Goal: Transaction & Acquisition: Purchase product/service

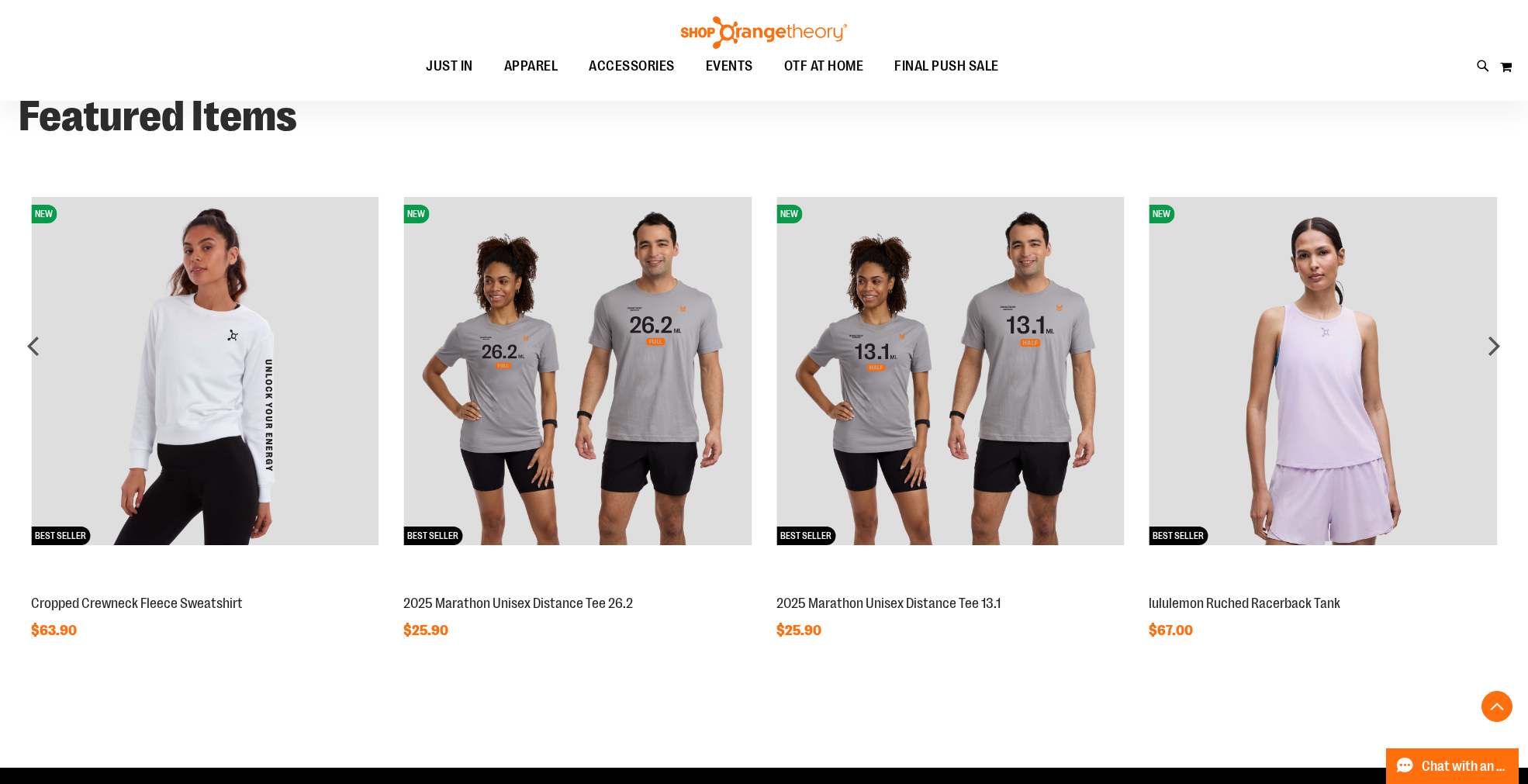
scroll to position [1377, 0]
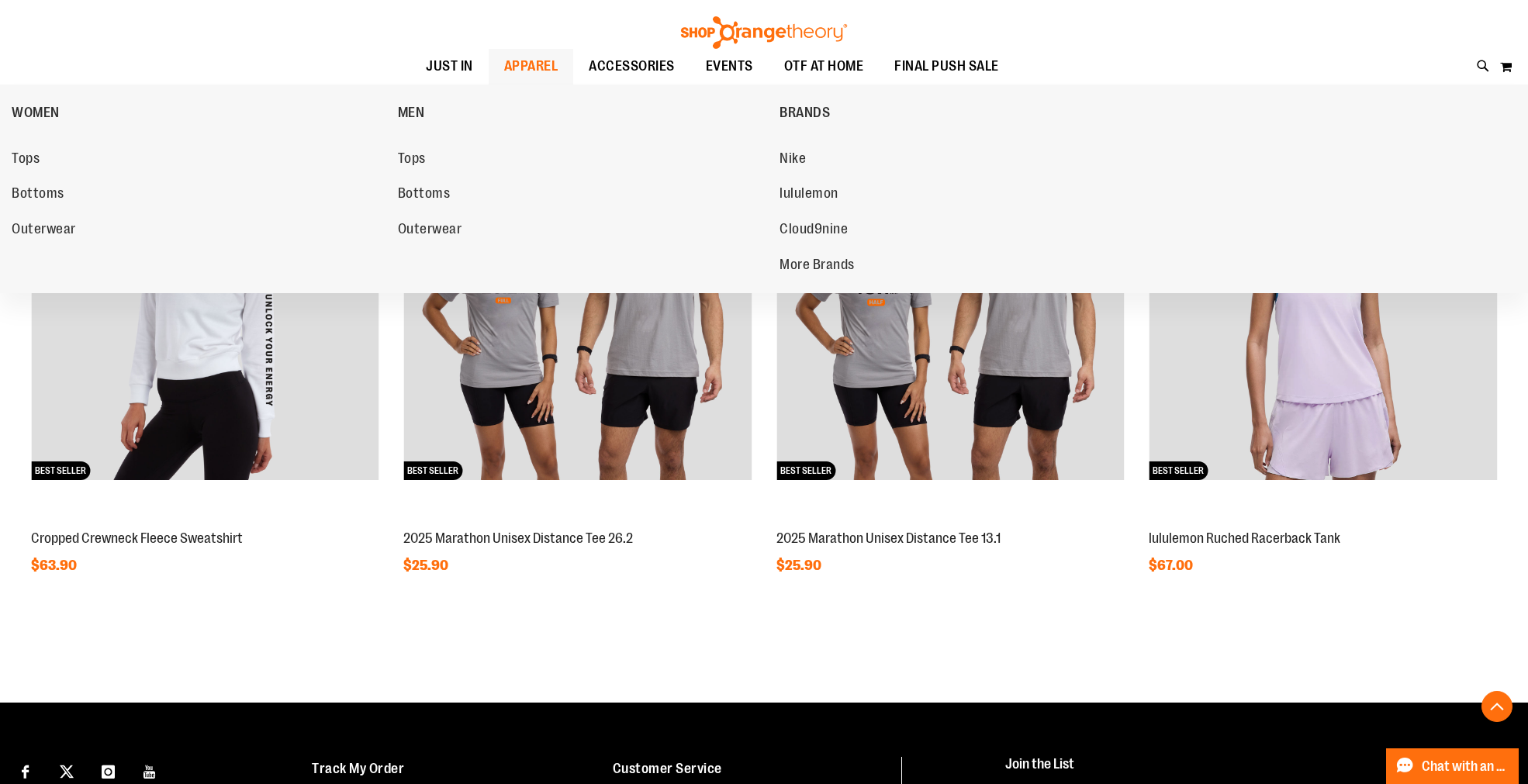
type input "**********"
click at [532, 64] on span "APPAREL" at bounding box center [531, 66] width 55 height 35
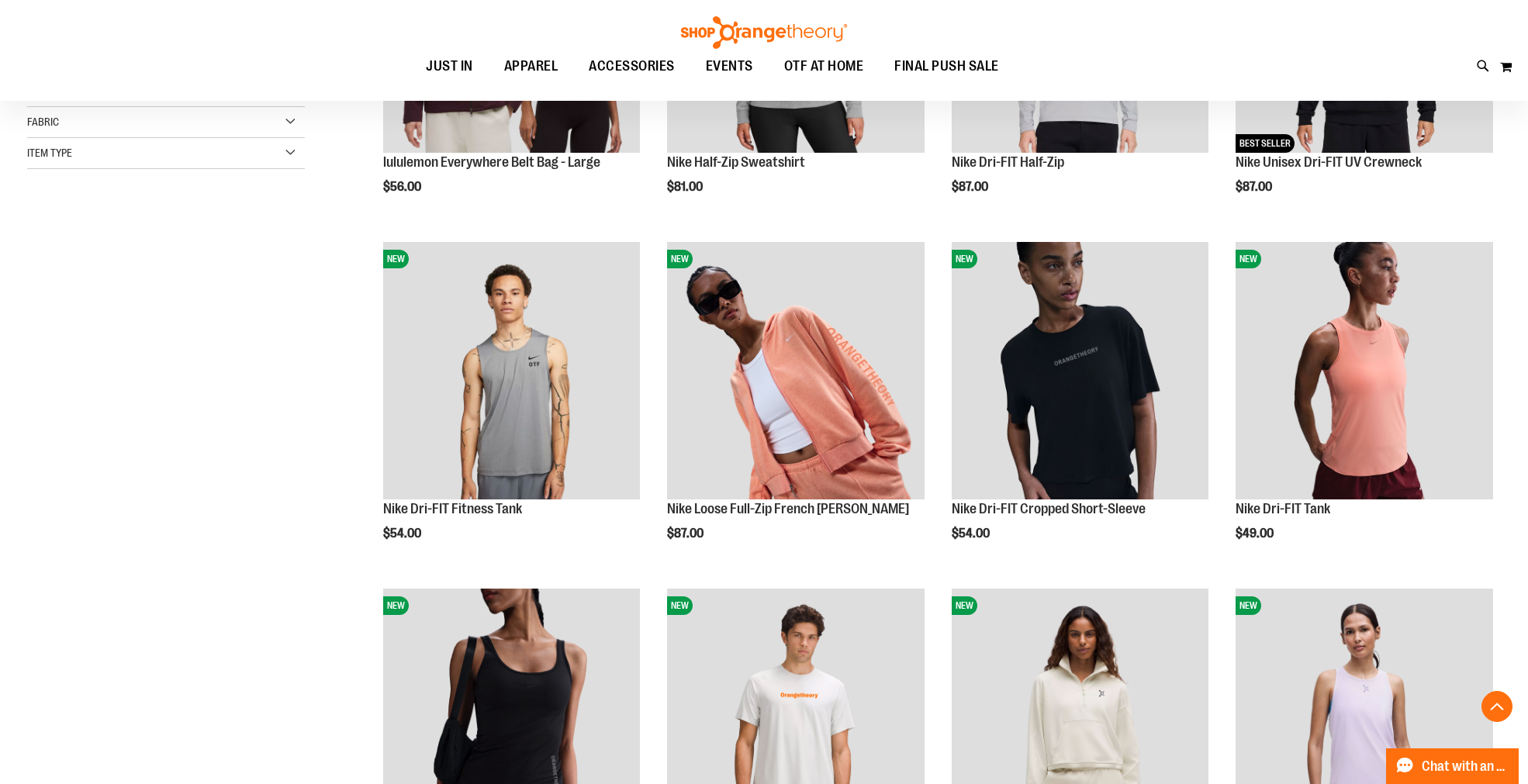
scroll to position [430, 0]
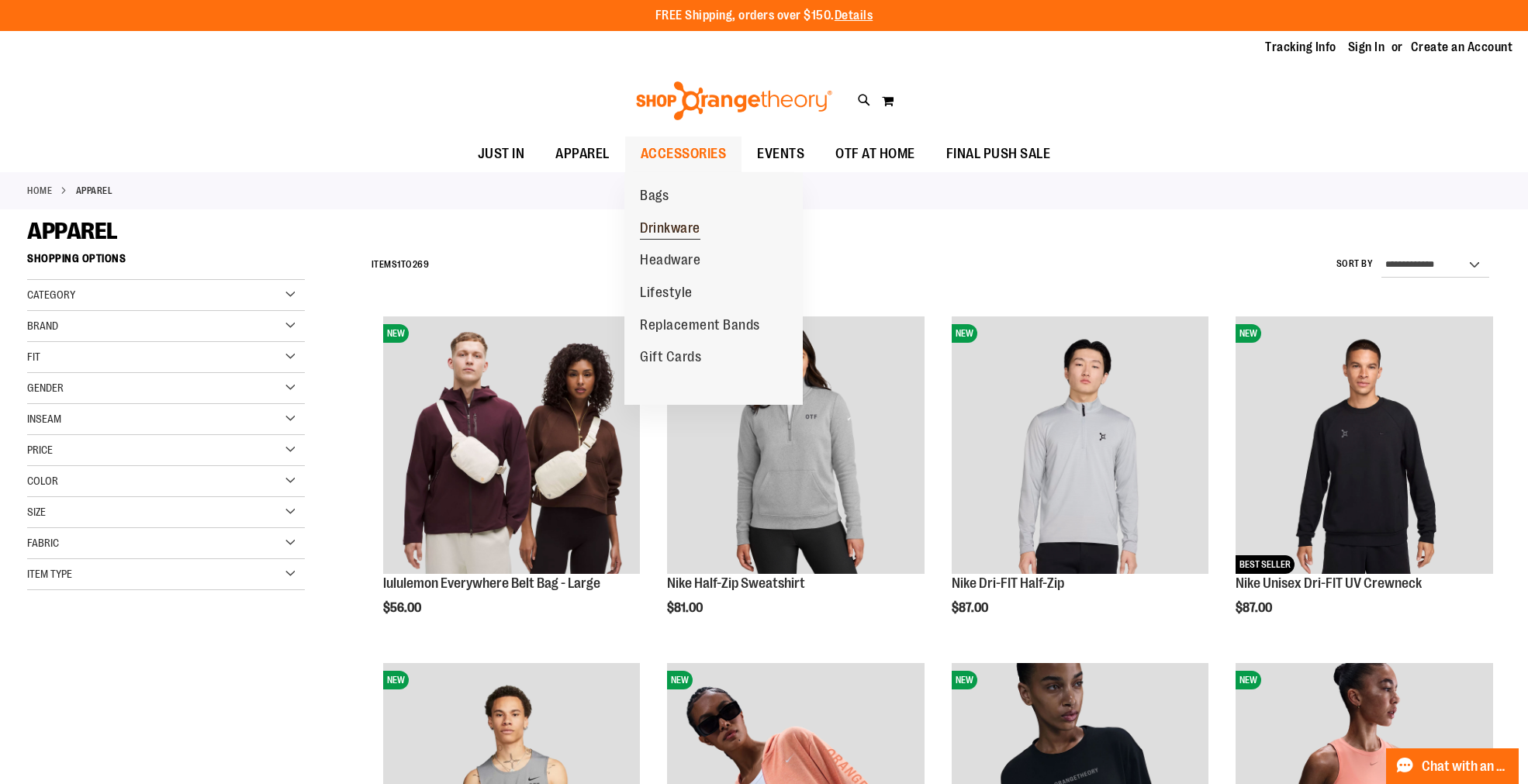
type input "**********"
click at [663, 226] on span "Drinkware" at bounding box center [670, 230] width 60 height 20
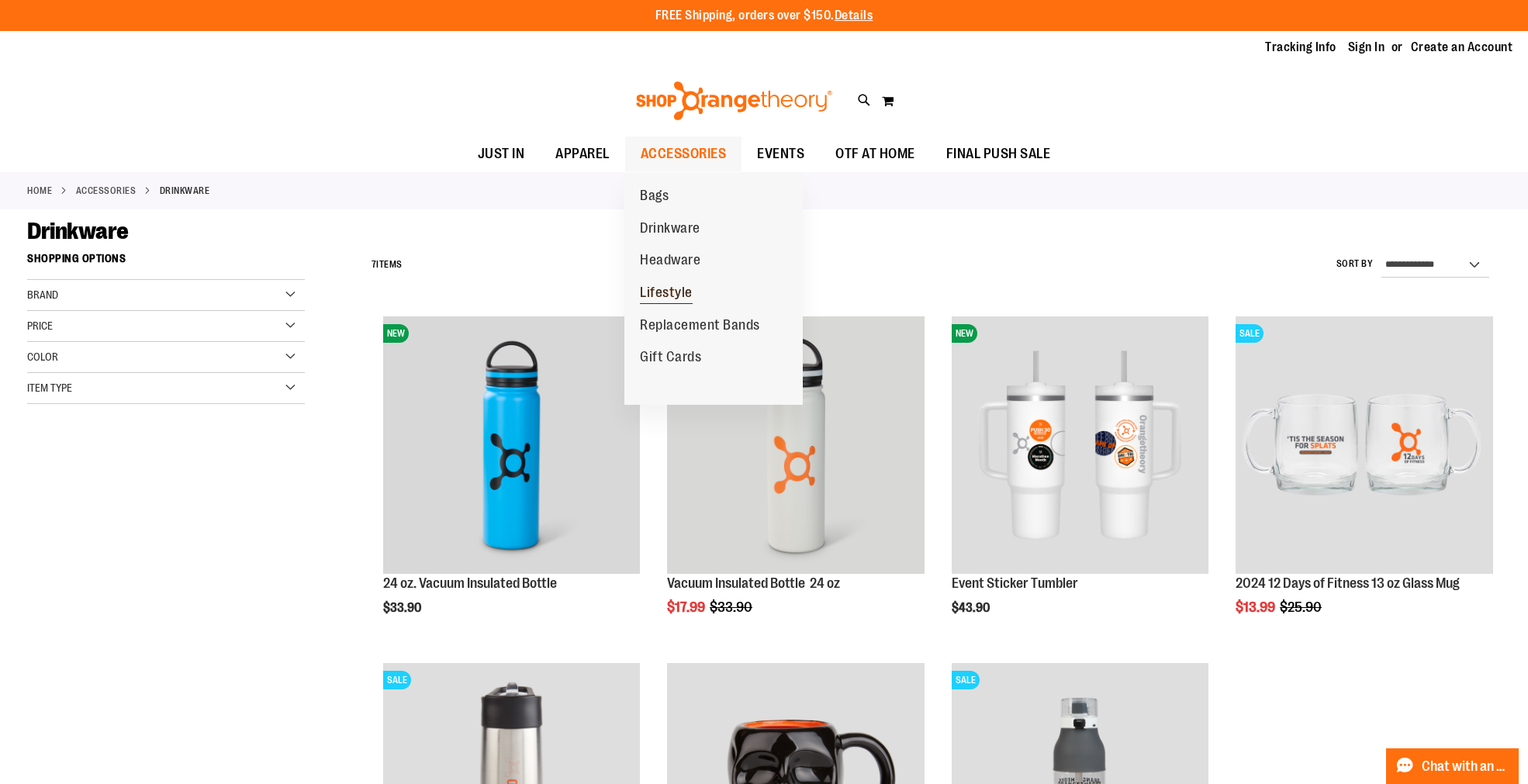
type input "**********"
click at [683, 296] on span "Lifestyle" at bounding box center [665, 294] width 53 height 20
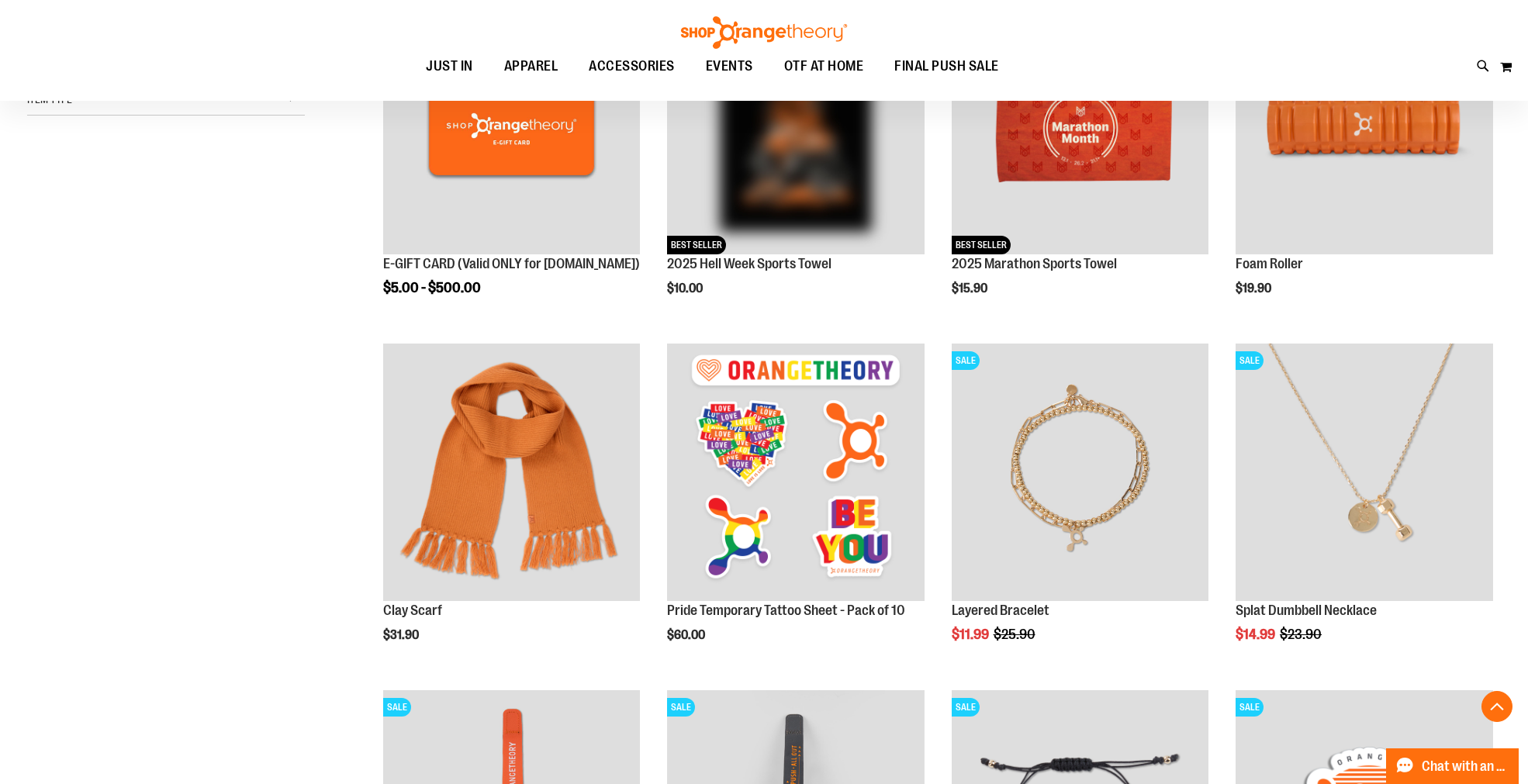
scroll to position [344, 0]
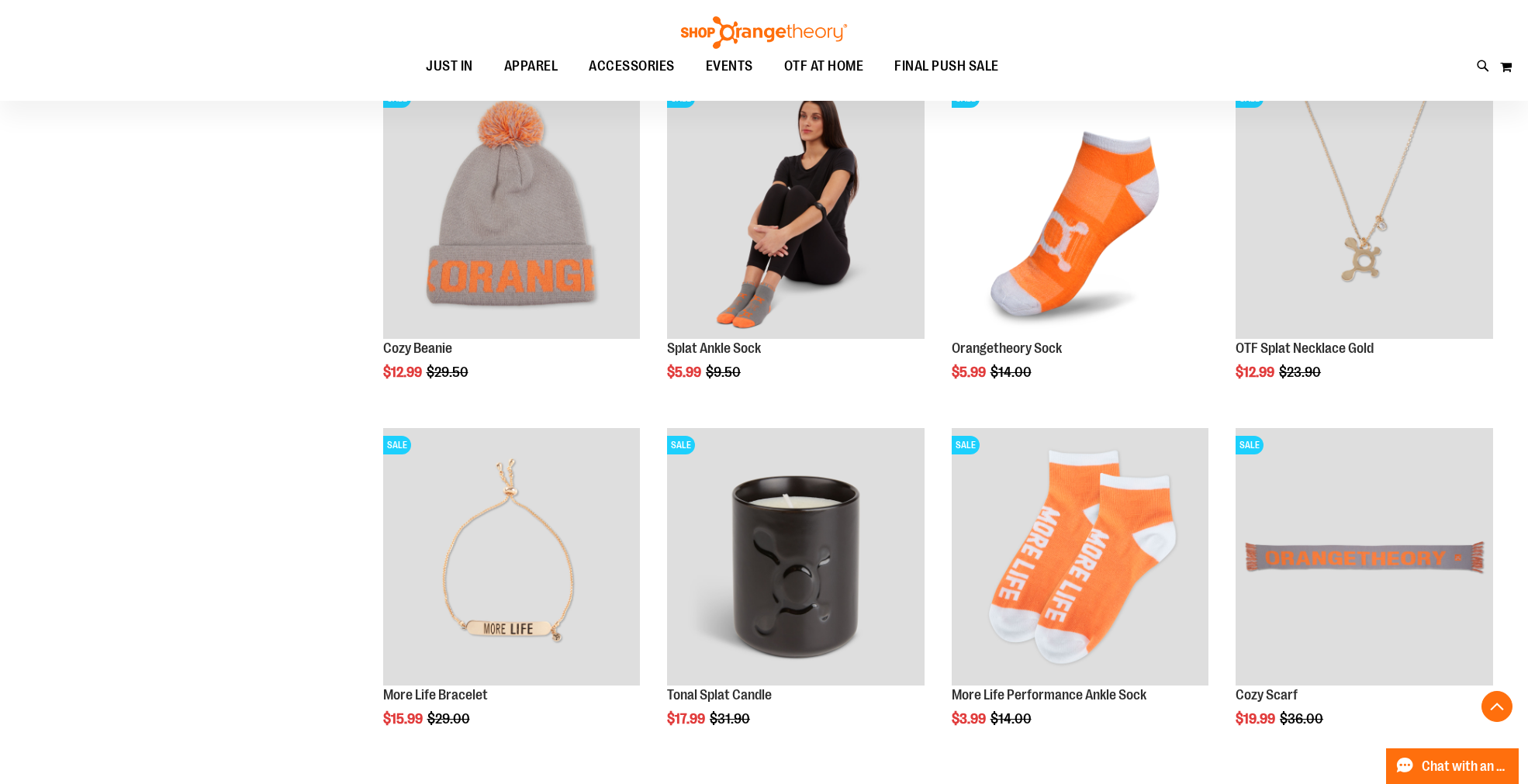
scroll to position [1377, 0]
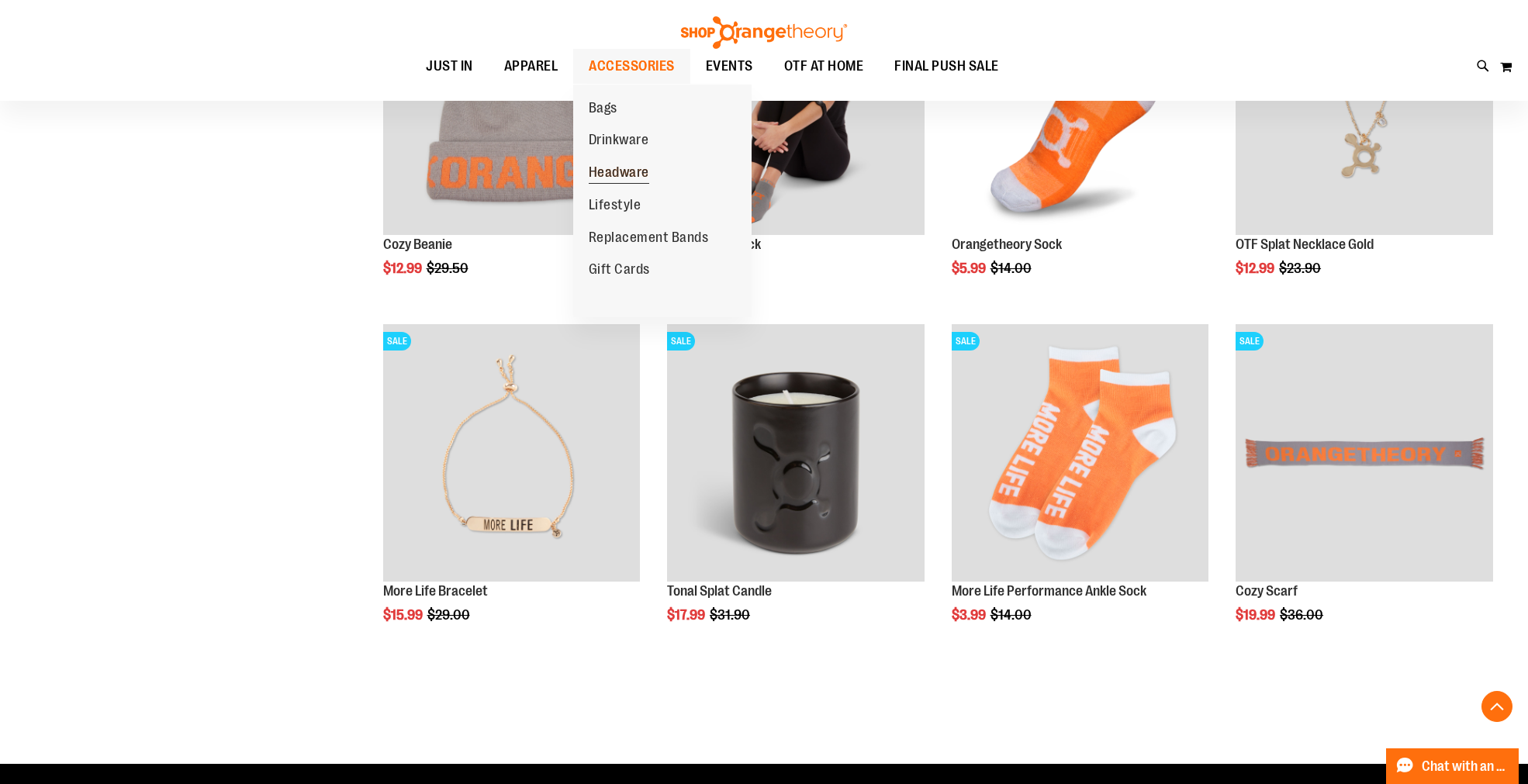
type input "**********"
click at [626, 165] on span "Headware" at bounding box center [619, 174] width 60 height 20
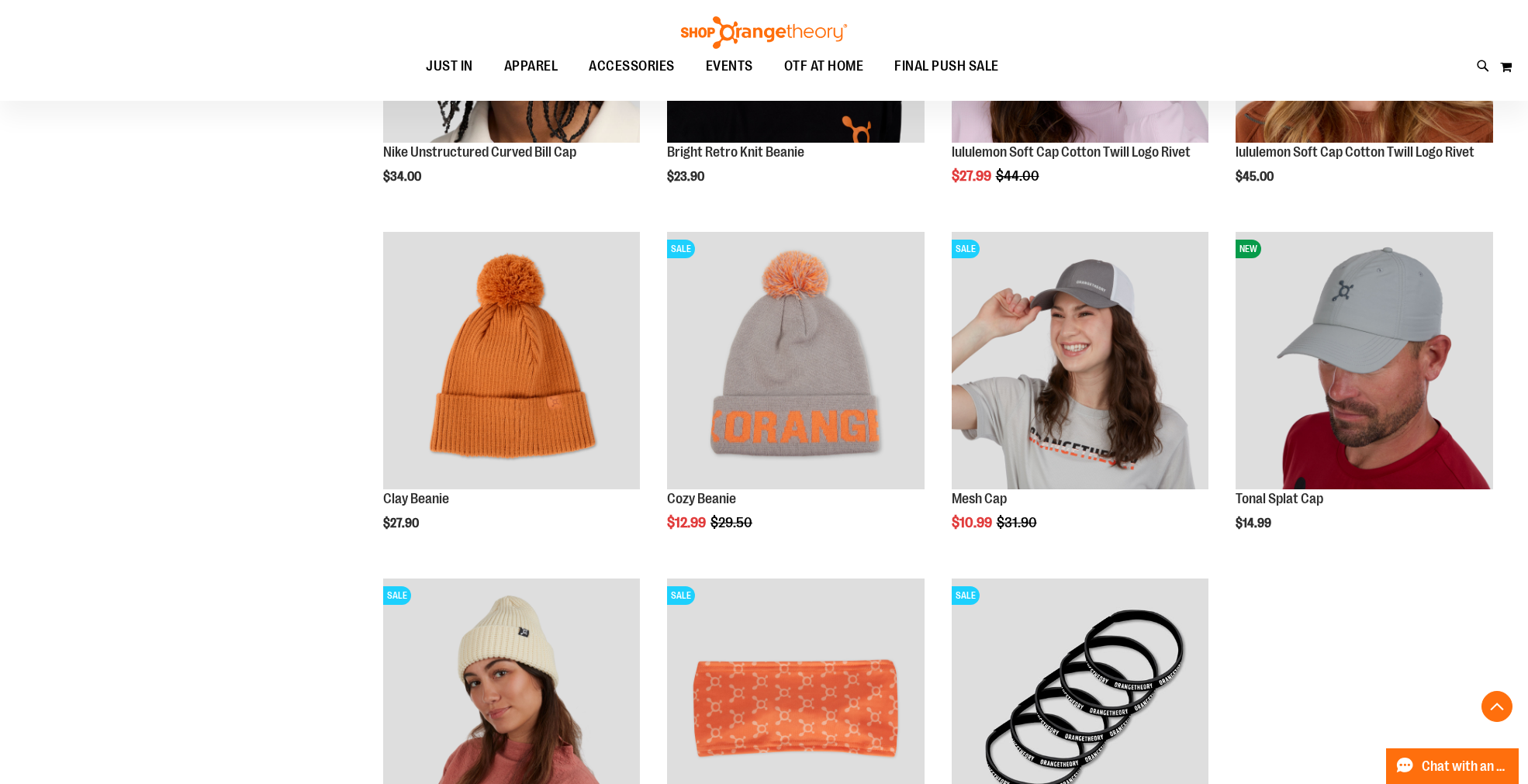
scroll to position [430, 0]
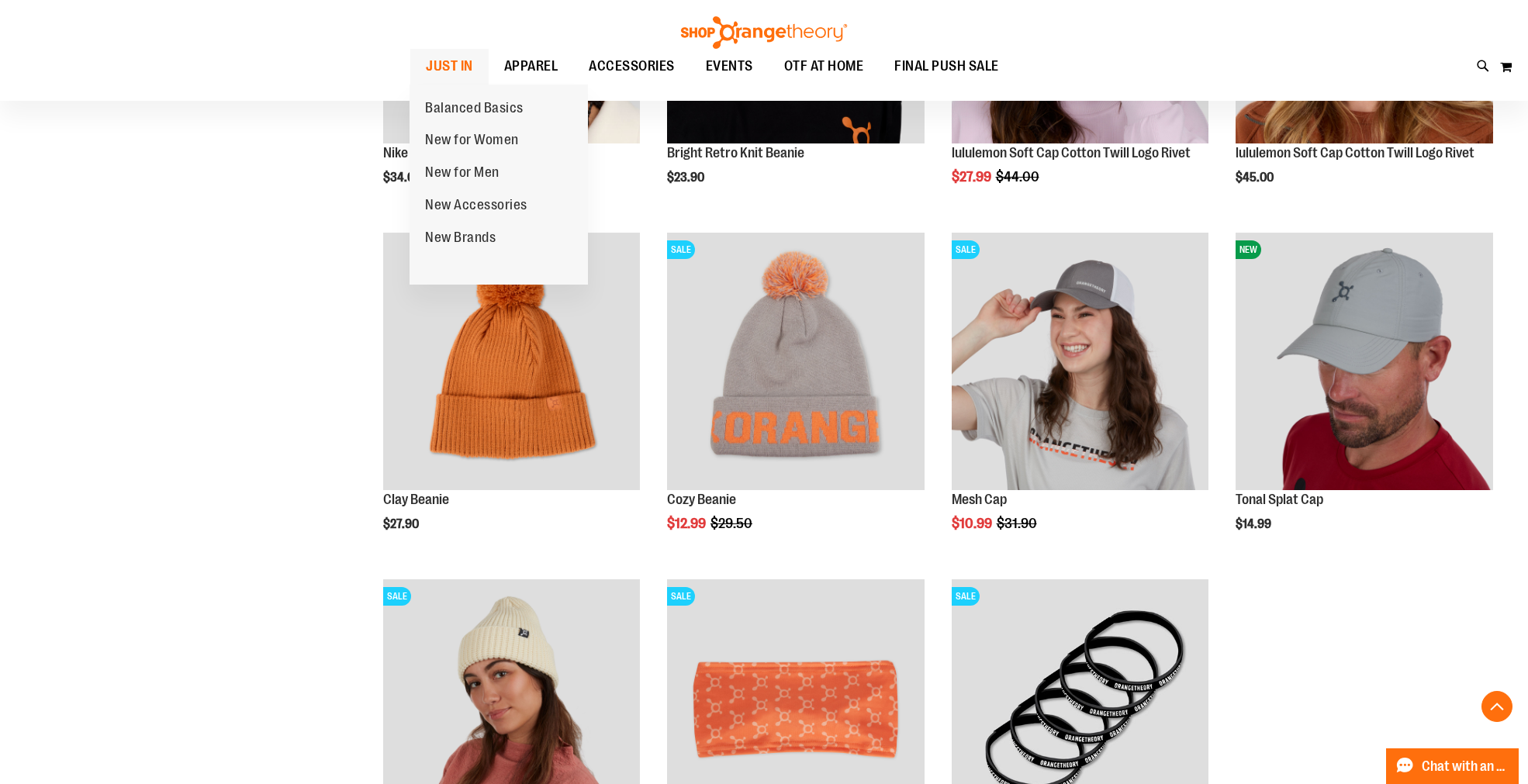
type input "**********"
click at [448, 58] on span "JUST IN" at bounding box center [450, 66] width 47 height 35
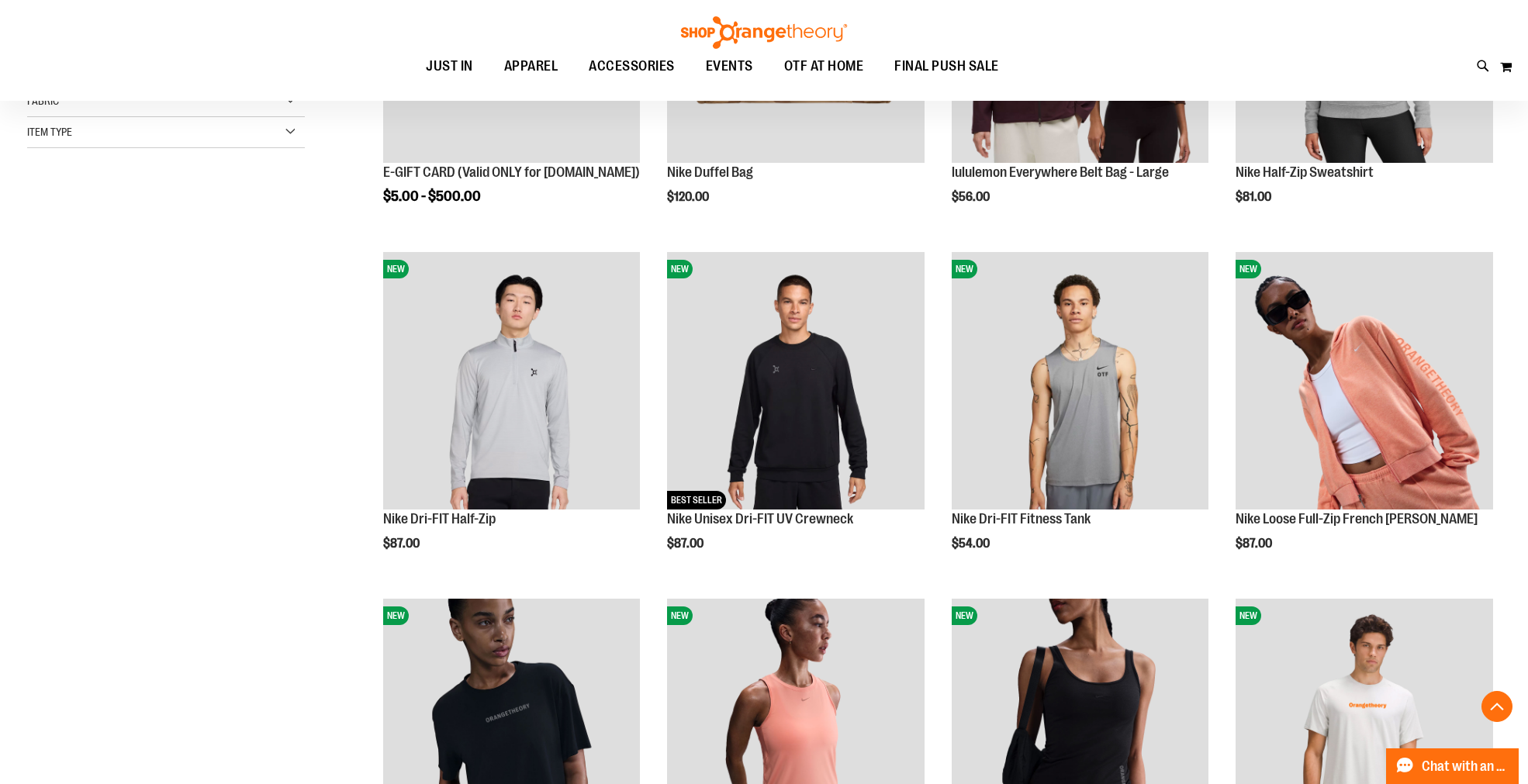
scroll to position [430, 0]
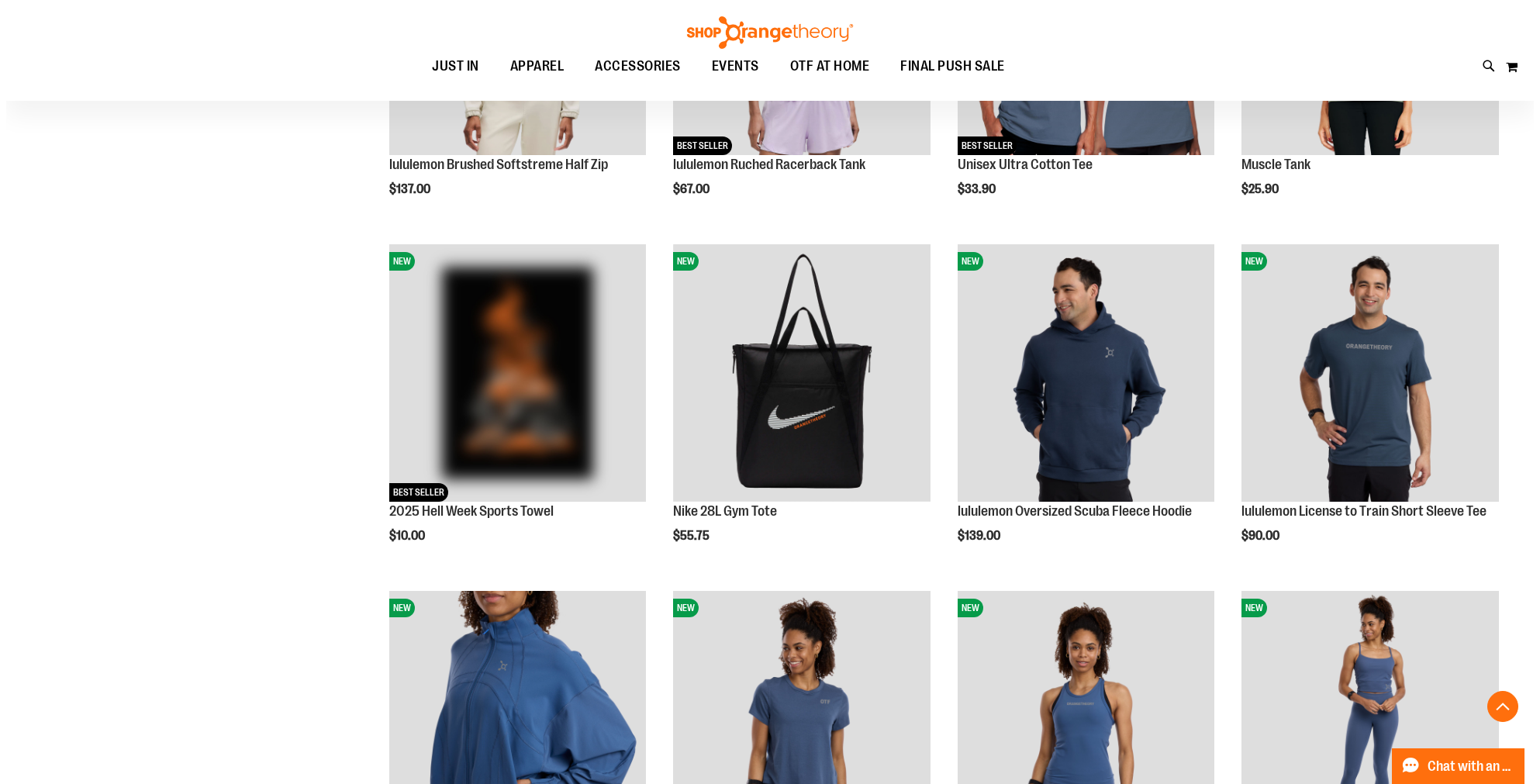
scroll to position [1464, 0]
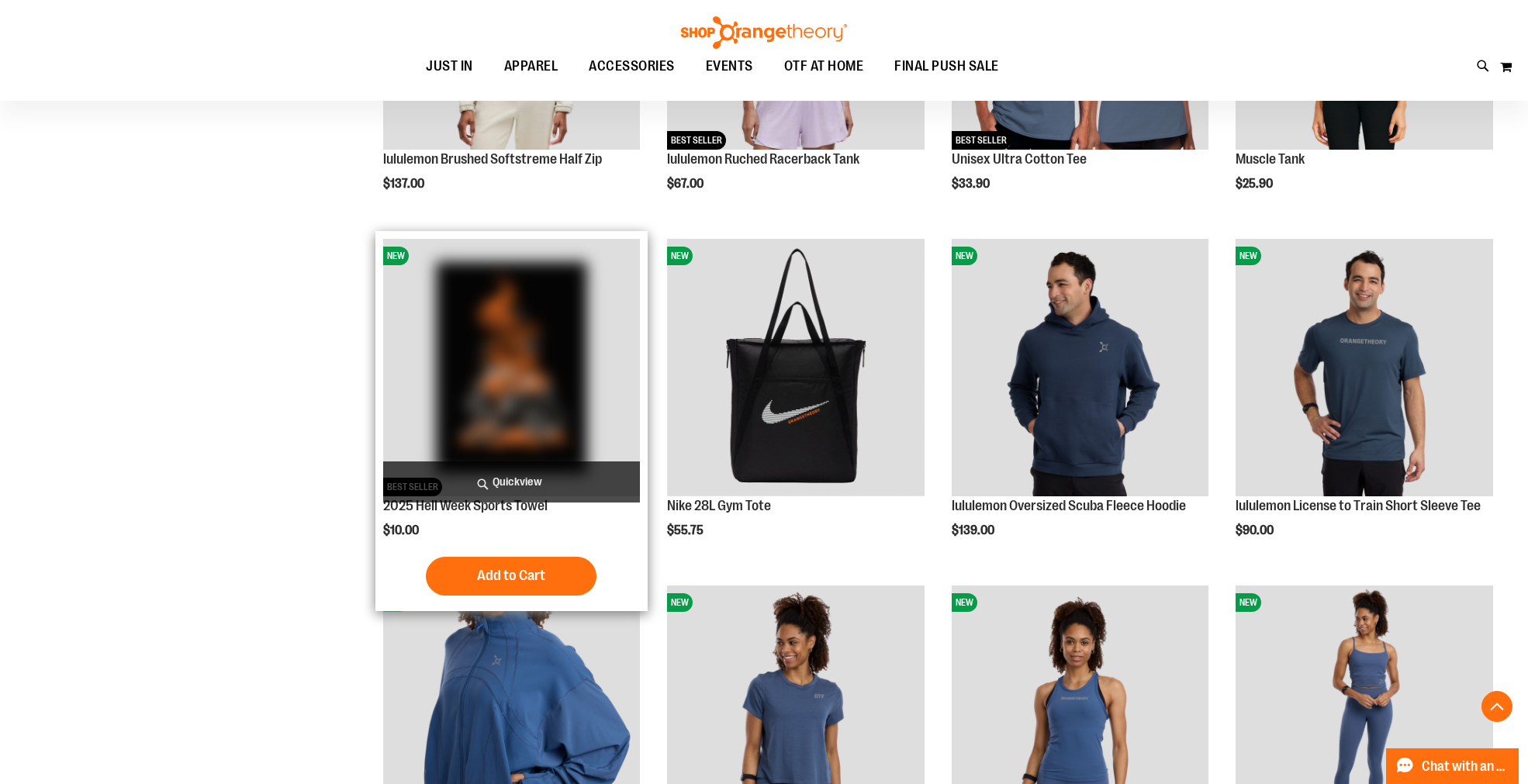
type input "**********"
click at [498, 485] on span "Quickview" at bounding box center [512, 482] width 257 height 41
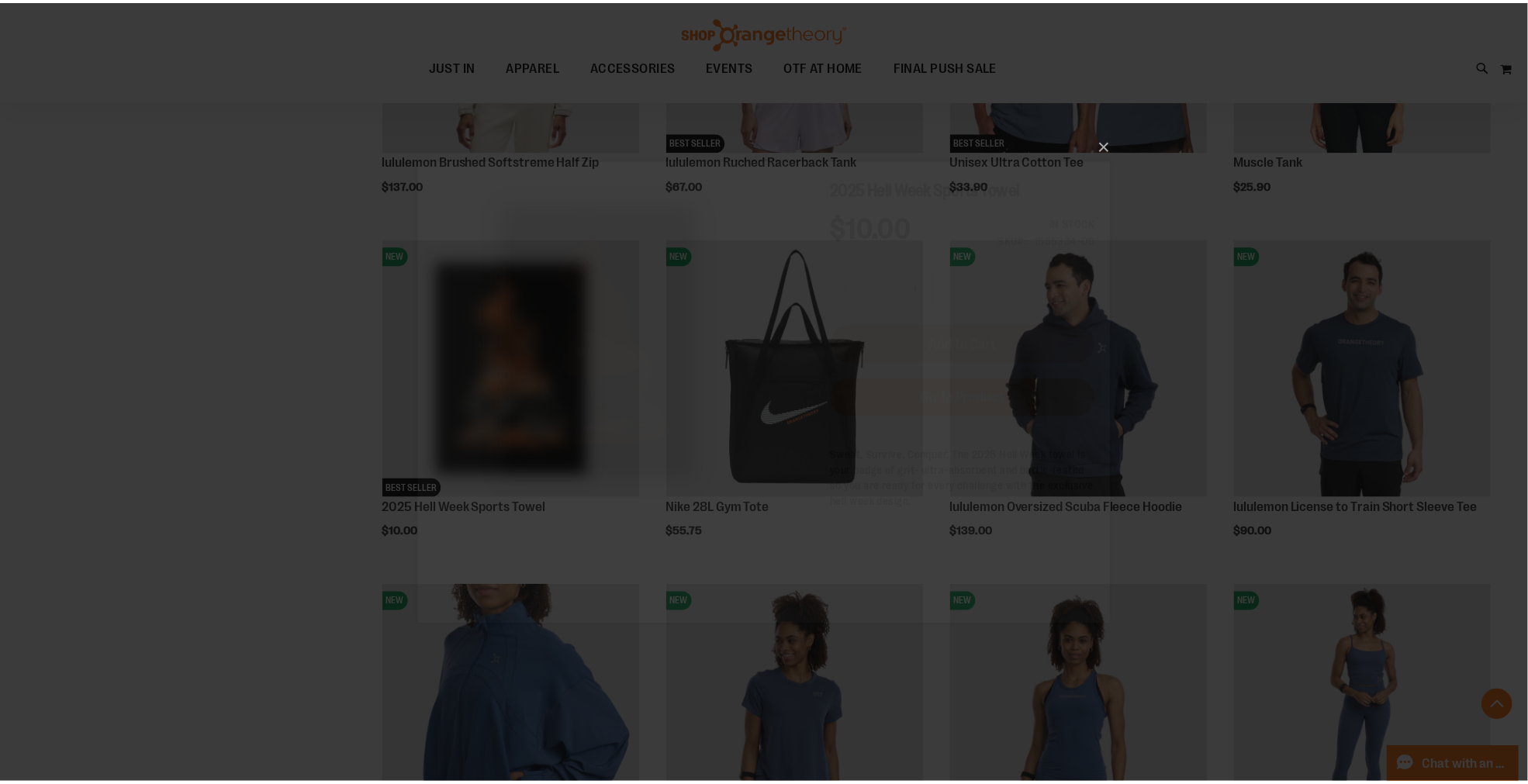
scroll to position [0, 0]
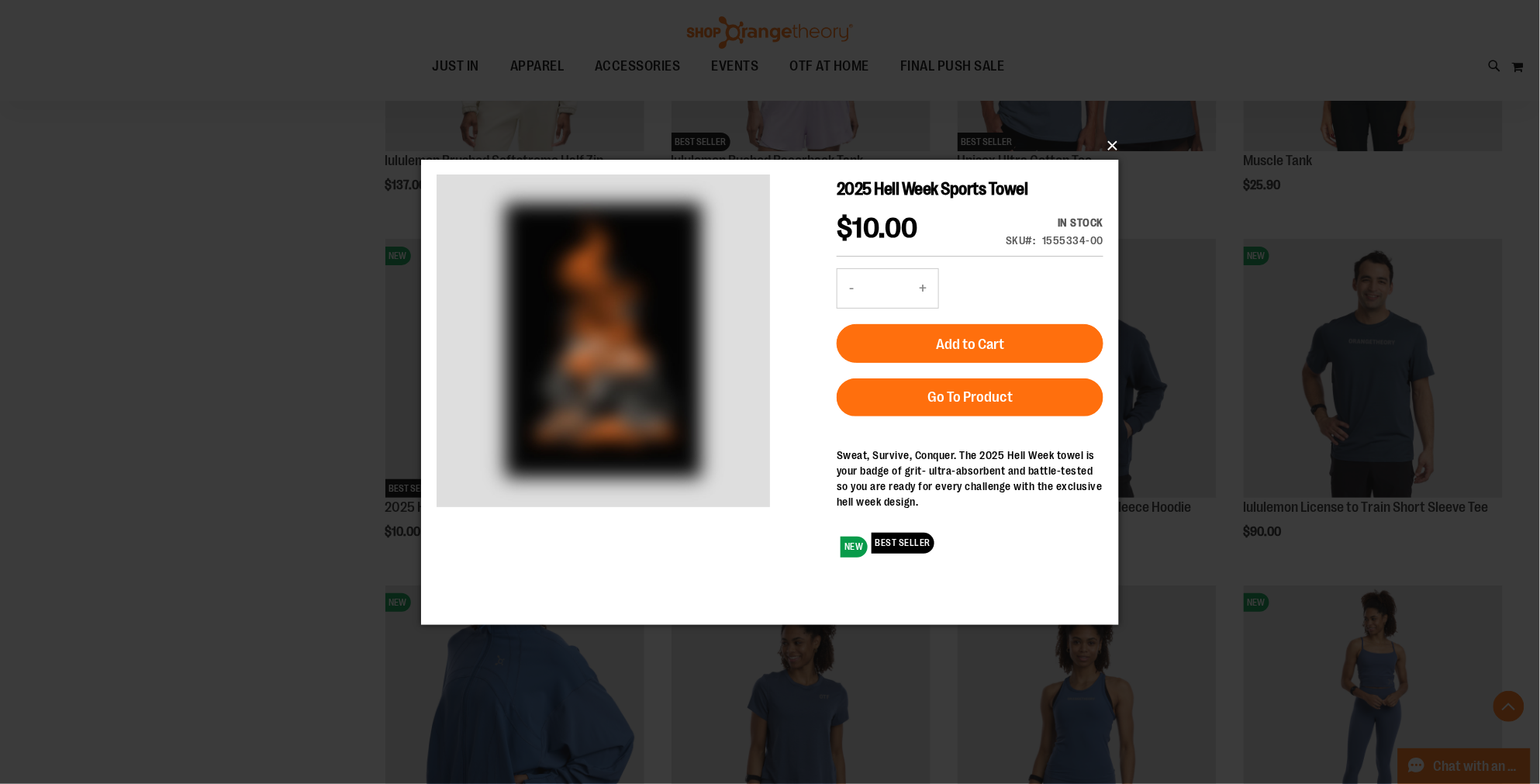
click at [1109, 148] on button "×" at bounding box center [774, 146] width 698 height 34
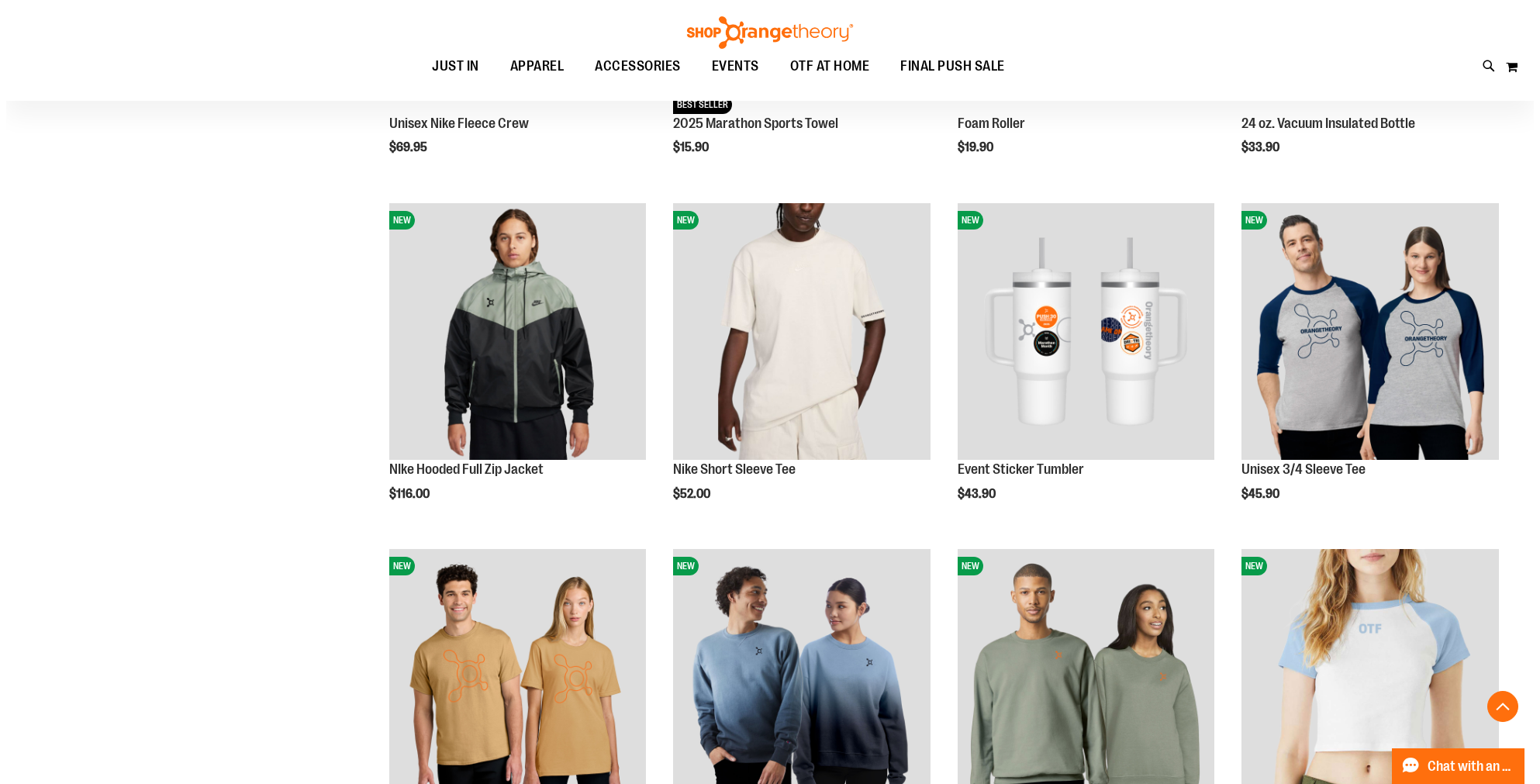
scroll to position [2583, 0]
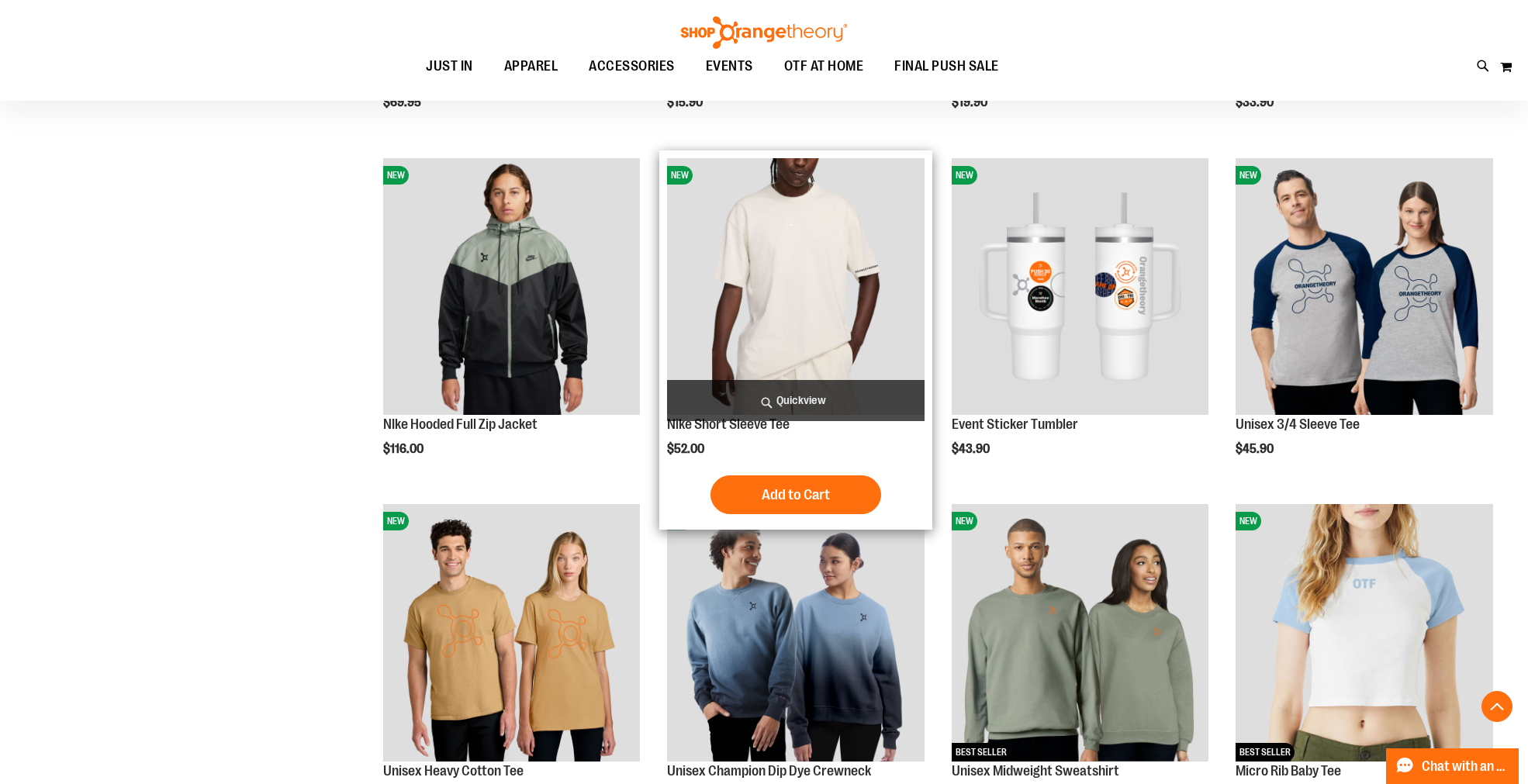
click at [784, 396] on span "Quickview" at bounding box center [796, 401] width 257 height 41
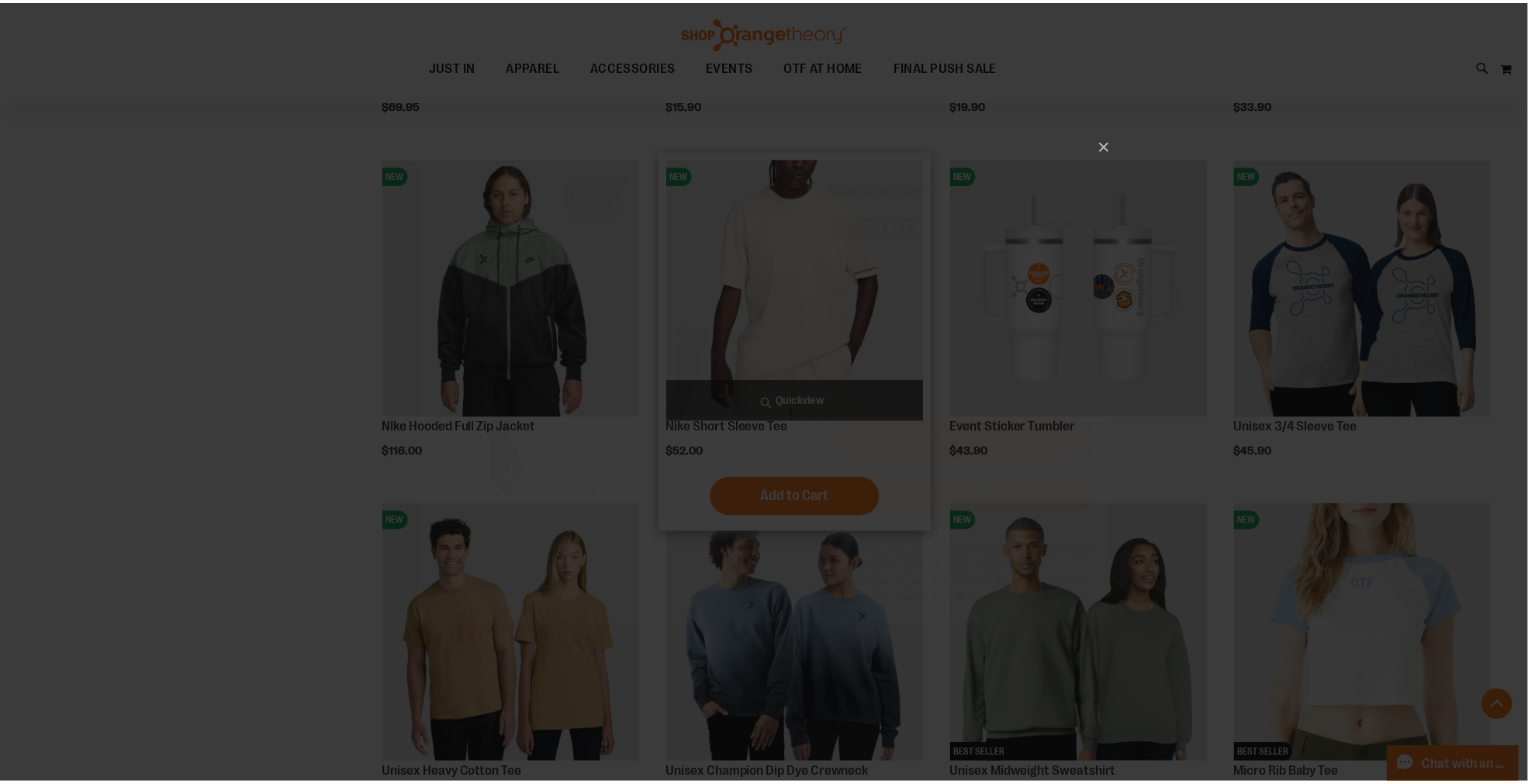
scroll to position [0, 0]
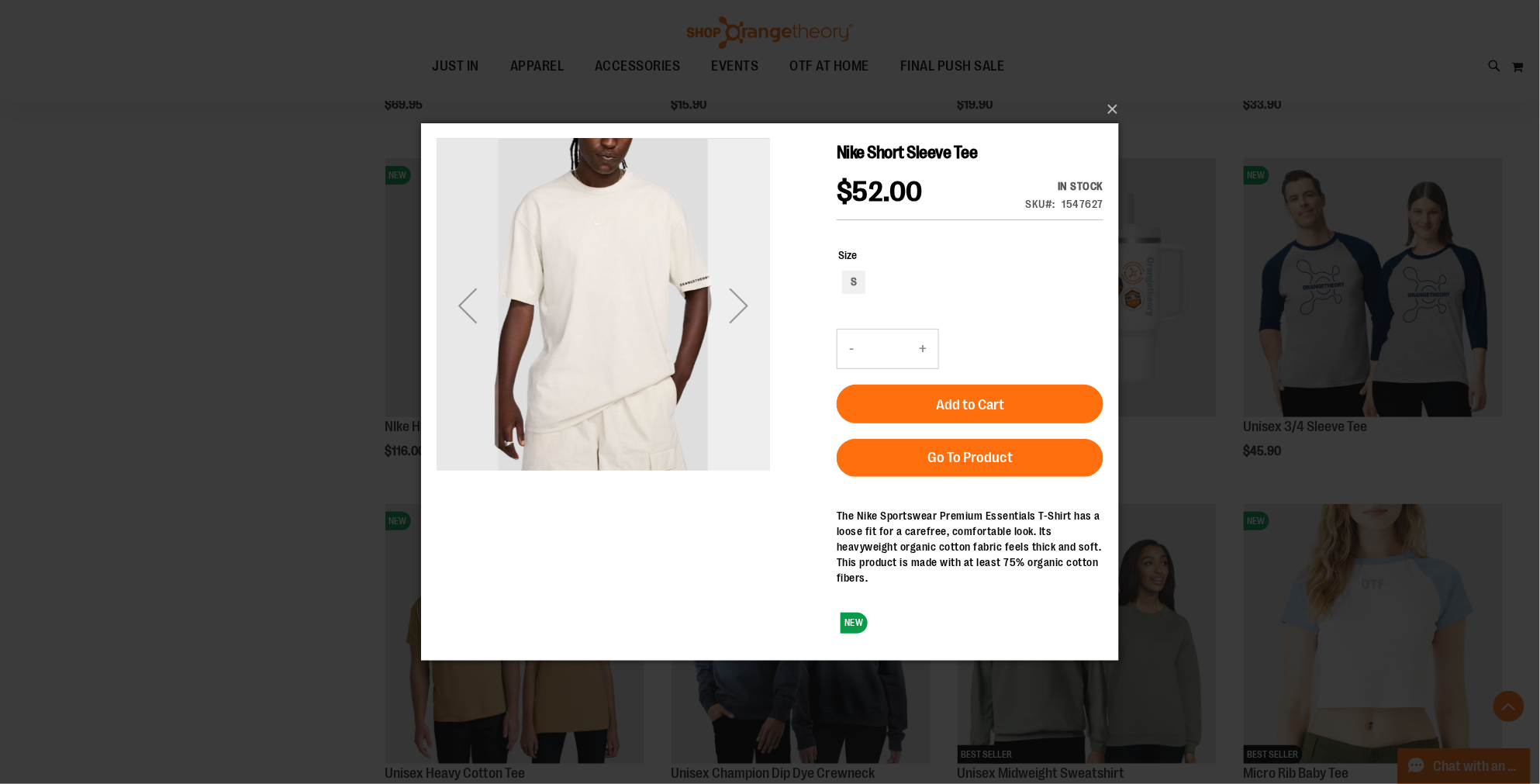
click at [742, 303] on div "Next" at bounding box center [738, 304] width 62 height 62
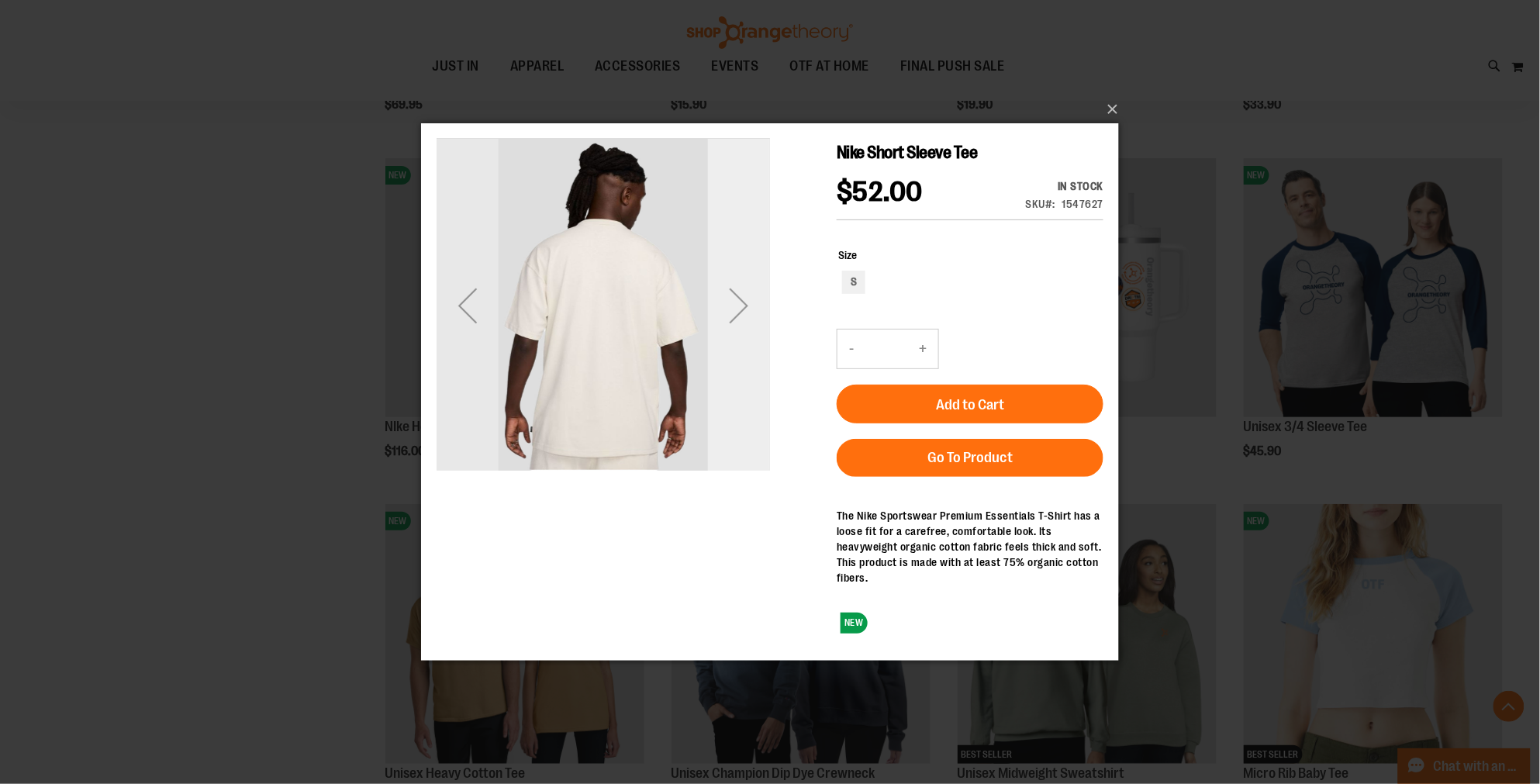
click at [737, 297] on div "Next" at bounding box center [738, 304] width 62 height 62
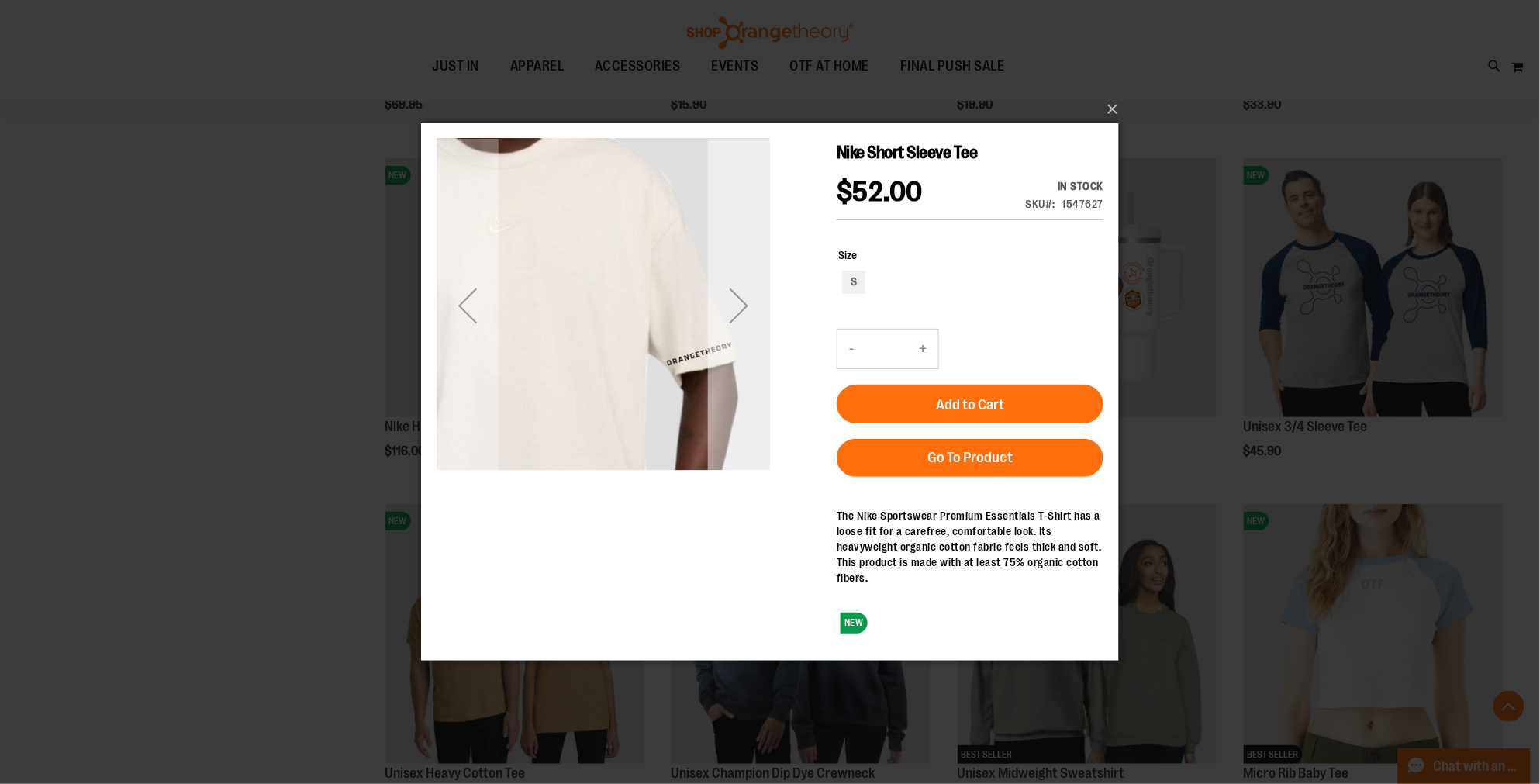
click at [737, 297] on div "Next" at bounding box center [738, 304] width 62 height 62
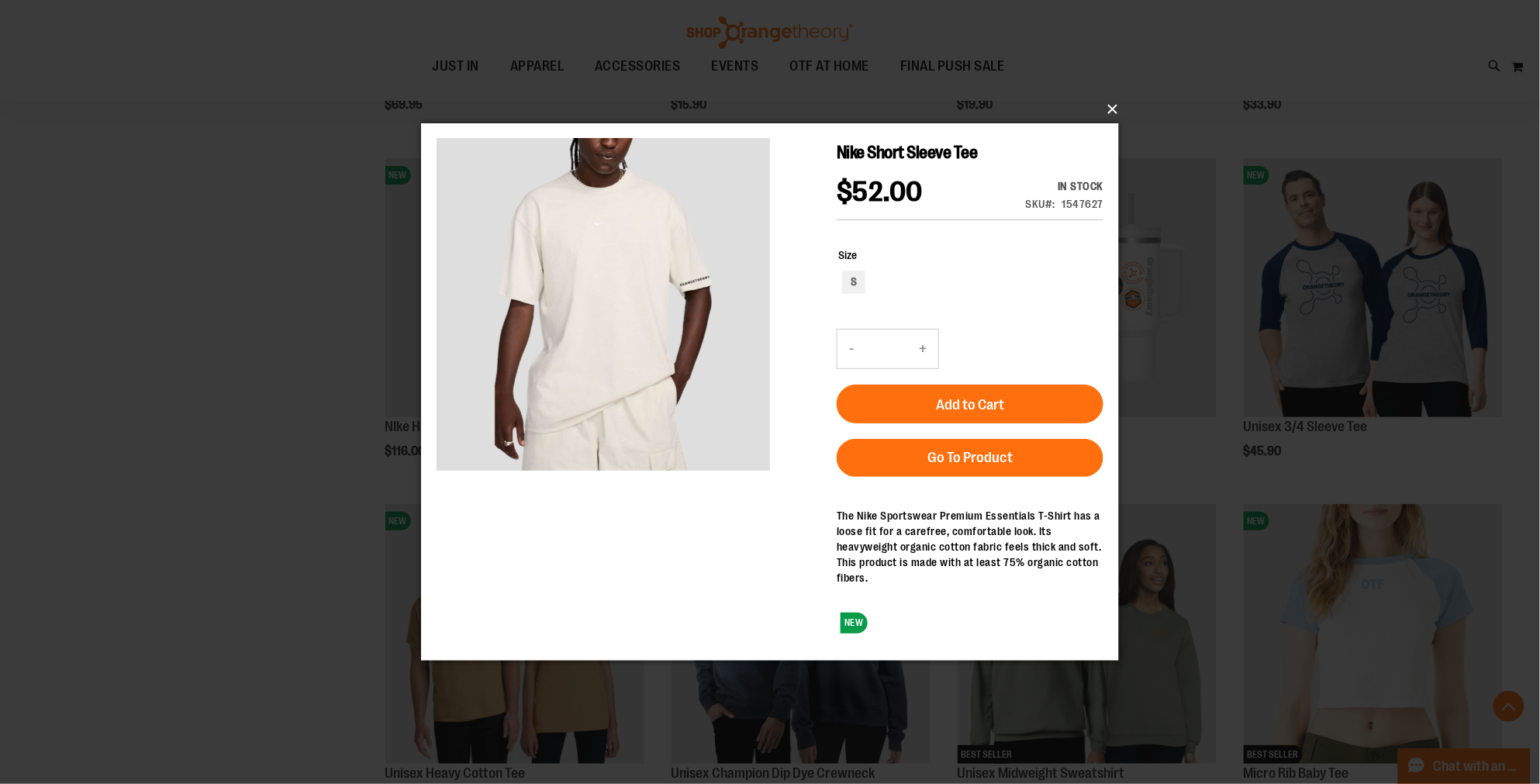
click at [1114, 109] on button "×" at bounding box center [774, 109] width 698 height 34
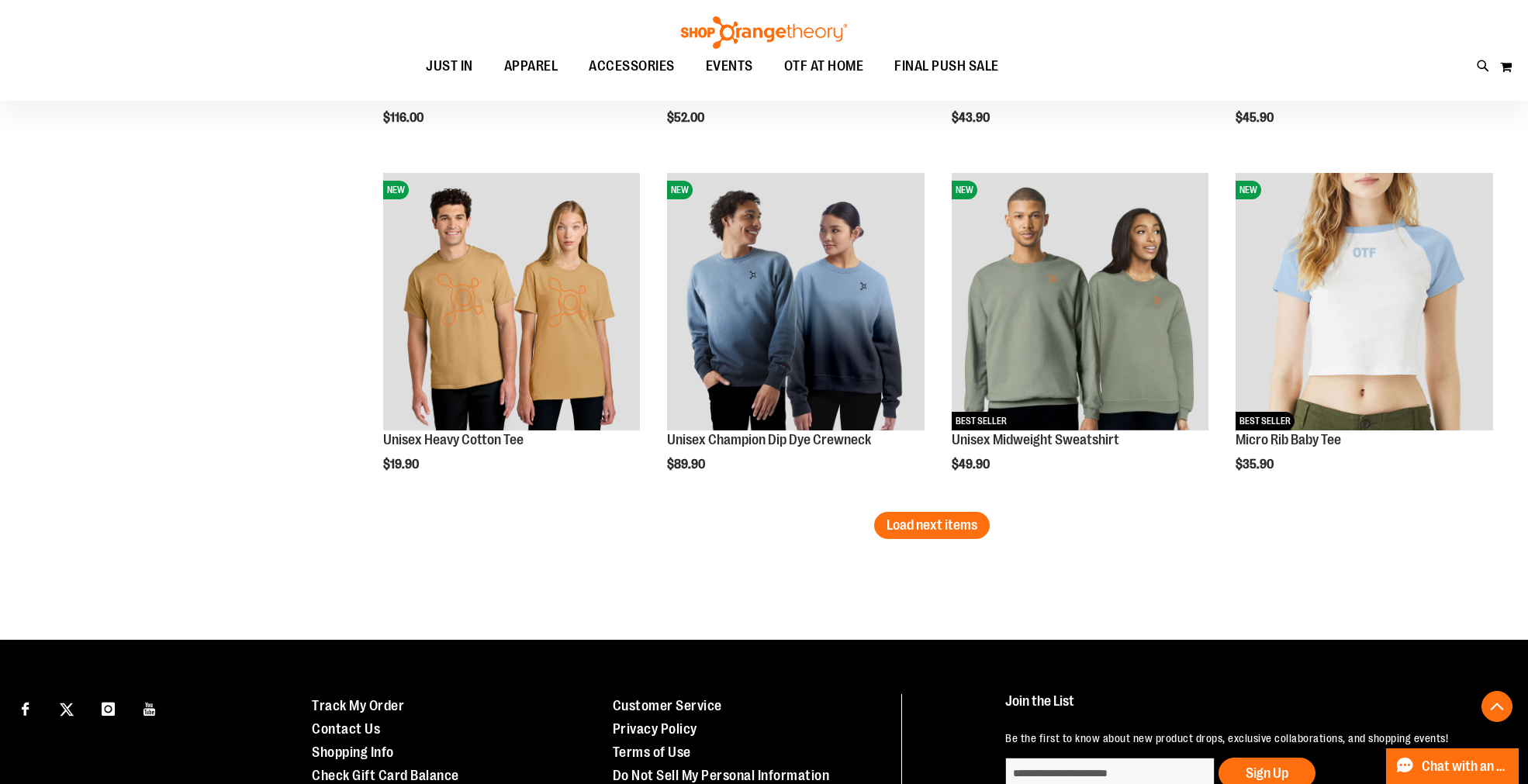
scroll to position [2928, 0]
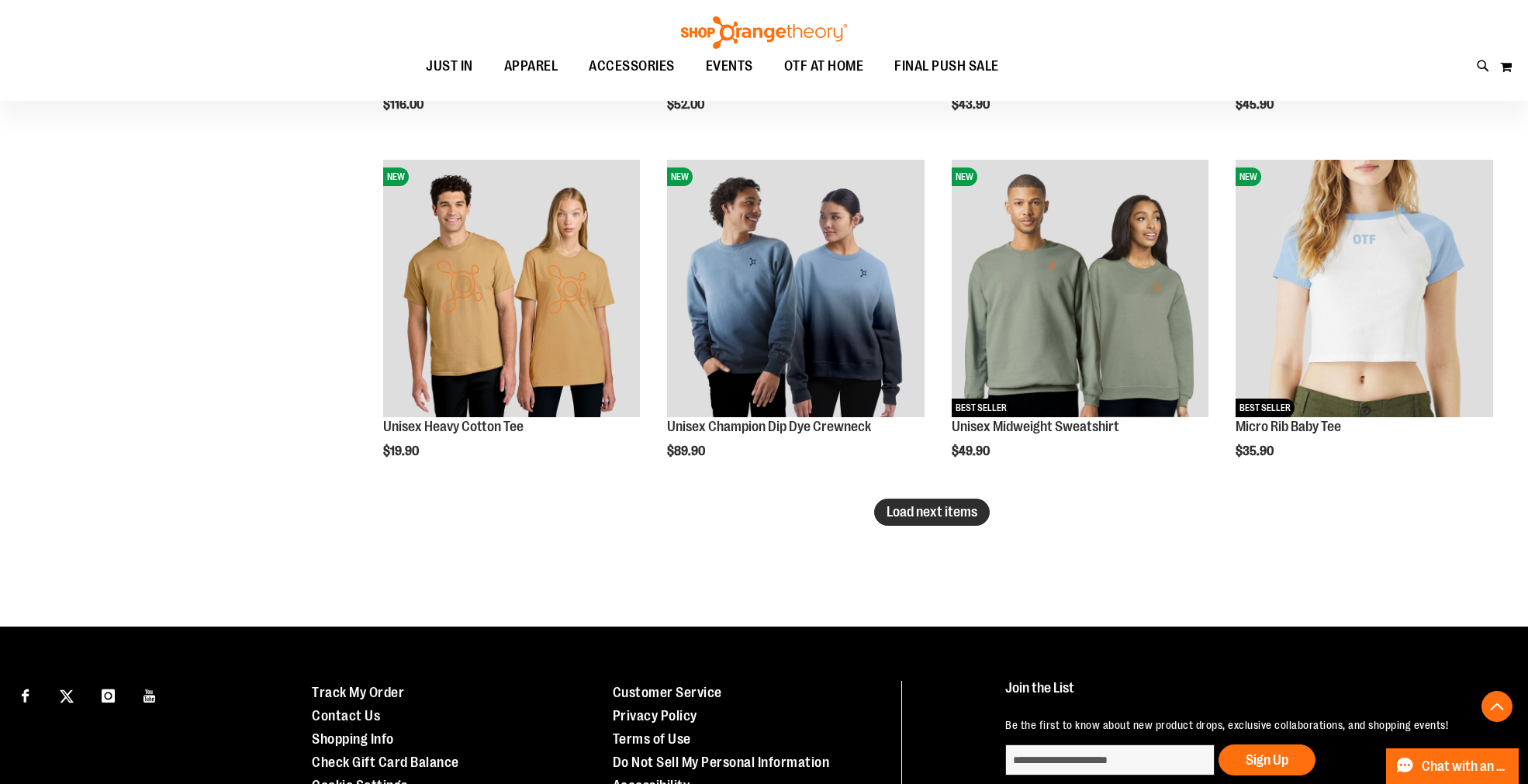
click at [932, 513] on span "Load next items" at bounding box center [931, 511] width 90 height 15
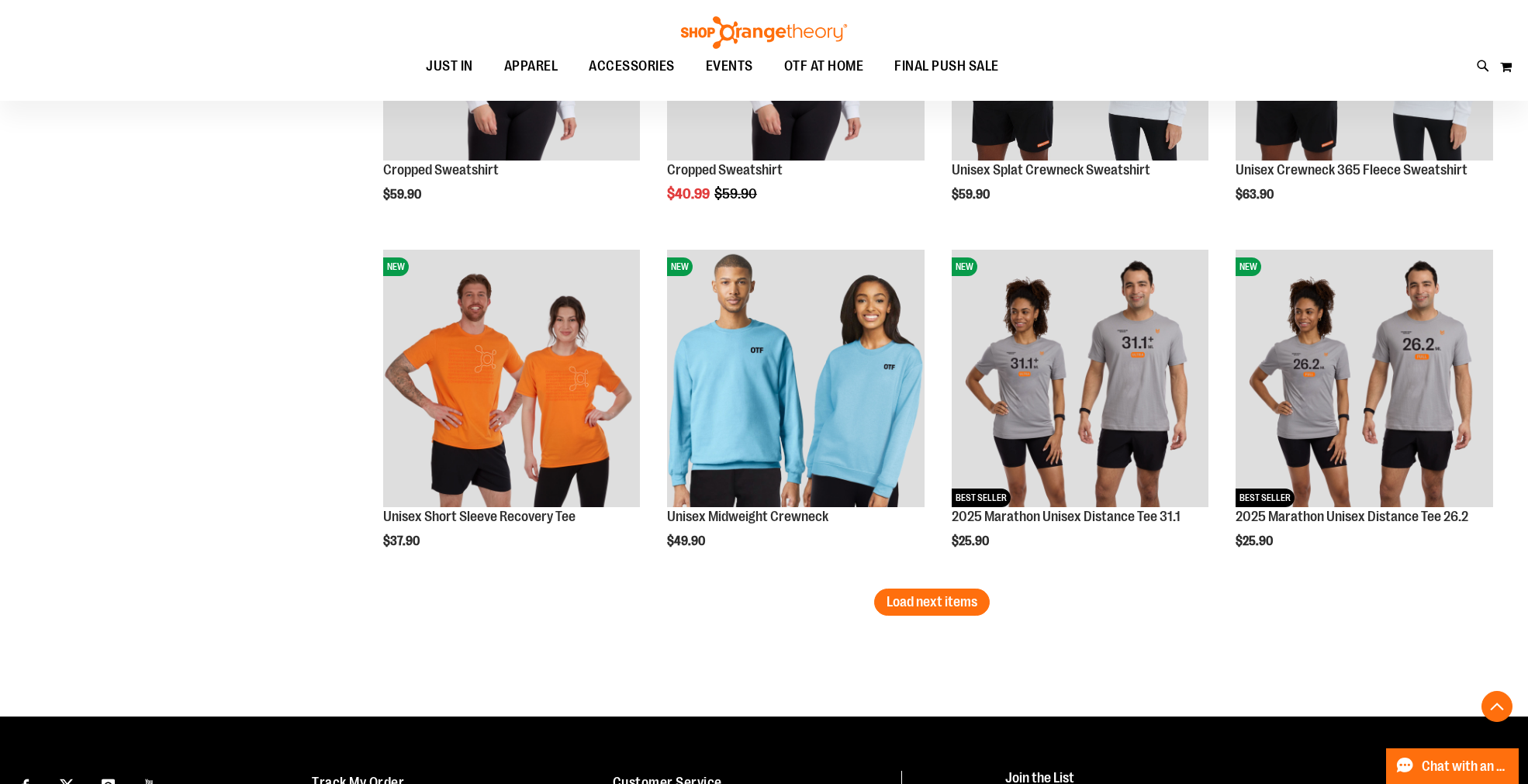
scroll to position [3962, 0]
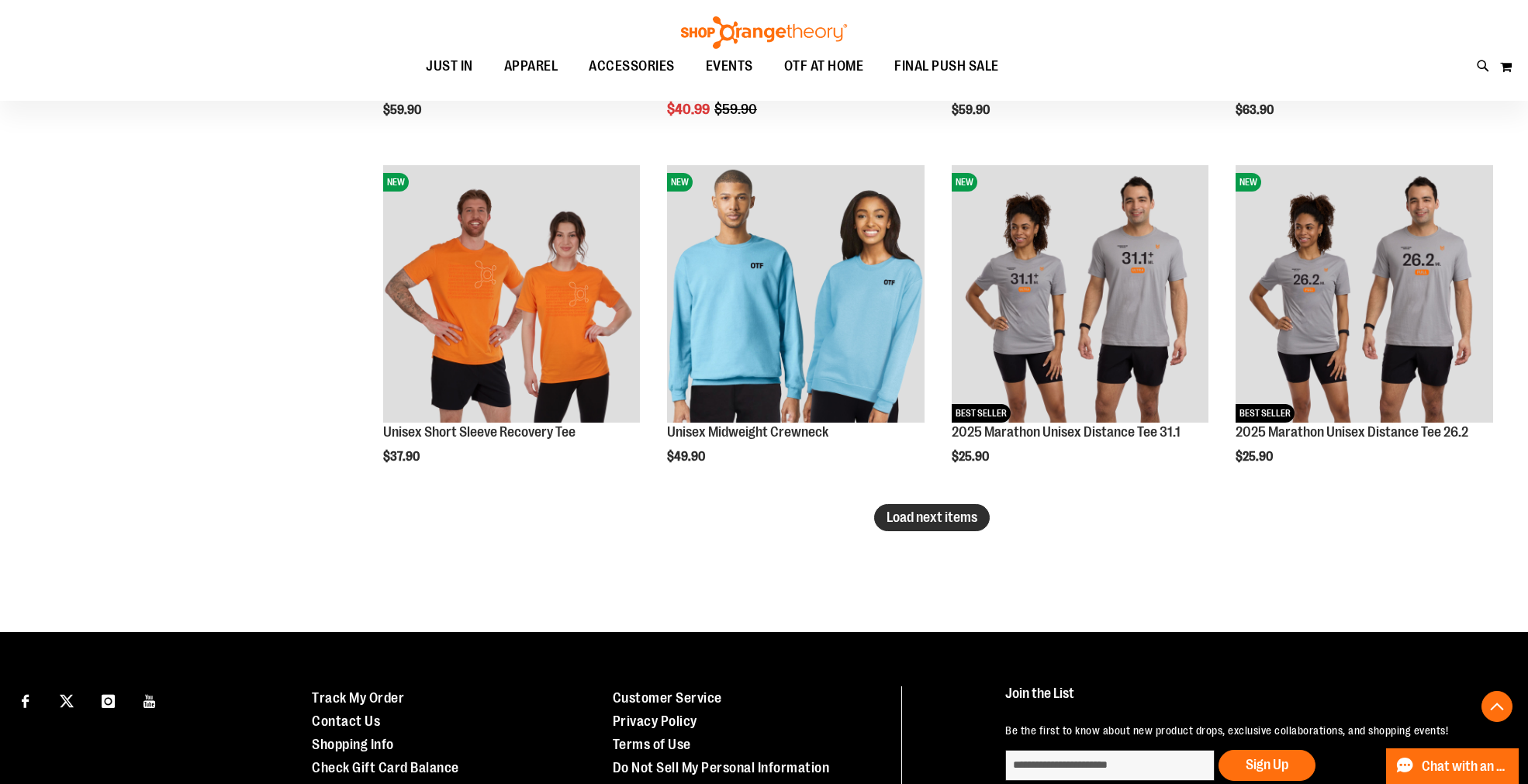
click at [924, 521] on span "Load next items" at bounding box center [931, 517] width 90 height 15
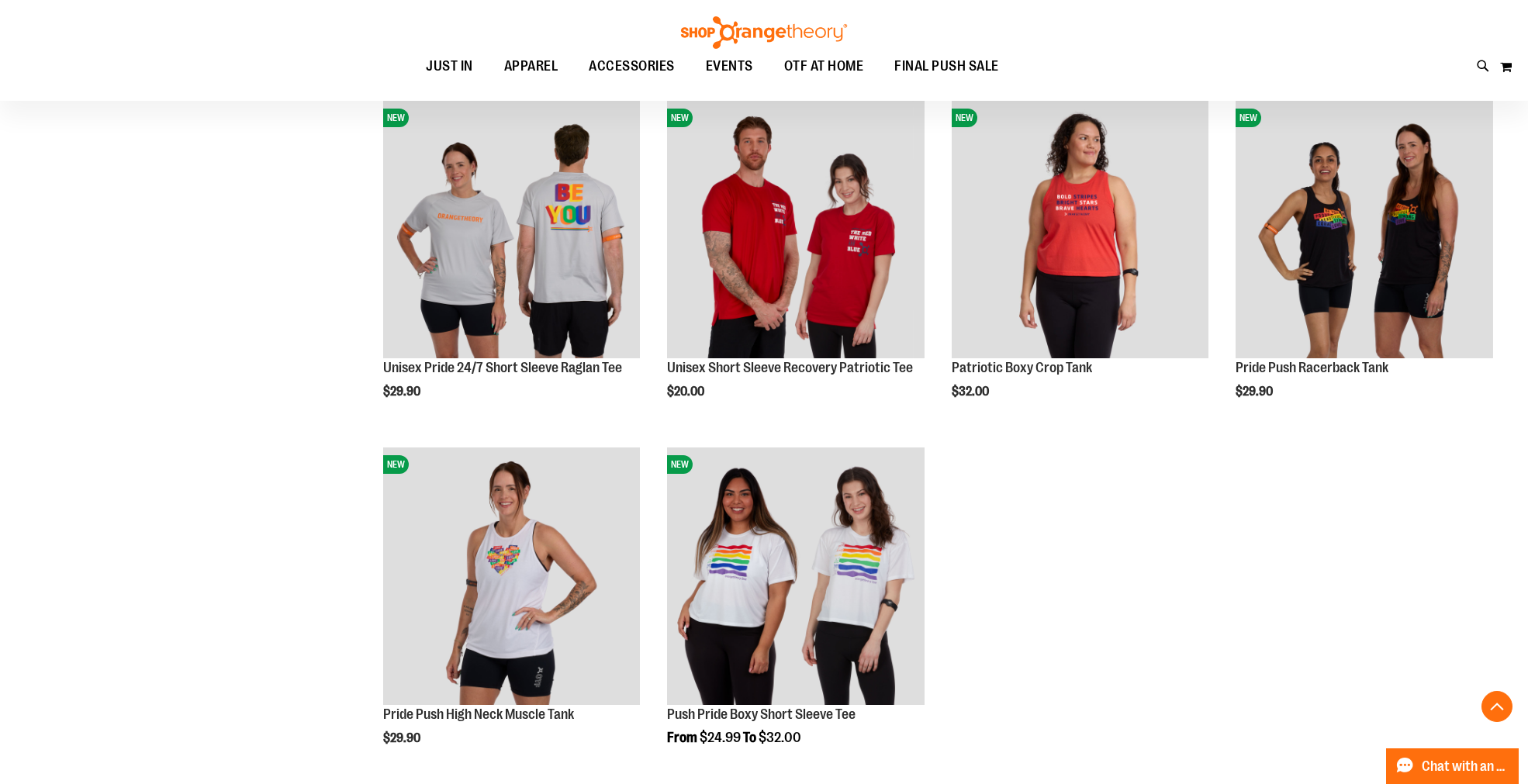
scroll to position [4737, 0]
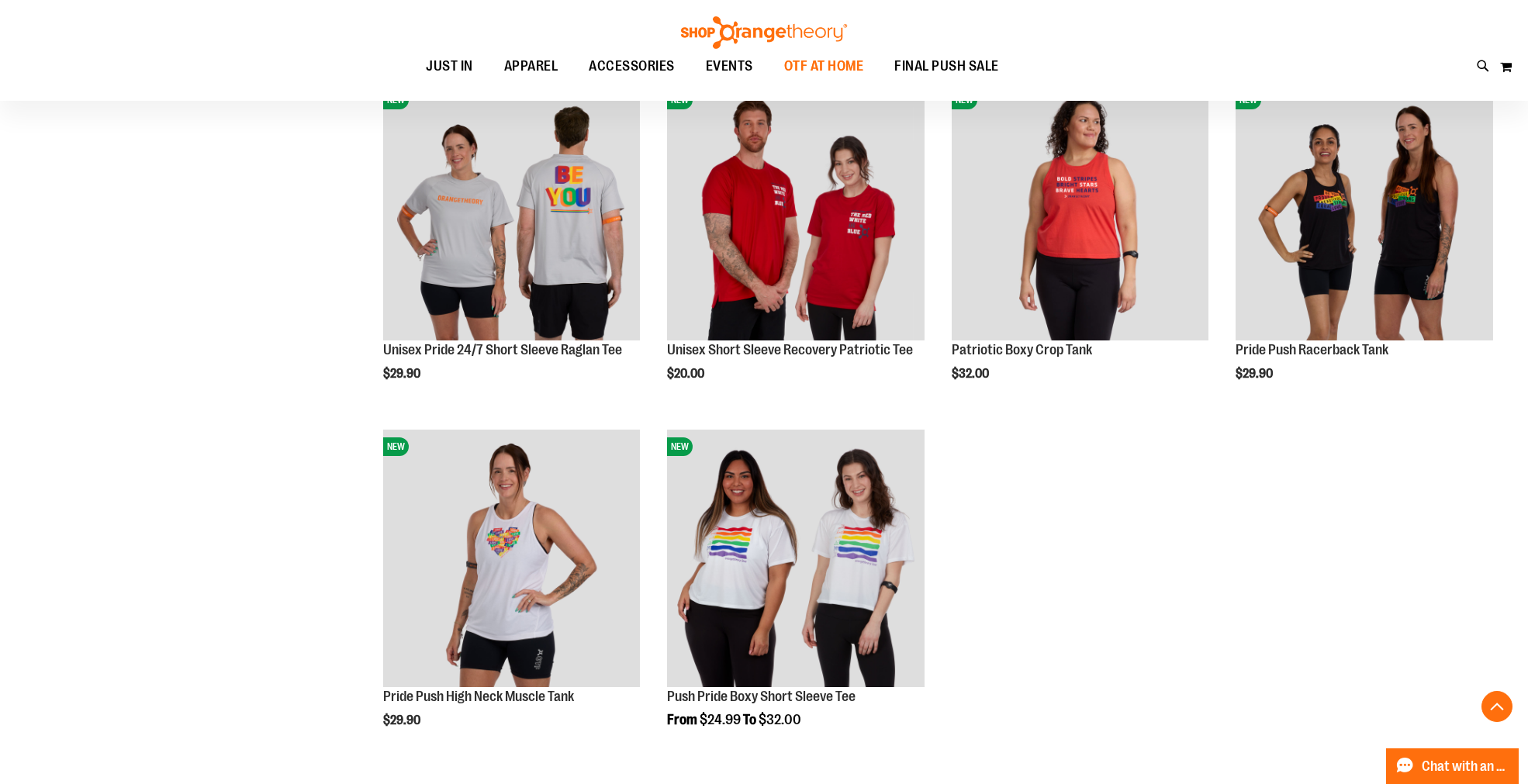
click at [823, 64] on span "OTF AT HOME" at bounding box center [824, 66] width 80 height 35
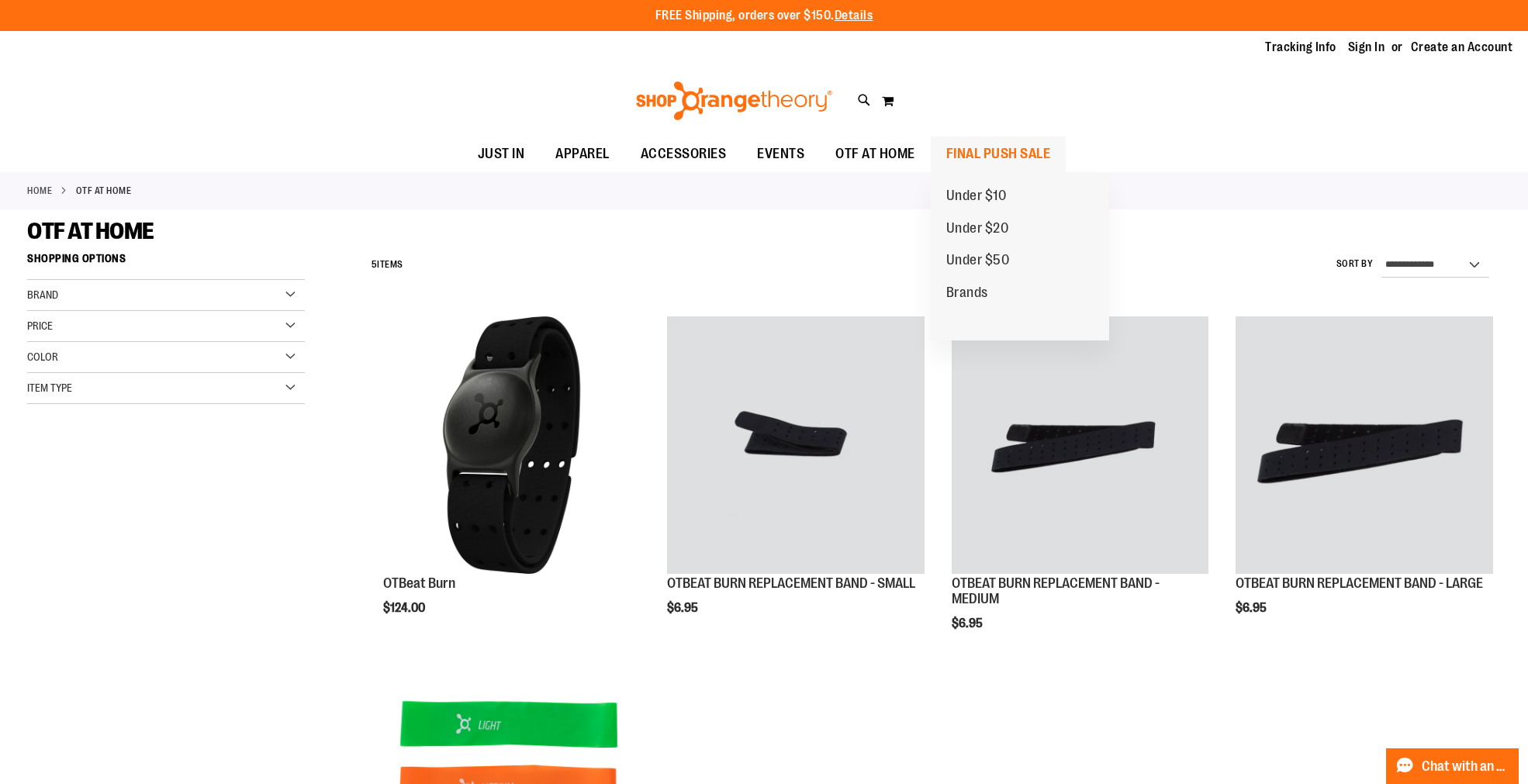
type input "**********"
click at [964, 148] on span "FINAL PUSH SALE" at bounding box center [999, 154] width 105 height 35
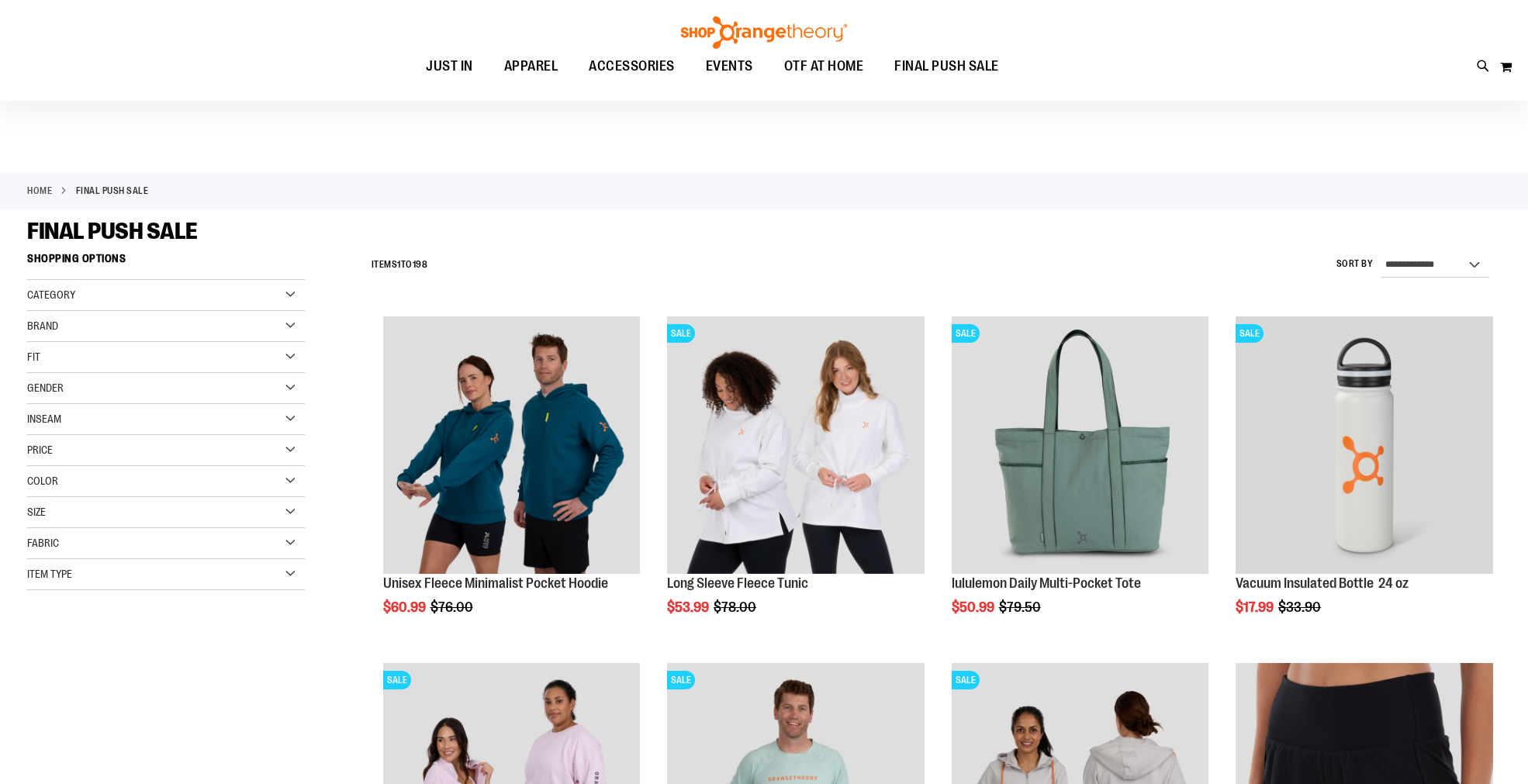
scroll to position [172, 0]
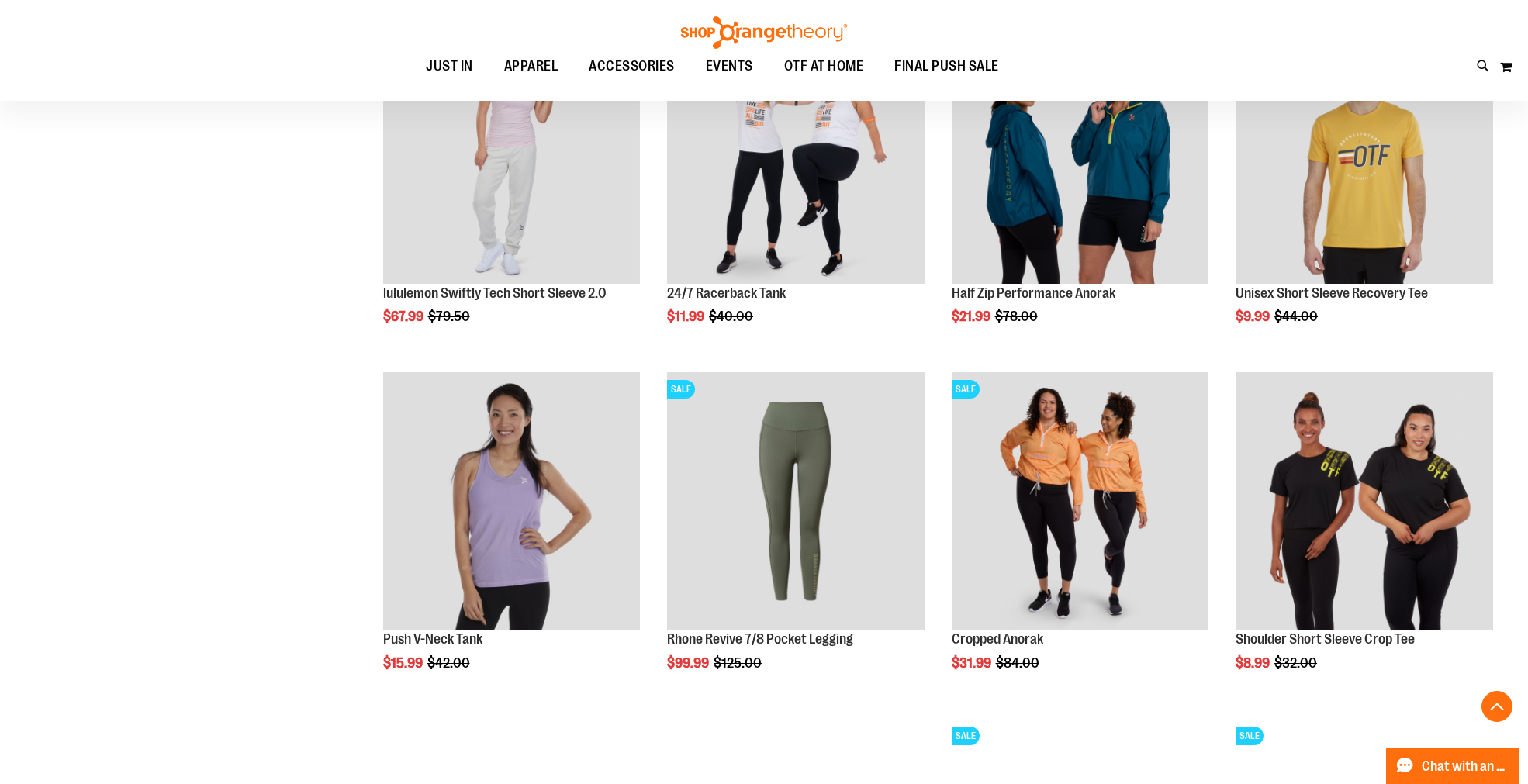
scroll to position [947, 0]
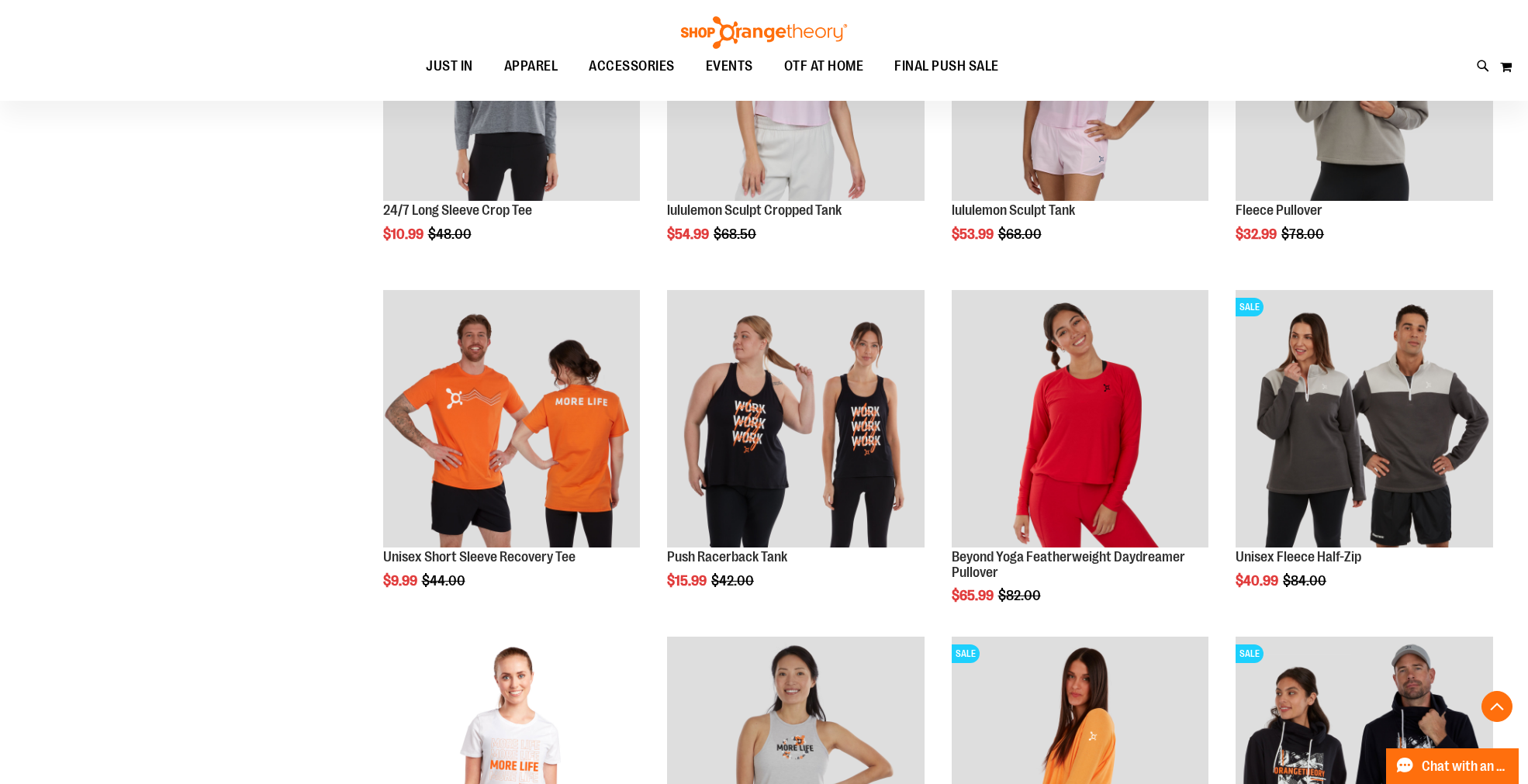
scroll to position [2498, 0]
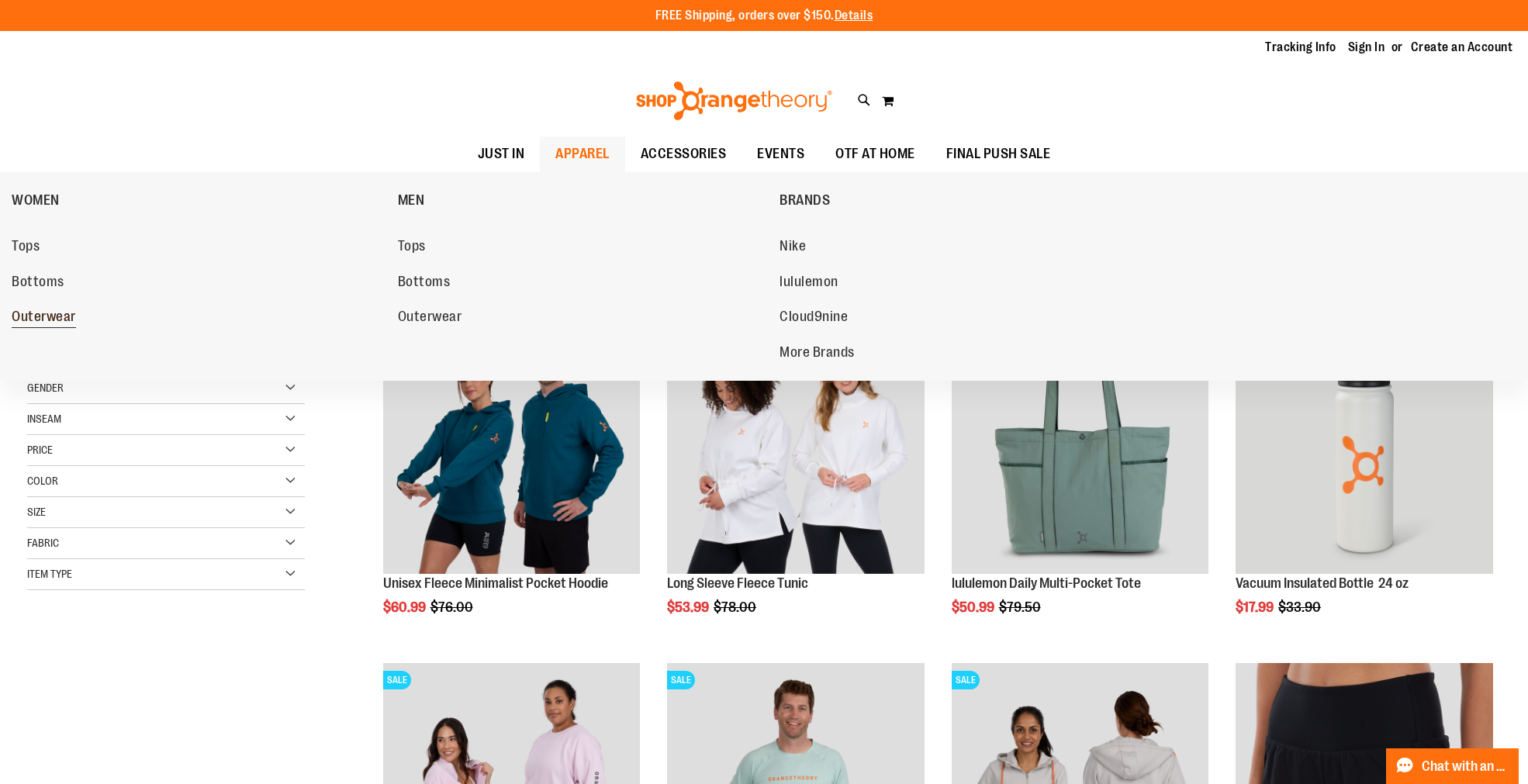
type input "**********"
click at [70, 319] on span "Outerwear" at bounding box center [43, 318] width 64 height 20
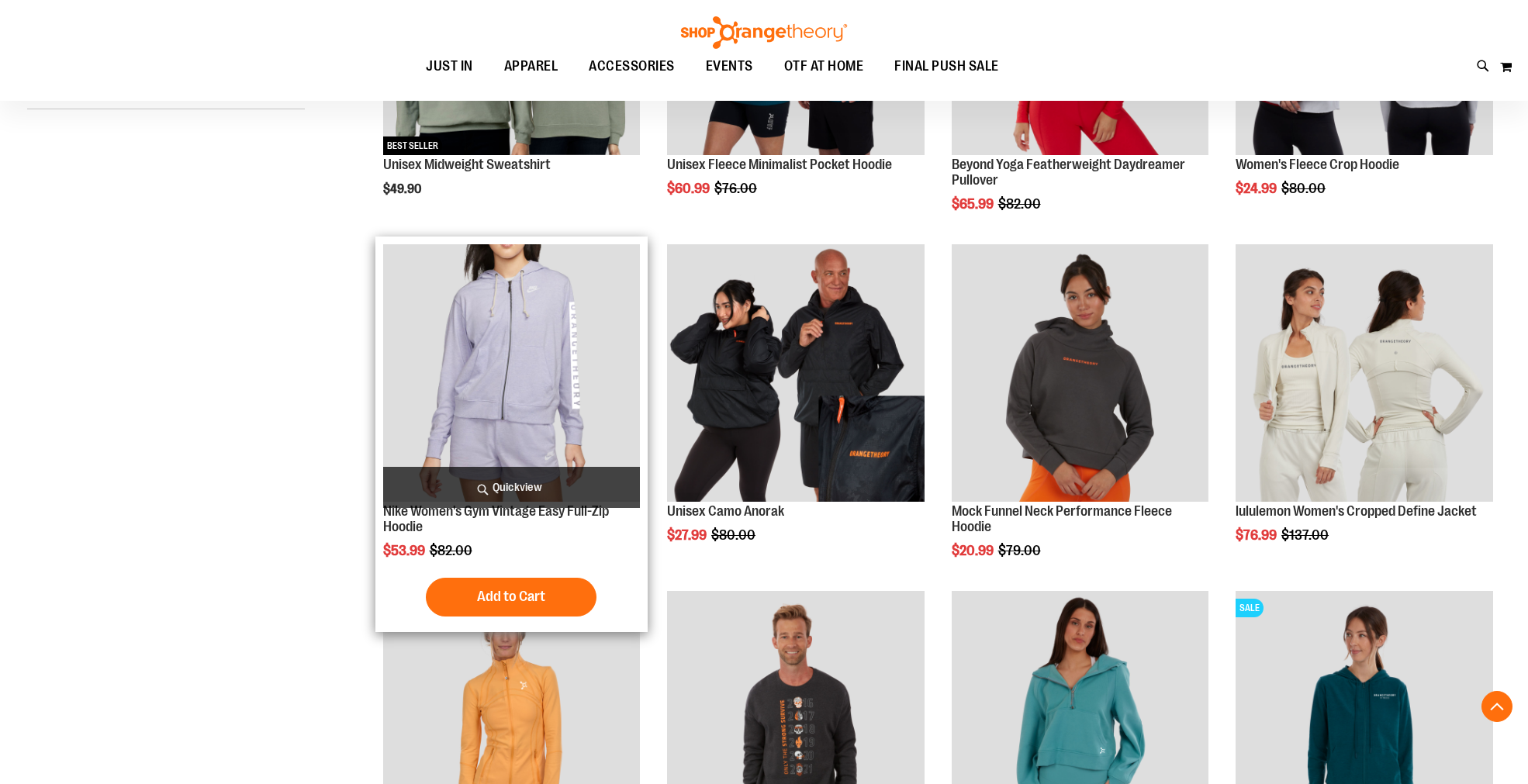
scroll to position [430, 0]
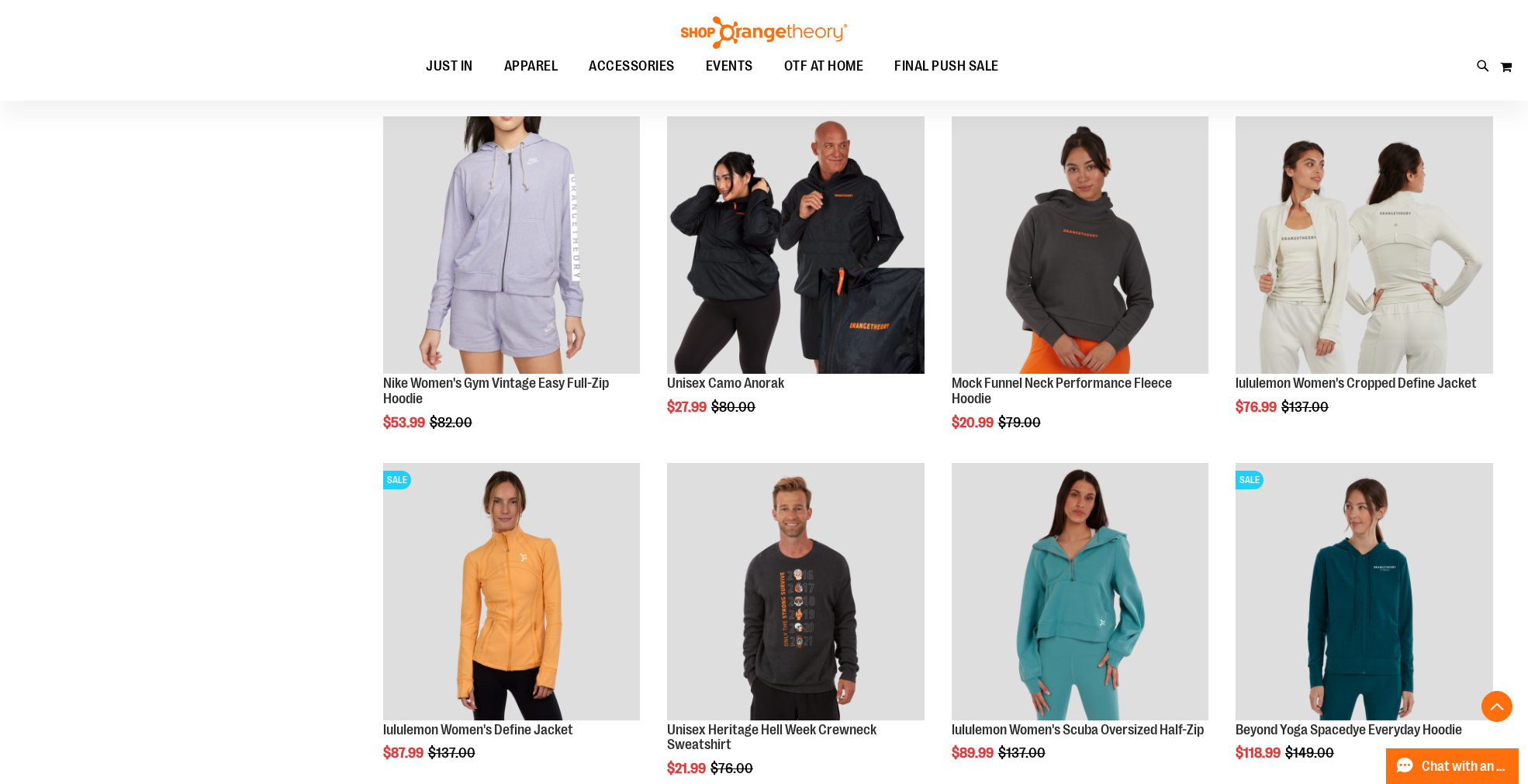
scroll to position [516, 0]
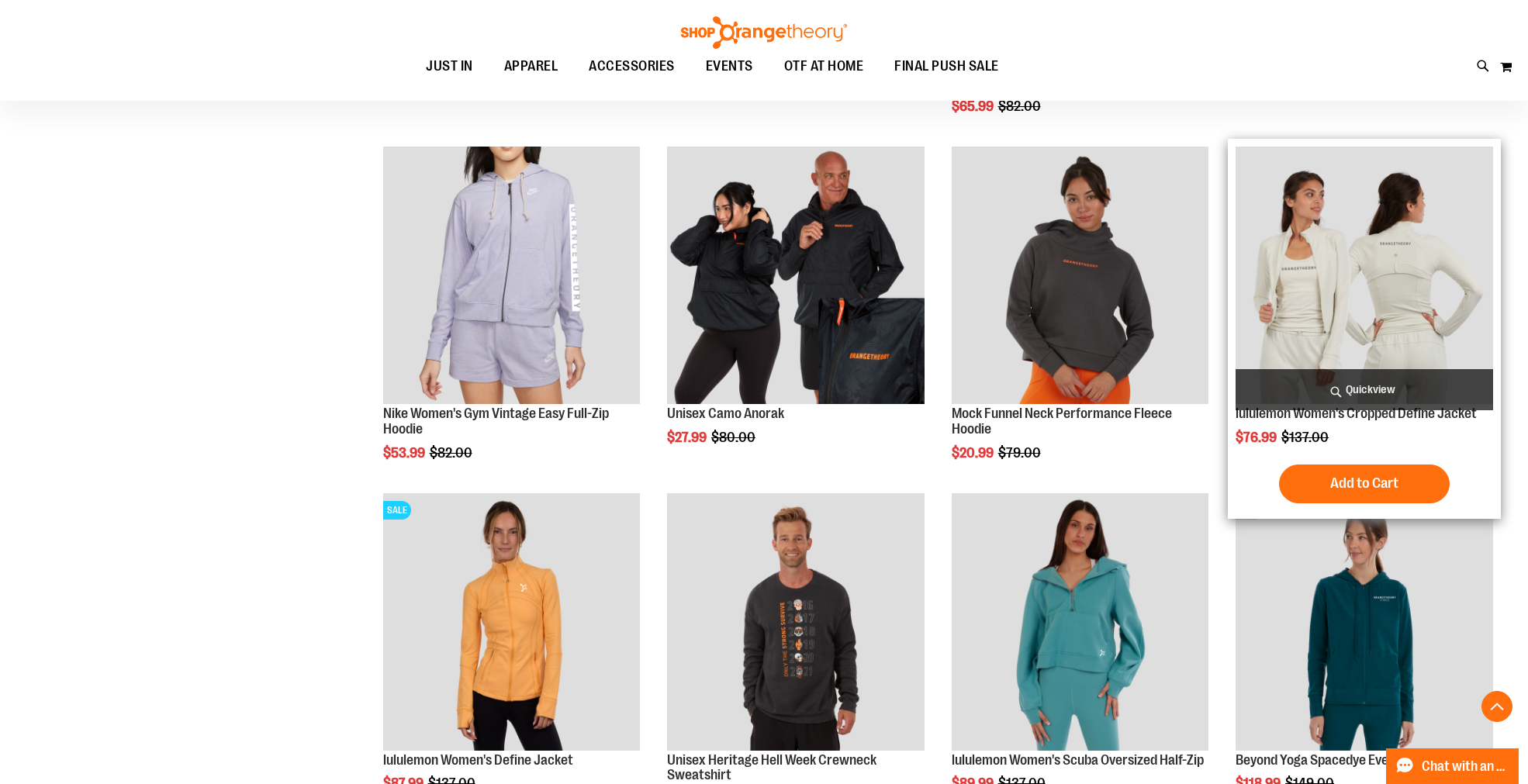
type input "**********"
click at [1351, 366] on img "product" at bounding box center [1364, 275] width 257 height 257
click at [1343, 388] on span "Quickview" at bounding box center [1364, 389] width 257 height 41
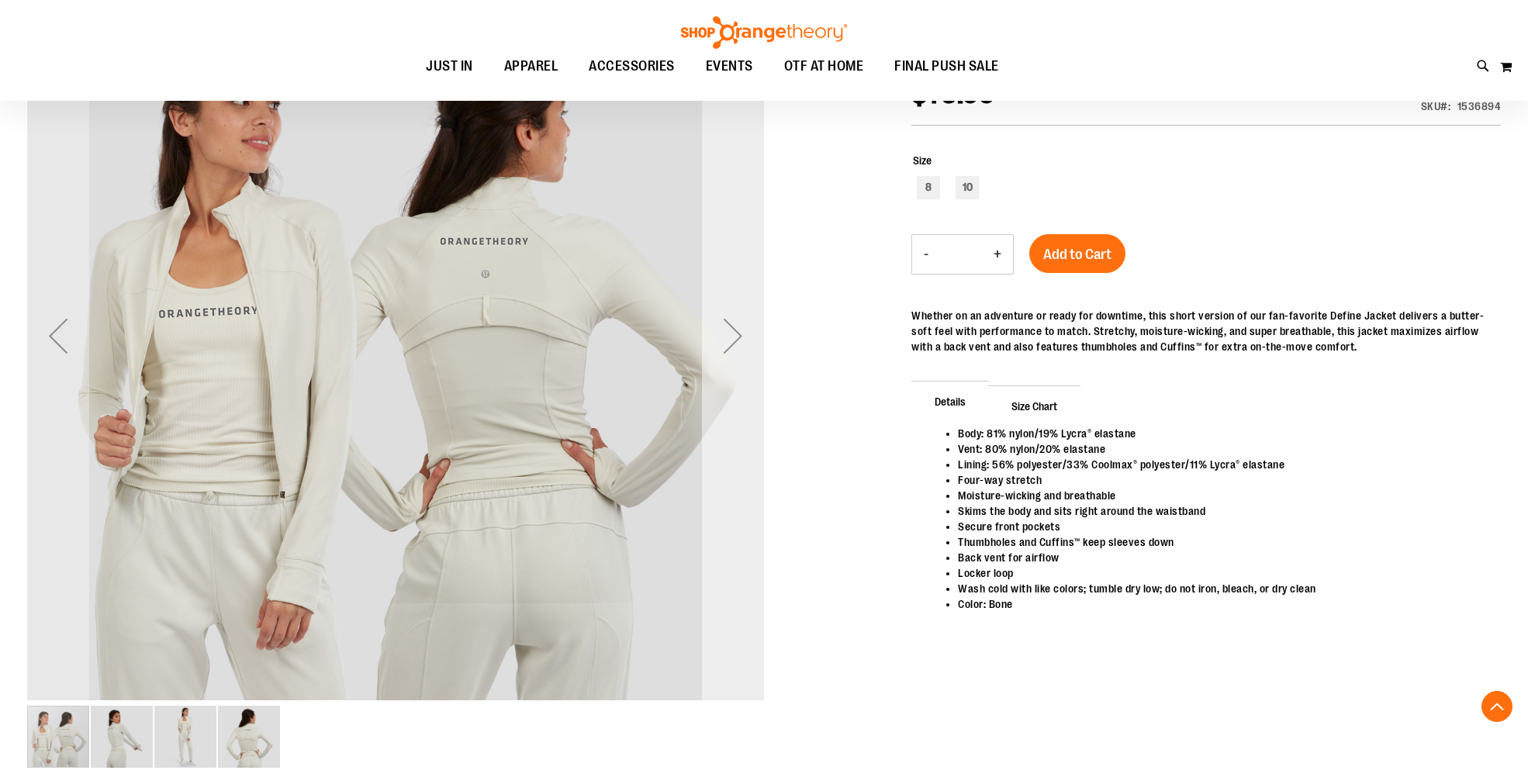
scroll to position [257, 0]
type input "**********"
click at [725, 345] on div "Next" at bounding box center [733, 336] width 62 height 62
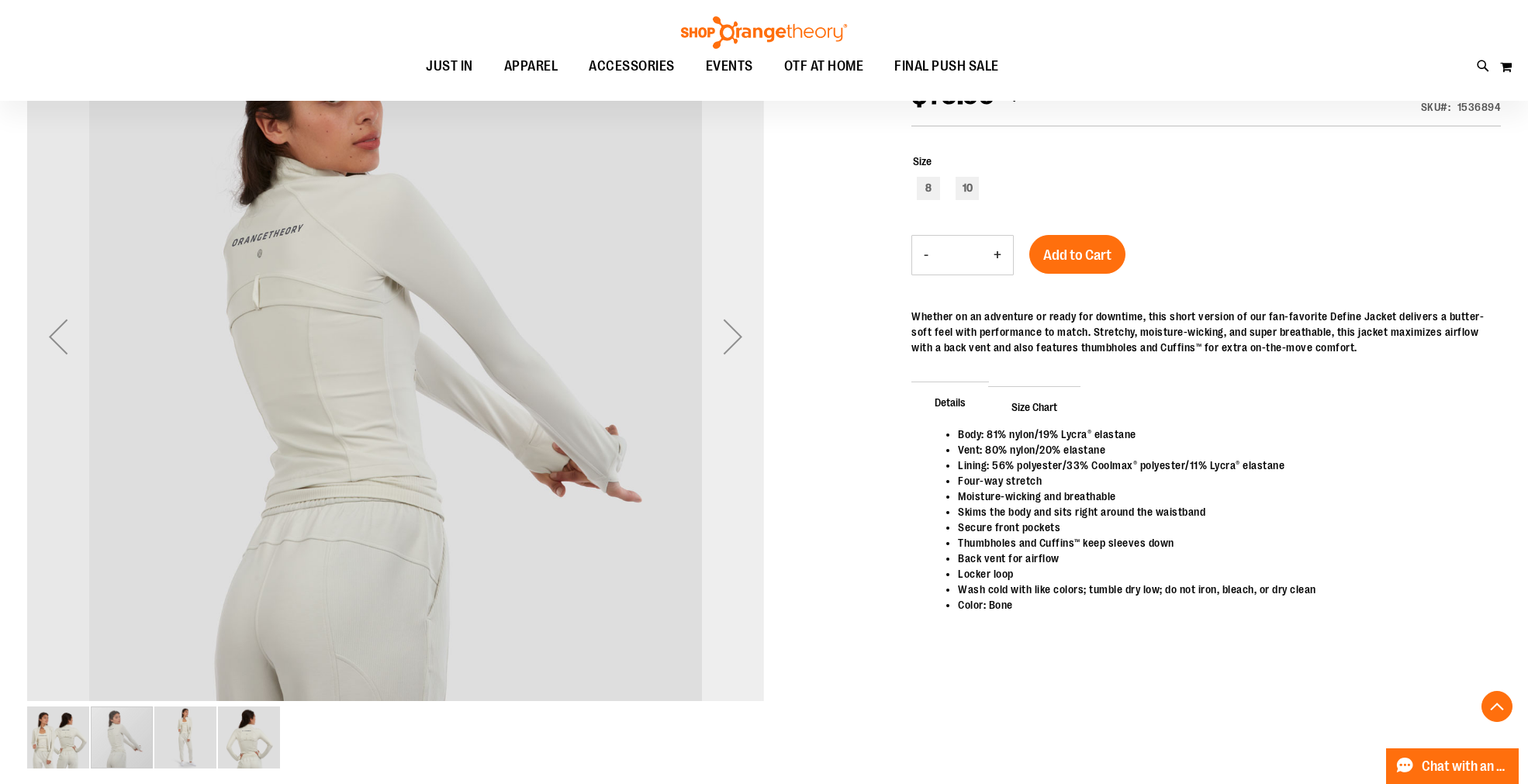
click at [725, 345] on div "Next" at bounding box center [733, 336] width 62 height 62
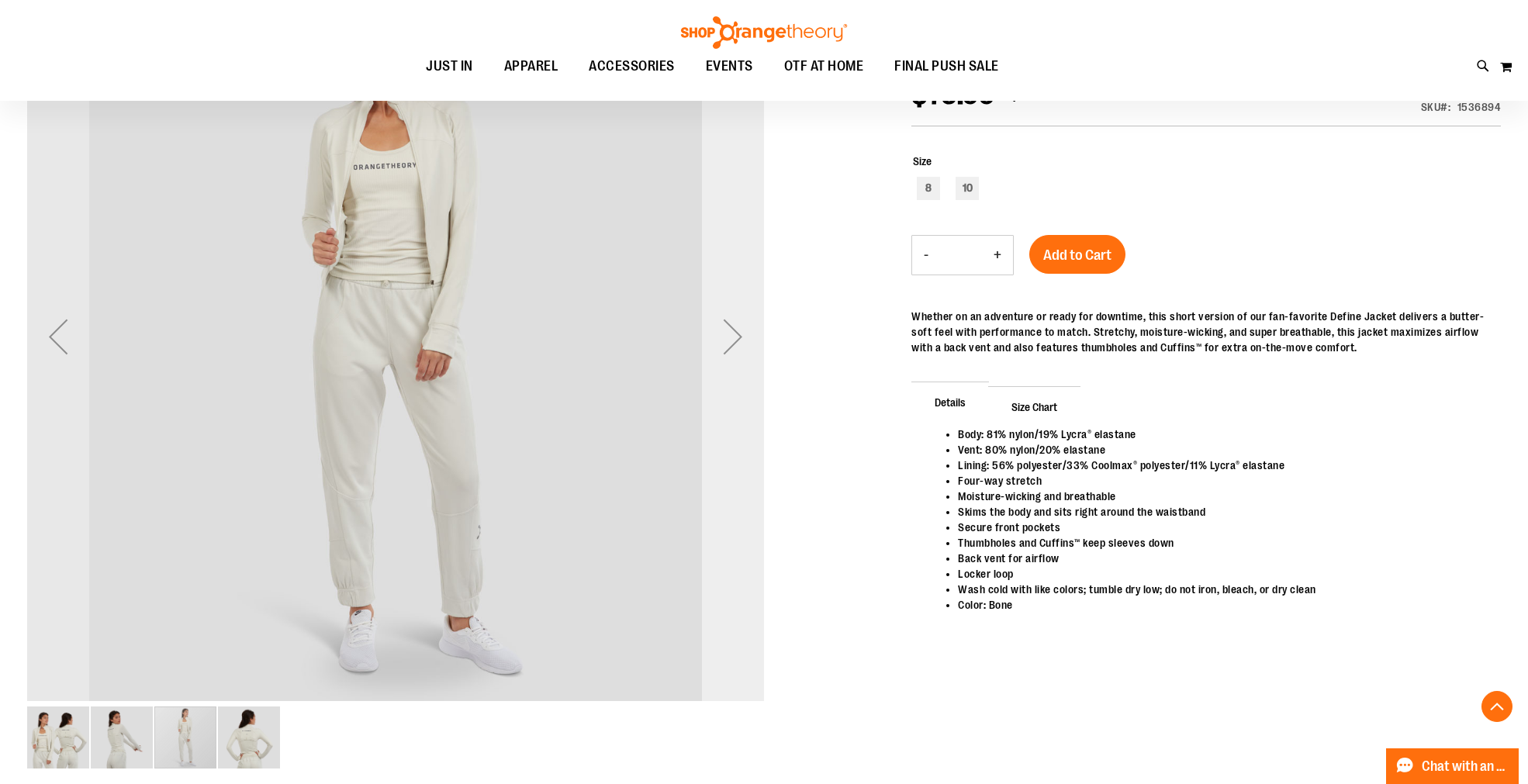
click at [725, 345] on div "Next" at bounding box center [733, 336] width 62 height 62
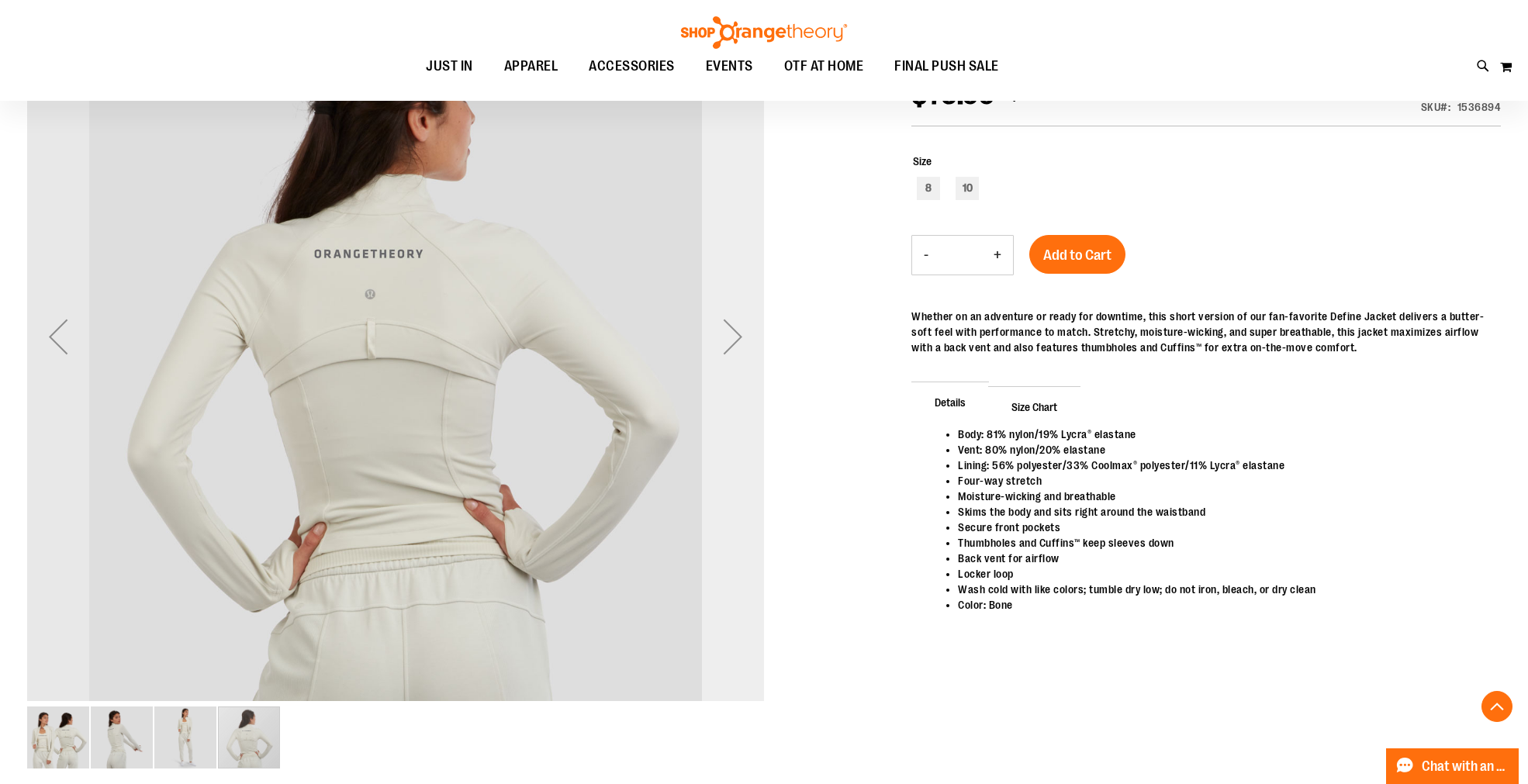
click at [725, 345] on div "Next" at bounding box center [733, 336] width 62 height 62
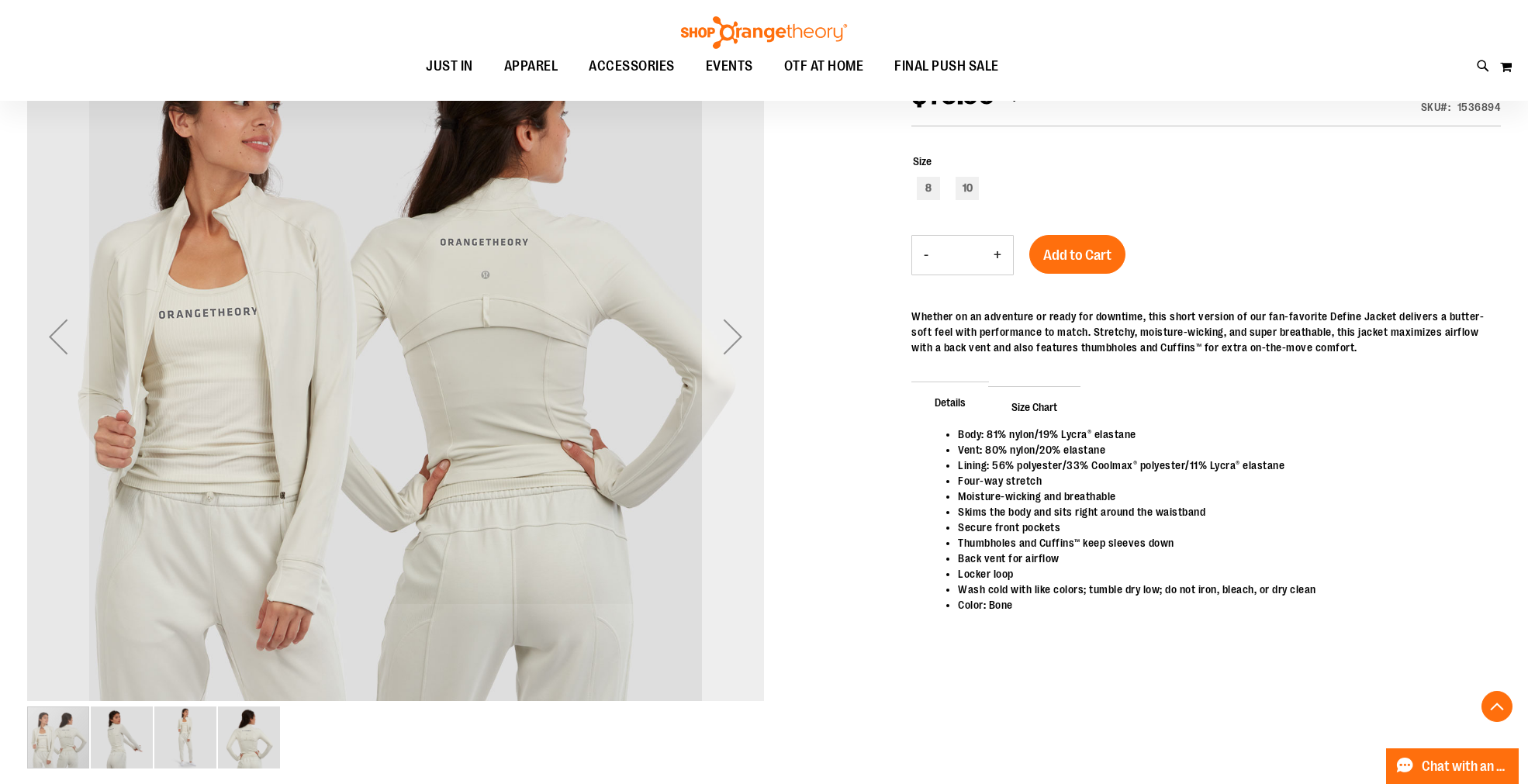
click at [725, 345] on div "Next" at bounding box center [733, 336] width 62 height 62
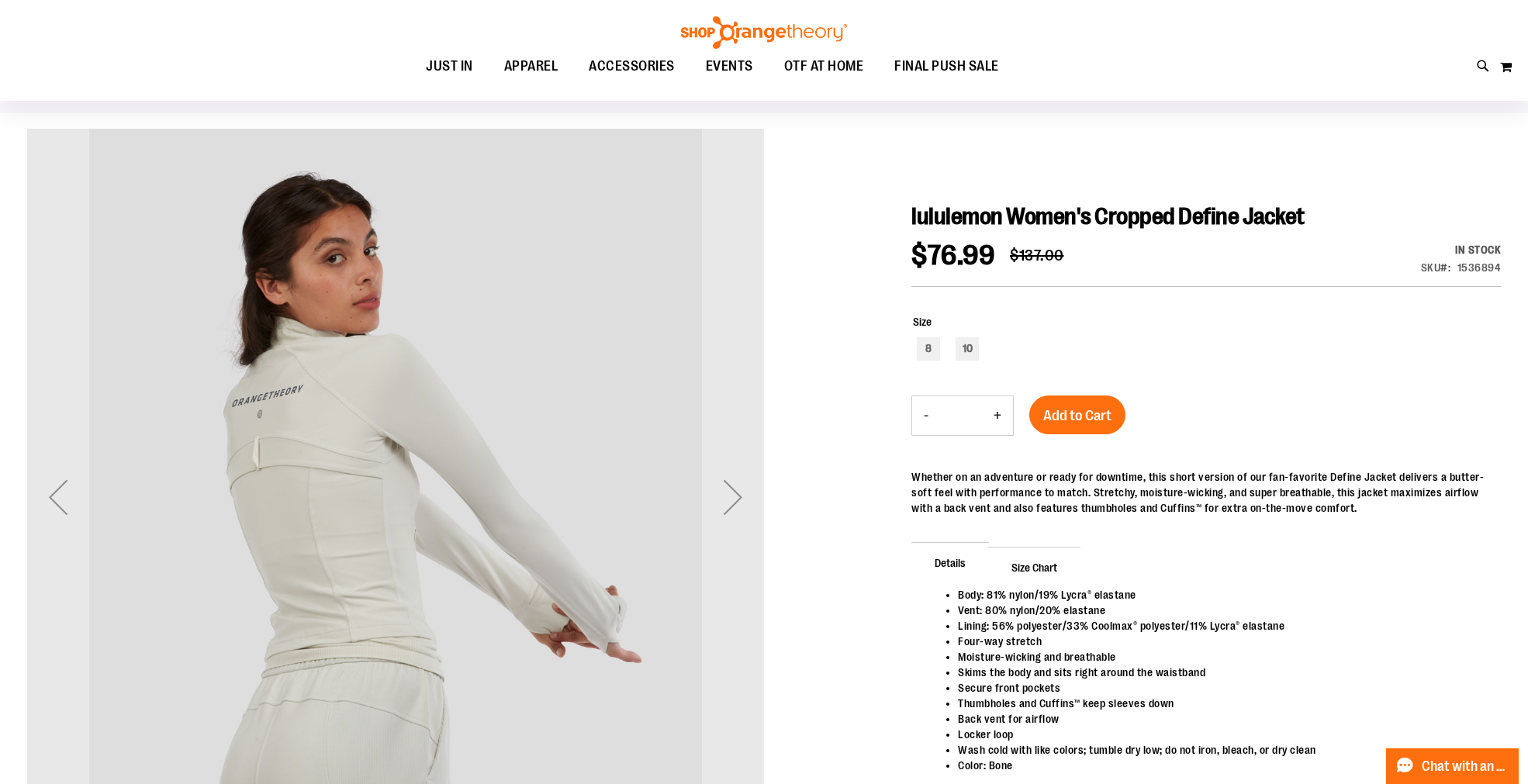
scroll to position [85, 0]
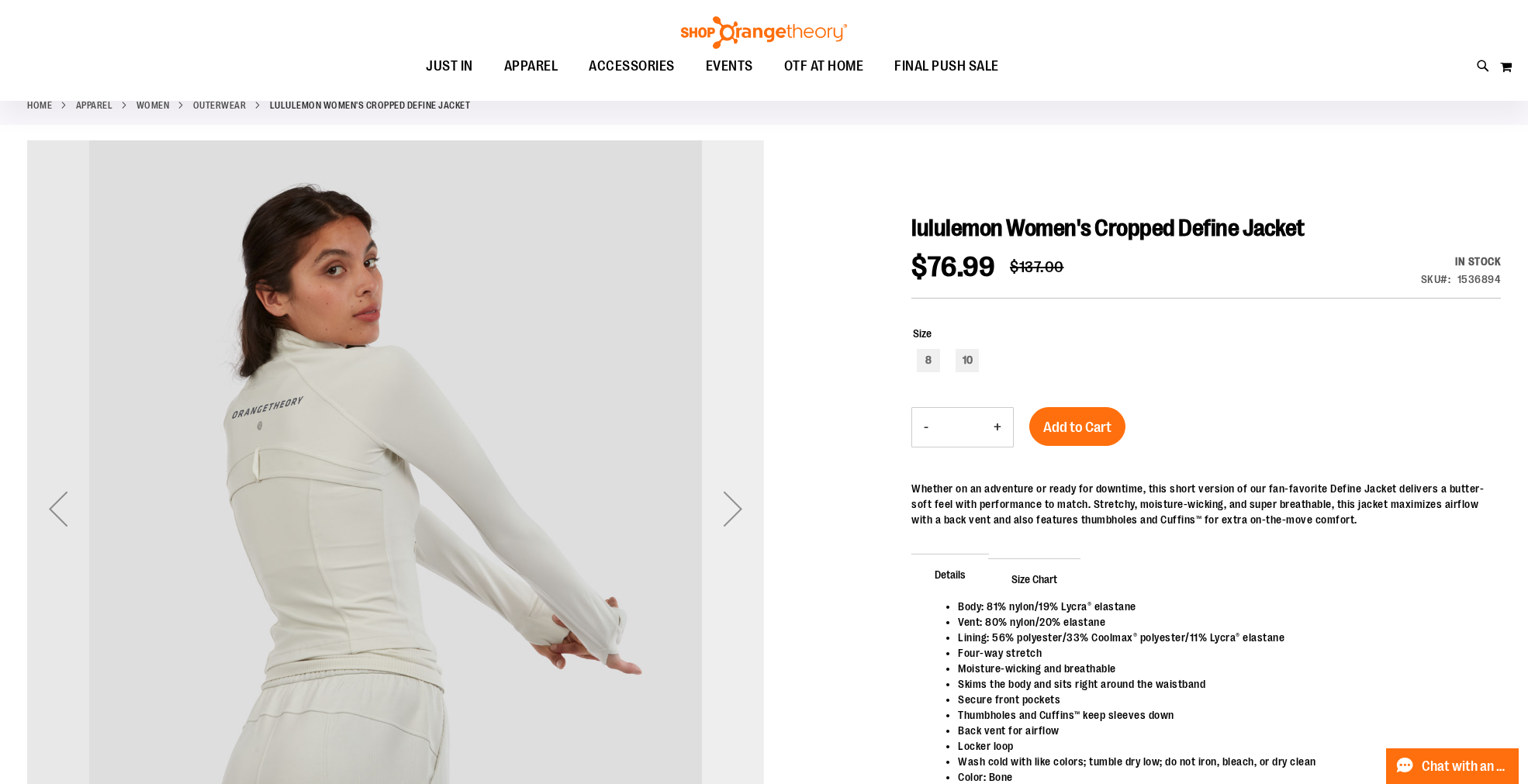
click at [725, 513] on div "Next" at bounding box center [733, 509] width 62 height 62
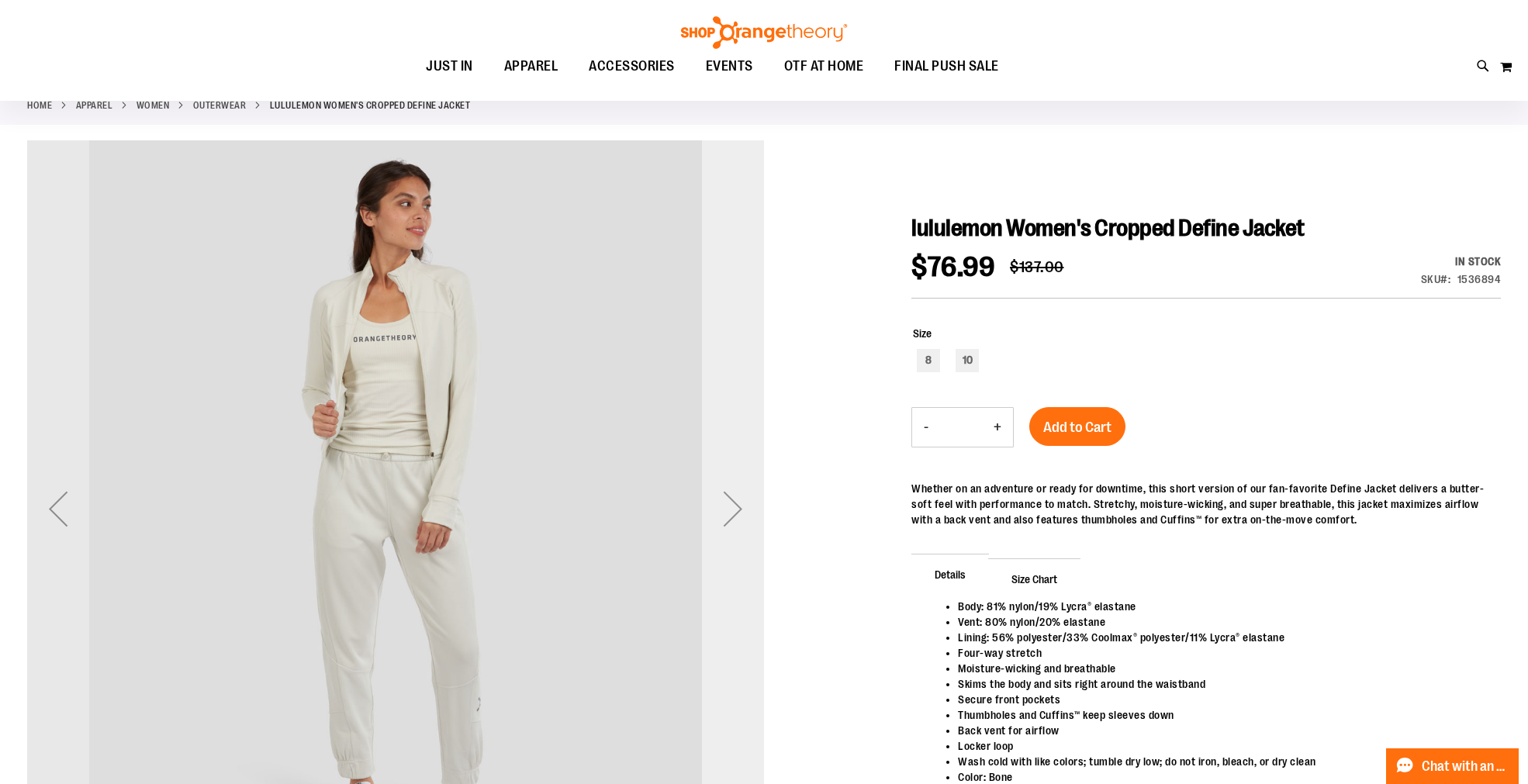
click at [725, 513] on div "Next" at bounding box center [733, 509] width 62 height 62
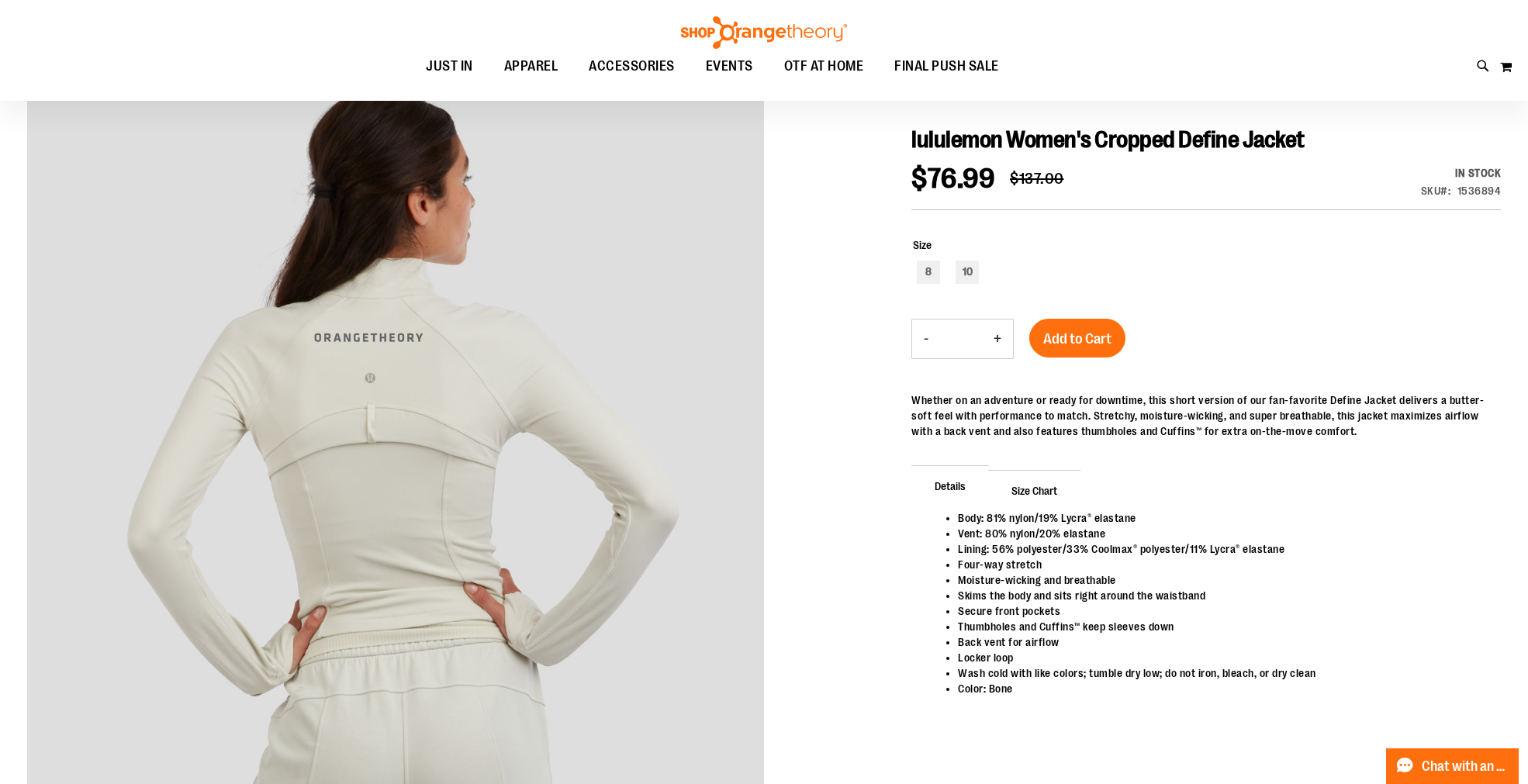
scroll to position [171, 0]
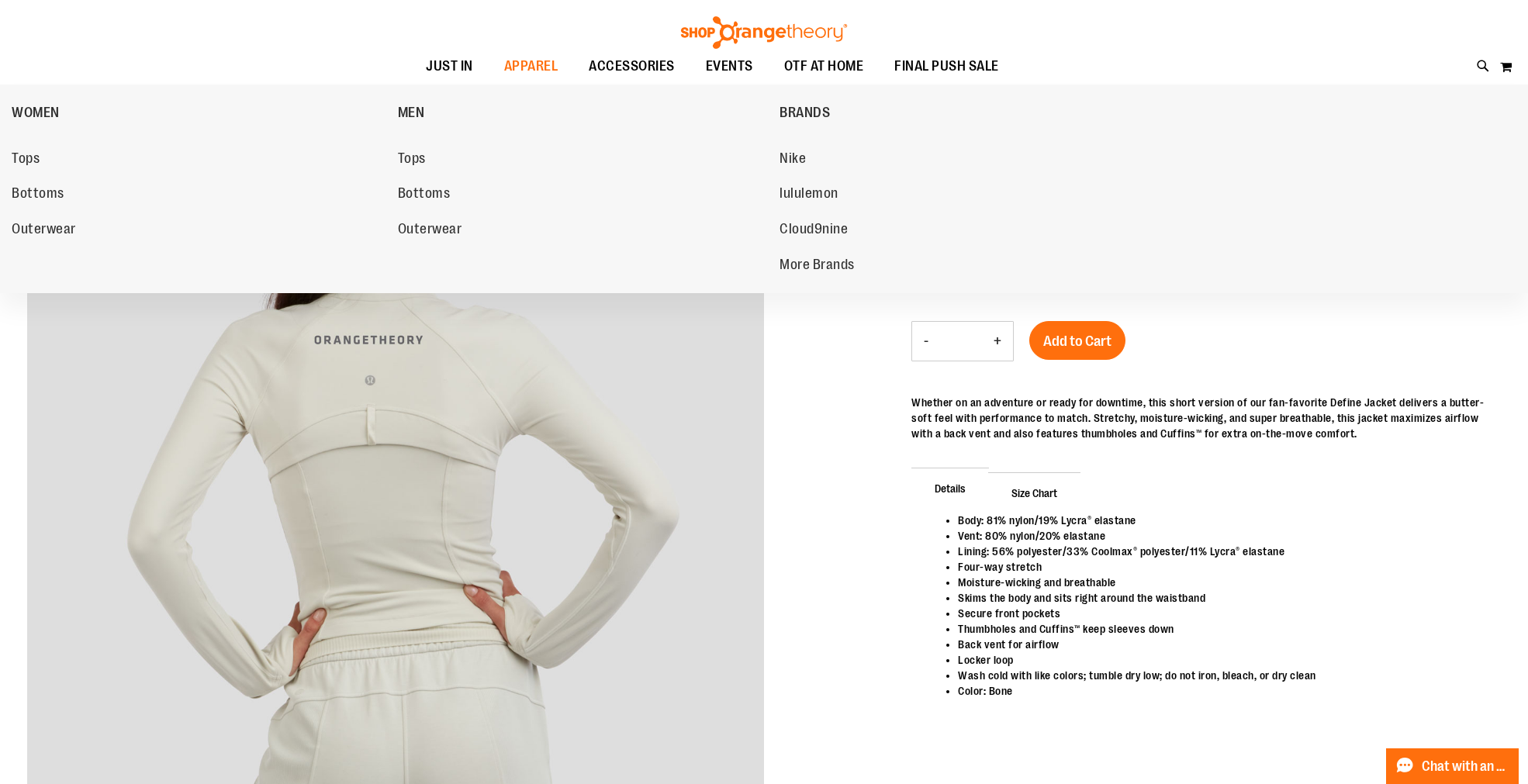
click at [60, 230] on span "Outerwear" at bounding box center [43, 230] width 64 height 20
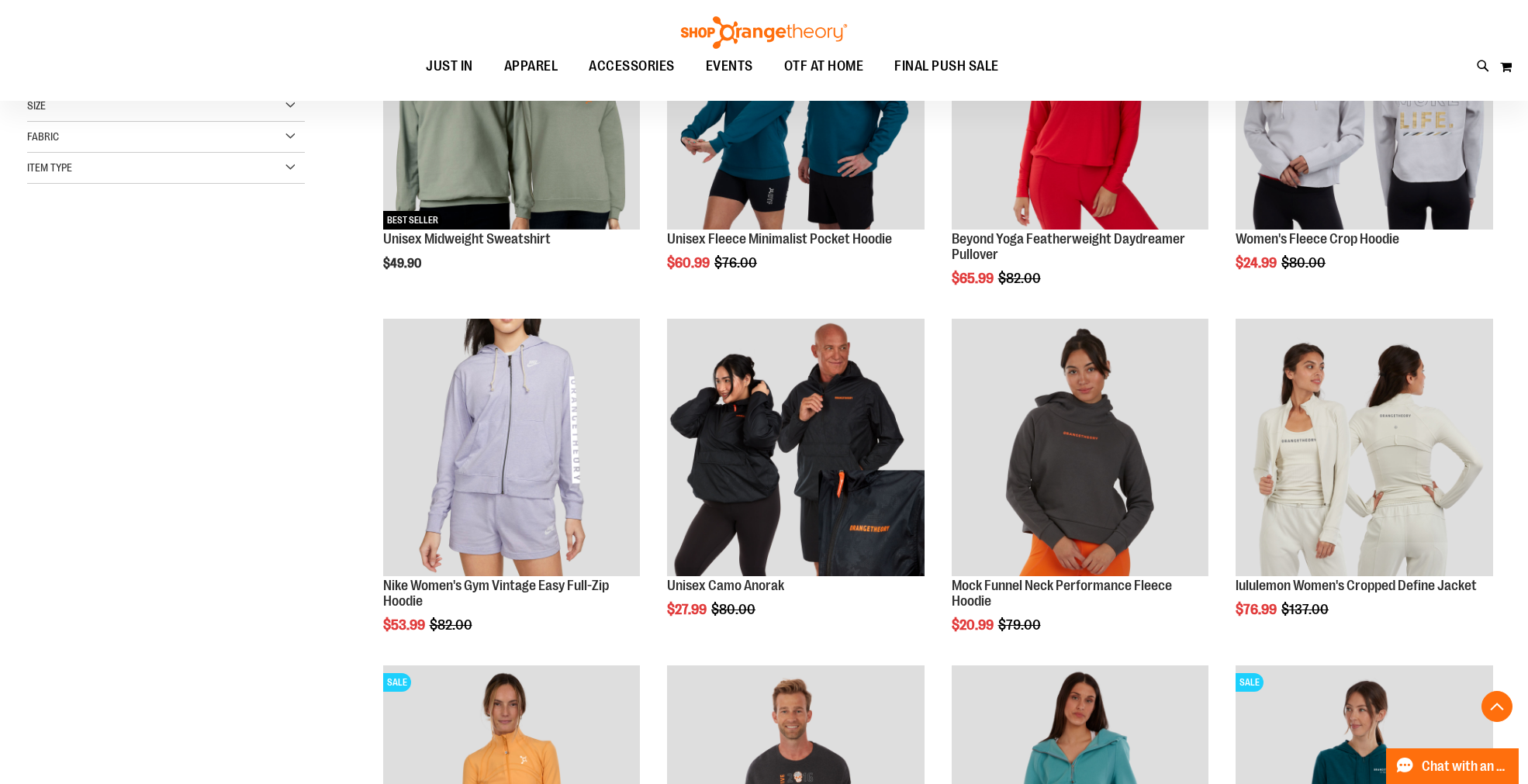
scroll to position [430, 0]
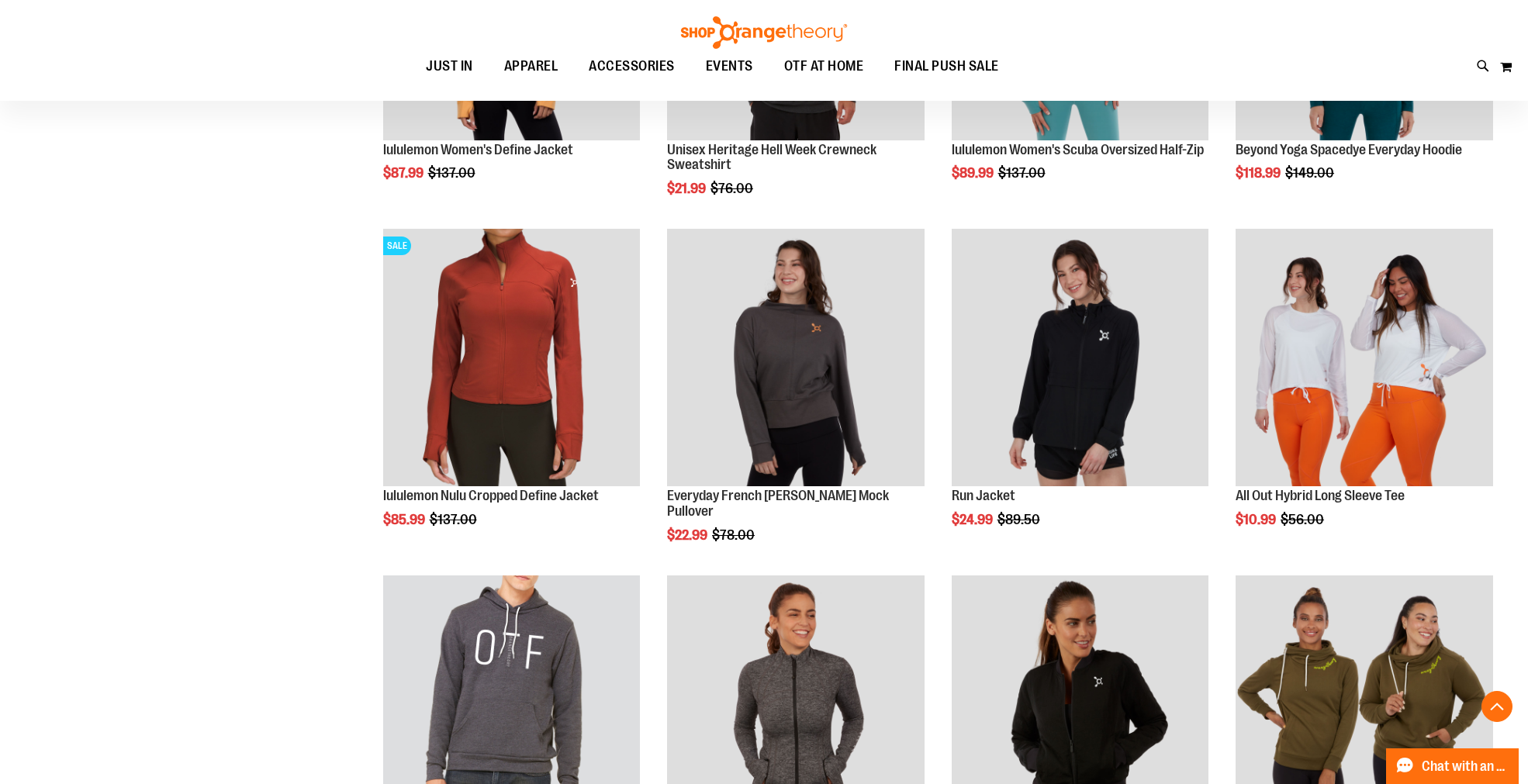
scroll to position [1119, 0]
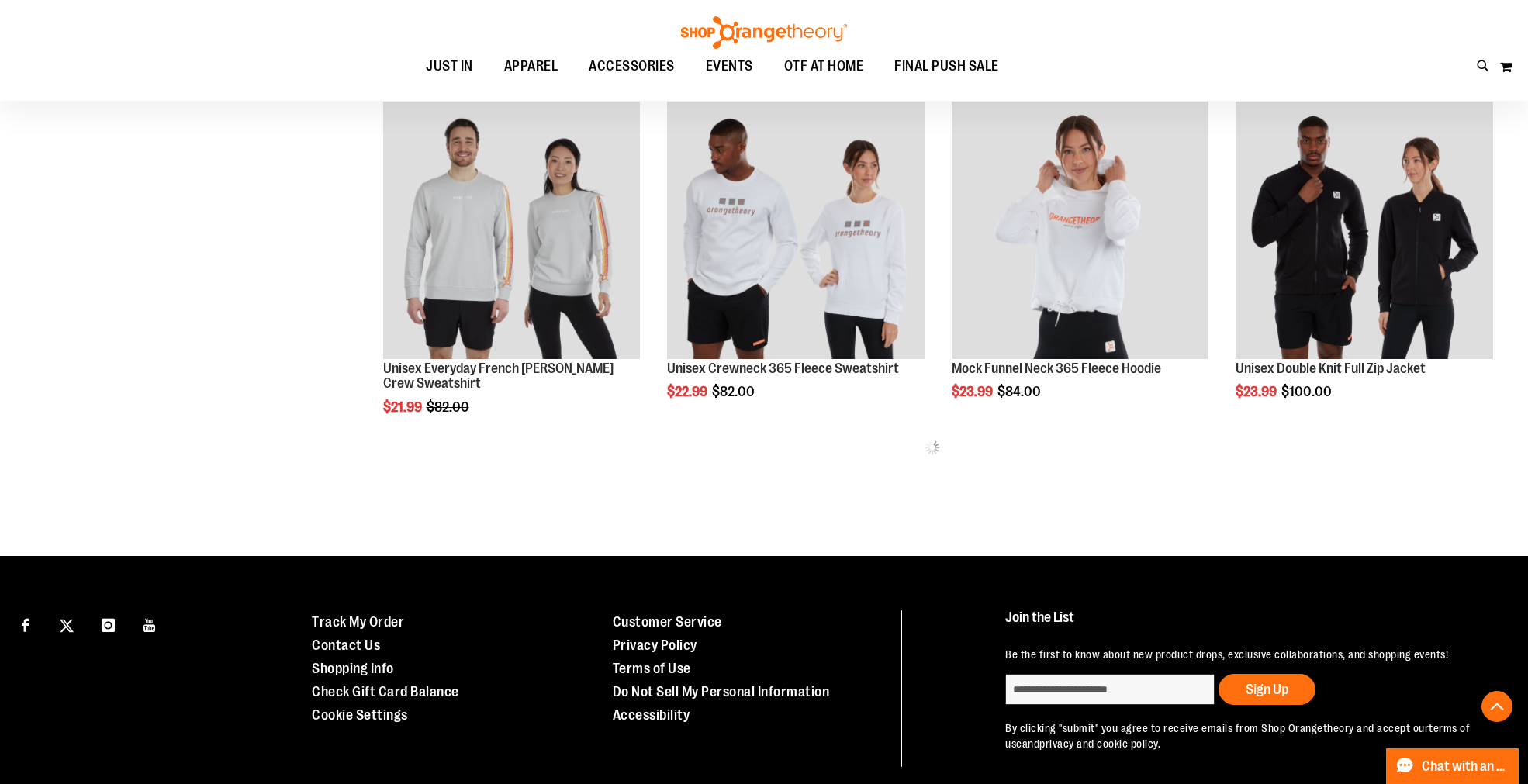
scroll to position [2008, 0]
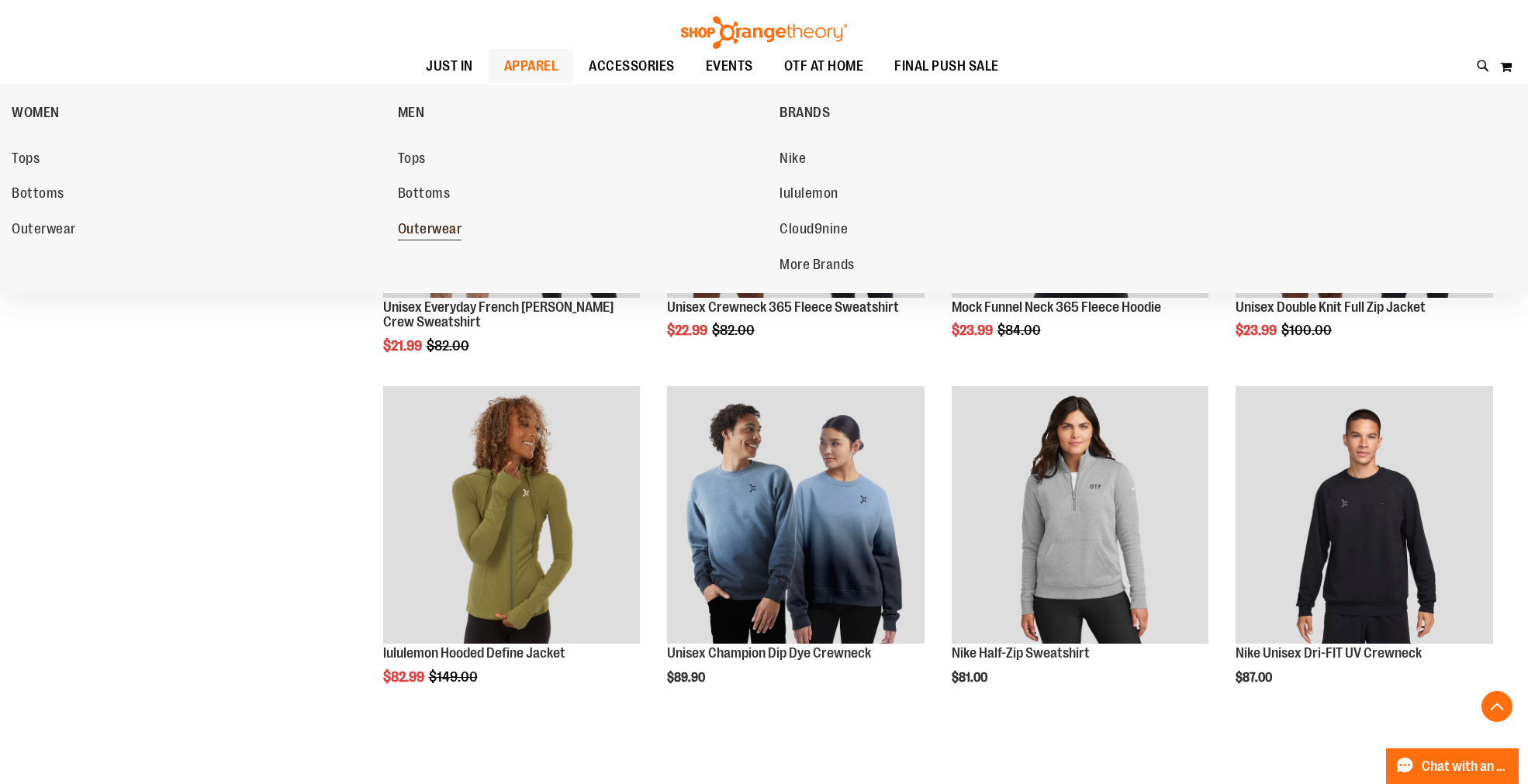
type input "**********"
click at [440, 227] on span "Outerwear" at bounding box center [429, 230] width 64 height 20
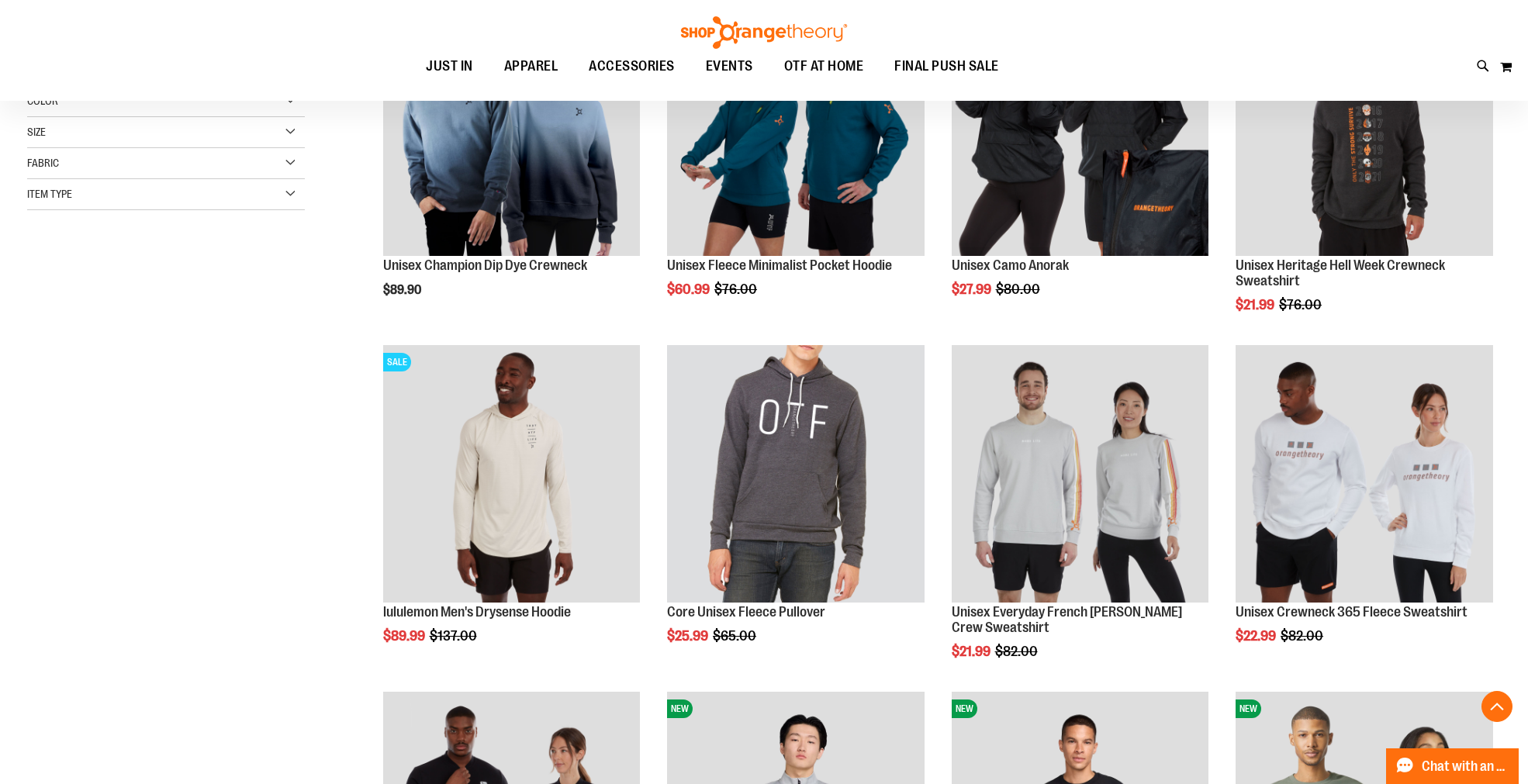
scroll to position [344, 0]
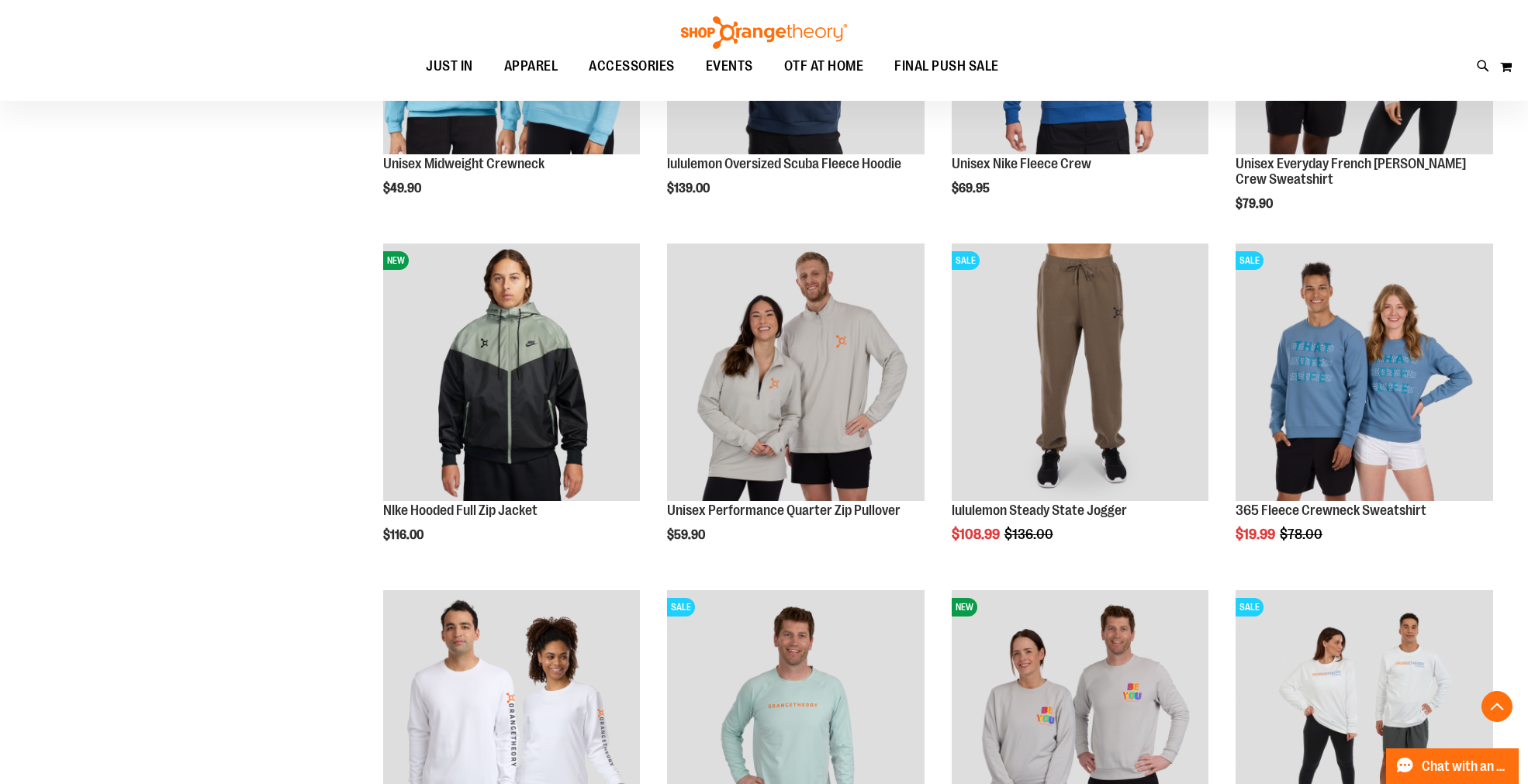
scroll to position [1464, 0]
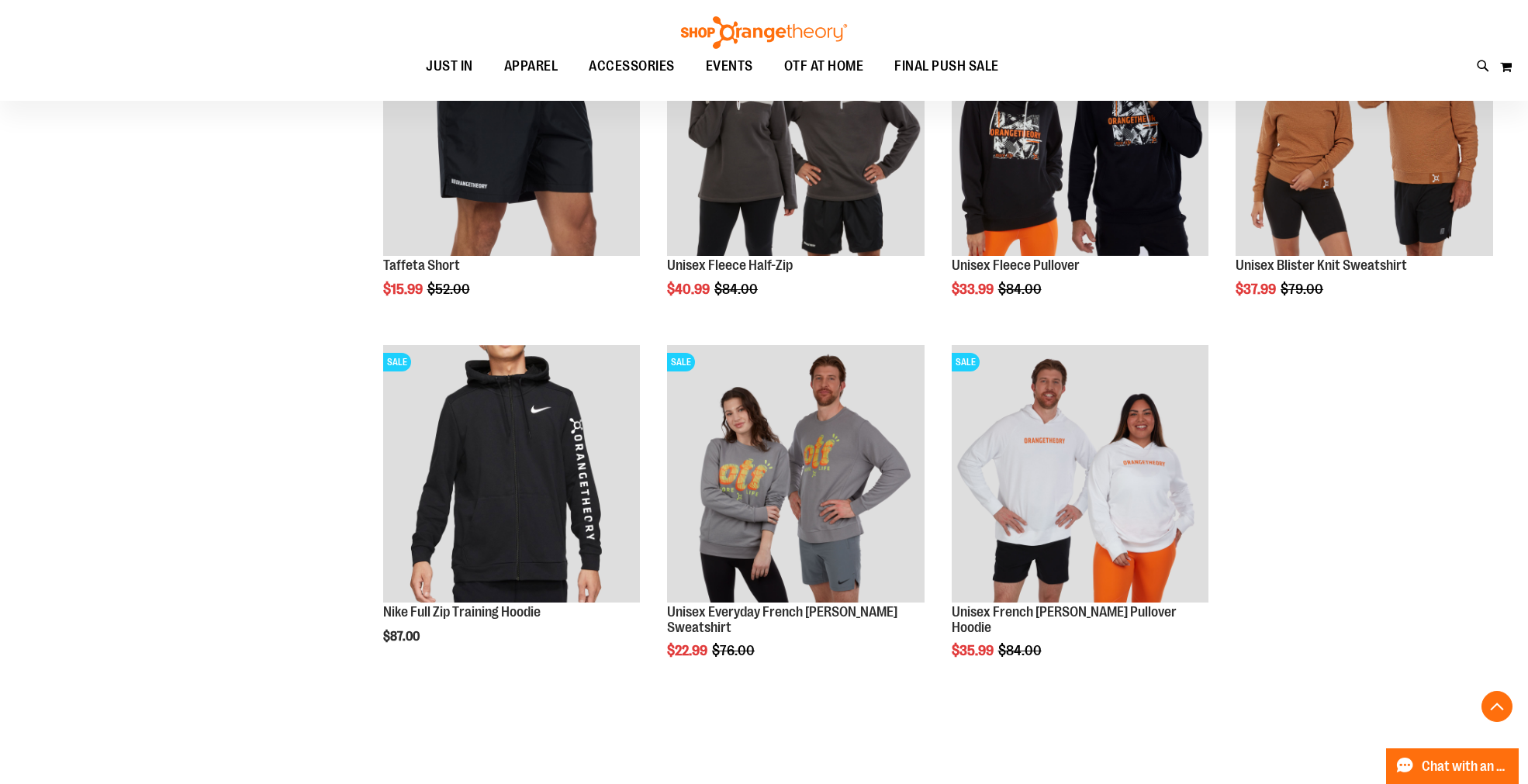
scroll to position [2411, 0]
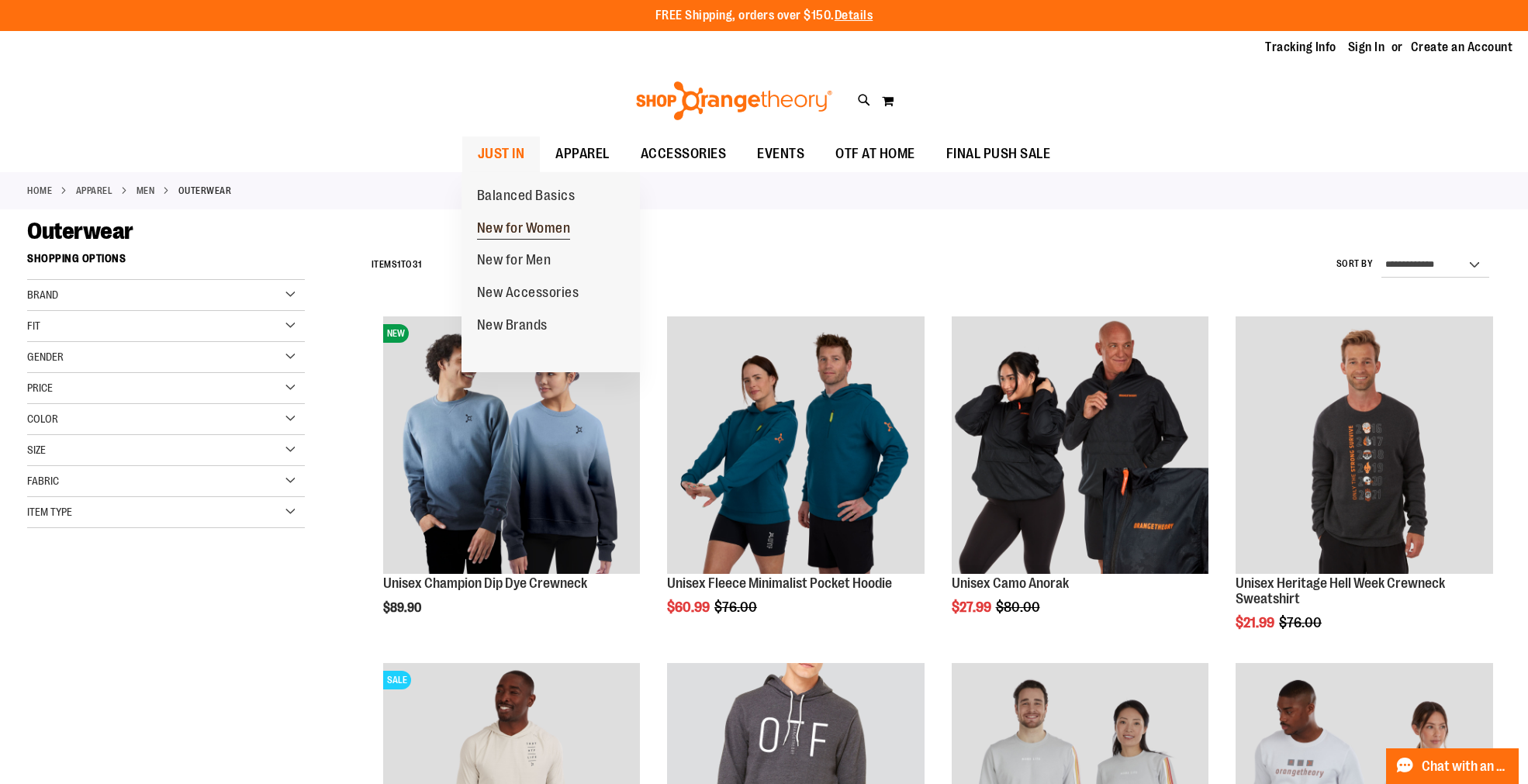
type input "**********"
click at [527, 229] on span "New for Women" at bounding box center [524, 230] width 94 height 20
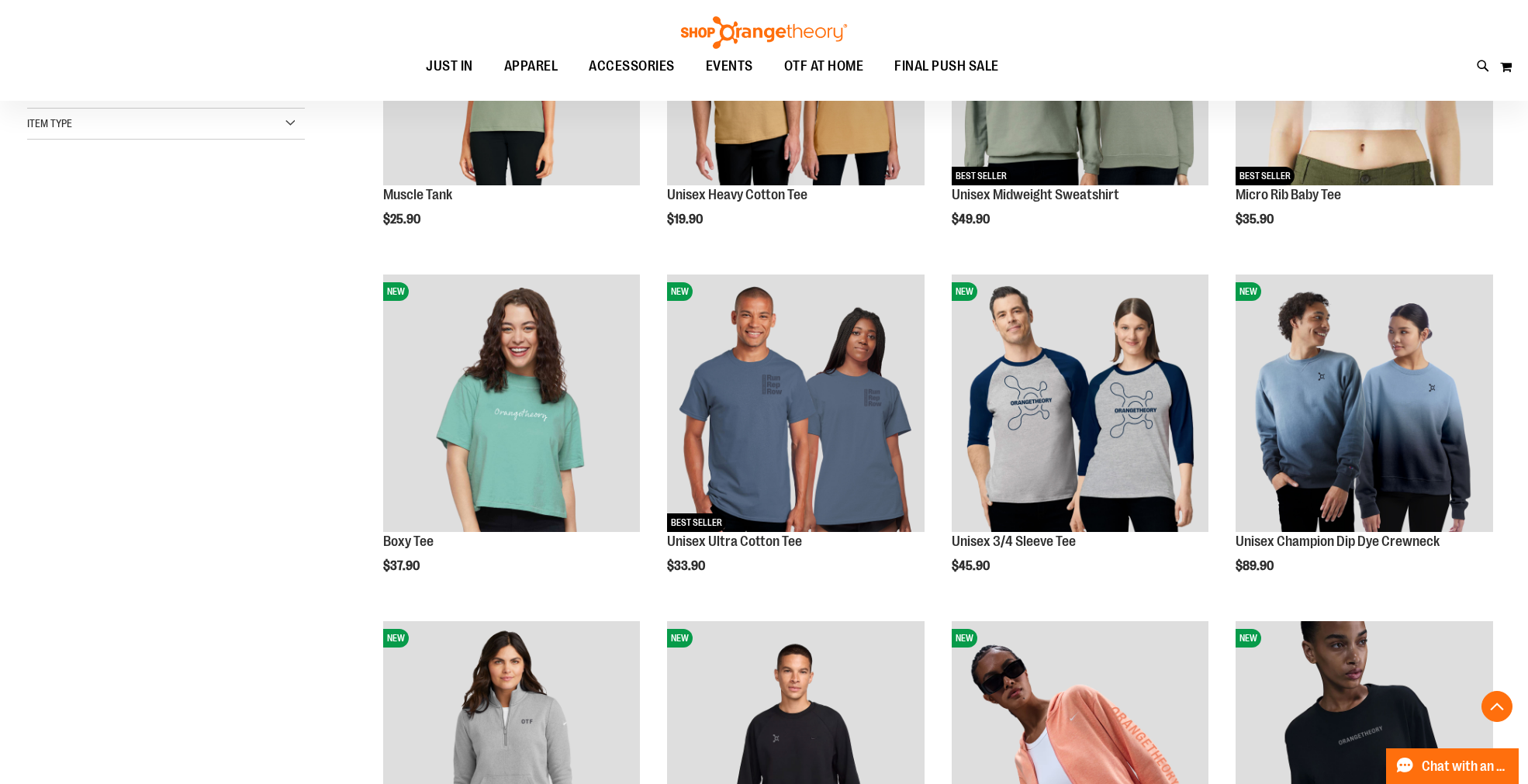
scroll to position [516, 0]
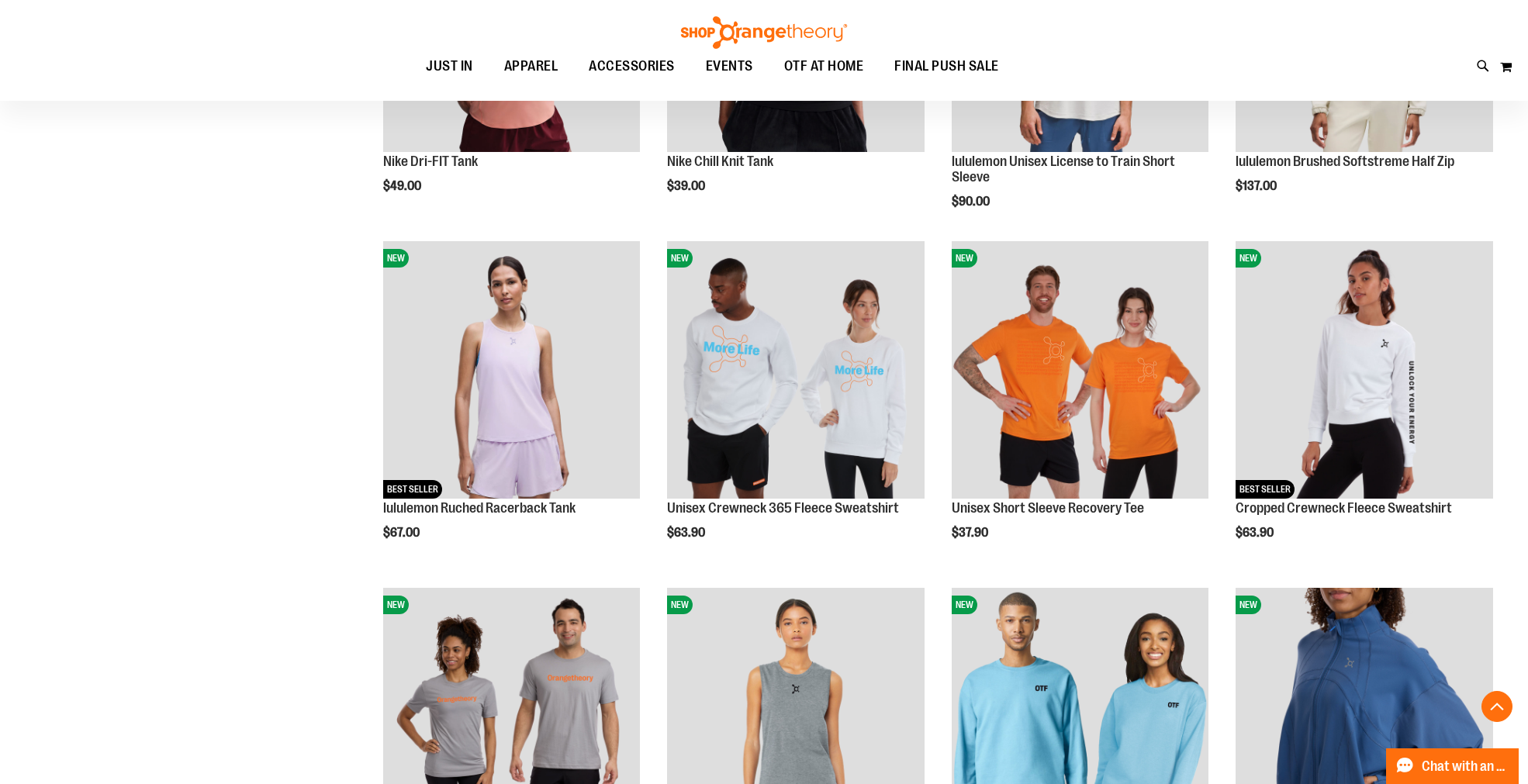
scroll to position [1464, 0]
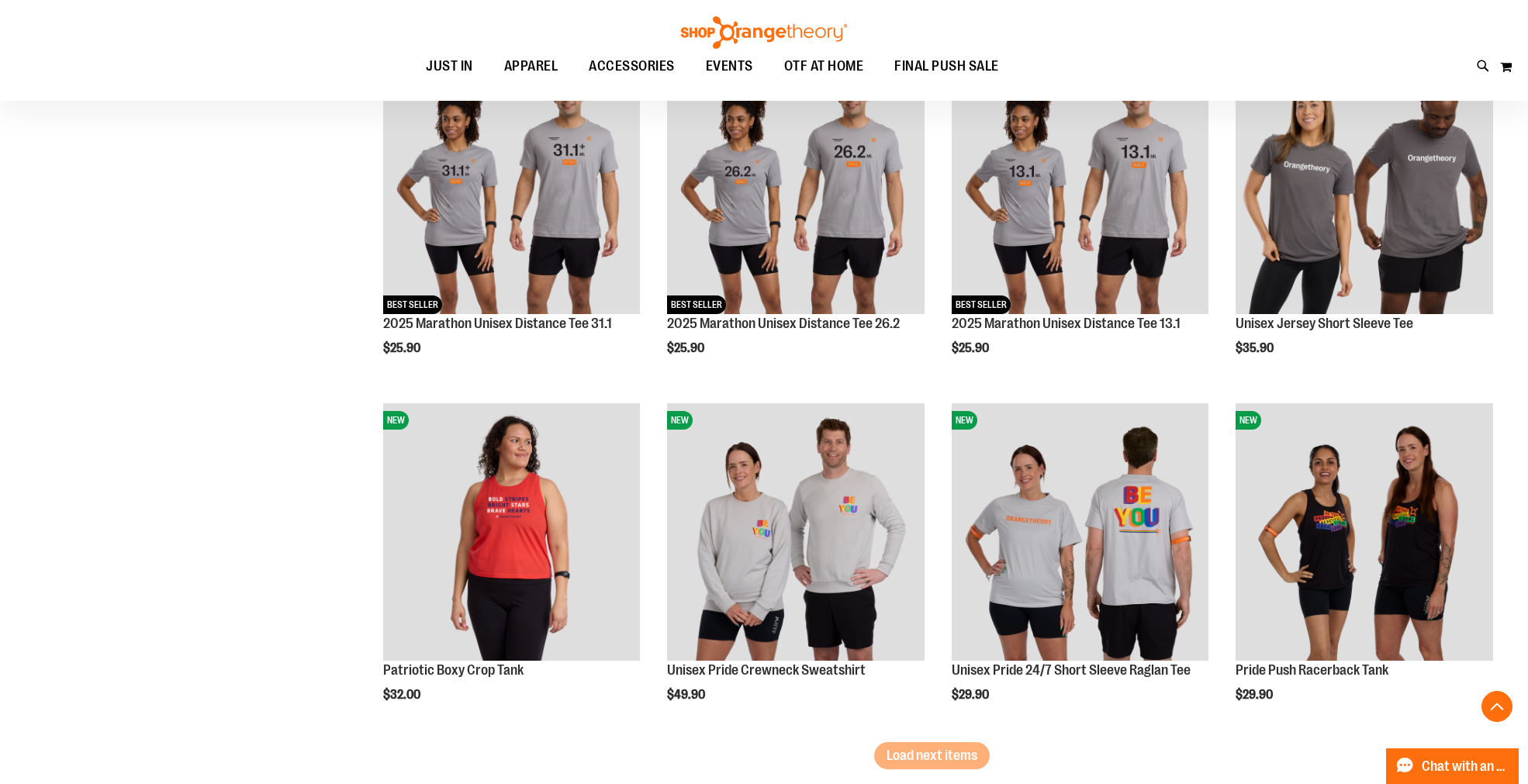
scroll to position [2928, 0]
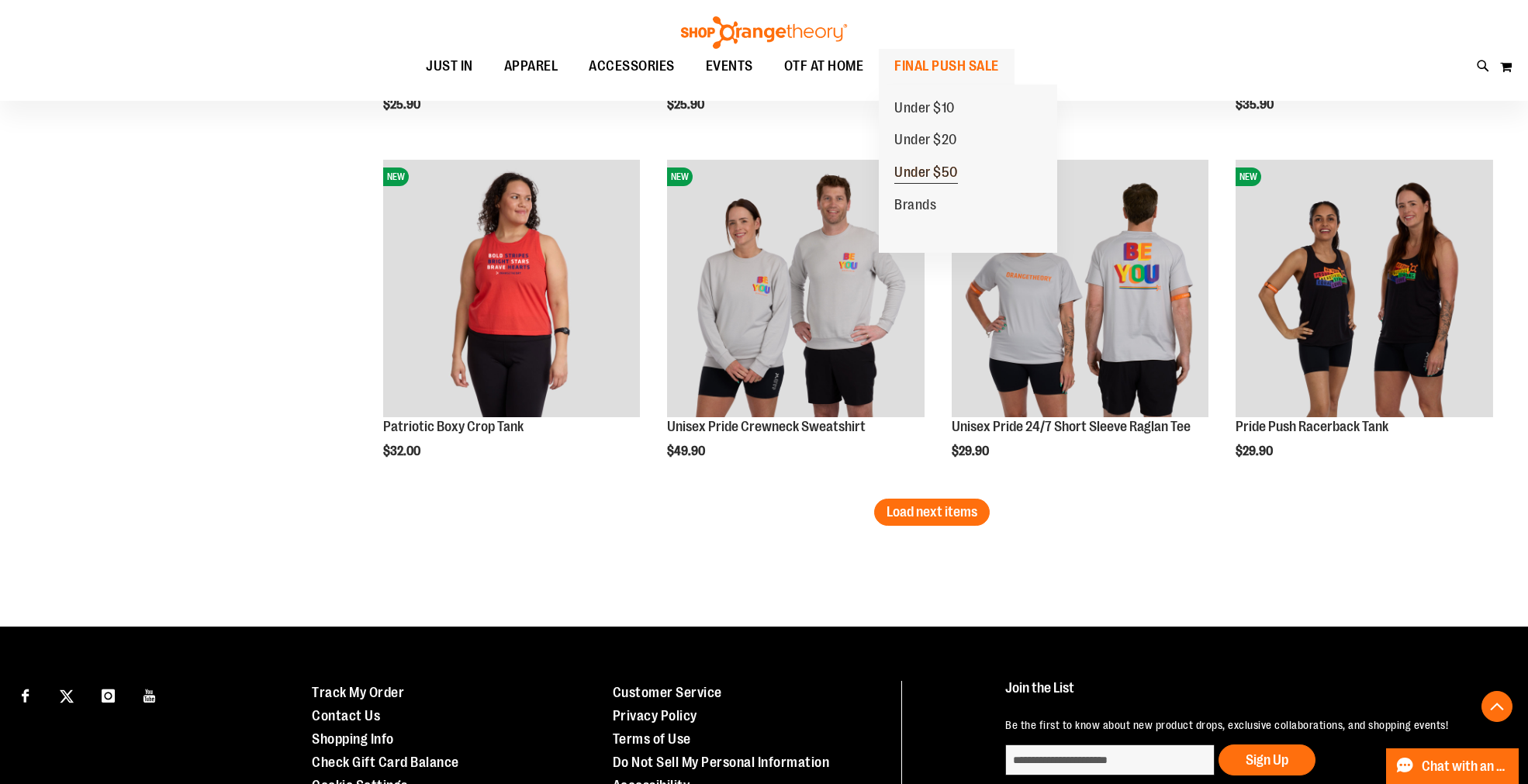
type input "**********"
click at [934, 173] on span "Under $50" at bounding box center [926, 174] width 64 height 20
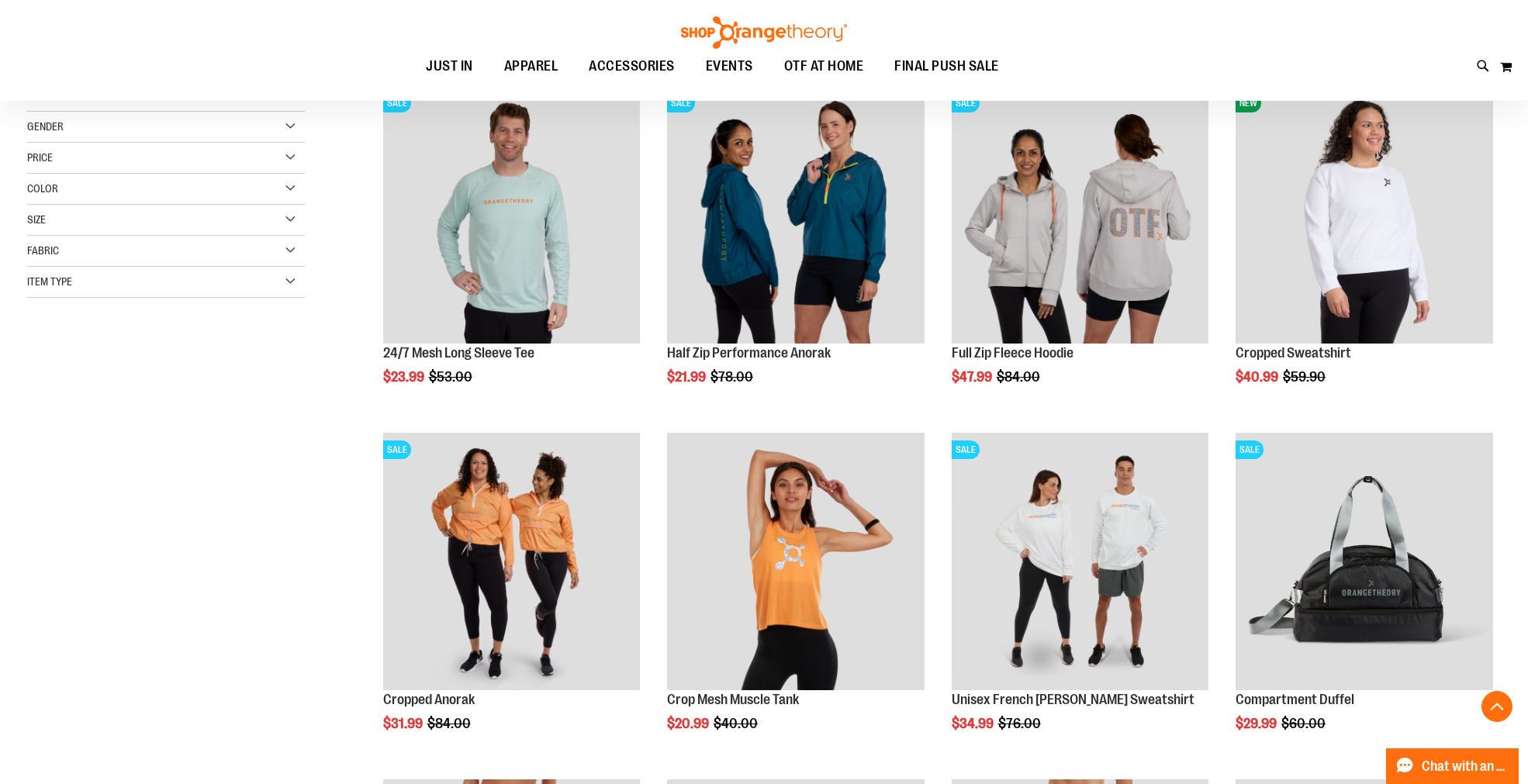
scroll to position [344, 0]
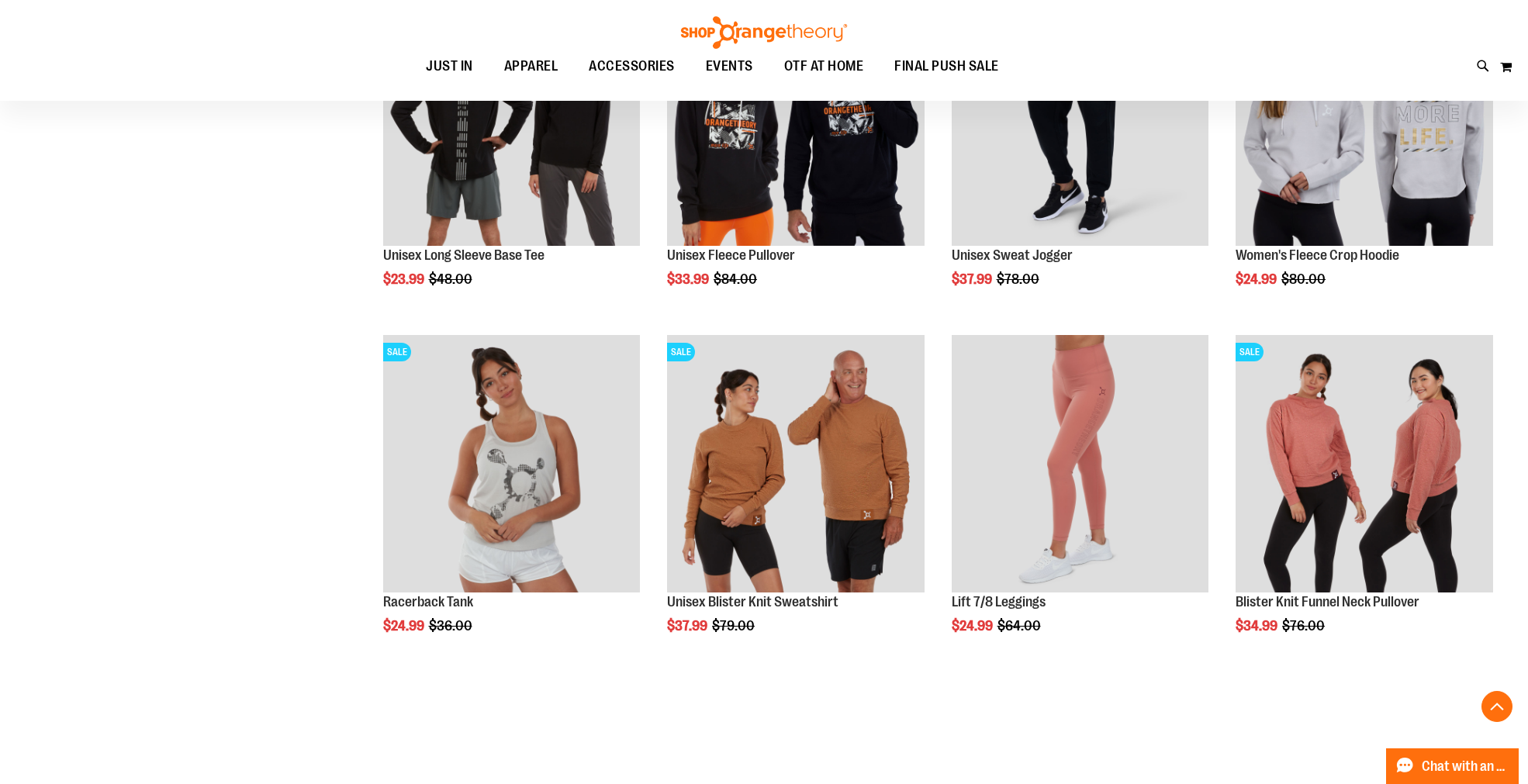
scroll to position [1377, 0]
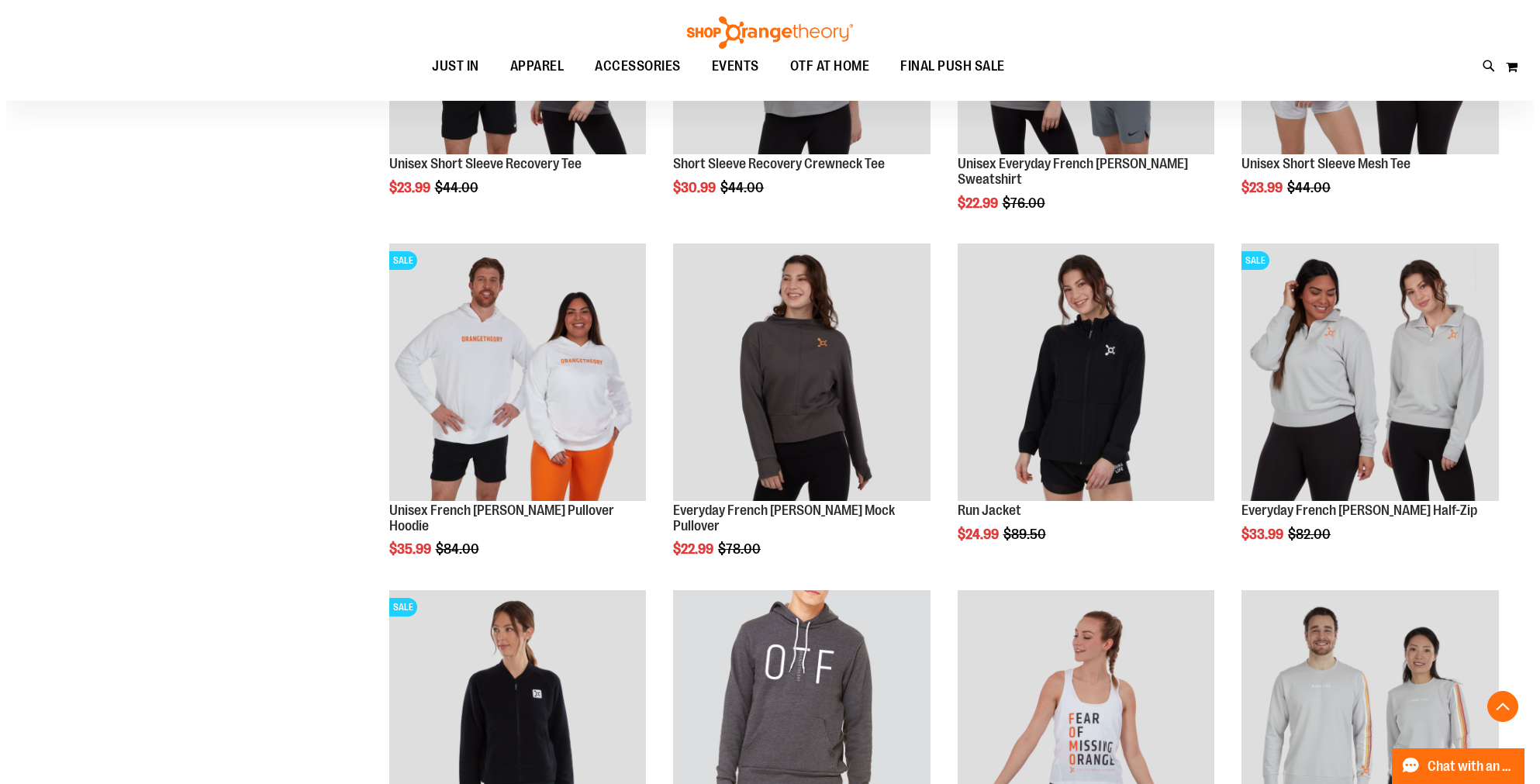
scroll to position [2498, 0]
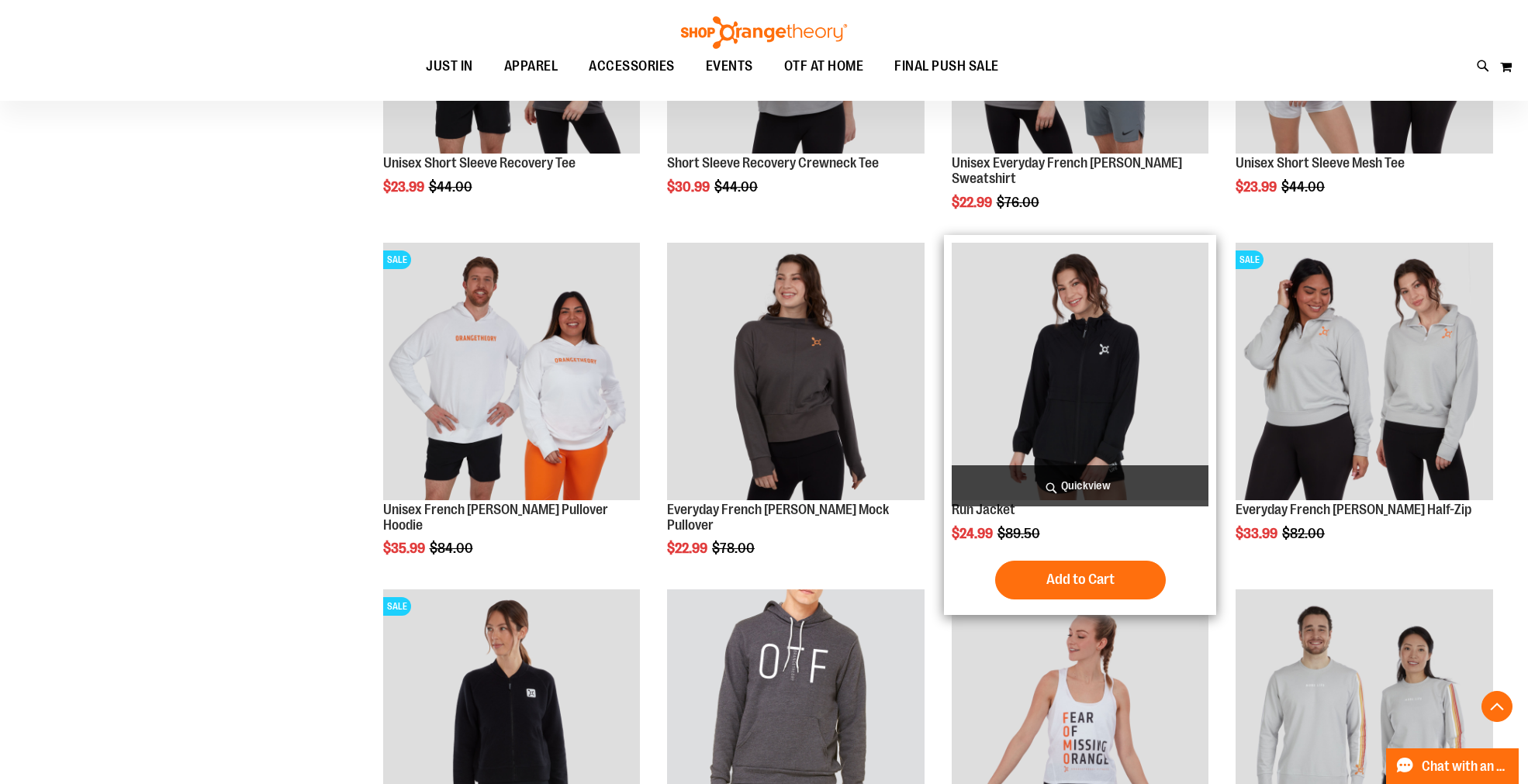
type input "**********"
click at [1051, 489] on span "Quickview" at bounding box center [1080, 485] width 257 height 41
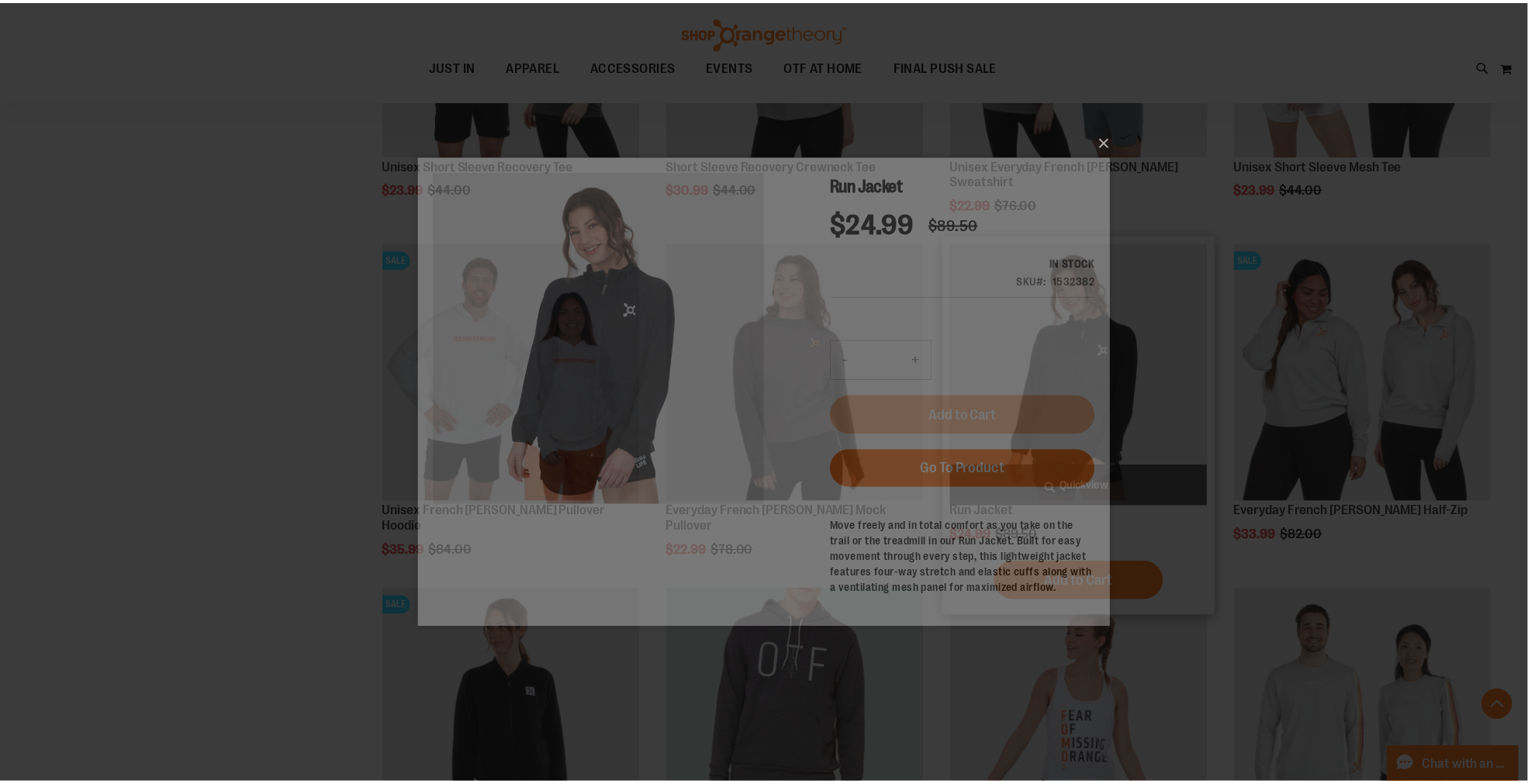
scroll to position [0, 0]
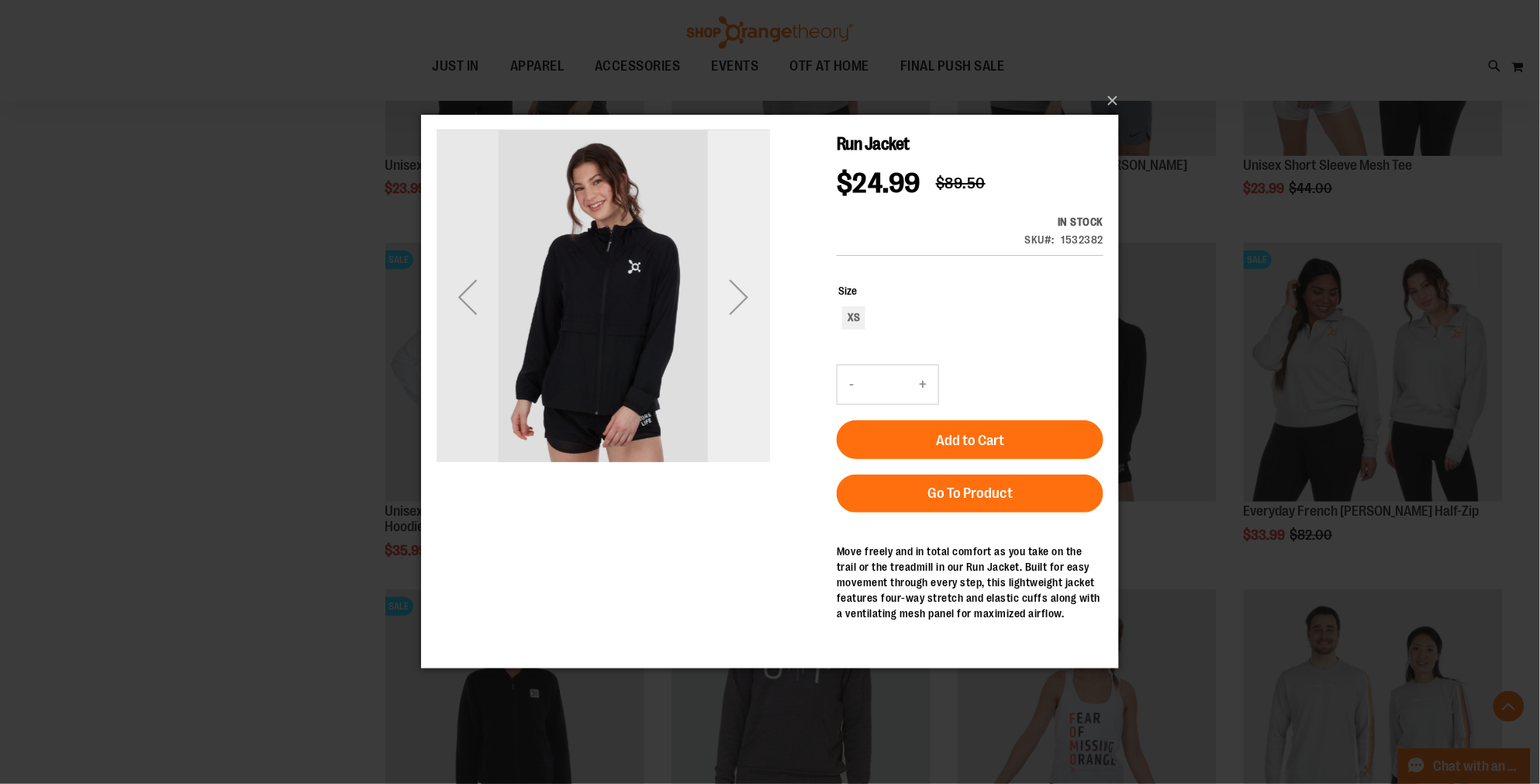
click at [739, 296] on div "Next" at bounding box center [738, 297] width 62 height 62
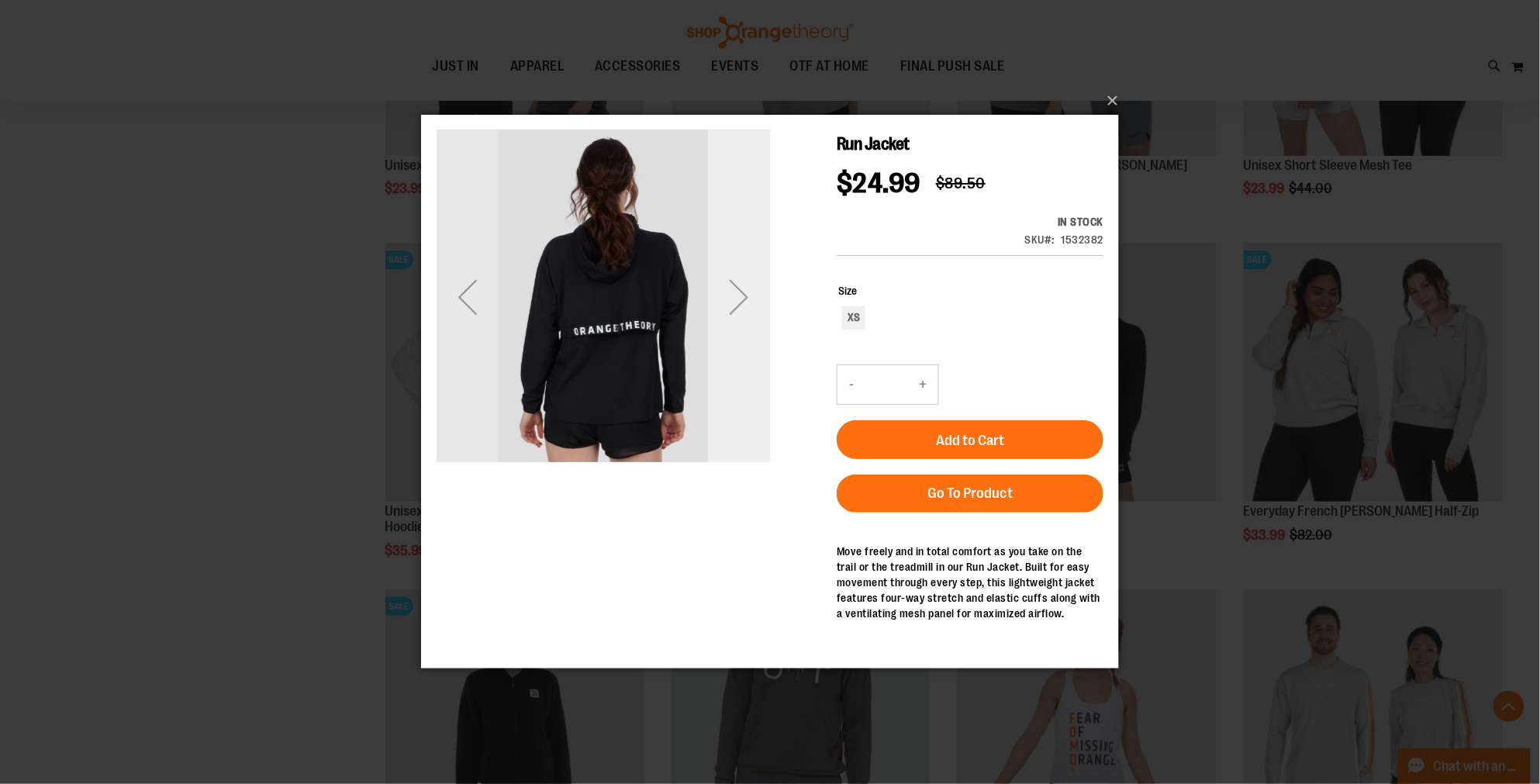
click at [739, 296] on div "Next" at bounding box center [738, 297] width 62 height 62
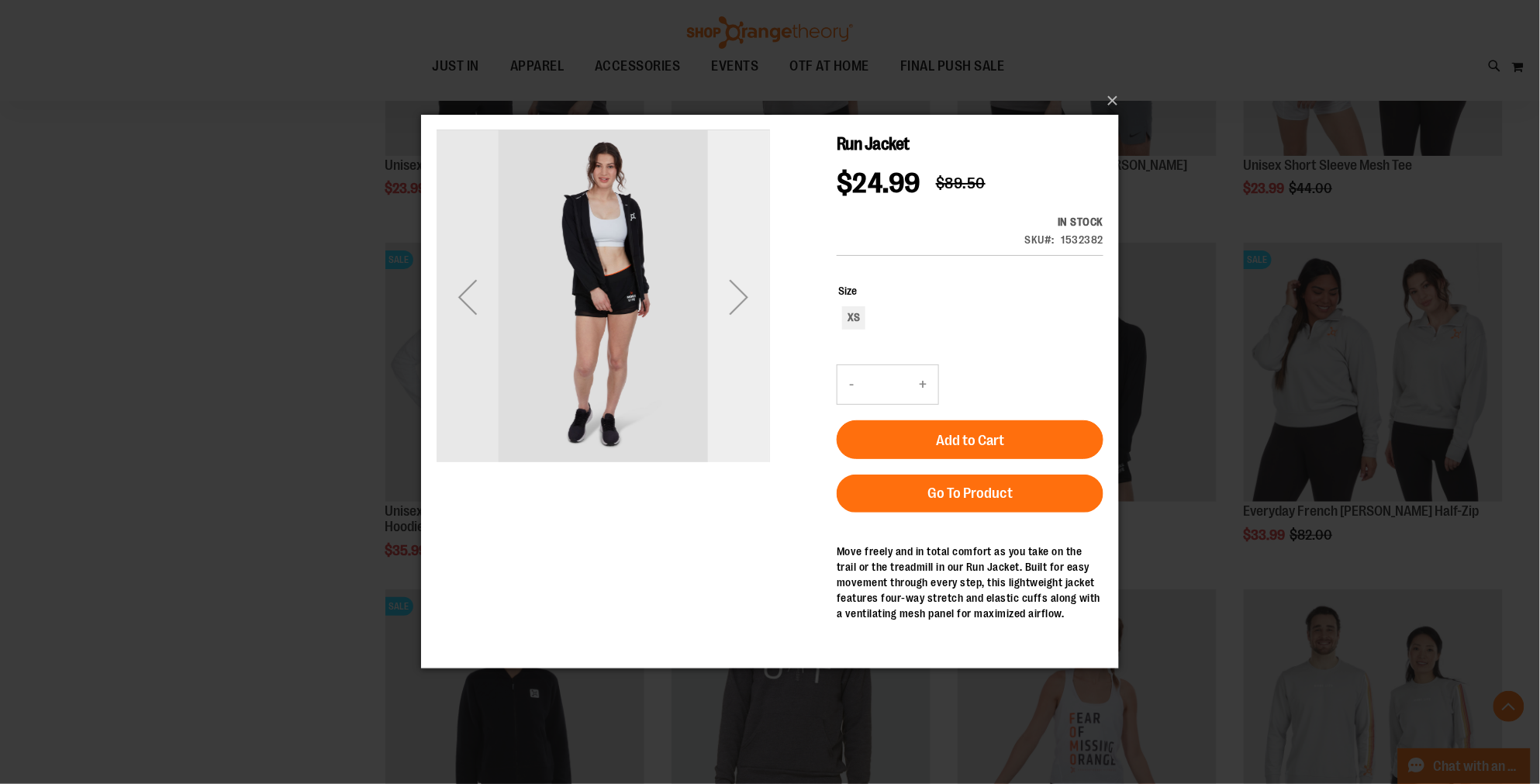
click at [752, 292] on div "Next" at bounding box center [738, 297] width 62 height 62
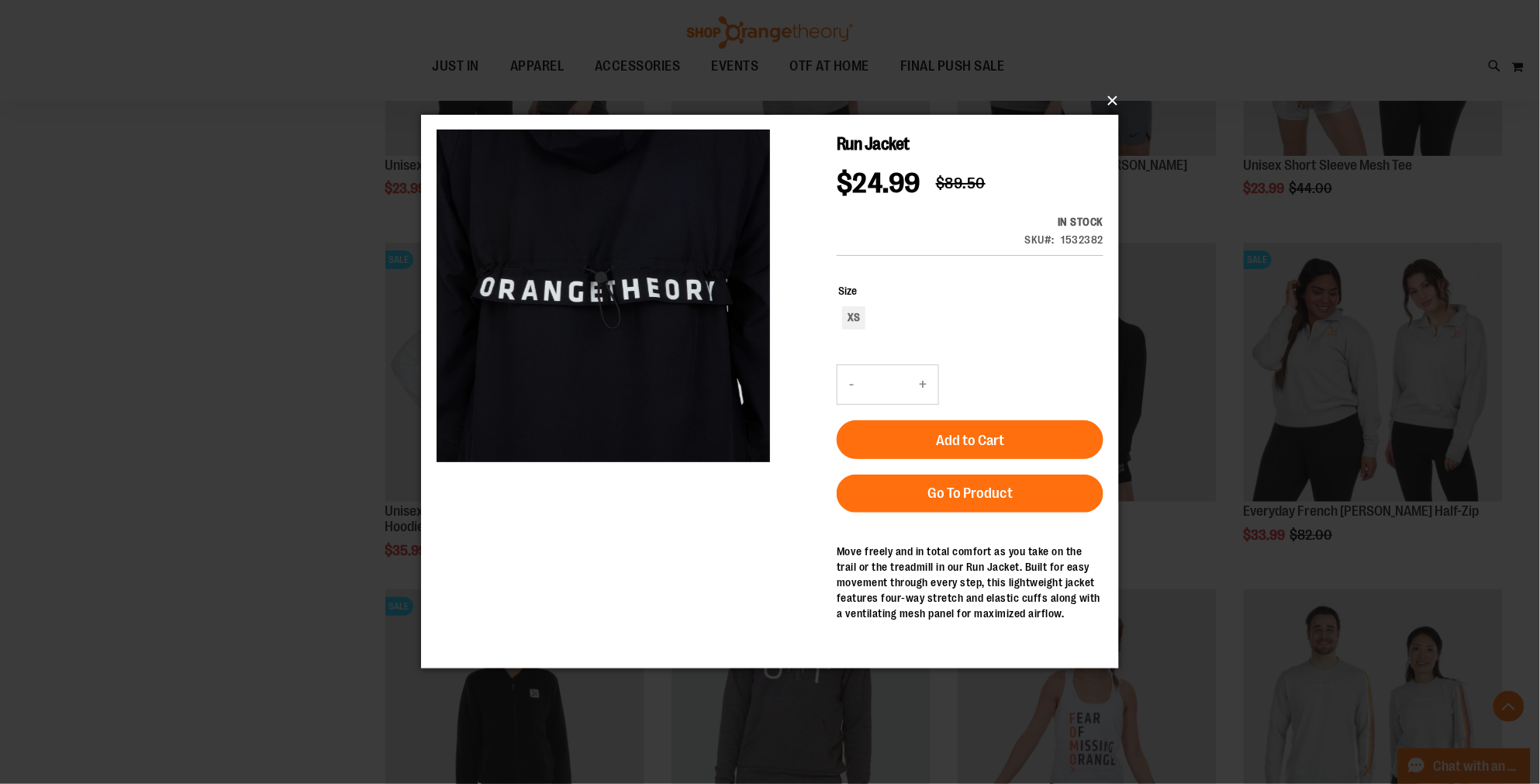
click at [1111, 99] on button "×" at bounding box center [774, 101] width 698 height 34
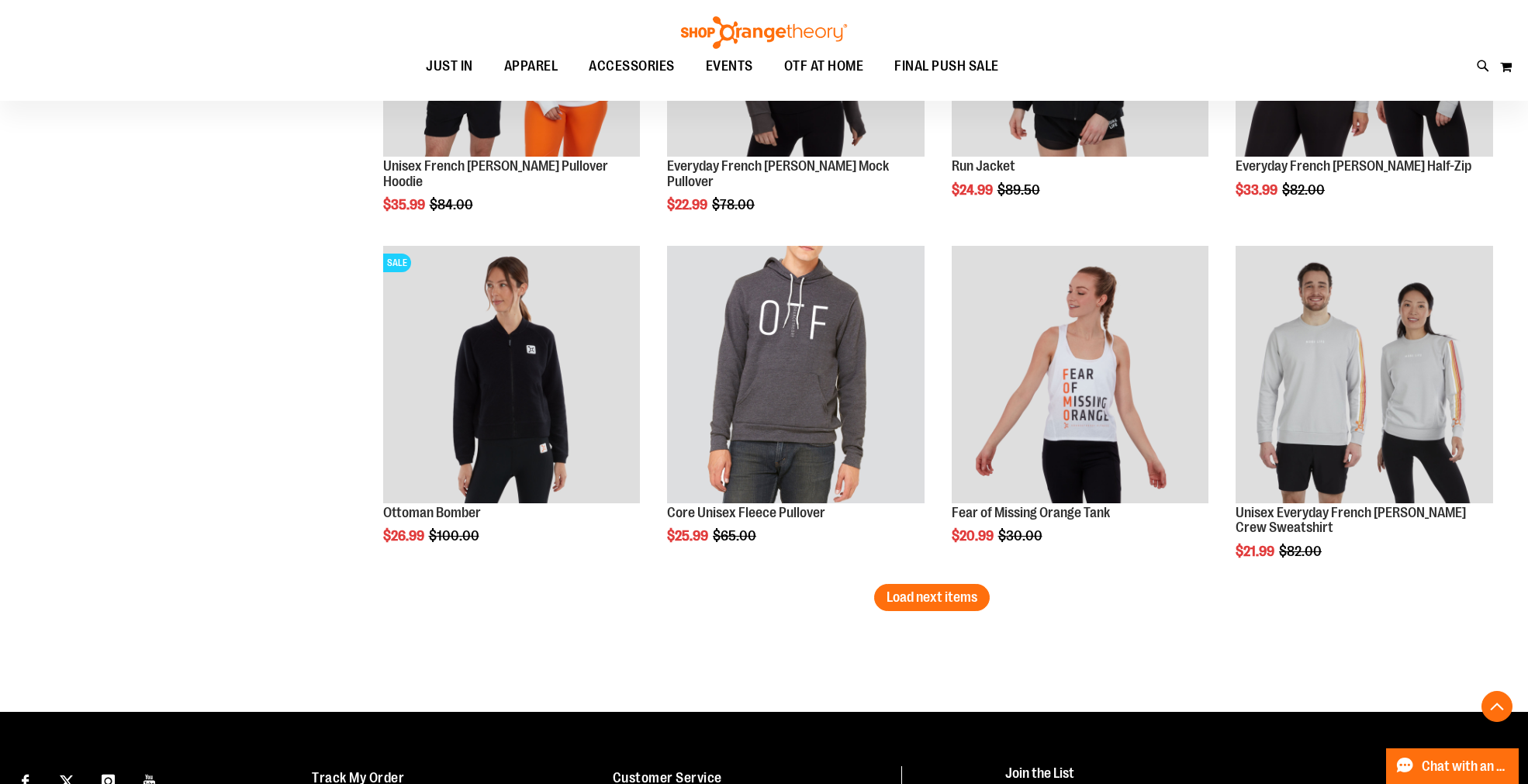
scroll to position [2841, 0]
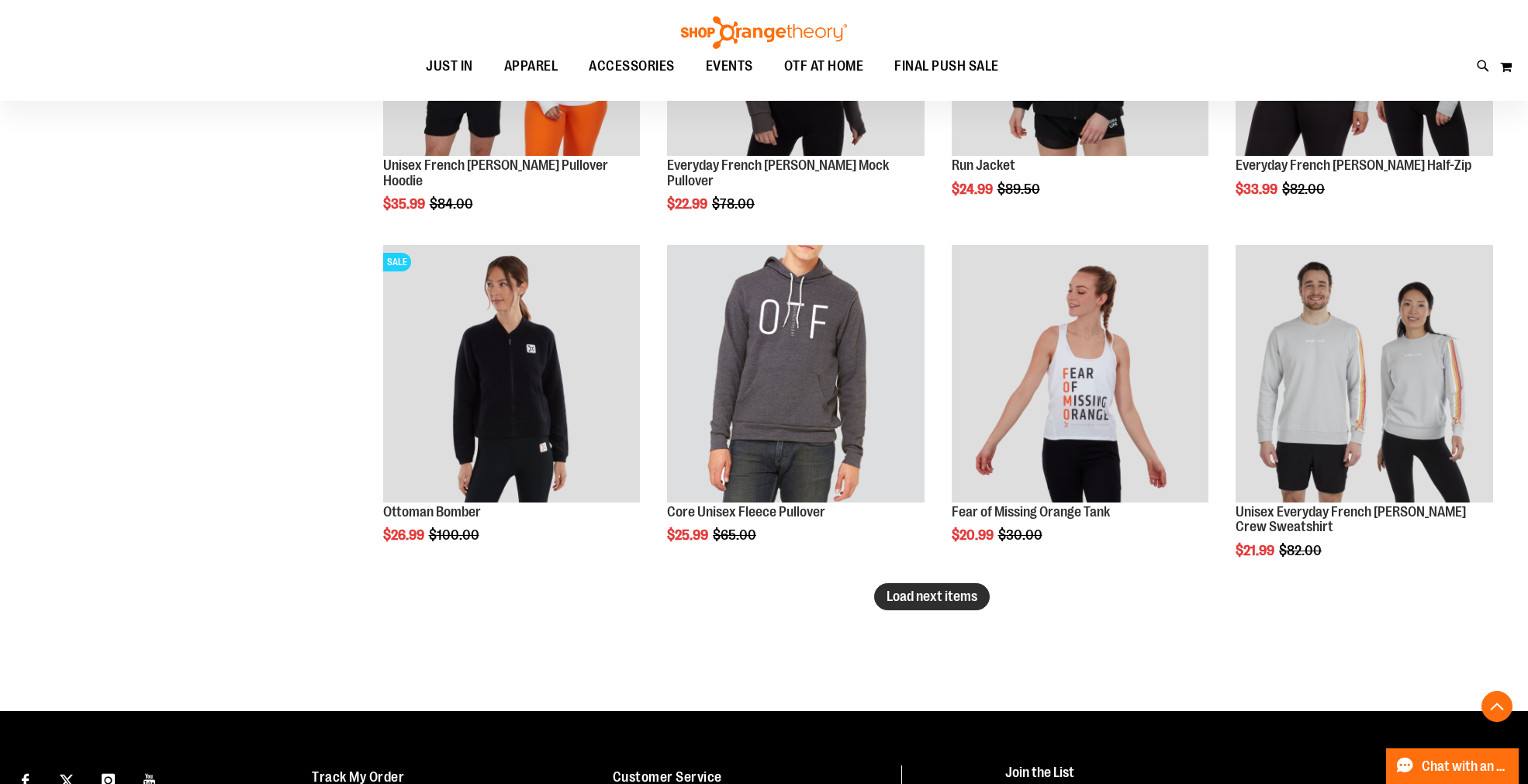
click at [894, 606] on button "Load next items" at bounding box center [932, 596] width 116 height 27
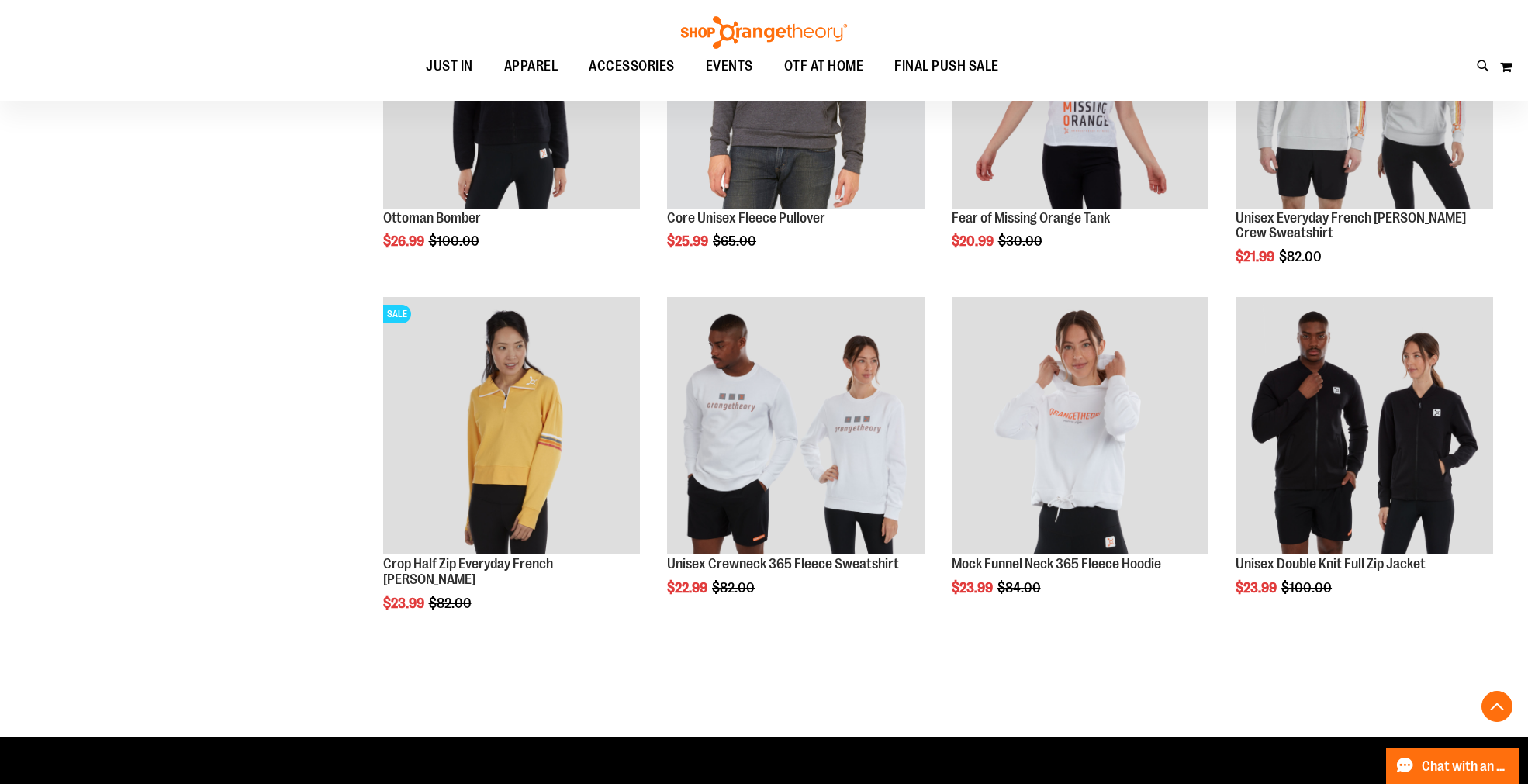
scroll to position [3186, 0]
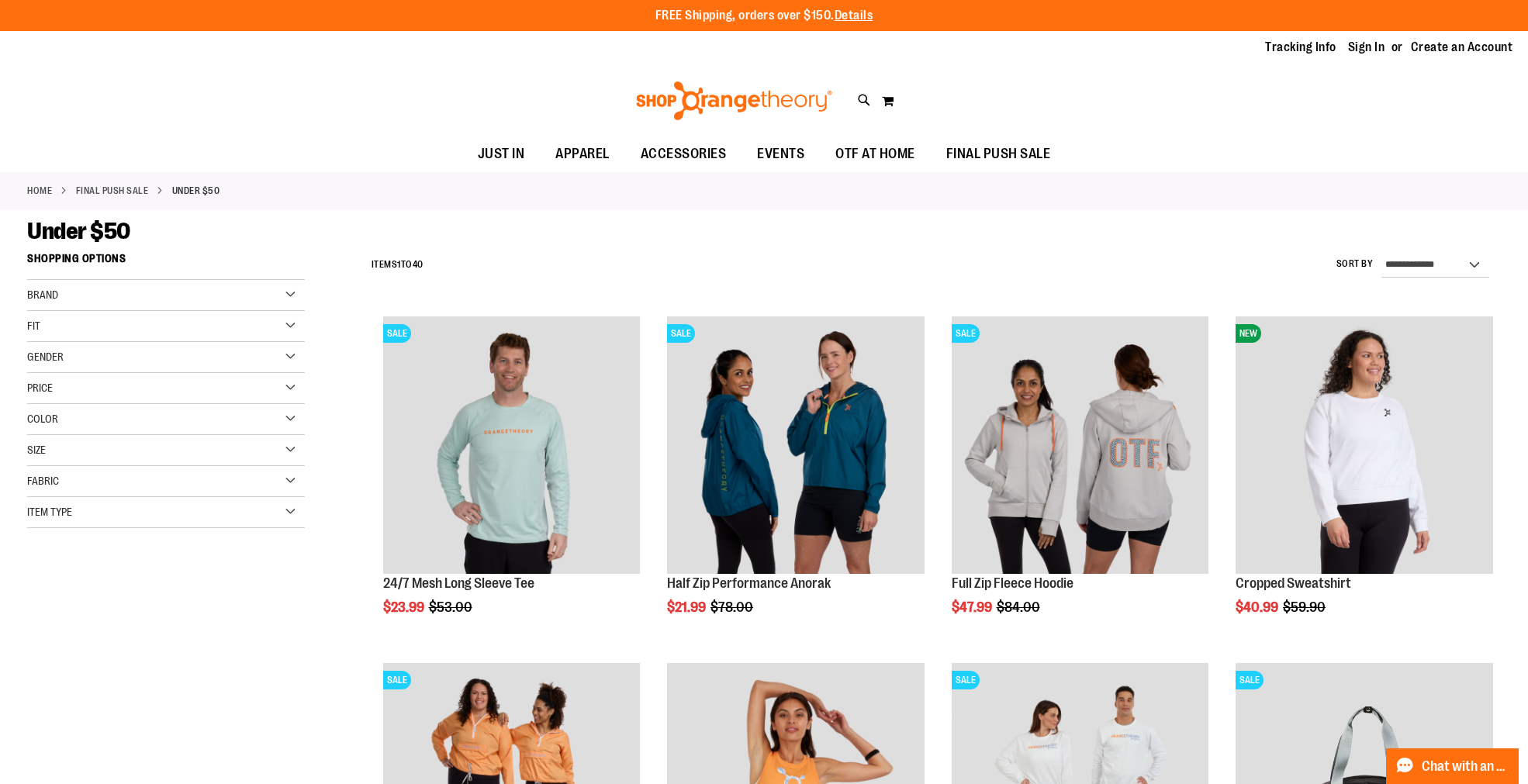
click at [687, 103] on img at bounding box center [734, 101] width 201 height 39
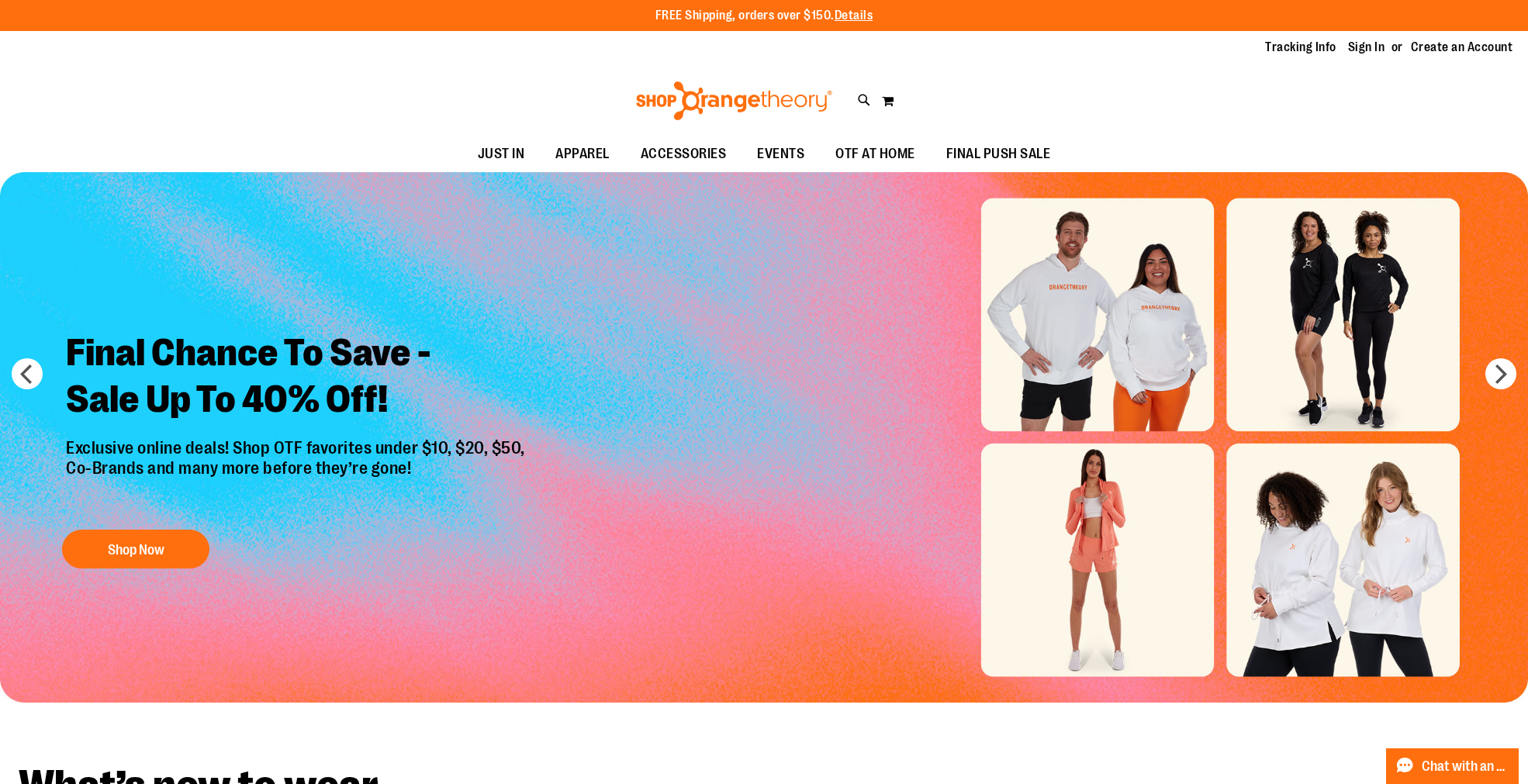
type input "**********"
click at [1117, 541] on img "Slide 1 of 6" at bounding box center [764, 436] width 1528 height 530
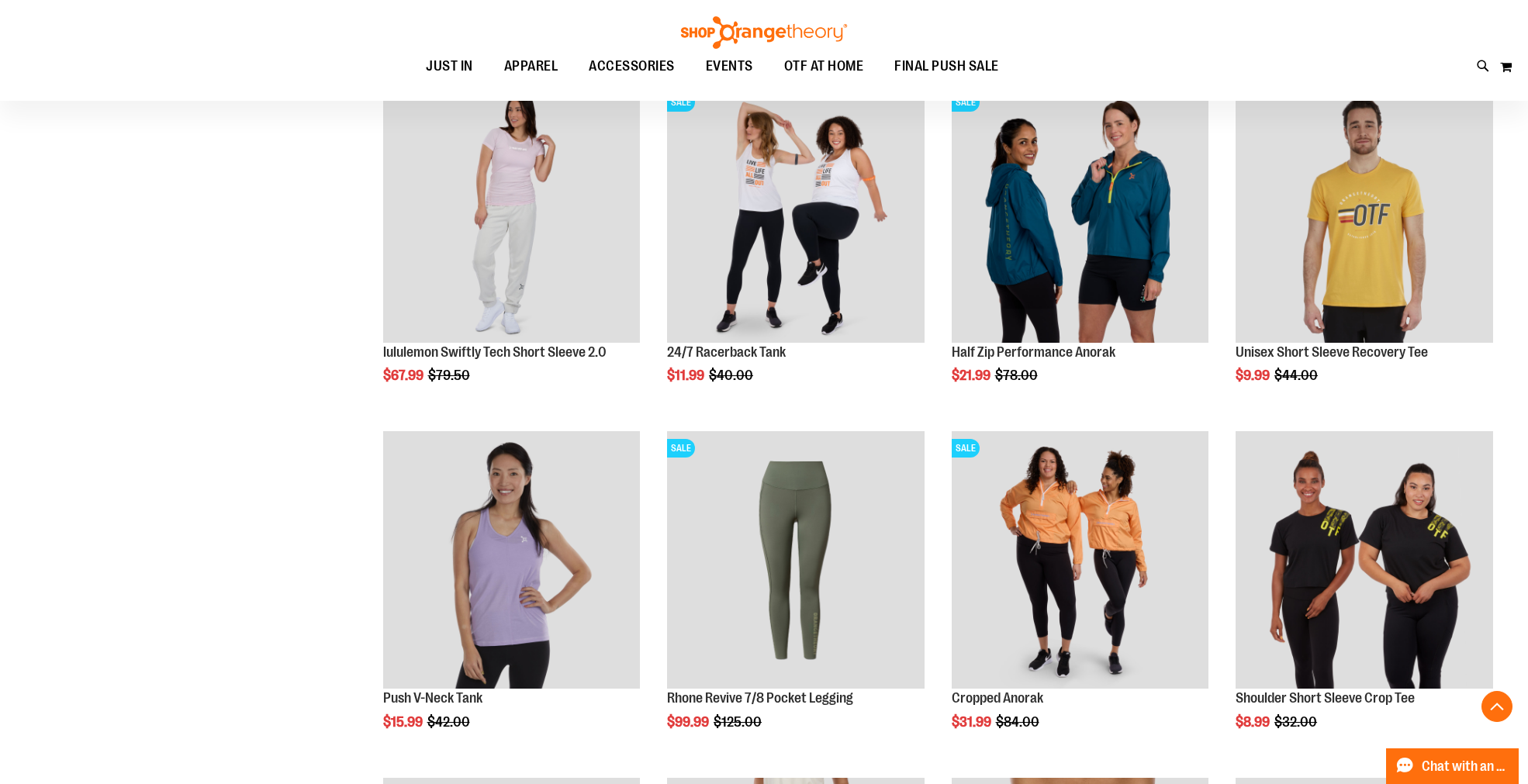
scroll to position [688, 0]
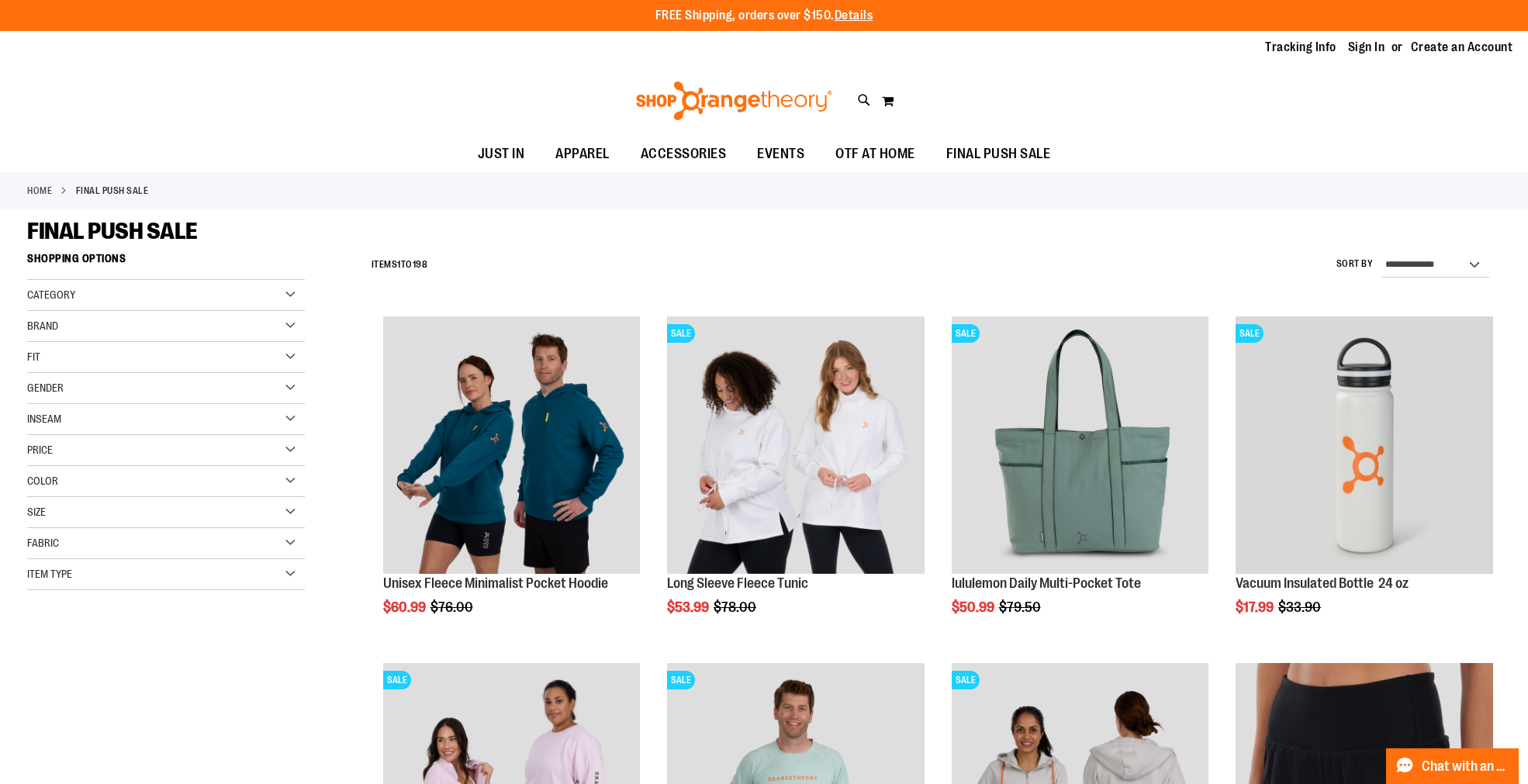
type input "**********"
click at [40, 186] on link "Home" at bounding box center [39, 191] width 24 height 14
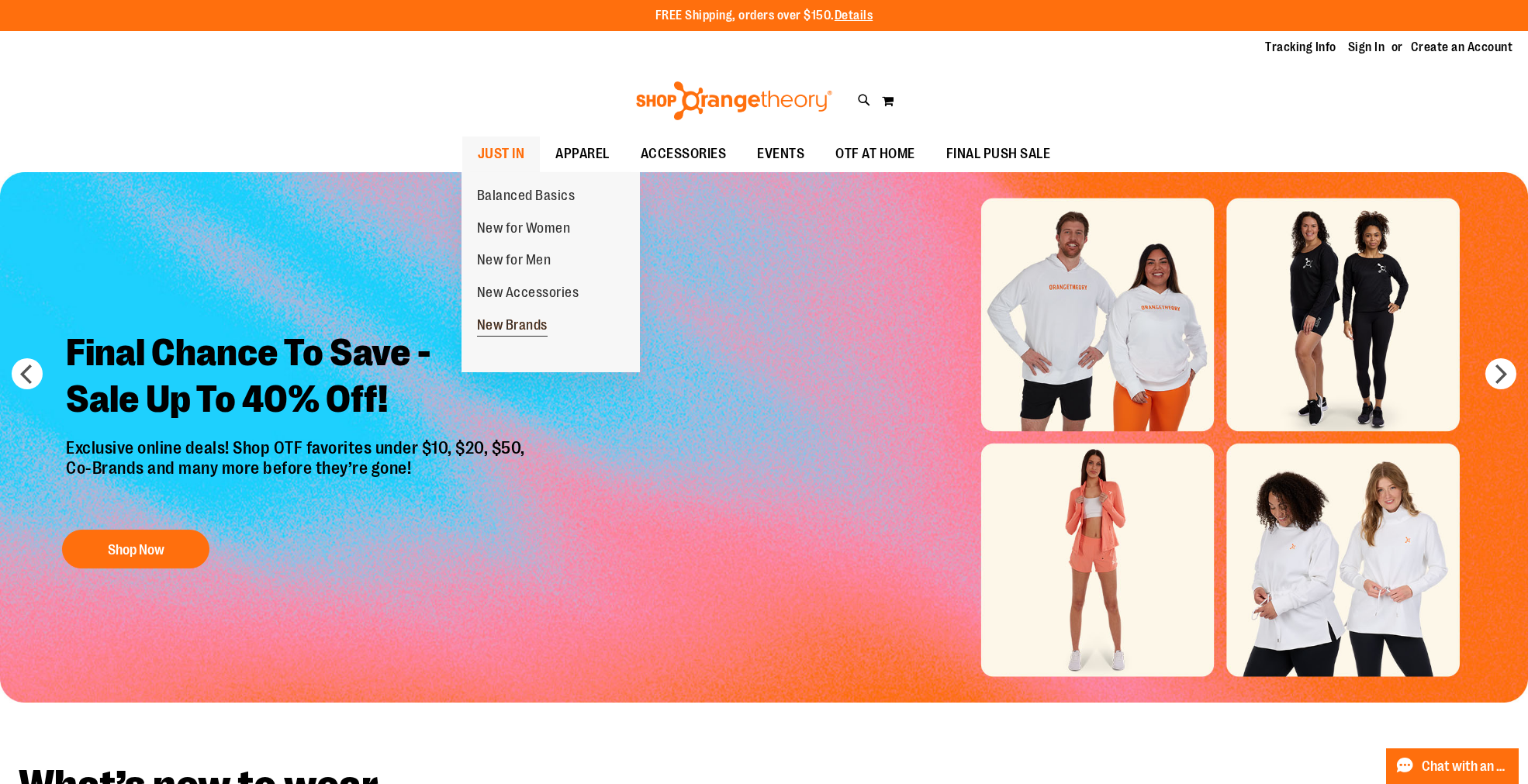
type input "**********"
click at [516, 324] on span "New Brands" at bounding box center [512, 326] width 71 height 20
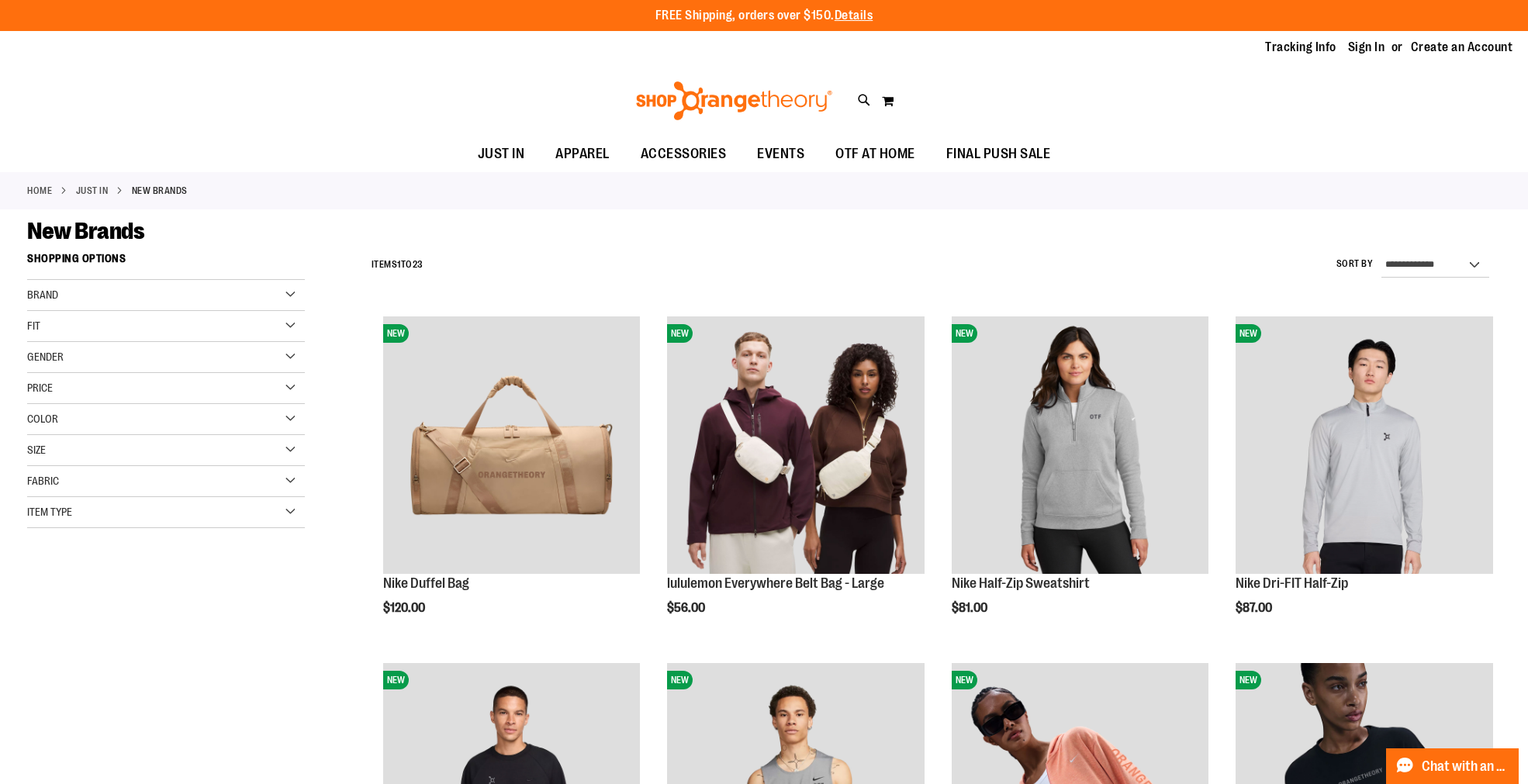
type input "**********"
click at [290, 296] on div "Brand" at bounding box center [165, 296] width 278 height 31
click at [36, 338] on link "lululemon" at bounding box center [157, 343] width 267 height 16
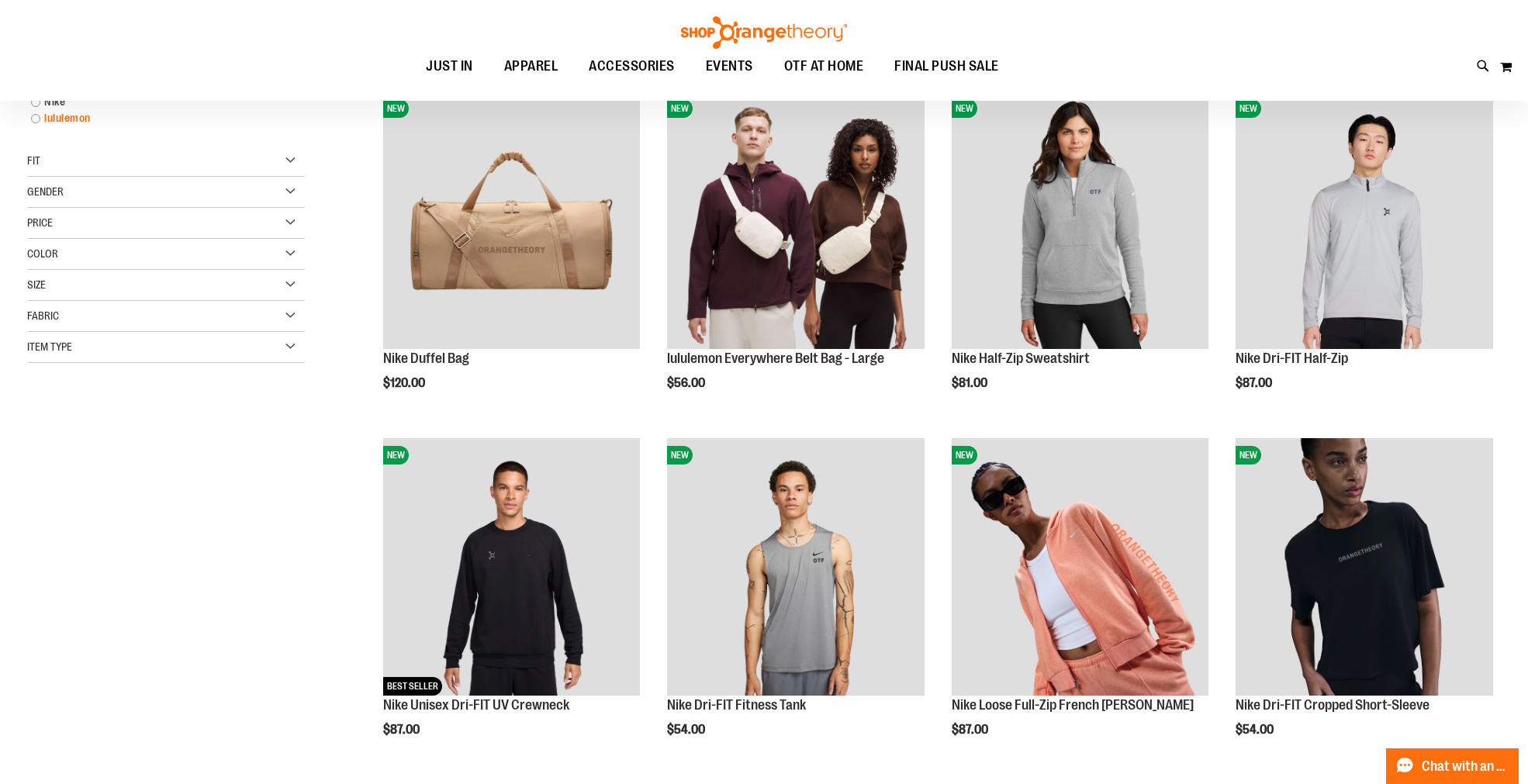
scroll to position [244, 0]
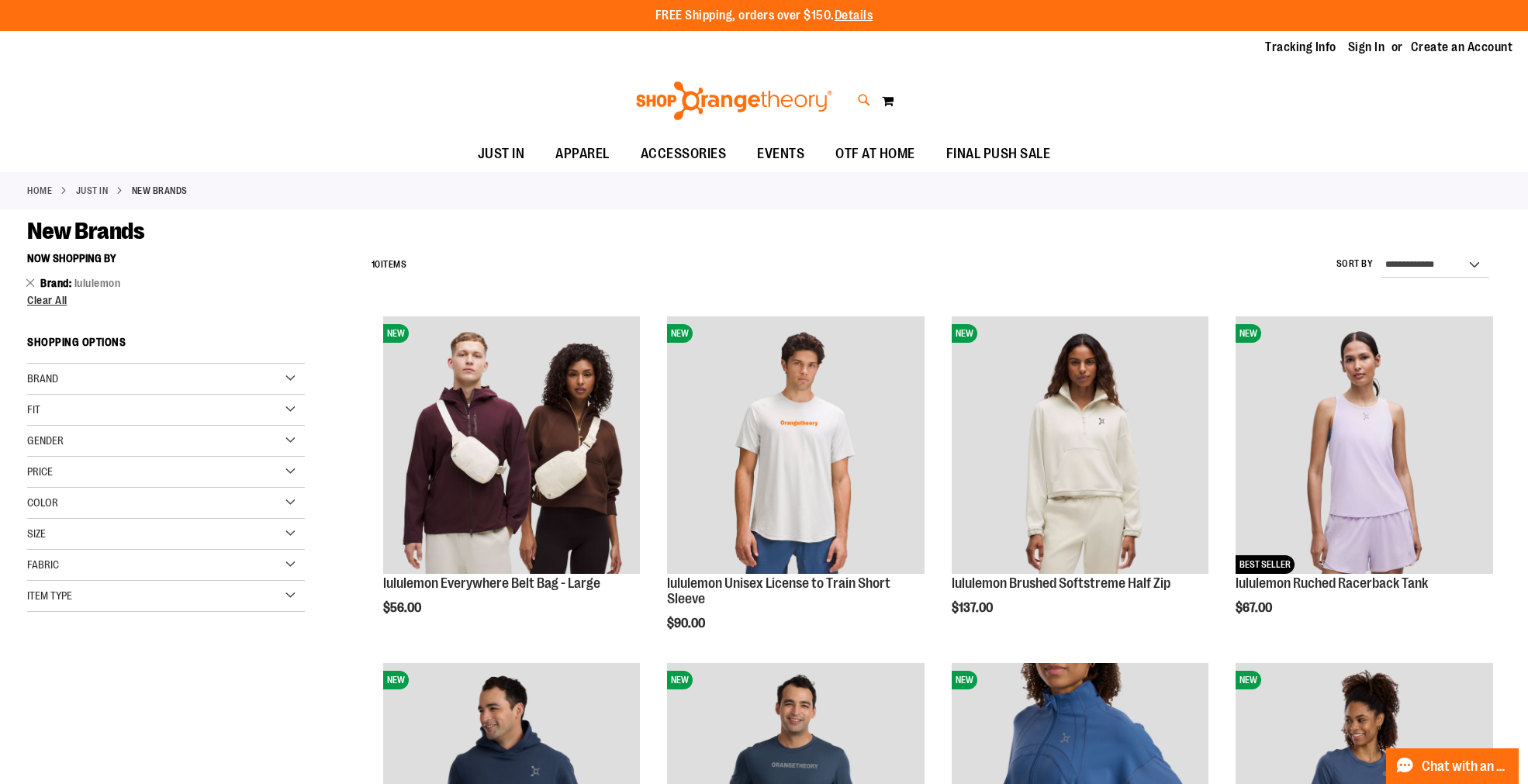
click at [861, 97] on icon at bounding box center [864, 100] width 13 height 18
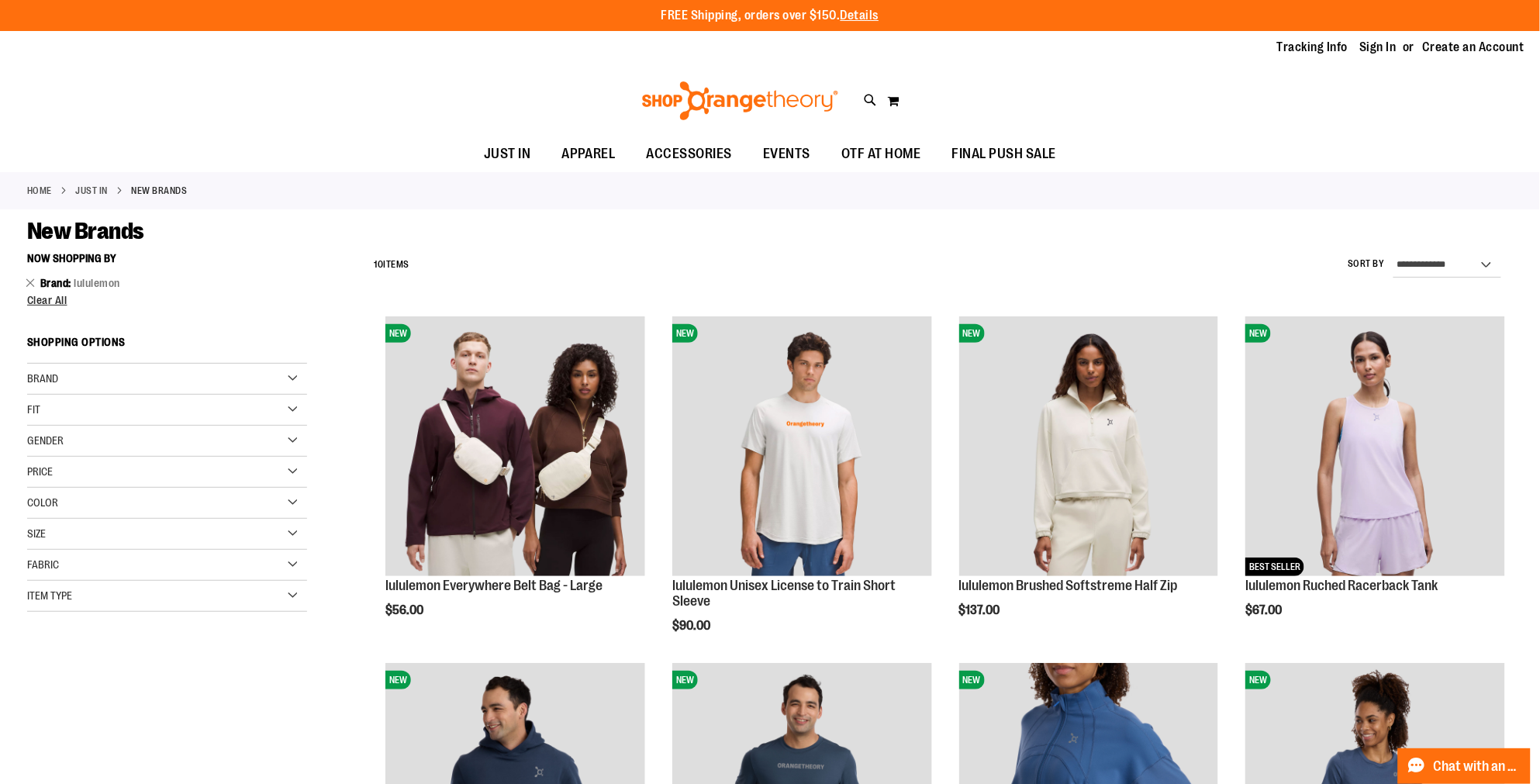
click at [1359, 82] on button "submit" at bounding box center [1354, 89] width 46 height 46
type input "****"
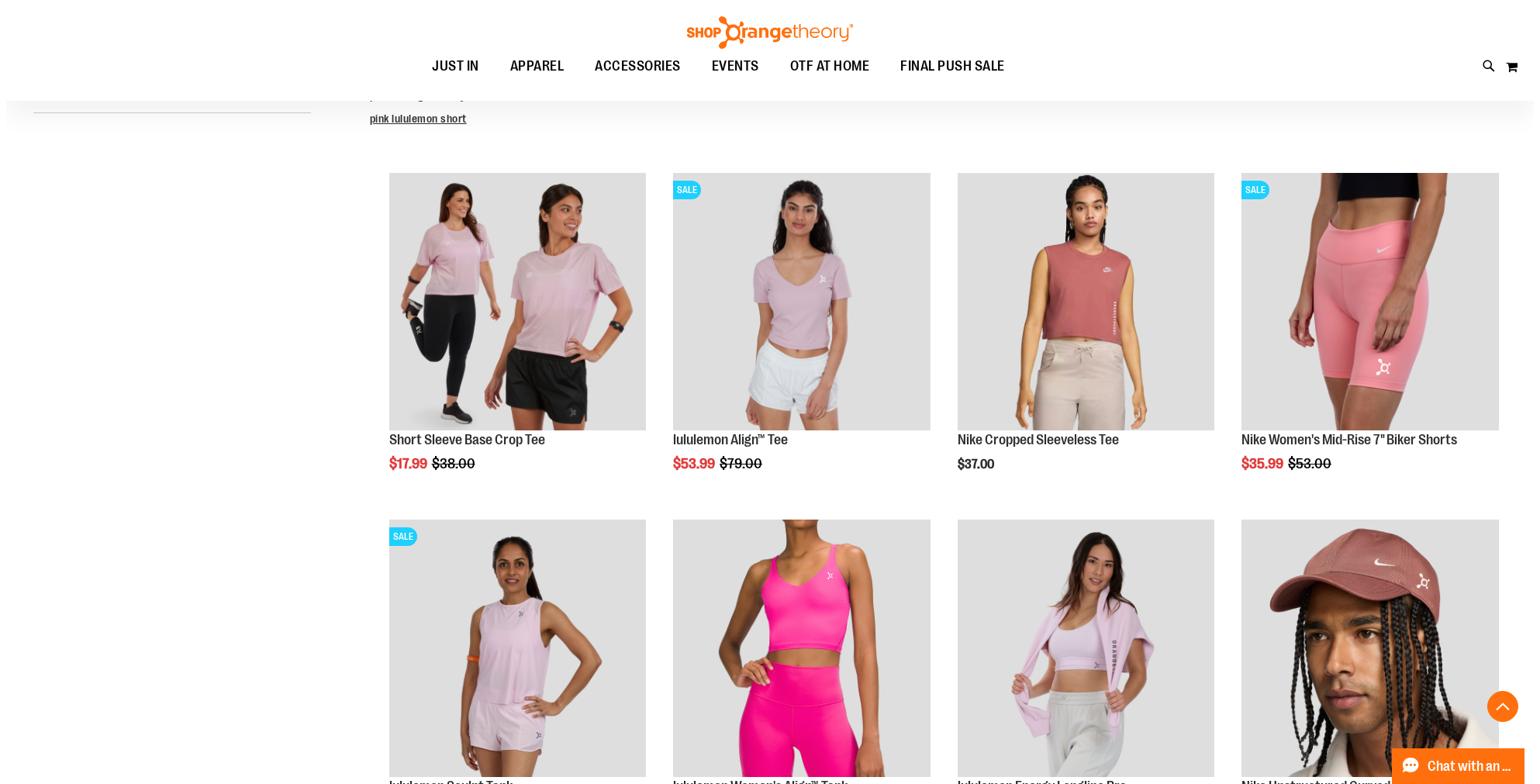
scroll to position [430, 0]
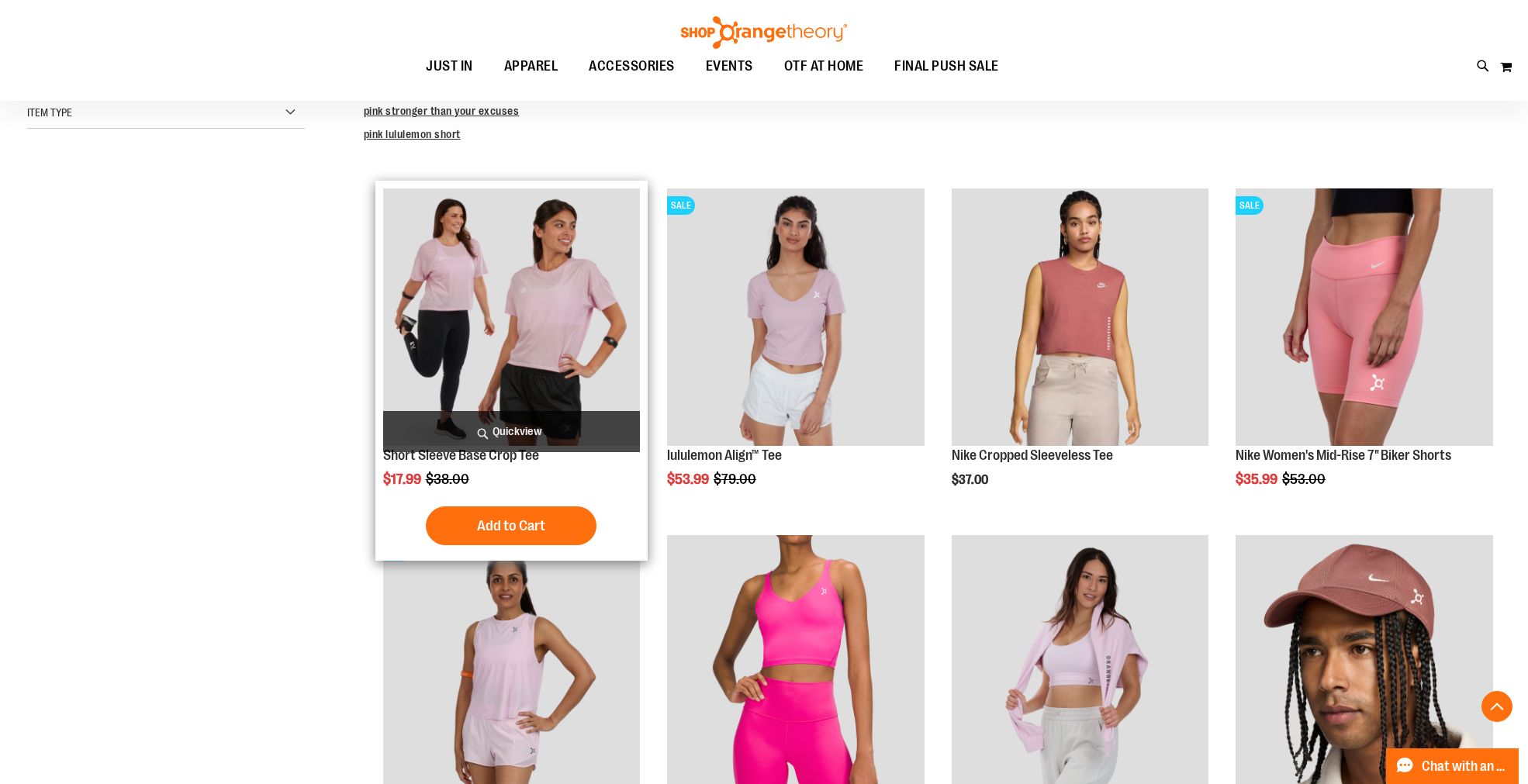
type input "**********"
click at [510, 427] on span "Quickview" at bounding box center [512, 431] width 257 height 41
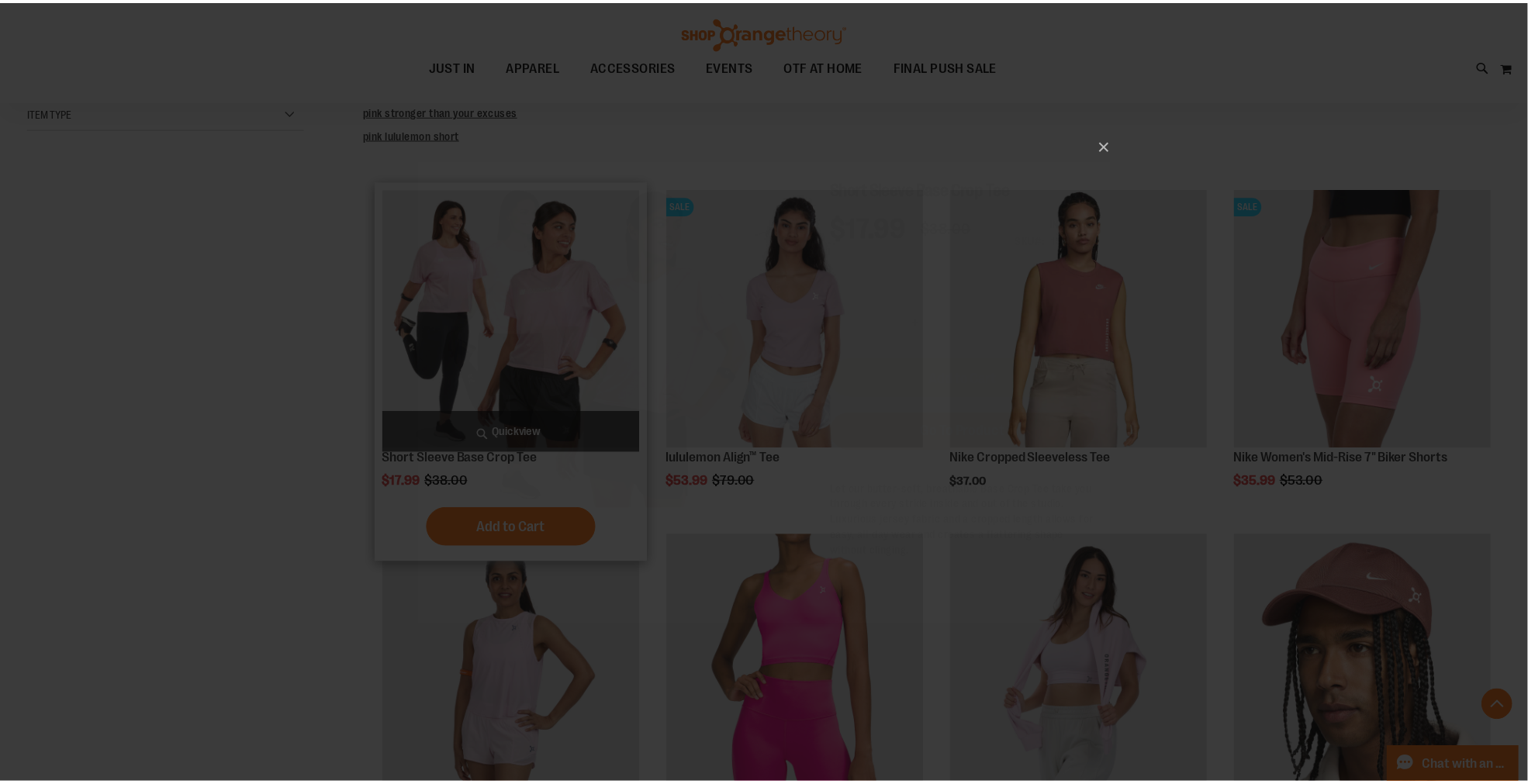
scroll to position [0, 0]
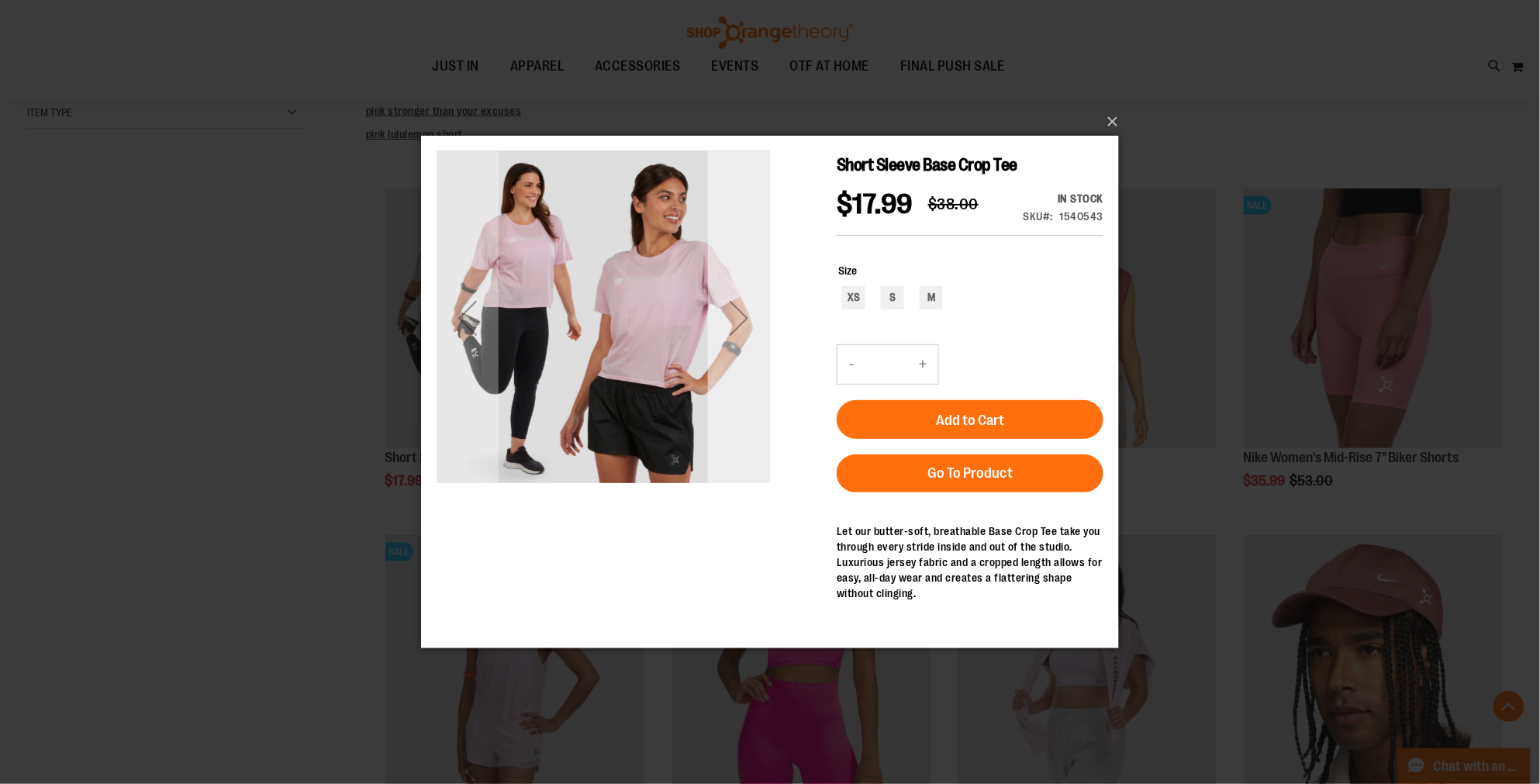
click at [739, 318] on div "Next" at bounding box center [738, 317] width 62 height 62
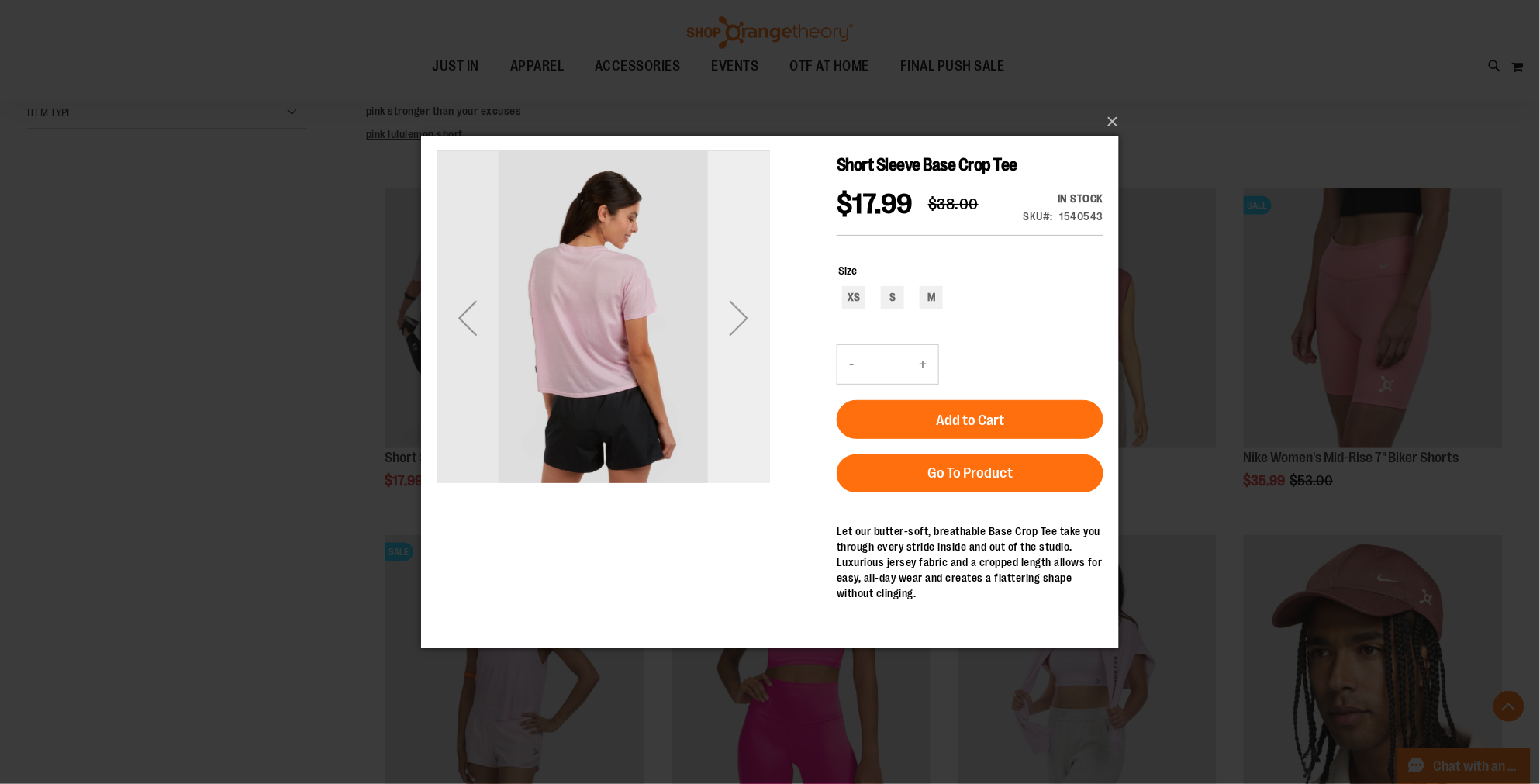
click at [739, 318] on div "Next" at bounding box center [738, 317] width 62 height 62
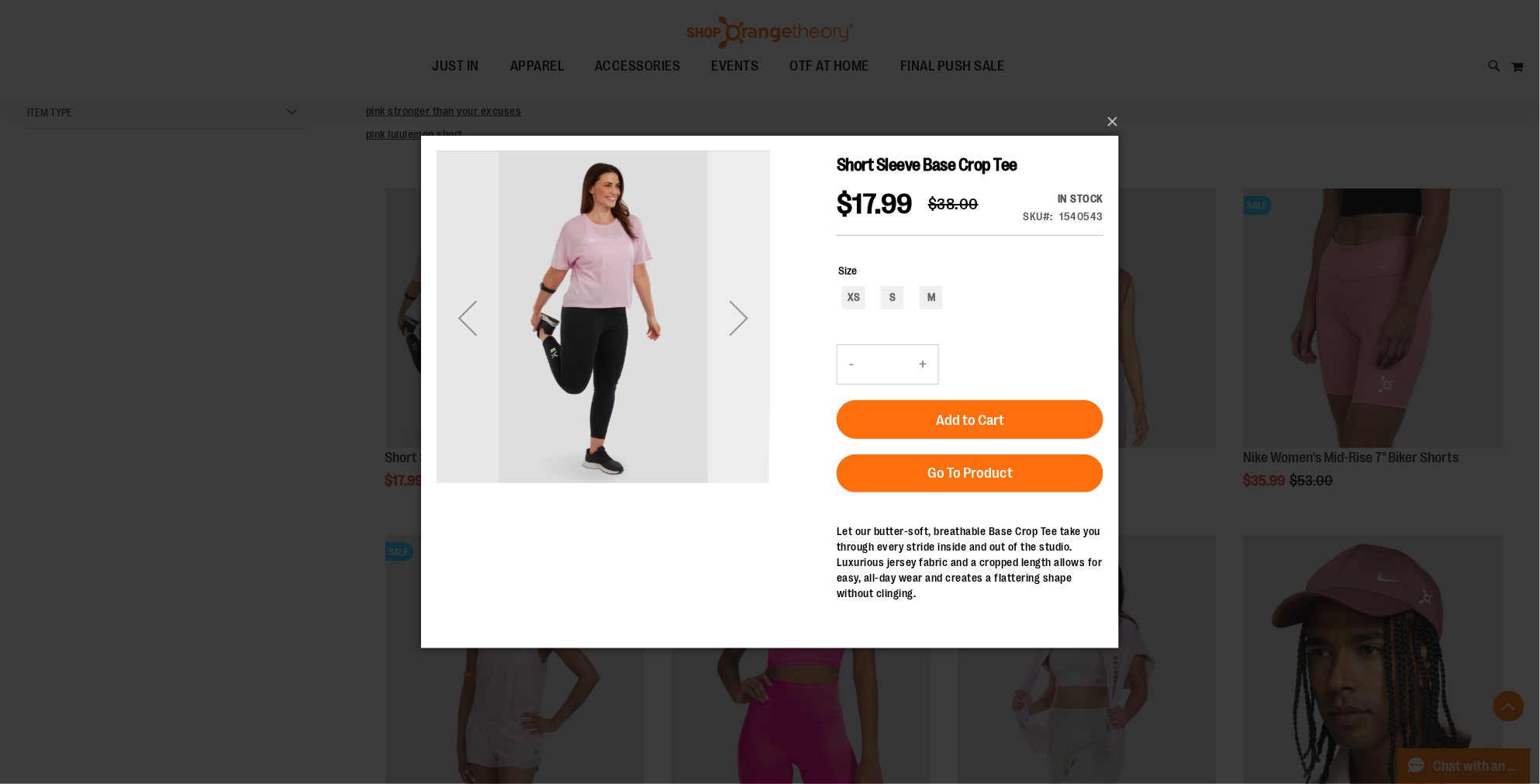
click at [739, 318] on div "Next" at bounding box center [738, 317] width 62 height 62
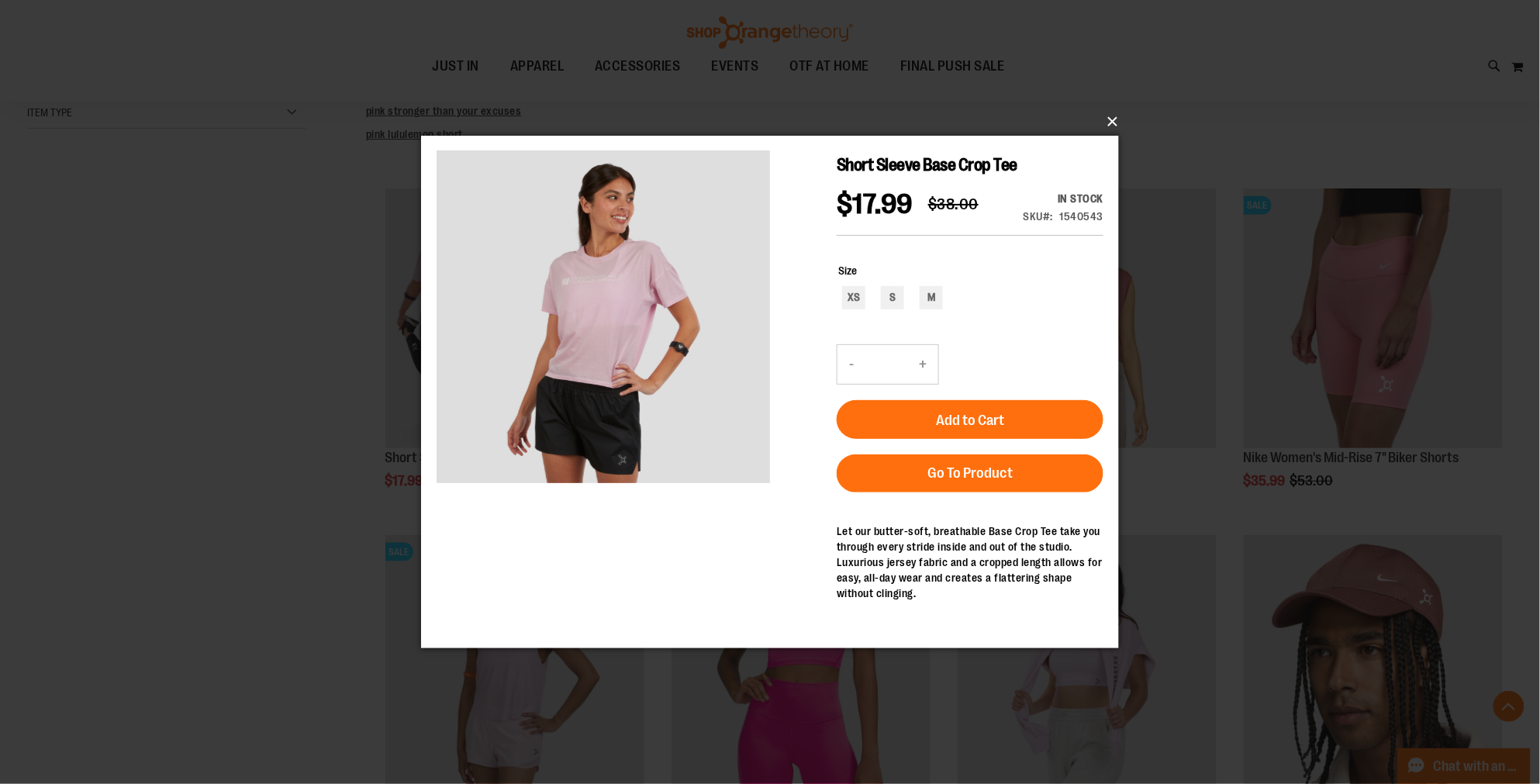
click at [1109, 122] on button "×" at bounding box center [774, 122] width 698 height 34
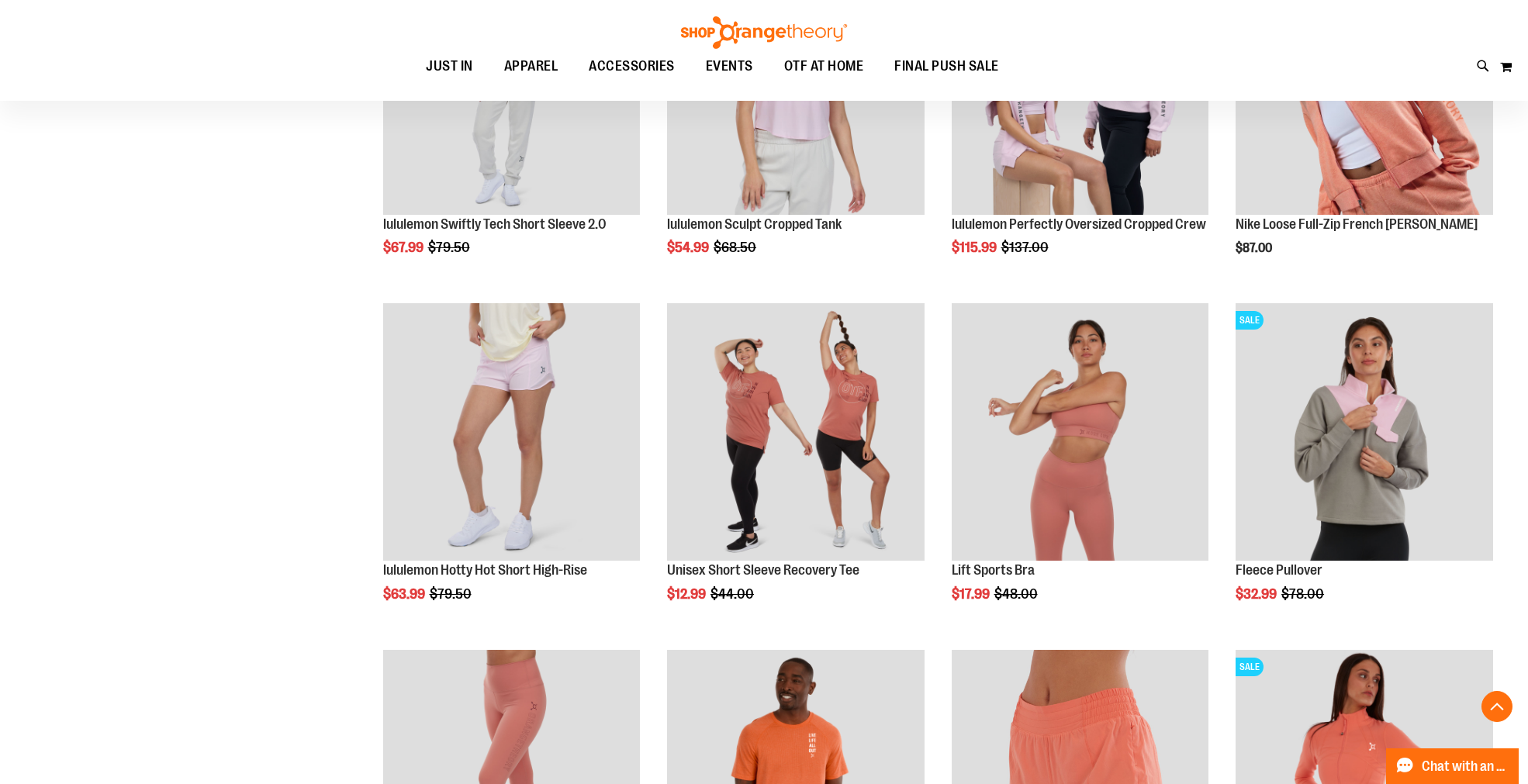
scroll to position [1377, 0]
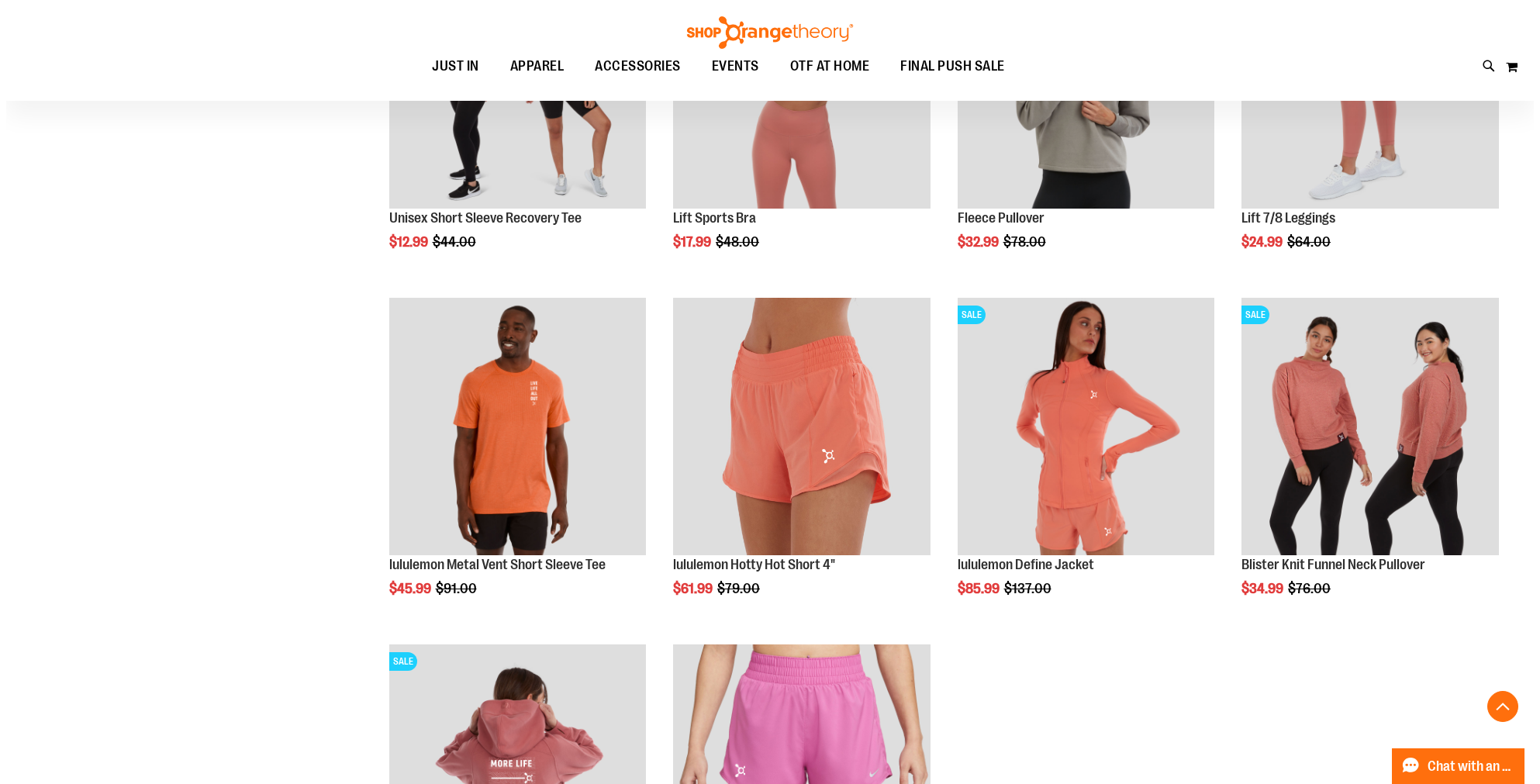
scroll to position [3876, 0]
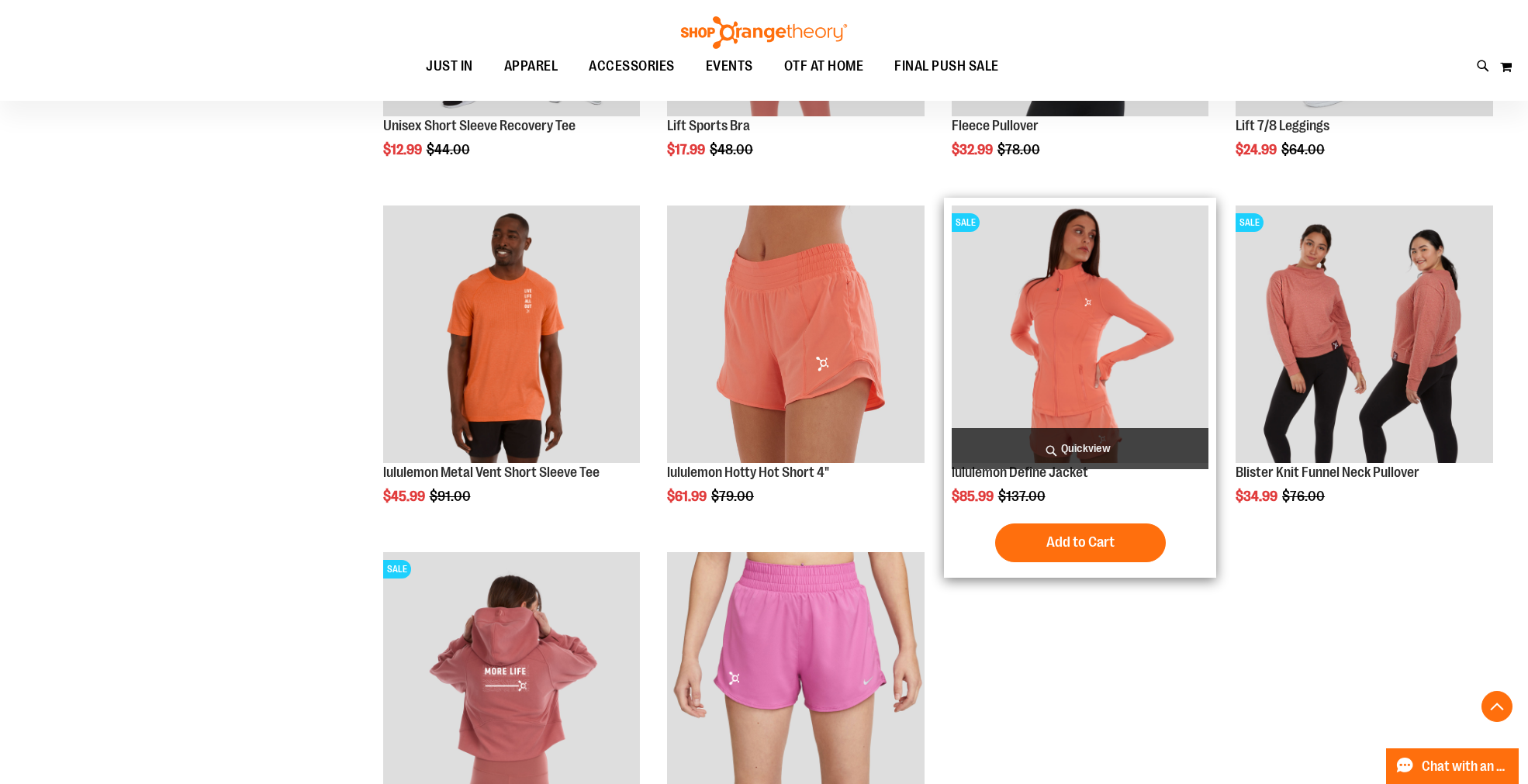
click at [1076, 451] on span "Quickview" at bounding box center [1080, 449] width 257 height 41
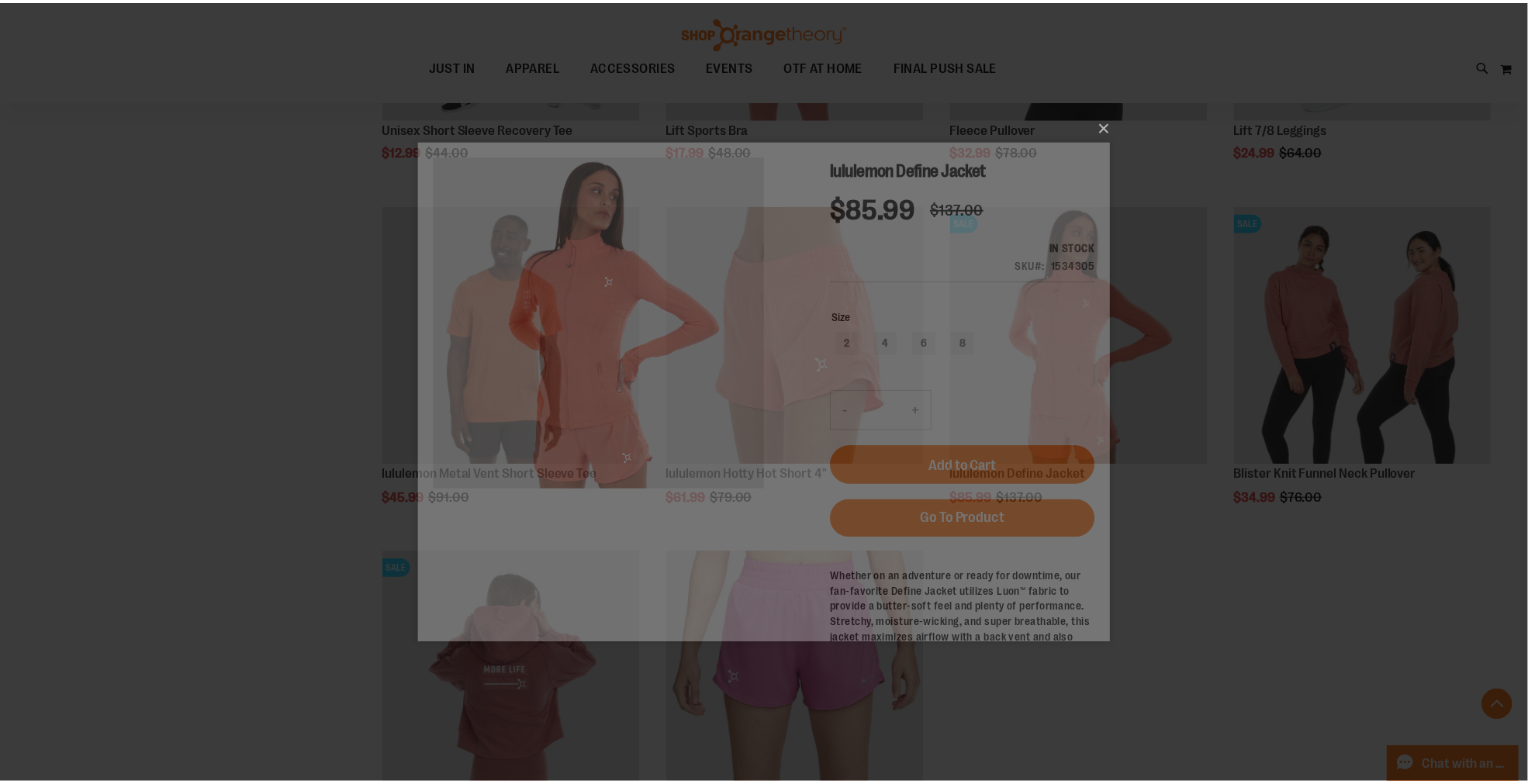
scroll to position [0, 0]
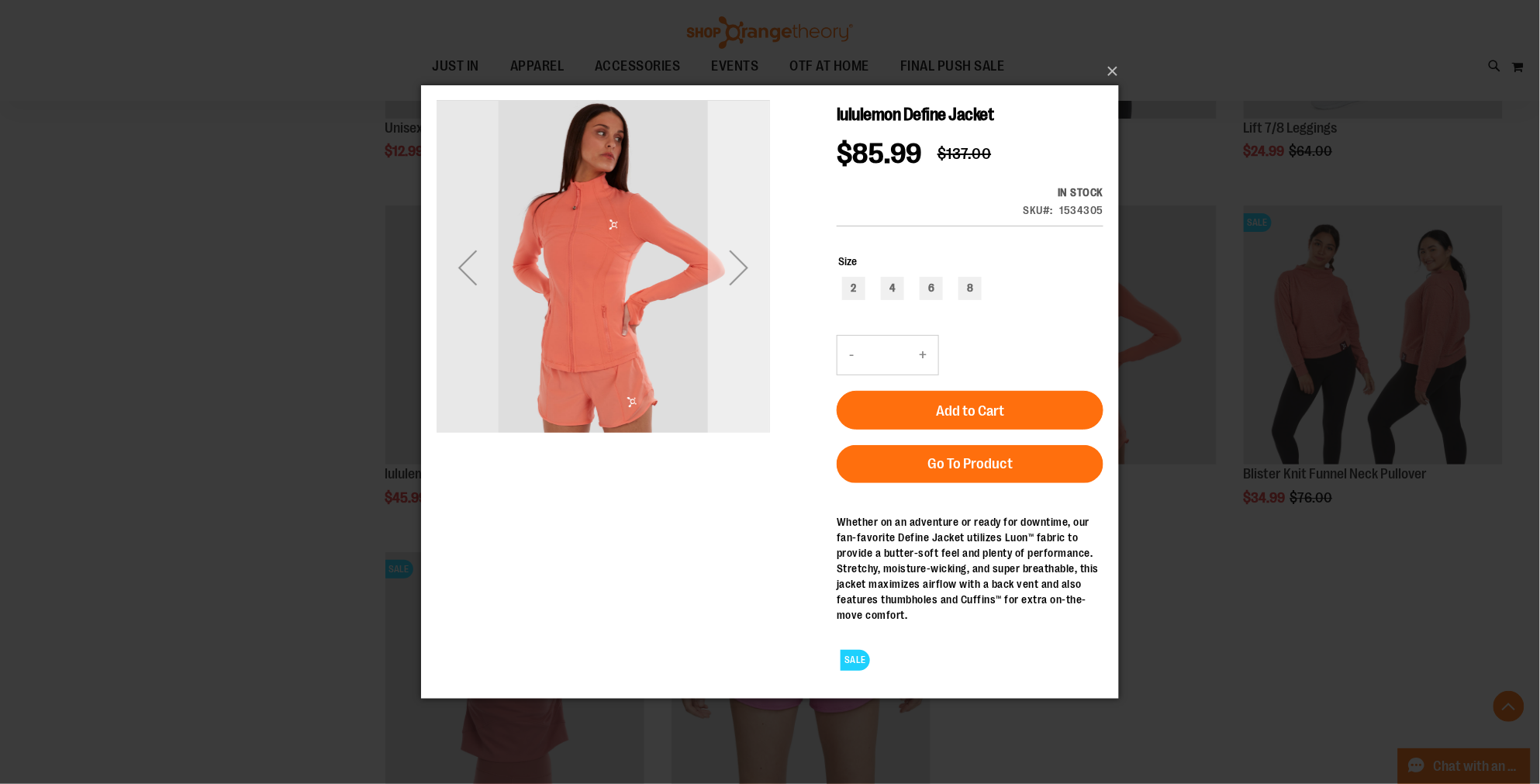
click at [744, 268] on div "Next" at bounding box center [738, 266] width 62 height 62
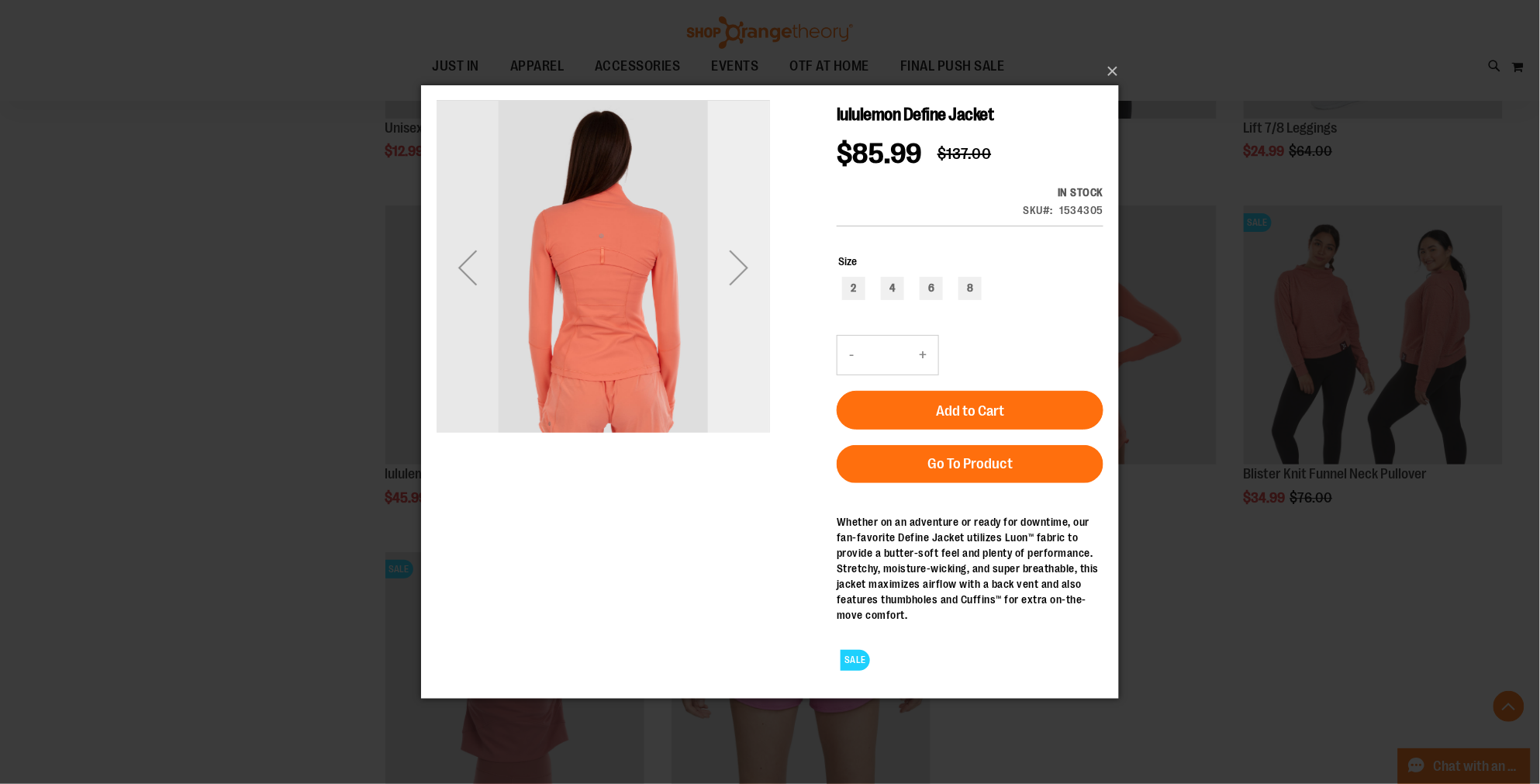
click at [744, 268] on div "Next" at bounding box center [738, 266] width 62 height 62
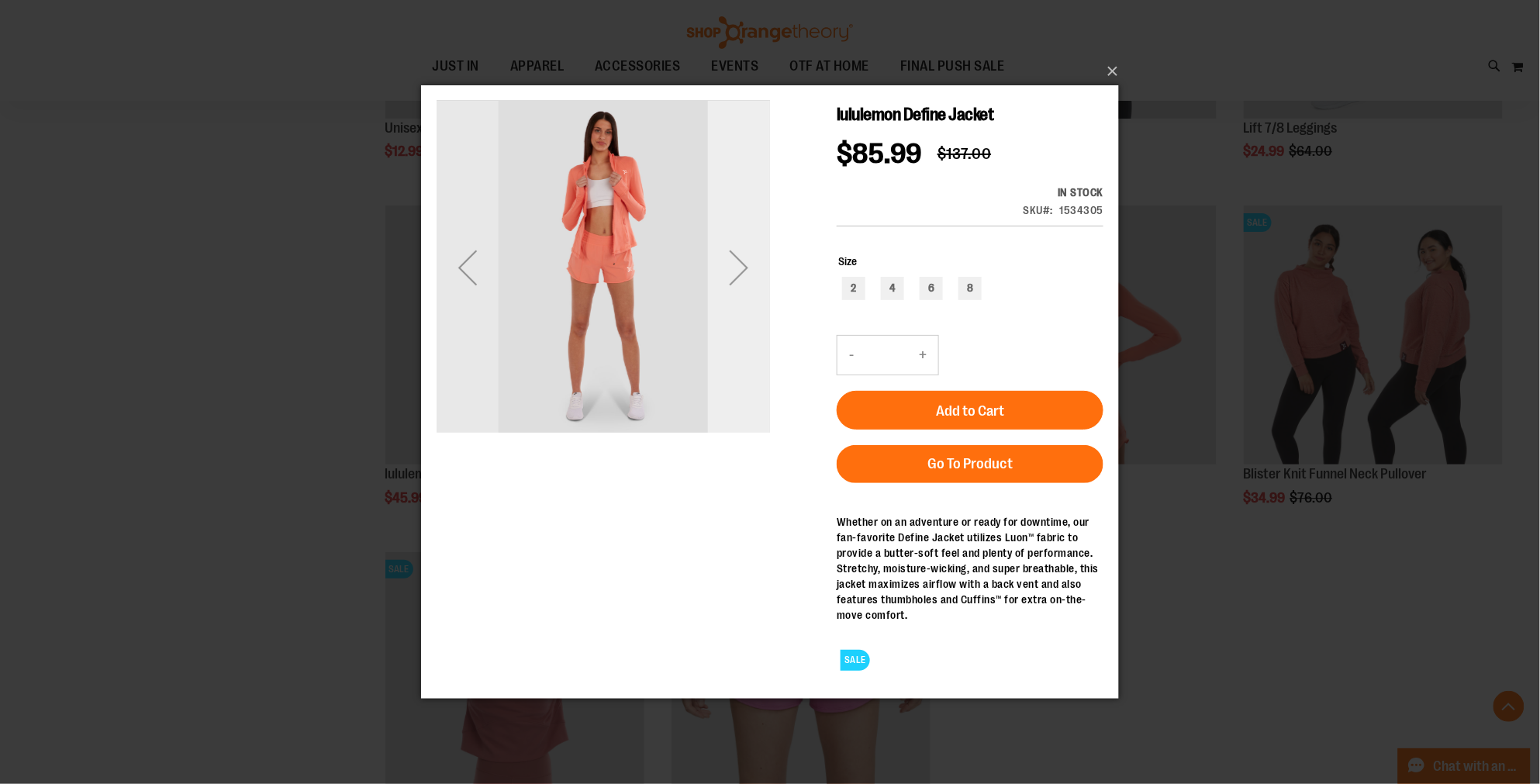
click at [744, 268] on div "Next" at bounding box center [738, 266] width 62 height 62
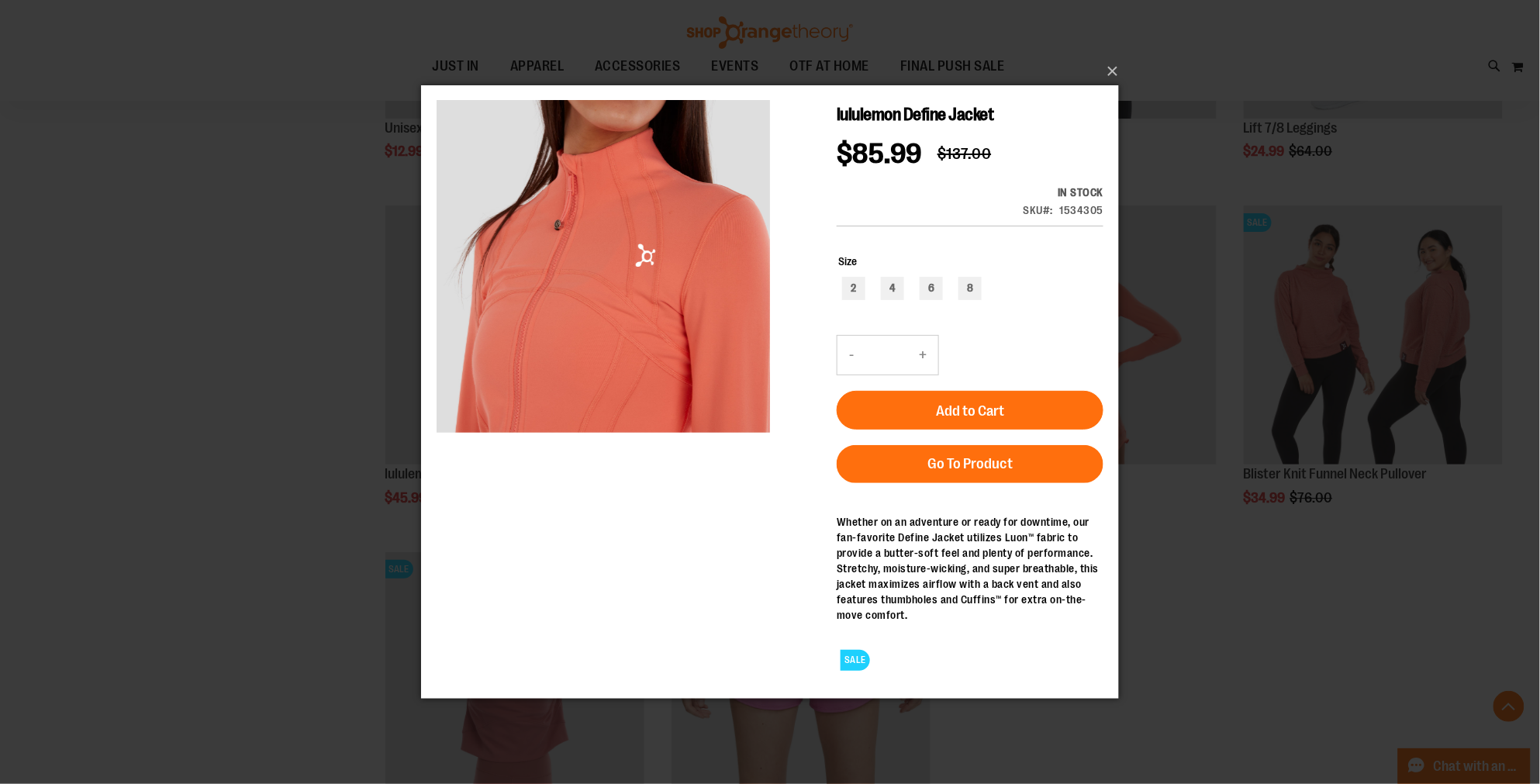
drag, startPoint x: 744, startPoint y: 268, endPoint x: 638, endPoint y: 529, distance: 281.7
drag, startPoint x: 638, startPoint y: 529, endPoint x: 552, endPoint y: 559, distance: 91.1
click at [547, 563] on div "lululemon Define Jacket $85.99 Regular Price $137.00 In stock Only %1 left SKU …" at bounding box center [769, 391] width 667 height 581
click at [1121, 66] on button "×" at bounding box center [774, 72] width 698 height 34
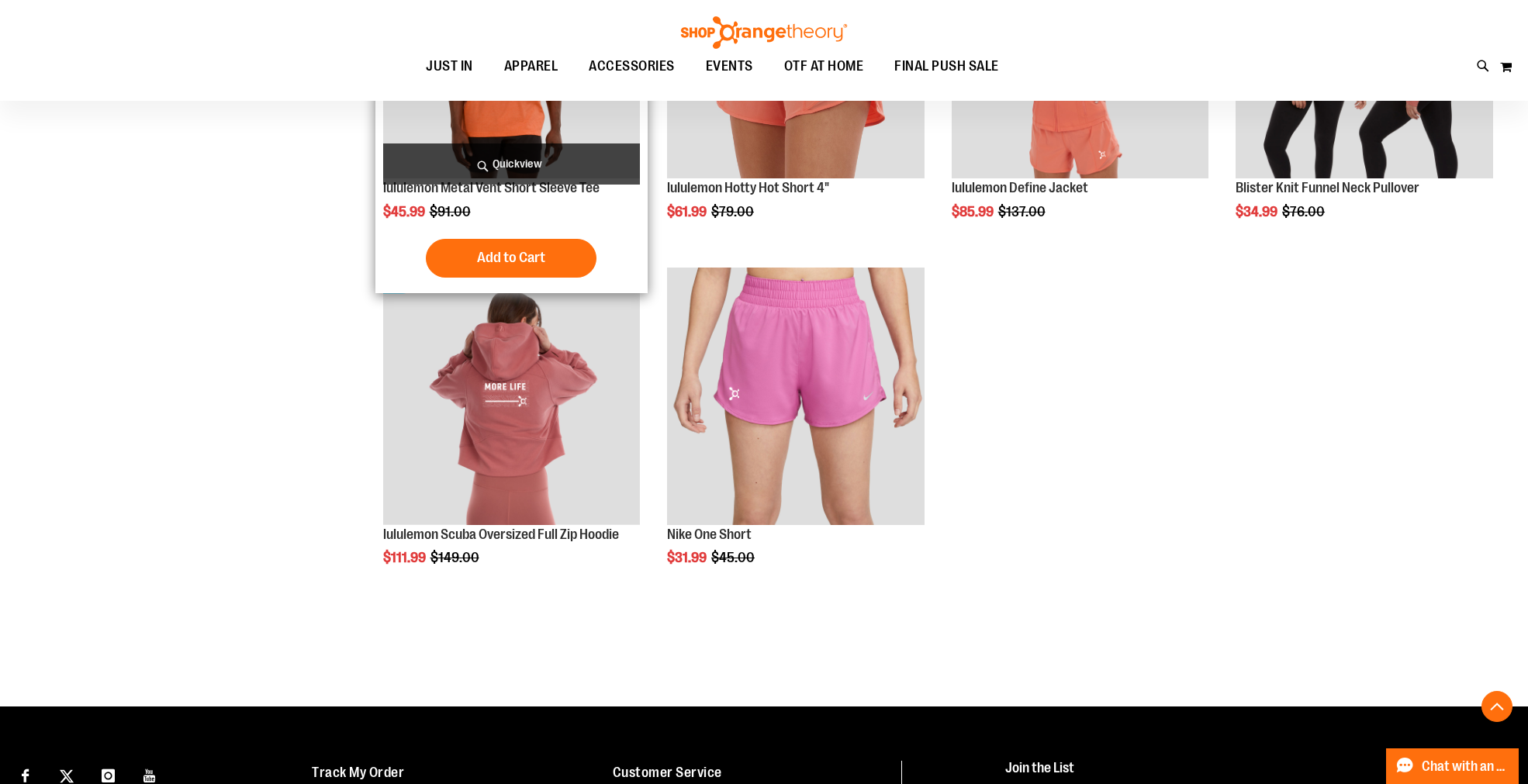
scroll to position [3962, 0]
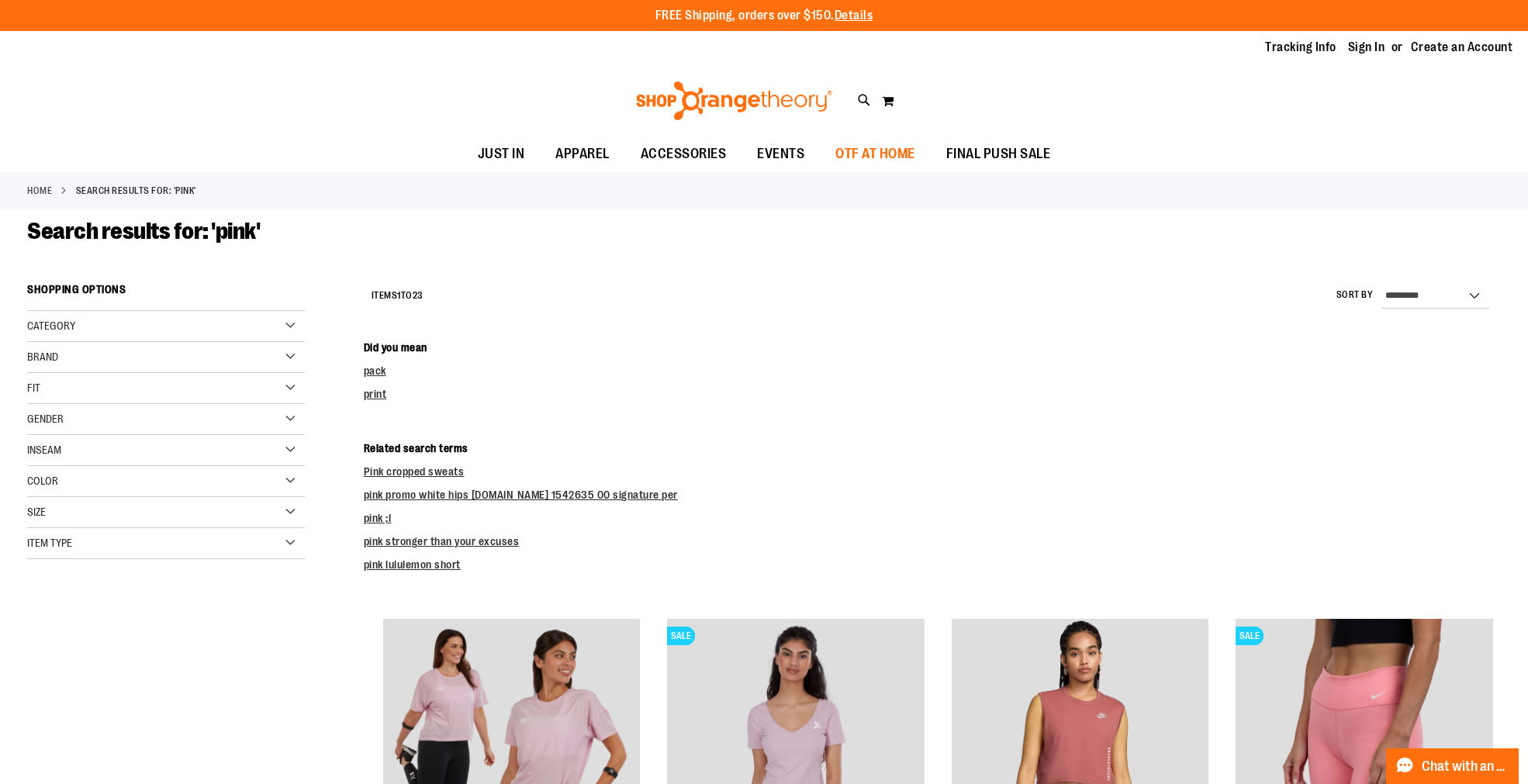
click at [851, 150] on span "OTF AT HOME" at bounding box center [875, 154] width 80 height 35
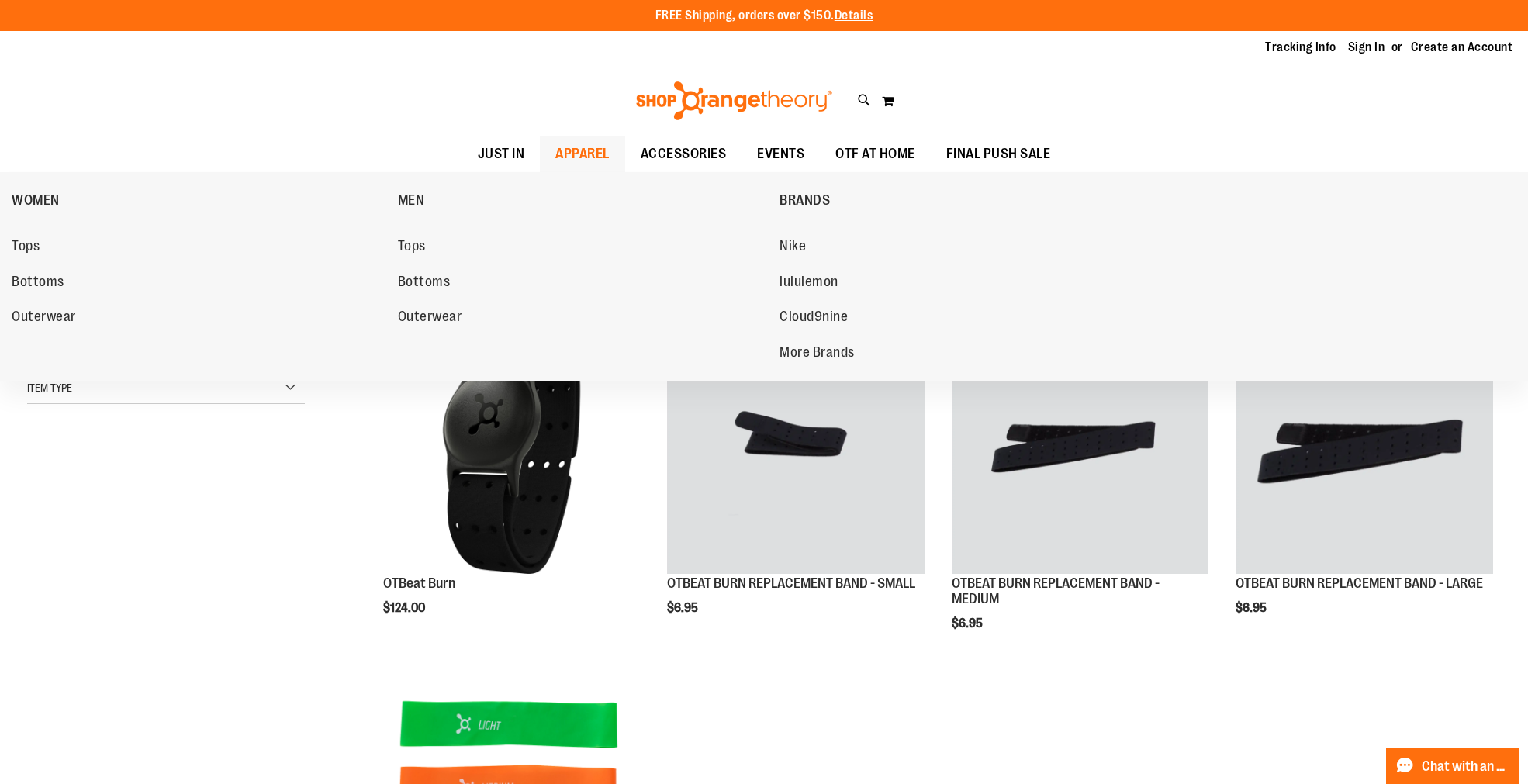
type input "**********"
click at [567, 143] on span "APPAREL" at bounding box center [582, 154] width 55 height 35
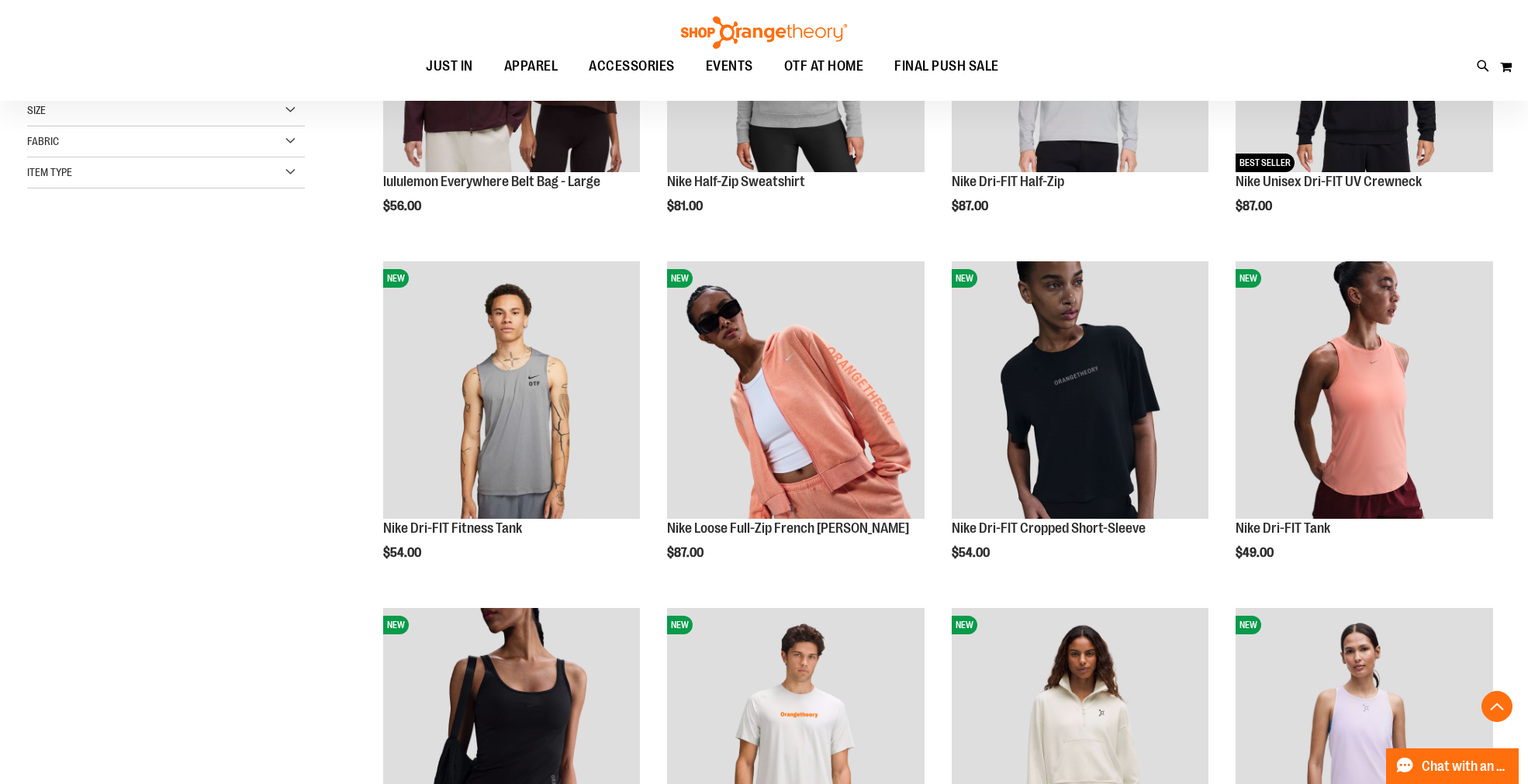
scroll to position [430, 0]
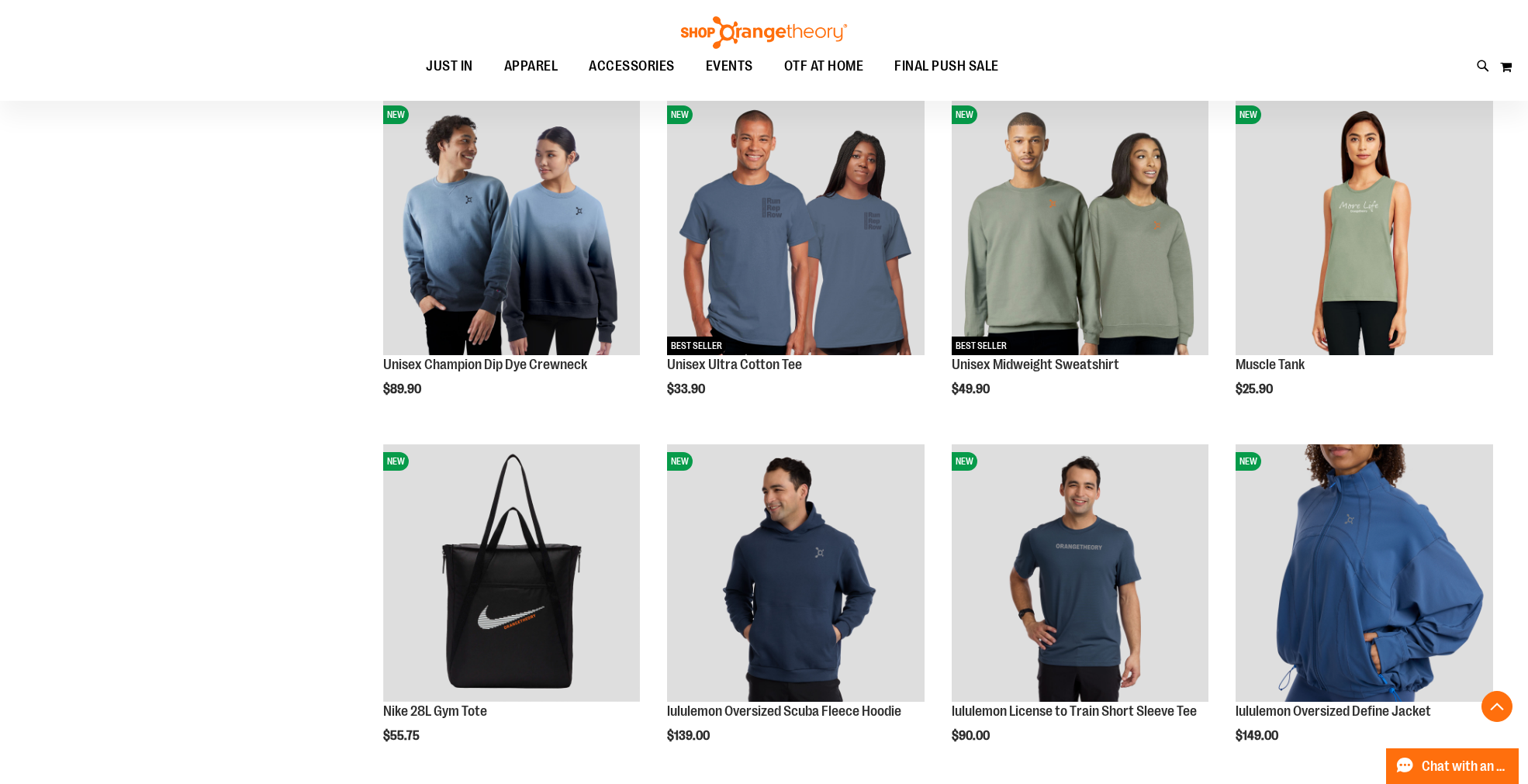
scroll to position [1291, 0]
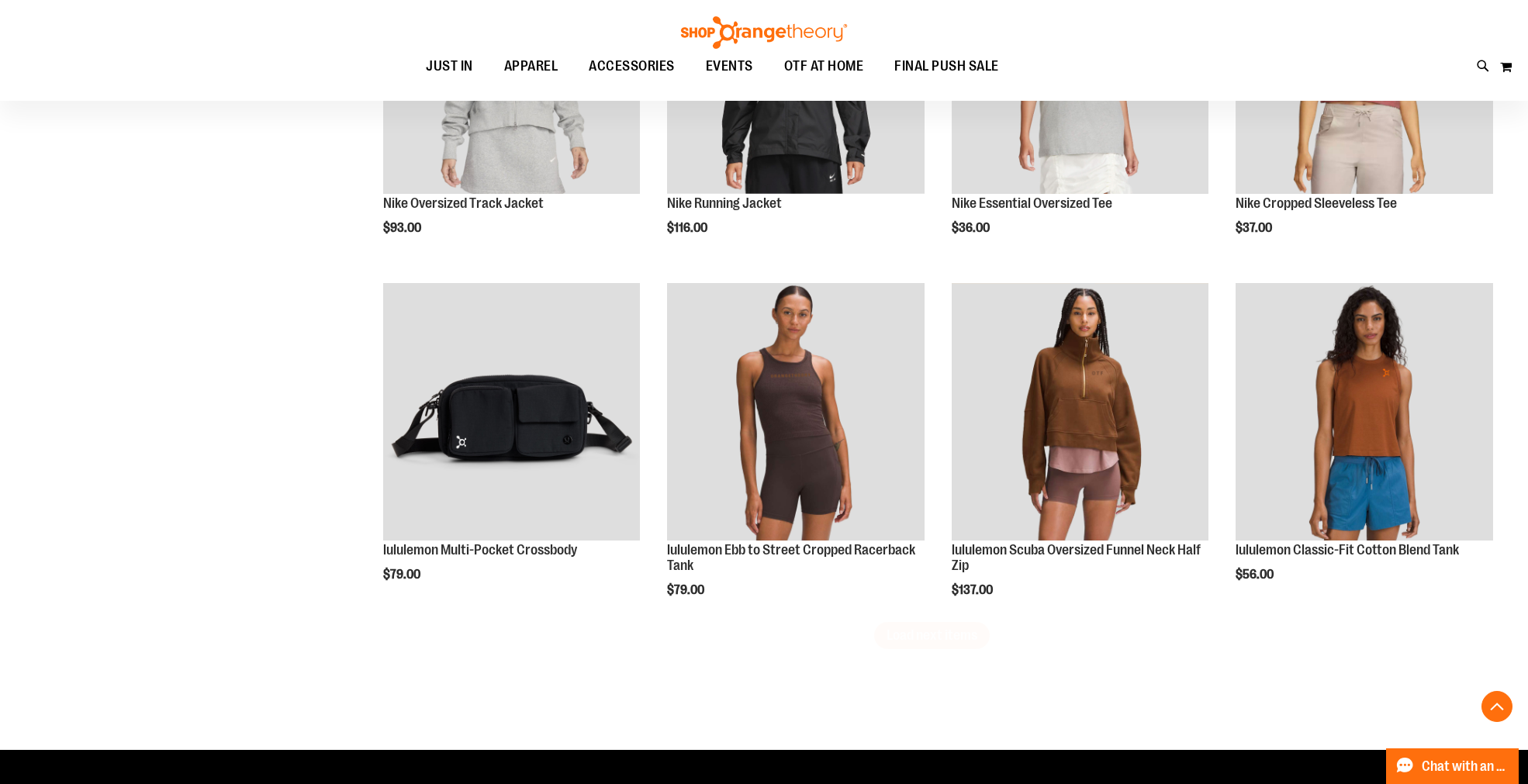
scroll to position [2841, 0]
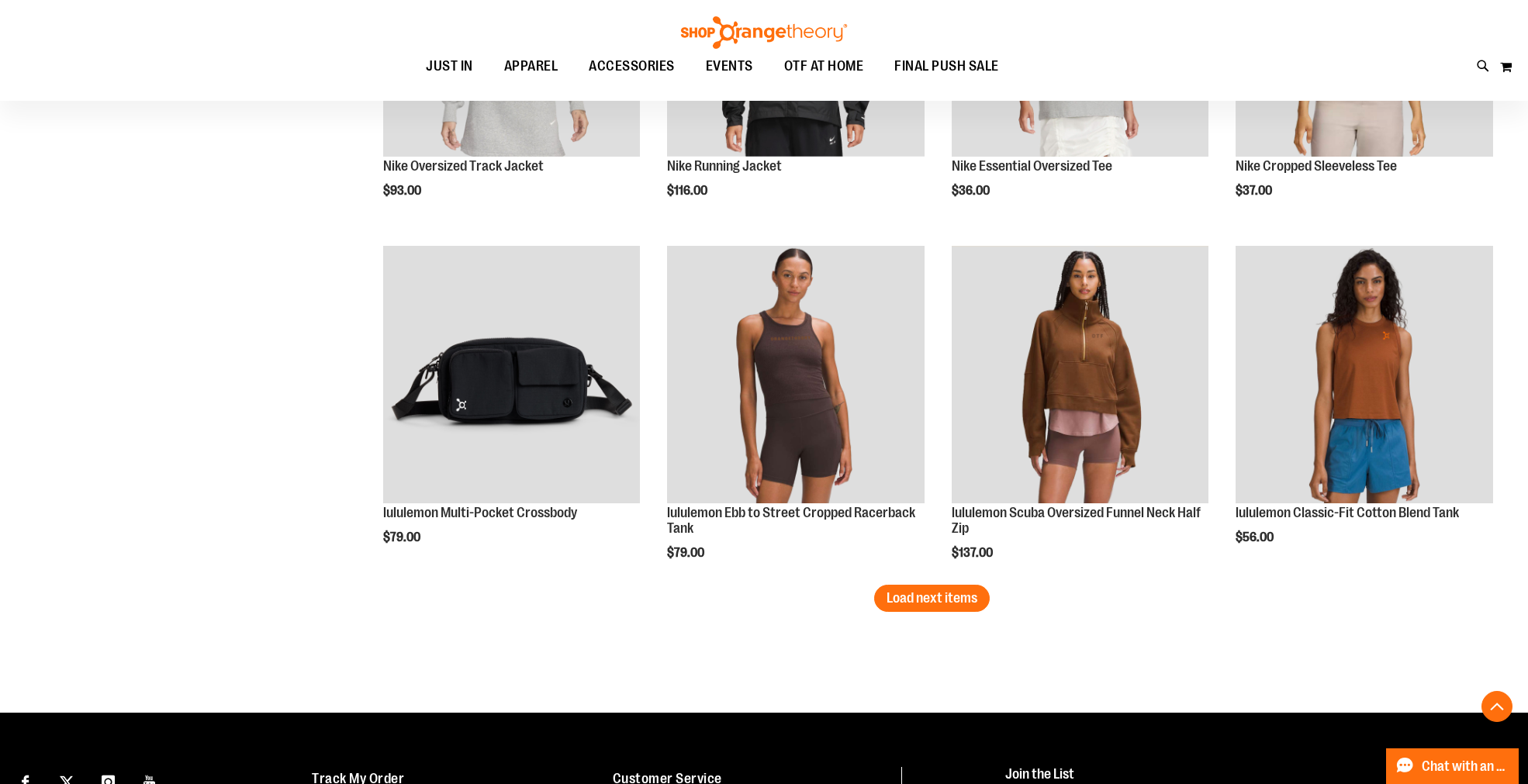
type input "**********"
click at [938, 598] on span "Load next items" at bounding box center [931, 598] width 90 height 15
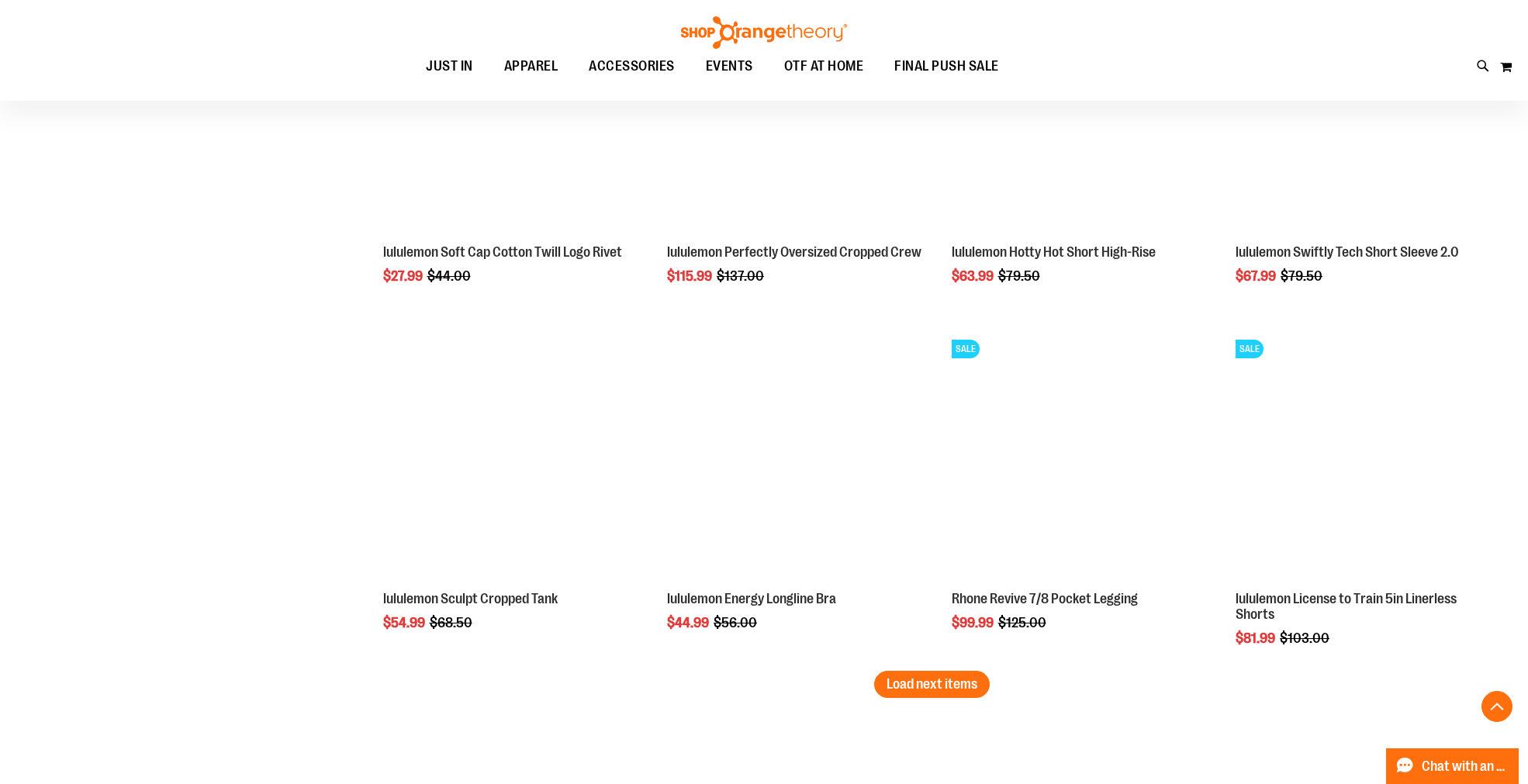
scroll to position [3876, 0]
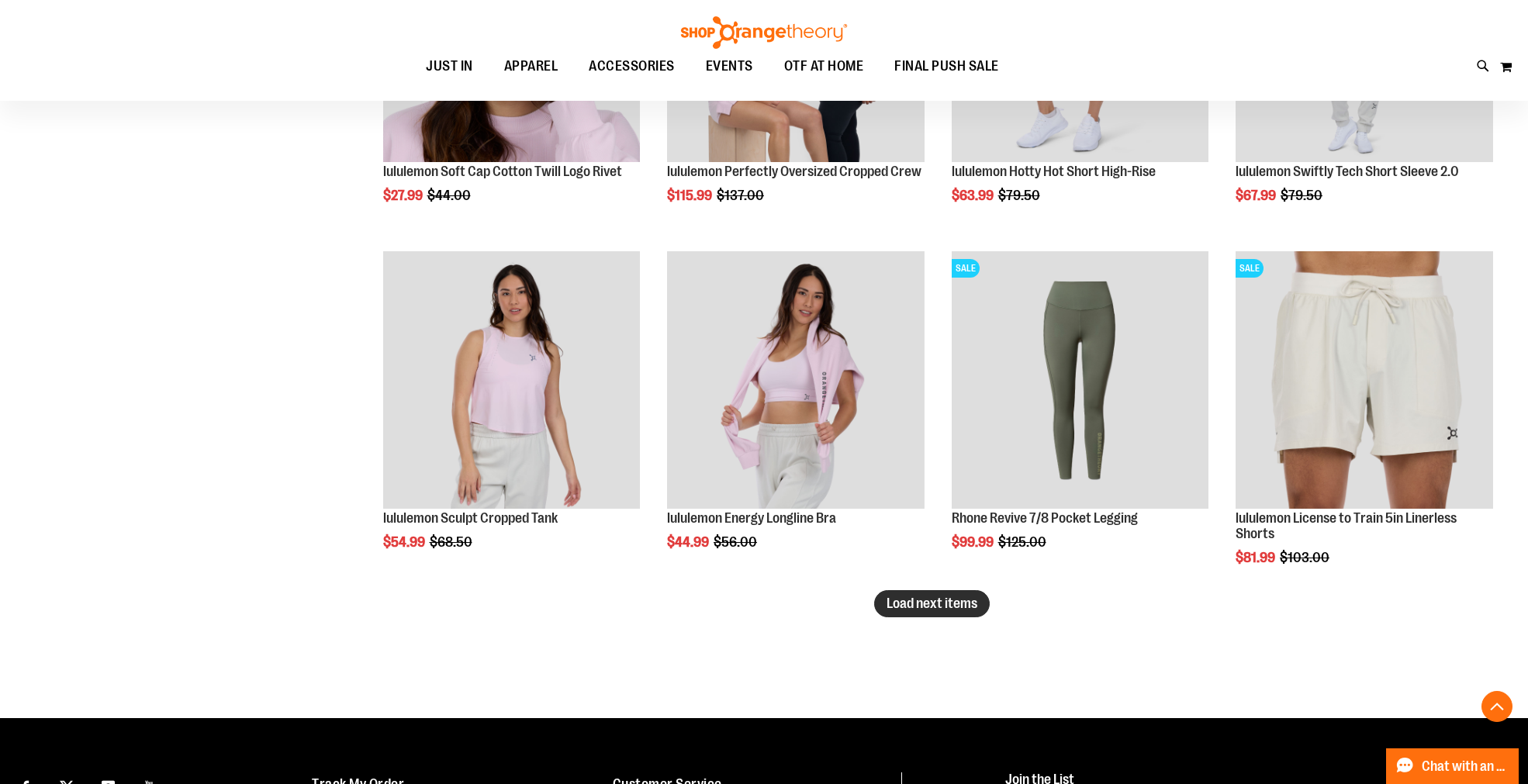
click at [898, 606] on span "Load next items" at bounding box center [931, 602] width 90 height 15
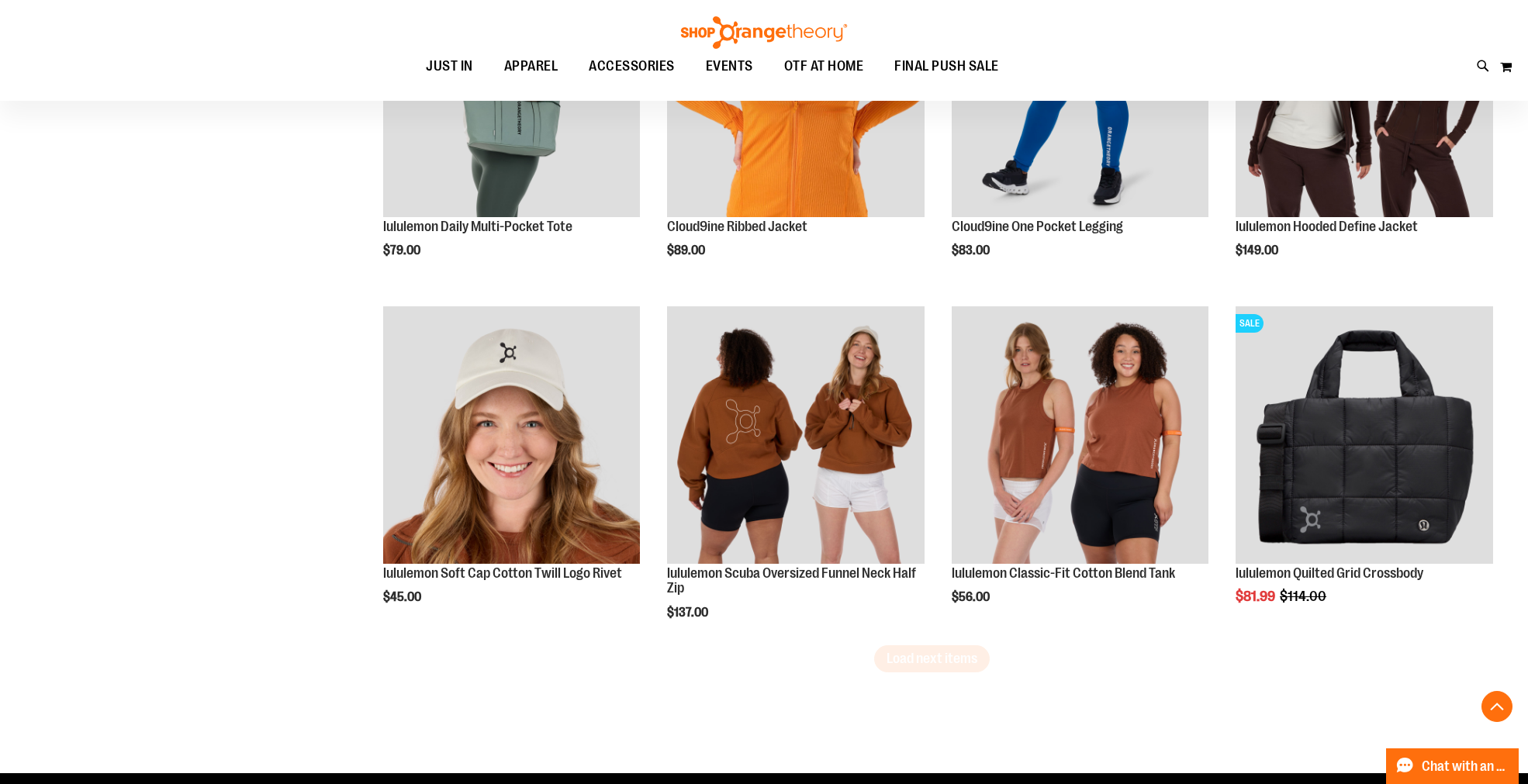
scroll to position [4909, 0]
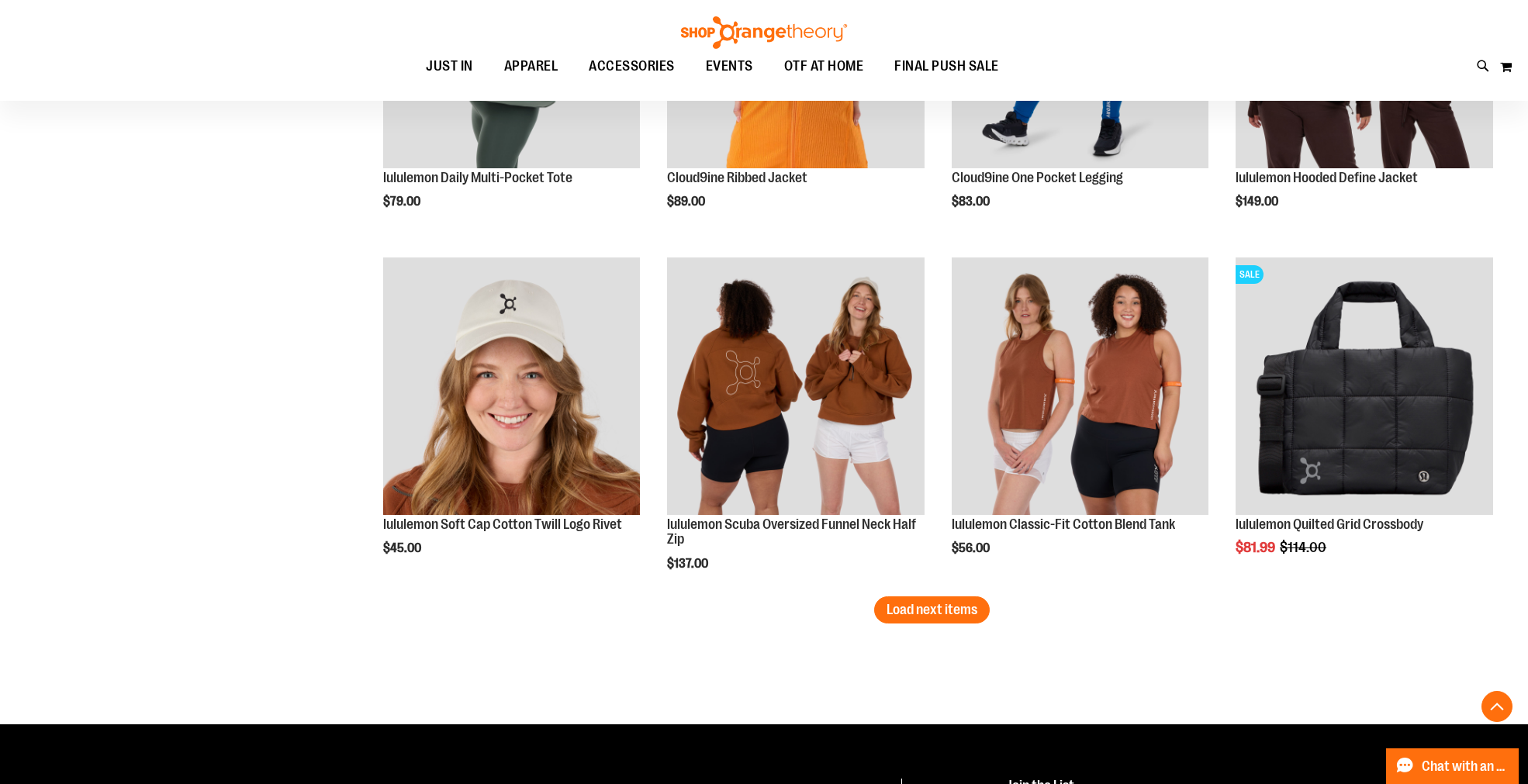
drag, startPoint x: 917, startPoint y: 618, endPoint x: 670, endPoint y: 633, distance: 247.5
click at [917, 618] on button "Load next items" at bounding box center [932, 609] width 116 height 27
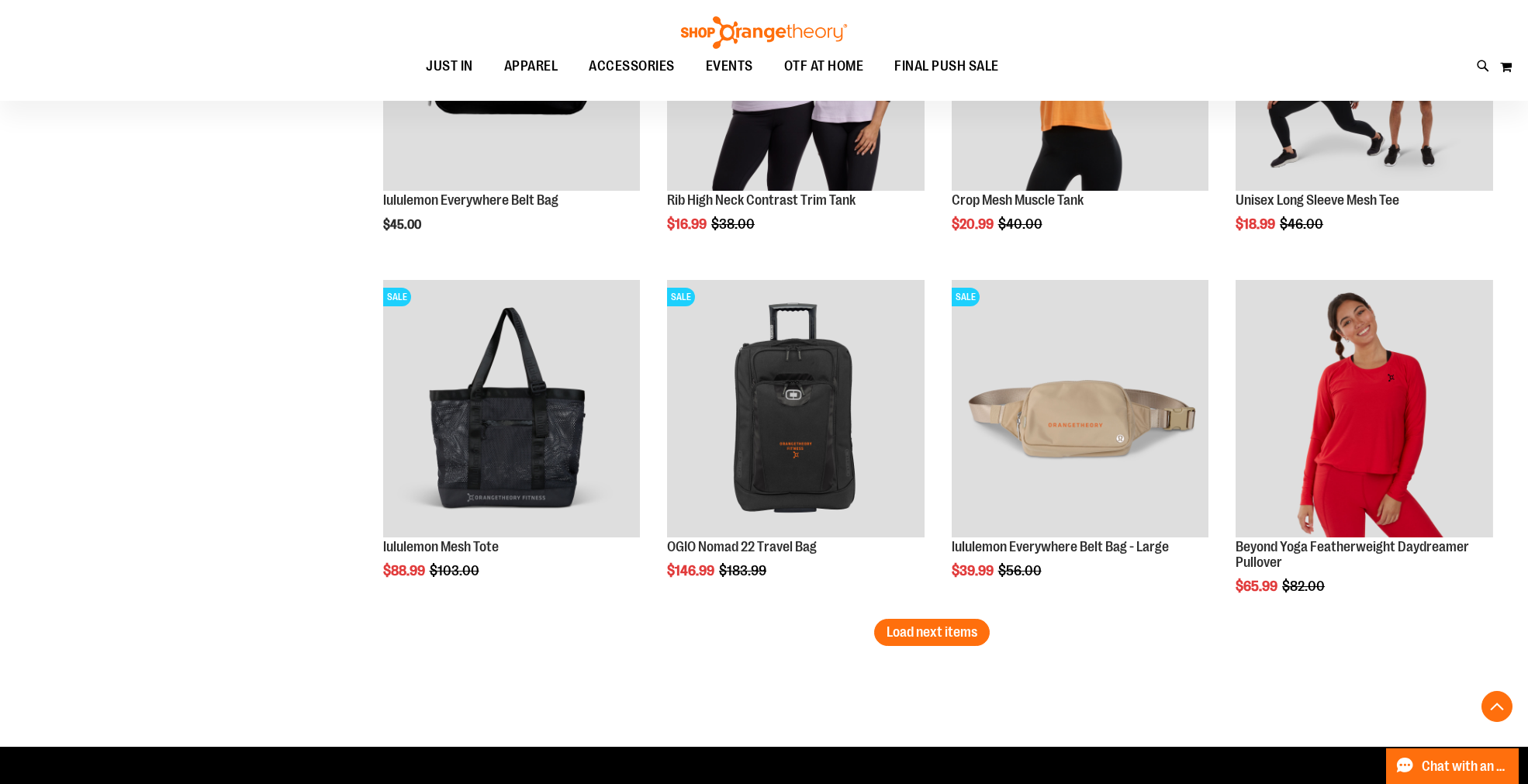
scroll to position [5942, 0]
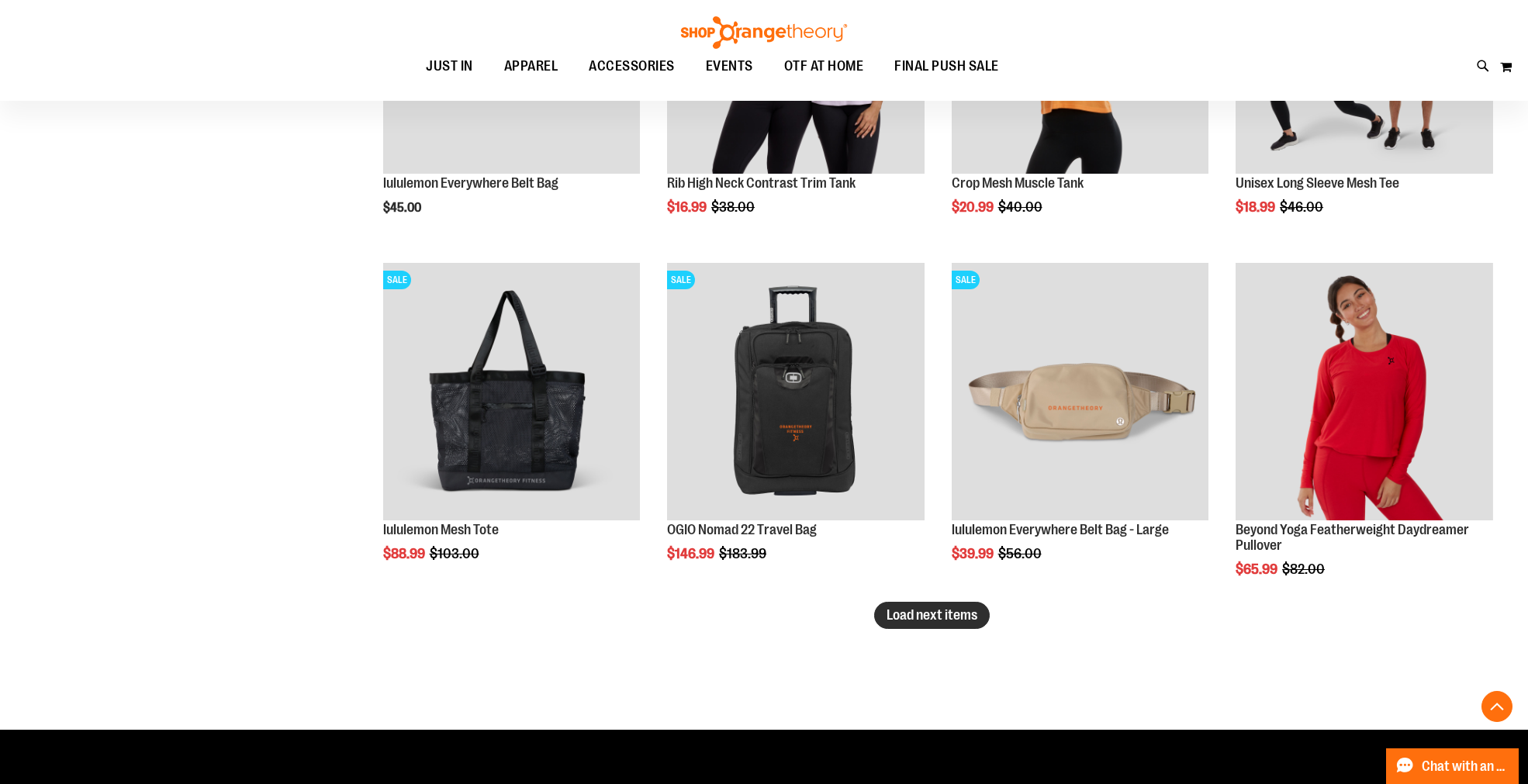
click at [942, 609] on span "Load next items" at bounding box center [931, 615] width 90 height 15
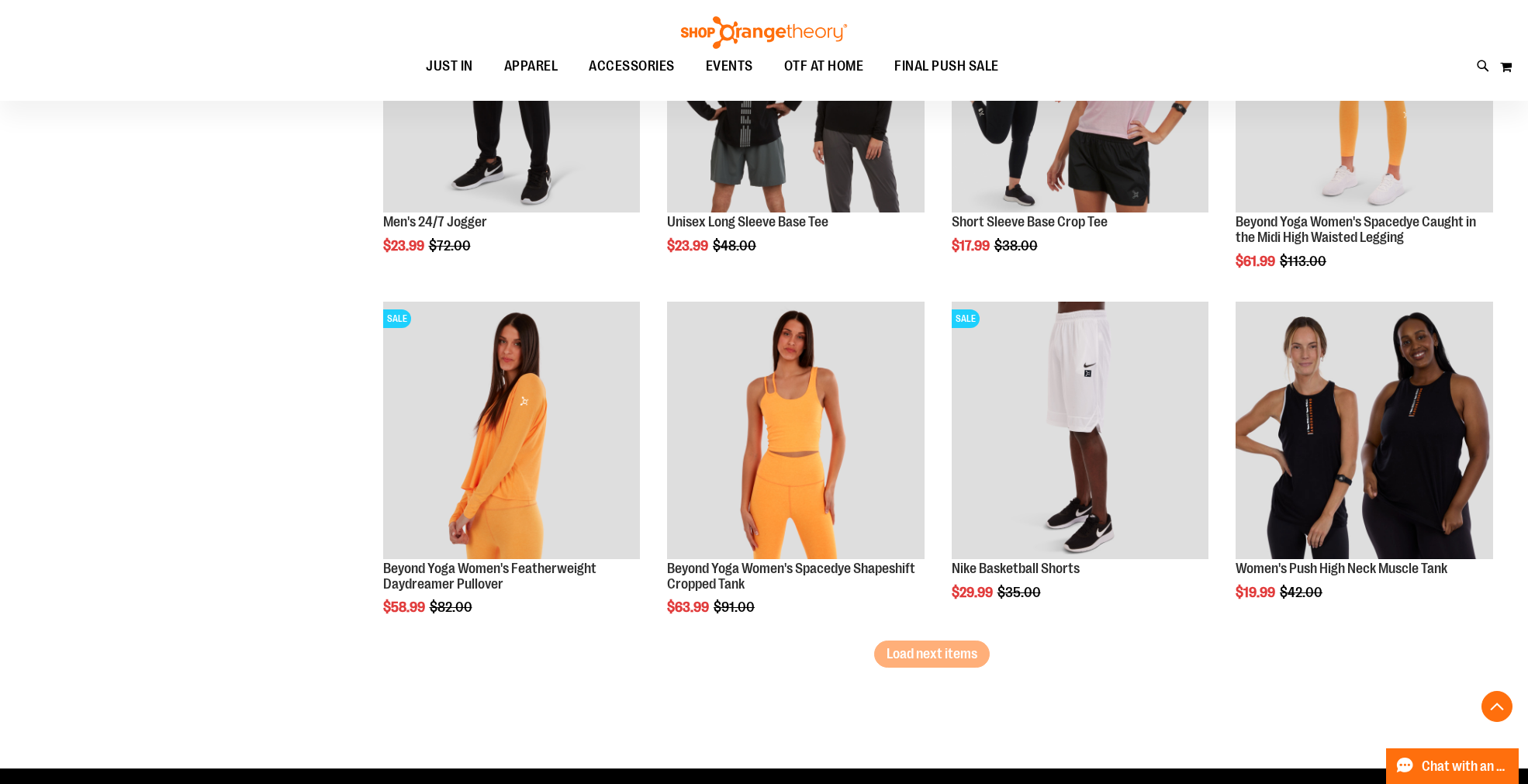
scroll to position [7026, 0]
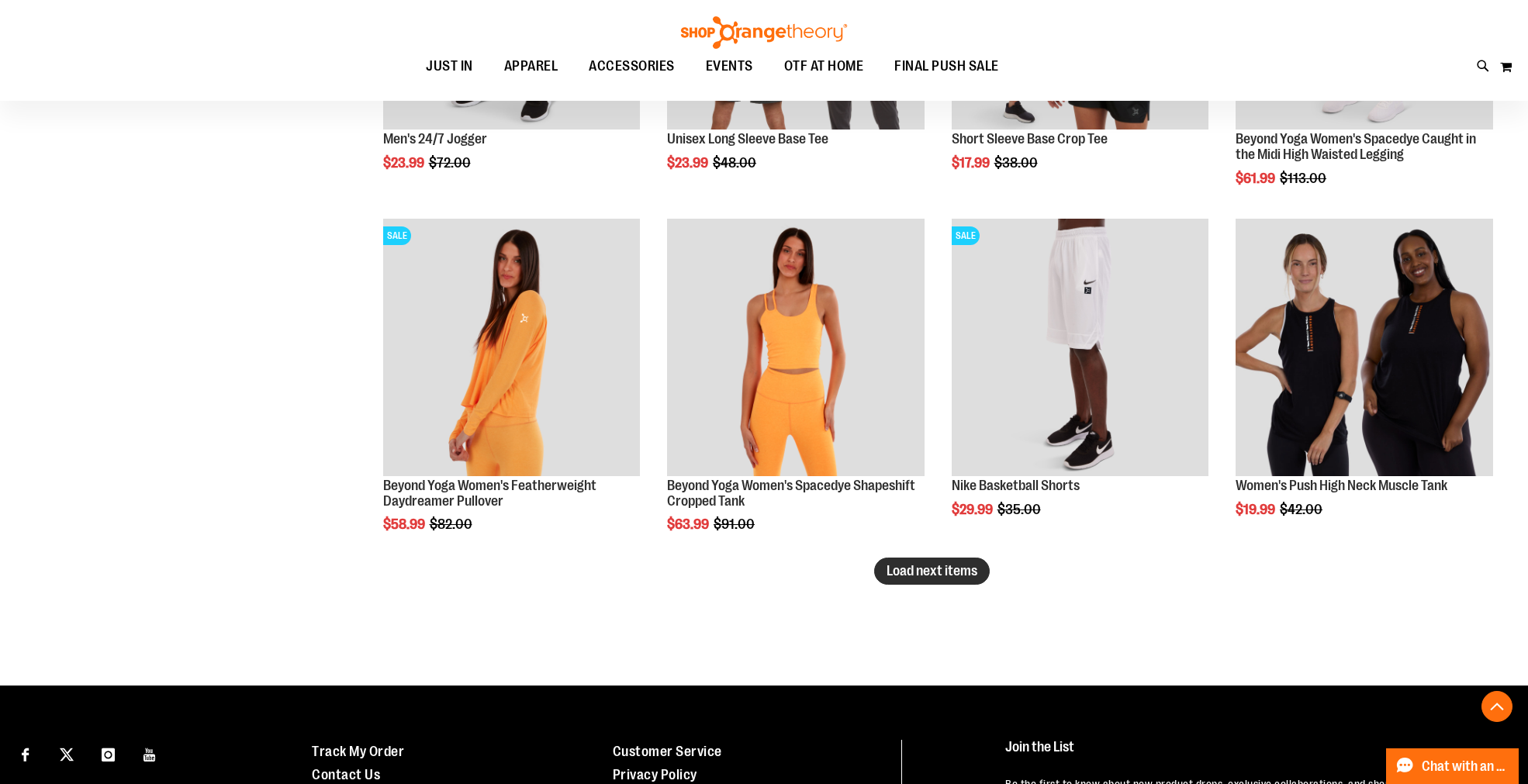
click at [939, 572] on span "Load next items" at bounding box center [931, 570] width 90 height 15
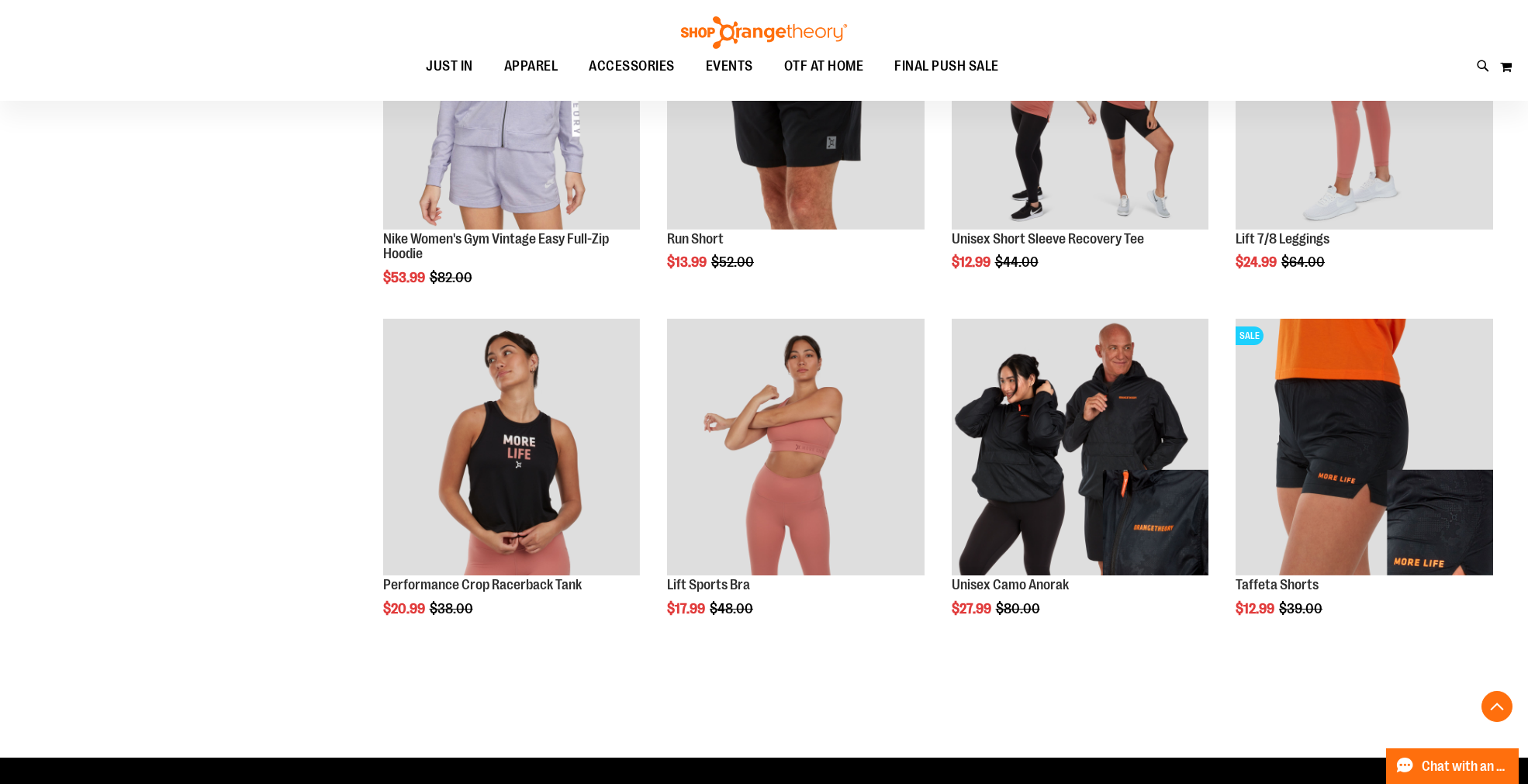
scroll to position [7974, 0]
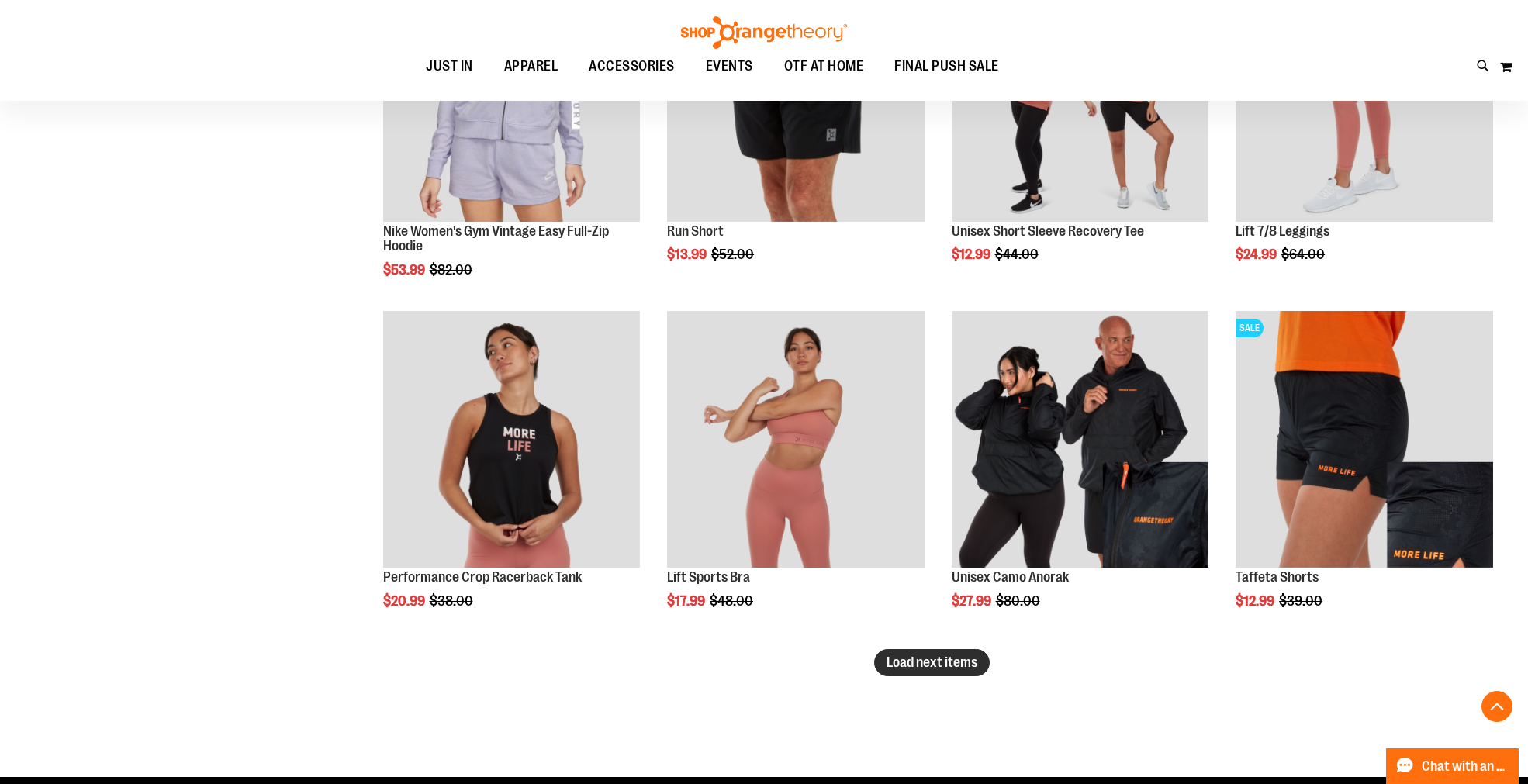
click at [952, 655] on span "Load next items" at bounding box center [931, 662] width 90 height 15
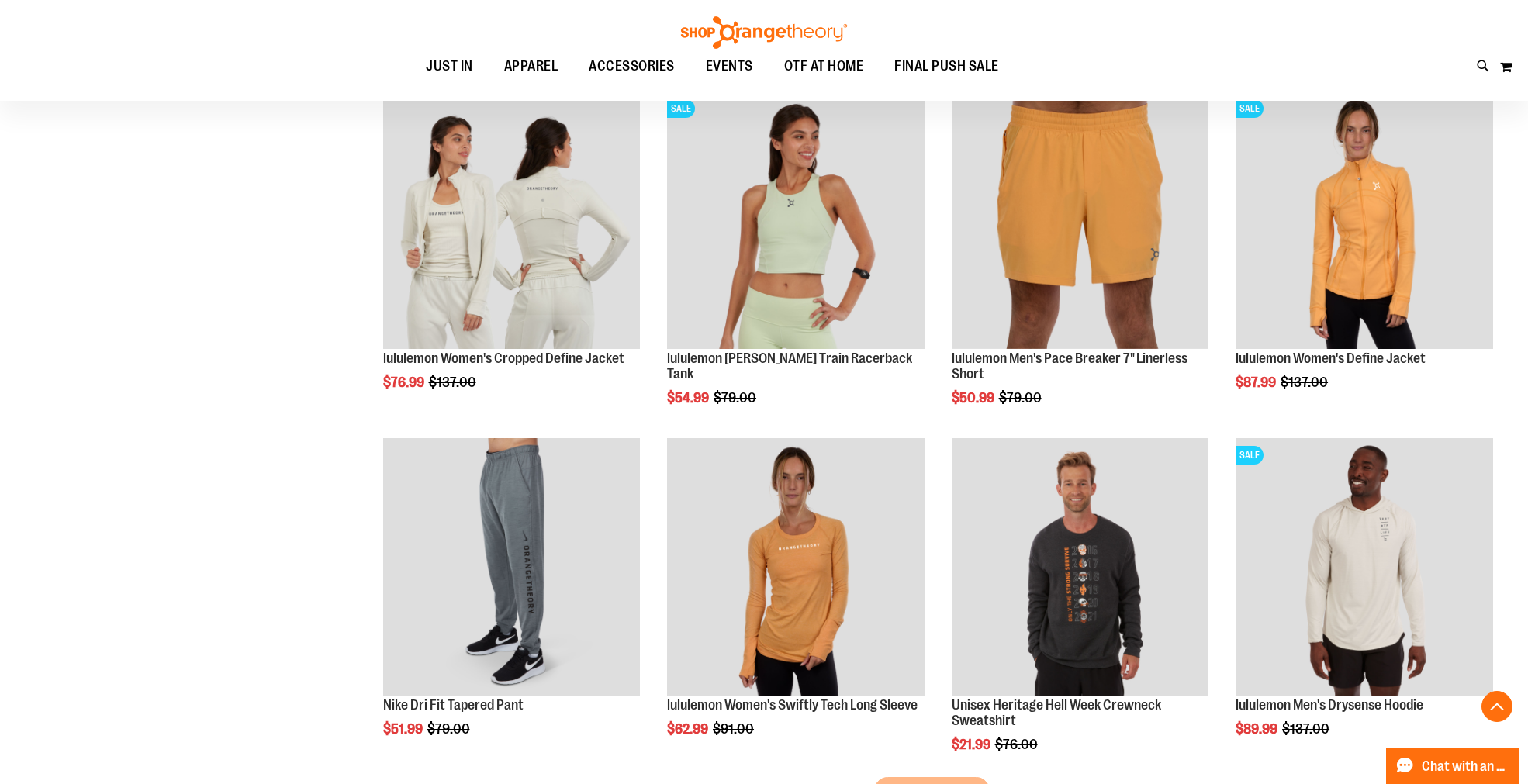
scroll to position [9007, 0]
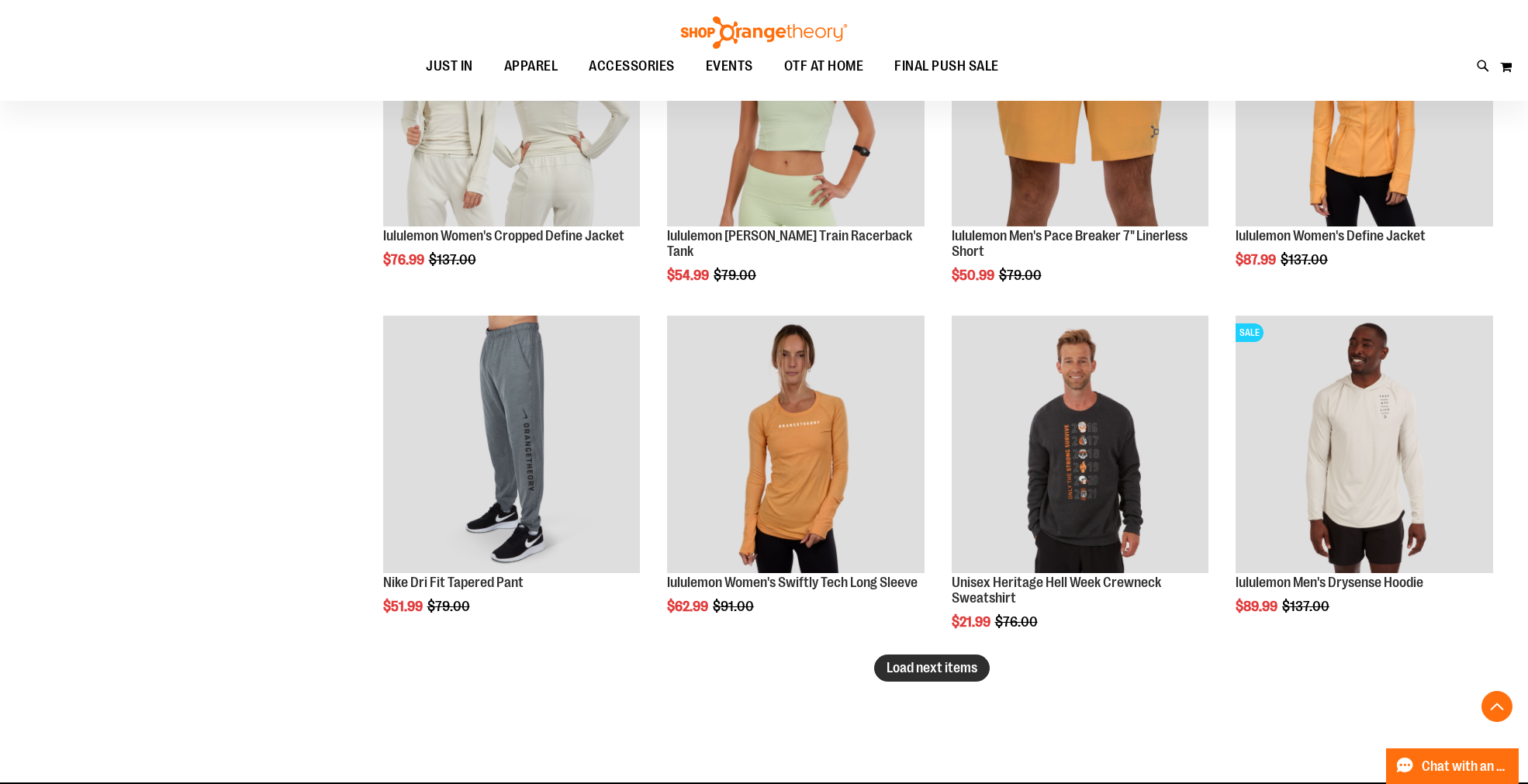
click at [941, 676] on button "Load next items" at bounding box center [932, 668] width 116 height 27
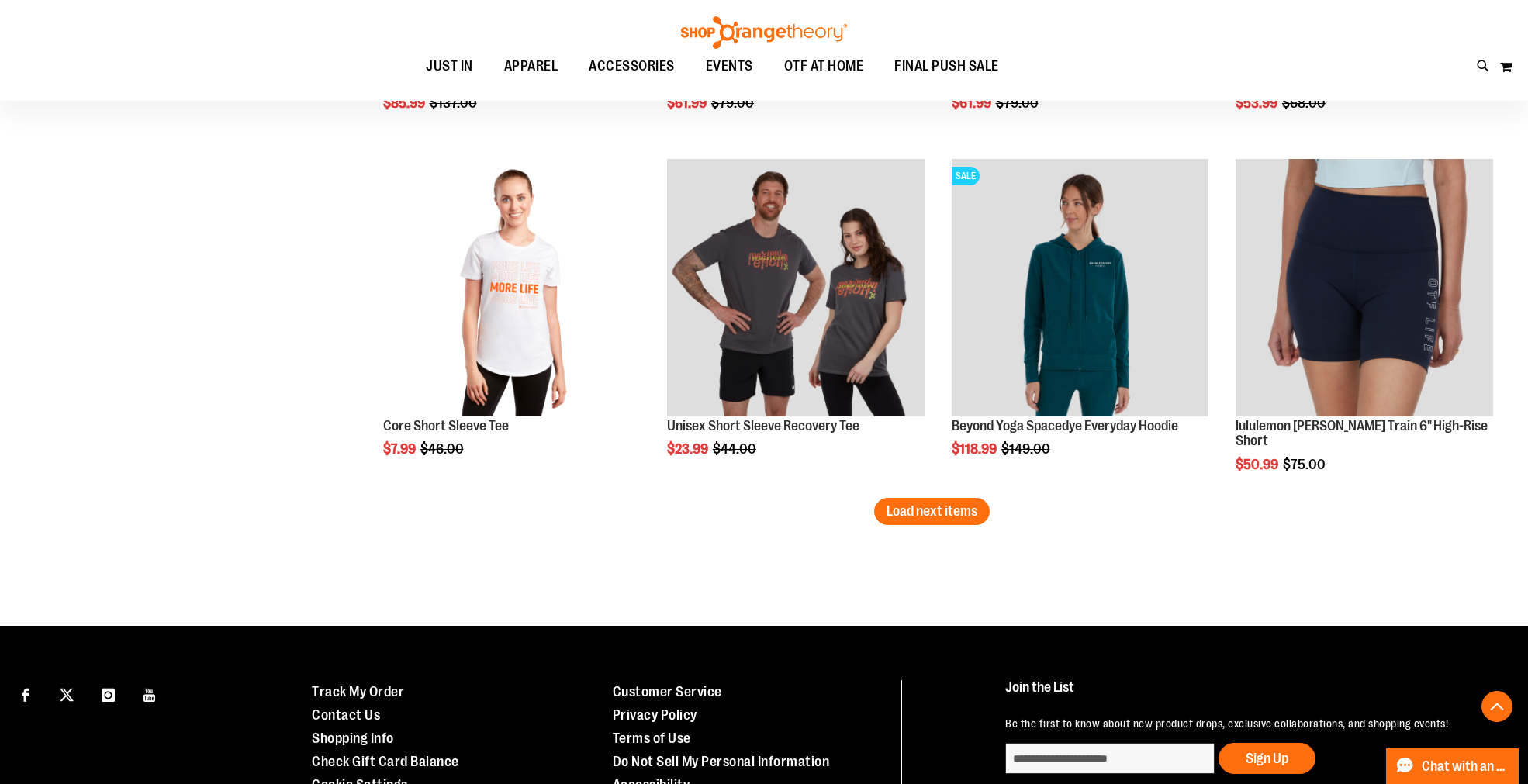
scroll to position [10212, 0]
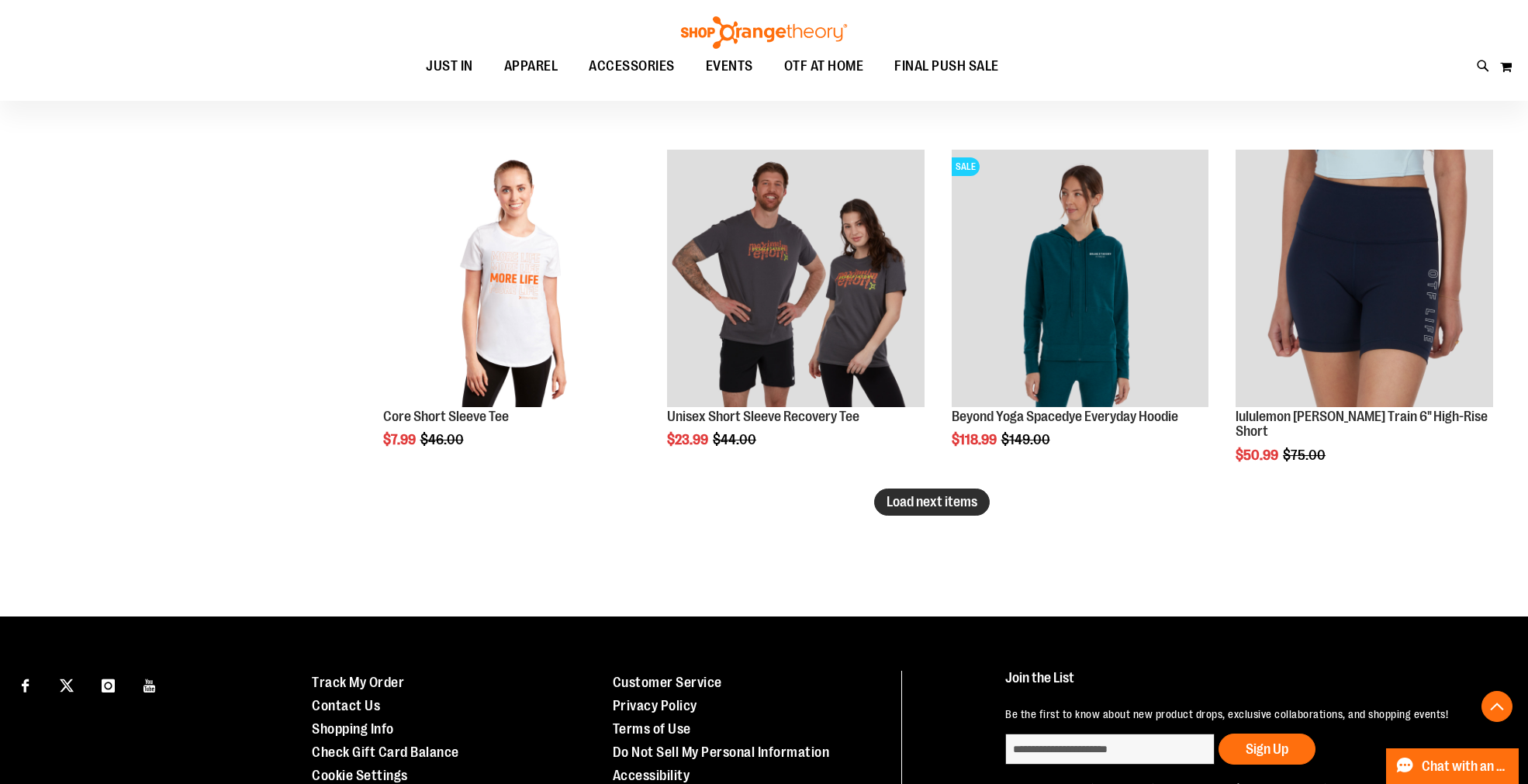
click at [947, 506] on span "Load next items" at bounding box center [931, 501] width 90 height 15
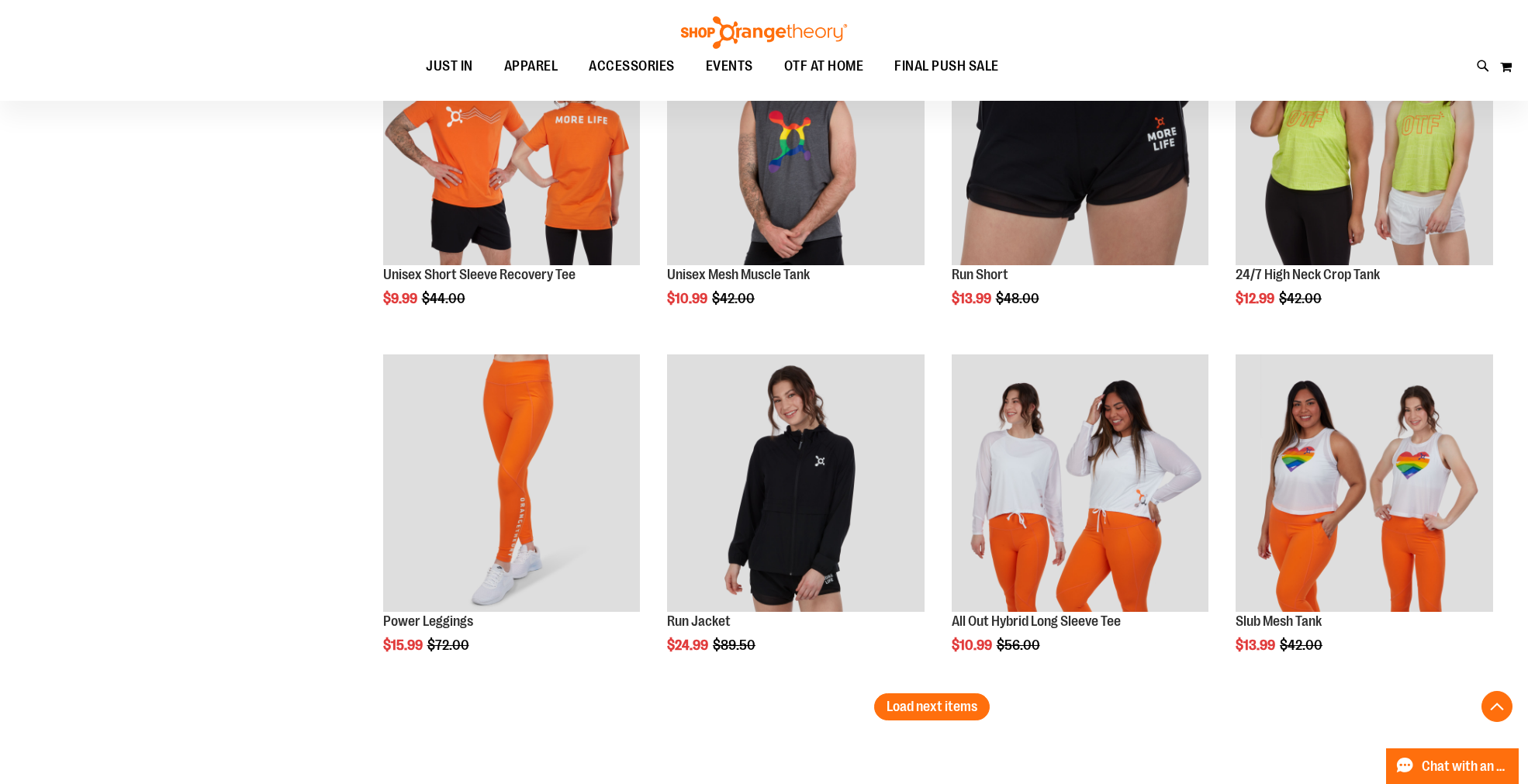
scroll to position [11074, 0]
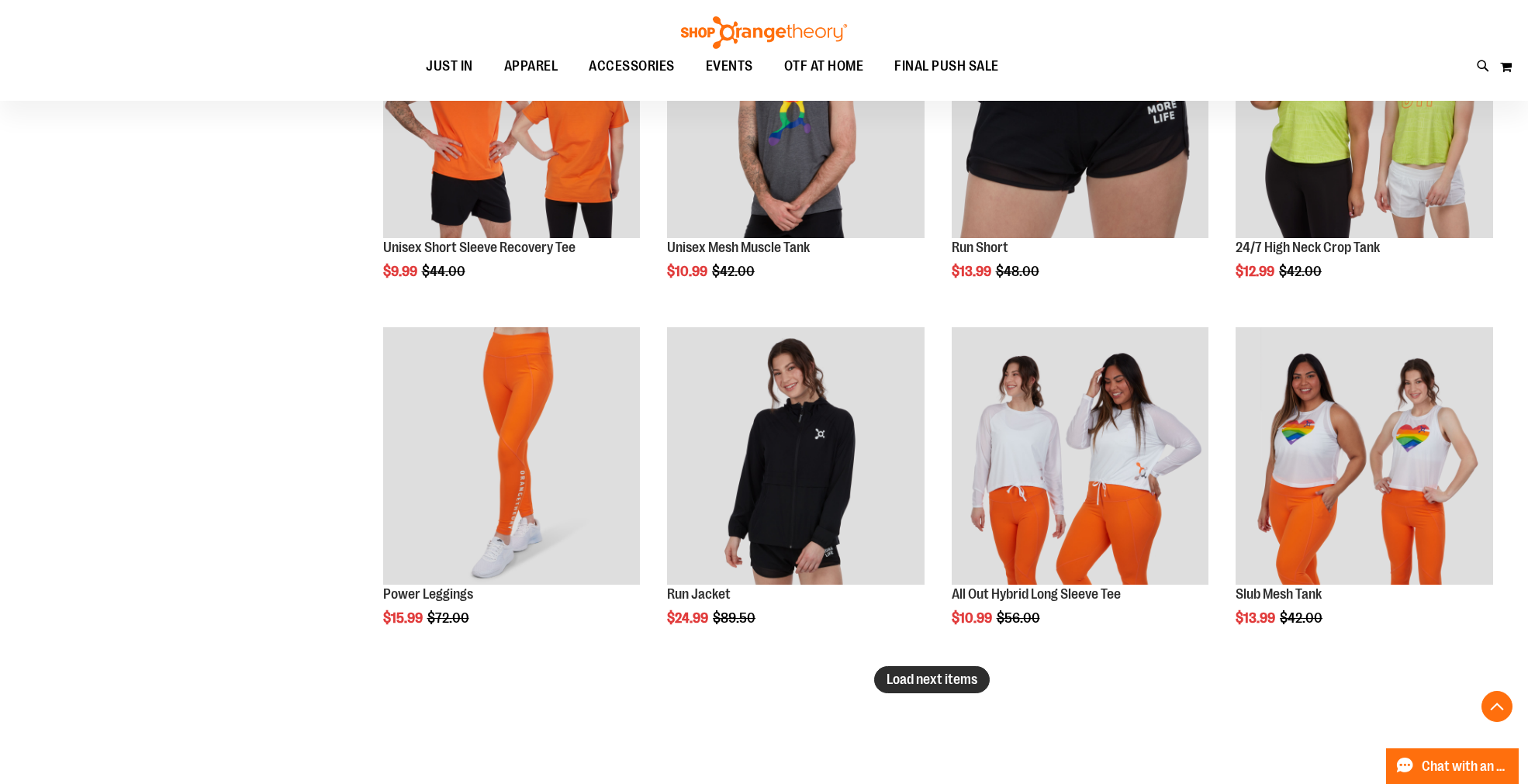
click at [947, 683] on span "Load next items" at bounding box center [931, 679] width 90 height 15
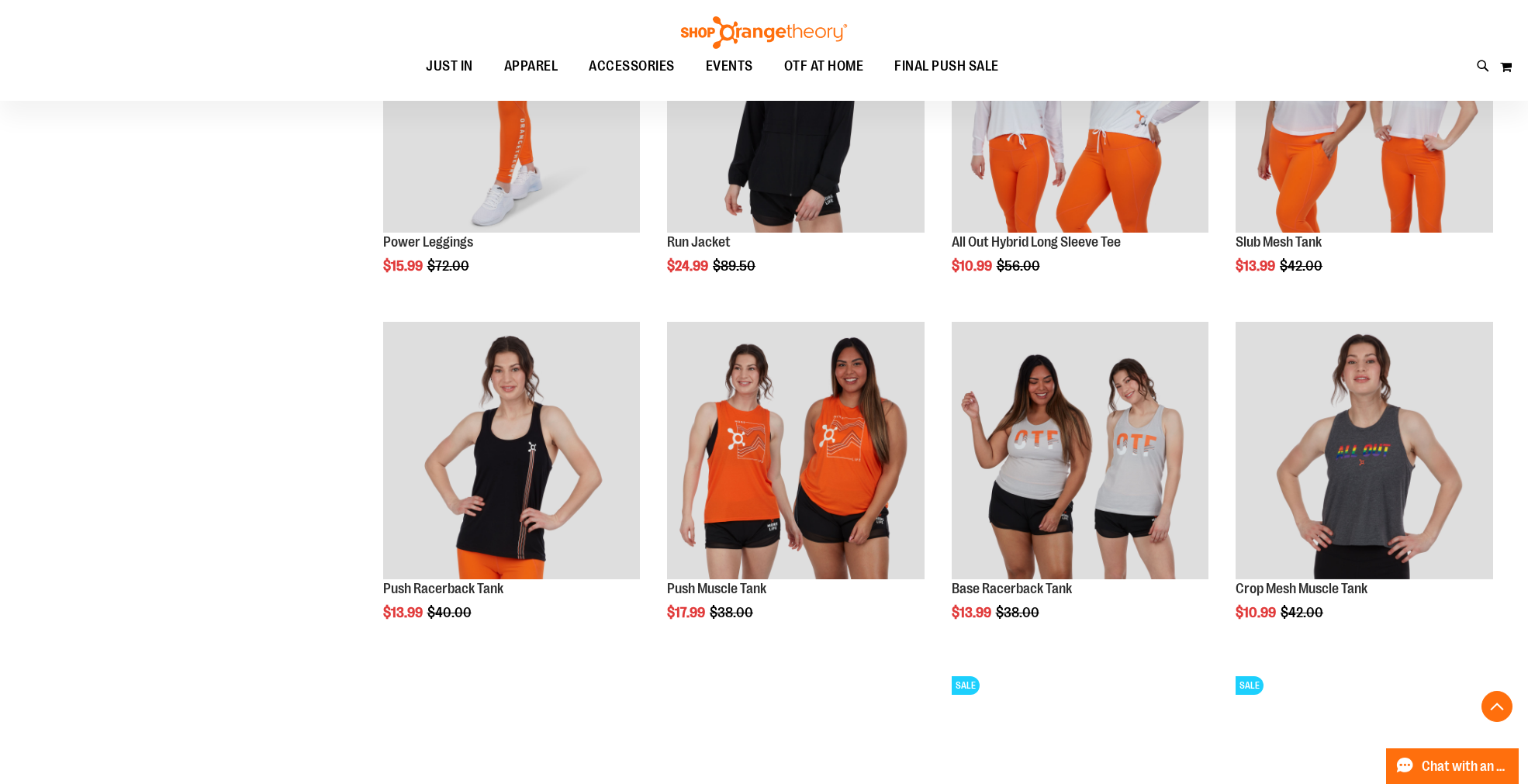
scroll to position [11188, 0]
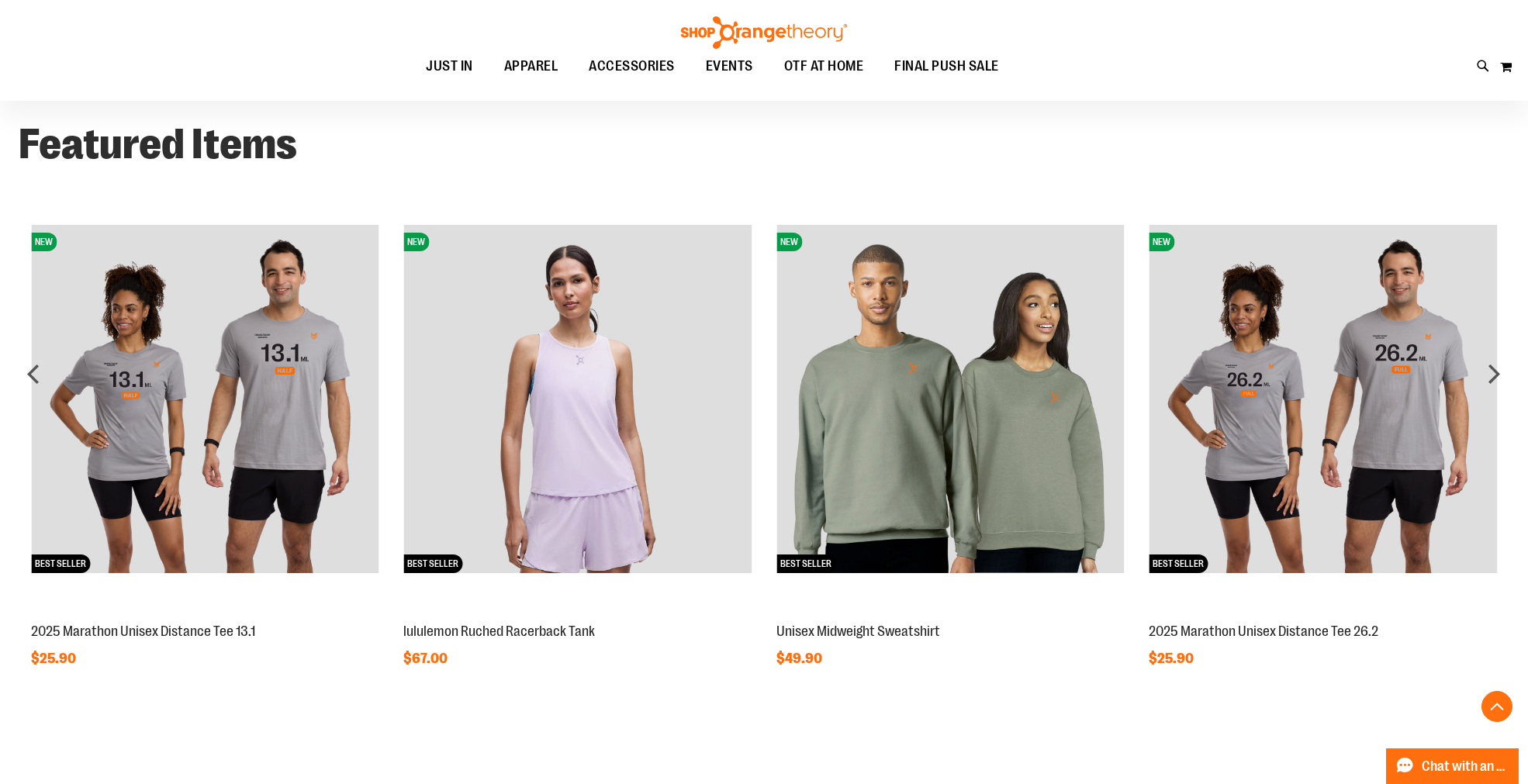
scroll to position [1291, 0]
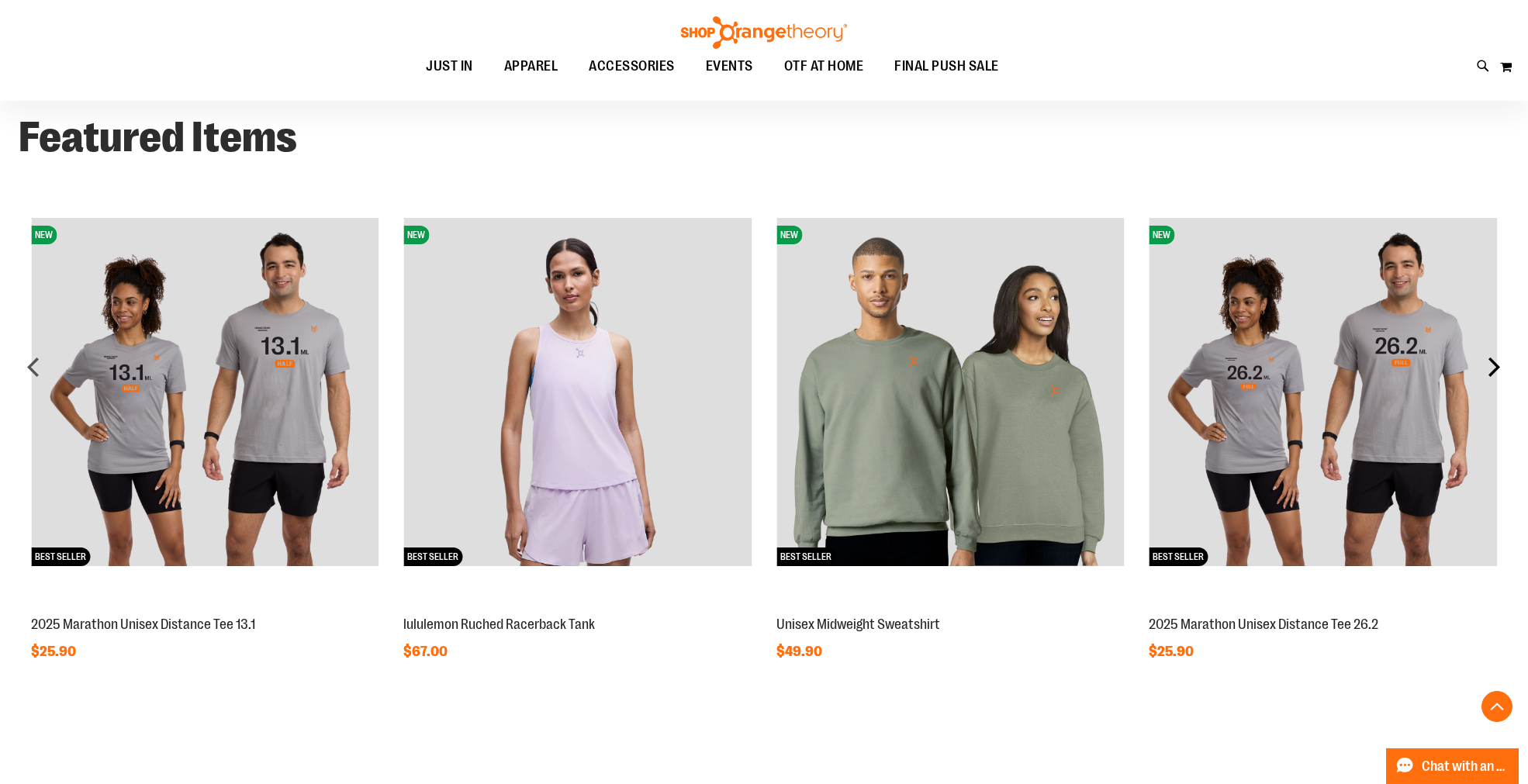
type input "**********"
click at [1501, 362] on div "next" at bounding box center [1494, 366] width 31 height 31
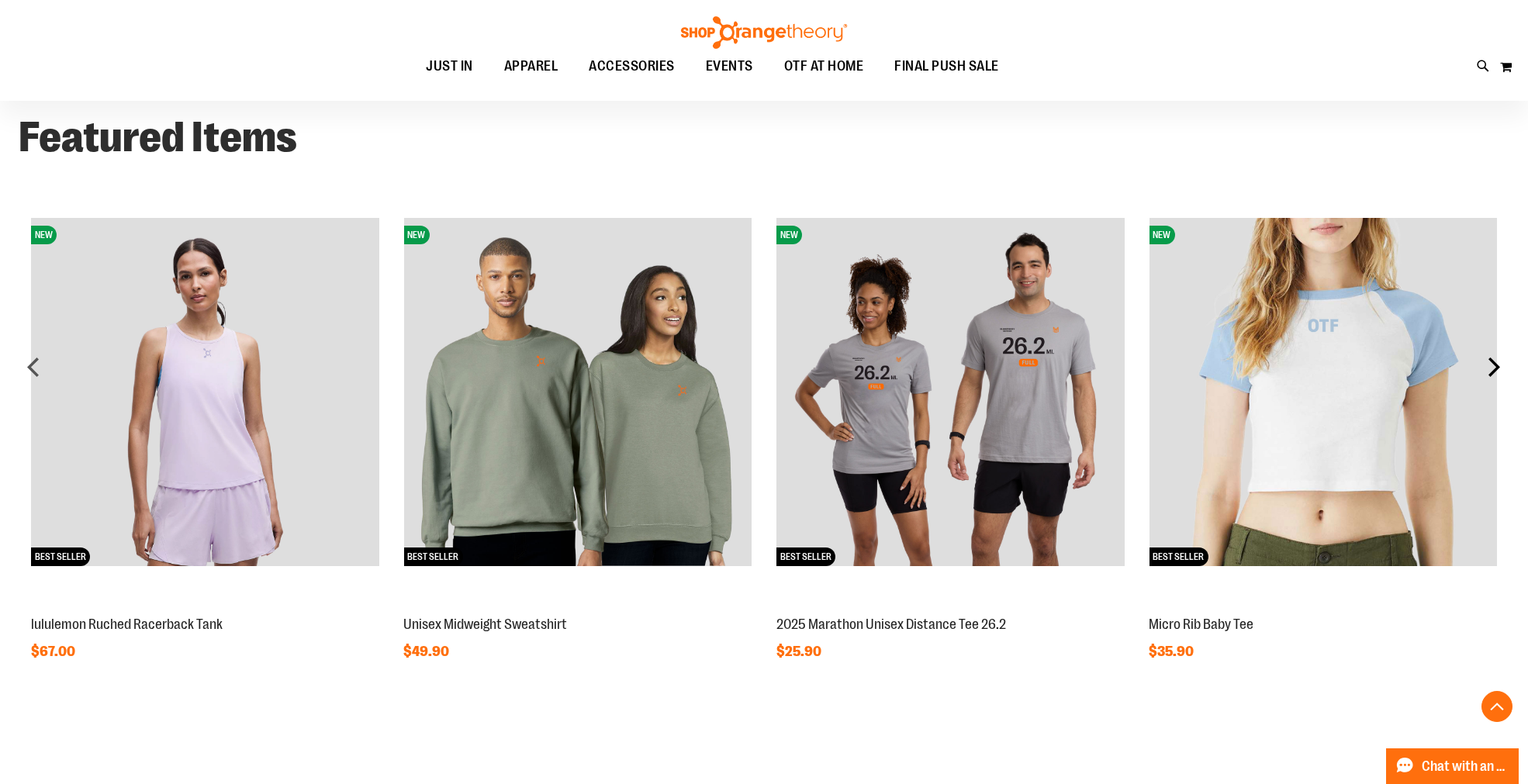
click at [1498, 361] on div "next" at bounding box center [1494, 366] width 31 height 31
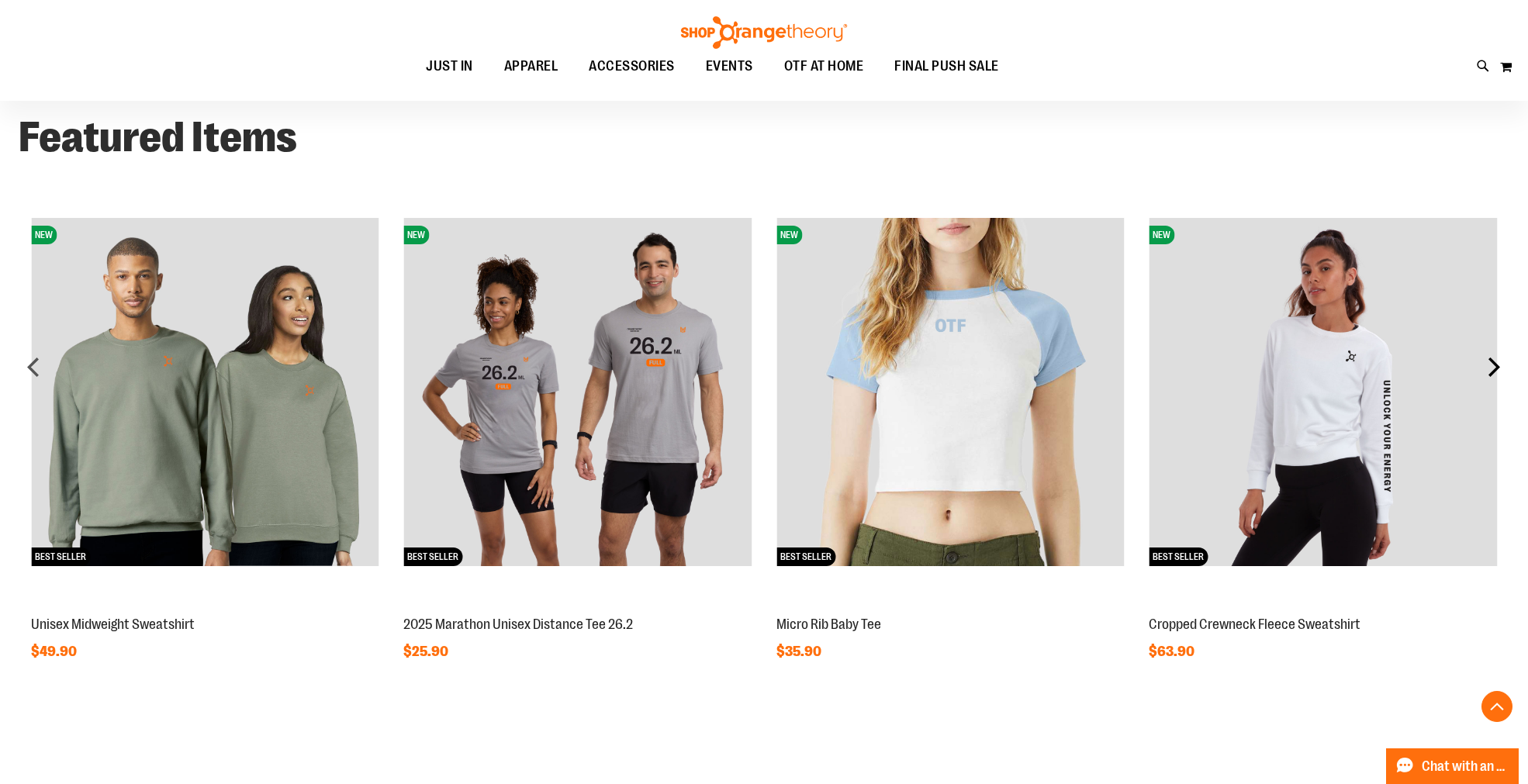
click at [1498, 360] on div "next" at bounding box center [1494, 366] width 31 height 31
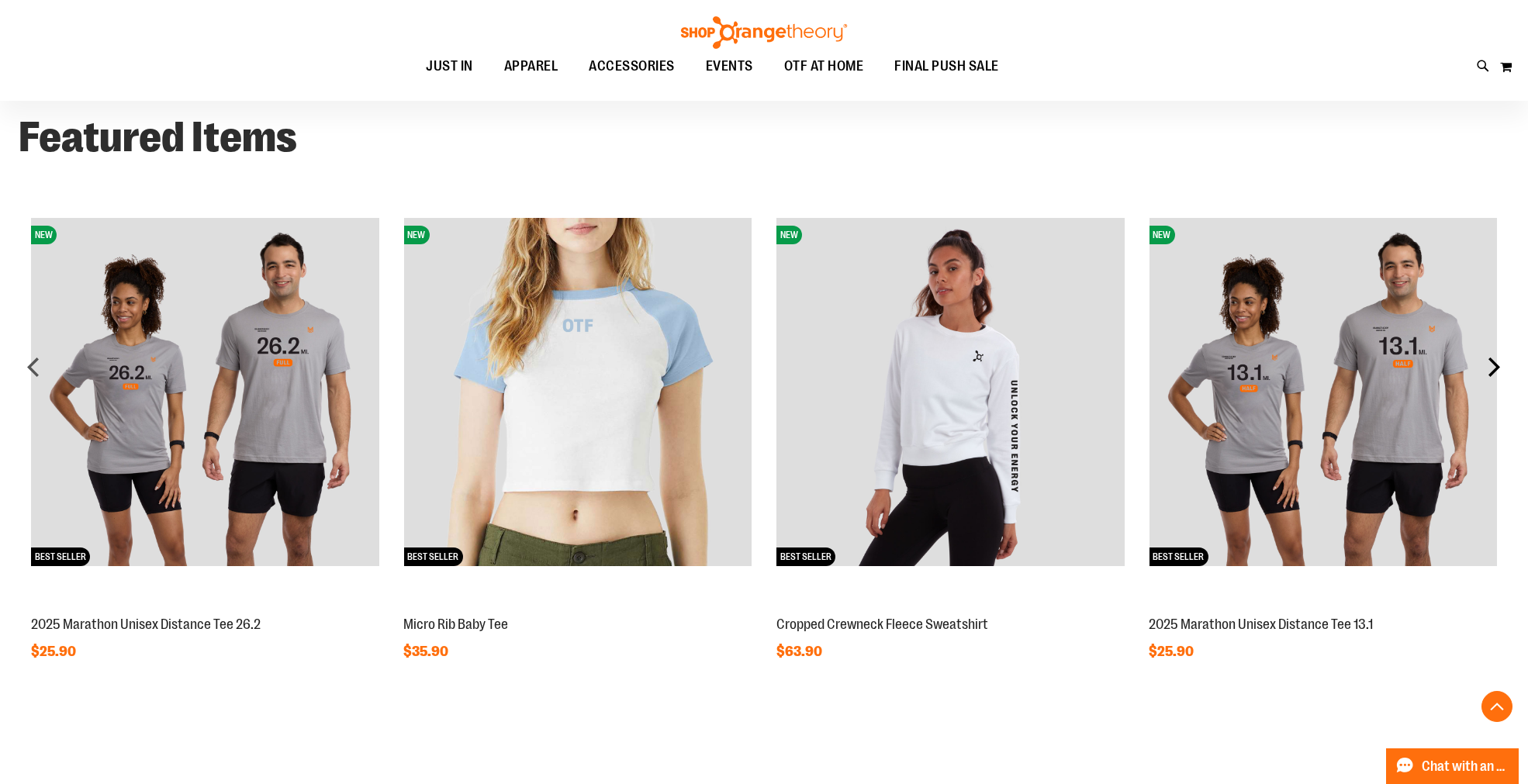
click at [1498, 358] on div "next" at bounding box center [1494, 366] width 31 height 31
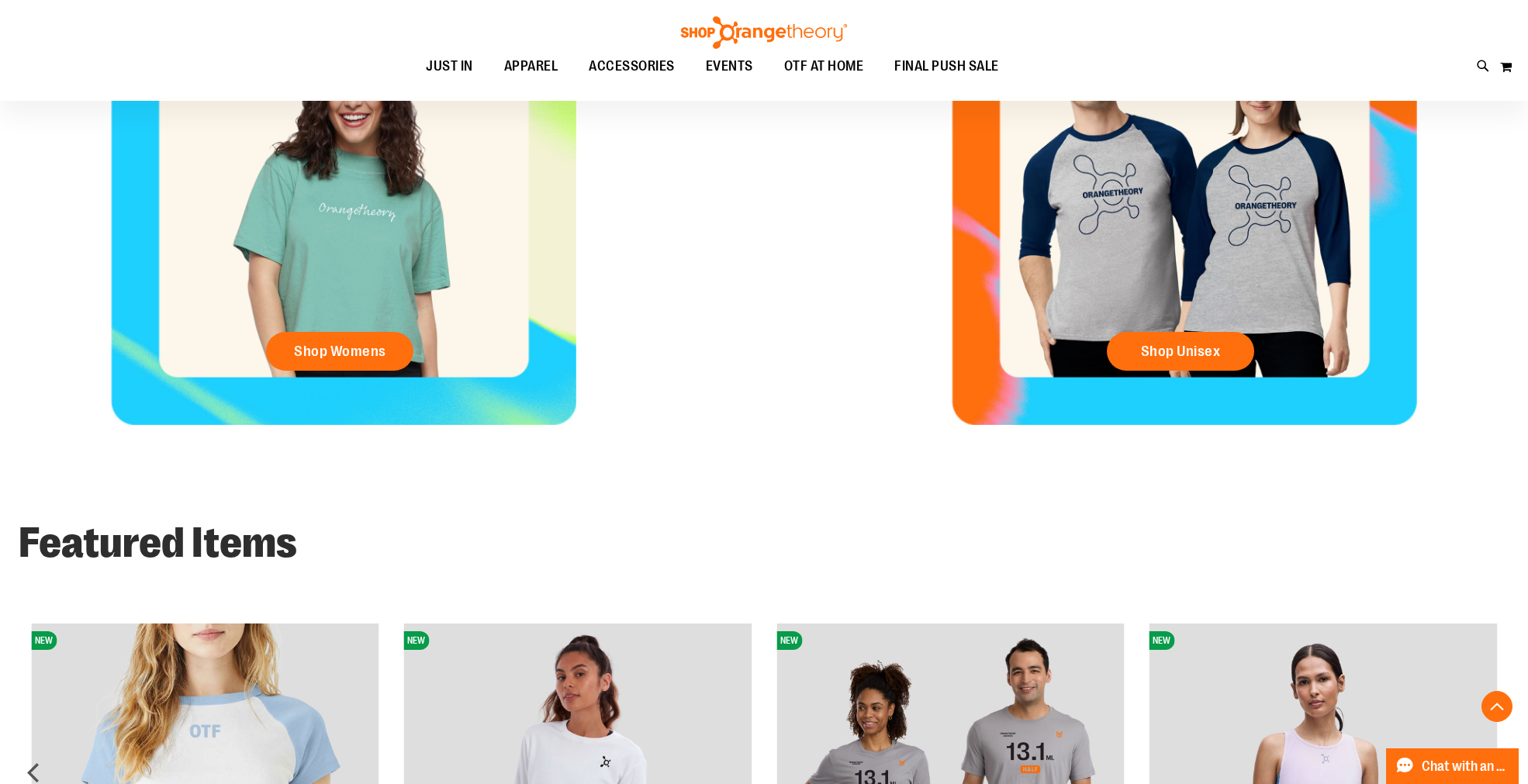
scroll to position [723, 0]
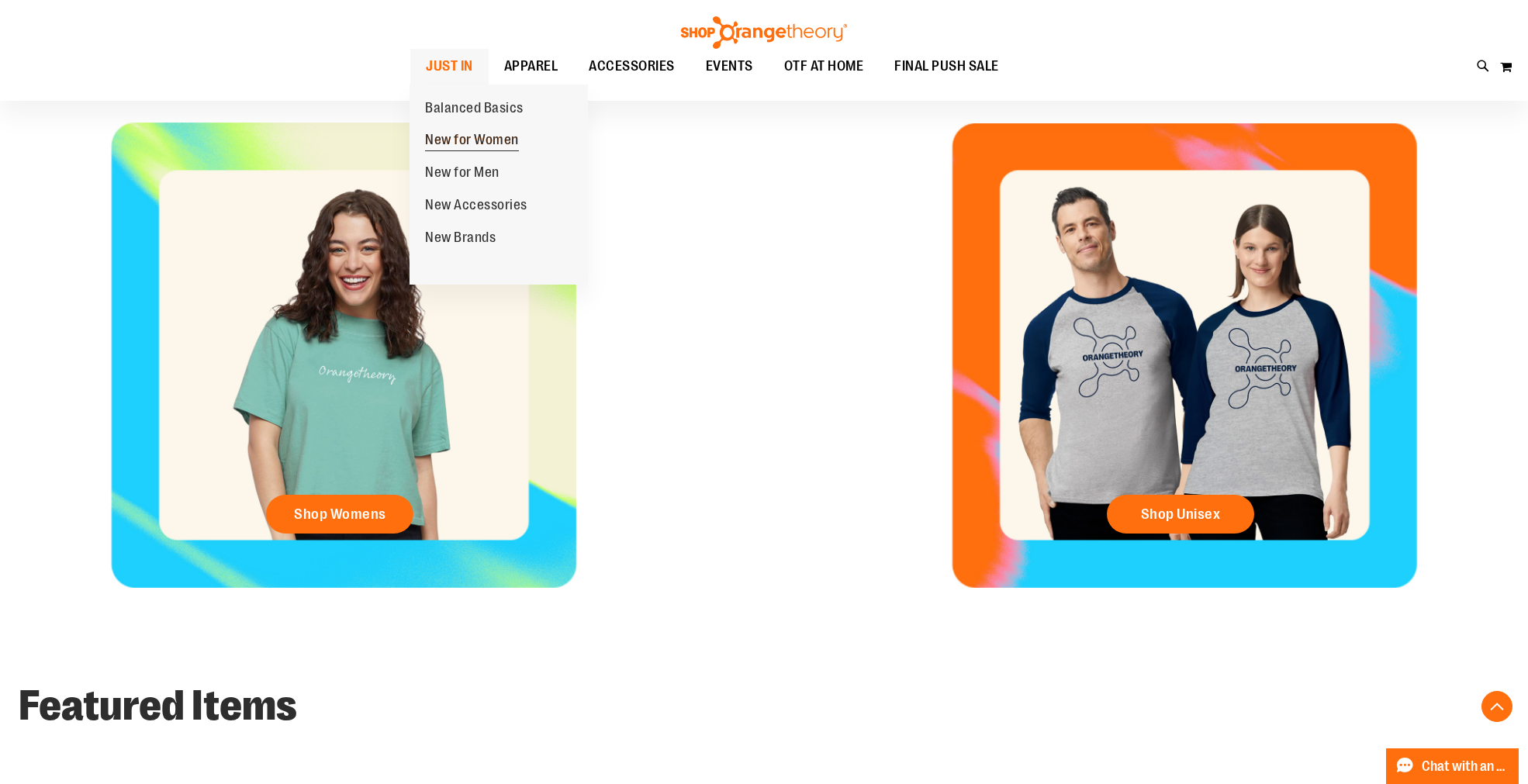
click at [482, 140] on span "New for Women" at bounding box center [472, 142] width 94 height 20
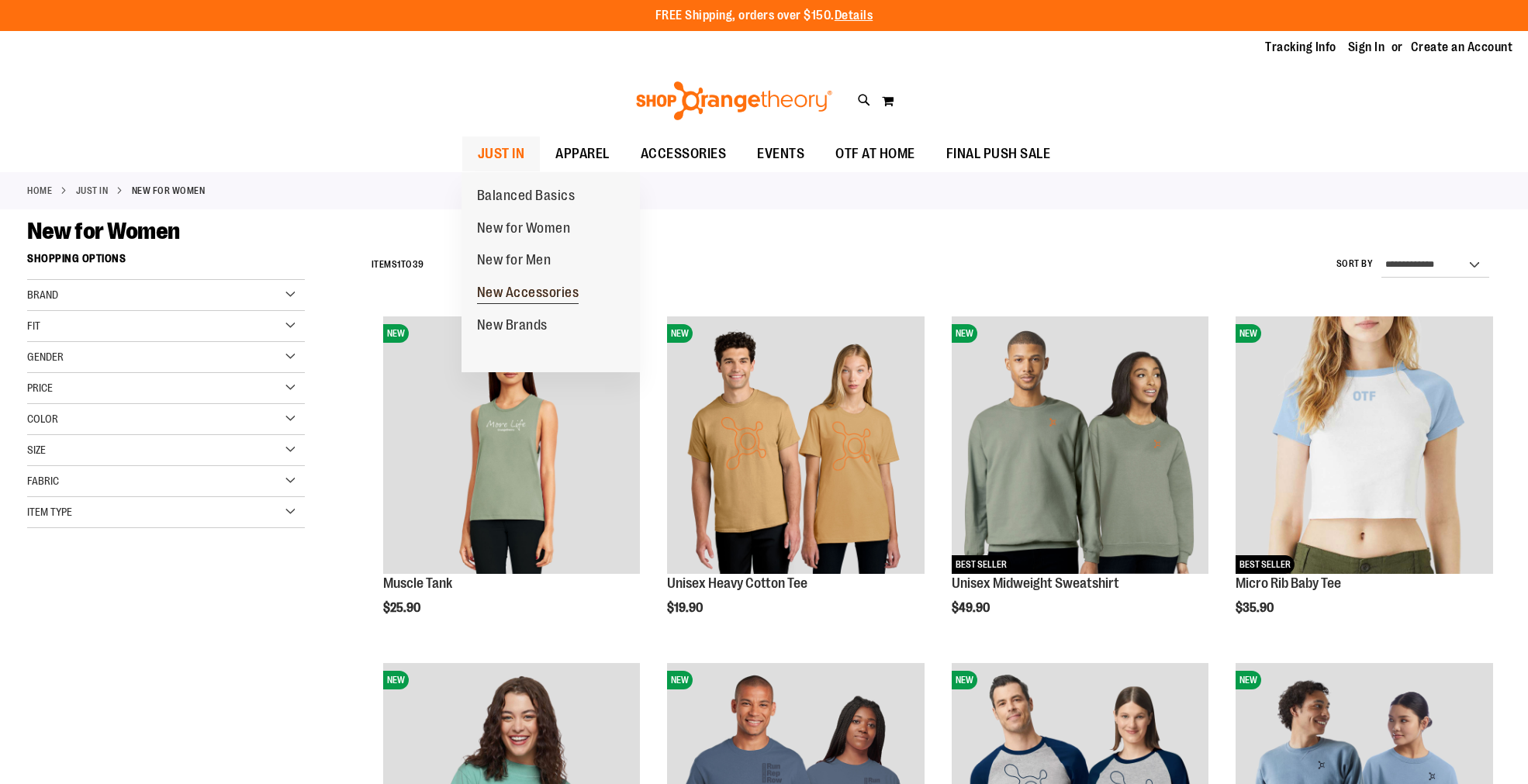
type input "**********"
click at [522, 289] on span "New Accessories" at bounding box center [529, 294] width 103 height 20
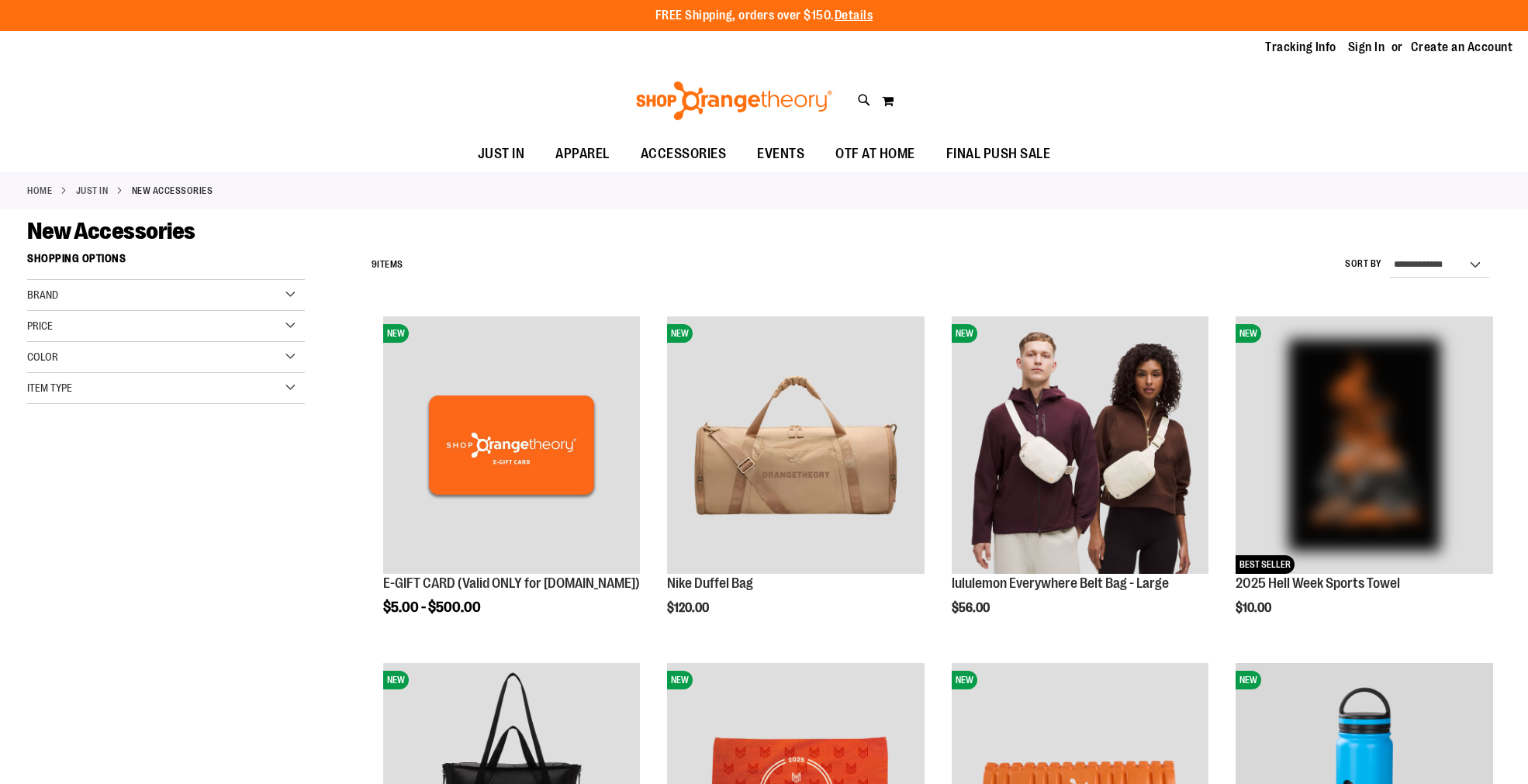
type input "**********"
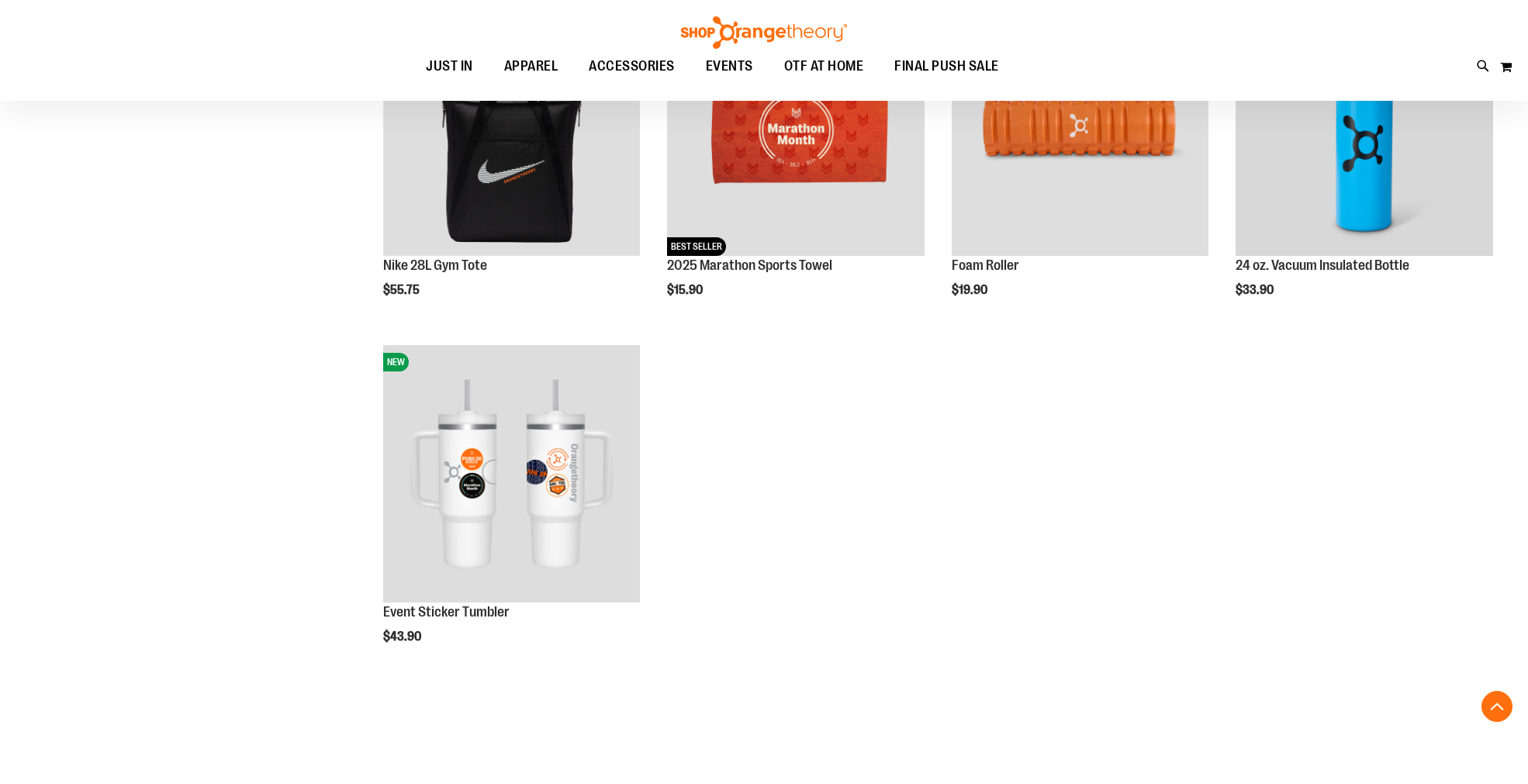
scroll to position [688, 0]
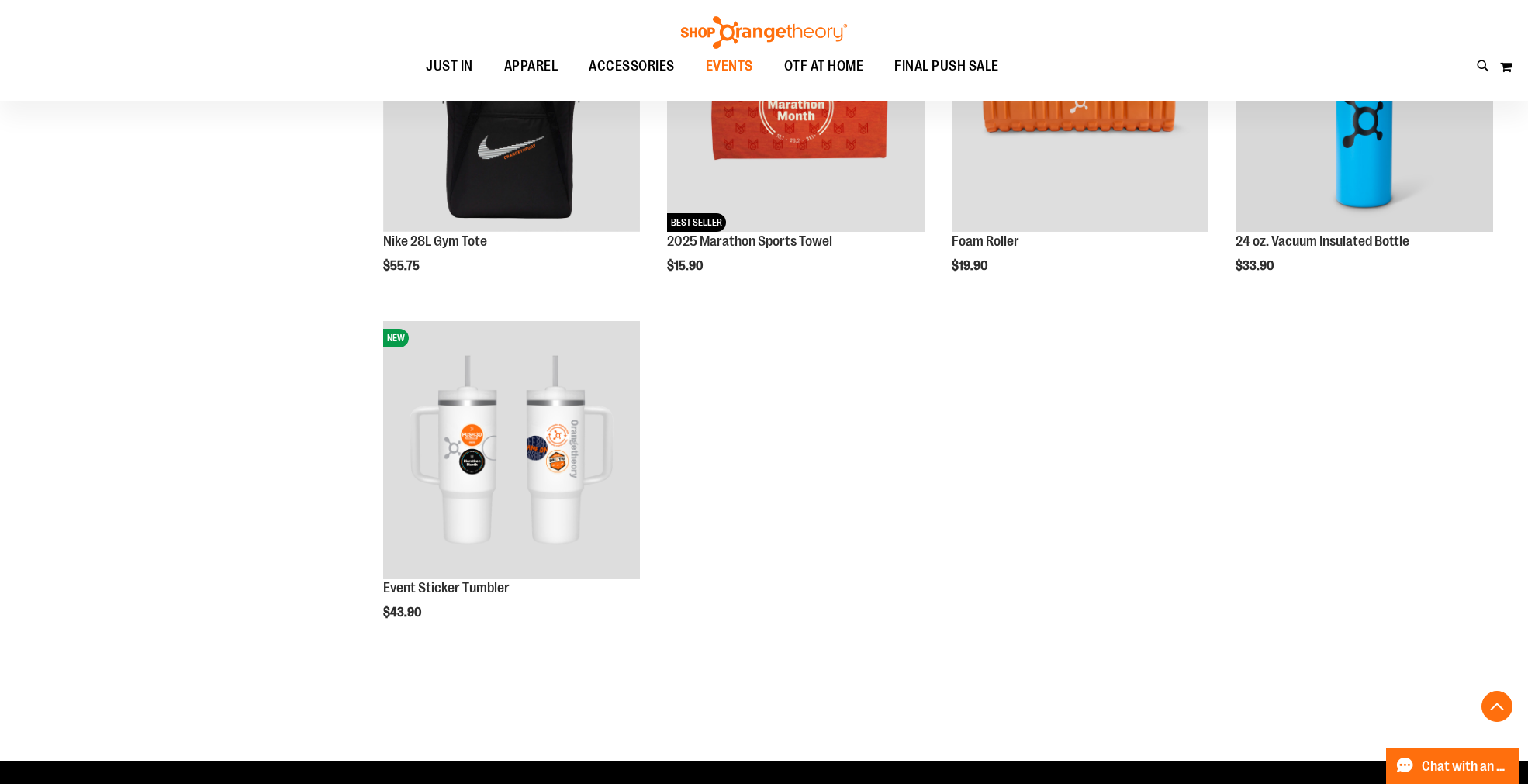
click at [718, 68] on span "EVENTS" at bounding box center [729, 66] width 47 height 35
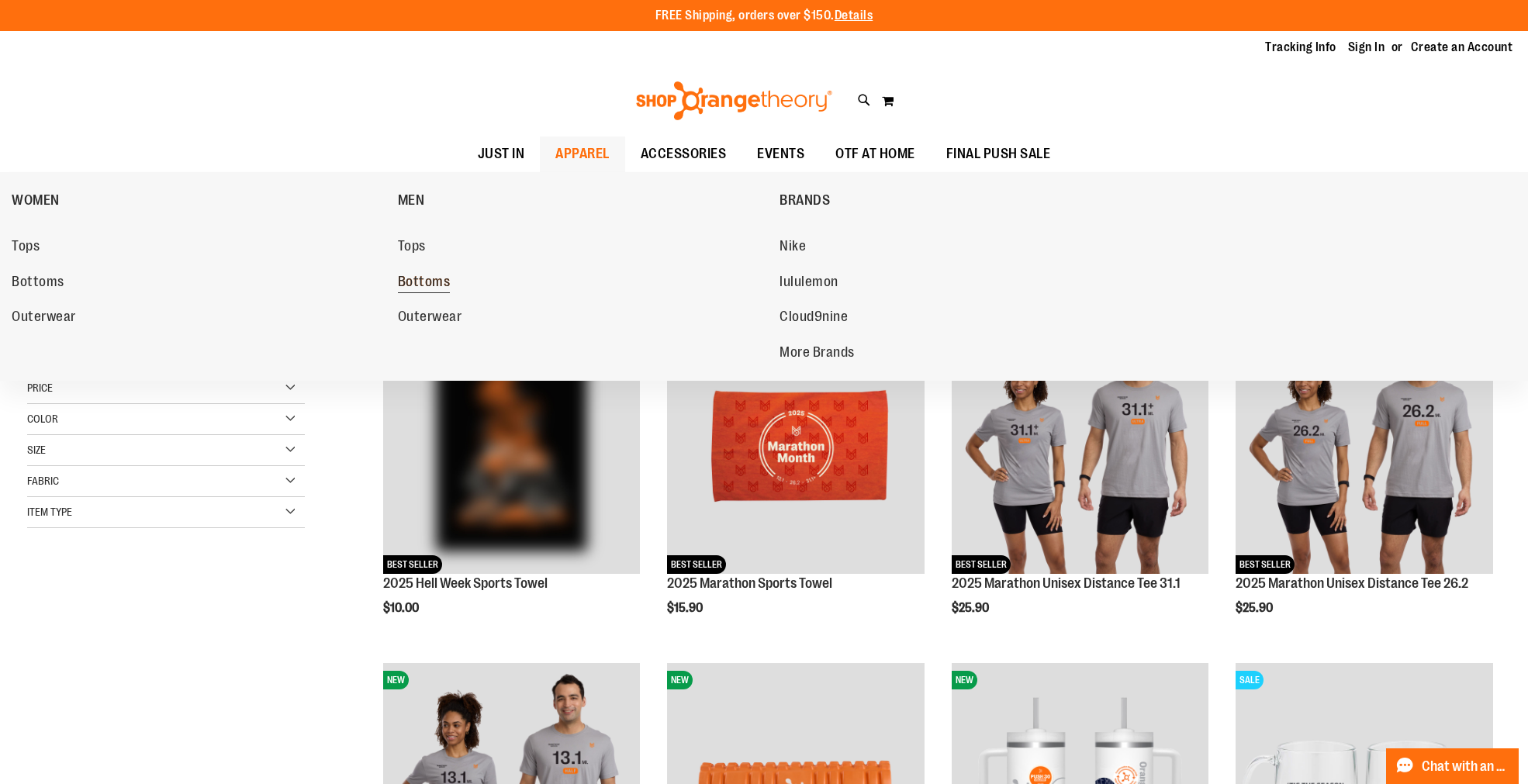
type input "**********"
click at [425, 285] on span "Bottoms" at bounding box center [424, 283] width 53 height 20
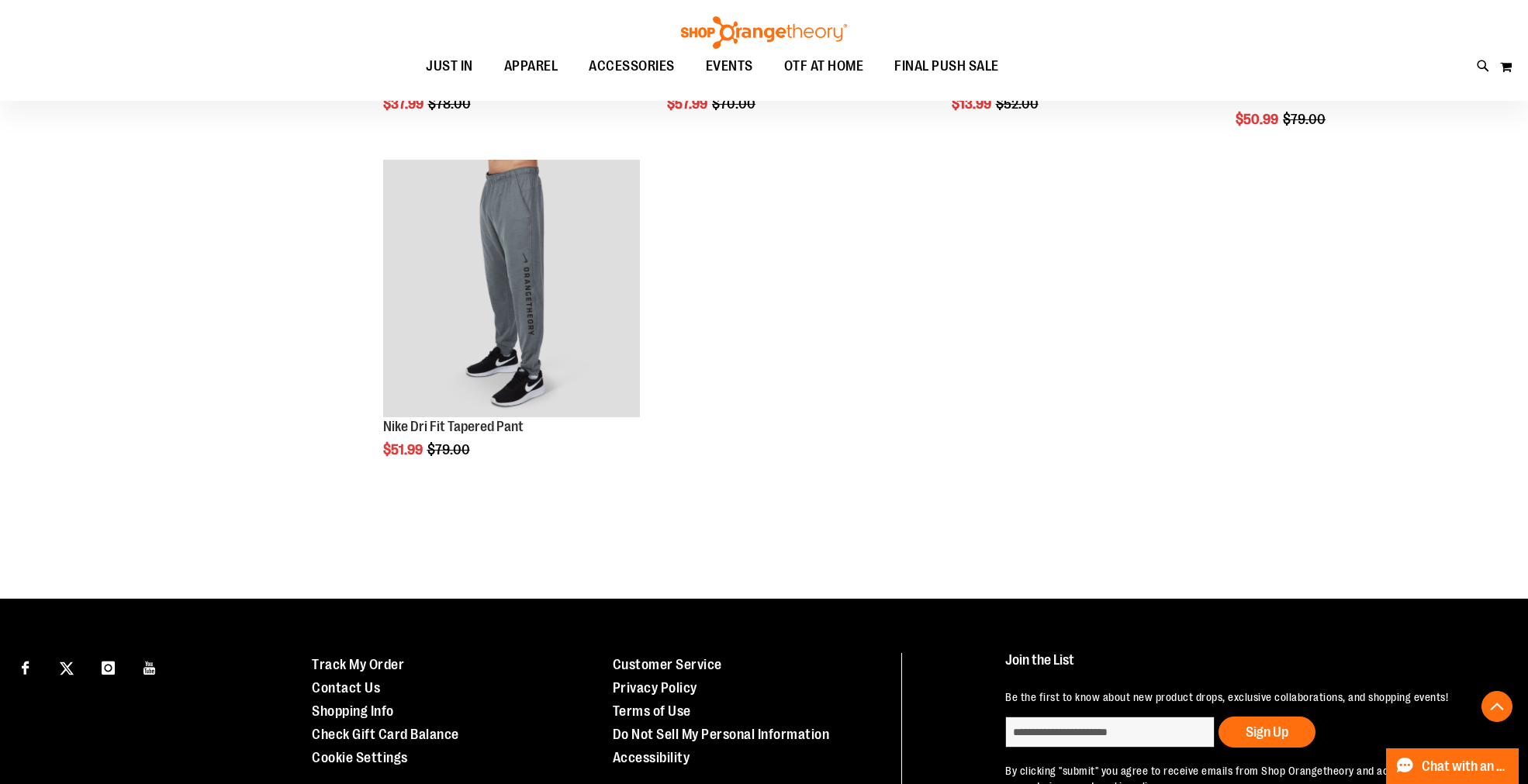
scroll to position [861, 0]
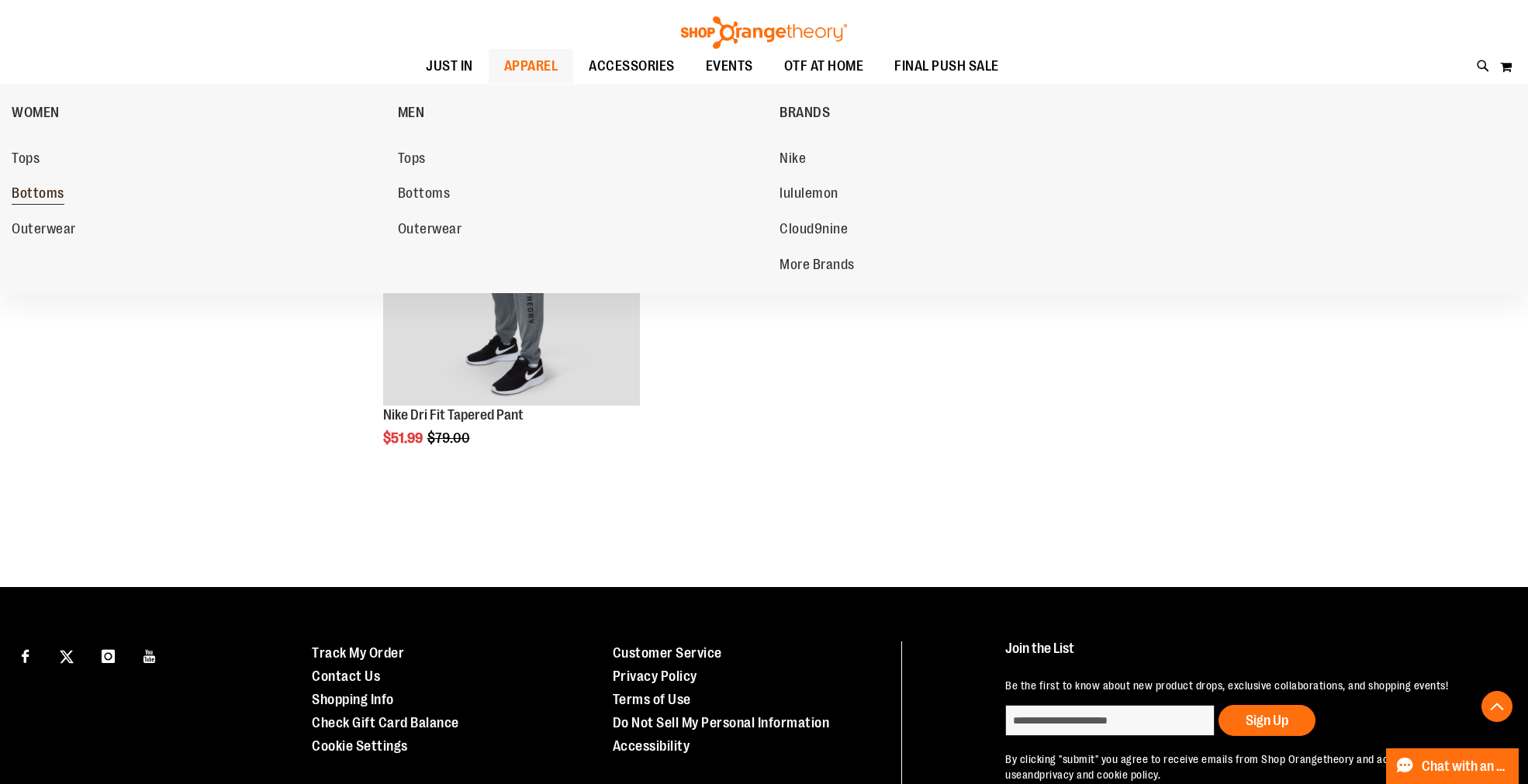
type input "**********"
click at [48, 187] on span "Bottoms" at bounding box center [37, 195] width 53 height 20
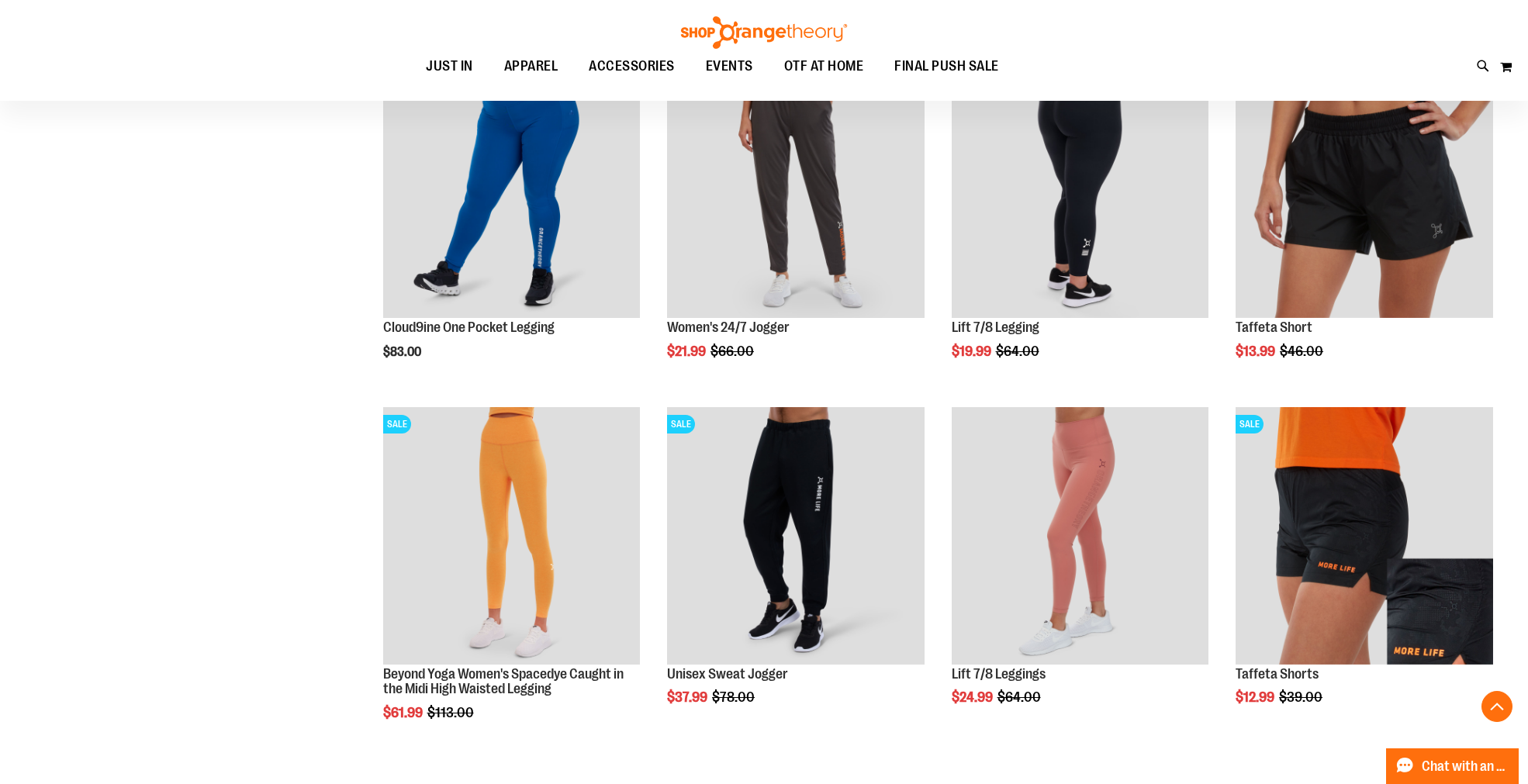
scroll to position [430, 0]
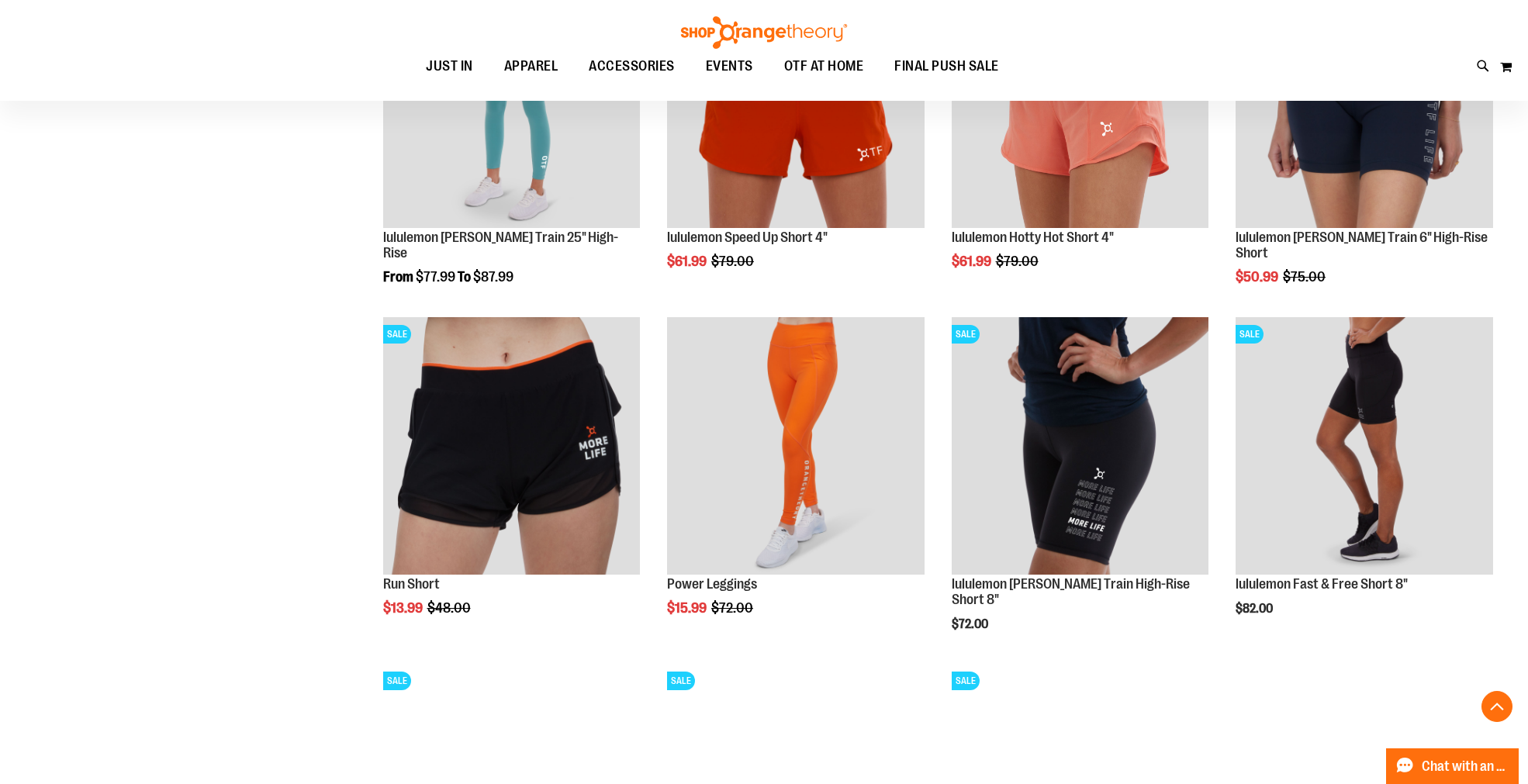
scroll to position [1636, 0]
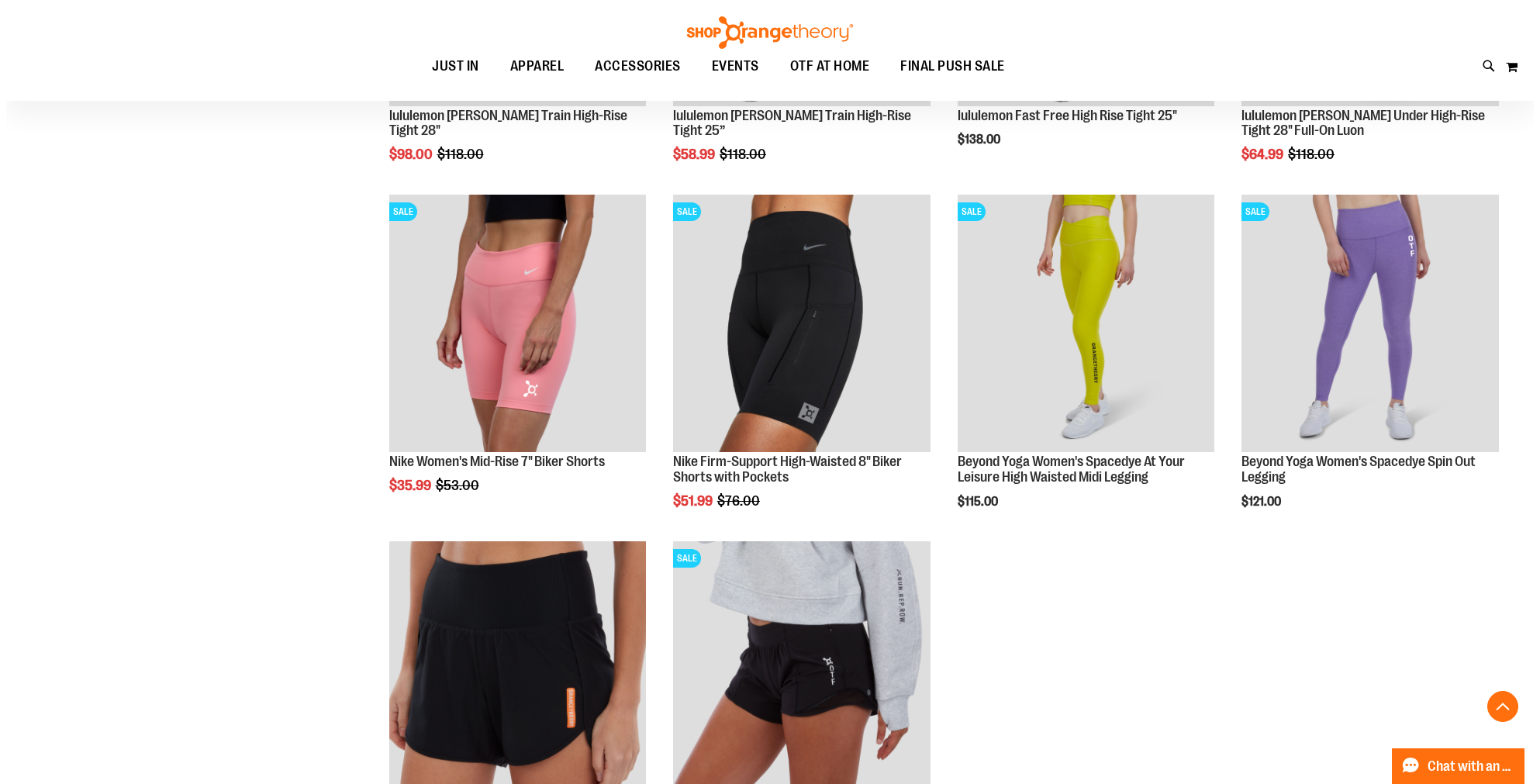
scroll to position [2325, 0]
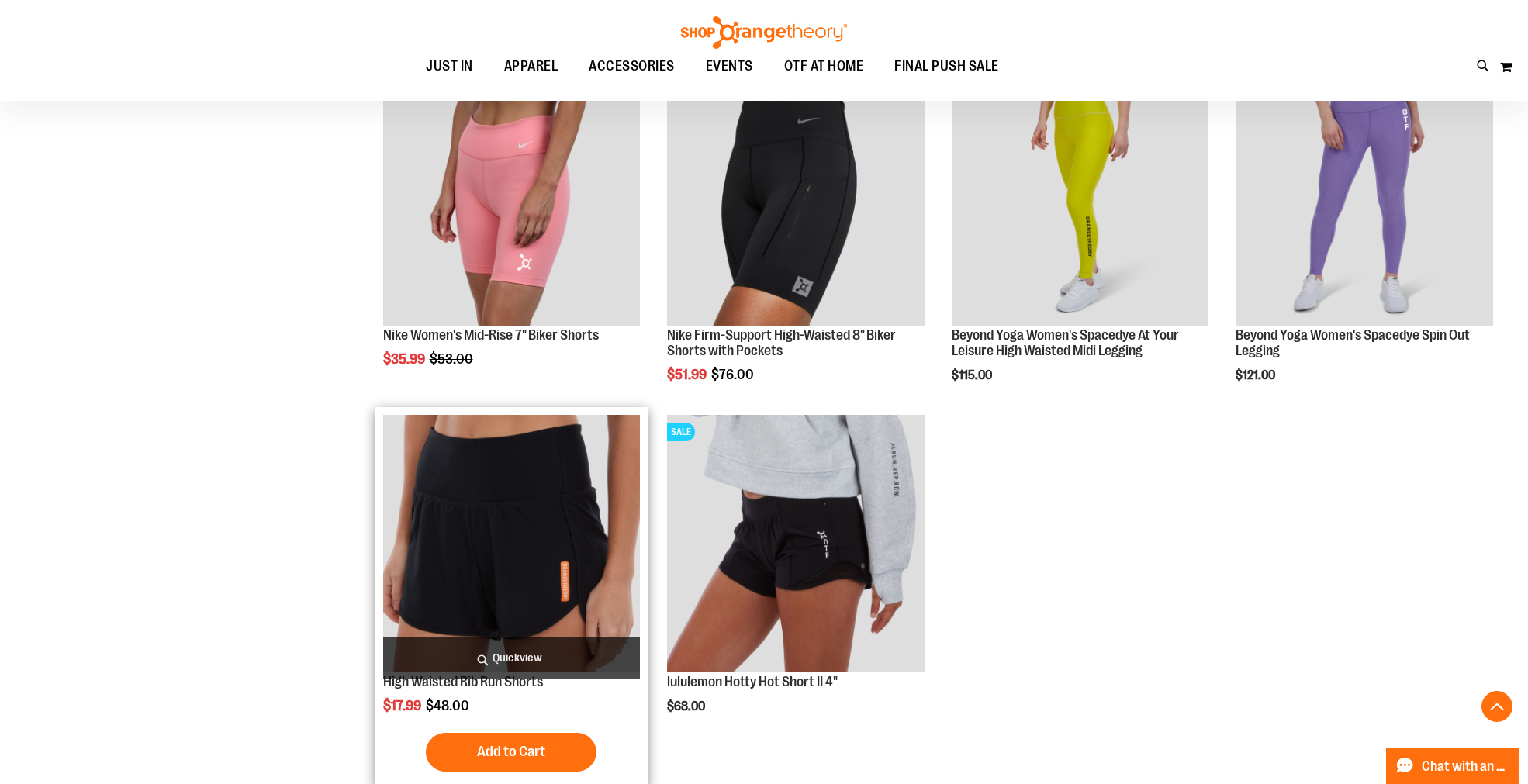
type input "**********"
click at [512, 645] on span "Quickview" at bounding box center [512, 658] width 257 height 41
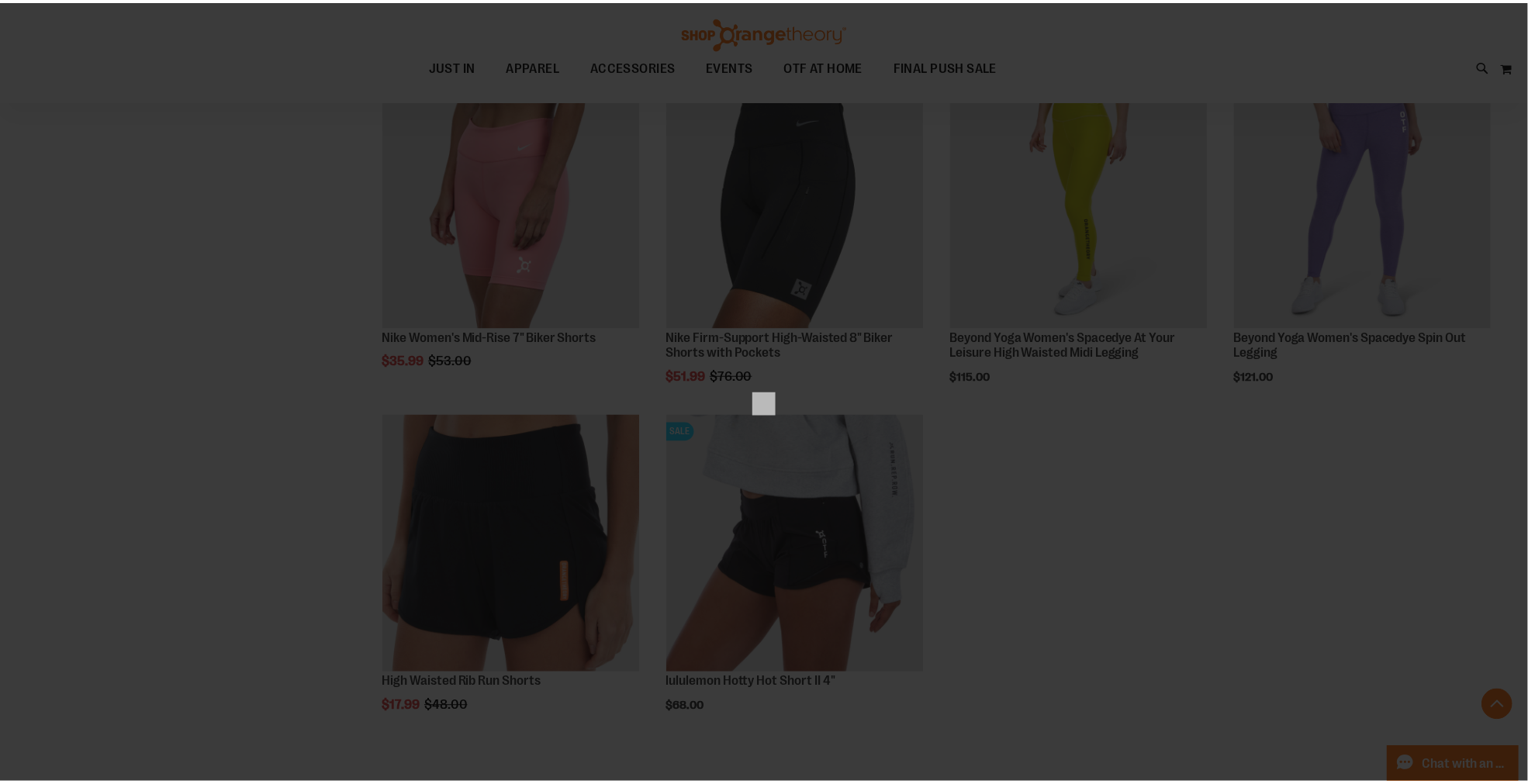
scroll to position [0, 0]
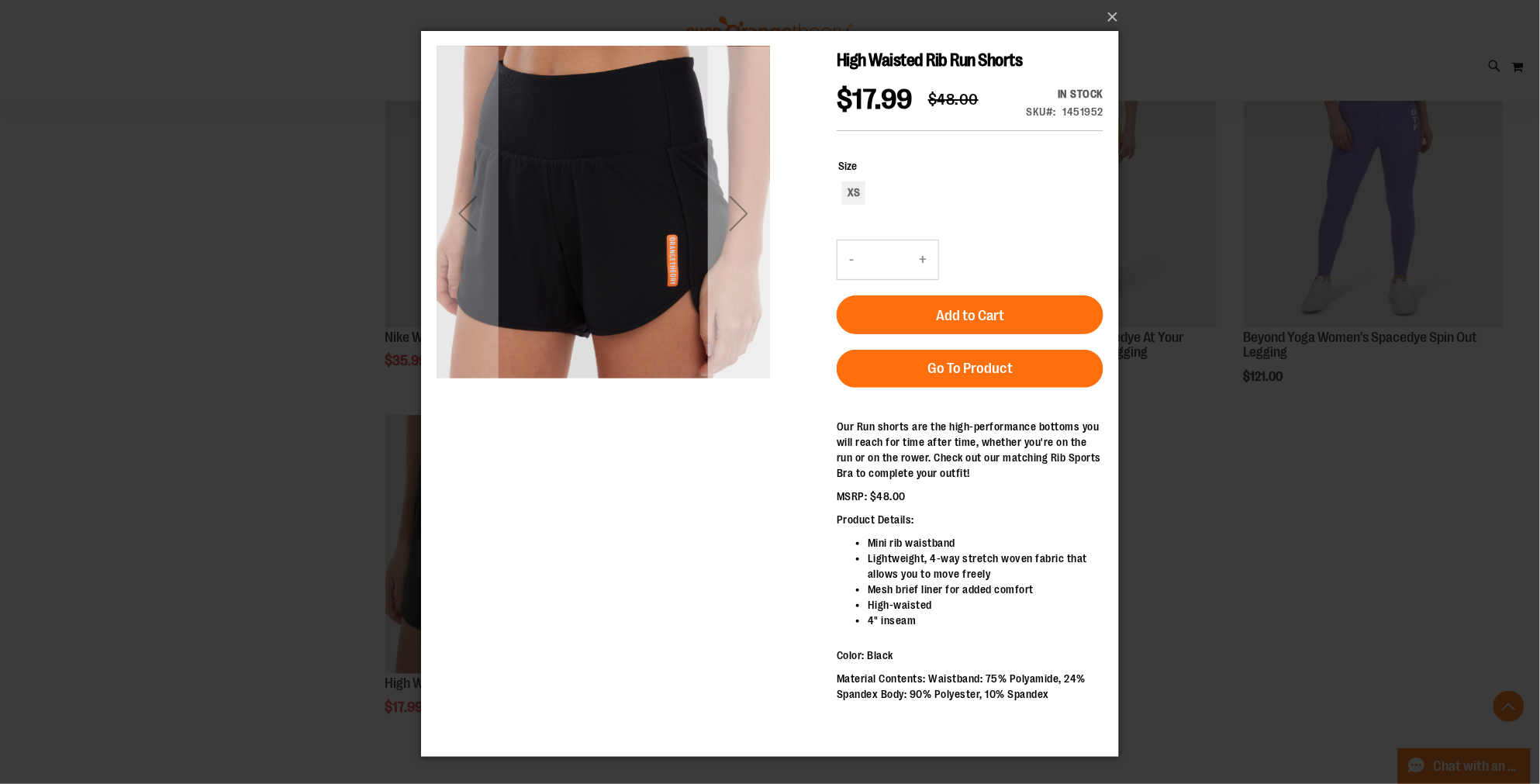
click at [737, 212] on div "Next" at bounding box center [738, 212] width 62 height 62
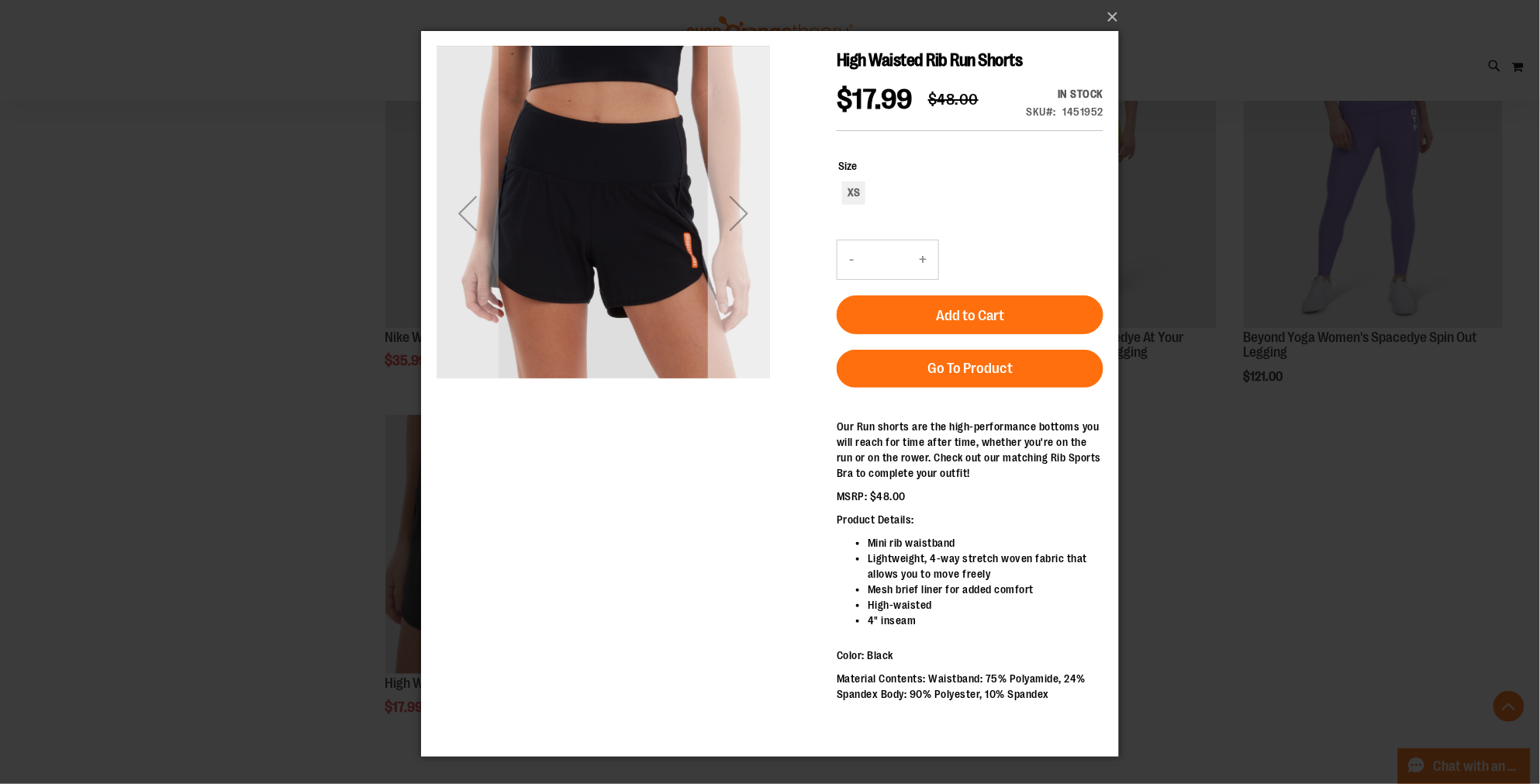
click at [738, 210] on div "Next" at bounding box center [738, 212] width 62 height 62
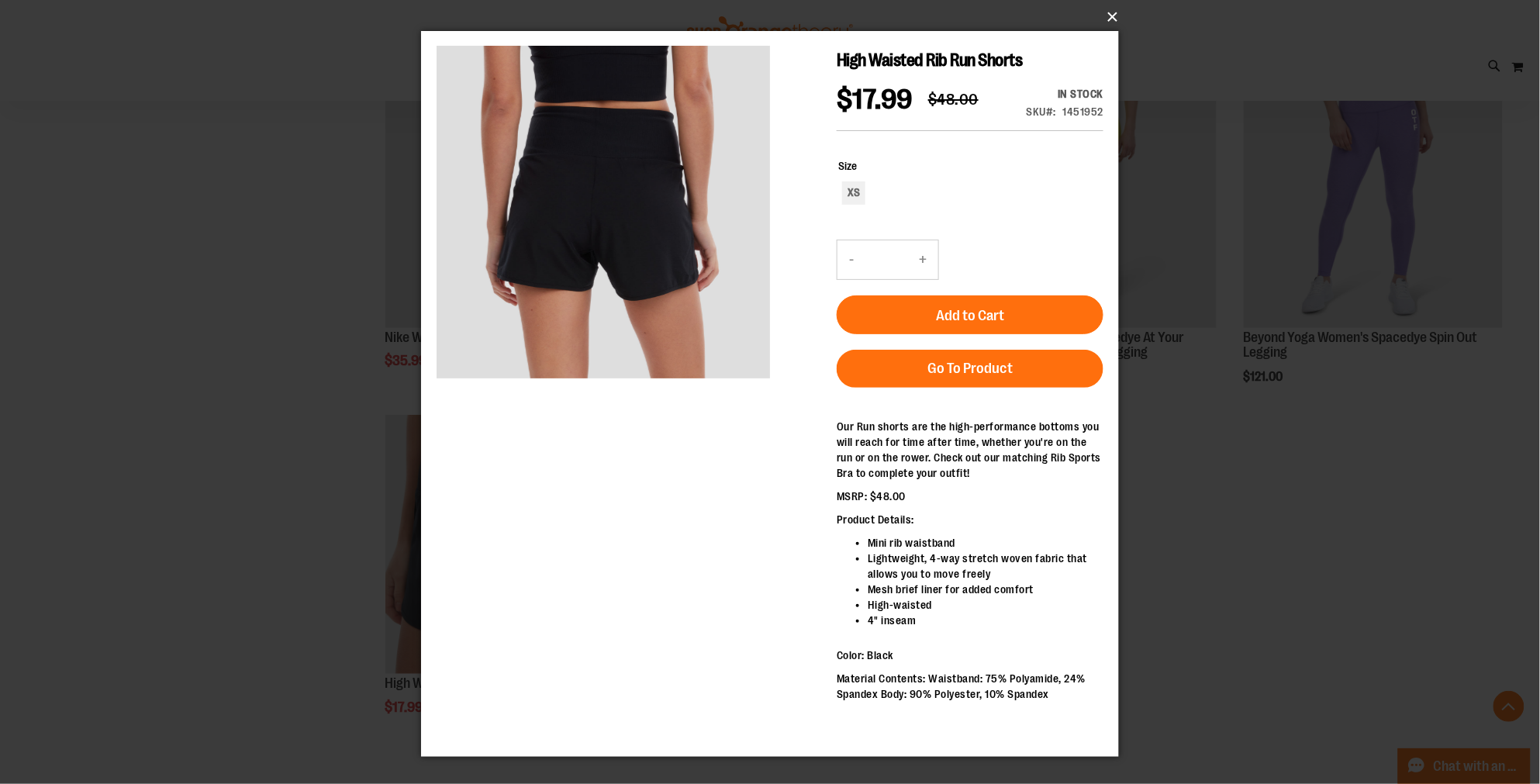
click at [1108, 14] on button "×" at bounding box center [774, 17] width 698 height 34
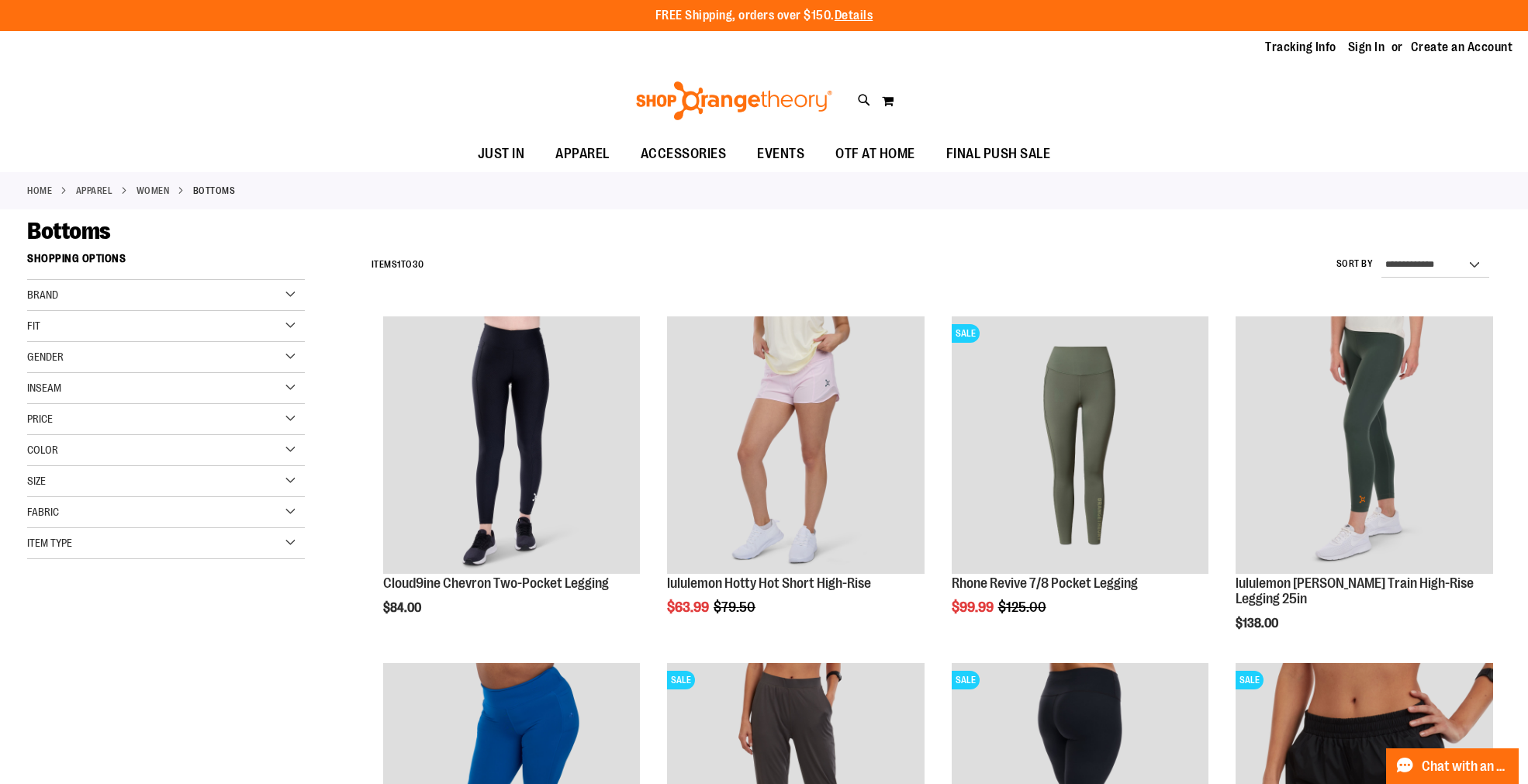
click at [91, 322] on div "Fit" at bounding box center [165, 326] width 278 height 31
click at [74, 476] on div "Size" at bounding box center [165, 481] width 278 height 31
click at [125, 520] on div "L" at bounding box center [125, 520] width 24 height 24
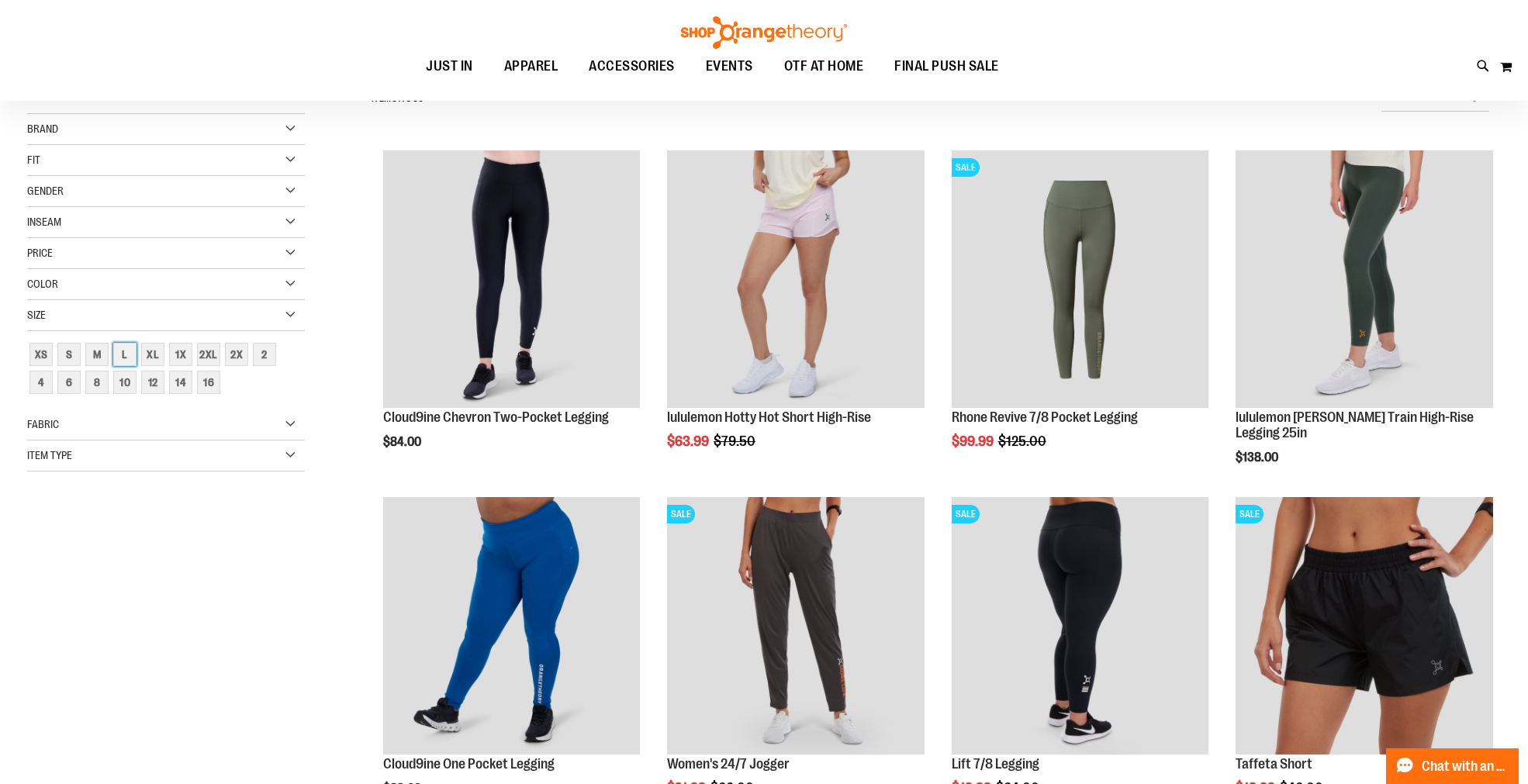
scroll to position [72, 0]
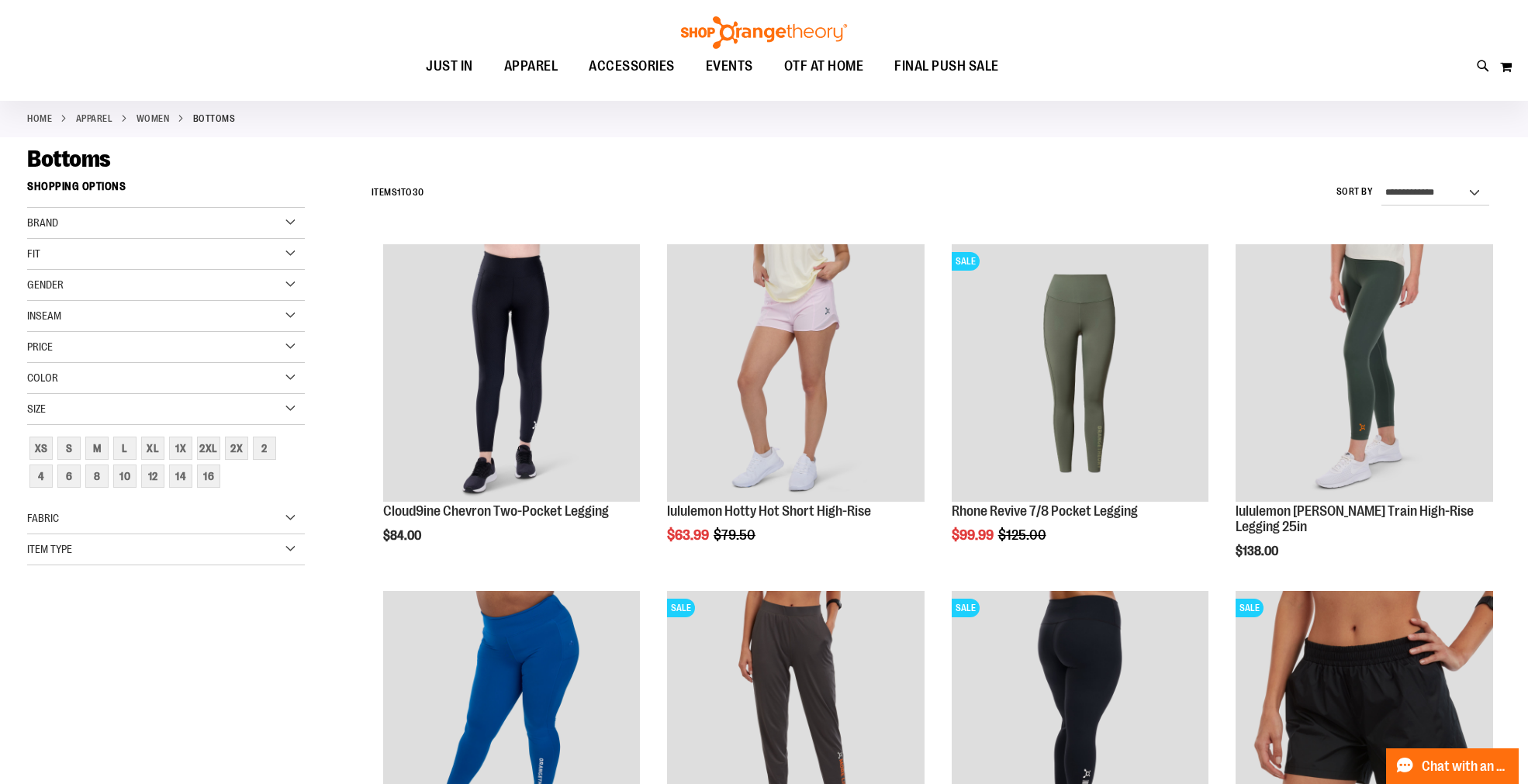
click at [288, 408] on div "Size" at bounding box center [165, 410] width 278 height 31
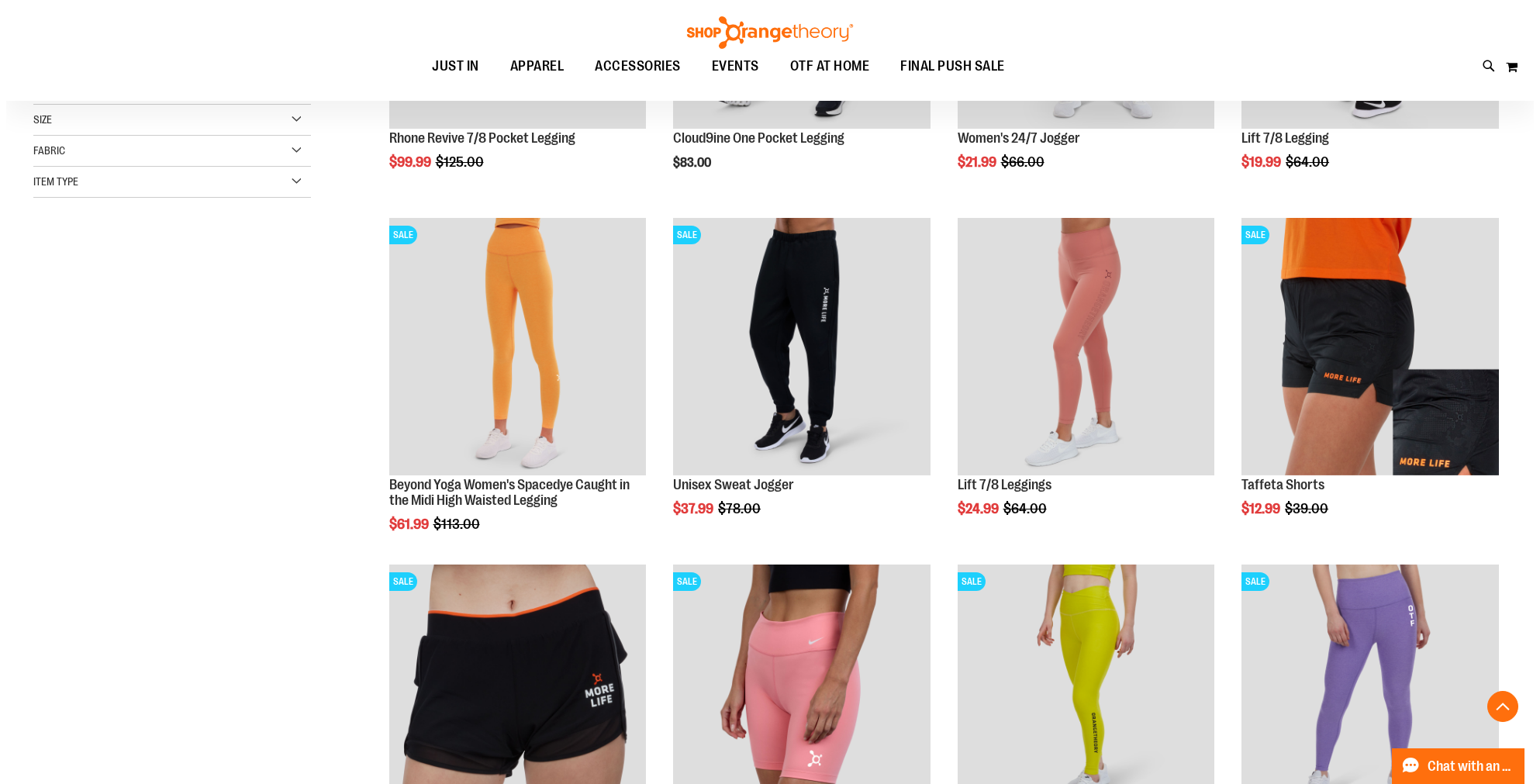
scroll to position [416, 0]
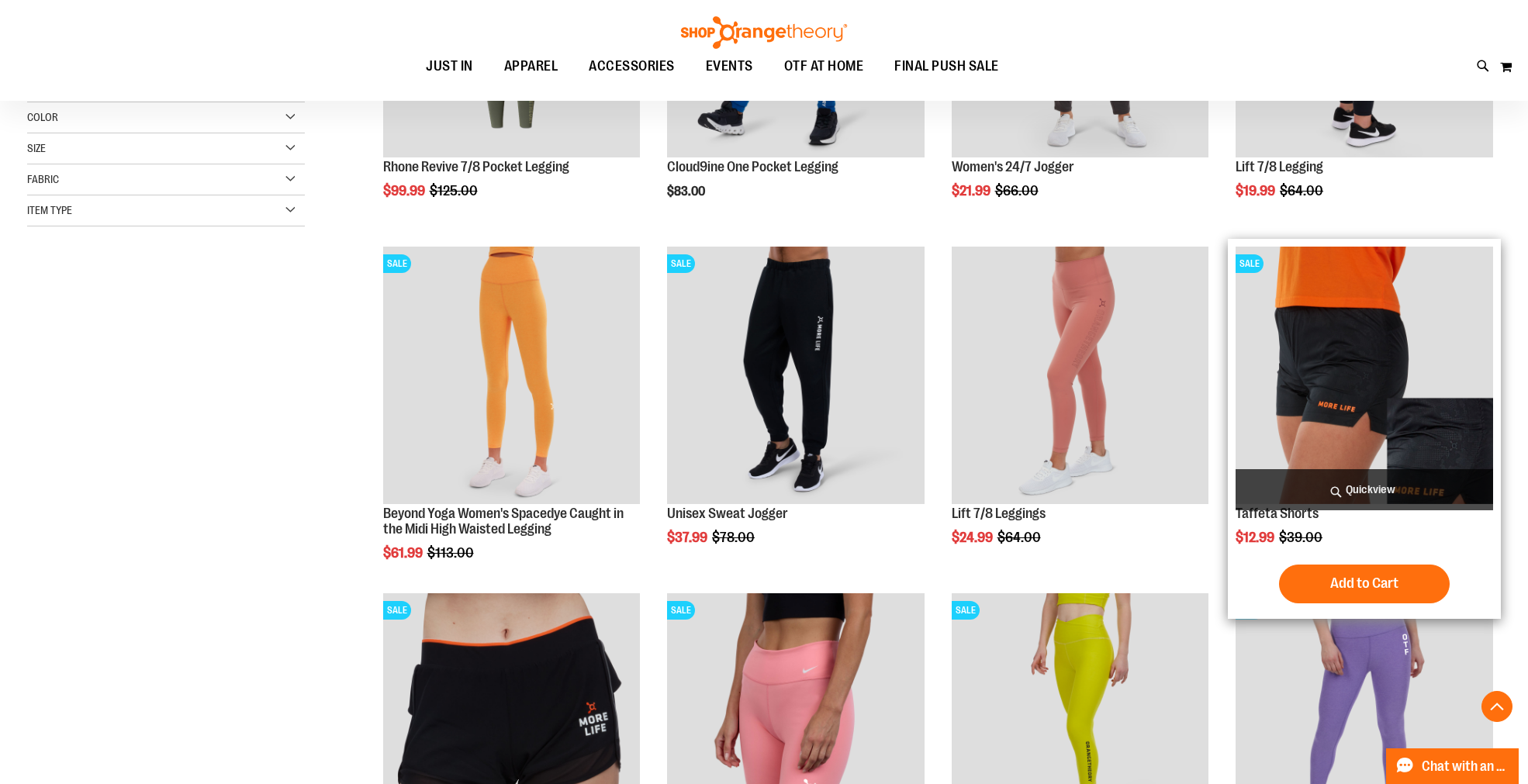
click at [1357, 485] on span "Quickview" at bounding box center [1364, 489] width 257 height 41
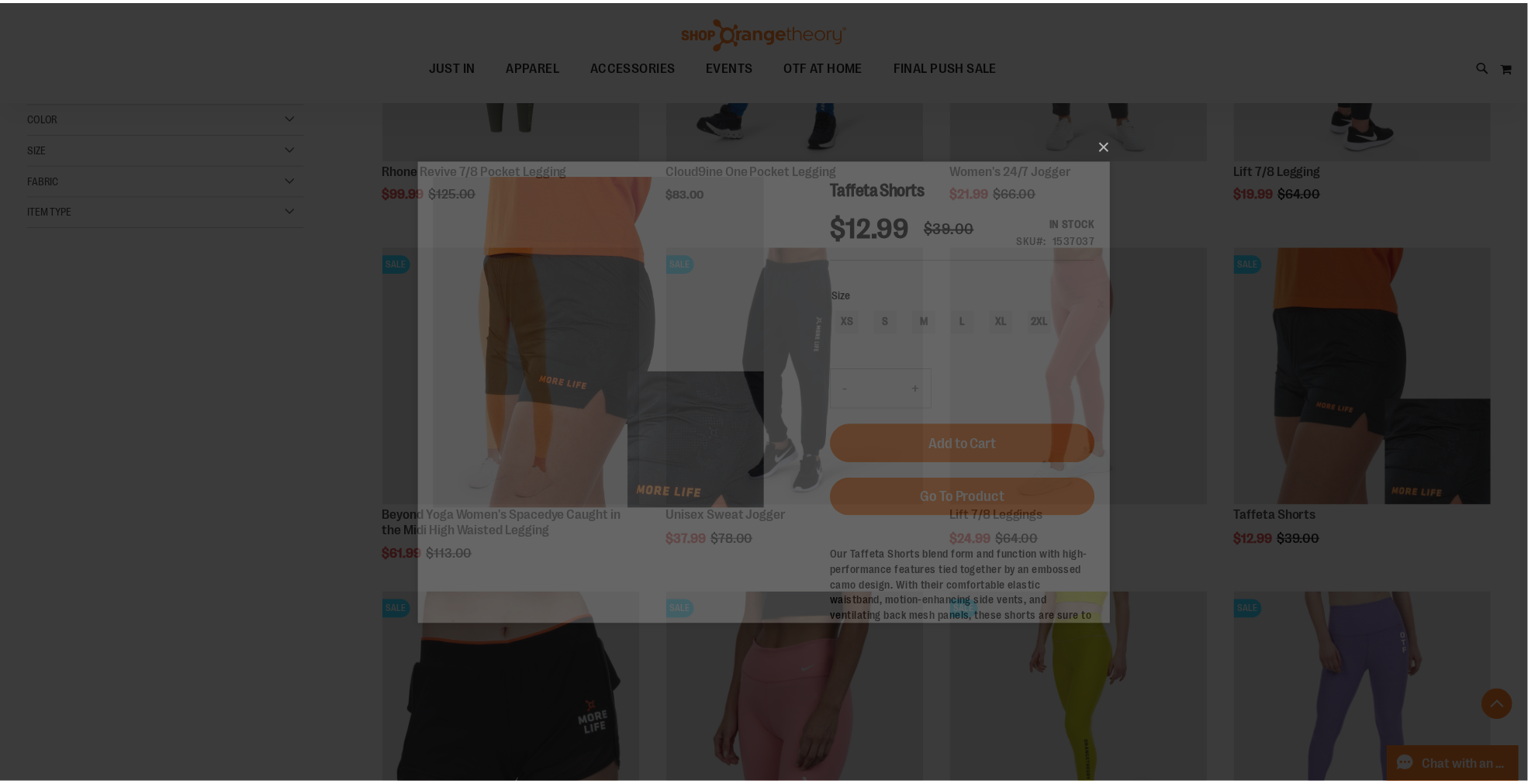
scroll to position [0, 0]
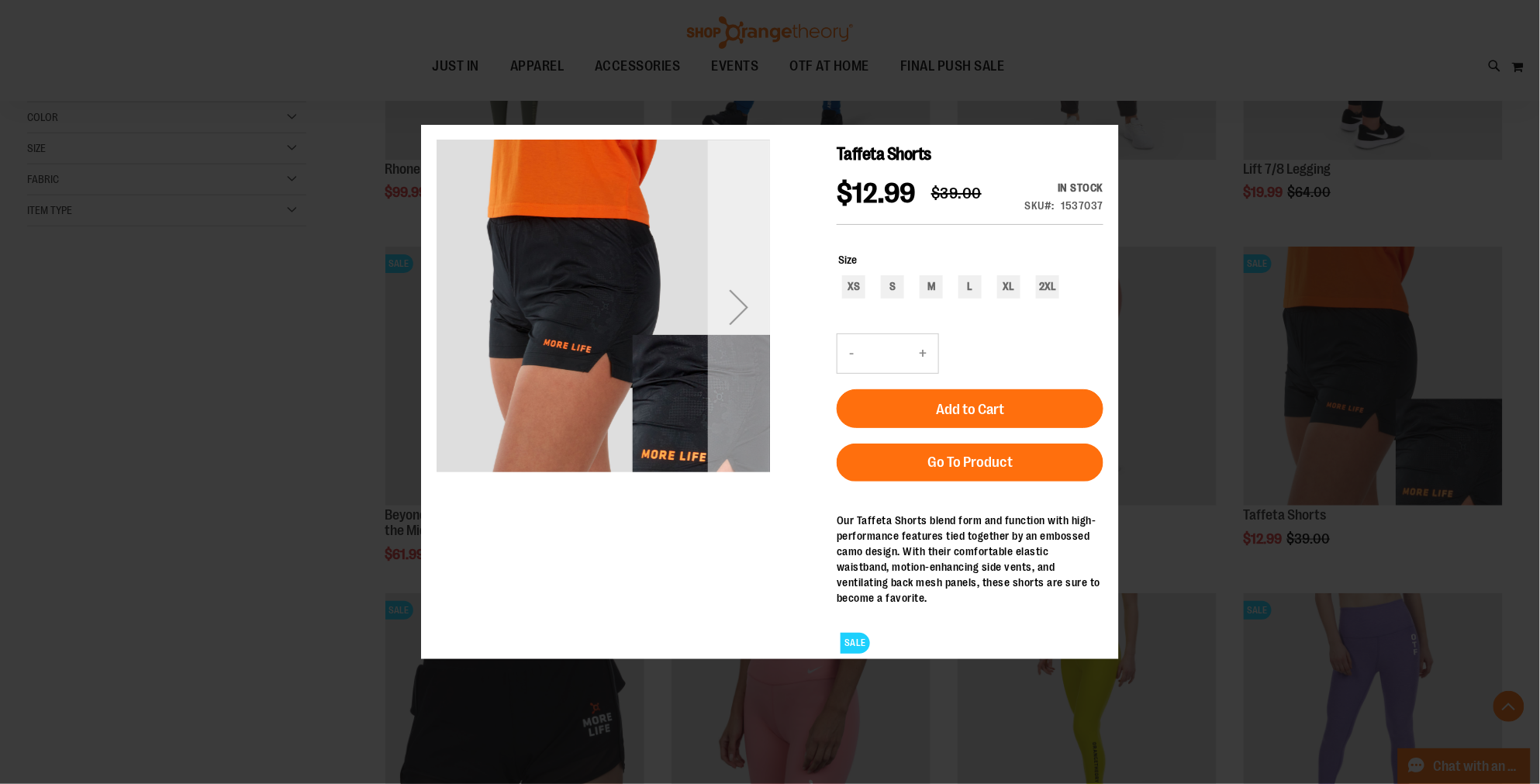
click at [737, 339] on div "Next" at bounding box center [738, 306] width 62 height 333
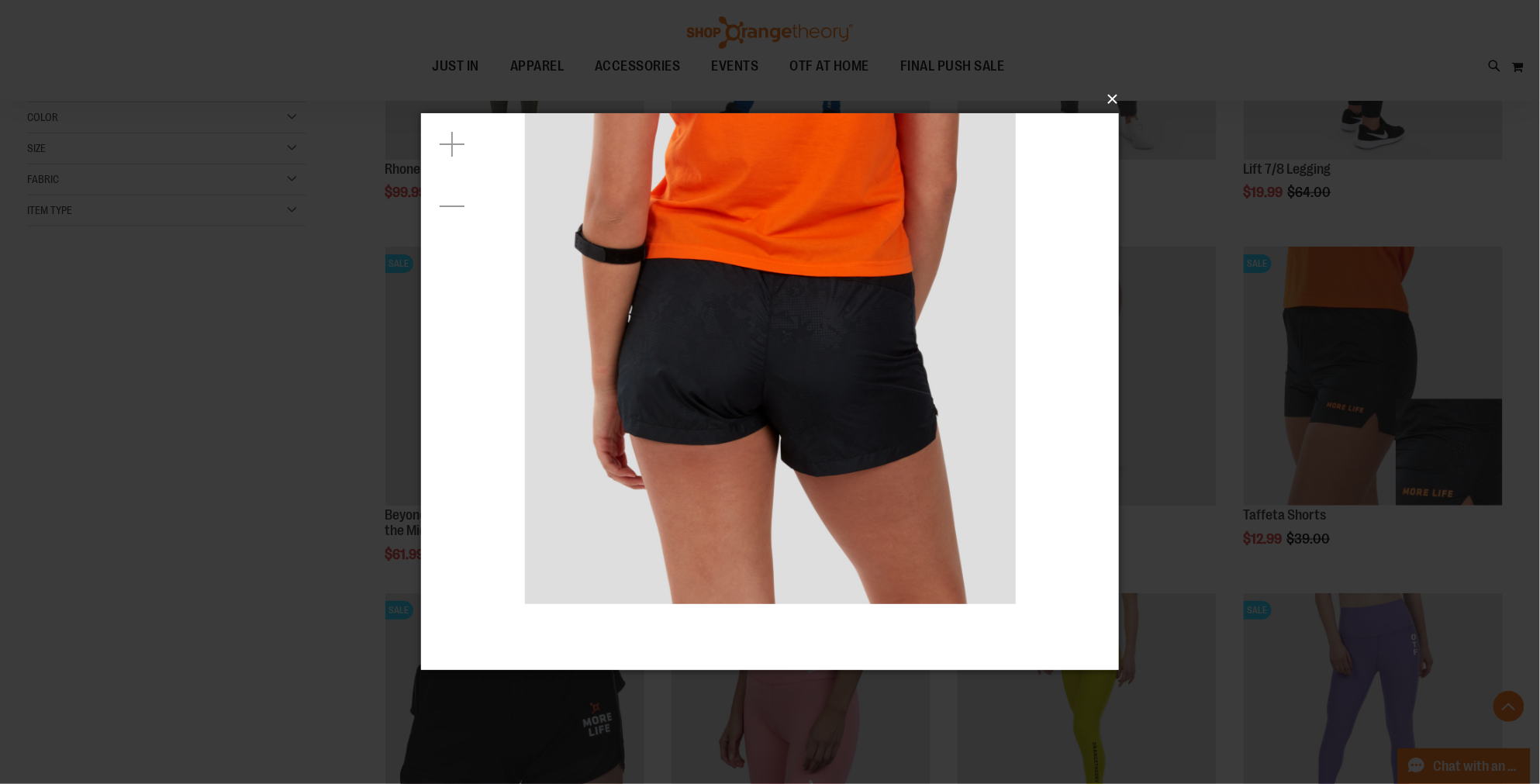
click at [1106, 98] on button "×" at bounding box center [774, 99] width 698 height 34
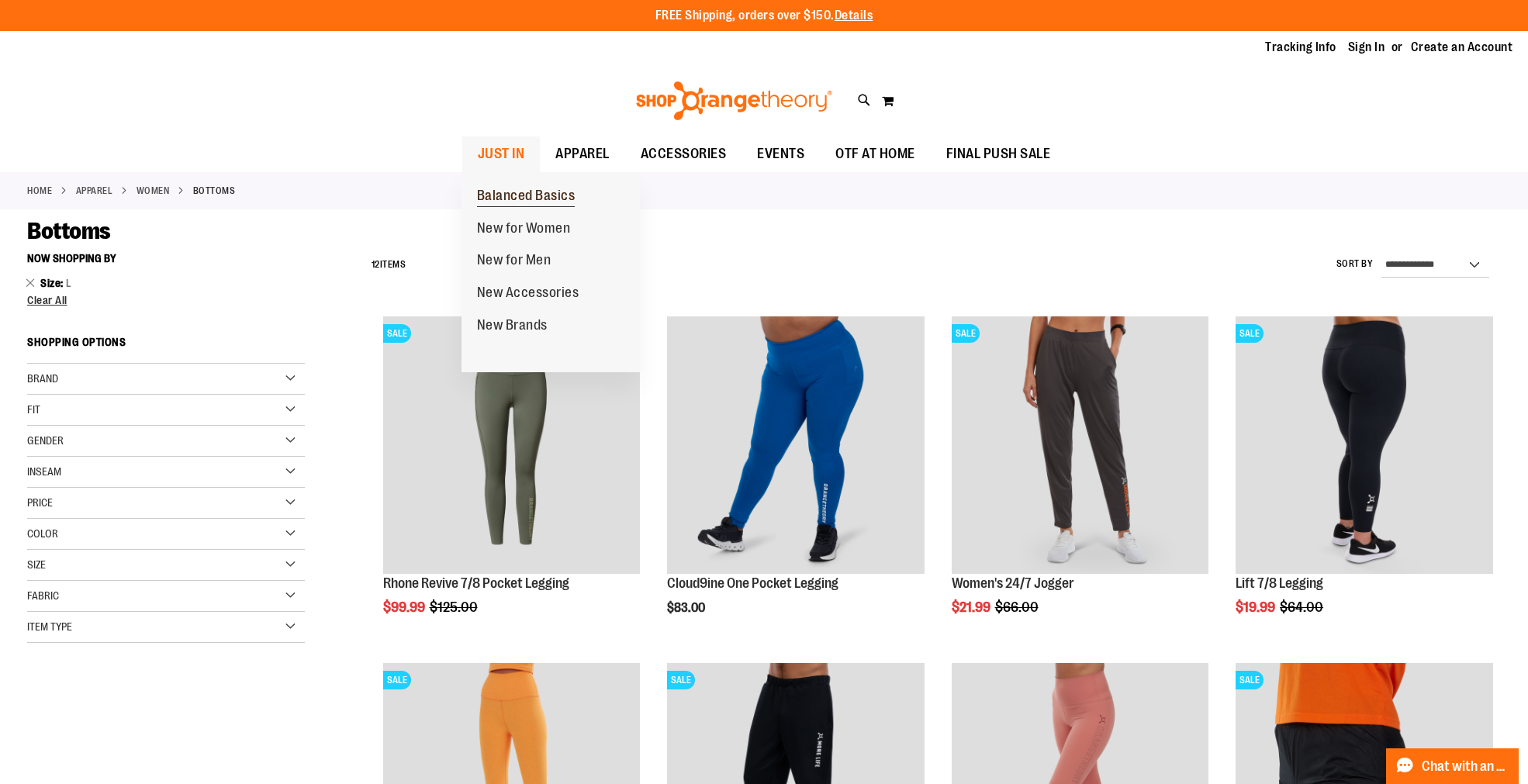
click at [510, 199] on span "Balanced Basics" at bounding box center [526, 197] width 99 height 20
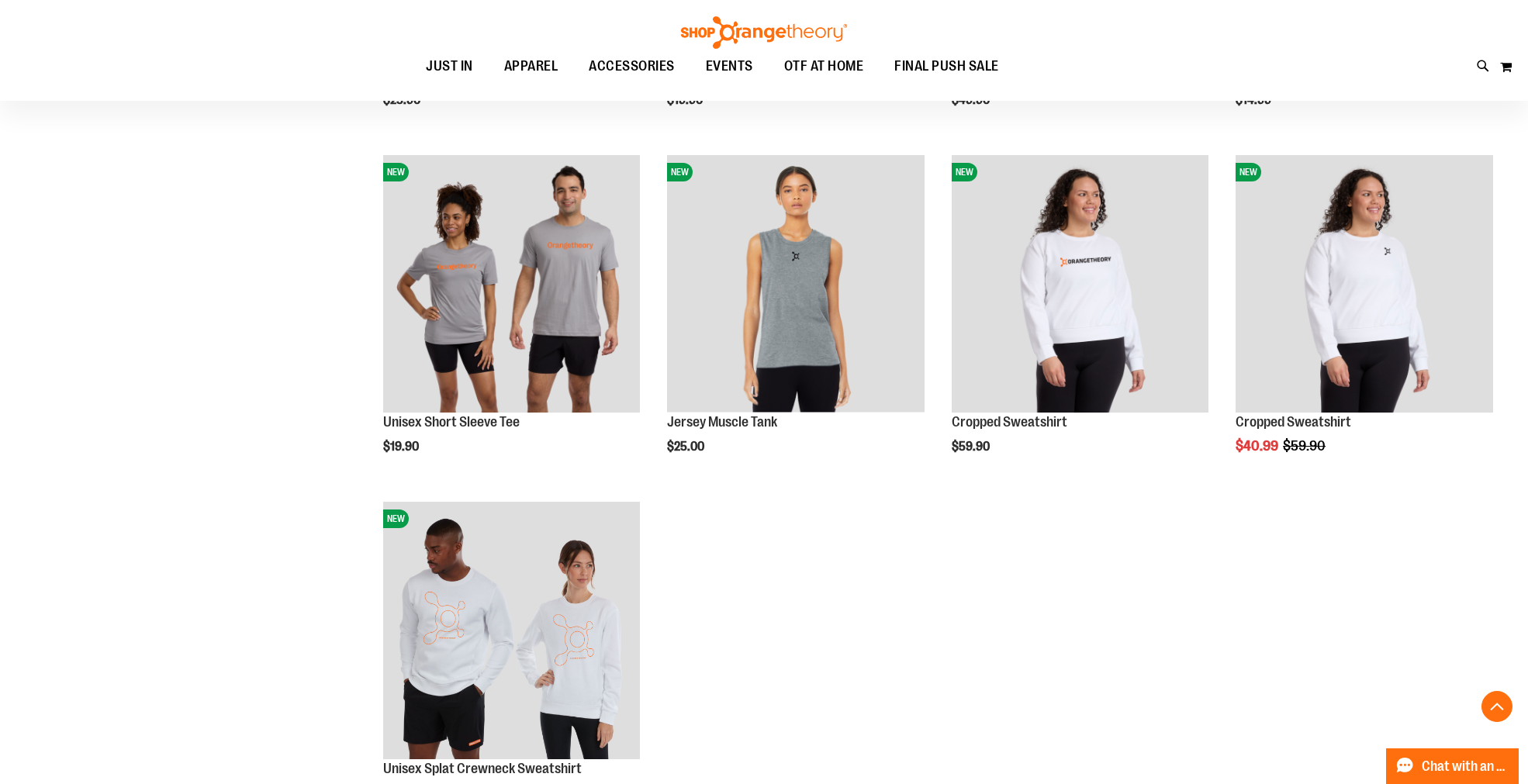
scroll to position [516, 0]
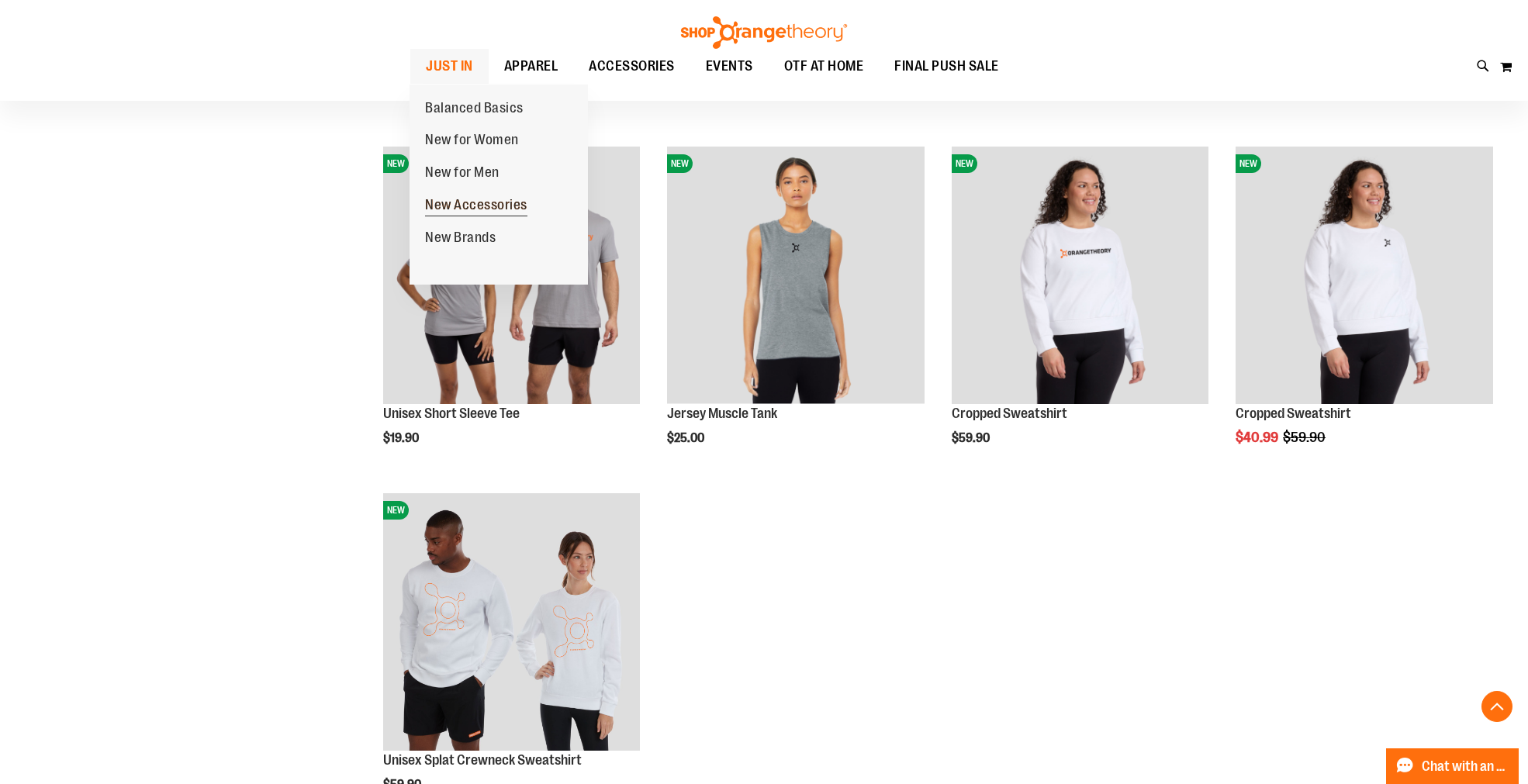
type input "**********"
click at [469, 214] on span "New Accessories" at bounding box center [476, 207] width 103 height 20
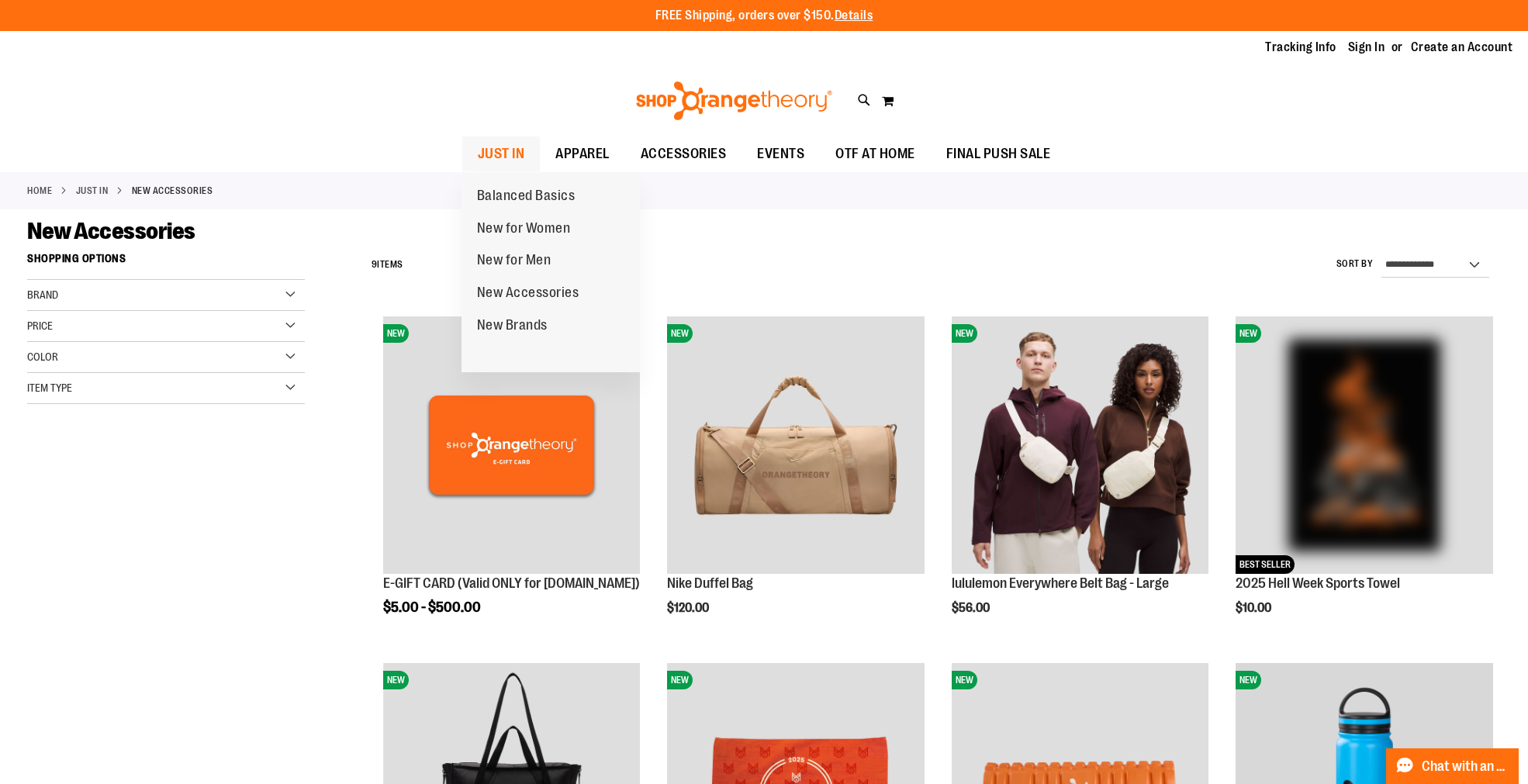
type input "**********"
click at [497, 145] on span "JUST IN" at bounding box center [502, 154] width 47 height 35
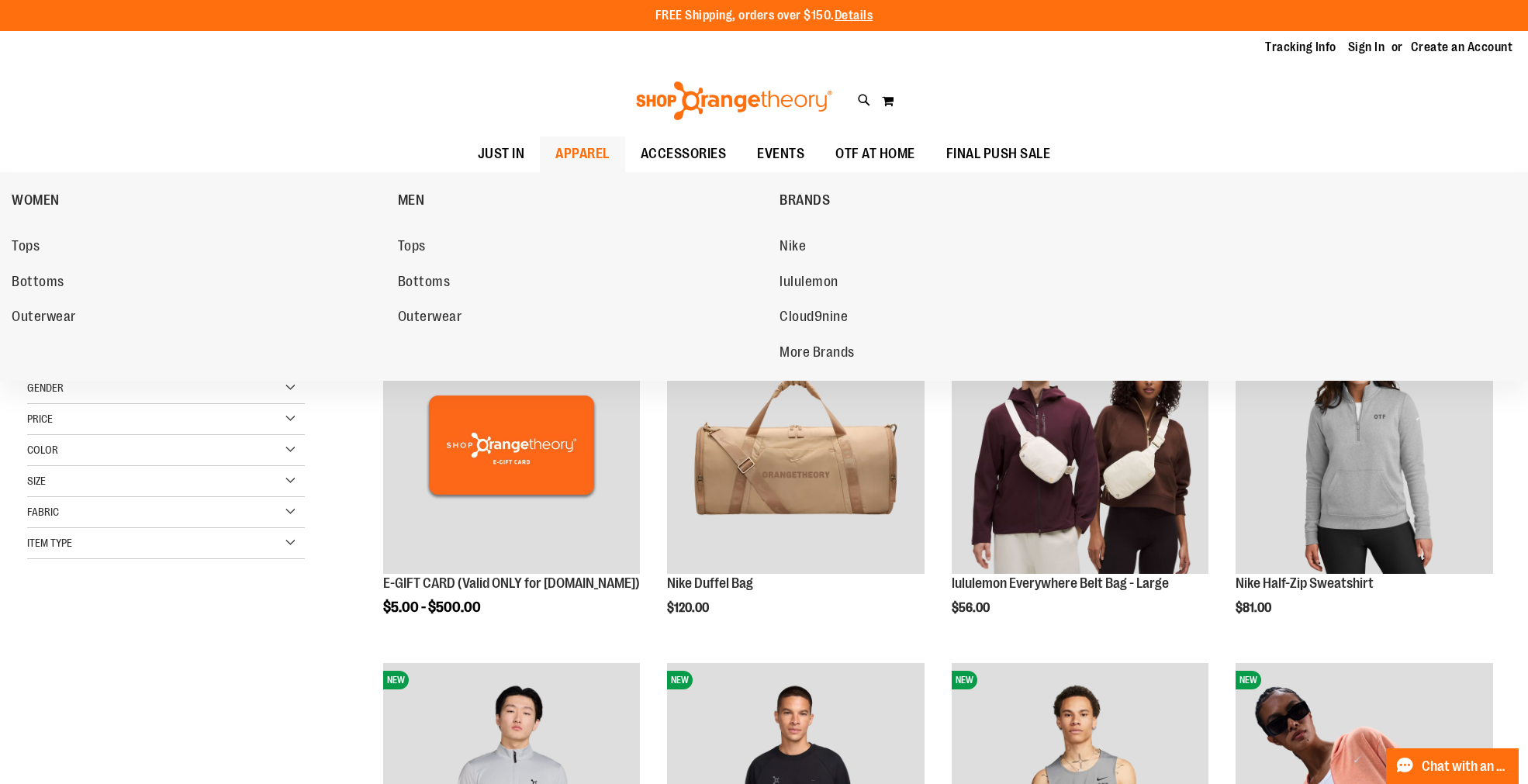
type input "**********"
click at [573, 163] on span "APPAREL" at bounding box center [582, 154] width 55 height 35
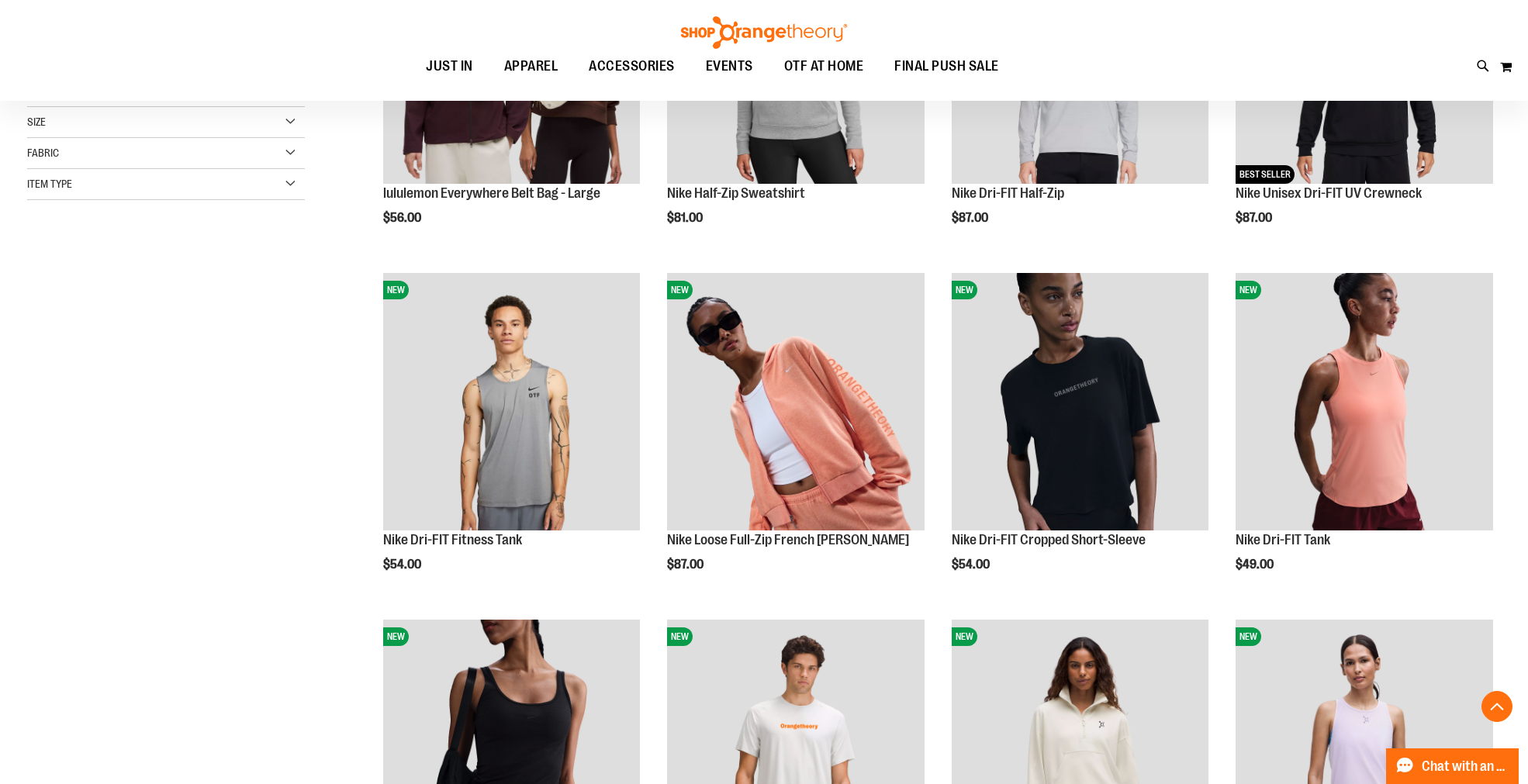
scroll to position [516, 0]
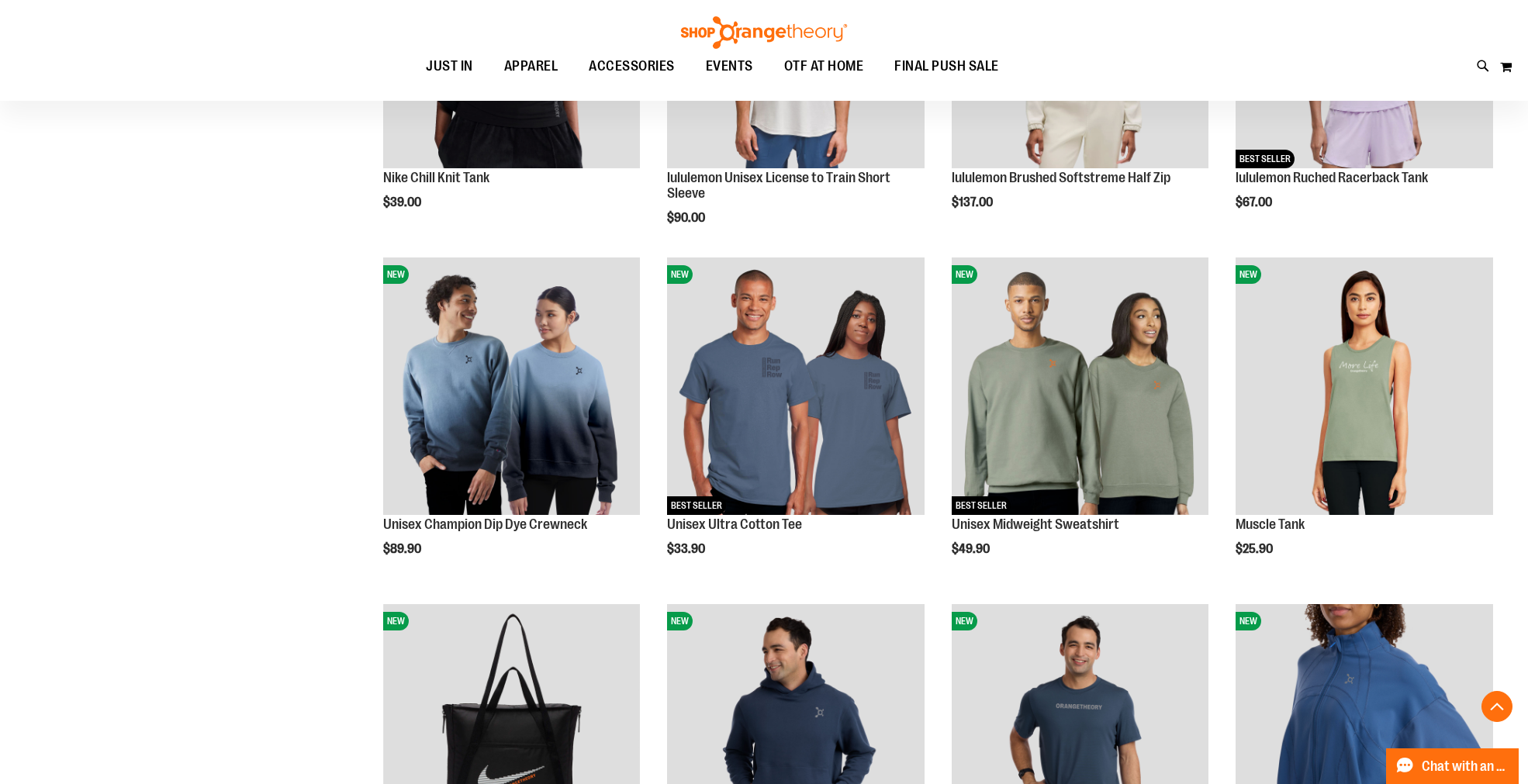
scroll to position [1119, 0]
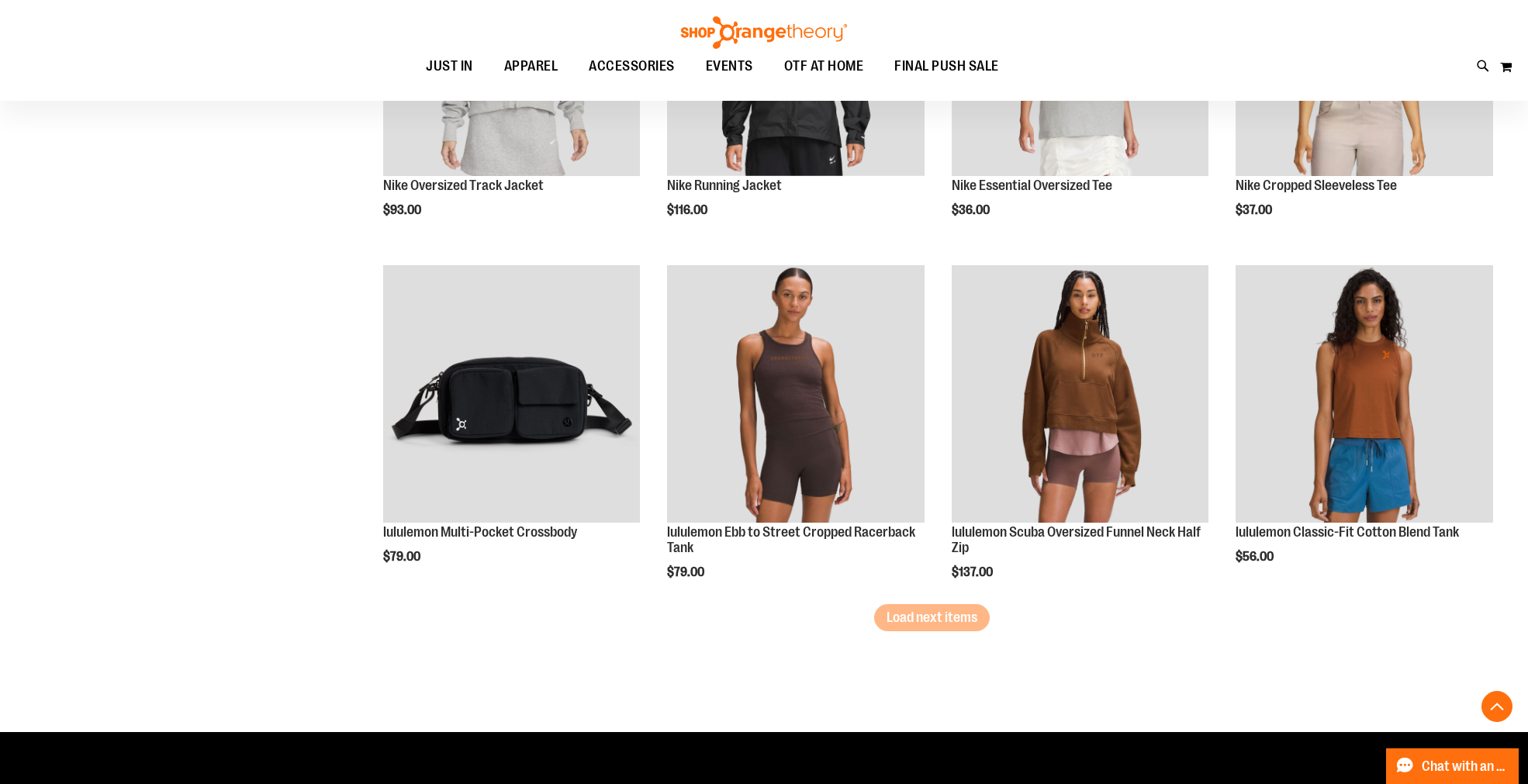
scroll to position [2841, 0]
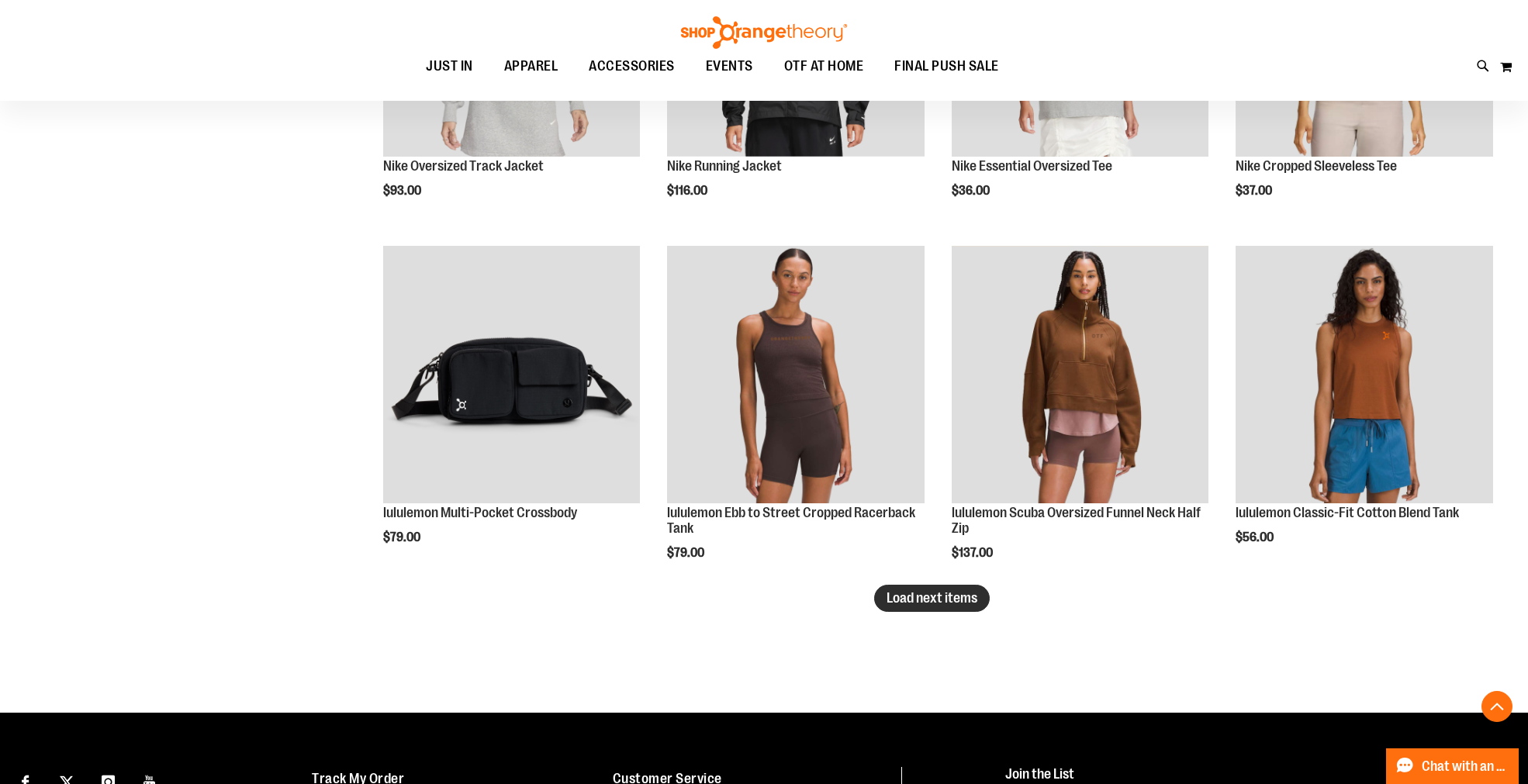
type input "**********"
click at [912, 602] on span "Load next items" at bounding box center [931, 598] width 90 height 15
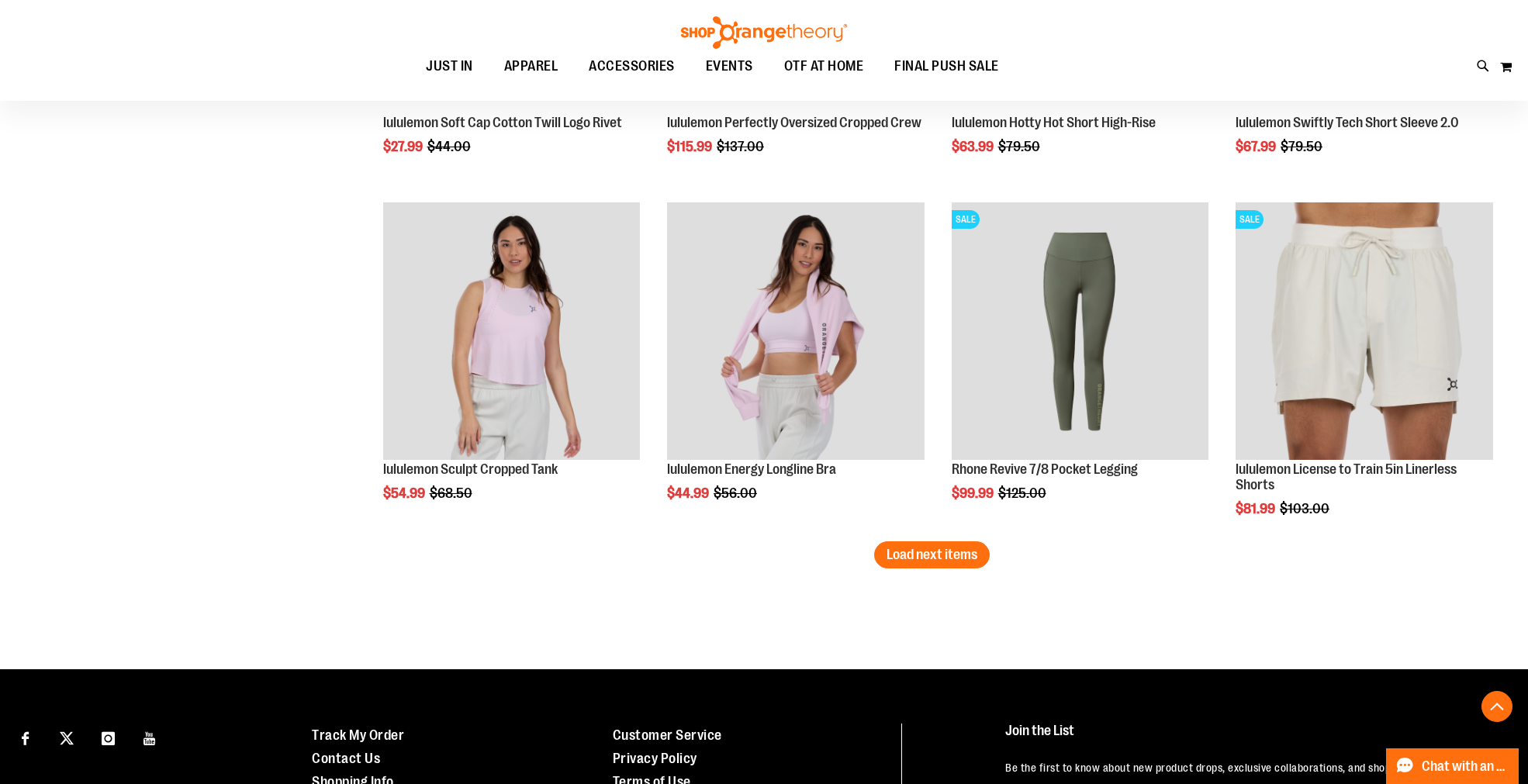
scroll to position [4098, 0]
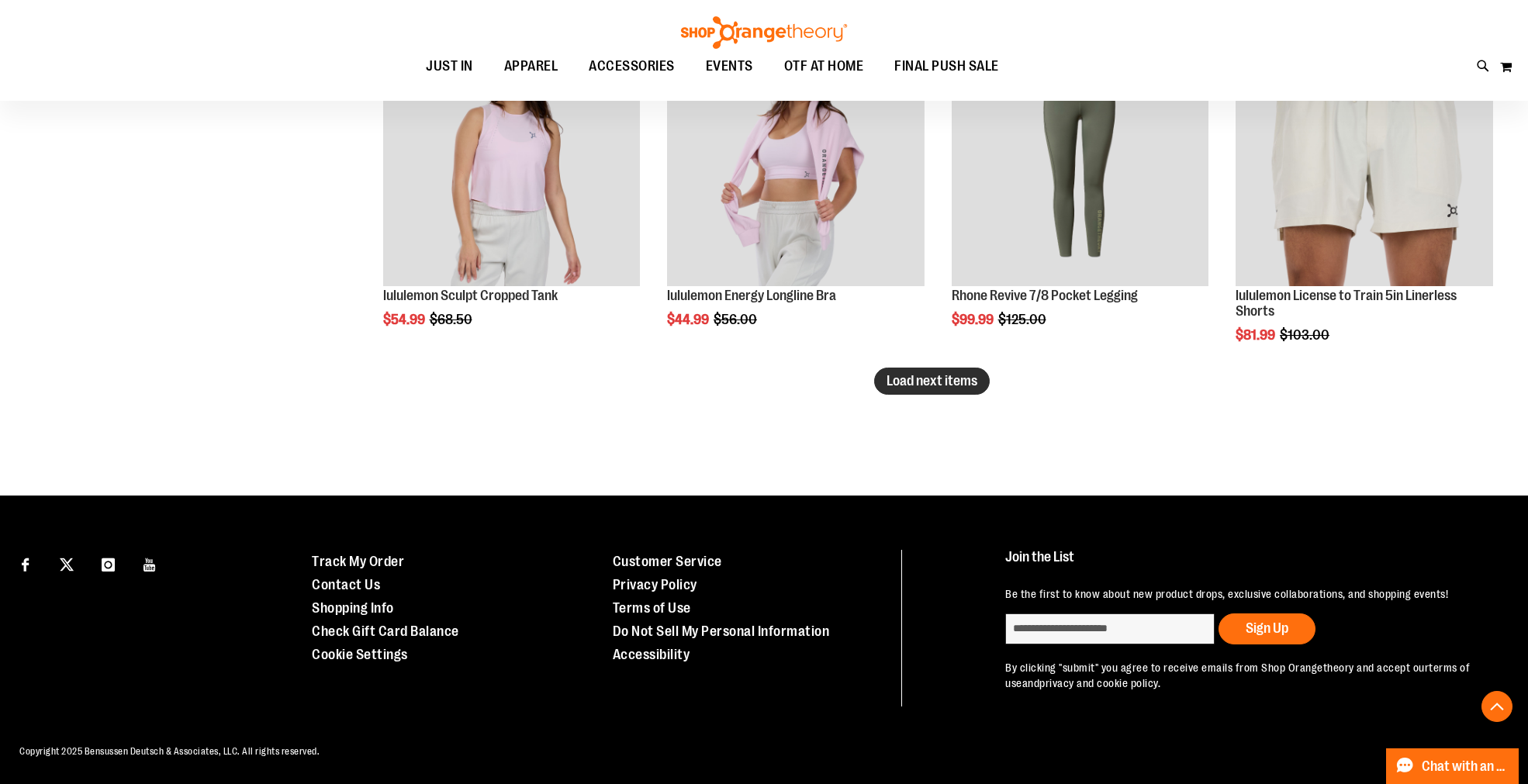
click at [907, 375] on span "Load next items" at bounding box center [931, 380] width 90 height 15
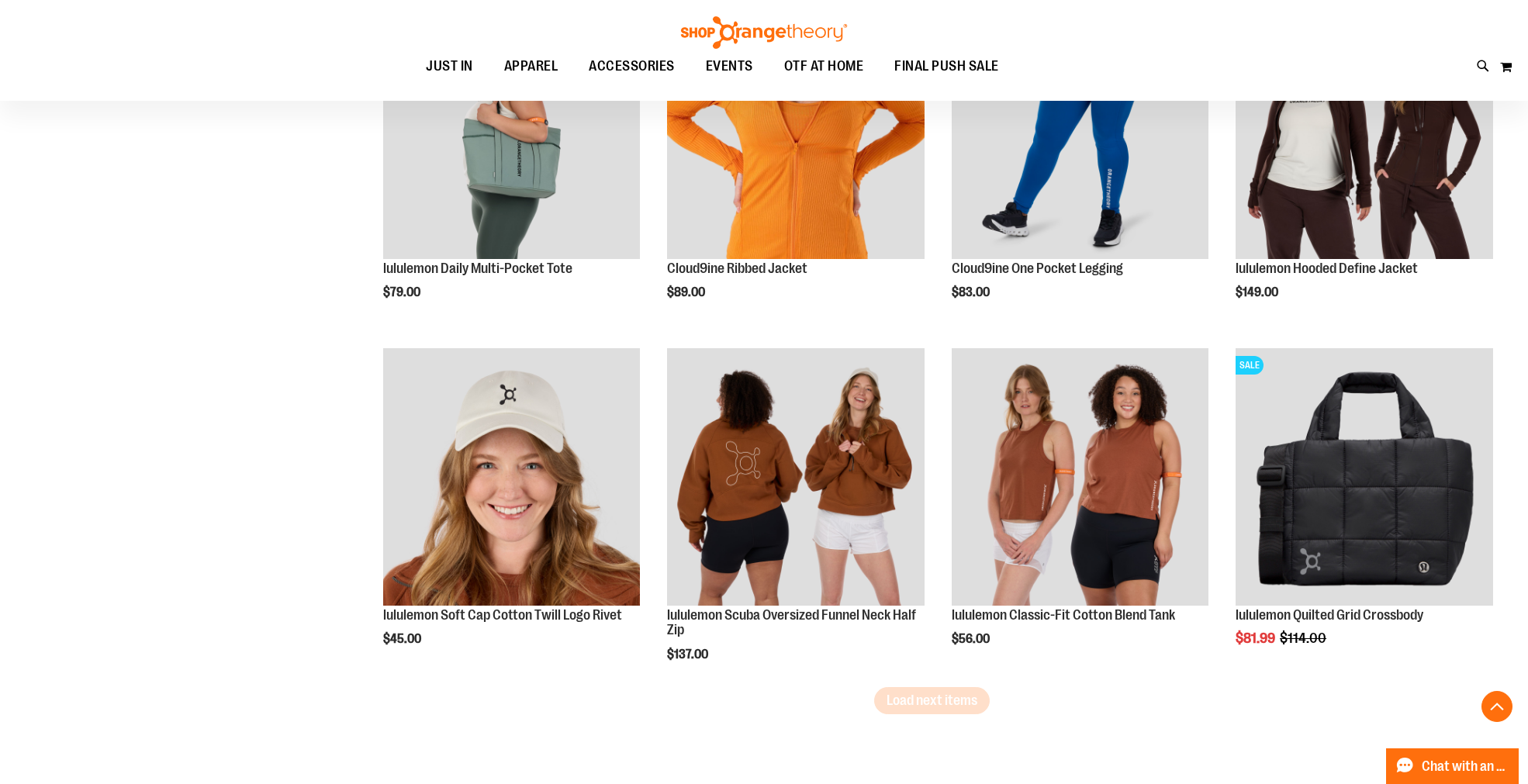
scroll to position [4873, 0]
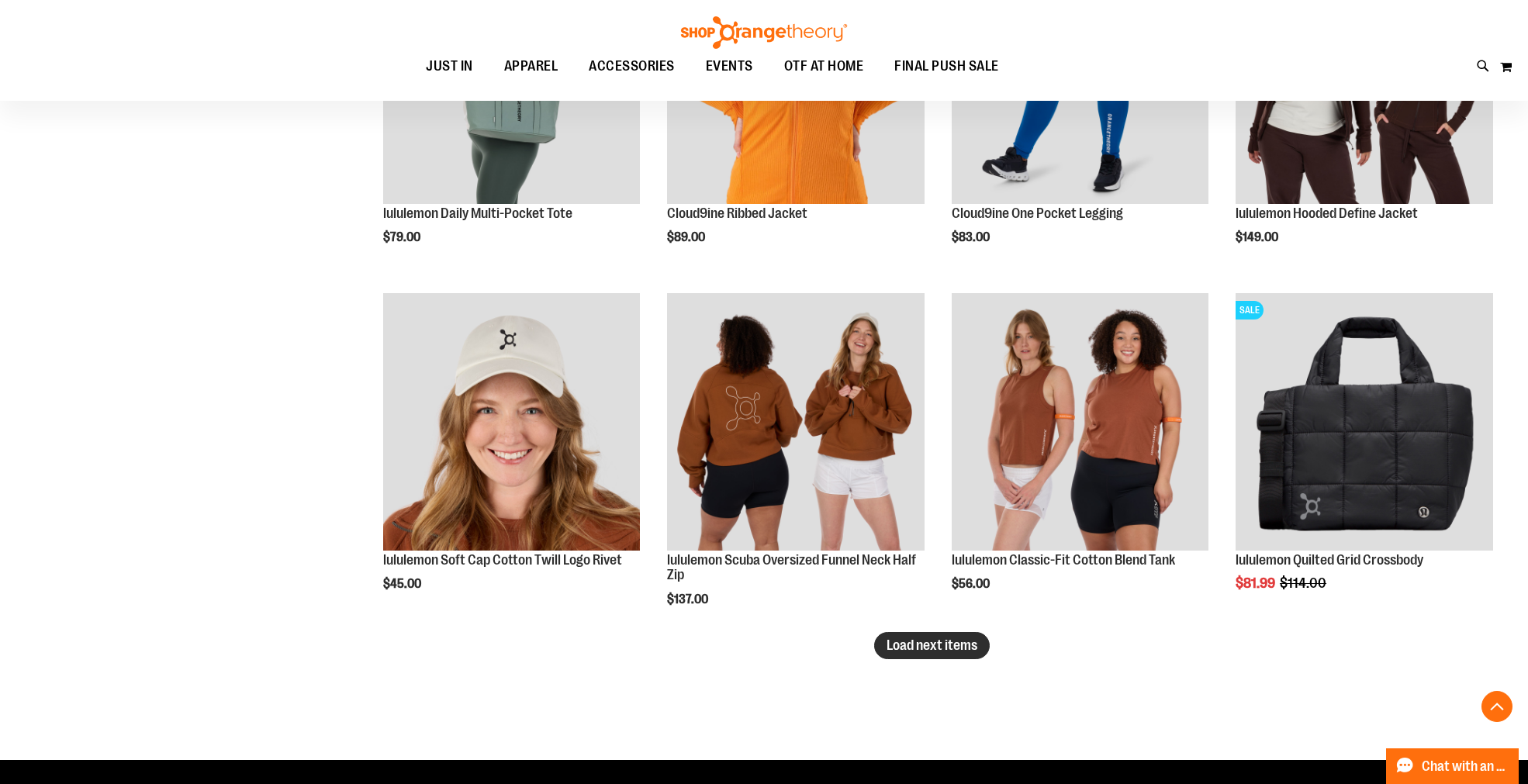
click at [926, 653] on button "Load next items" at bounding box center [932, 645] width 116 height 27
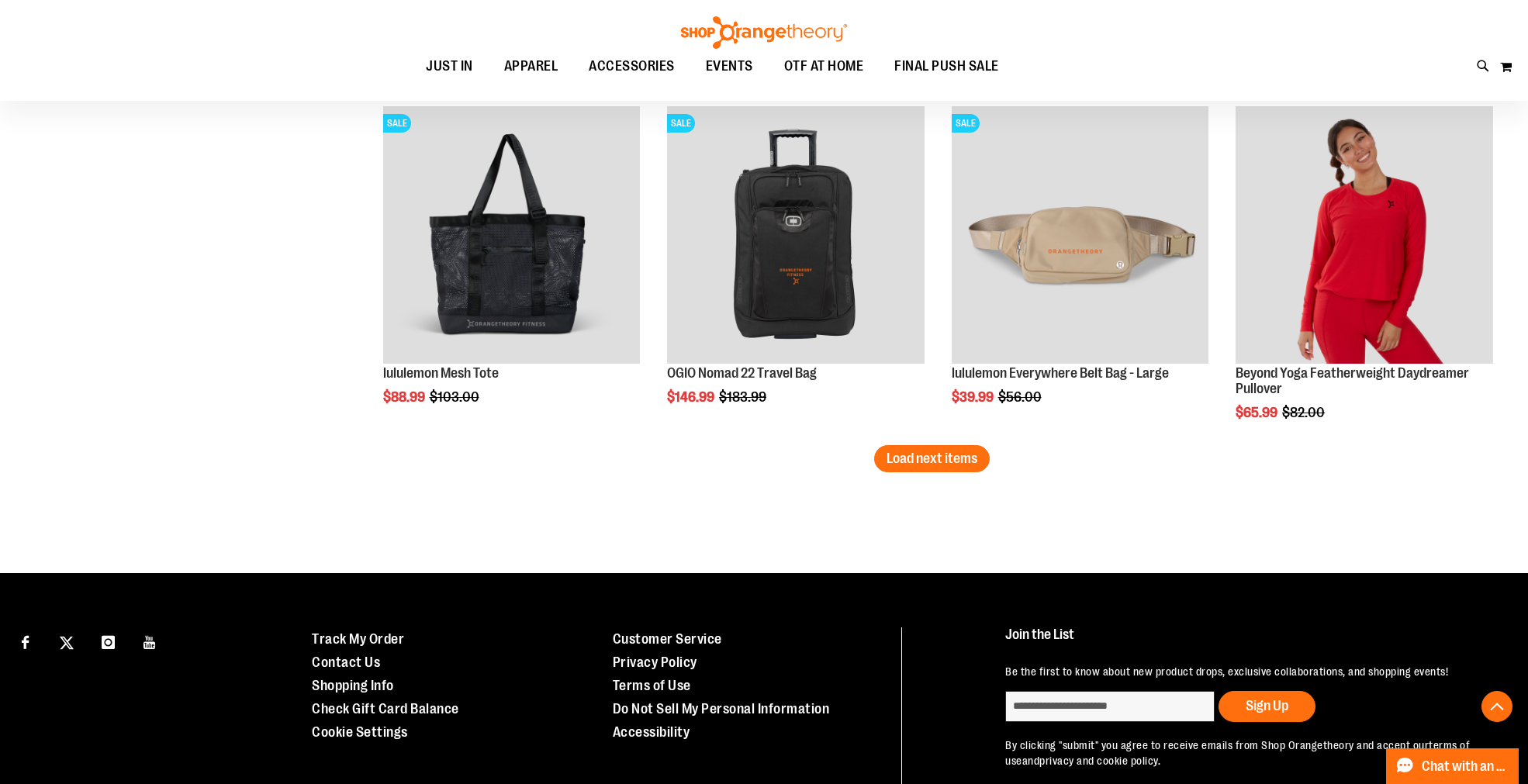
scroll to position [6165, 0]
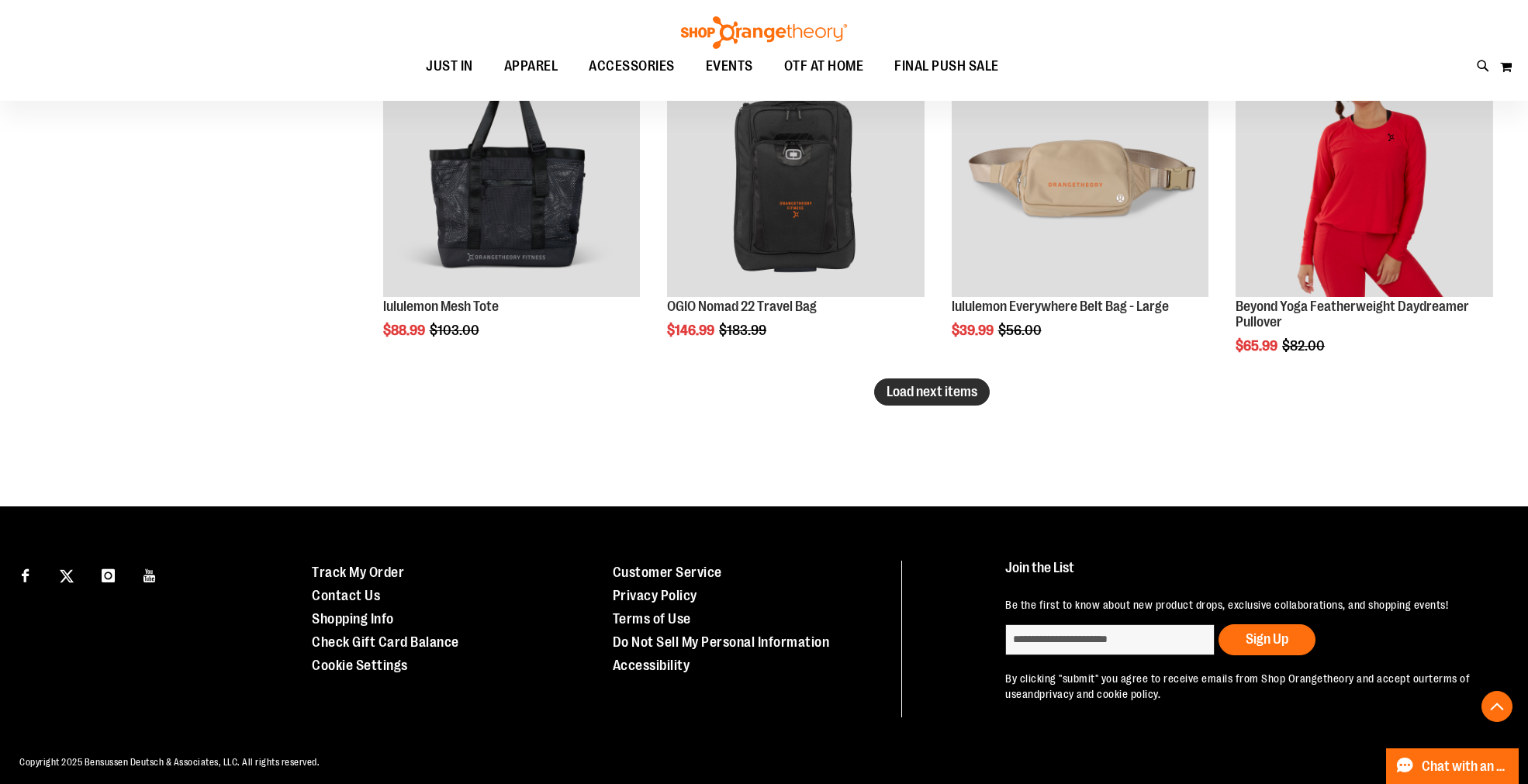
click at [883, 396] on button "Load next items" at bounding box center [932, 392] width 116 height 27
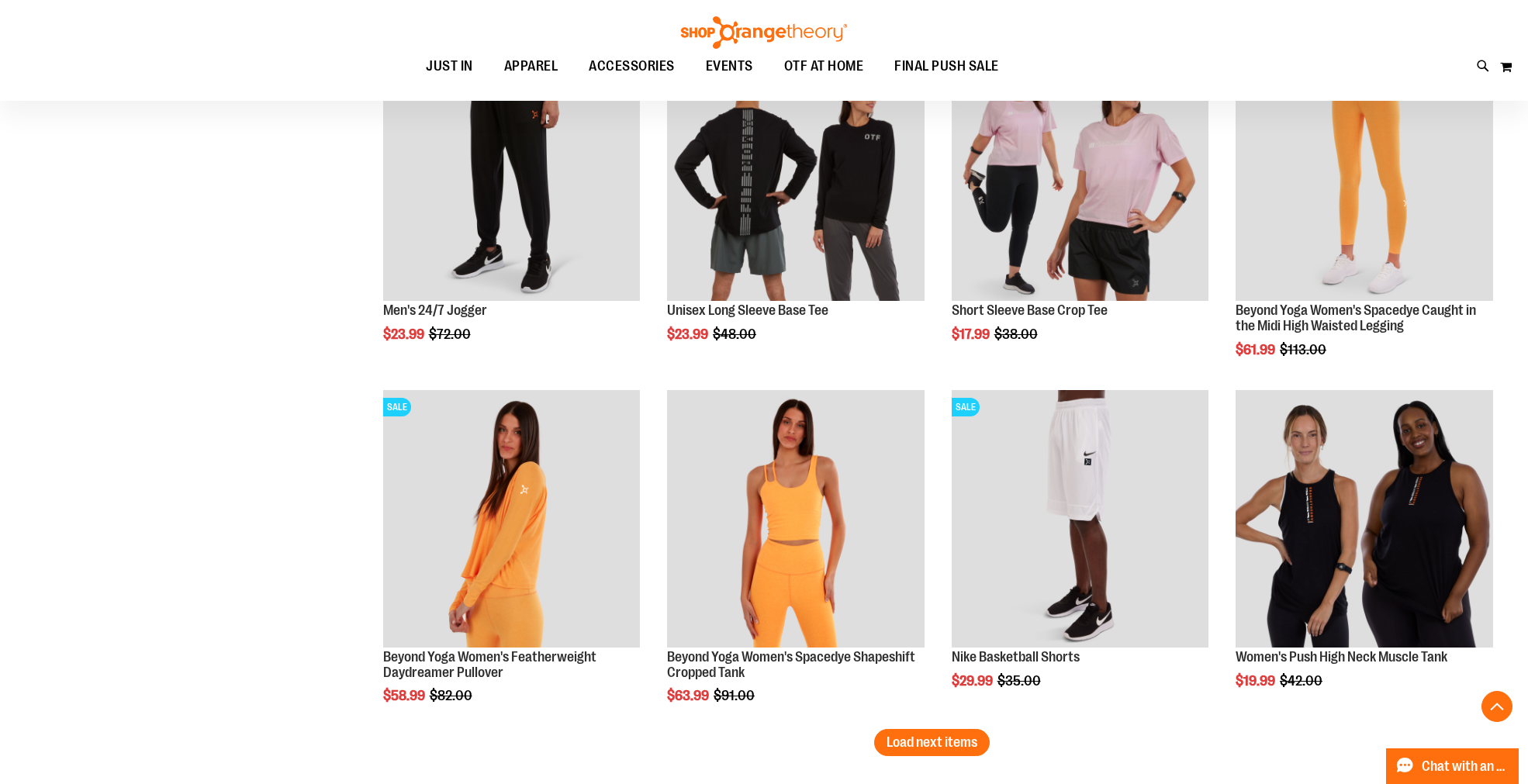
scroll to position [6940, 0]
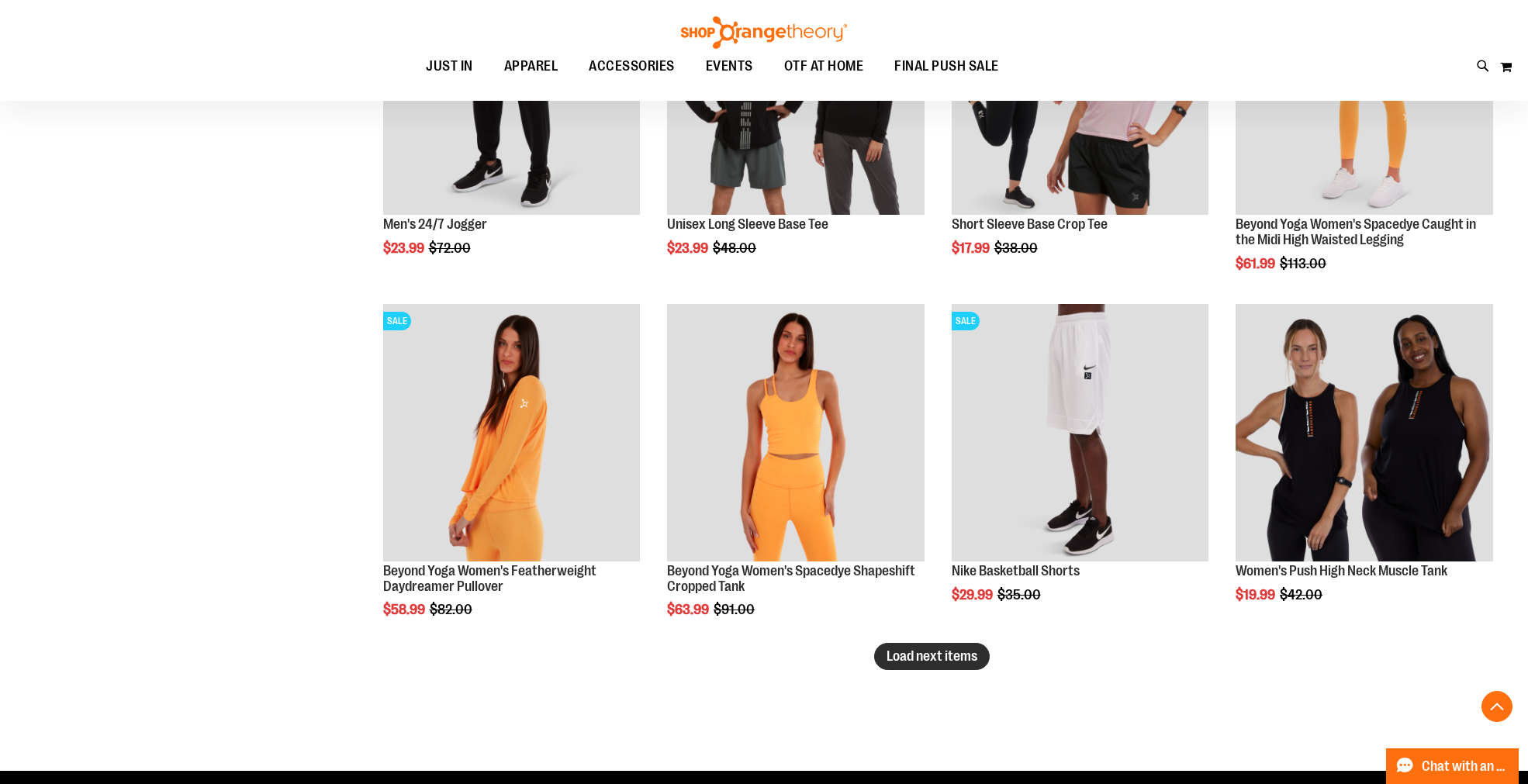
click at [915, 660] on span "Load next items" at bounding box center [931, 655] width 90 height 15
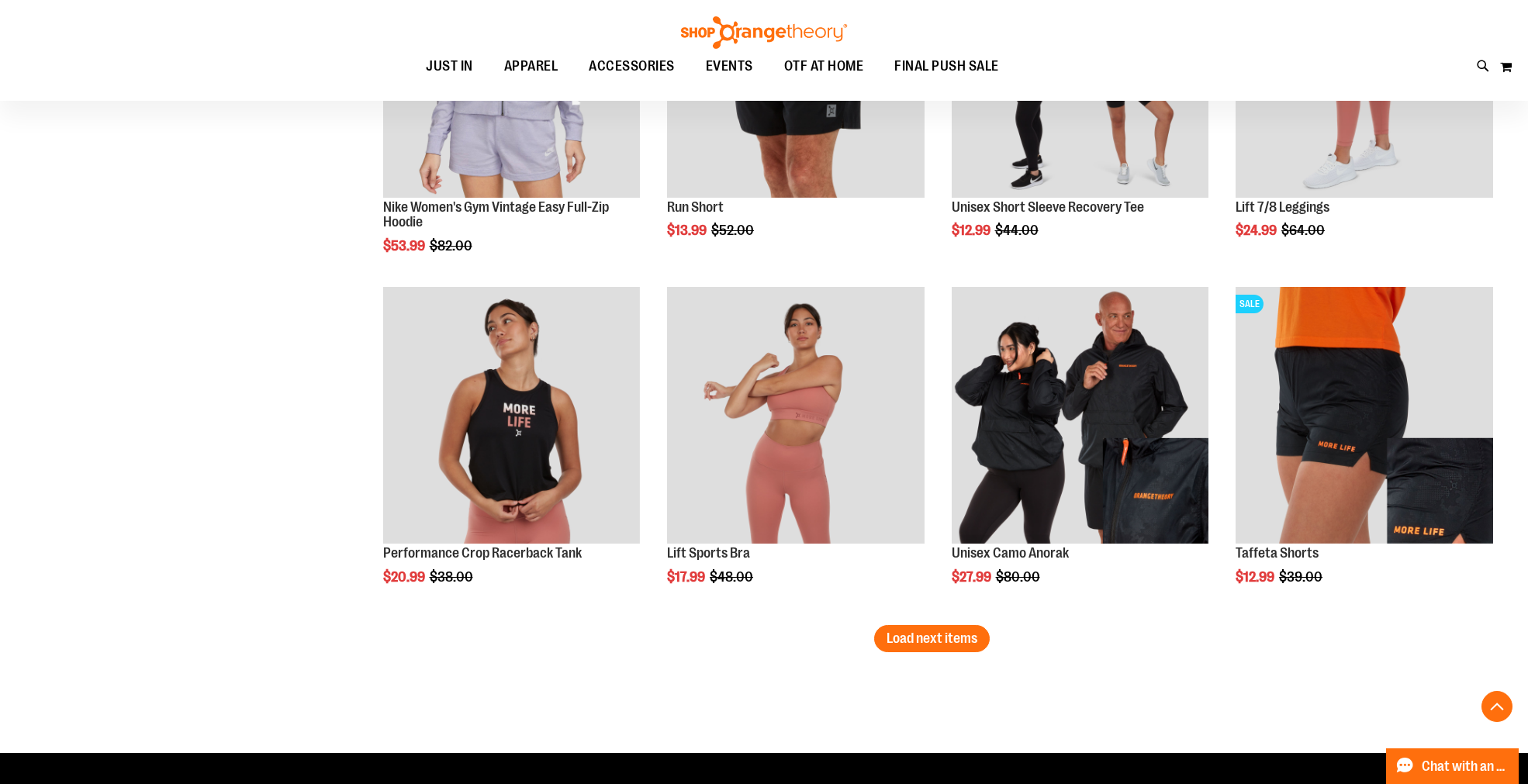
scroll to position [8060, 0]
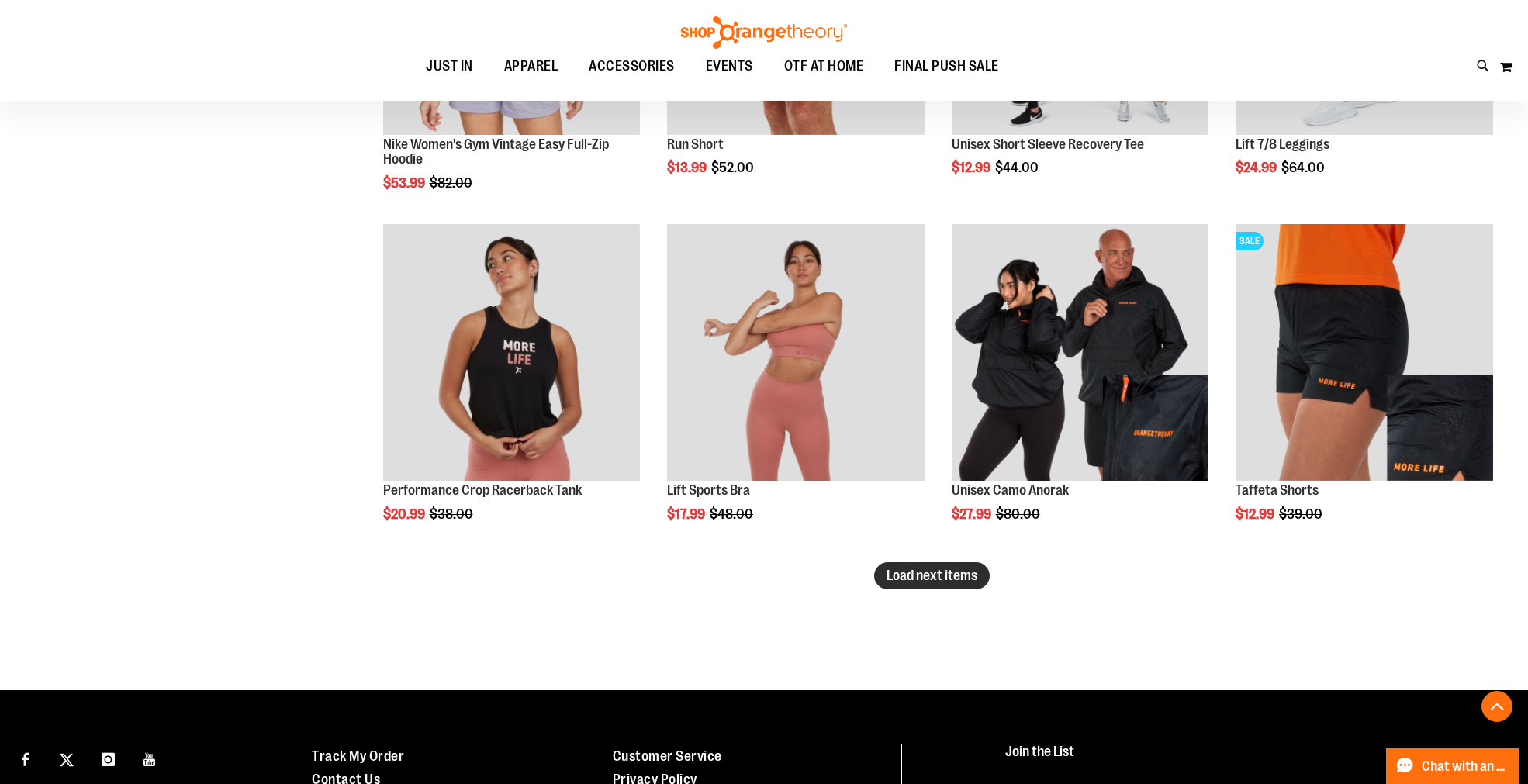
click at [932, 580] on span "Load next items" at bounding box center [931, 575] width 90 height 15
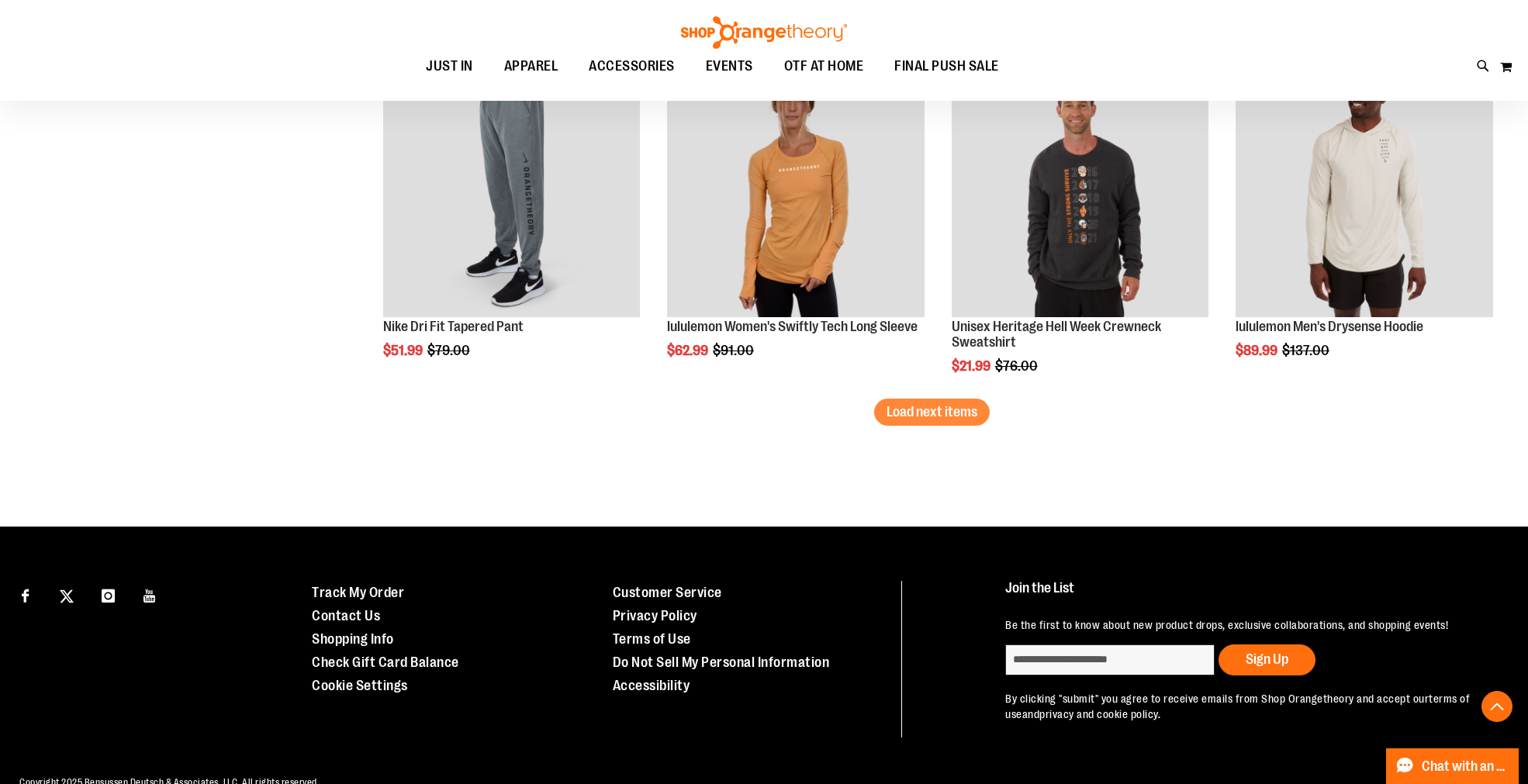
scroll to position [9266, 0]
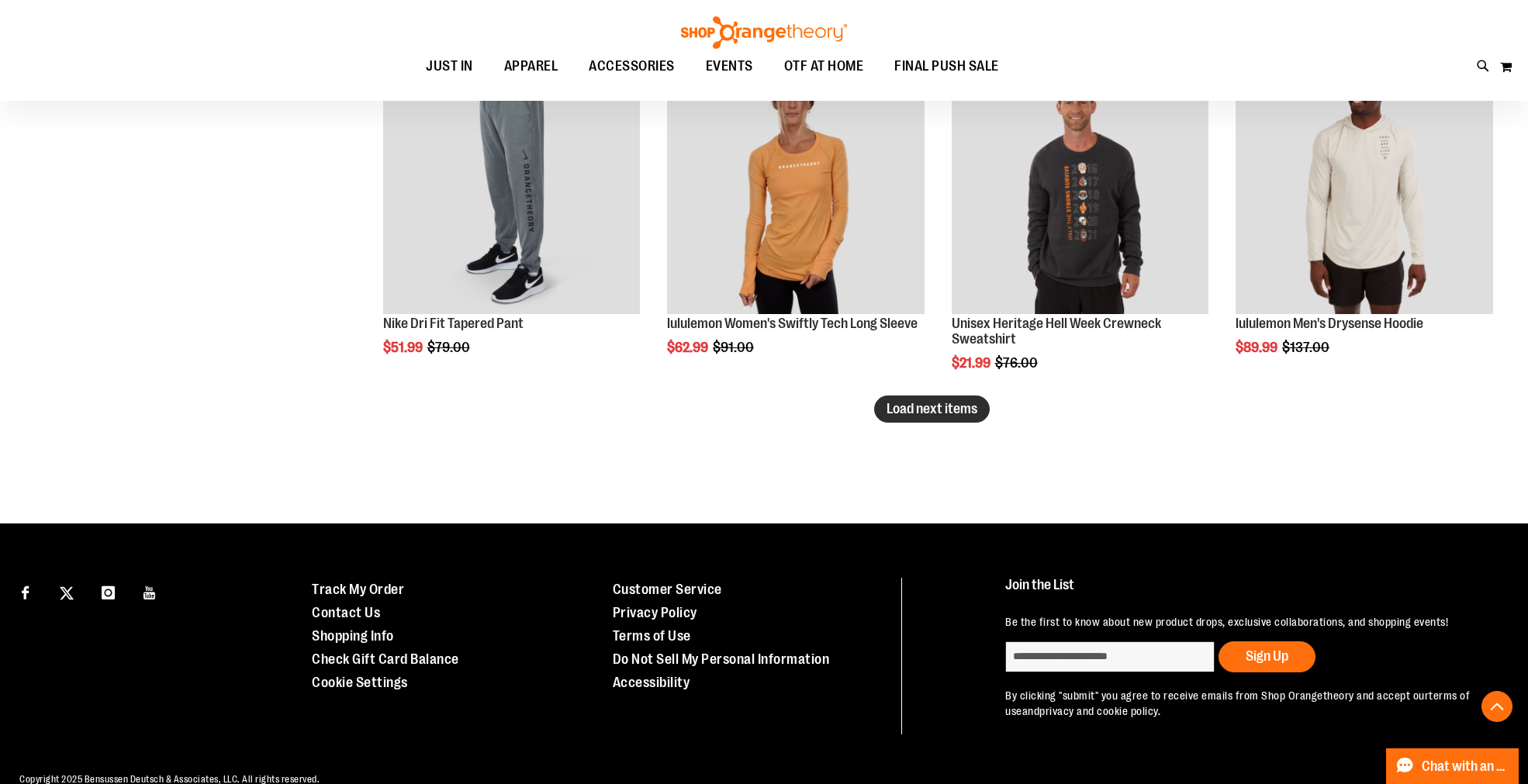
click at [940, 404] on span "Load next items" at bounding box center [931, 408] width 90 height 15
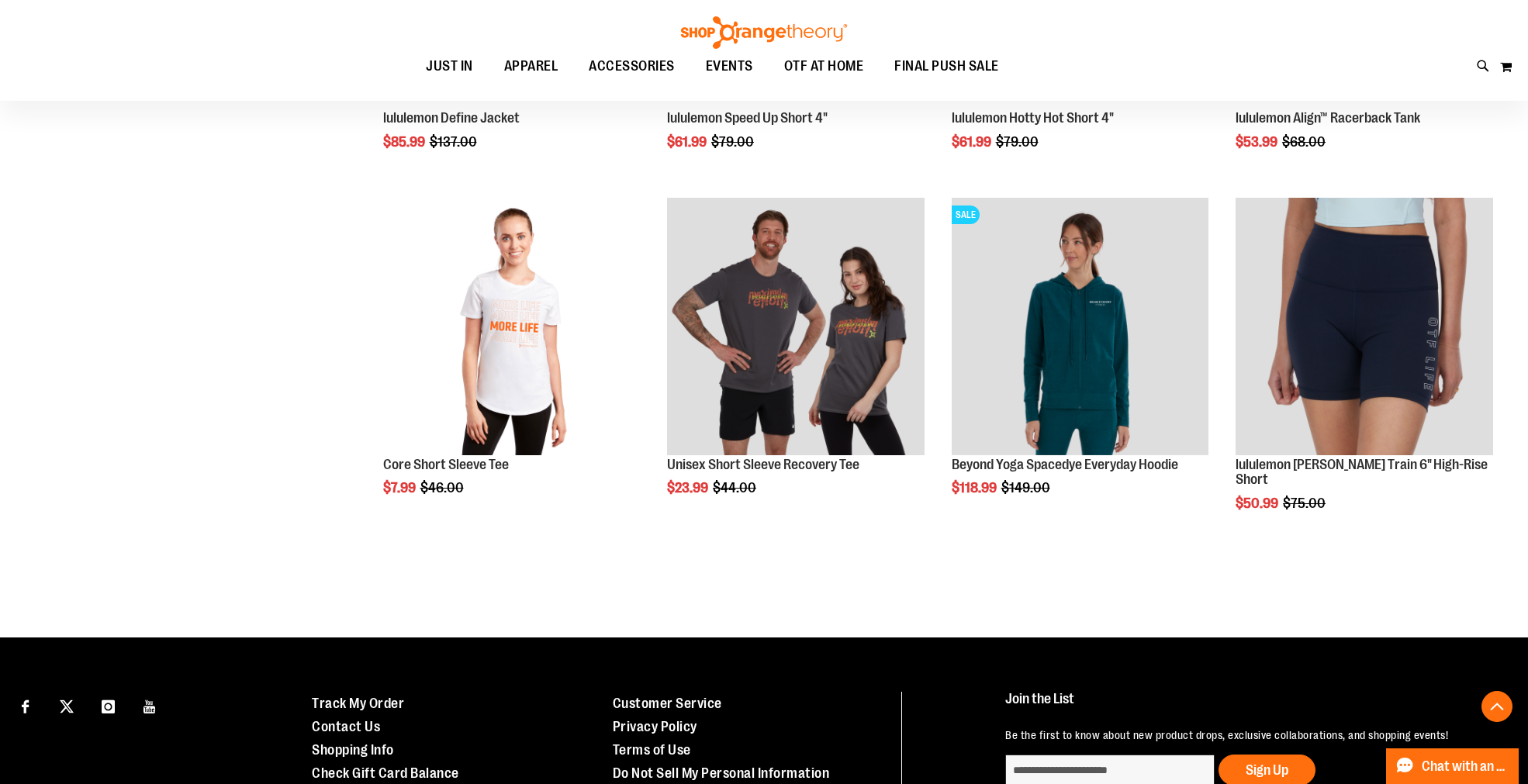
scroll to position [10213, 0]
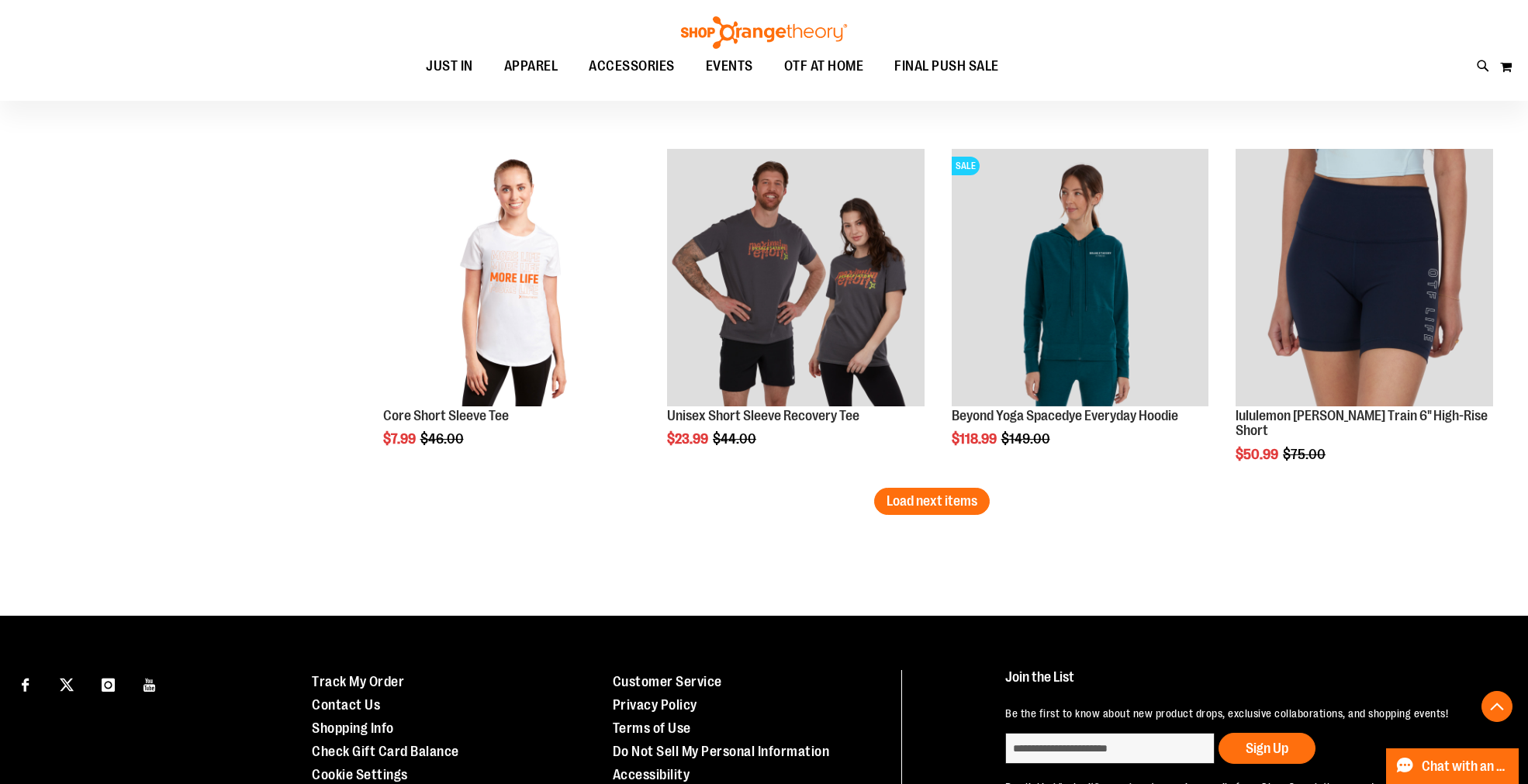
drag, startPoint x: 911, startPoint y: 499, endPoint x: 899, endPoint y: 499, distance: 12.0
click at [911, 499] on span "Load next items" at bounding box center [931, 501] width 90 height 15
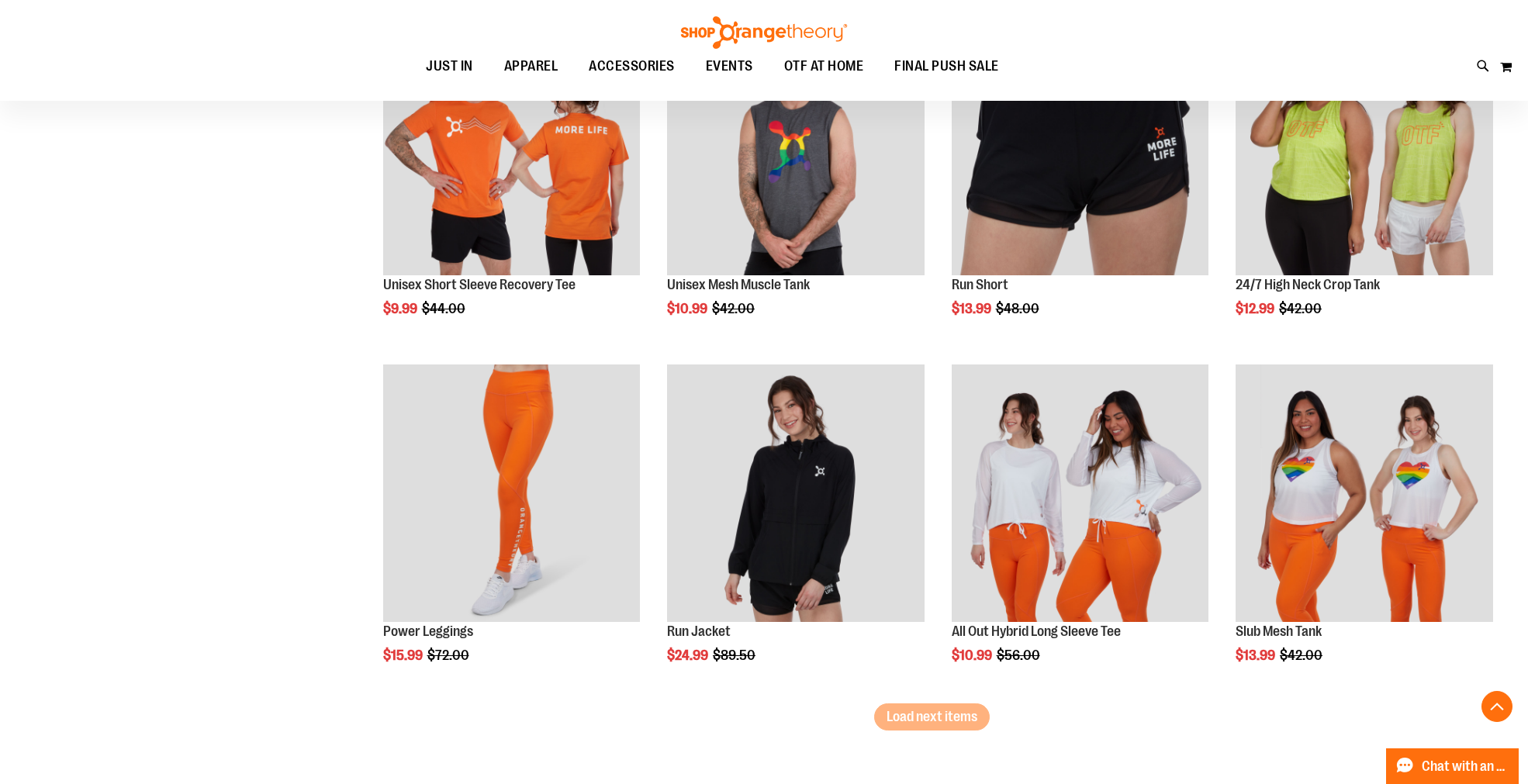
scroll to position [11075, 0]
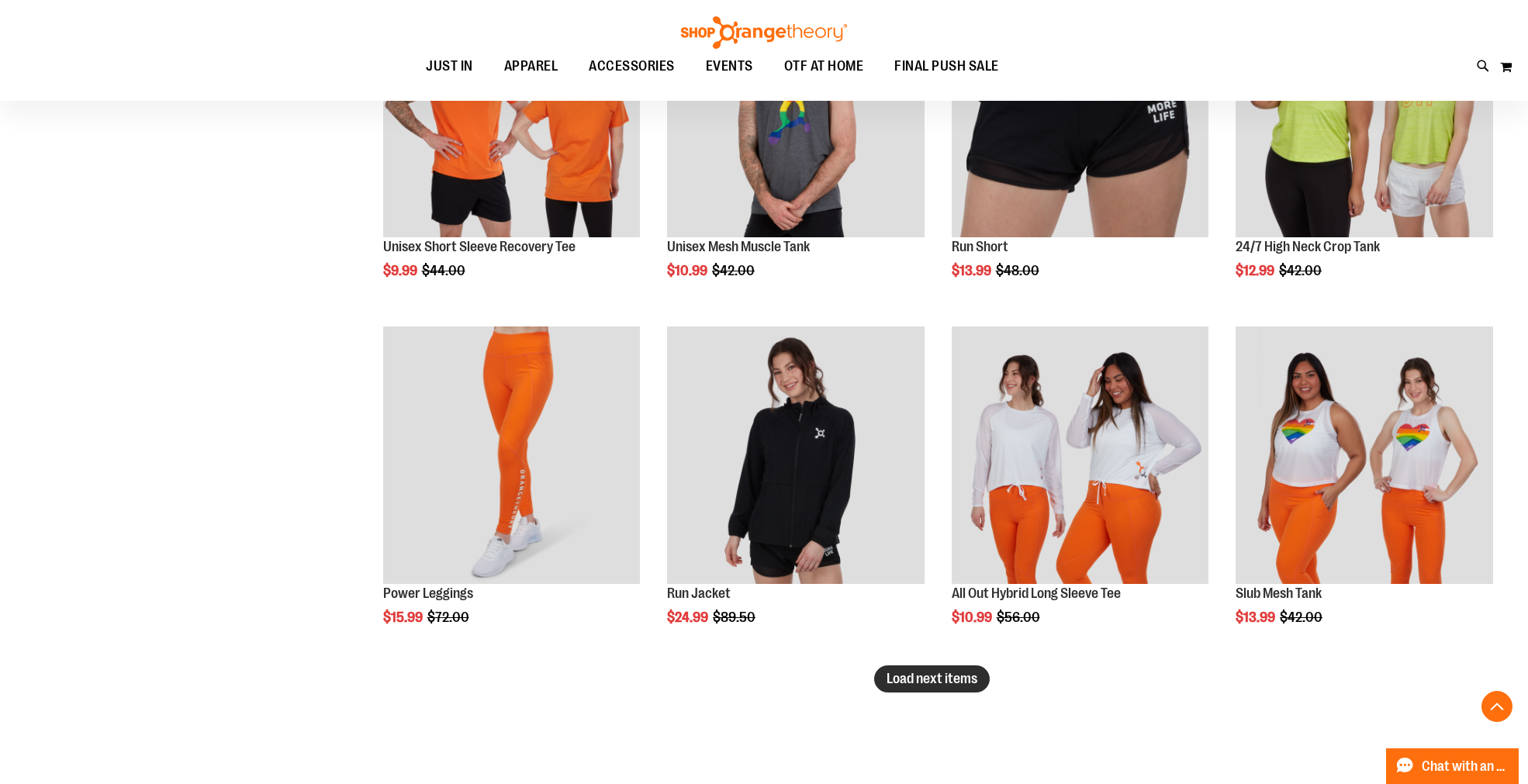
click at [955, 682] on span "Load next items" at bounding box center [931, 678] width 90 height 15
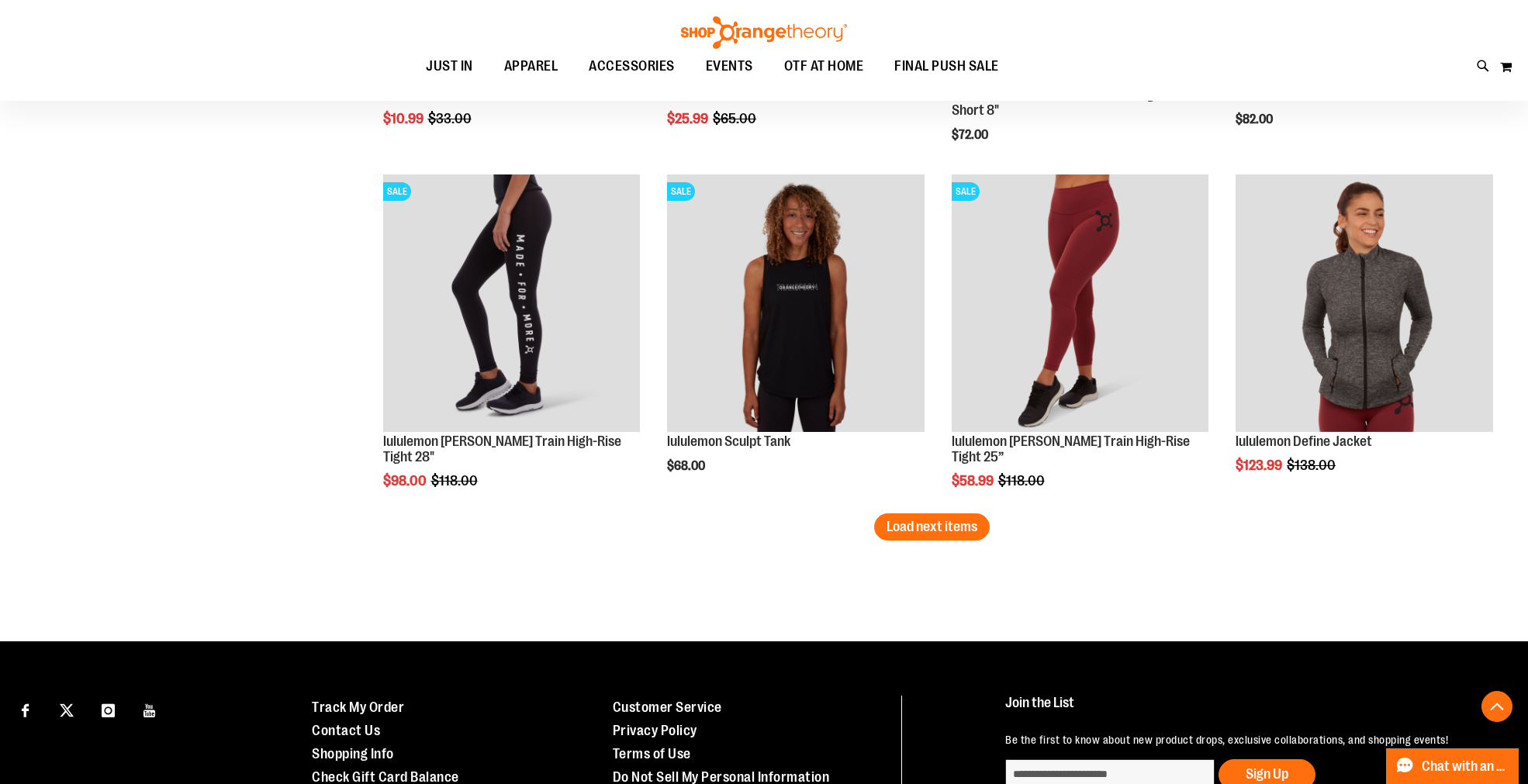
scroll to position [12280, 0]
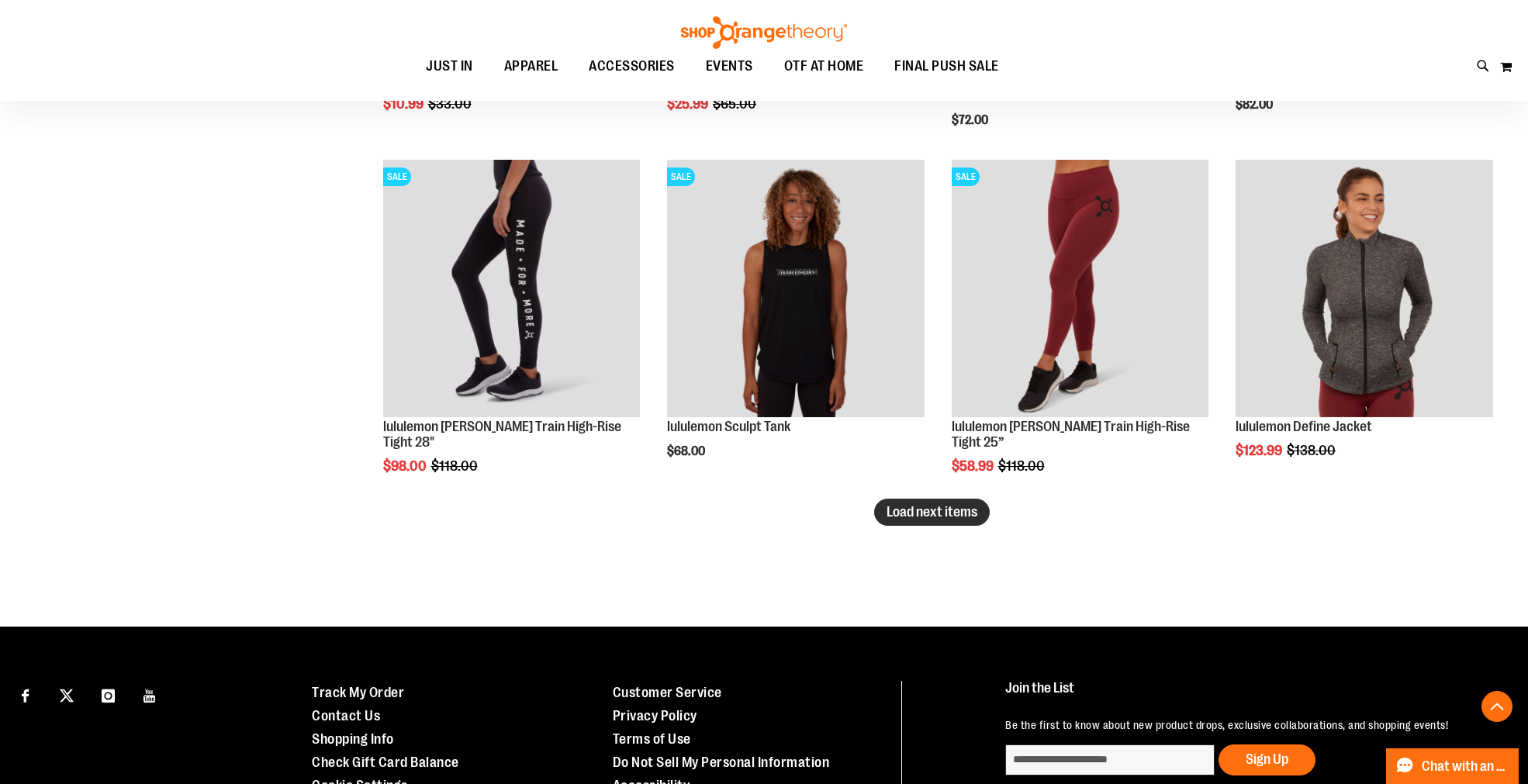
click at [921, 519] on span "Load next items" at bounding box center [931, 511] width 90 height 15
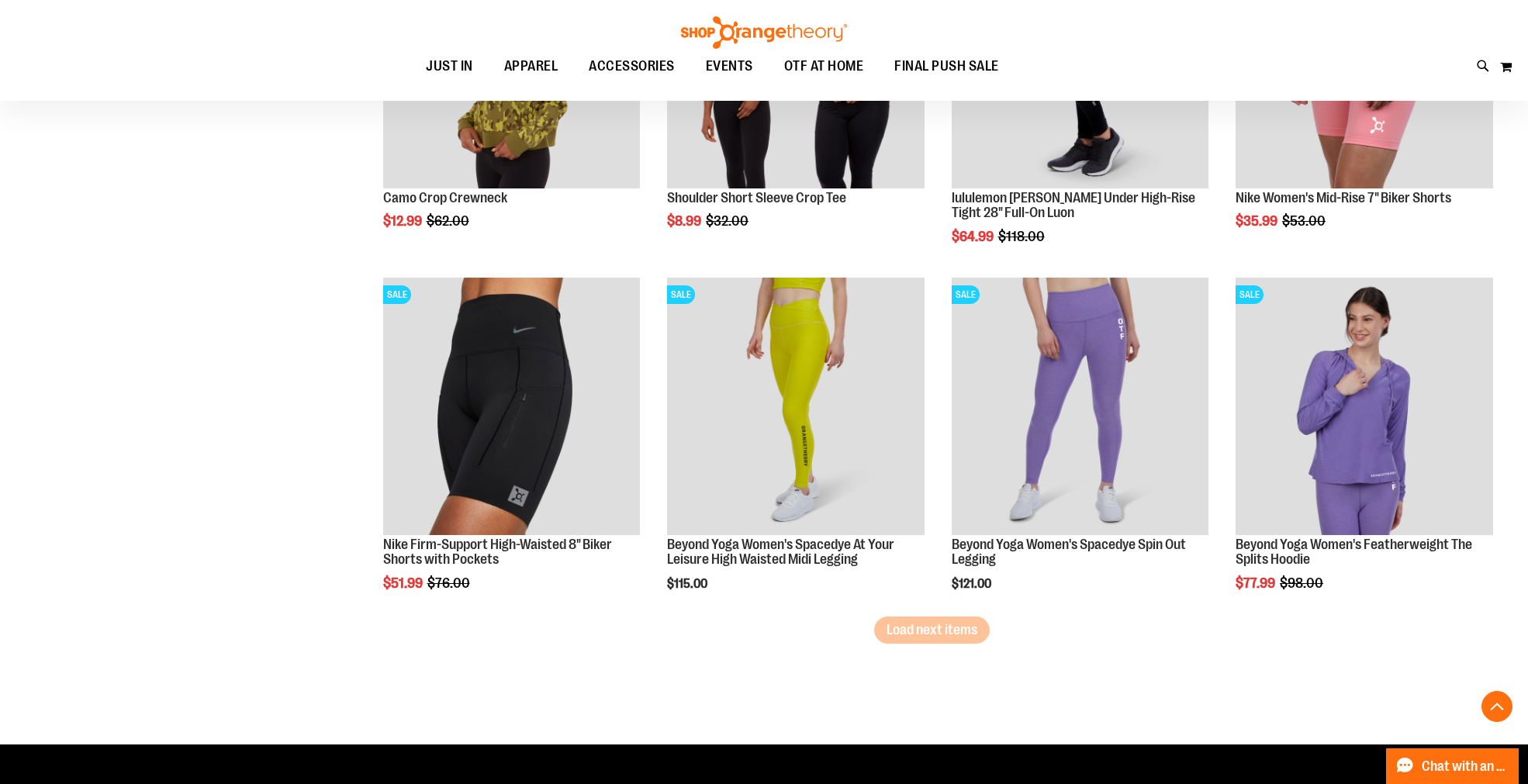
scroll to position [13228, 0]
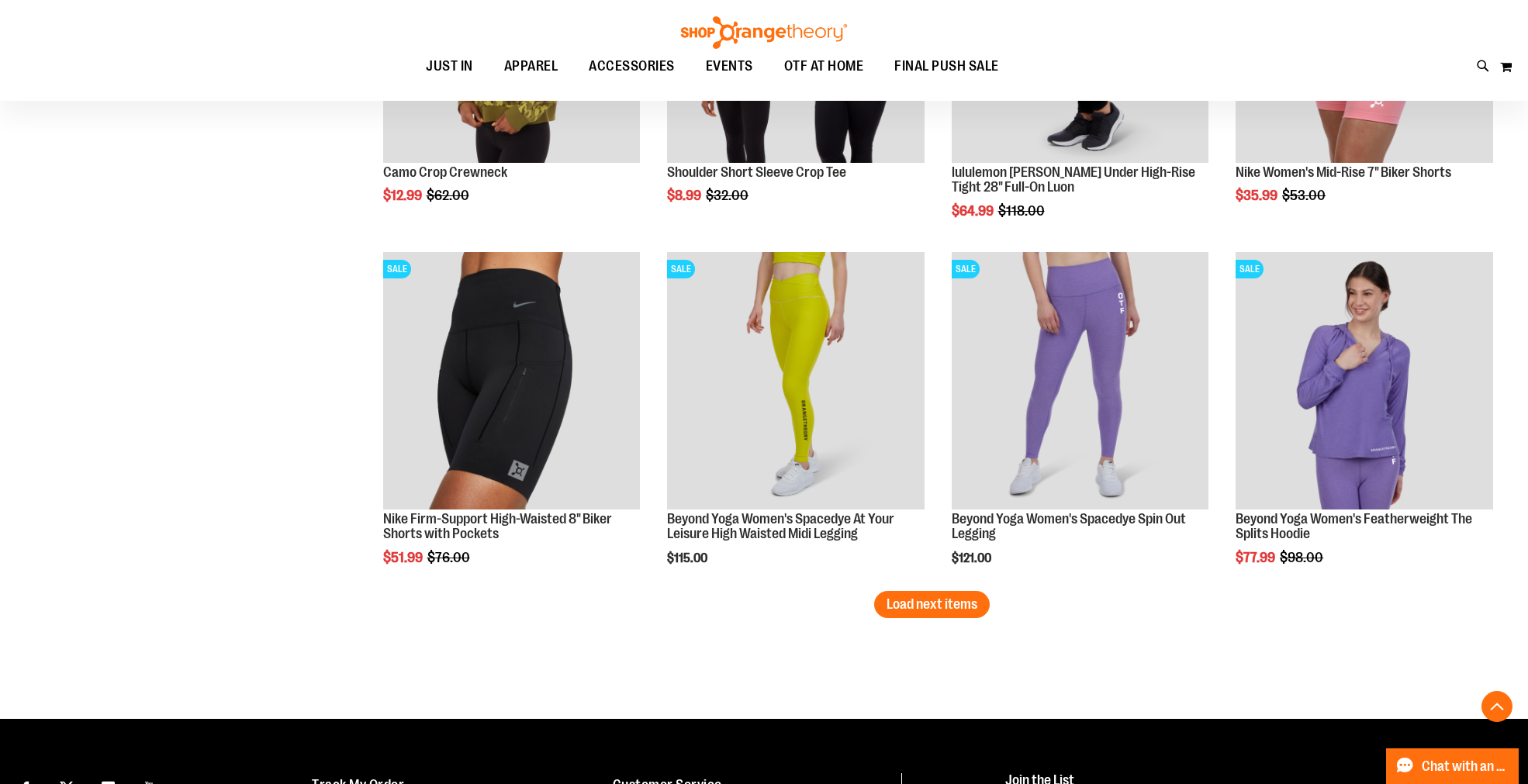
drag, startPoint x: 933, startPoint y: 603, endPoint x: 937, endPoint y: 570, distance: 33.2
click at [917, 600] on span "Load next items" at bounding box center [931, 603] width 90 height 15
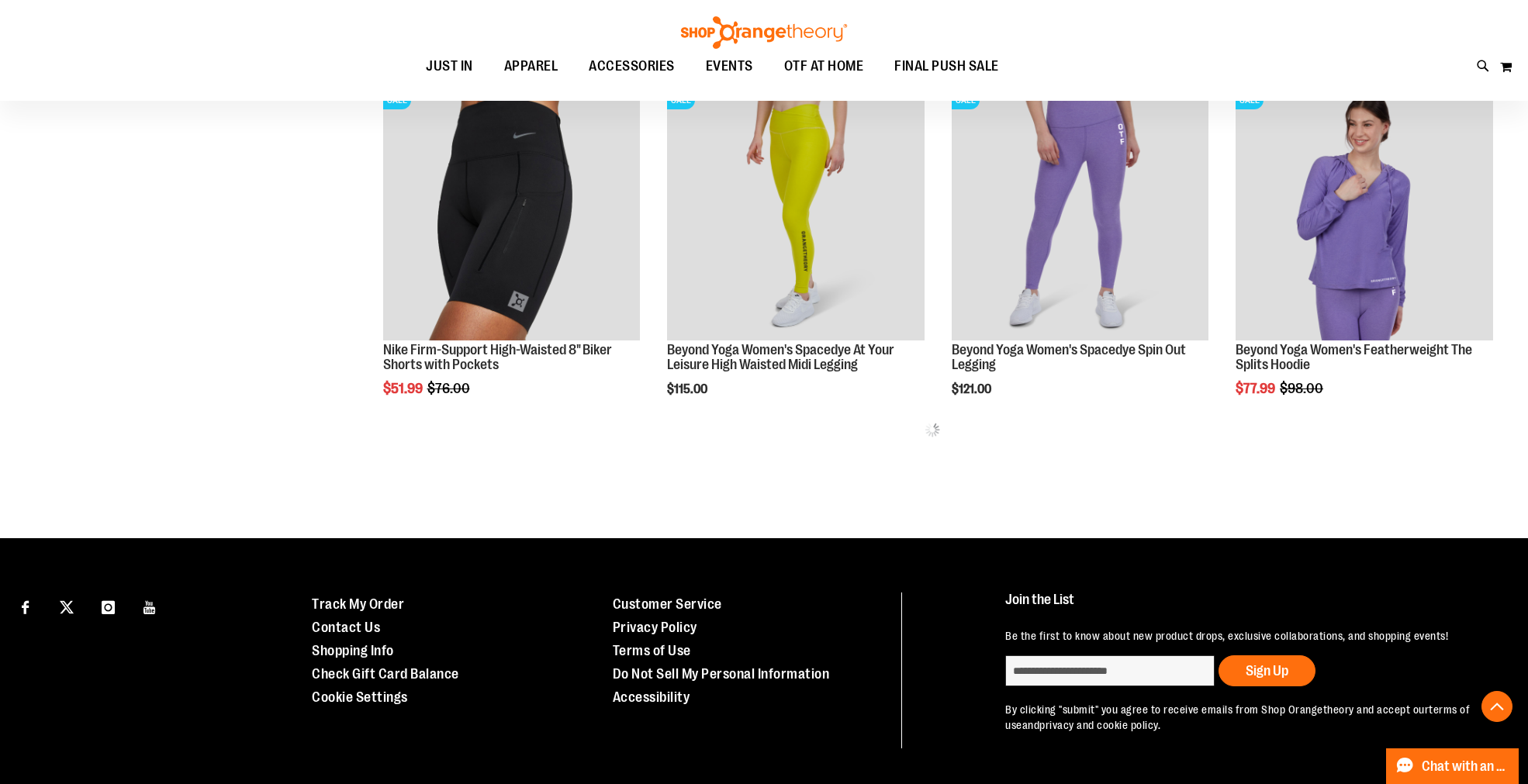
scroll to position [13400, 0]
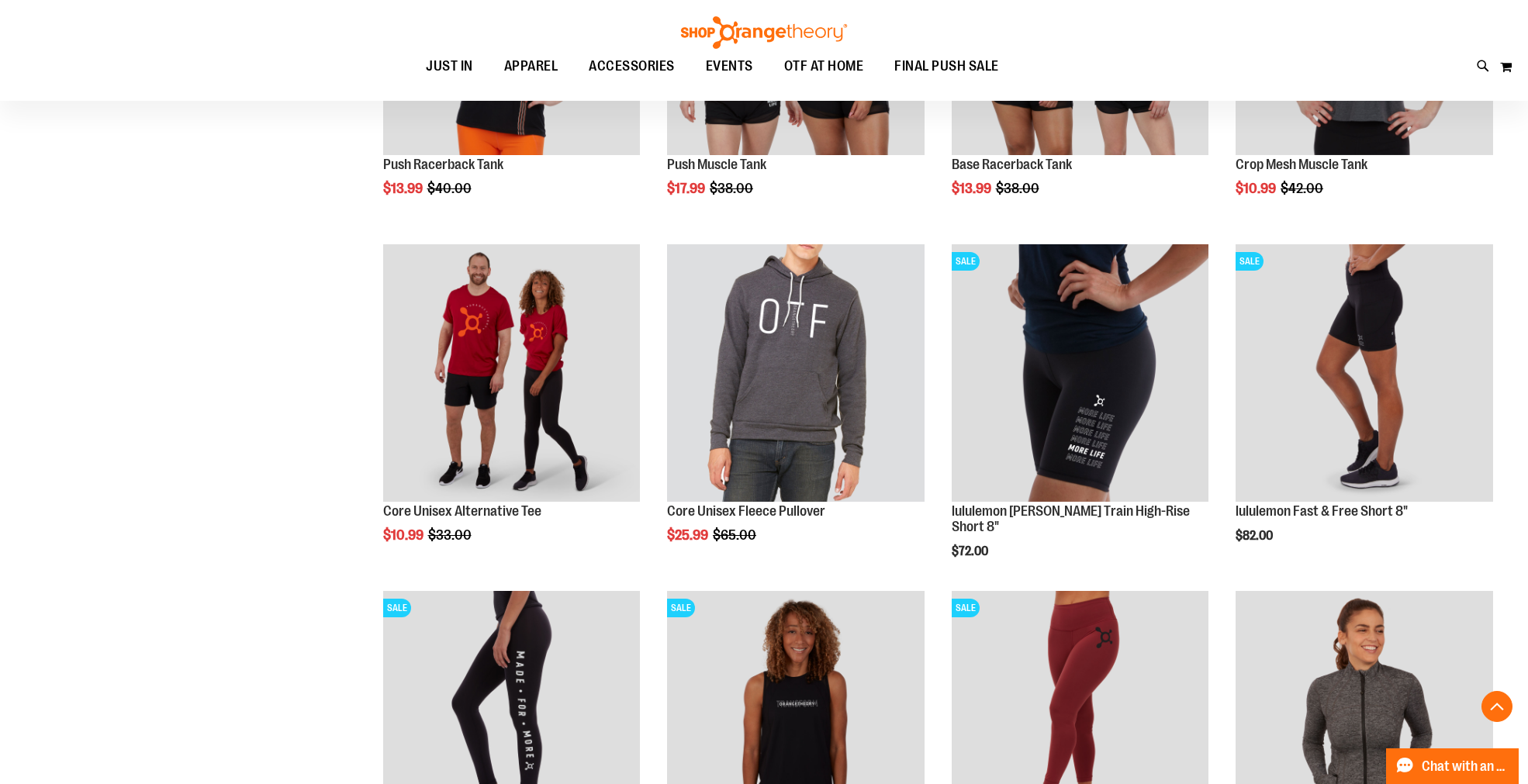
scroll to position [10803, 0]
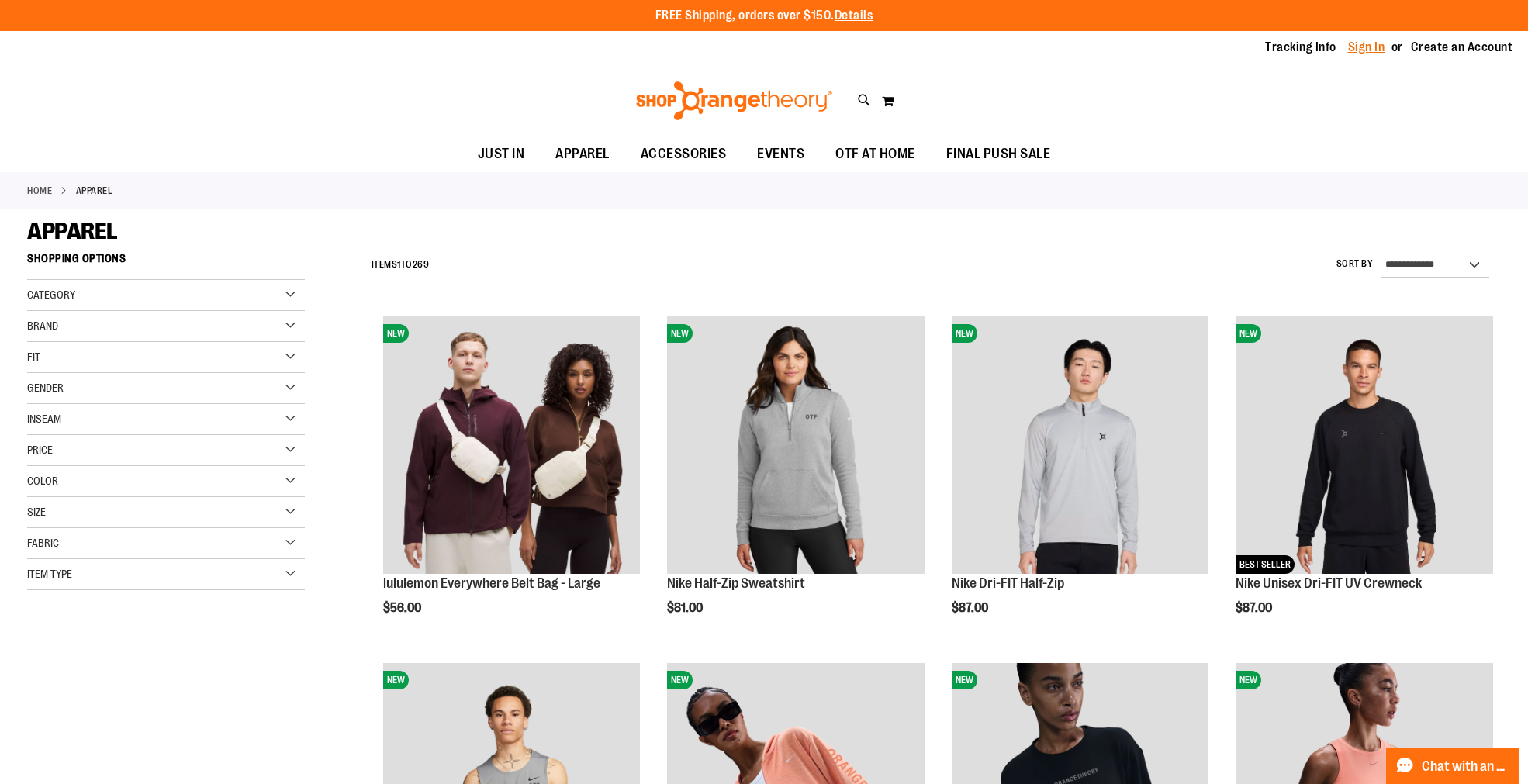
click at [1379, 43] on link "Sign In" at bounding box center [1367, 47] width 37 height 17
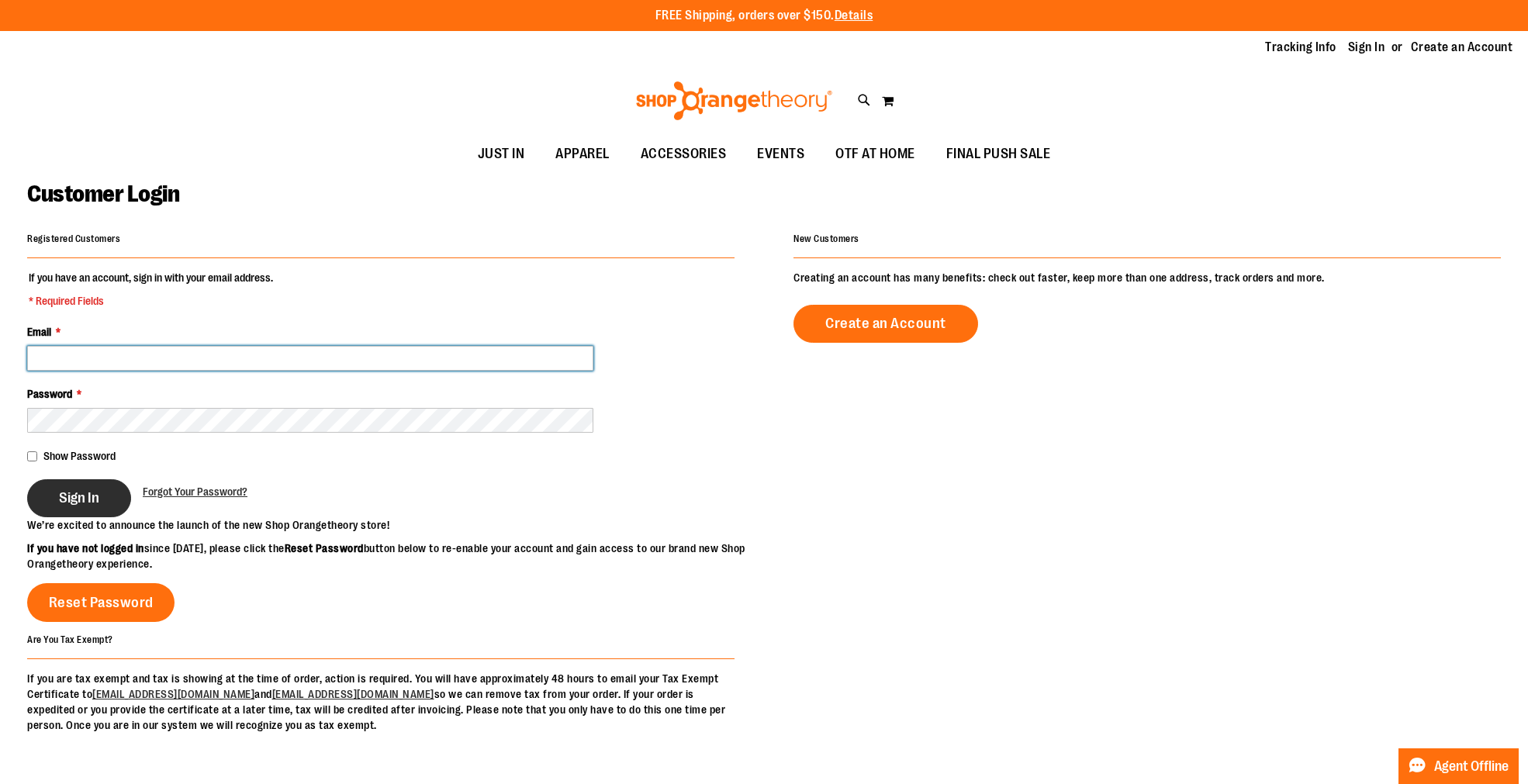
type input "**********"
click at [78, 500] on span "Sign In" at bounding box center [79, 497] width 41 height 17
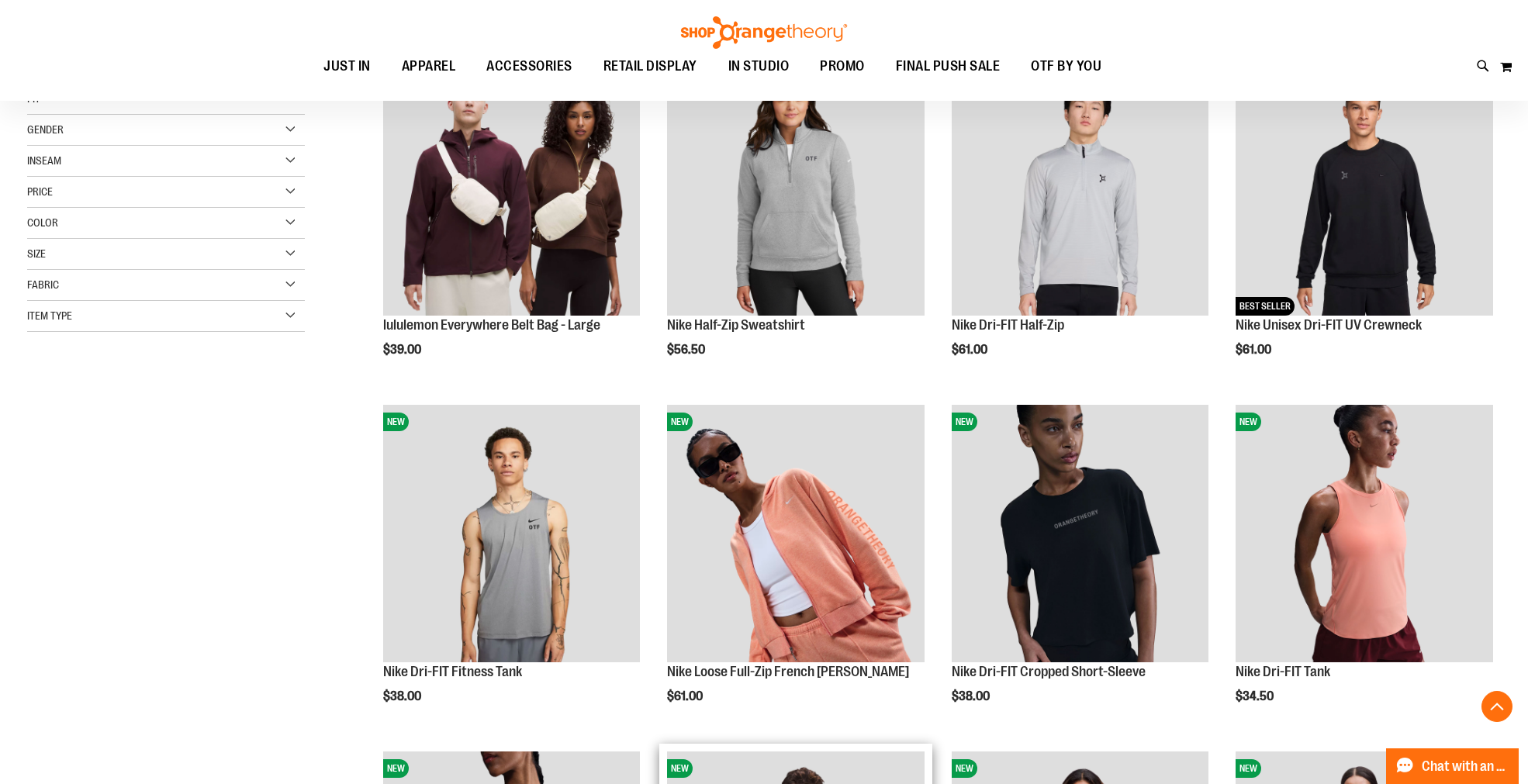
scroll to position [251, 0]
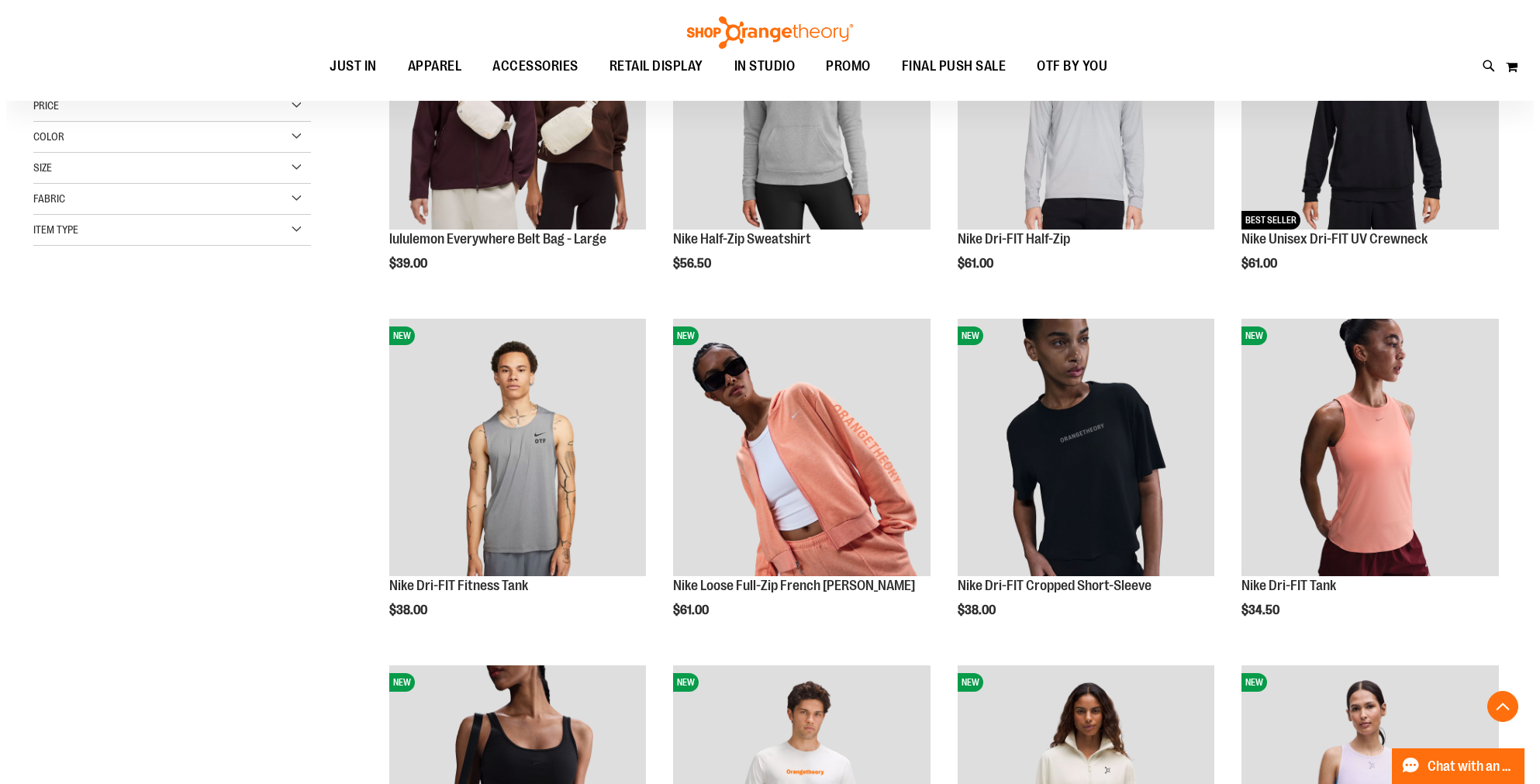
scroll to position [429, 0]
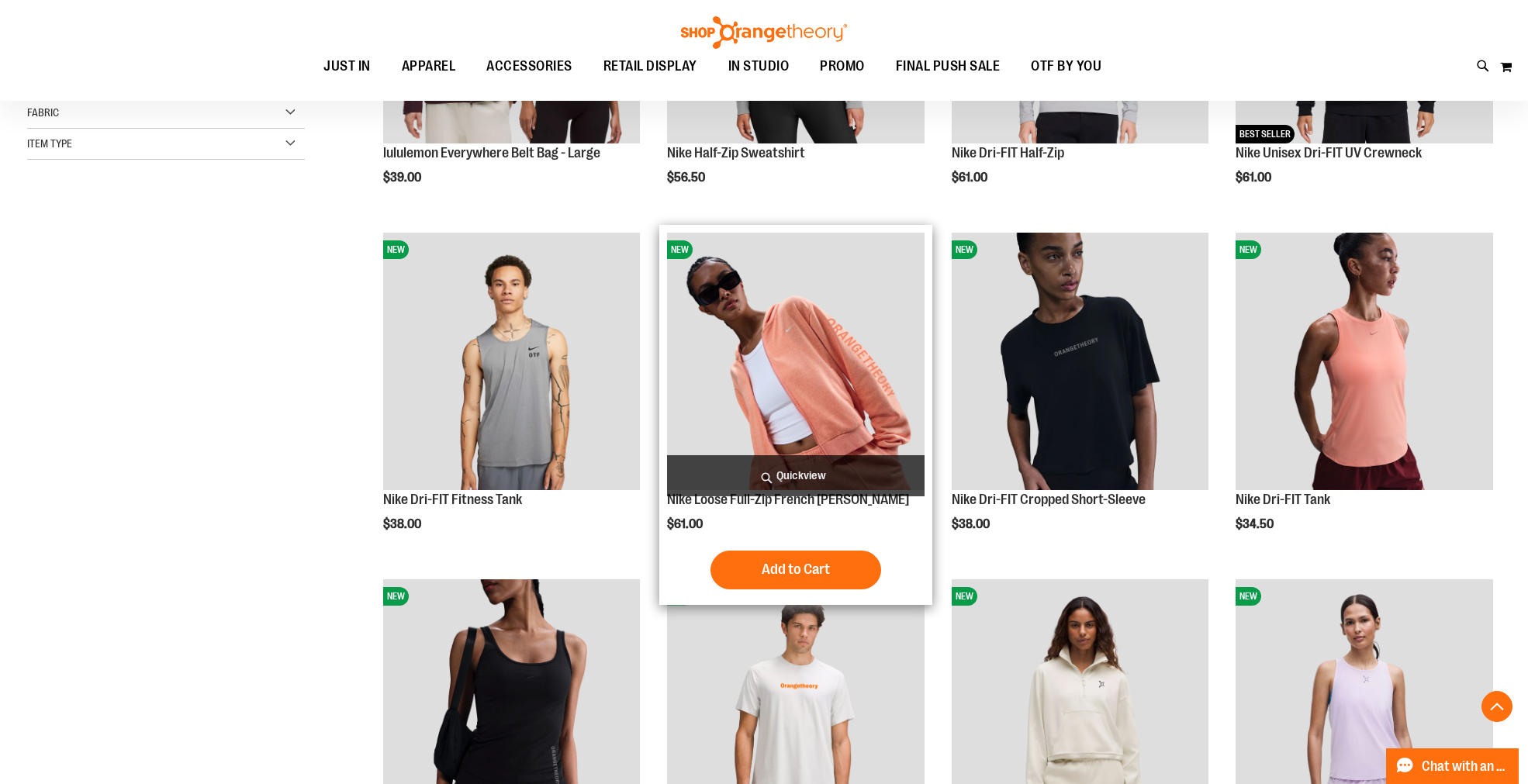
type input "**********"
click at [785, 475] on span "Quickview" at bounding box center [796, 475] width 257 height 41
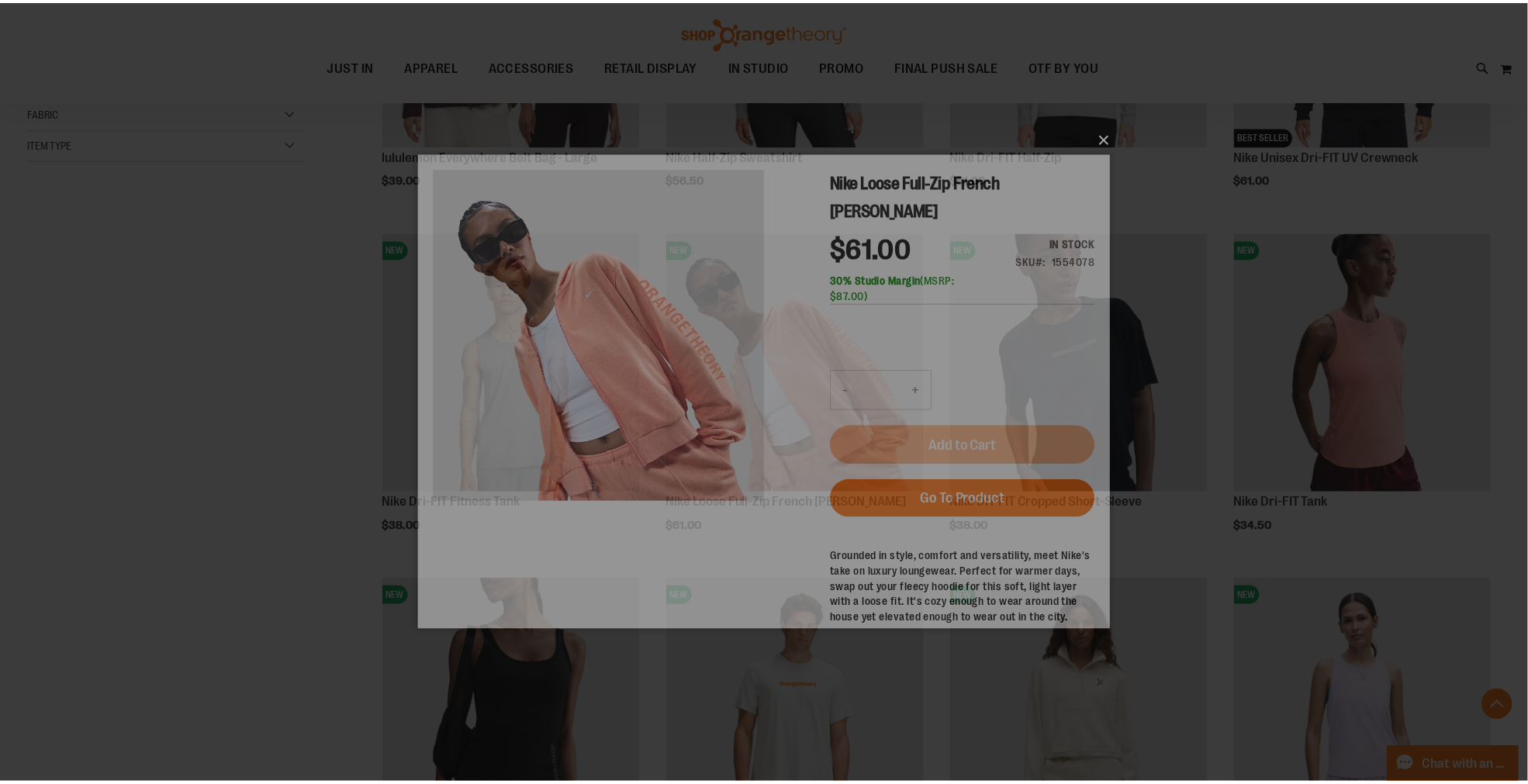
scroll to position [0, 0]
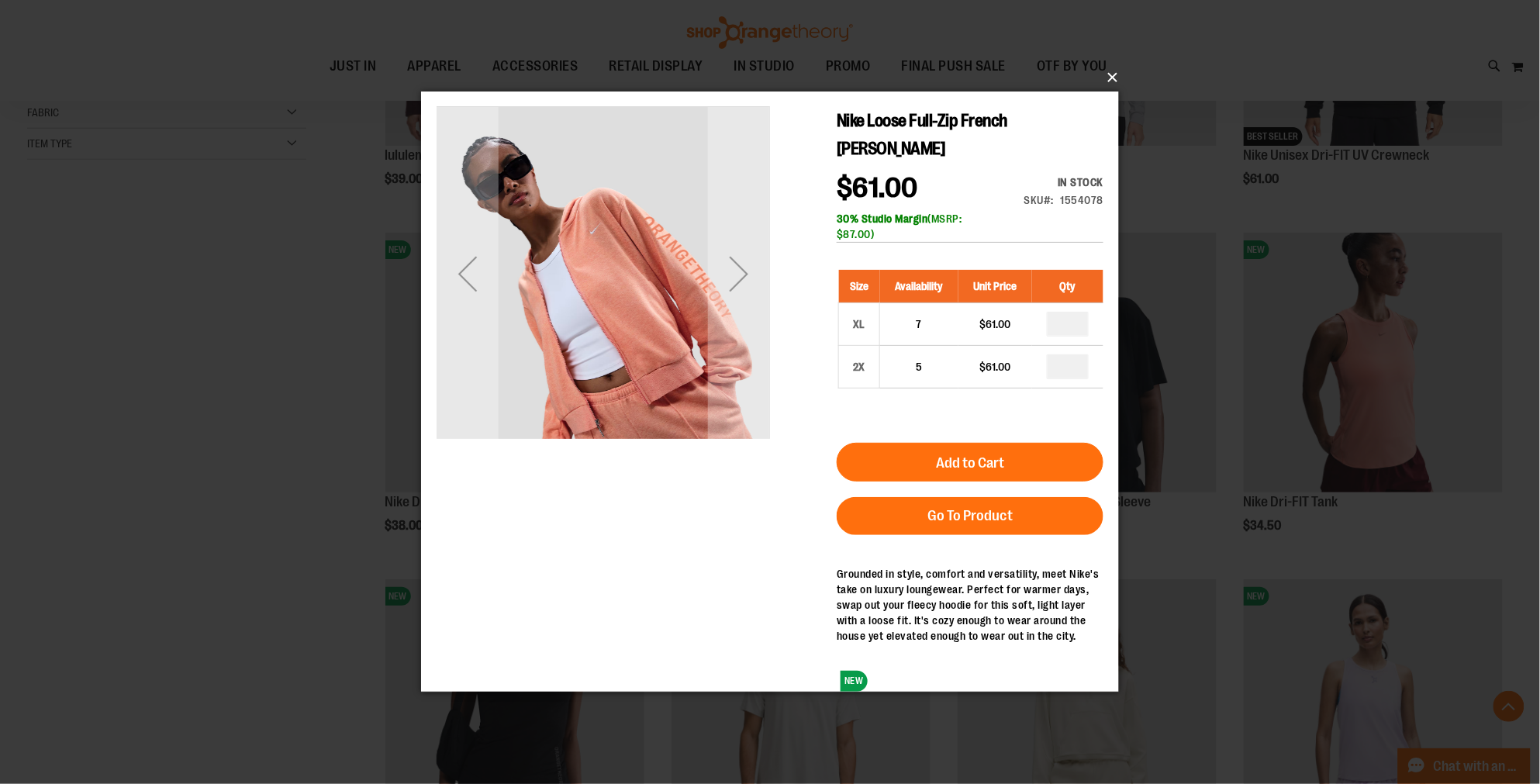
click at [1117, 74] on button "×" at bounding box center [774, 77] width 698 height 34
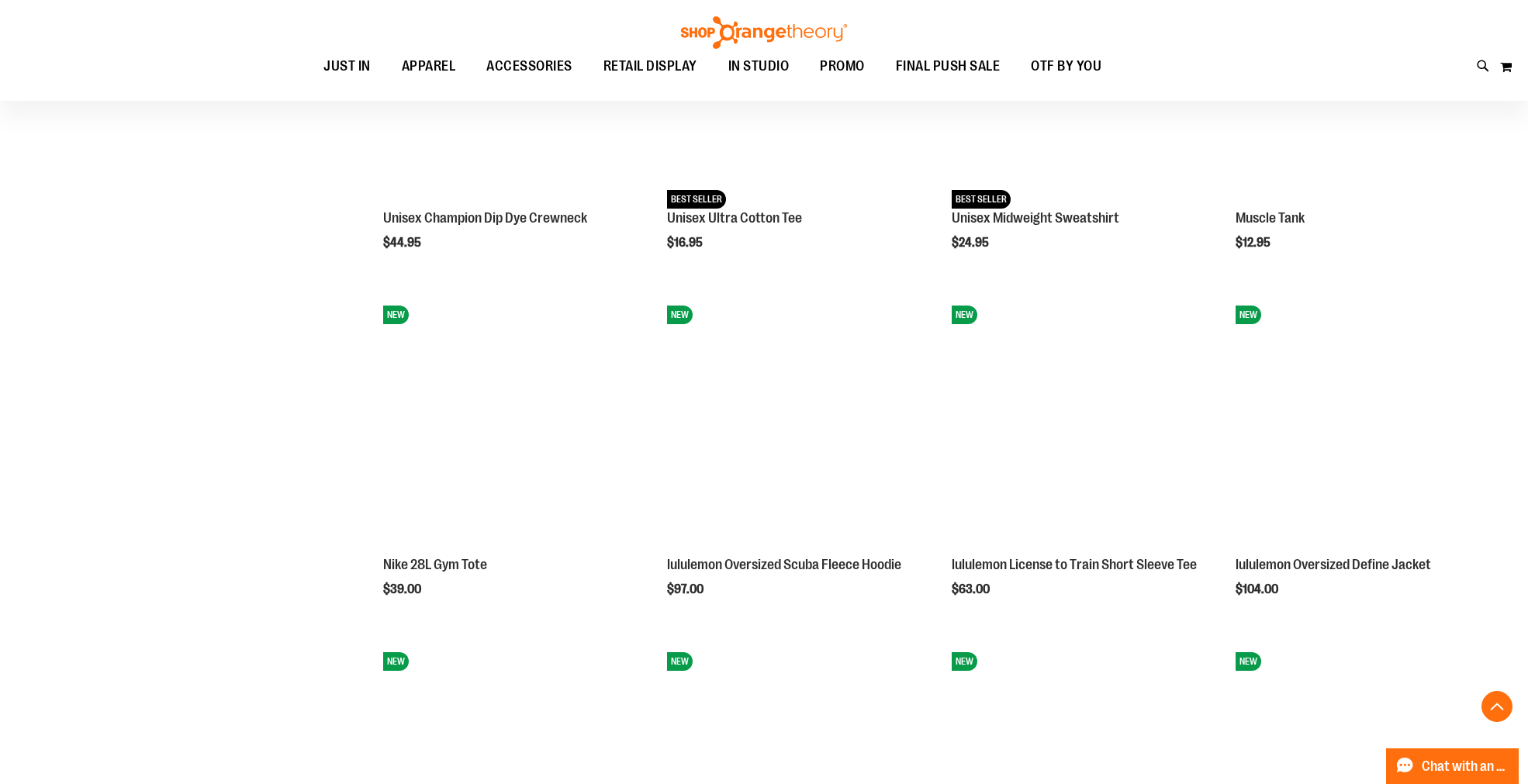
scroll to position [1463, 0]
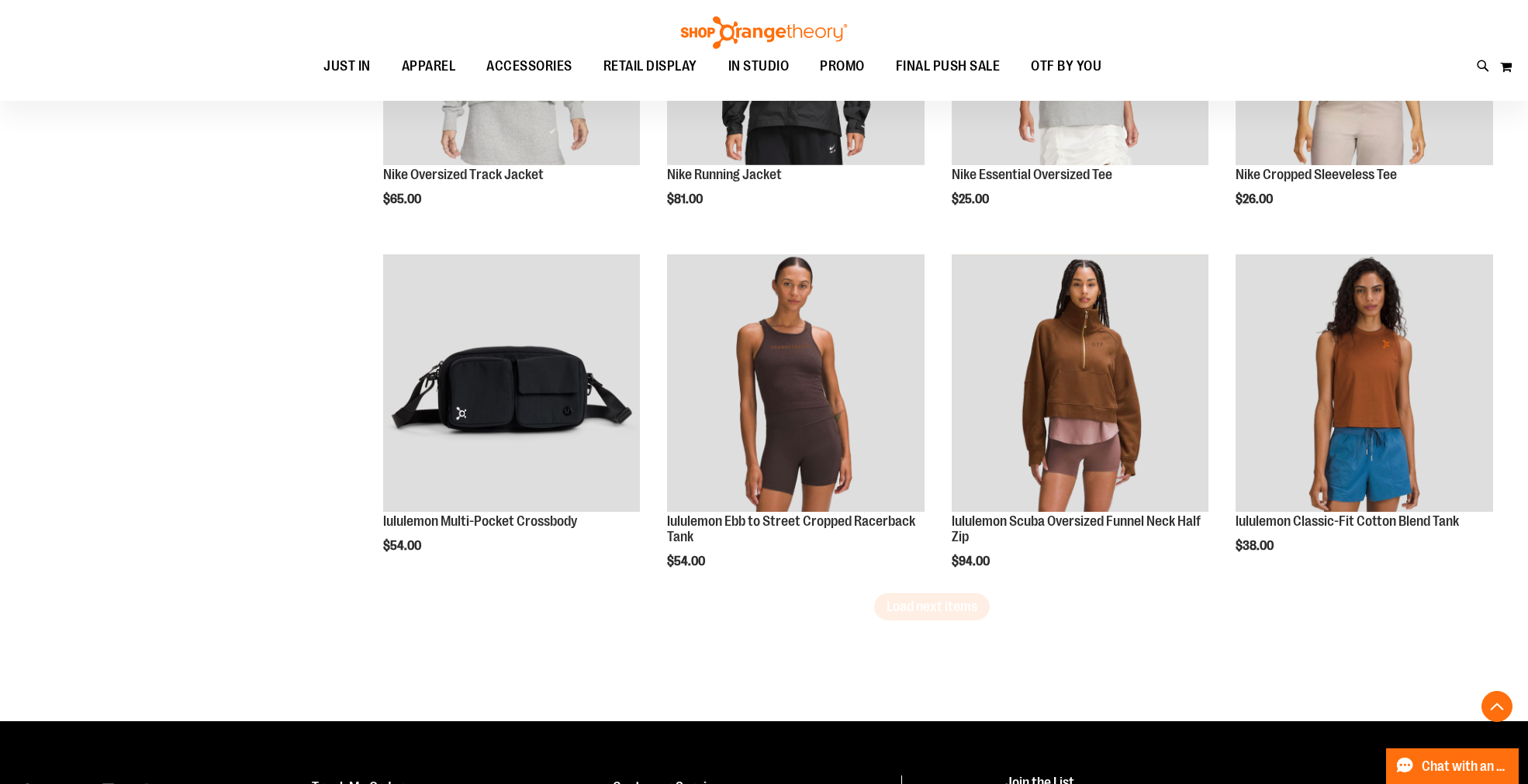
scroll to position [2927, 0]
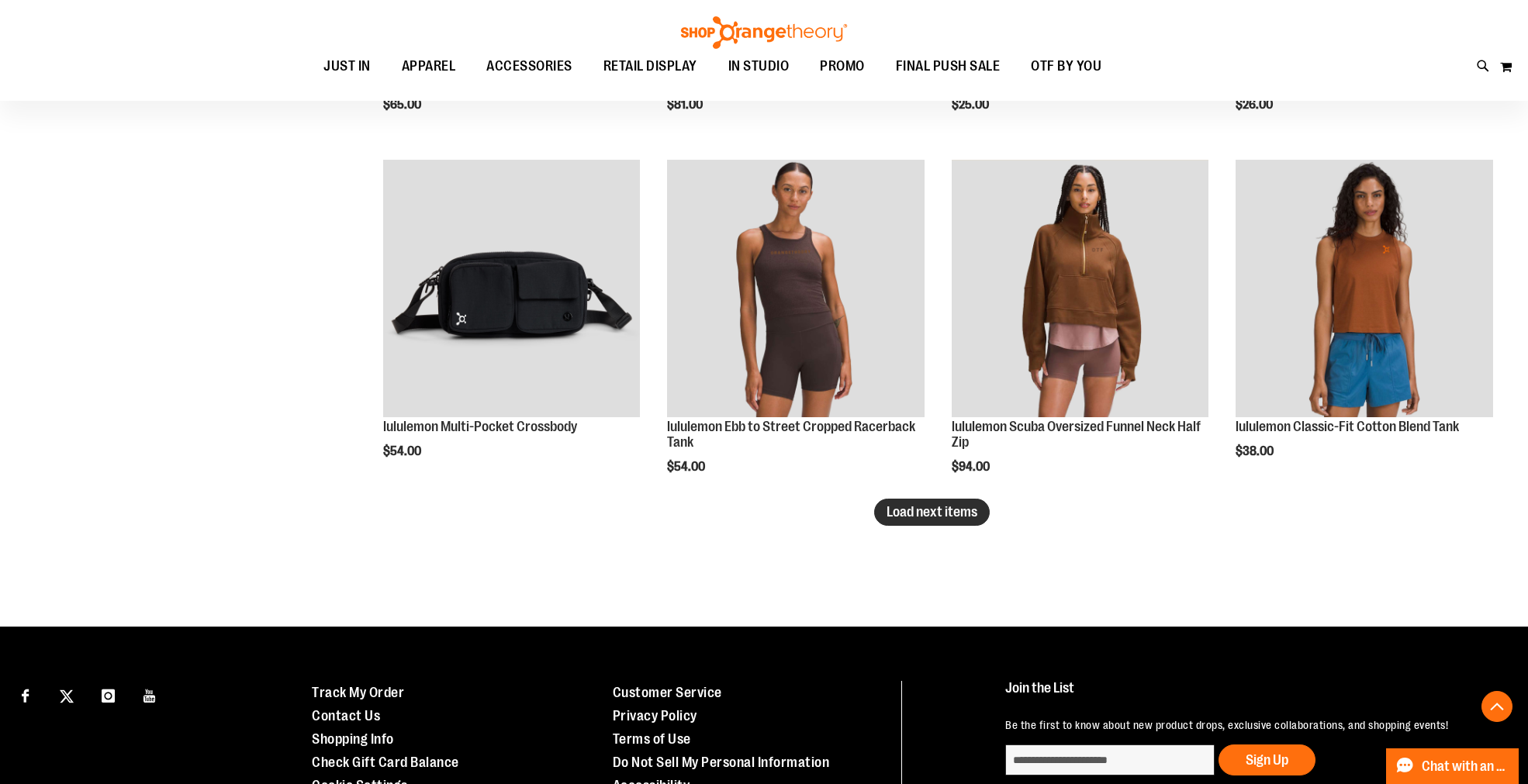
click at [933, 518] on span "Load next items" at bounding box center [931, 511] width 90 height 15
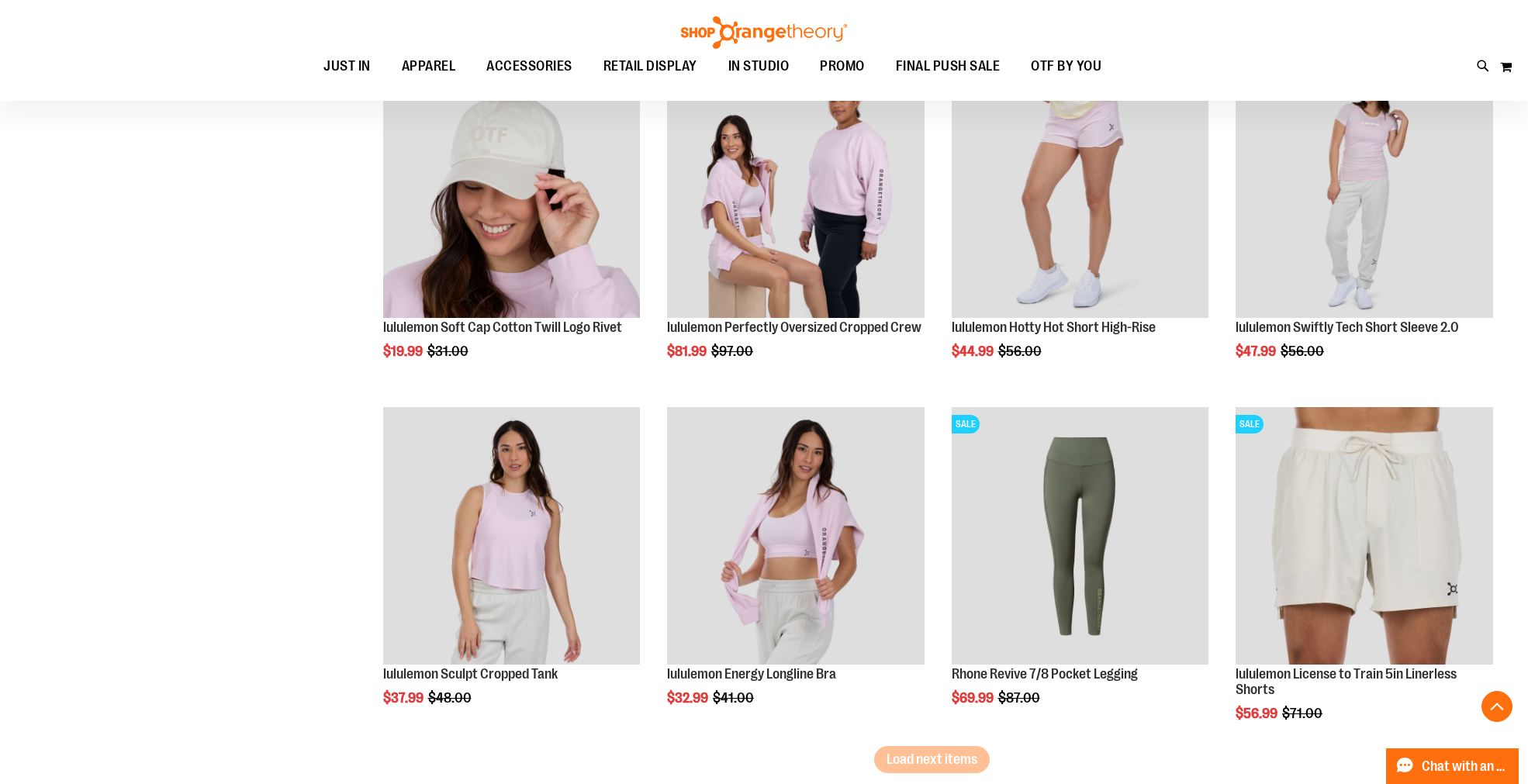
scroll to position [3961, 0]
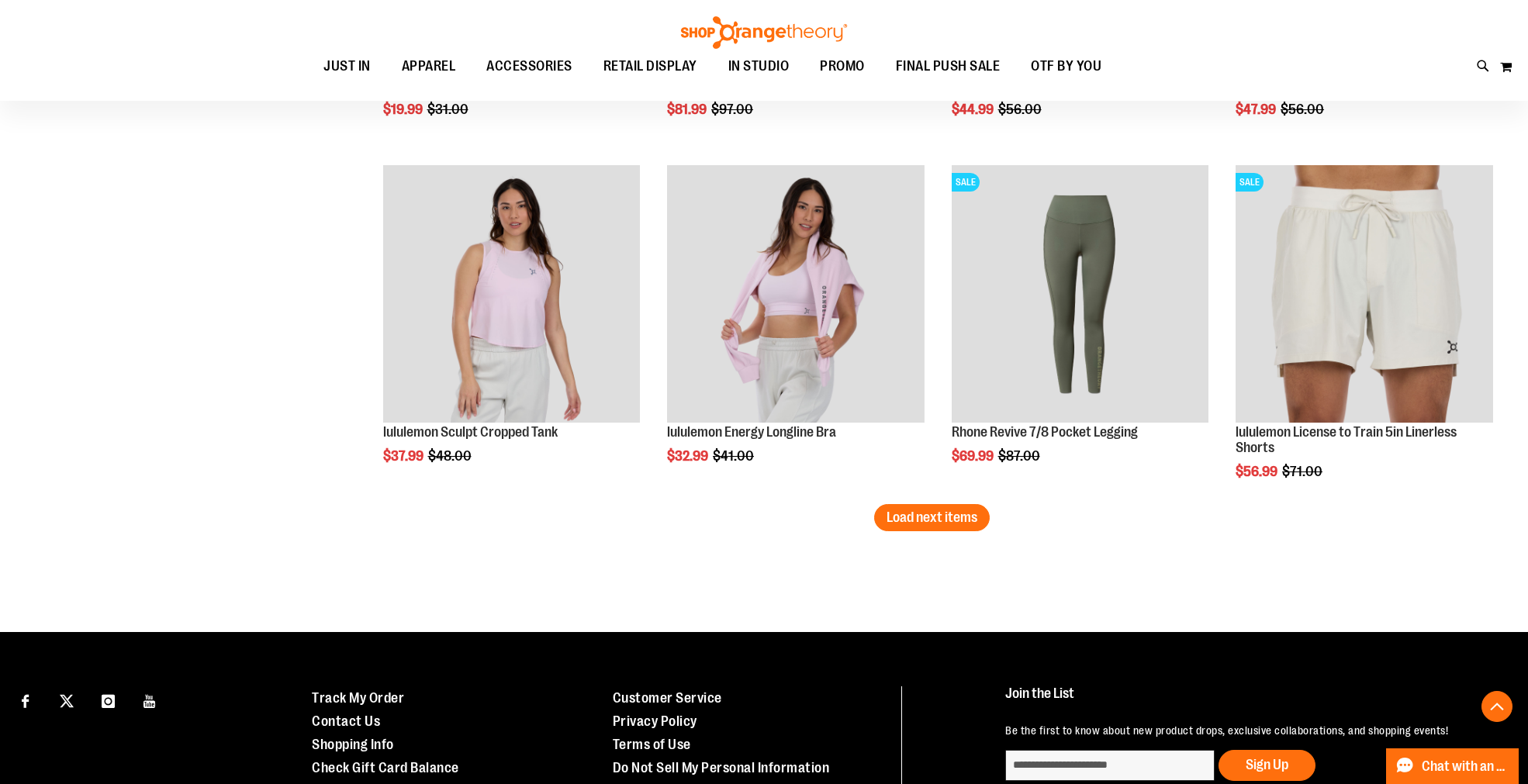
drag, startPoint x: 909, startPoint y: 518, endPoint x: 793, endPoint y: 511, distance: 116.2
click at [908, 516] on span "Load next items" at bounding box center [931, 517] width 90 height 15
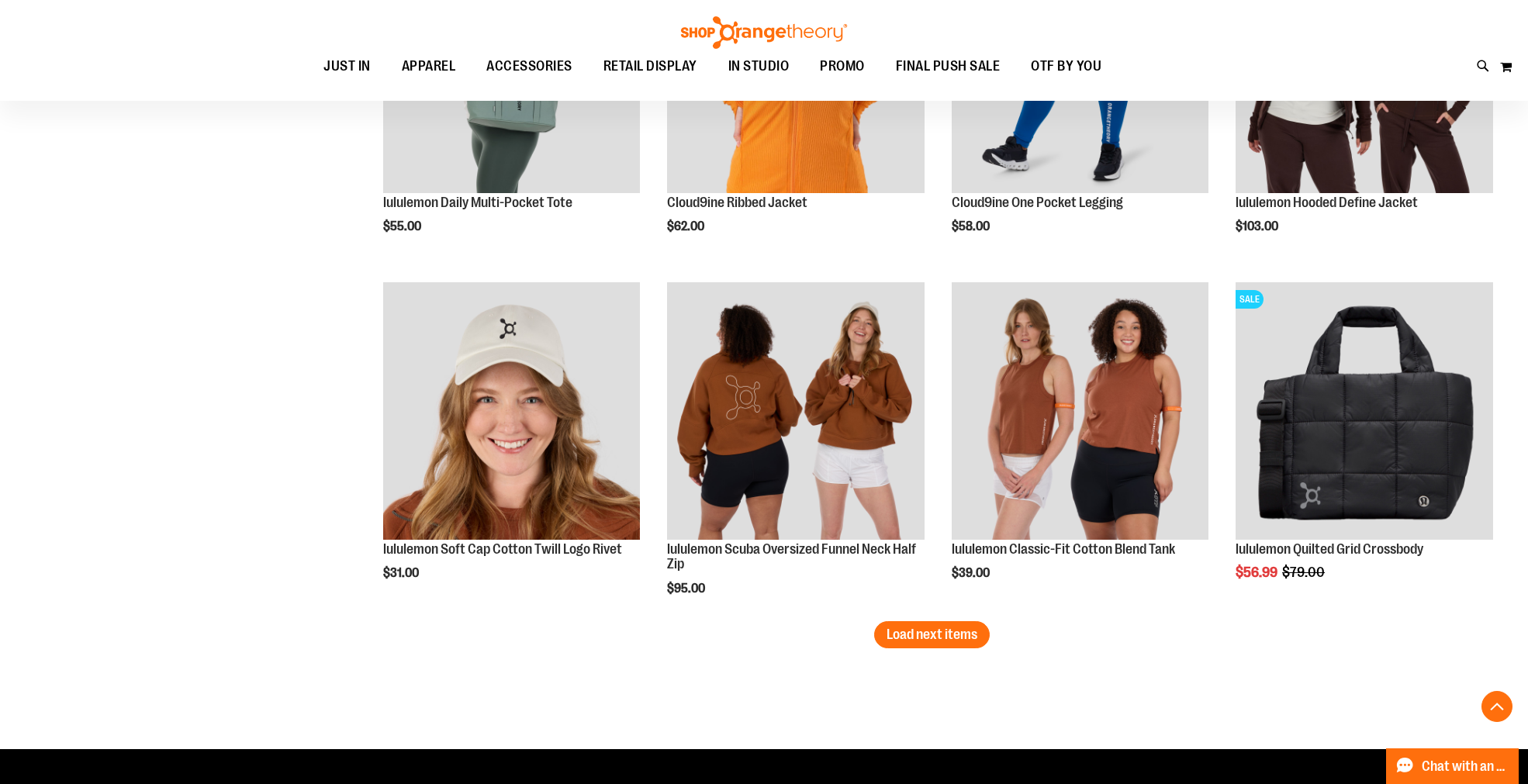
scroll to position [4908, 0]
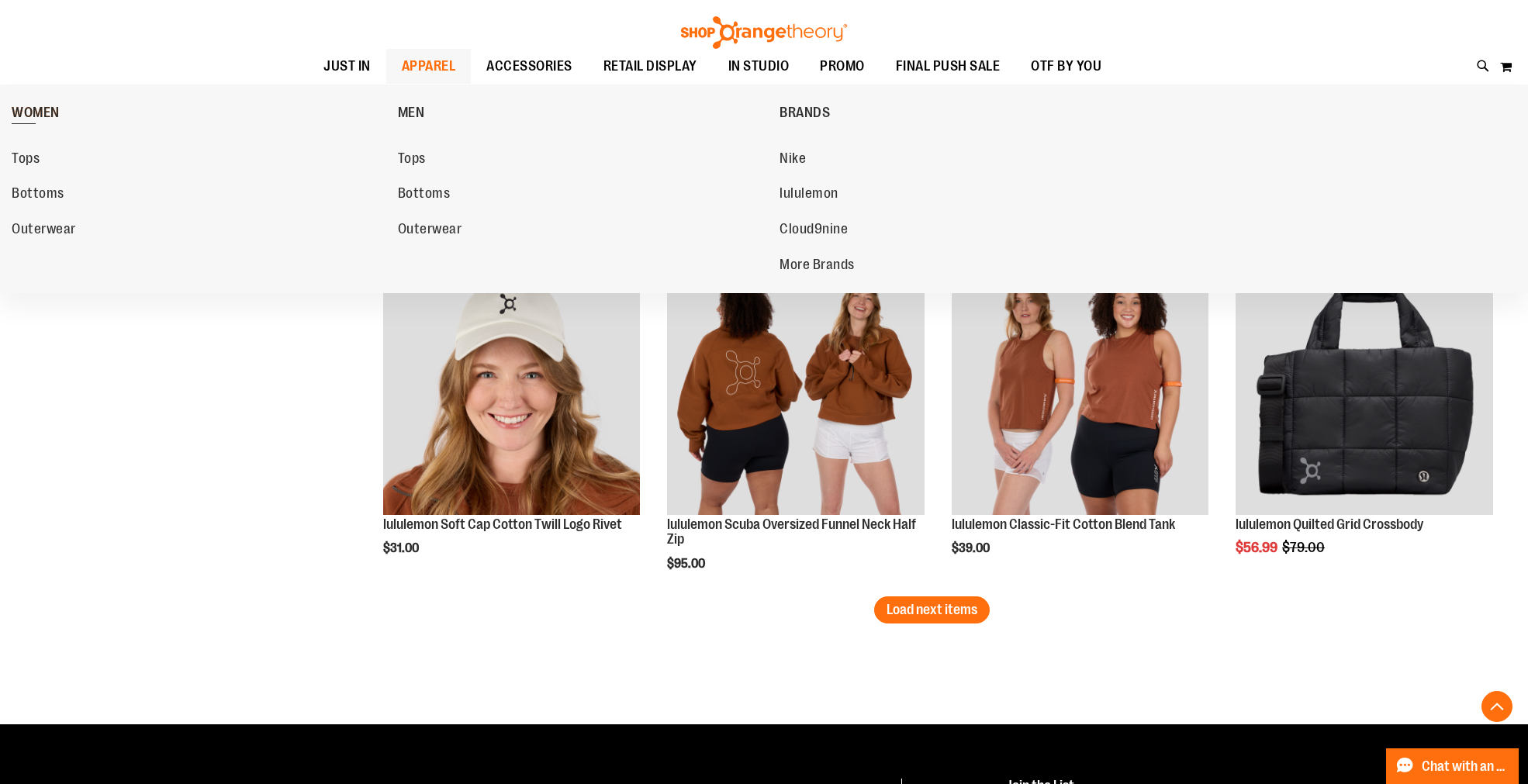
click at [35, 109] on span "WOMEN" at bounding box center [35, 115] width 48 height 20
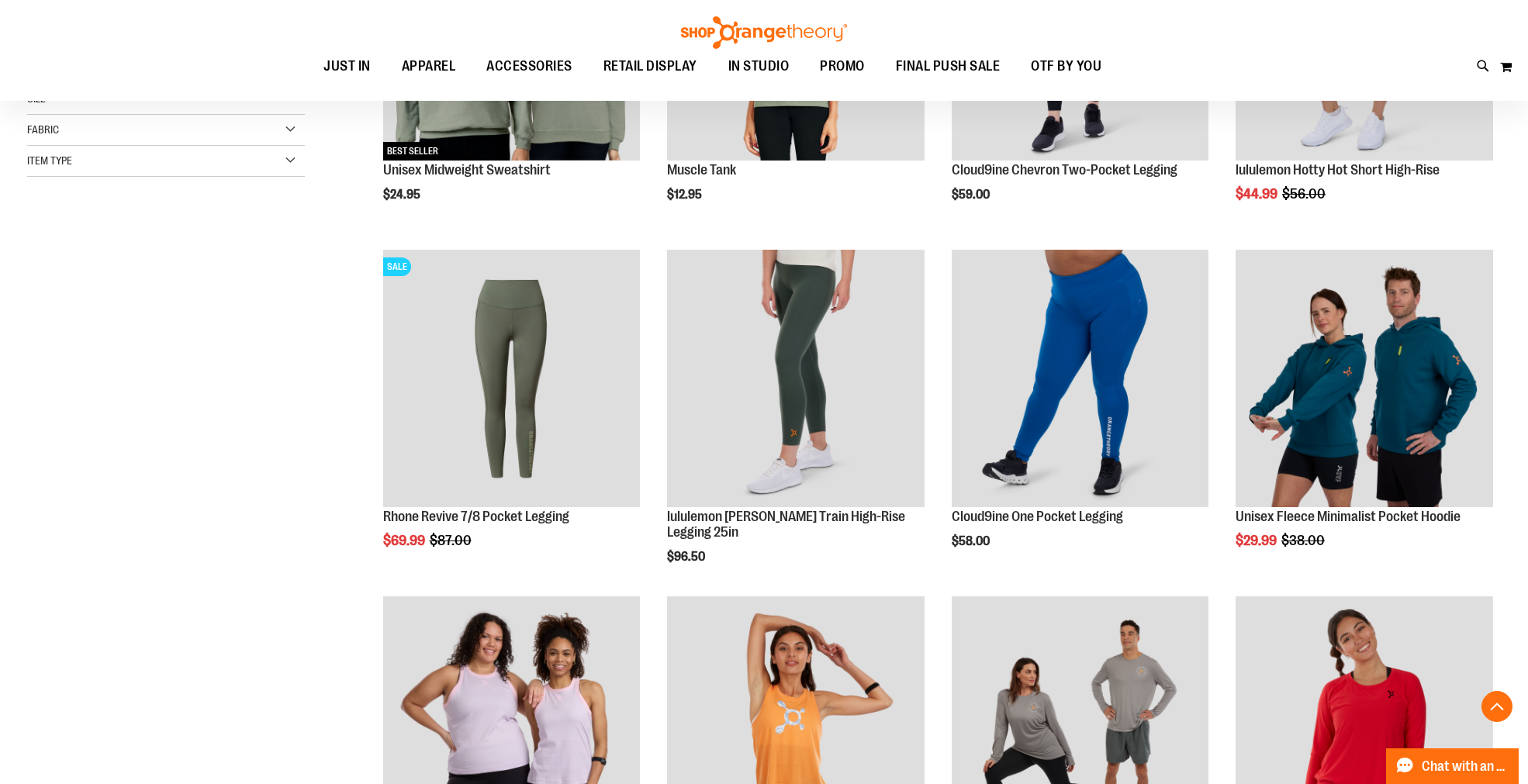
scroll to position [430, 0]
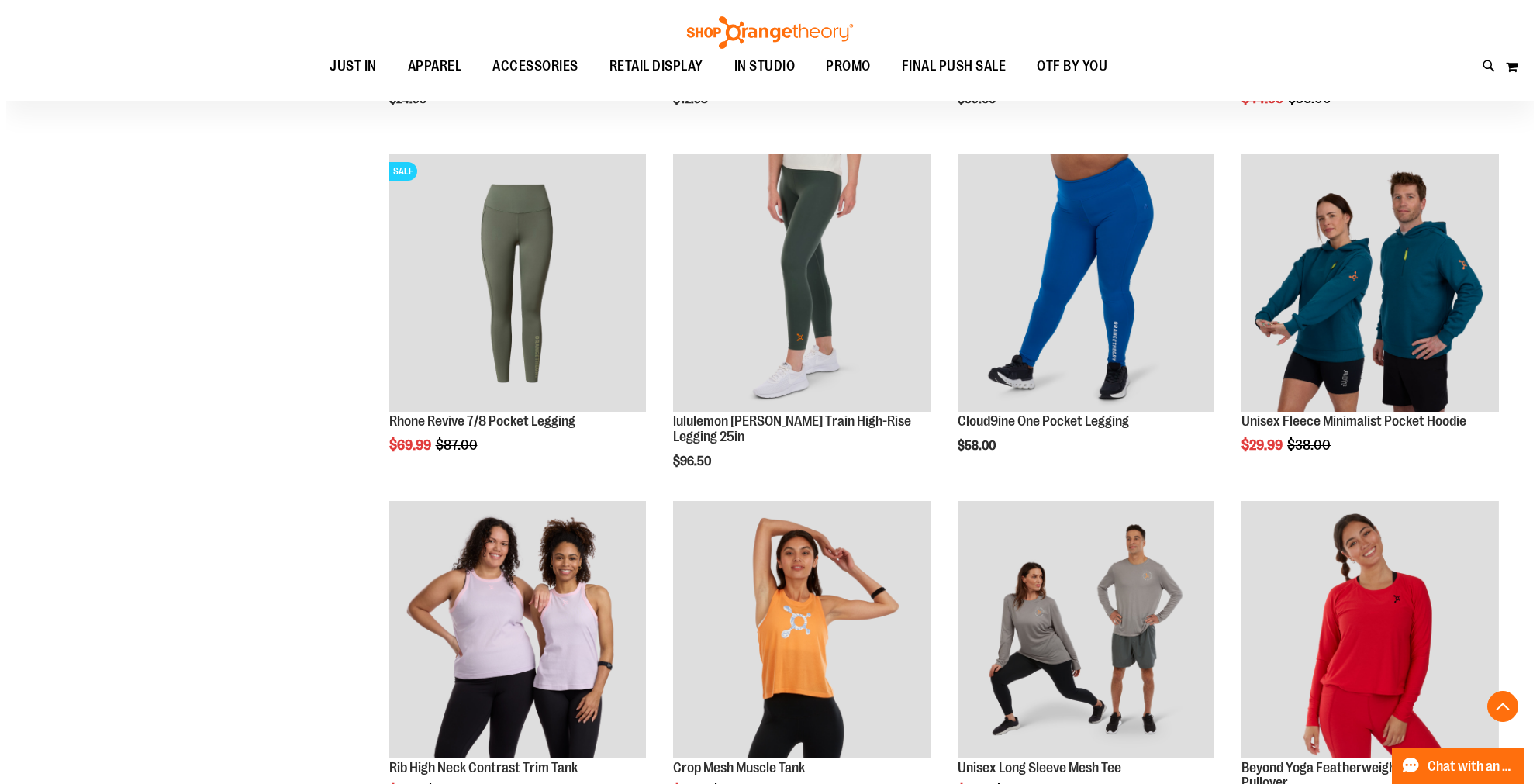
scroll to position [688, 0]
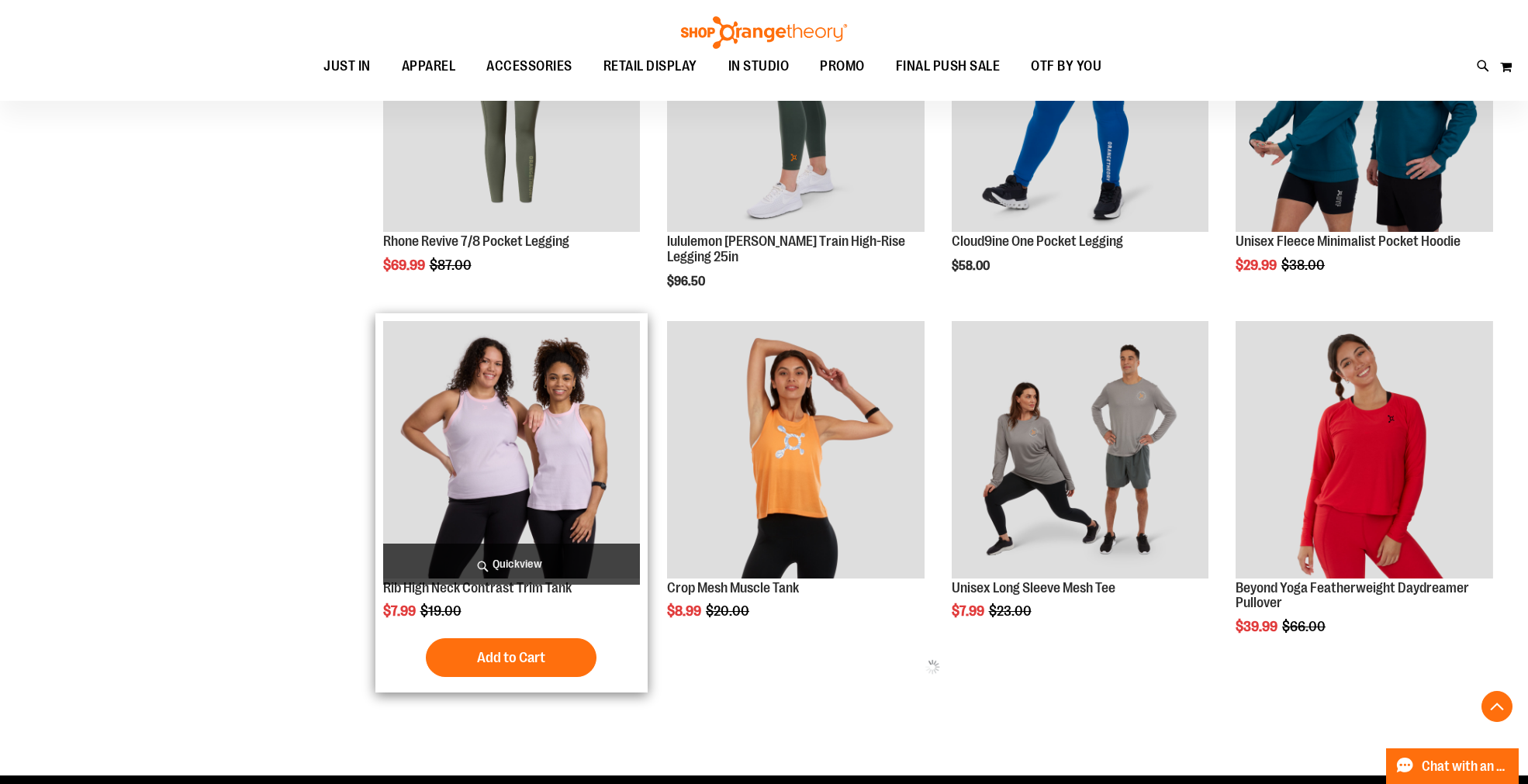
type input "**********"
click at [498, 556] on span "Quickview" at bounding box center [512, 563] width 257 height 41
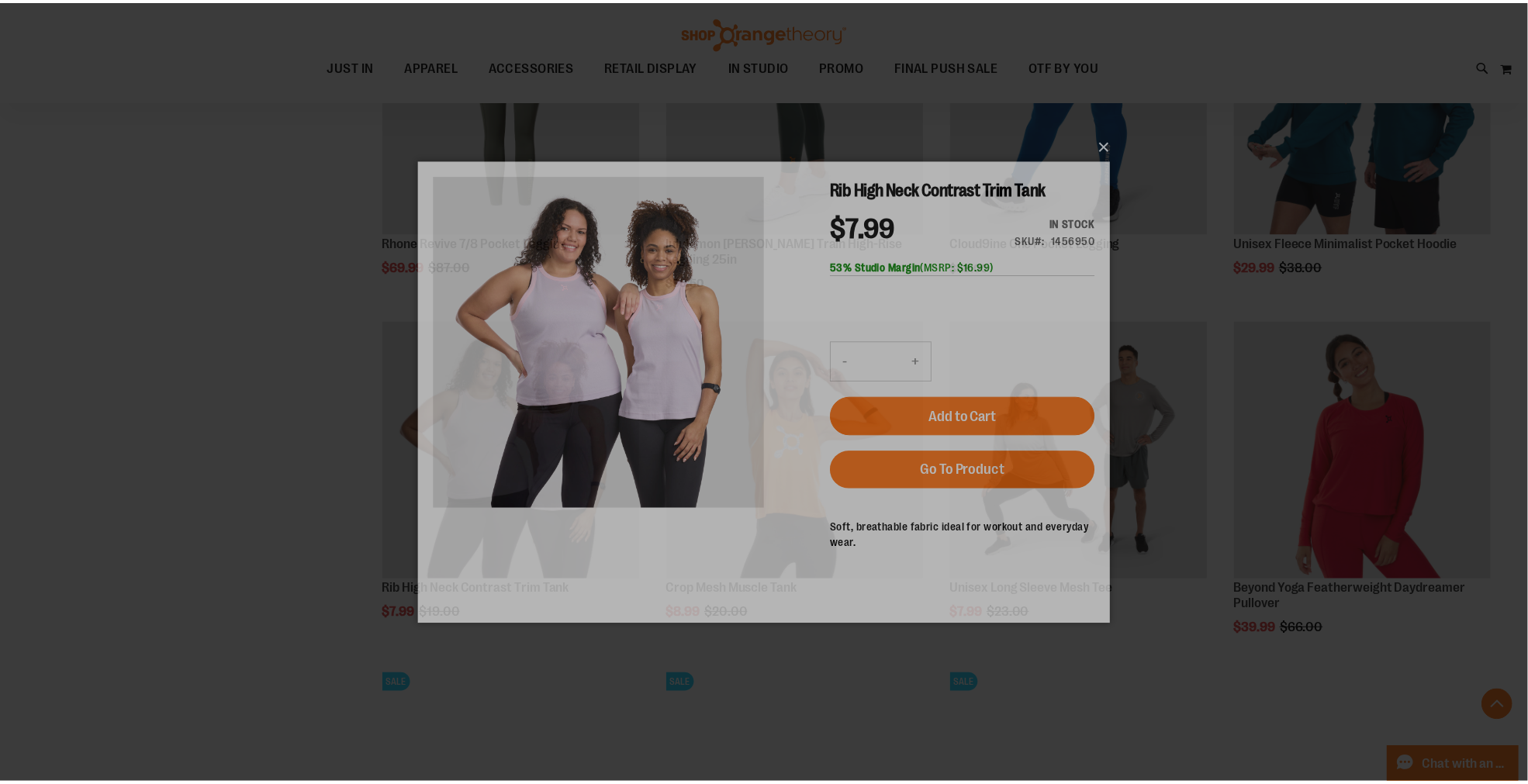
scroll to position [0, 0]
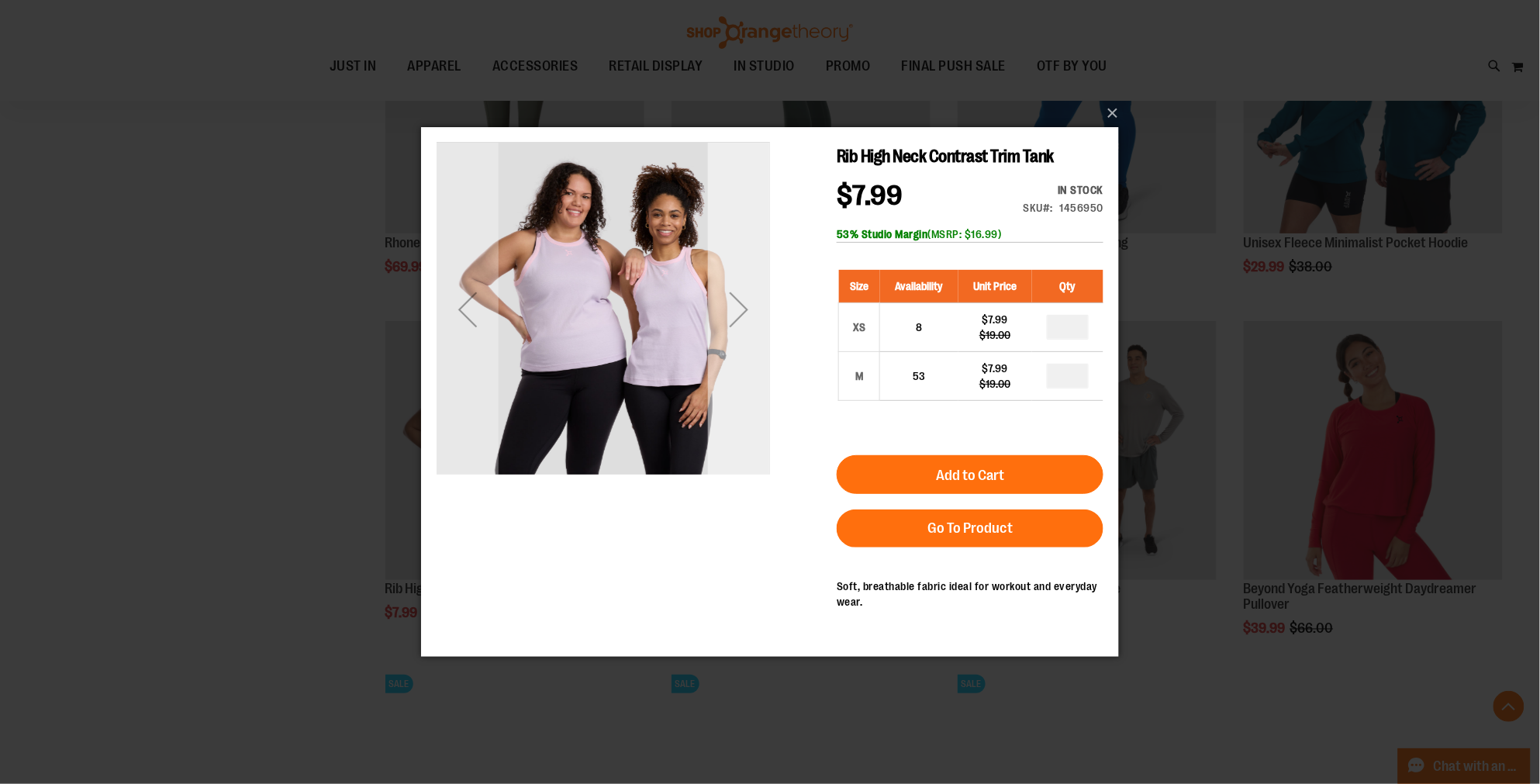
click at [724, 341] on div "Next" at bounding box center [738, 308] width 62 height 333
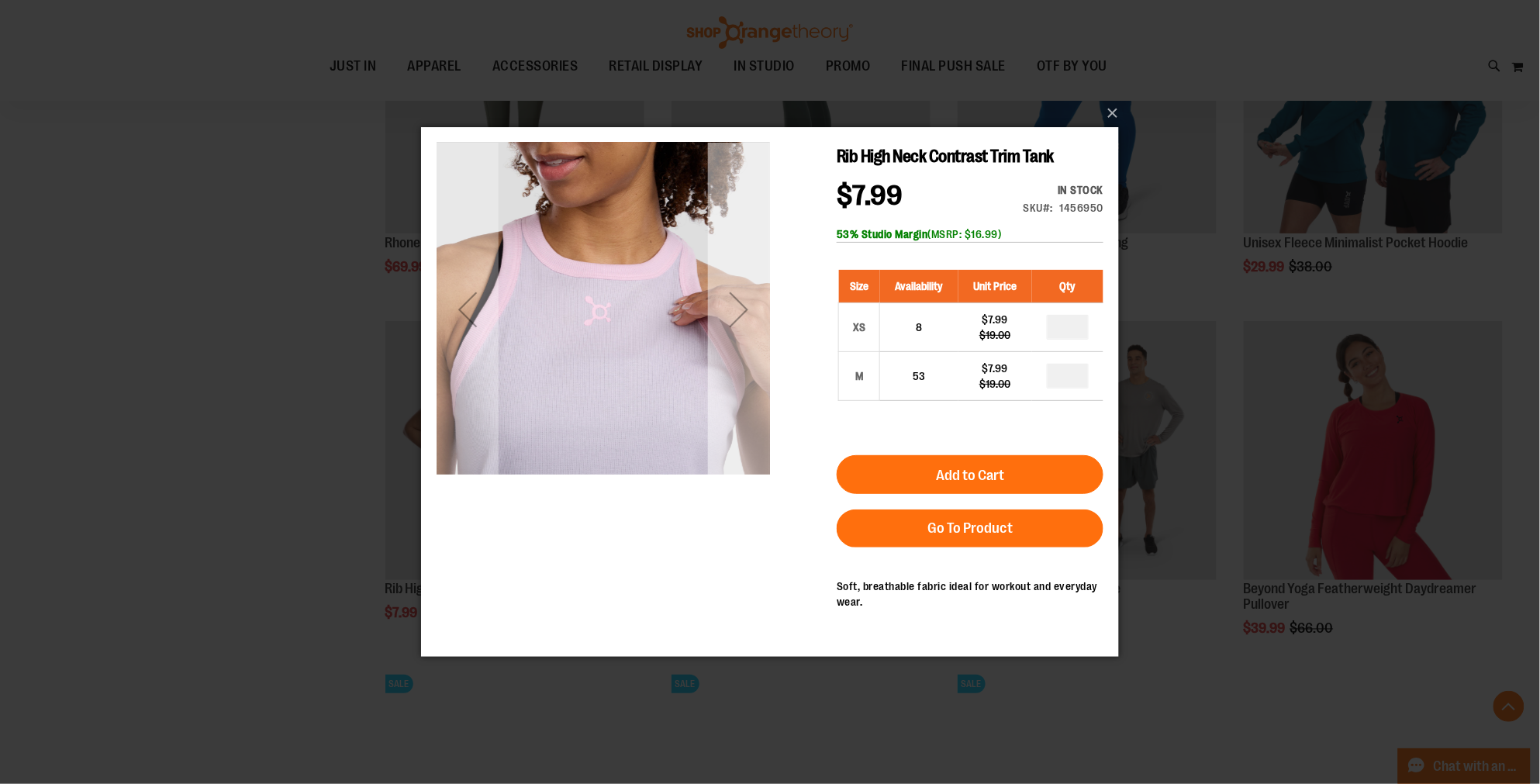
click at [724, 341] on div "Next" at bounding box center [738, 308] width 62 height 333
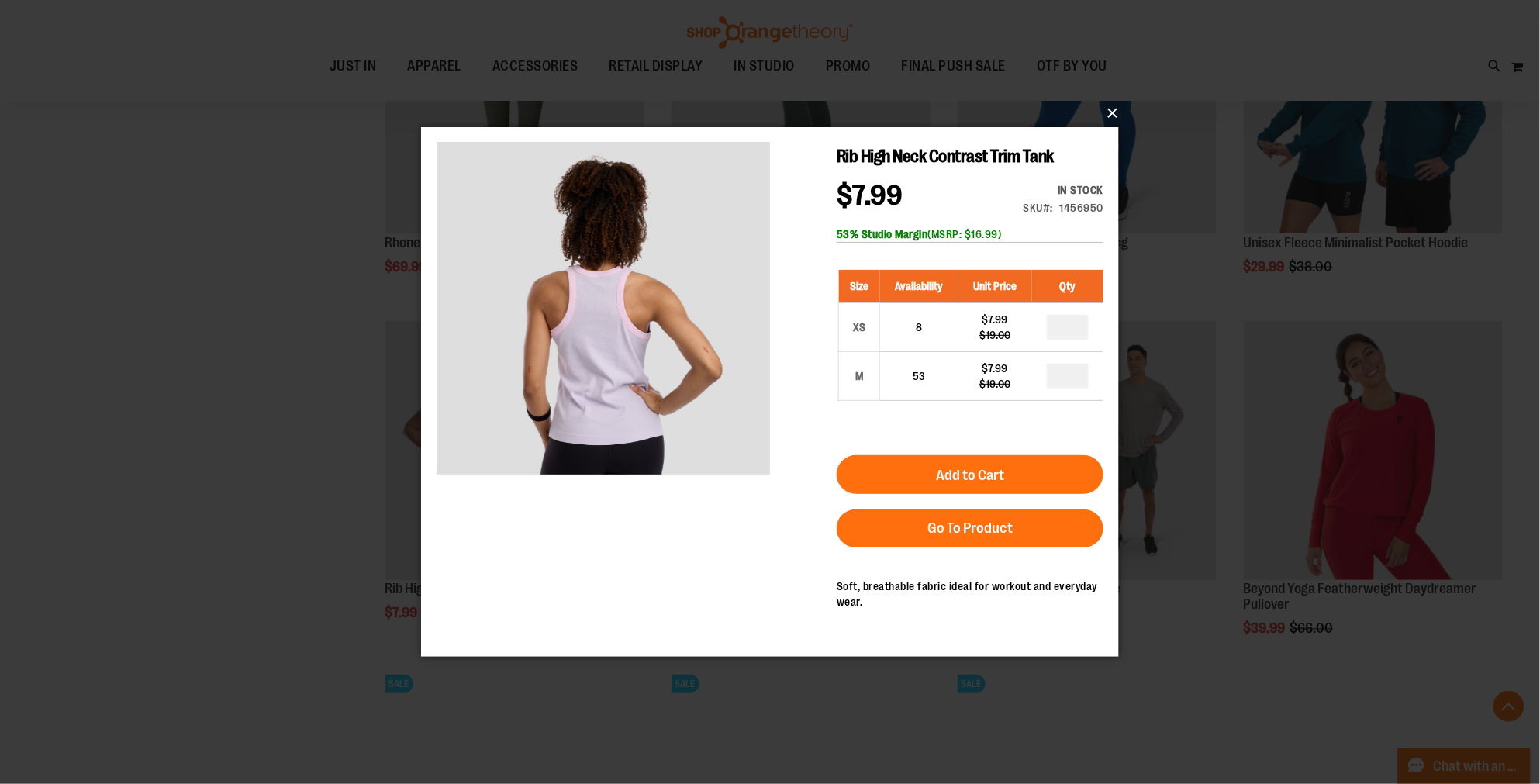
click at [1109, 113] on button "×" at bounding box center [774, 113] width 698 height 34
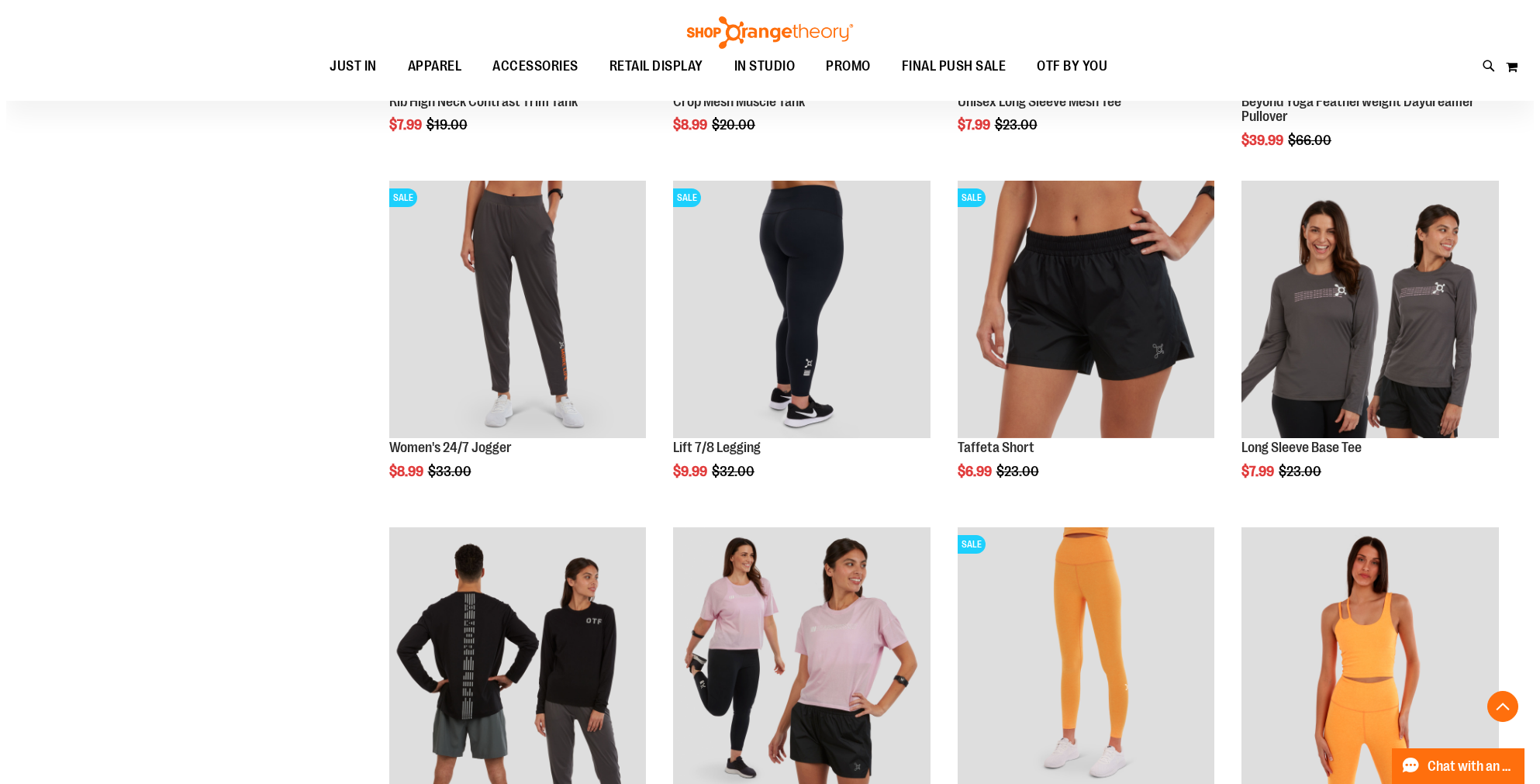
scroll to position [1206, 0]
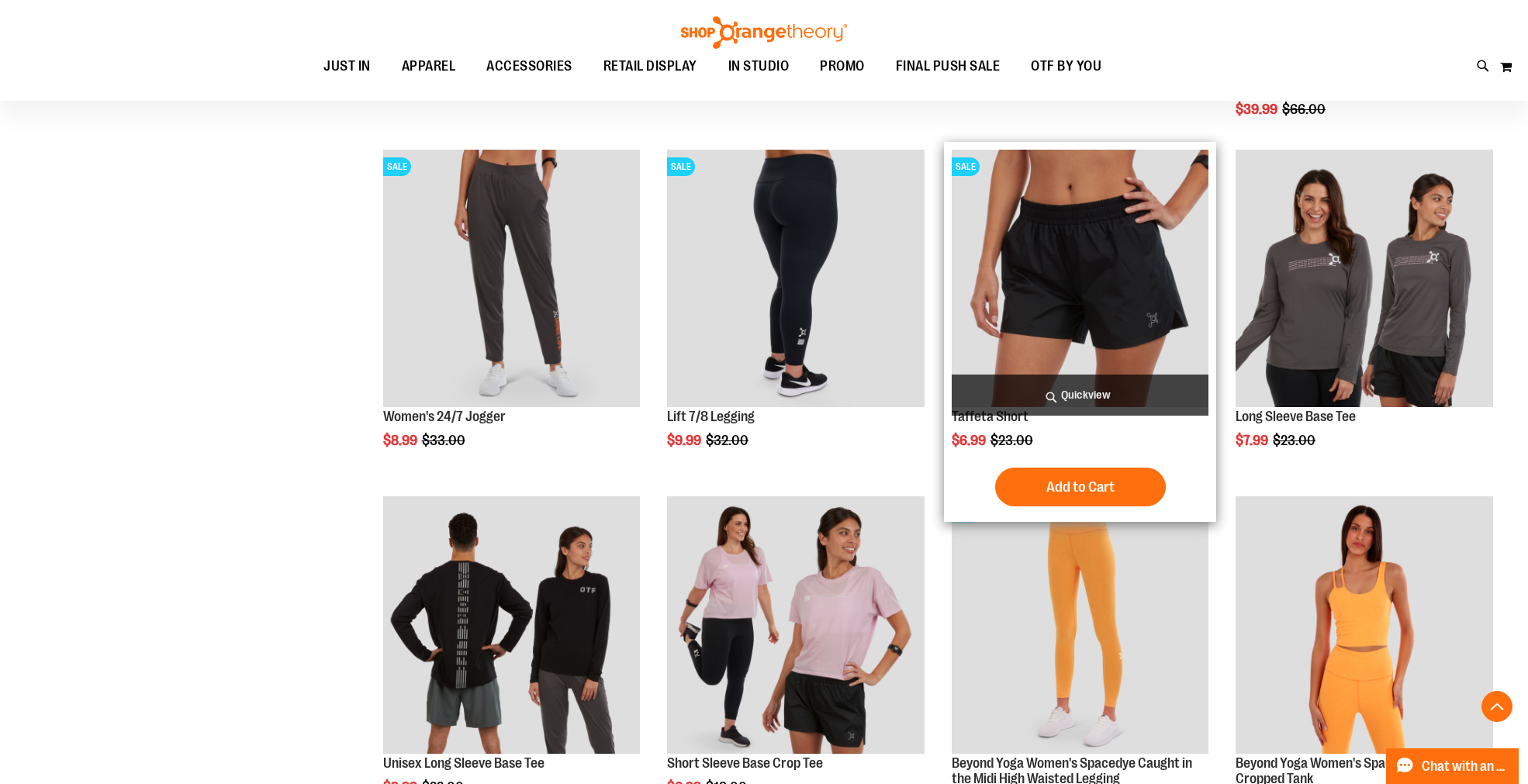
click at [1045, 383] on span "Quickview" at bounding box center [1080, 395] width 257 height 41
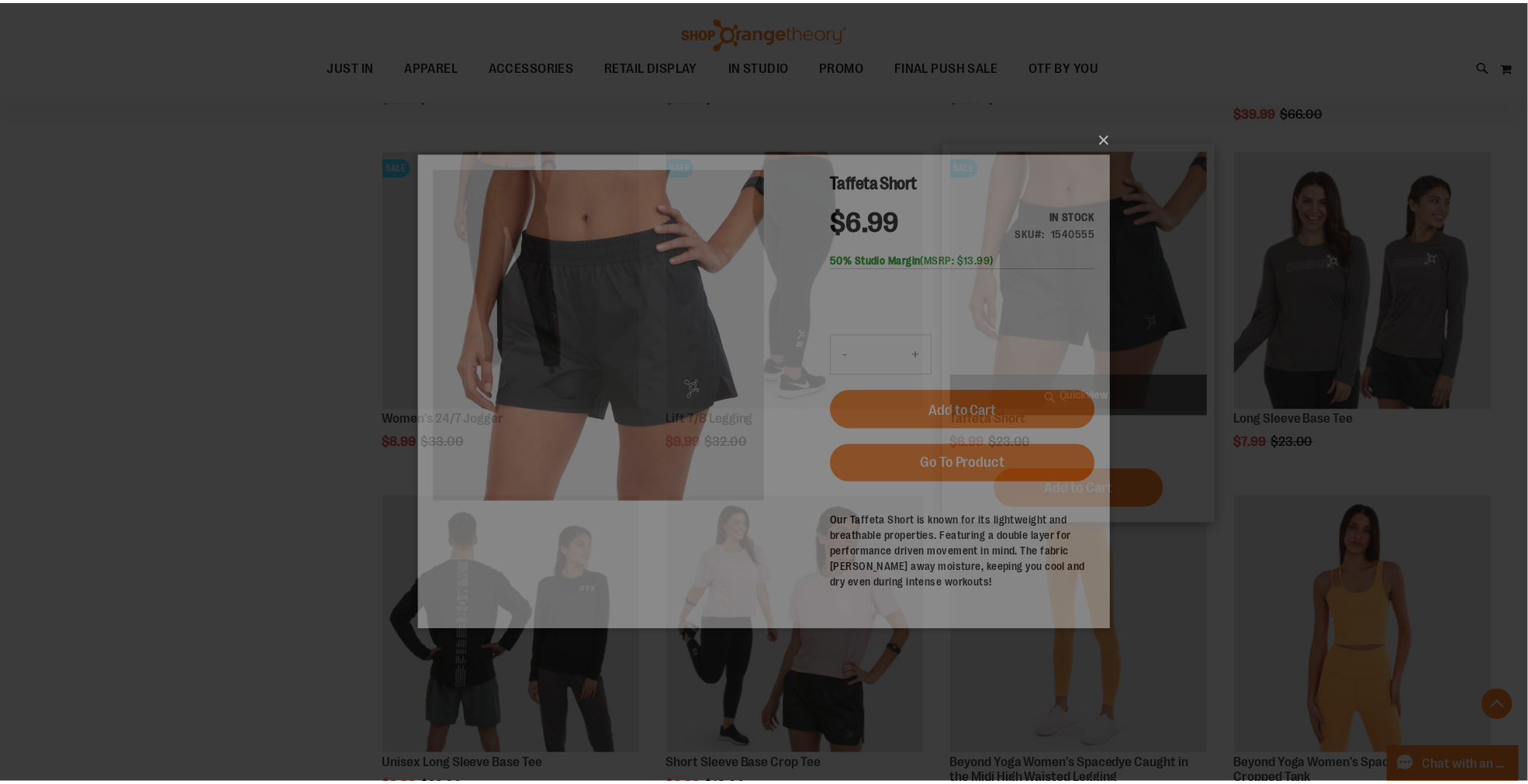
scroll to position [0, 0]
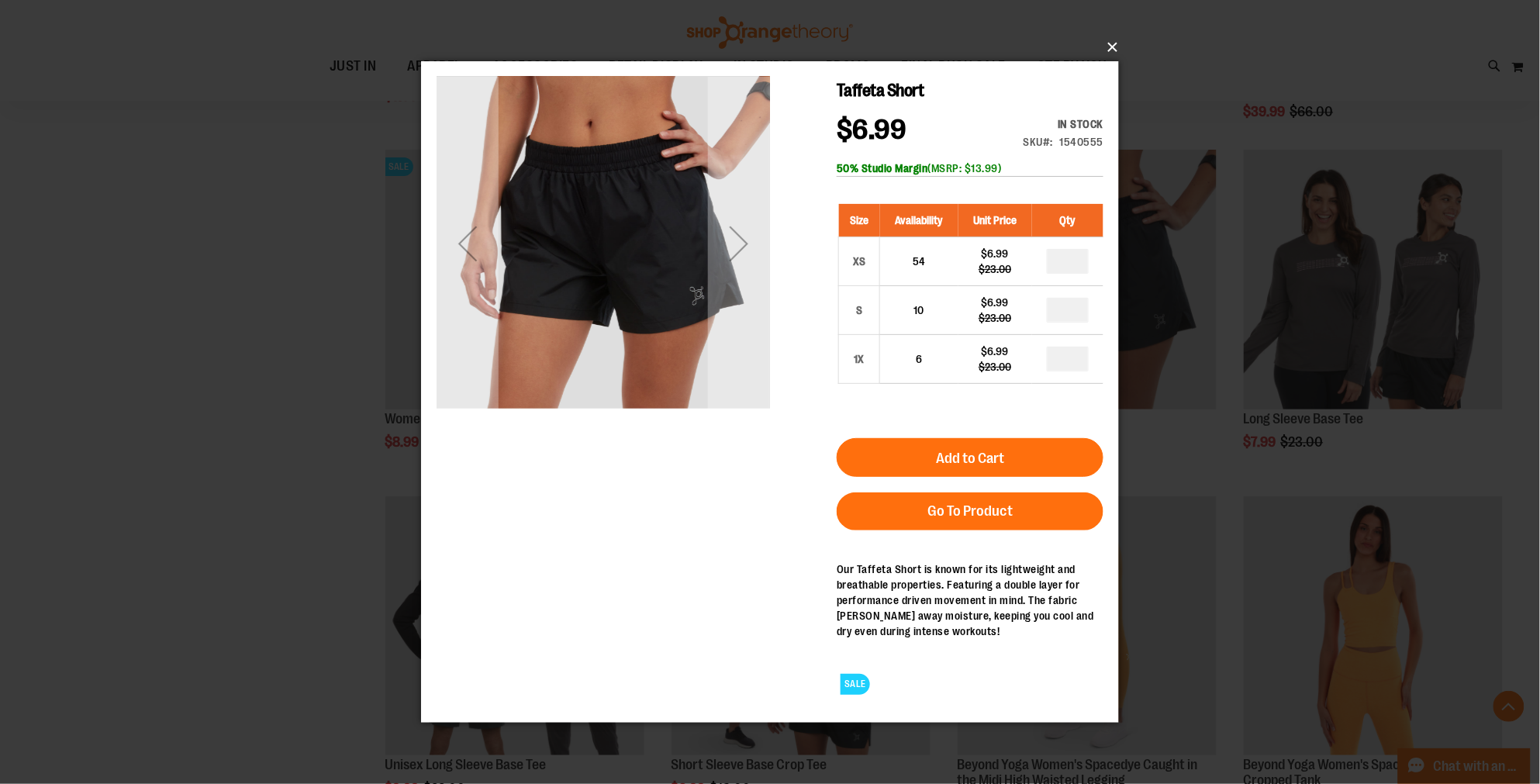
click at [1104, 37] on button "×" at bounding box center [774, 47] width 698 height 34
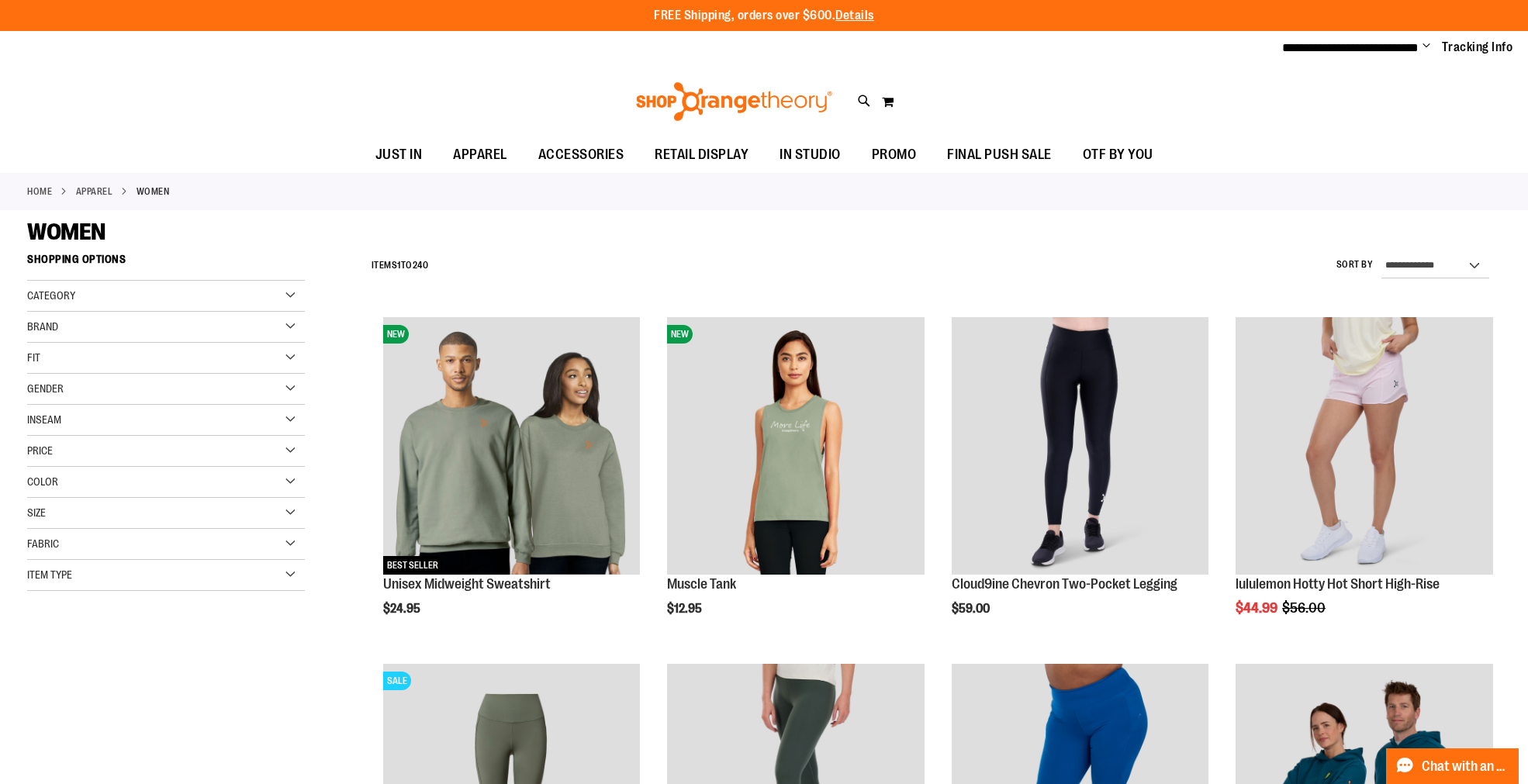
click at [89, 501] on div "Size" at bounding box center [165, 513] width 278 height 31
click at [163, 554] on div "M/L" at bounding box center [152, 552] width 24 height 24
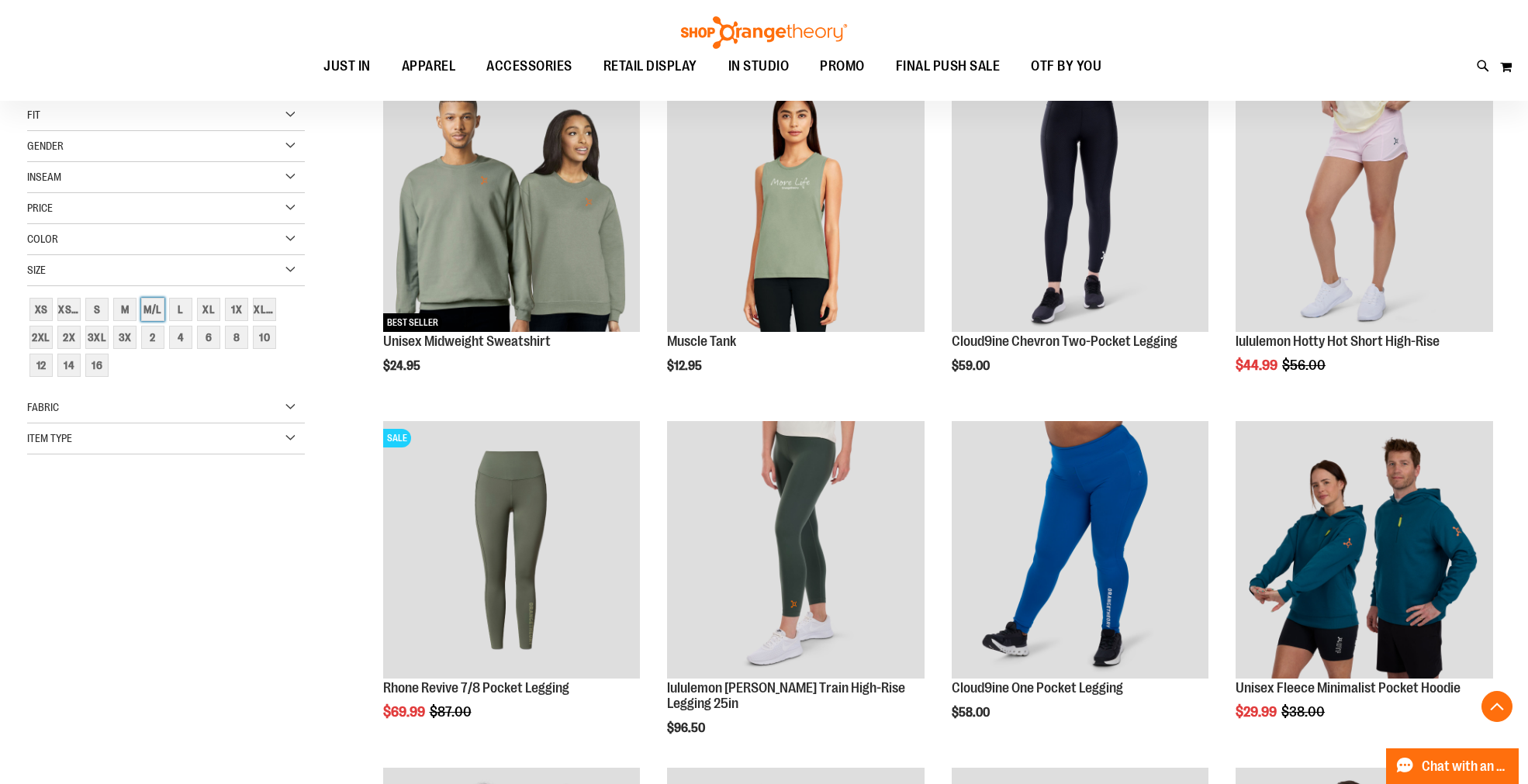
scroll to position [244, 0]
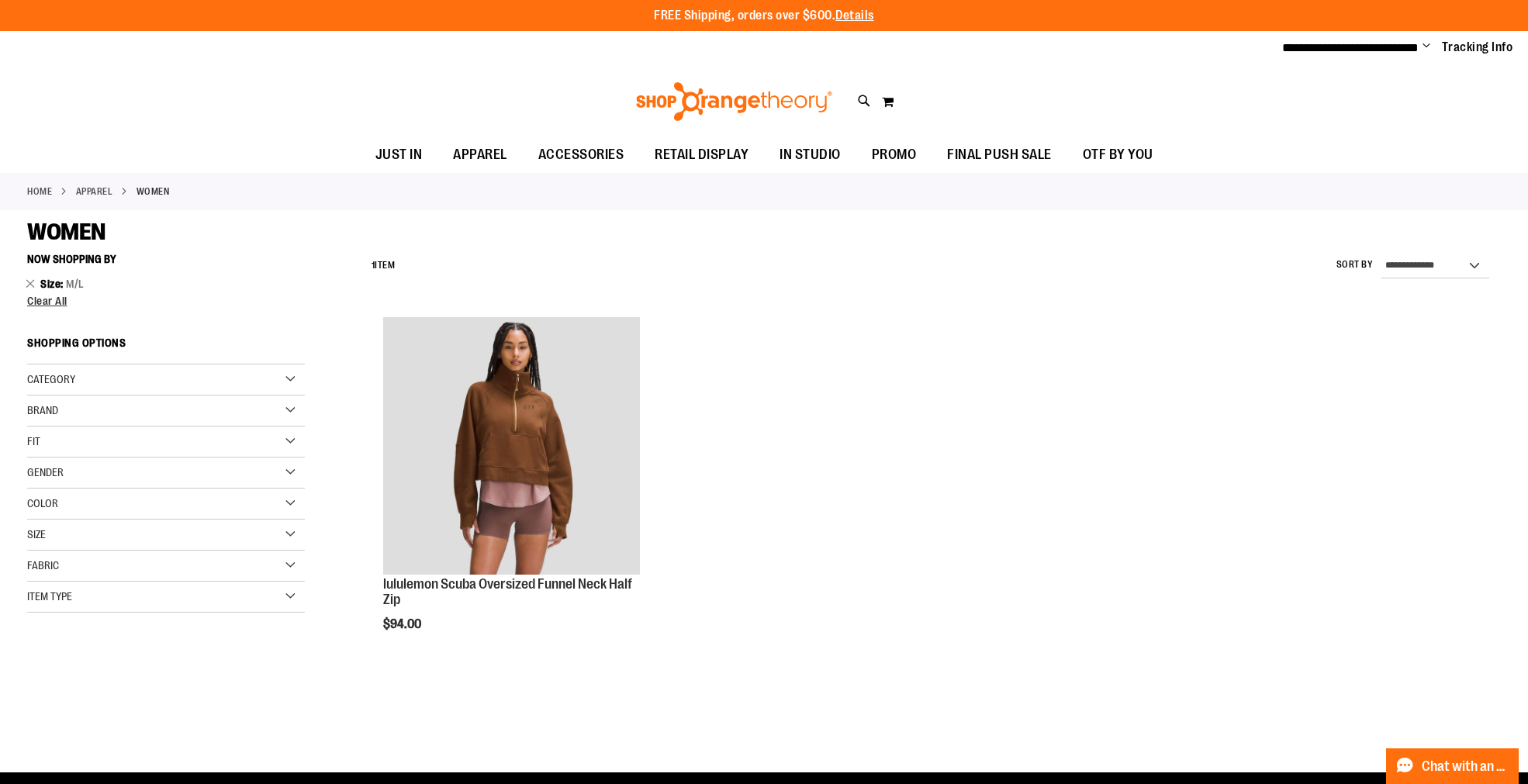
click at [64, 535] on div "Size" at bounding box center [165, 535] width 278 height 31
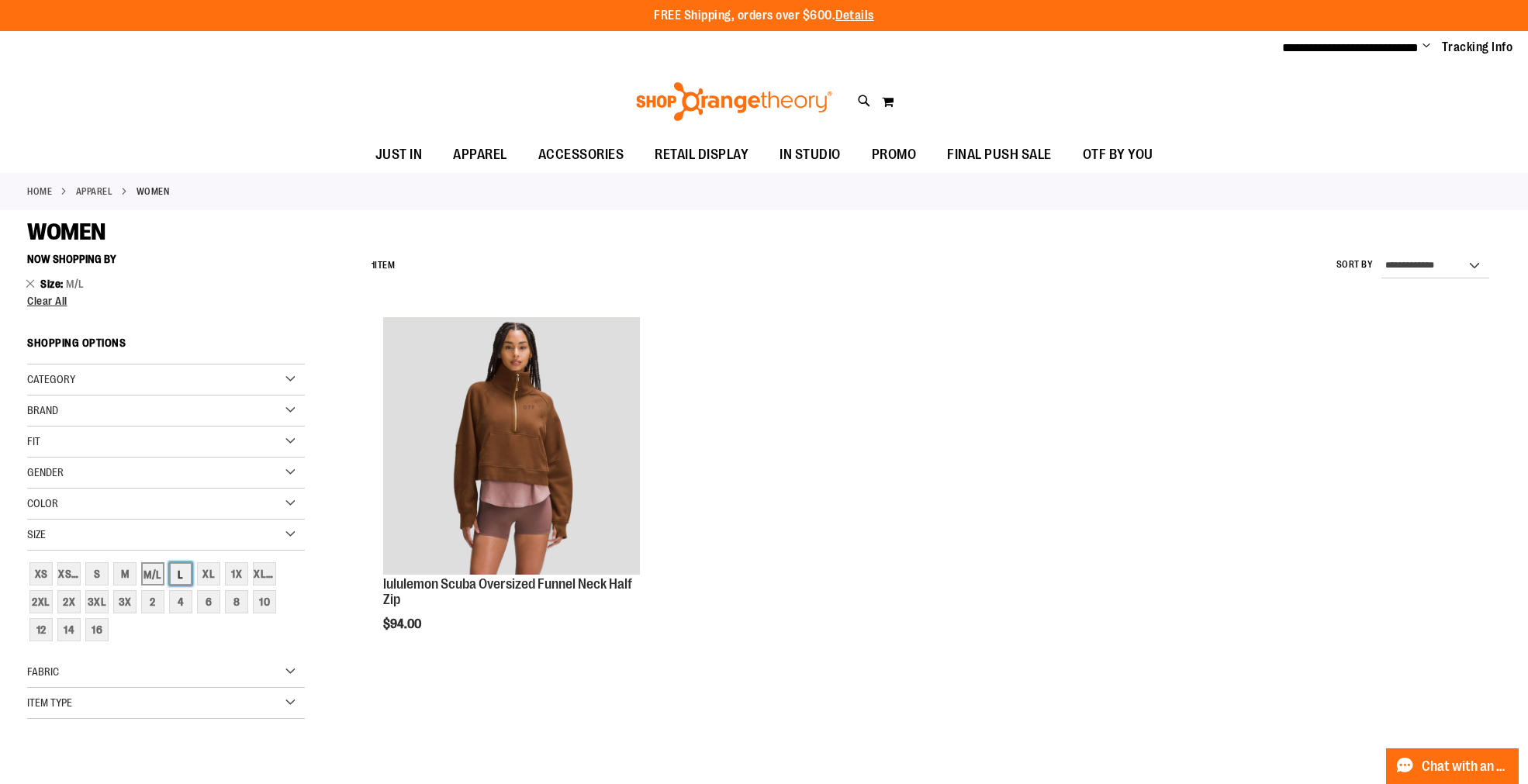
click at [185, 576] on div "L" at bounding box center [181, 573] width 24 height 24
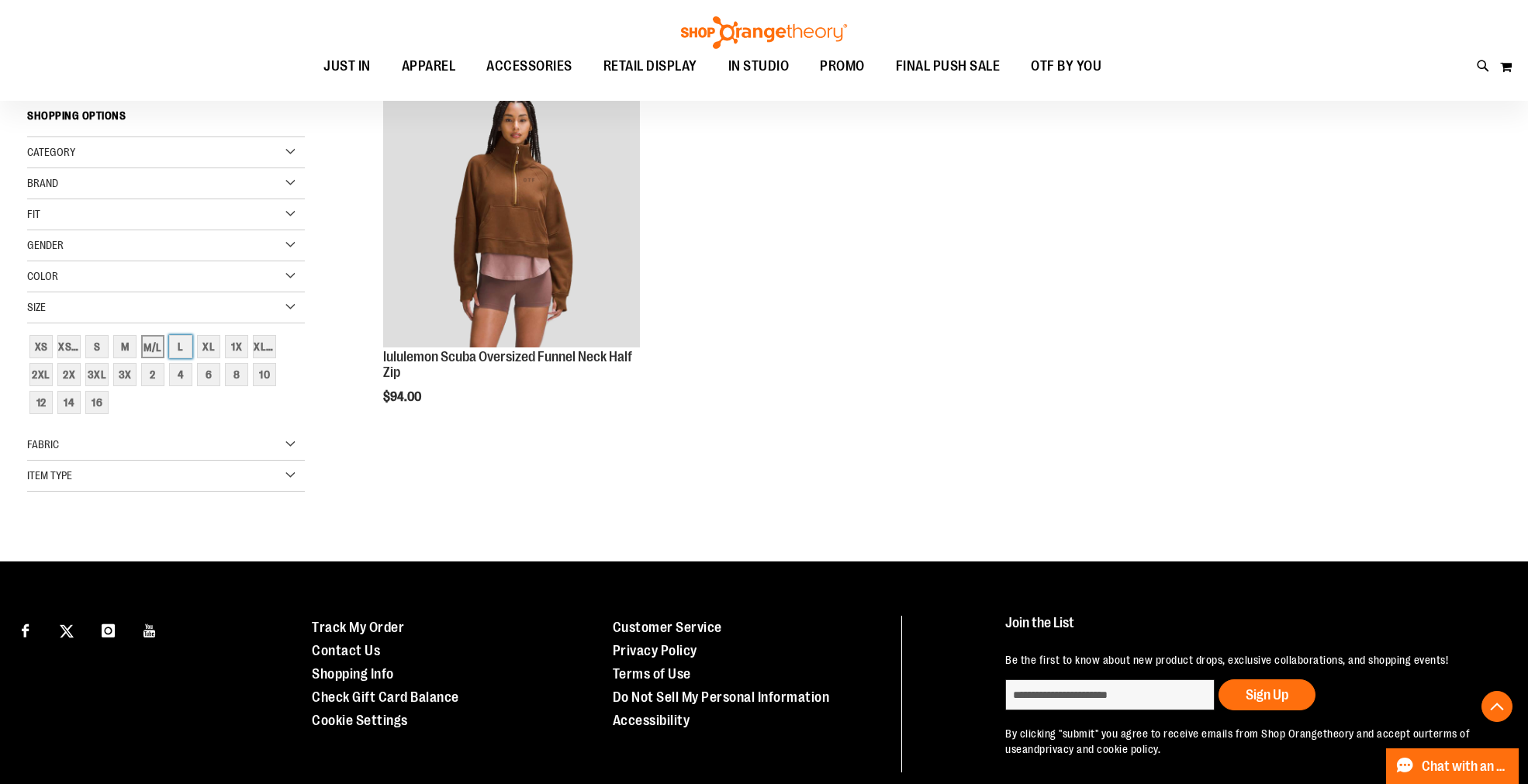
scroll to position [244, 0]
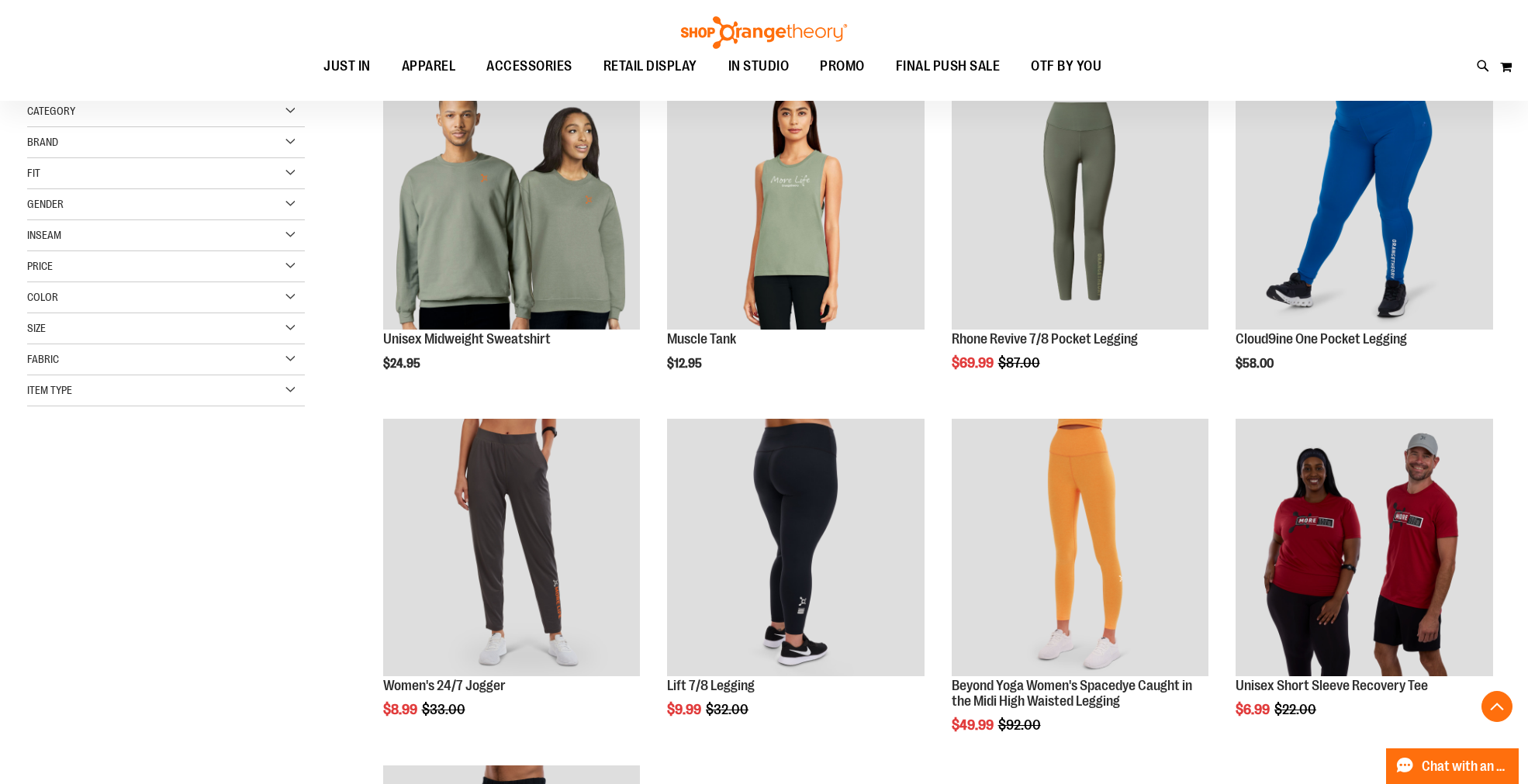
click at [130, 326] on div "Size" at bounding box center [165, 329] width 278 height 31
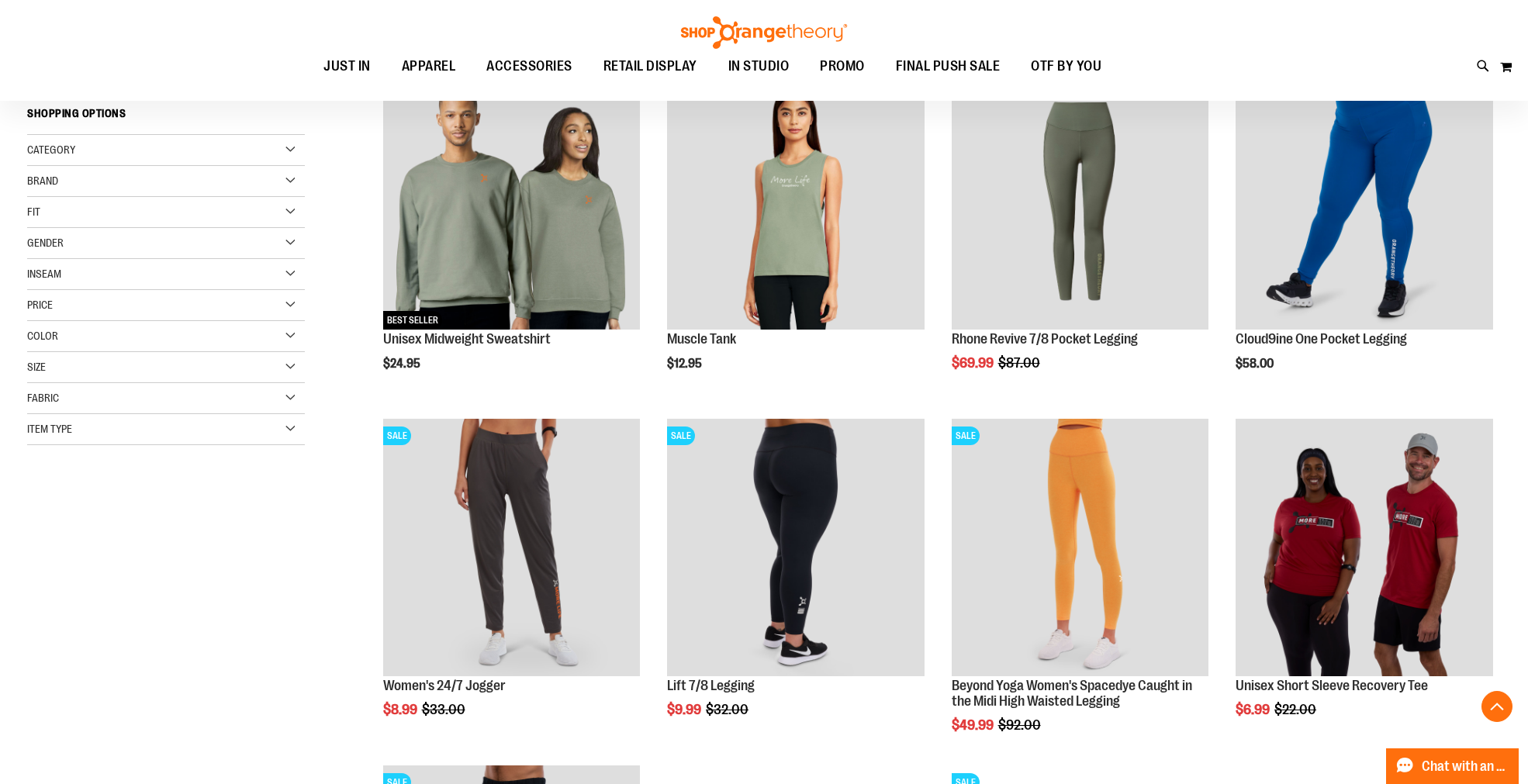
click at [65, 358] on div "Size" at bounding box center [165, 367] width 278 height 31
click at [118, 407] on div "M" at bounding box center [125, 406] width 24 height 24
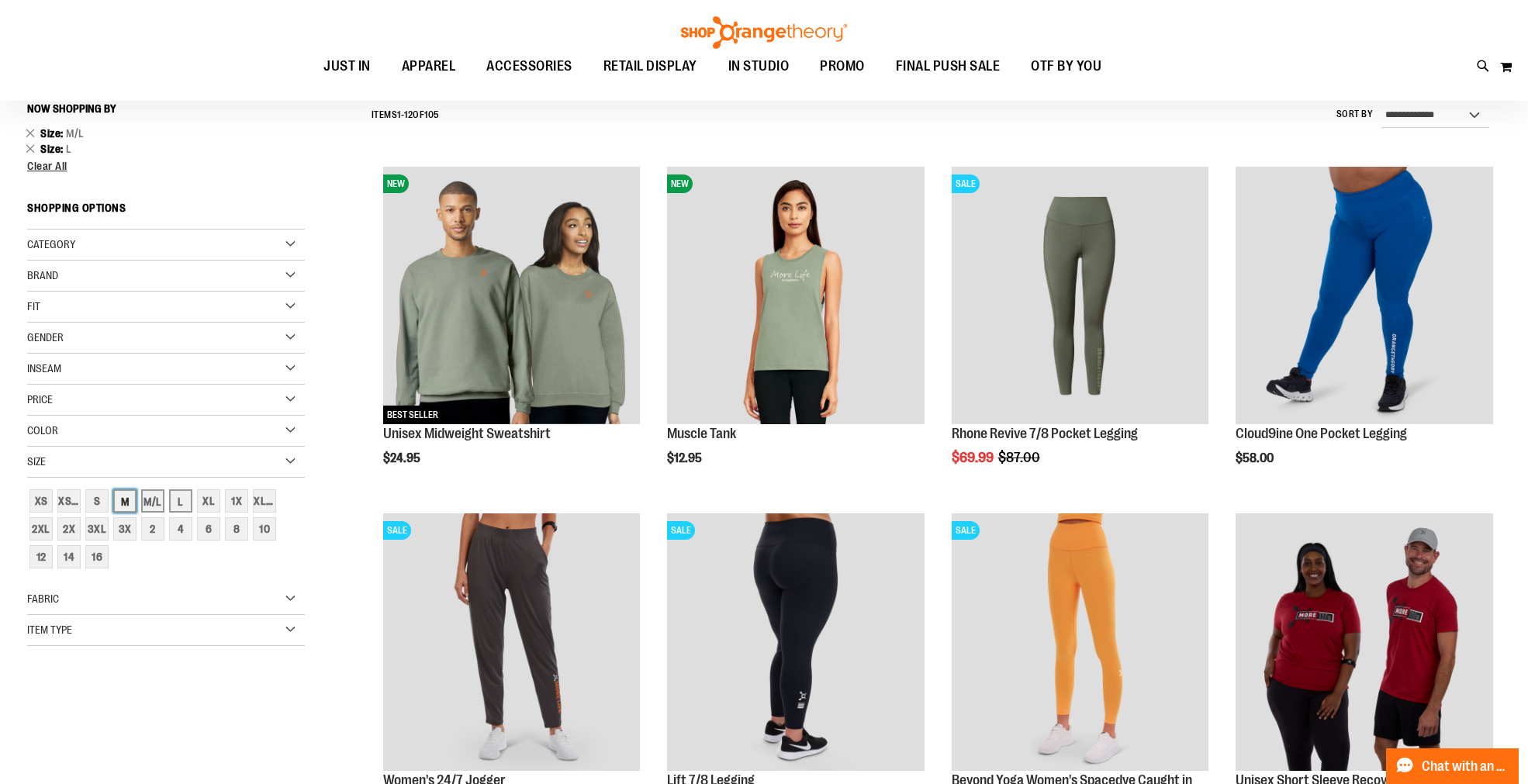
scroll to position [144, 0]
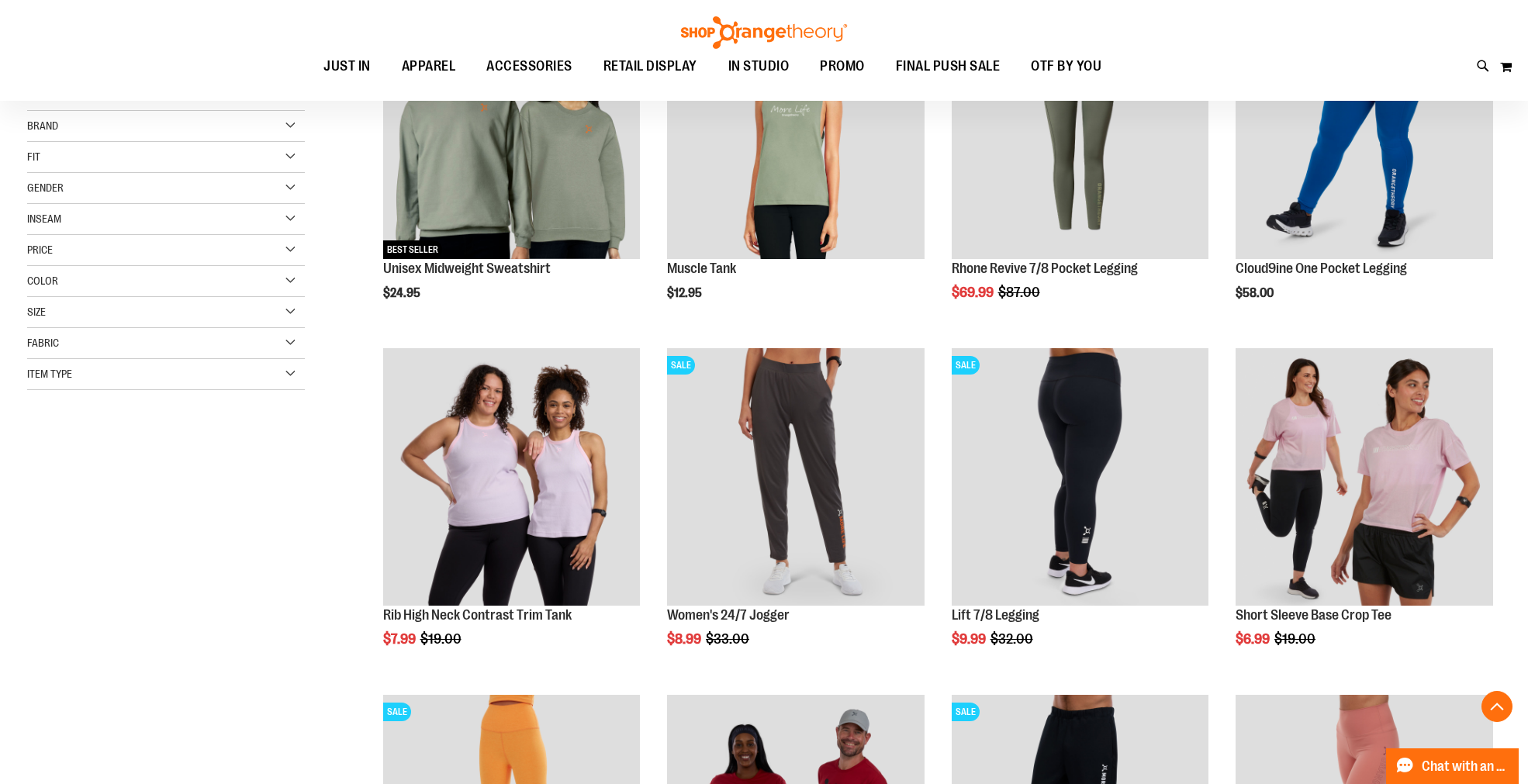
scroll to position [316, 0]
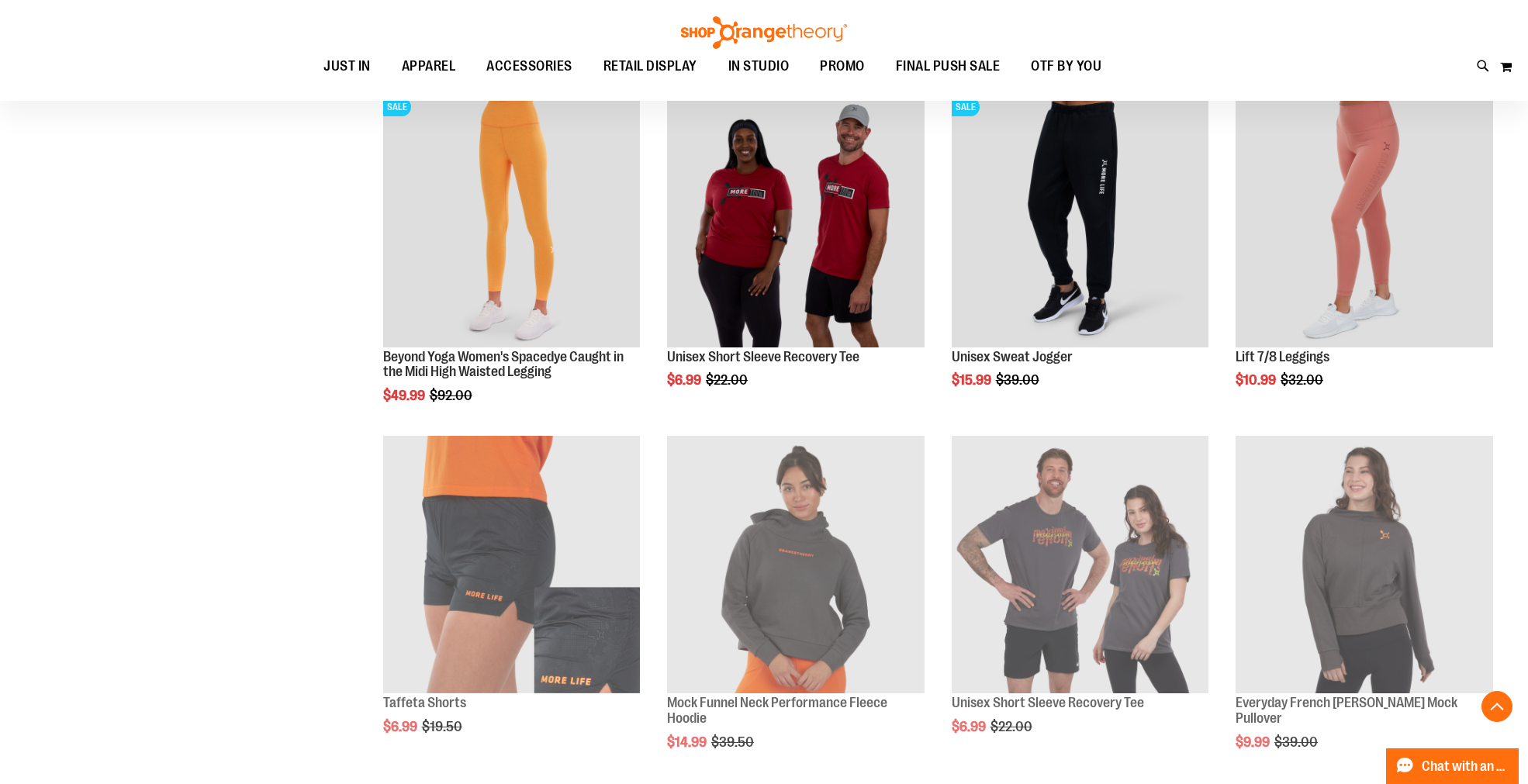
scroll to position [489, 0]
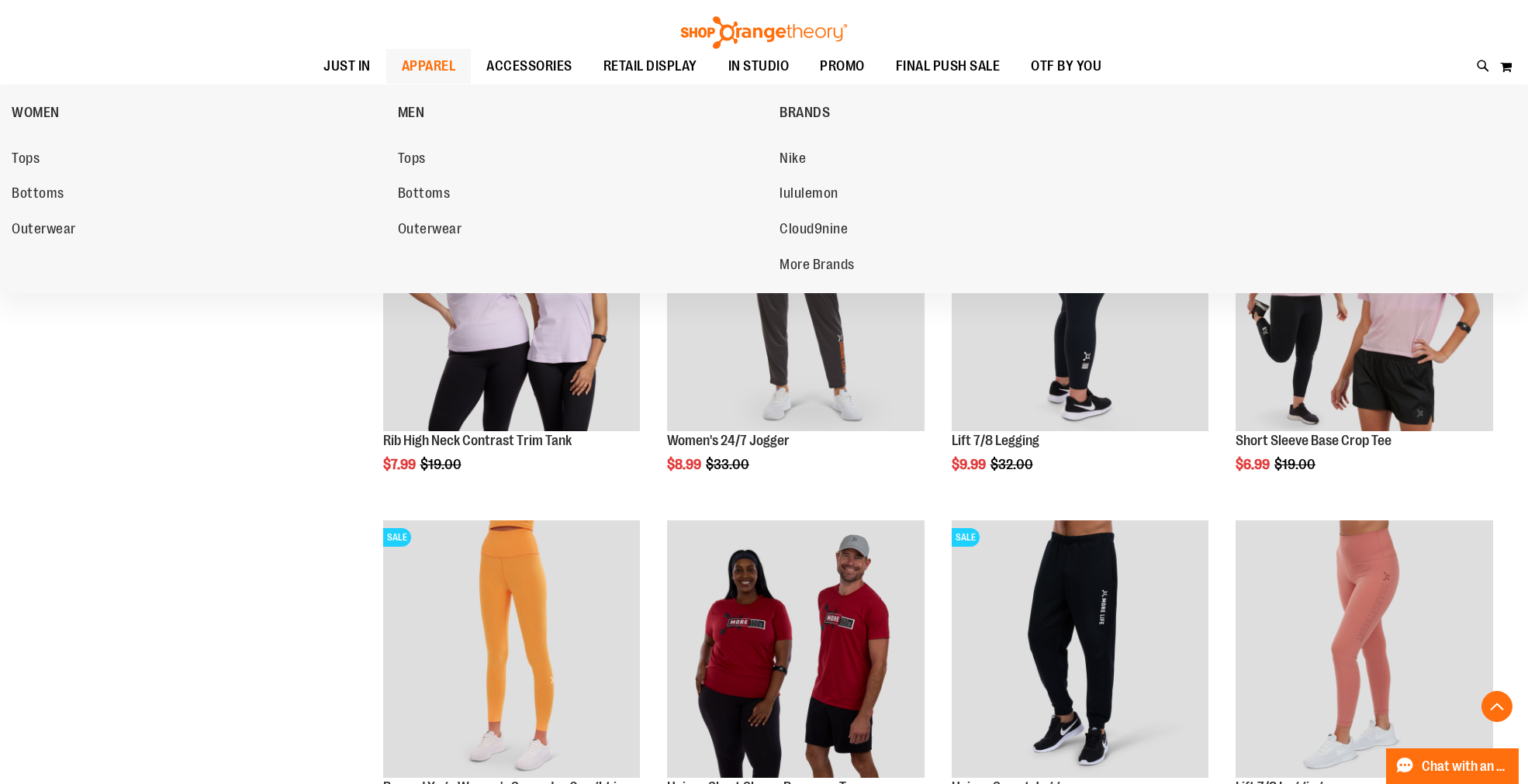
click at [429, 62] on span "APPAREL" at bounding box center [428, 66] width 55 height 35
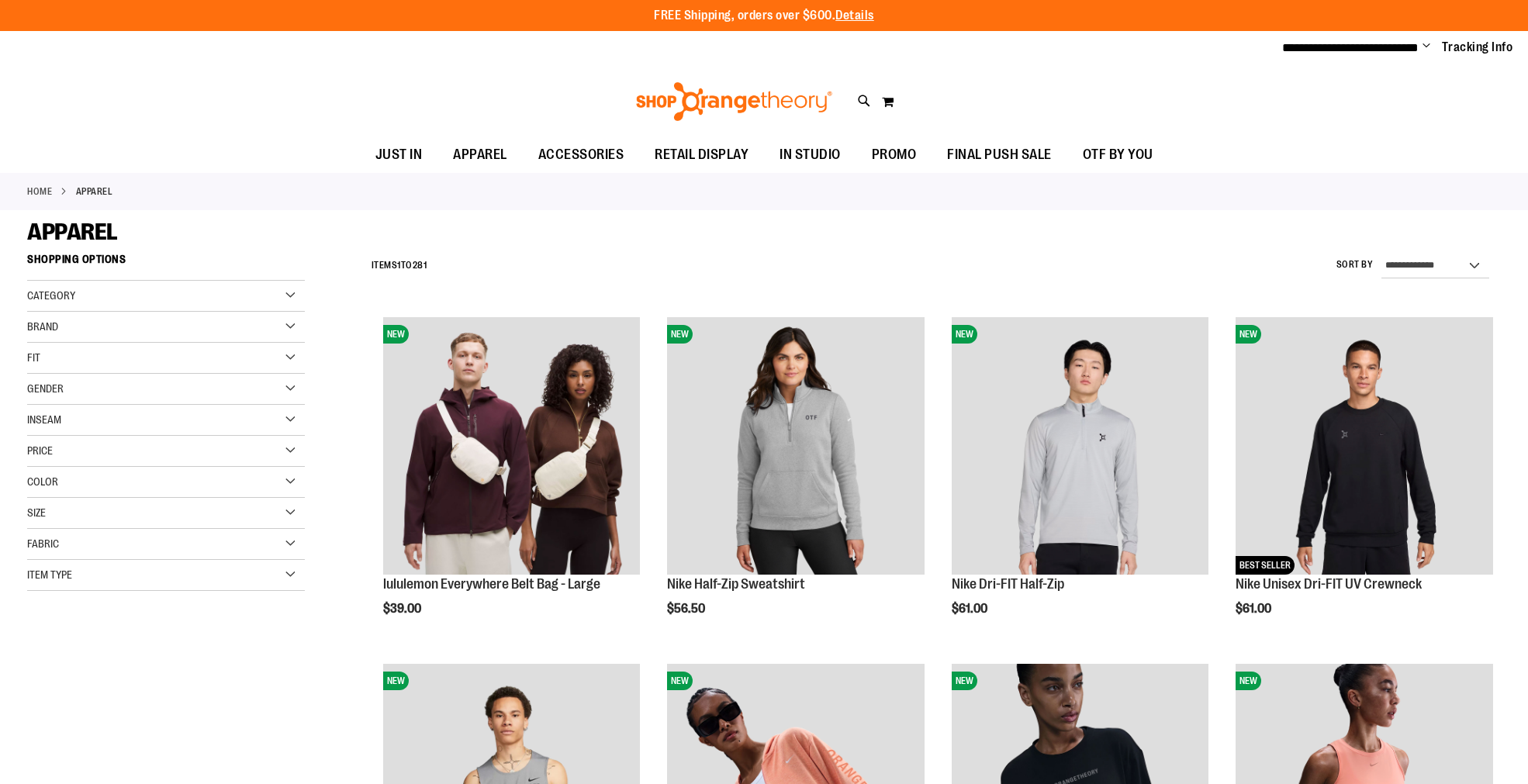
type input "**********"
click at [95, 501] on div "Size" at bounding box center [165, 513] width 278 height 31
click at [206, 550] on div "L" at bounding box center [209, 552] width 24 height 24
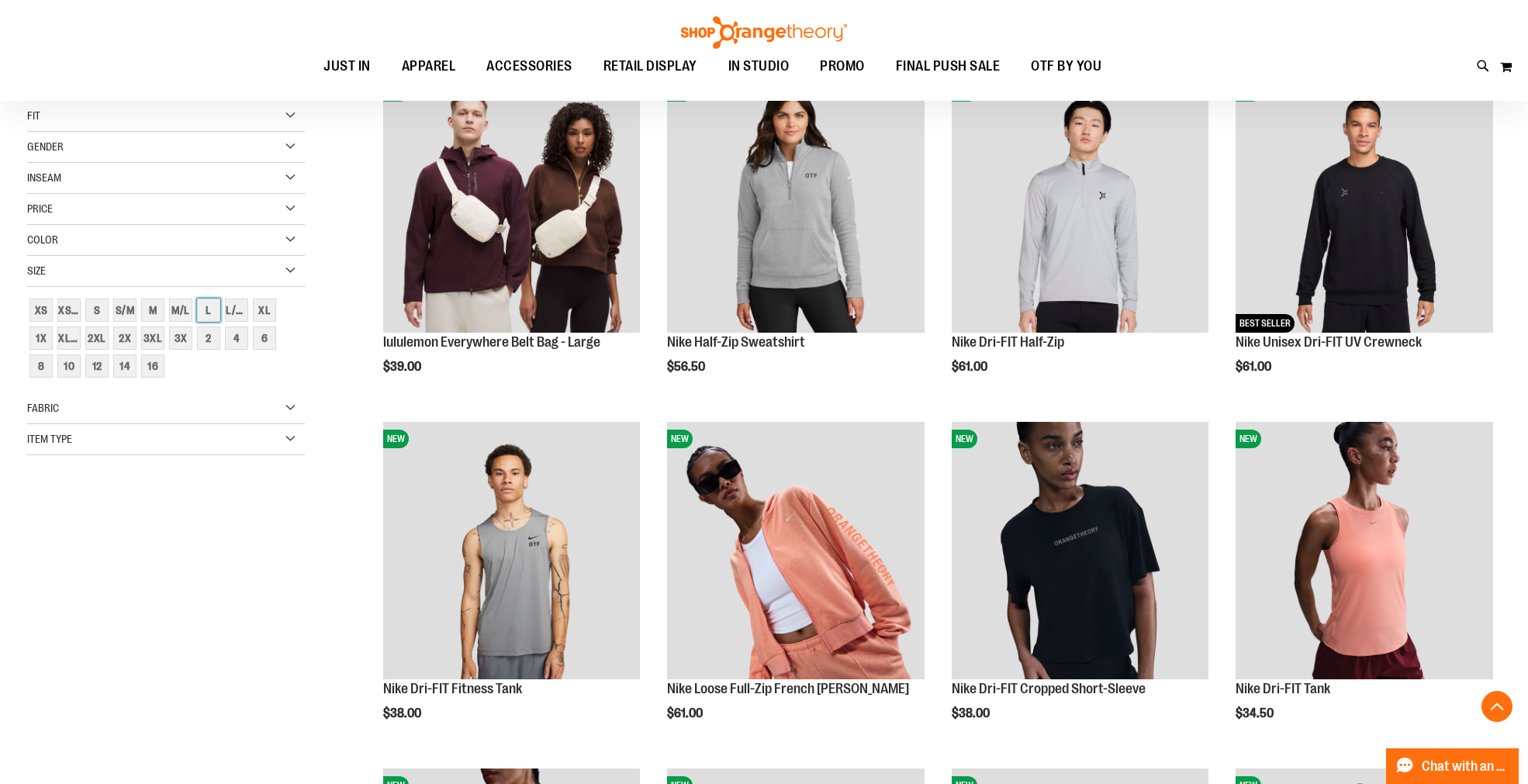
scroll to position [244, 0]
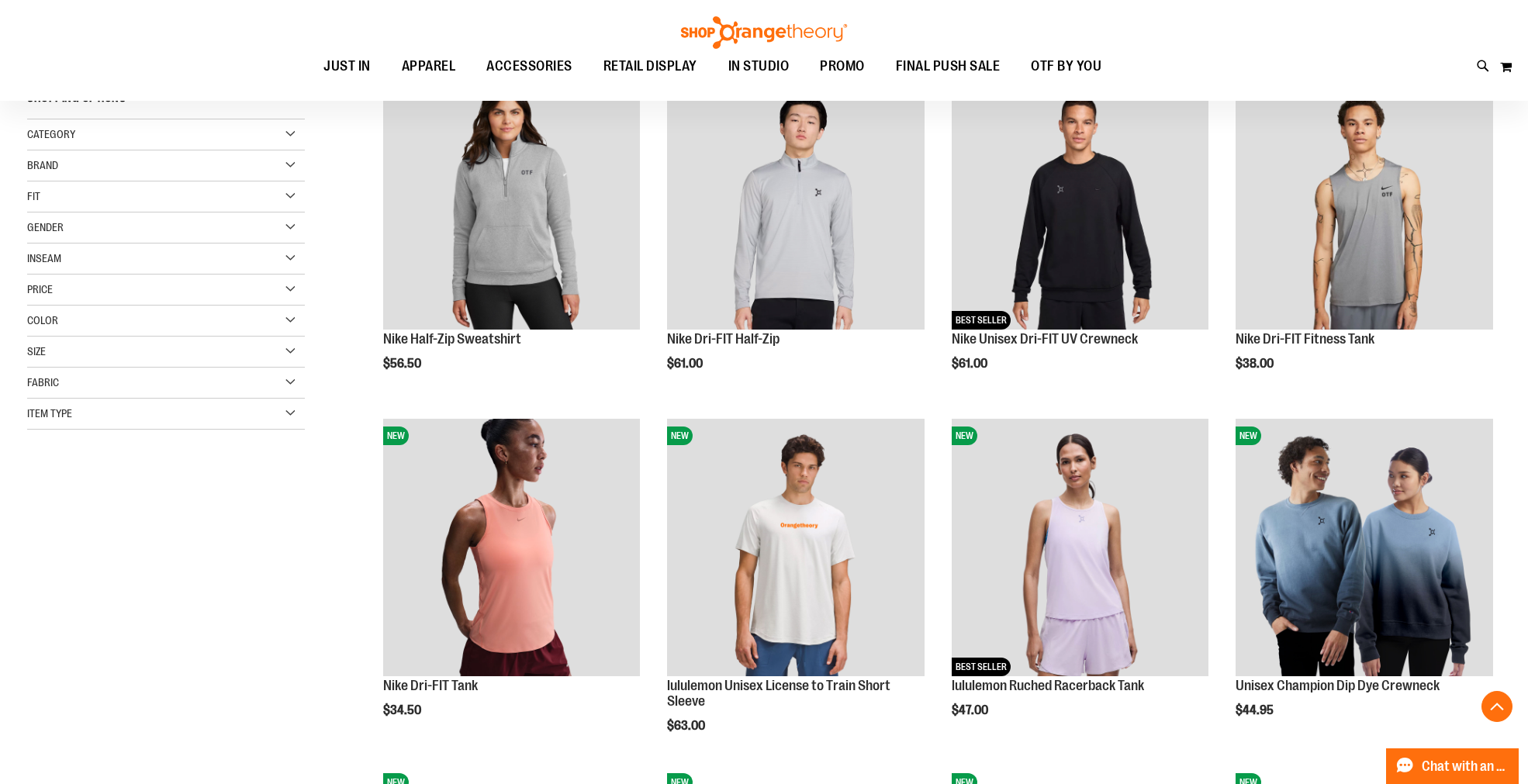
click at [76, 352] on div "Size" at bounding box center [165, 352] width 278 height 31
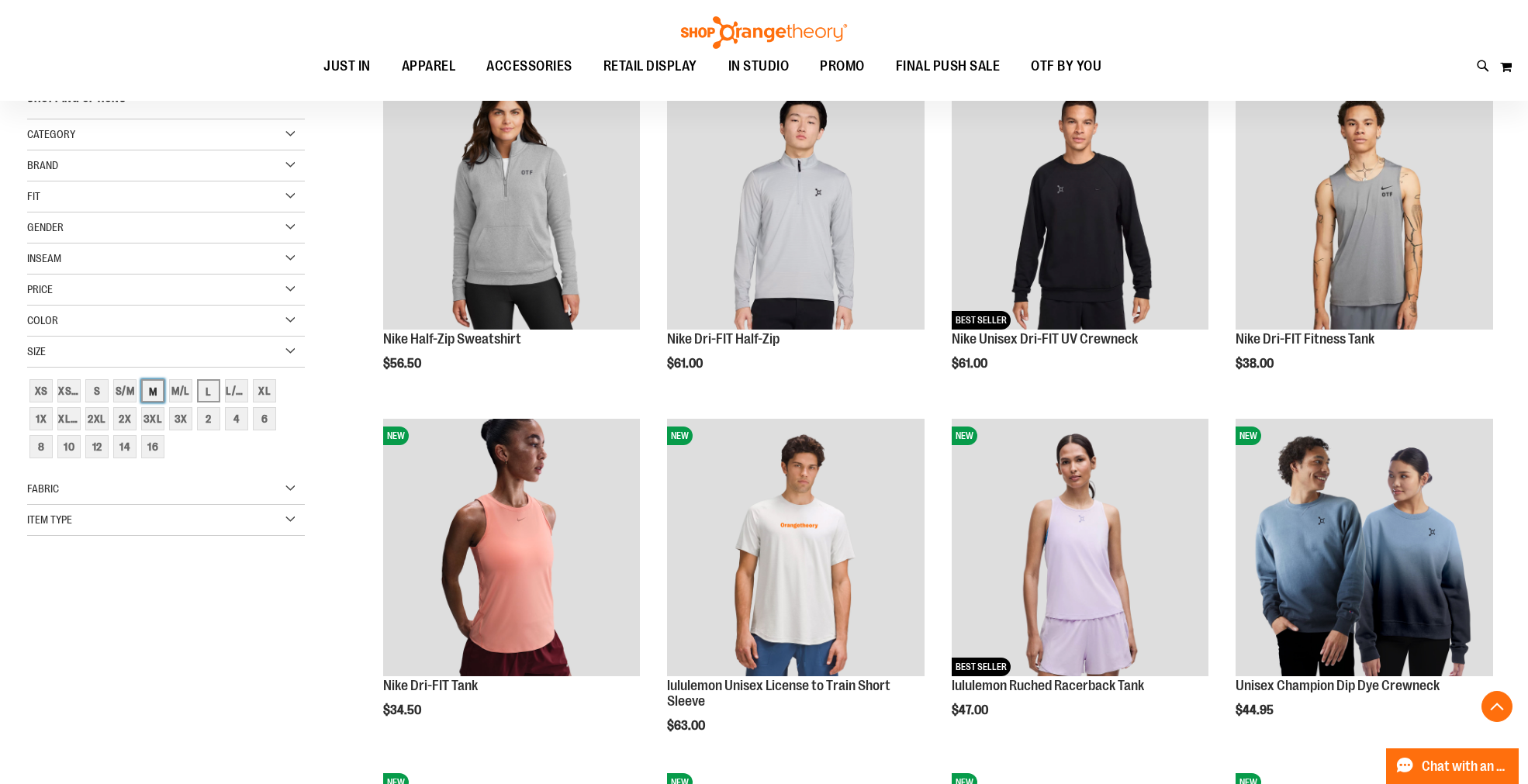
click at [158, 382] on div "M" at bounding box center [152, 391] width 24 height 24
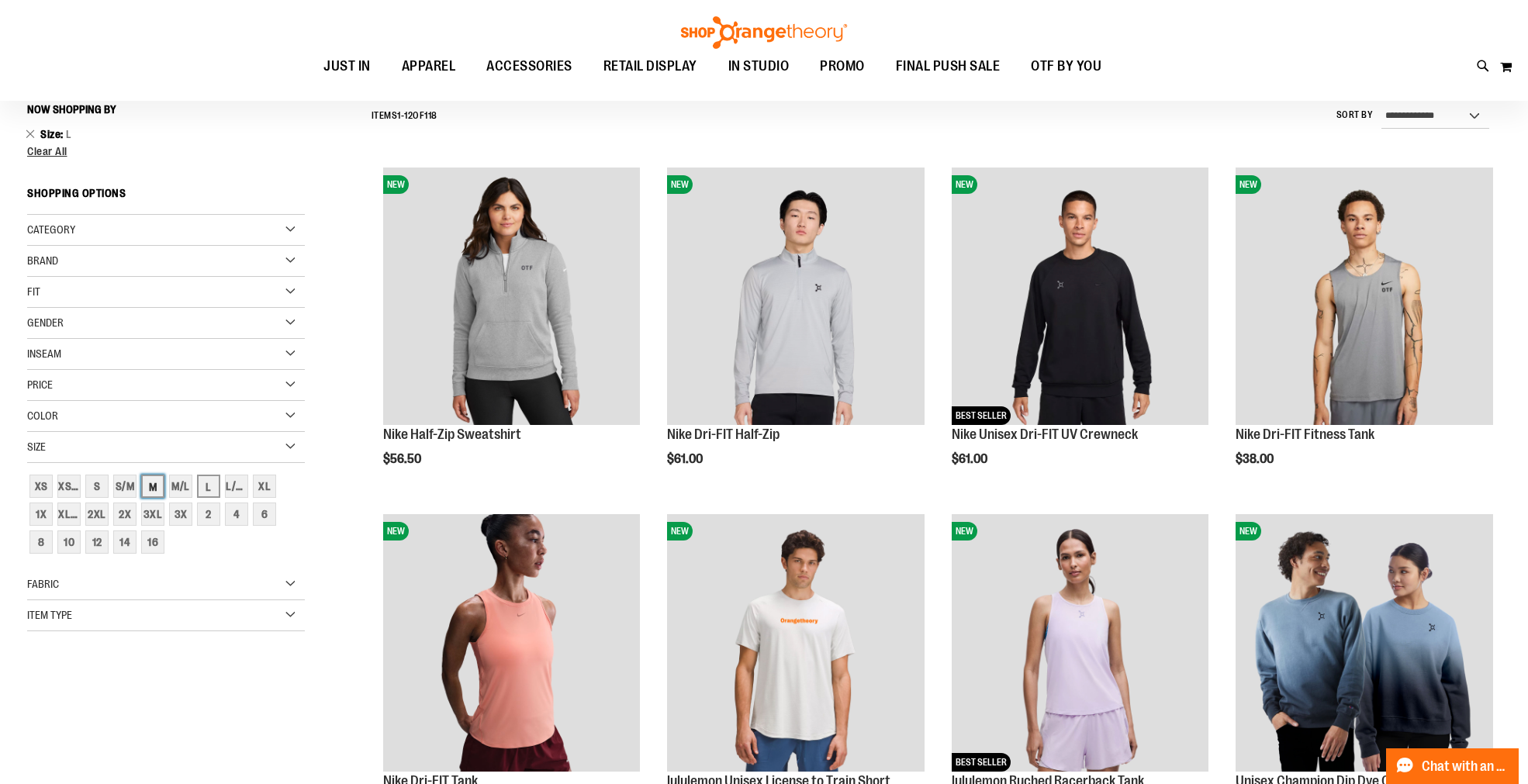
scroll to position [144, 0]
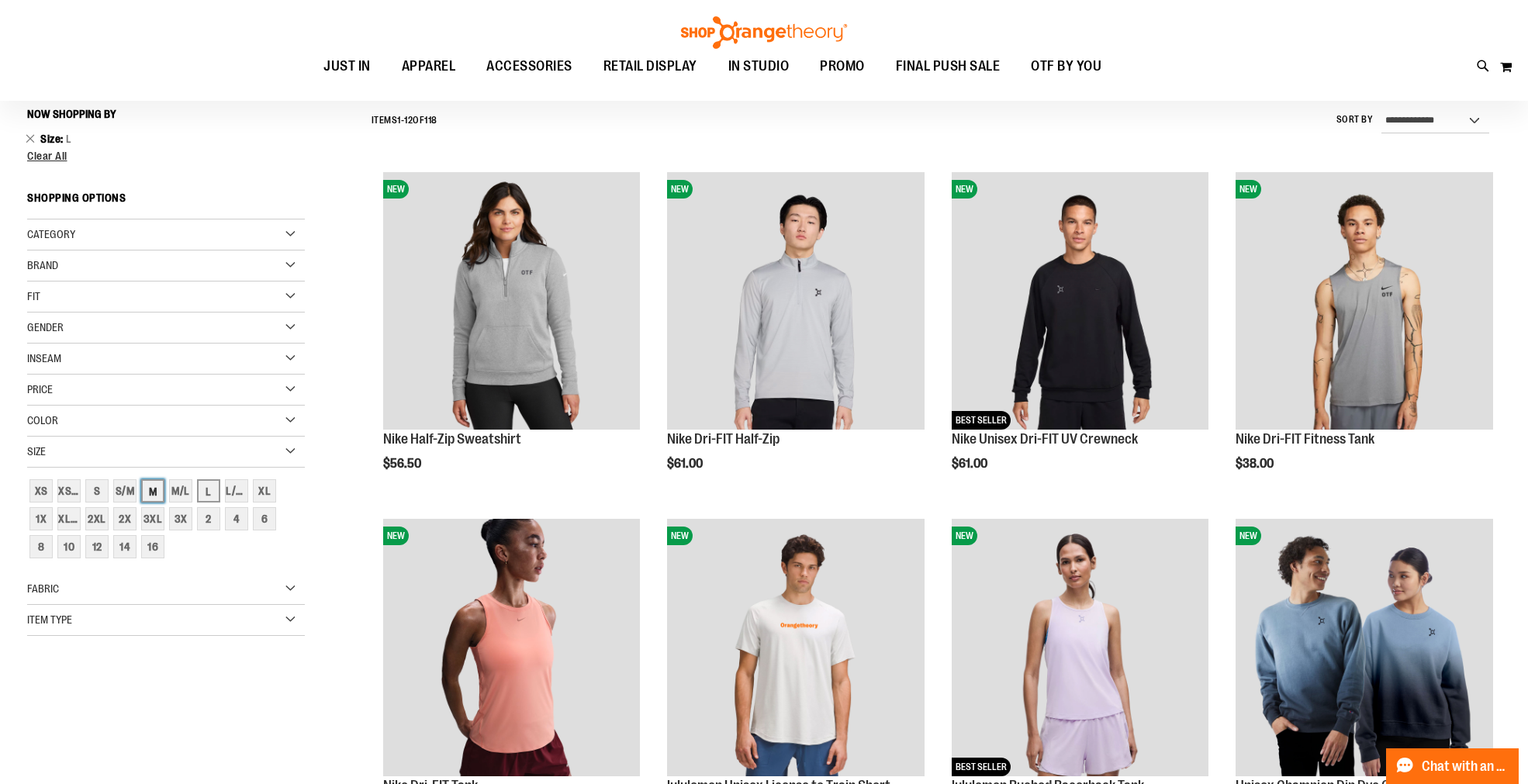
click at [147, 490] on div "M" at bounding box center [152, 490] width 24 height 24
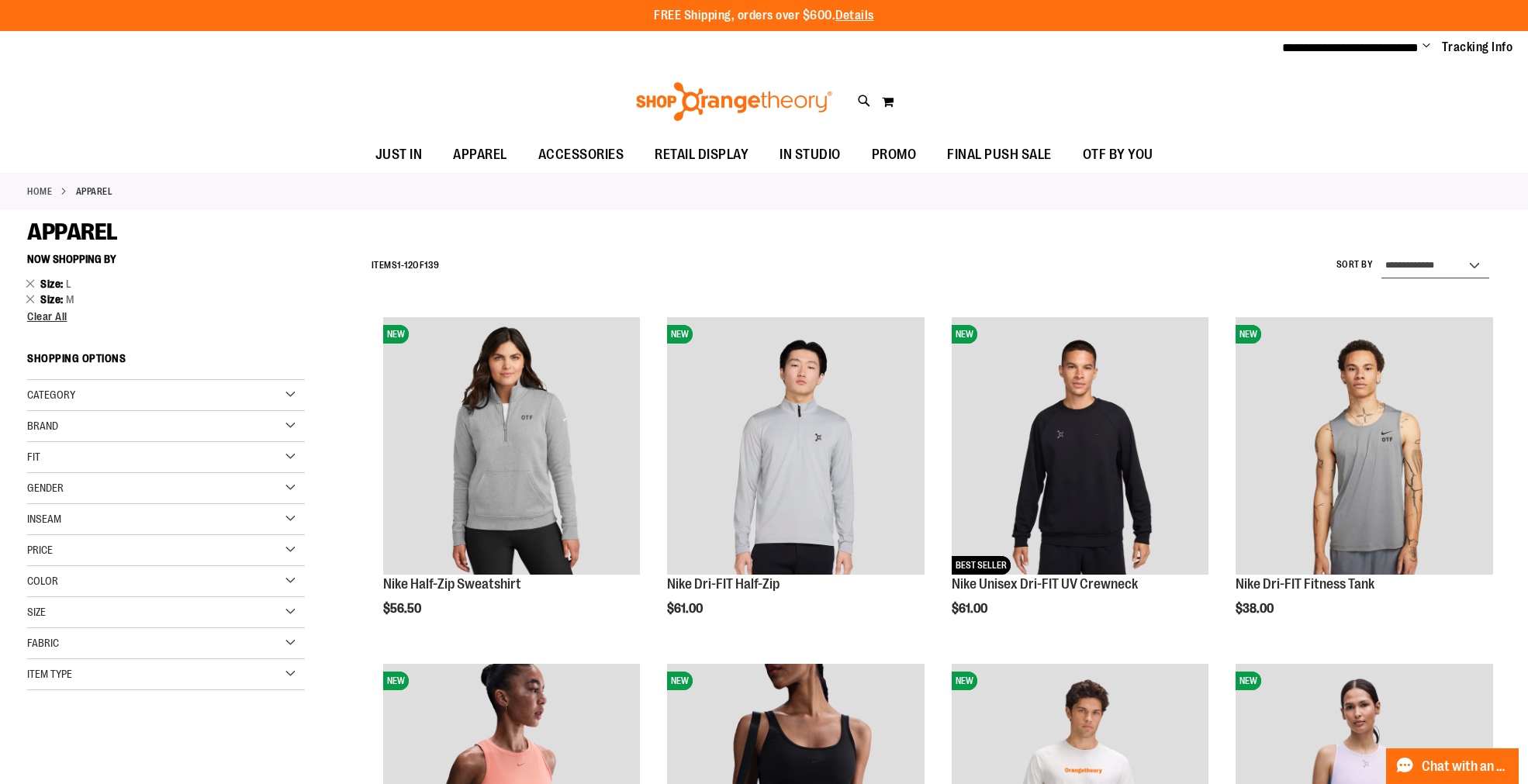
click at [1427, 257] on select "**********" at bounding box center [1435, 265] width 108 height 24
select select "*********"
click at [1381, 253] on select "**********" at bounding box center [1435, 265] width 108 height 24
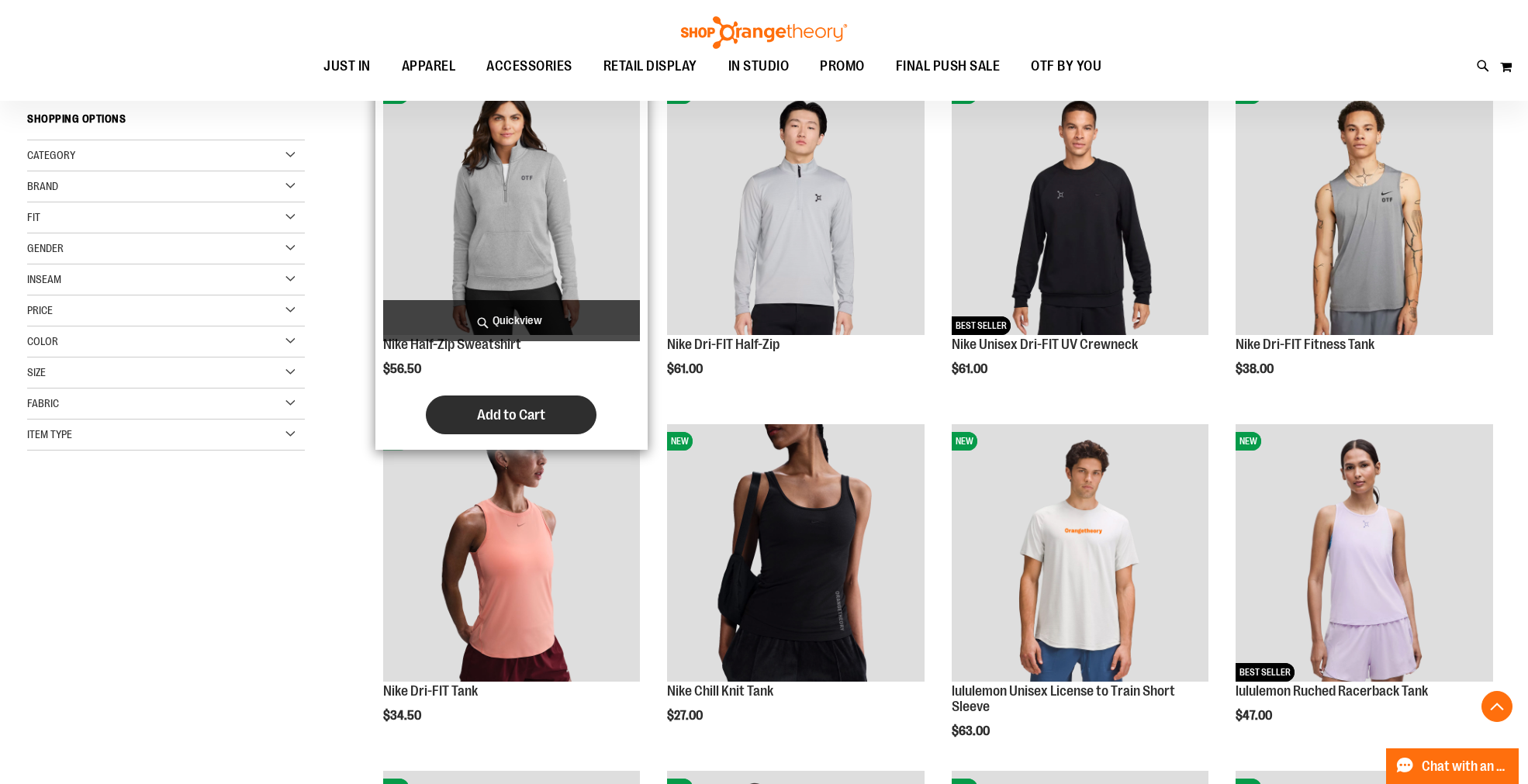
scroll to position [244, 0]
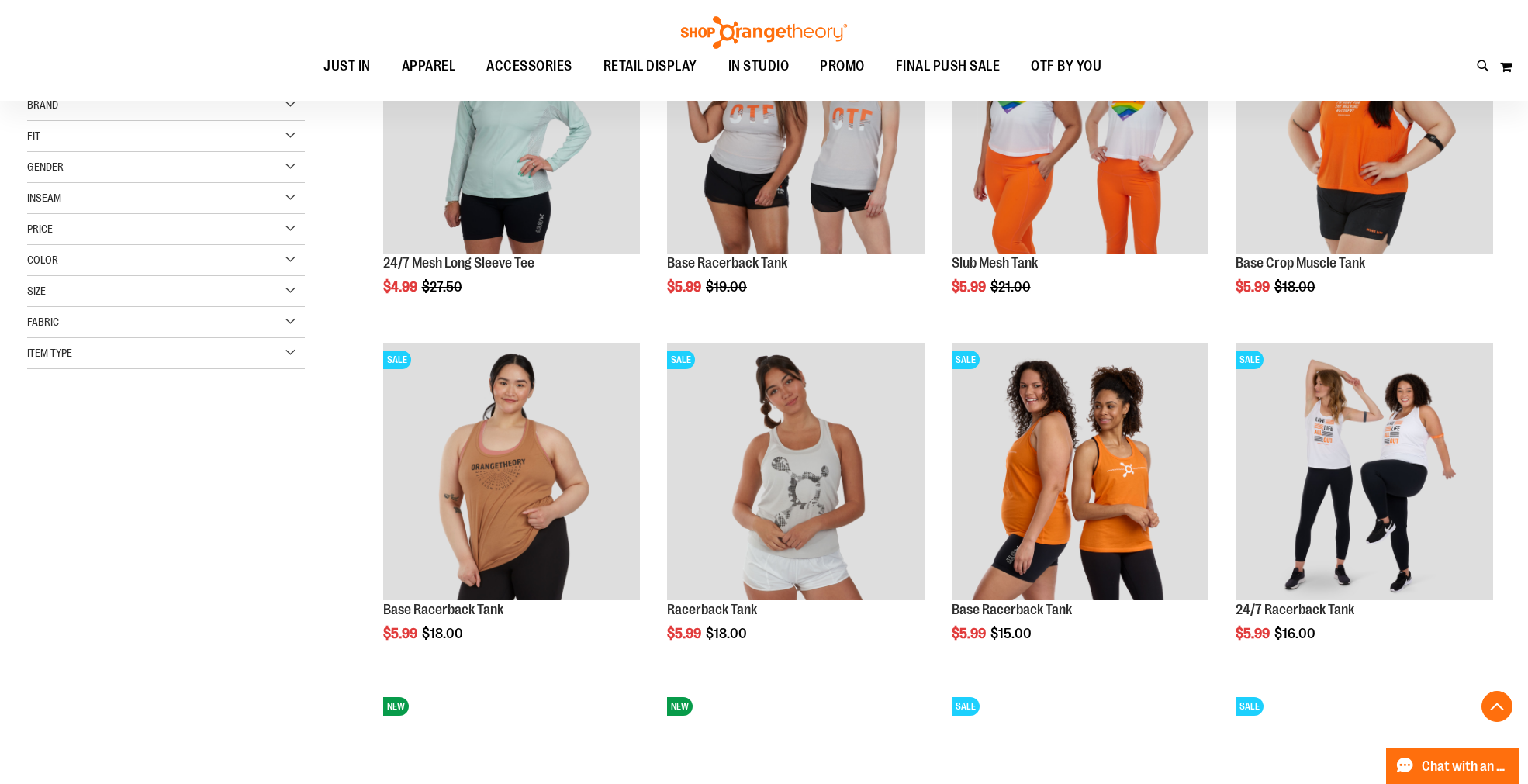
scroll to position [331, 0]
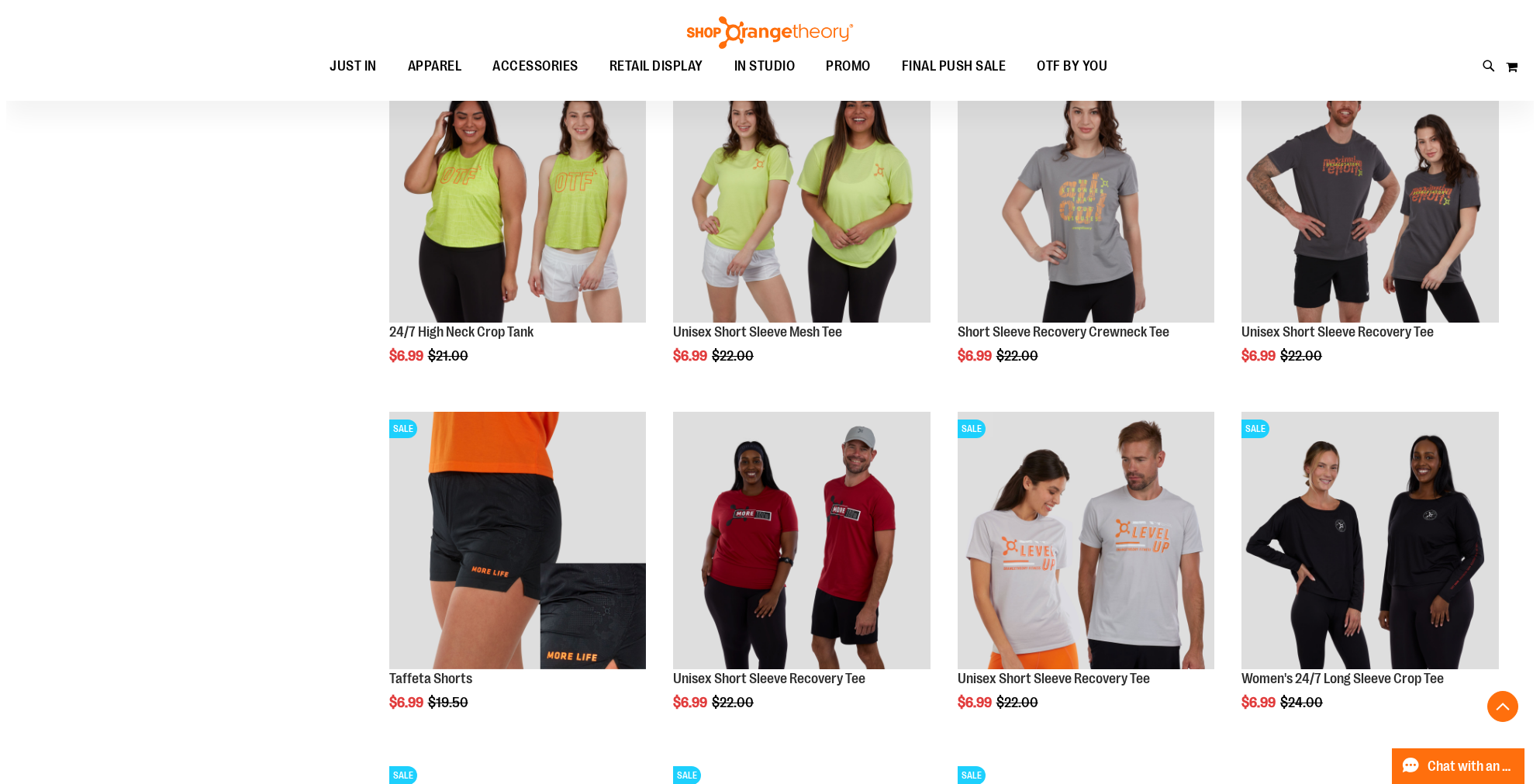
scroll to position [1364, 0]
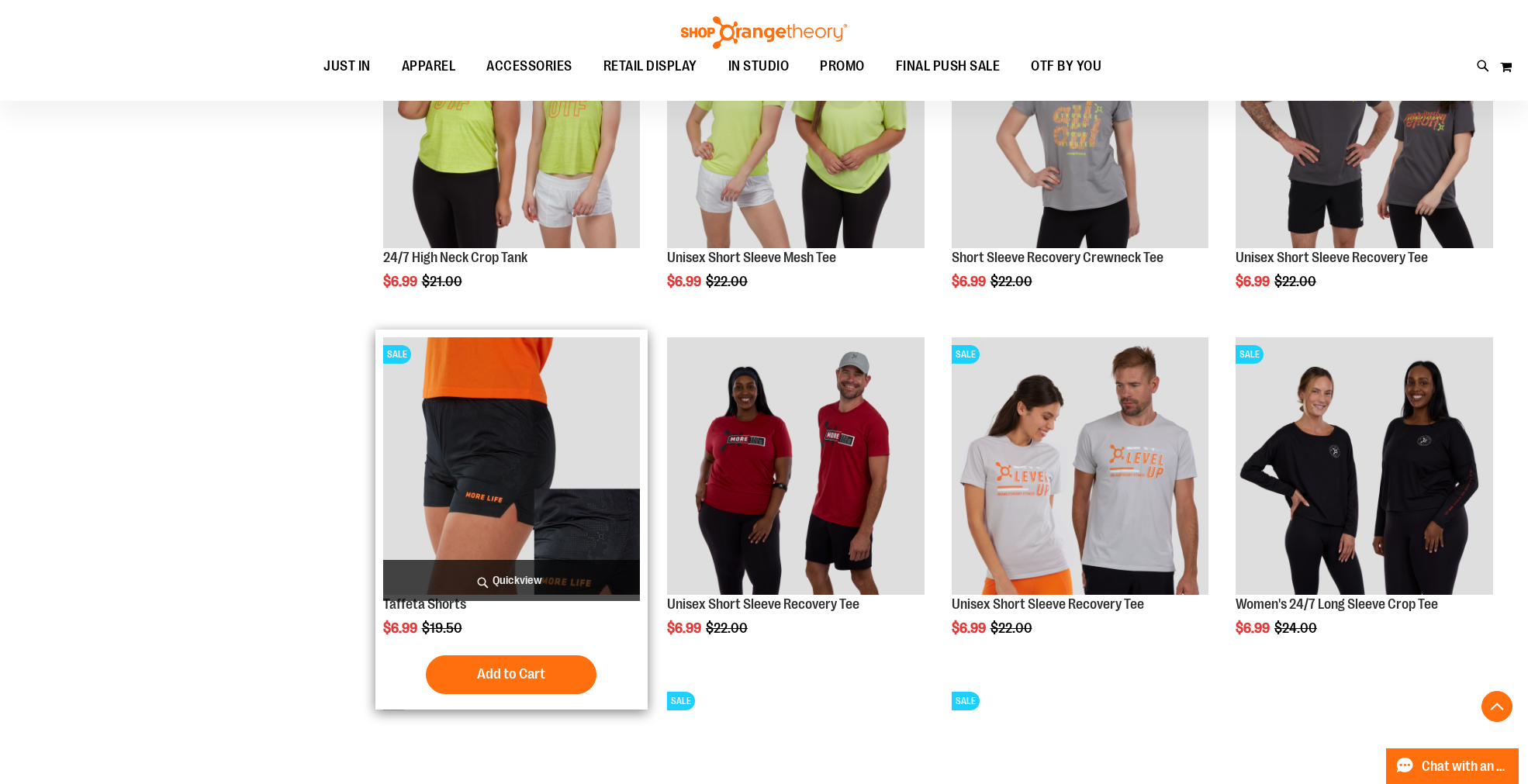
click at [498, 581] on span "Quickview" at bounding box center [512, 580] width 257 height 41
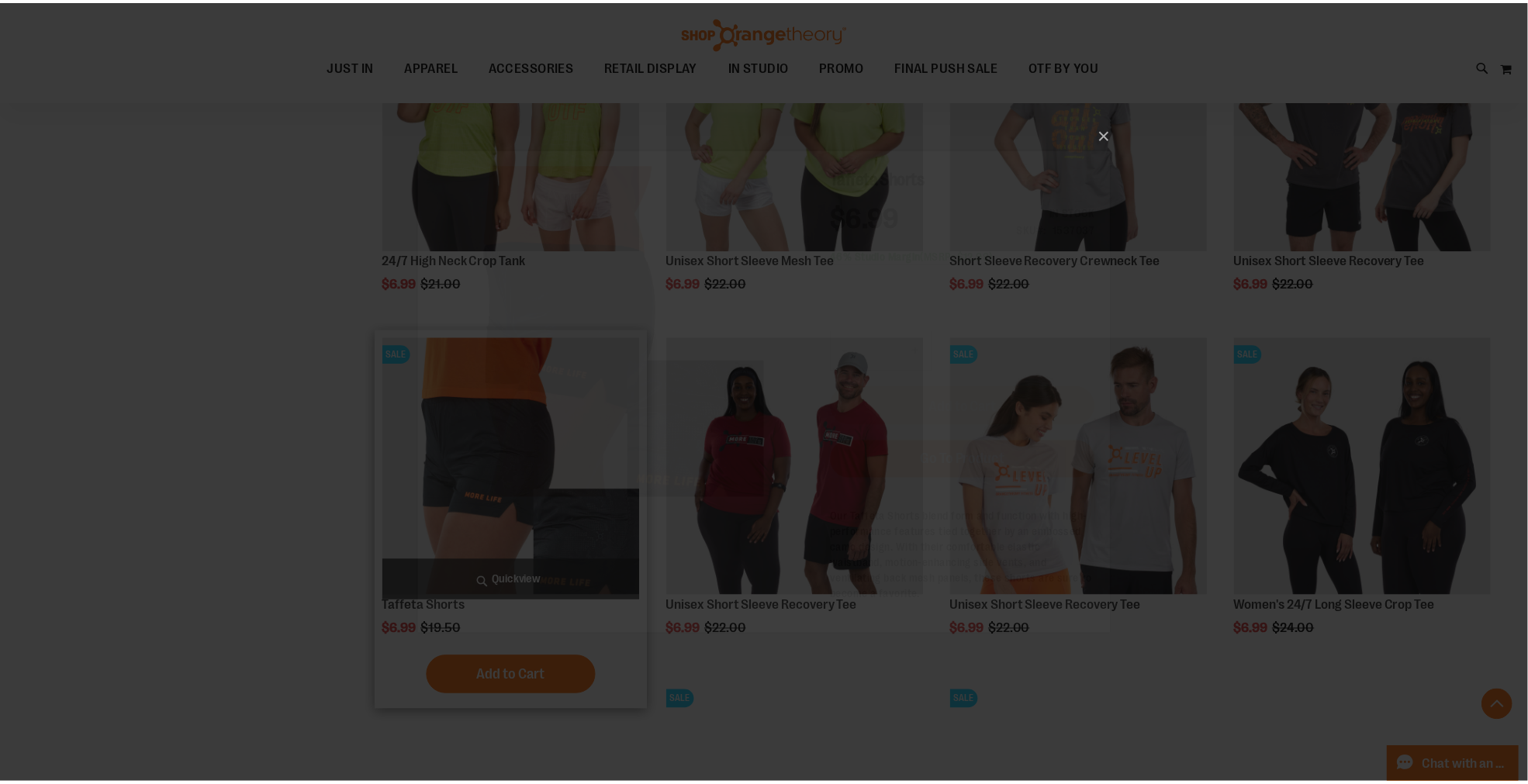
scroll to position [0, 0]
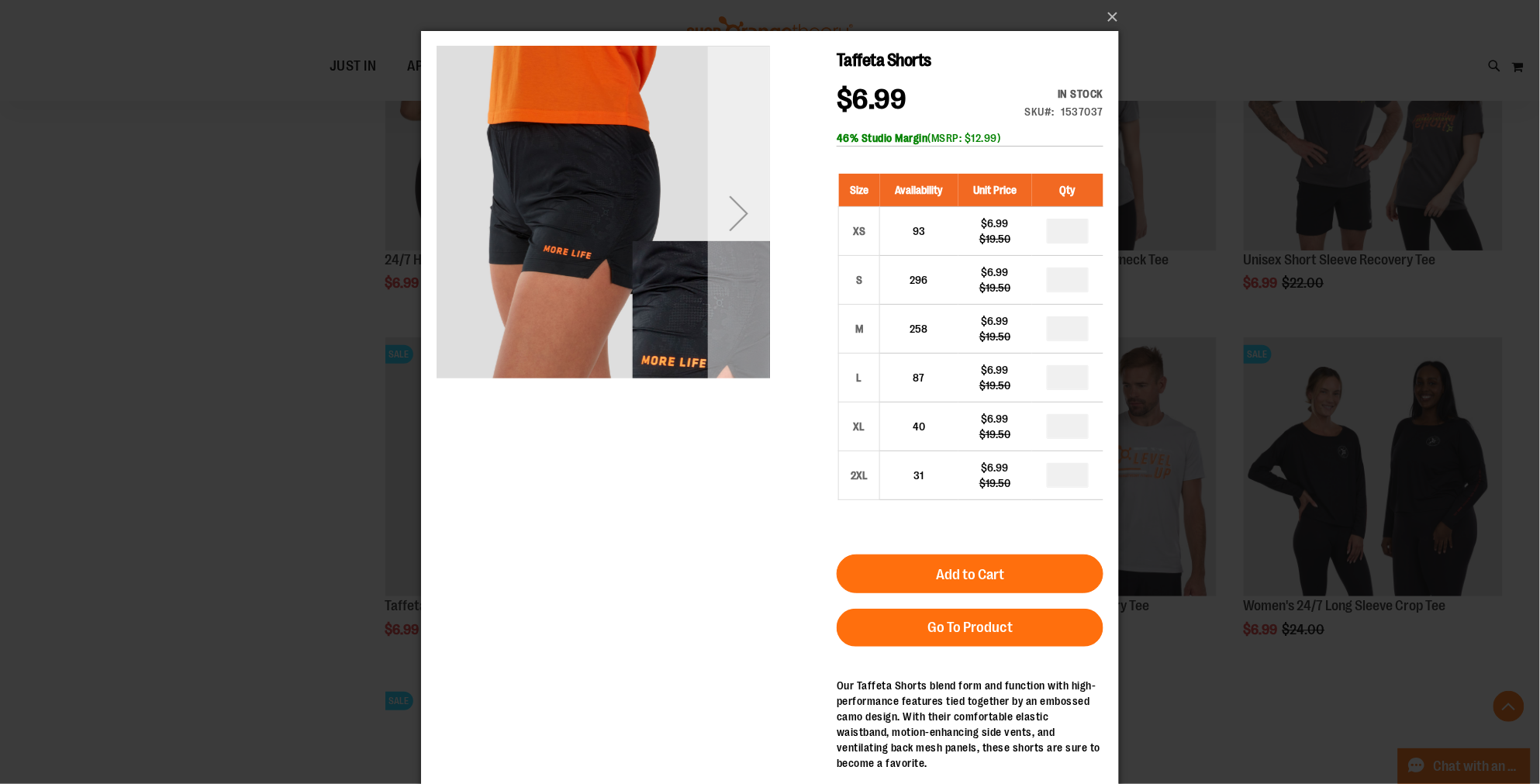
click at [740, 264] on div "Next" at bounding box center [738, 212] width 62 height 333
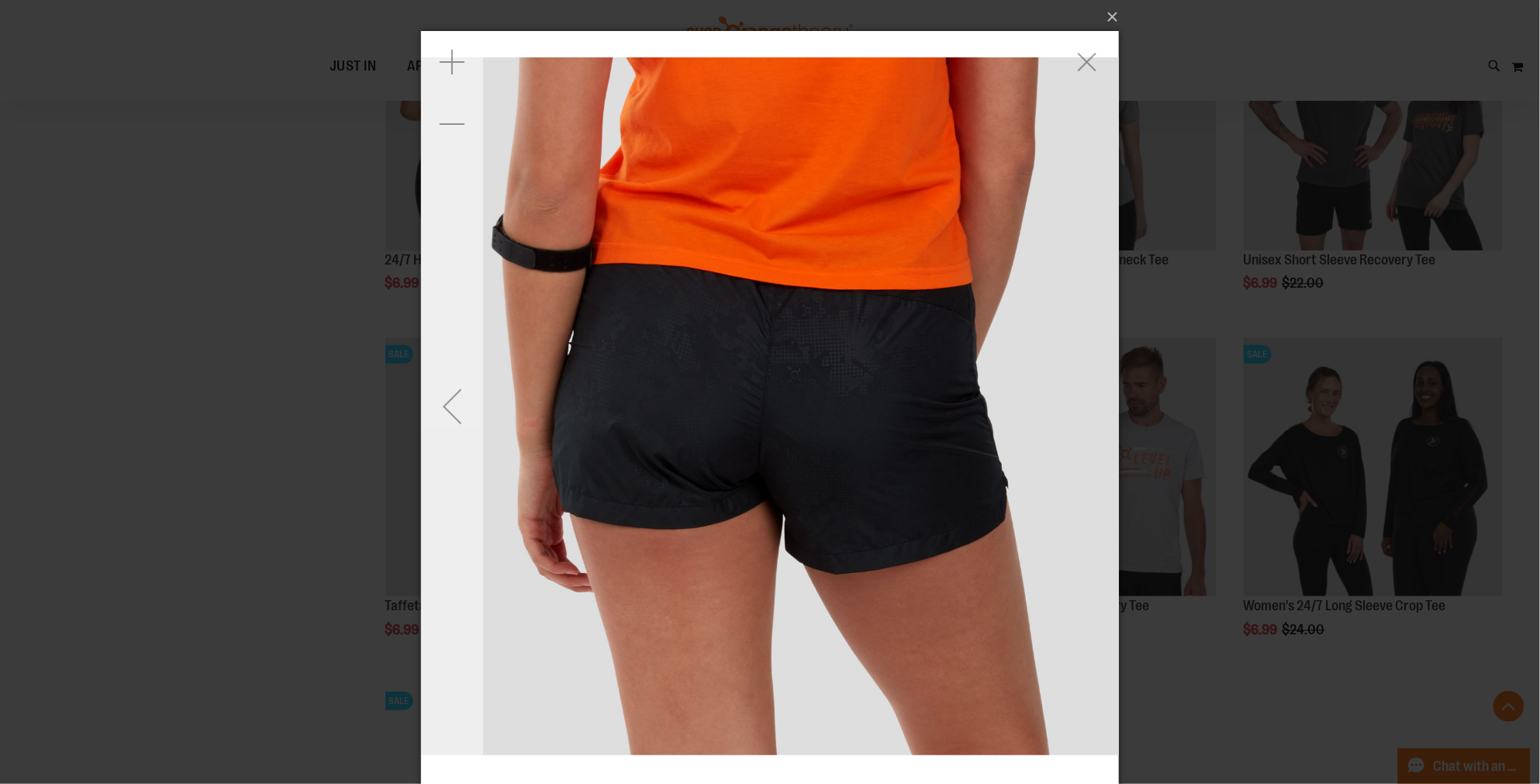
click at [451, 399] on div "Previous" at bounding box center [451, 405] width 62 height 62
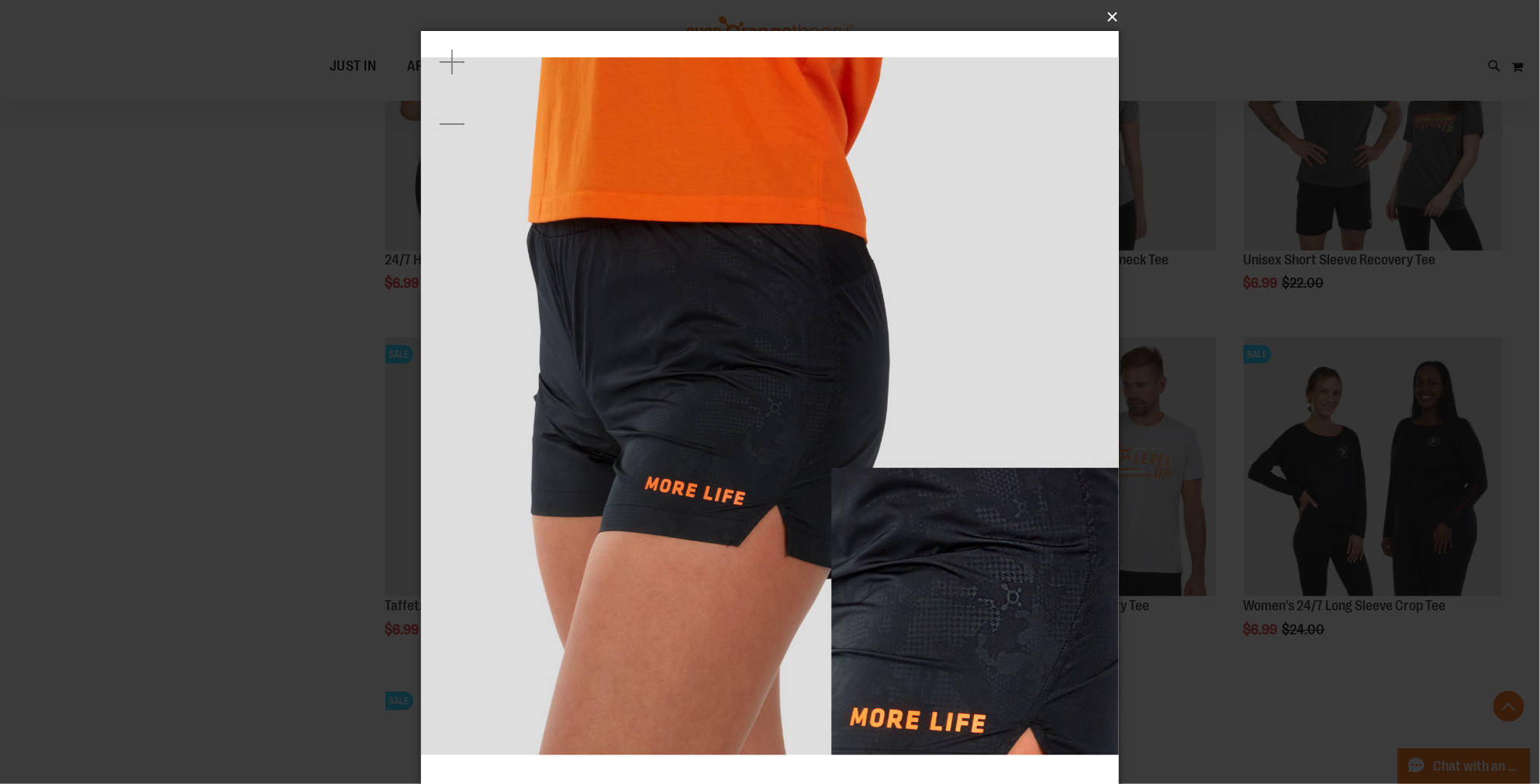
click at [1112, 11] on button "×" at bounding box center [774, 17] width 698 height 34
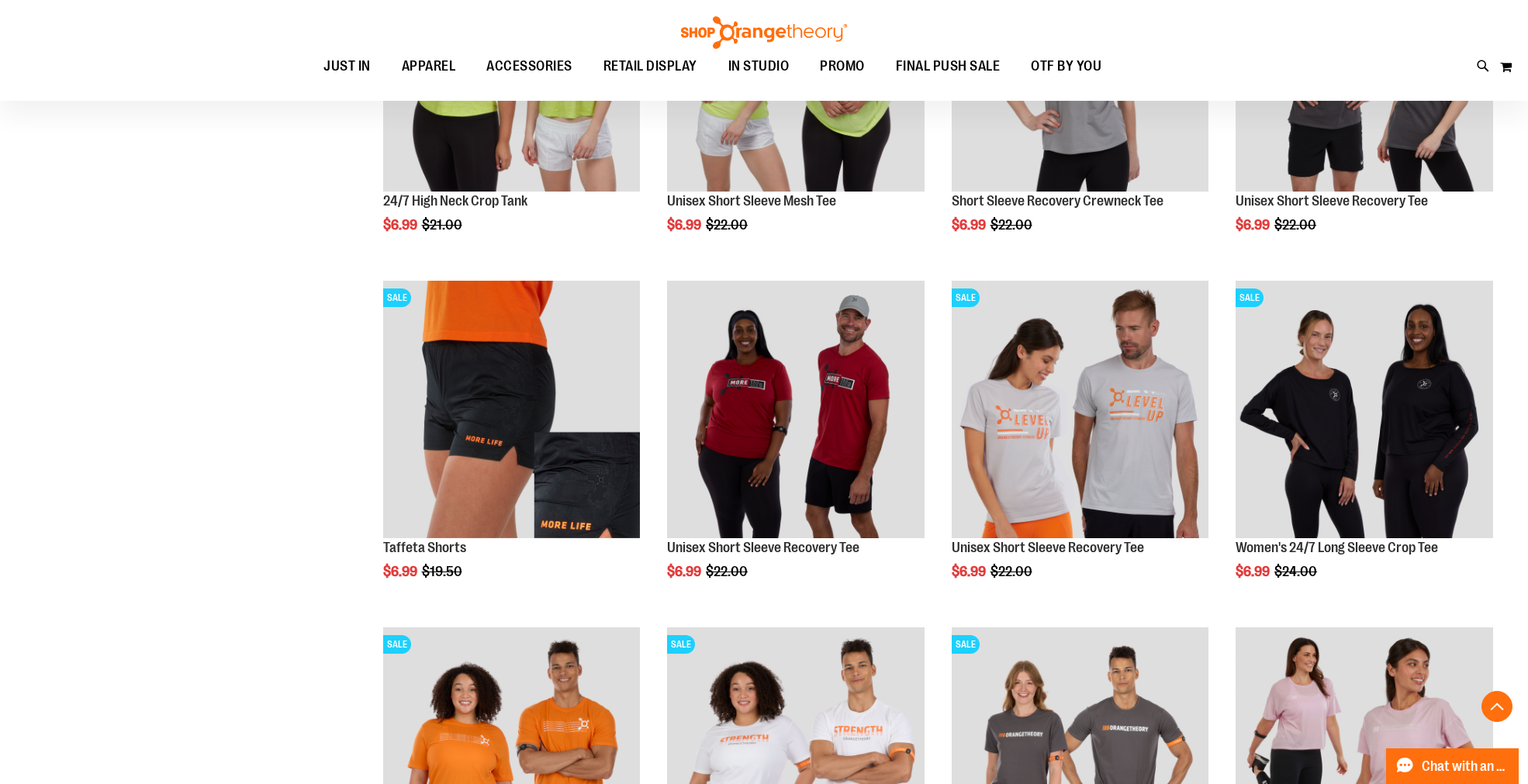
scroll to position [1450, 0]
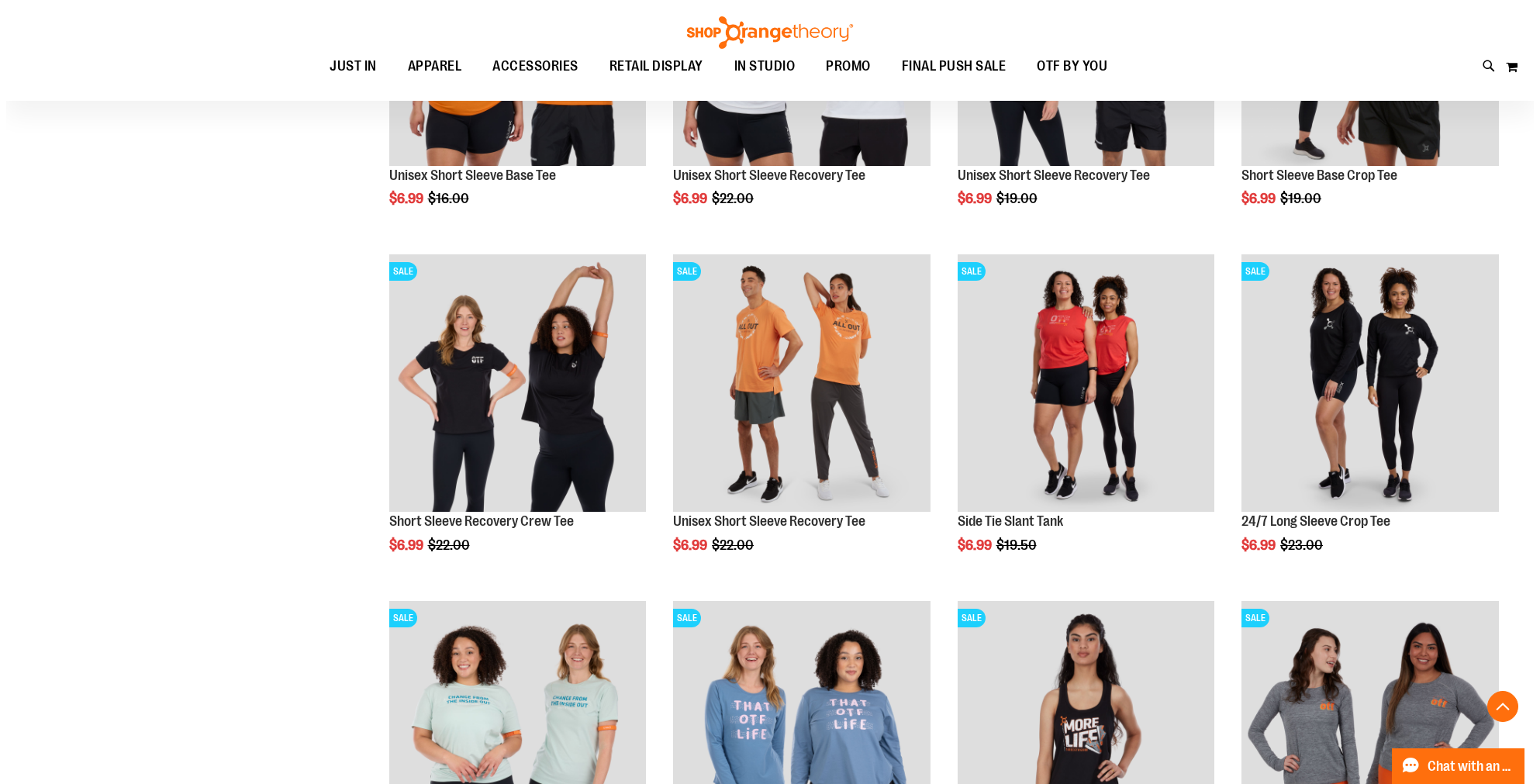
scroll to position [2226, 0]
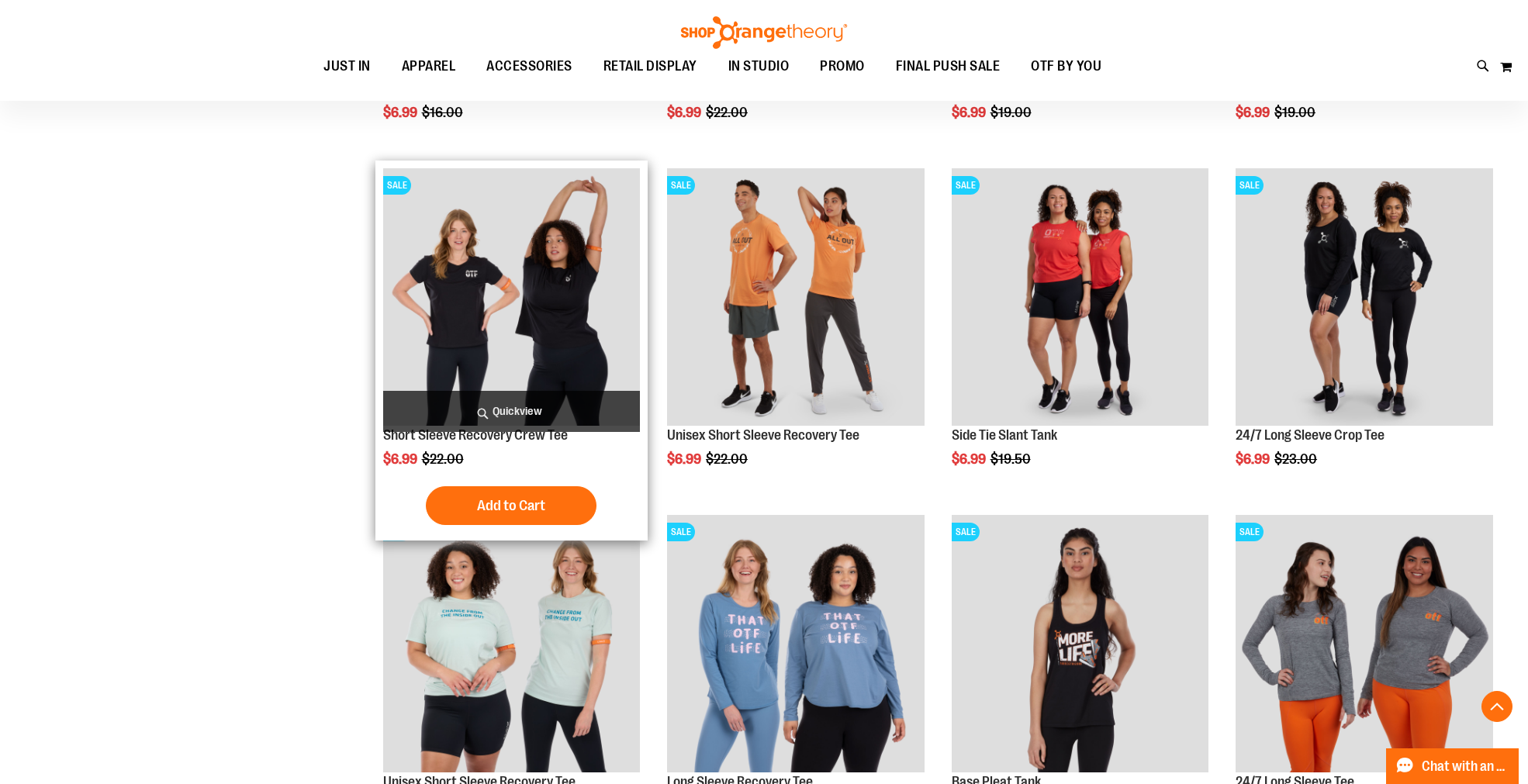
click at [507, 406] on span "Quickview" at bounding box center [512, 411] width 257 height 41
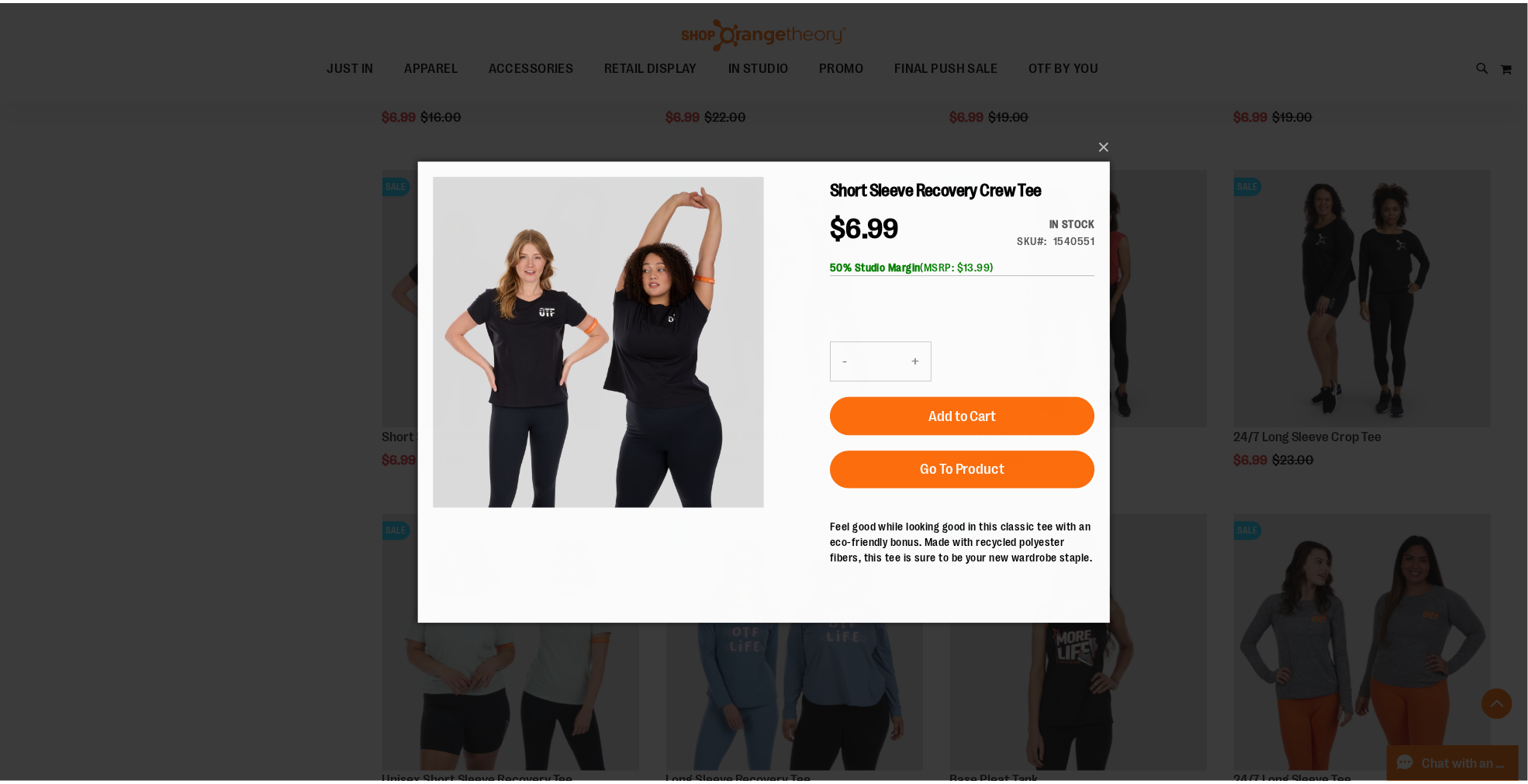
scroll to position [0, 0]
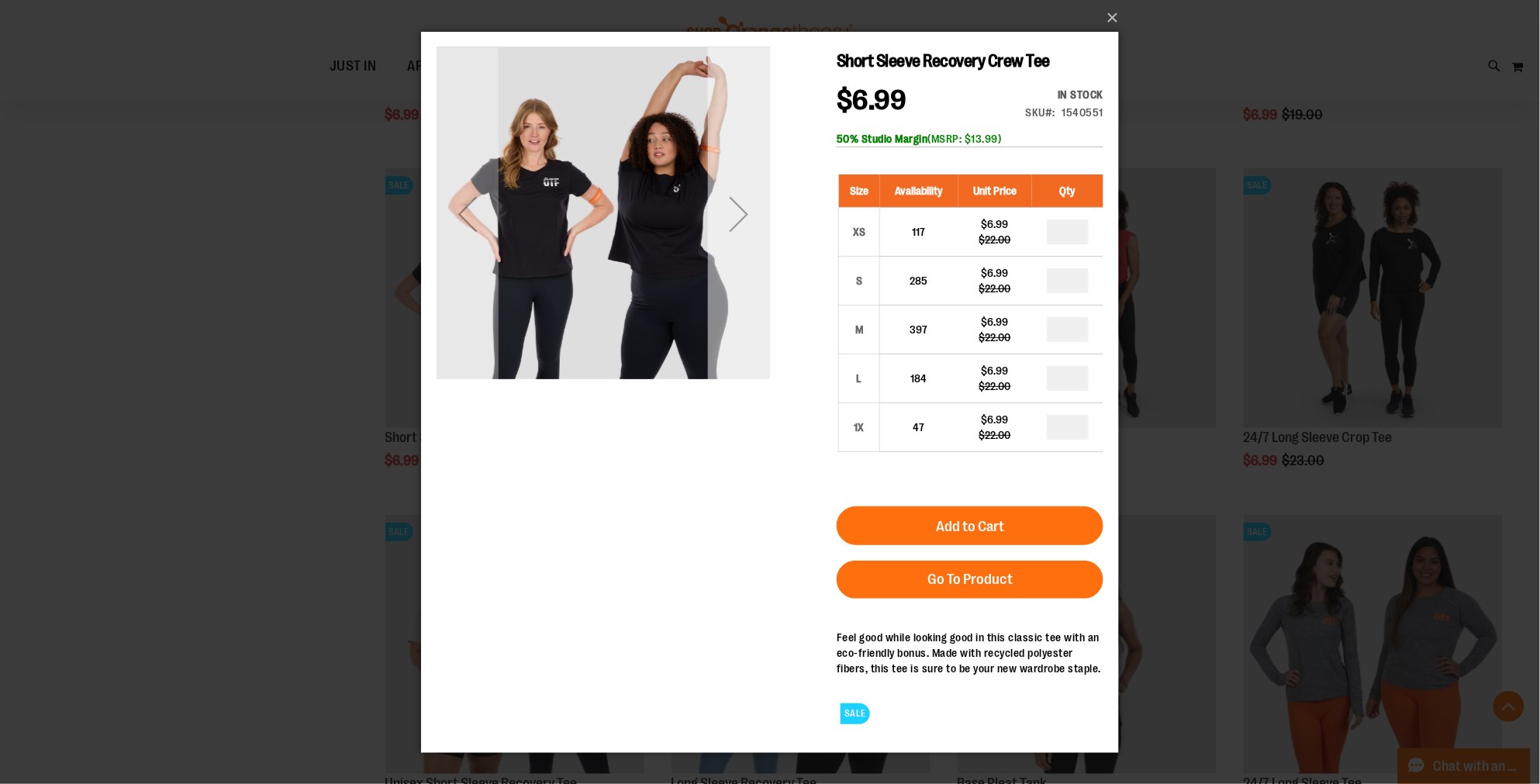
click at [731, 213] on div "Next" at bounding box center [738, 213] width 62 height 62
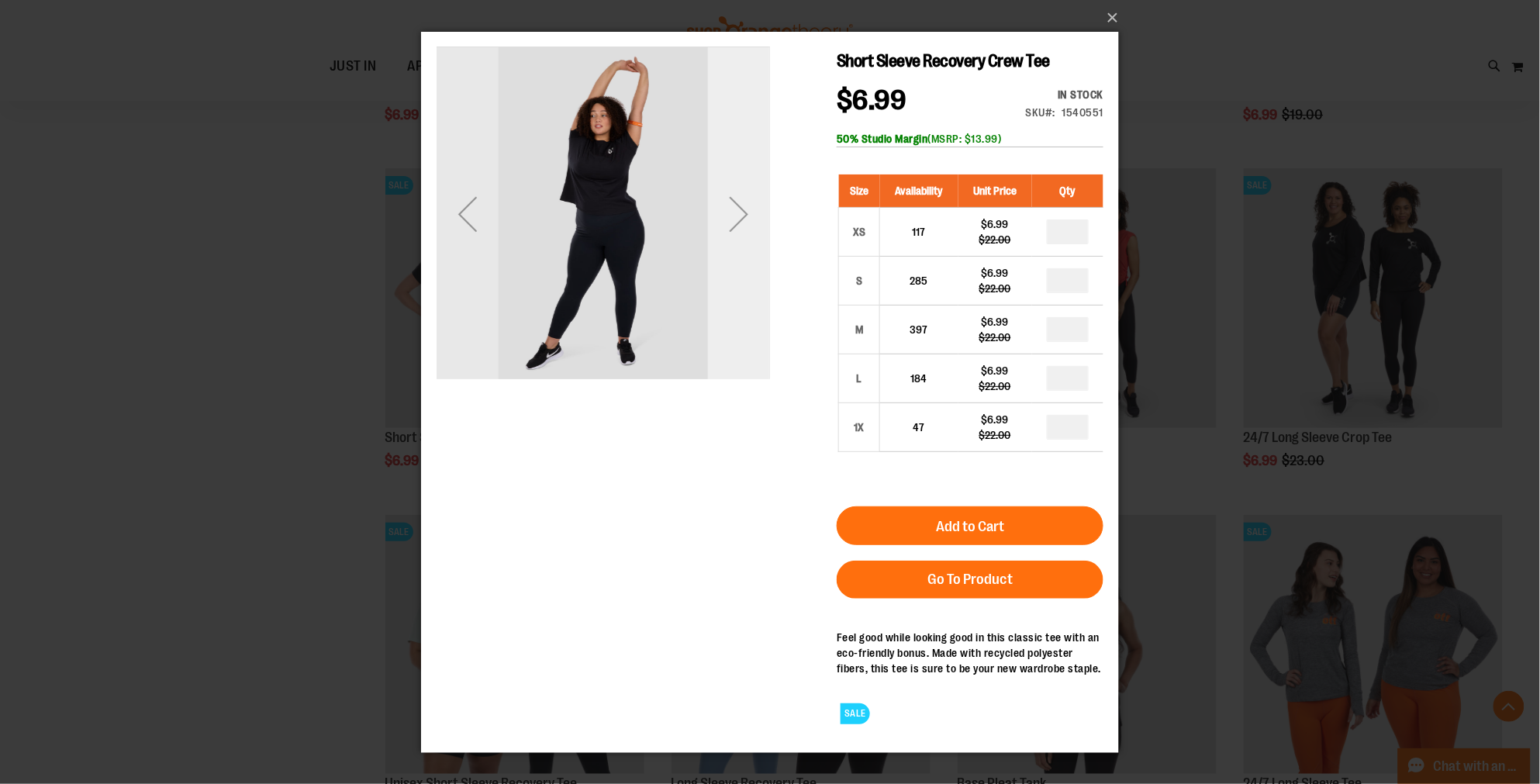
click at [731, 213] on div "Next" at bounding box center [738, 213] width 62 height 62
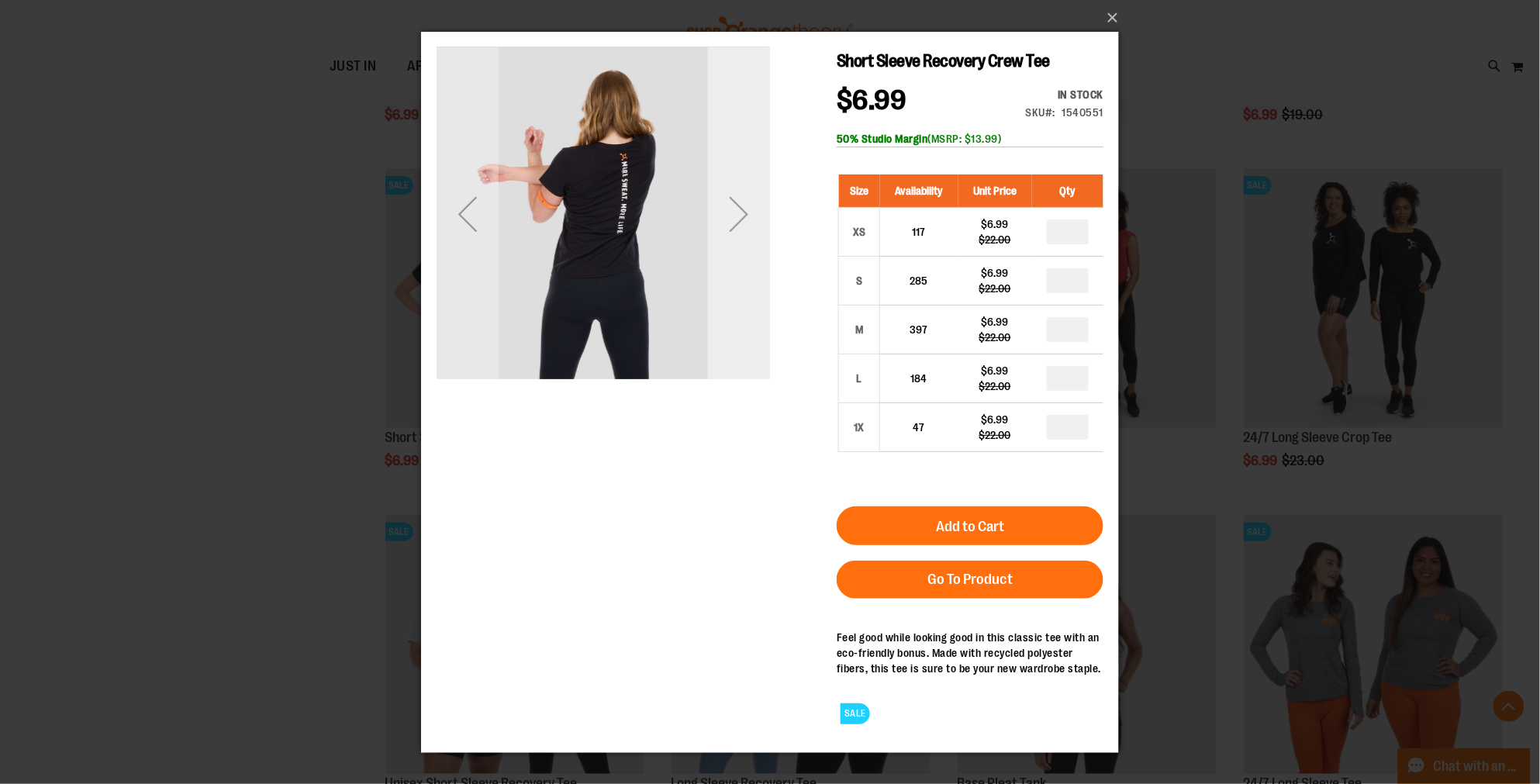
click at [731, 213] on div "Next" at bounding box center [738, 213] width 62 height 62
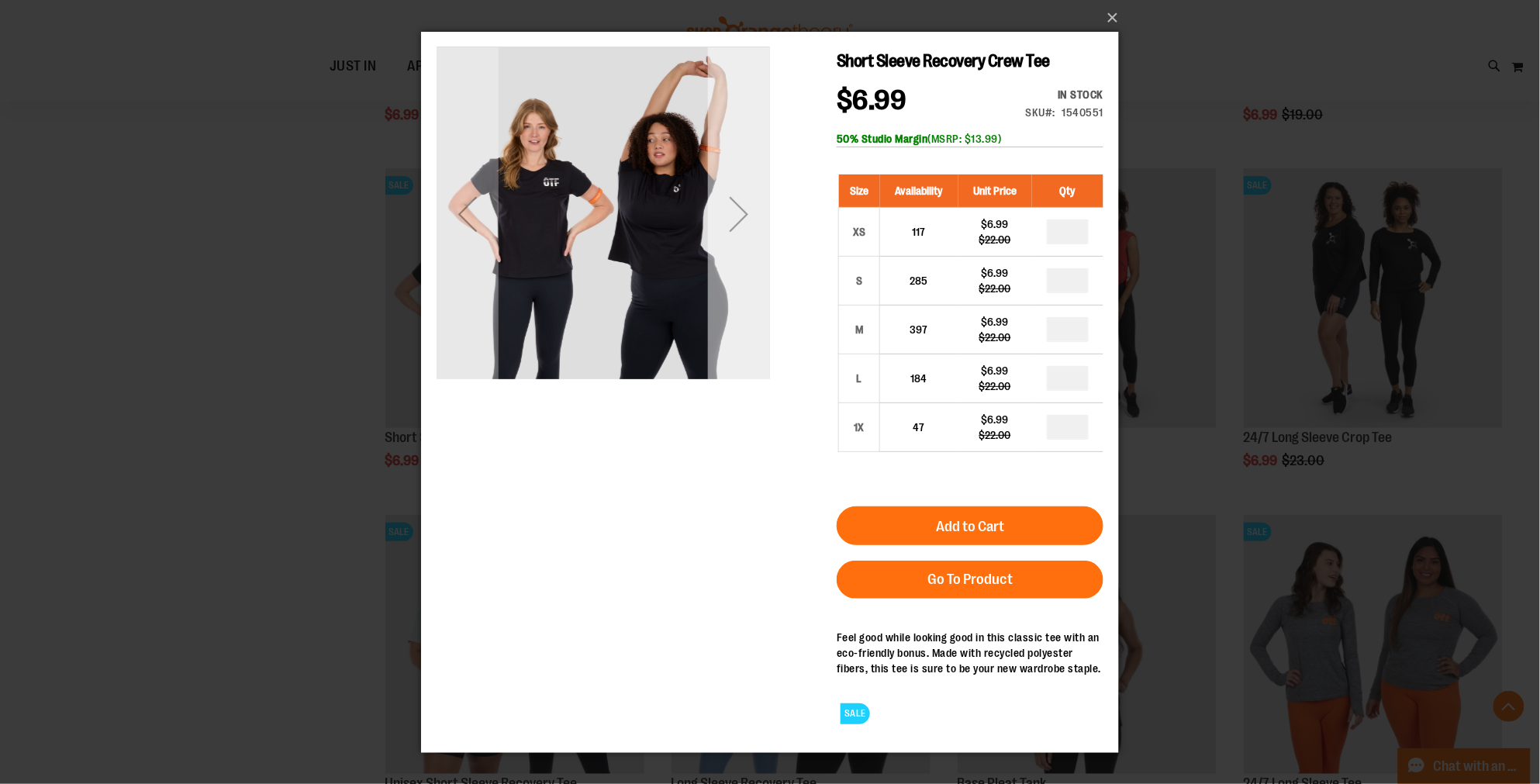
click at [731, 213] on div "Next" at bounding box center [738, 213] width 62 height 62
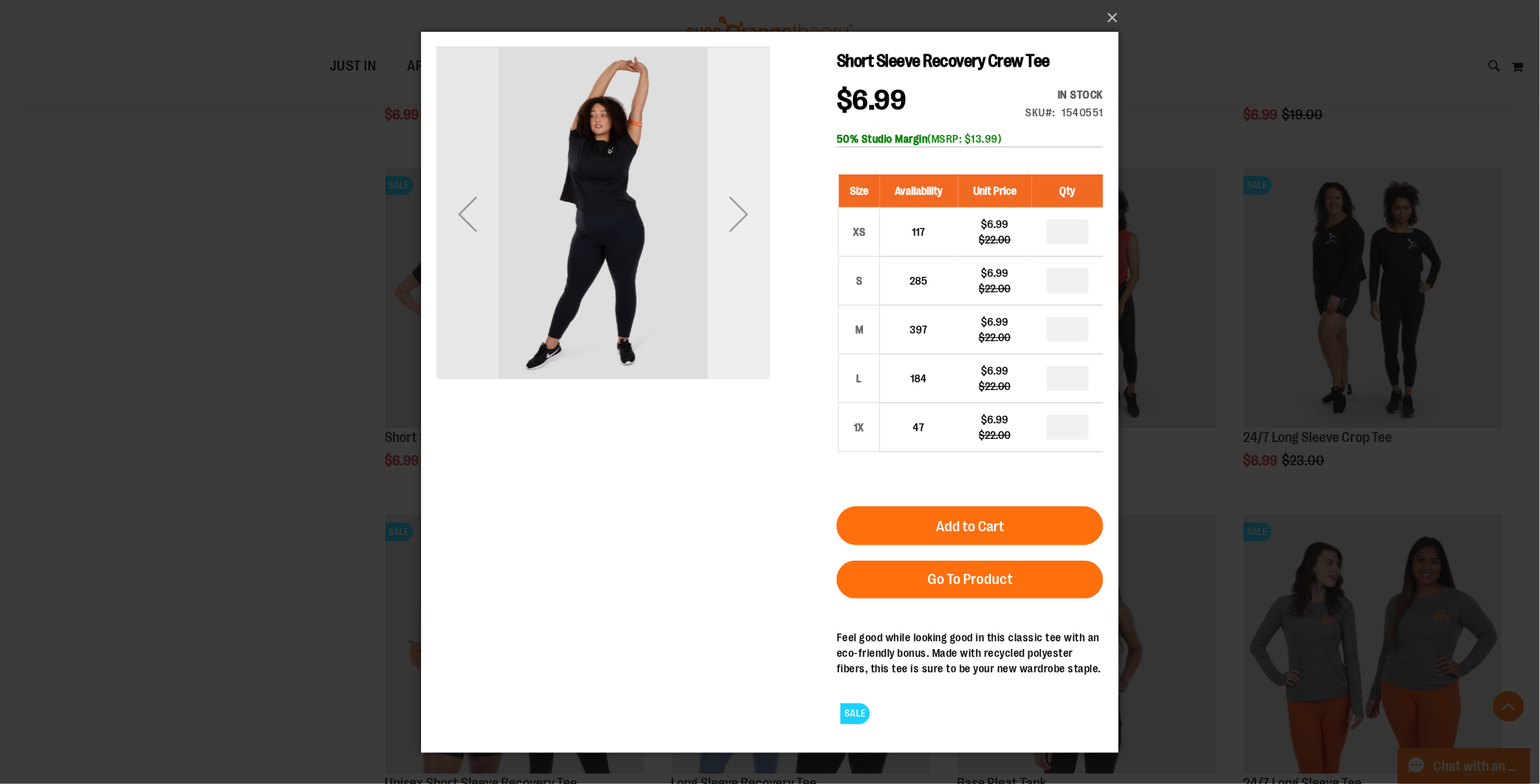
click at [731, 213] on div "Next" at bounding box center [738, 213] width 62 height 62
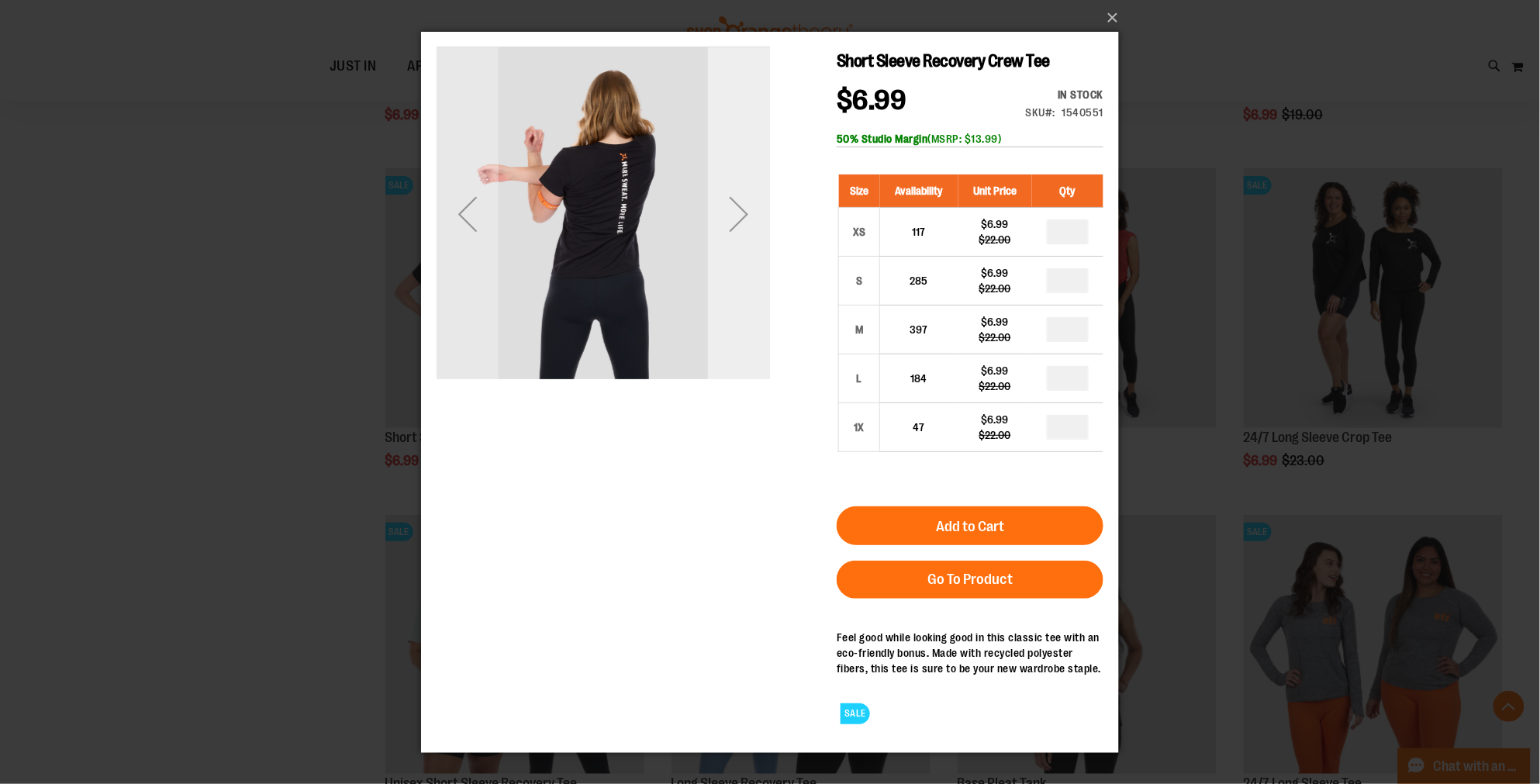
click at [731, 213] on div "Next" at bounding box center [738, 213] width 62 height 62
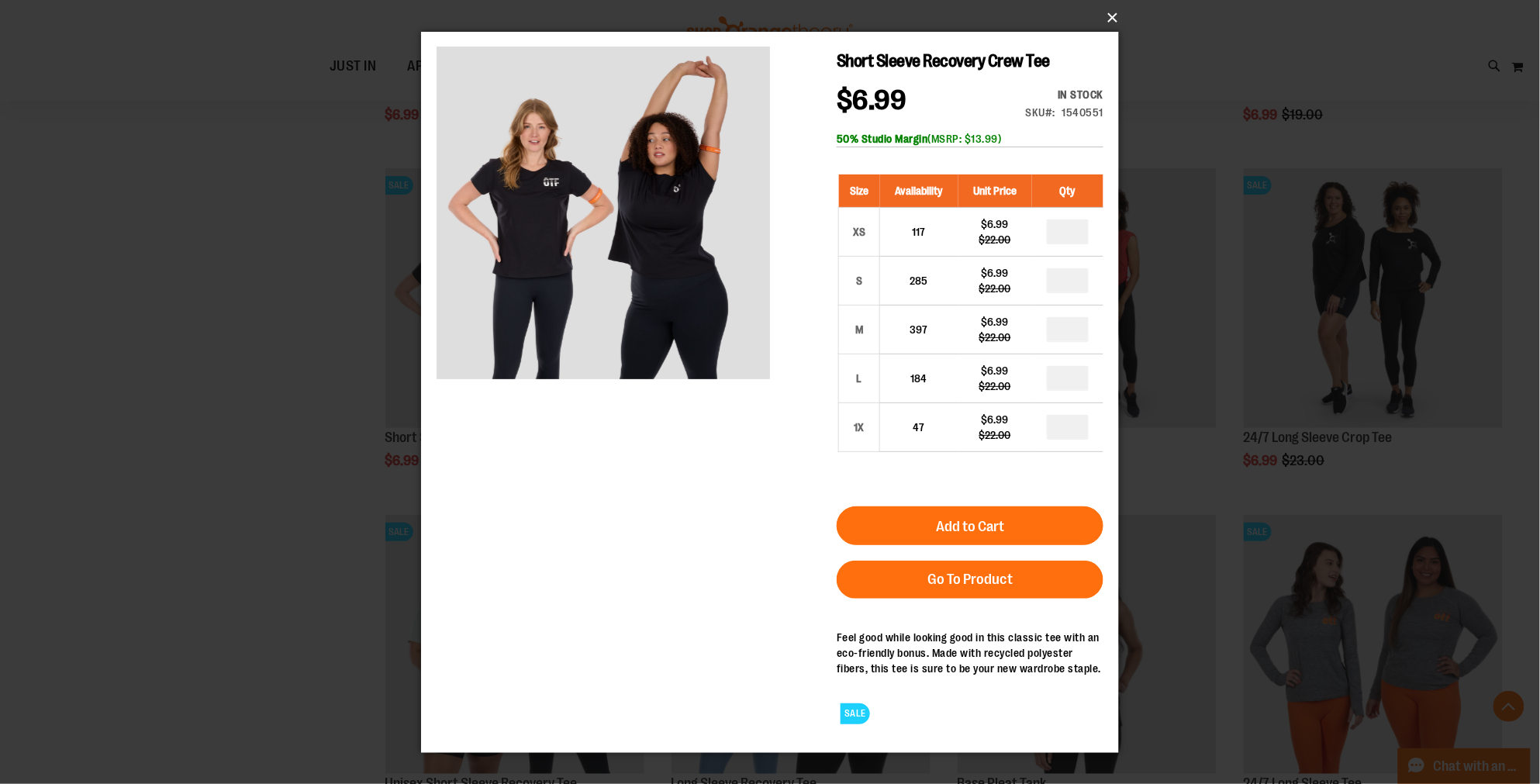
click at [1105, 25] on button "×" at bounding box center [774, 18] width 698 height 34
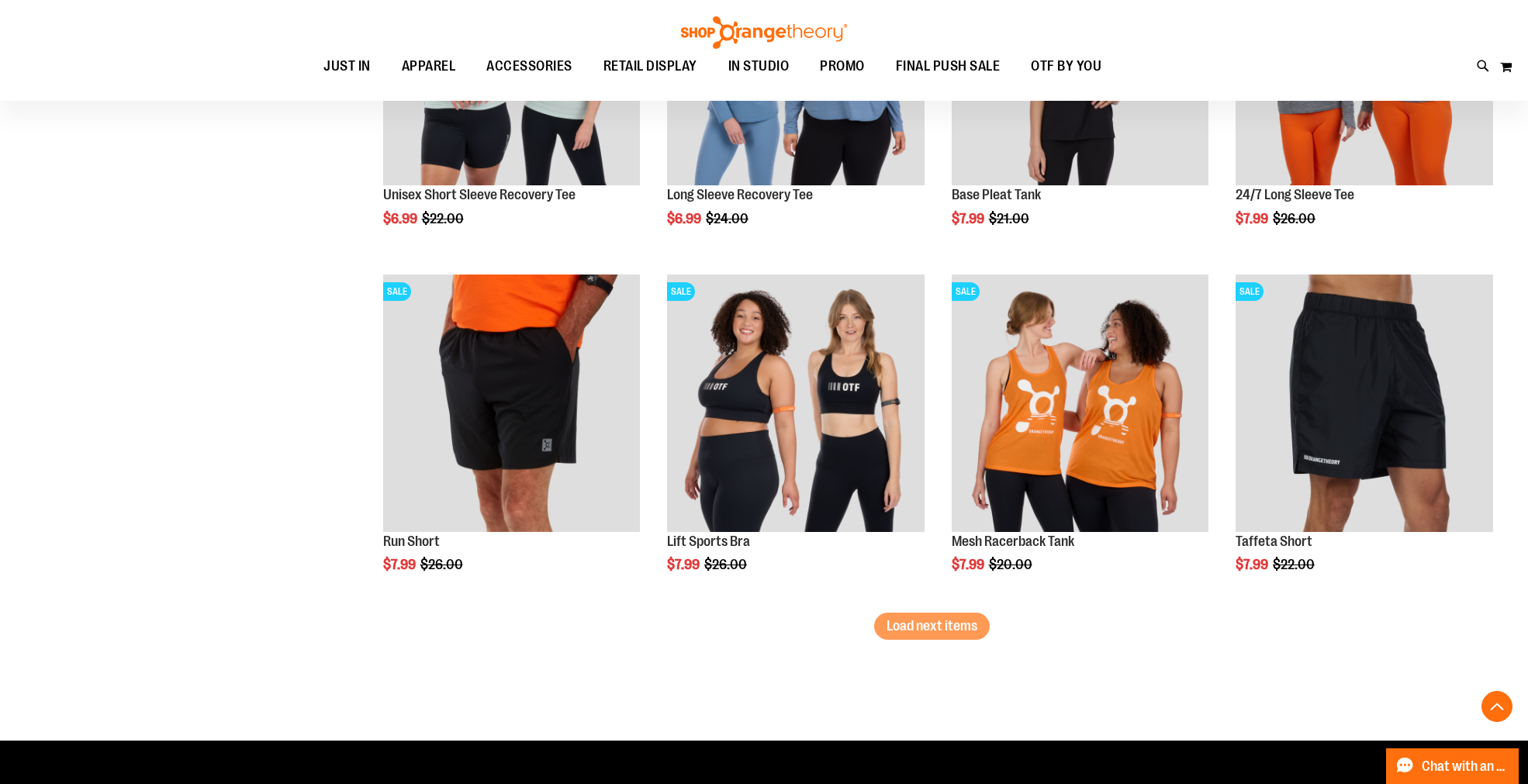
scroll to position [2827, 0]
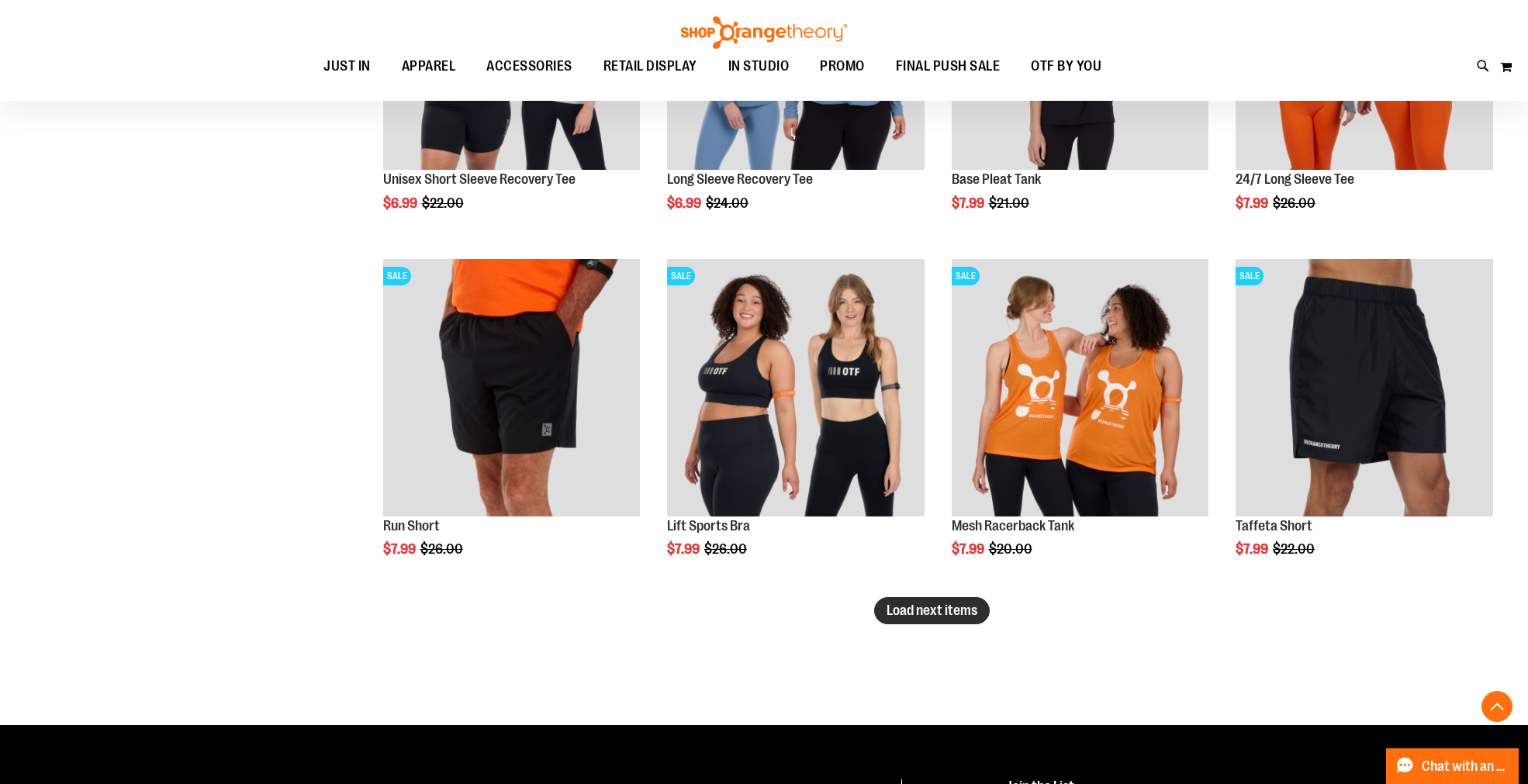
click at [967, 619] on button "Load next items" at bounding box center [932, 610] width 116 height 27
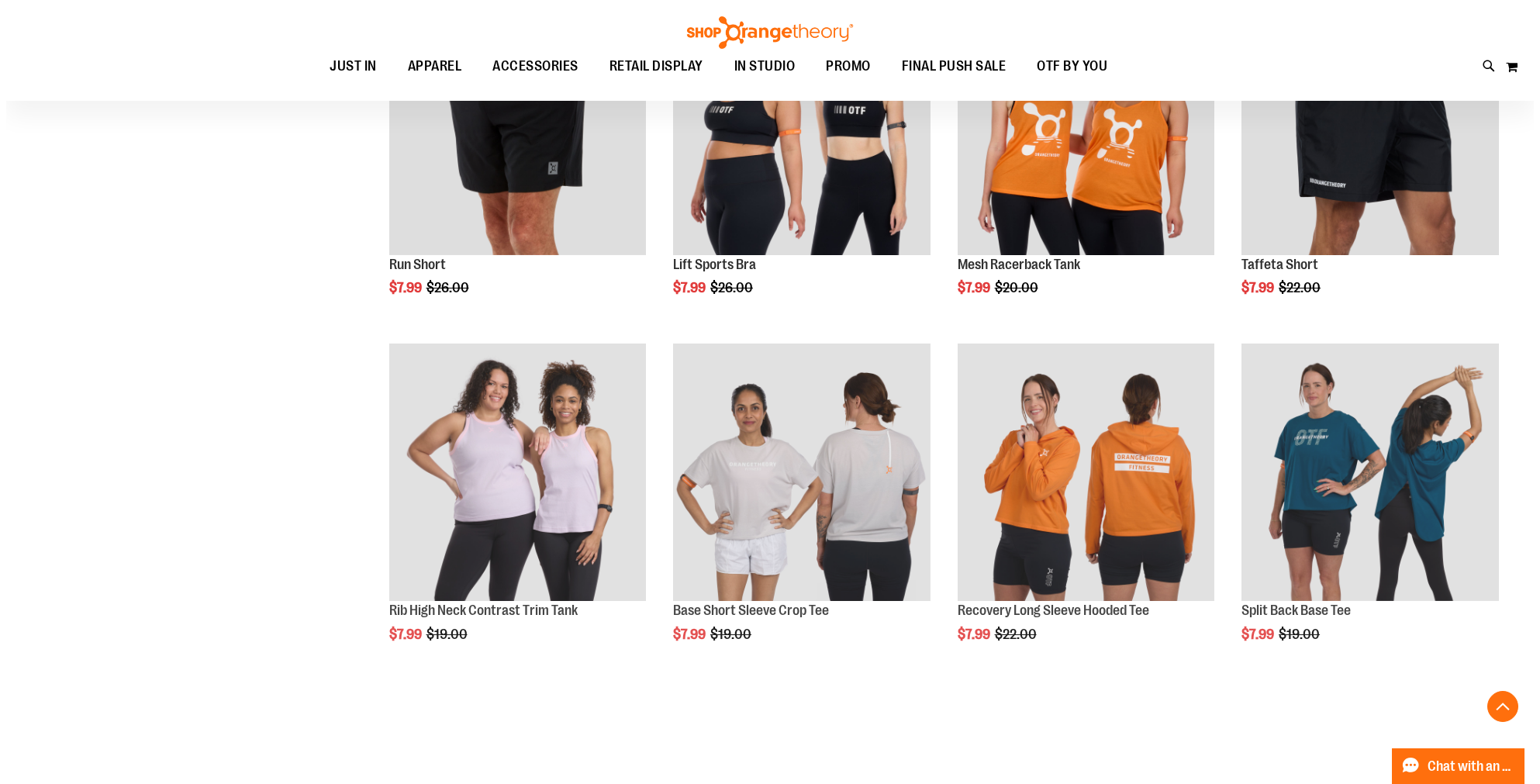
scroll to position [3173, 0]
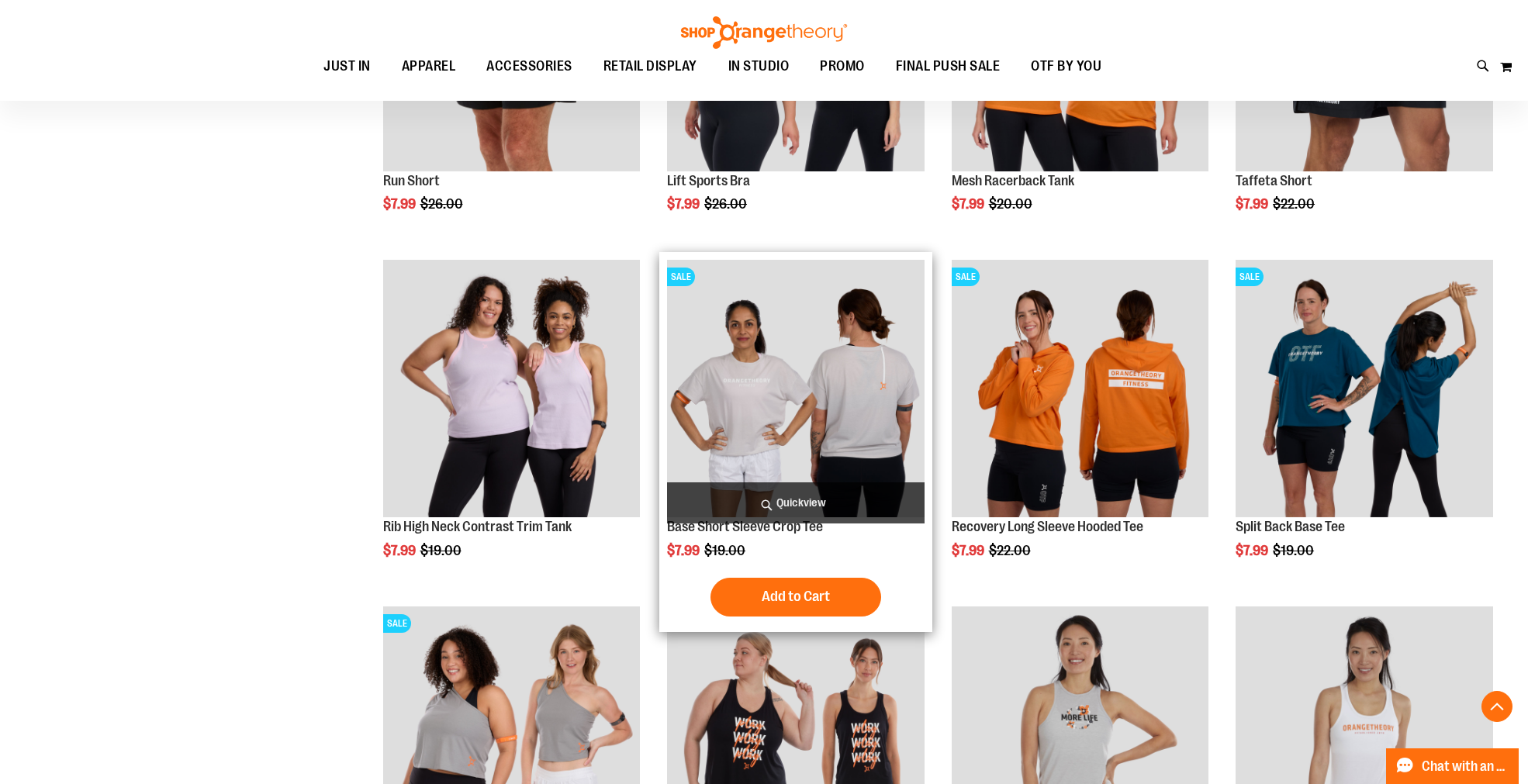
click at [777, 499] on span "Quickview" at bounding box center [796, 502] width 257 height 41
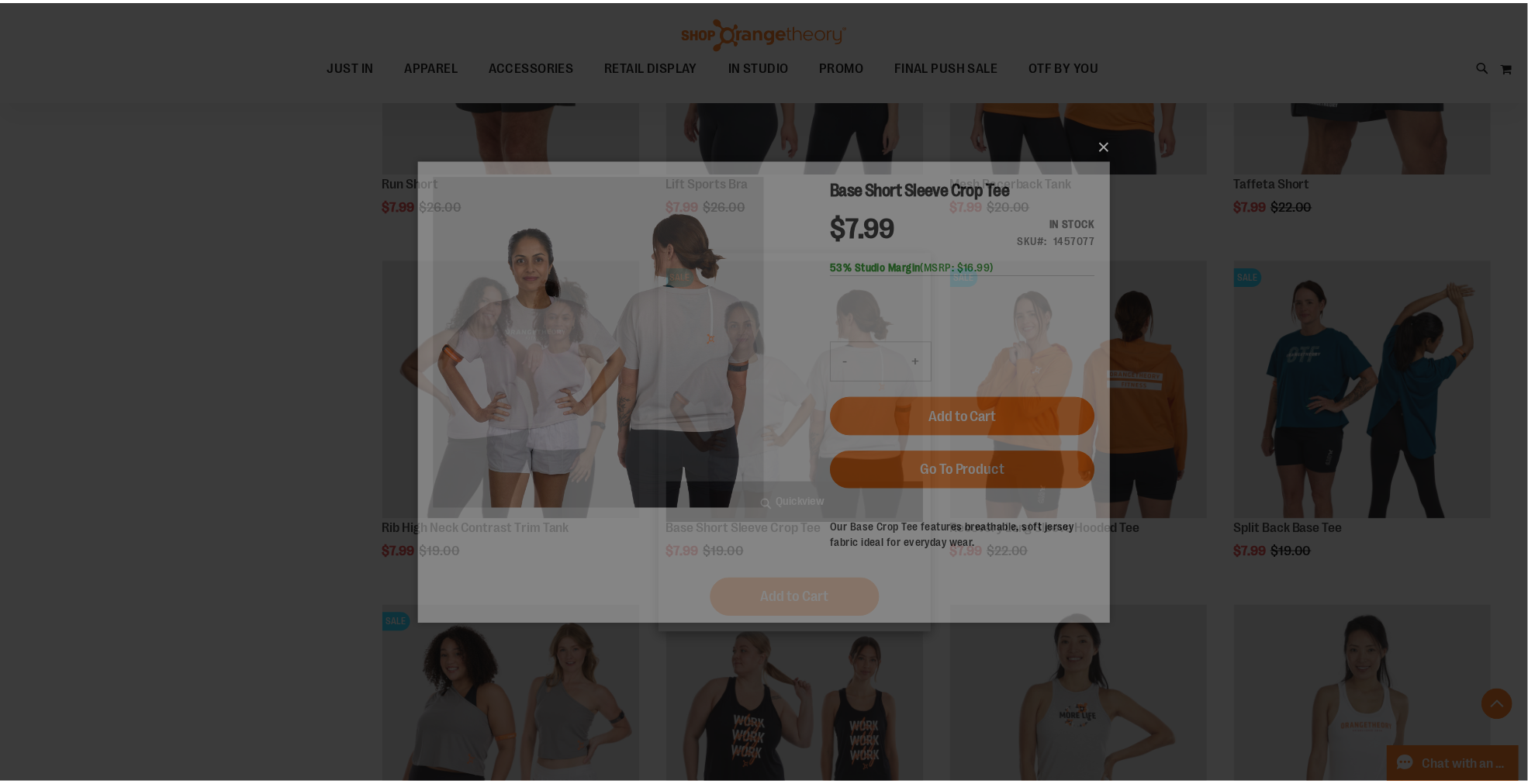
scroll to position [0, 0]
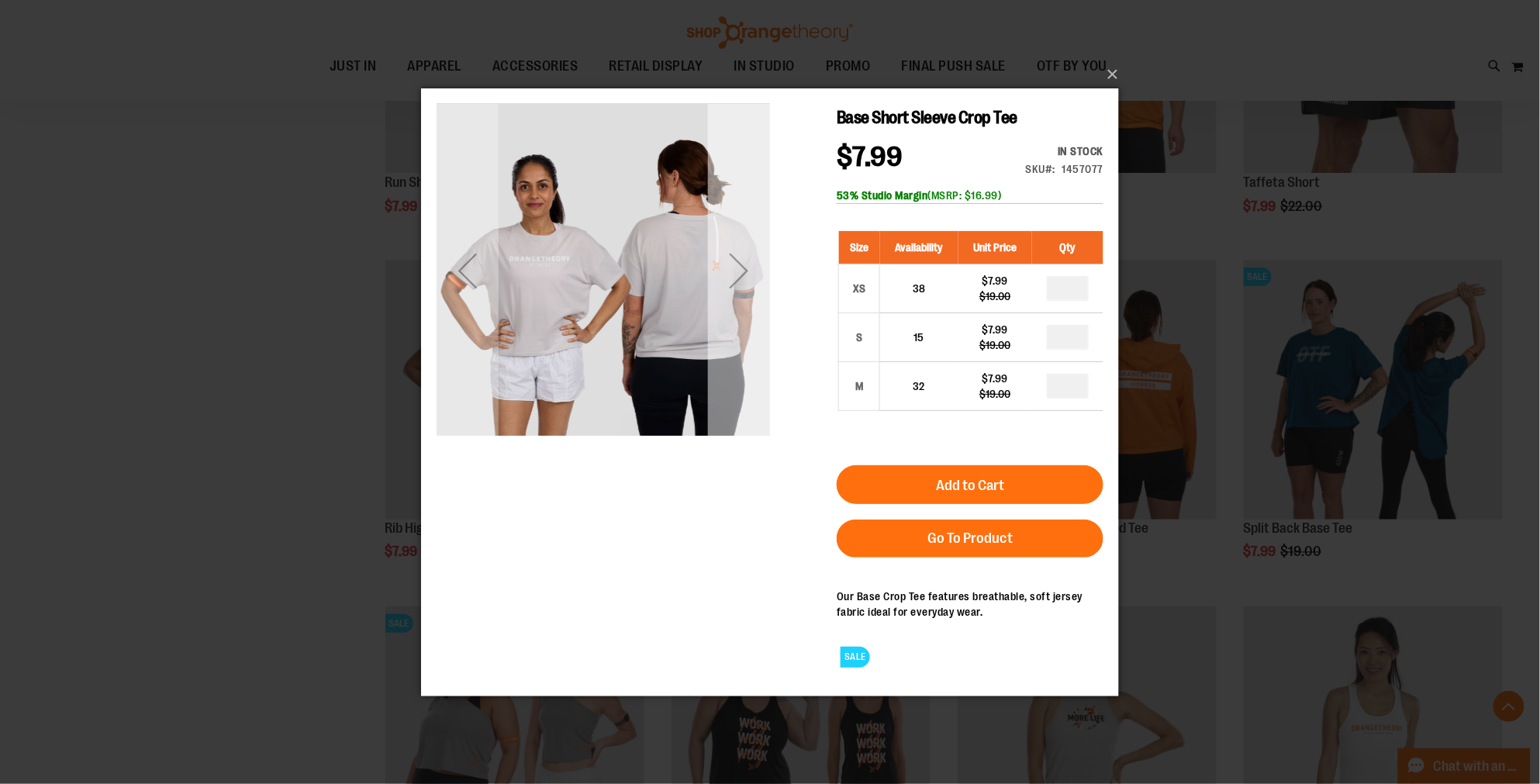
click at [750, 280] on div "Next" at bounding box center [738, 269] width 62 height 62
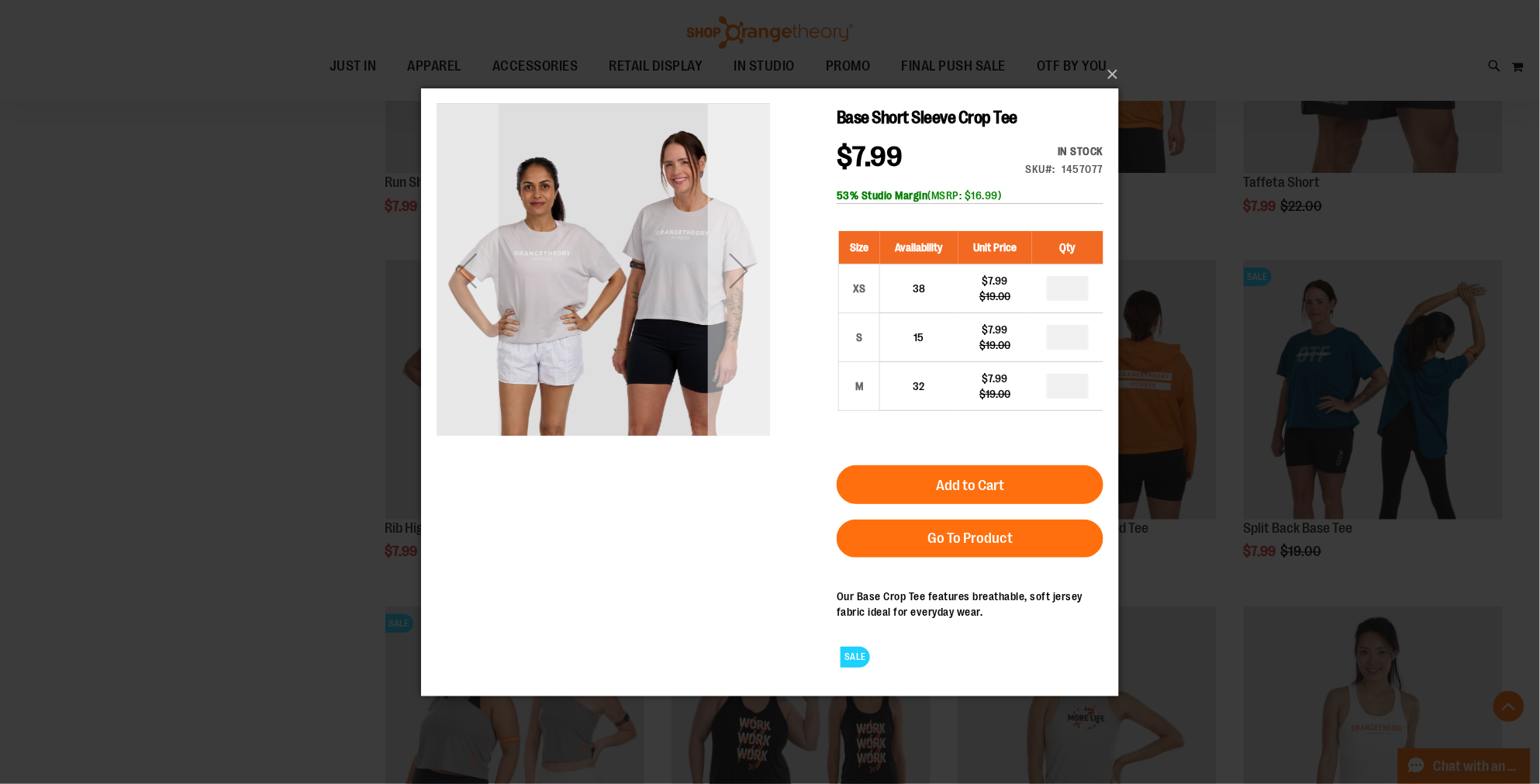
click at [750, 280] on div "Next" at bounding box center [738, 269] width 62 height 62
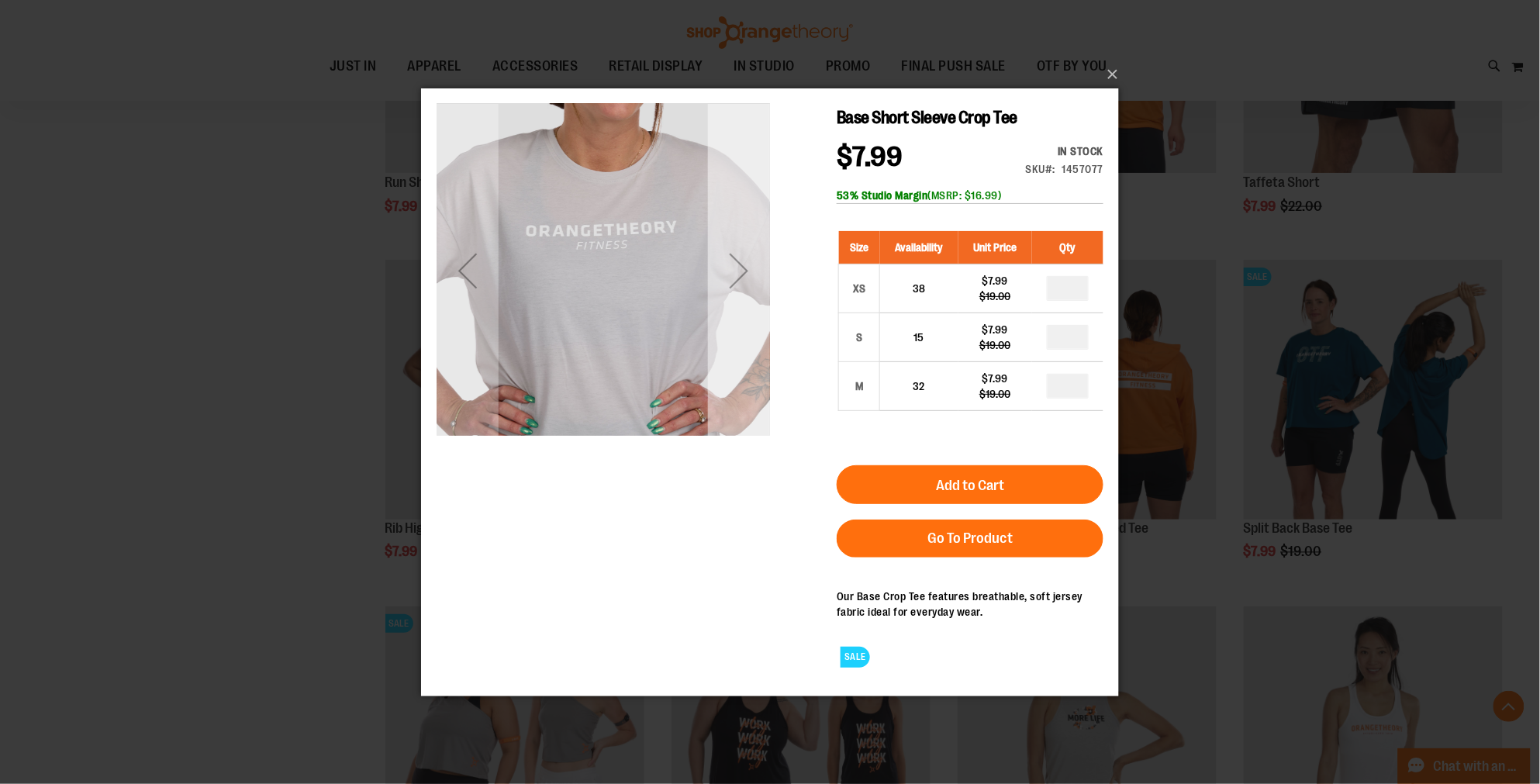
click at [750, 280] on div "Next" at bounding box center [738, 269] width 62 height 62
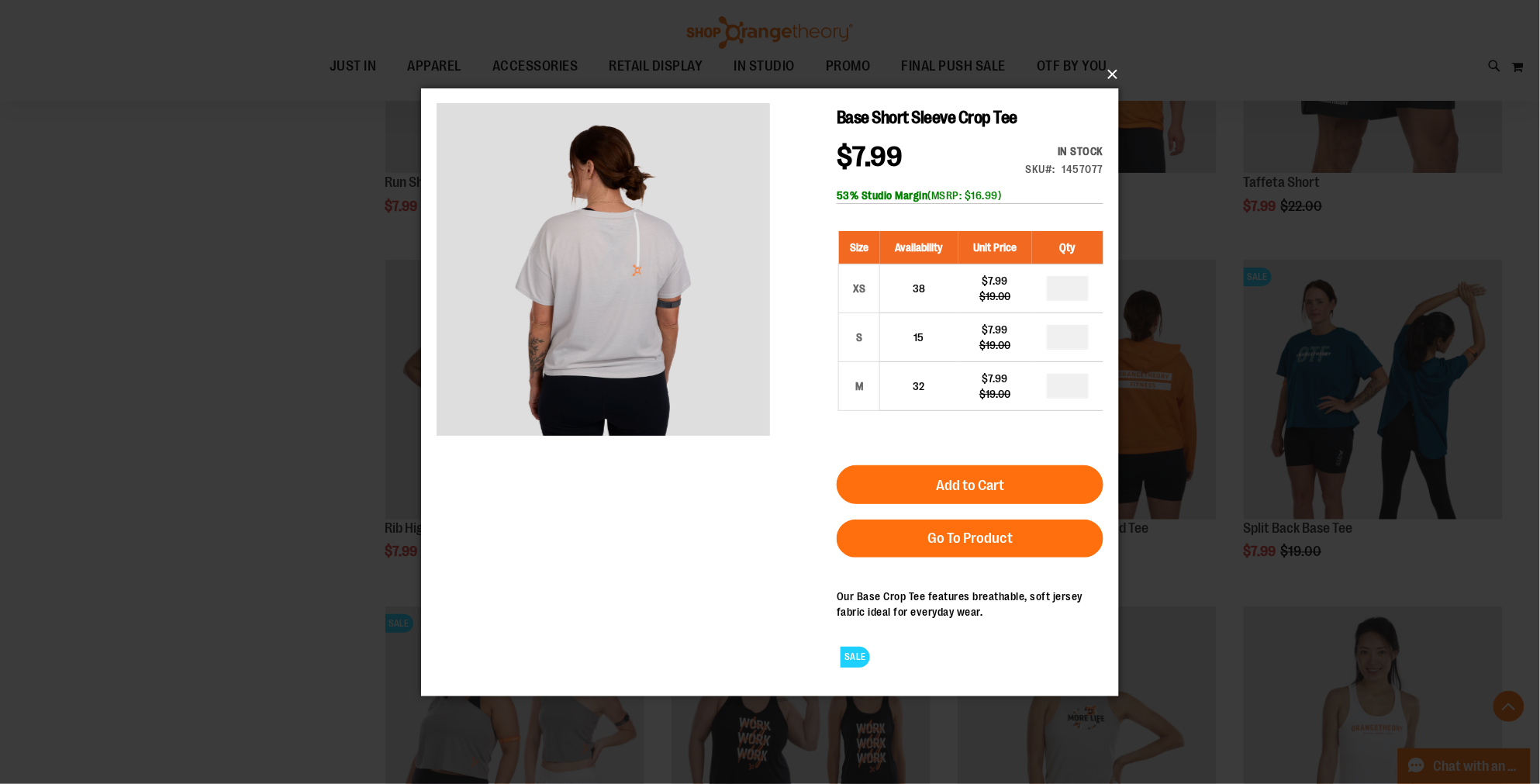
click at [1112, 68] on button "×" at bounding box center [774, 74] width 698 height 34
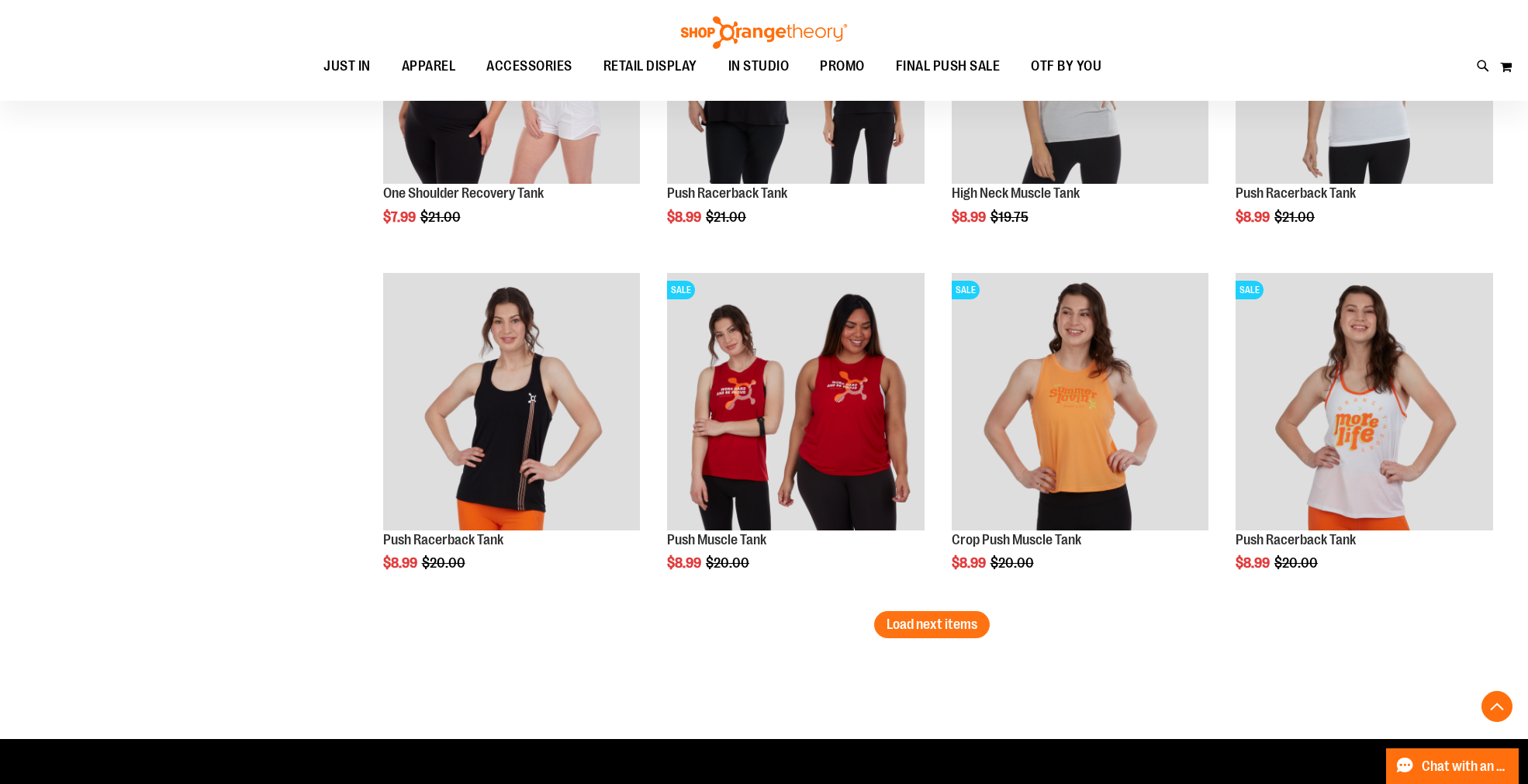
scroll to position [3861, 0]
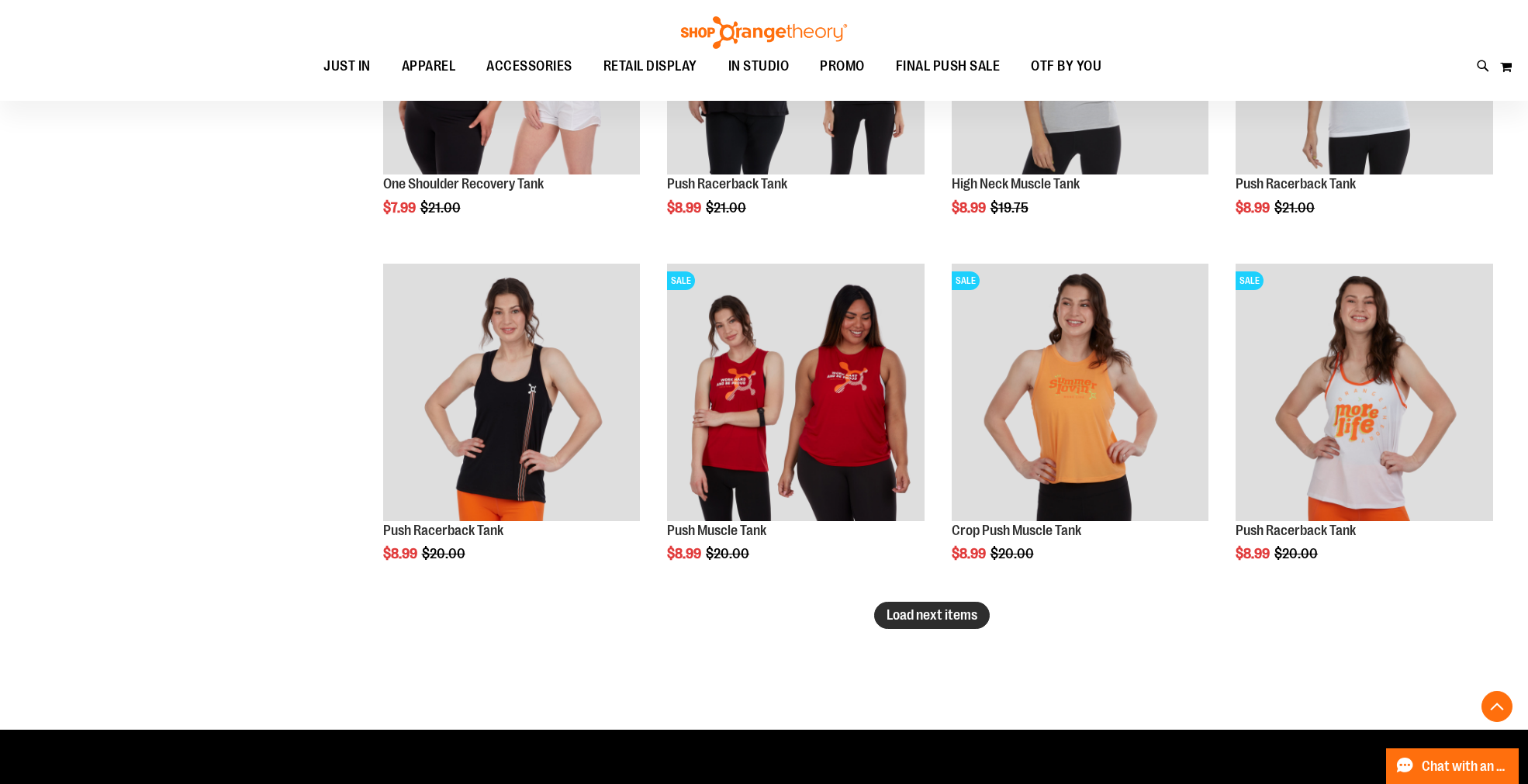
click at [963, 614] on span "Load next items" at bounding box center [931, 615] width 90 height 15
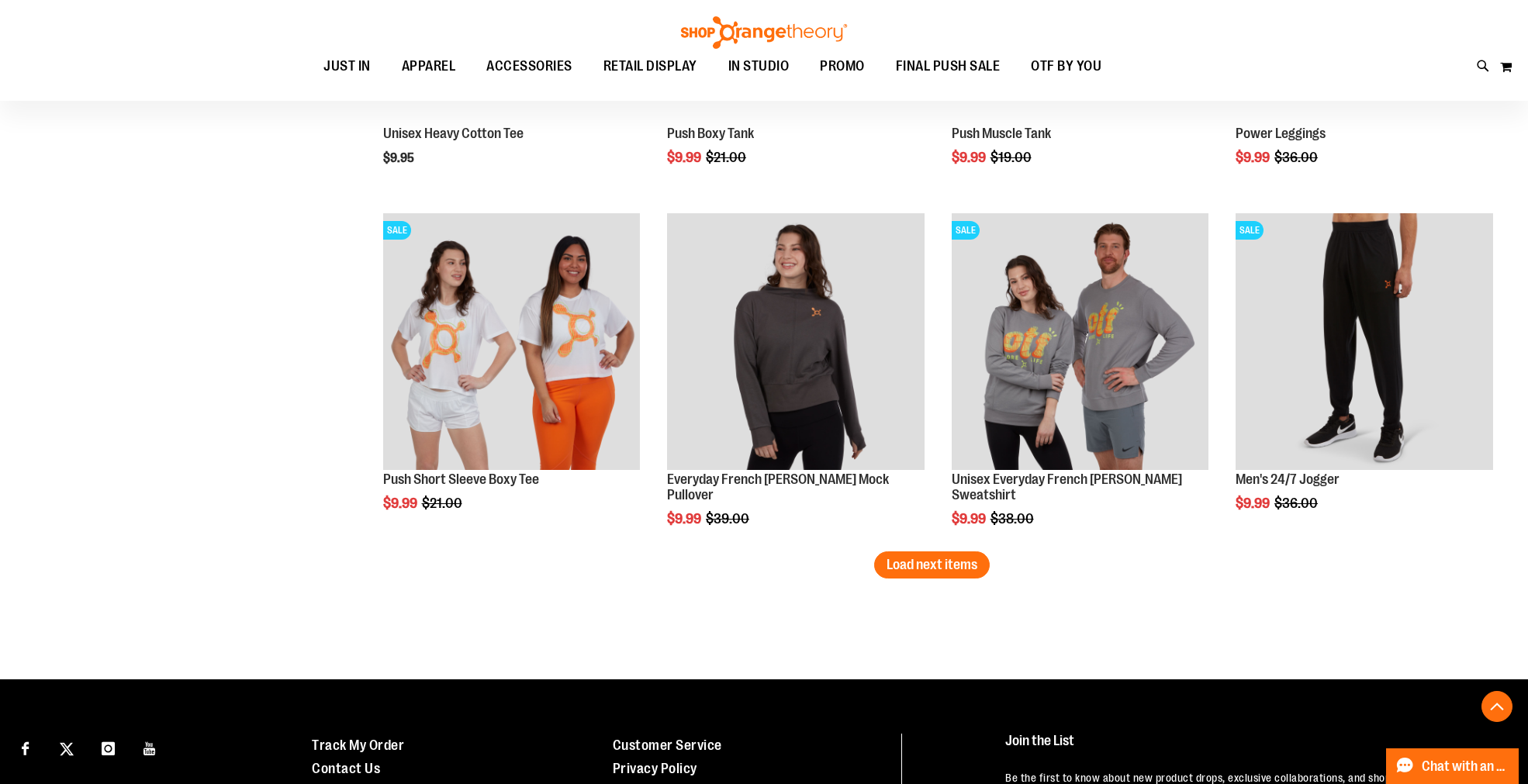
scroll to position [4981, 0]
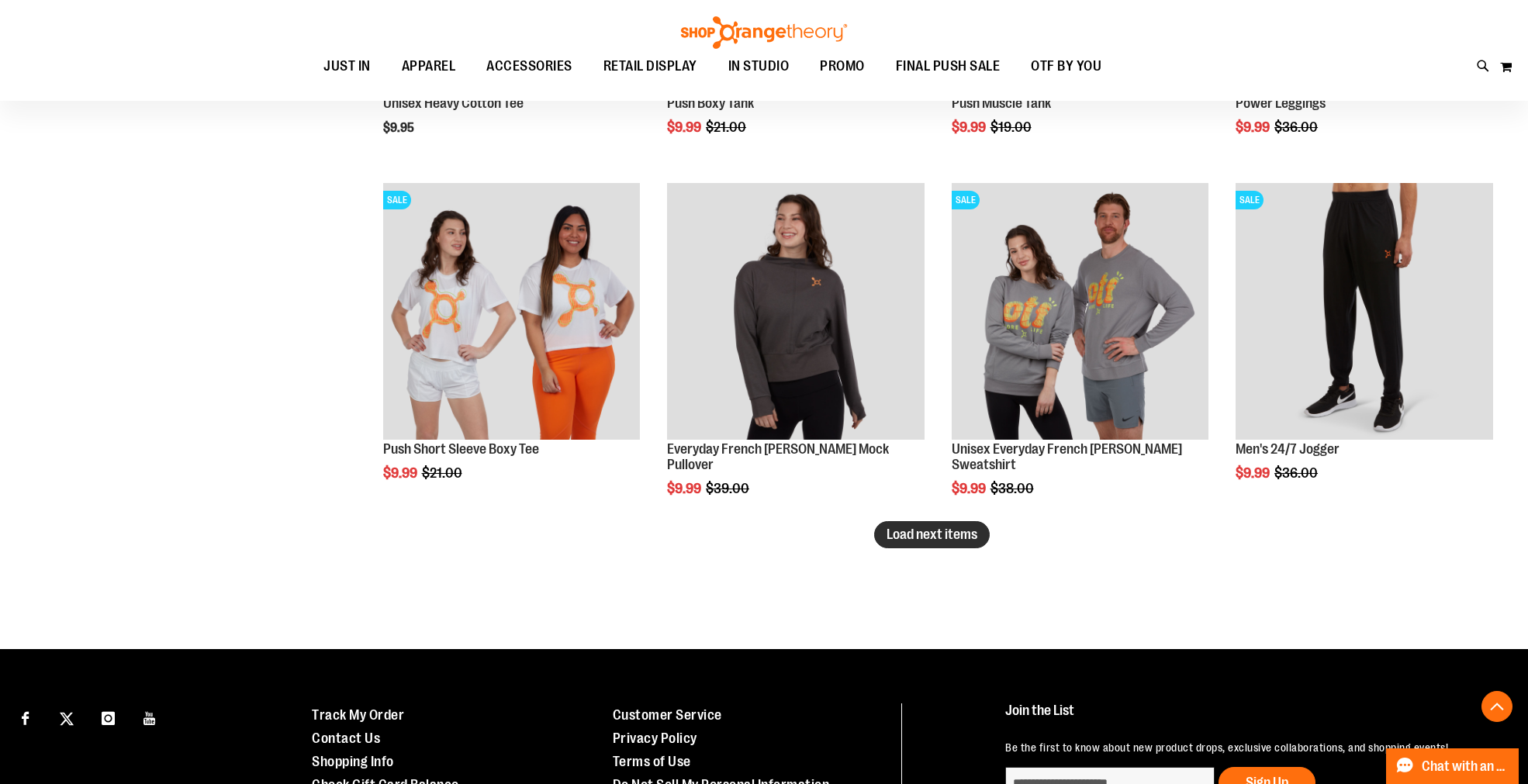
click at [910, 539] on span "Load next items" at bounding box center [931, 533] width 90 height 15
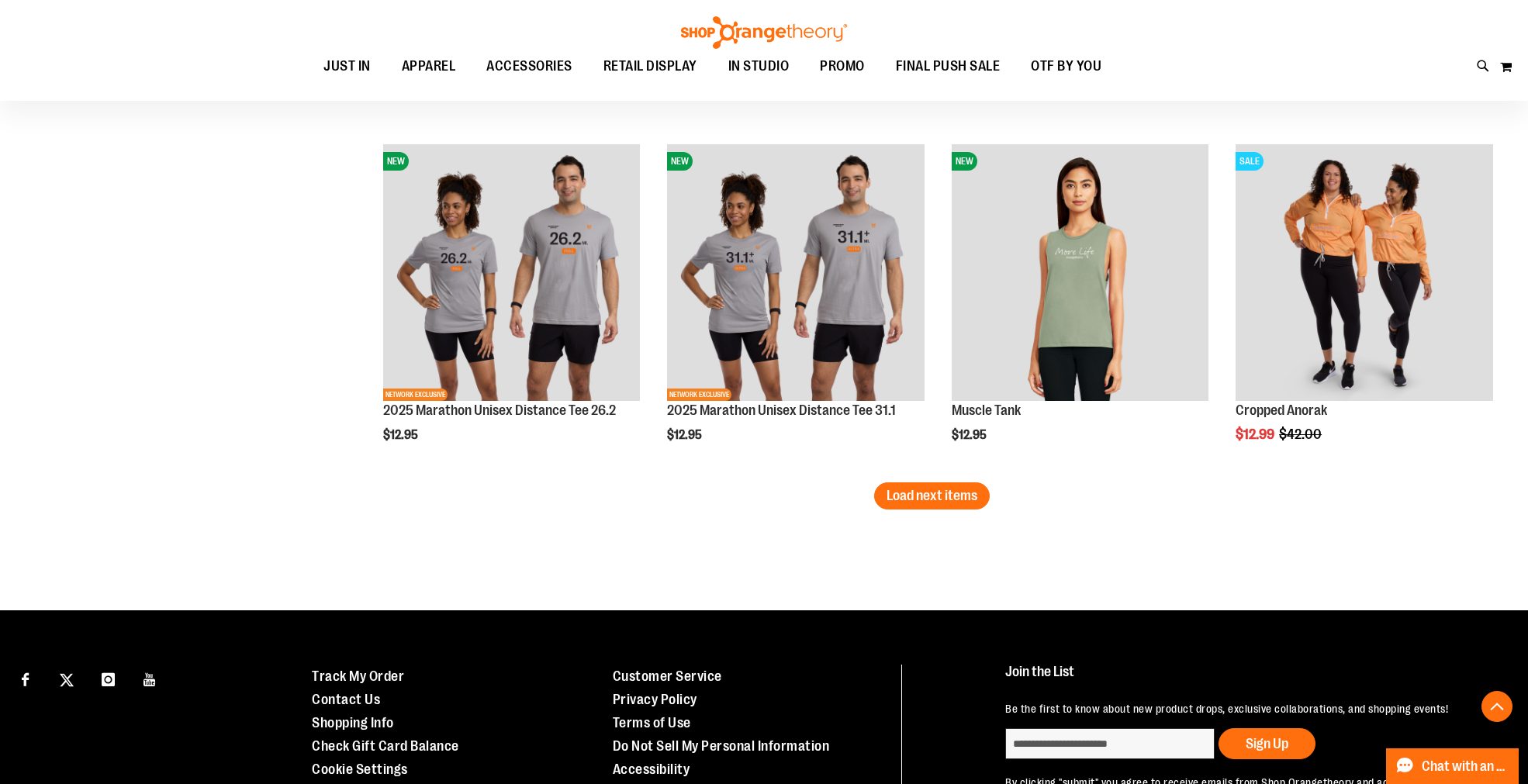
scroll to position [6071, 0]
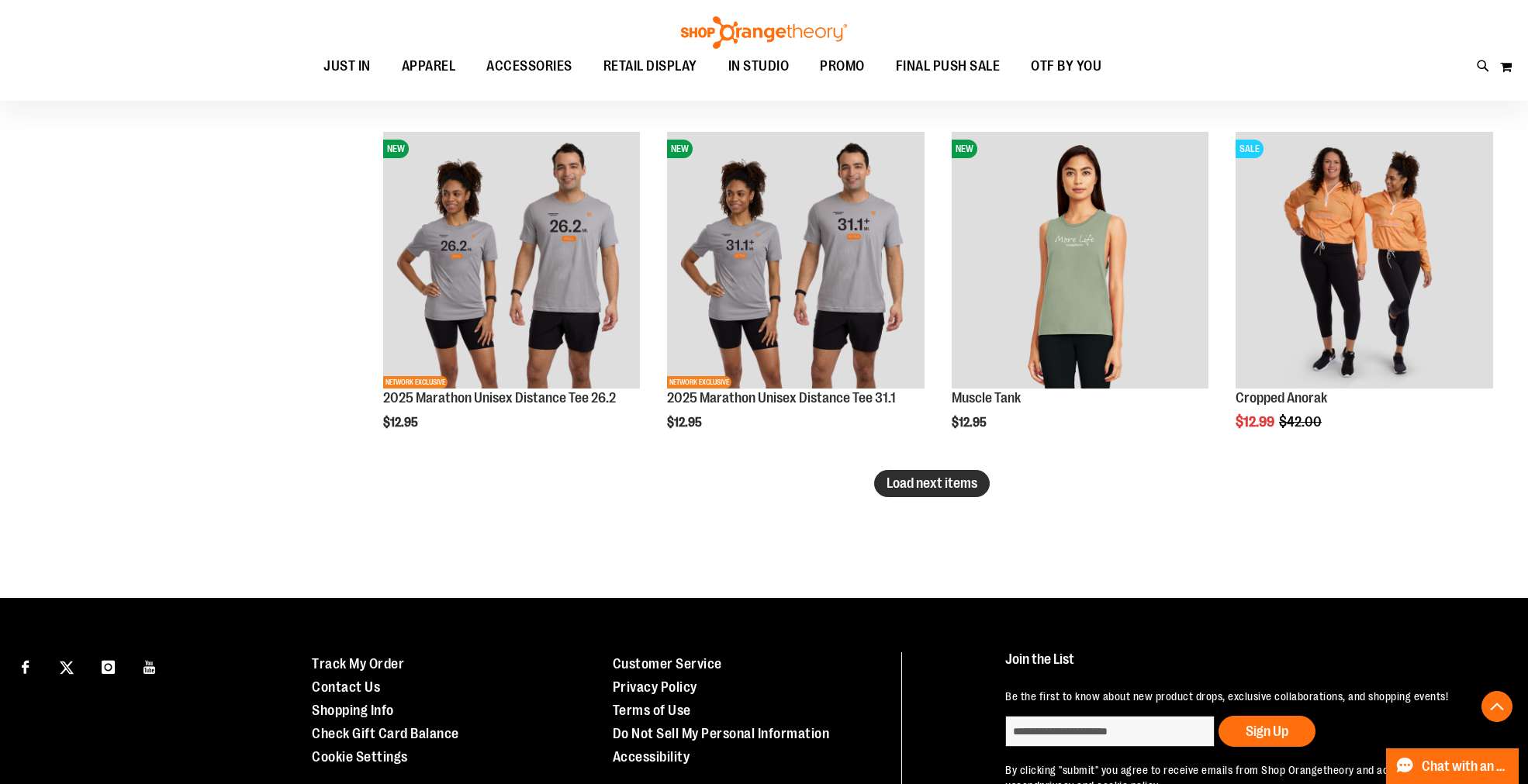
click at [899, 483] on span "Load next items" at bounding box center [931, 483] width 90 height 15
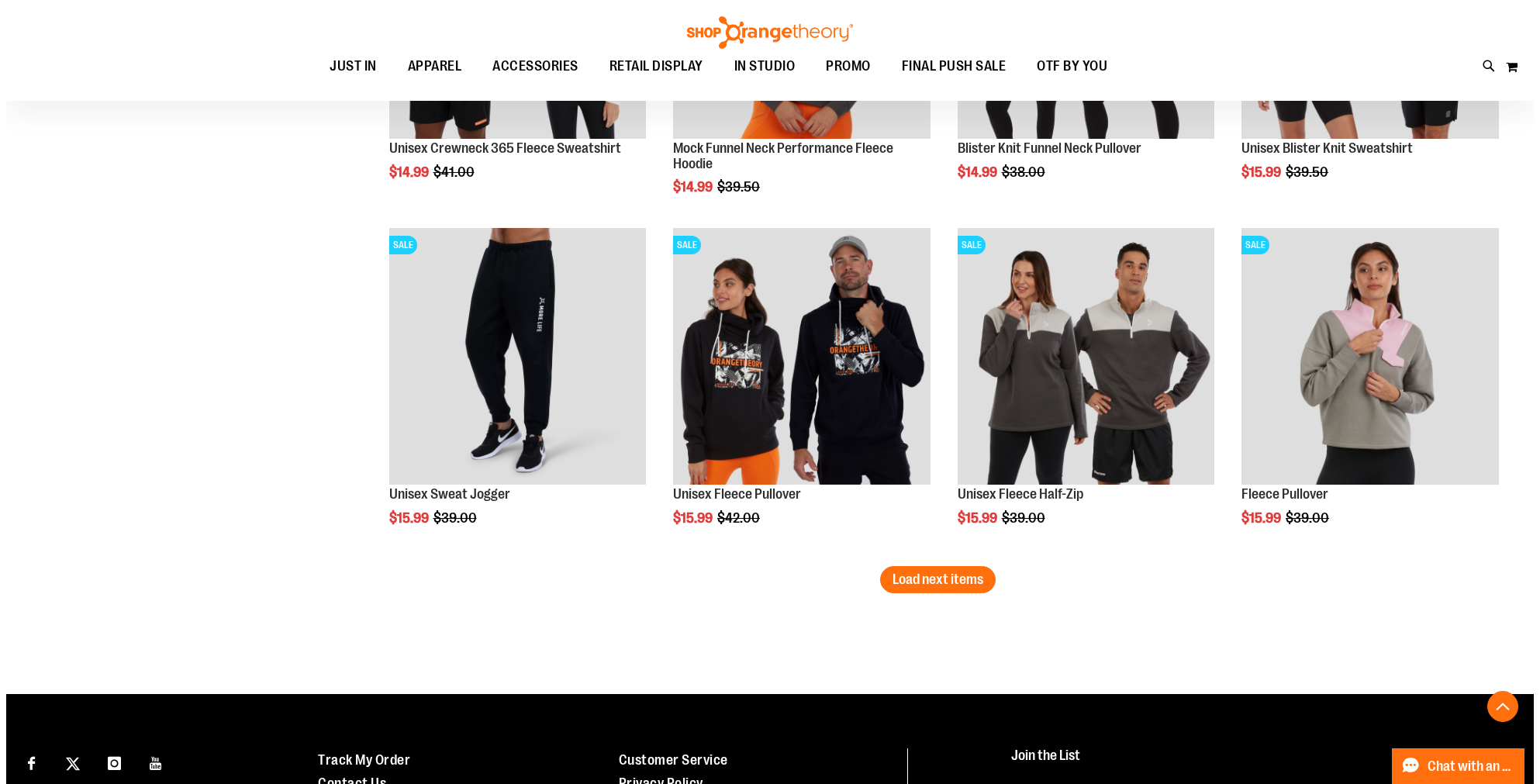
scroll to position [7019, 0]
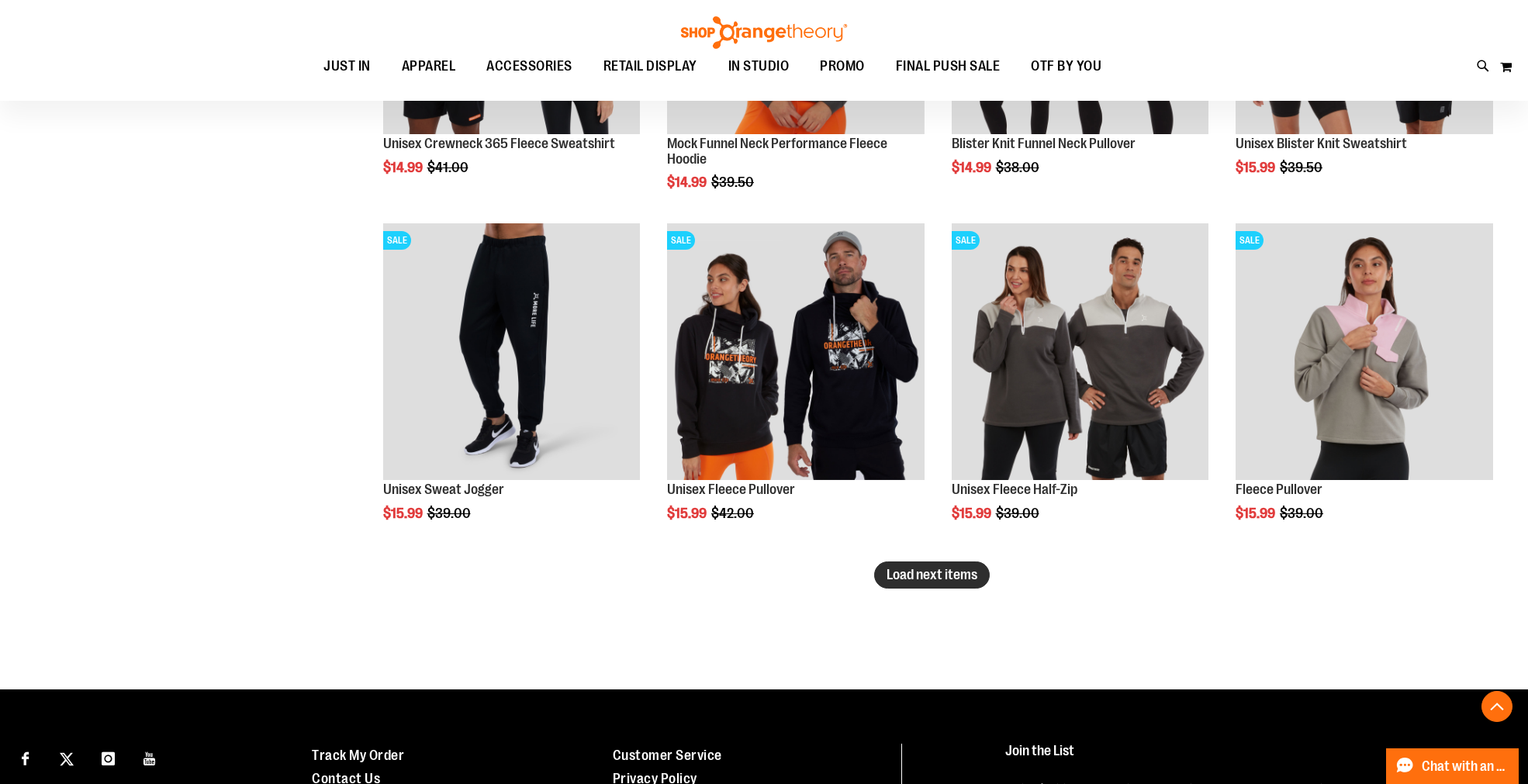
click at [906, 583] on button "Load next items" at bounding box center [932, 574] width 116 height 27
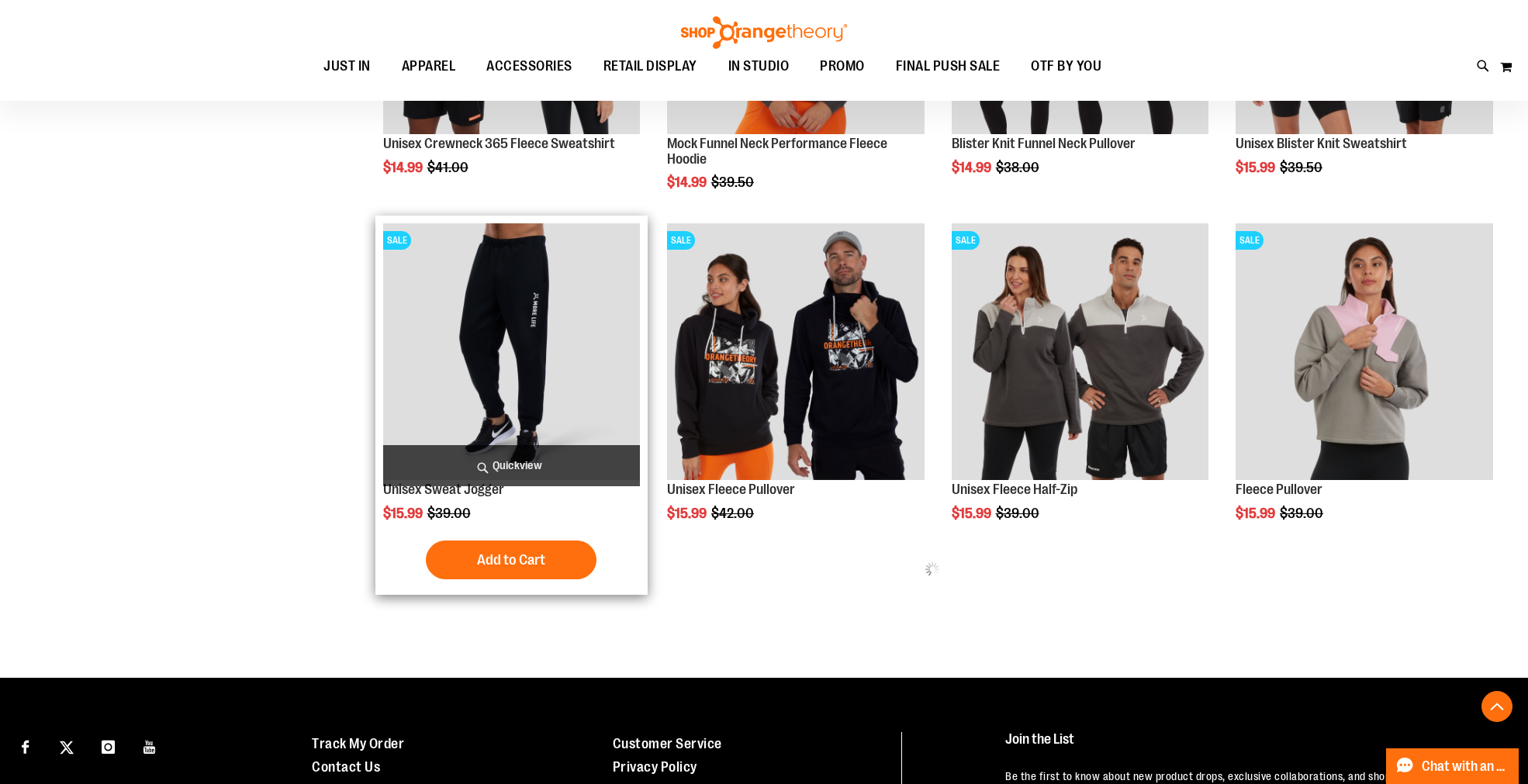
click at [504, 458] on span "Quickview" at bounding box center [512, 466] width 257 height 41
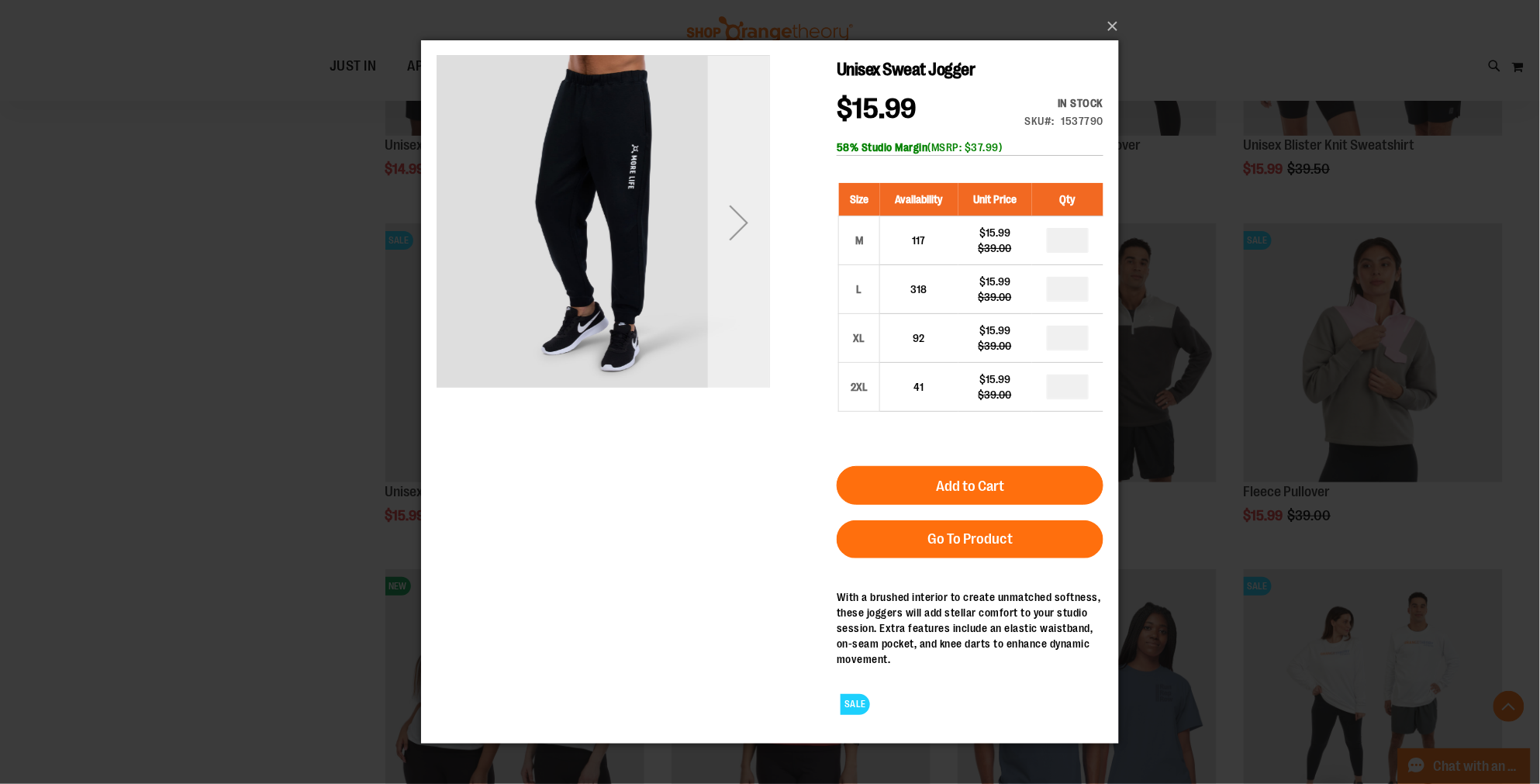
click at [748, 223] on div "Next" at bounding box center [738, 222] width 62 height 62
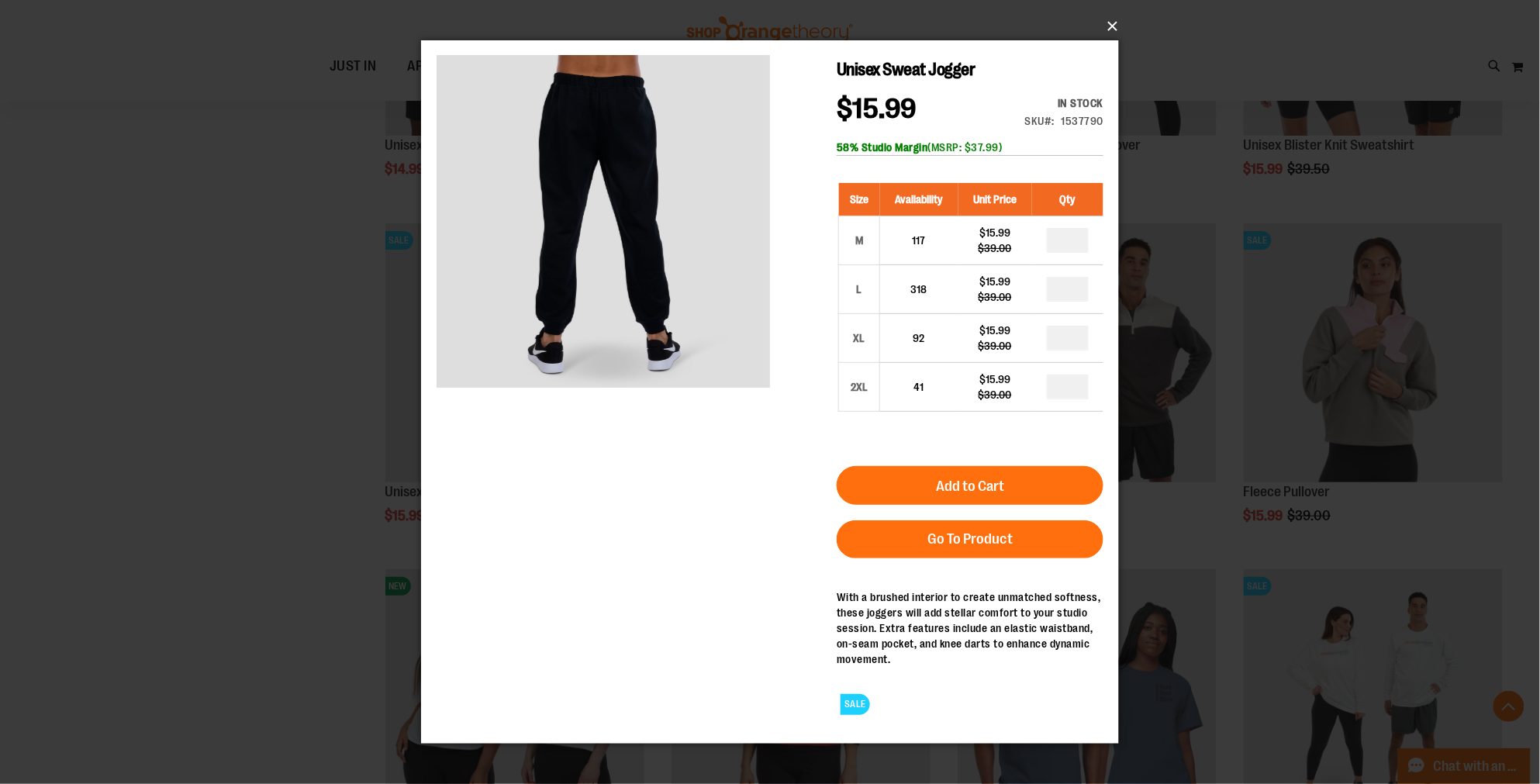
click at [1106, 31] on button "×" at bounding box center [774, 26] width 698 height 34
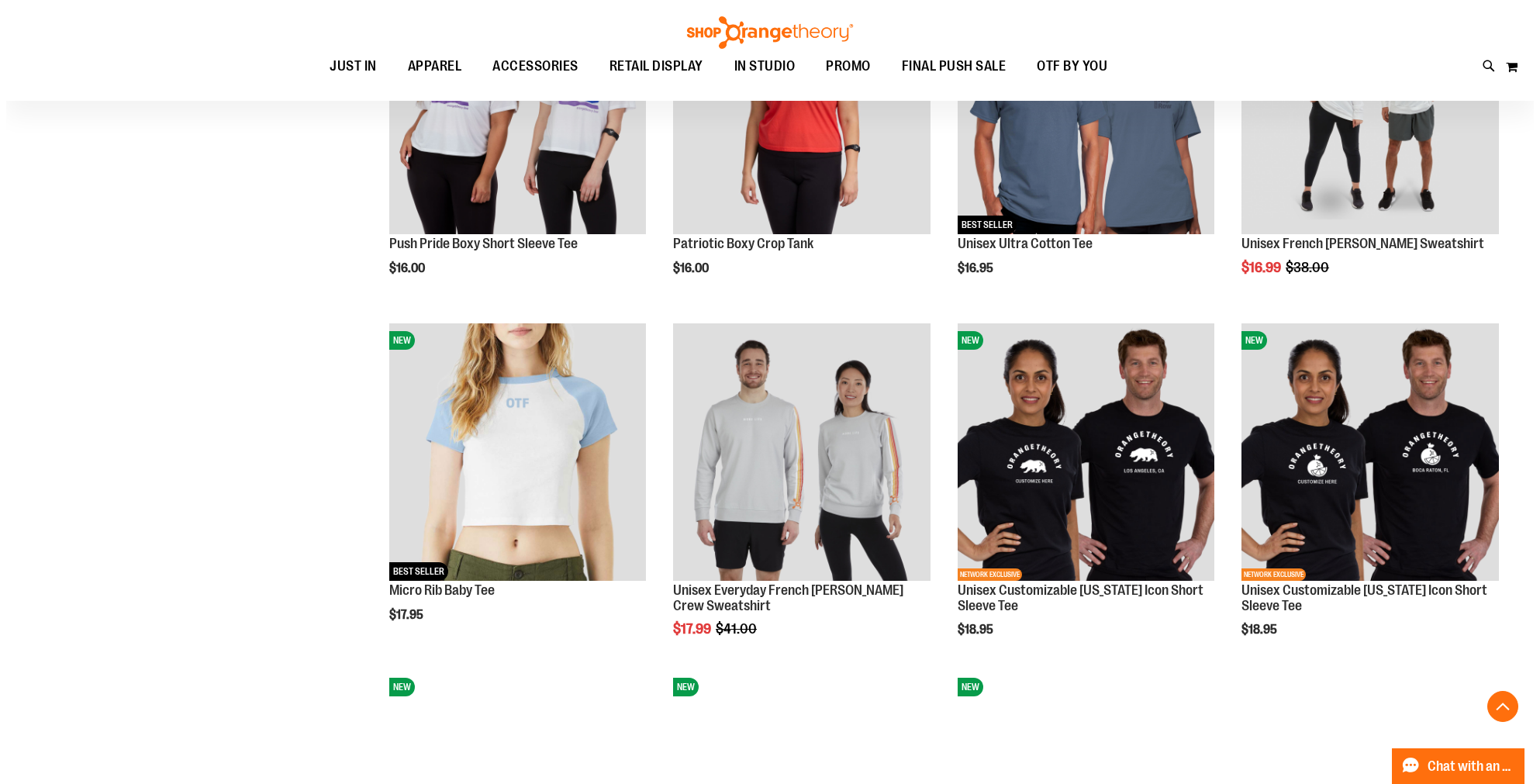
scroll to position [7621, 0]
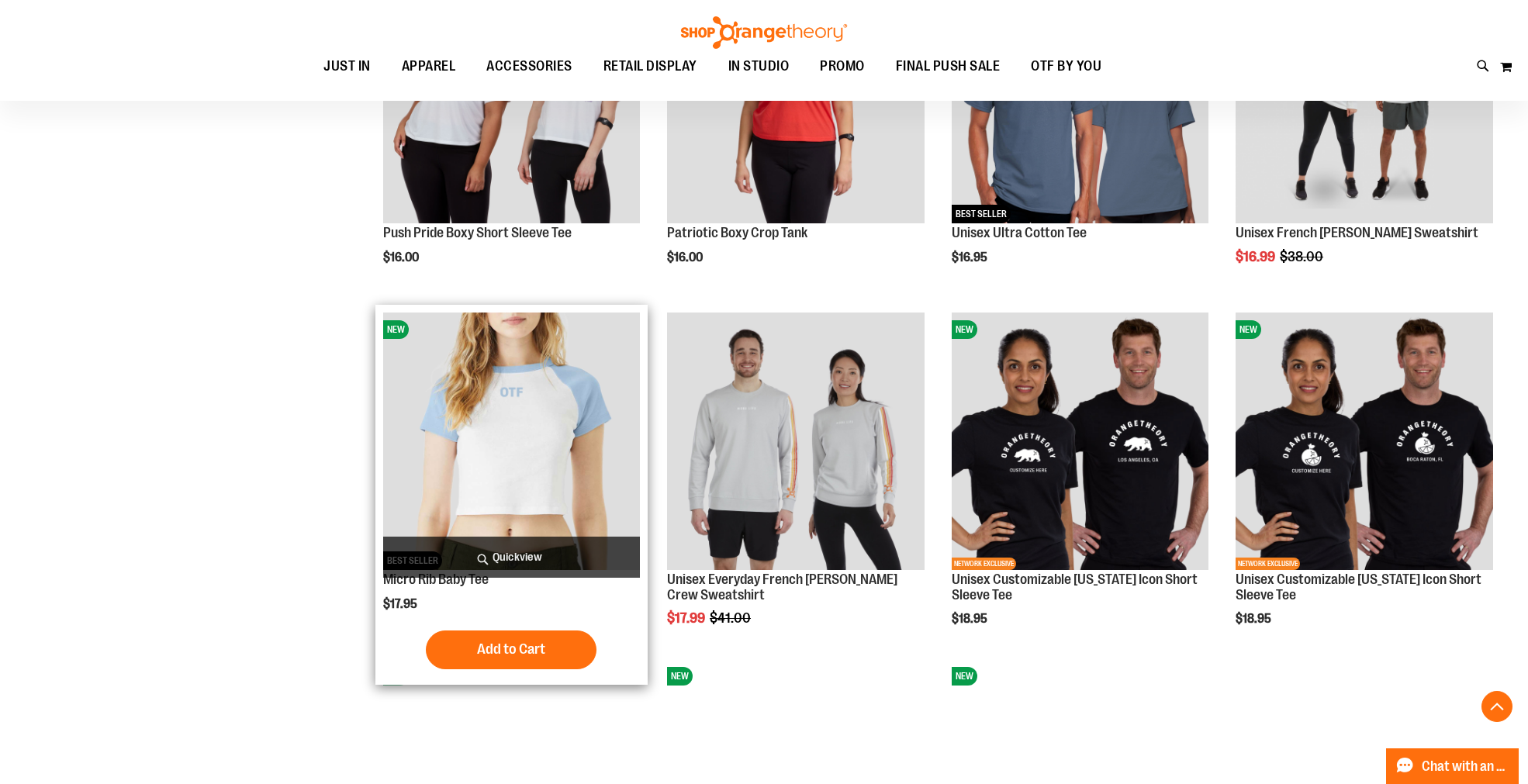
click at [504, 553] on span "Quickview" at bounding box center [512, 557] width 257 height 41
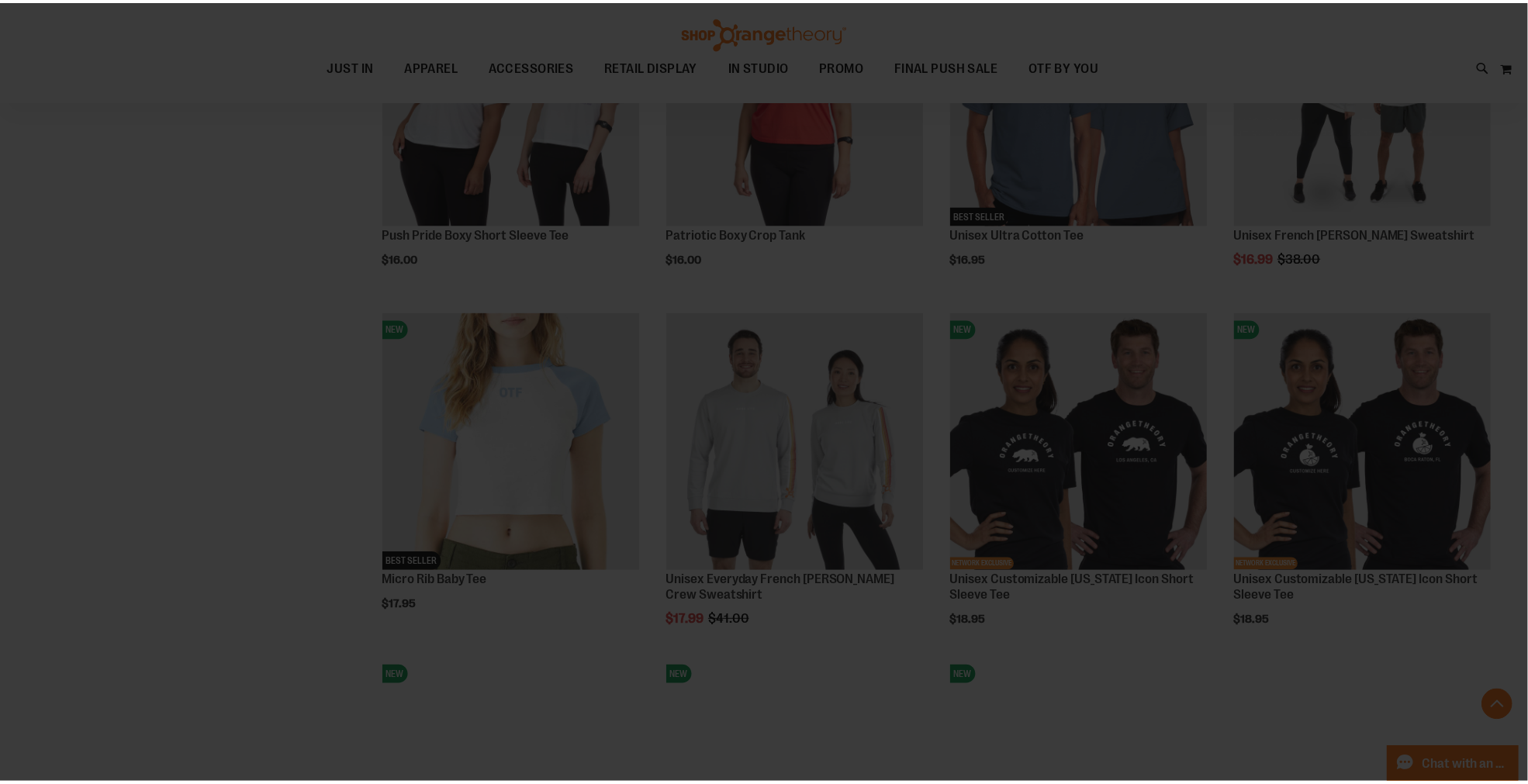
scroll to position [0, 0]
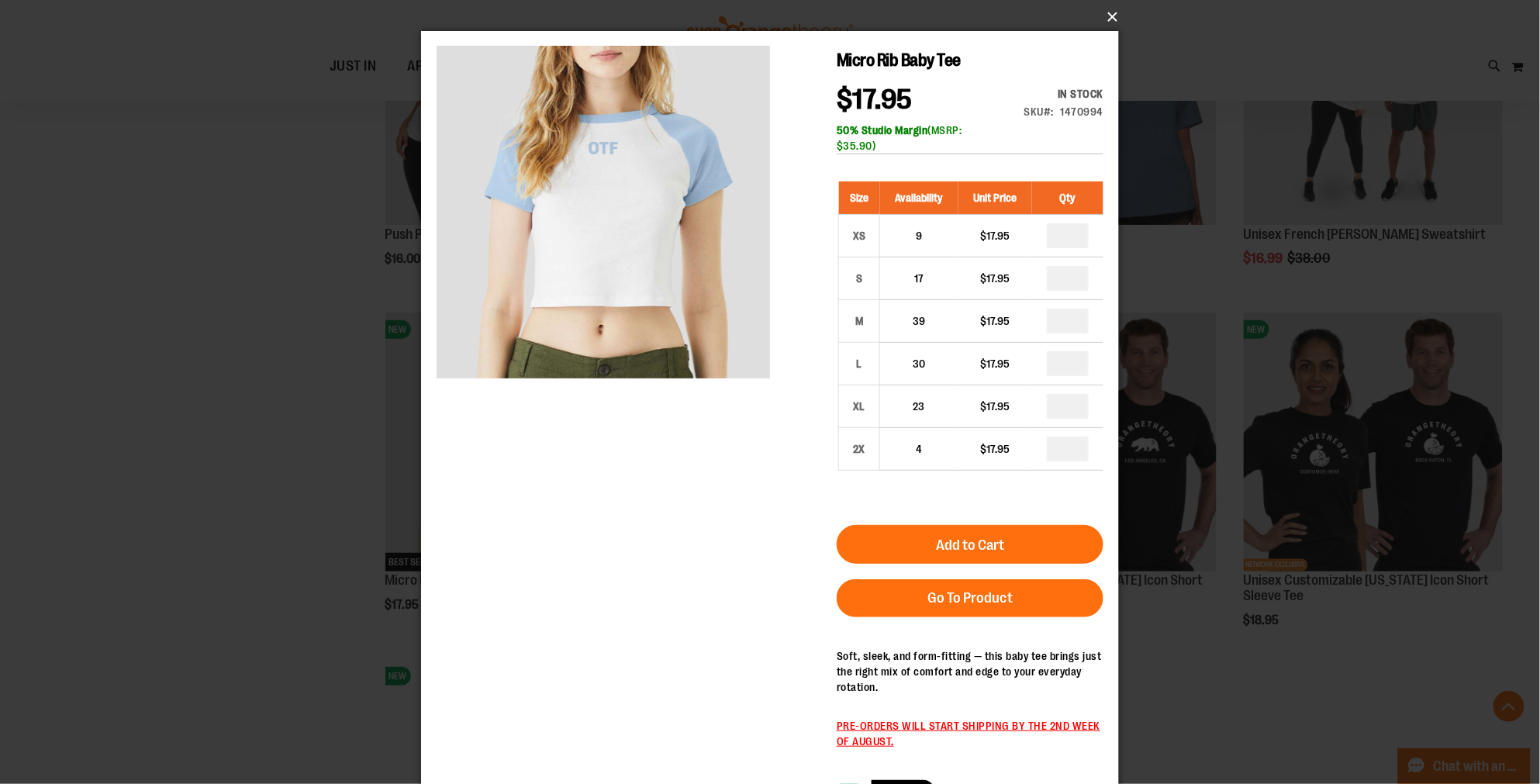
click at [1111, 15] on button "×" at bounding box center [774, 17] width 698 height 34
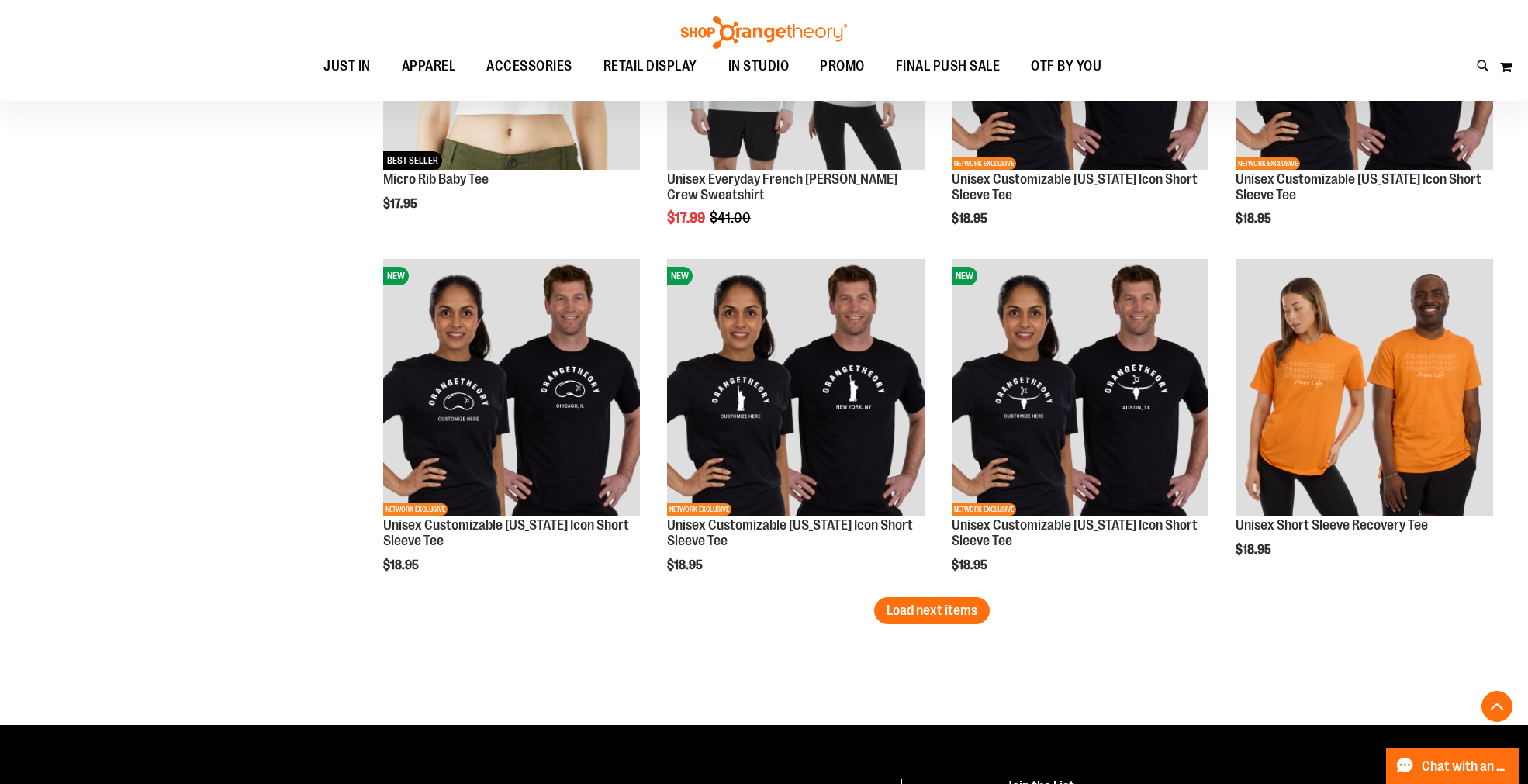
scroll to position [8052, 0]
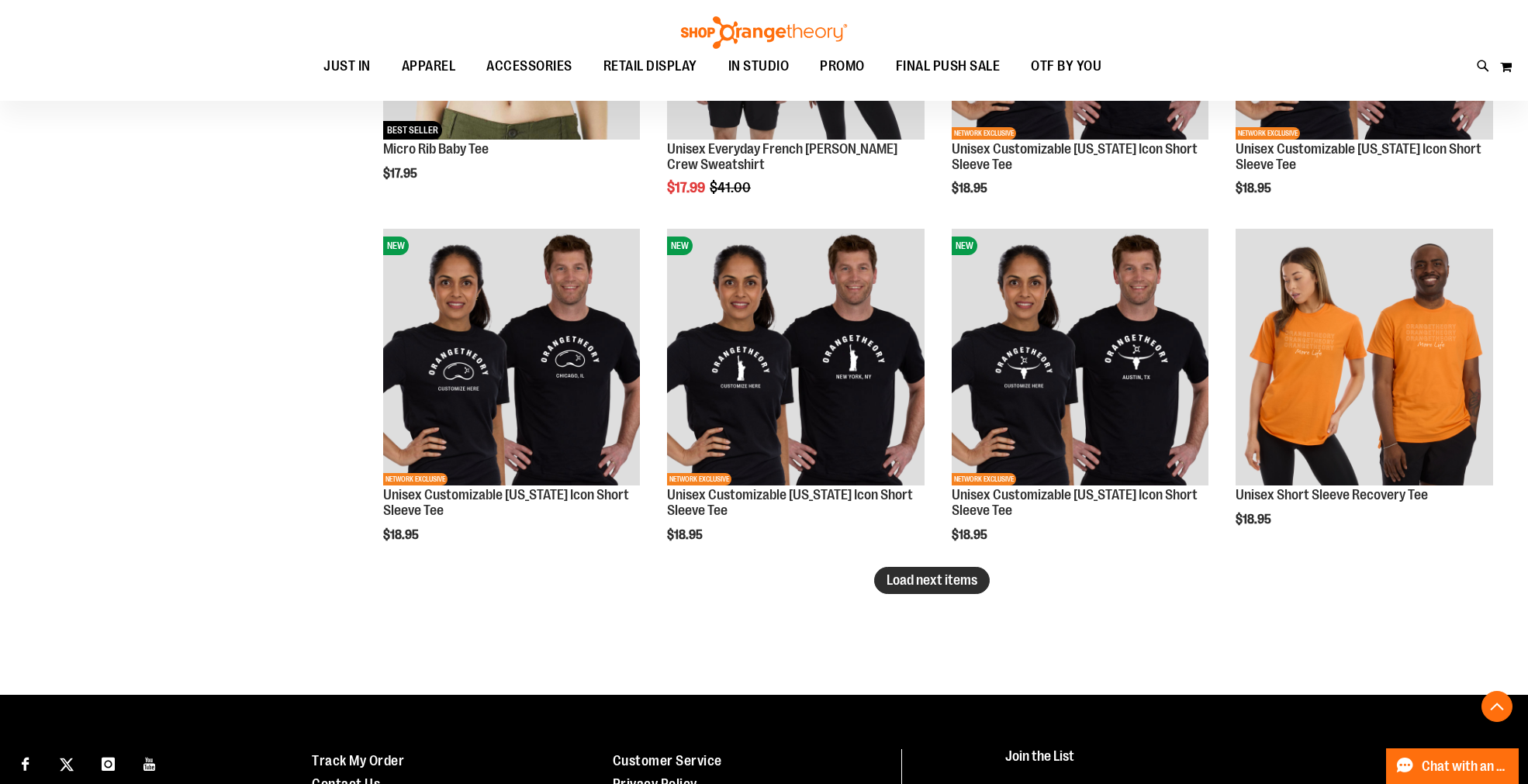
click at [916, 588] on button "Load next items" at bounding box center [932, 580] width 116 height 27
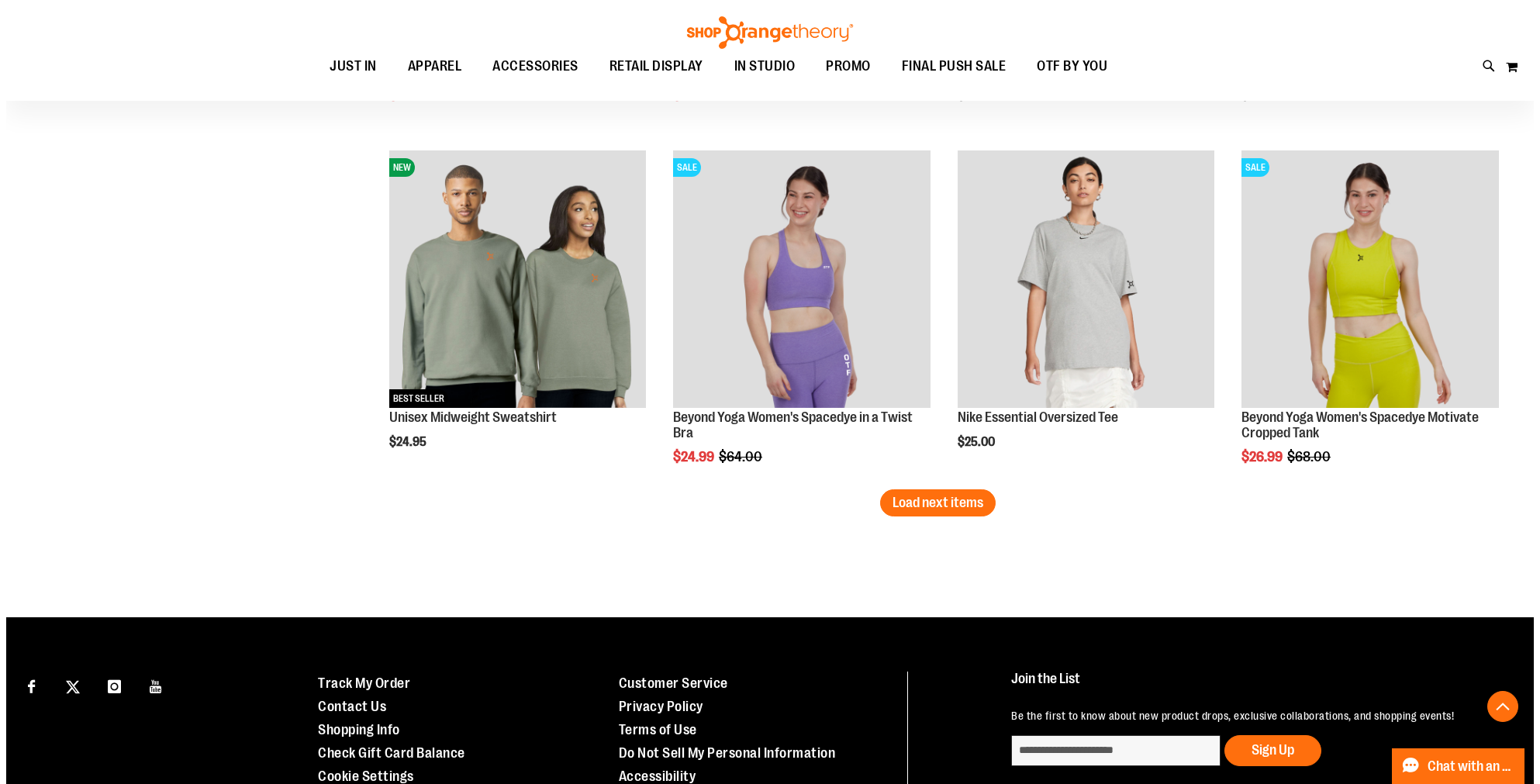
scroll to position [9171, 0]
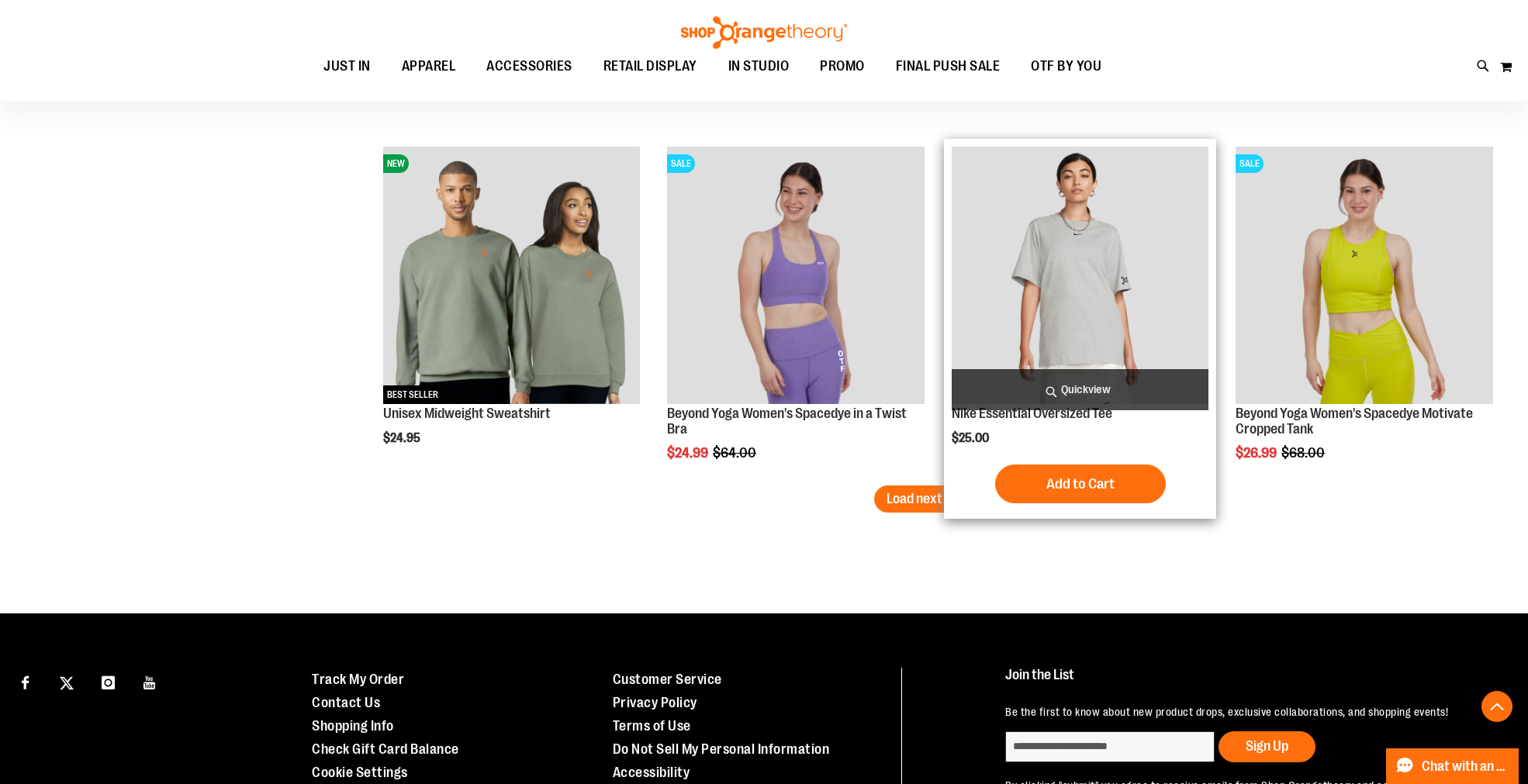
click at [1083, 386] on span "Quickview" at bounding box center [1080, 389] width 257 height 41
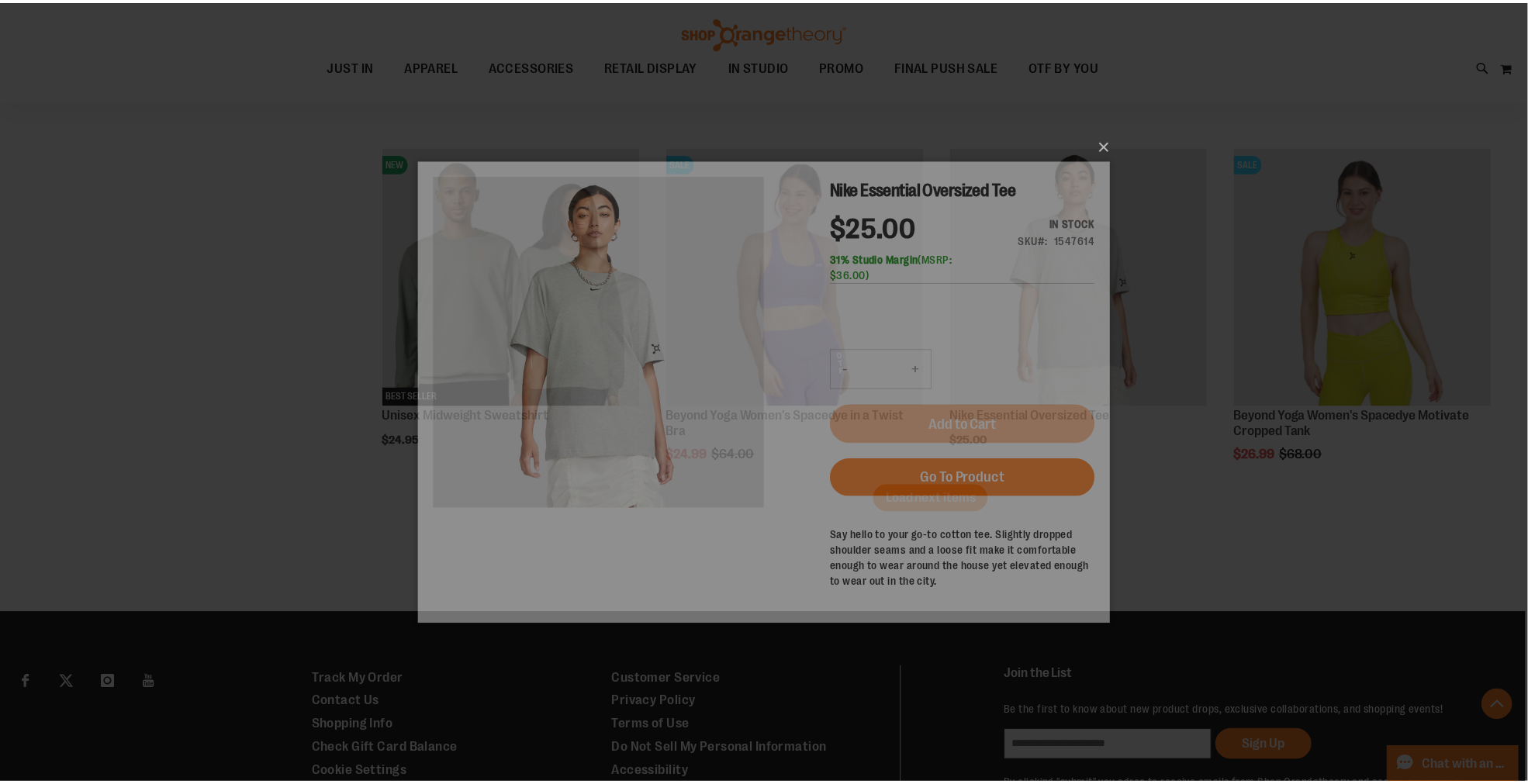
scroll to position [0, 0]
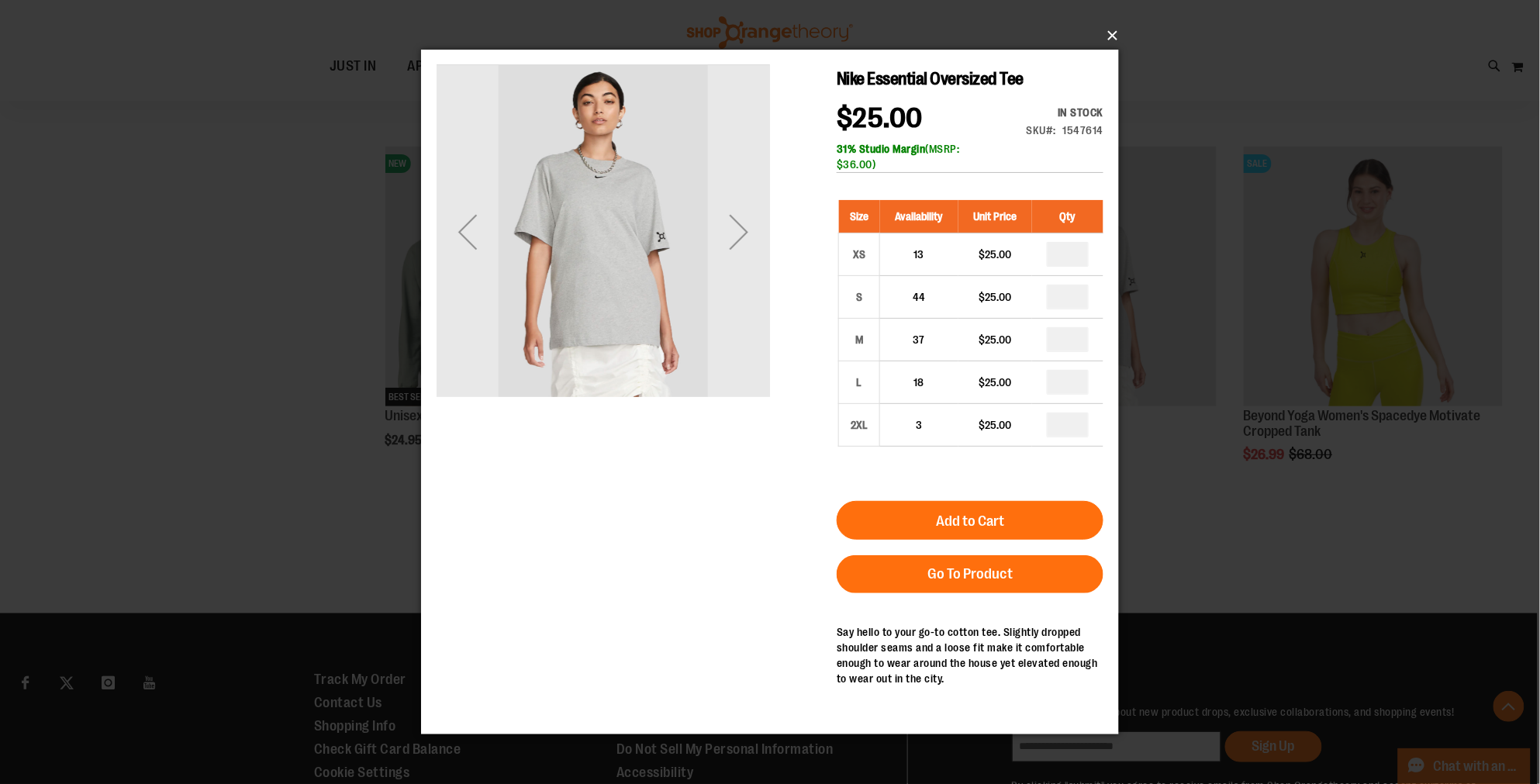
click at [1118, 31] on button "×" at bounding box center [774, 36] width 698 height 34
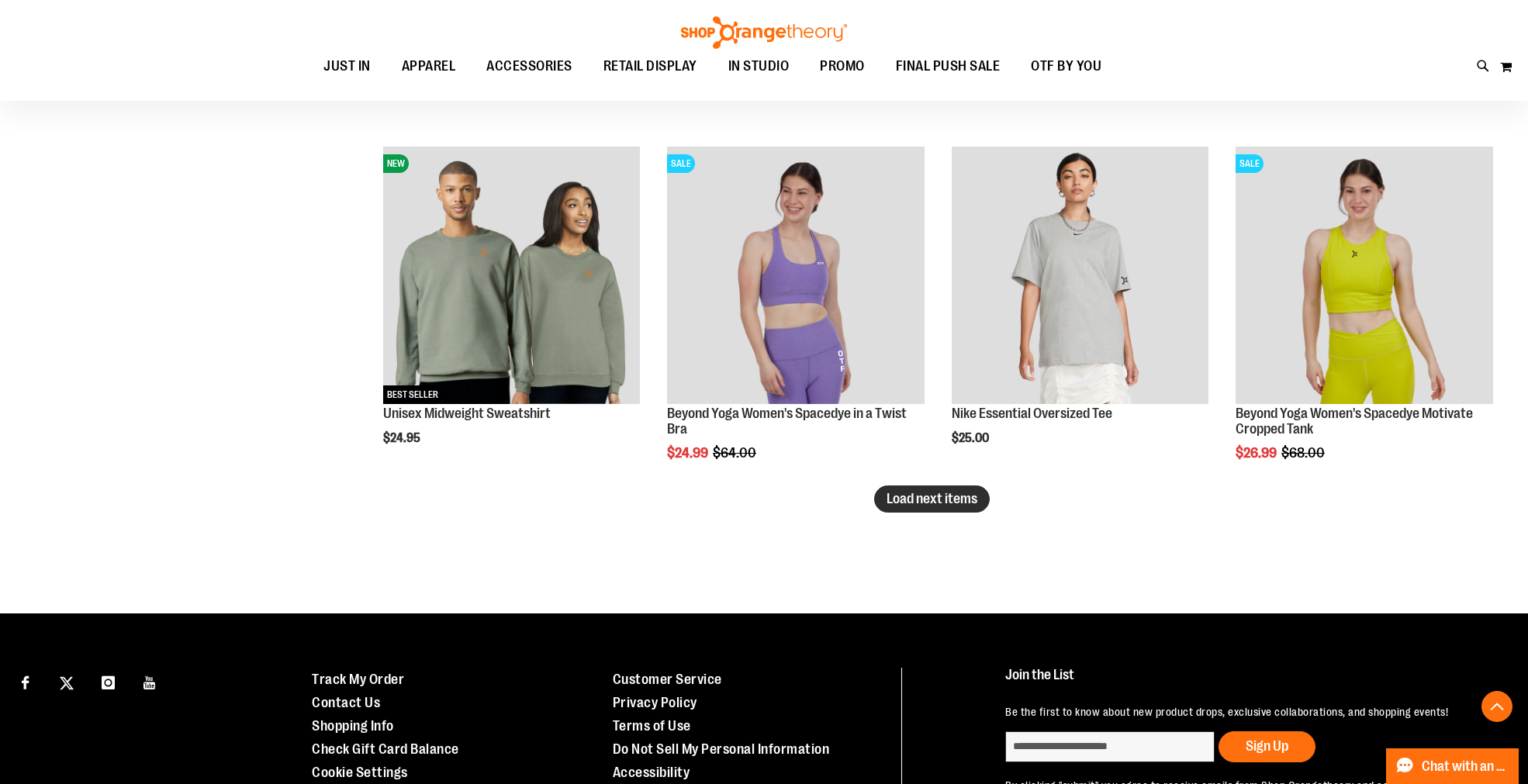
click at [925, 500] on span "Load next items" at bounding box center [931, 498] width 90 height 15
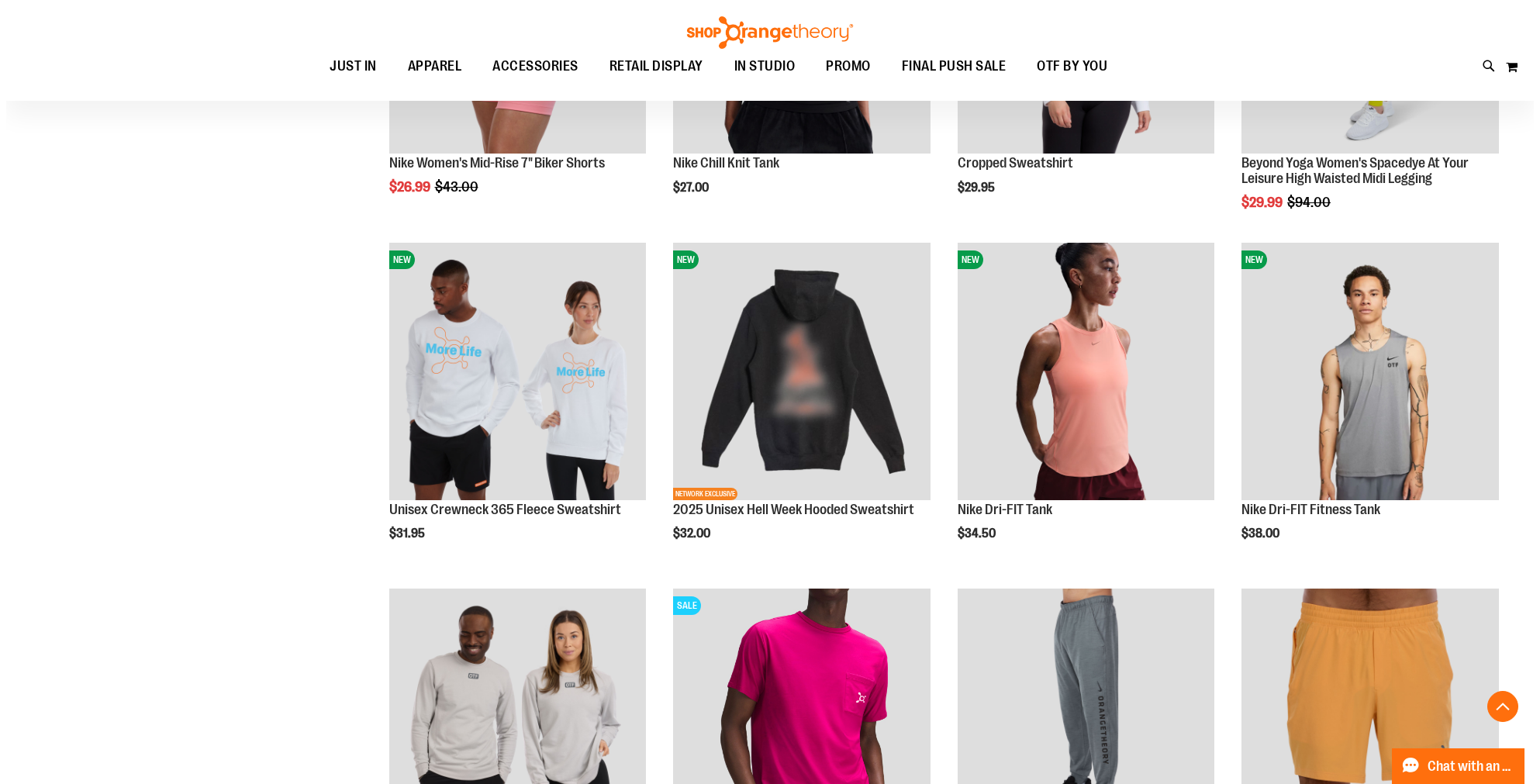
scroll to position [9774, 0]
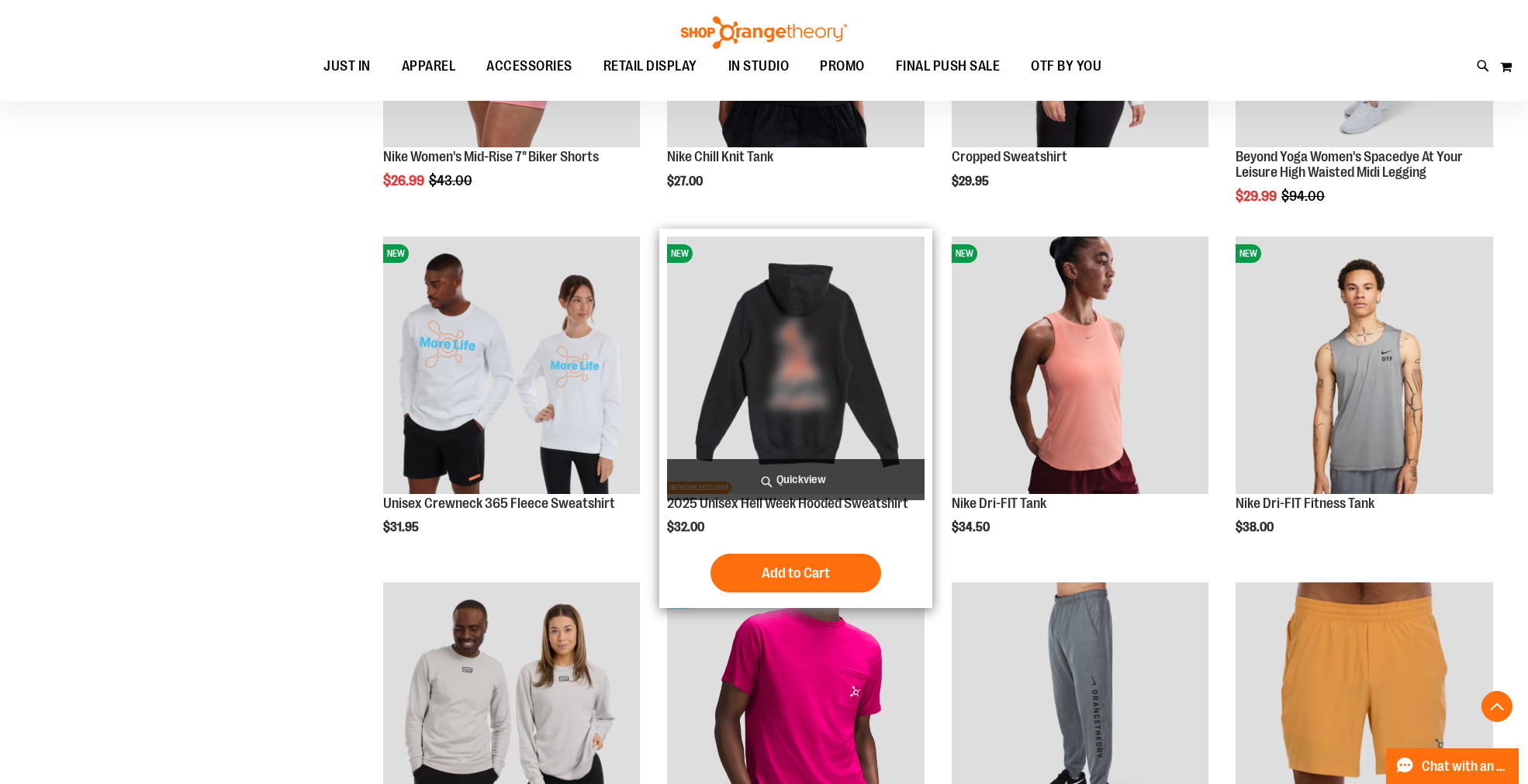
click at [786, 475] on span "Quickview" at bounding box center [796, 480] width 257 height 41
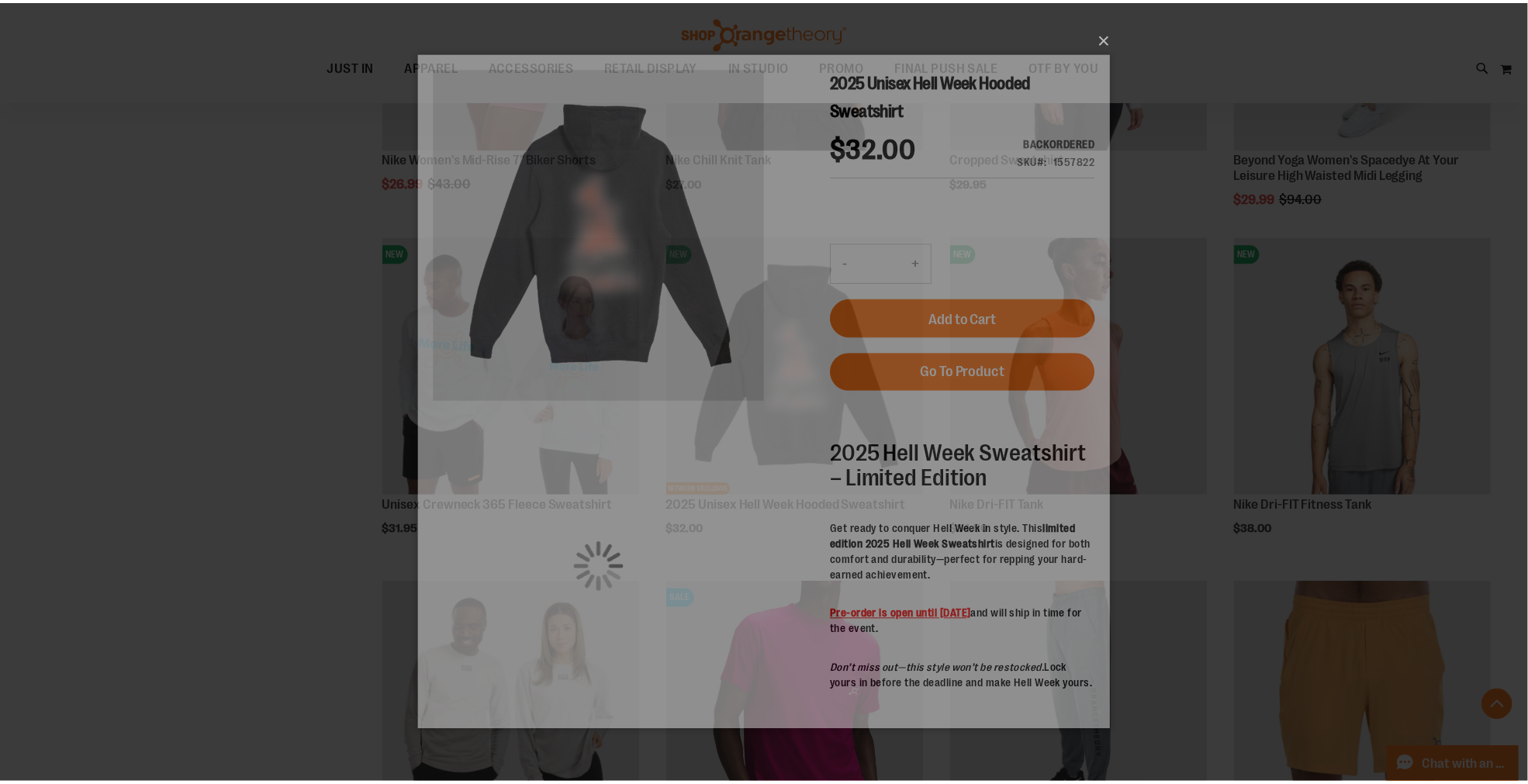
scroll to position [0, 0]
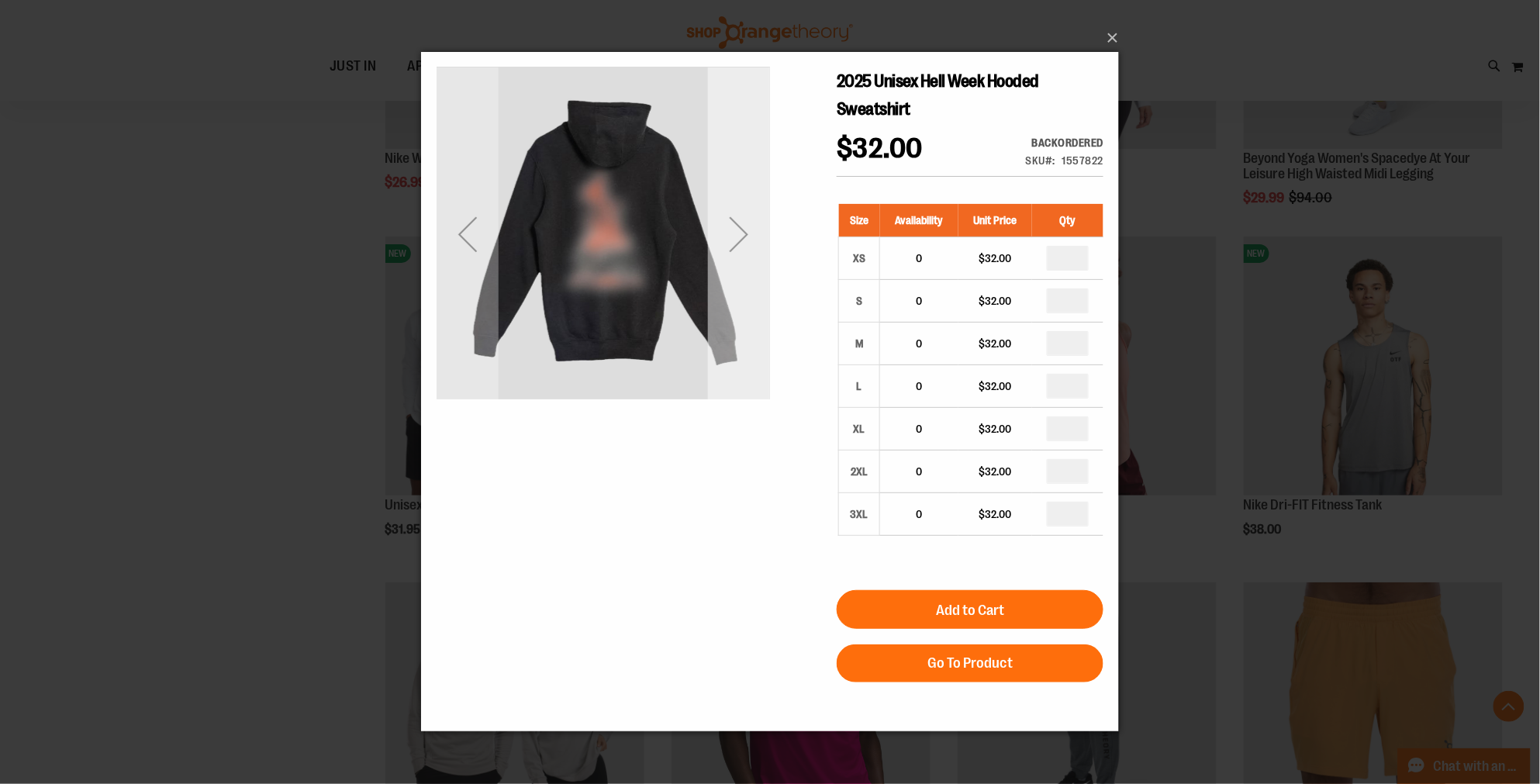
click at [731, 259] on div "Next" at bounding box center [738, 234] width 62 height 62
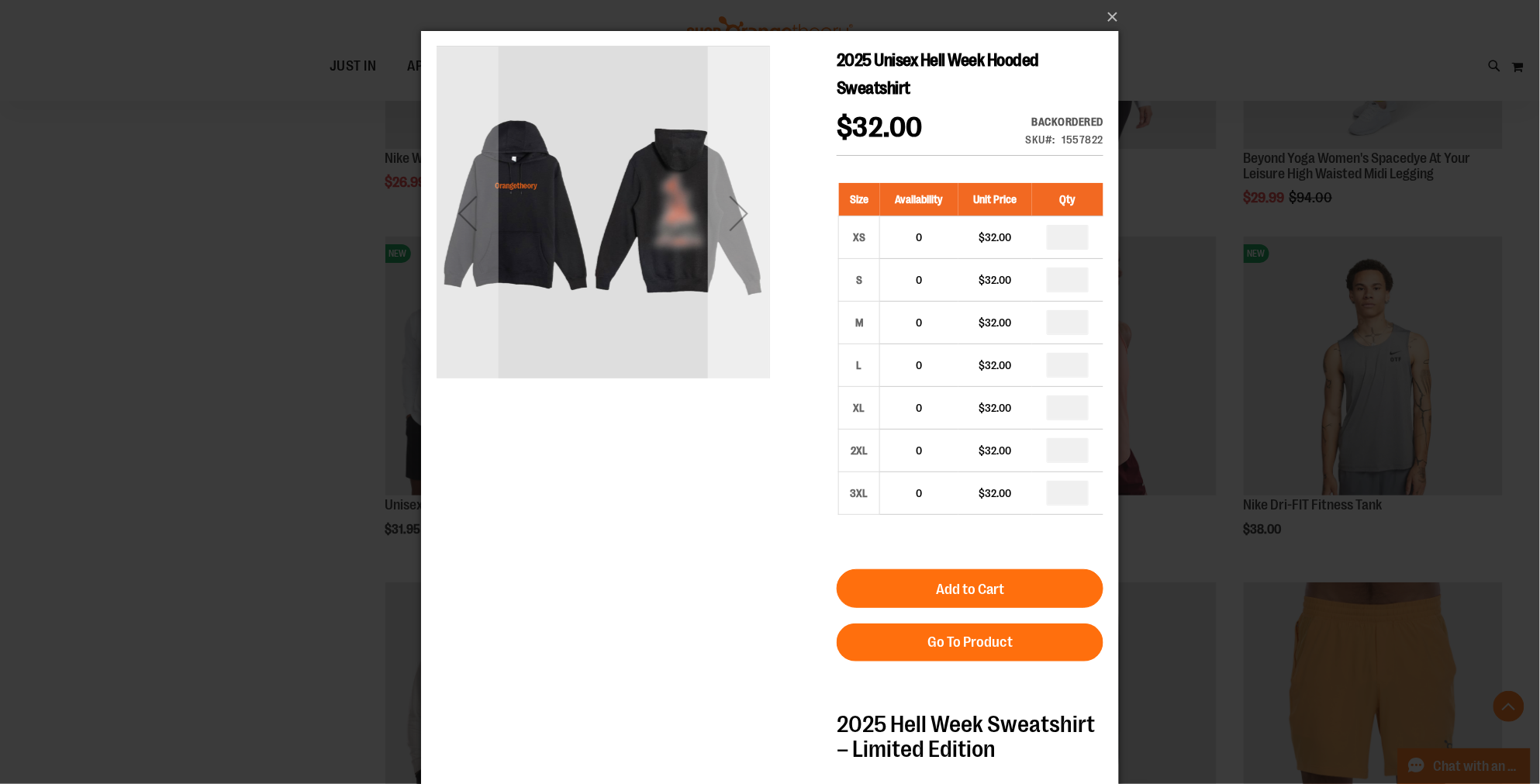
click at [732, 237] on div "Next" at bounding box center [738, 212] width 62 height 62
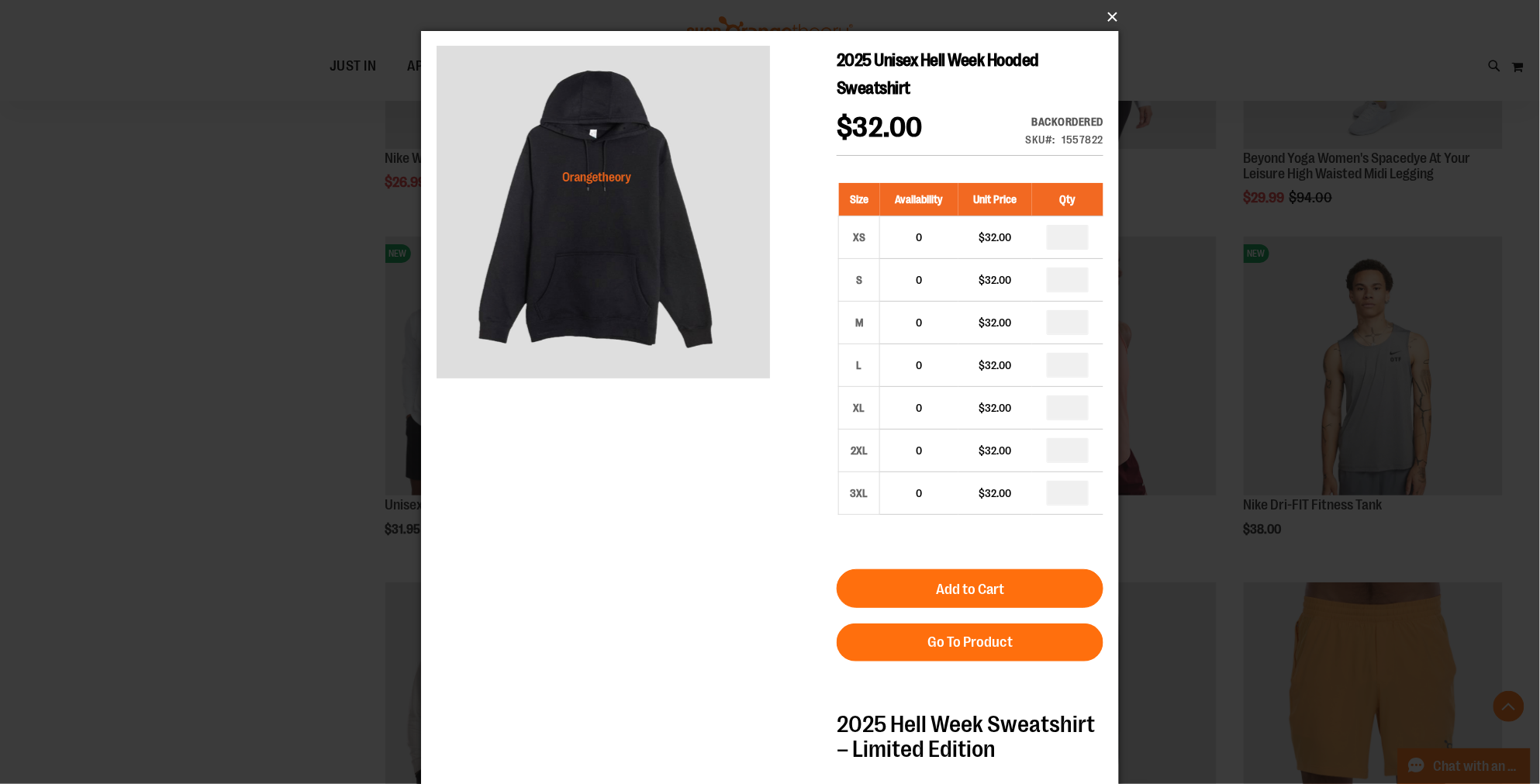
click at [1109, 9] on button "×" at bounding box center [774, 17] width 698 height 34
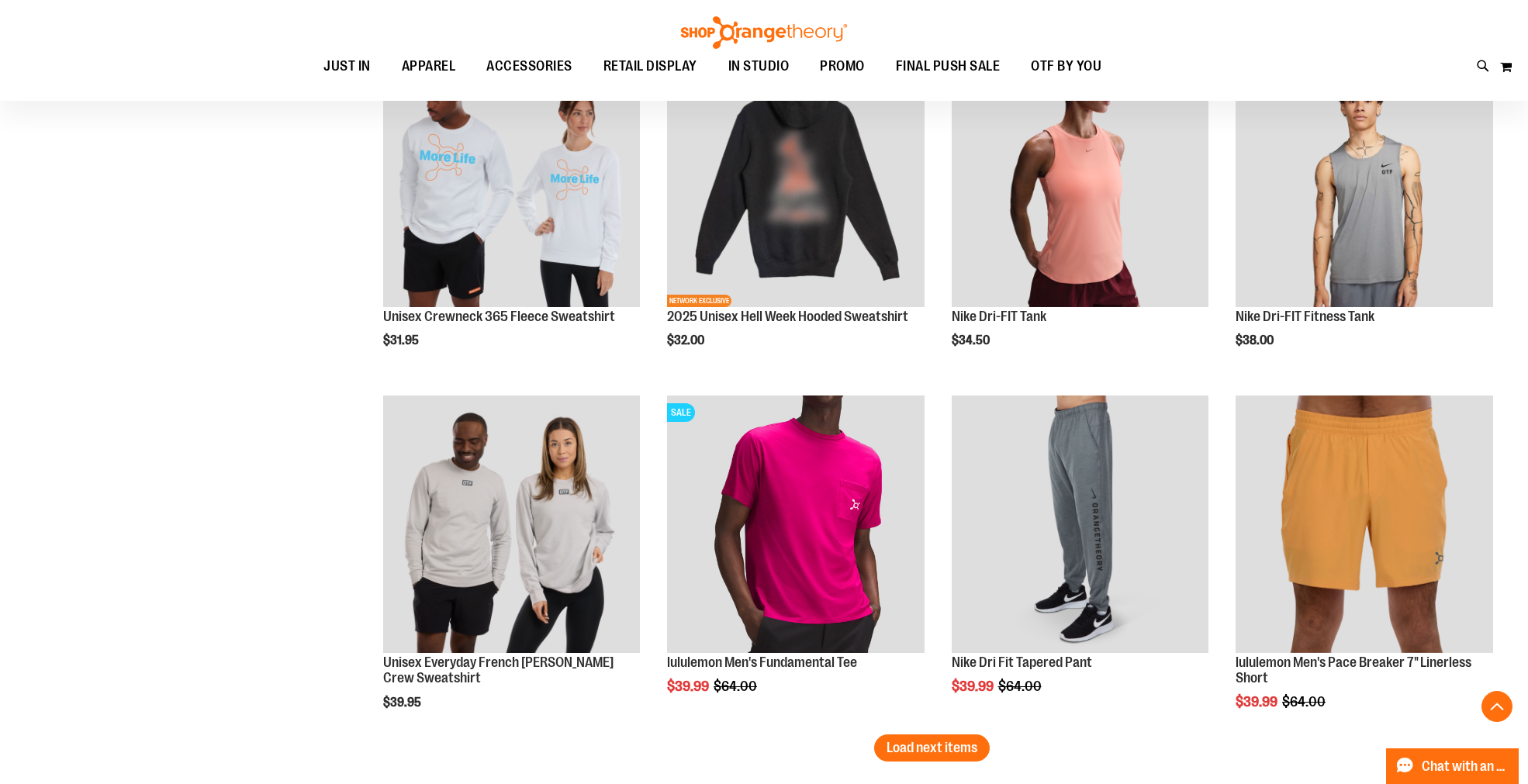
scroll to position [9774, 0]
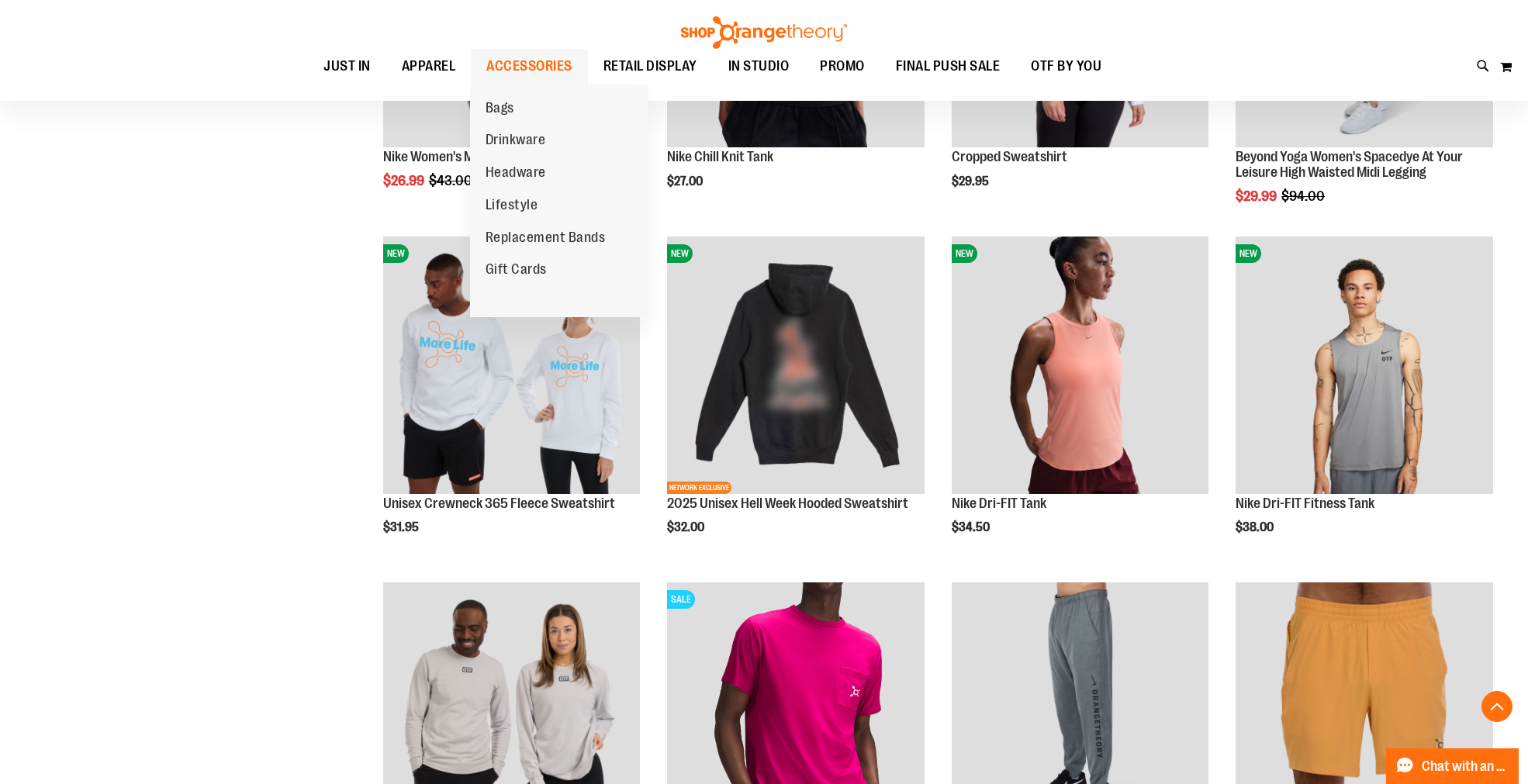
click at [529, 66] on span "ACCESSORIES" at bounding box center [529, 66] width 86 height 35
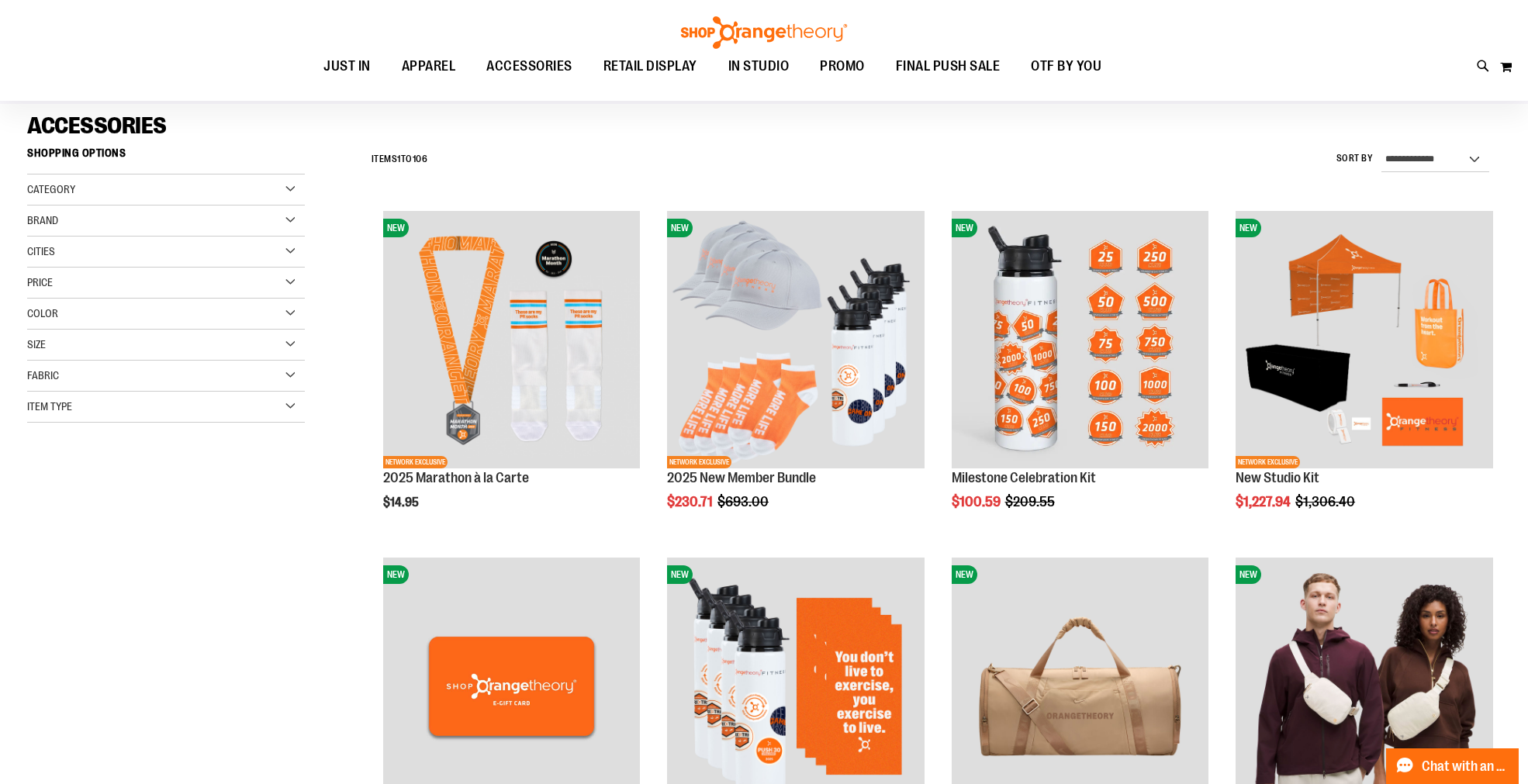
scroll to position [86, 0]
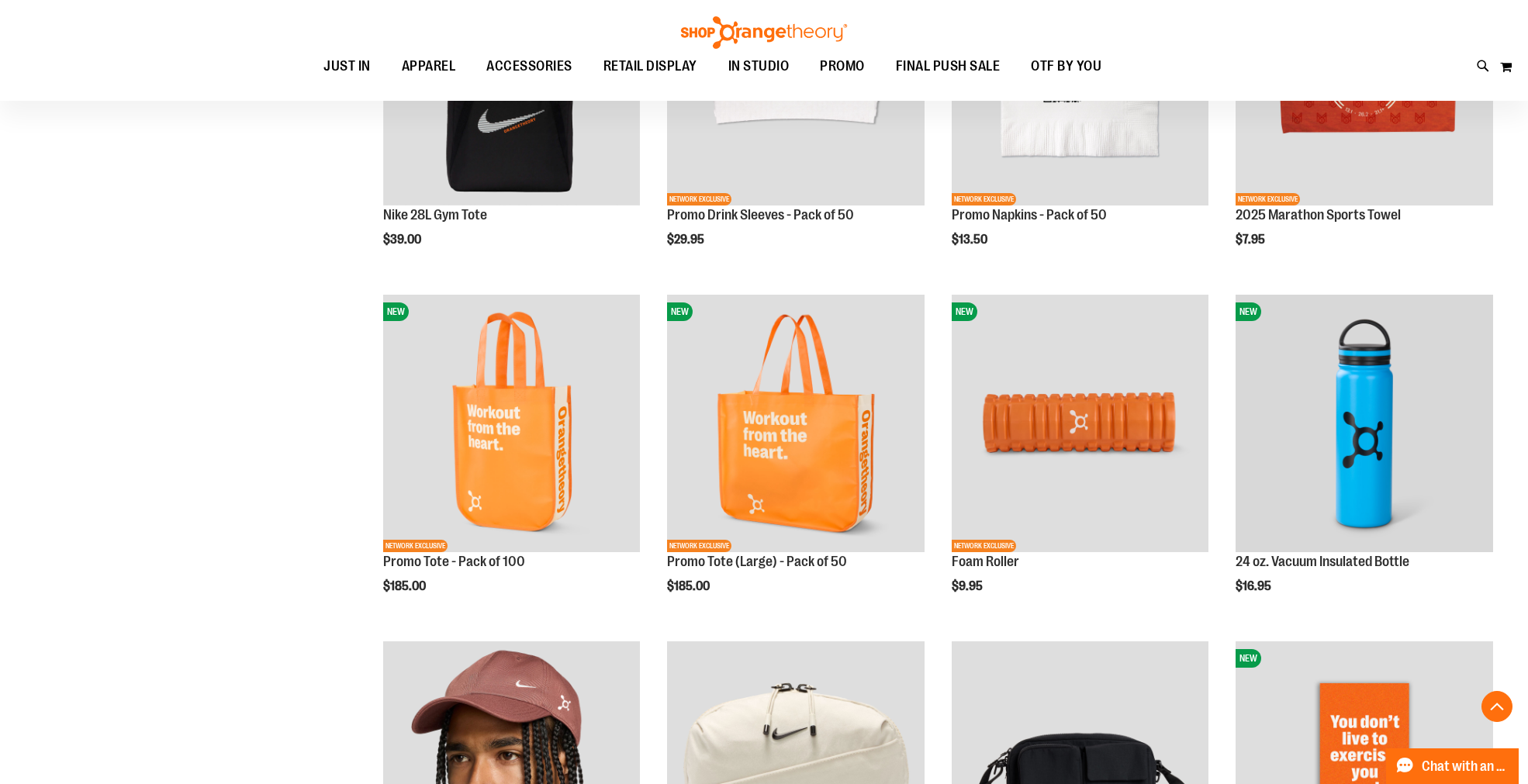
scroll to position [1464, 0]
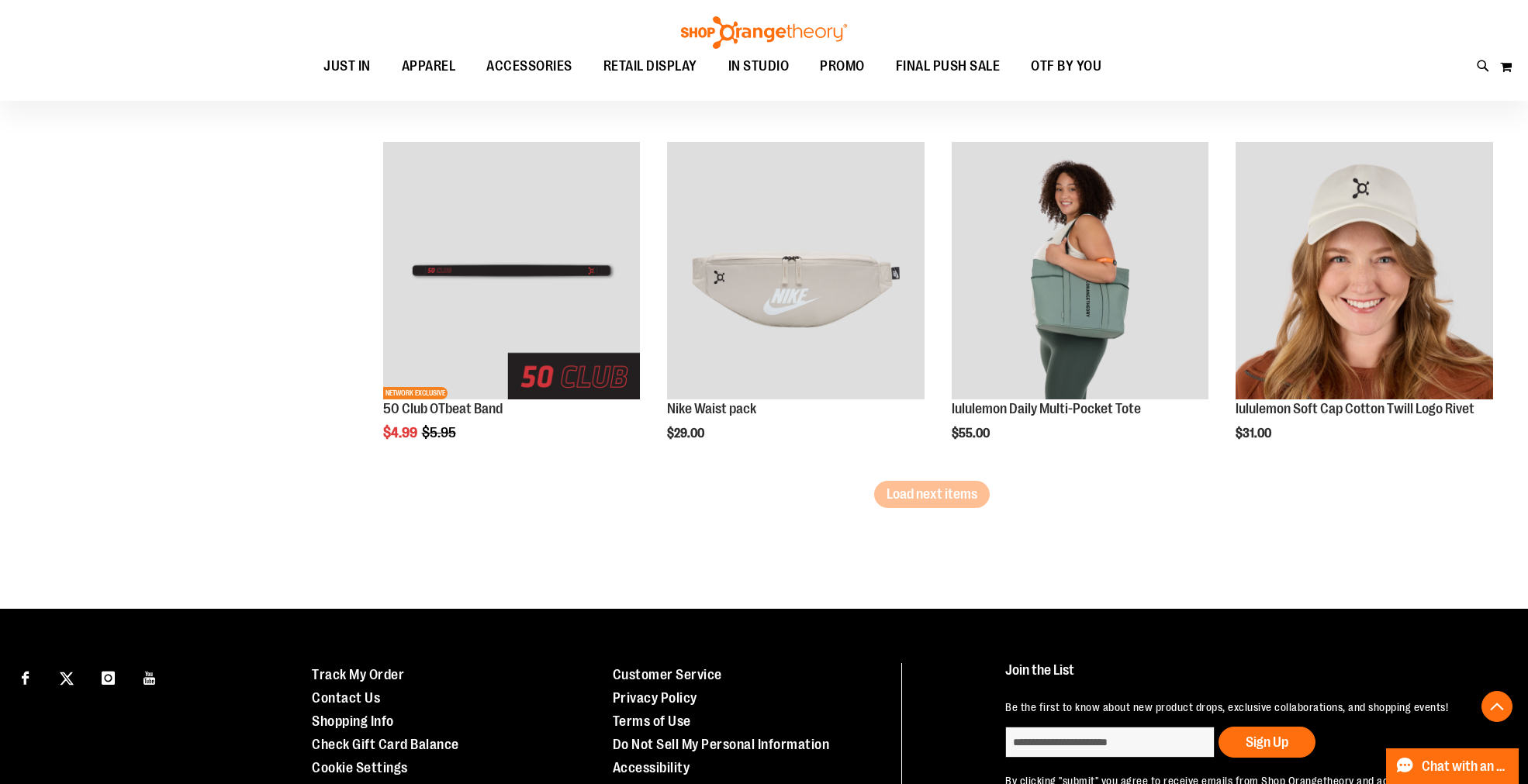
scroll to position [3014, 0]
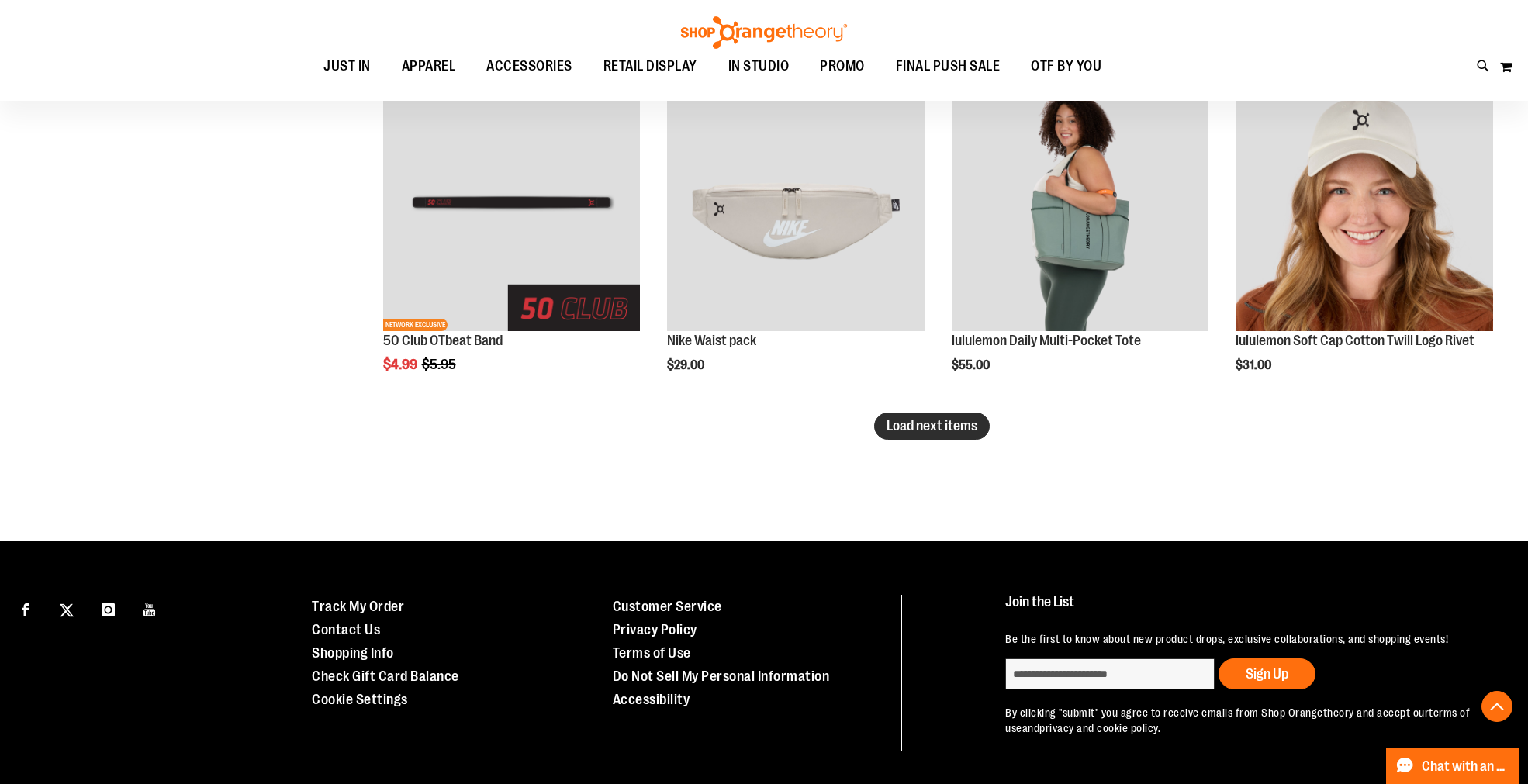
type input "**********"
click at [914, 418] on span "Load next items" at bounding box center [931, 425] width 90 height 15
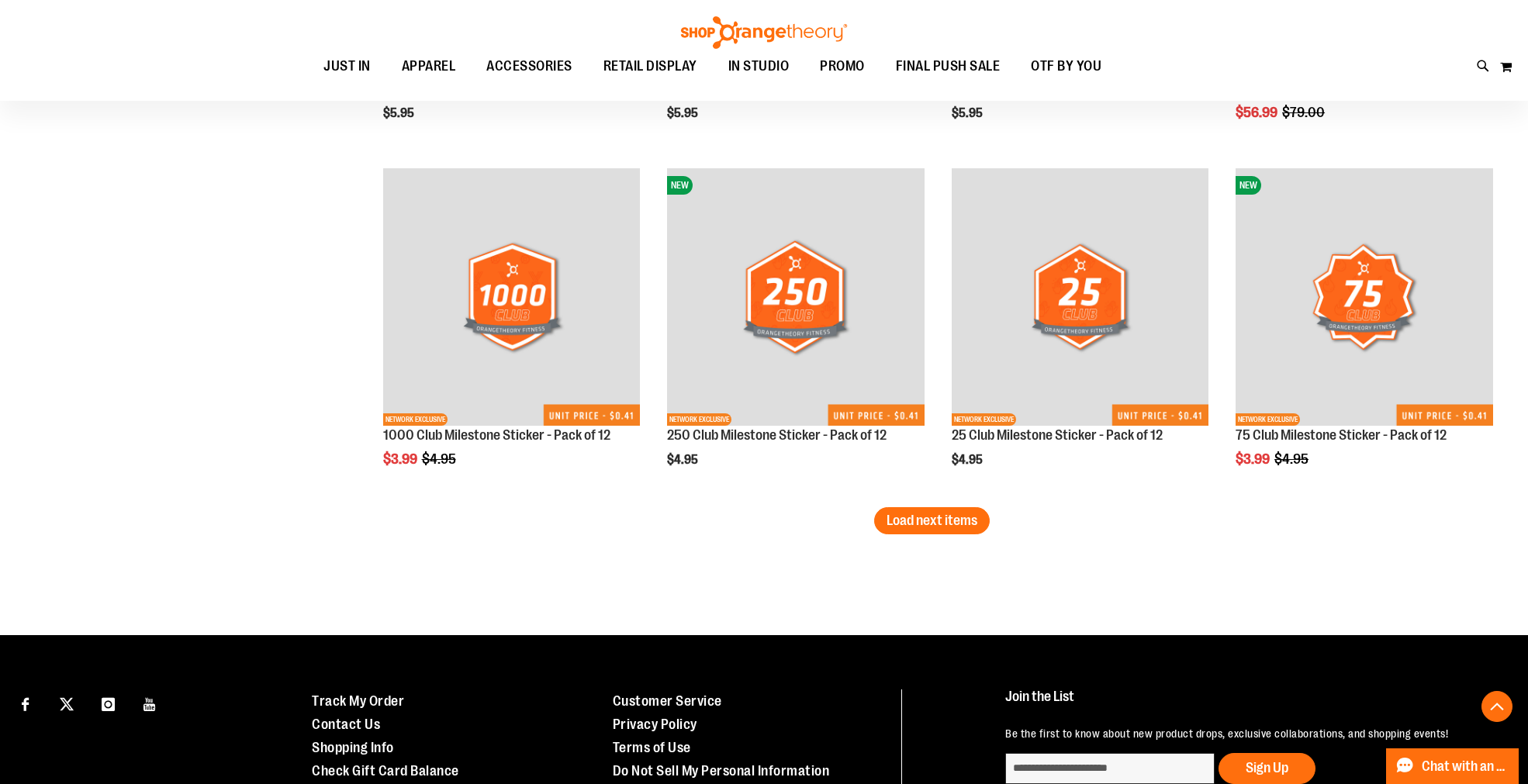
scroll to position [3962, 0]
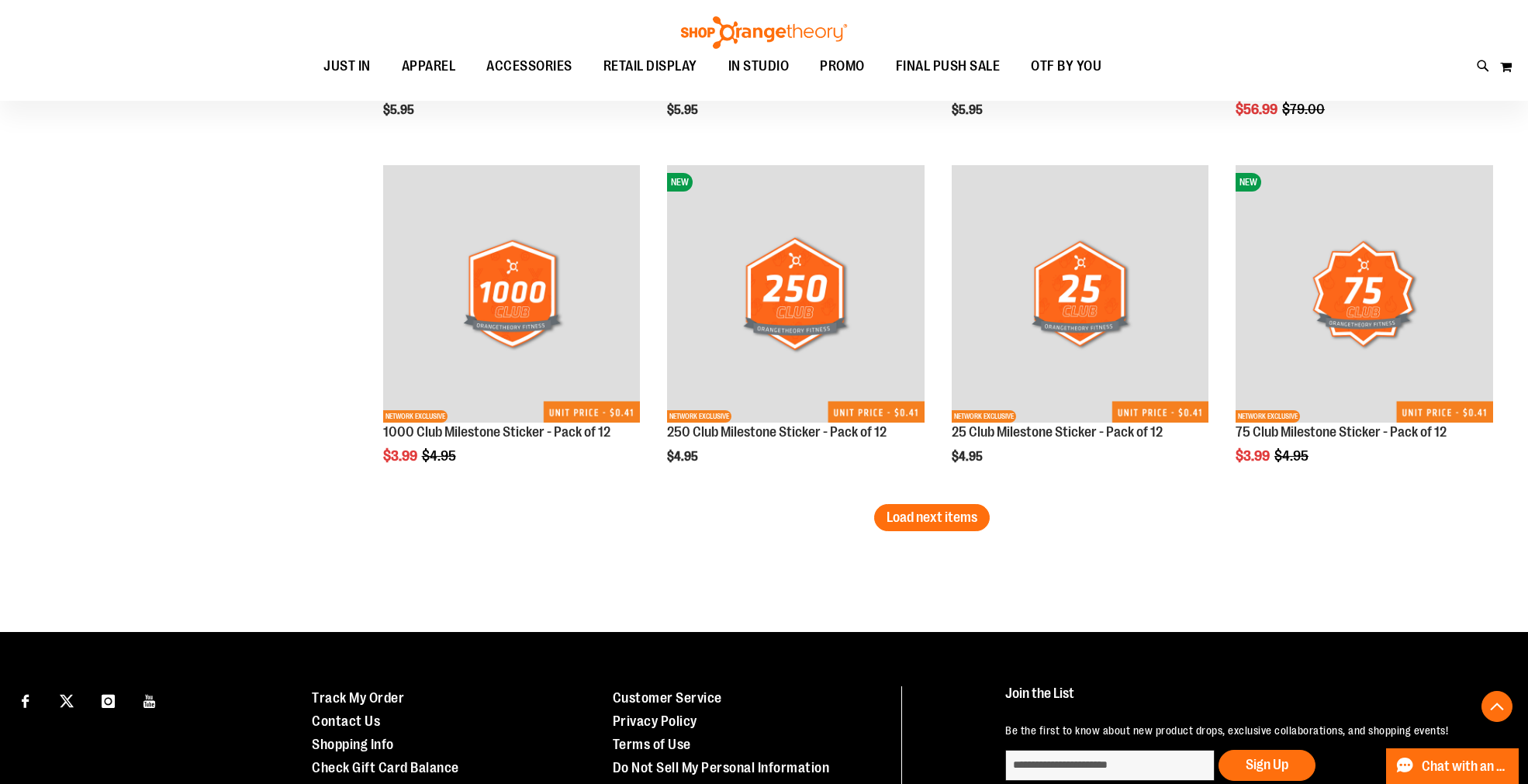
click at [911, 519] on span "Load next items" at bounding box center [931, 517] width 90 height 15
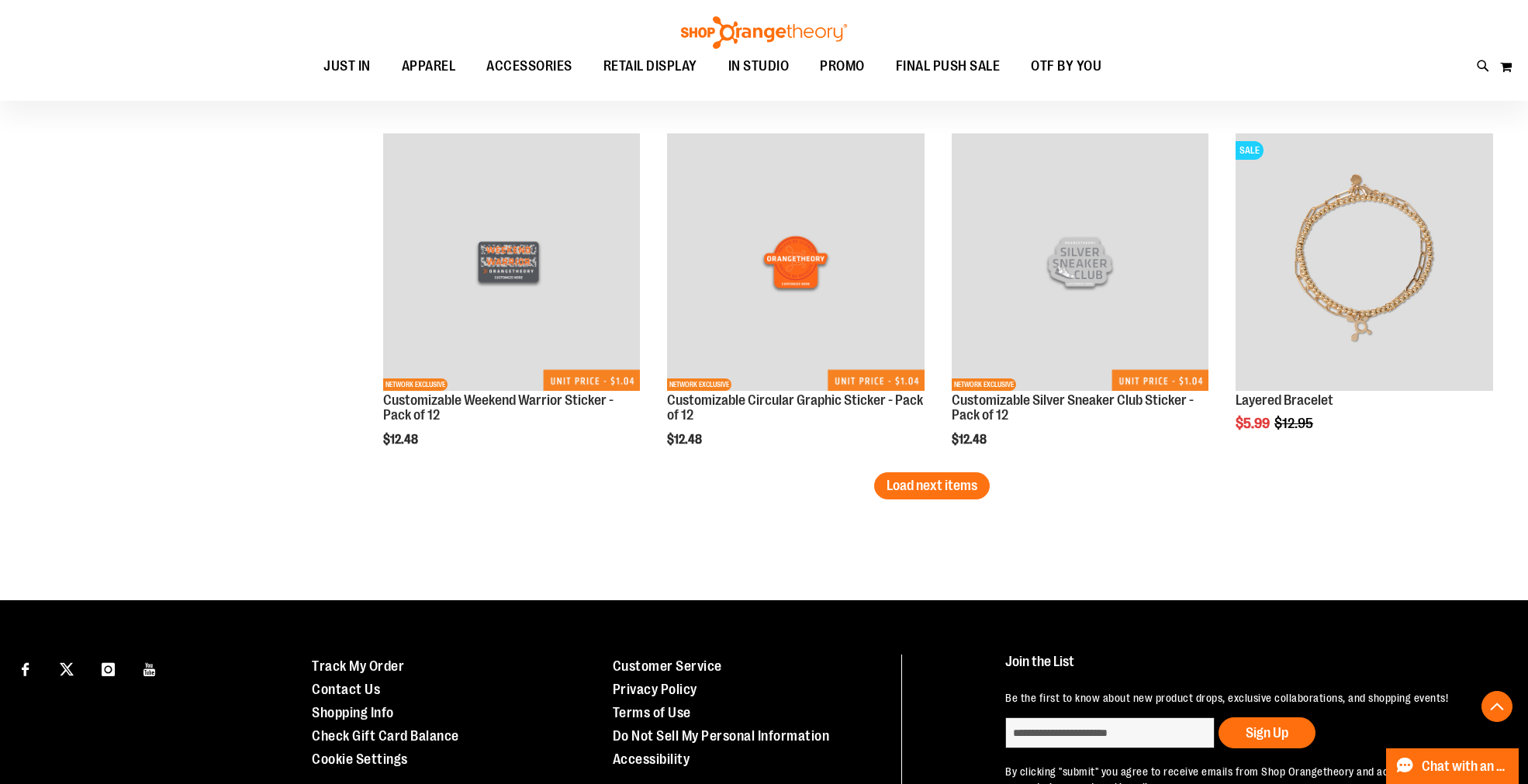
scroll to position [5081, 0]
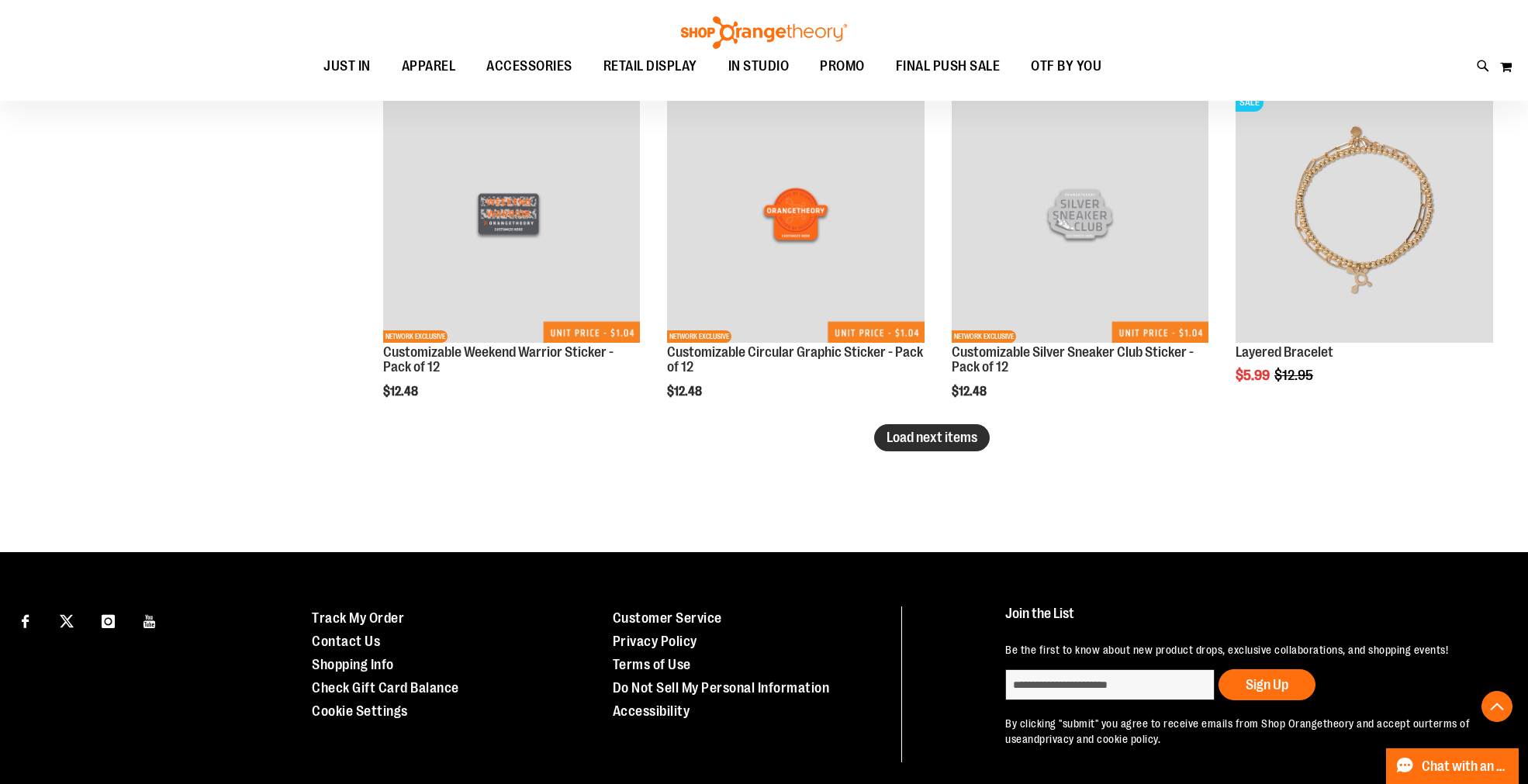
click at [940, 429] on span "Load next items" at bounding box center [931, 436] width 90 height 15
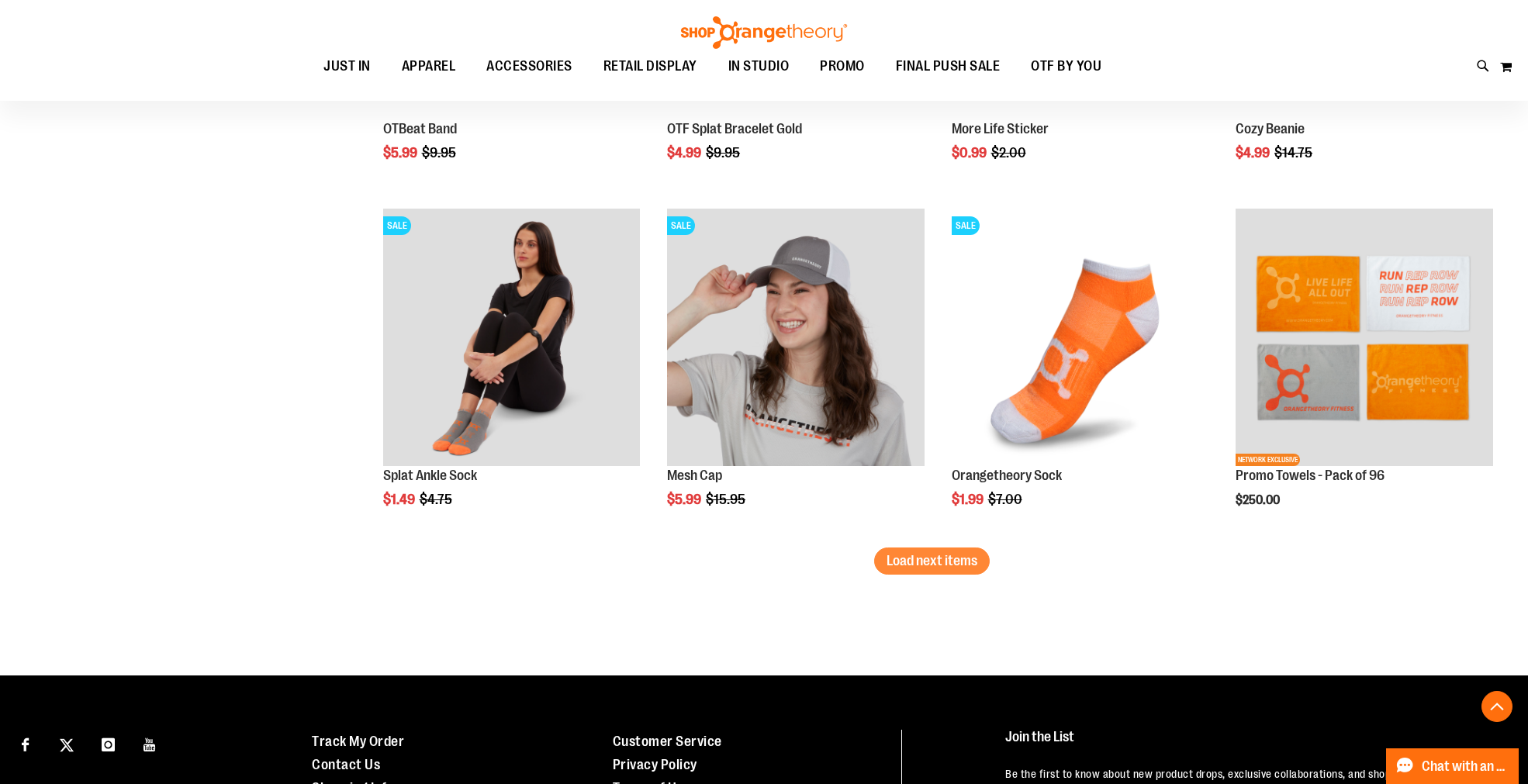
scroll to position [6029, 0]
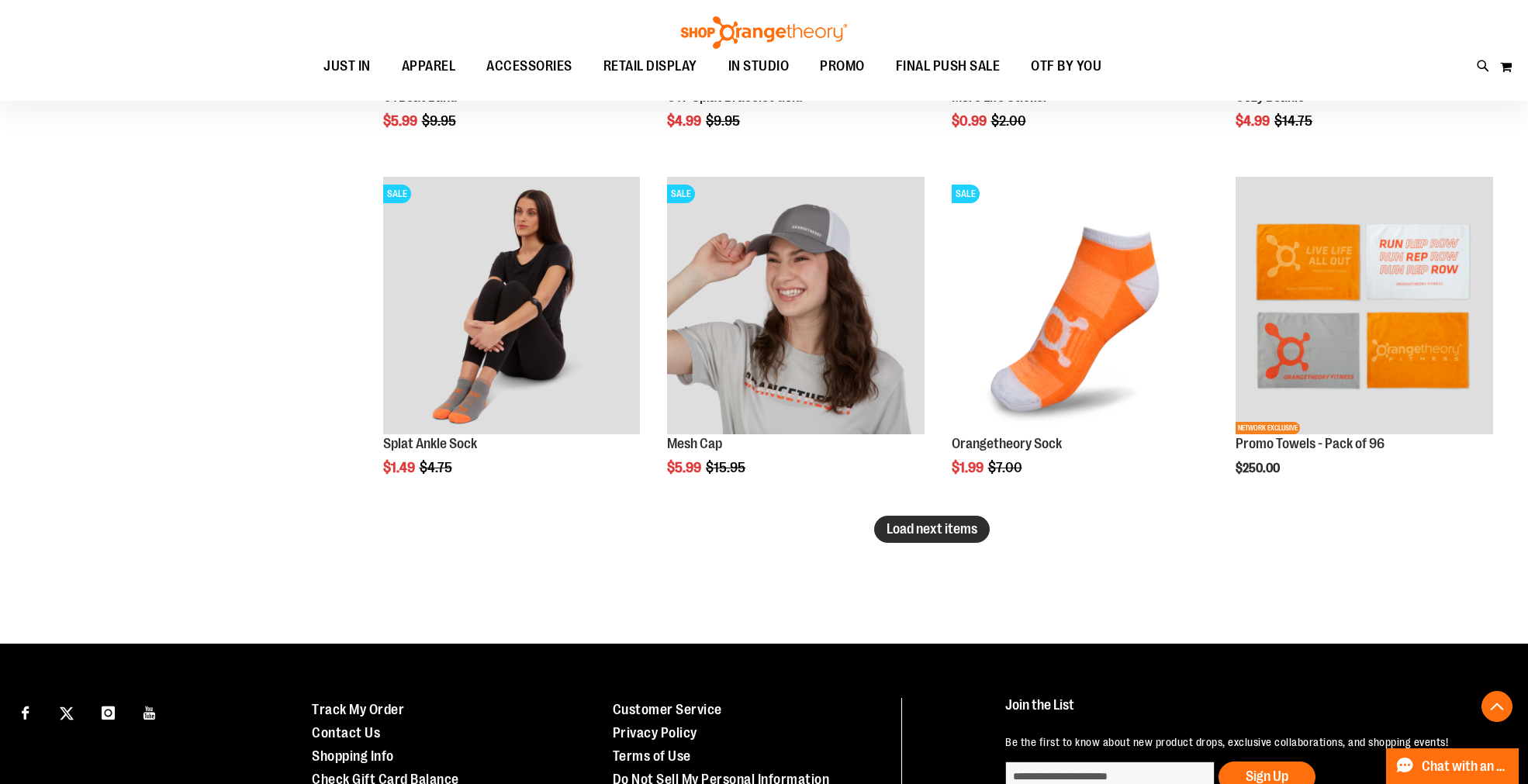
click at [904, 532] on span "Load next items" at bounding box center [931, 528] width 90 height 15
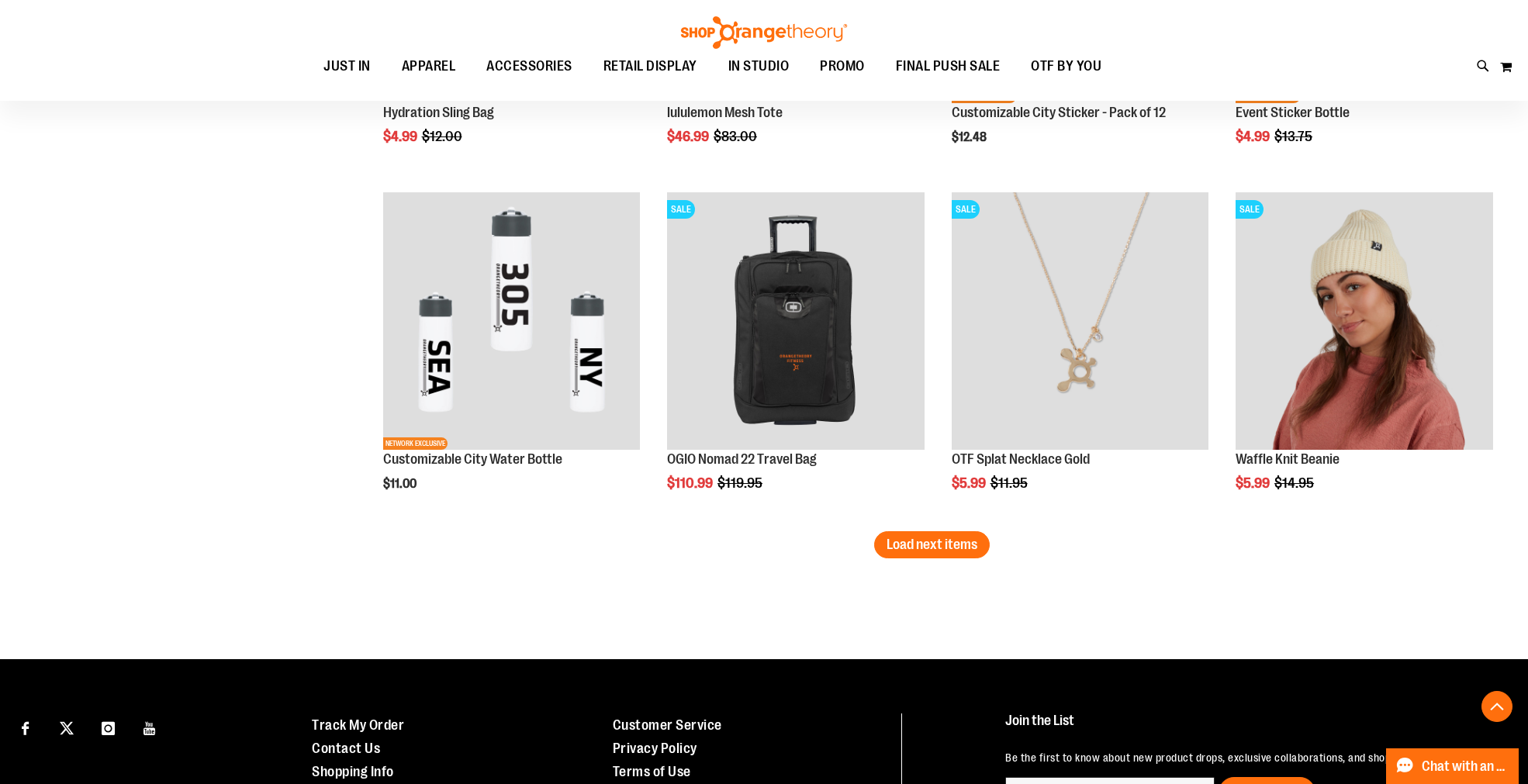
scroll to position [7063, 0]
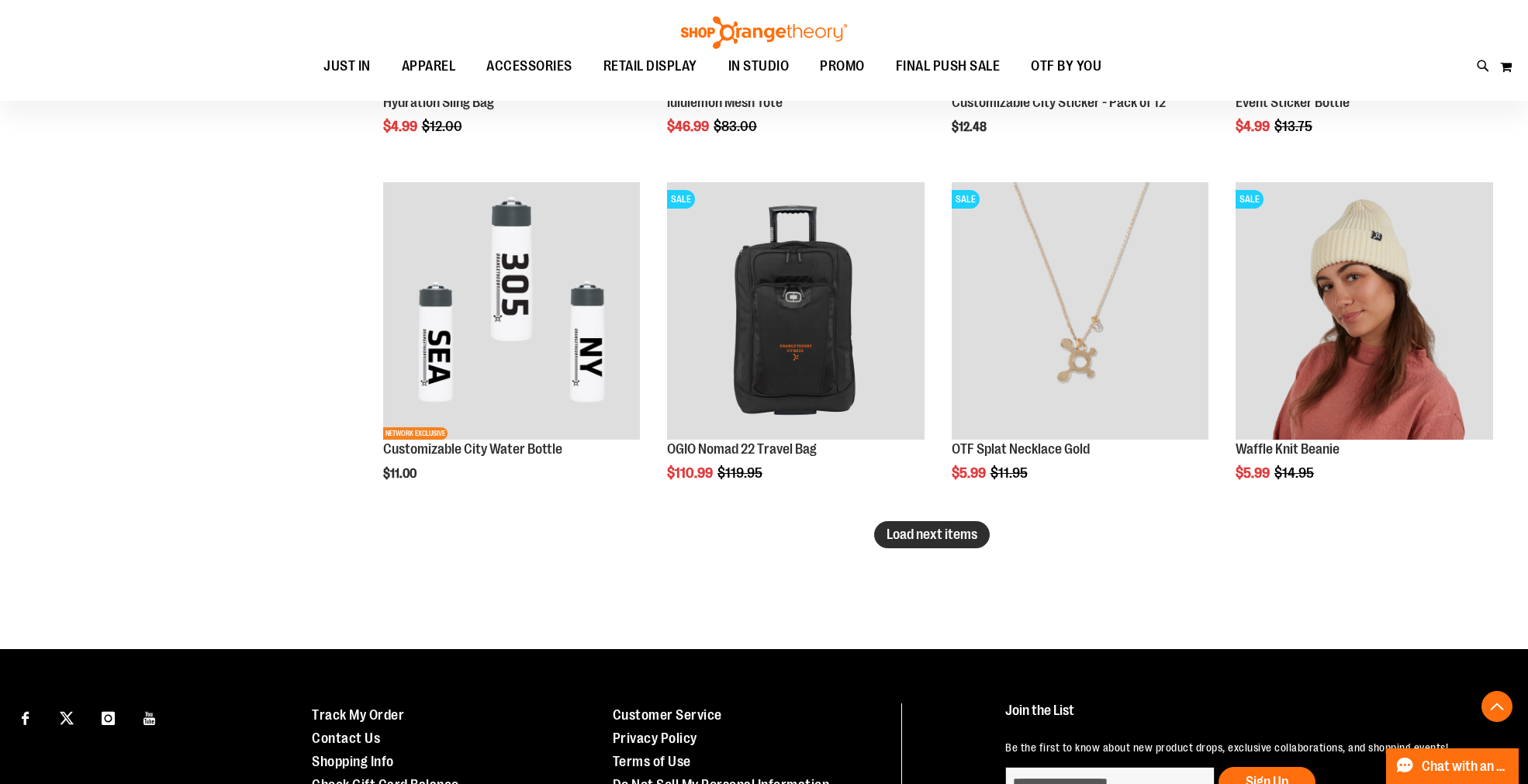
click at [897, 536] on span "Load next items" at bounding box center [931, 533] width 90 height 15
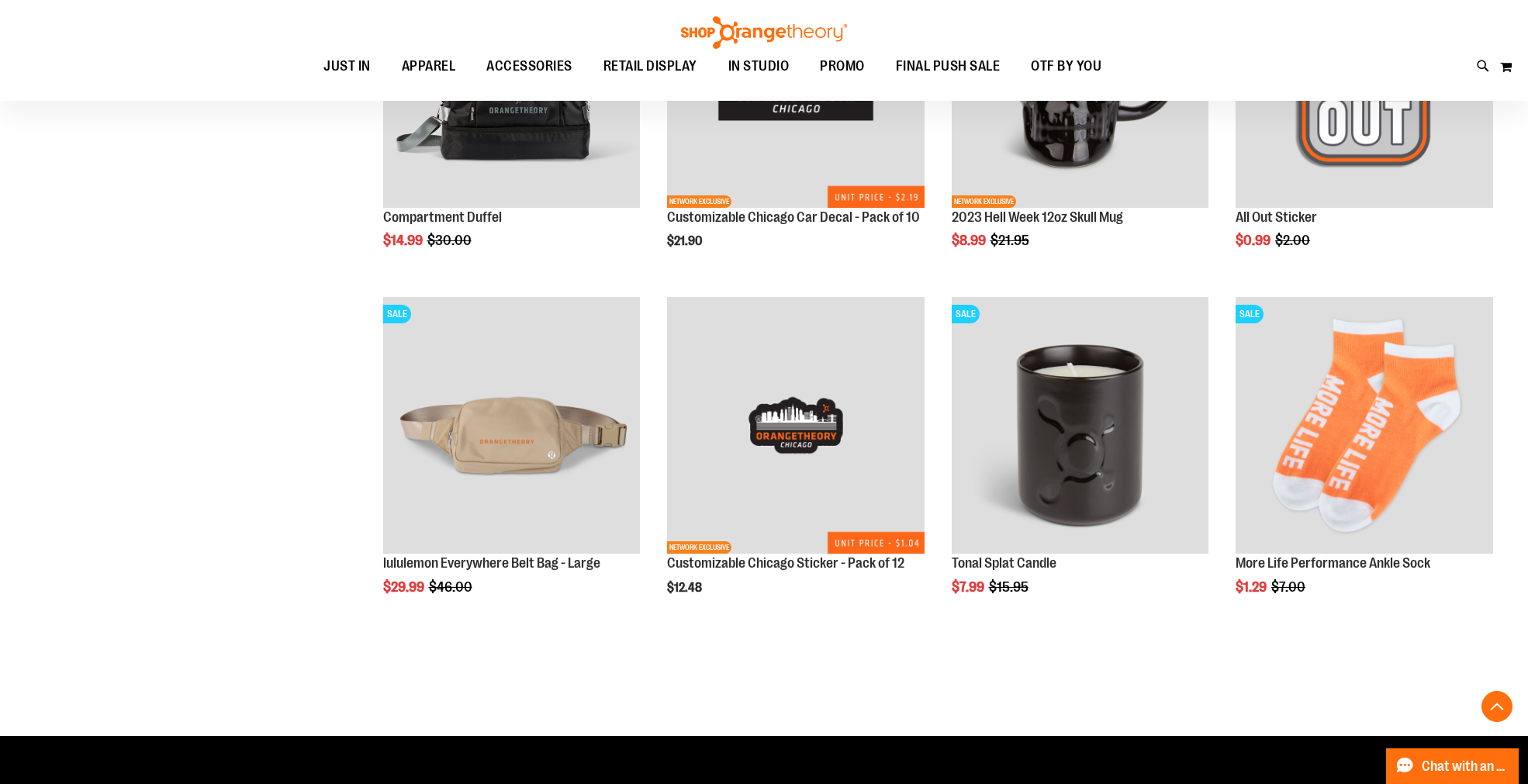
scroll to position [8009, 0]
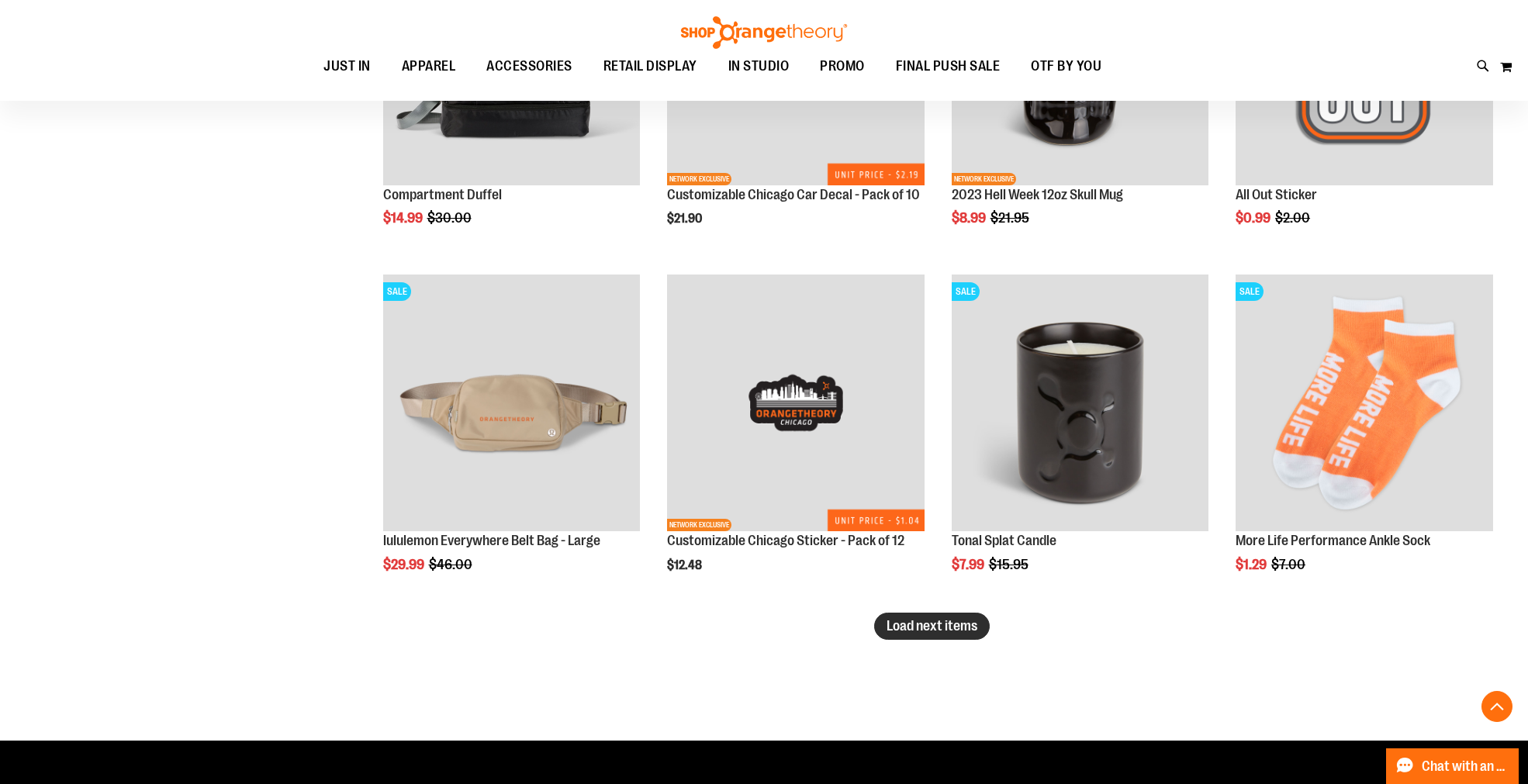
click at [901, 629] on span "Load next items" at bounding box center [931, 625] width 90 height 15
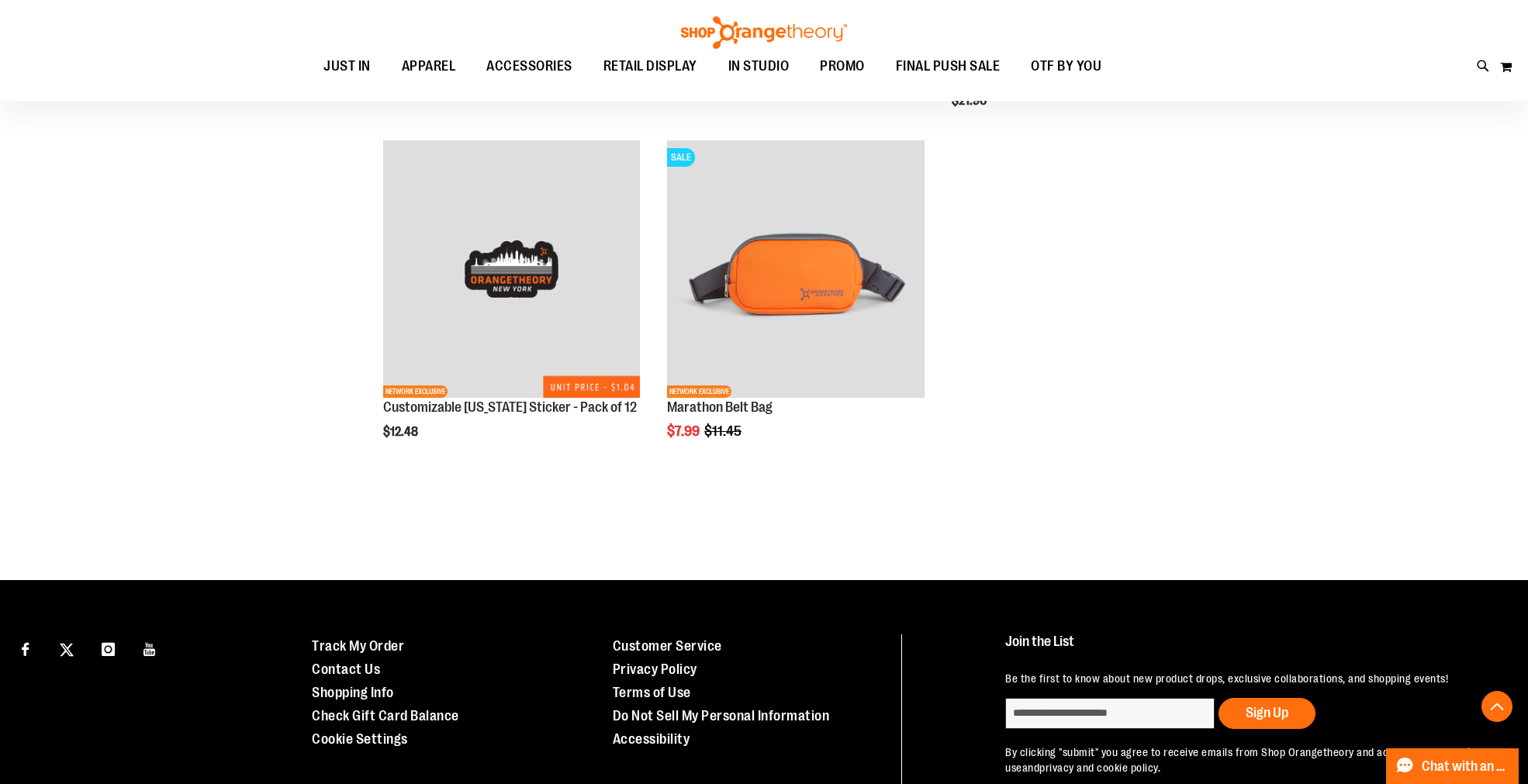
scroll to position [9267, 0]
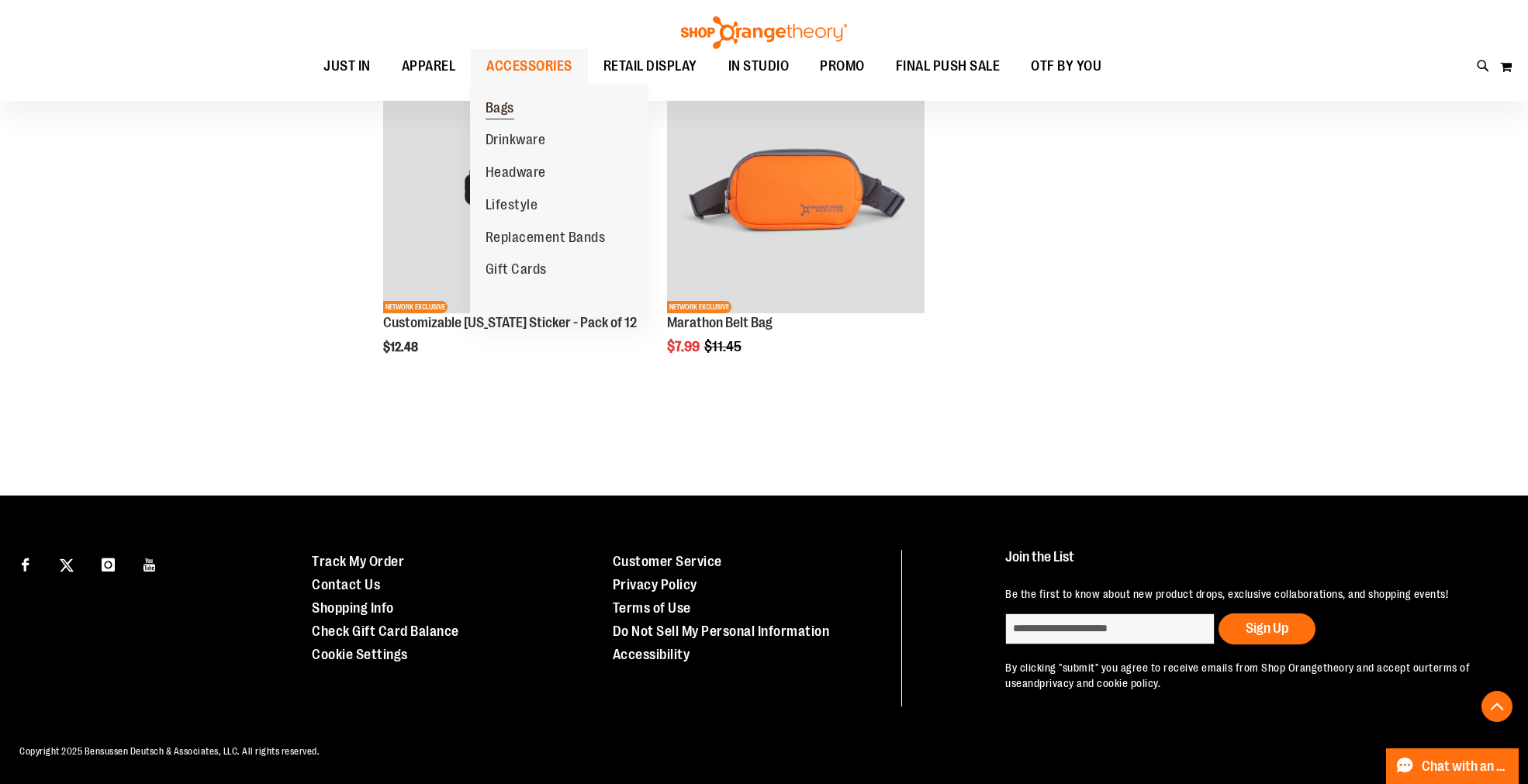
click at [506, 103] on span "Bags" at bounding box center [499, 110] width 29 height 20
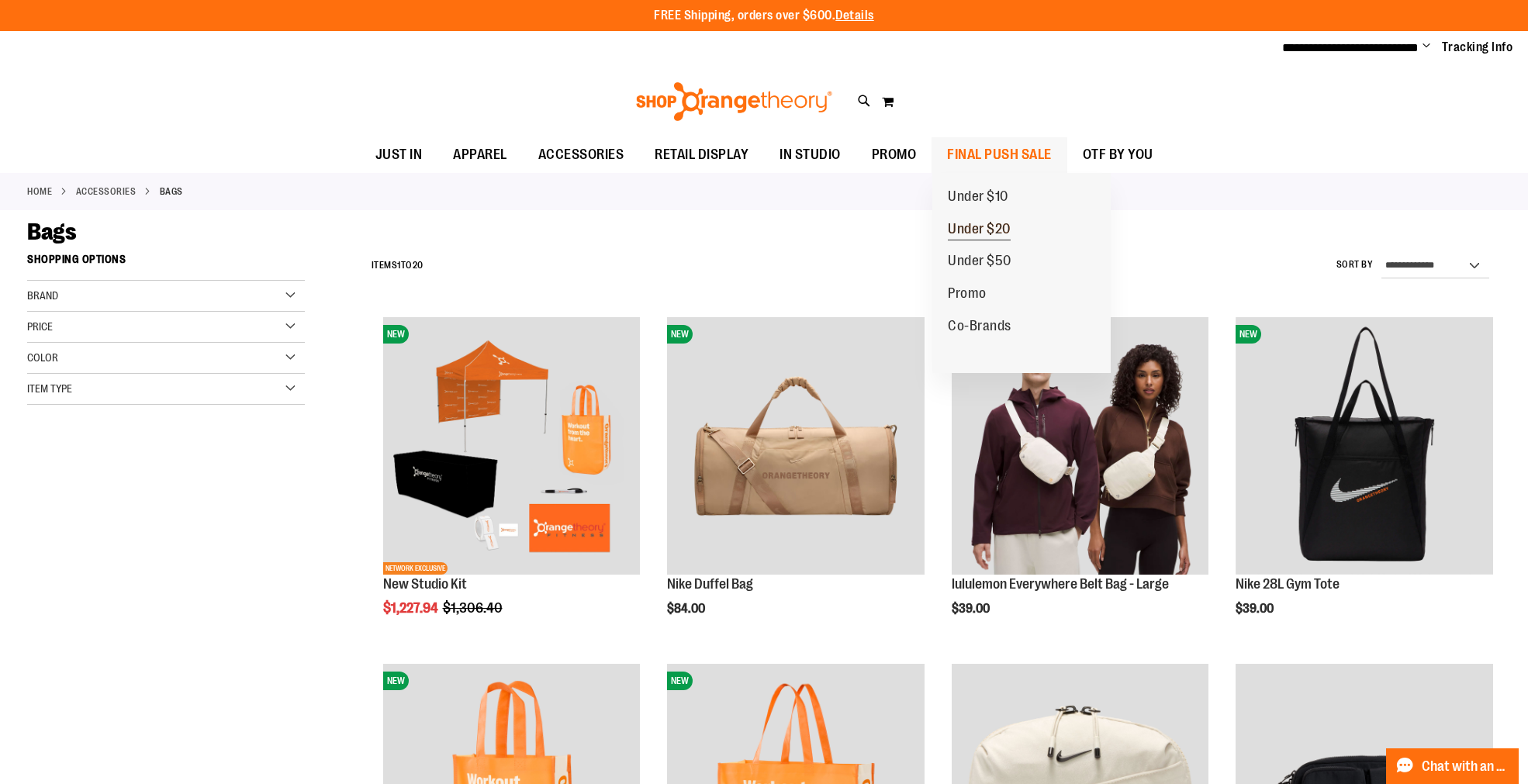
type input "**********"
click at [968, 230] on span "Under $20" at bounding box center [978, 230] width 63 height 20
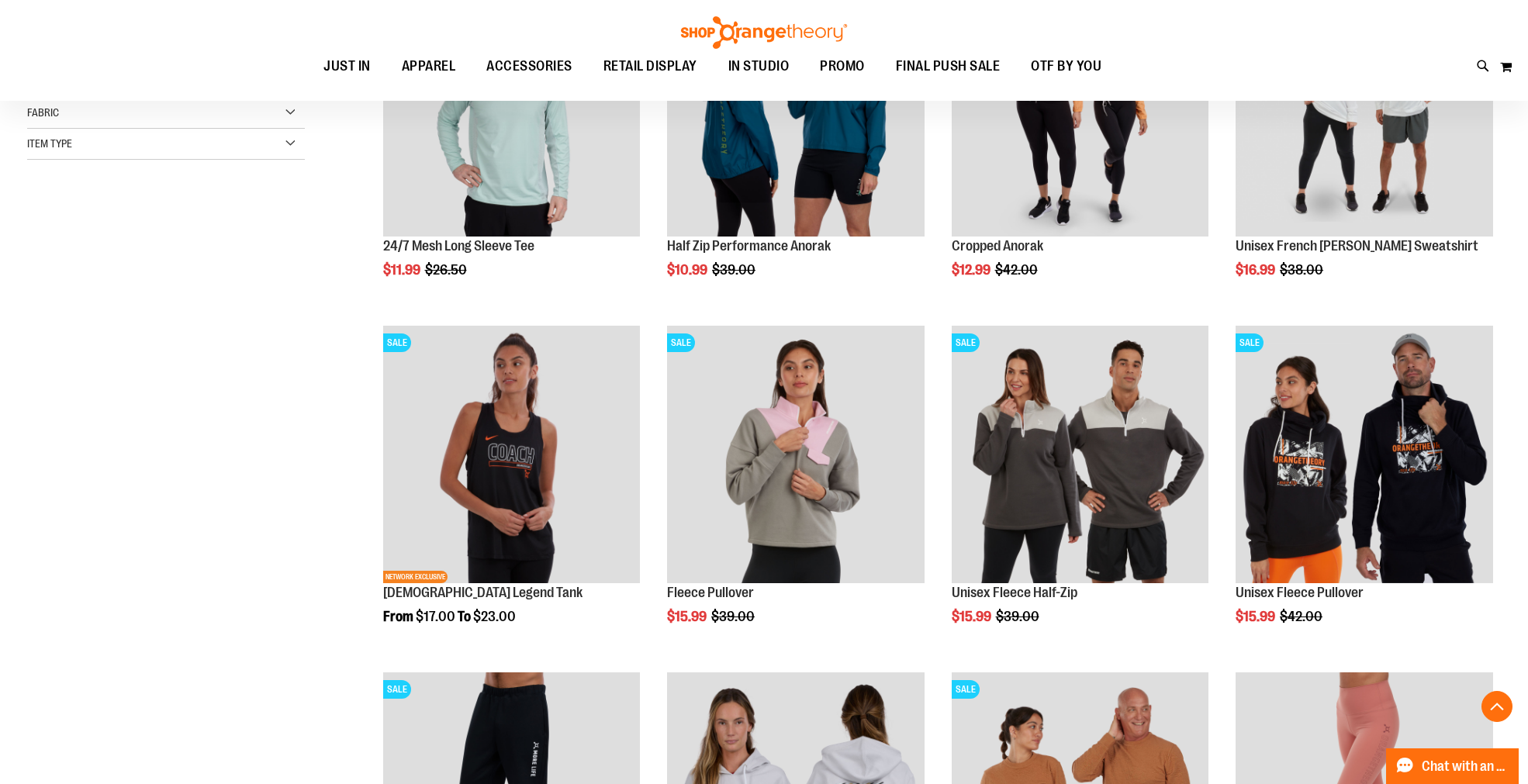
scroll to position [344, 0]
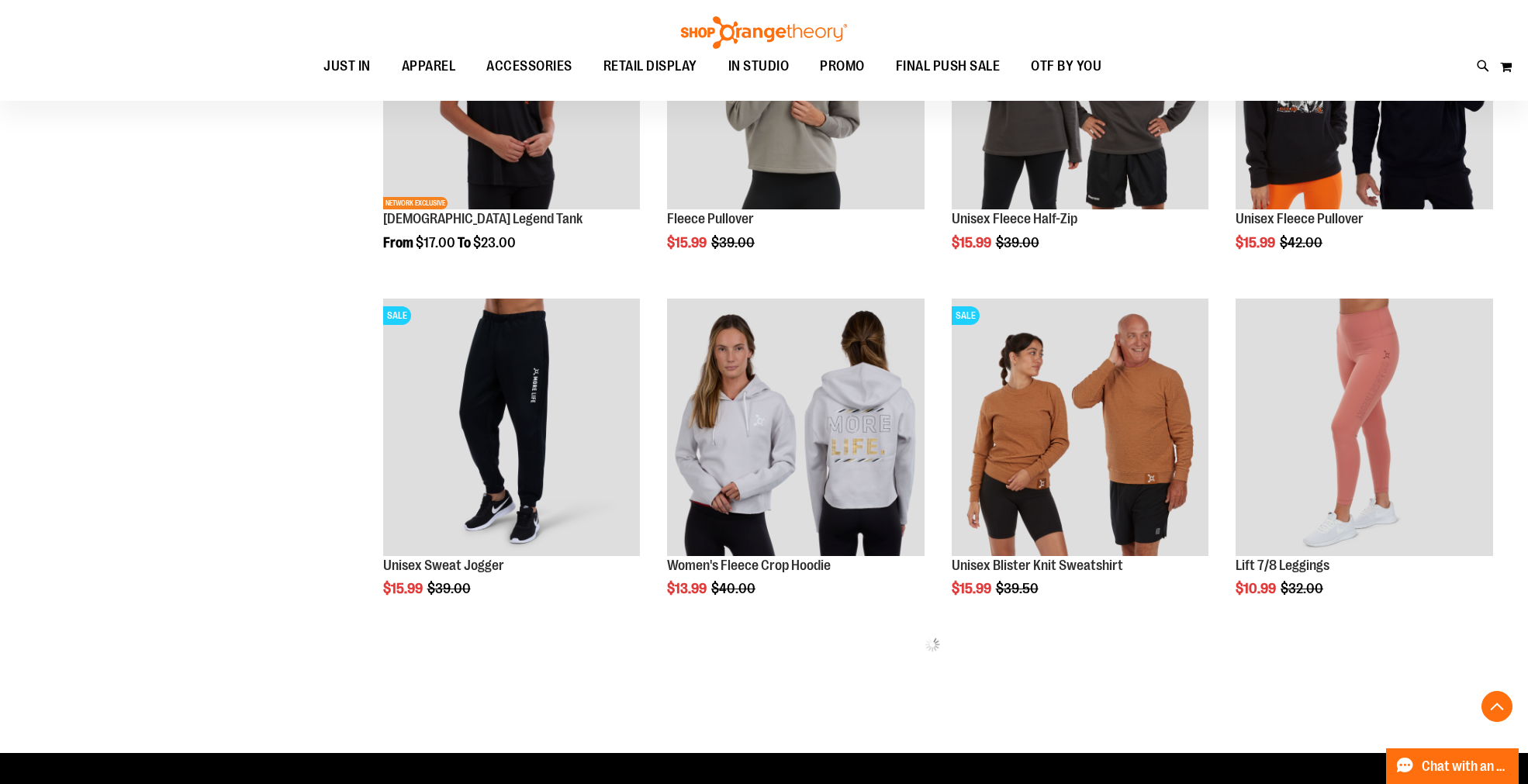
scroll to position [602, 0]
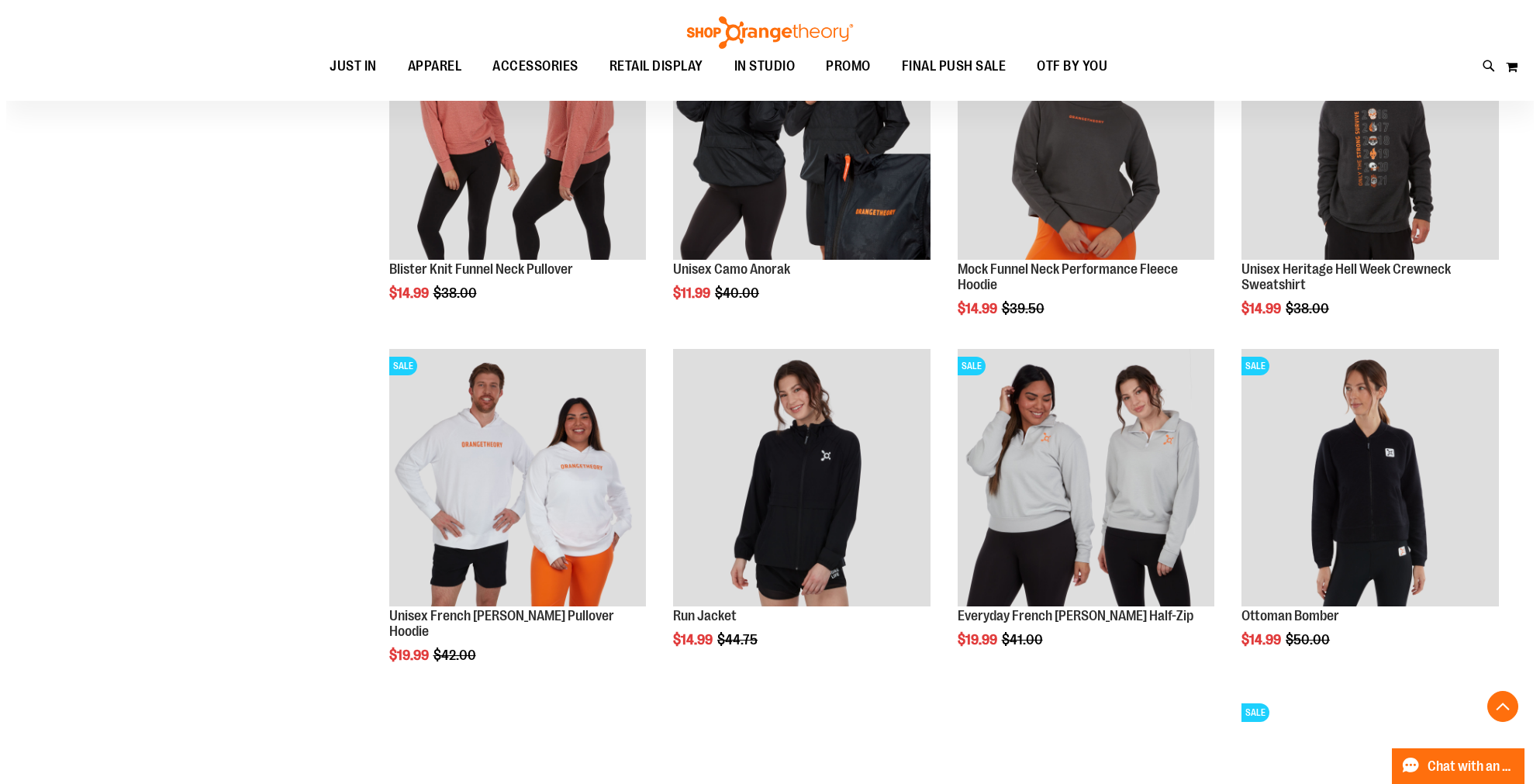
scroll to position [1550, 0]
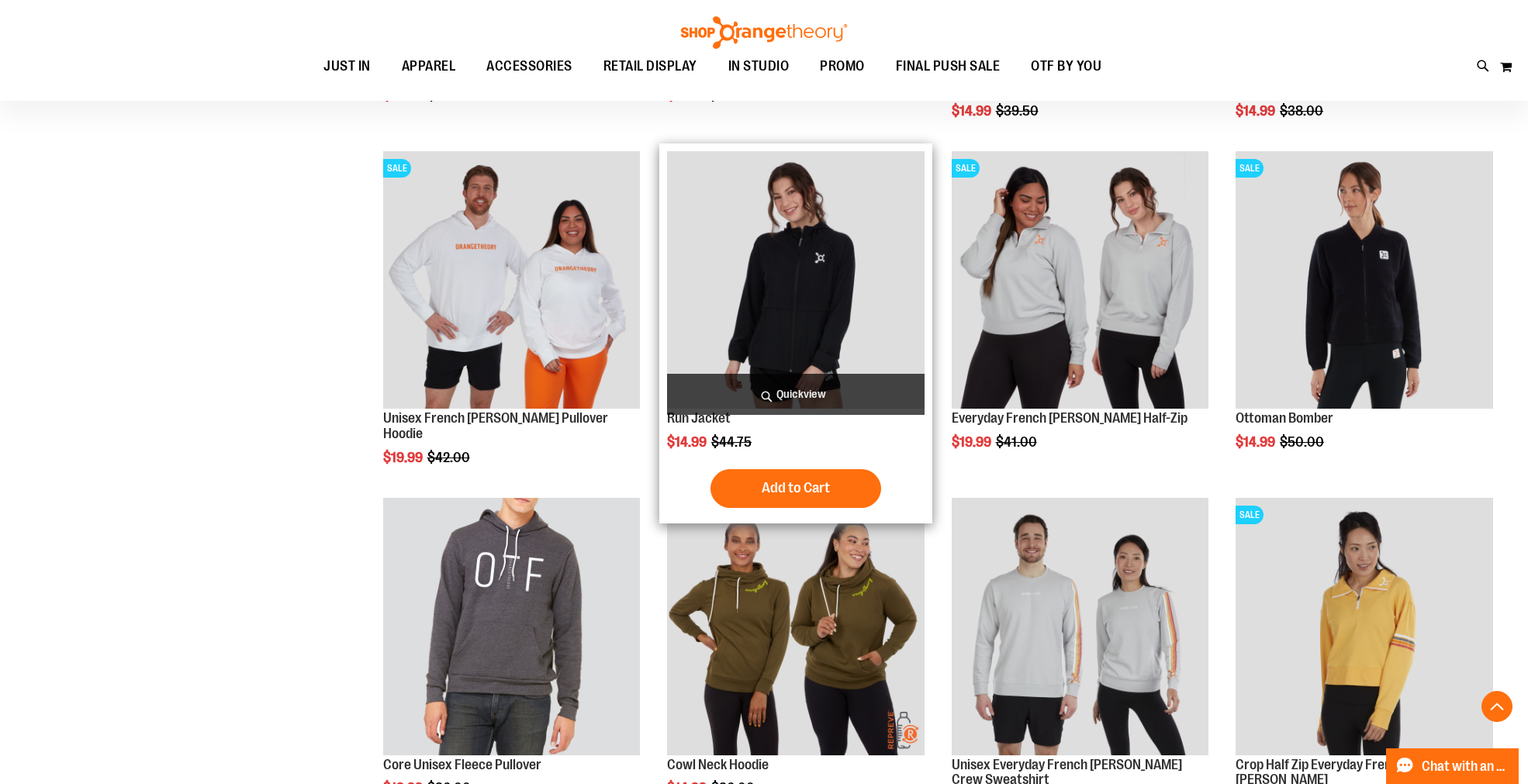
type input "**********"
click at [812, 388] on span "Quickview" at bounding box center [796, 394] width 257 height 41
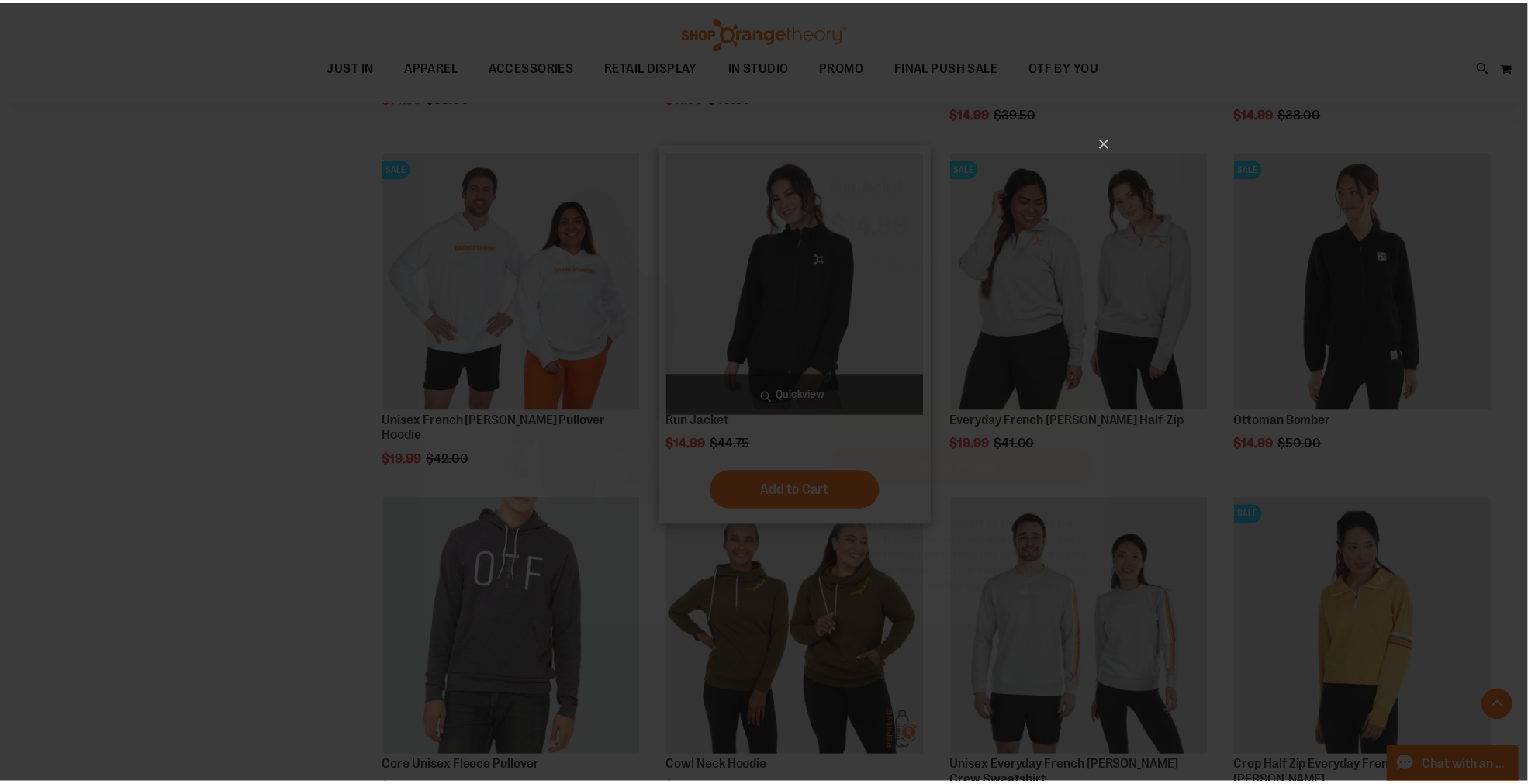
scroll to position [0, 0]
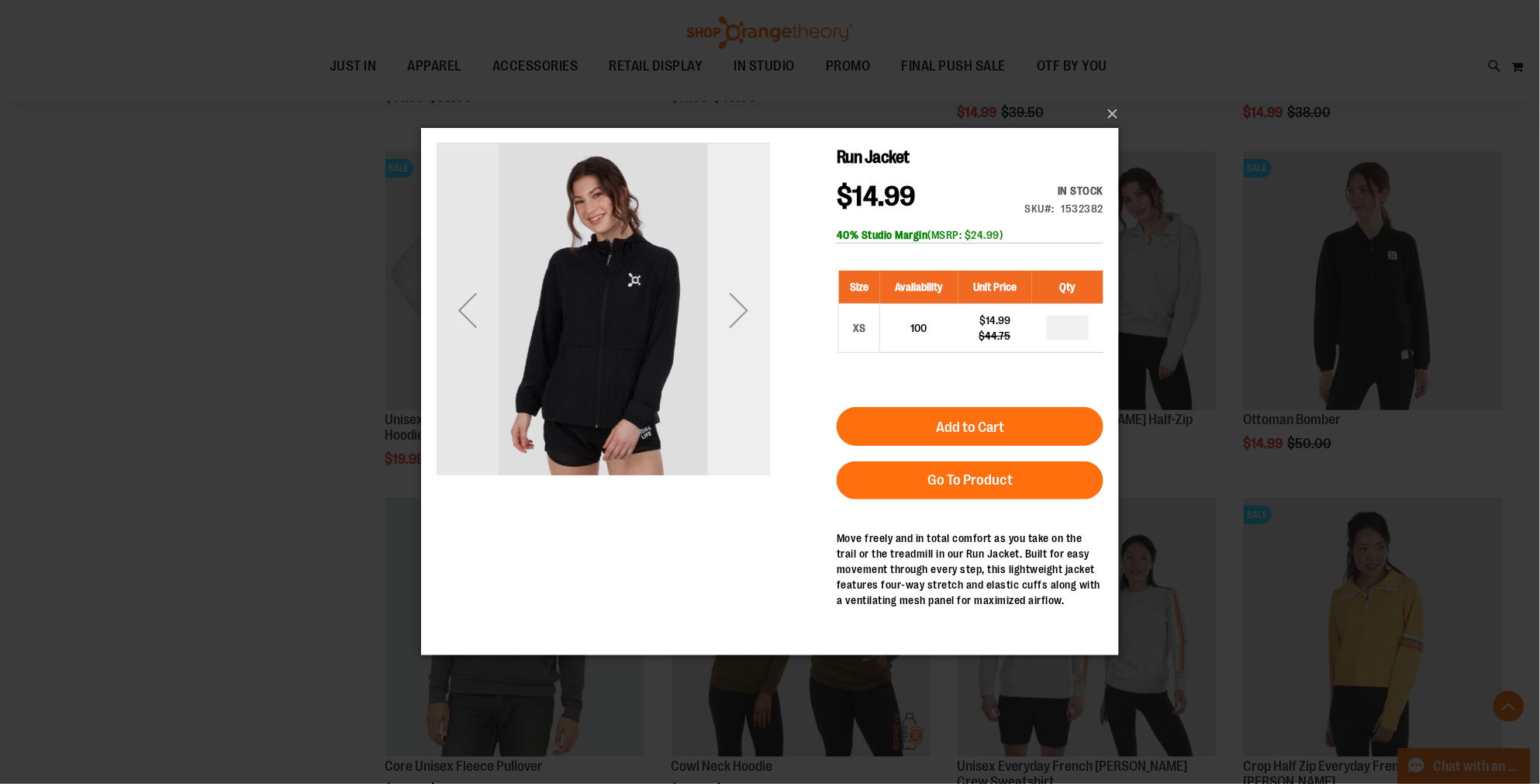
click at [740, 331] on div "Next" at bounding box center [738, 310] width 62 height 62
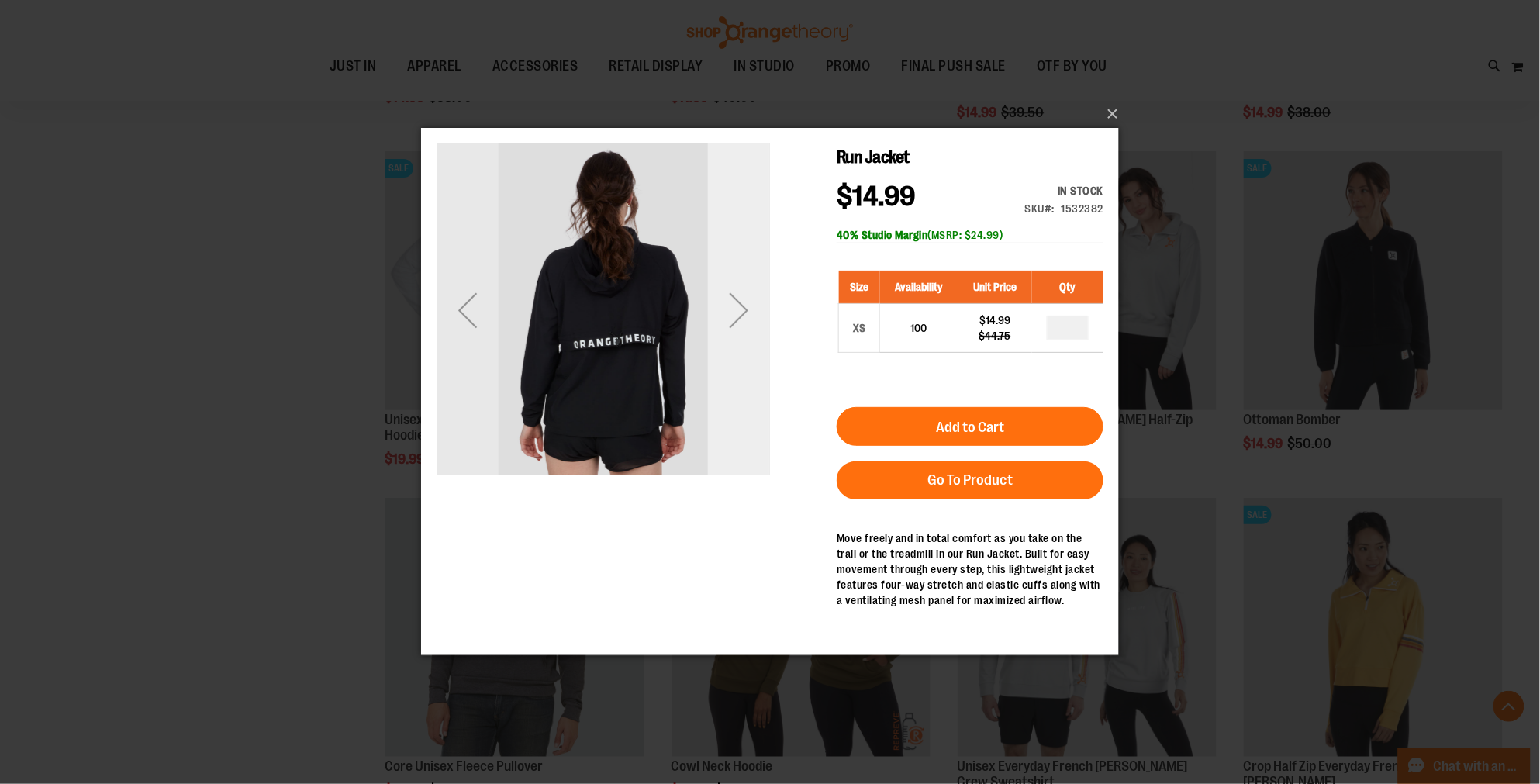
click at [740, 331] on div "Next" at bounding box center [738, 310] width 62 height 62
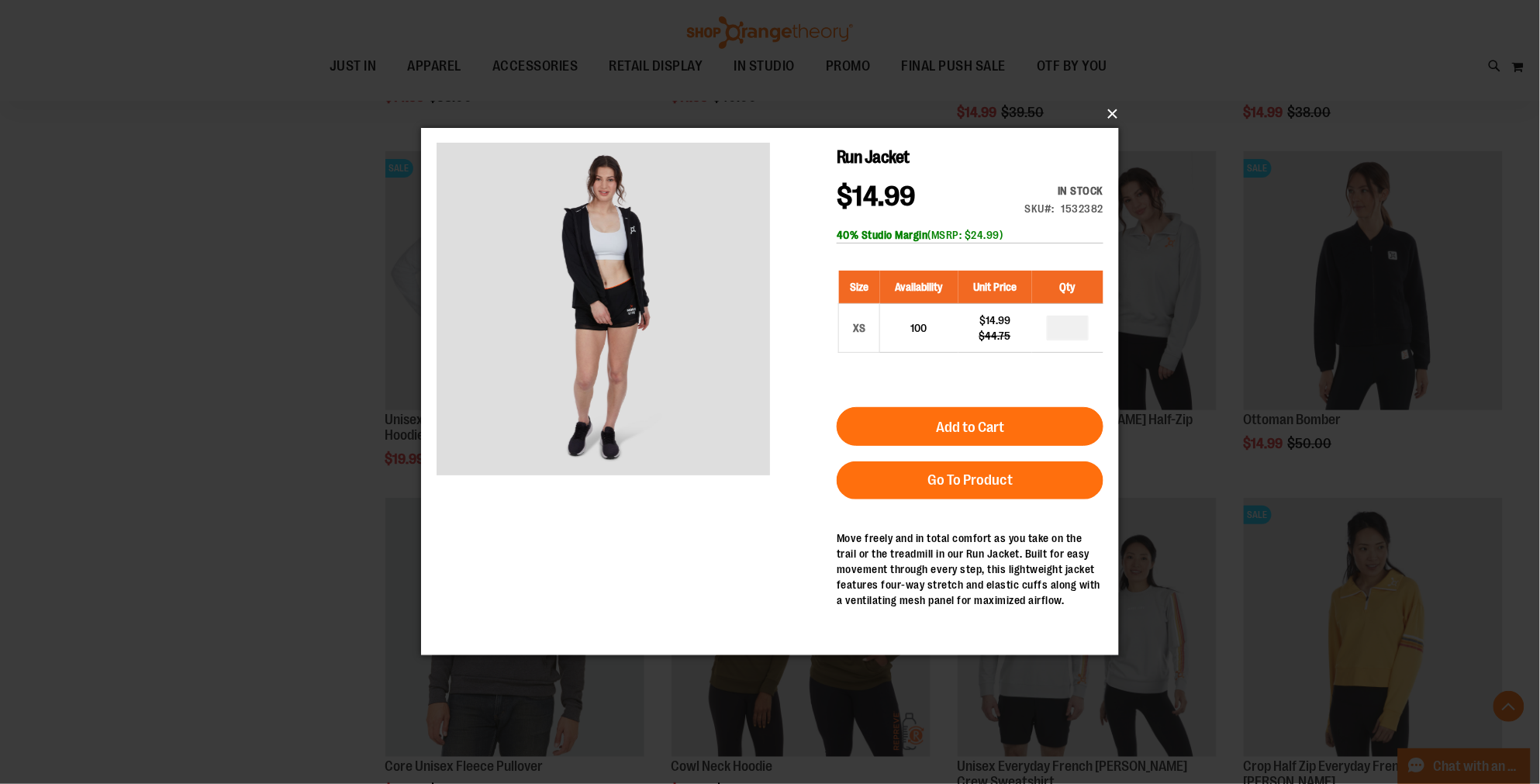
click at [1115, 115] on button "×" at bounding box center [774, 114] width 698 height 34
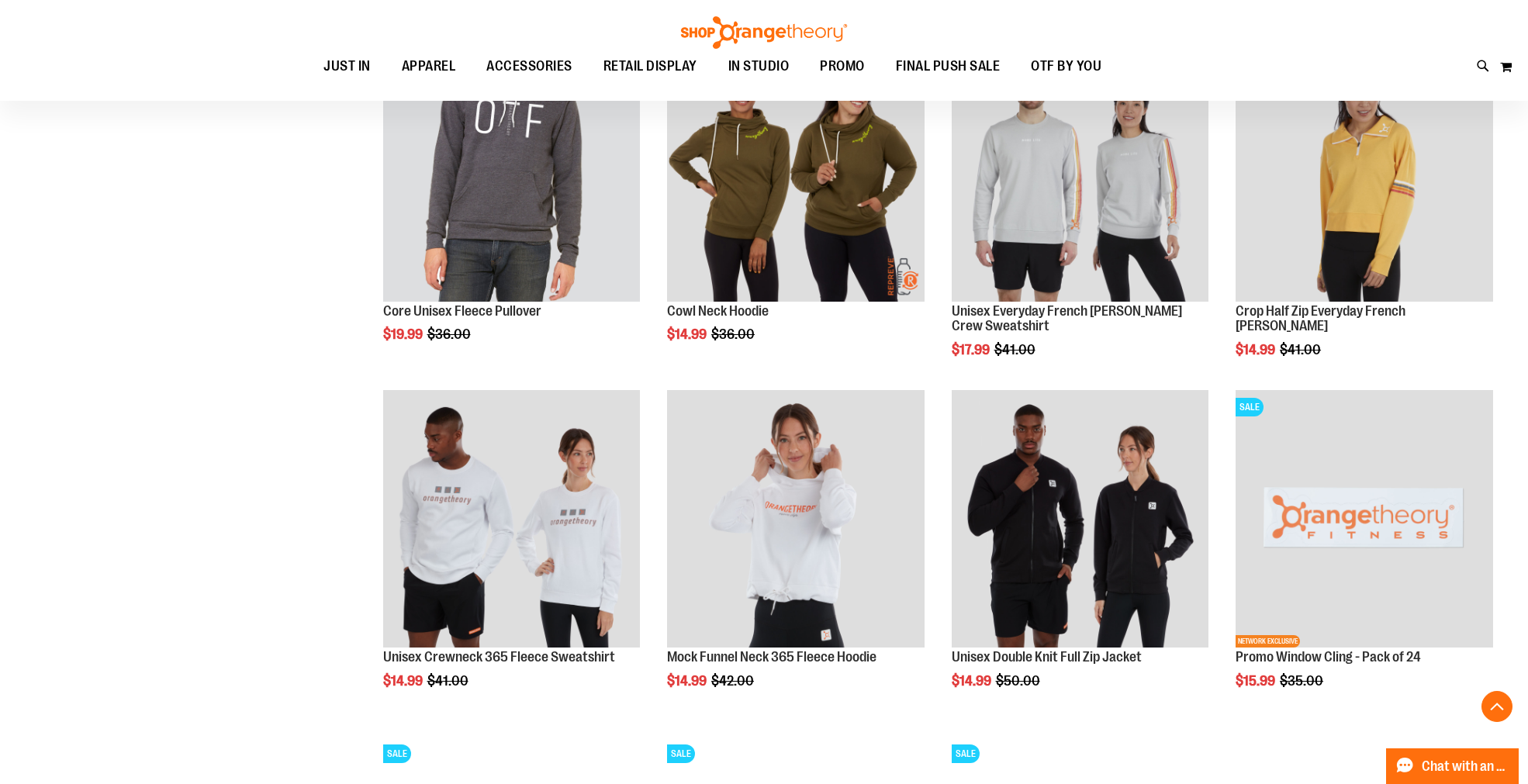
scroll to position [2066, 0]
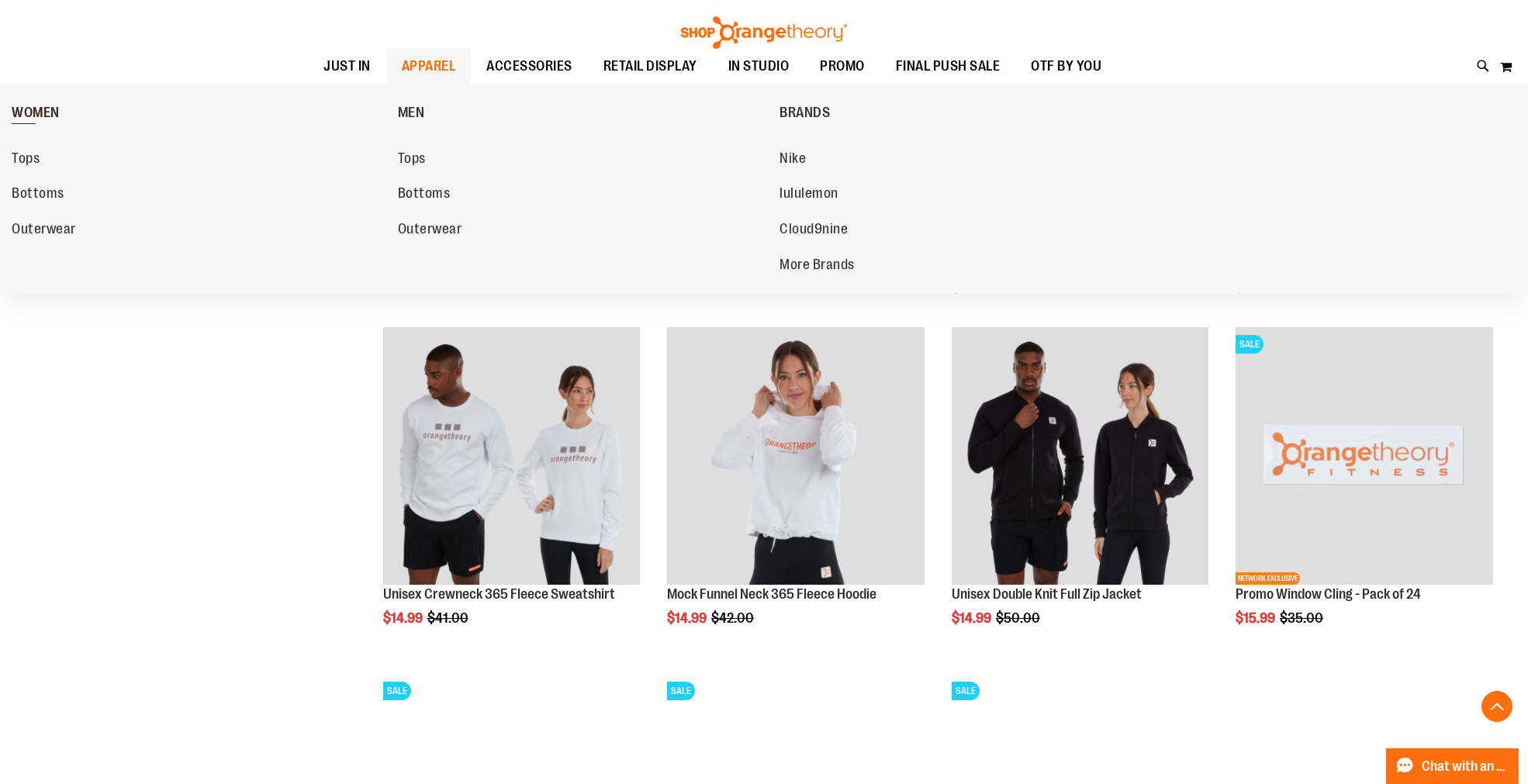
click at [31, 109] on span "WOMEN" at bounding box center [35, 115] width 48 height 20
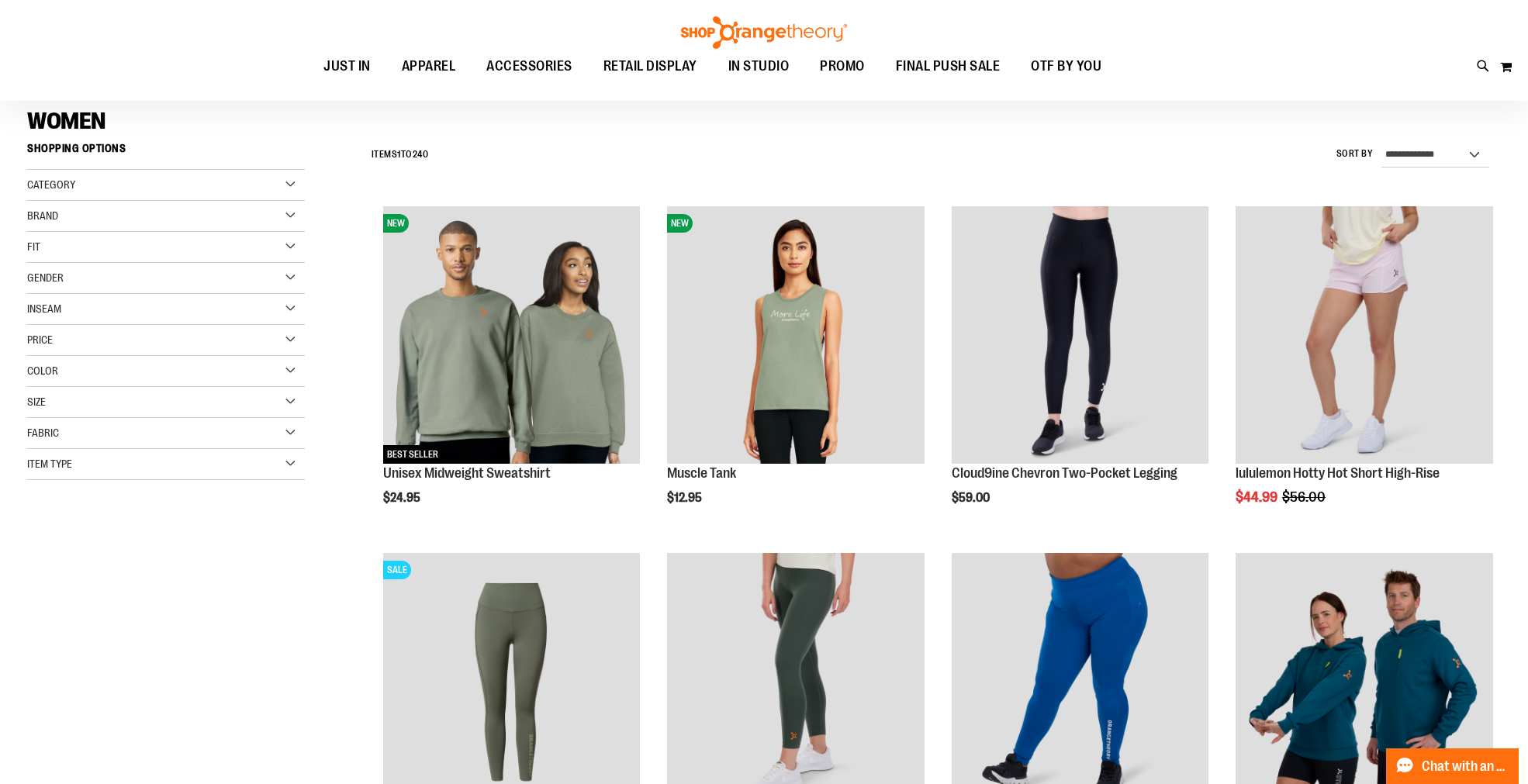
scroll to position [344, 0]
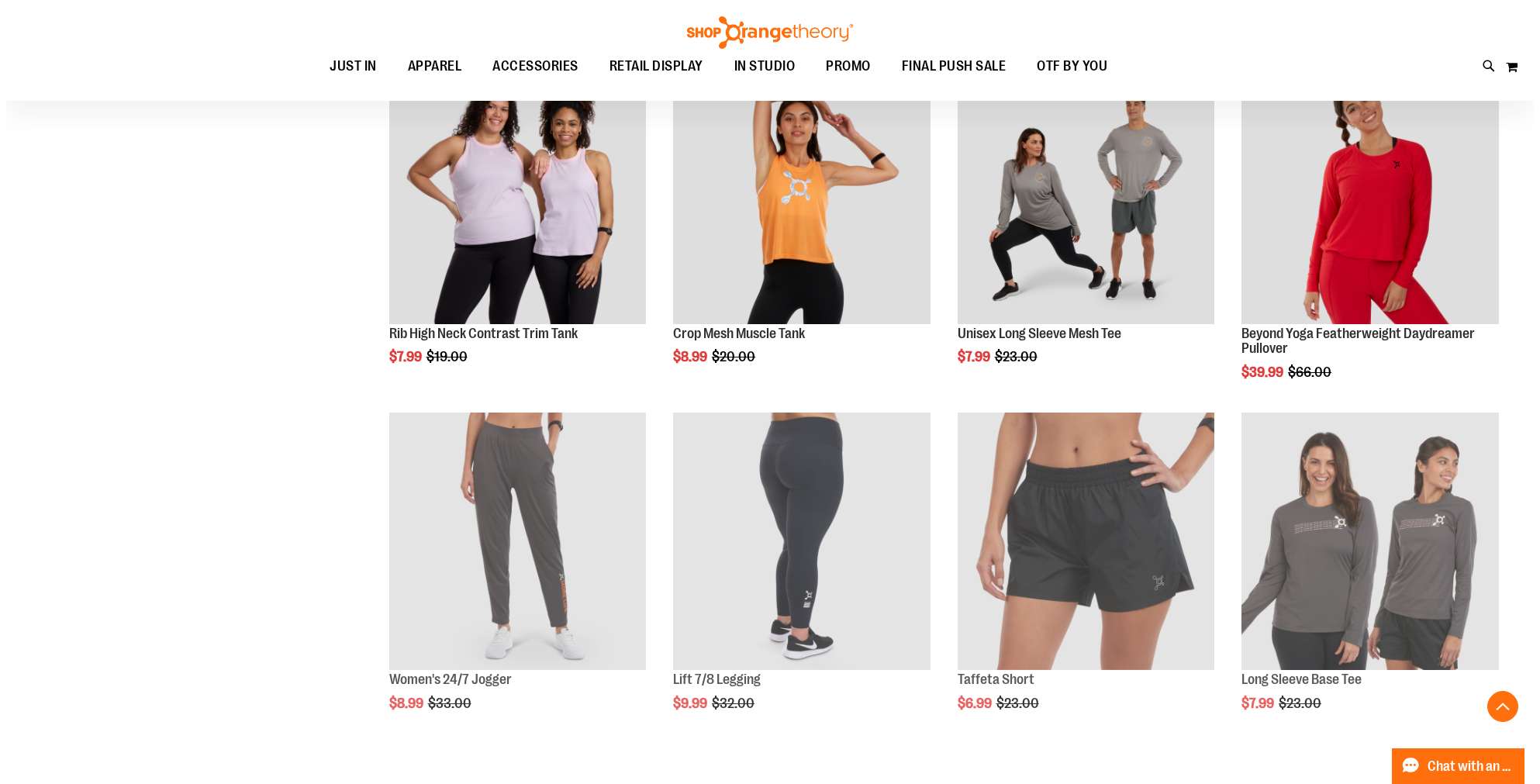
scroll to position [1055, 0]
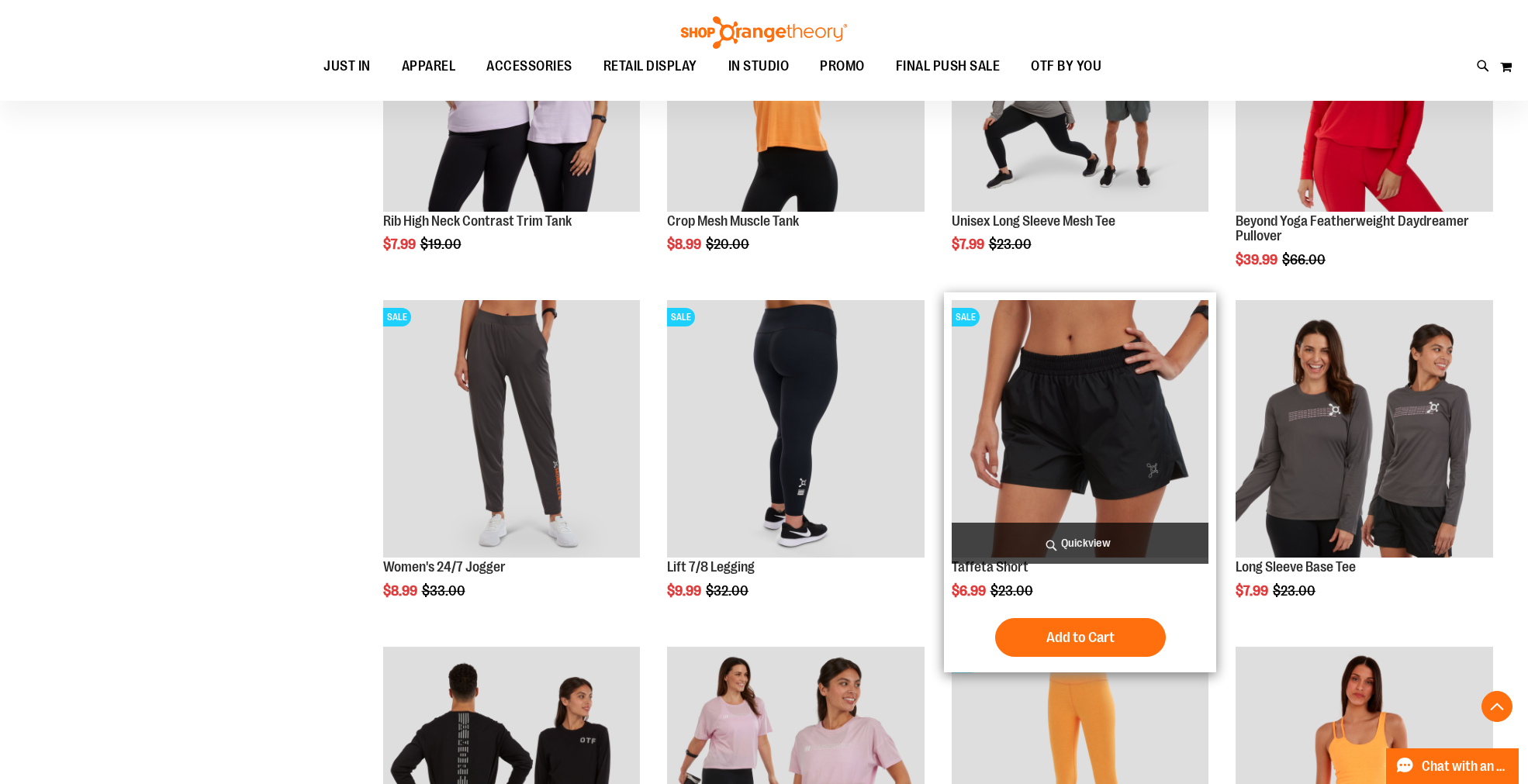
type input "**********"
click at [1082, 532] on span "Quickview" at bounding box center [1080, 543] width 257 height 41
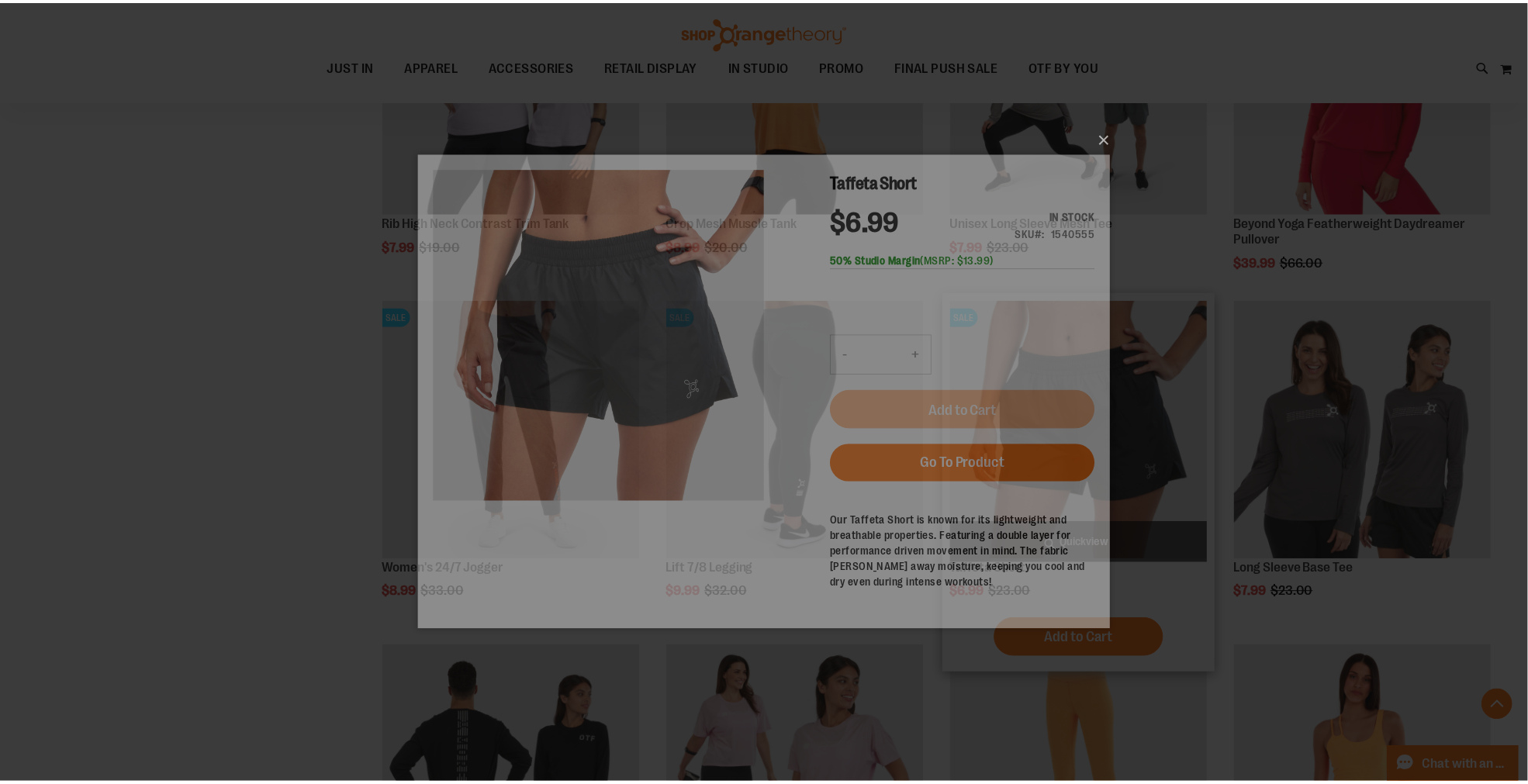
scroll to position [0, 0]
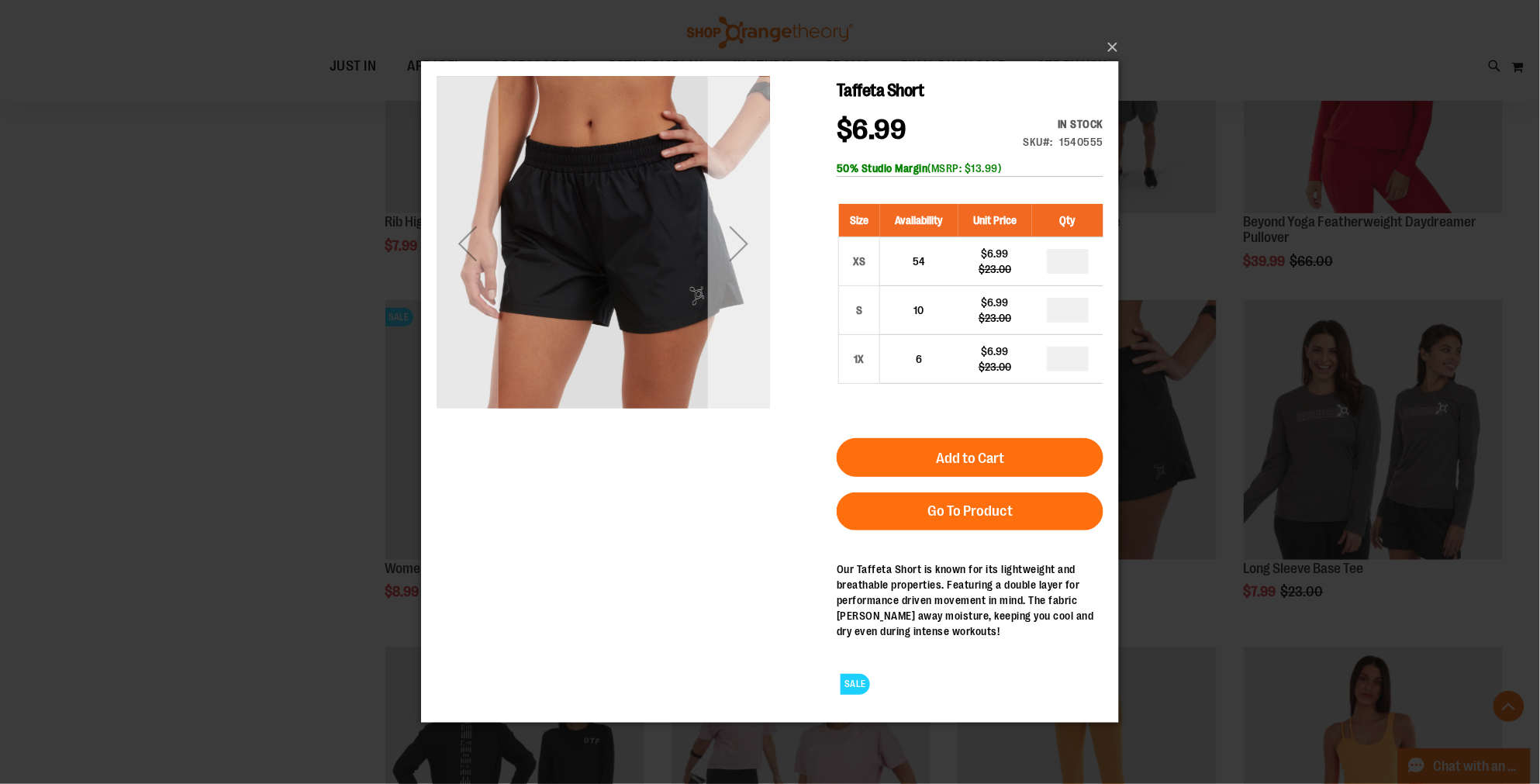
click at [739, 243] on div "Next" at bounding box center [738, 243] width 62 height 62
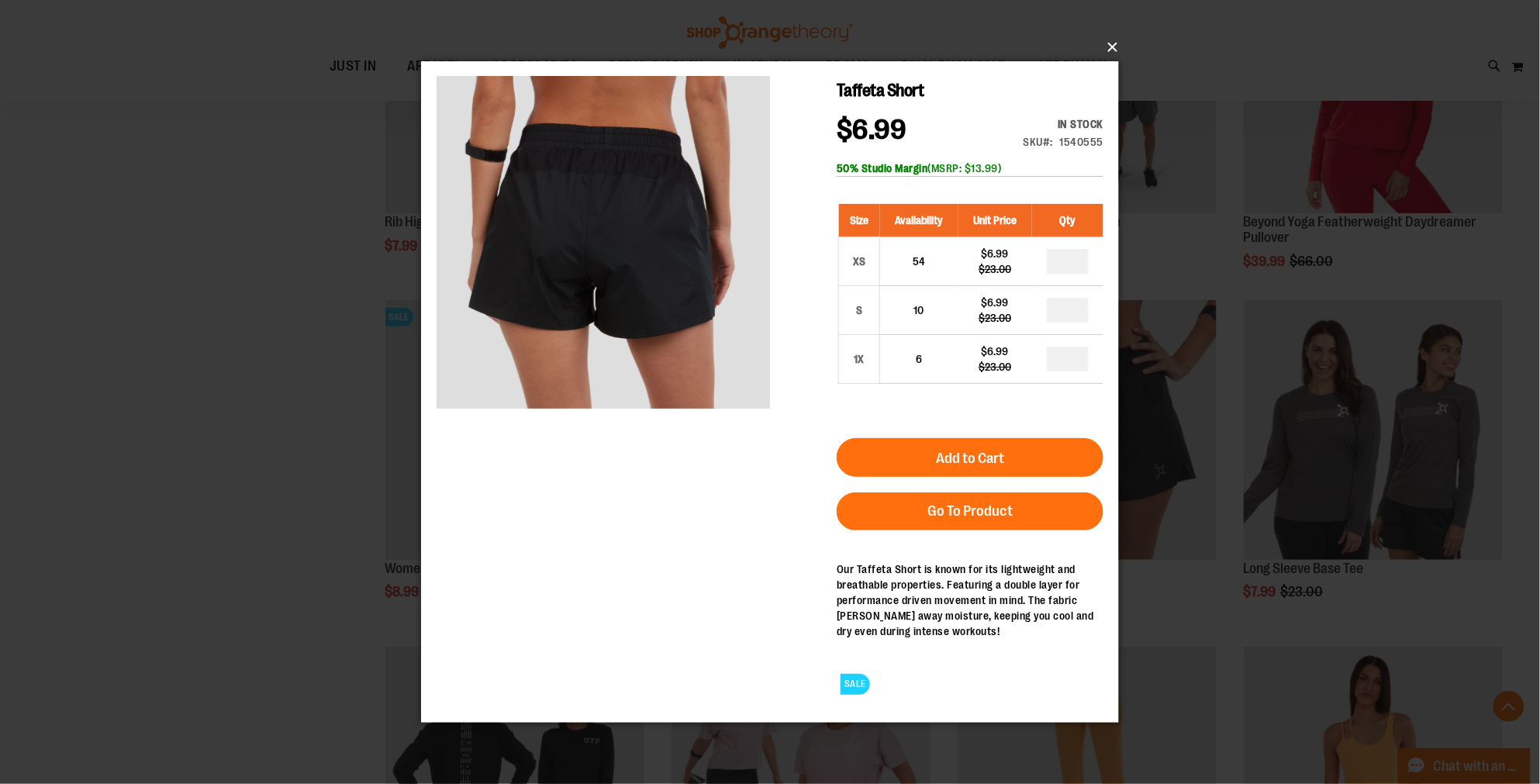
click at [1107, 43] on button "×" at bounding box center [774, 47] width 698 height 34
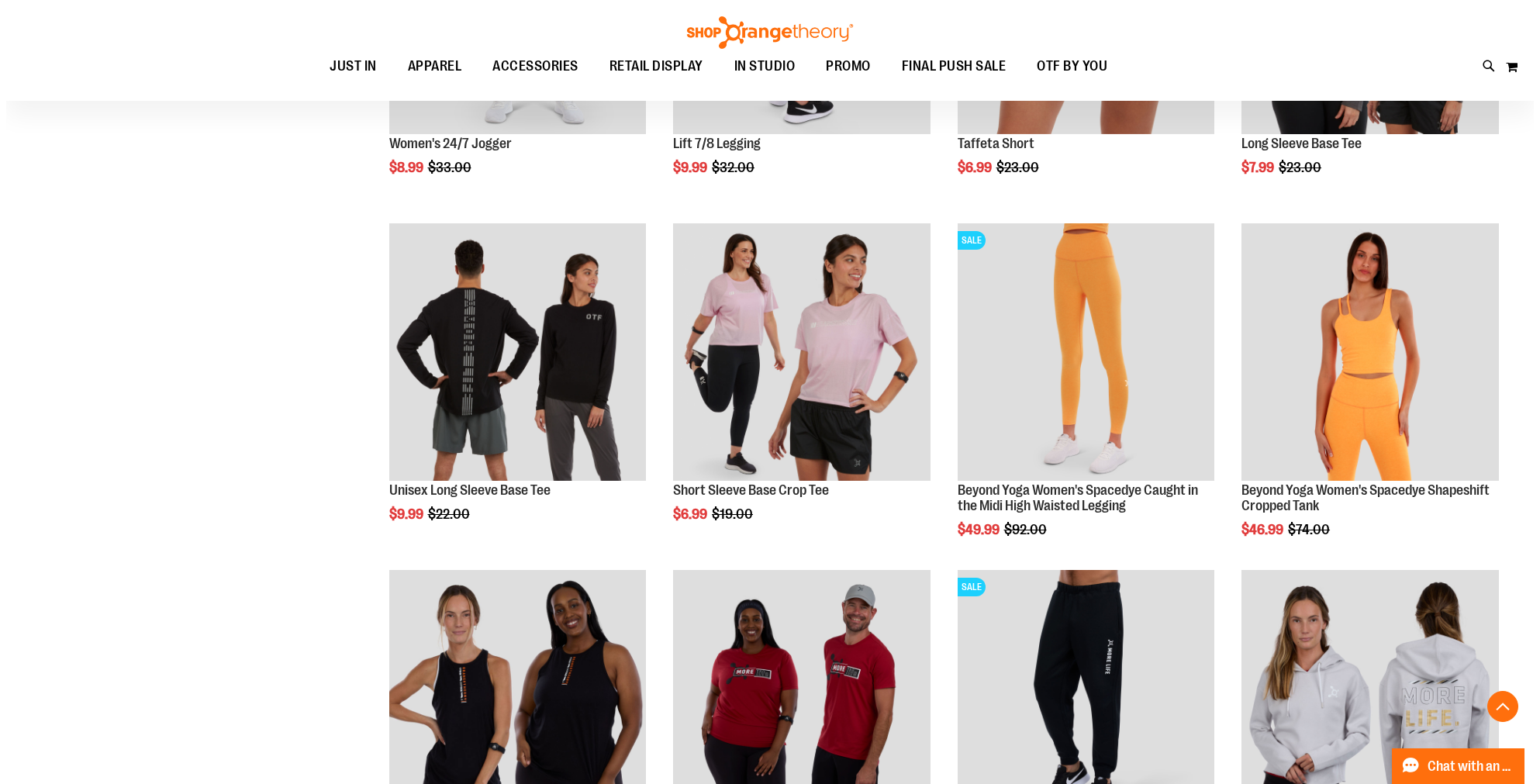
scroll to position [1485, 0]
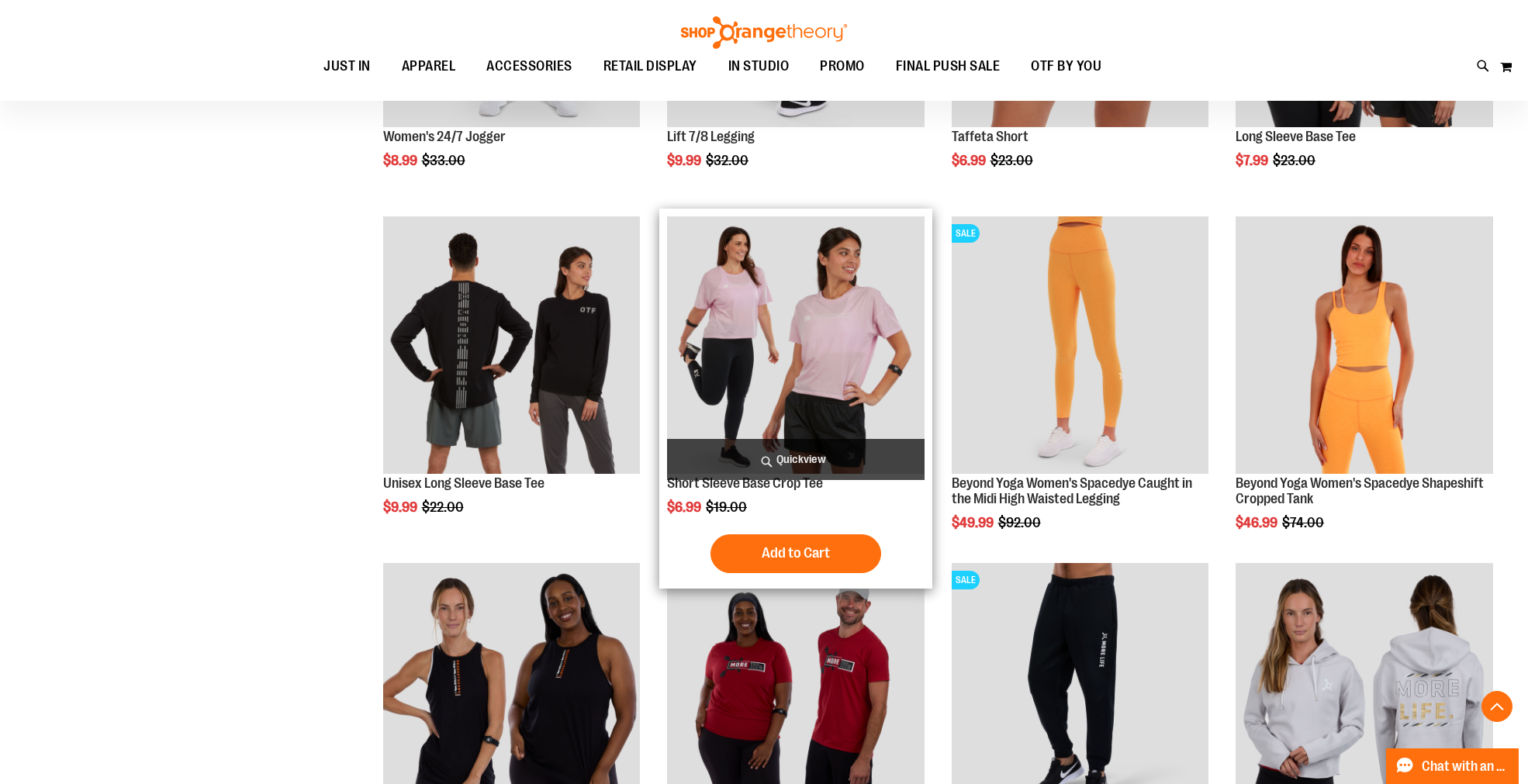
click at [816, 454] on span "Quickview" at bounding box center [796, 459] width 257 height 41
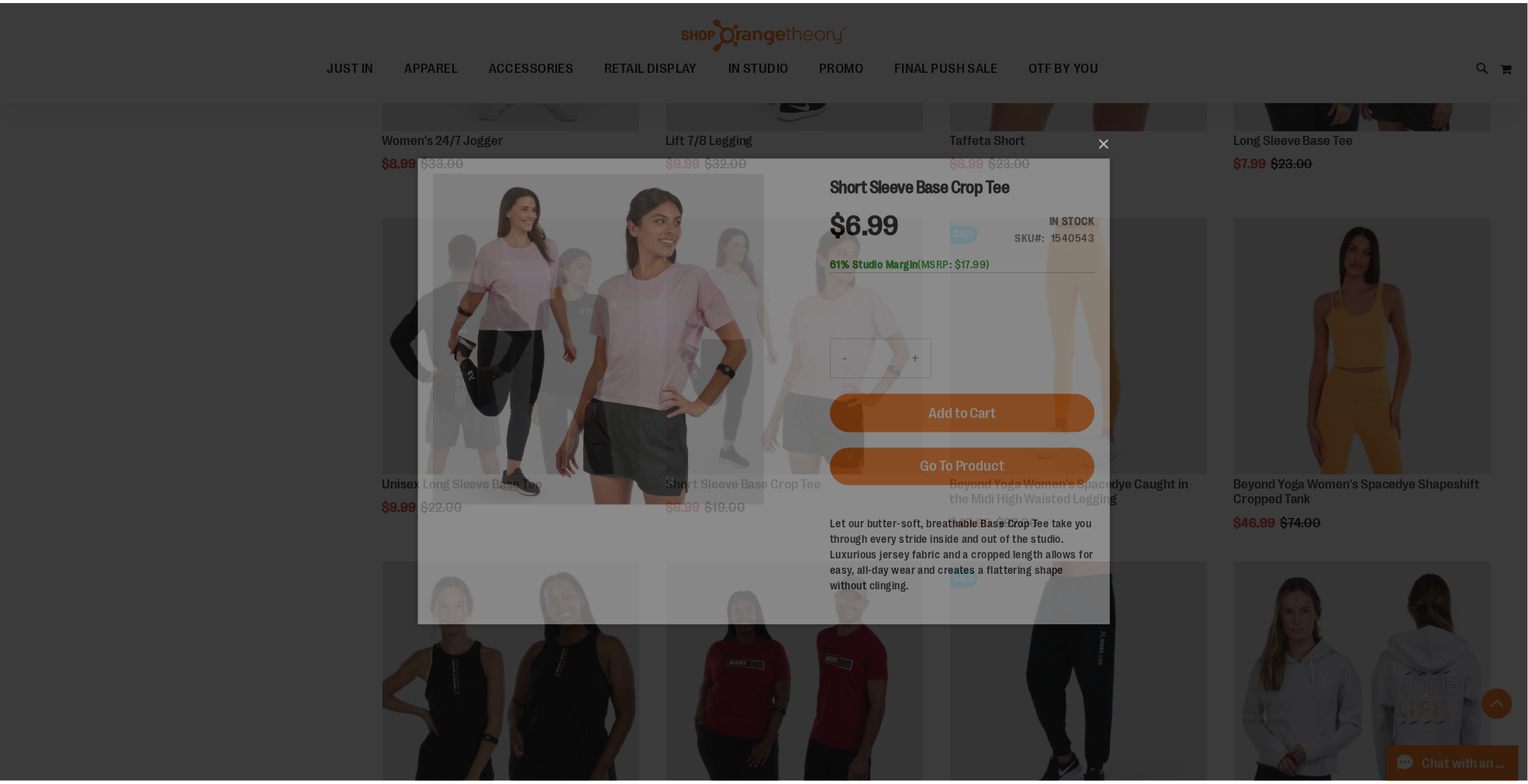
scroll to position [0, 0]
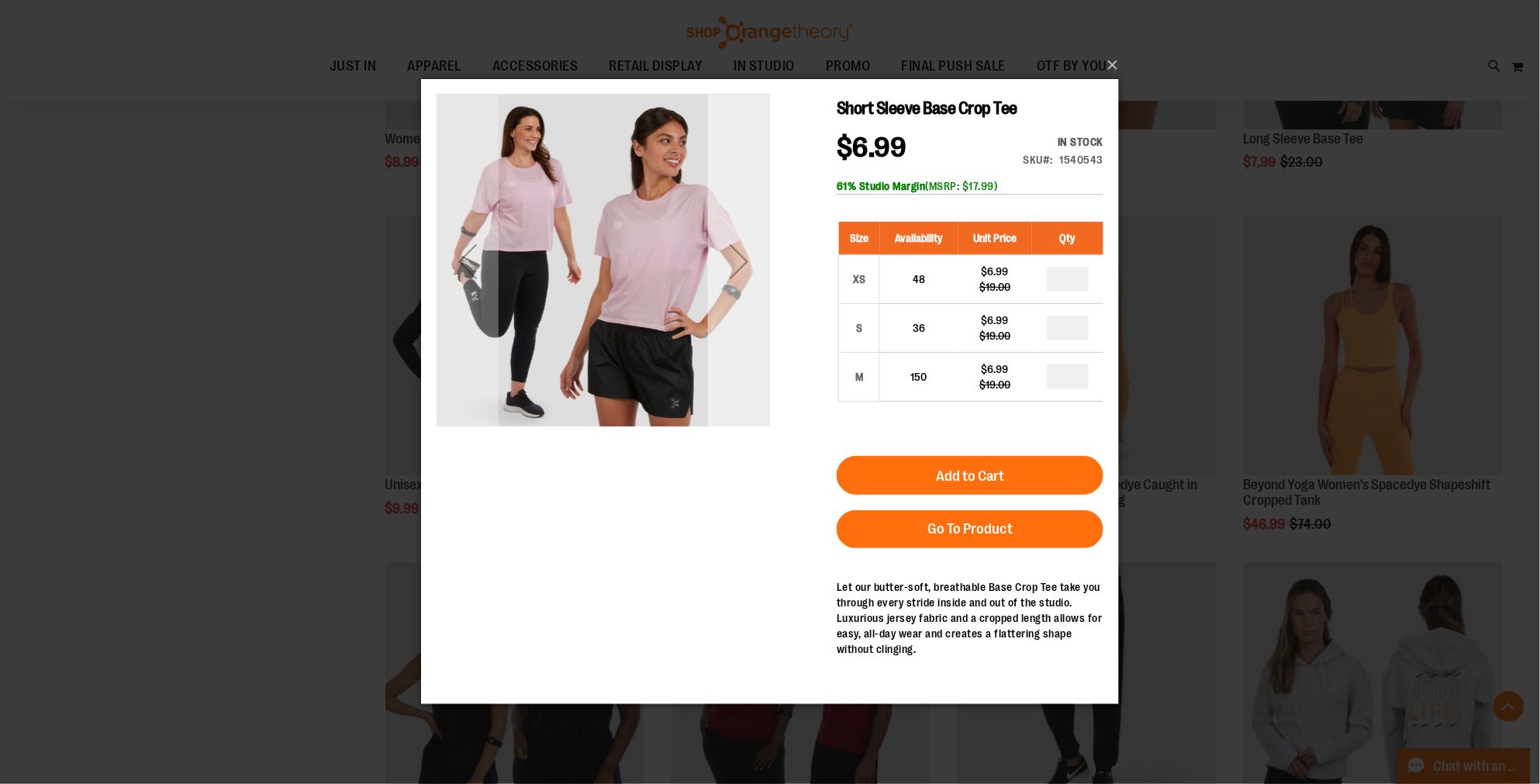
click at [739, 300] on div "Next" at bounding box center [738, 261] width 62 height 333
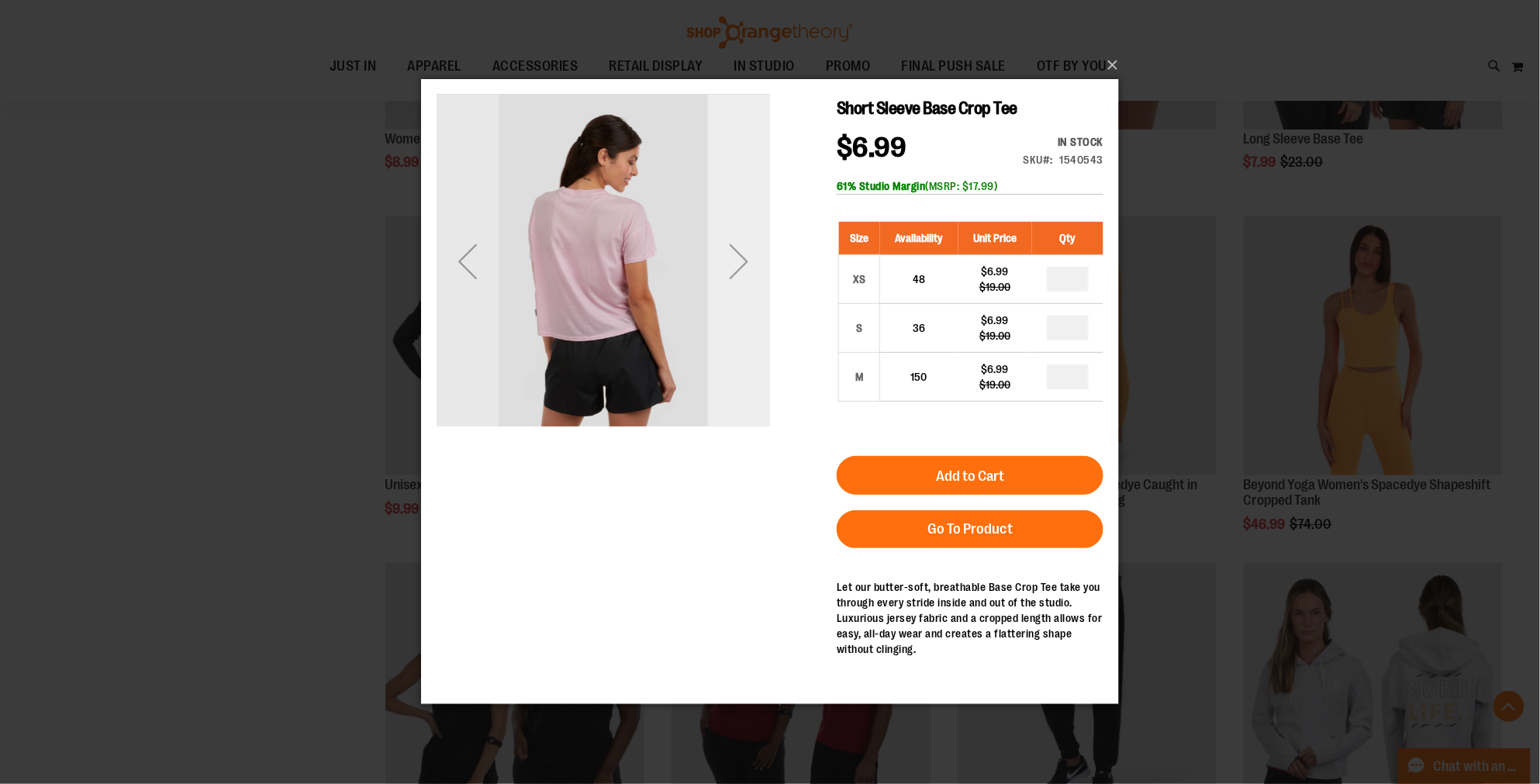
click at [739, 300] on div "Next" at bounding box center [738, 261] width 62 height 333
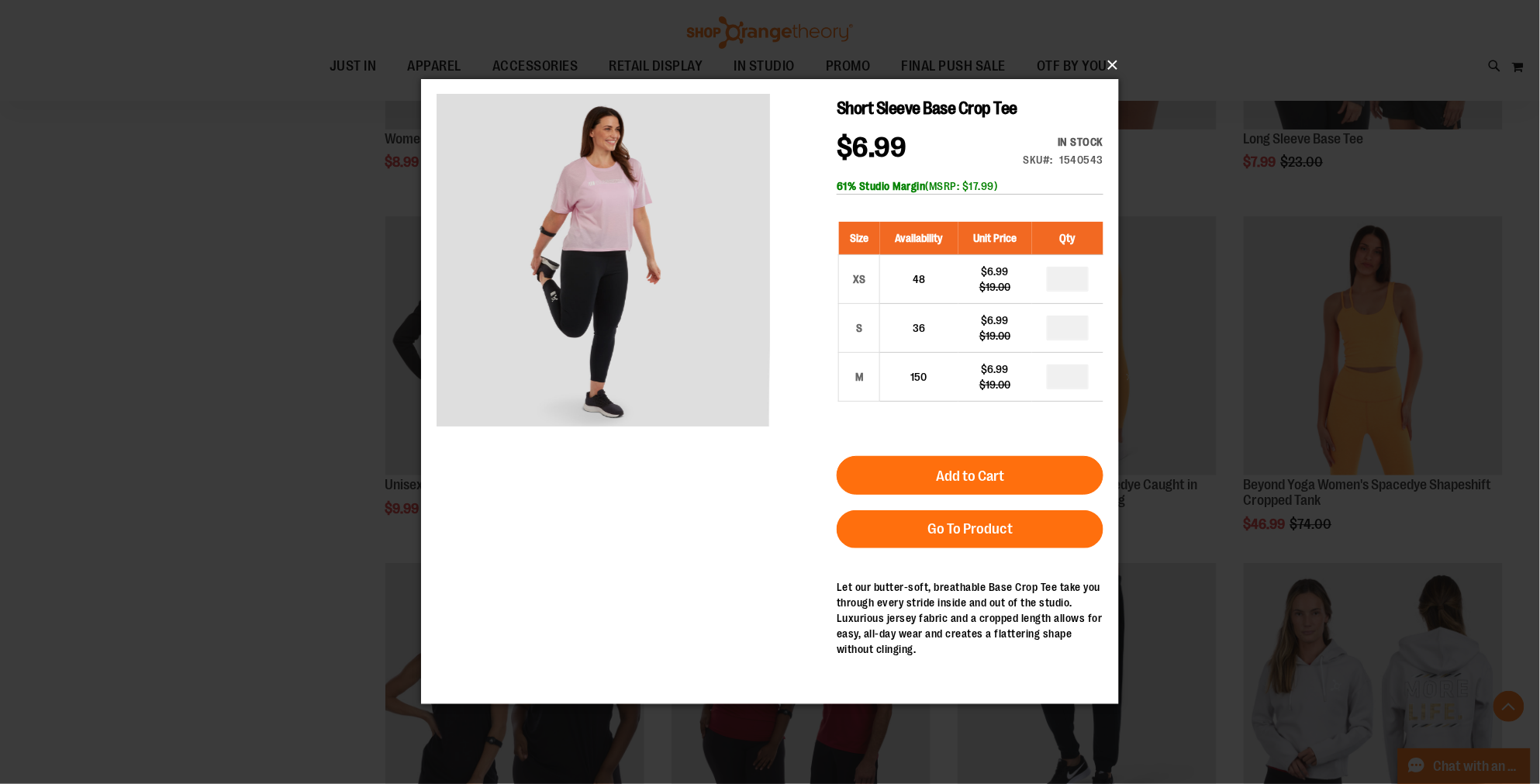
click at [1114, 68] on button "×" at bounding box center [774, 65] width 698 height 34
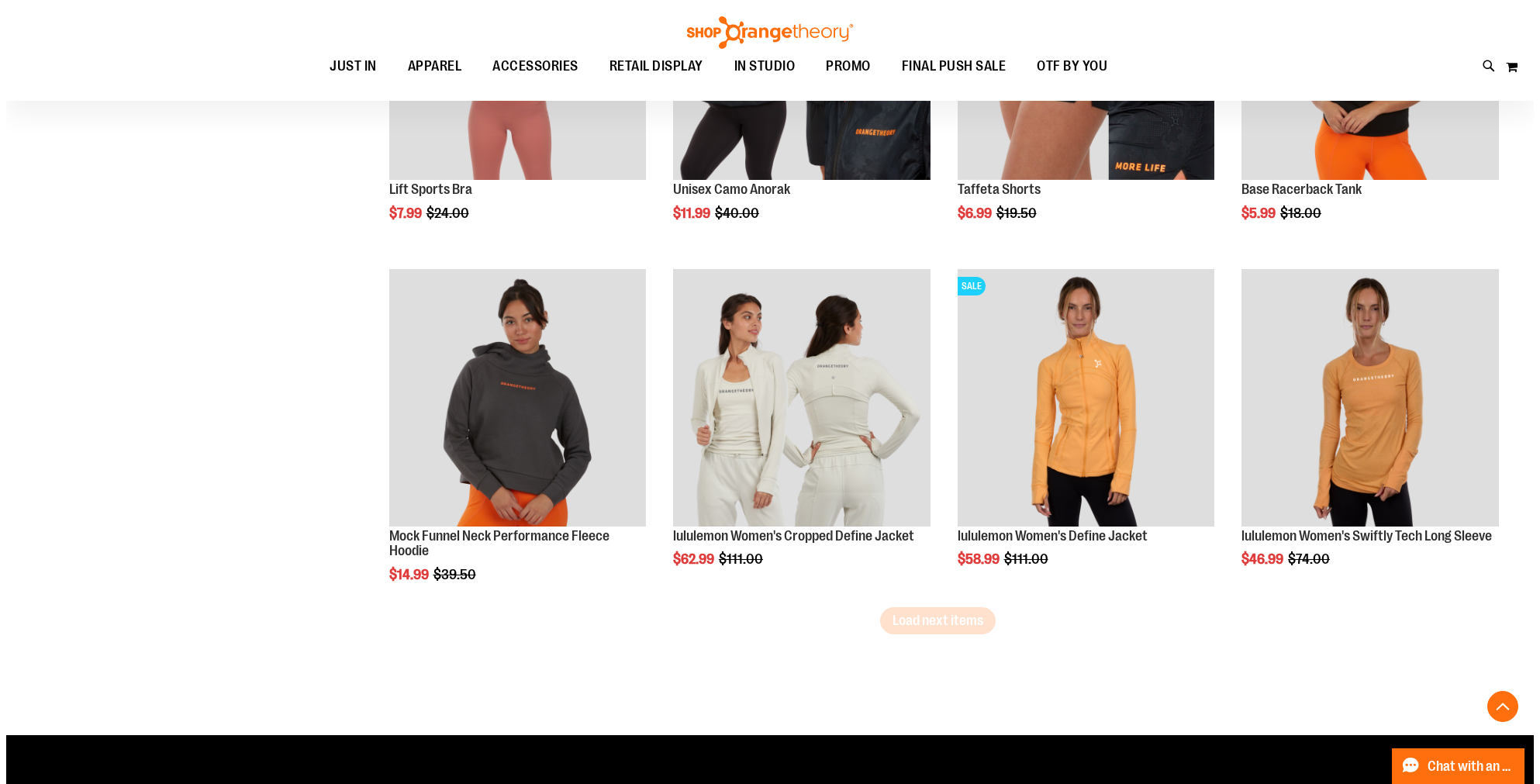
scroll to position [2863, 0]
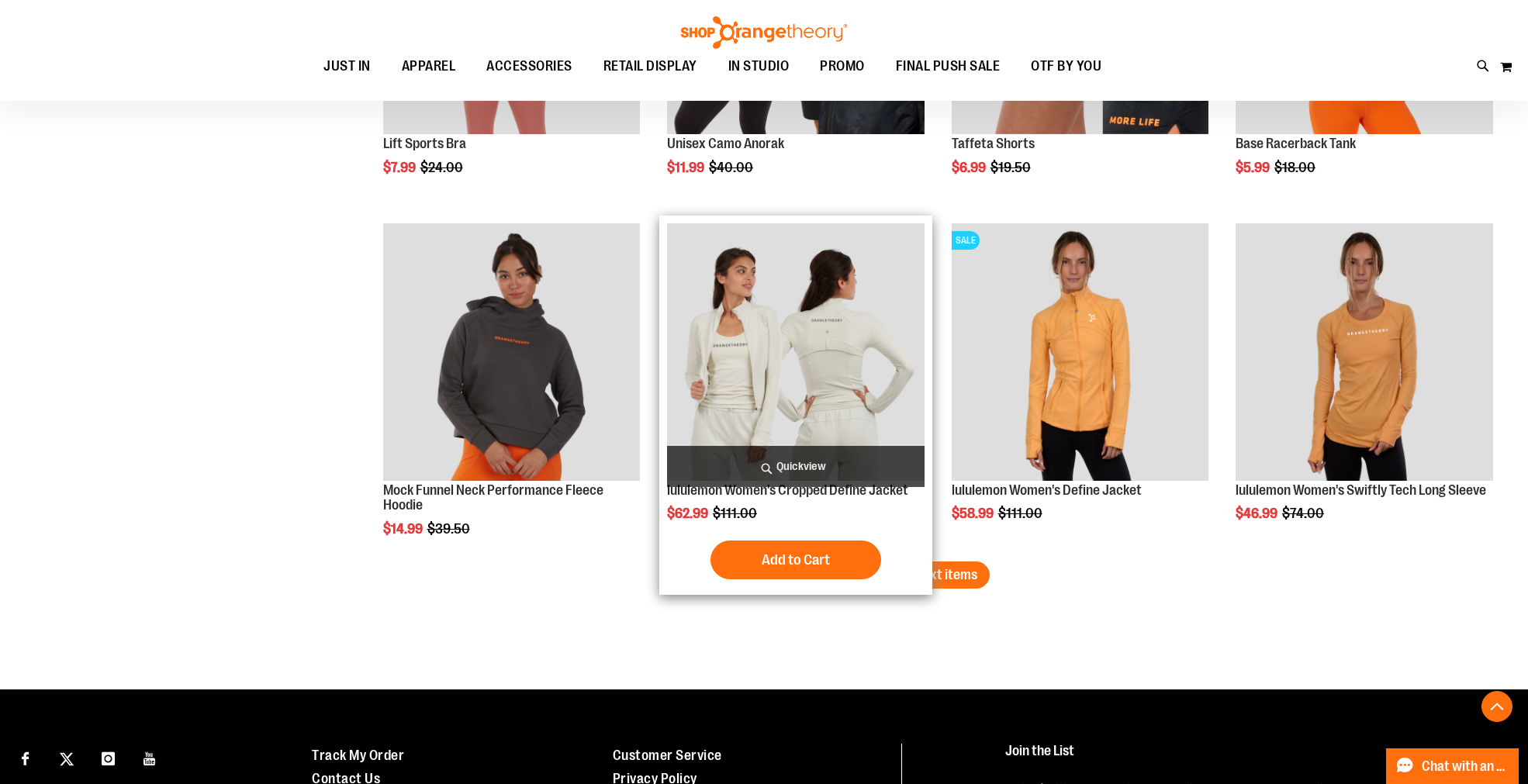
click at [841, 463] on span "Quickview" at bounding box center [796, 466] width 257 height 41
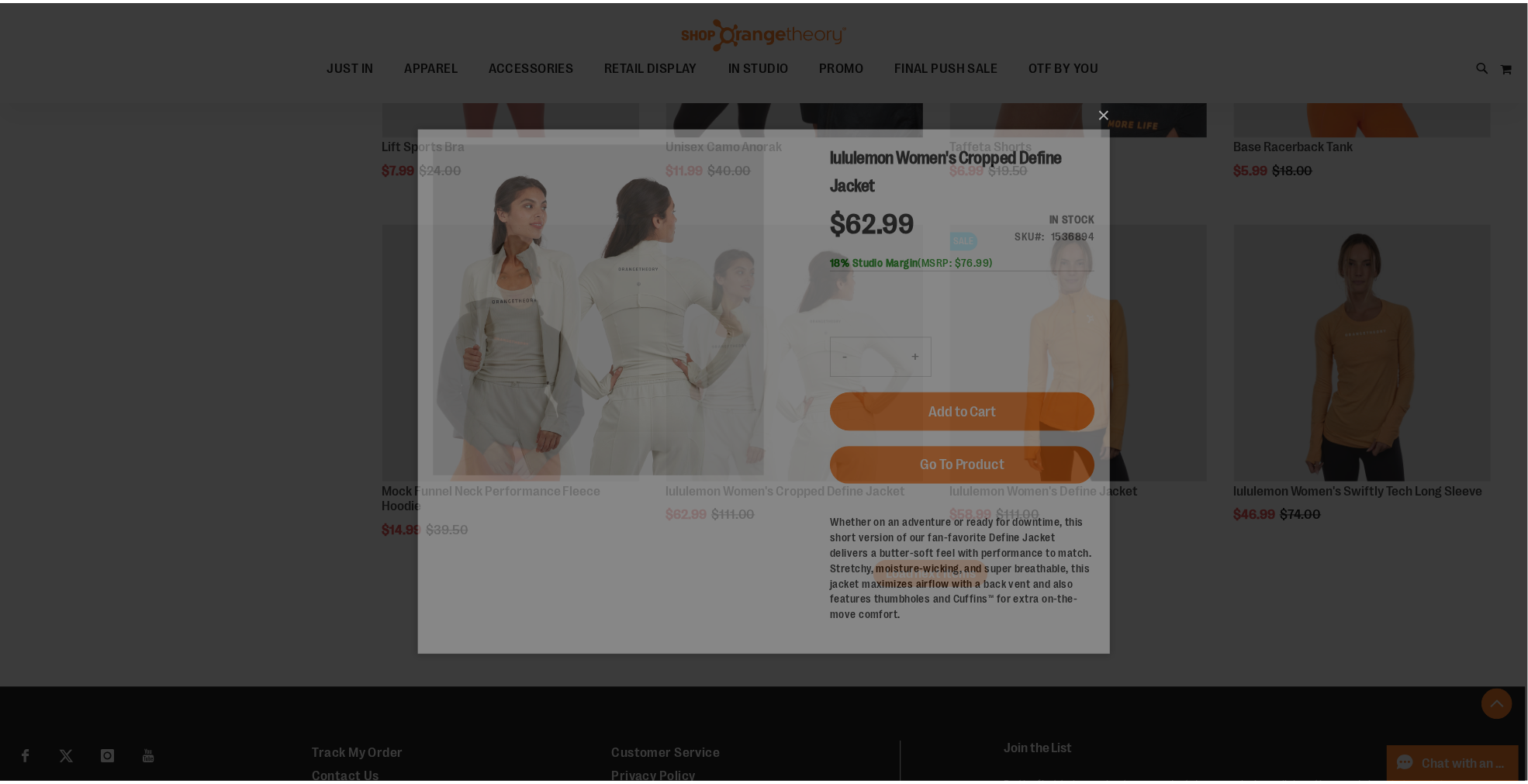
scroll to position [0, 0]
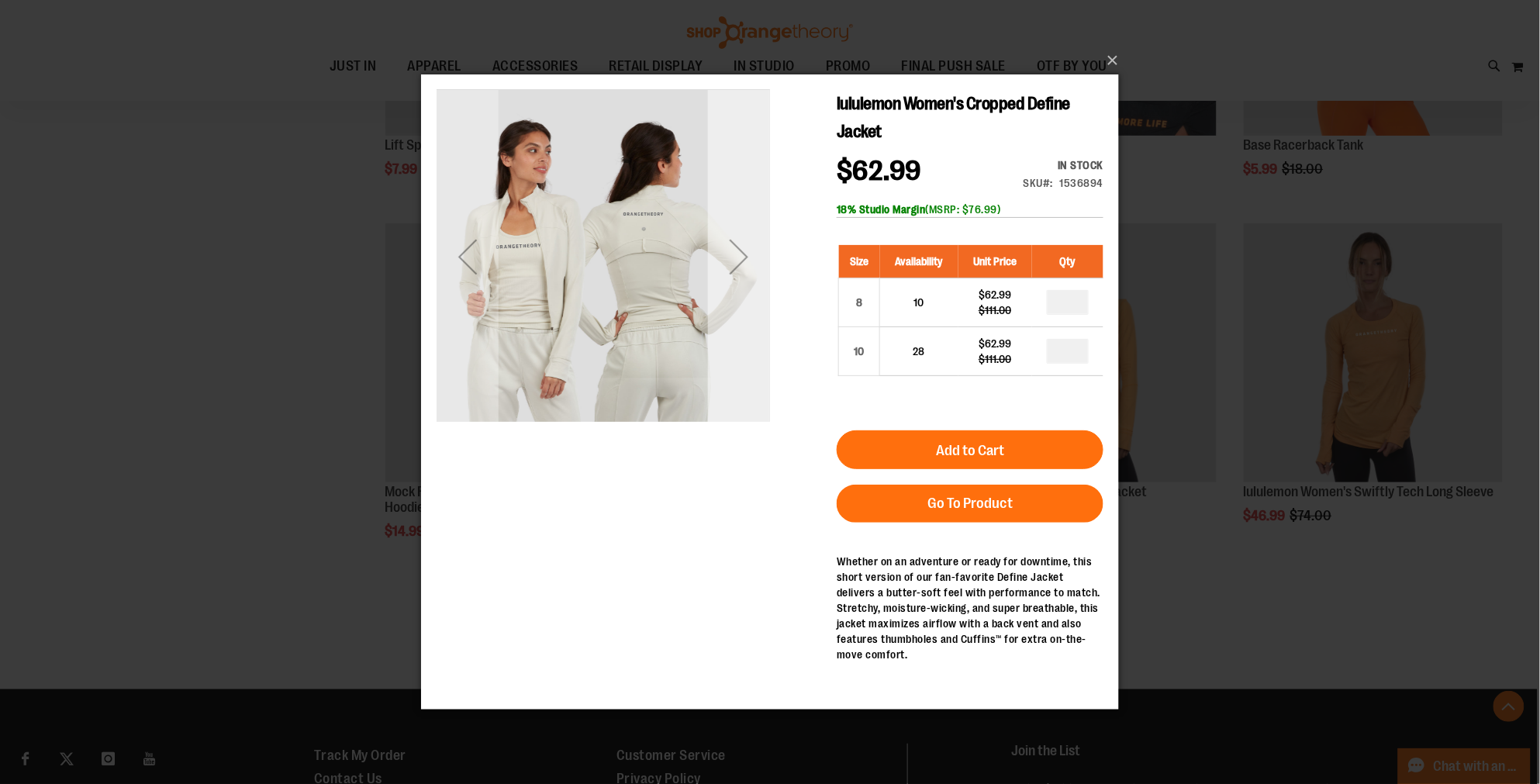
click at [731, 298] on div "Next" at bounding box center [738, 255] width 62 height 333
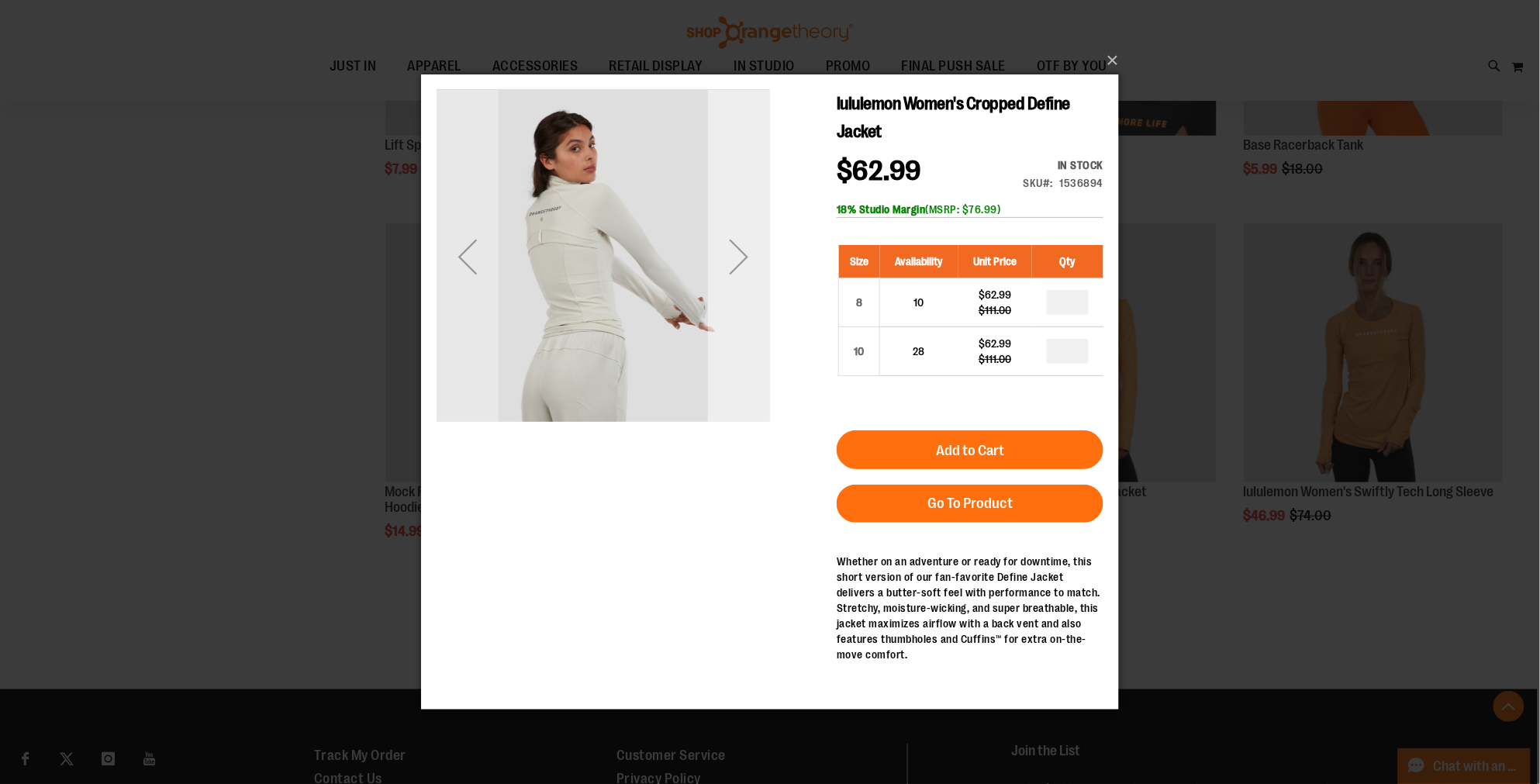
click at [731, 298] on div "Next" at bounding box center [738, 255] width 62 height 333
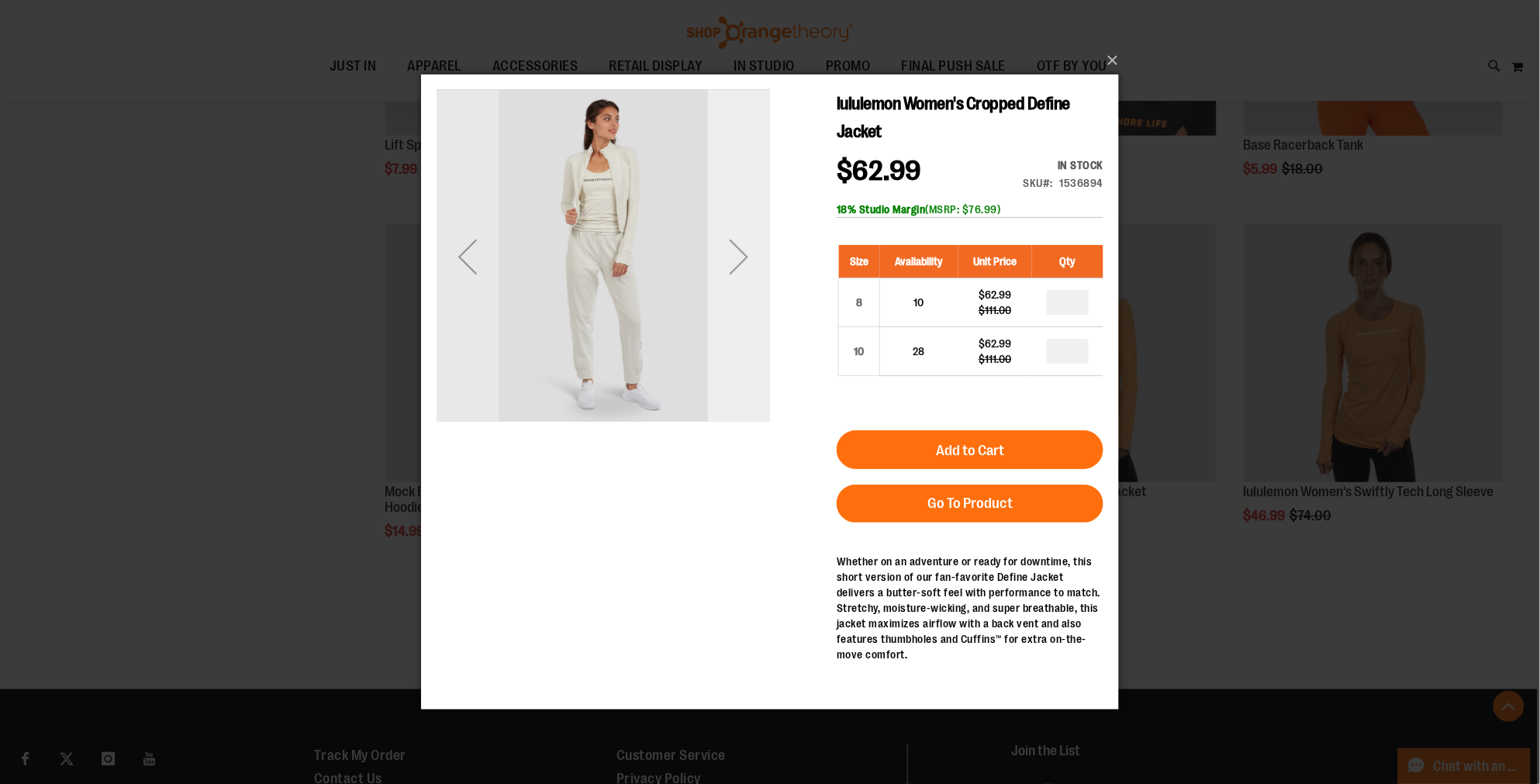
click at [731, 298] on div "Next" at bounding box center [738, 255] width 62 height 333
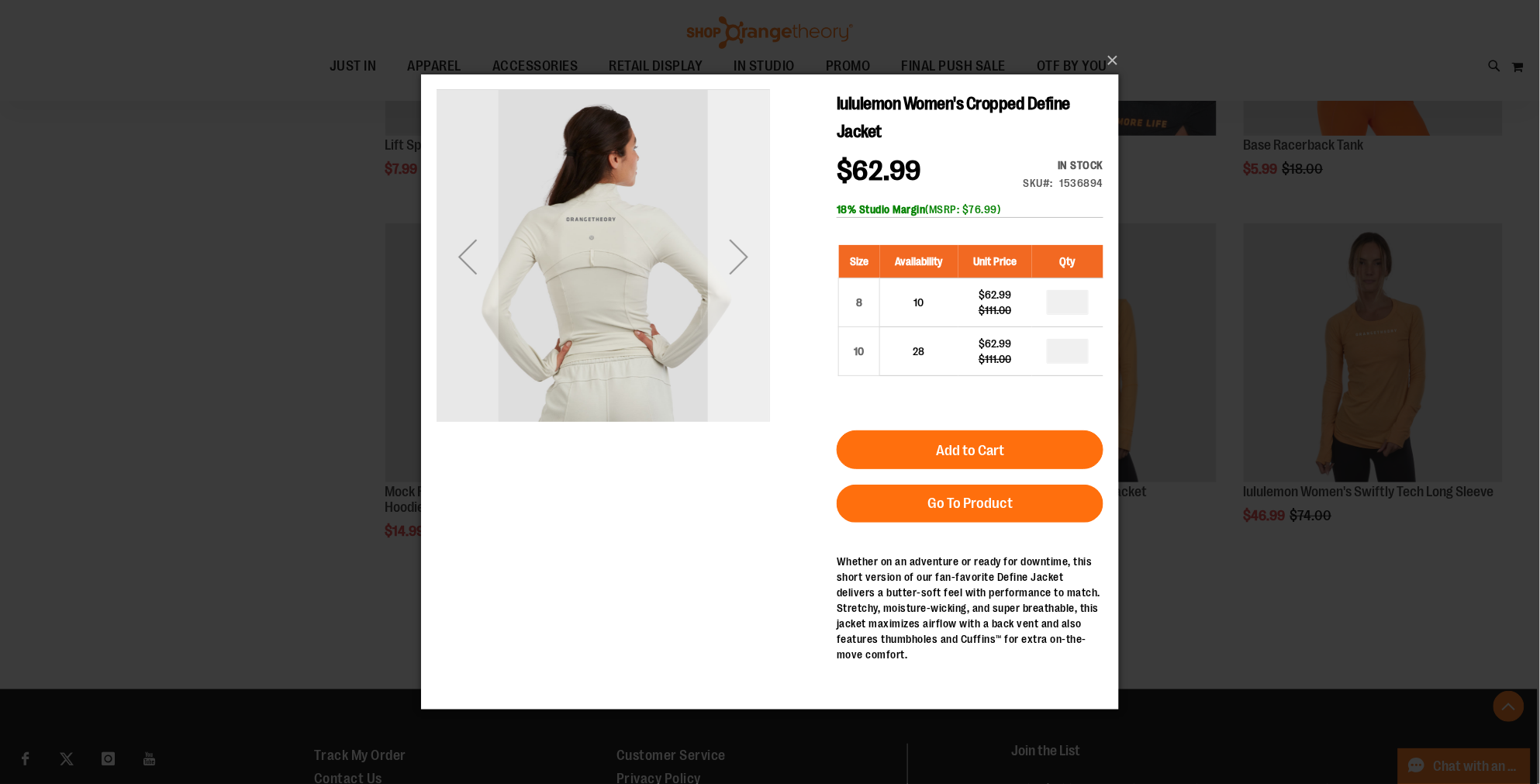
click at [731, 298] on div "Next" at bounding box center [738, 255] width 62 height 333
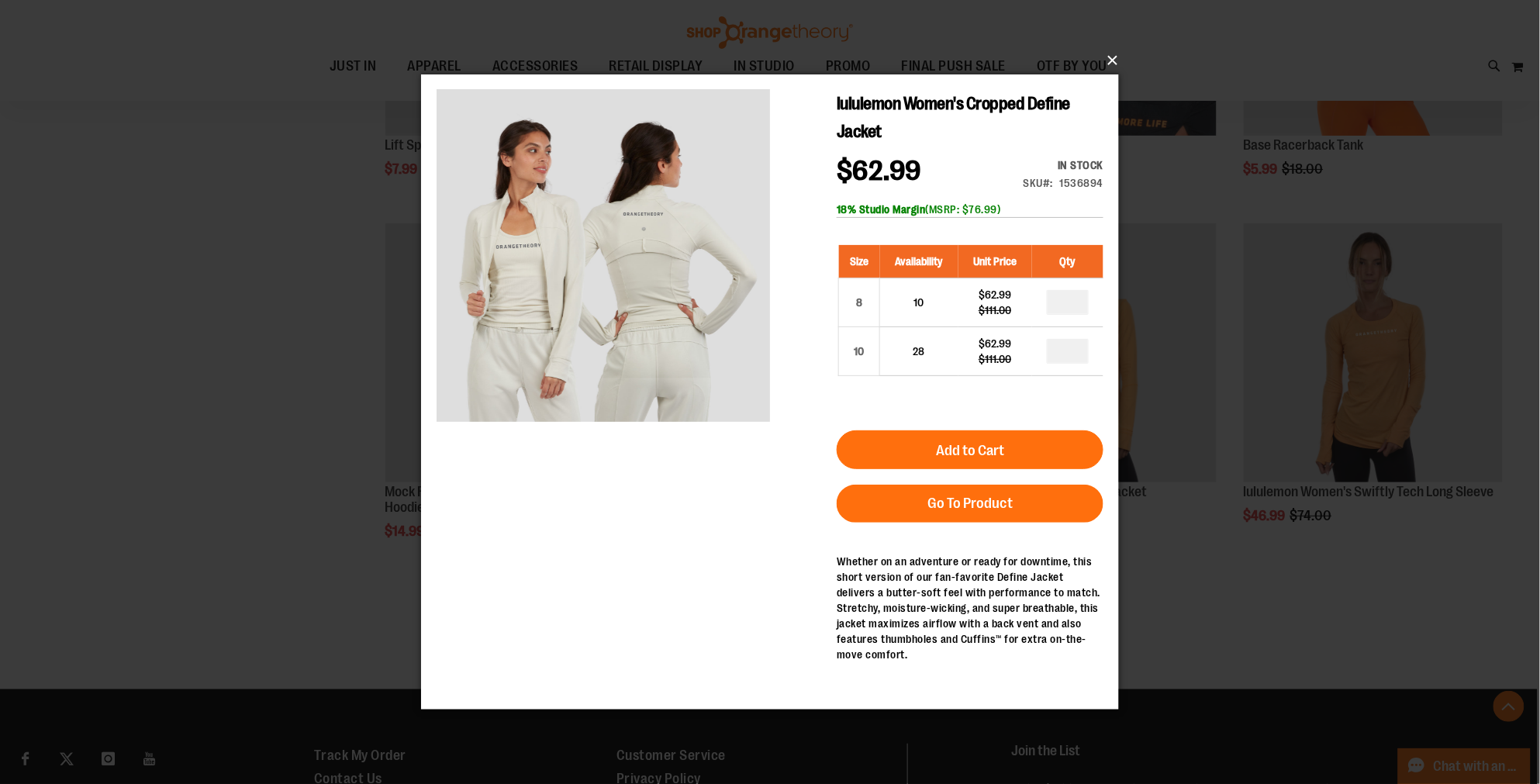
click at [1103, 62] on button "×" at bounding box center [774, 60] width 698 height 34
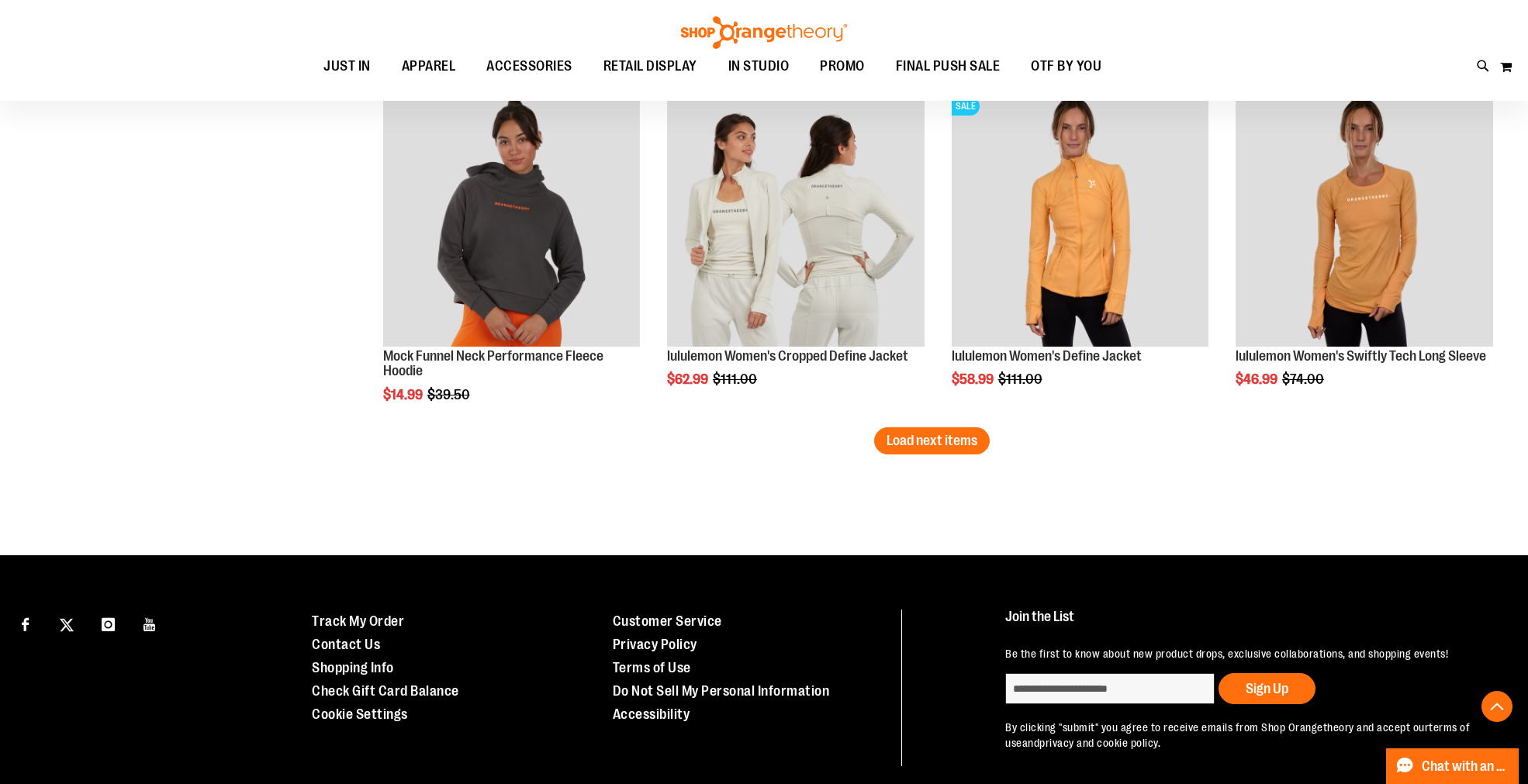
scroll to position [3036, 0]
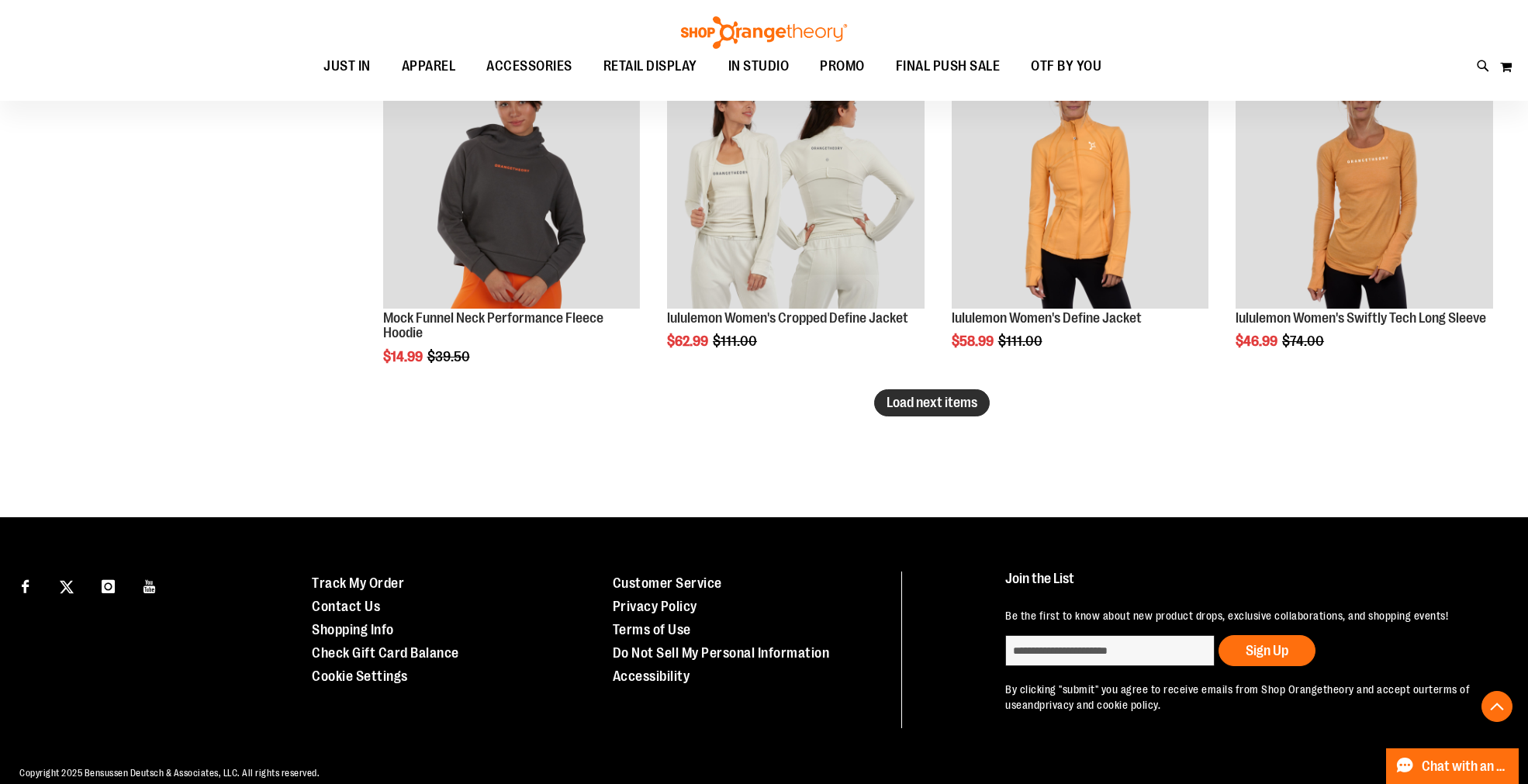
click at [887, 401] on span "Load next items" at bounding box center [931, 402] width 90 height 15
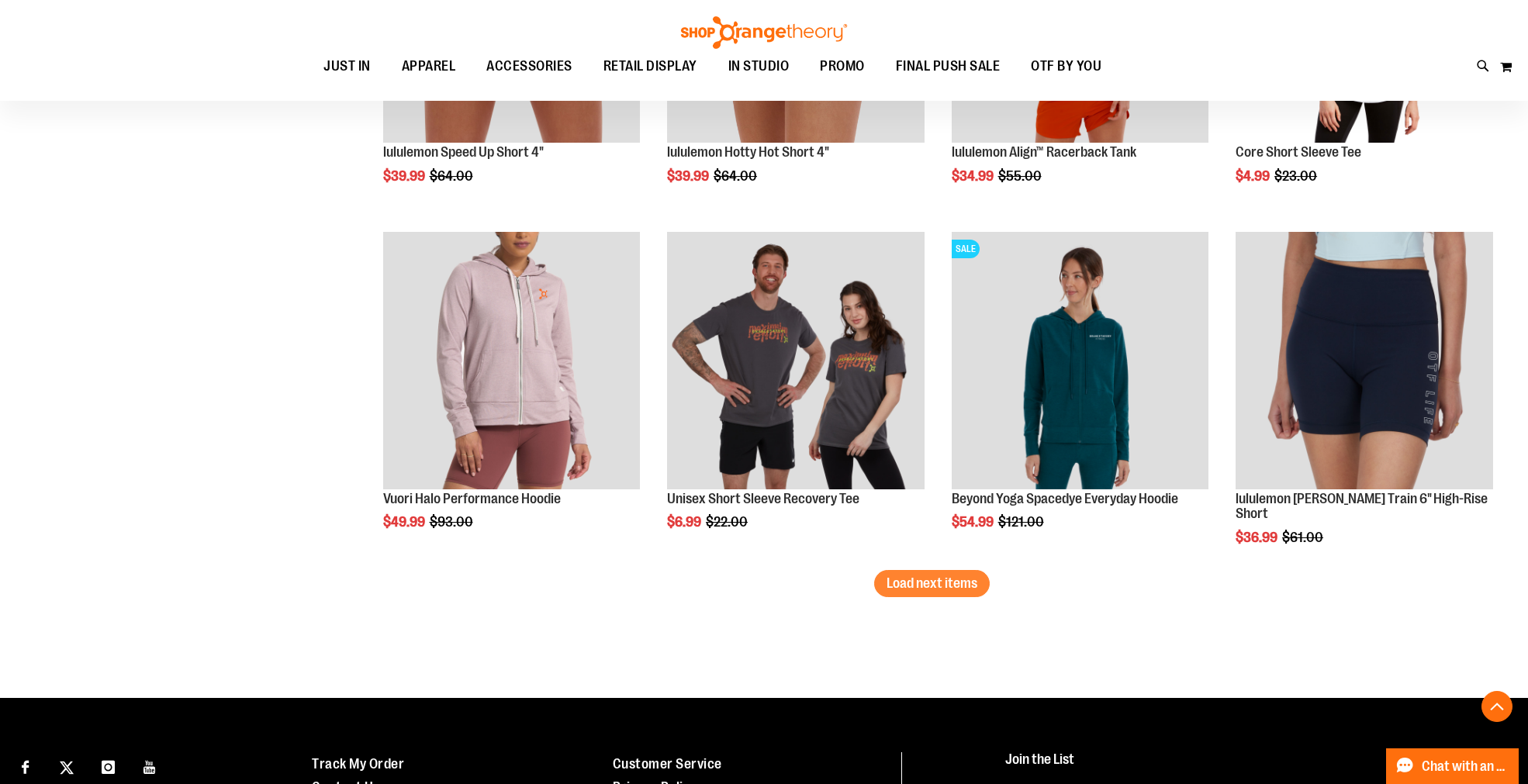
scroll to position [3896, 0]
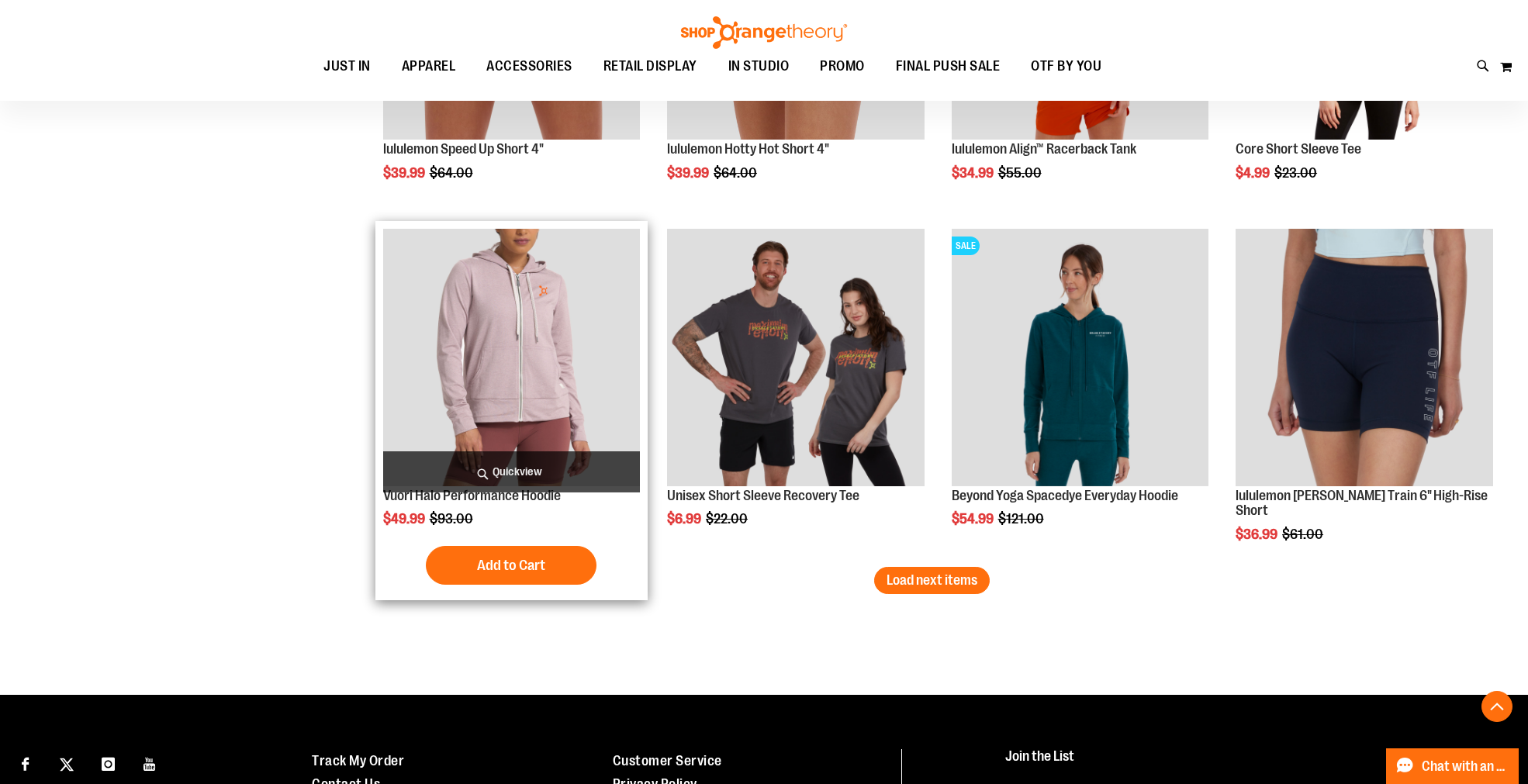
drag, startPoint x: 254, startPoint y: 203, endPoint x: 485, endPoint y: 237, distance: 233.5
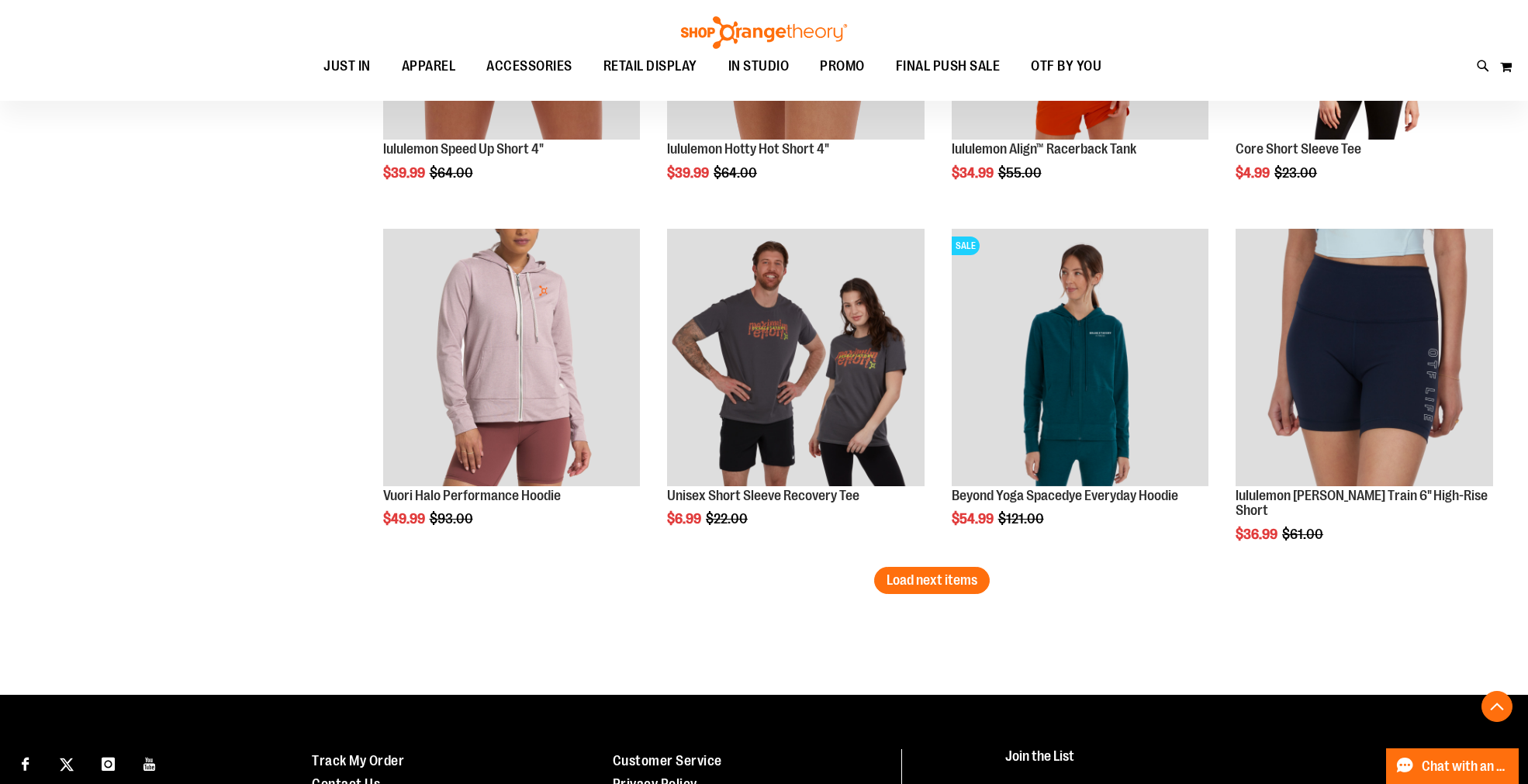
click at [937, 577] on span "Load next items" at bounding box center [931, 580] width 90 height 15
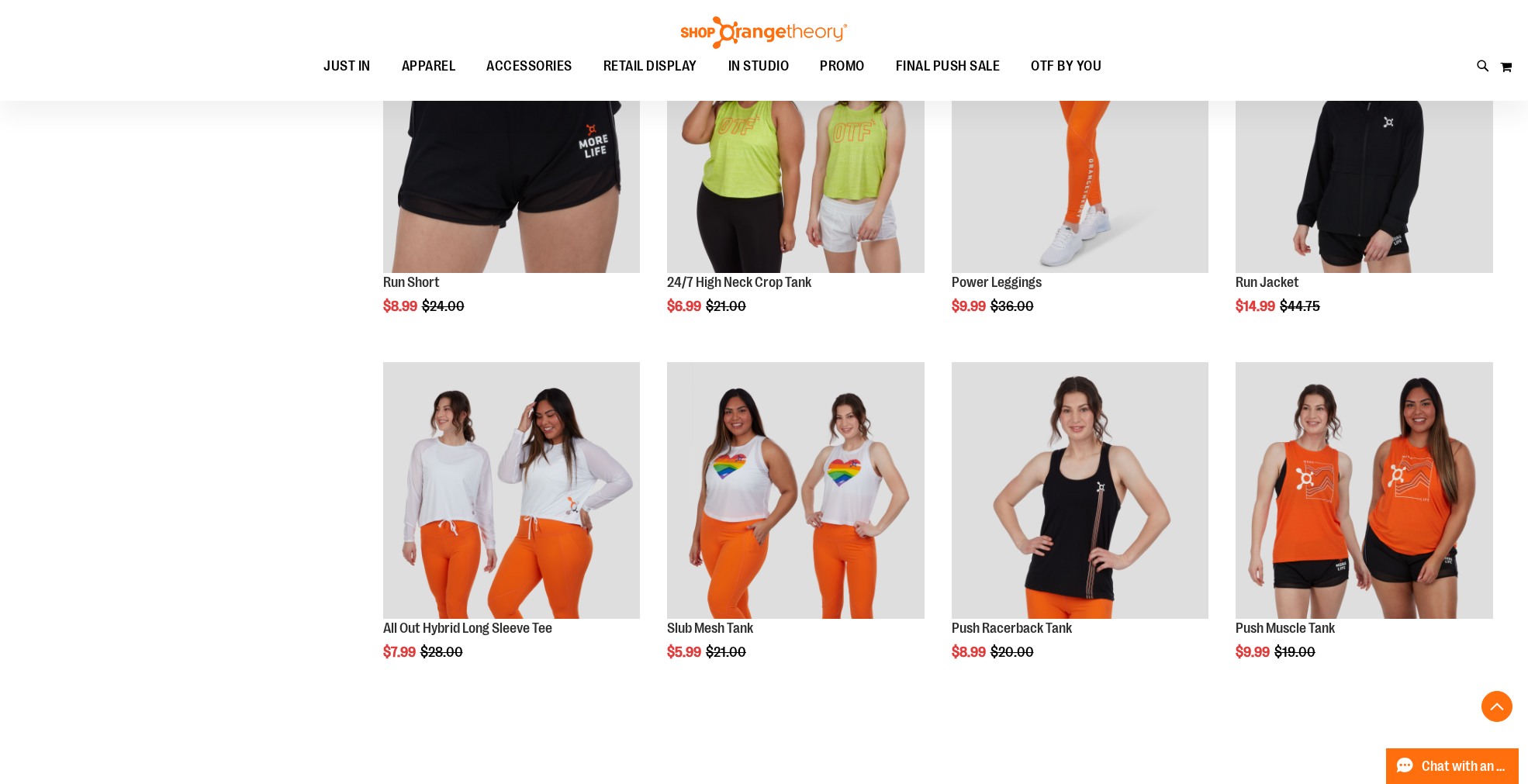
scroll to position [4845, 0]
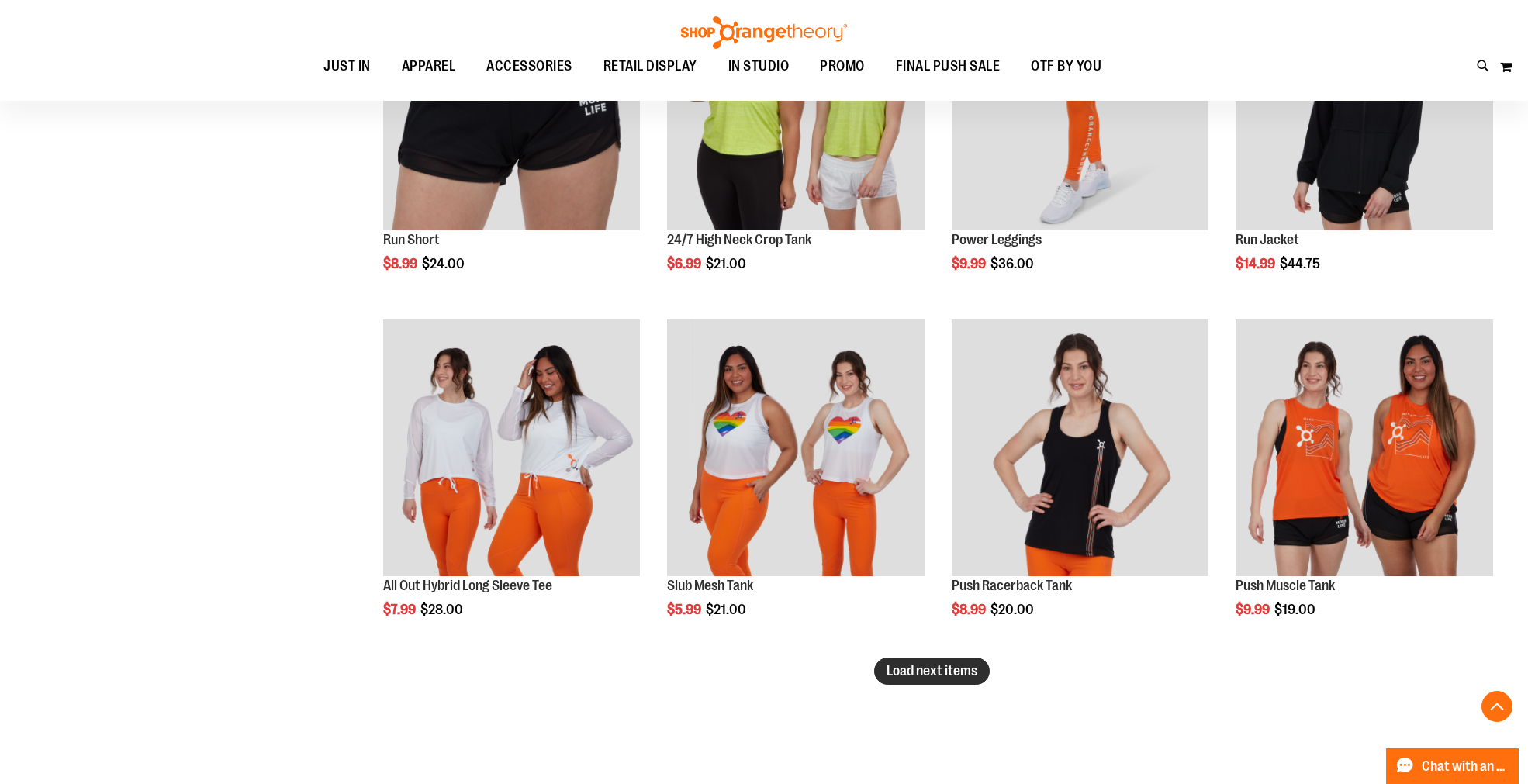
click at [938, 669] on span "Load next items" at bounding box center [931, 670] width 90 height 15
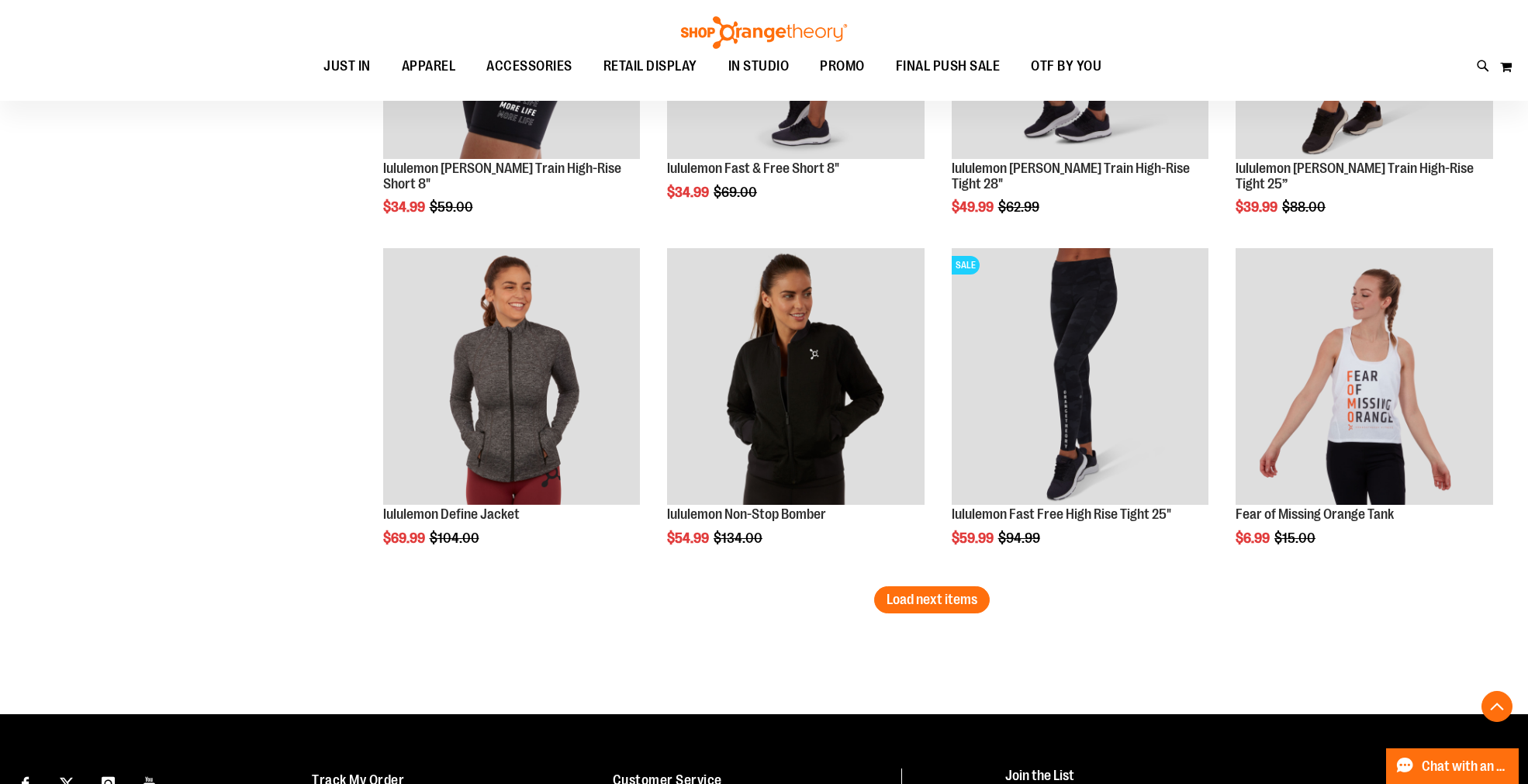
scroll to position [5985, 0]
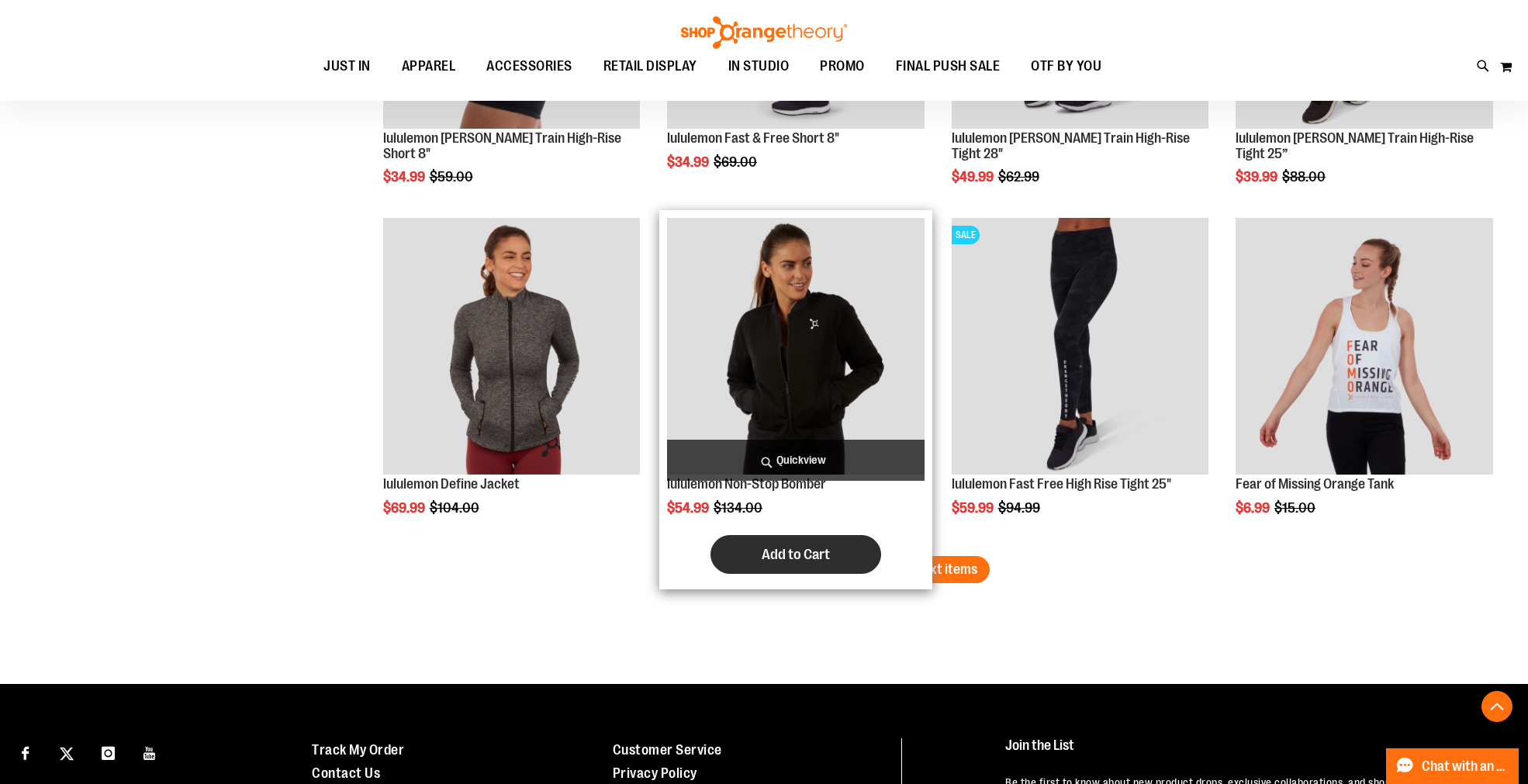
drag, startPoint x: 947, startPoint y: 572, endPoint x: 769, endPoint y: 548, distance: 179.6
click at [947, 572] on span "Load next items" at bounding box center [931, 568] width 90 height 15
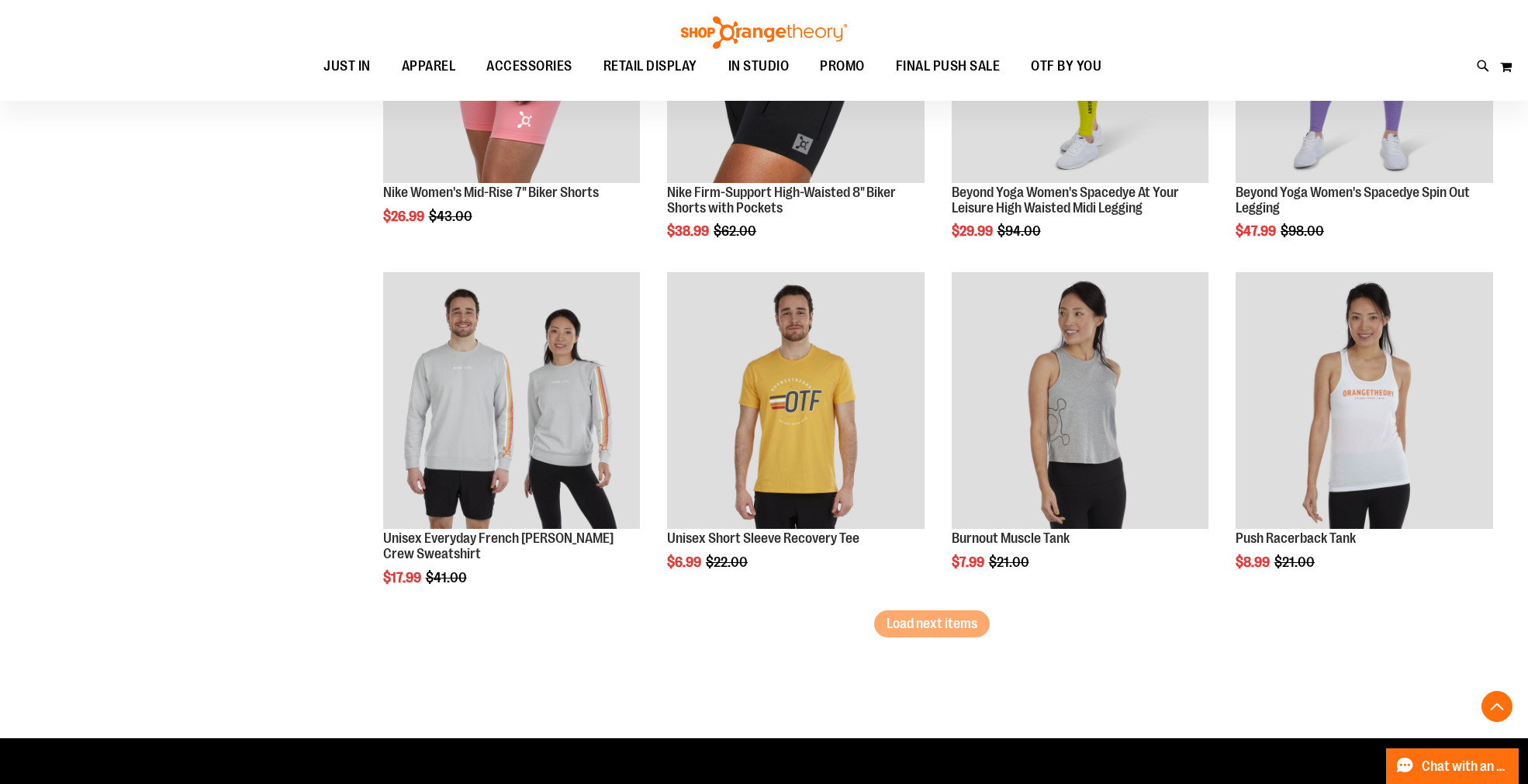
scroll to position [7019, 0]
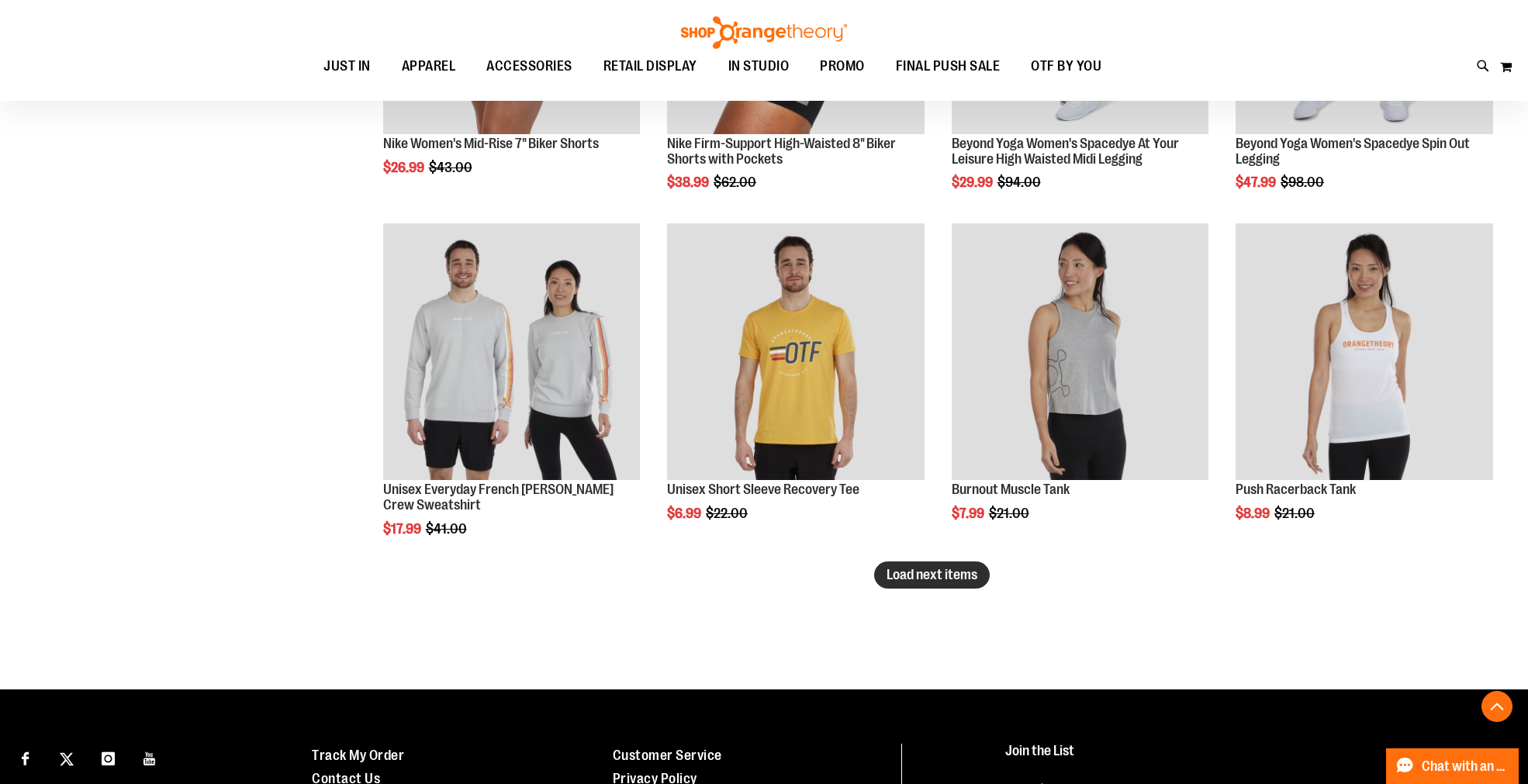
click at [897, 578] on span "Load next items" at bounding box center [931, 574] width 90 height 15
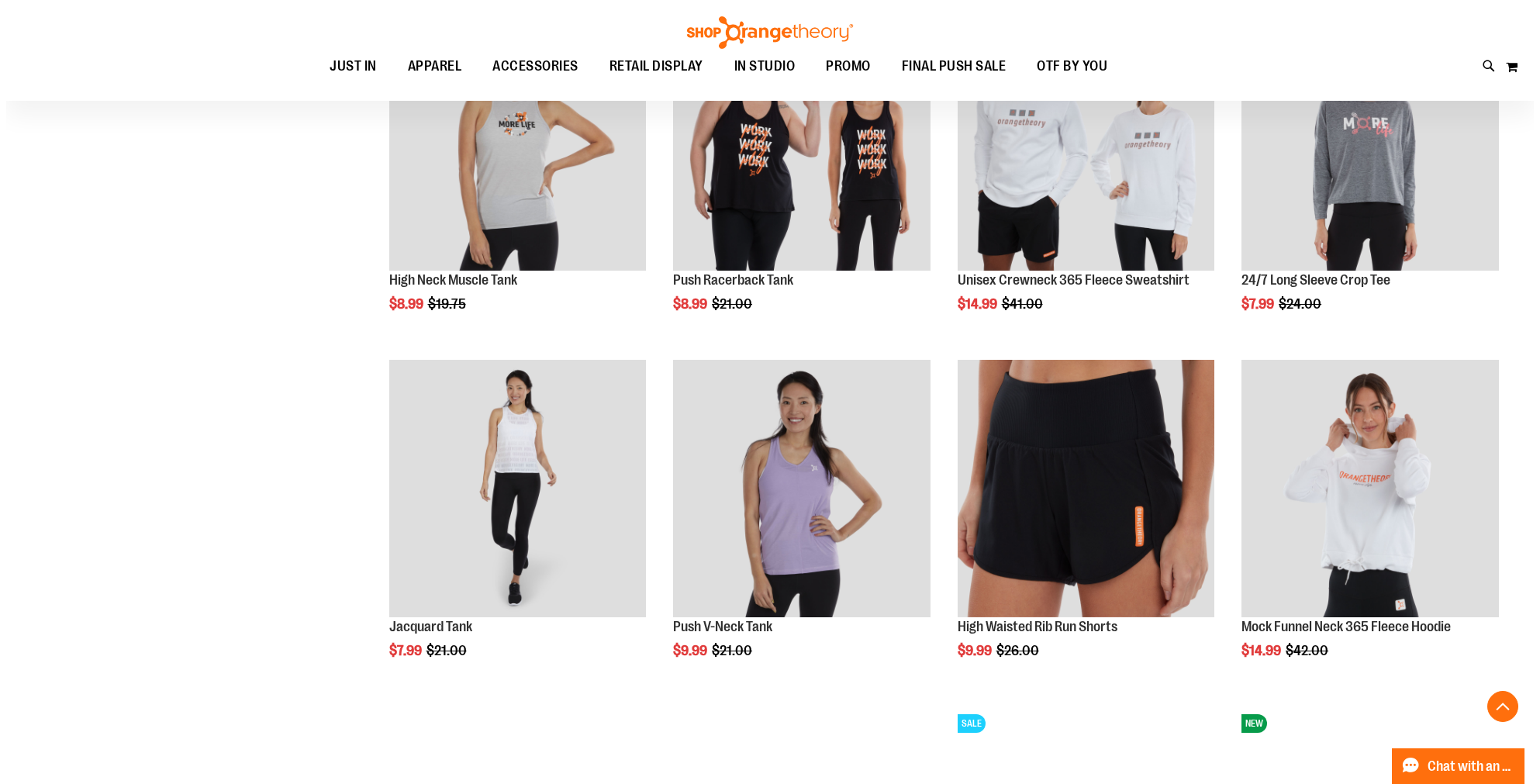
scroll to position [7621, 0]
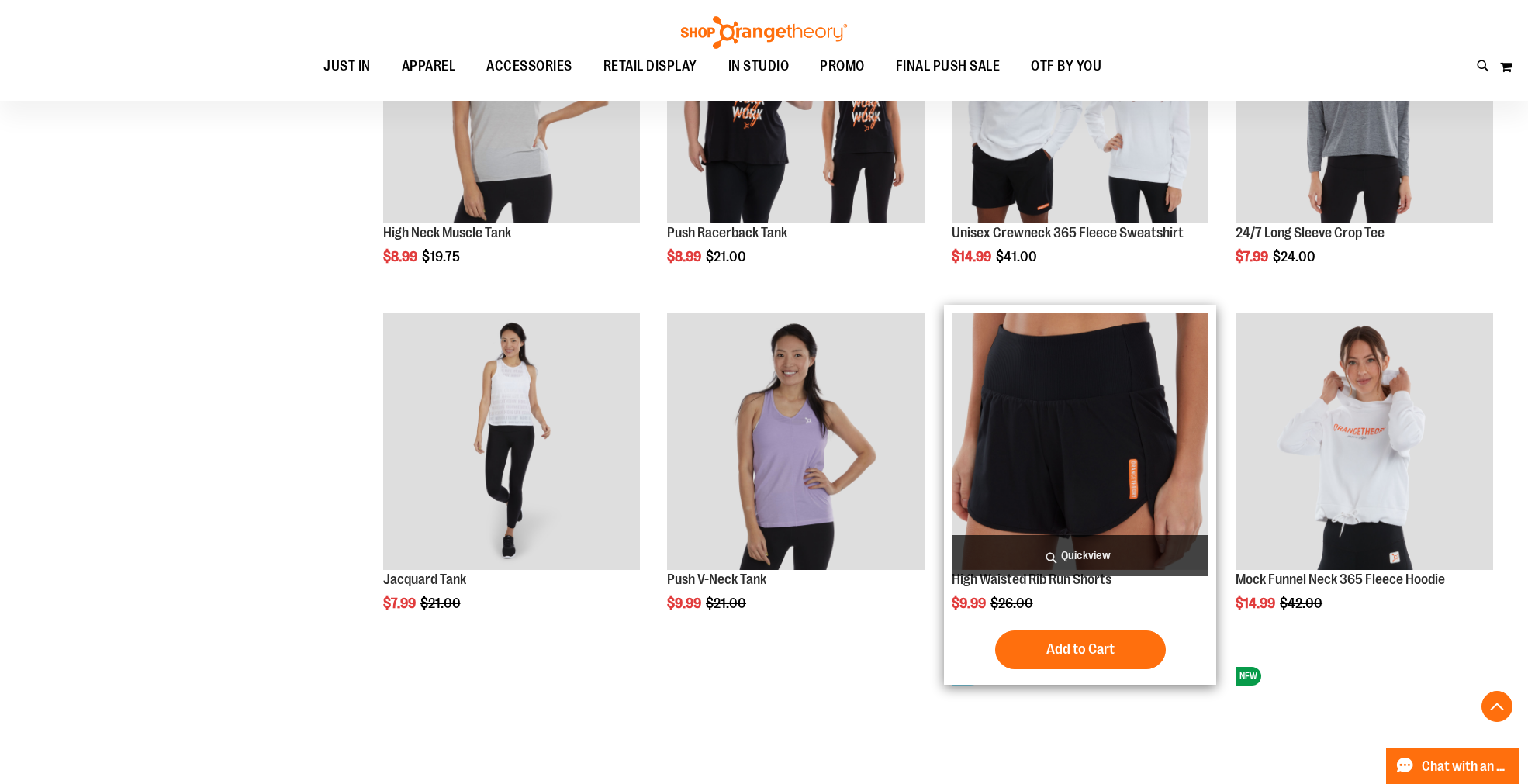
click at [1047, 554] on span "Quickview" at bounding box center [1080, 555] width 257 height 41
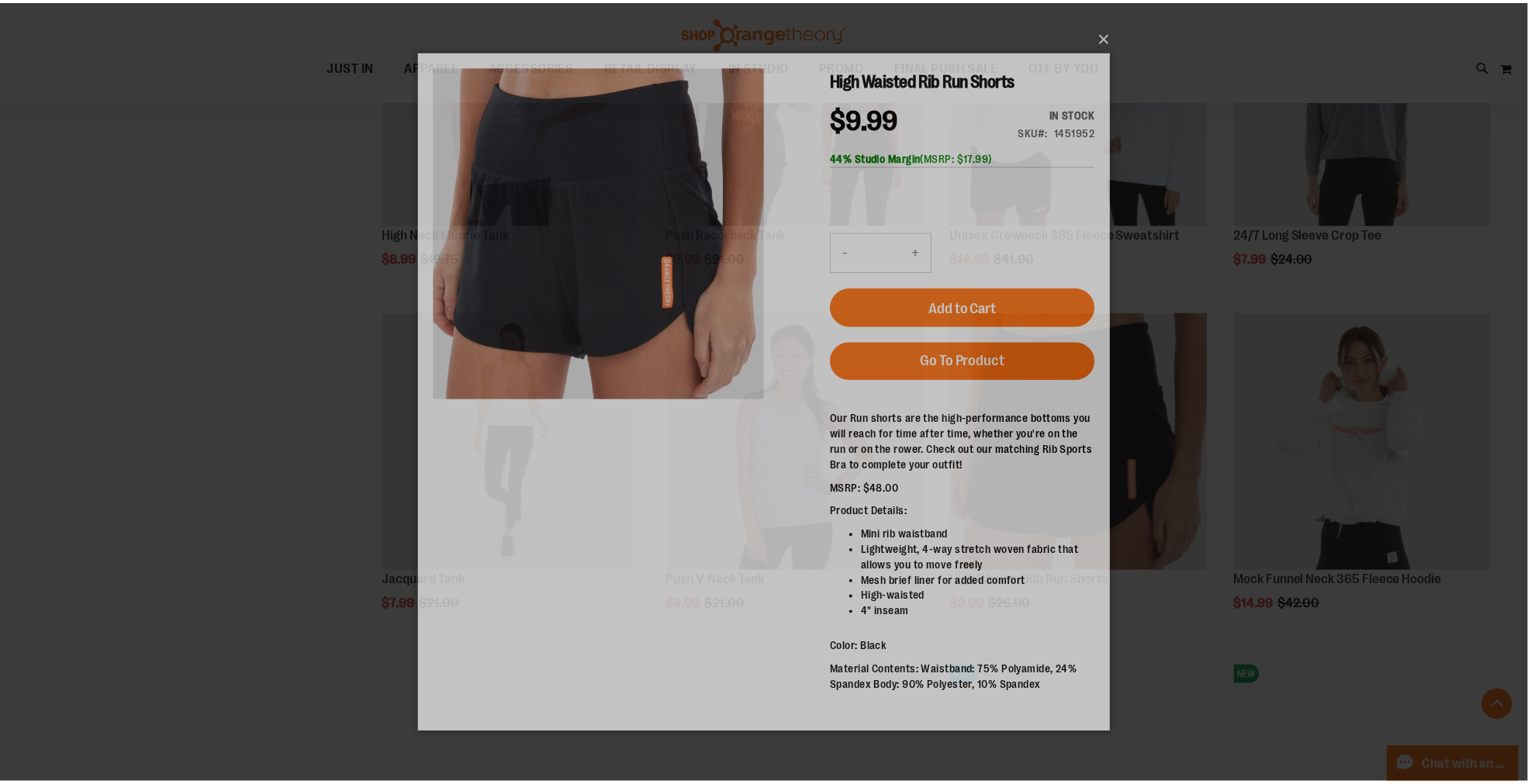
scroll to position [0, 0]
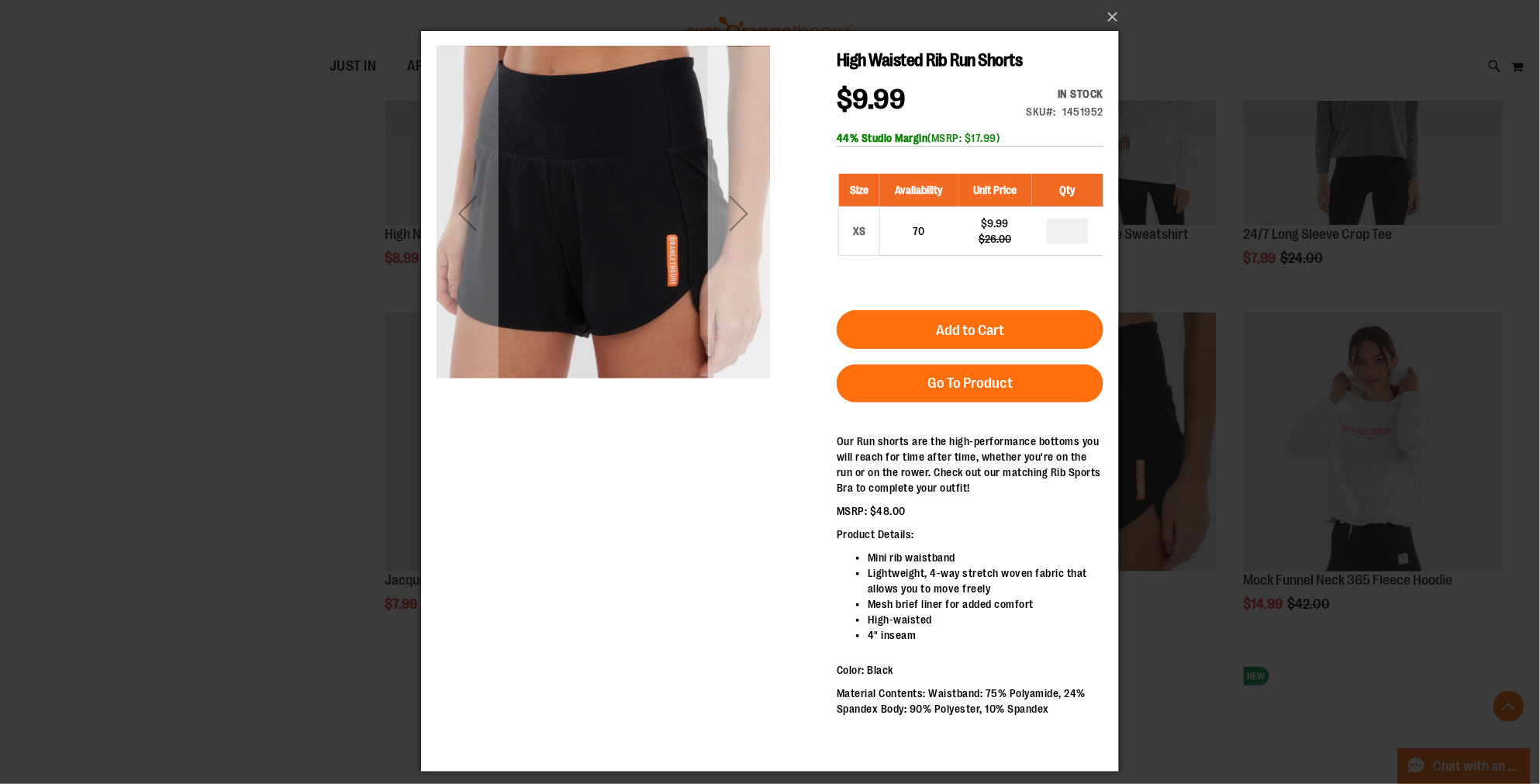
click at [722, 360] on div "Next" at bounding box center [738, 212] width 62 height 333
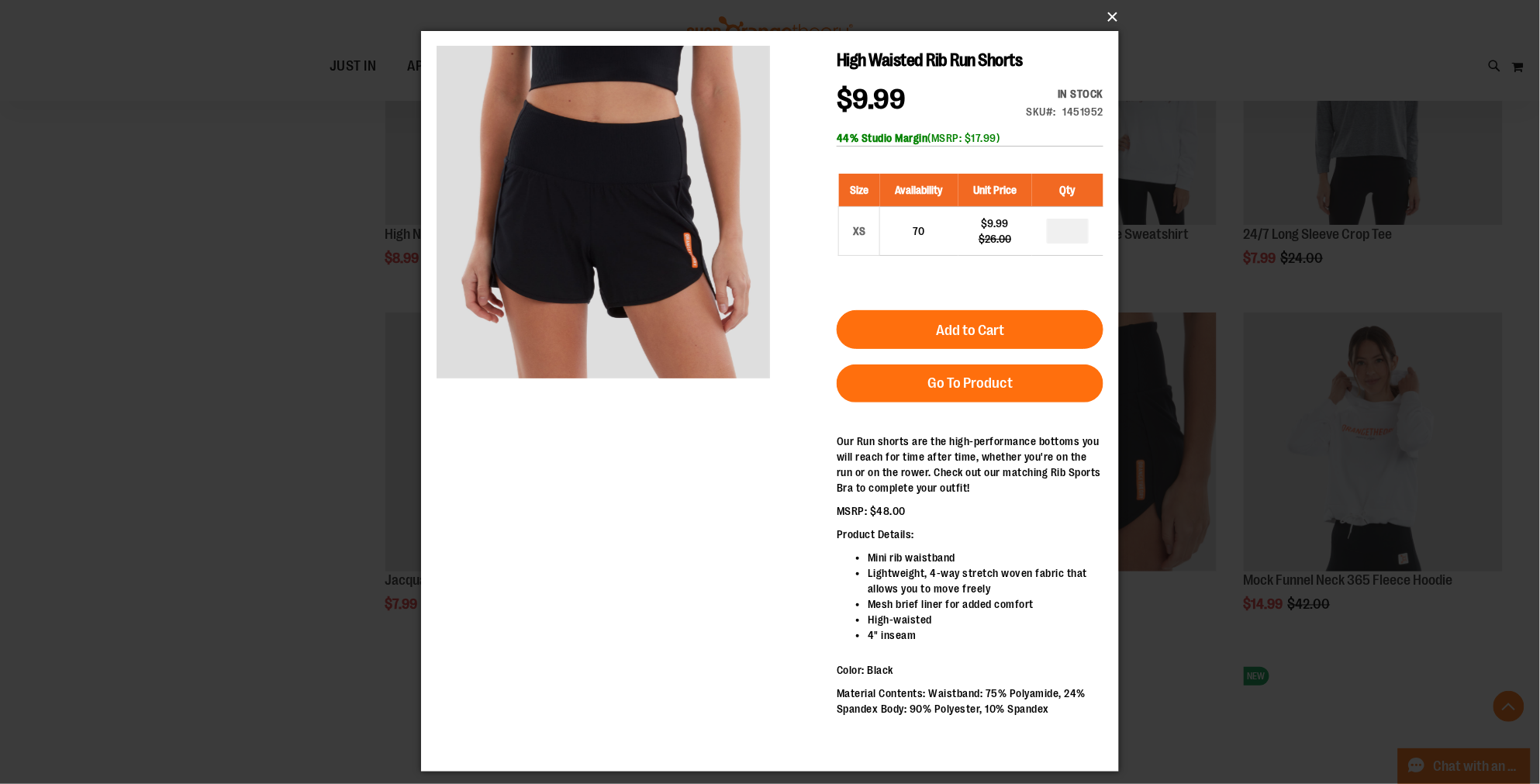
click at [1107, 15] on button "×" at bounding box center [774, 17] width 698 height 34
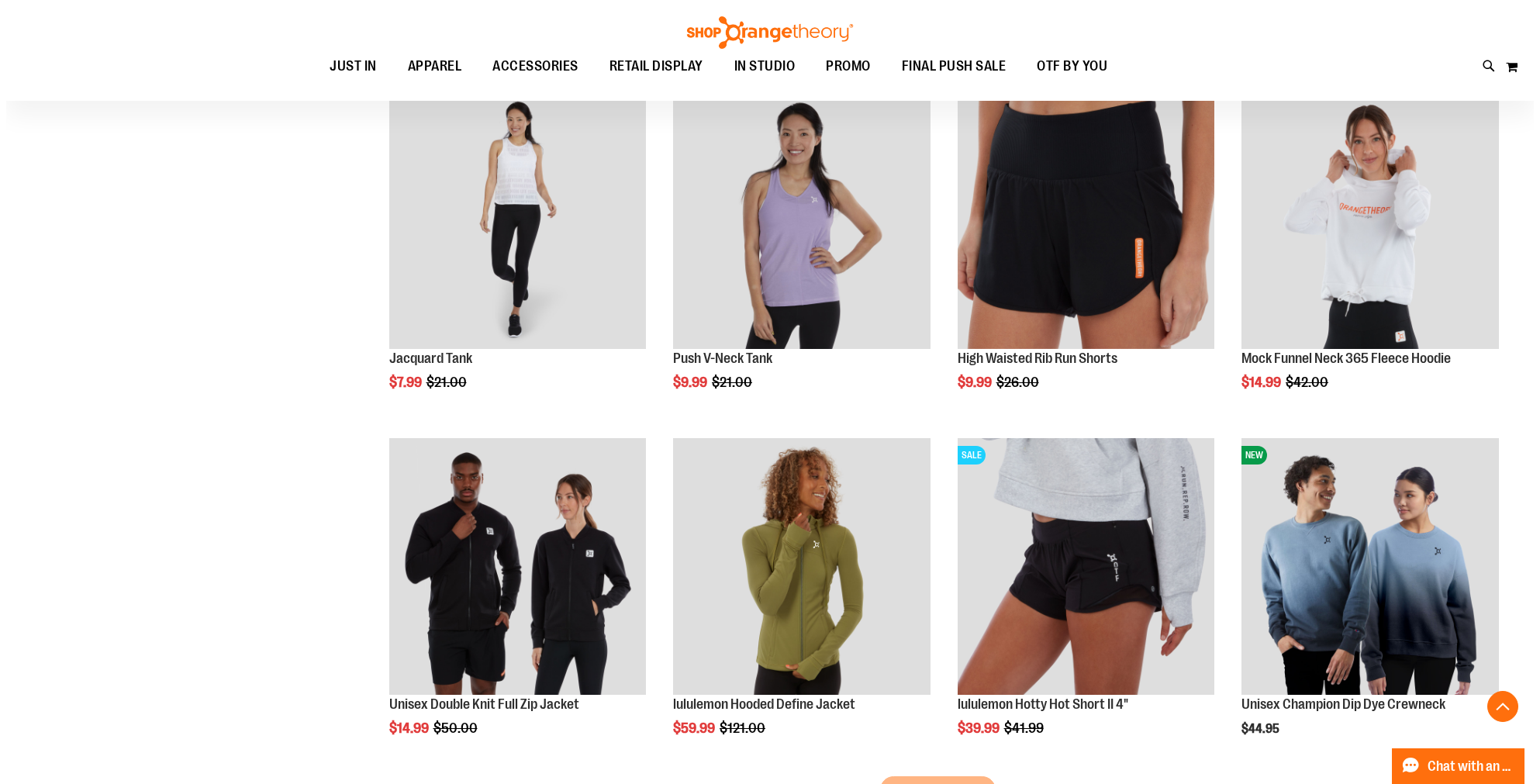
scroll to position [7965, 0]
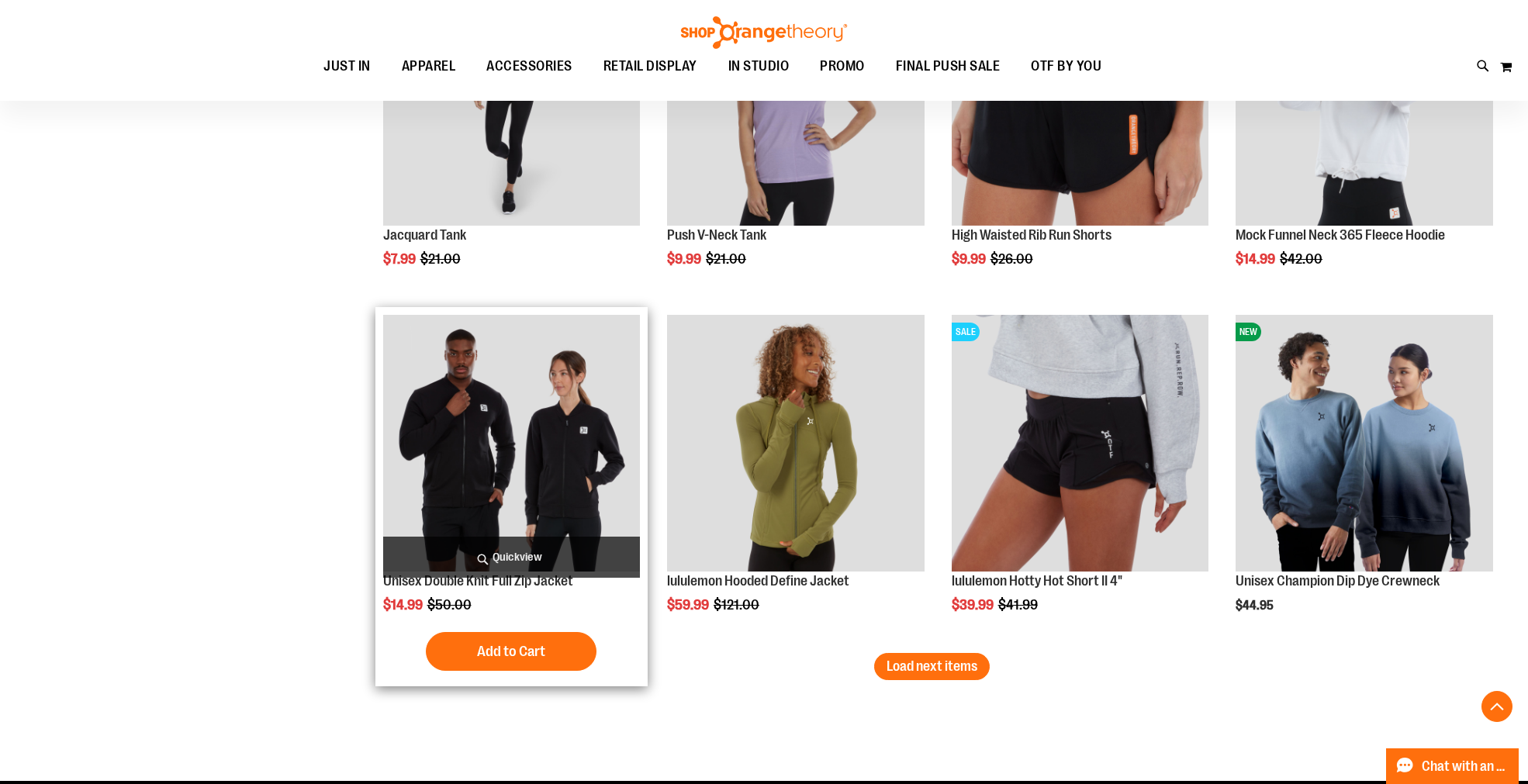
click at [501, 550] on span "Quickview" at bounding box center [512, 557] width 257 height 41
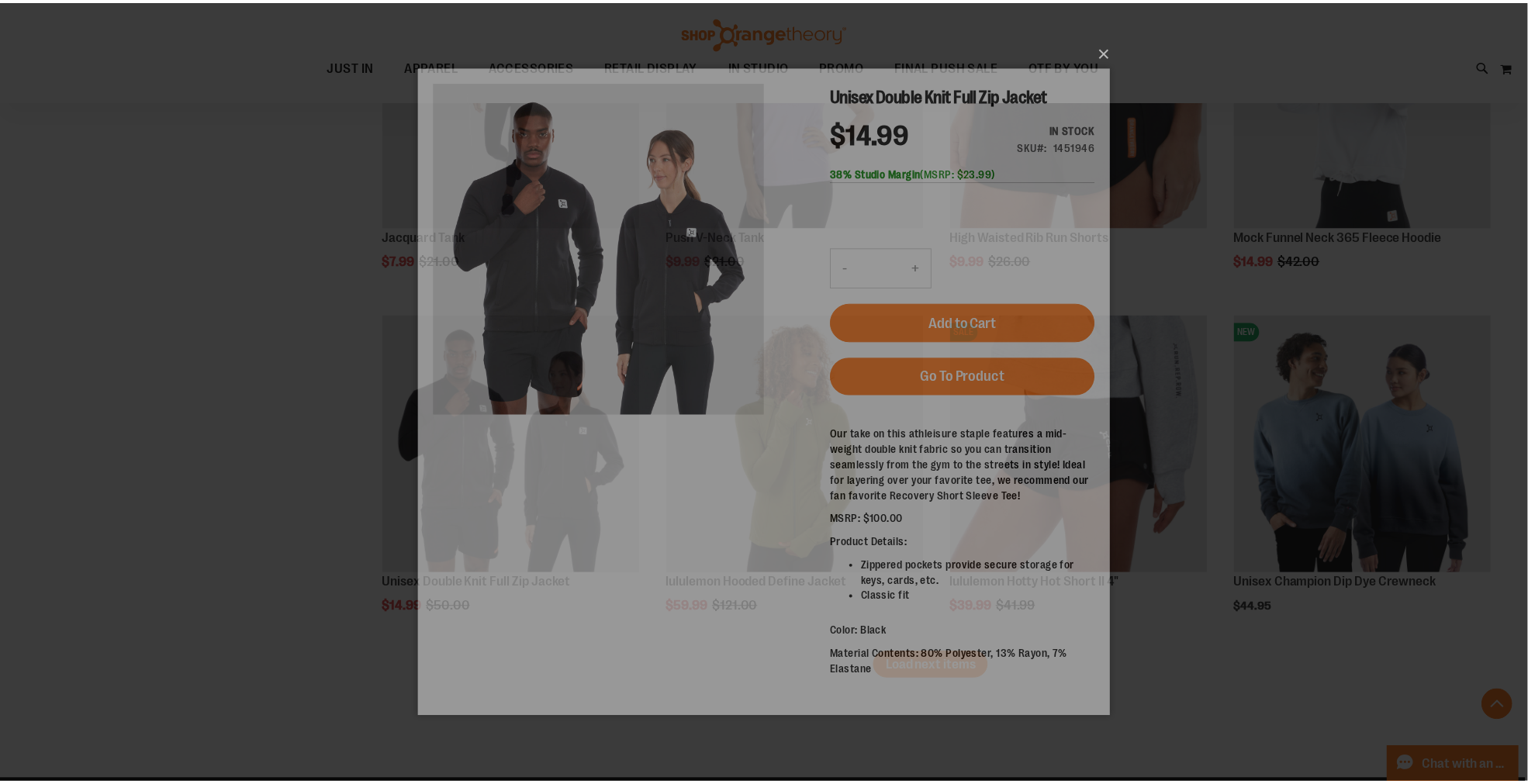
scroll to position [0, 0]
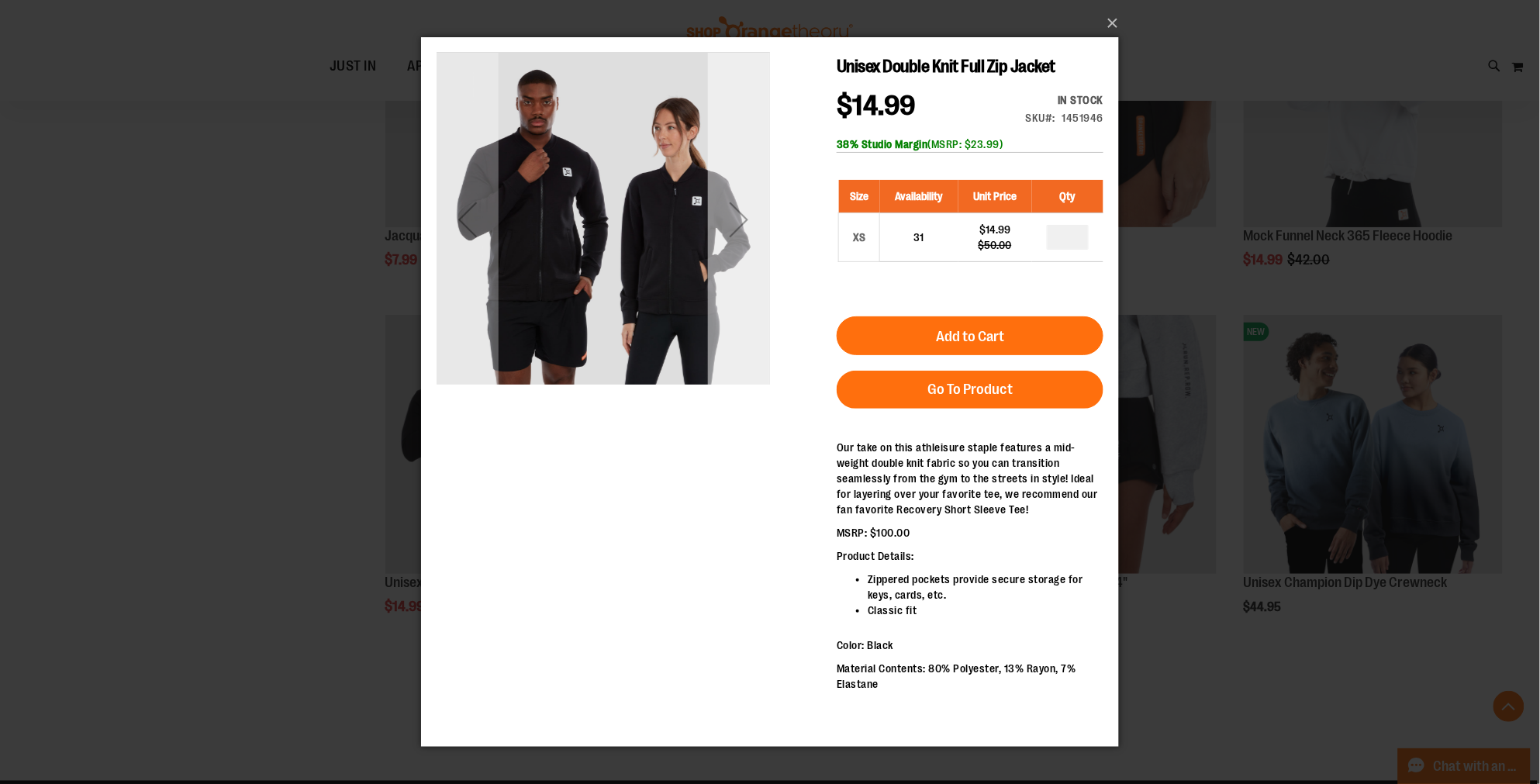
click at [720, 273] on div "Next" at bounding box center [738, 218] width 62 height 333
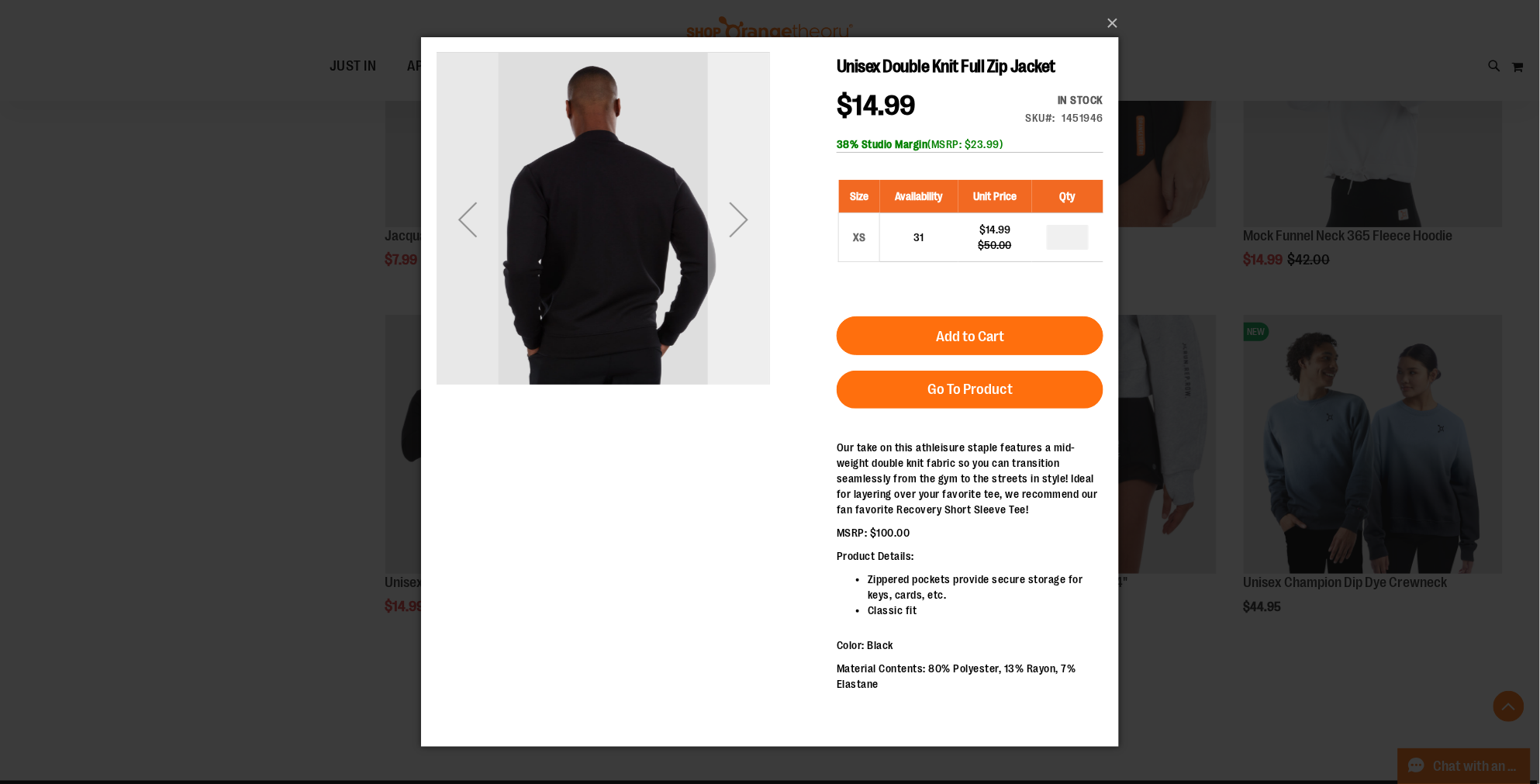
click at [720, 273] on div "Next" at bounding box center [738, 218] width 62 height 333
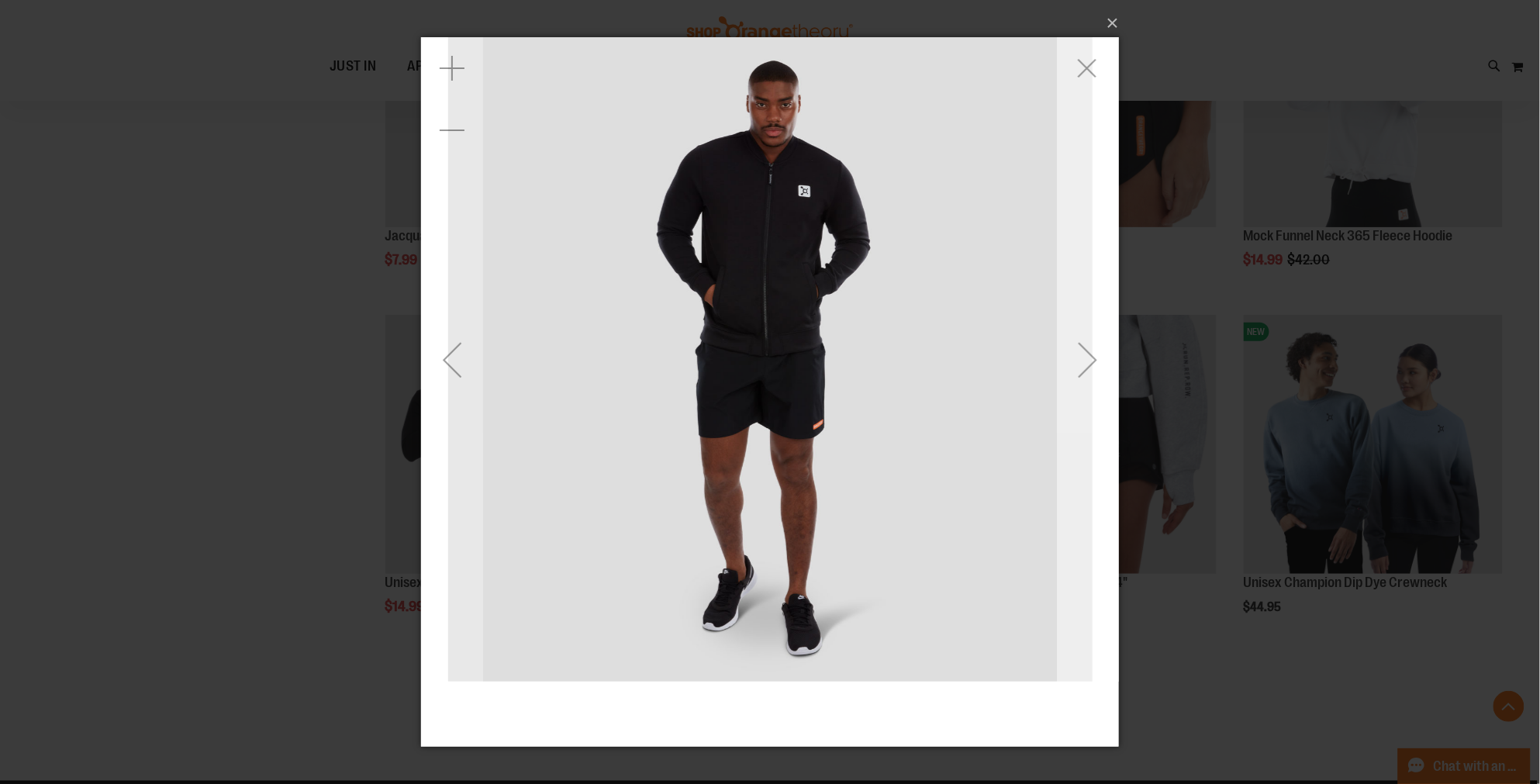
click at [1073, 403] on div "Next" at bounding box center [1087, 358] width 62 height 644
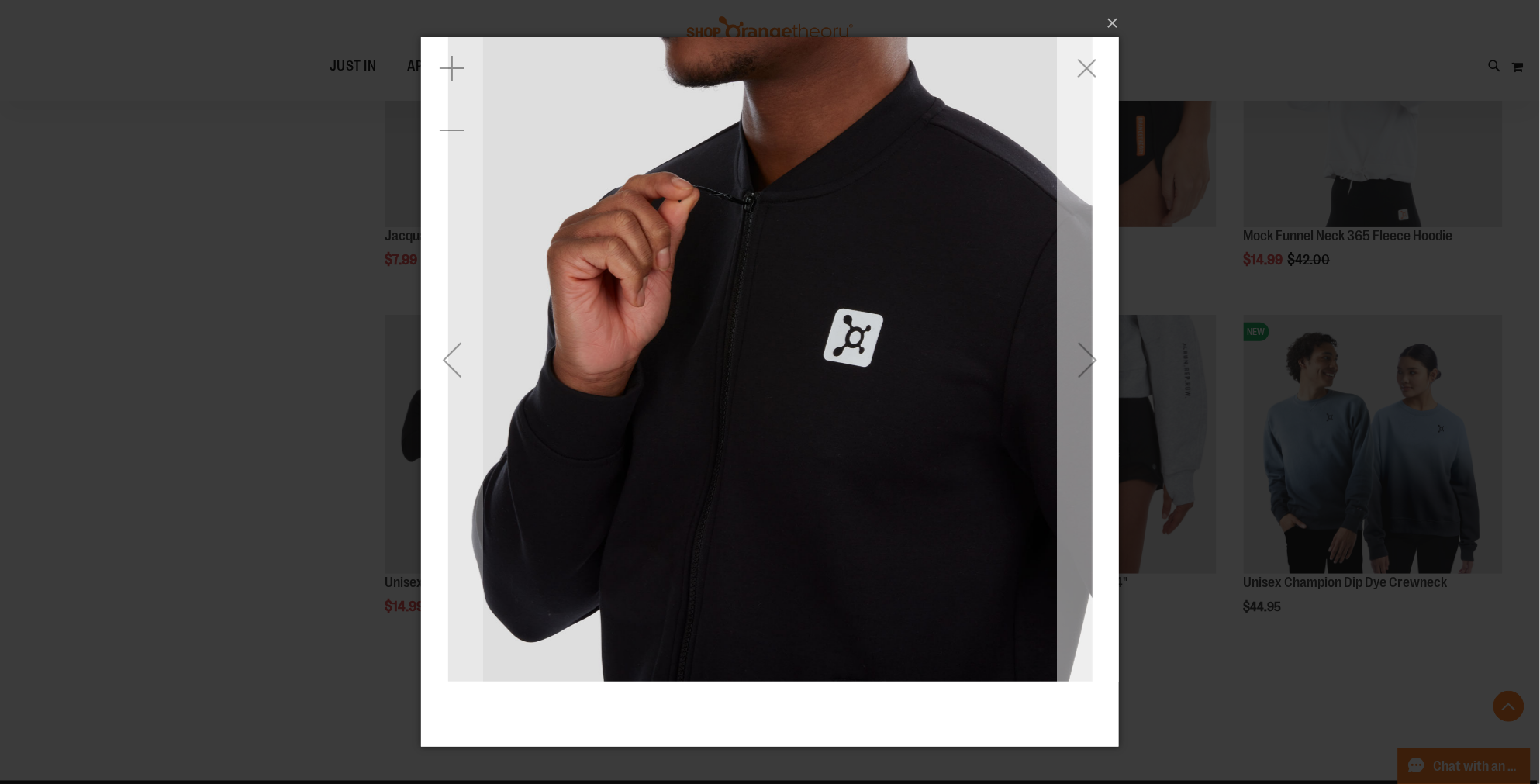
click at [1073, 403] on div "Next" at bounding box center [1087, 358] width 62 height 644
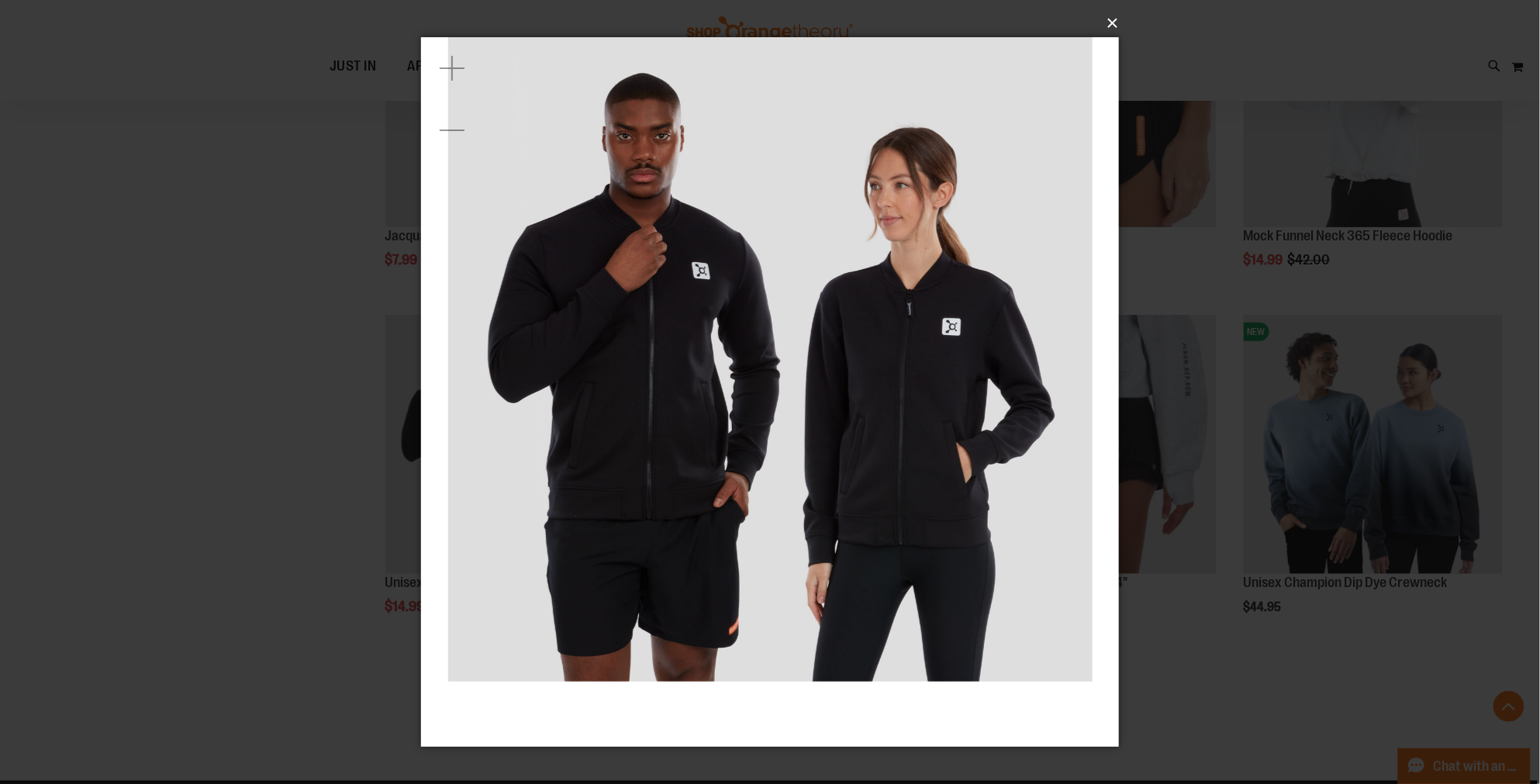
click at [1111, 26] on button "×" at bounding box center [774, 24] width 698 height 34
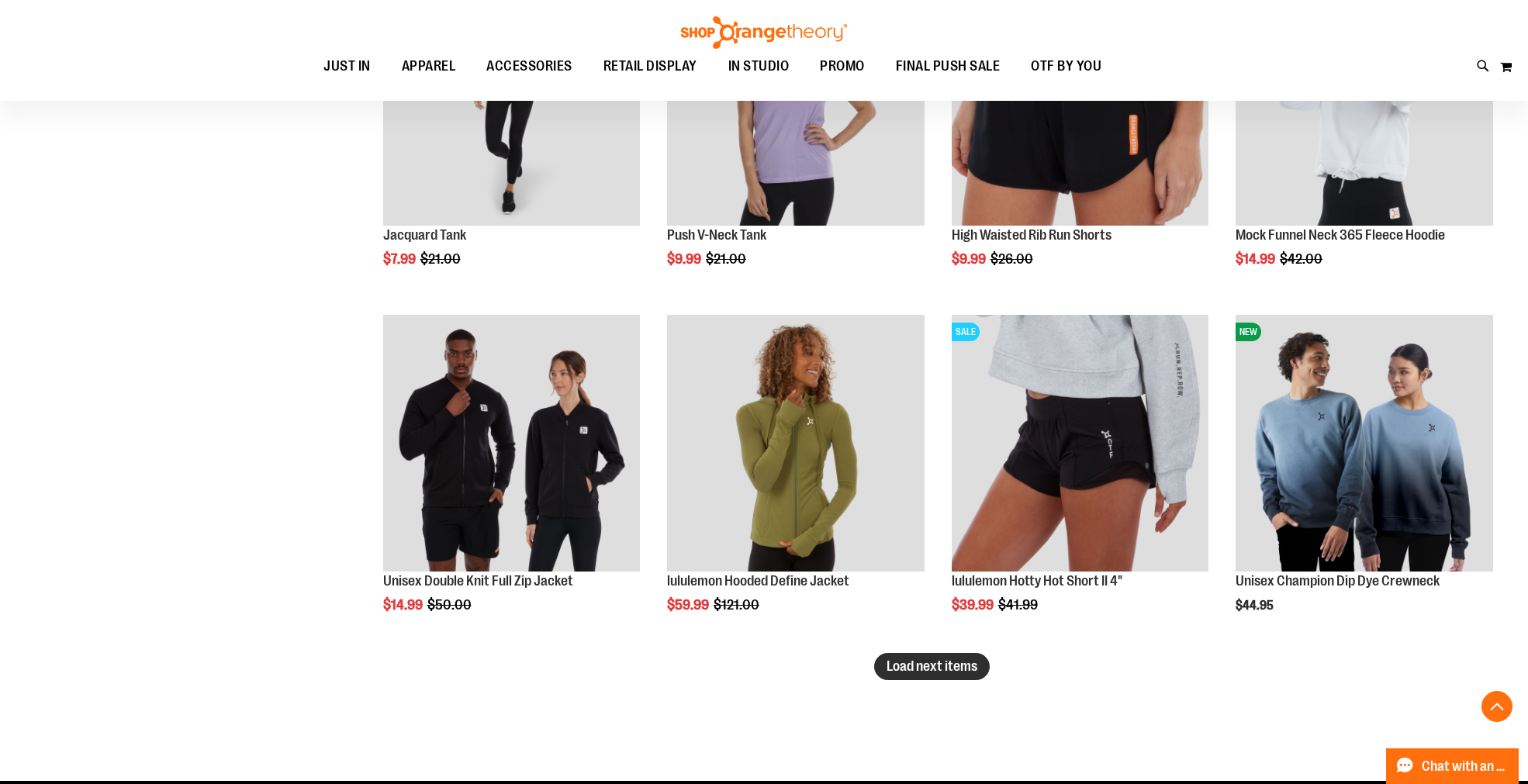
click at [924, 667] on span "Load next items" at bounding box center [931, 665] width 90 height 15
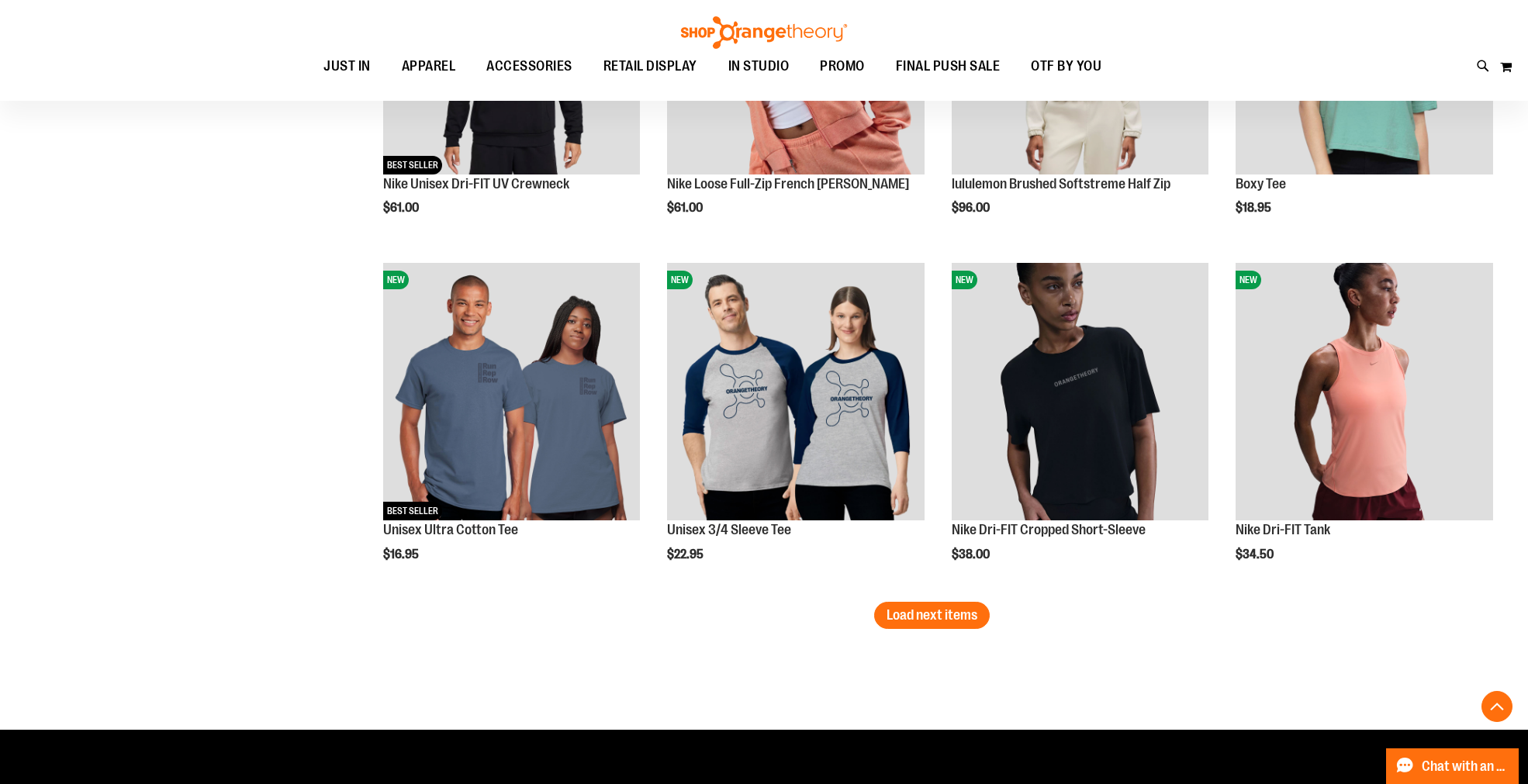
scroll to position [9086, 0]
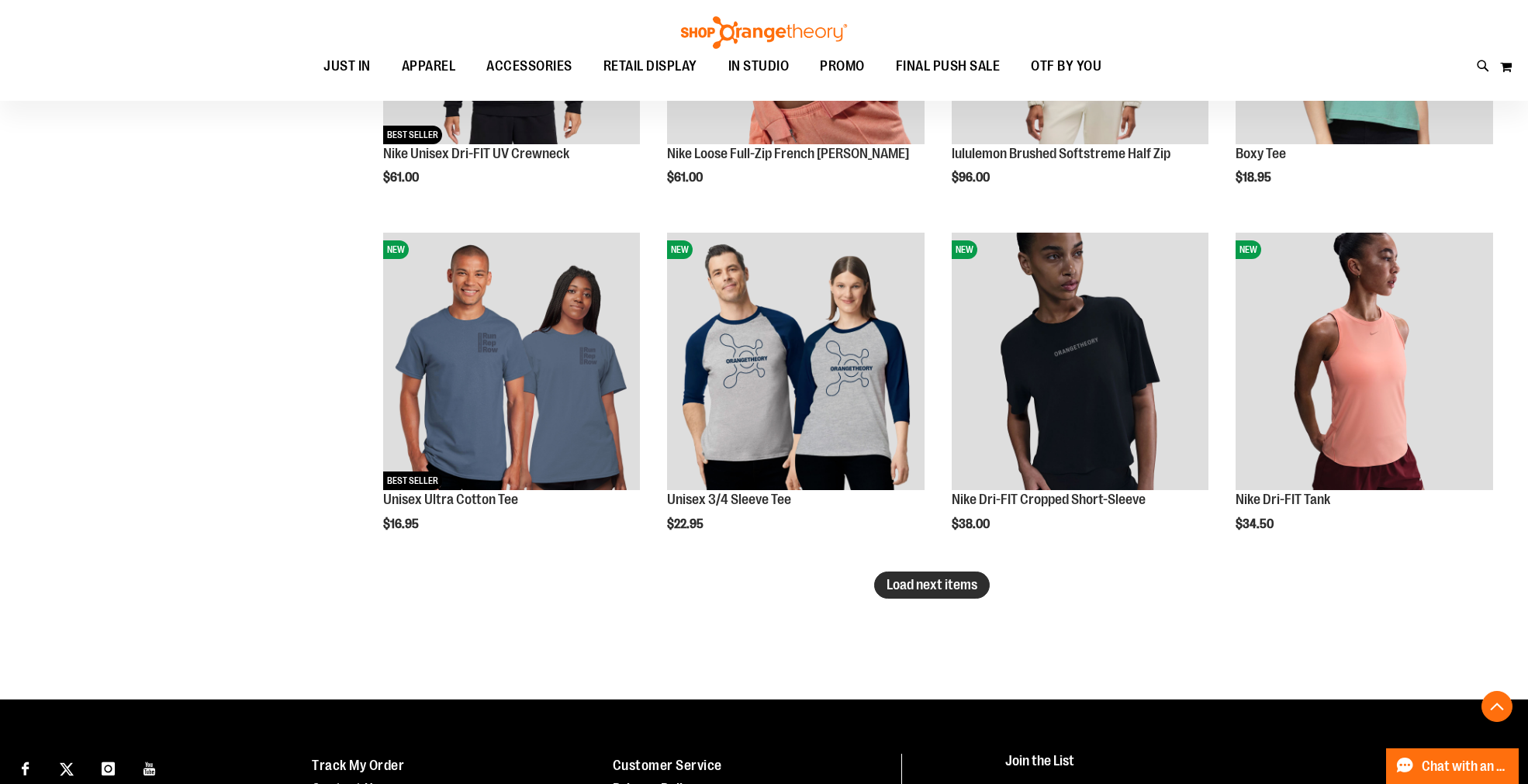
click at [932, 578] on span "Load next items" at bounding box center [931, 584] width 90 height 15
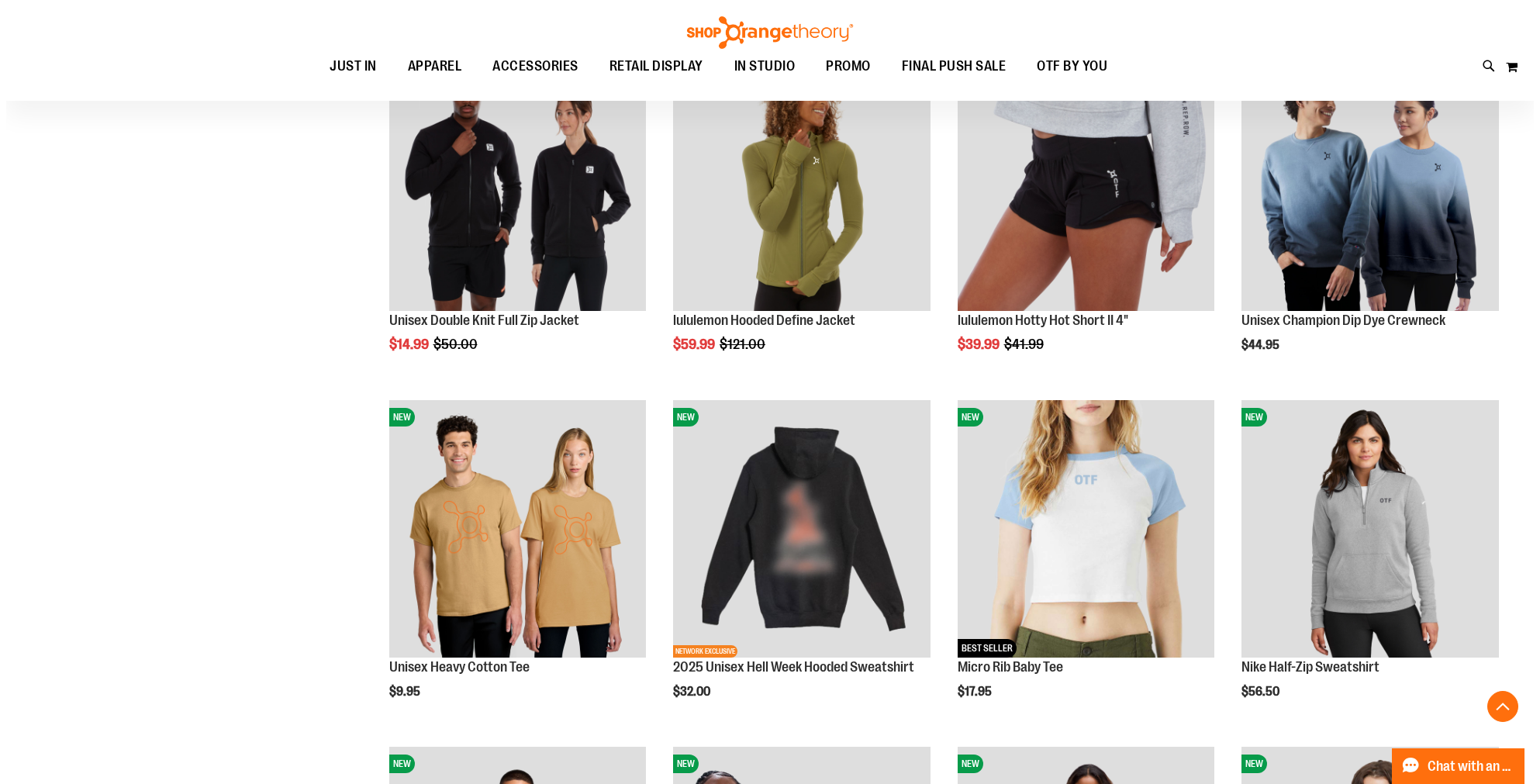
scroll to position [8224, 0]
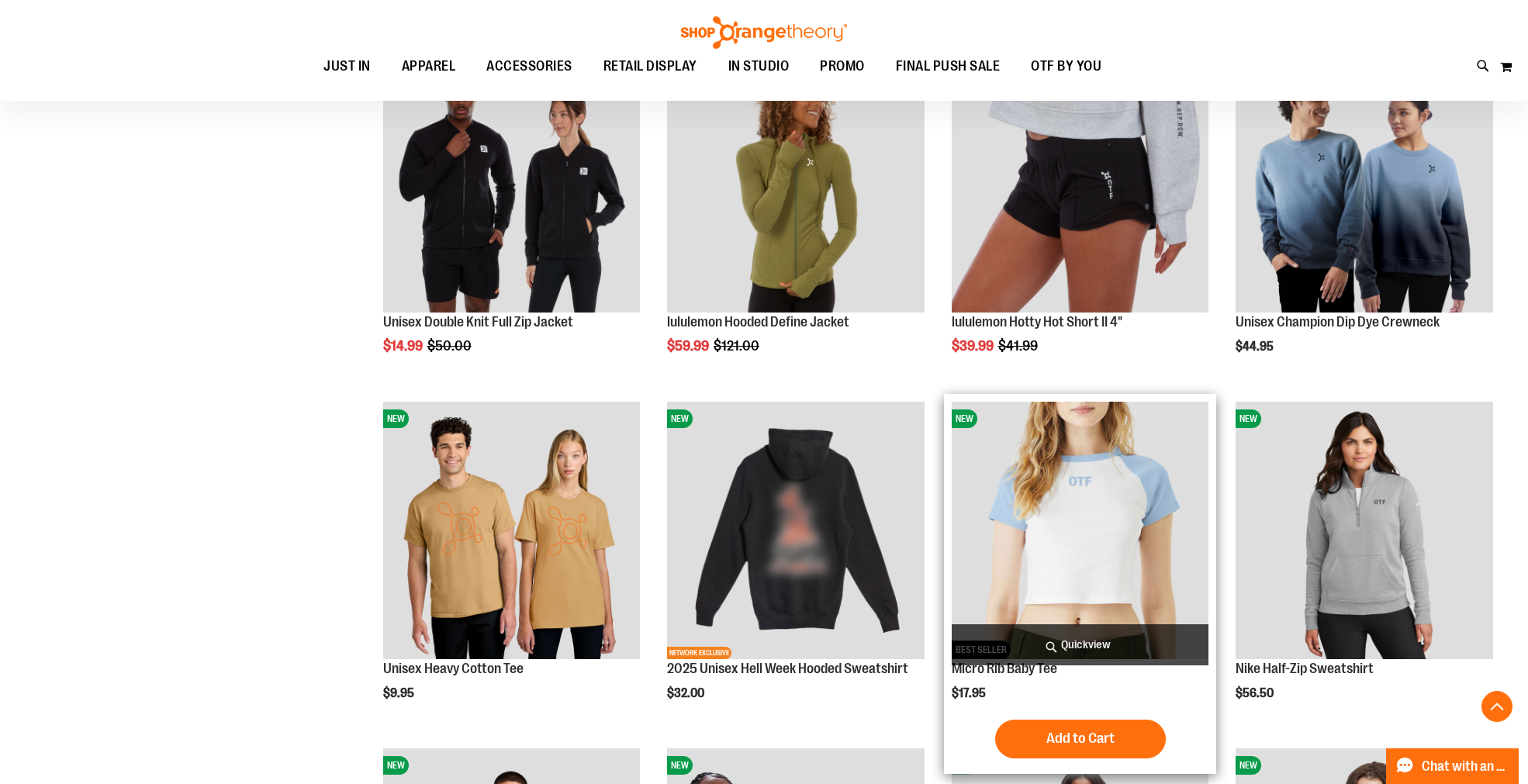
click at [1078, 643] on span "Quickview" at bounding box center [1080, 644] width 257 height 41
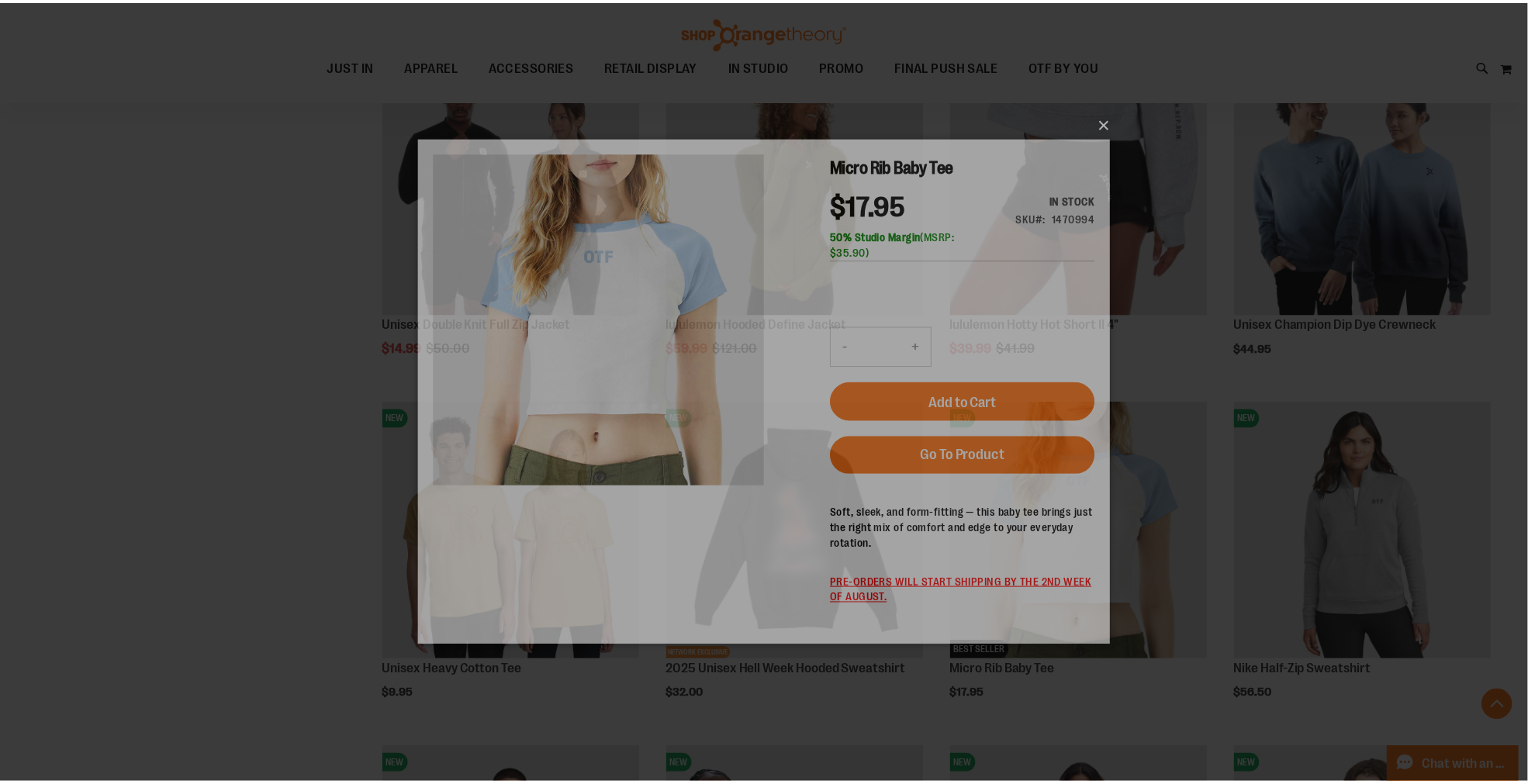
scroll to position [0, 0]
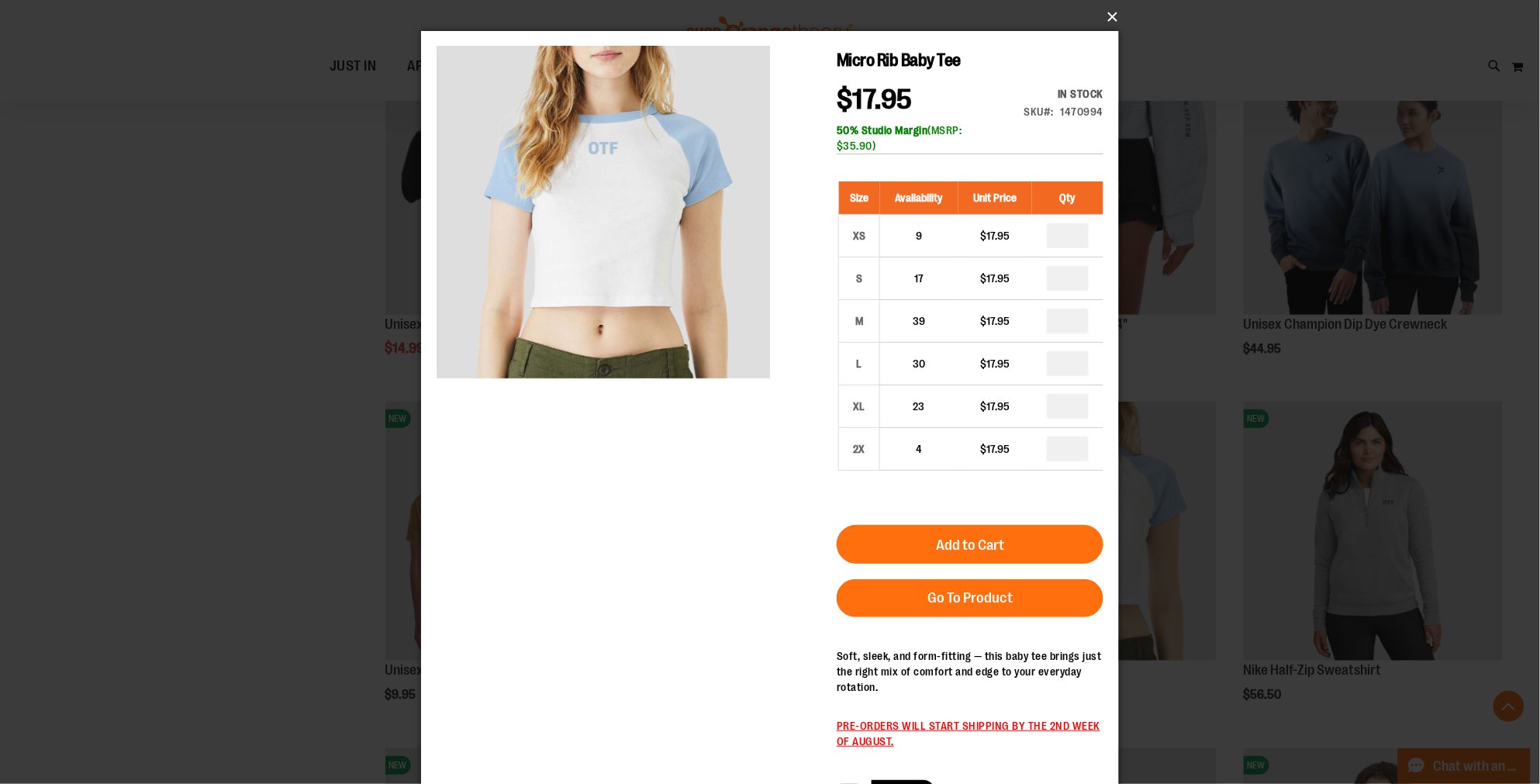
click at [1104, 16] on button "×" at bounding box center [774, 17] width 698 height 34
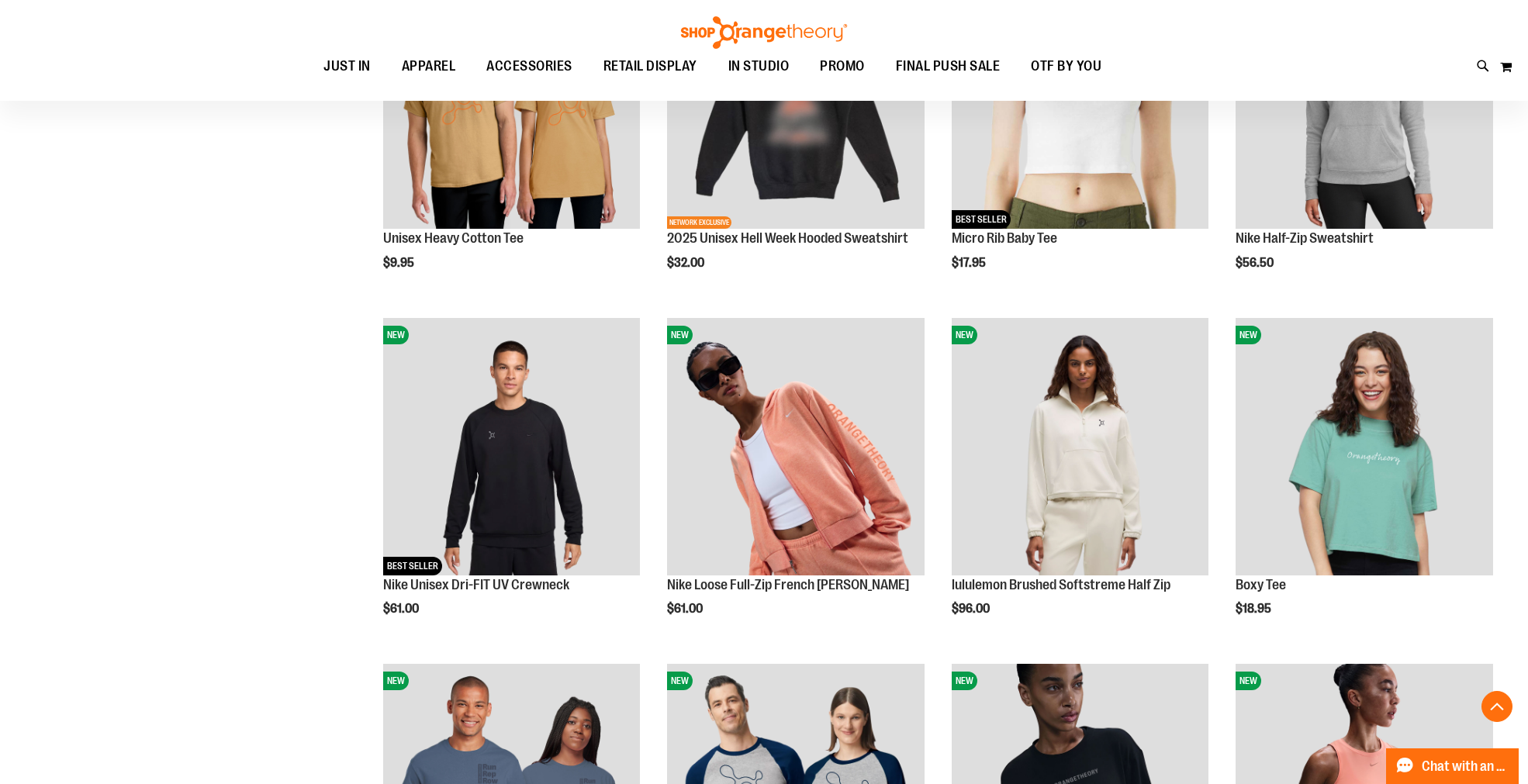
scroll to position [8740, 0]
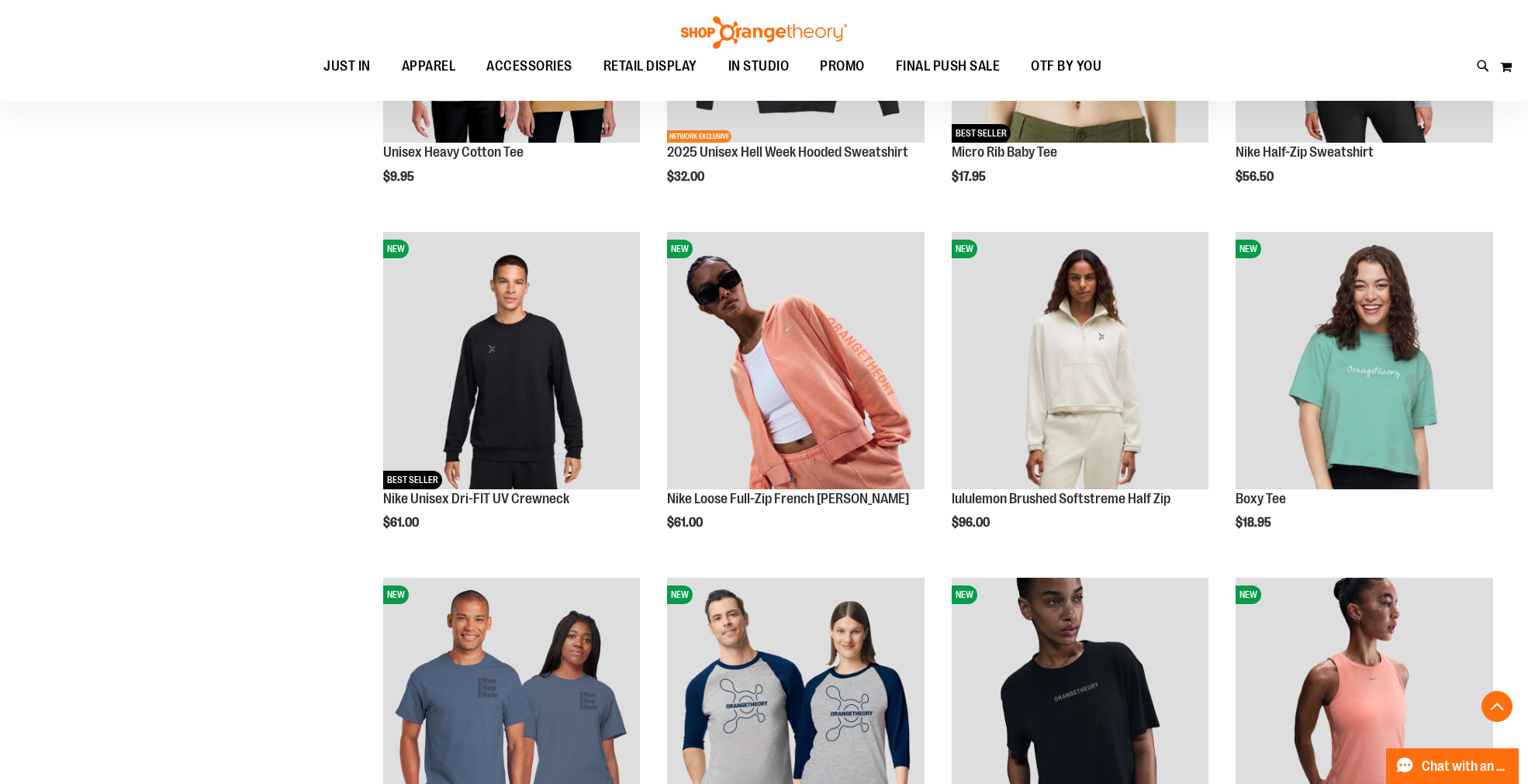
click at [748, 33] on img at bounding box center [763, 33] width 170 height 33
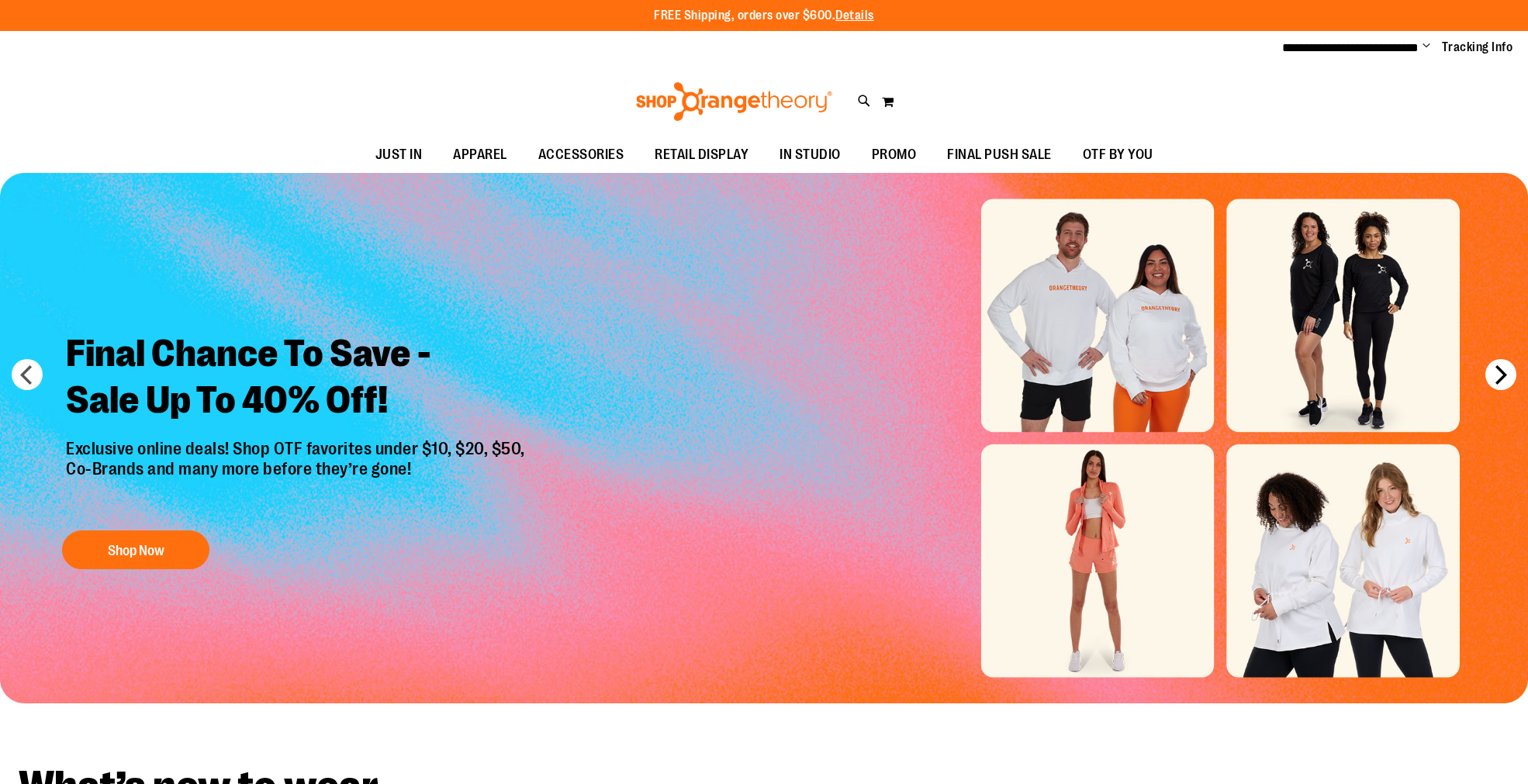
type input "**********"
click at [1499, 372] on button "next" at bounding box center [1500, 374] width 31 height 31
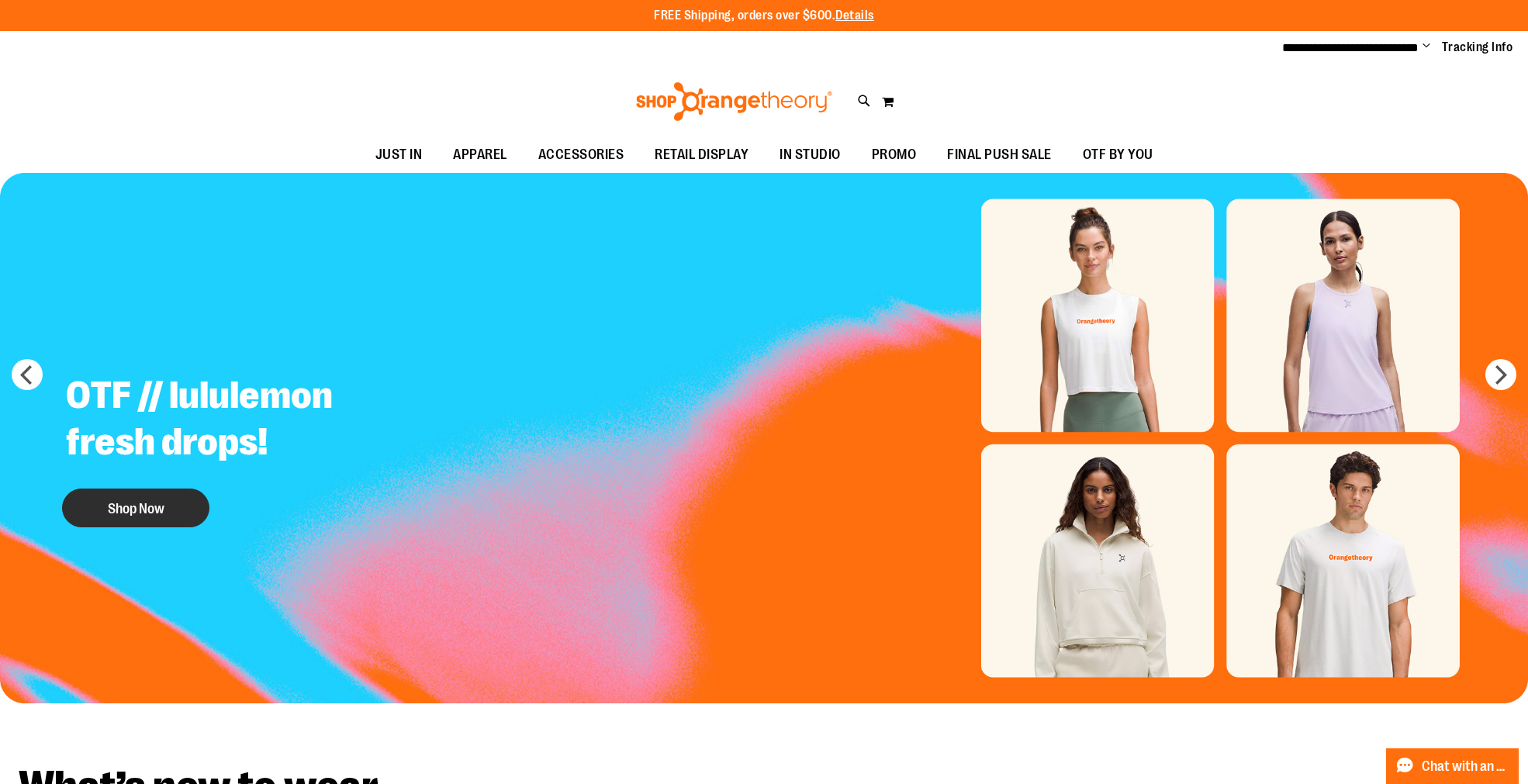
click at [160, 510] on button "Shop Now" at bounding box center [135, 508] width 147 height 39
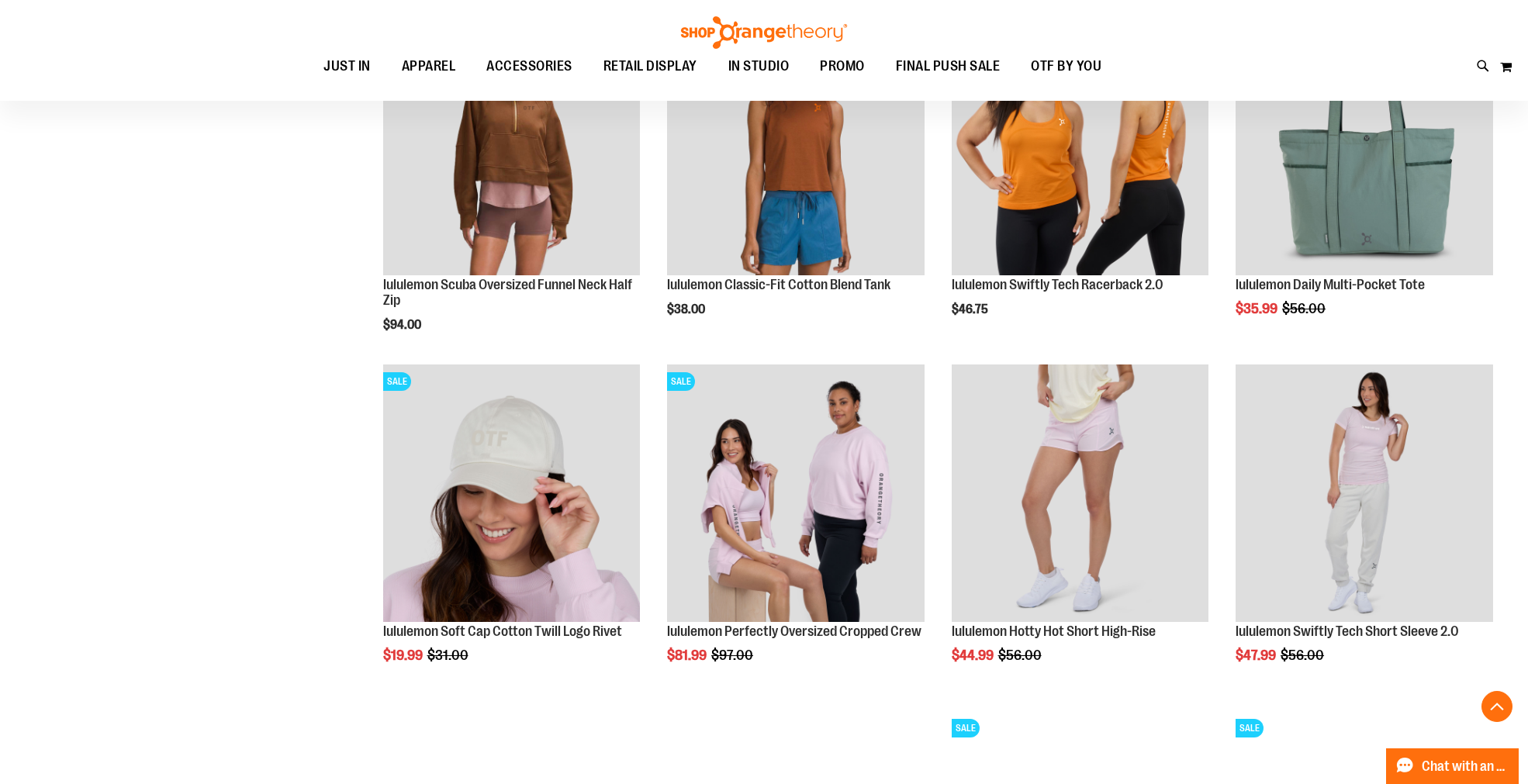
scroll to position [1377, 0]
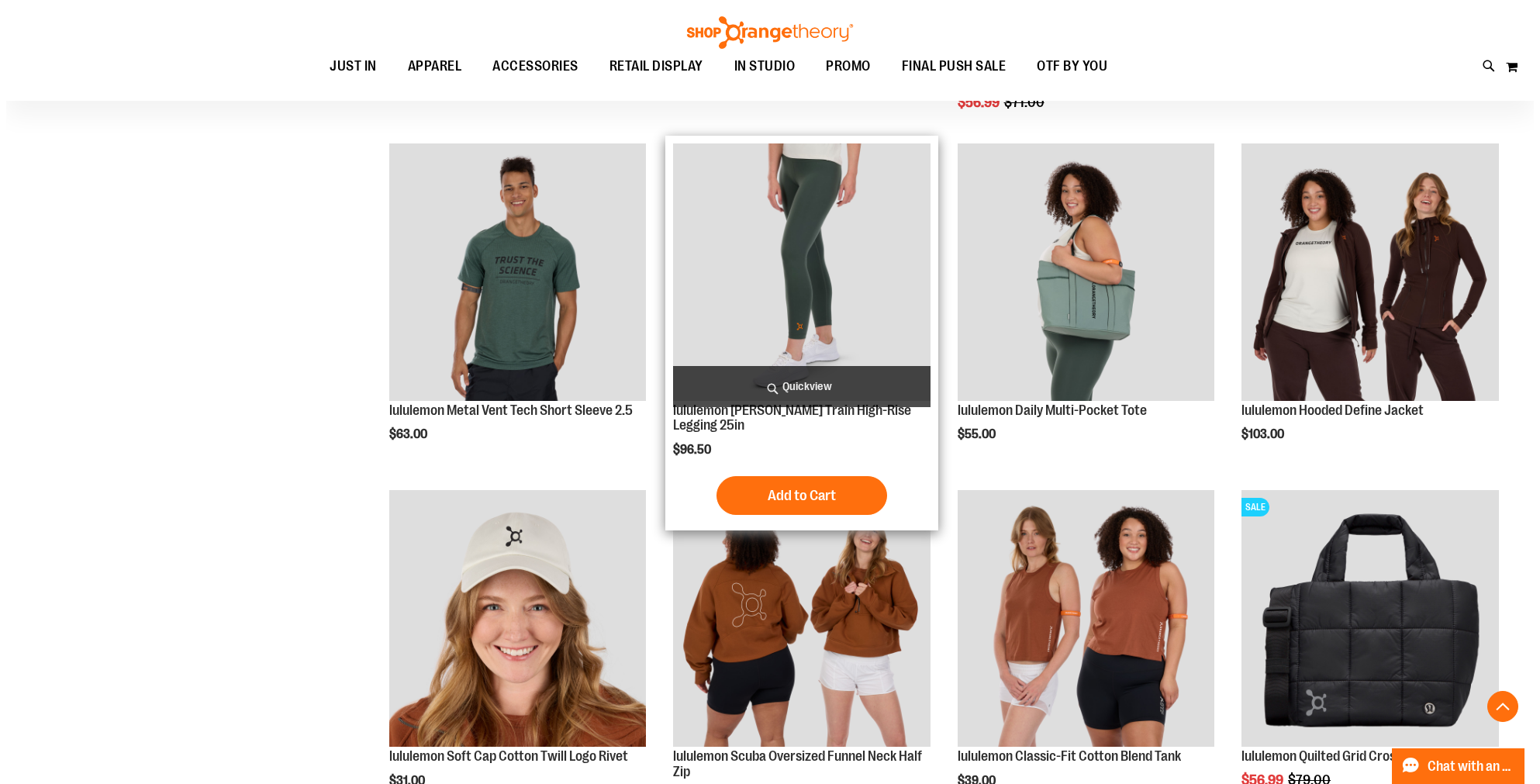
scroll to position [2239, 0]
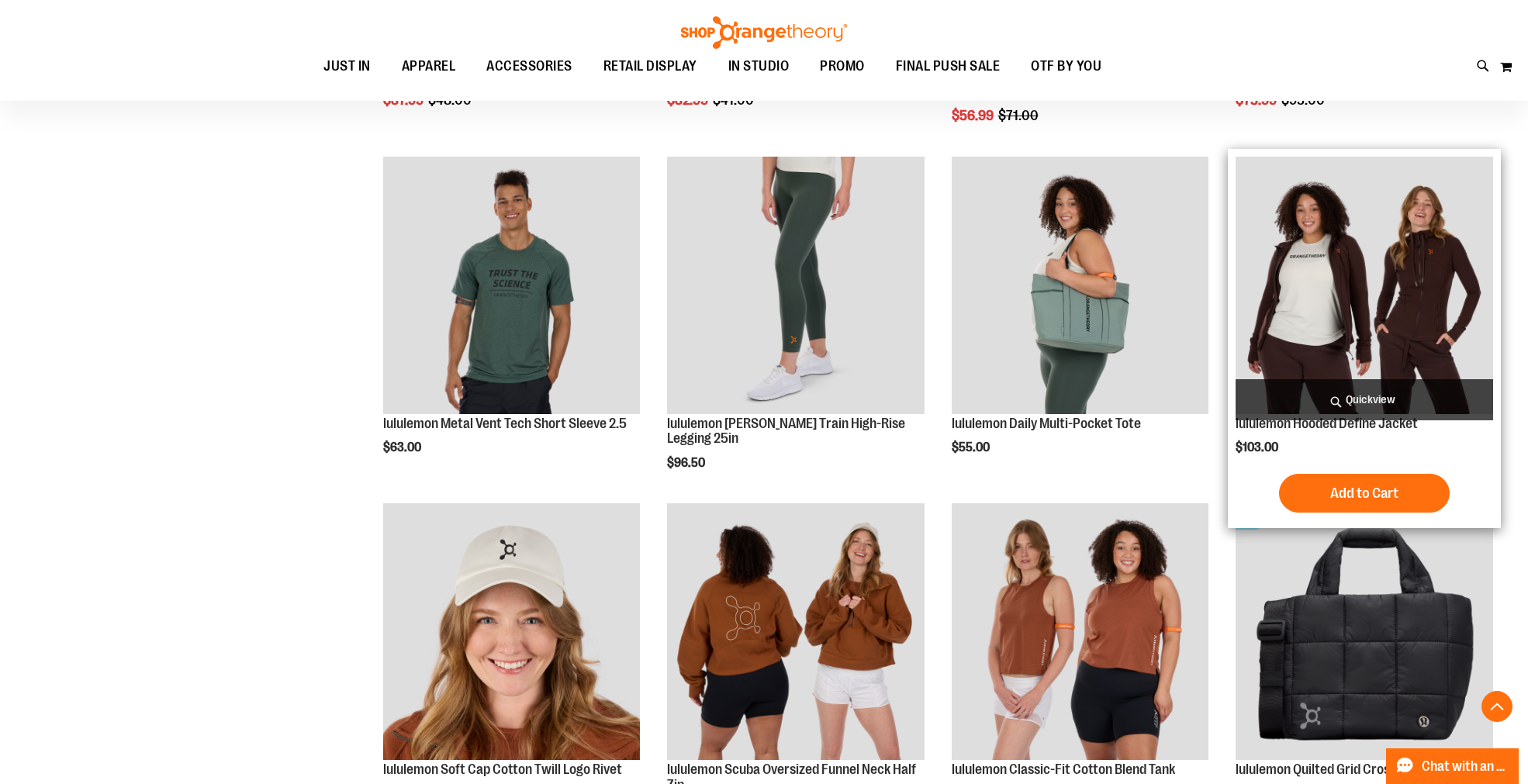
type input "**********"
click at [1367, 399] on span "Quickview" at bounding box center [1364, 400] width 257 height 41
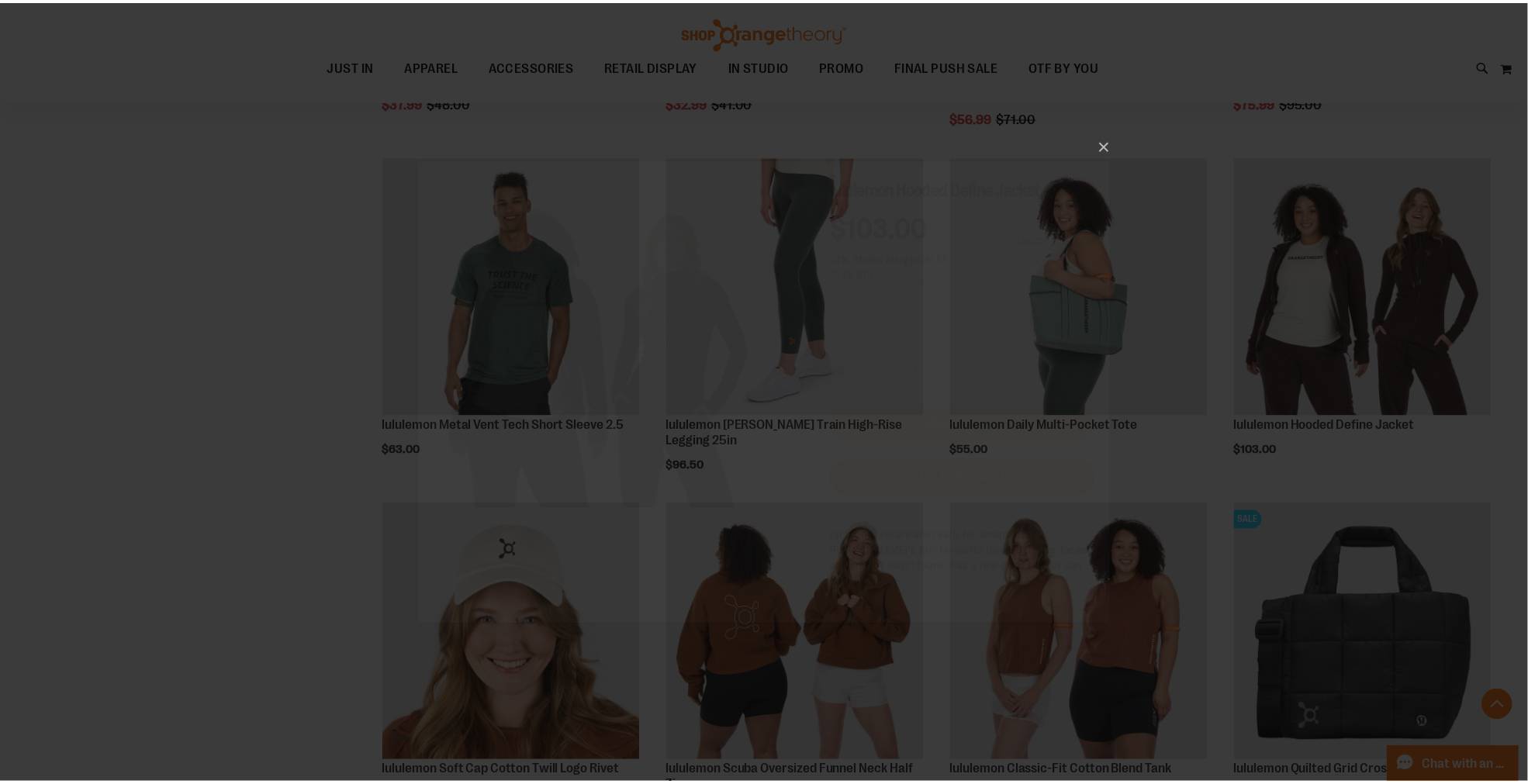
scroll to position [0, 0]
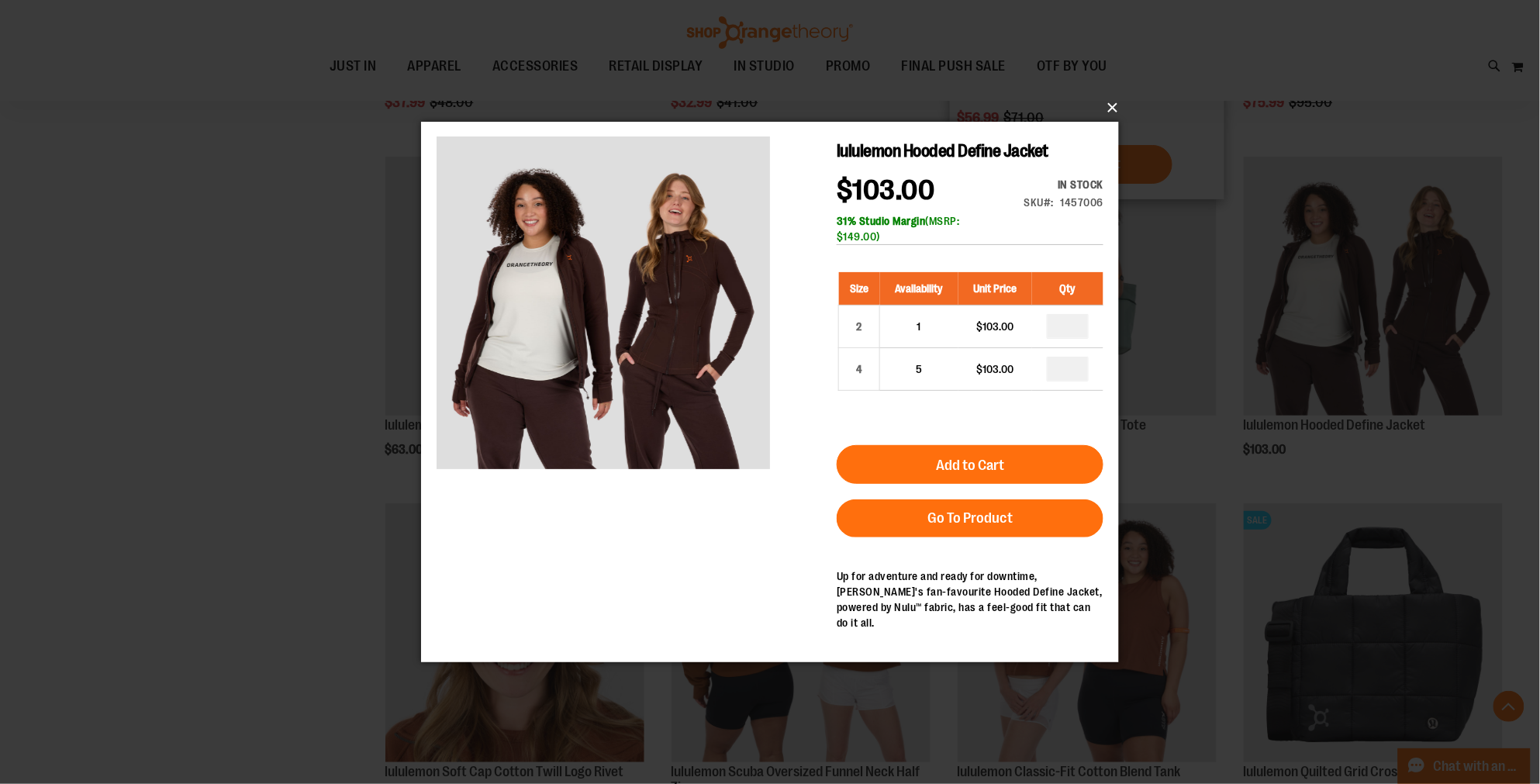
drag, startPoint x: 1109, startPoint y: 103, endPoint x: 989, endPoint y: 110, distance: 120.2
click at [1107, 103] on button "×" at bounding box center [774, 107] width 698 height 34
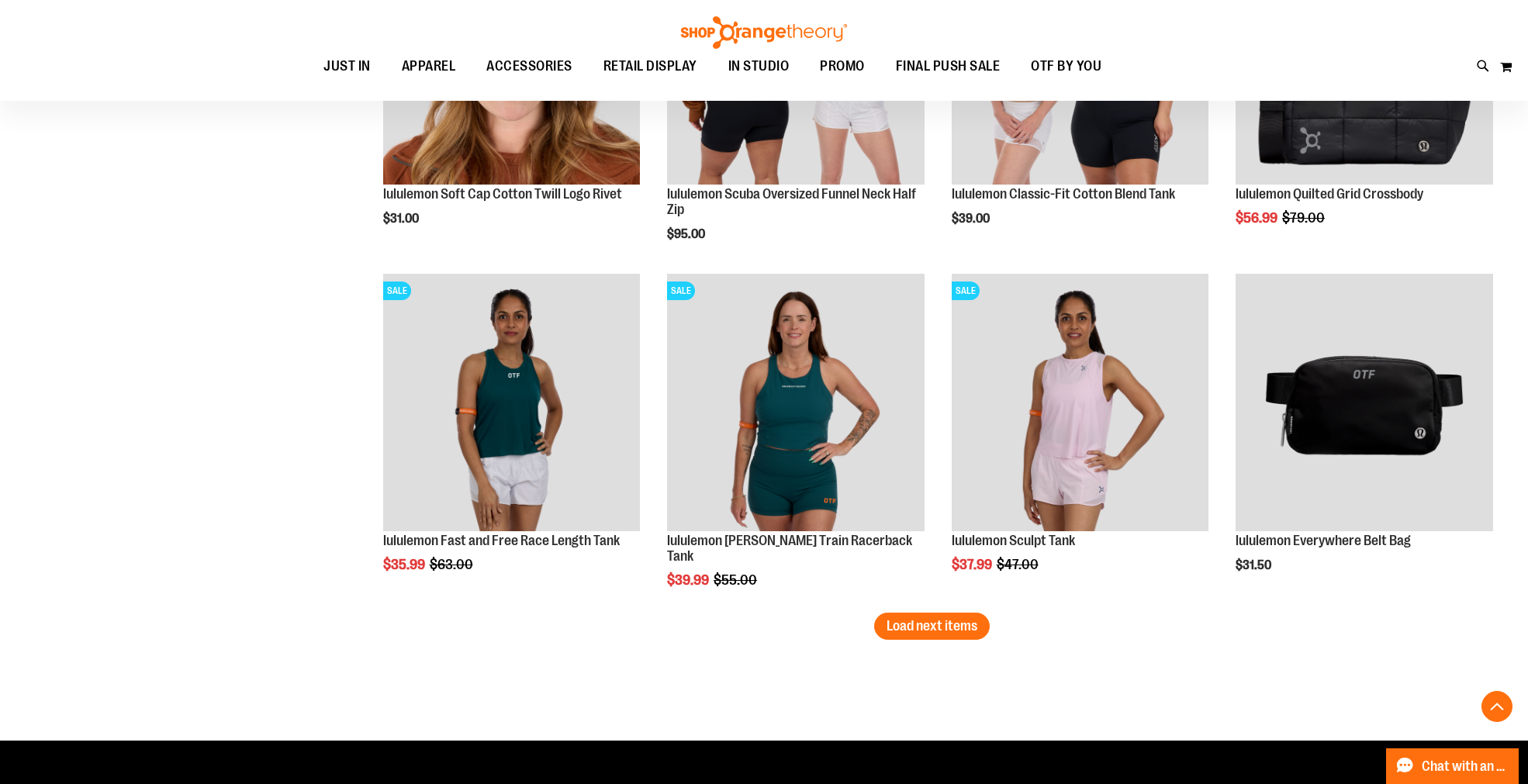
scroll to position [2841, 0]
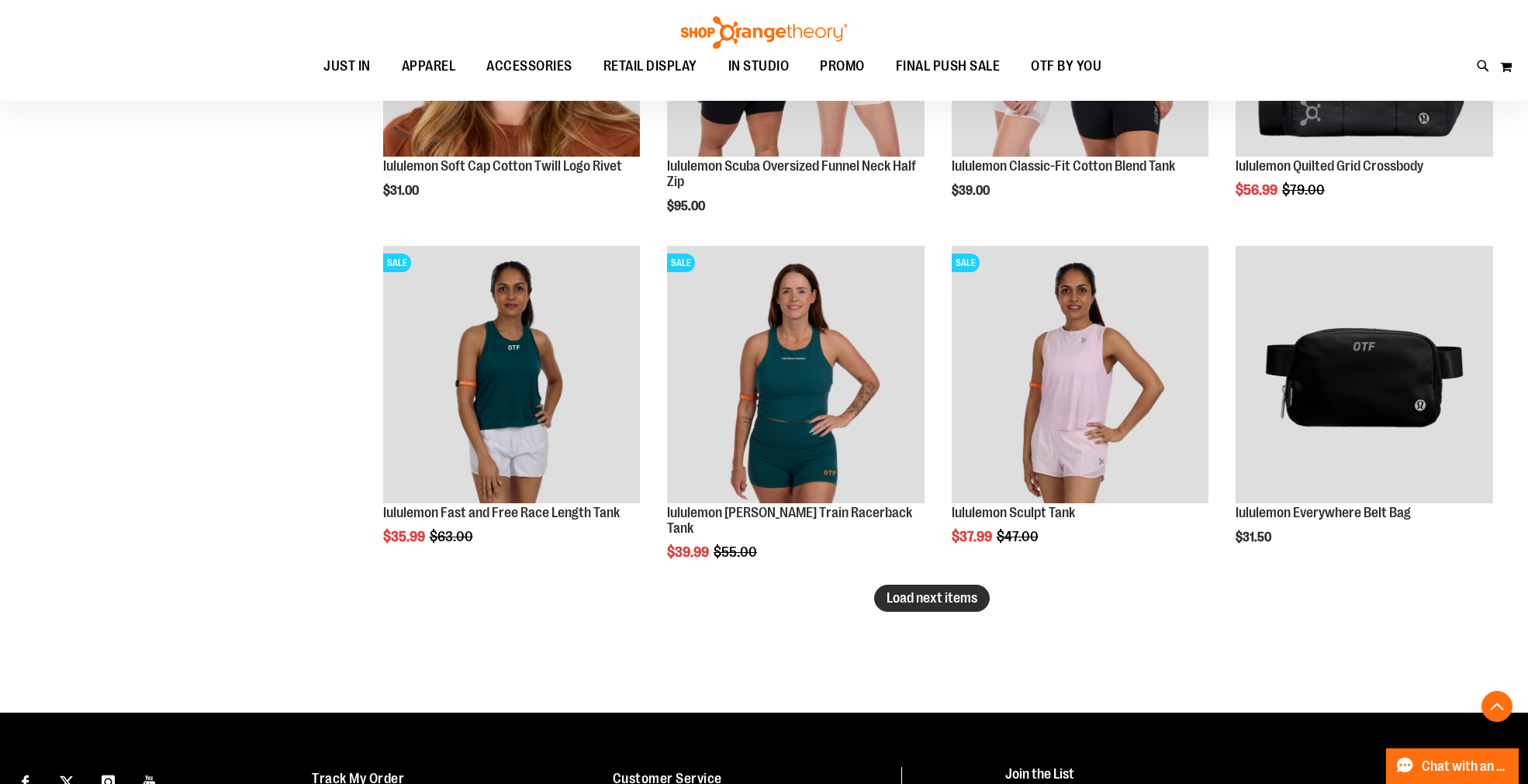
click at [886, 595] on span "Load next items" at bounding box center [931, 598] width 90 height 15
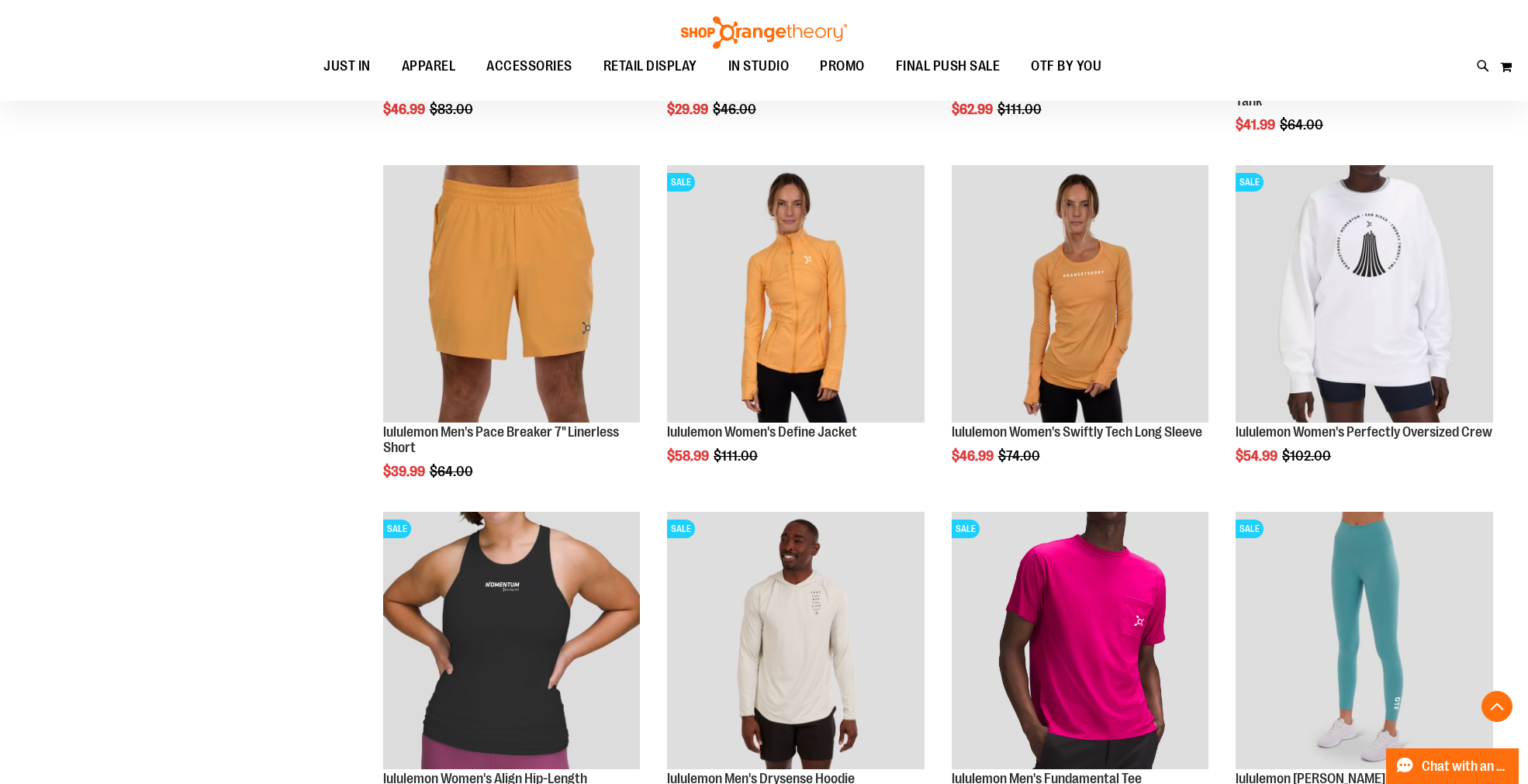
scroll to position [4048, 0]
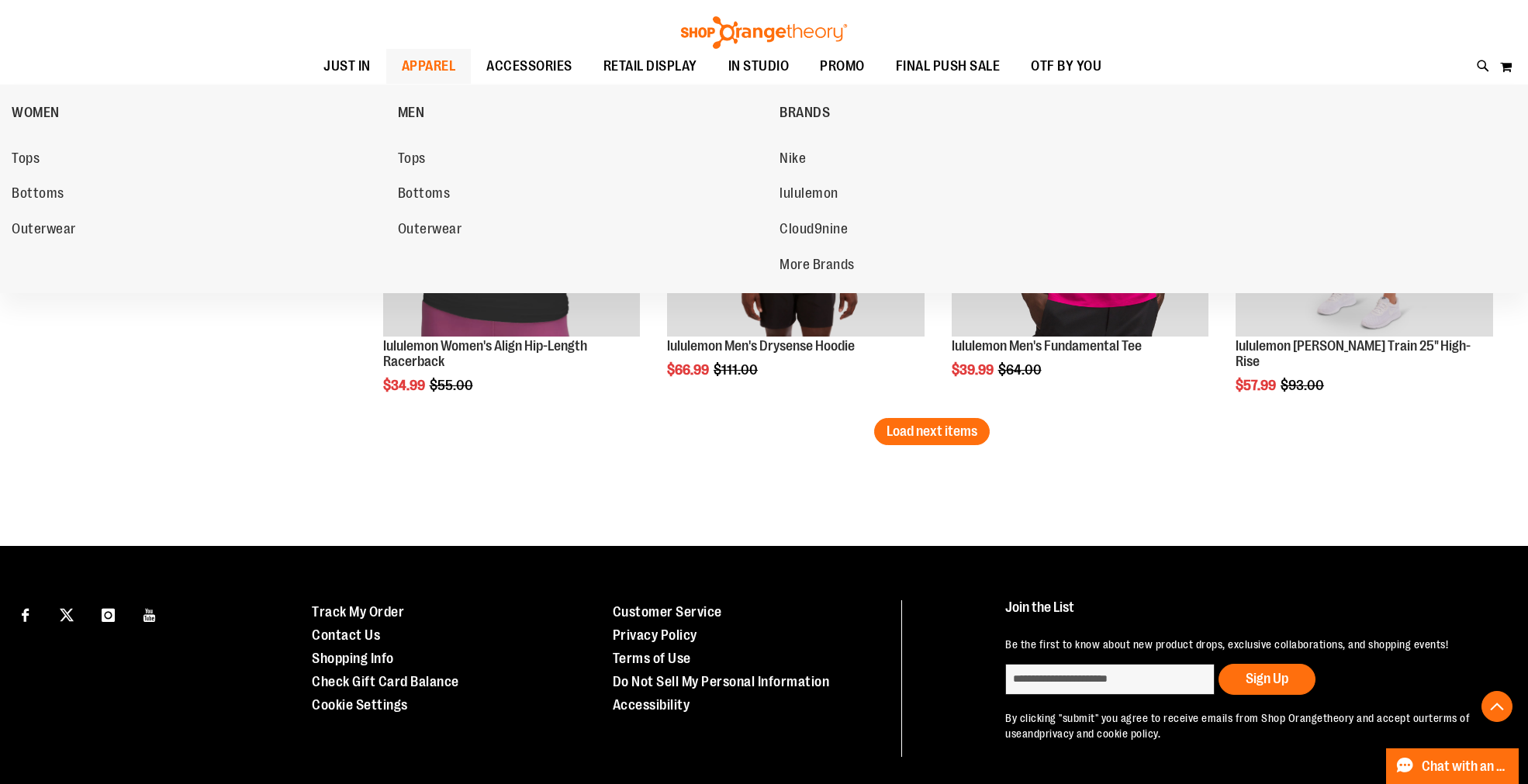
click at [443, 57] on span "APPAREL" at bounding box center [428, 66] width 55 height 35
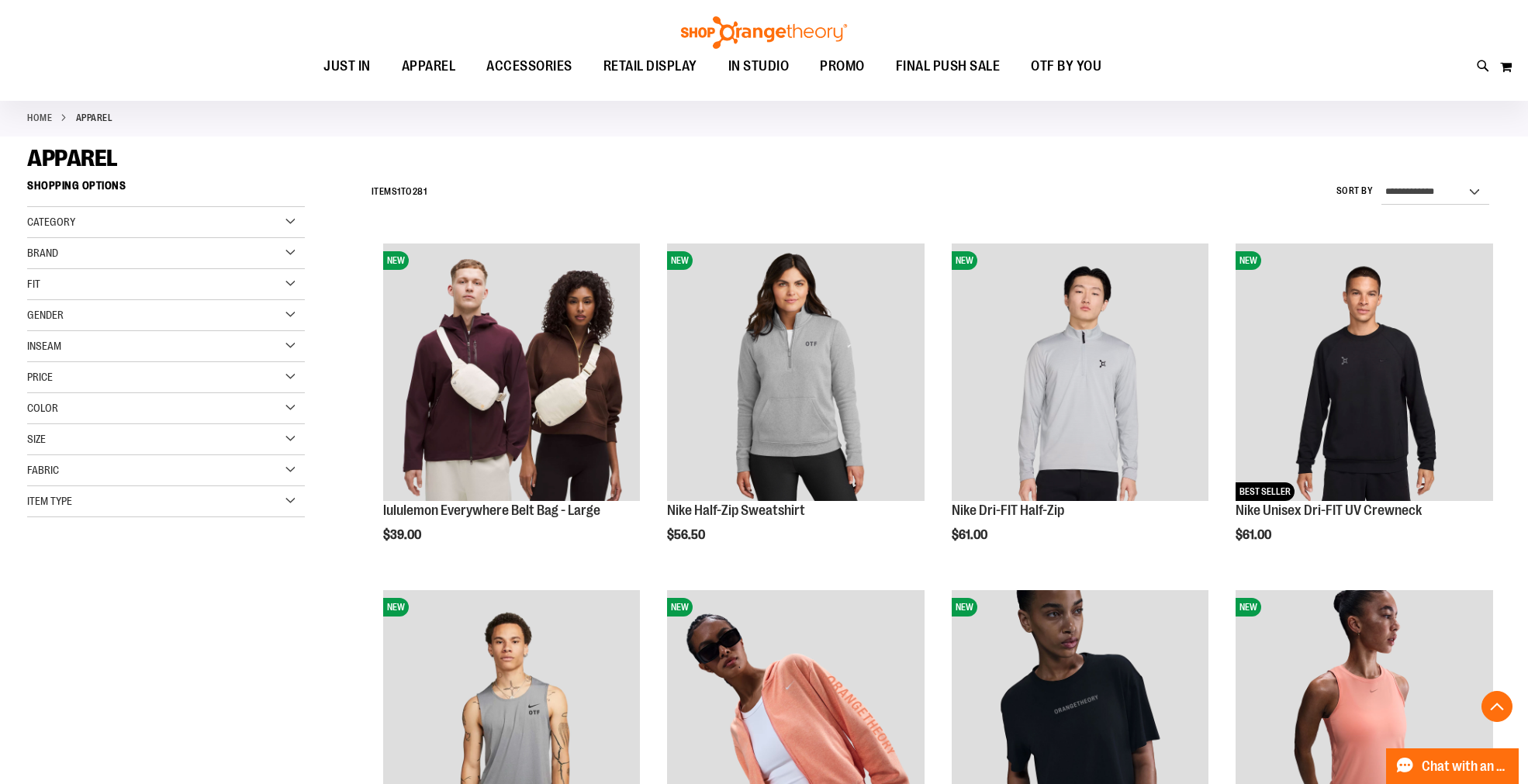
scroll to position [430, 0]
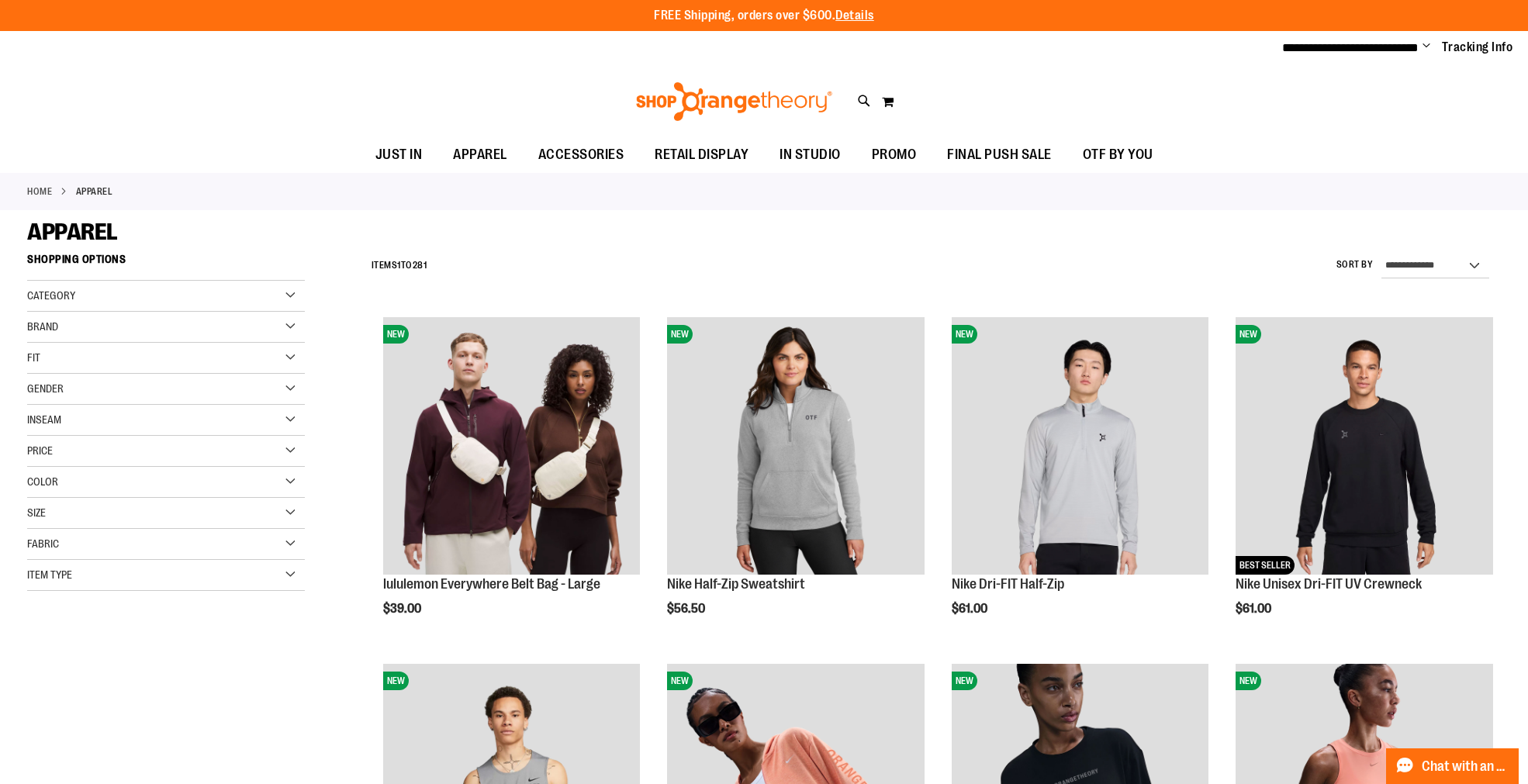
type input "**********"
click at [1432, 260] on select "**********" at bounding box center [1435, 265] width 108 height 24
select select "*********"
click at [1381, 253] on select "**********" at bounding box center [1435, 265] width 108 height 24
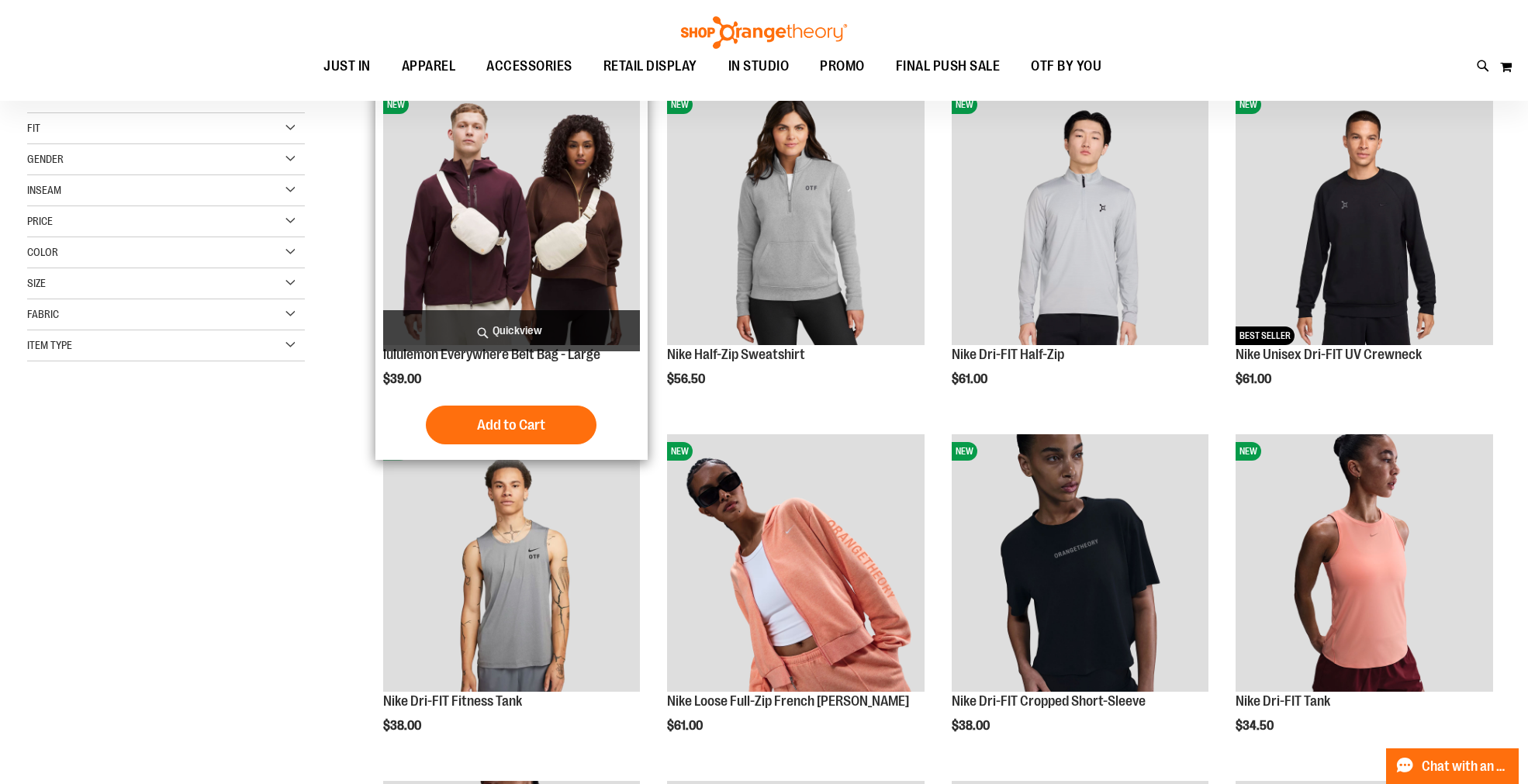
scroll to position [244, 0]
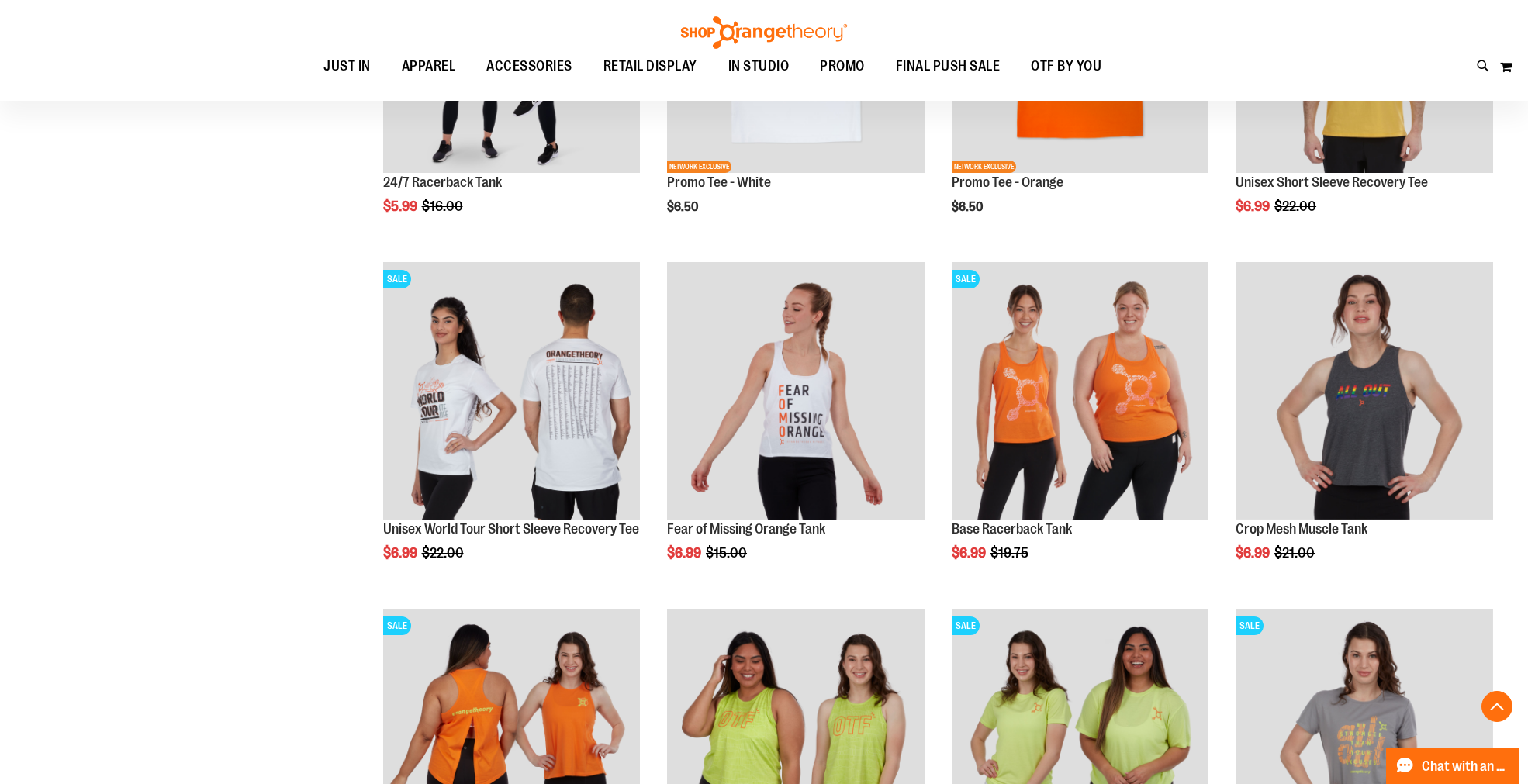
scroll to position [1450, 0]
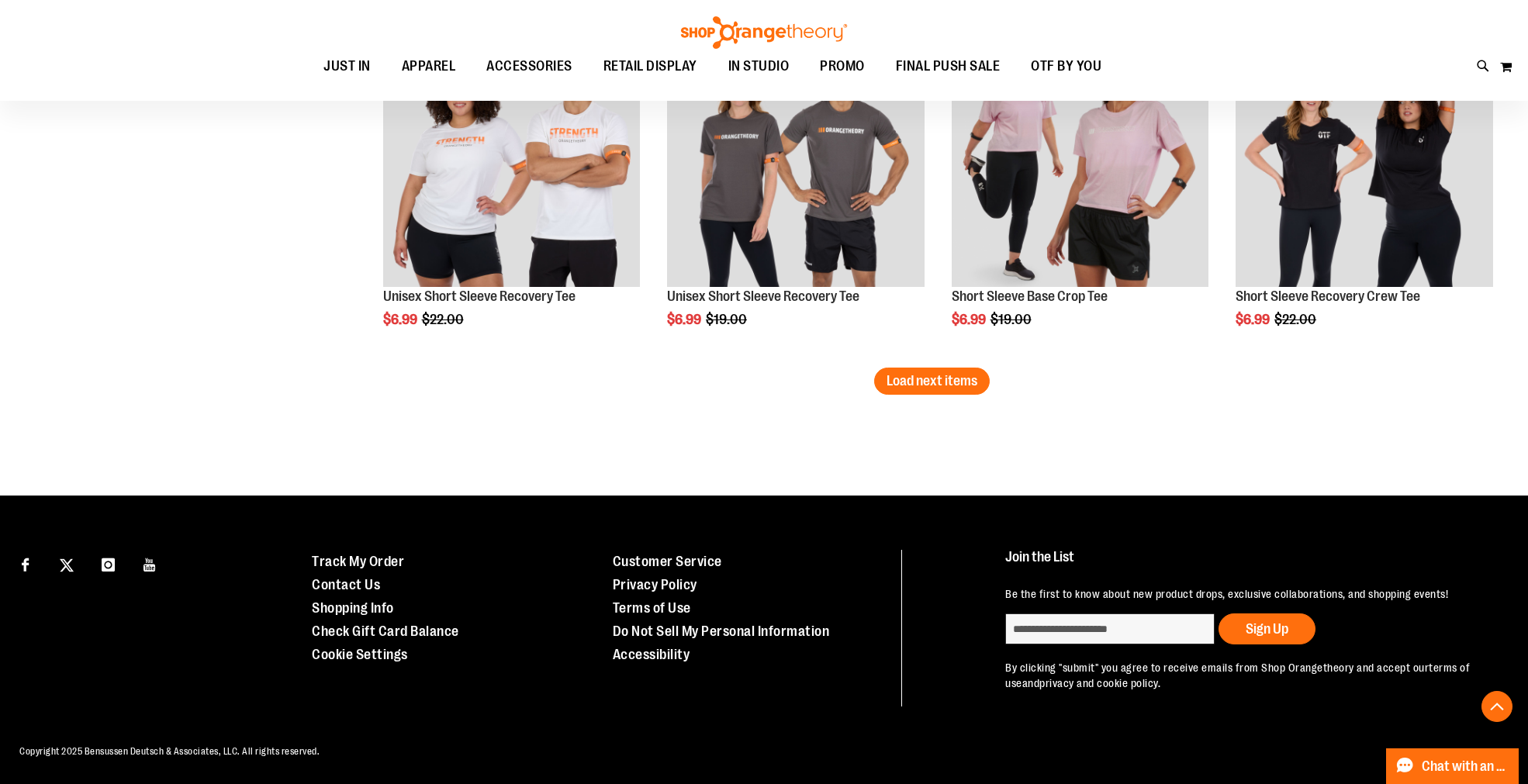
scroll to position [2971, 0]
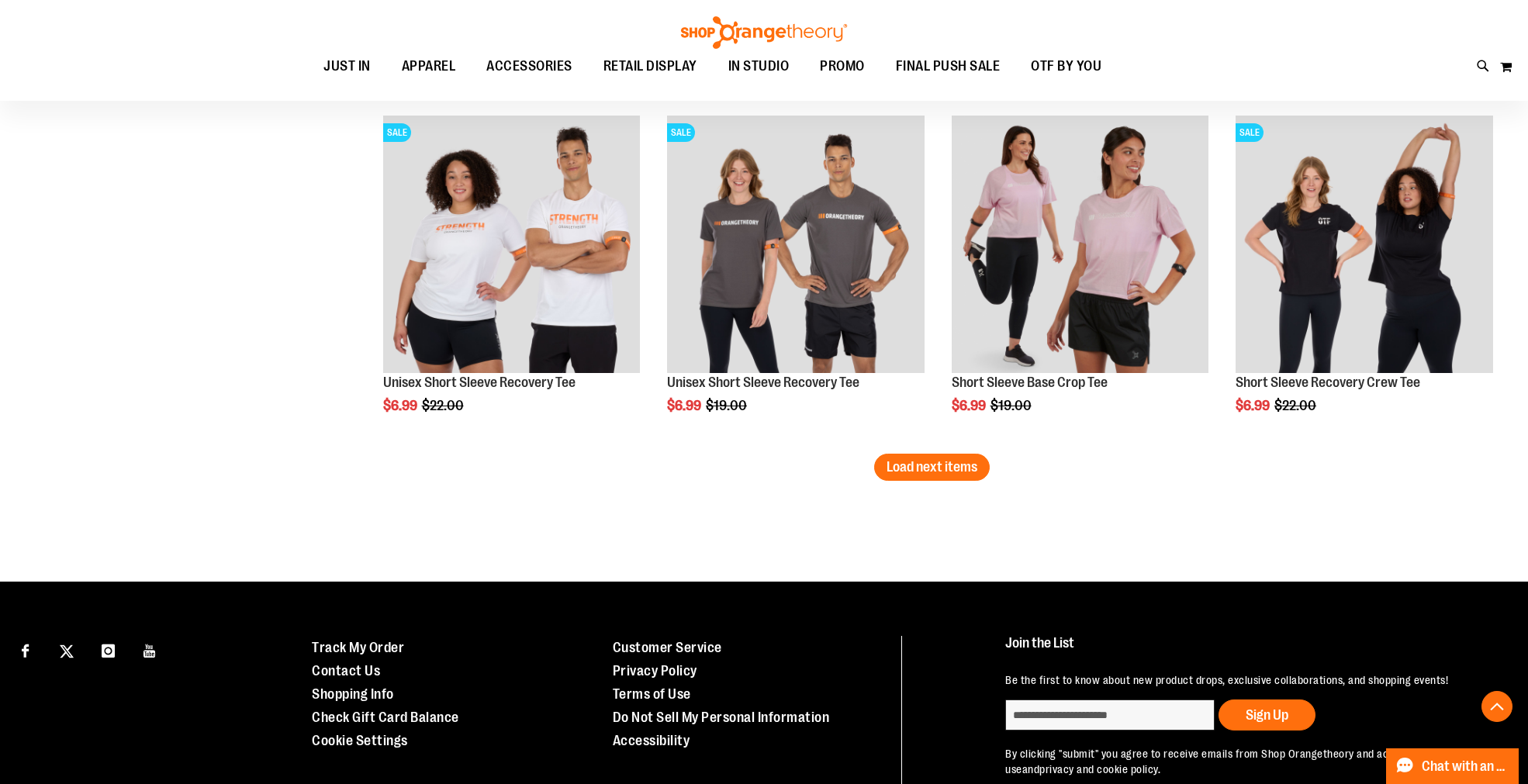
click at [911, 469] on span "Load next items" at bounding box center [931, 466] width 90 height 15
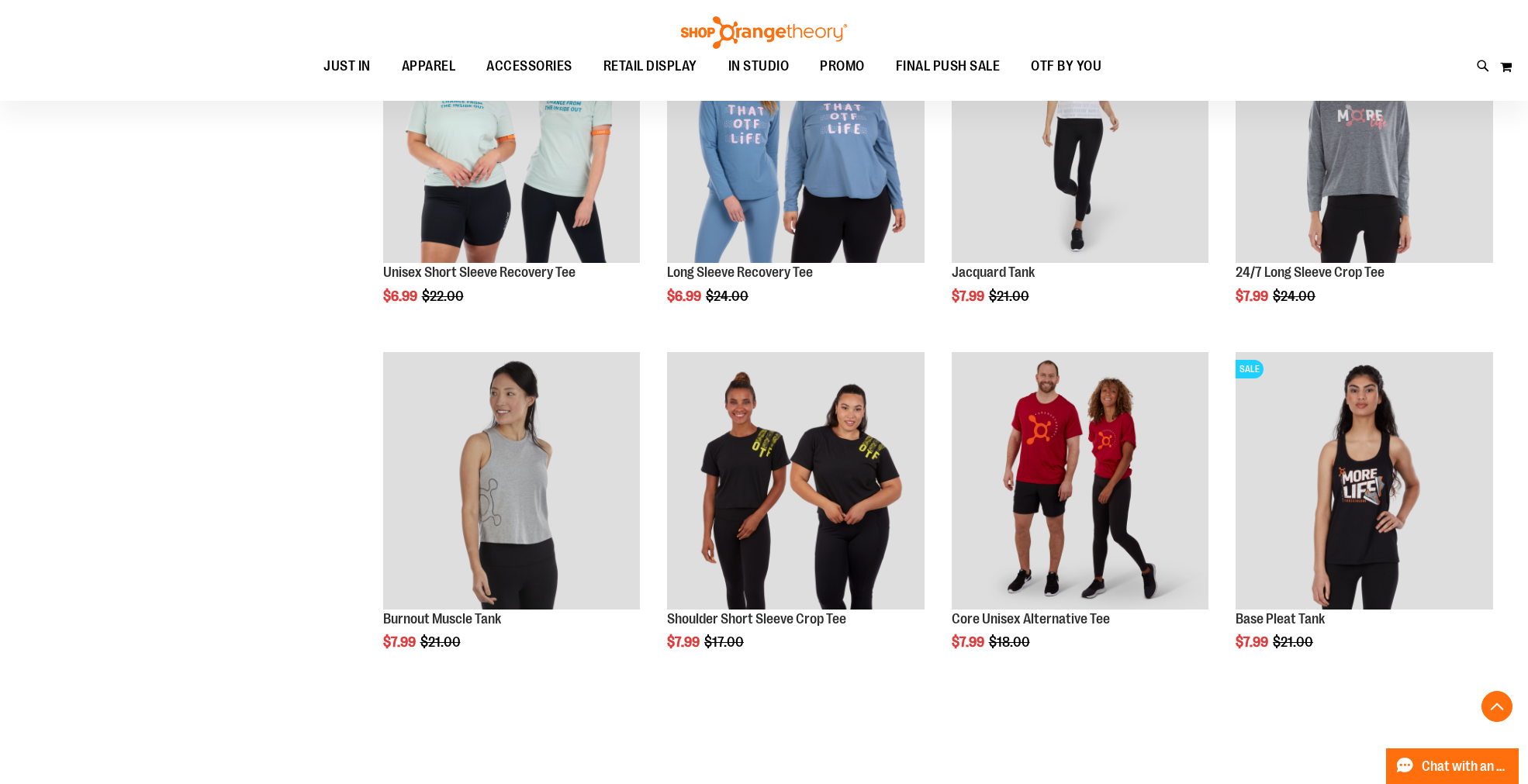
scroll to position [3832, 0]
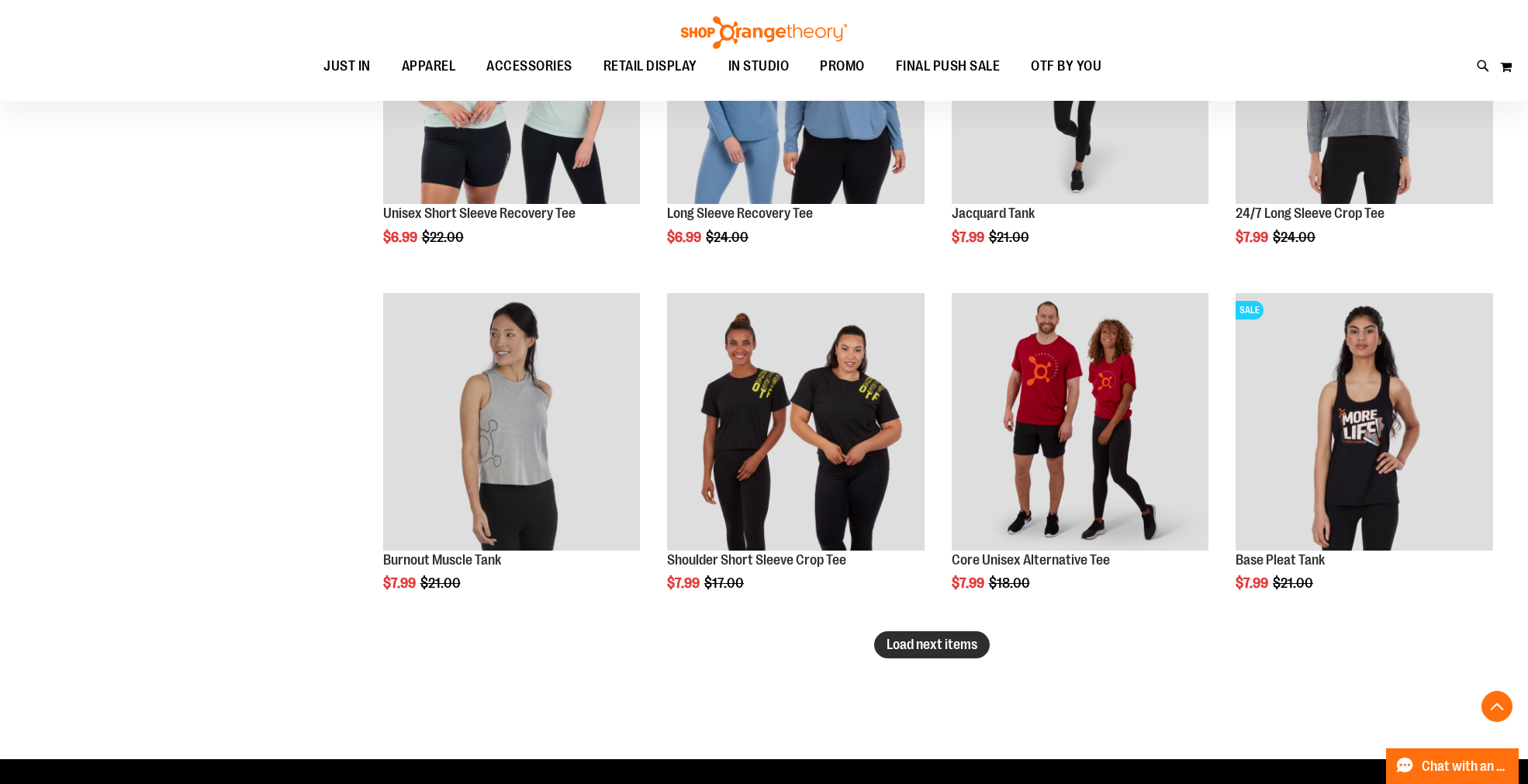
click at [968, 646] on span "Load next items" at bounding box center [931, 644] width 90 height 15
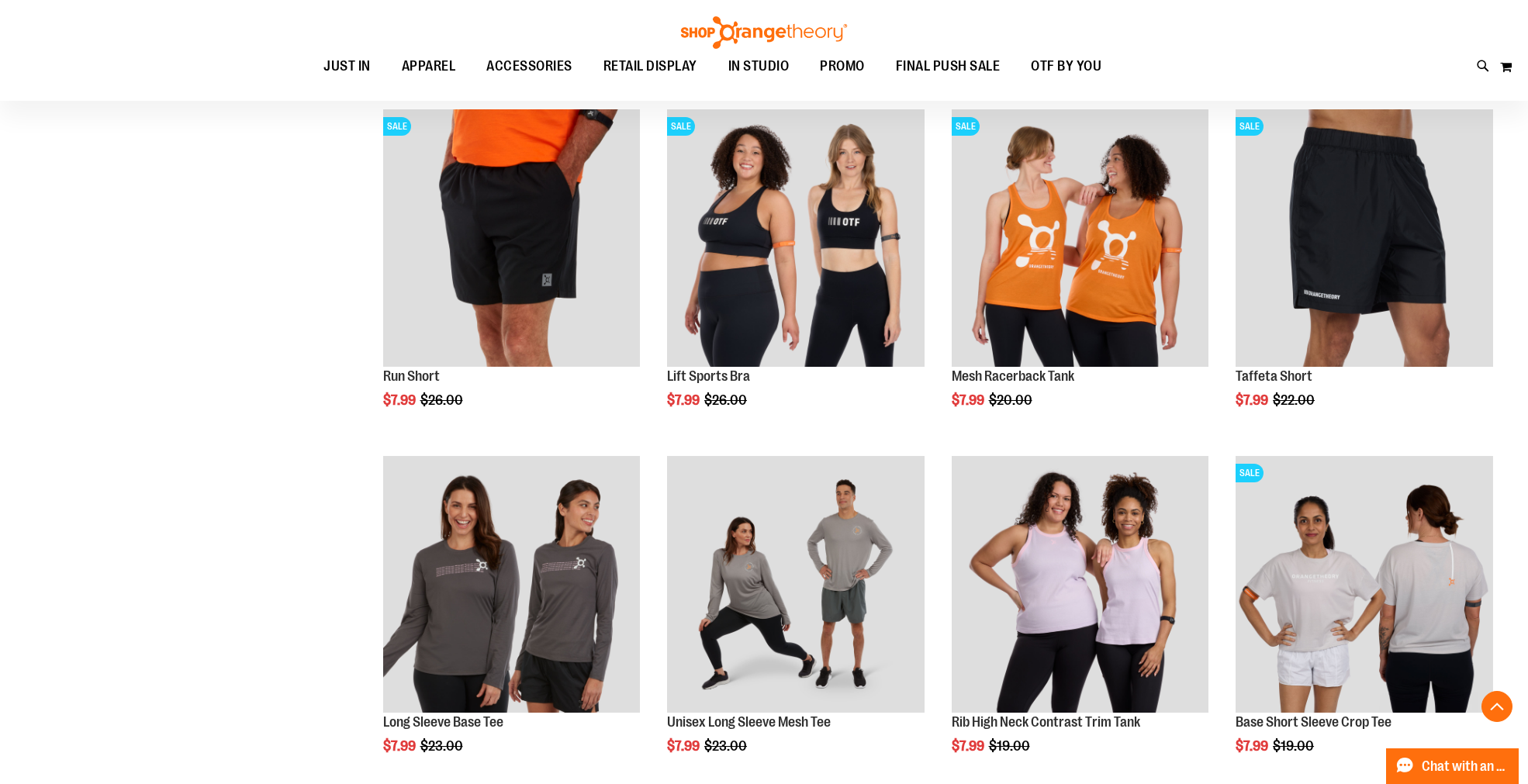
scroll to position [4865, 0]
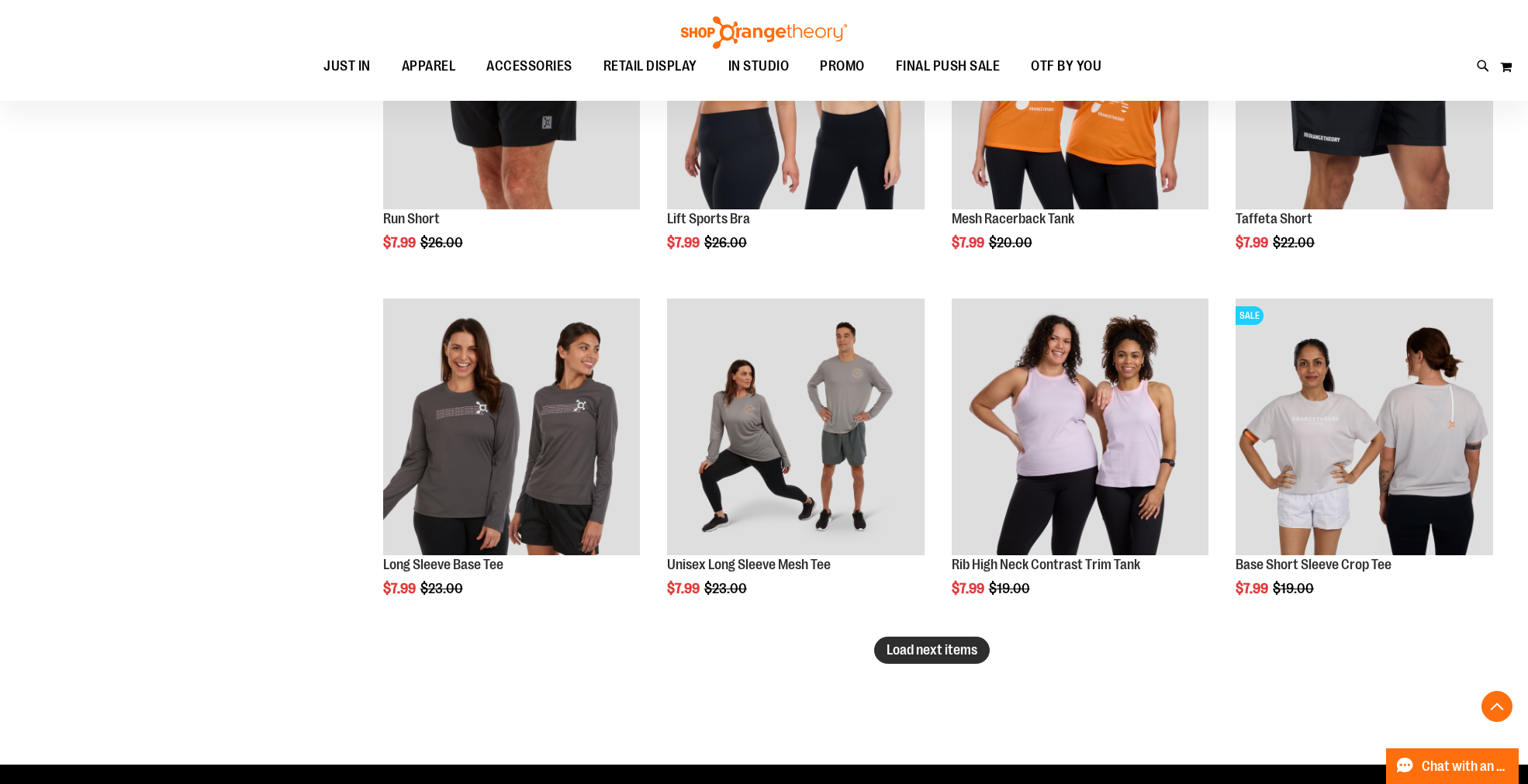
click at [947, 642] on span "Load next items" at bounding box center [931, 649] width 90 height 15
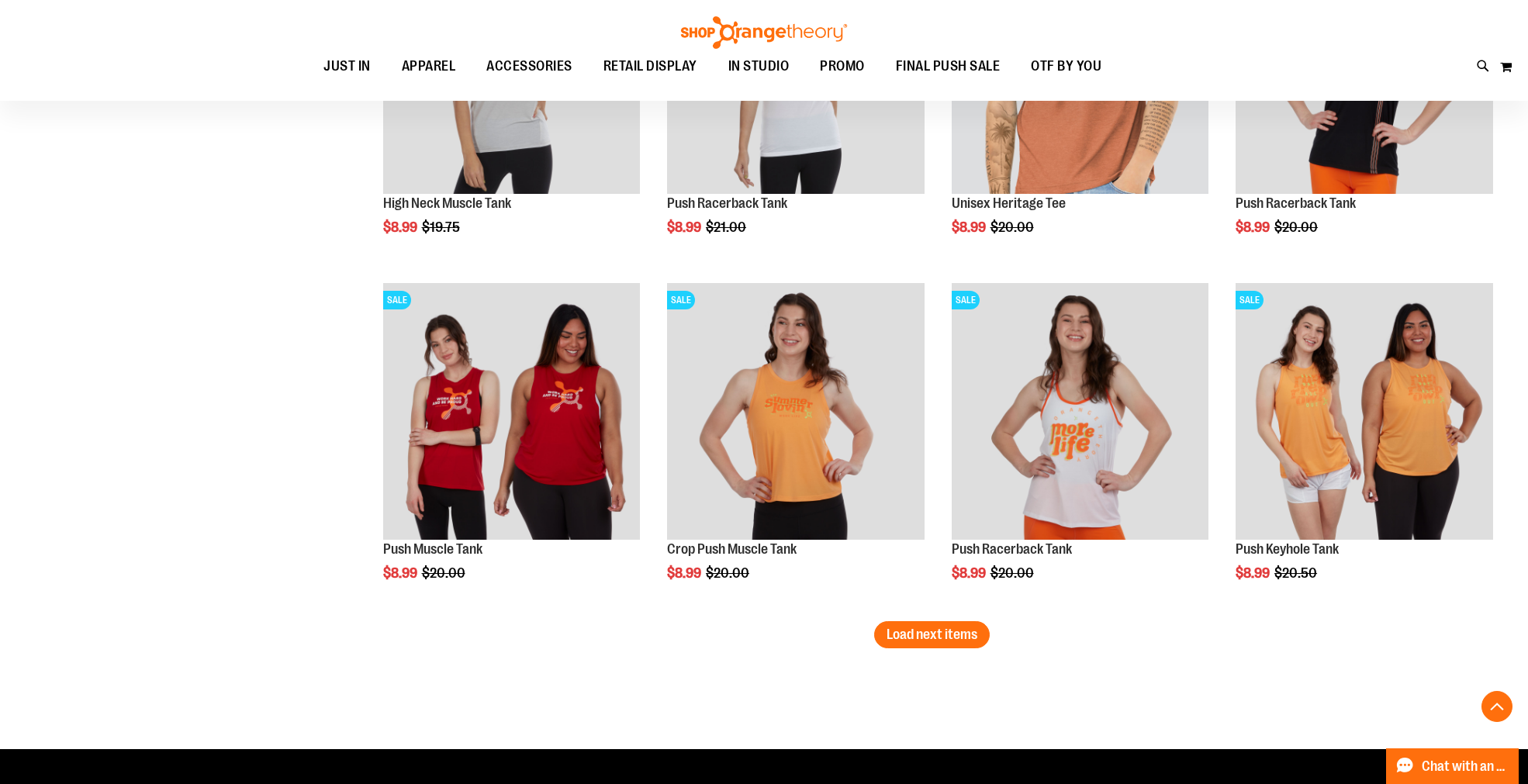
scroll to position [5985, 0]
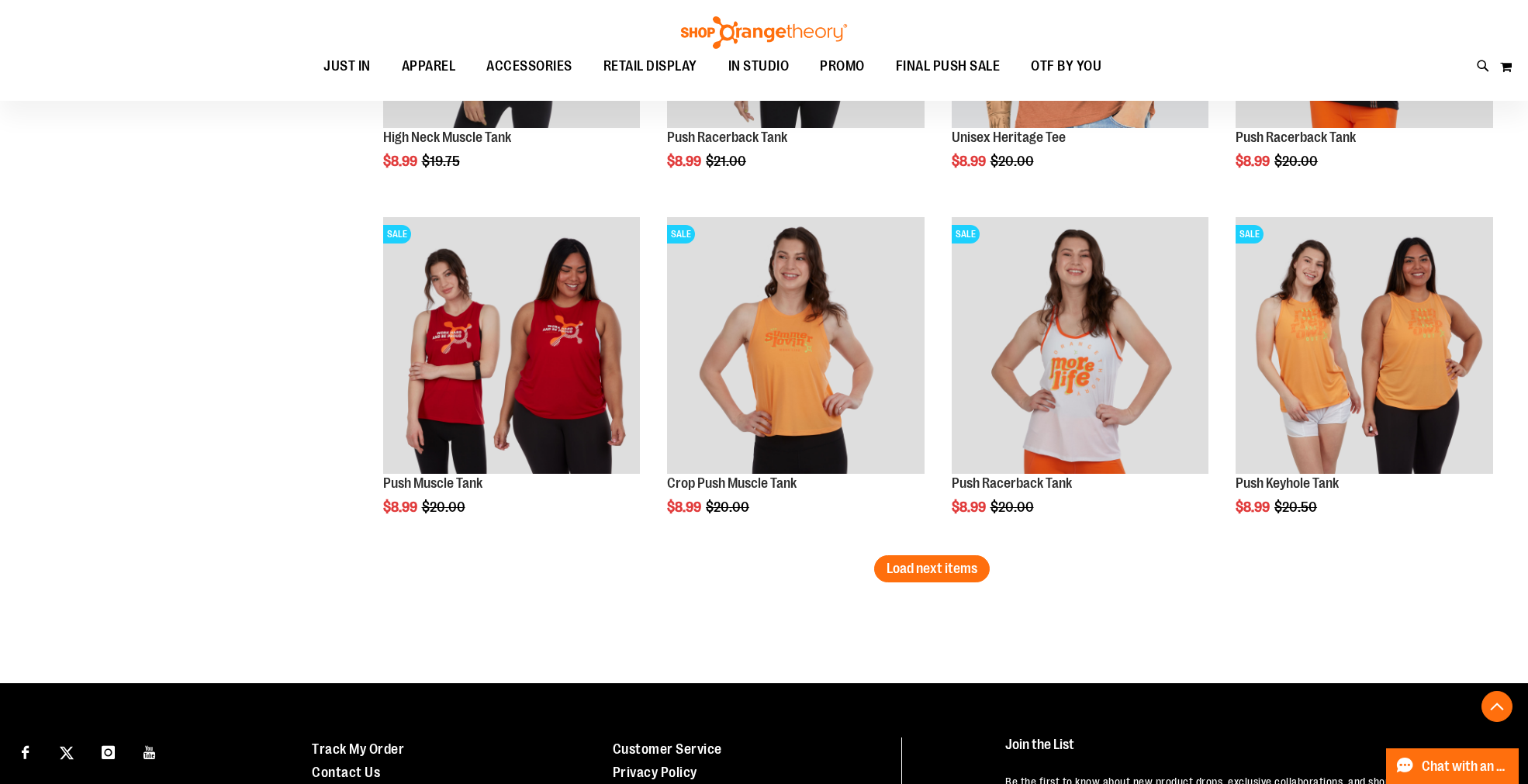
click at [912, 575] on span "Load next items" at bounding box center [931, 567] width 90 height 15
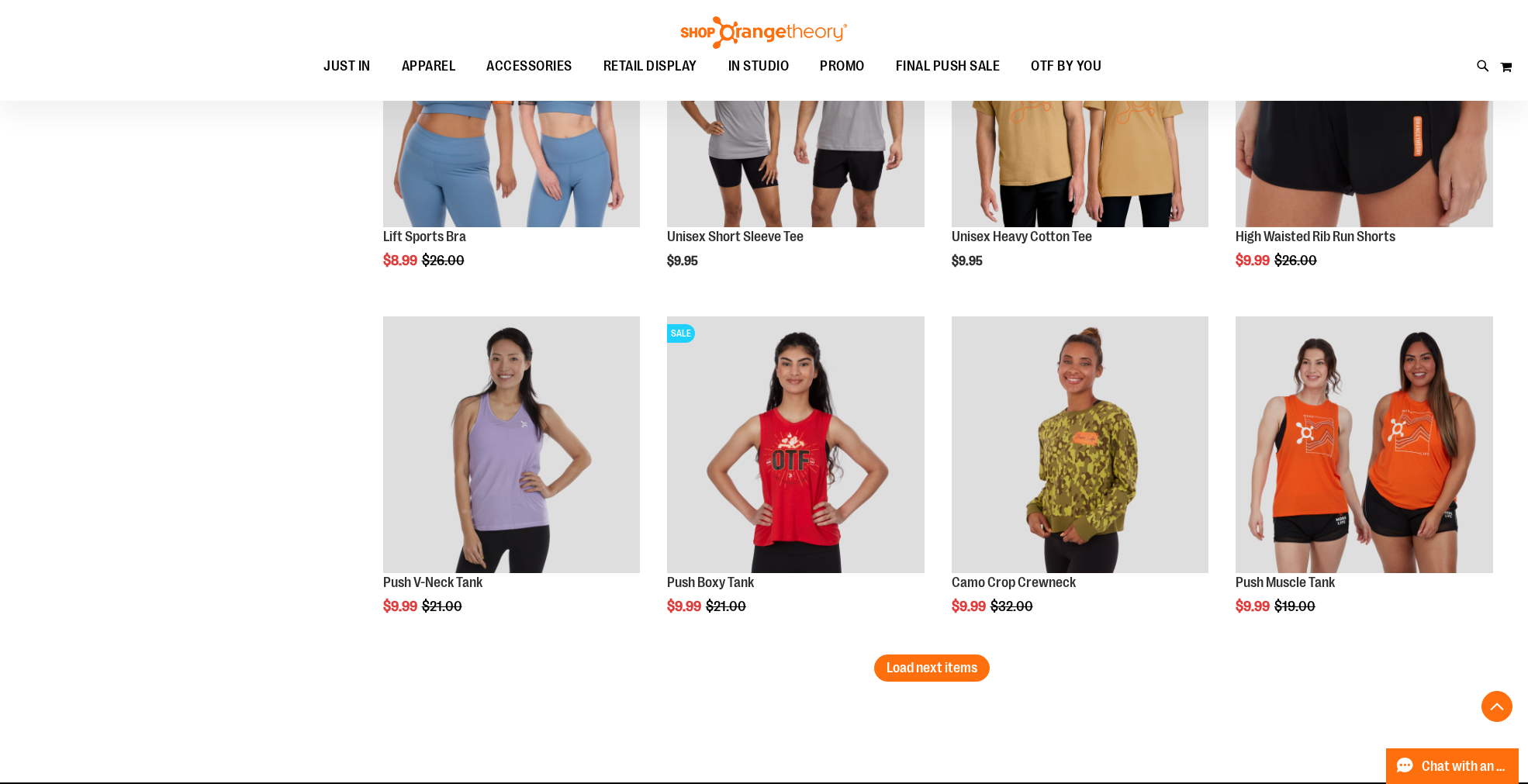
scroll to position [7105, 0]
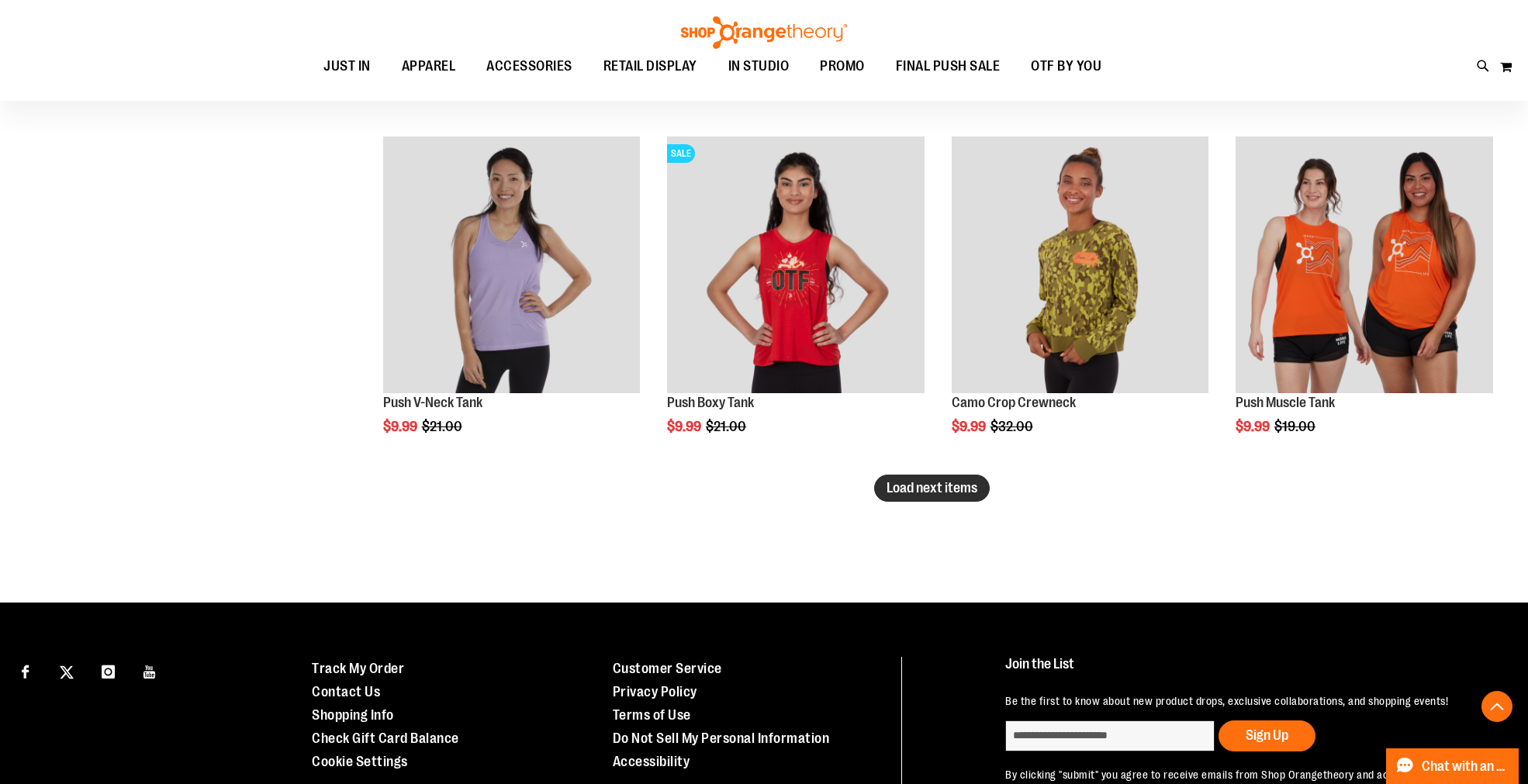
click at [924, 489] on span "Load next items" at bounding box center [931, 487] width 90 height 15
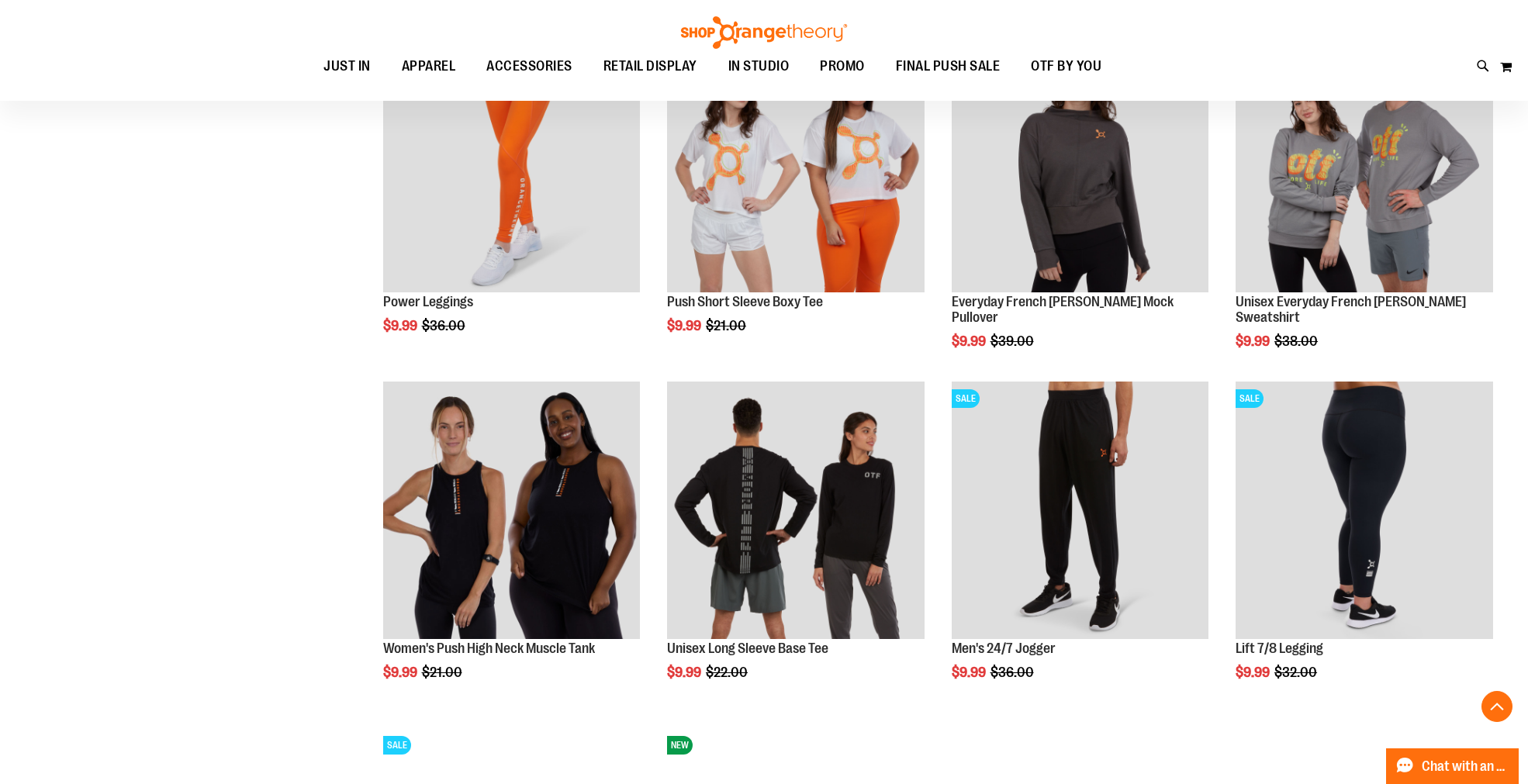
scroll to position [7622, 0]
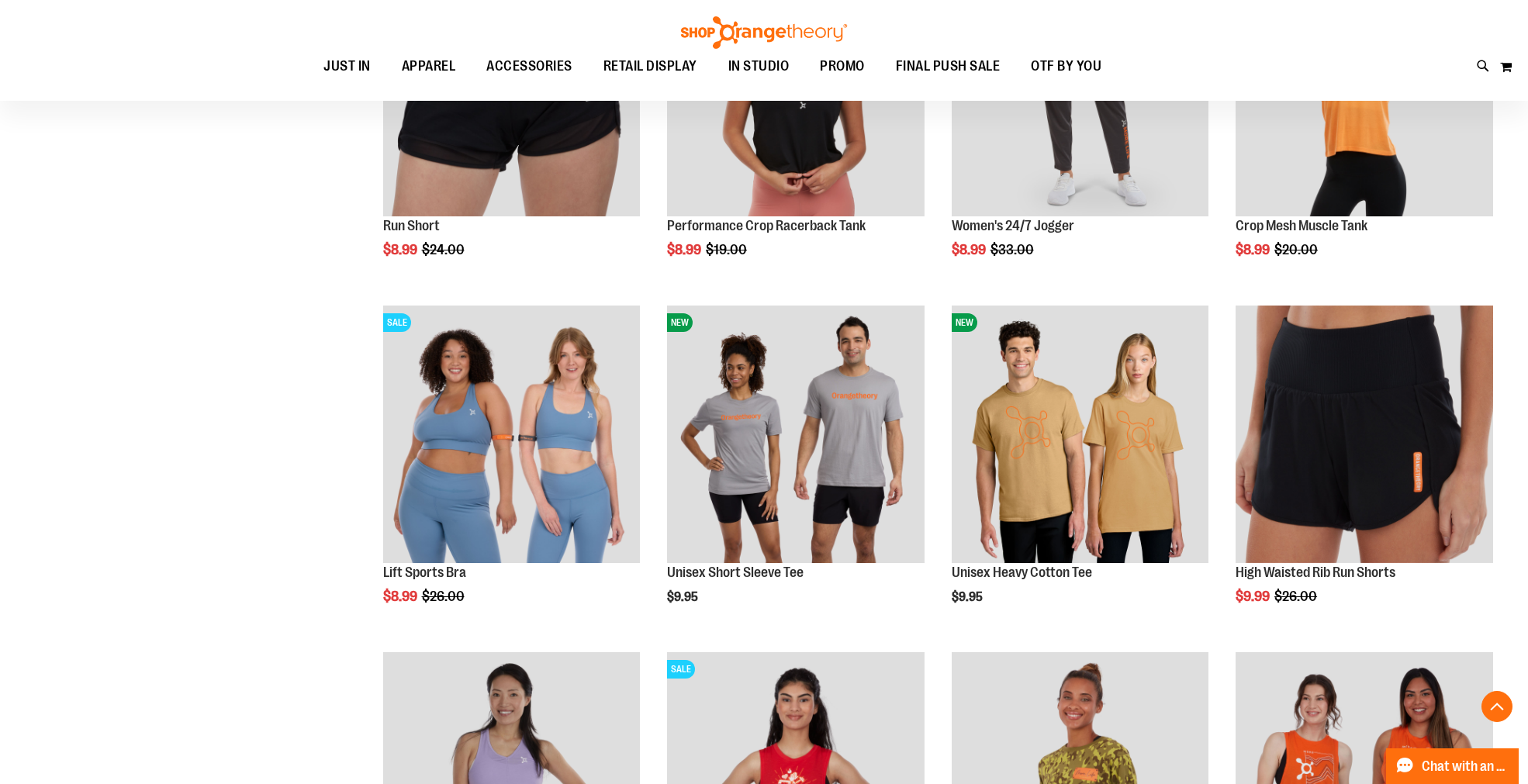
scroll to position [6330, 0]
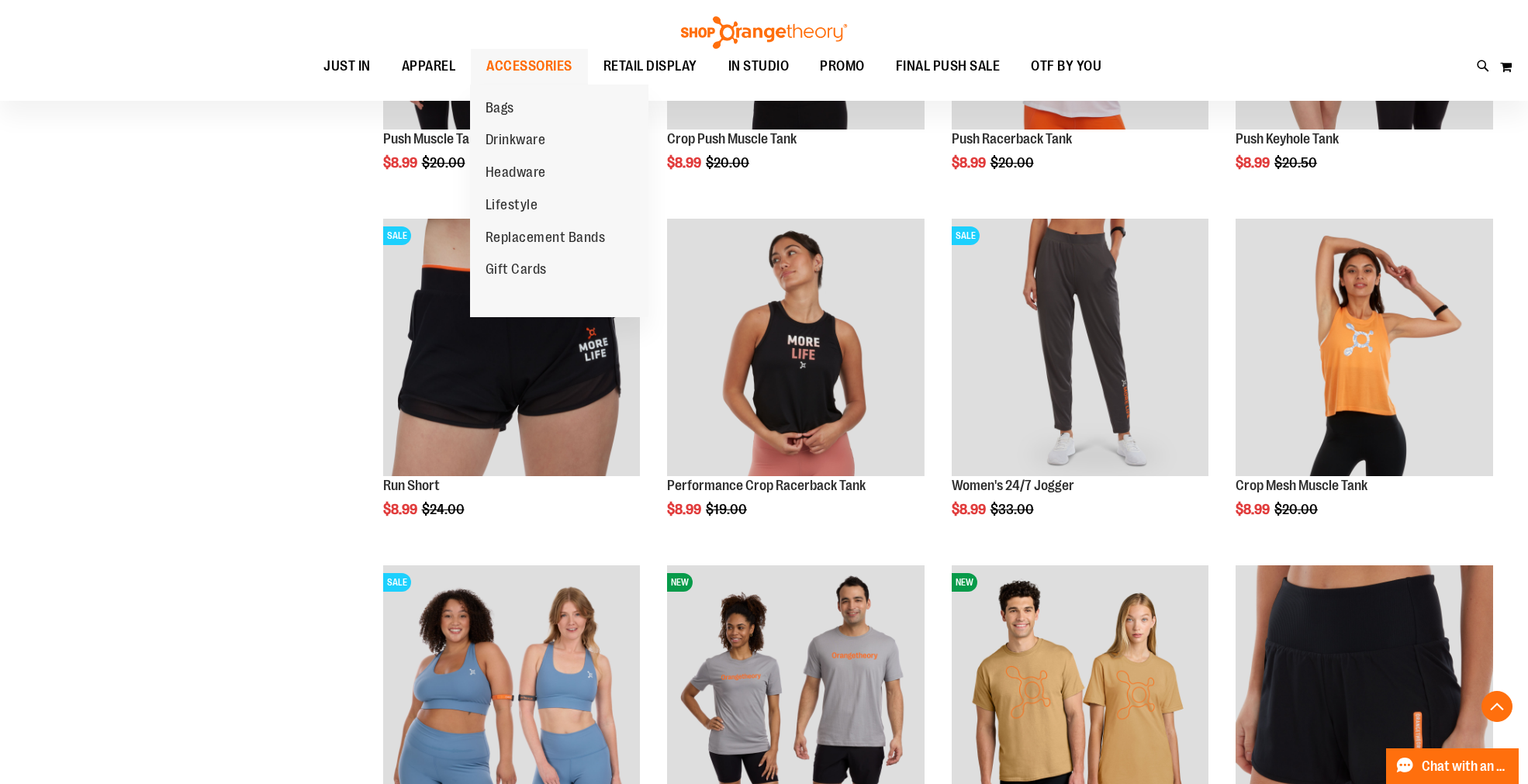
click at [512, 57] on span "ACCESSORIES" at bounding box center [529, 66] width 86 height 35
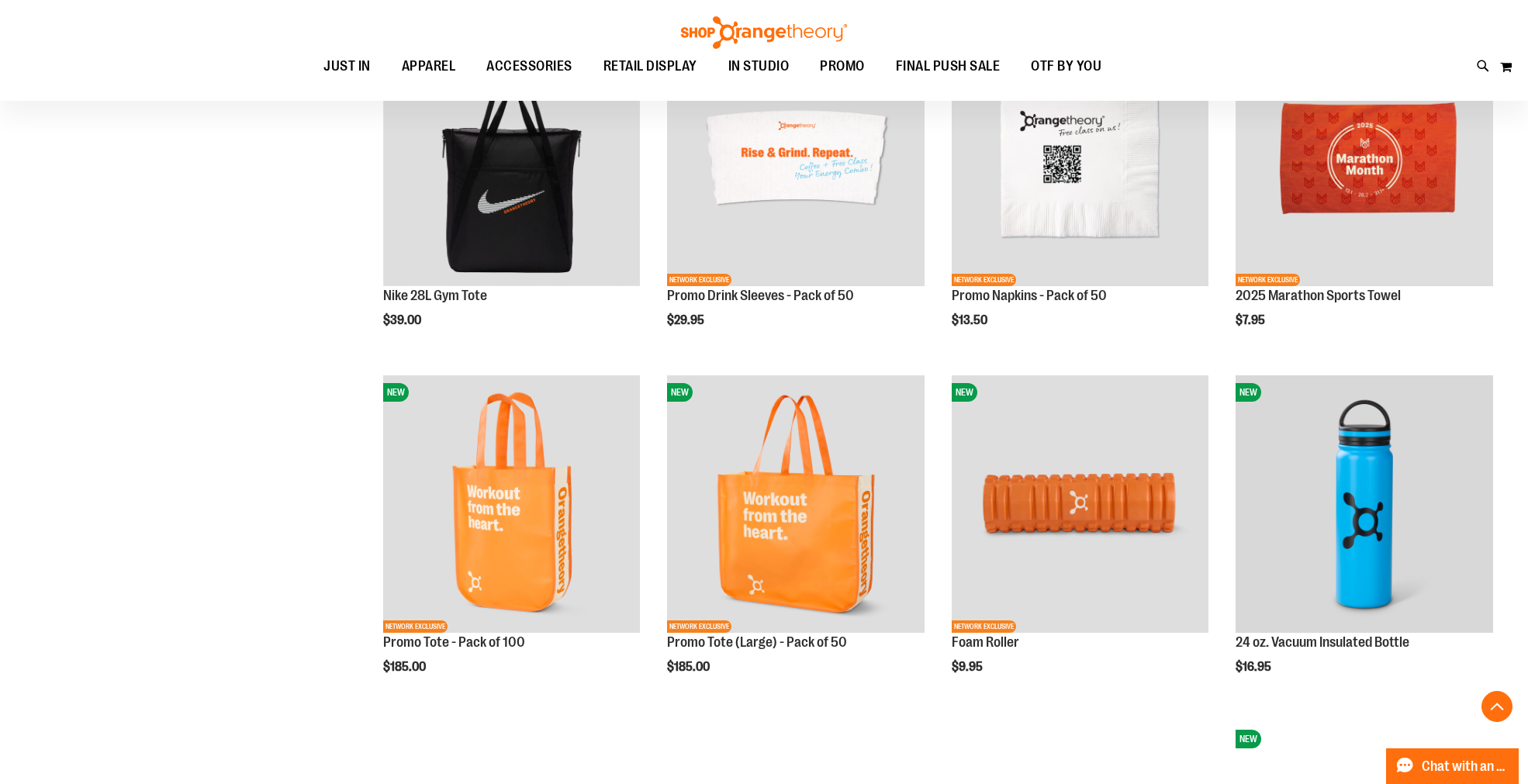
scroll to position [1463, 0]
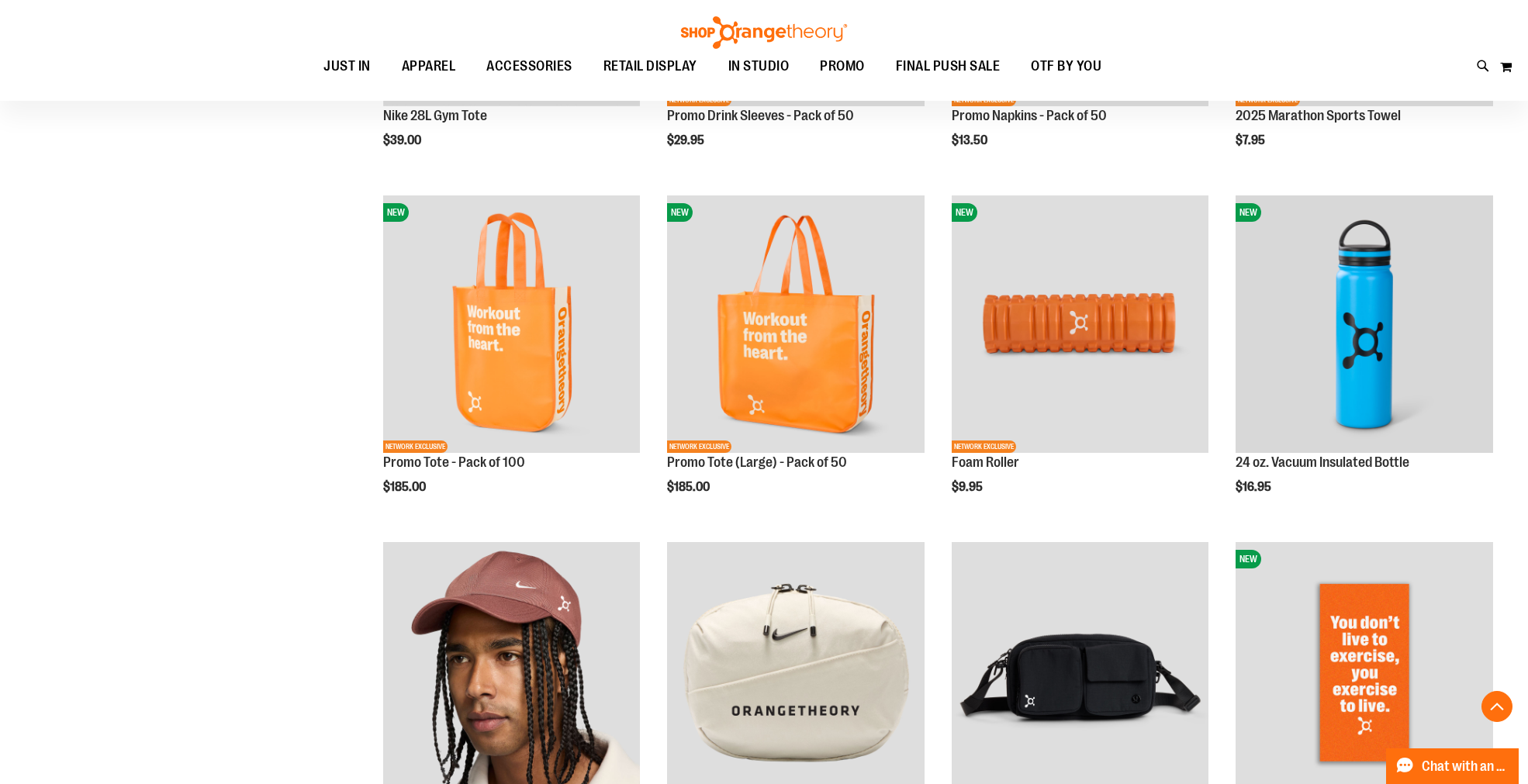
scroll to position [1463, 0]
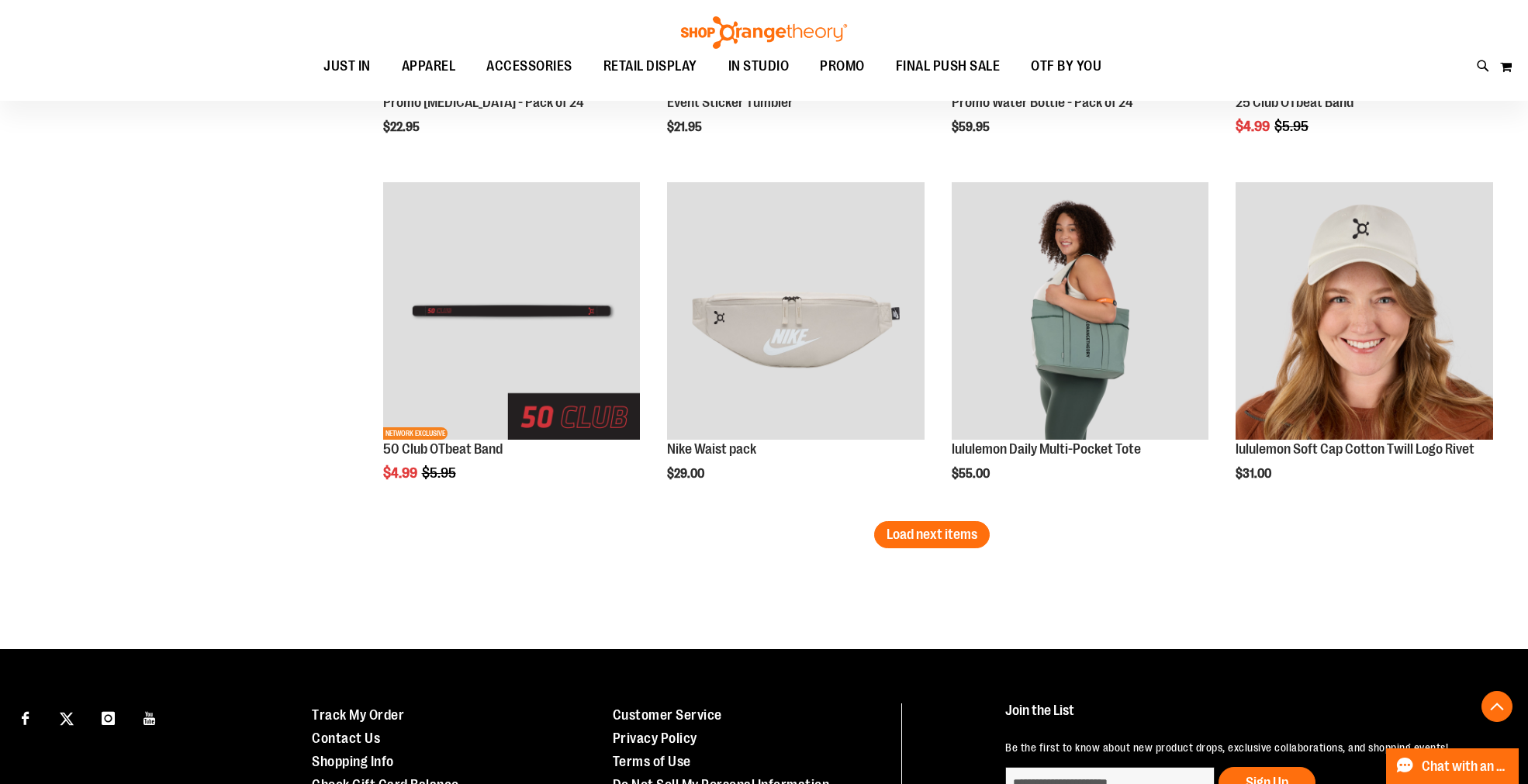
scroll to position [2927, 0]
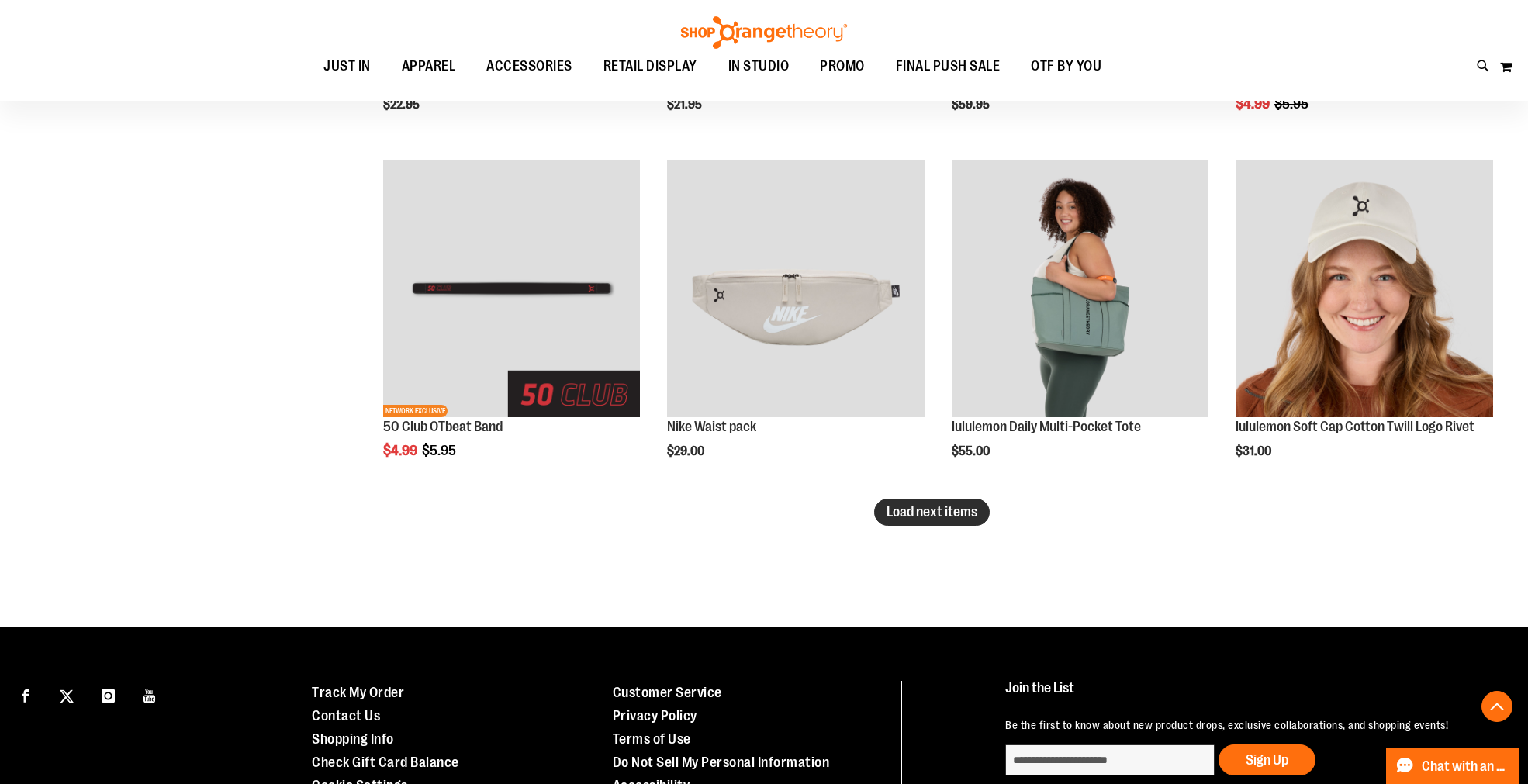
type input "**********"
click at [936, 515] on span "Load next items" at bounding box center [931, 511] width 90 height 15
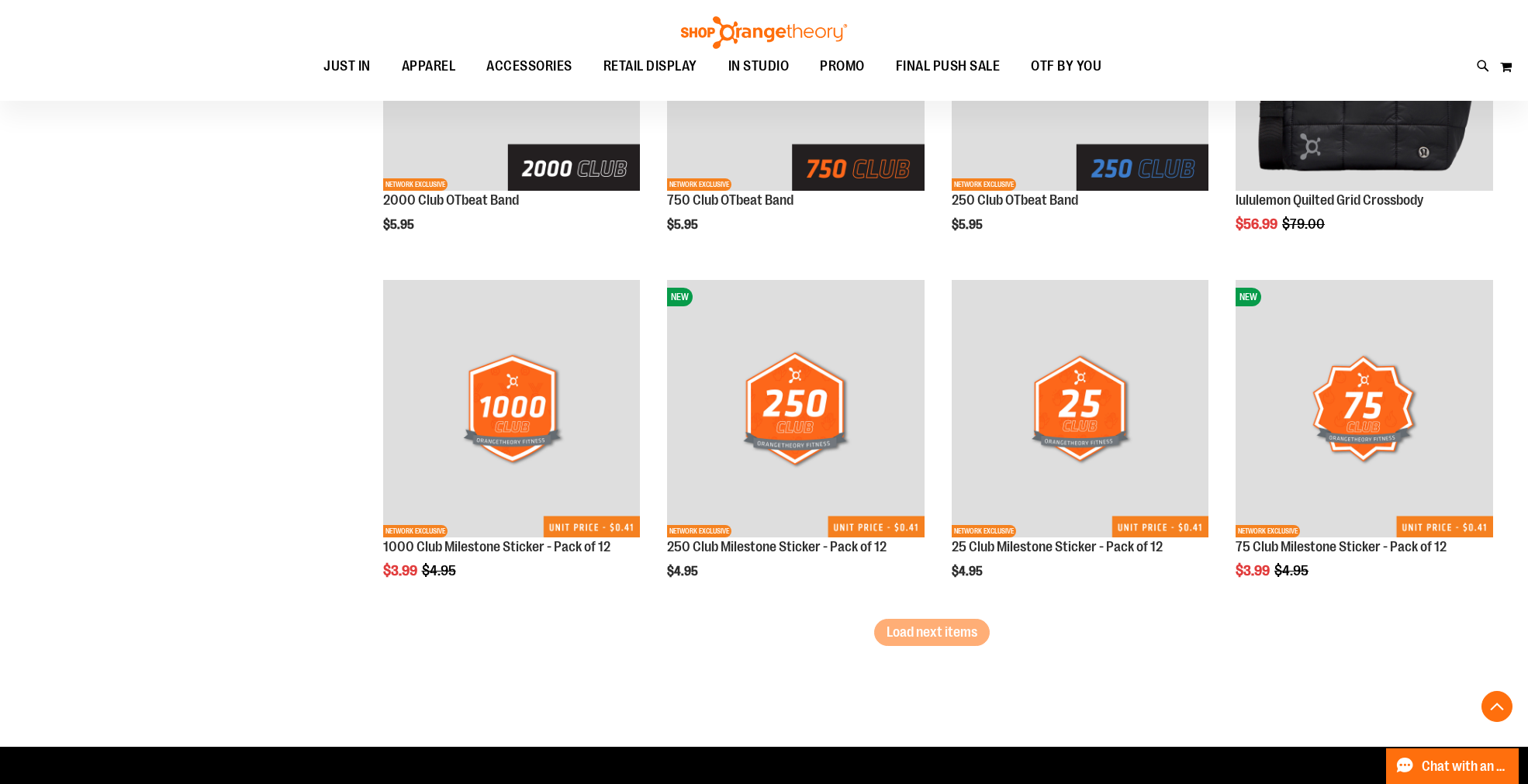
scroll to position [3874, 0]
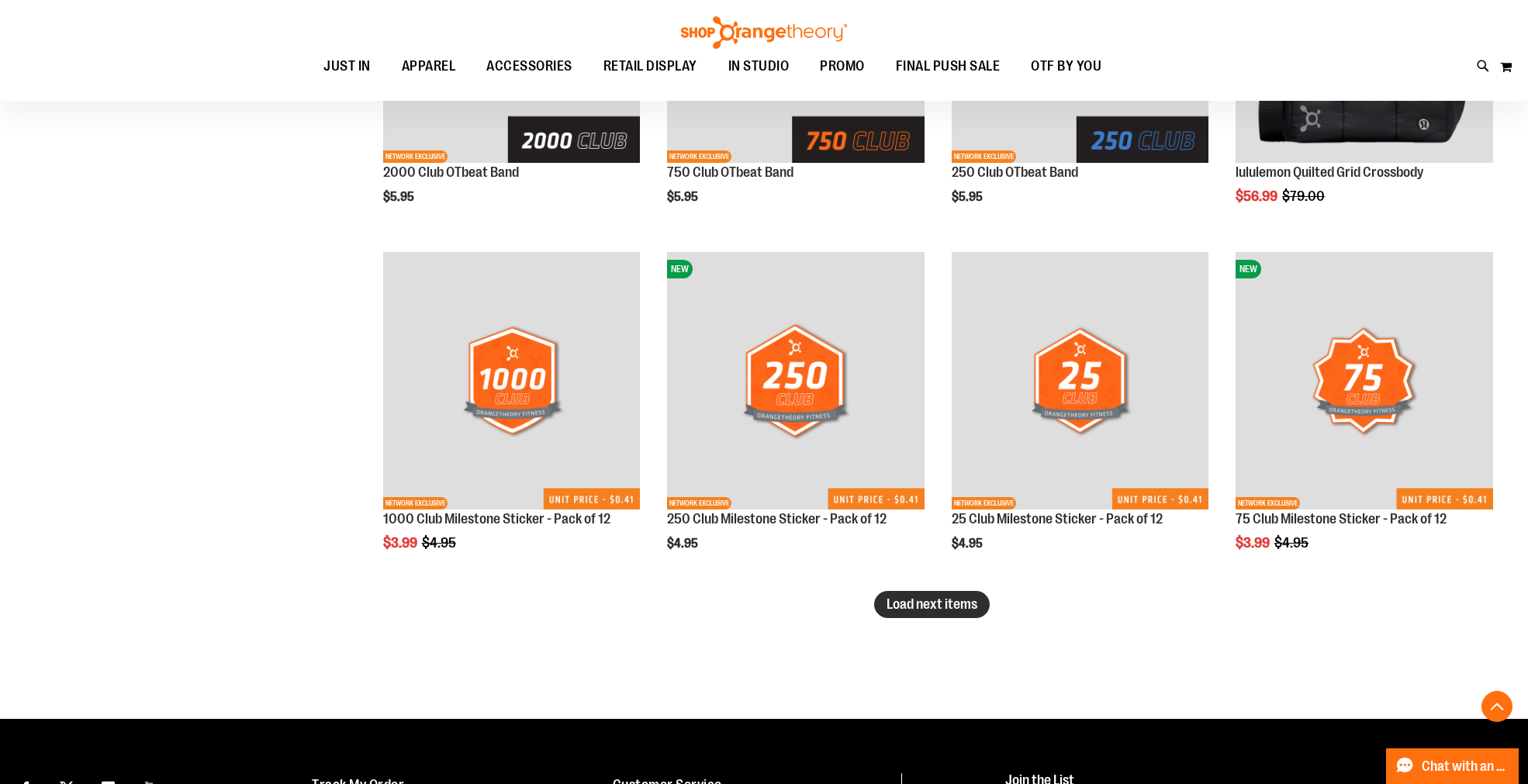
click at [931, 601] on span "Load next items" at bounding box center [931, 603] width 90 height 15
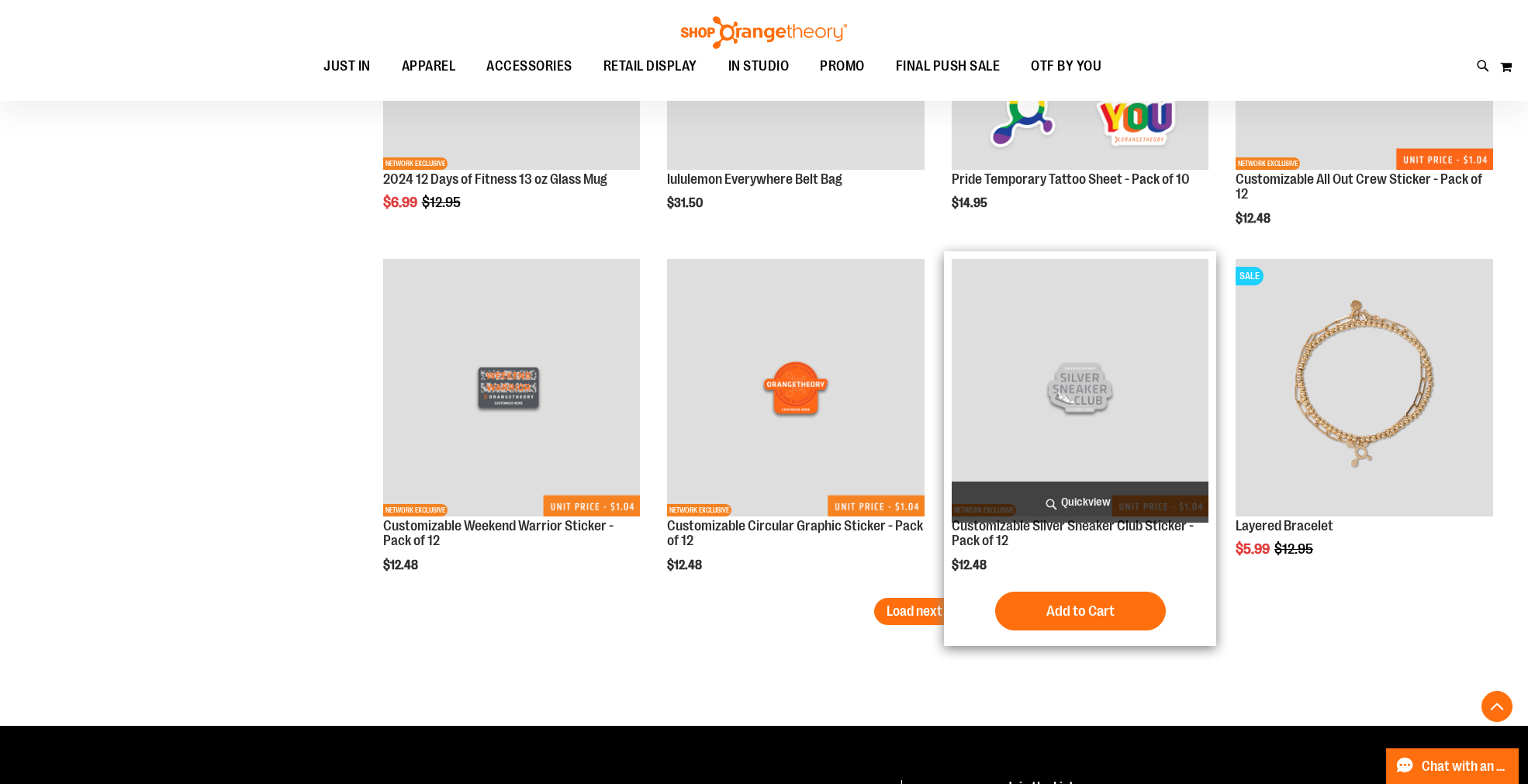
scroll to position [4908, 0]
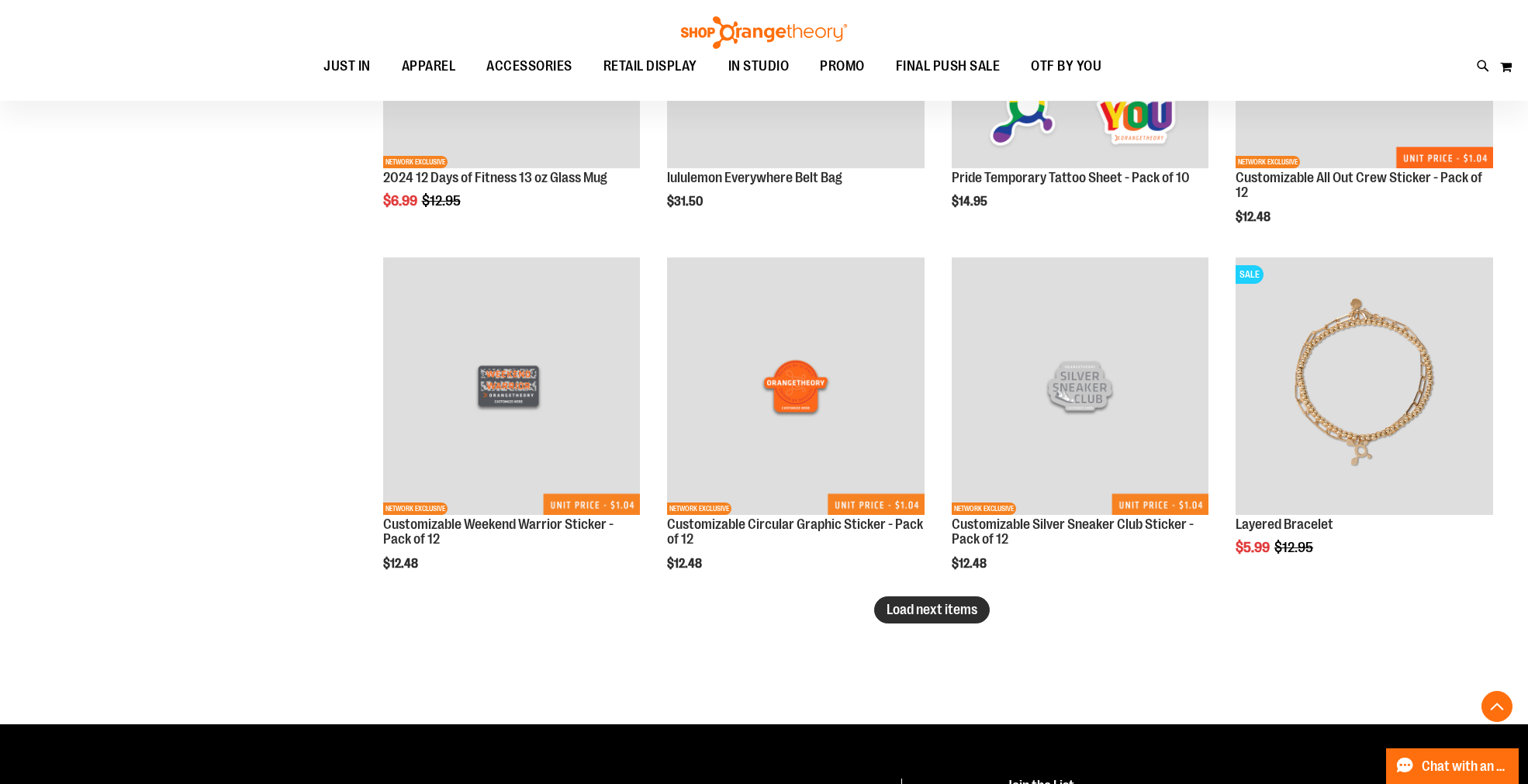
click at [920, 607] on span "Load next items" at bounding box center [931, 609] width 90 height 15
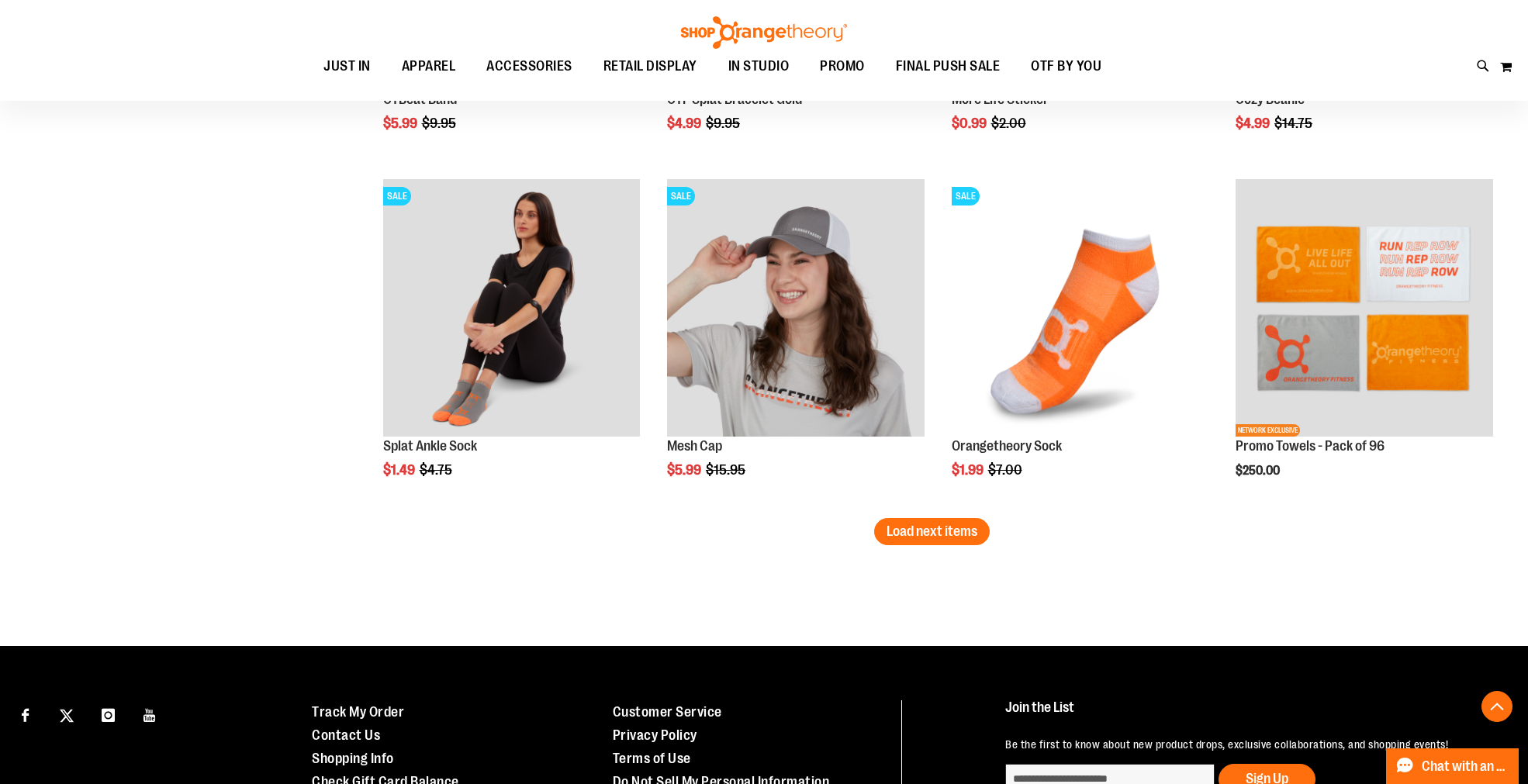
scroll to position [6028, 0]
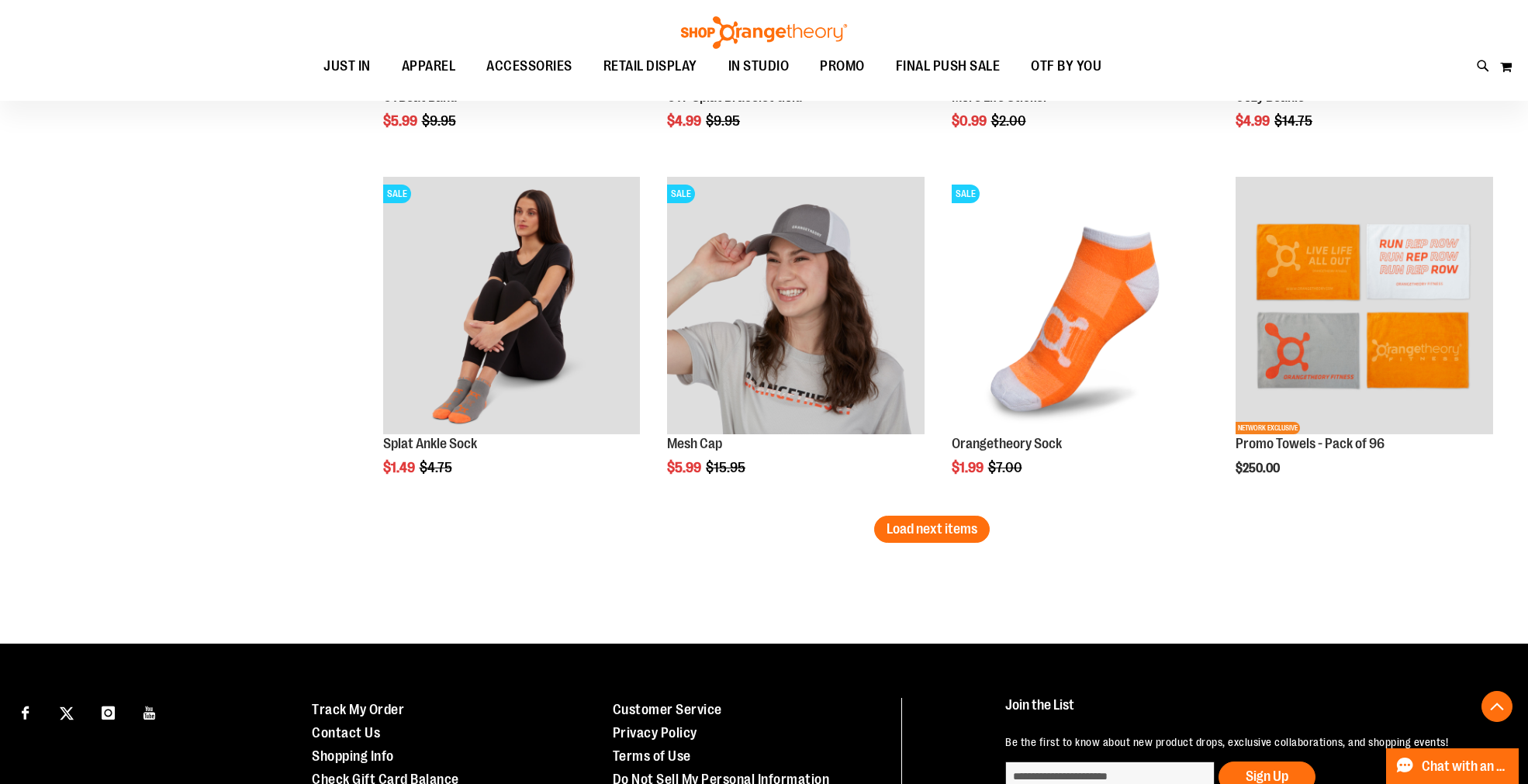
click at [899, 531] on span "Load next items" at bounding box center [931, 528] width 90 height 15
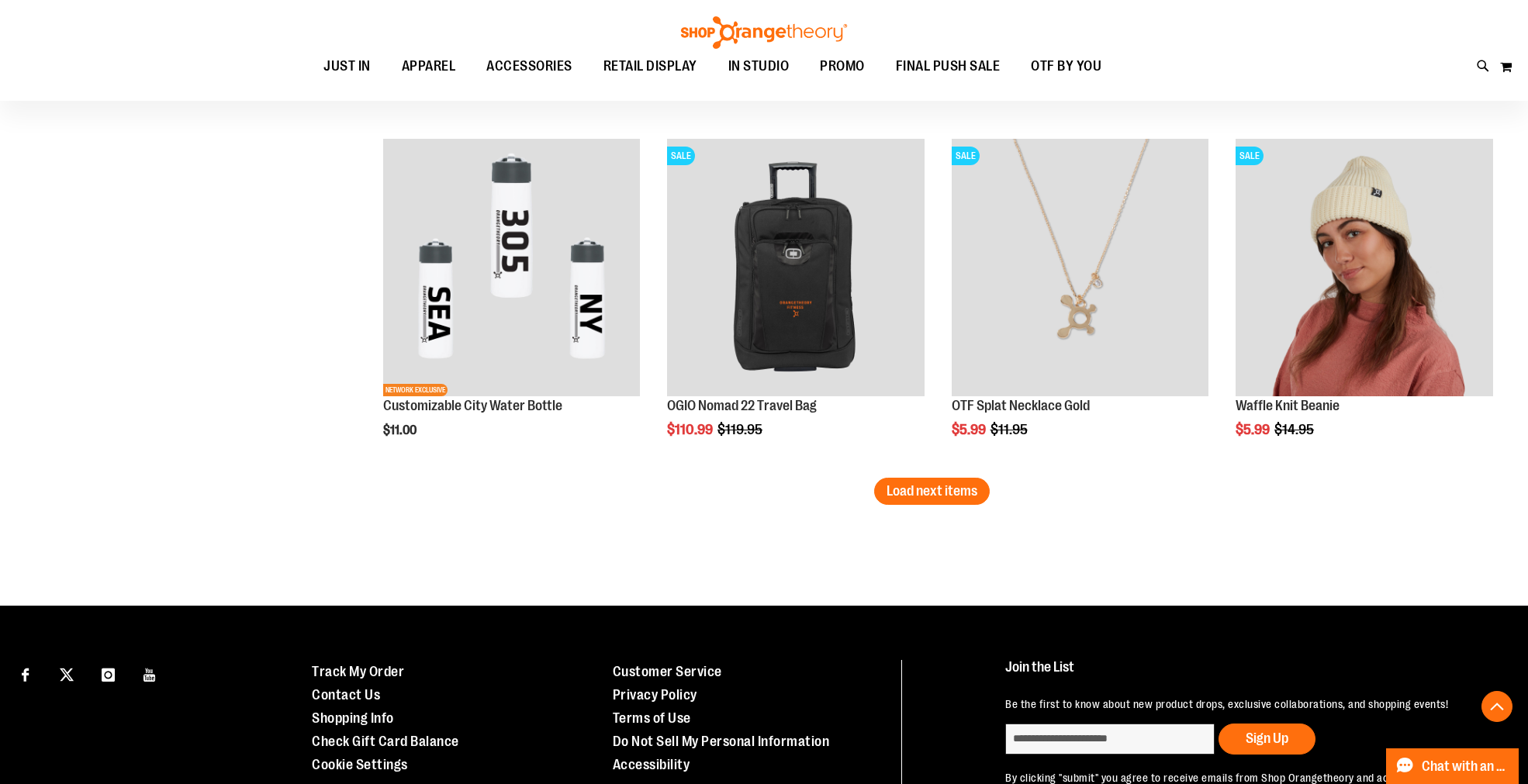
scroll to position [7148, 0]
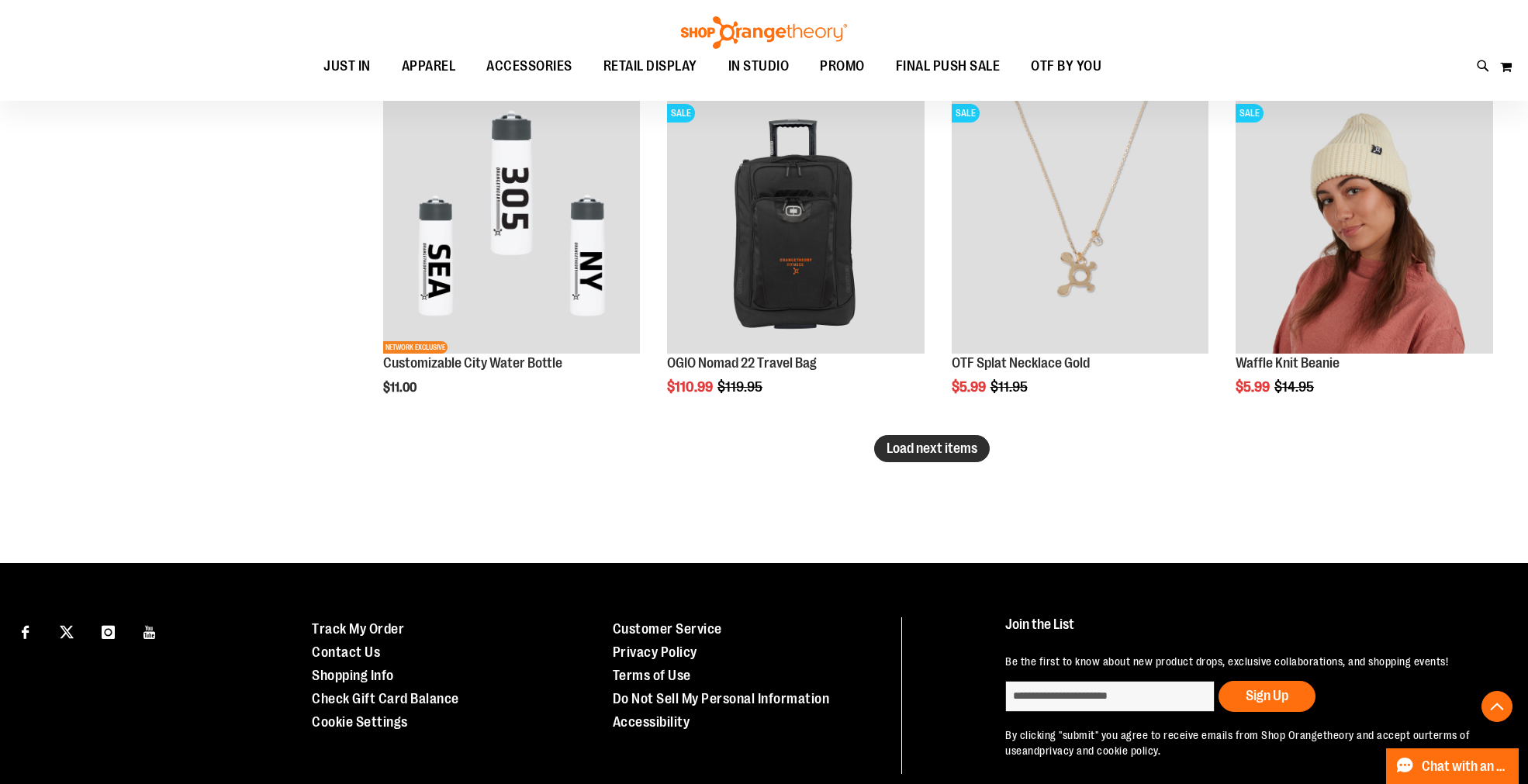
click at [889, 445] on span "Load next items" at bounding box center [931, 448] width 90 height 15
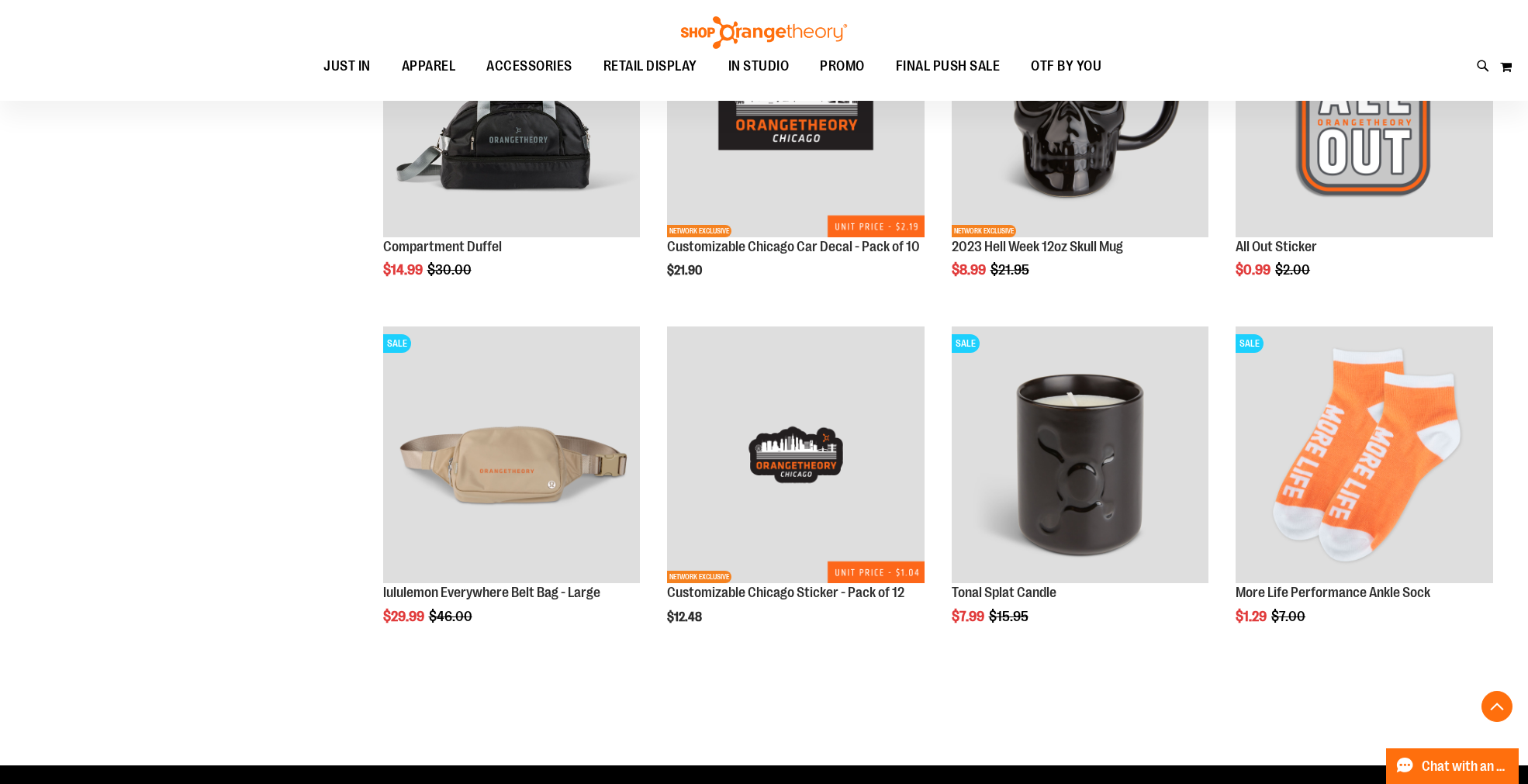
scroll to position [8009, 0]
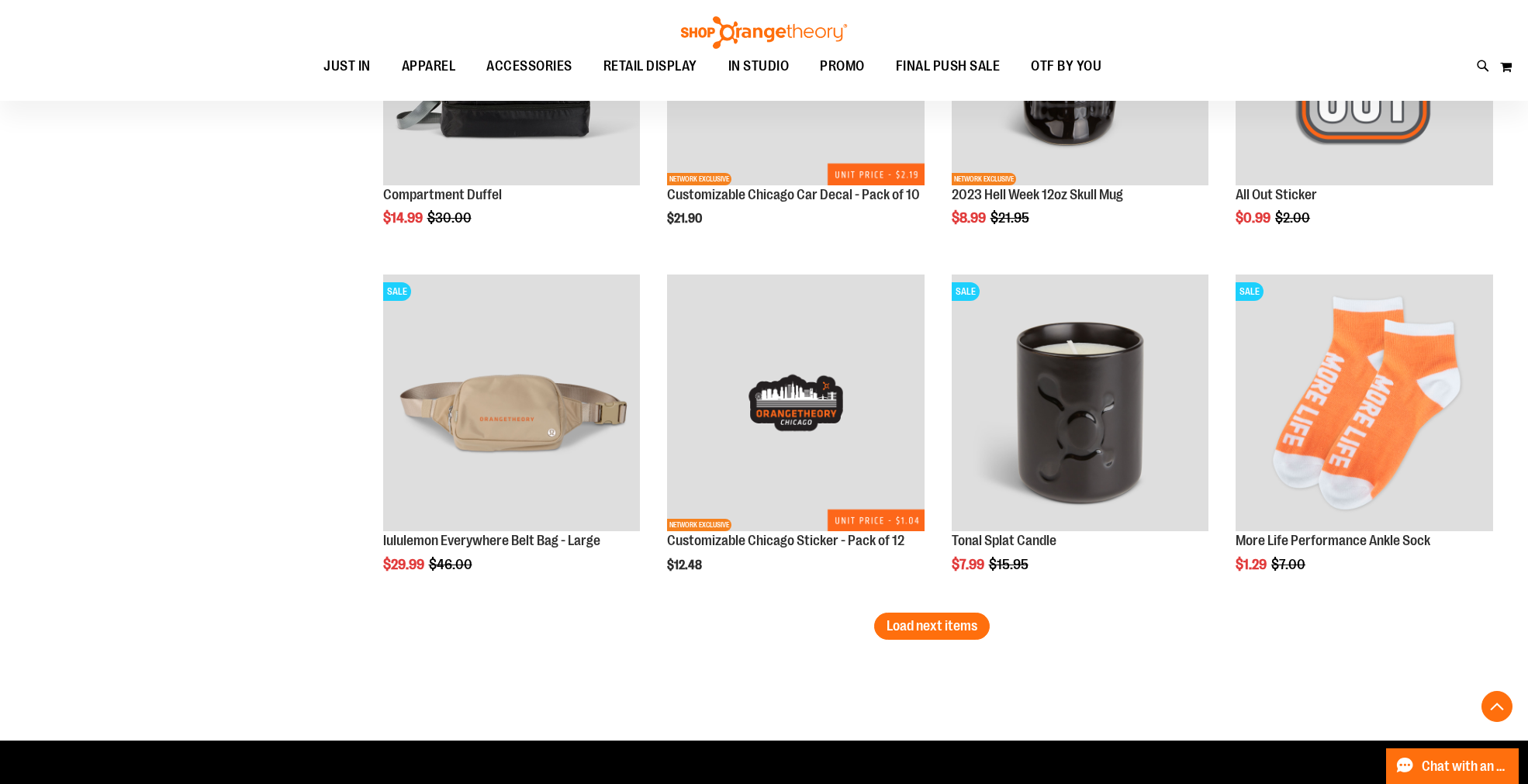
click at [969, 632] on span "Load next items" at bounding box center [931, 625] width 90 height 15
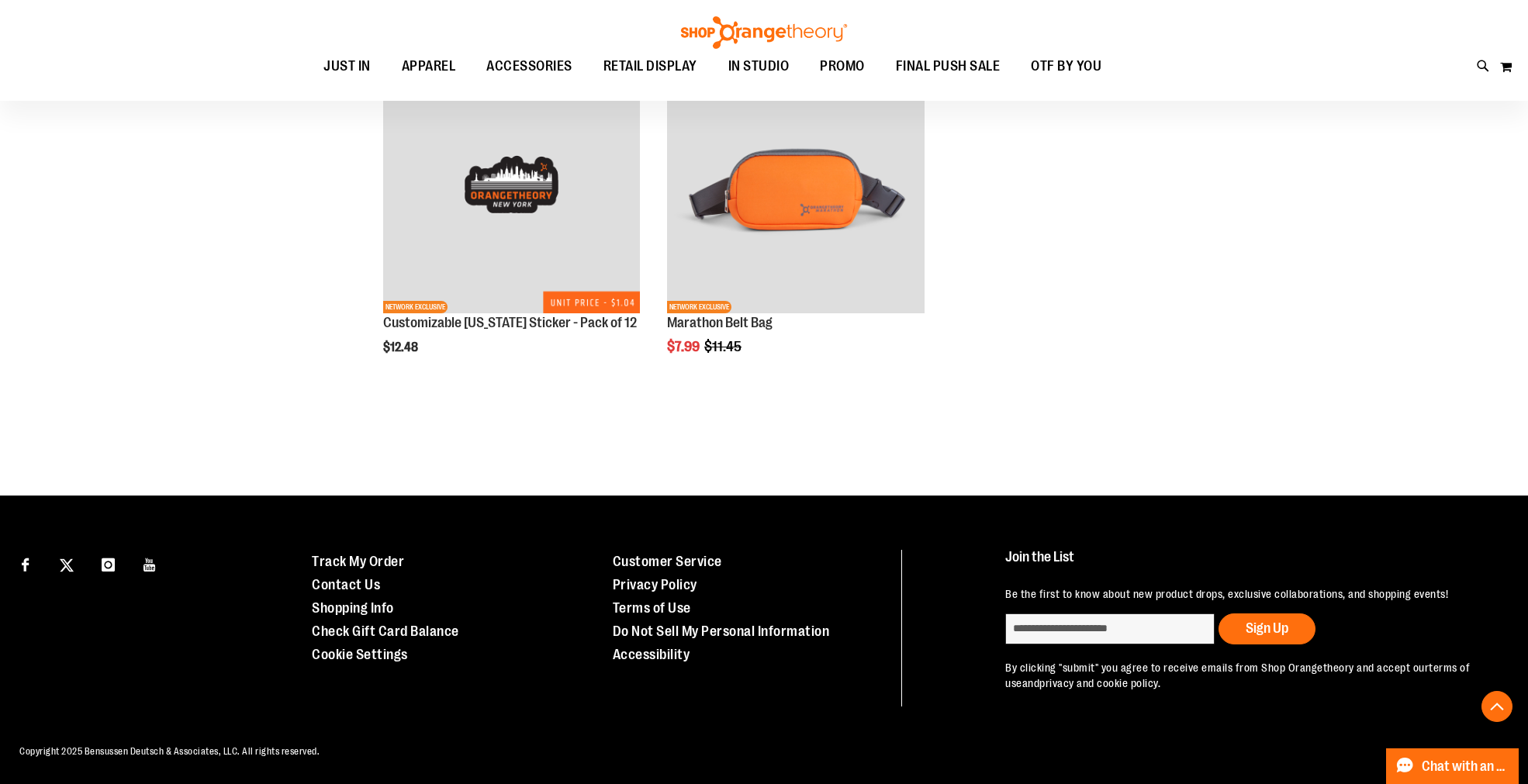
scroll to position [8835, 0]
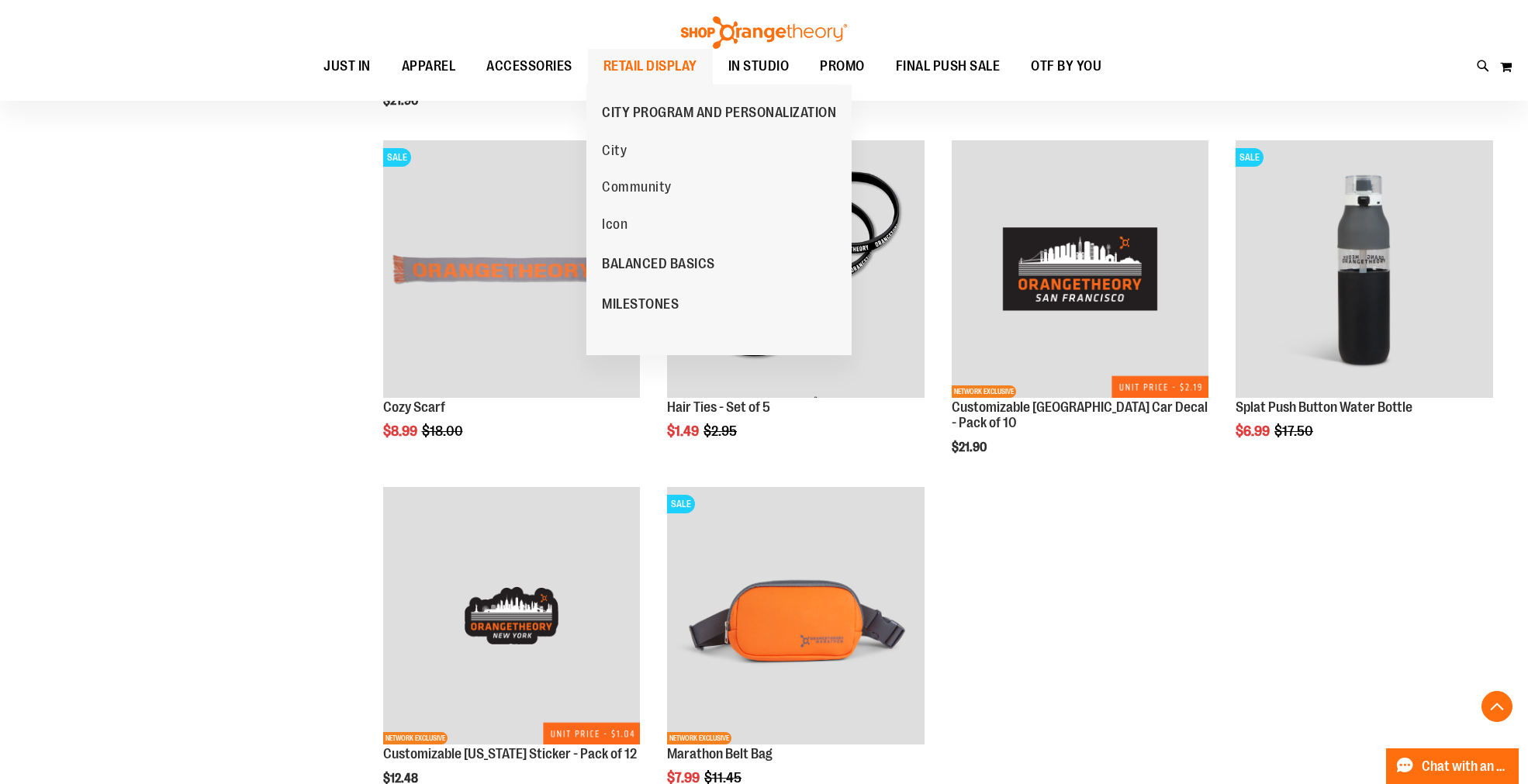
click at [631, 64] on span "RETAIL DISPLAY" at bounding box center [650, 66] width 94 height 35
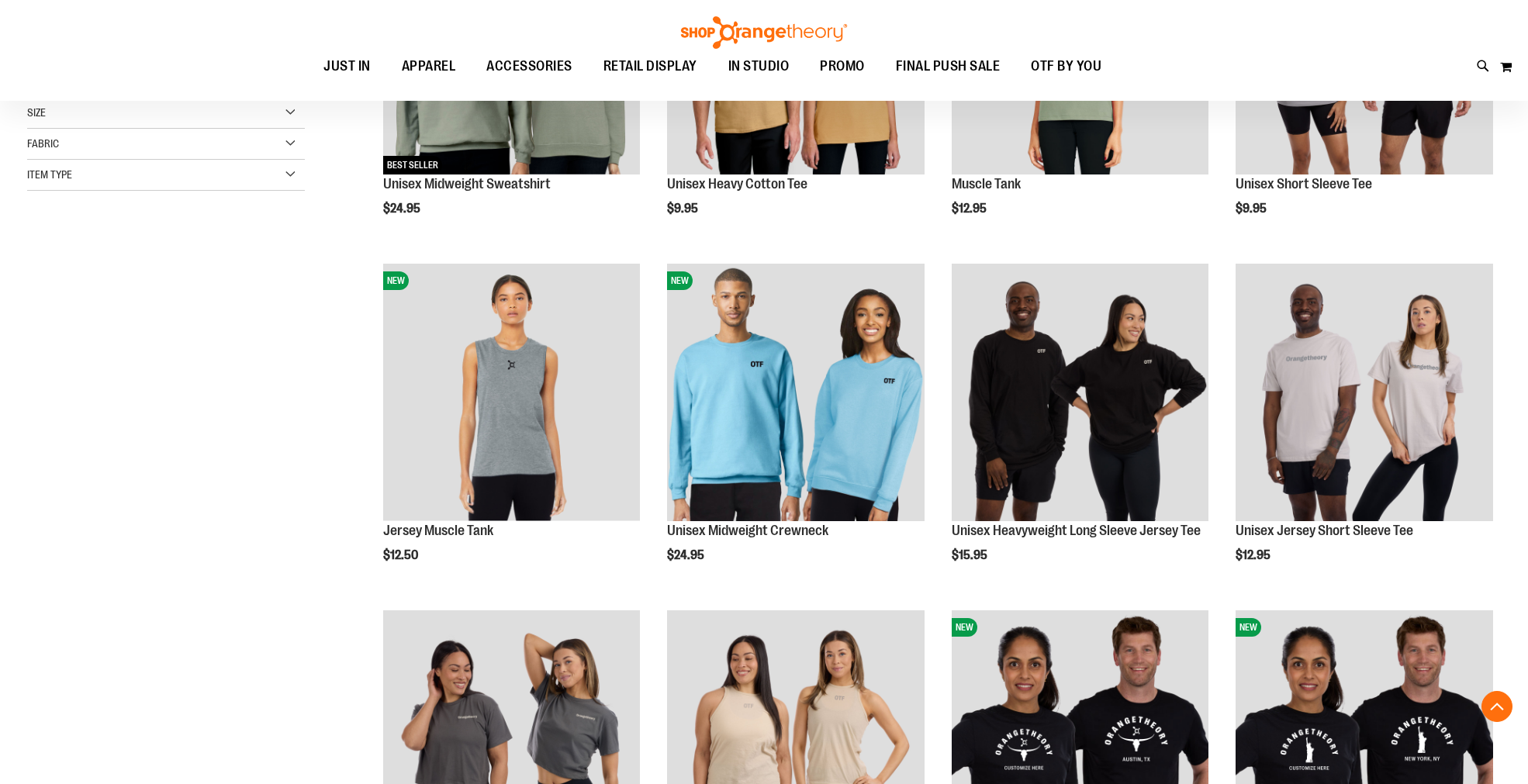
scroll to position [429, 0]
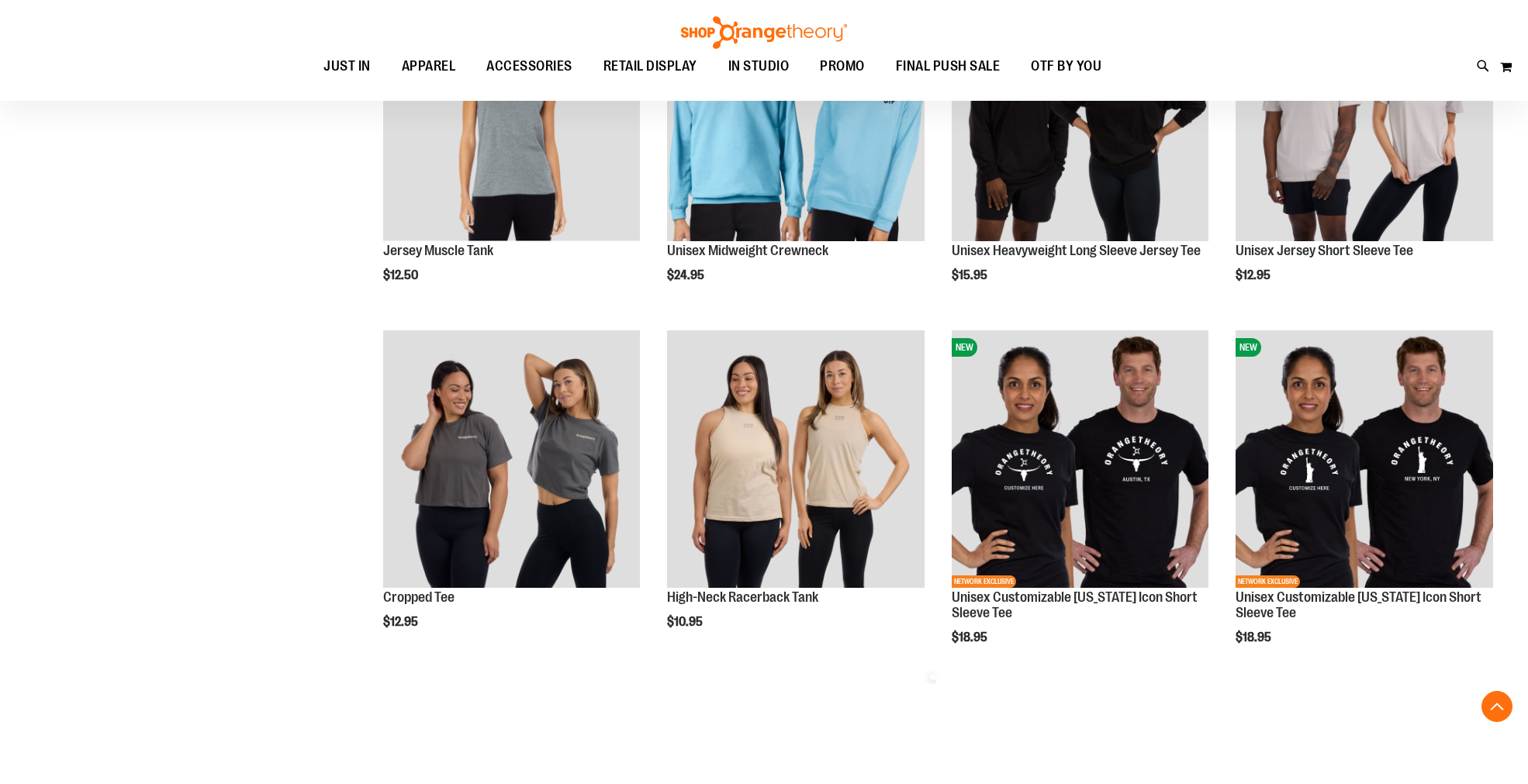
scroll to position [688, 0]
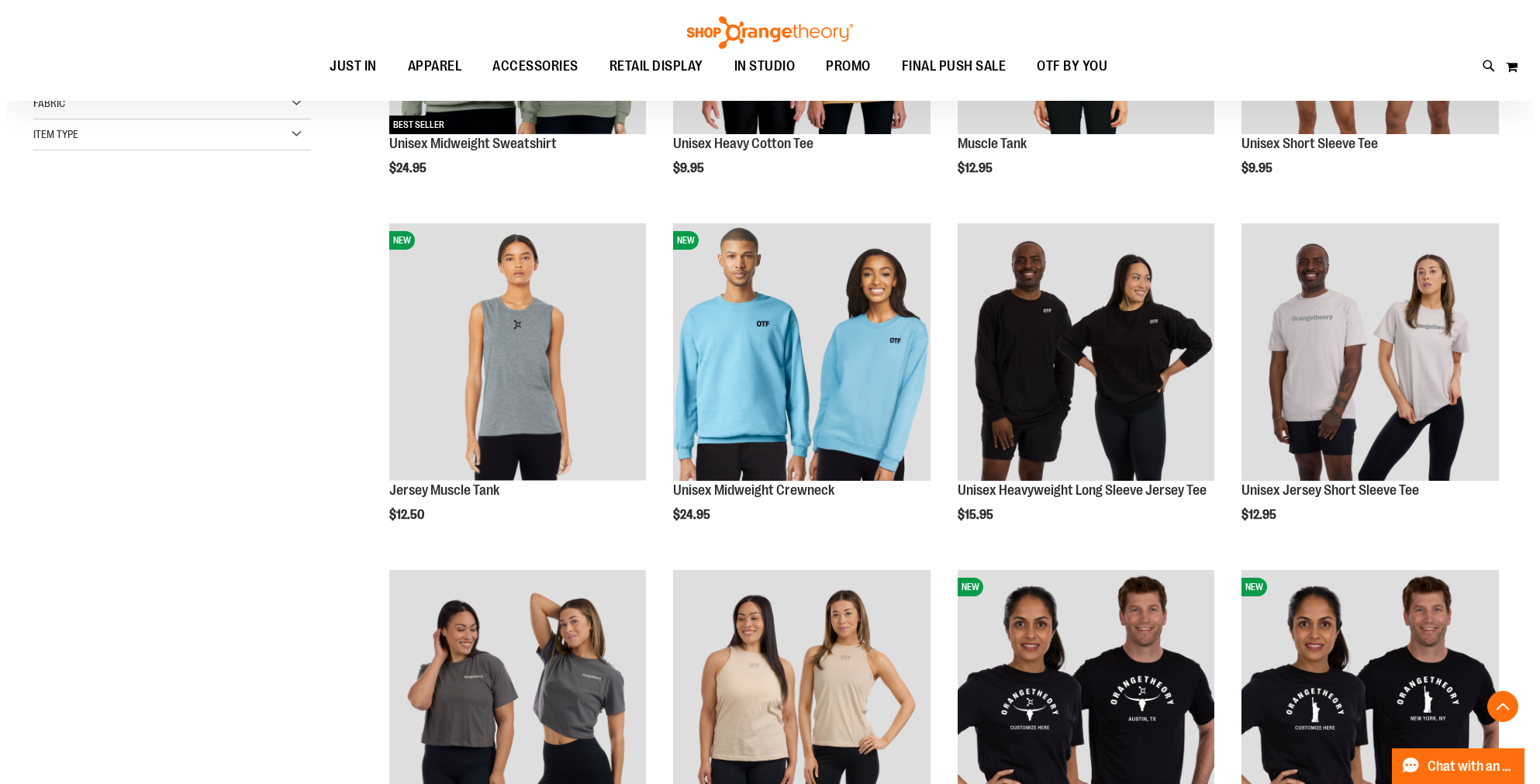
scroll to position [429, 0]
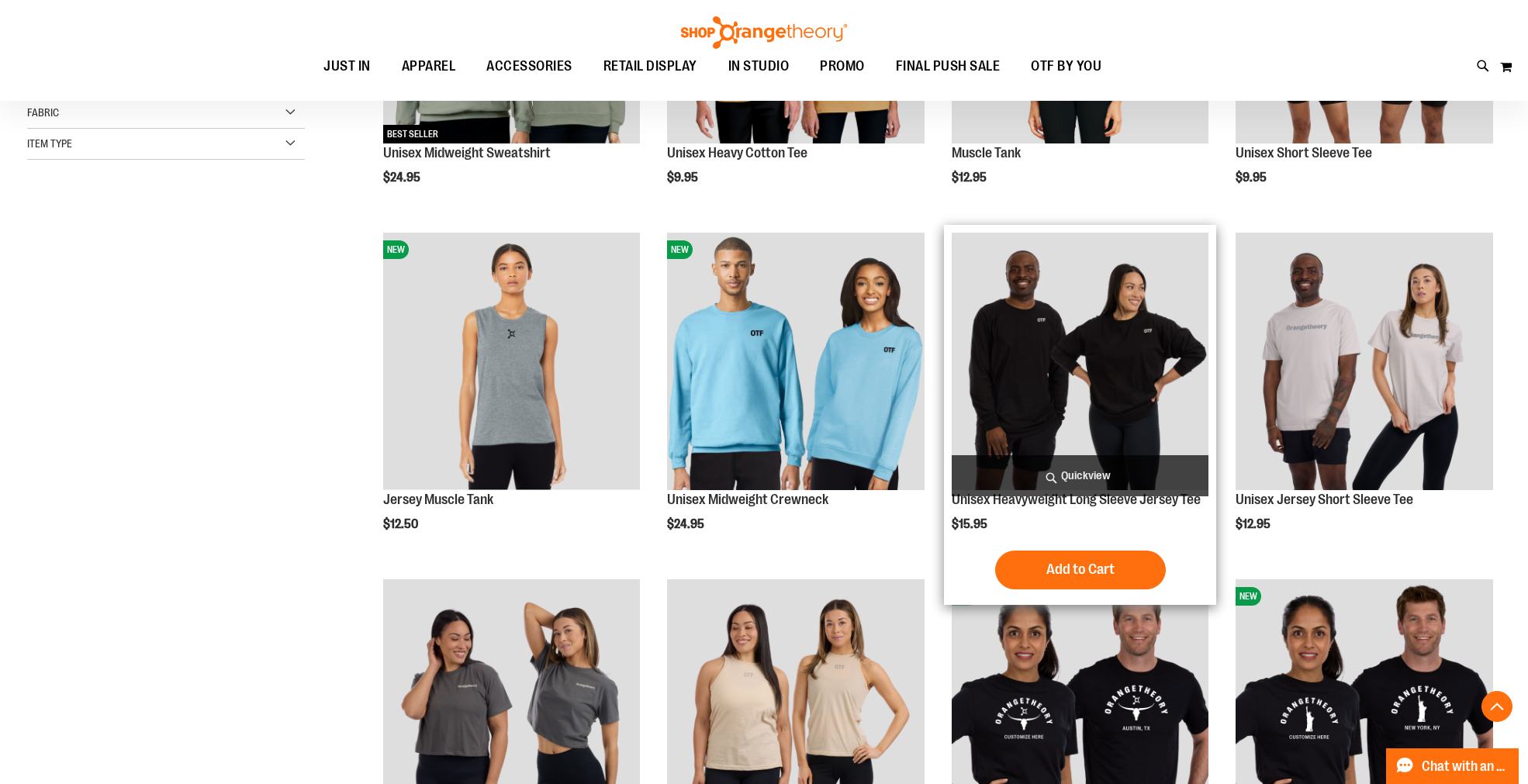
type input "**********"
click at [1072, 476] on span "Quickview" at bounding box center [1080, 475] width 257 height 41
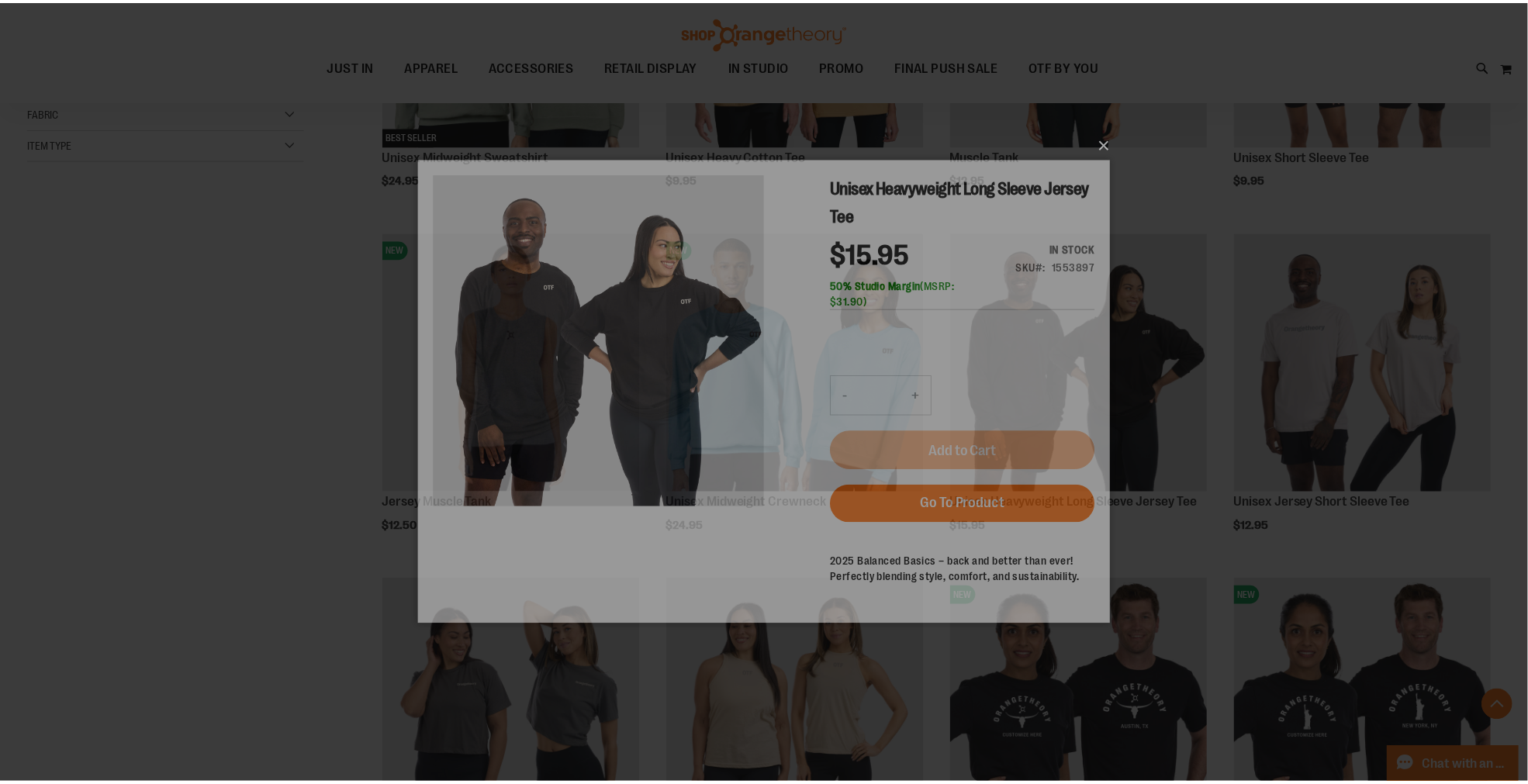
scroll to position [0, 0]
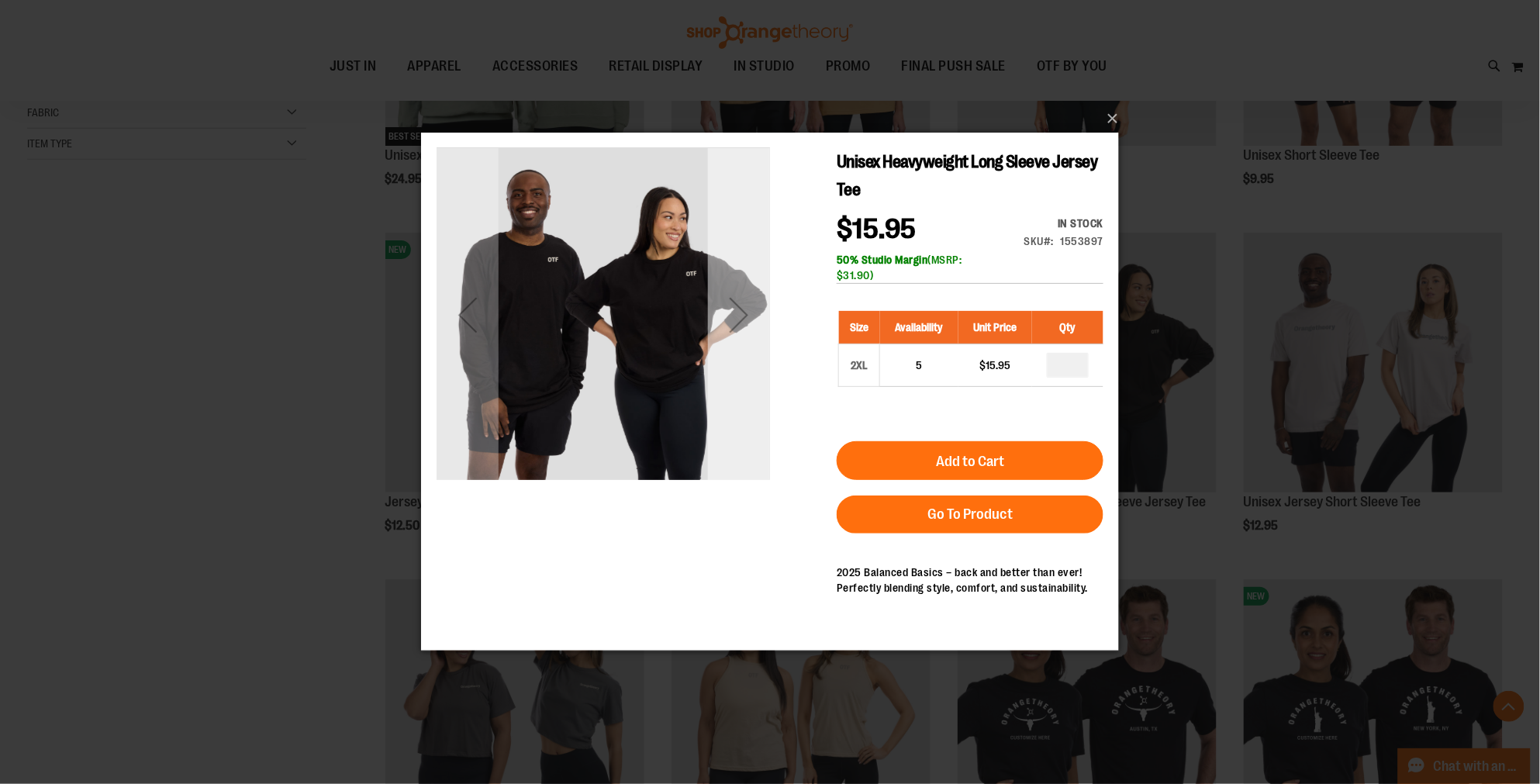
click at [732, 386] on div "Next" at bounding box center [738, 314] width 62 height 333
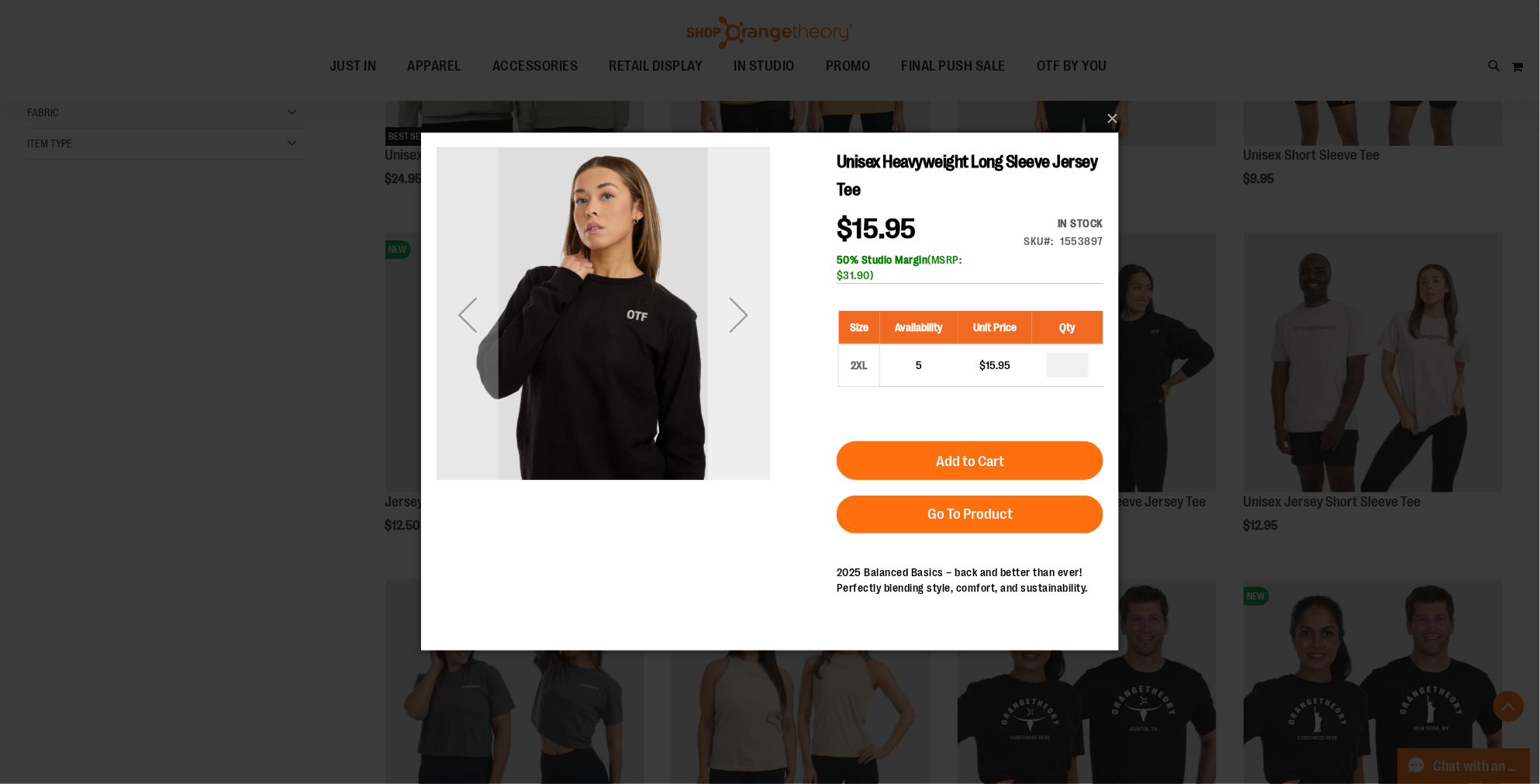
click at [732, 386] on div "Next" at bounding box center [738, 314] width 62 height 333
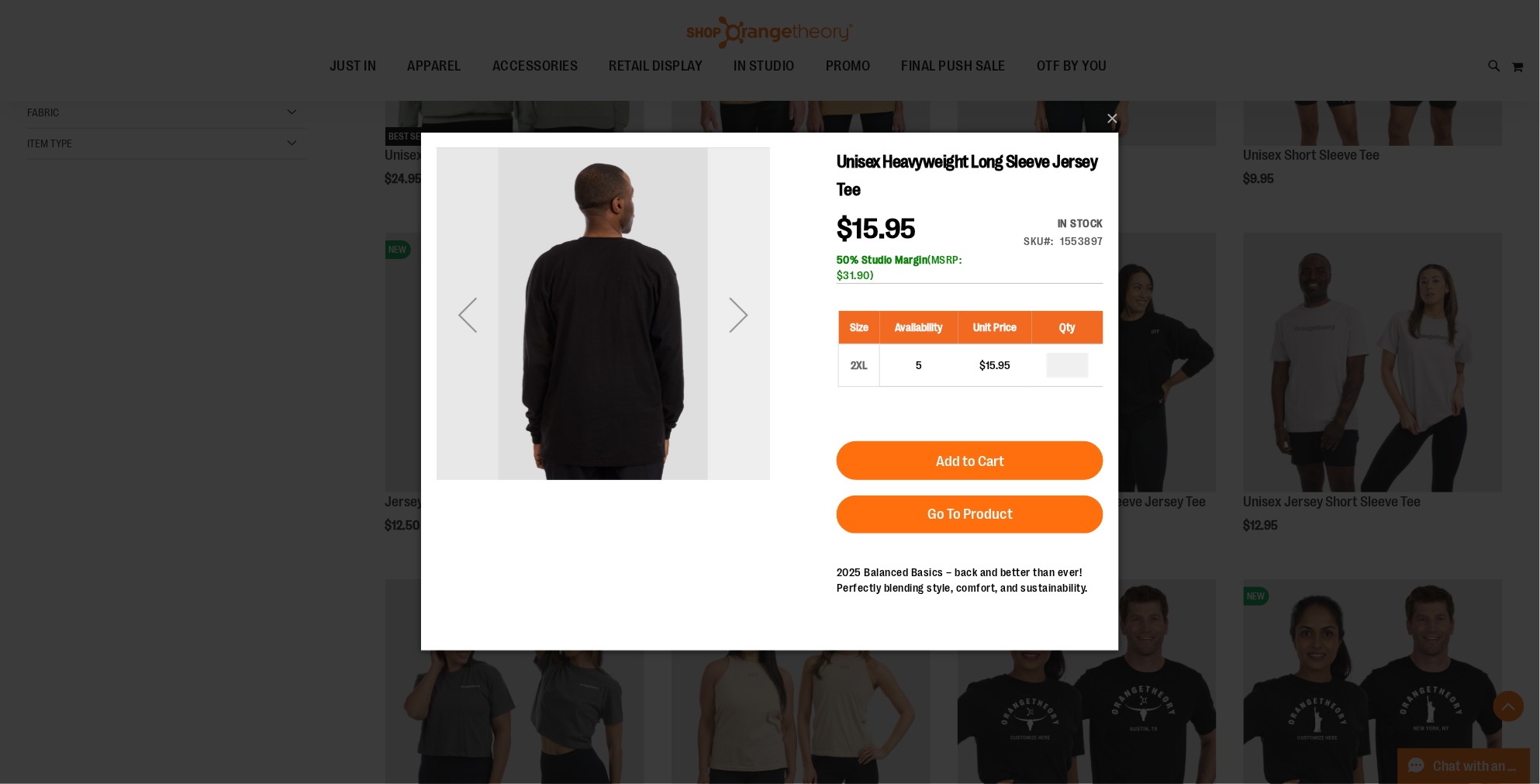
click at [732, 386] on div "Next" at bounding box center [738, 314] width 62 height 333
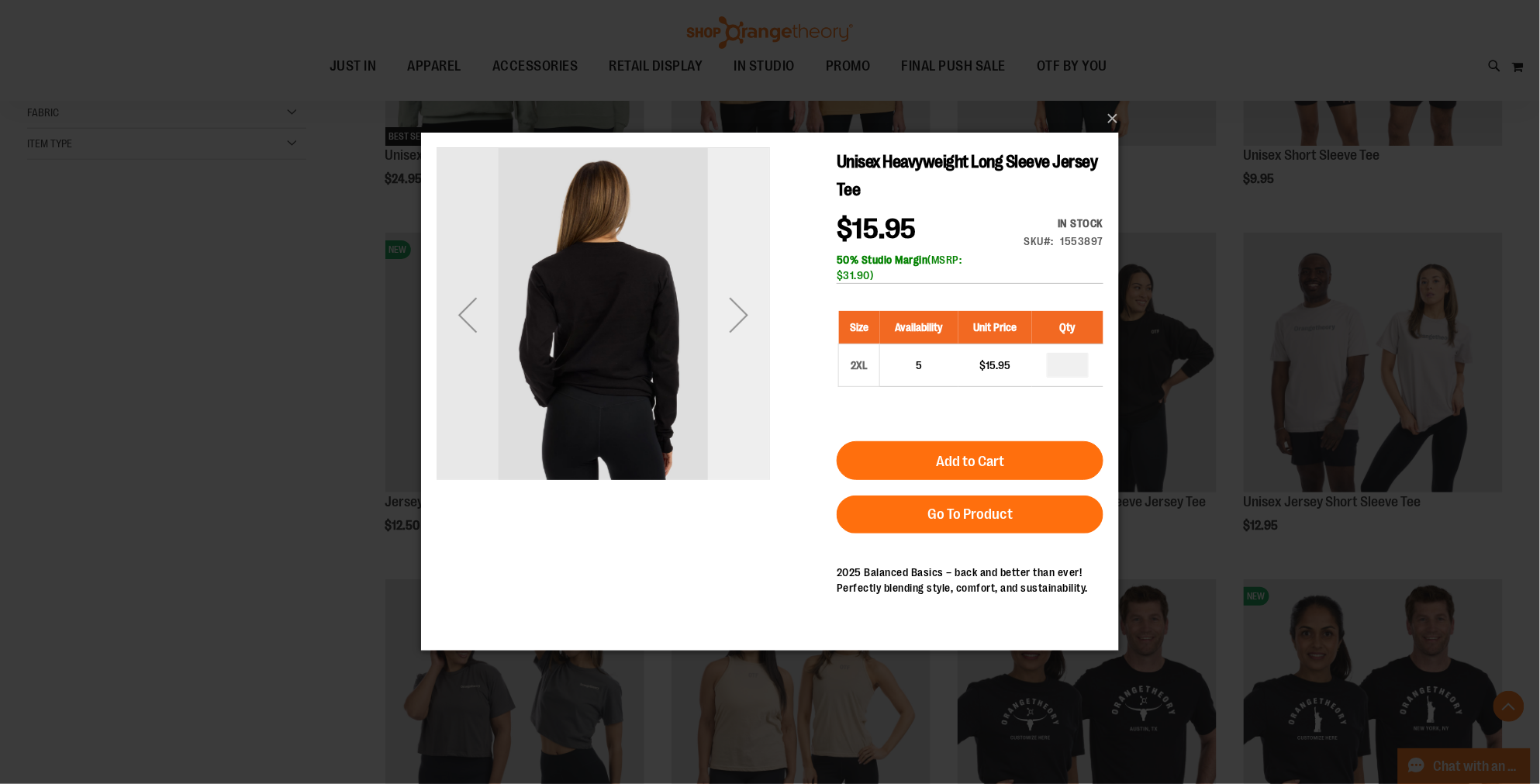
click at [732, 386] on div "Next" at bounding box center [738, 314] width 62 height 333
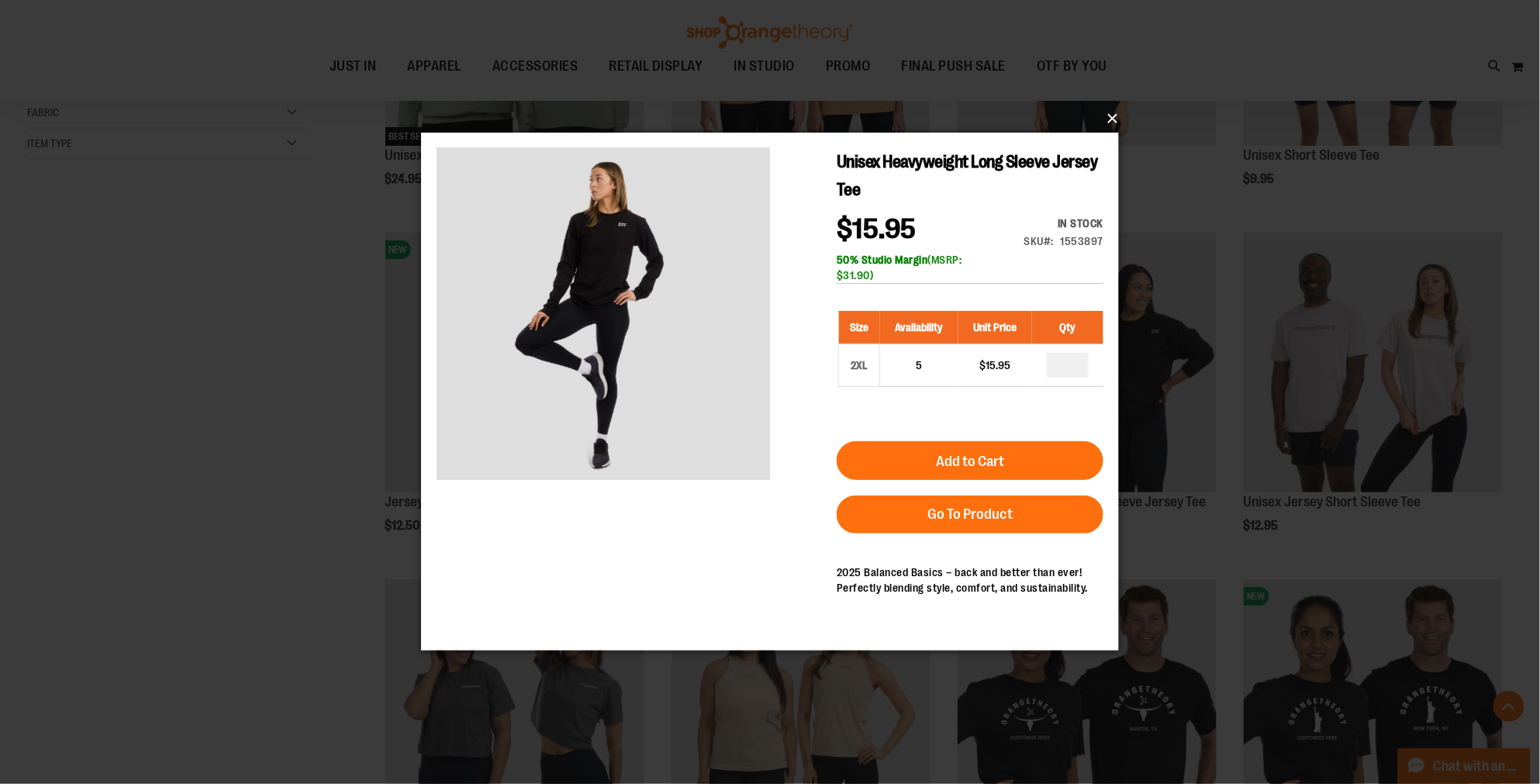
click at [1114, 119] on button "×" at bounding box center [774, 119] width 698 height 34
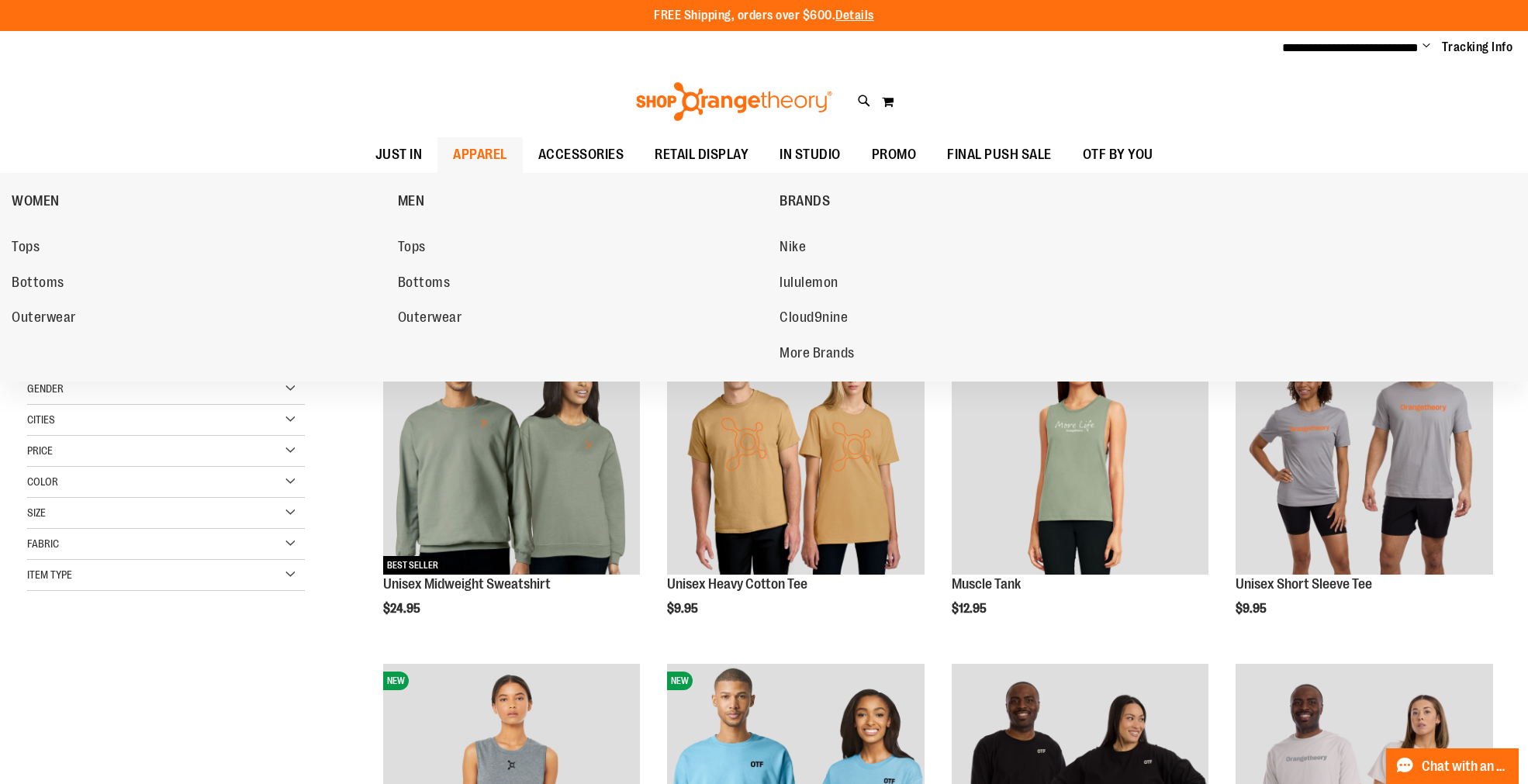
click at [481, 151] on span "APPAREL" at bounding box center [480, 155] width 55 height 35
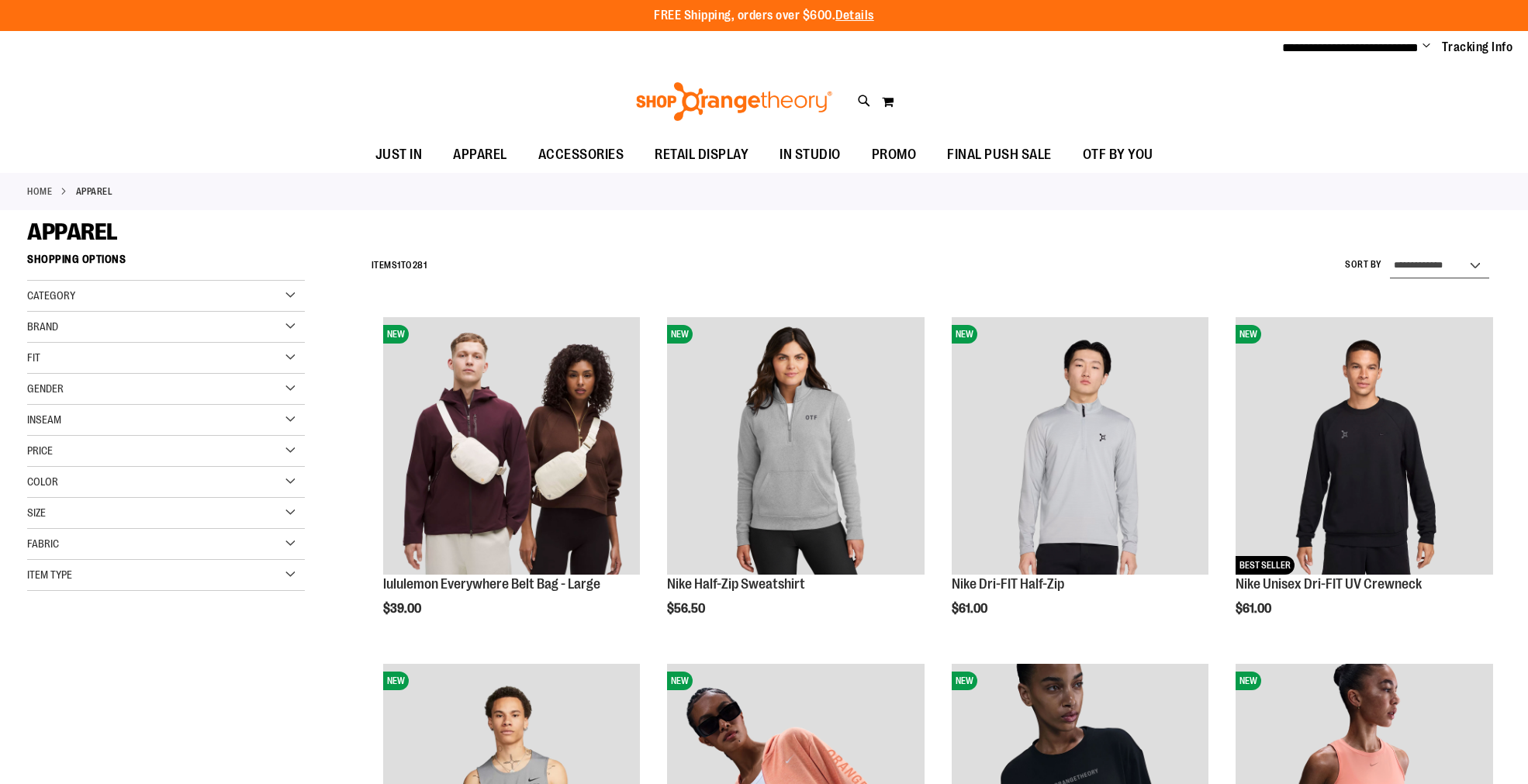
click at [1408, 271] on select "**********" at bounding box center [1439, 265] width 99 height 24
type input "**********"
select select "**********"
click at [1381, 253] on select "**********" at bounding box center [1435, 265] width 108 height 24
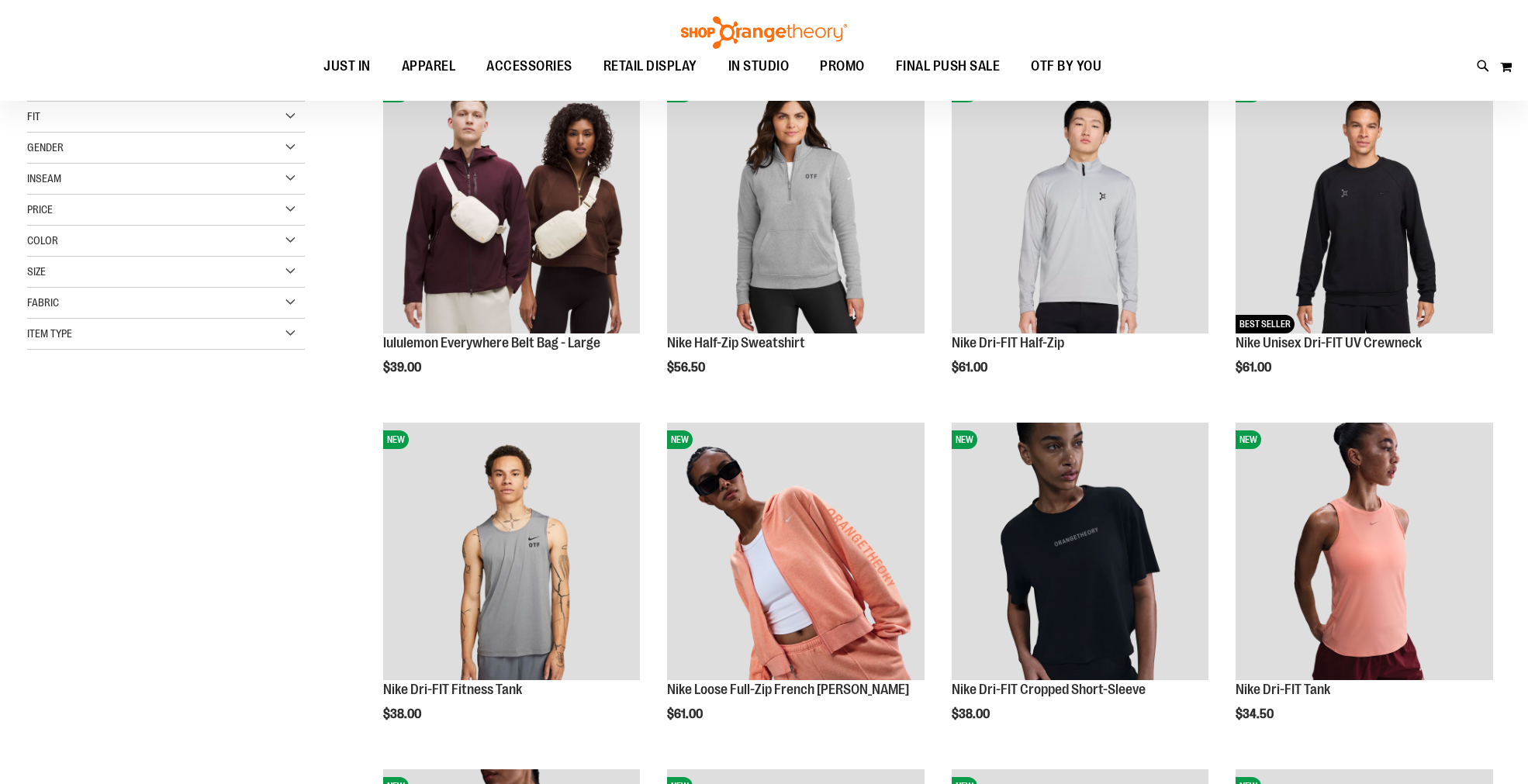
scroll to position [244, 0]
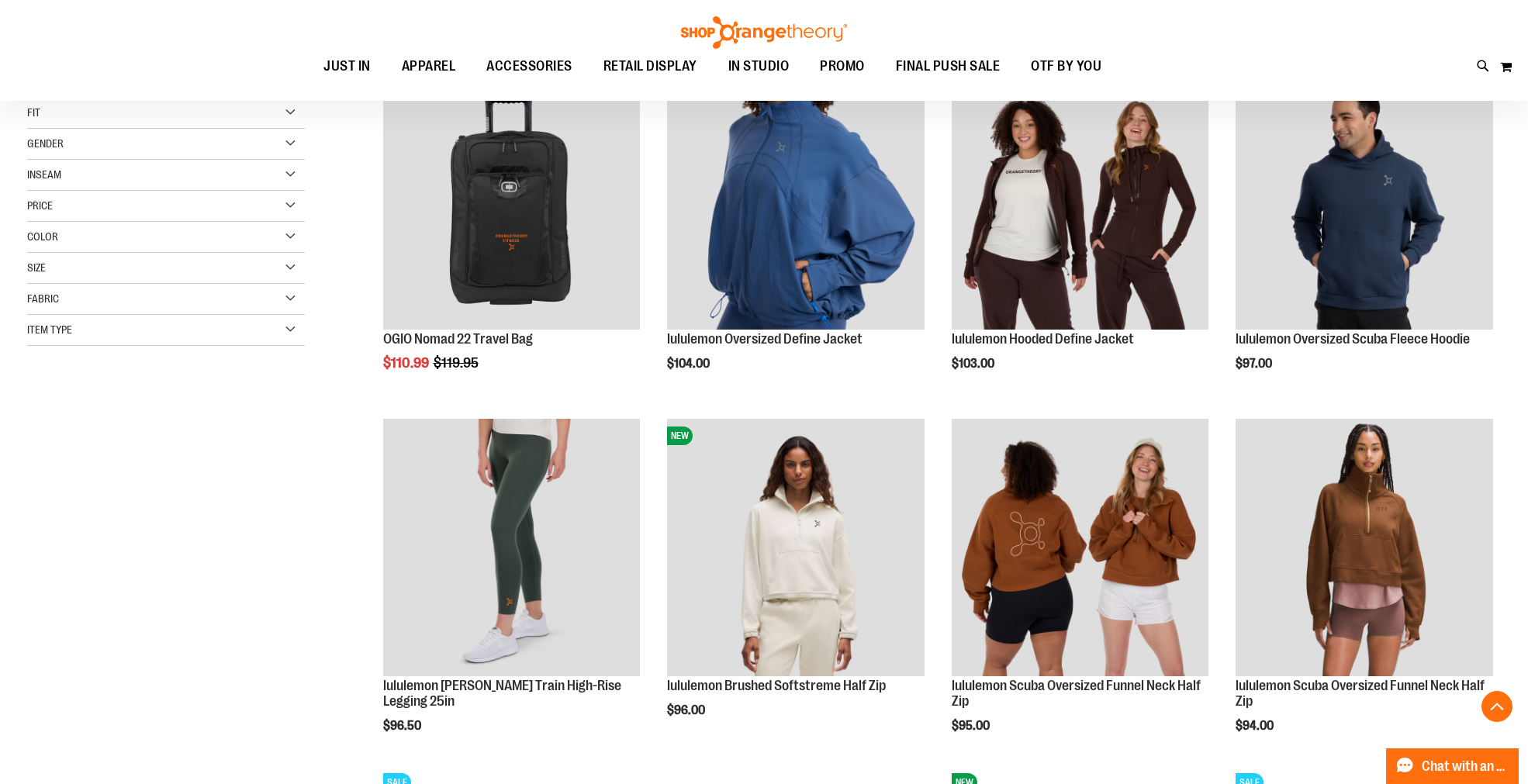
click at [176, 547] on div "**********" at bounding box center [763, 598] width 1473 height 1196
click at [327, 428] on div "**********" at bounding box center [763, 598] width 1473 height 1196
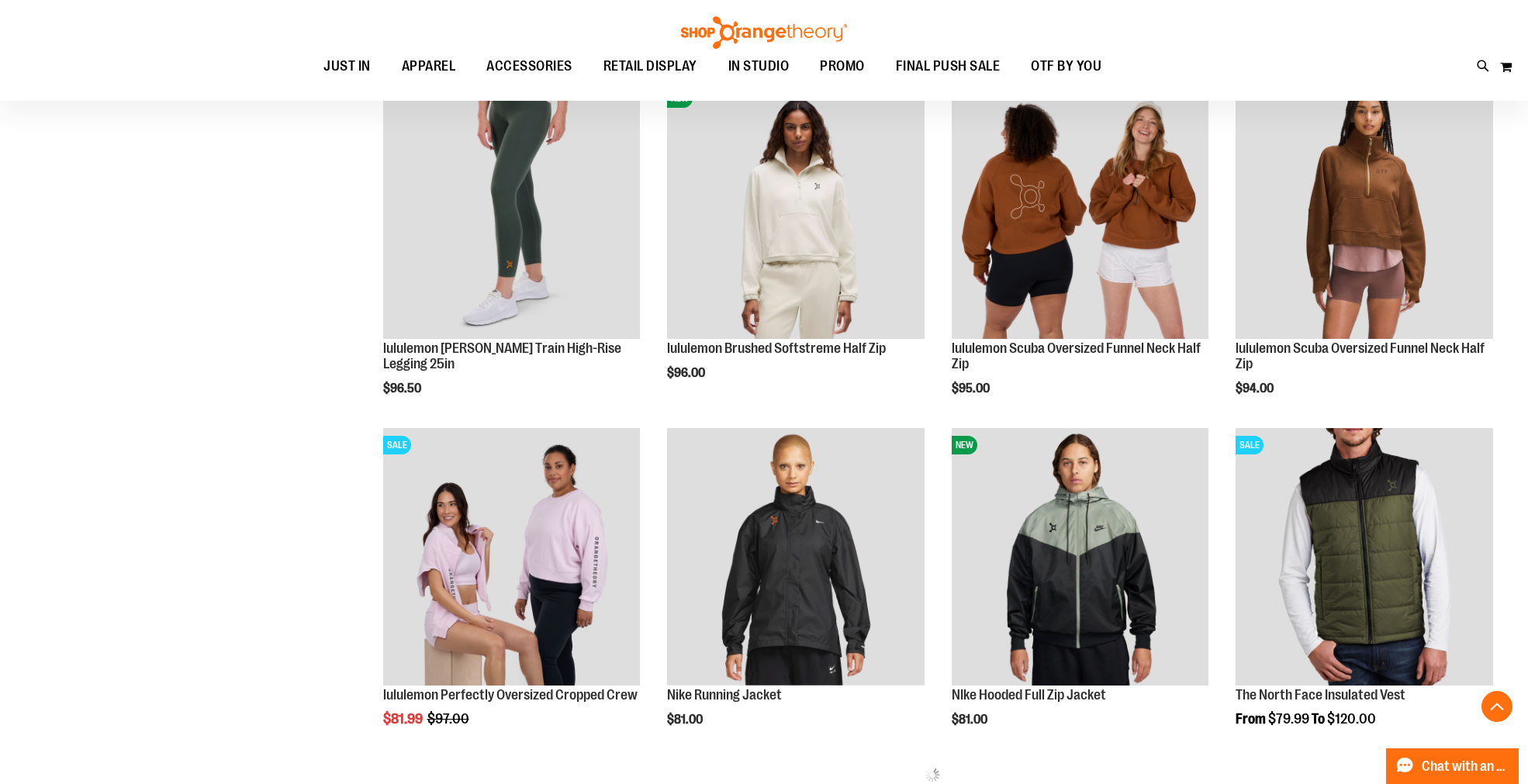
scroll to position [761, 0]
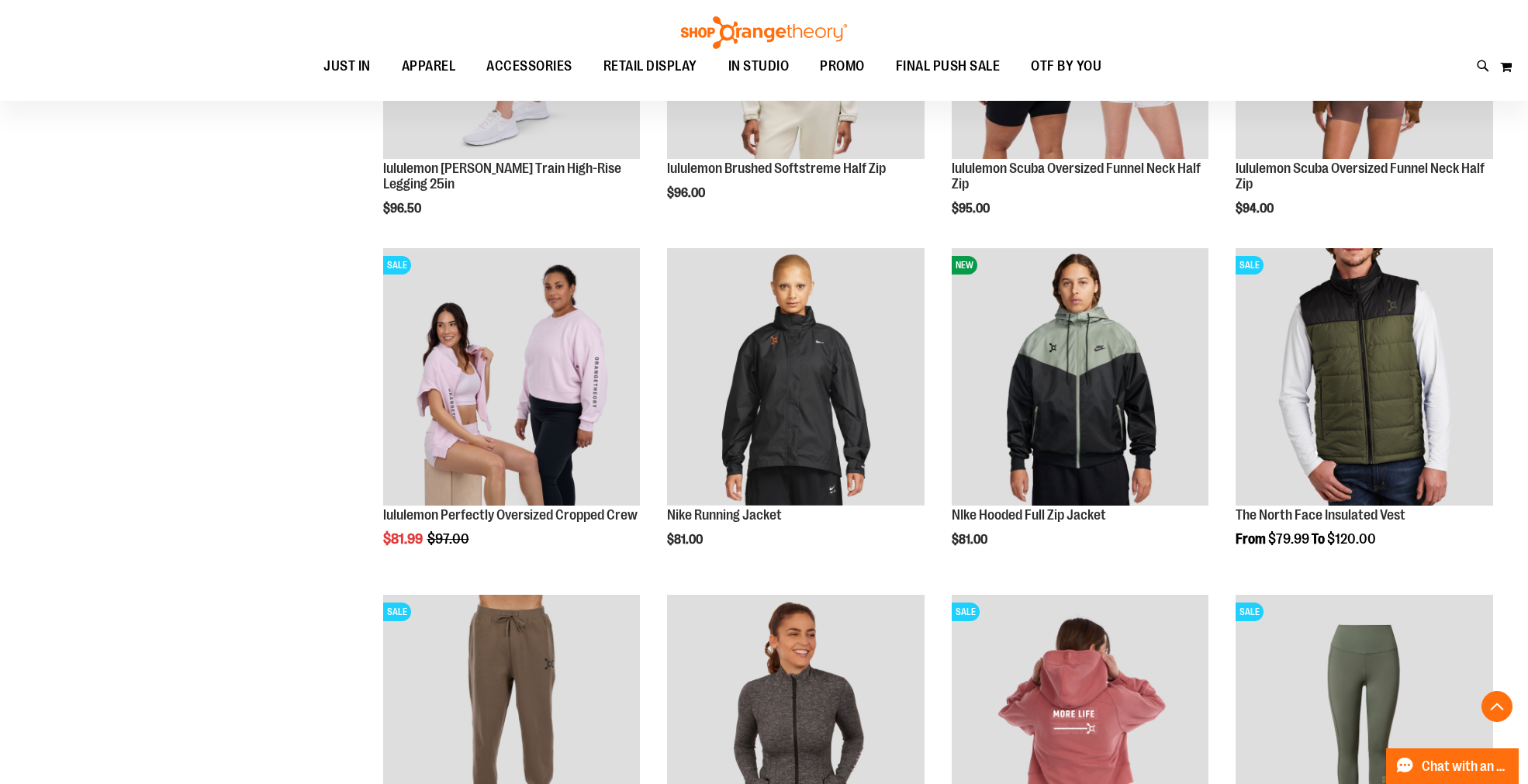
click at [287, 413] on div "**********" at bounding box center [763, 601] width 1473 height 2235
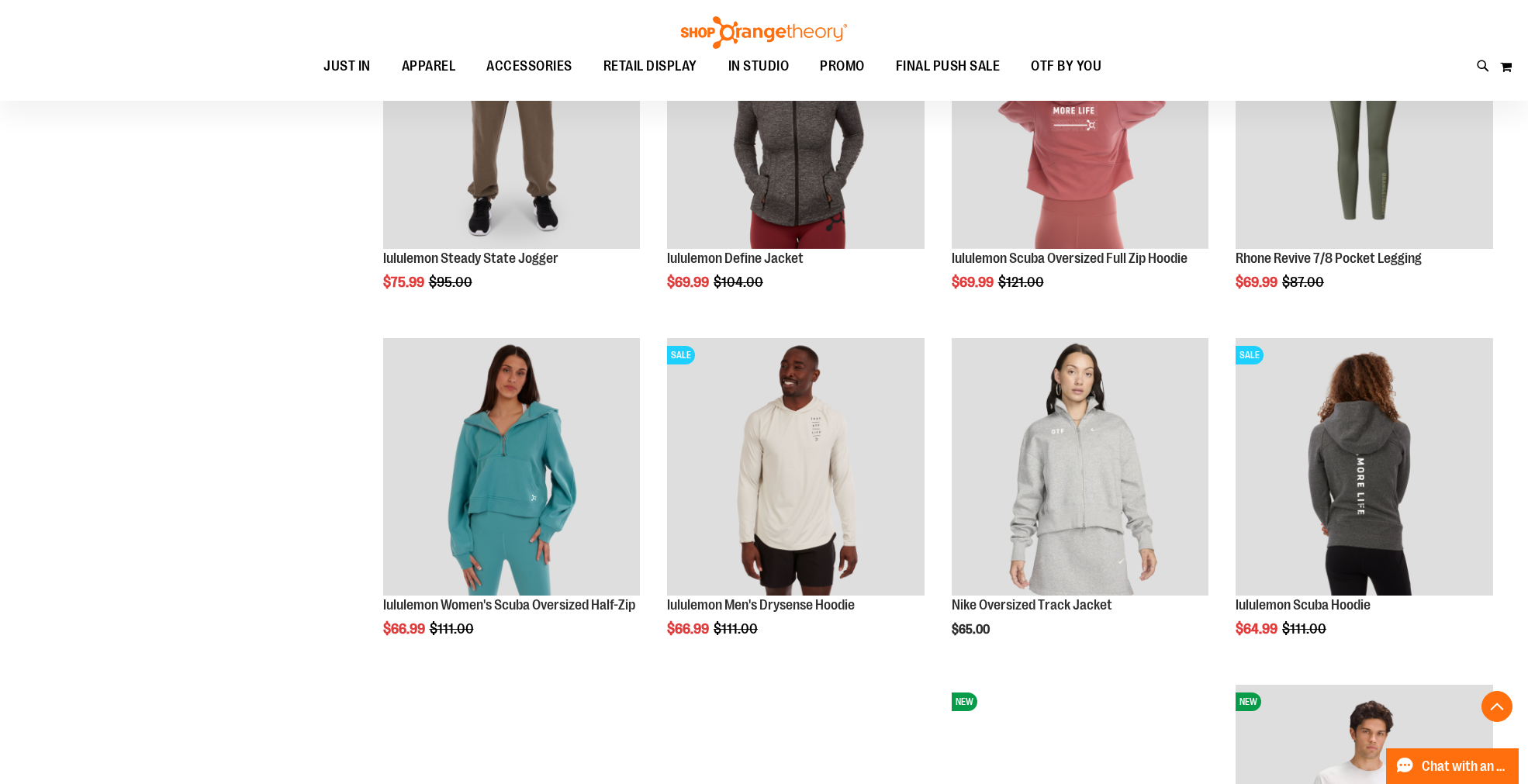
scroll to position [1450, 0]
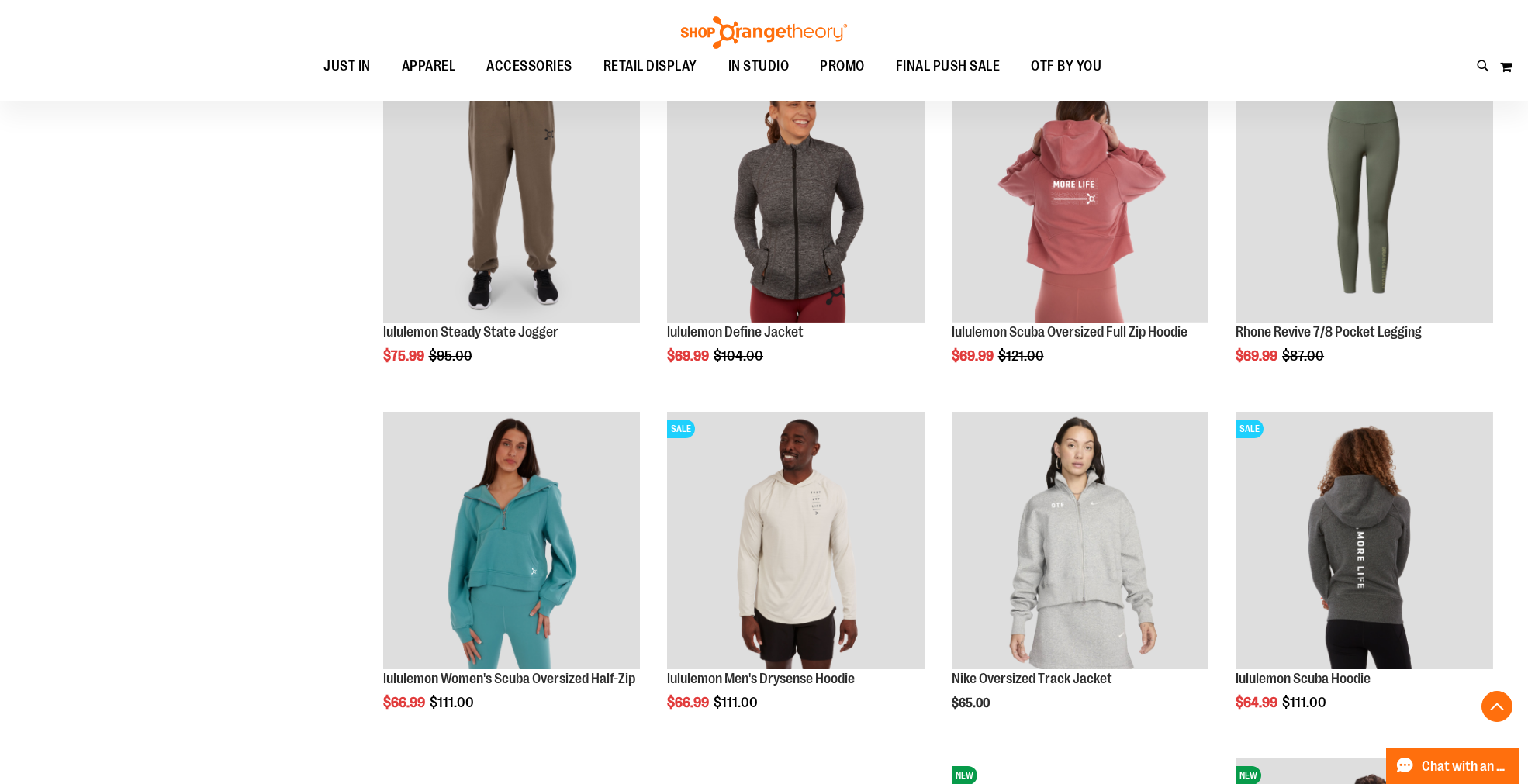
scroll to position [1291, 0]
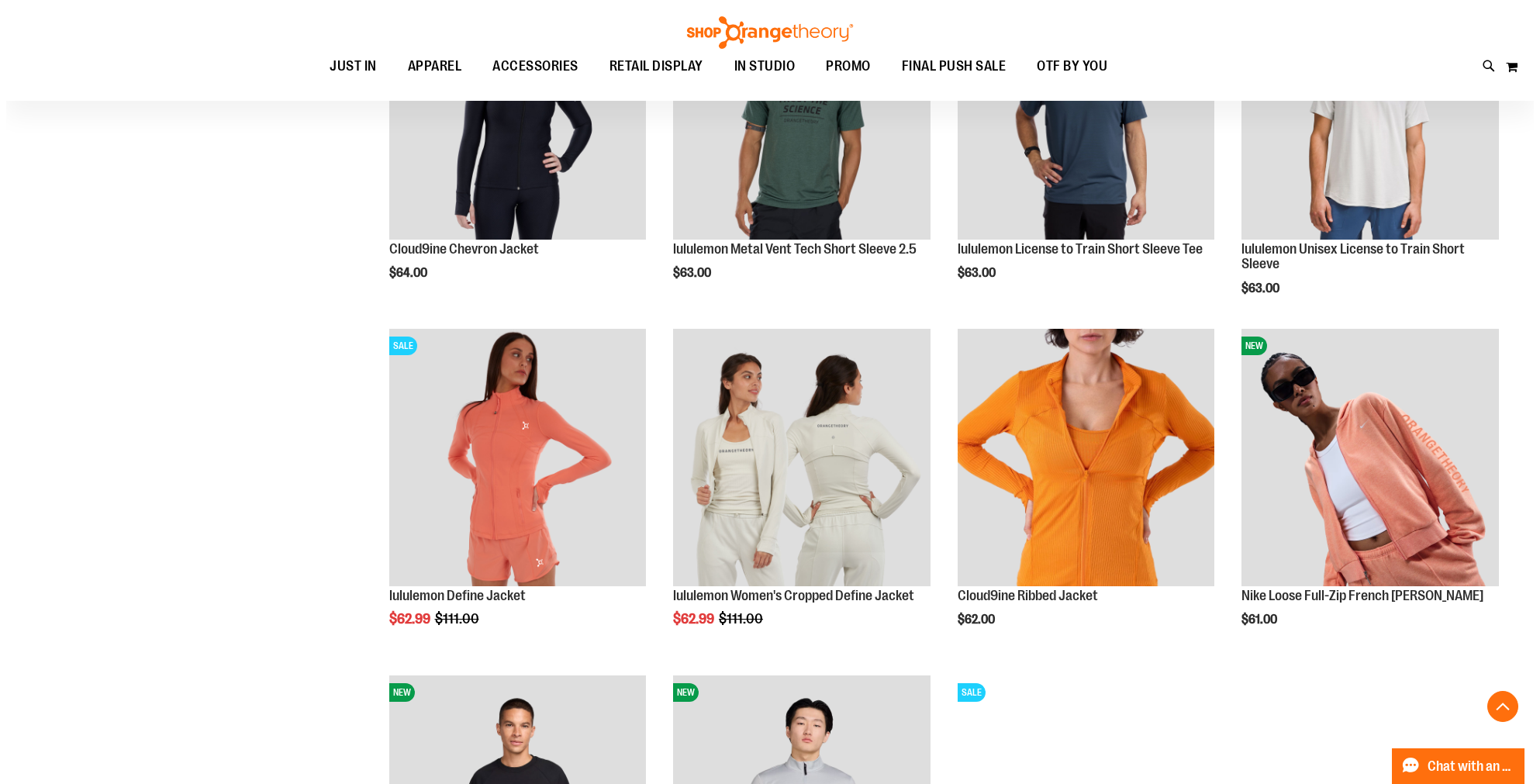
scroll to position [2095, 0]
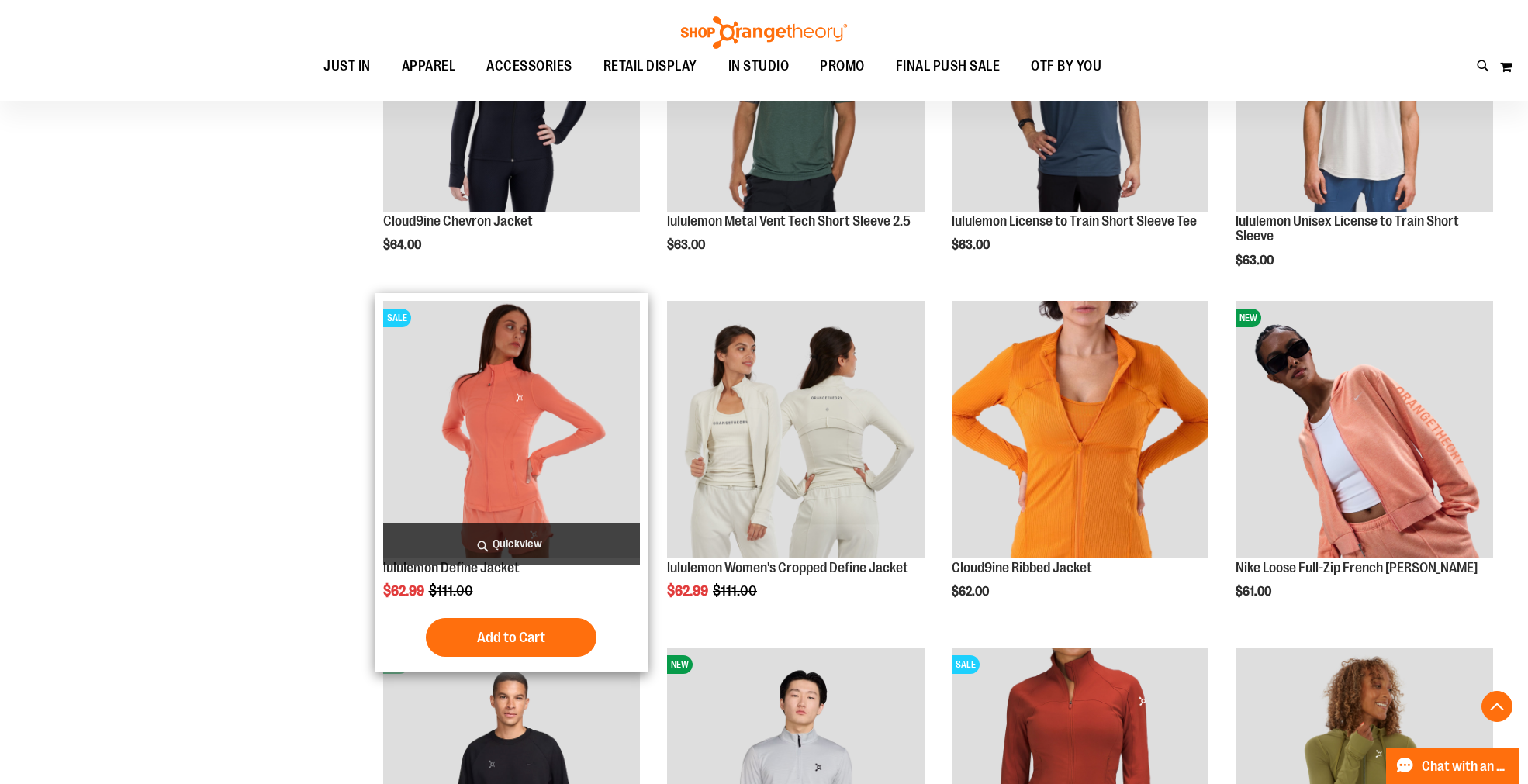
click at [516, 545] on span "Quickview" at bounding box center [512, 544] width 257 height 41
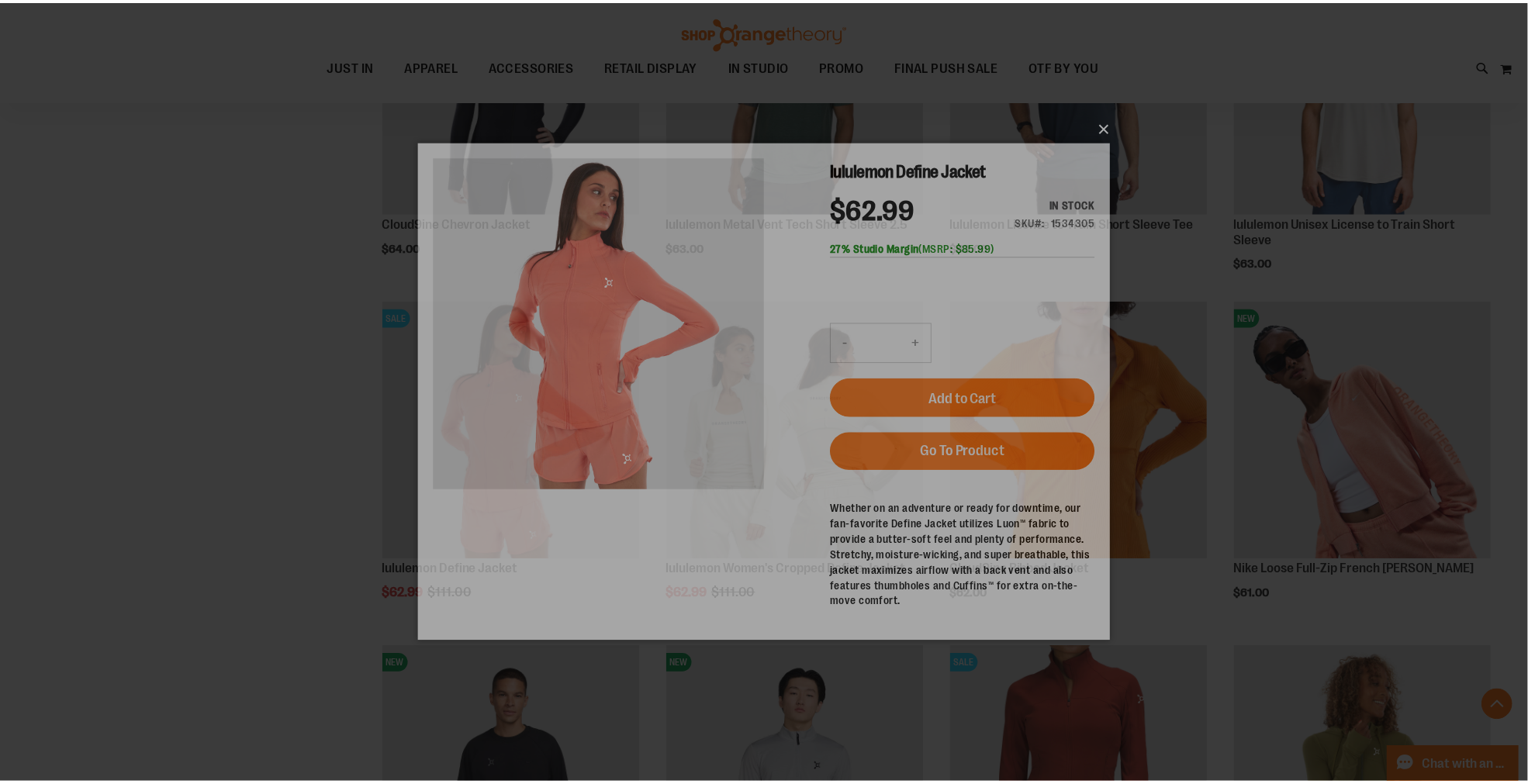
scroll to position [0, 0]
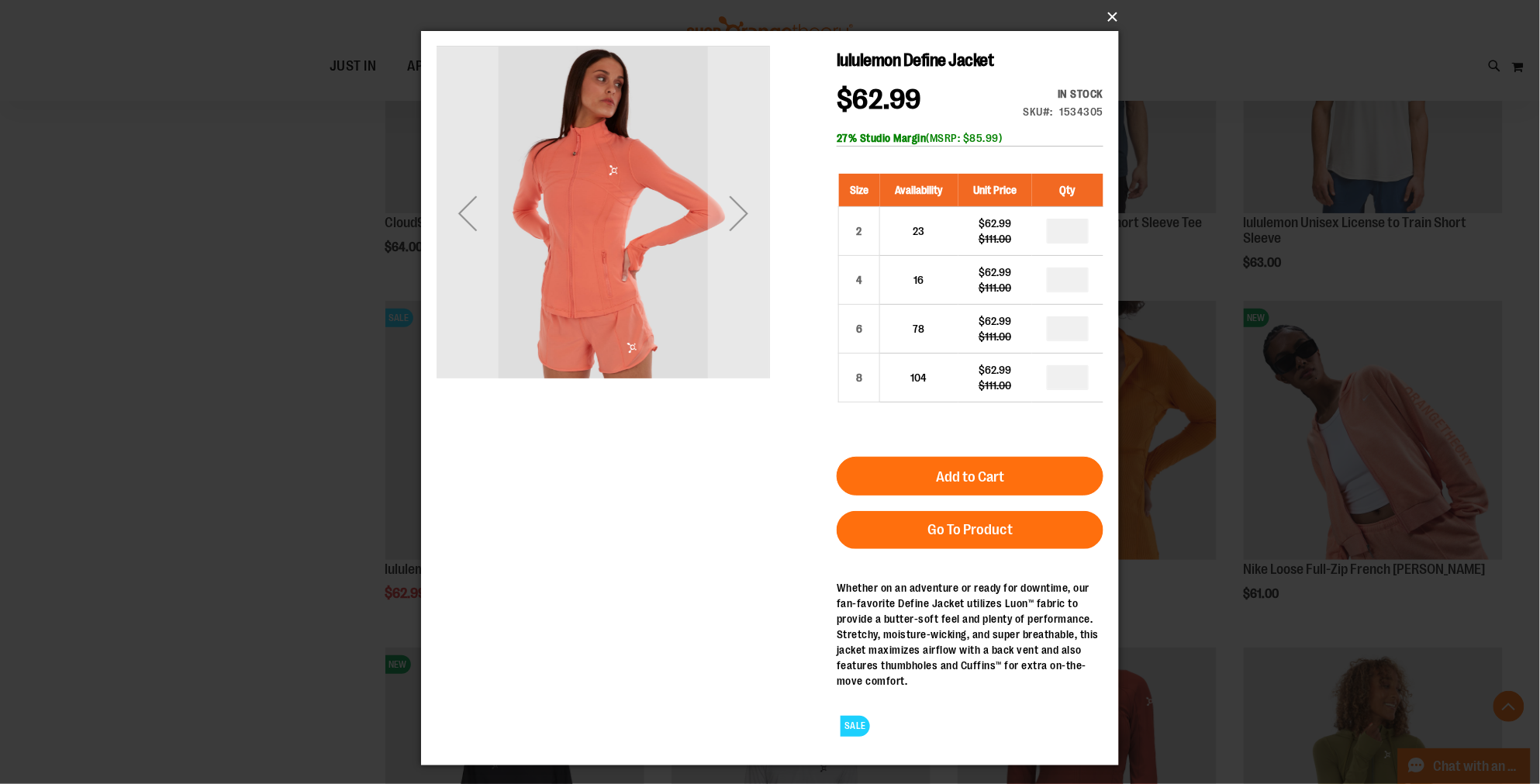
click at [1110, 18] on button "×" at bounding box center [774, 17] width 698 height 34
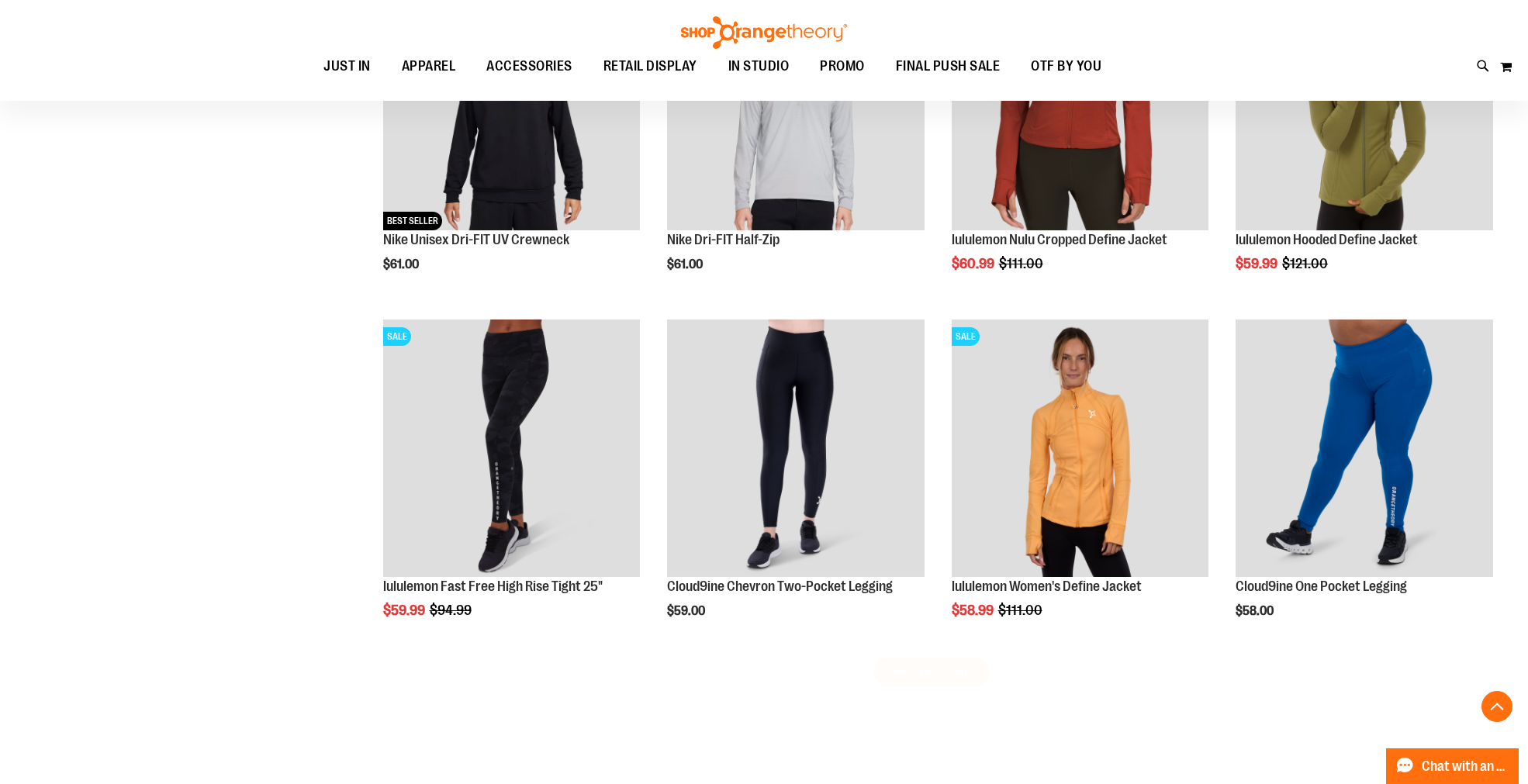
scroll to position [2783, 0]
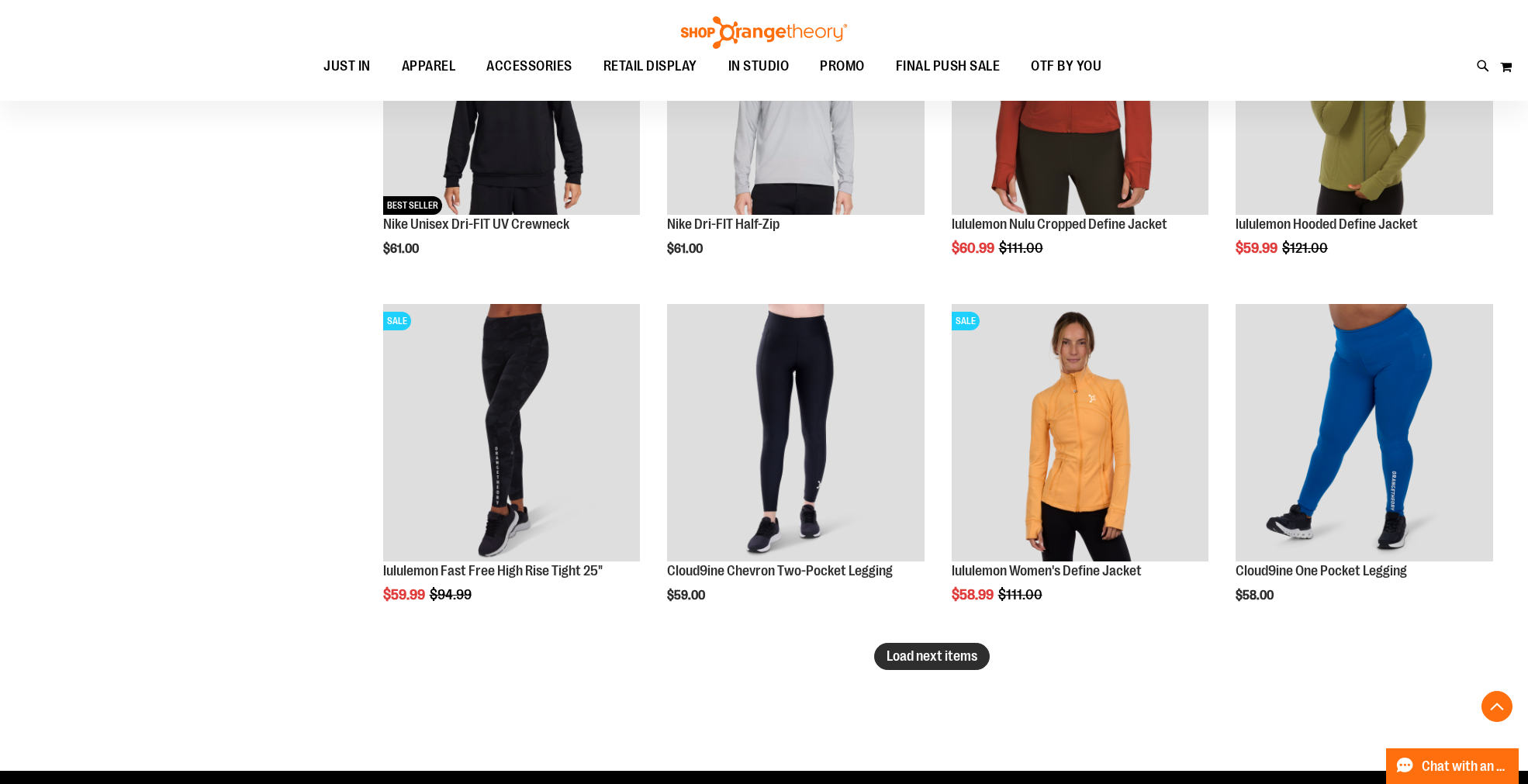
click at [956, 654] on span "Load next items" at bounding box center [931, 655] width 90 height 15
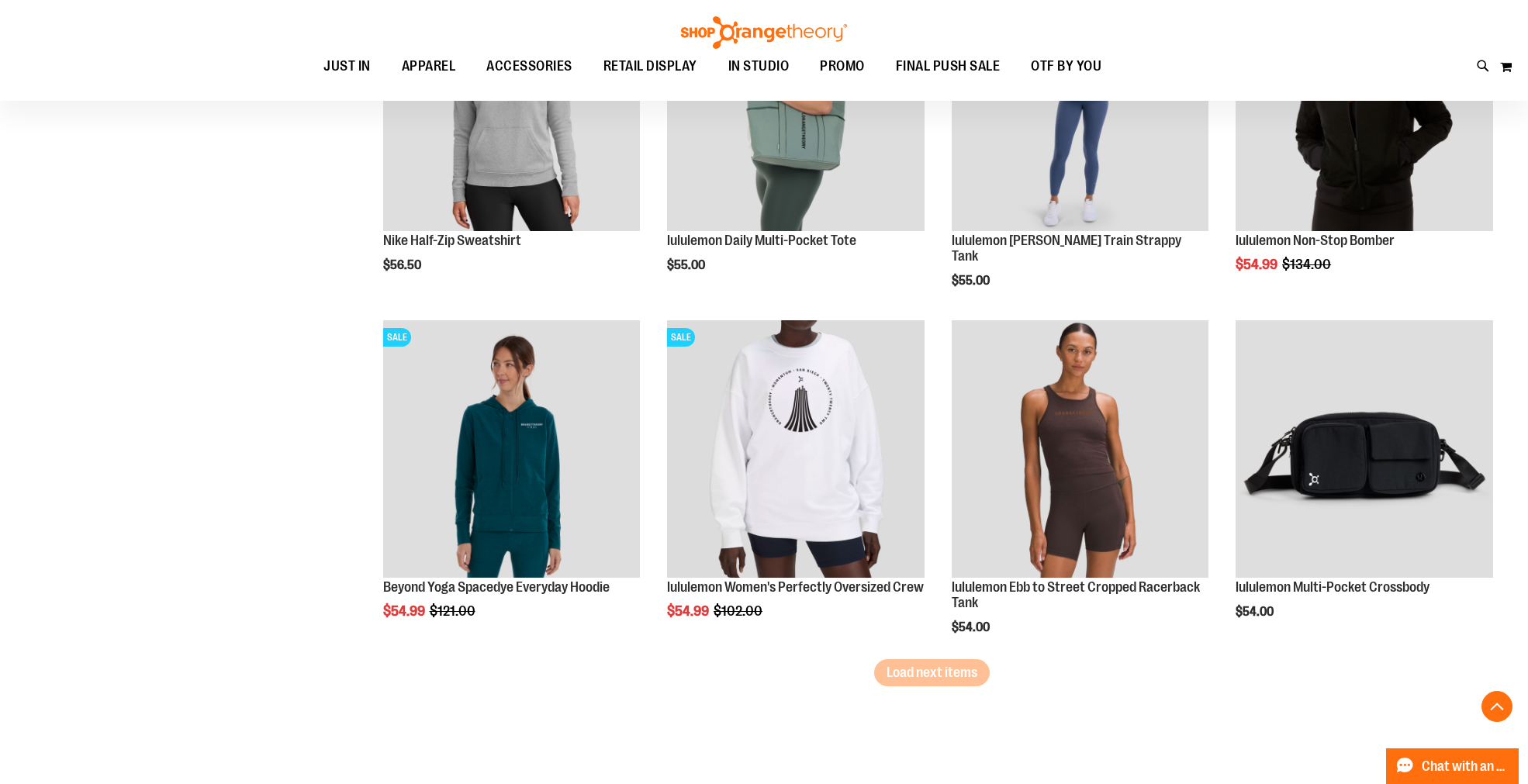
scroll to position [3817, 0]
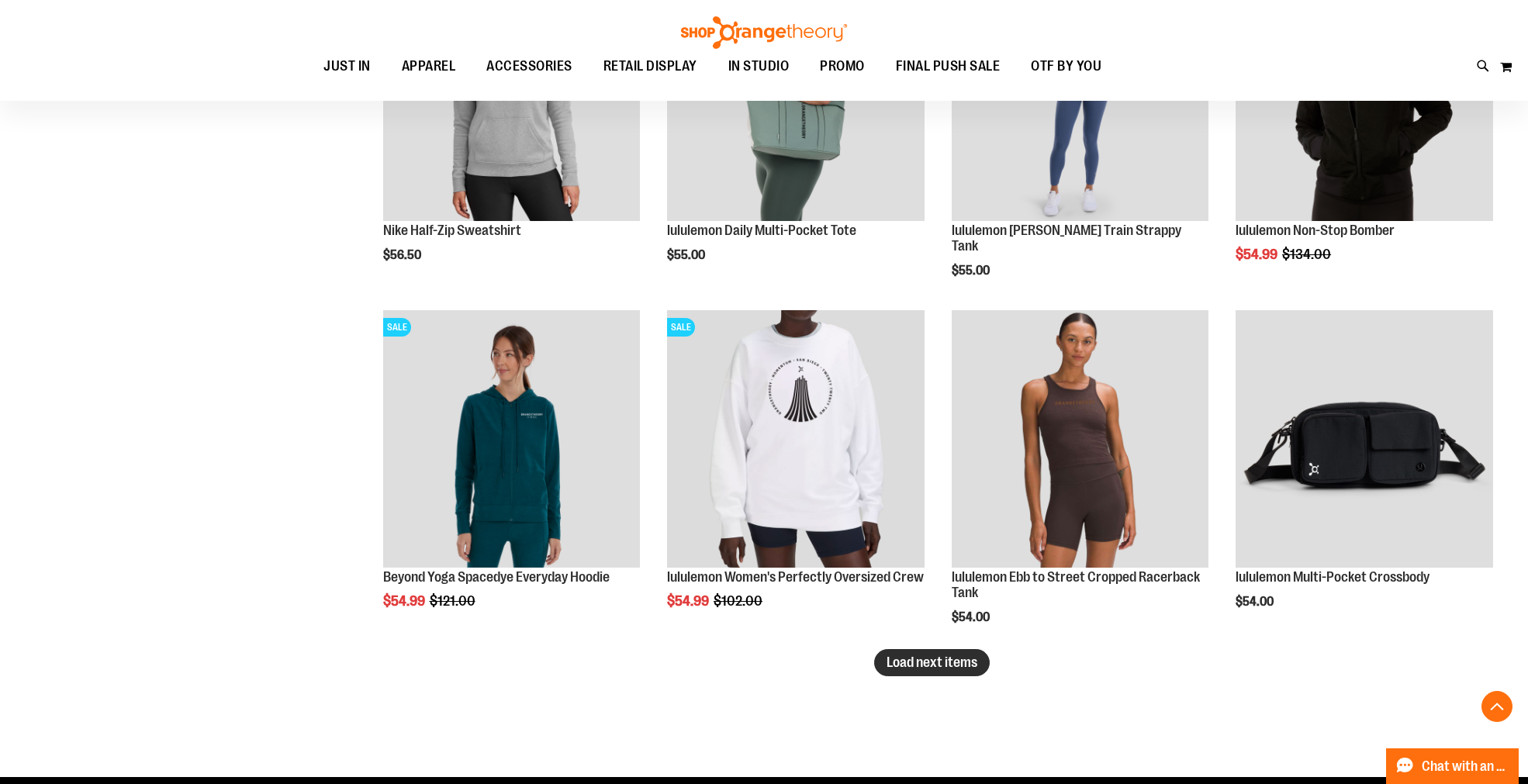
click at [914, 663] on span "Load next items" at bounding box center [931, 662] width 90 height 15
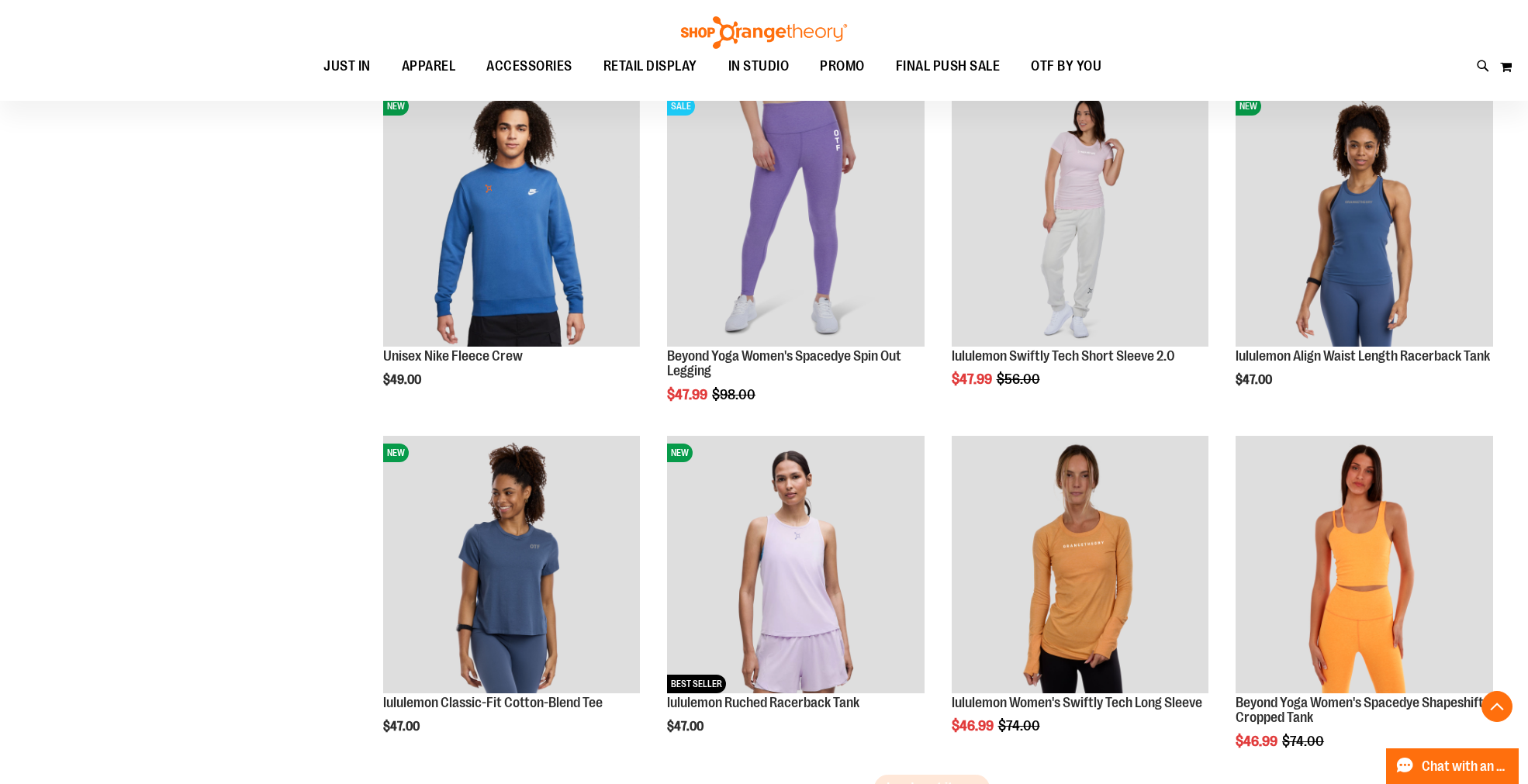
scroll to position [4862, 0]
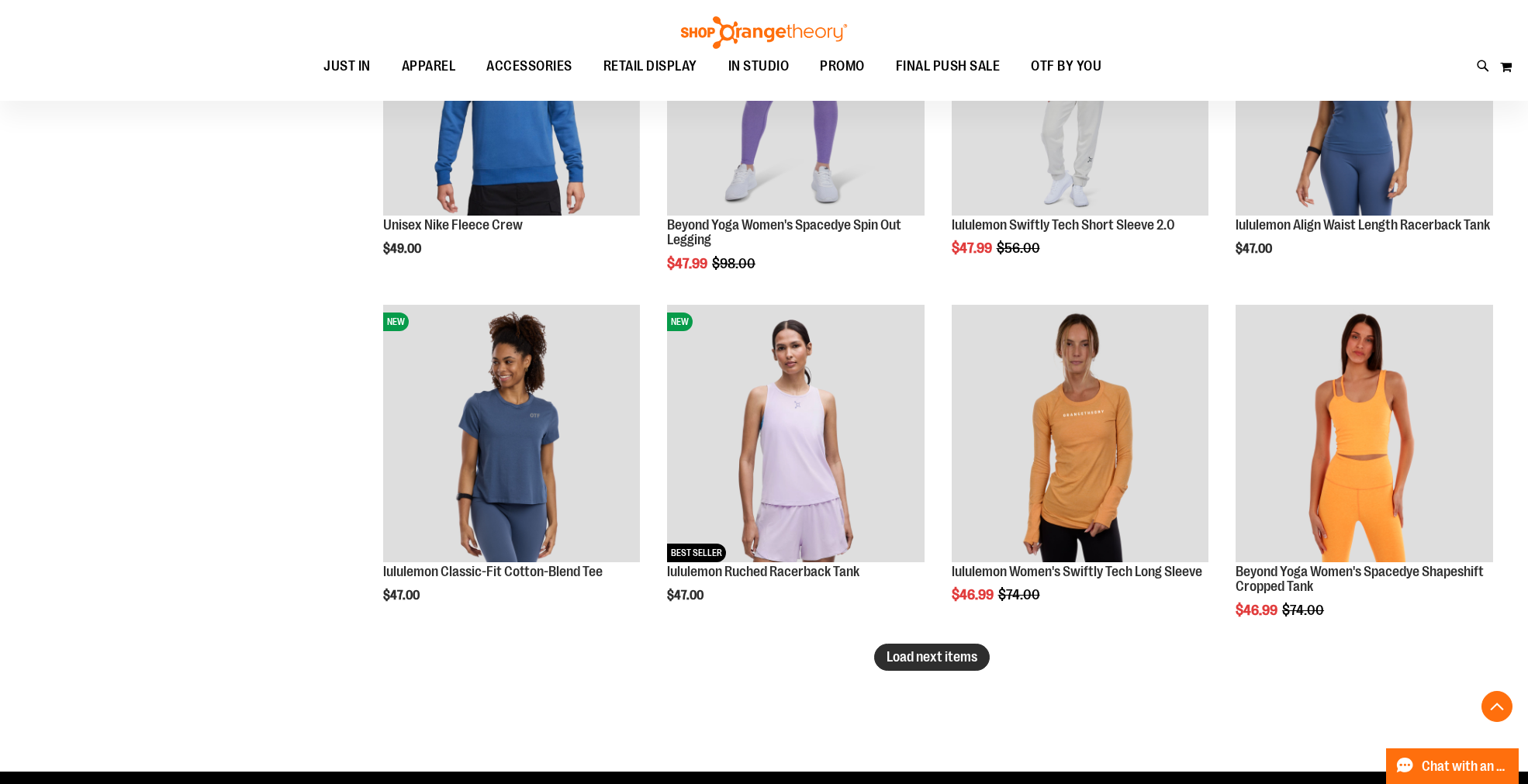
click at [941, 657] on span "Load next items" at bounding box center [931, 656] width 90 height 15
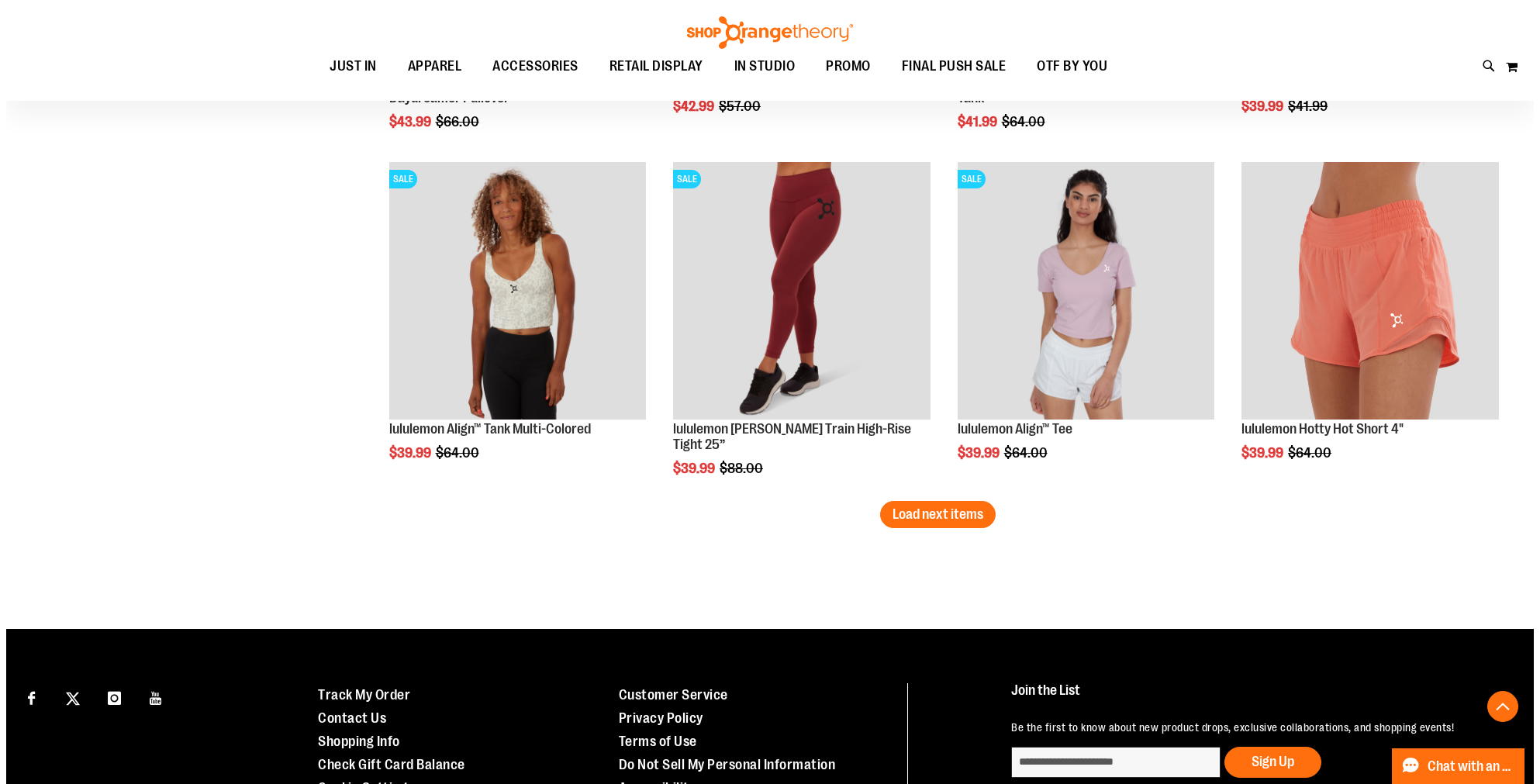
scroll to position [6067, 0]
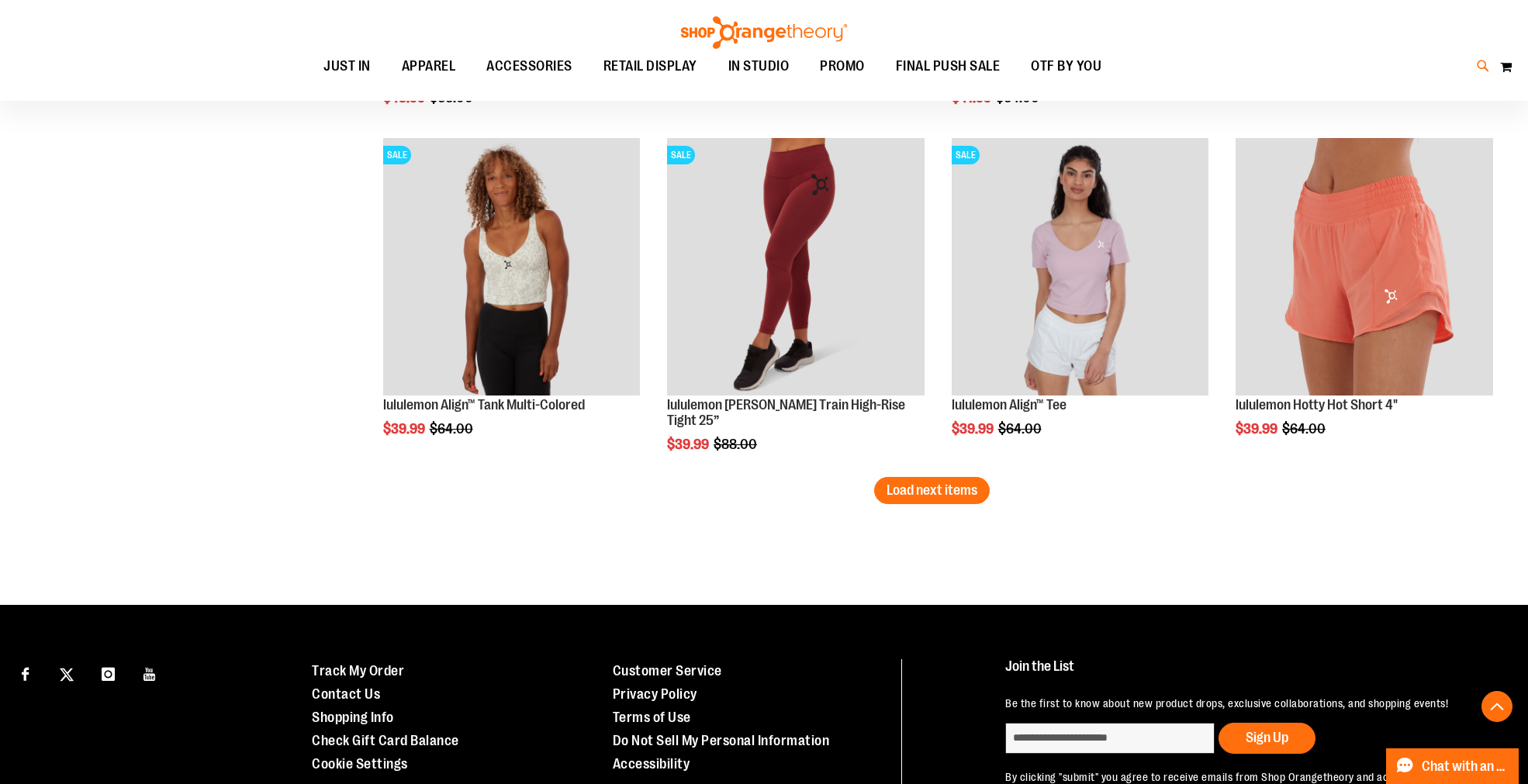
click at [1478, 68] on icon at bounding box center [1483, 66] width 13 height 18
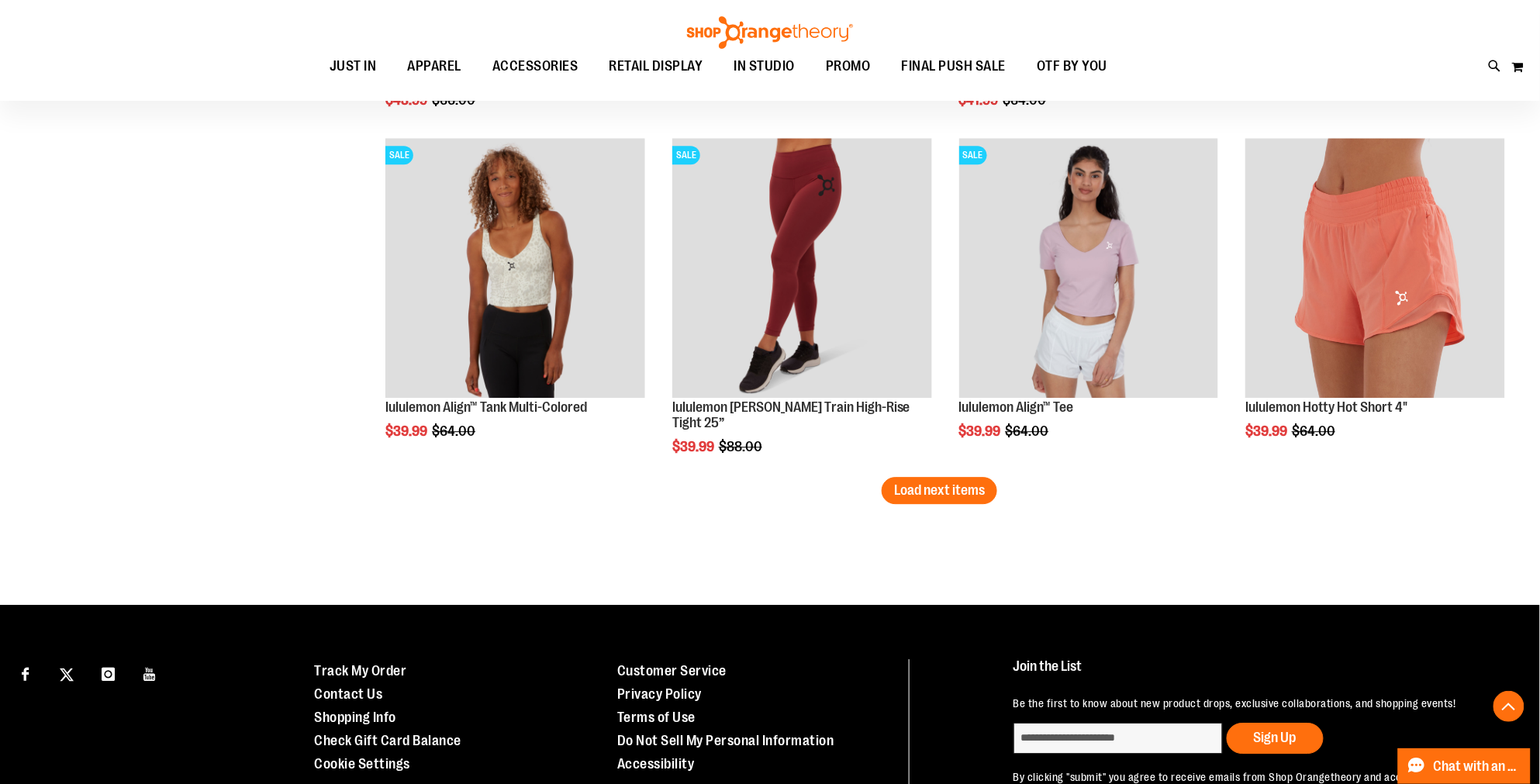
click at [590, 103] on input "Search" at bounding box center [770, 87] width 1222 height 51
type input "*"
type input "**********"
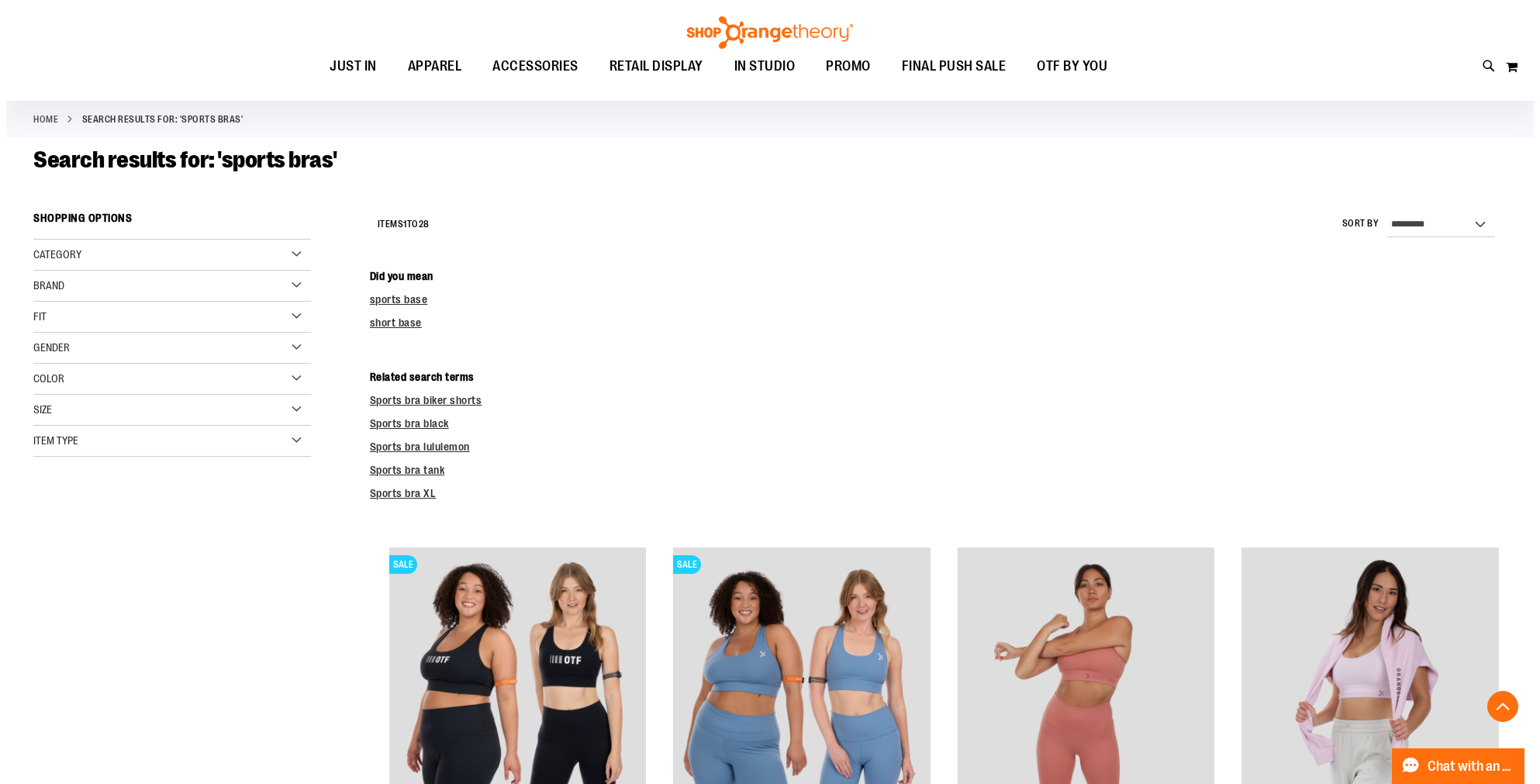
scroll to position [430, 0]
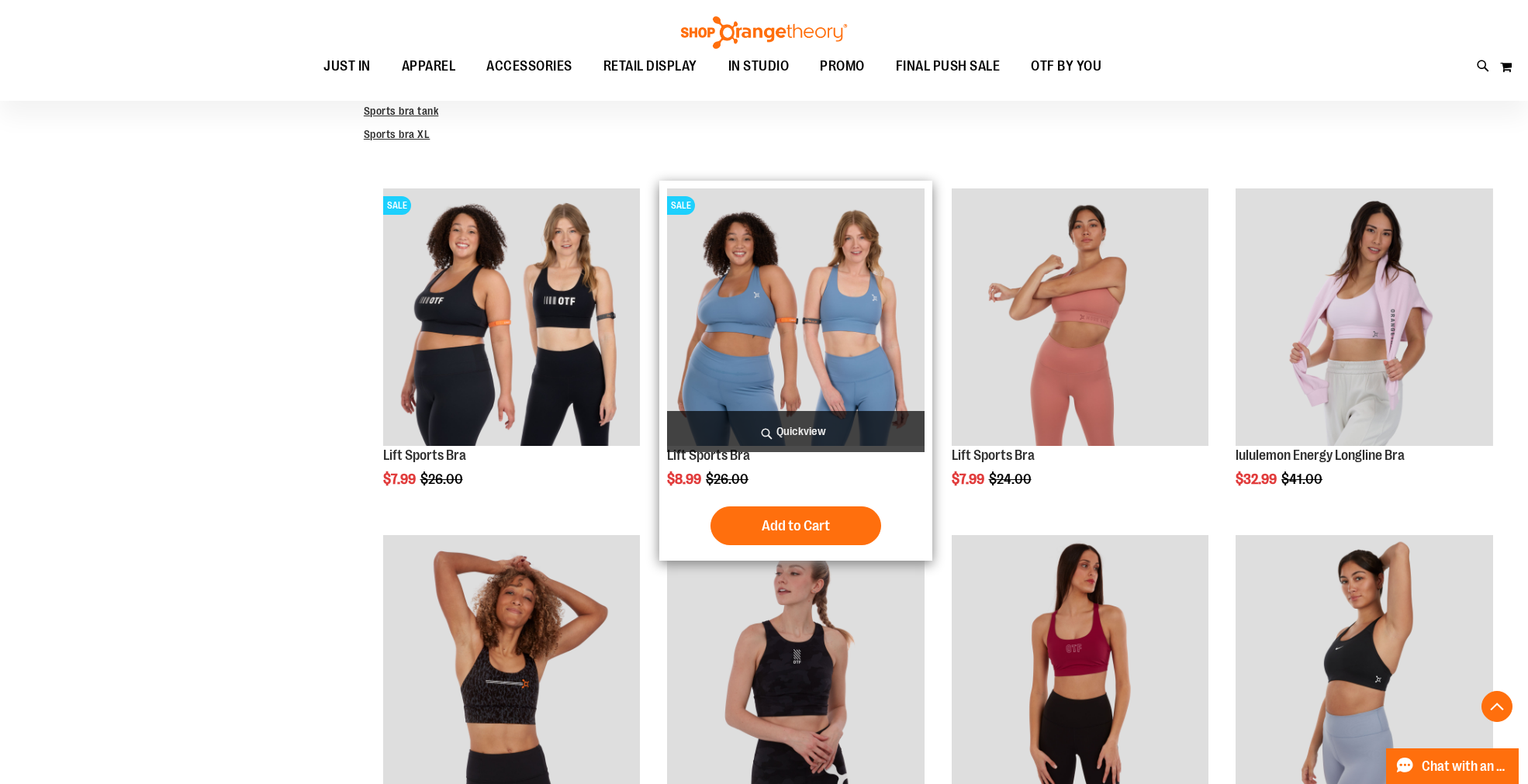
type input "**********"
click at [800, 430] on span "Quickview" at bounding box center [796, 431] width 257 height 41
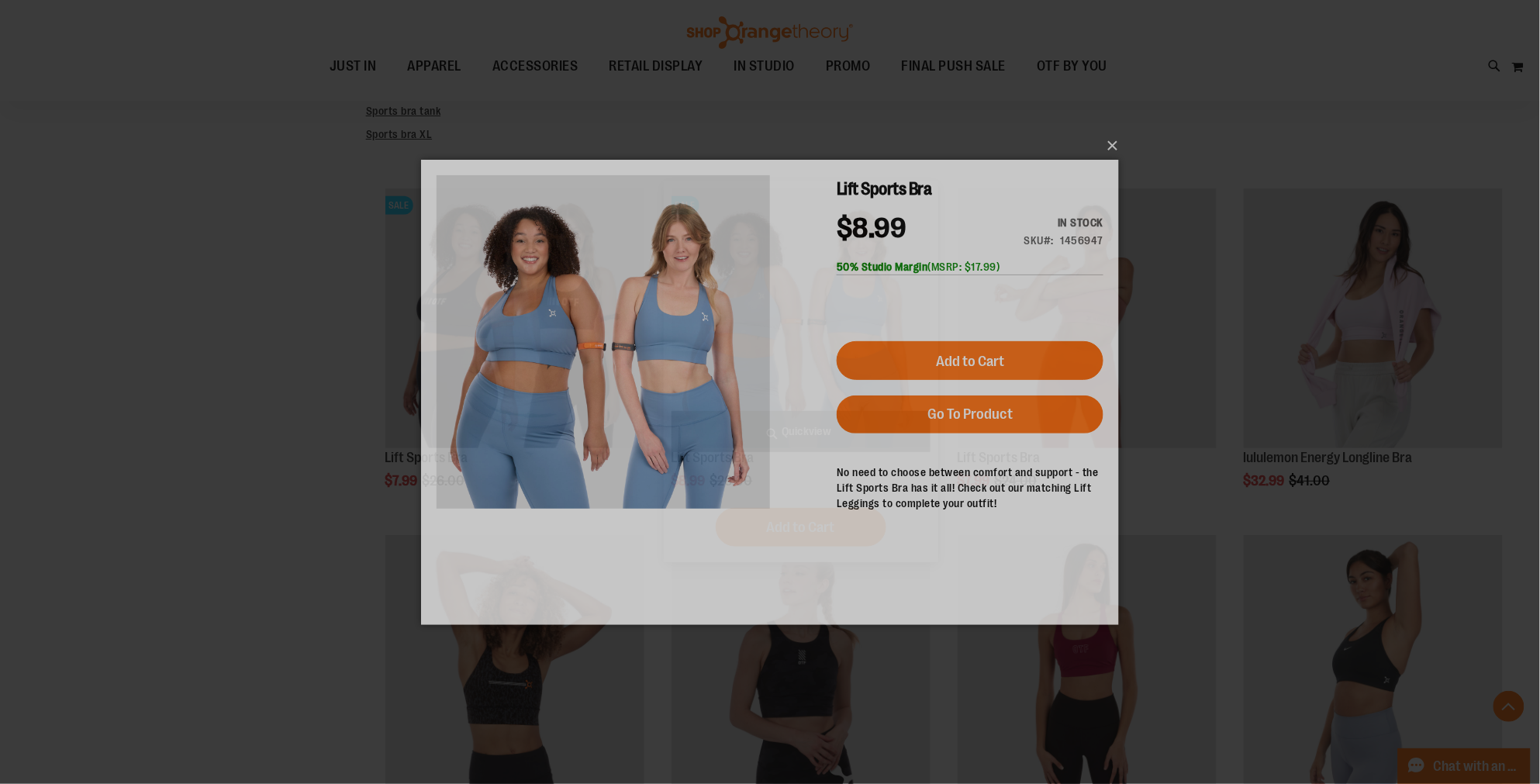
scroll to position [0, 0]
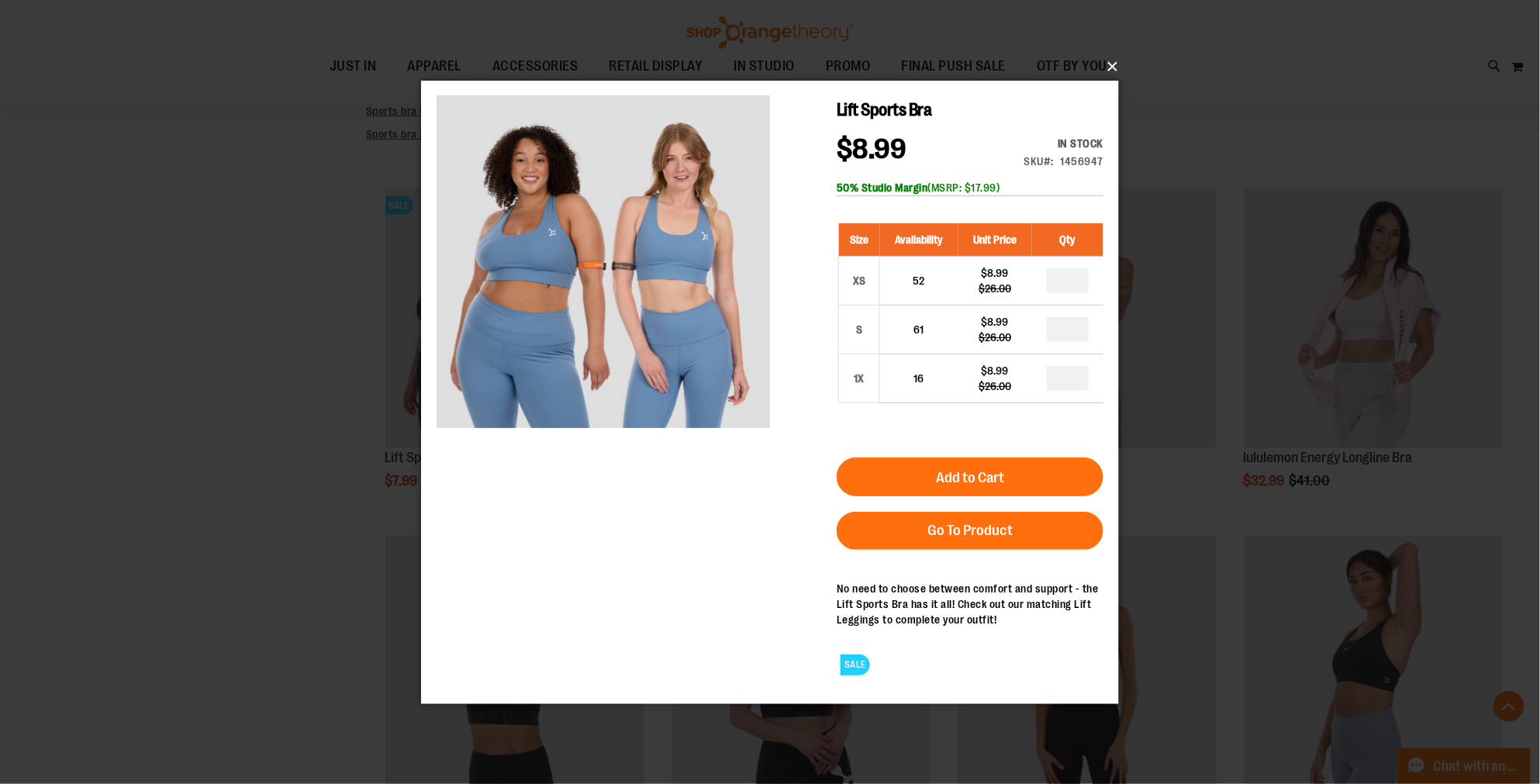
click at [1111, 68] on button "×" at bounding box center [774, 67] width 698 height 34
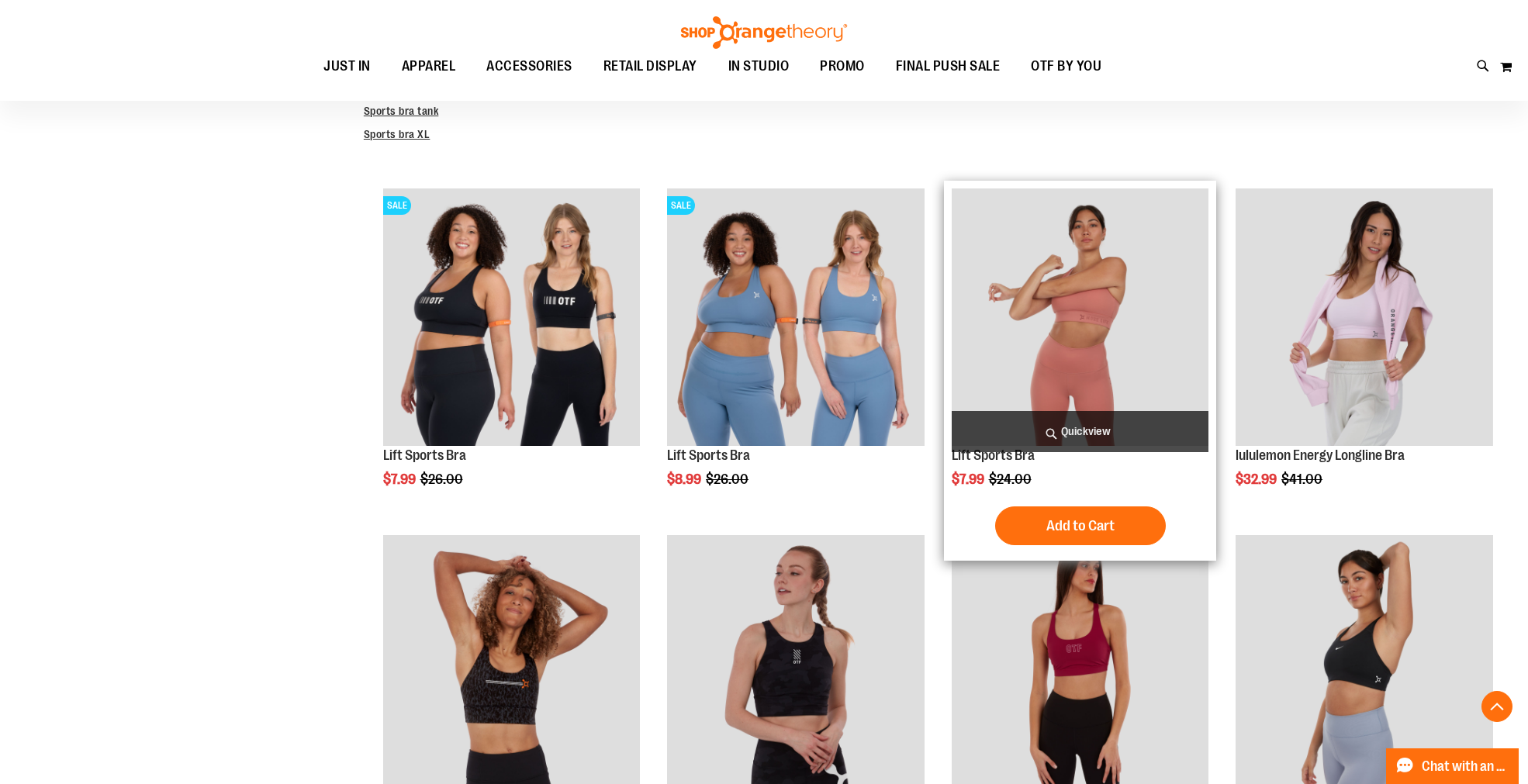
click at [1042, 429] on span "Quickview" at bounding box center [1080, 431] width 257 height 41
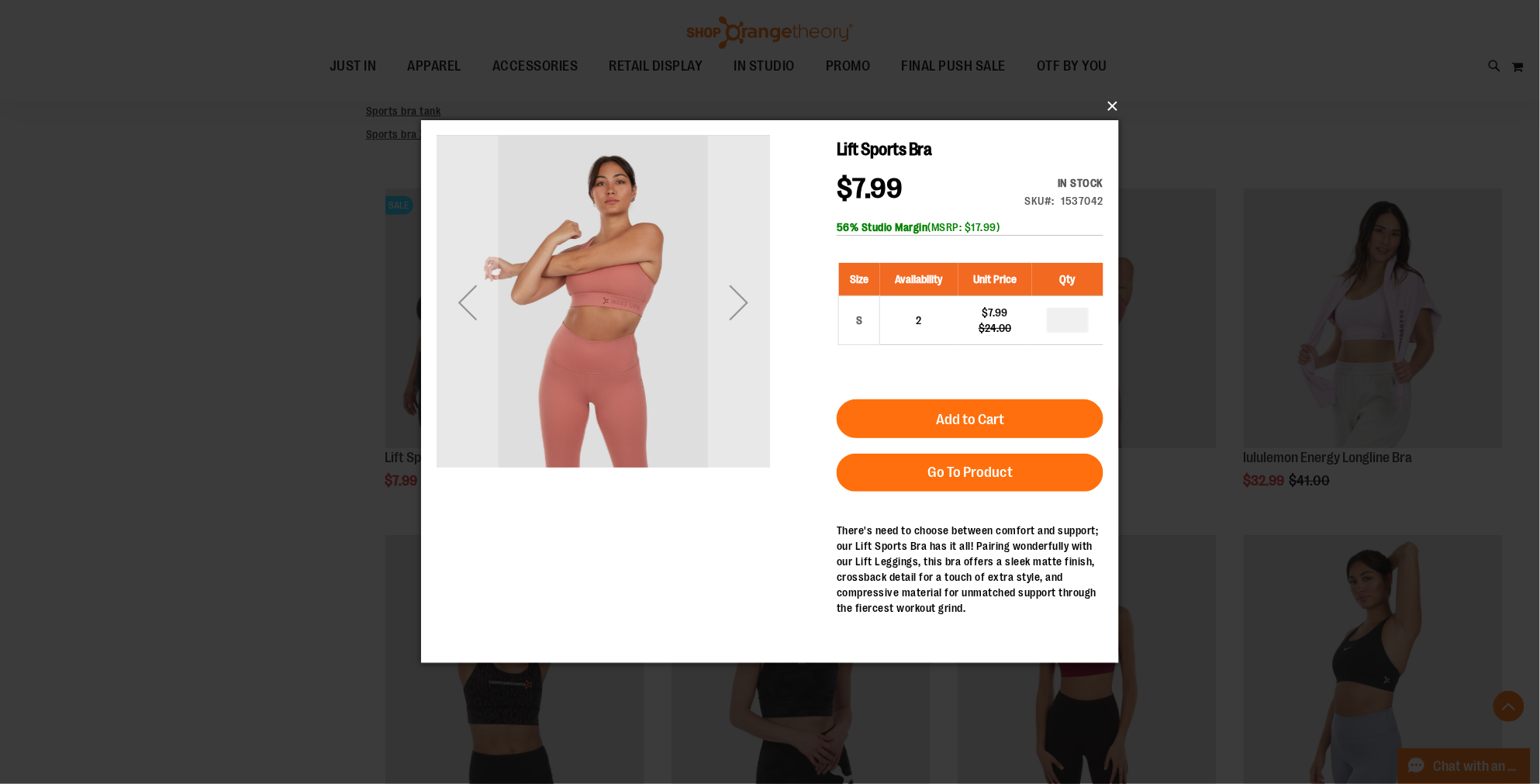
click at [1117, 107] on button "×" at bounding box center [774, 106] width 698 height 34
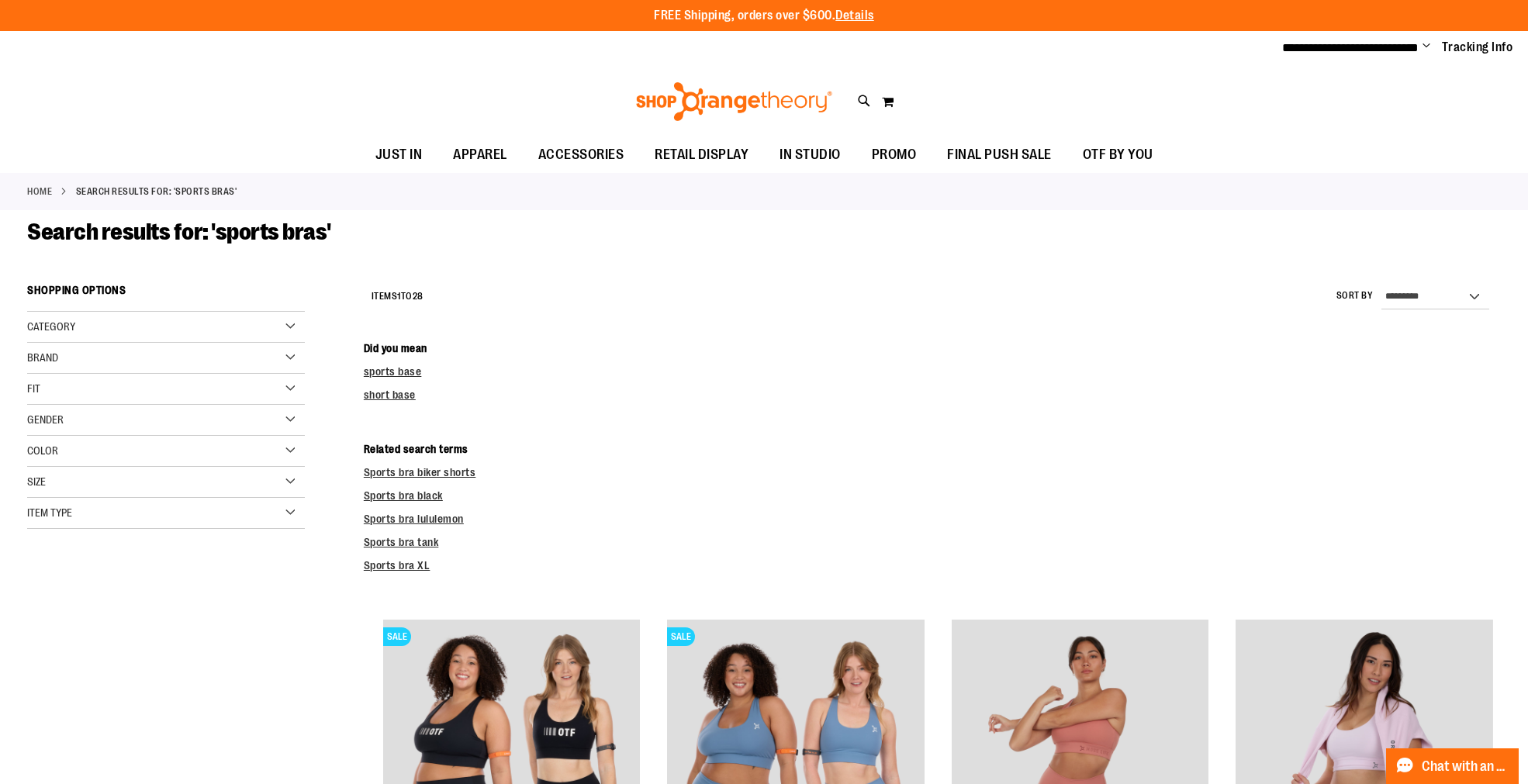
click at [68, 488] on div "Size" at bounding box center [165, 482] width 278 height 31
click at [121, 510] on div "L" at bounding box center [125, 521] width 24 height 24
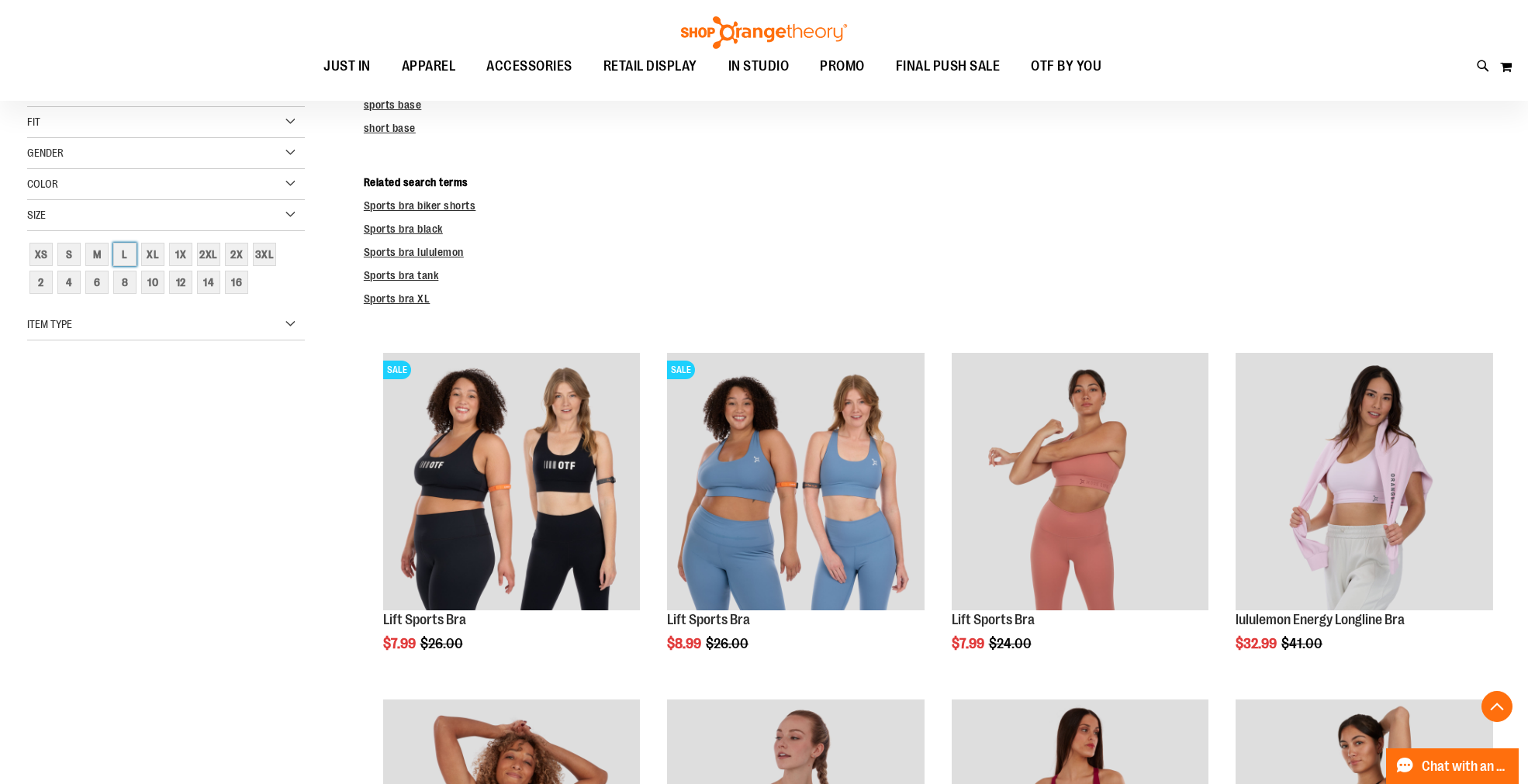
scroll to position [275, 0]
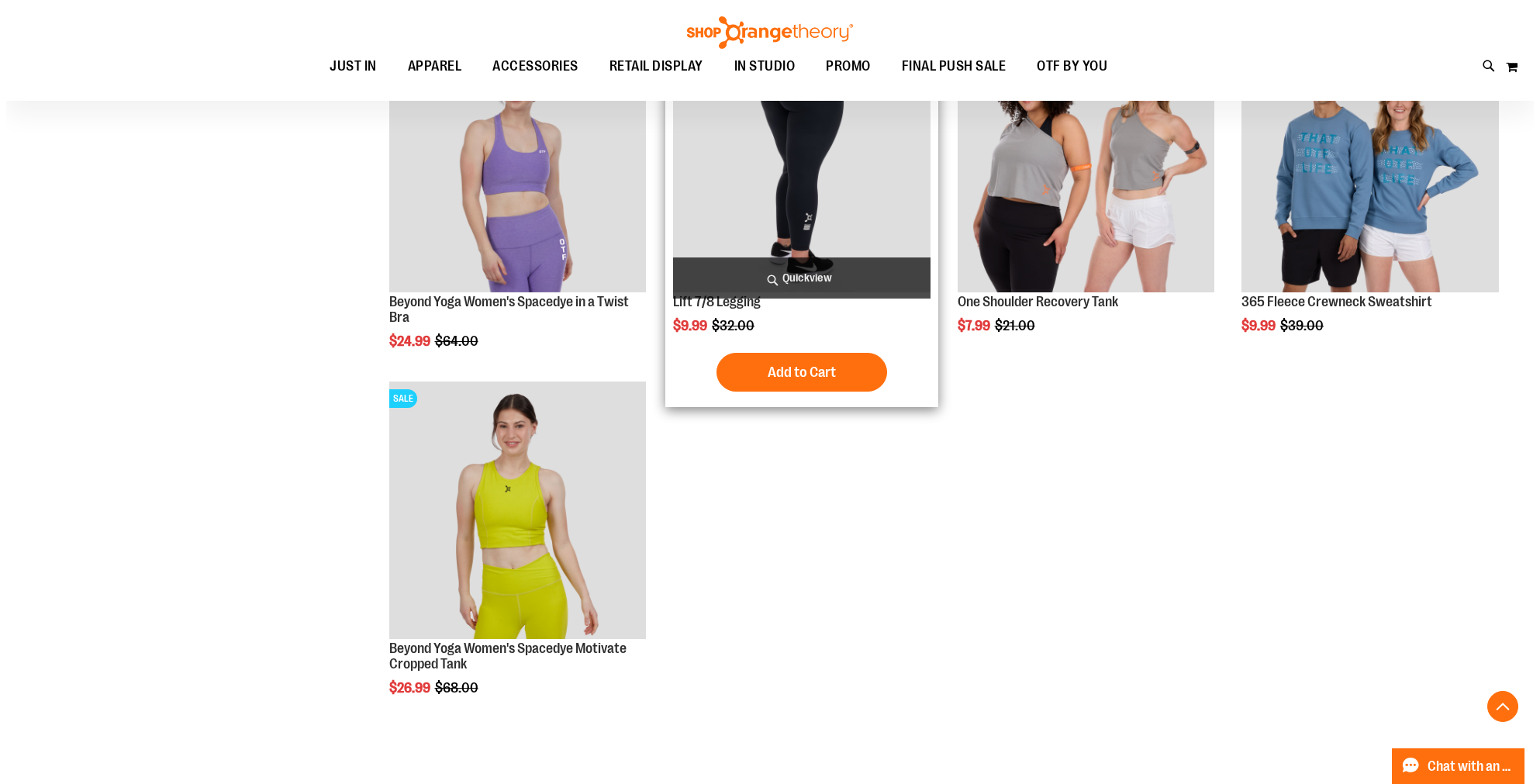
scroll to position [361, 0]
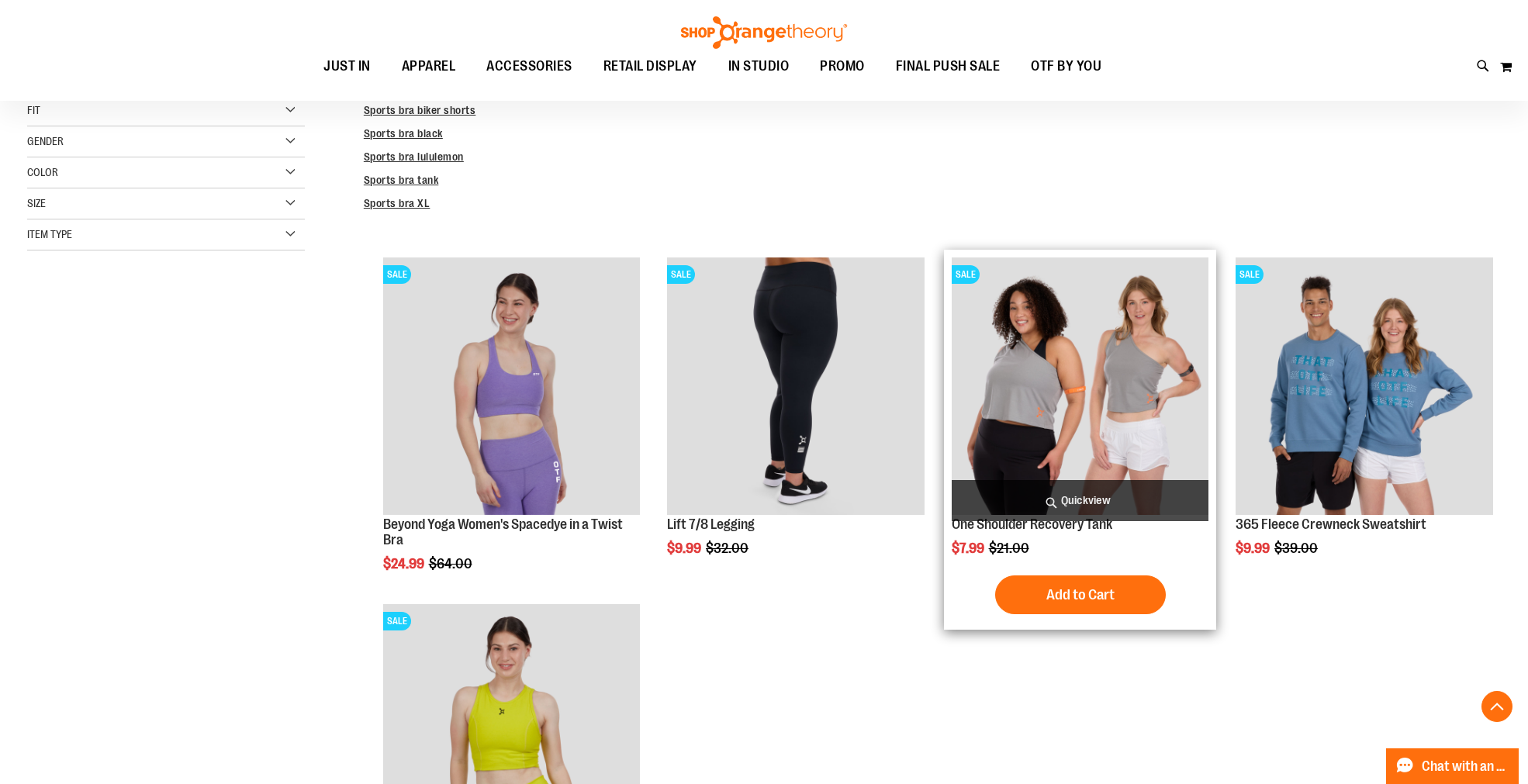
click at [1083, 500] on span "Quickview" at bounding box center [1080, 500] width 257 height 41
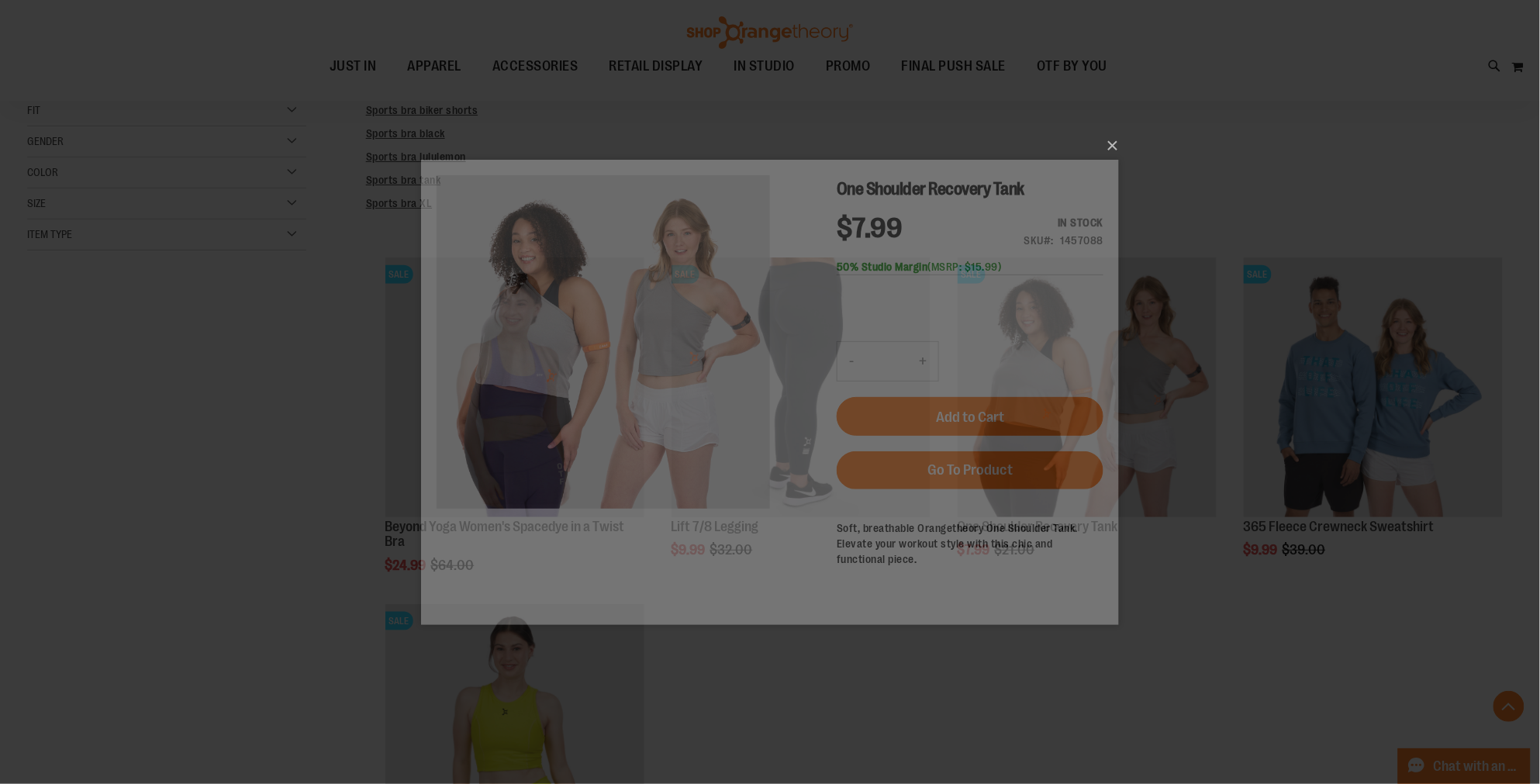
scroll to position [0, 0]
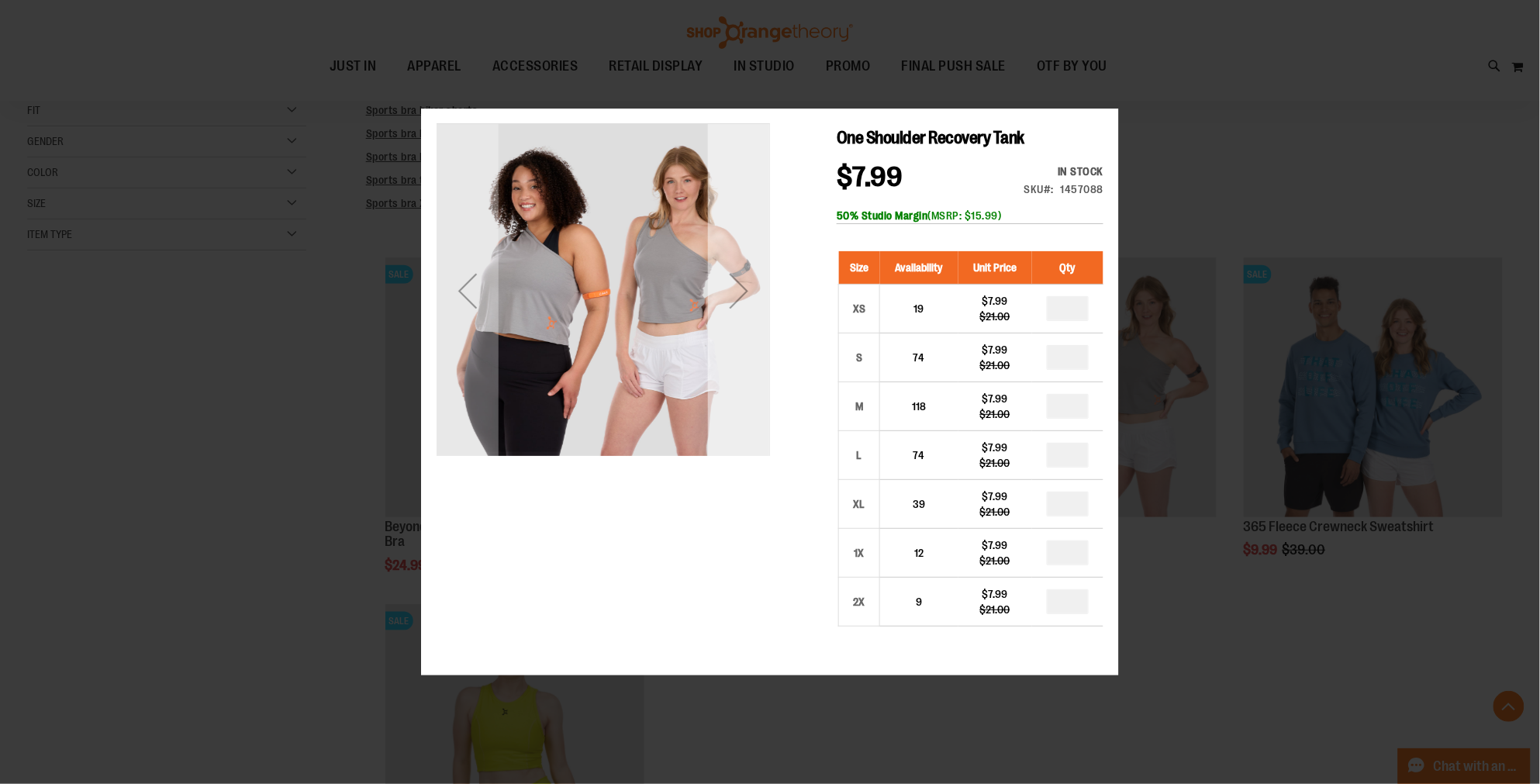
click at [735, 411] on div "Next" at bounding box center [738, 290] width 62 height 333
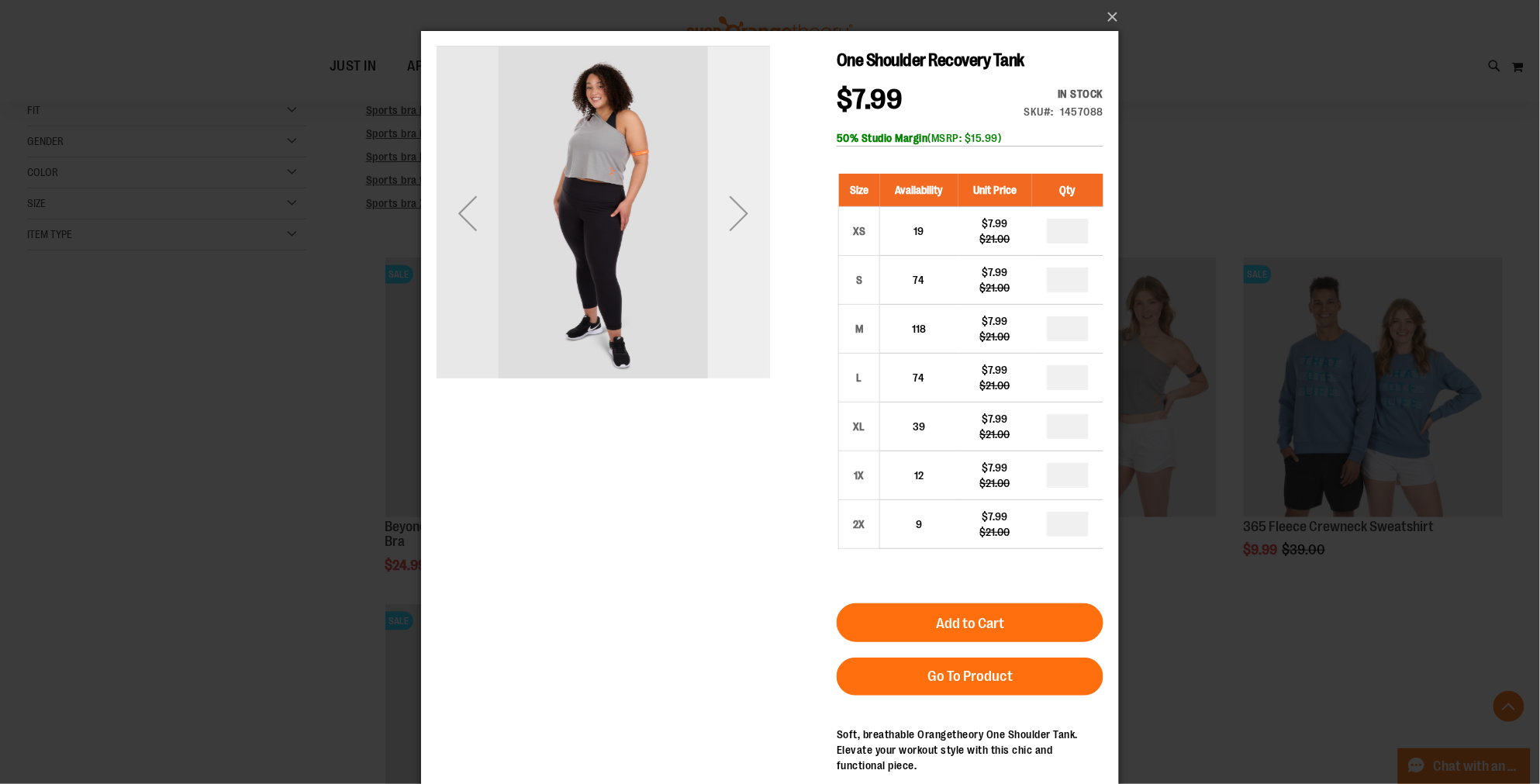
click at [748, 261] on div "Next" at bounding box center [738, 212] width 62 height 333
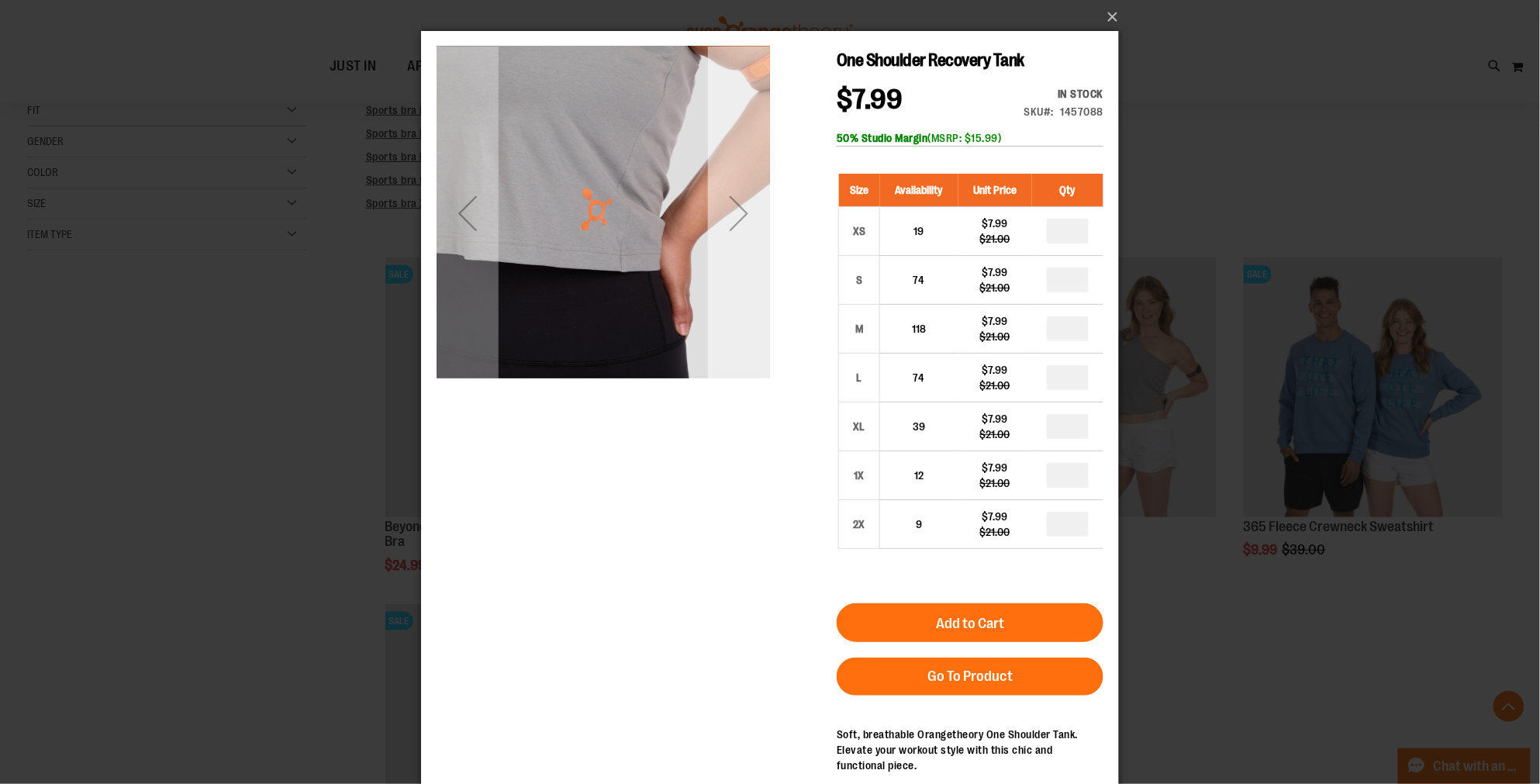
click at [748, 261] on div "Next" at bounding box center [738, 212] width 62 height 333
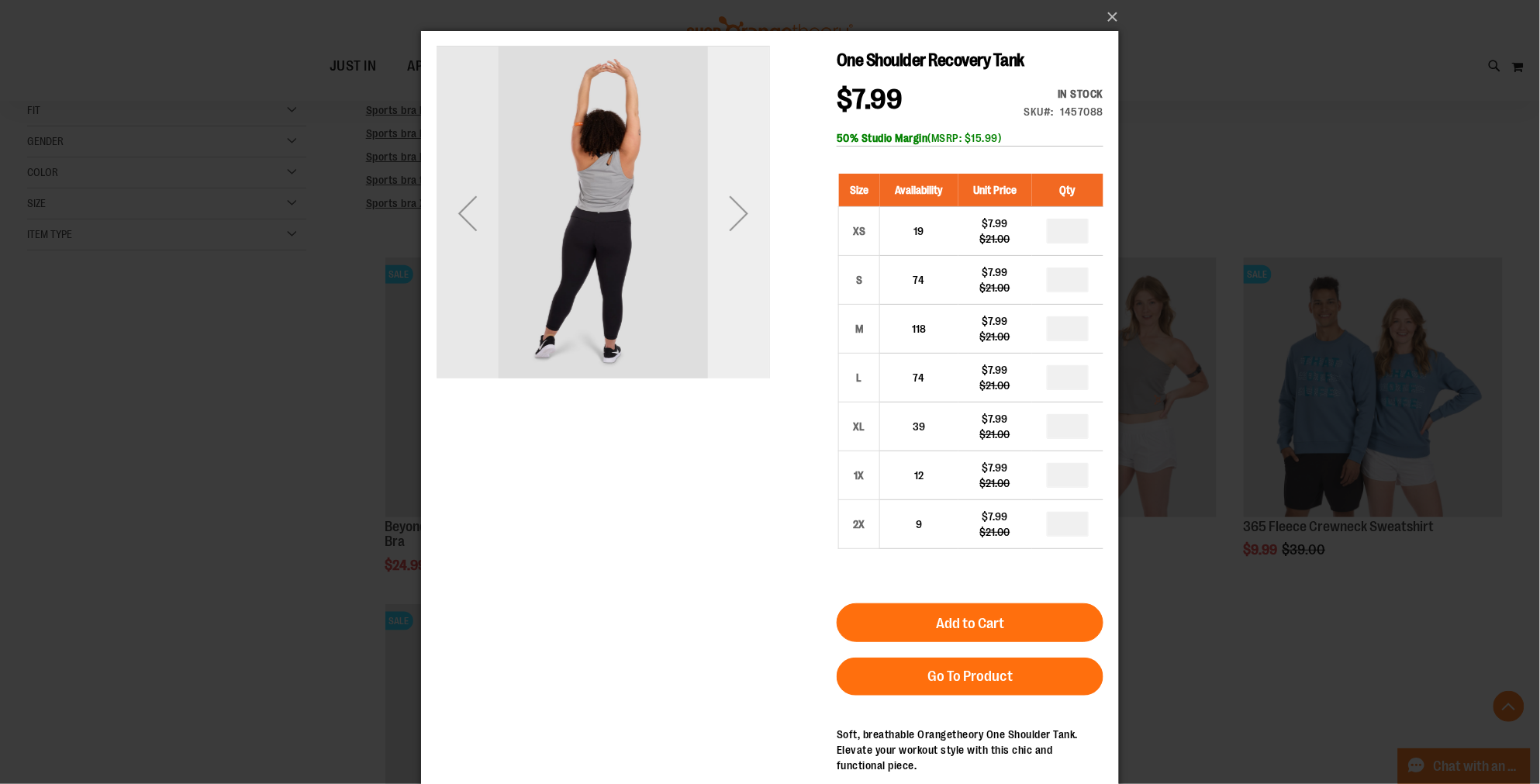
click at [748, 261] on div "Next" at bounding box center [738, 212] width 62 height 333
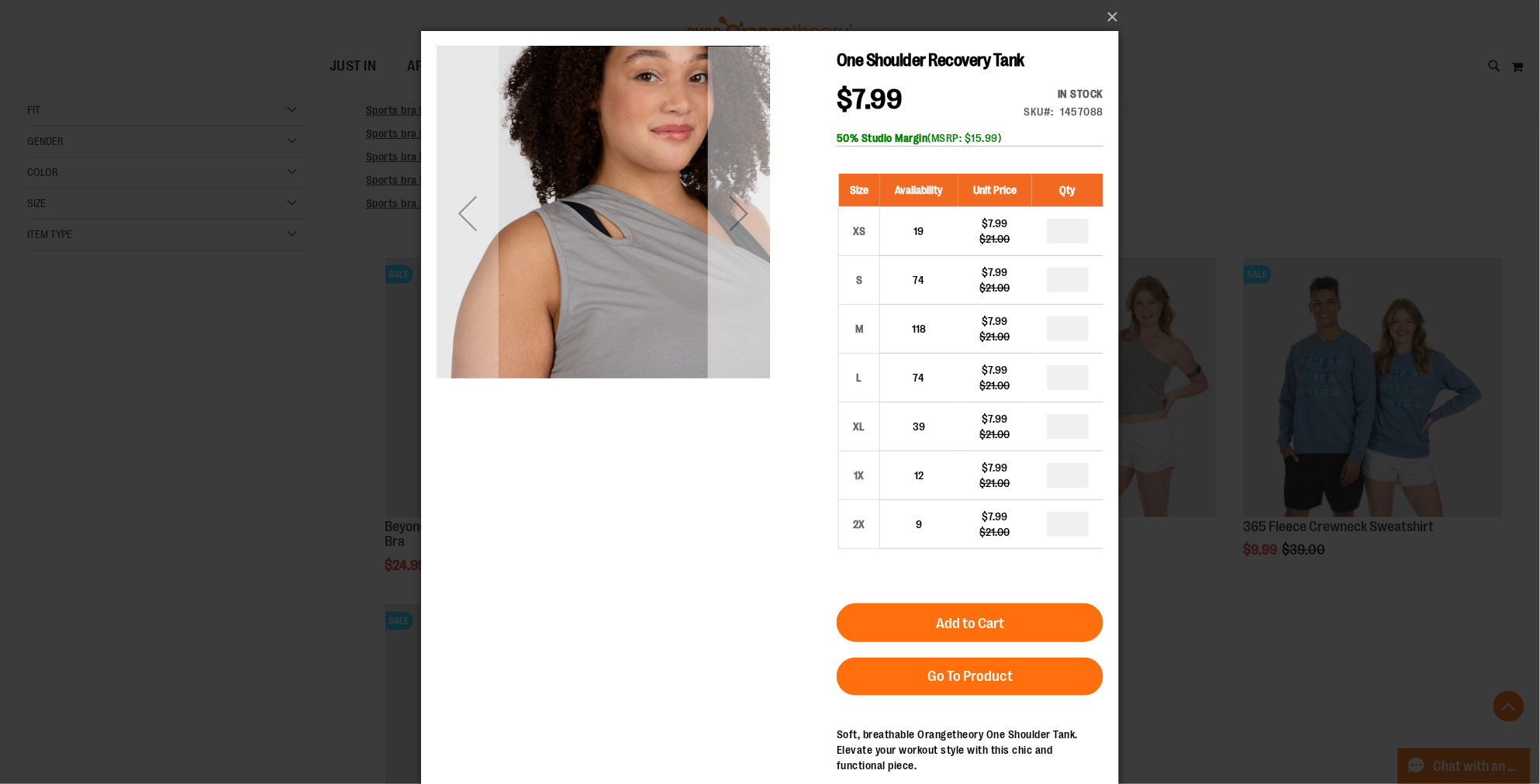
click at [748, 261] on div "Next" at bounding box center [738, 212] width 62 height 333
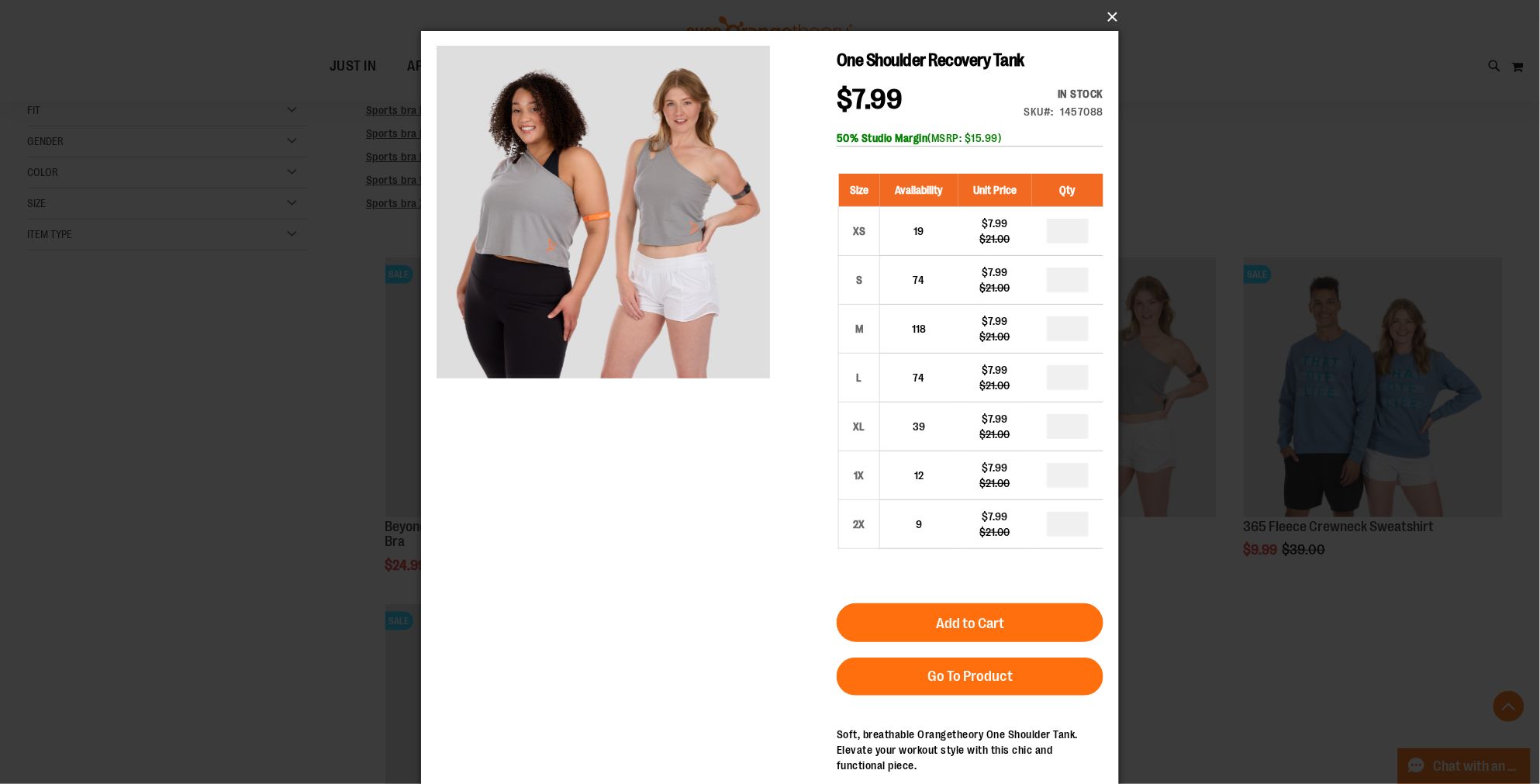
click at [1115, 20] on button "×" at bounding box center [774, 17] width 698 height 34
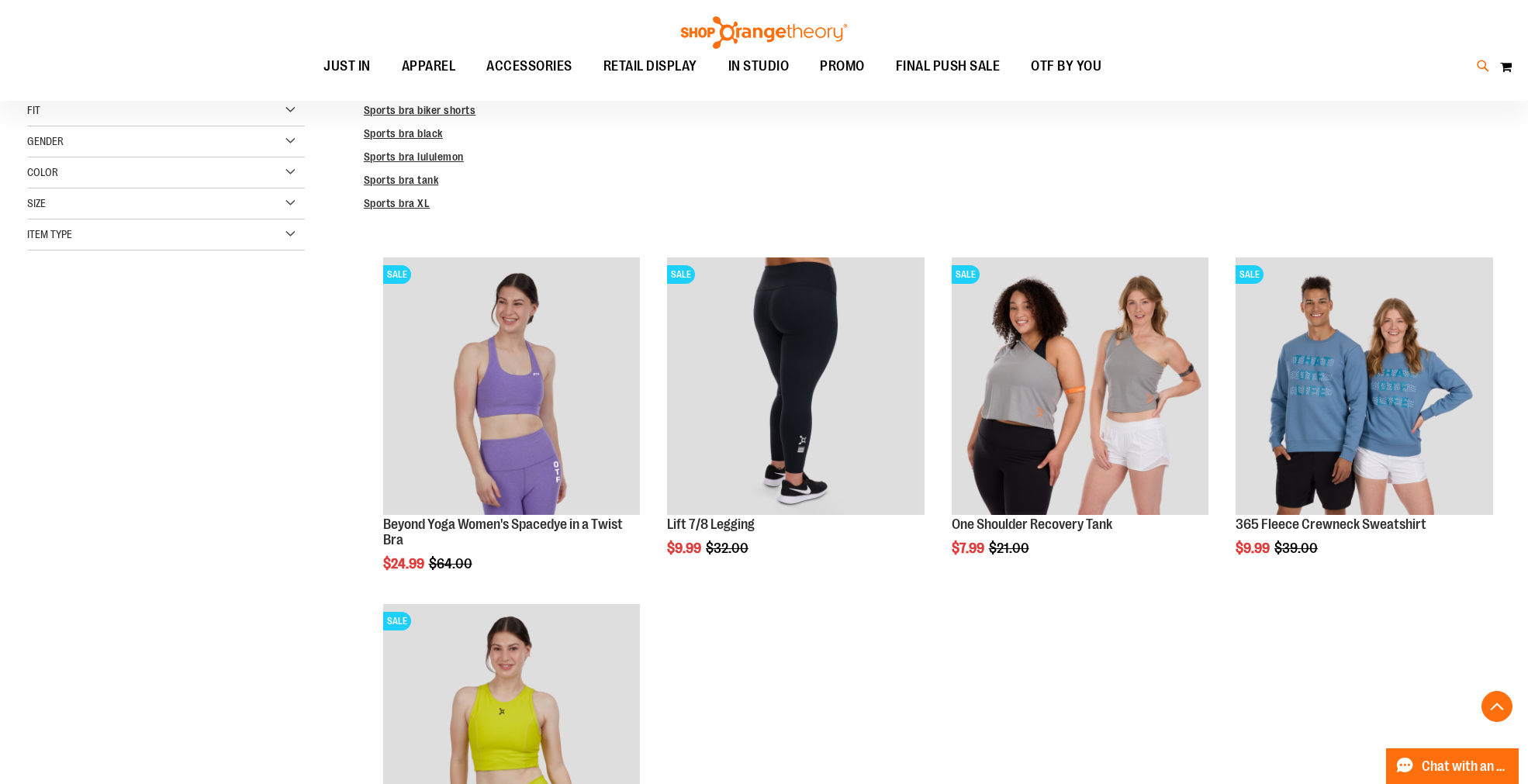
click at [1478, 64] on icon at bounding box center [1483, 66] width 13 height 18
click at [398, 94] on input "**********" at bounding box center [770, 87] width 1223 height 51
click at [414, 94] on input "**********" at bounding box center [770, 87] width 1223 height 51
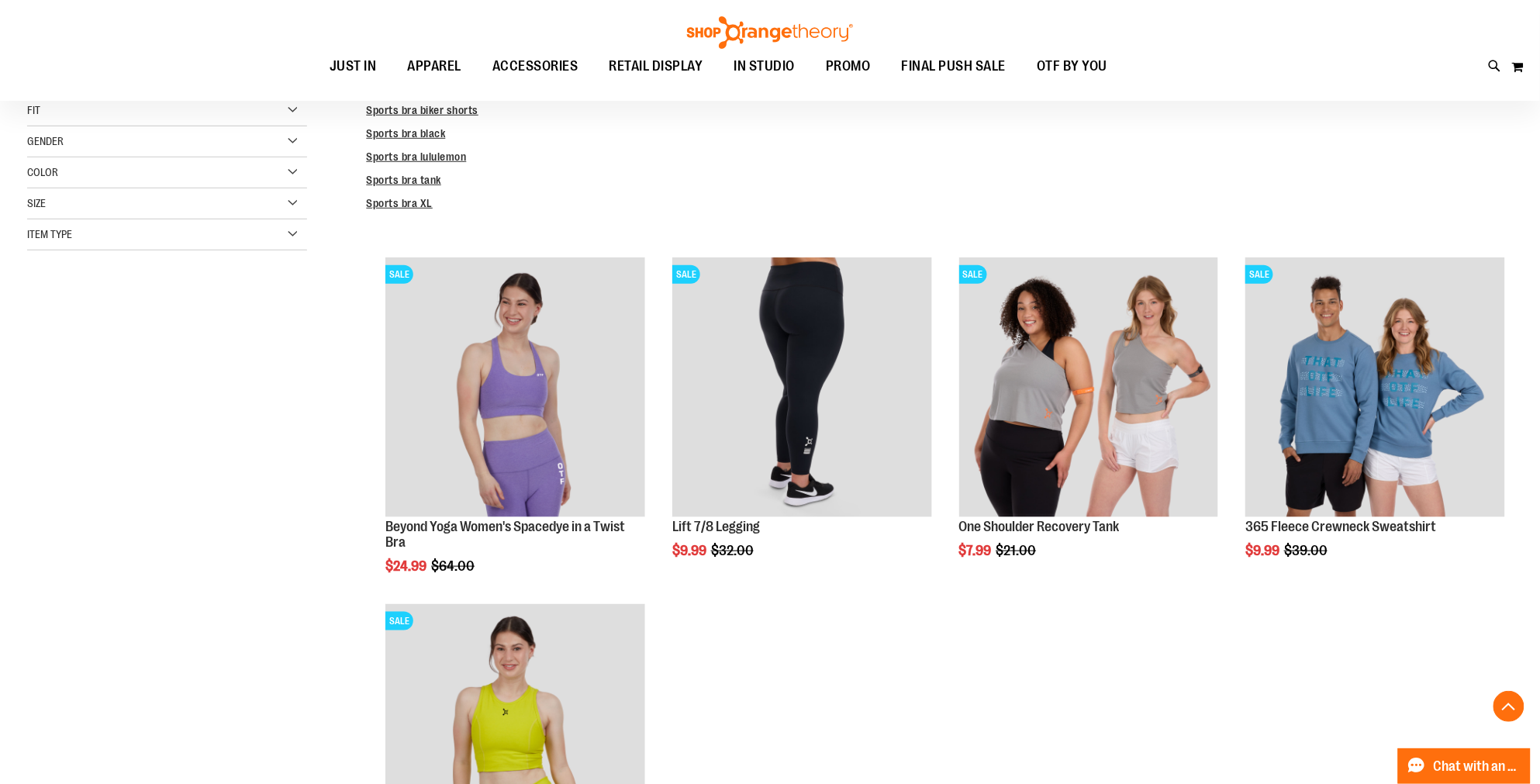
click at [413, 96] on input "**********" at bounding box center [770, 87] width 1222 height 51
type input "*"
type input "*******"
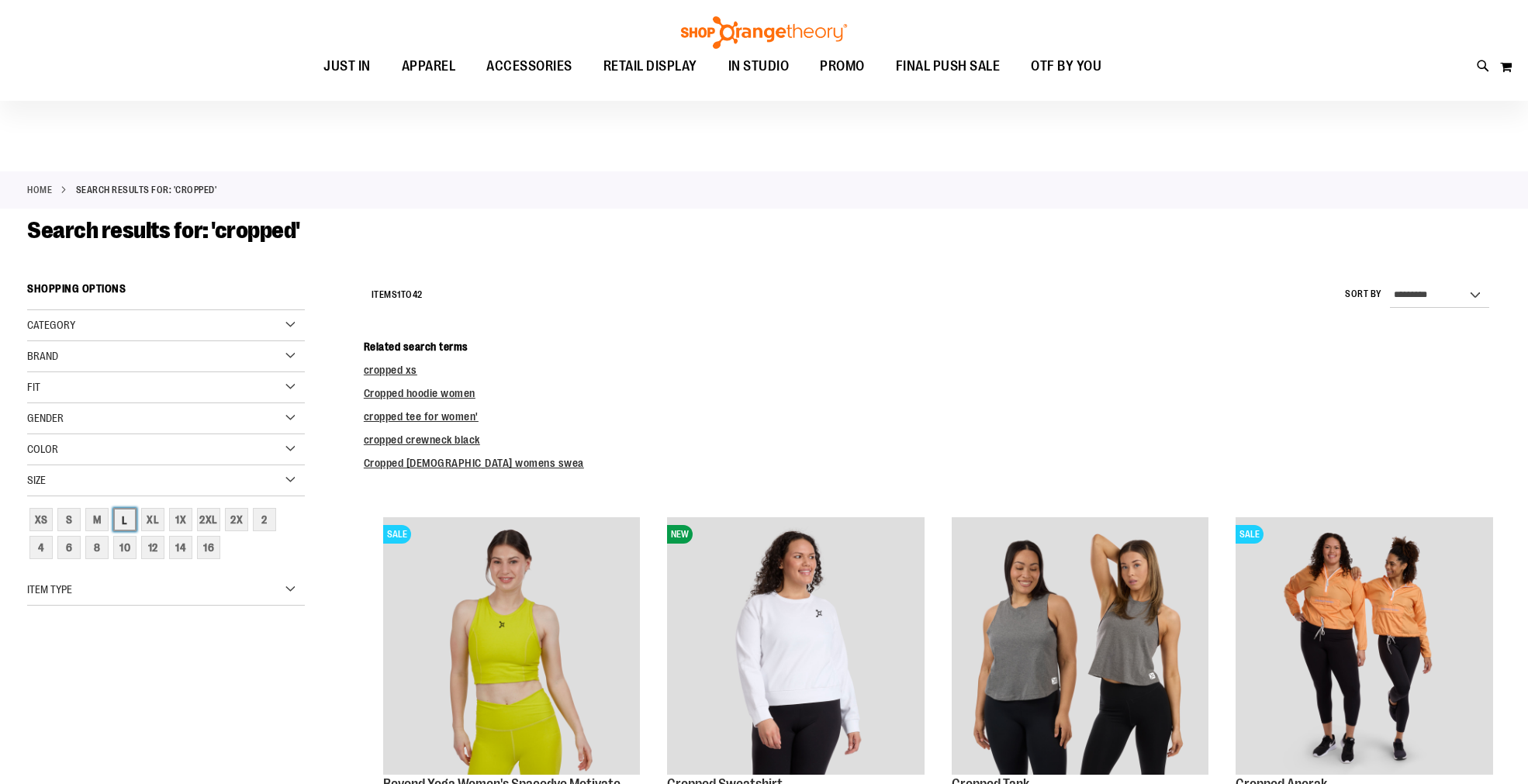
click at [121, 508] on div "L" at bounding box center [125, 519] width 24 height 24
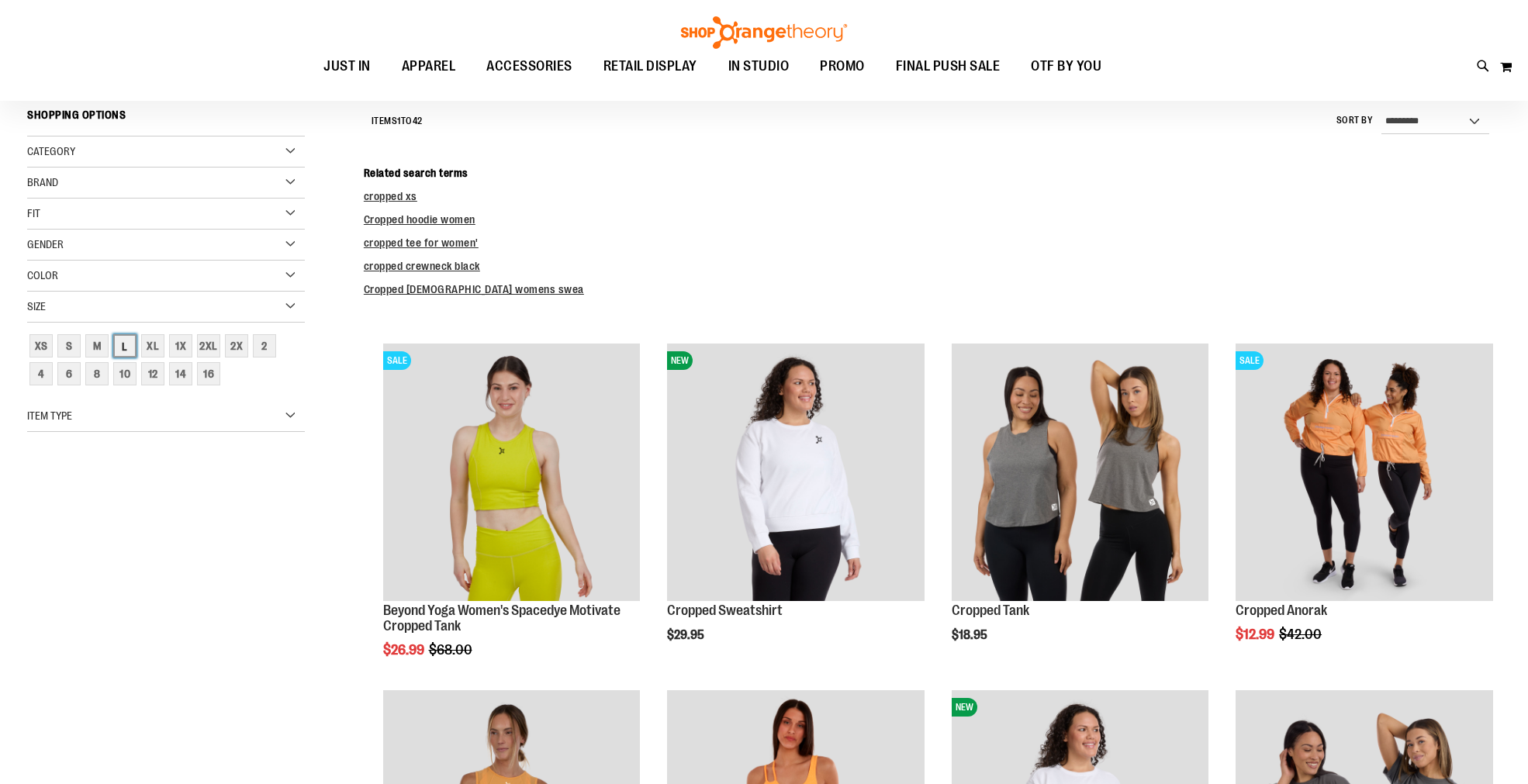
scroll to position [174, 0]
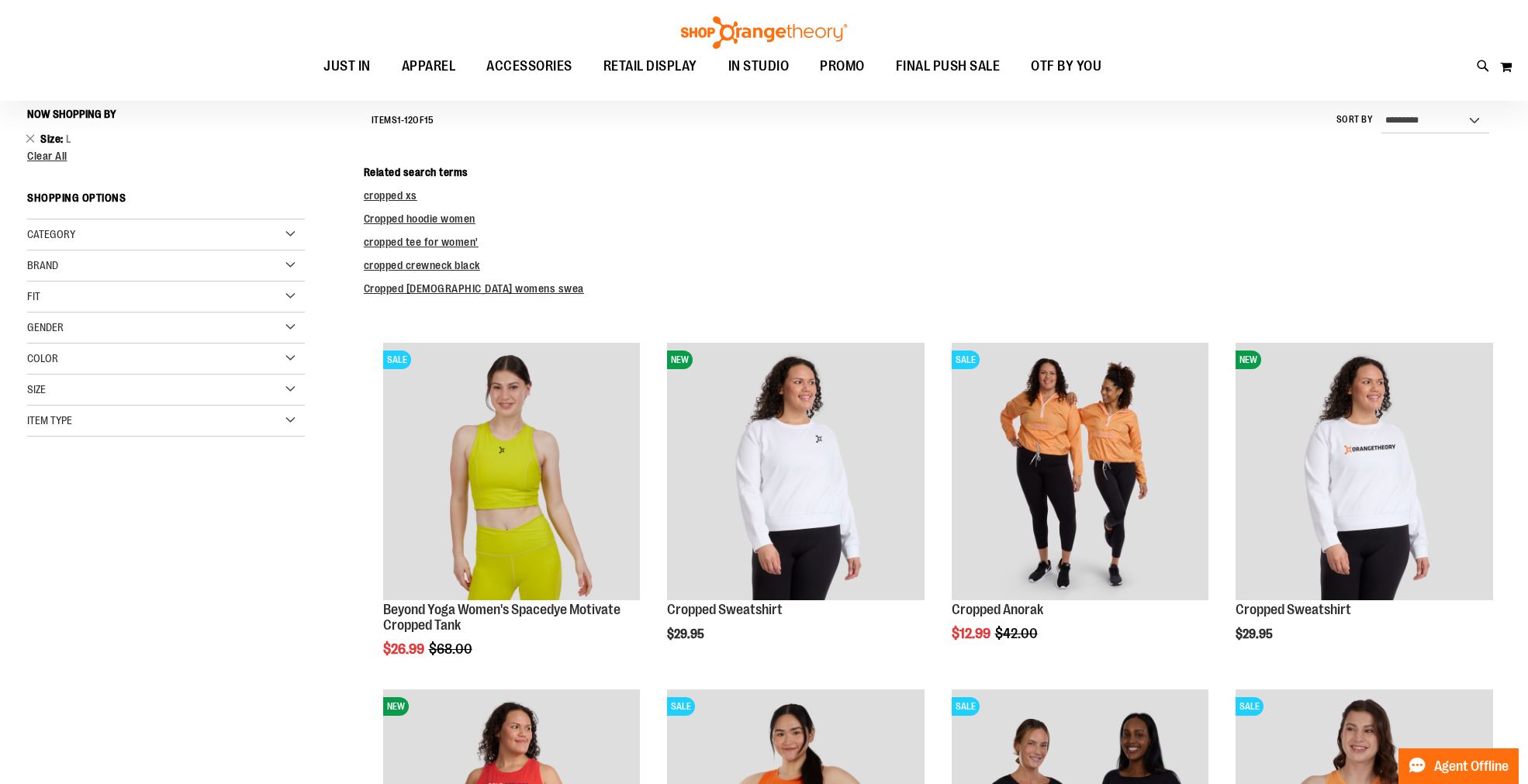
scroll to position [432, 0]
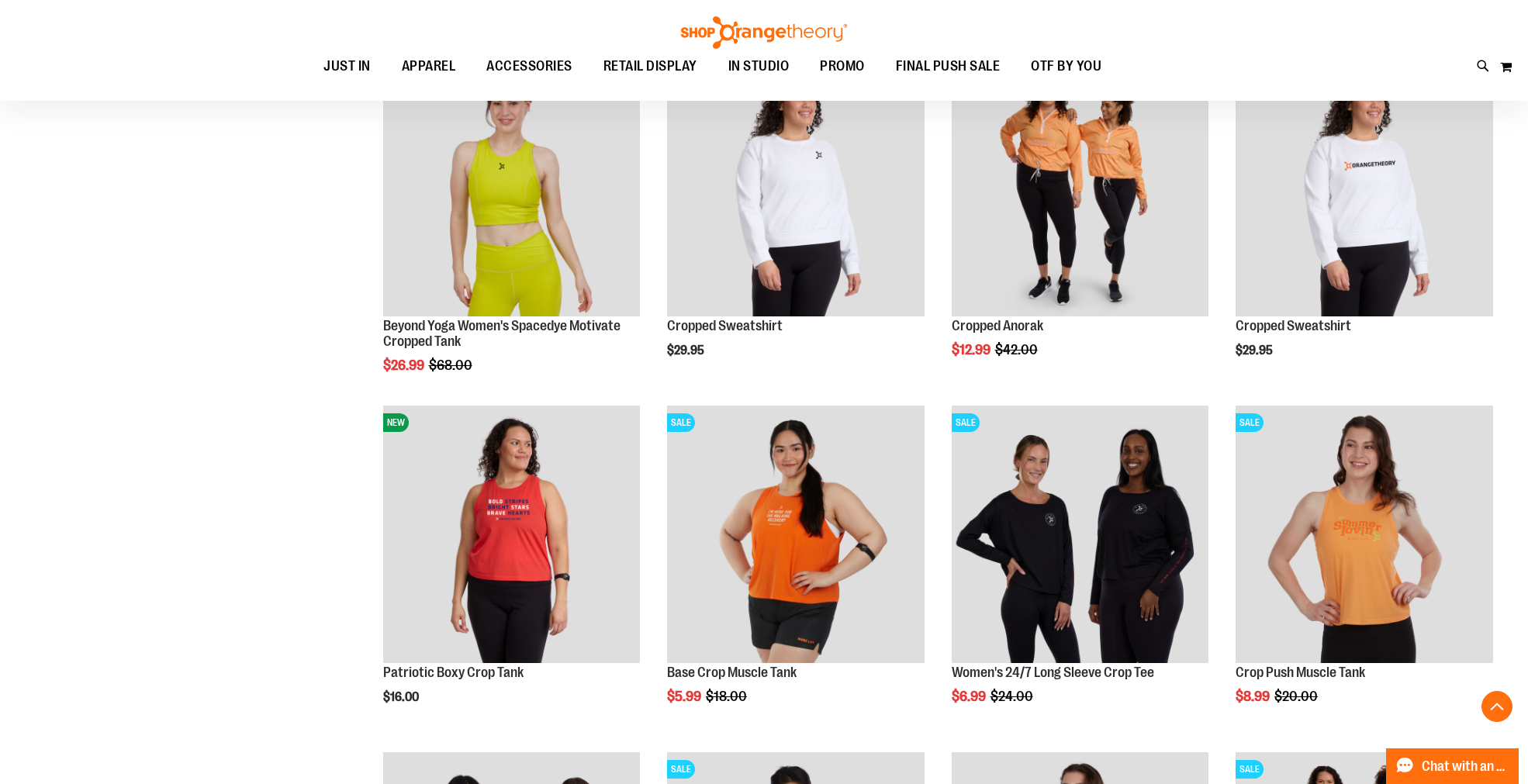
scroll to position [1246, 0]
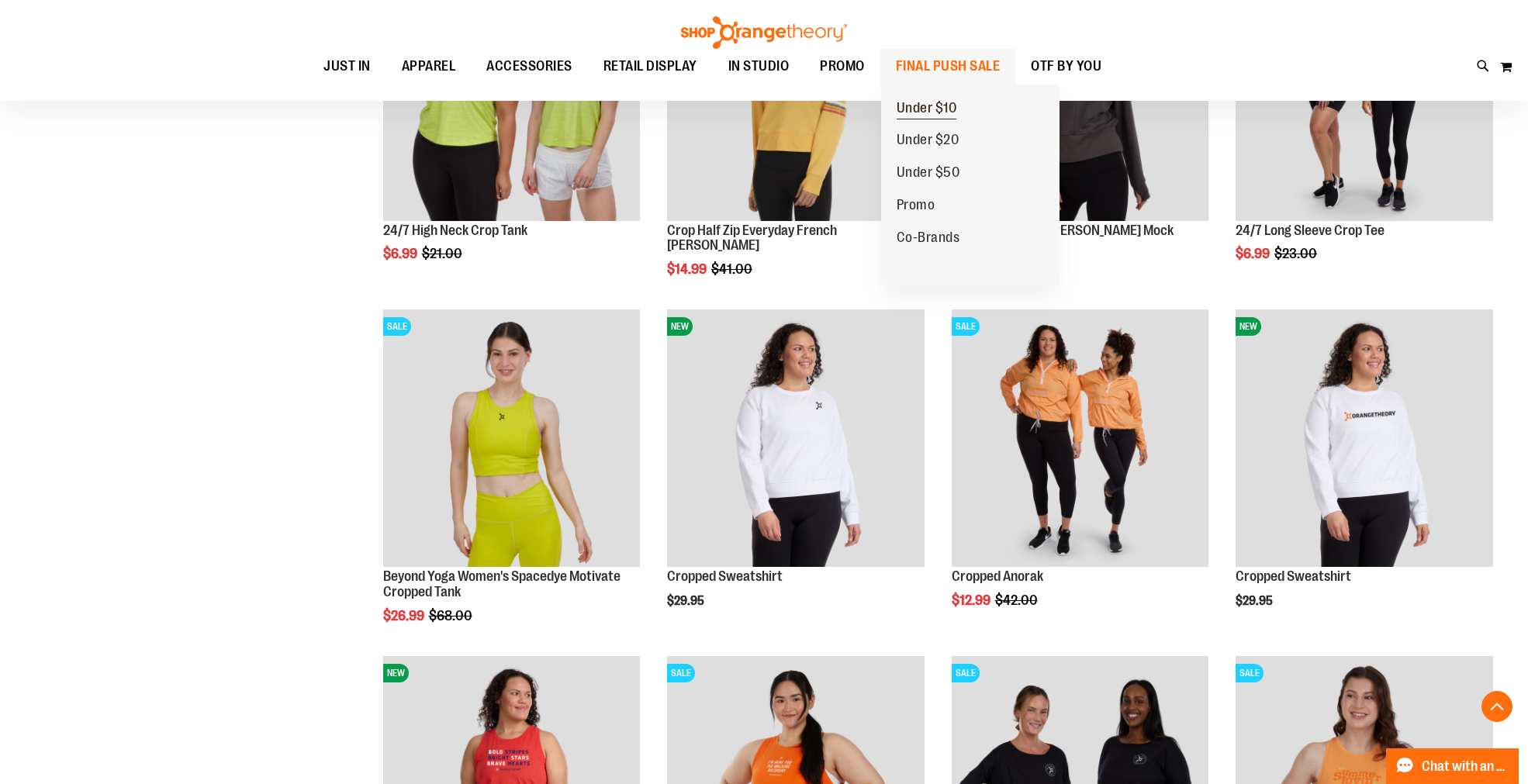
click at [928, 105] on span "Under $10" at bounding box center [927, 110] width 60 height 20
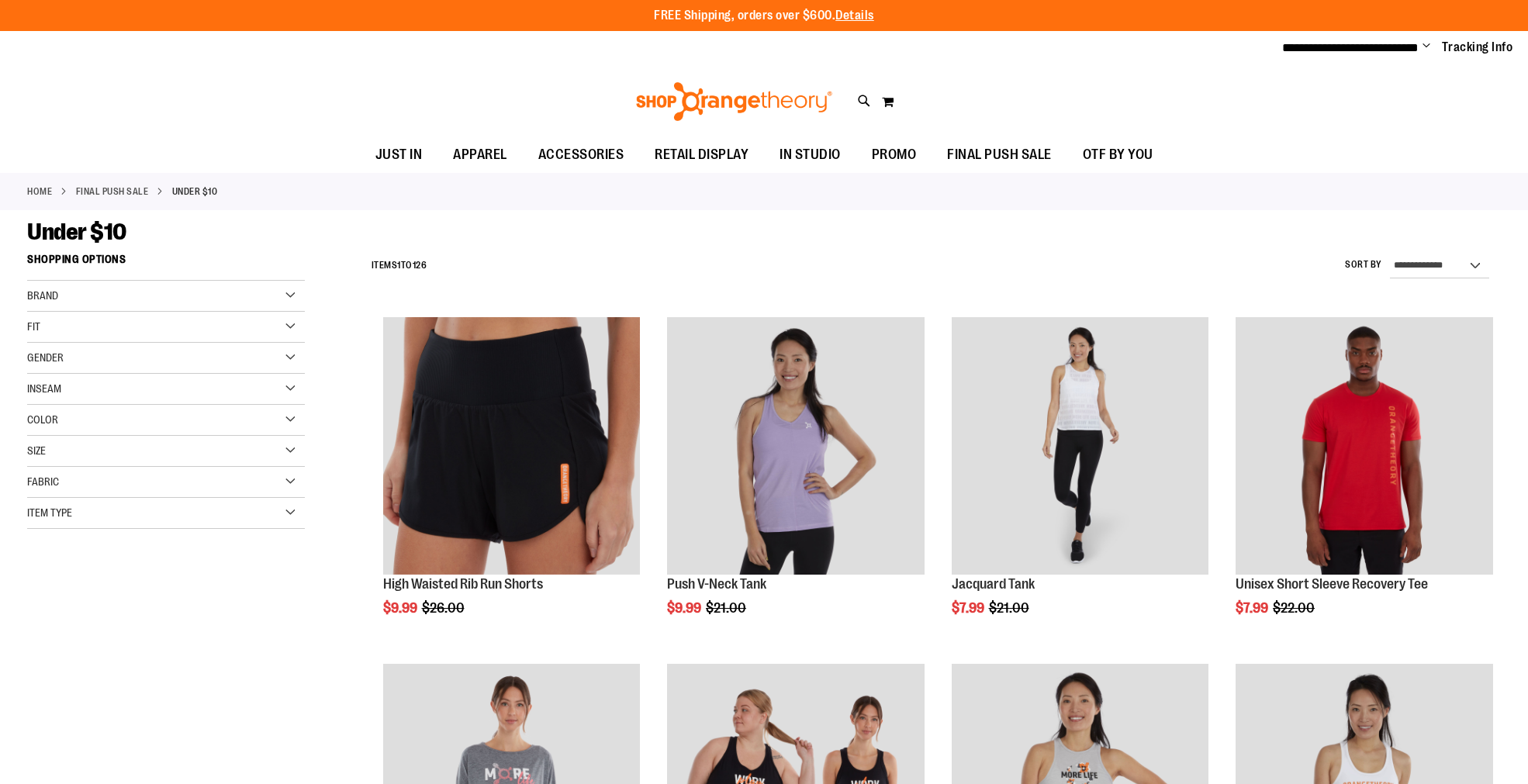
type input "**********"
click at [133, 448] on div "Size" at bounding box center [165, 451] width 278 height 31
click at [138, 493] on div "L" at bounding box center [138, 489] width 24 height 24
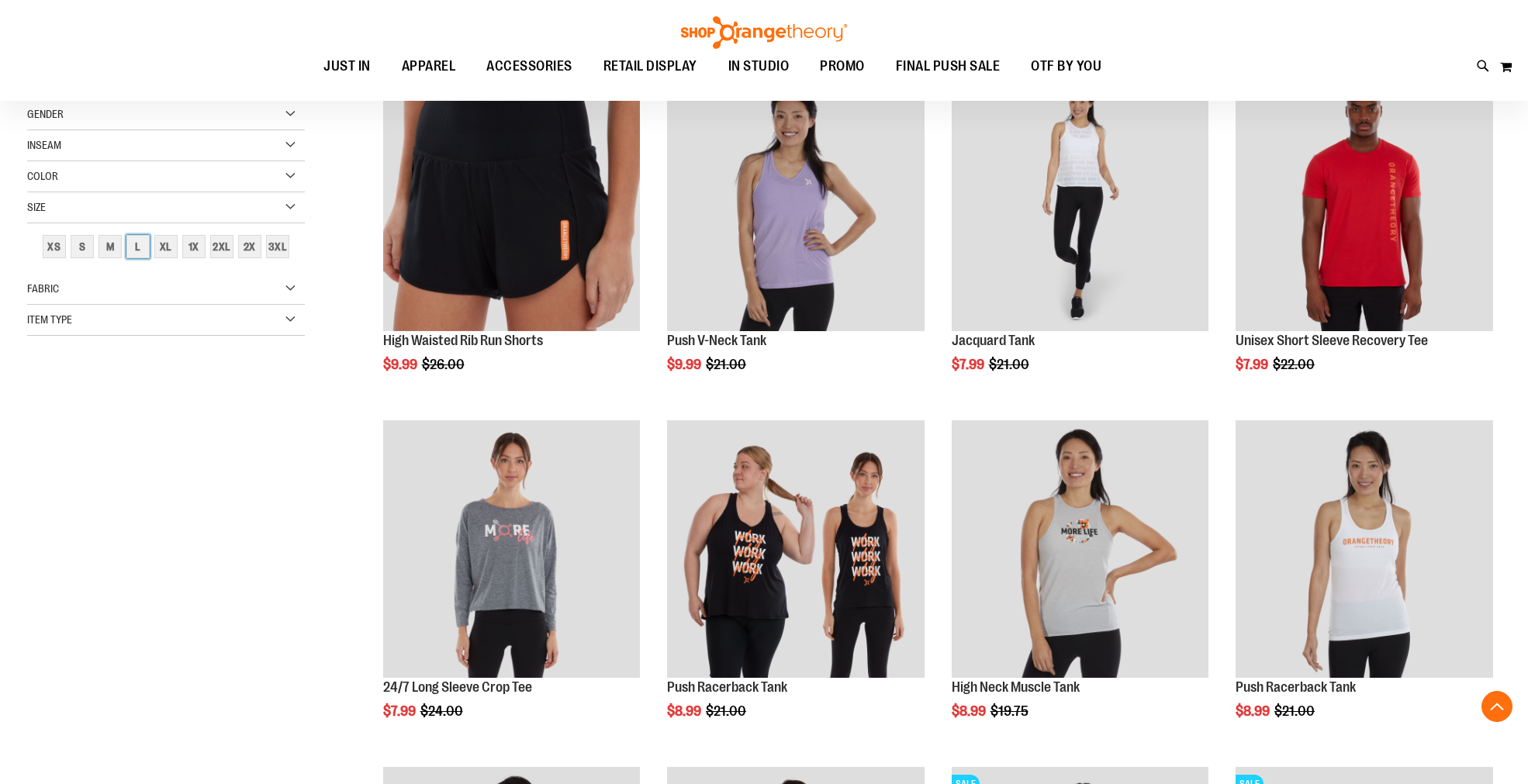
scroll to position [244, 0]
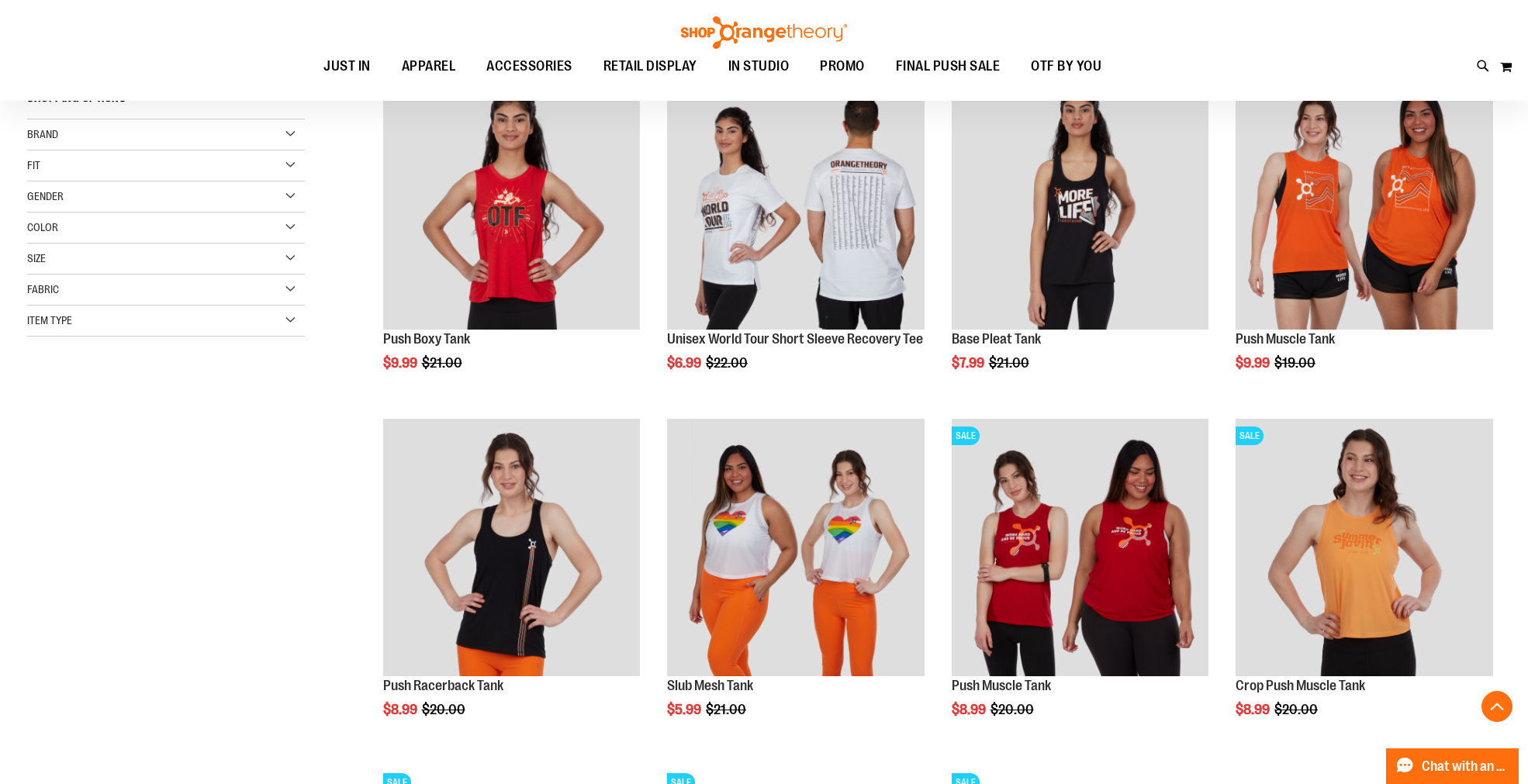
click at [75, 258] on div "Size" at bounding box center [165, 259] width 278 height 31
click at [112, 297] on div "M" at bounding box center [110, 297] width 24 height 24
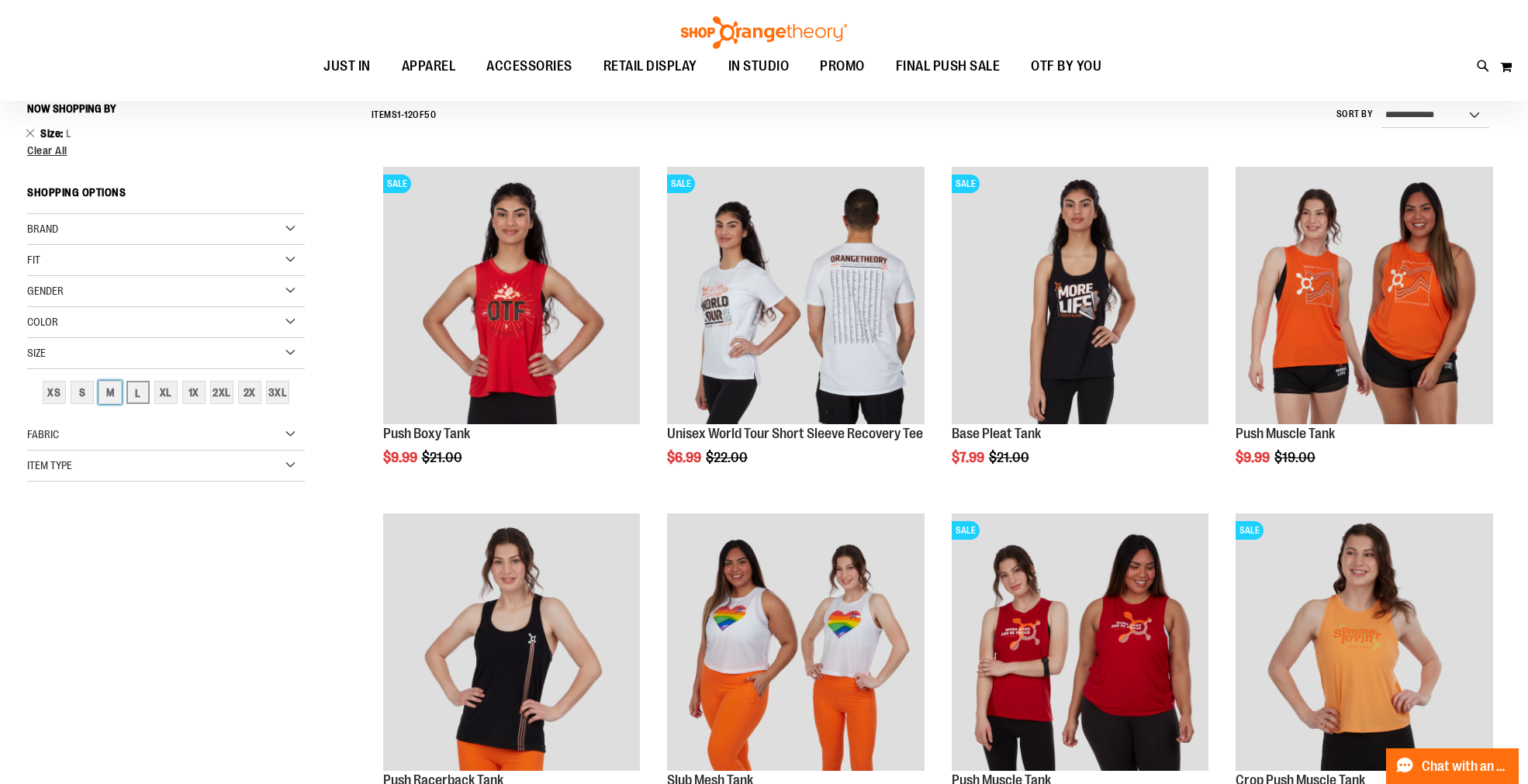
scroll to position [144, 0]
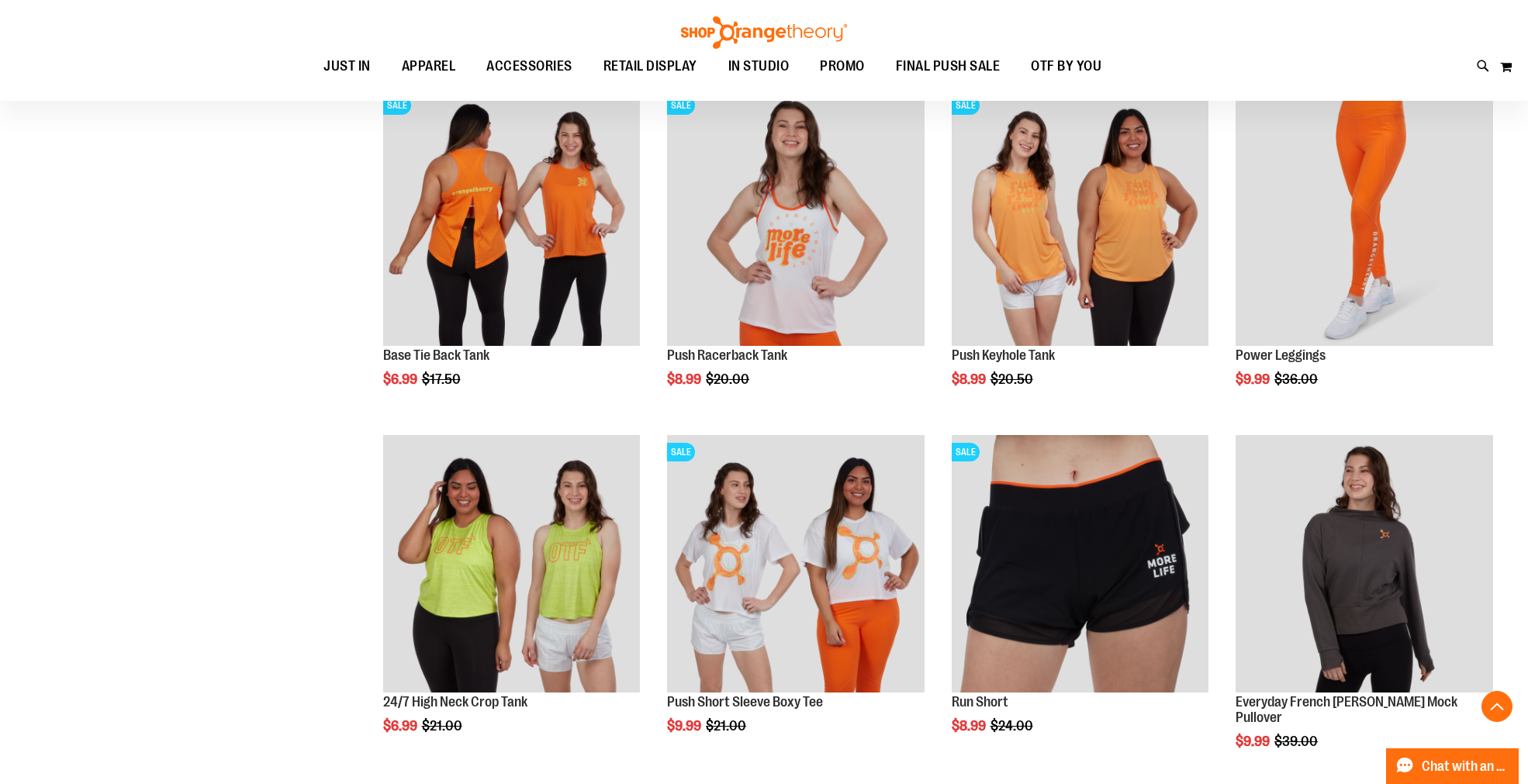
scroll to position [1436, 0]
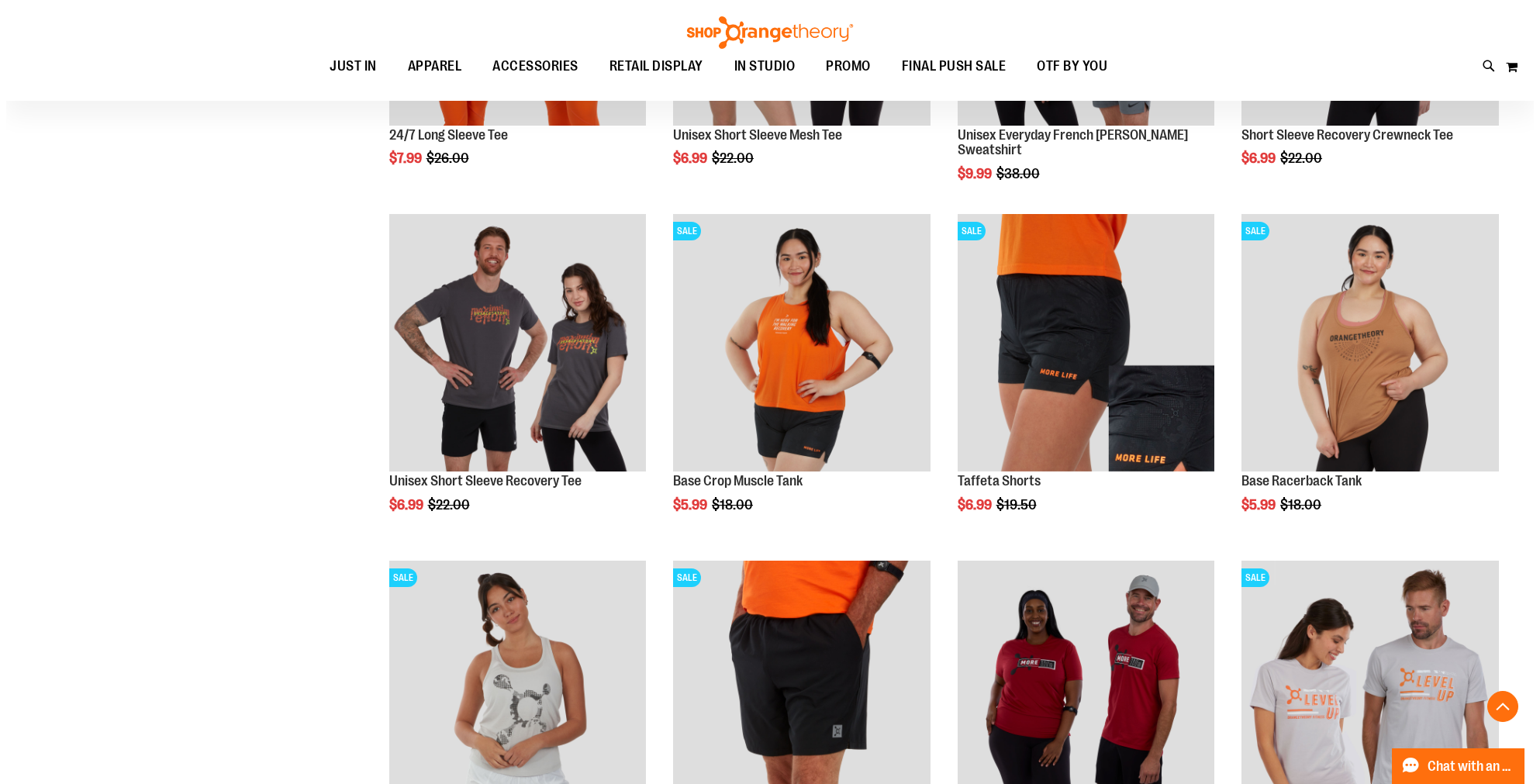
scroll to position [2437, 0]
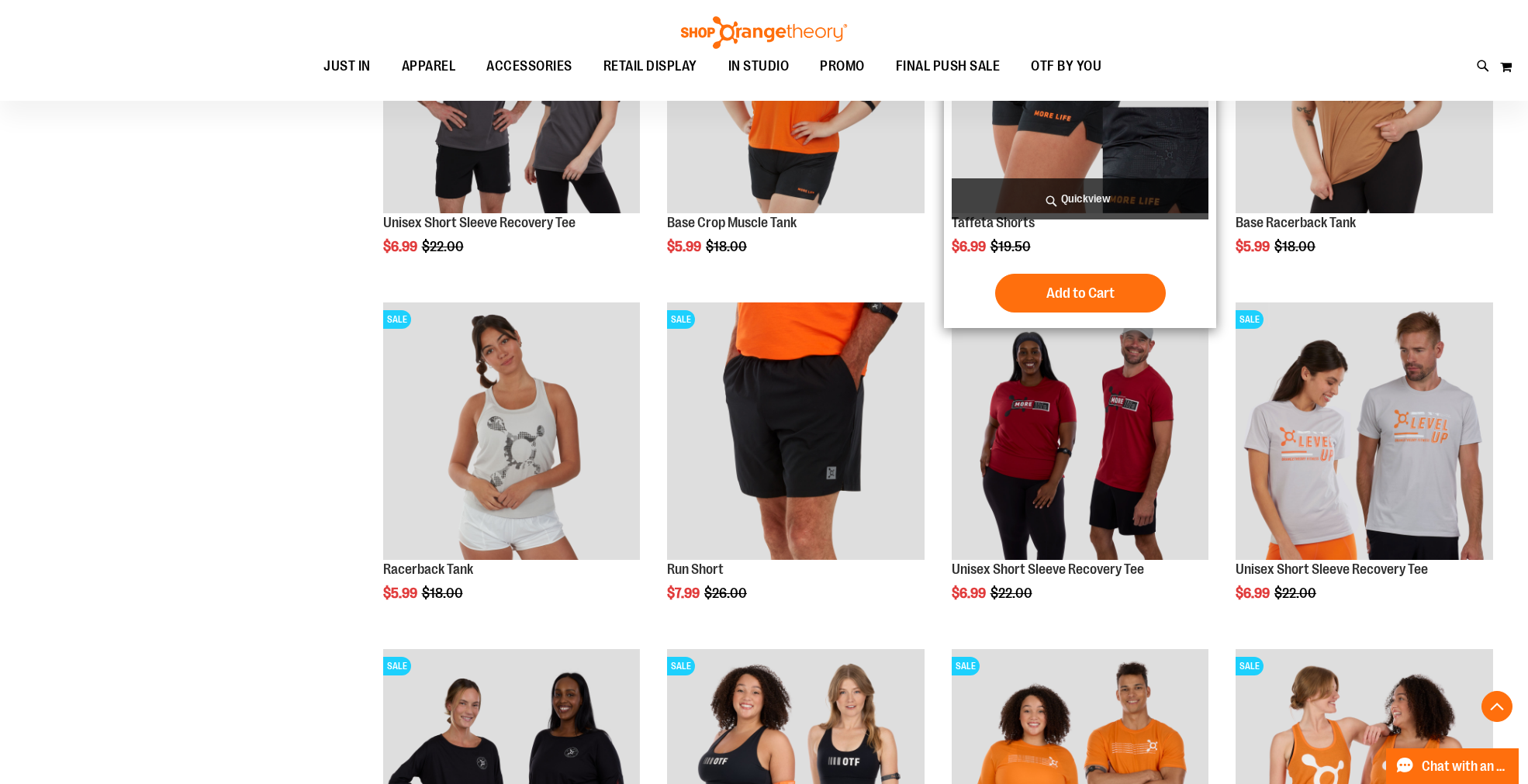
click at [1019, 203] on span "Quickview" at bounding box center [1080, 199] width 257 height 41
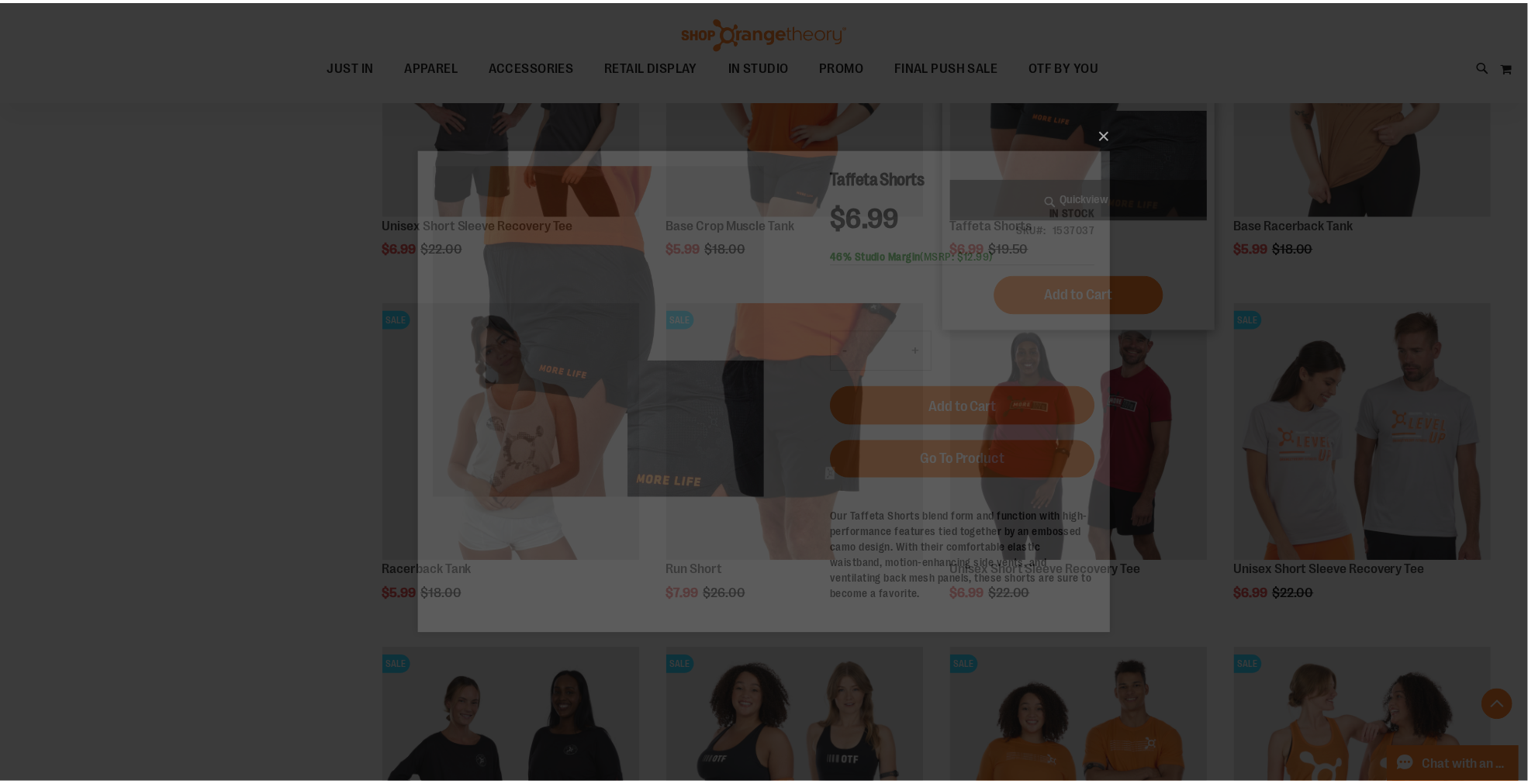
scroll to position [0, 0]
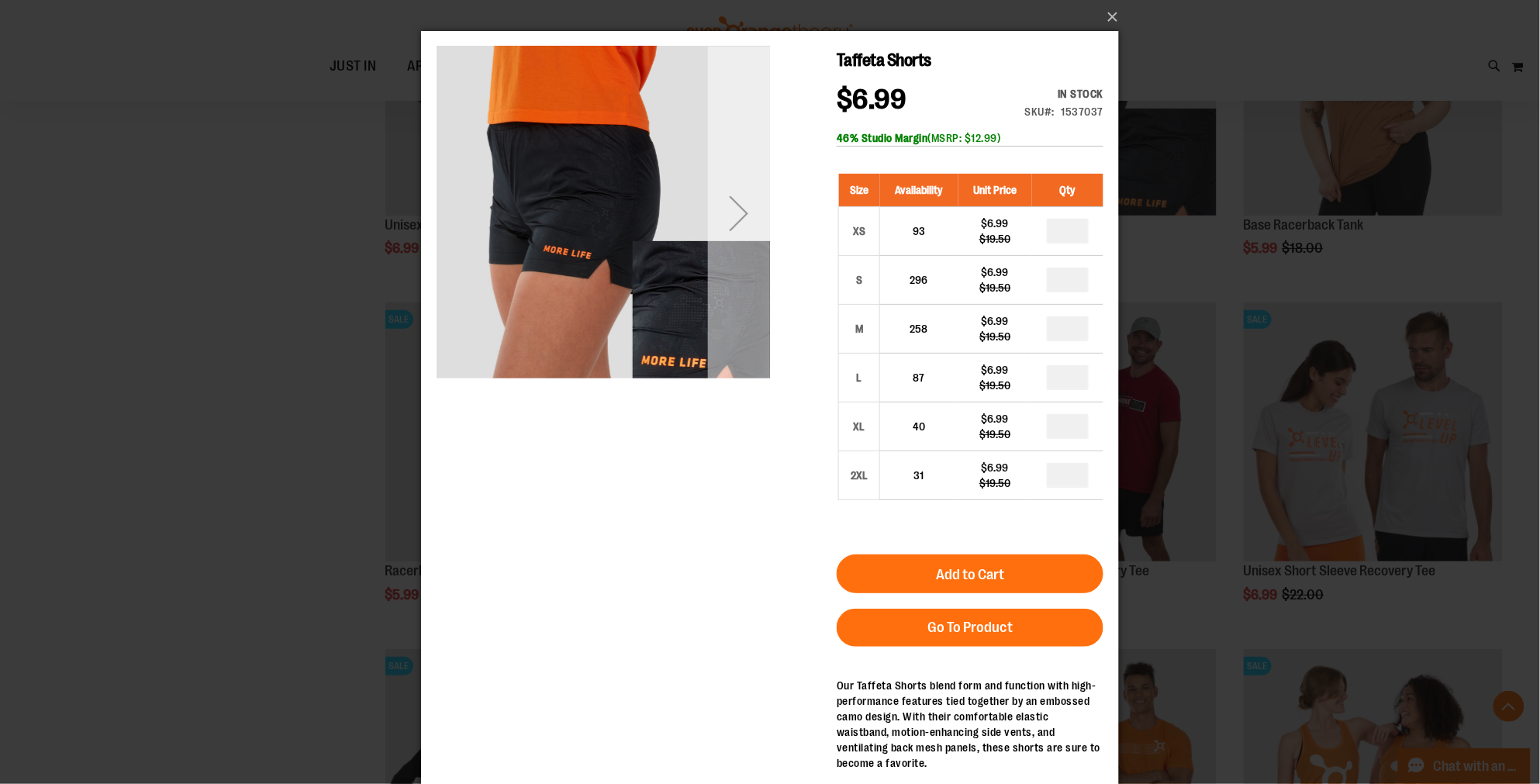
click at [740, 300] on div "Next" at bounding box center [738, 212] width 62 height 333
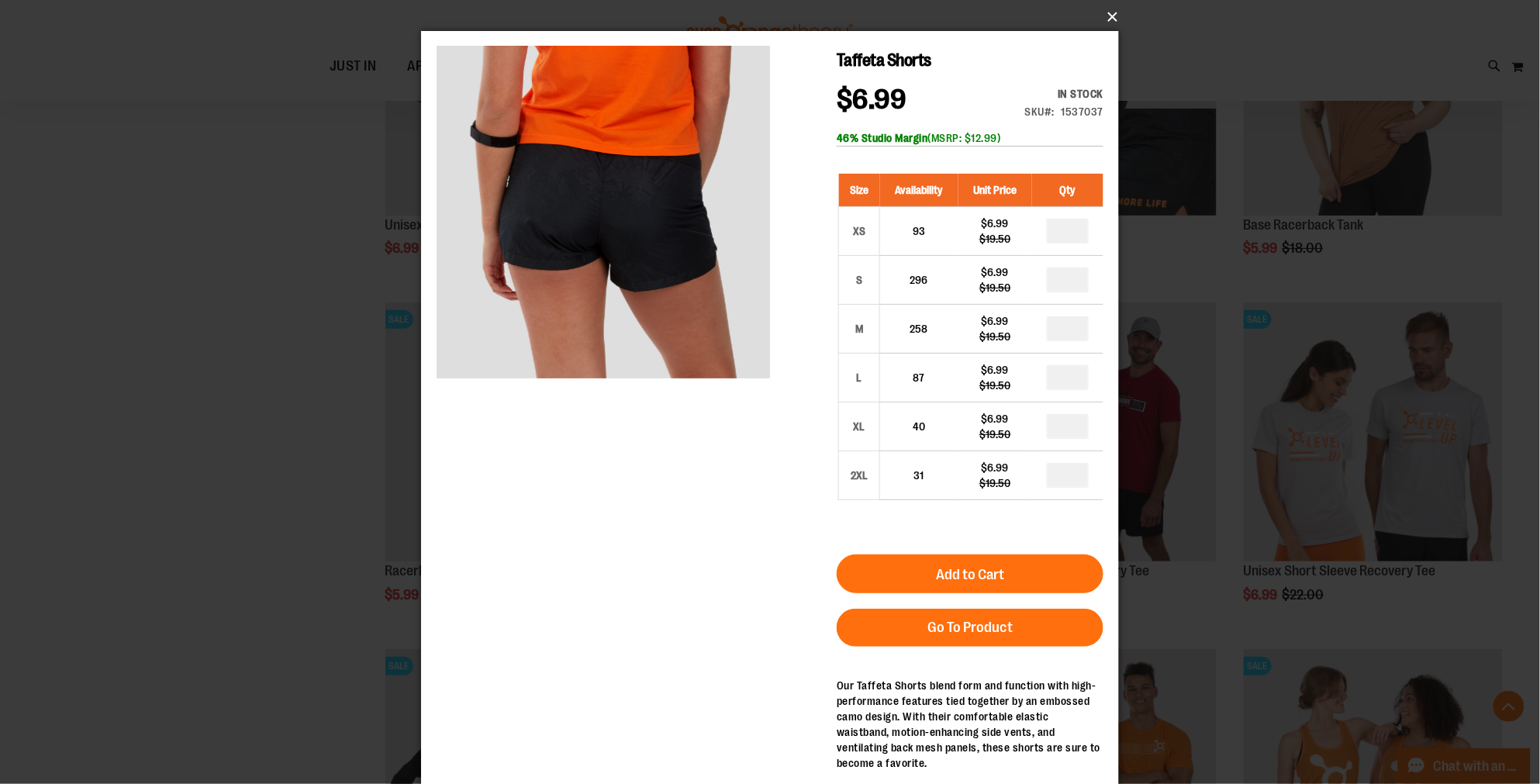
drag, startPoint x: 1110, startPoint y: 16, endPoint x: 1093, endPoint y: 21, distance: 17.7
click at [1114, 9] on button "×" at bounding box center [774, 17] width 698 height 34
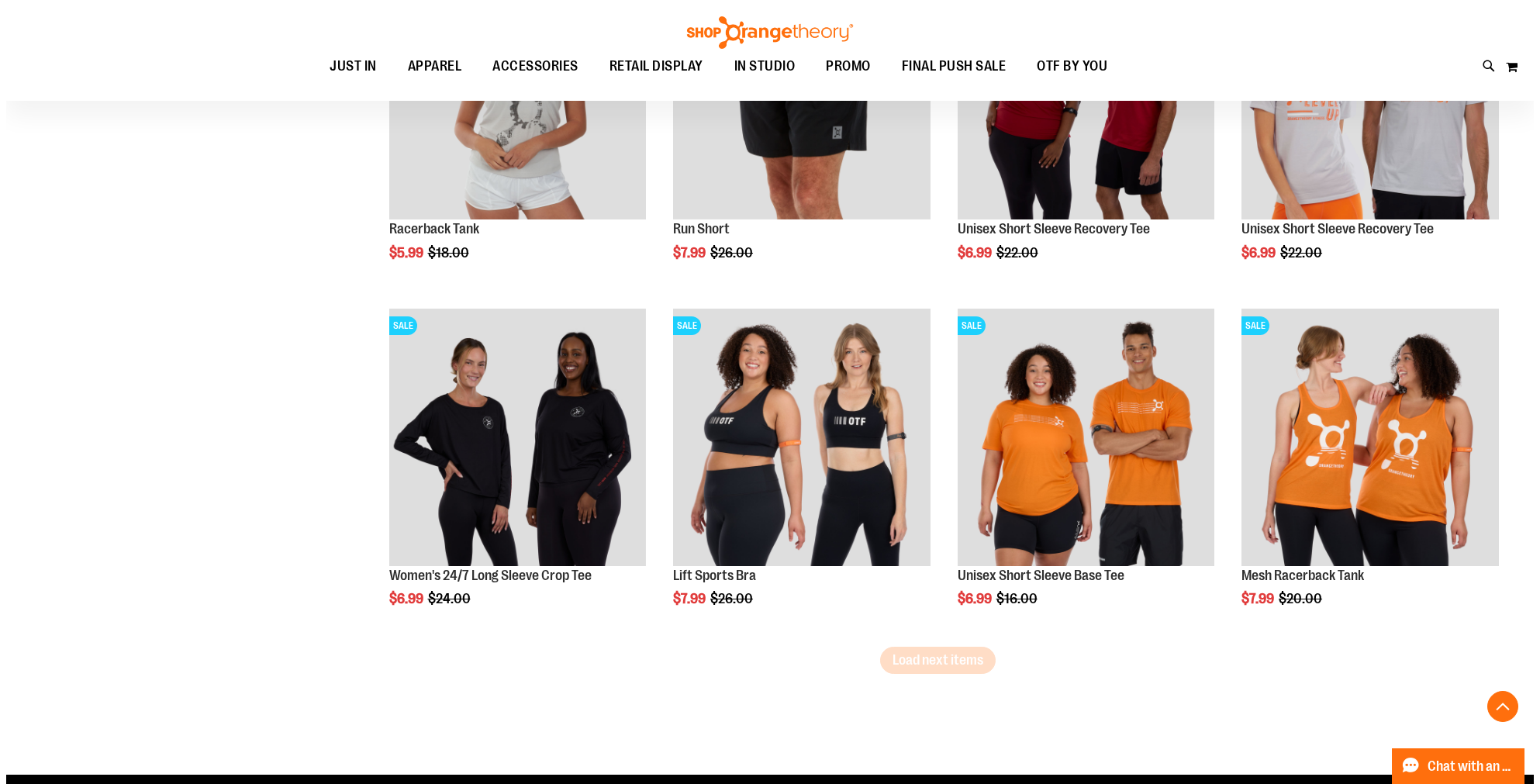
scroll to position [2783, 0]
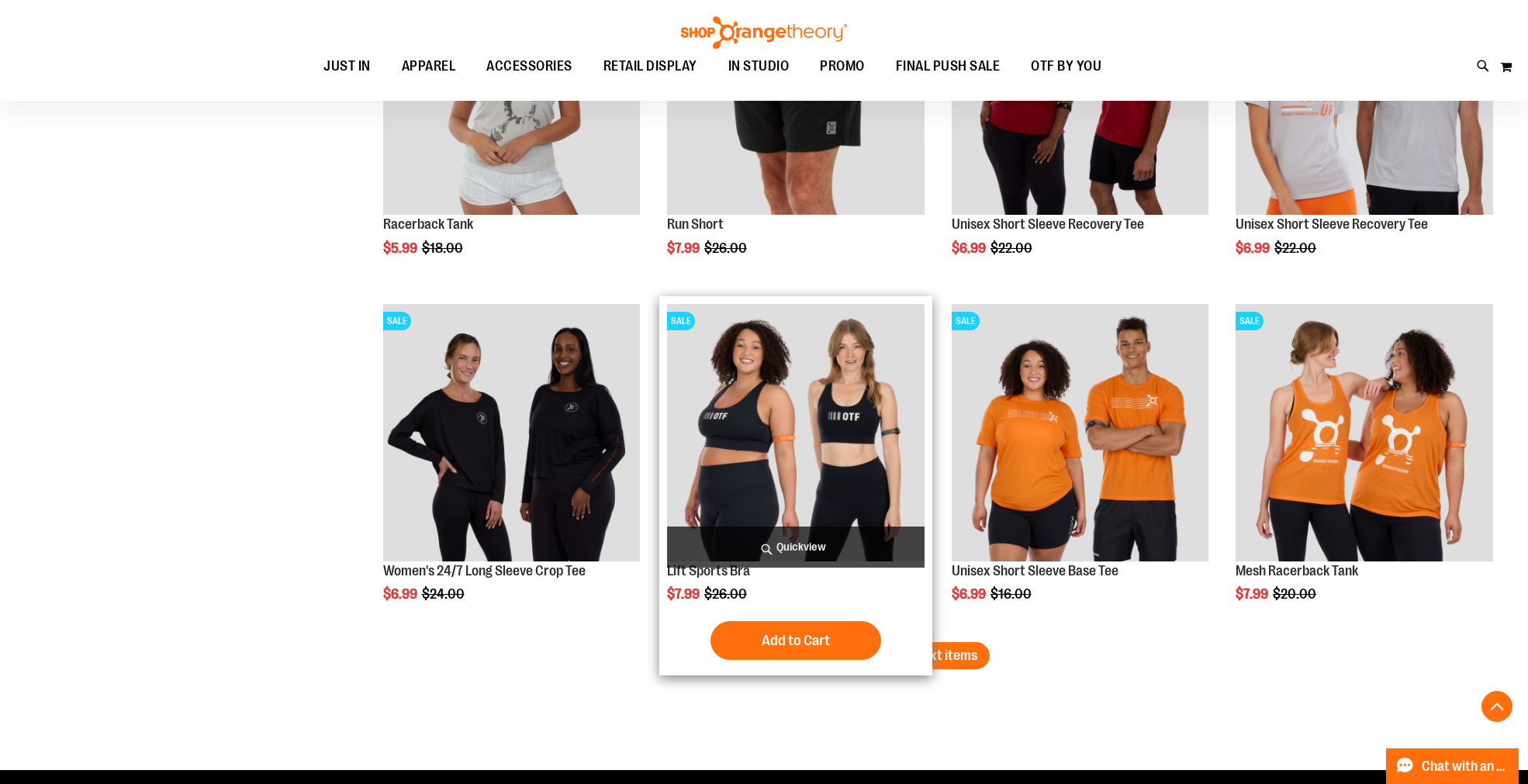
click at [784, 539] on span "Quickview" at bounding box center [796, 546] width 257 height 41
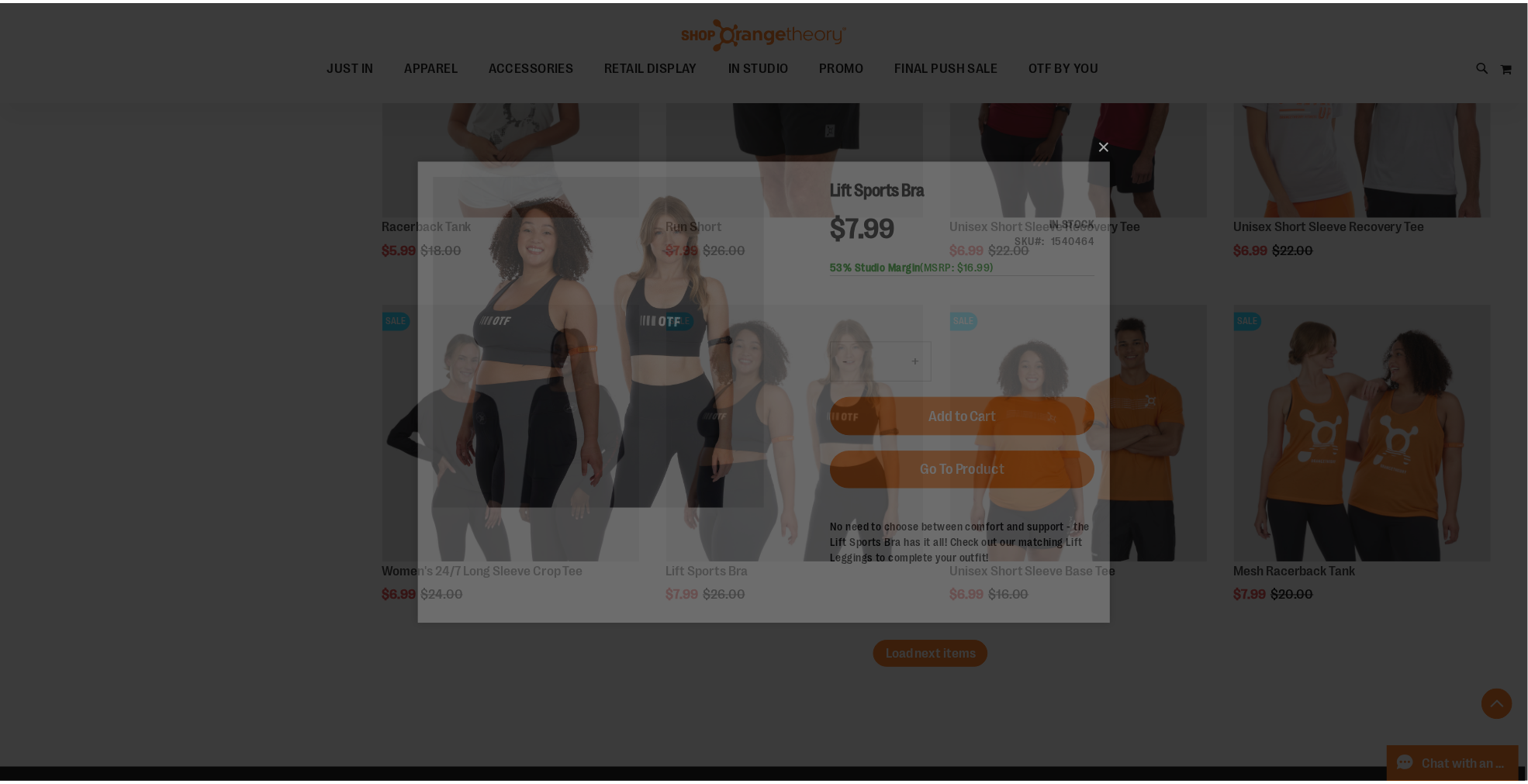
scroll to position [0, 0]
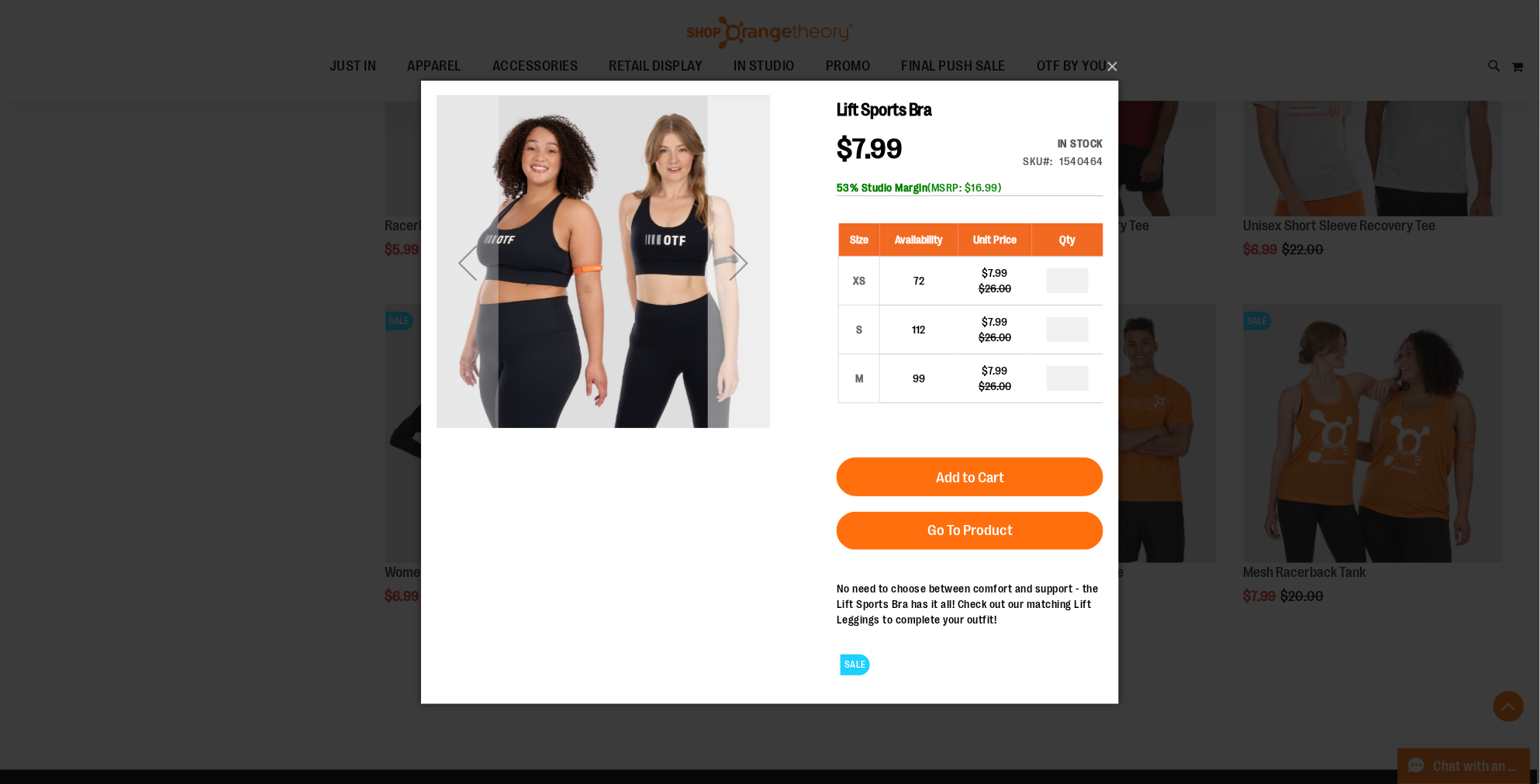
click at [749, 302] on div "Next" at bounding box center [738, 261] width 62 height 333
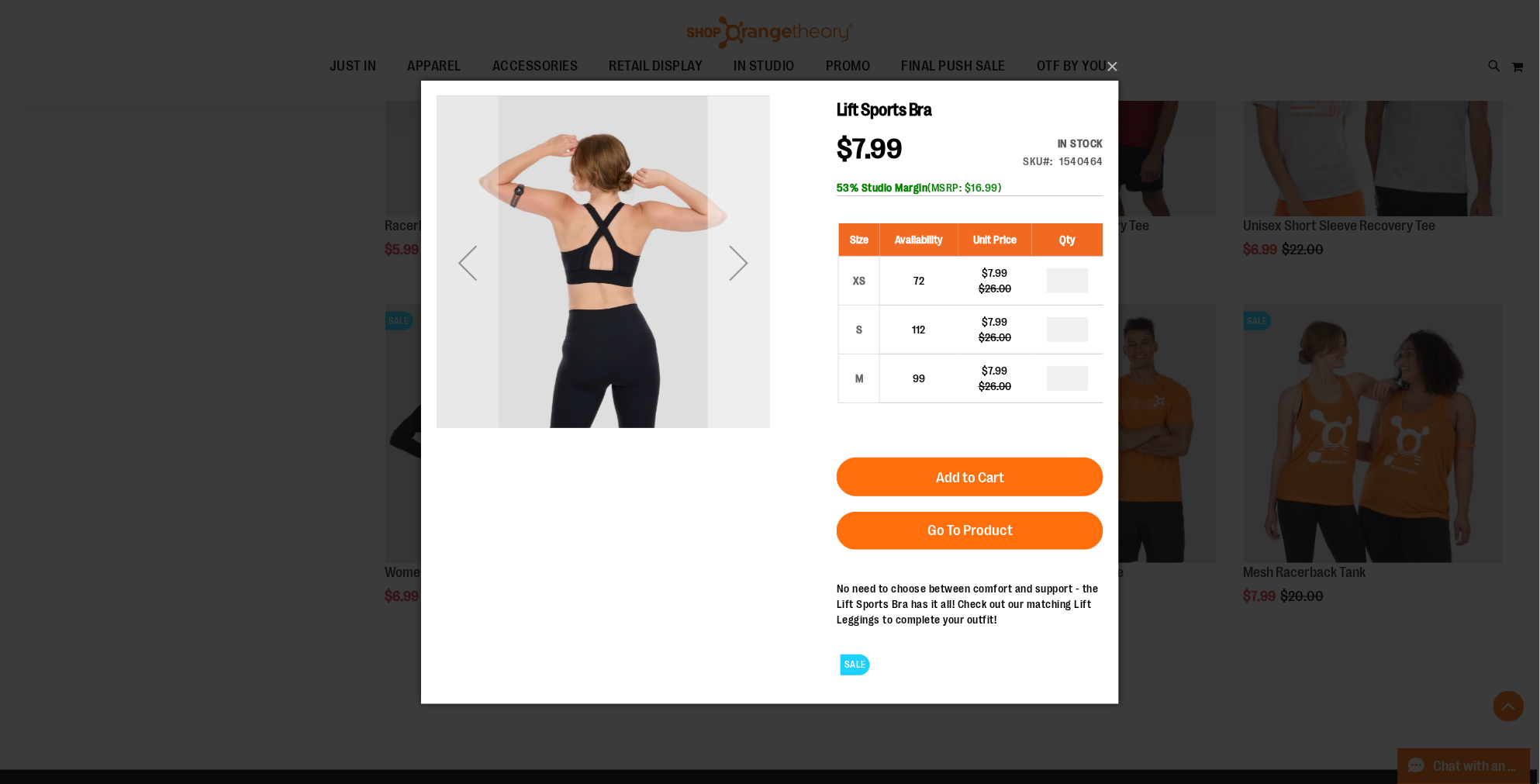
click at [749, 302] on div "Next" at bounding box center [738, 261] width 62 height 333
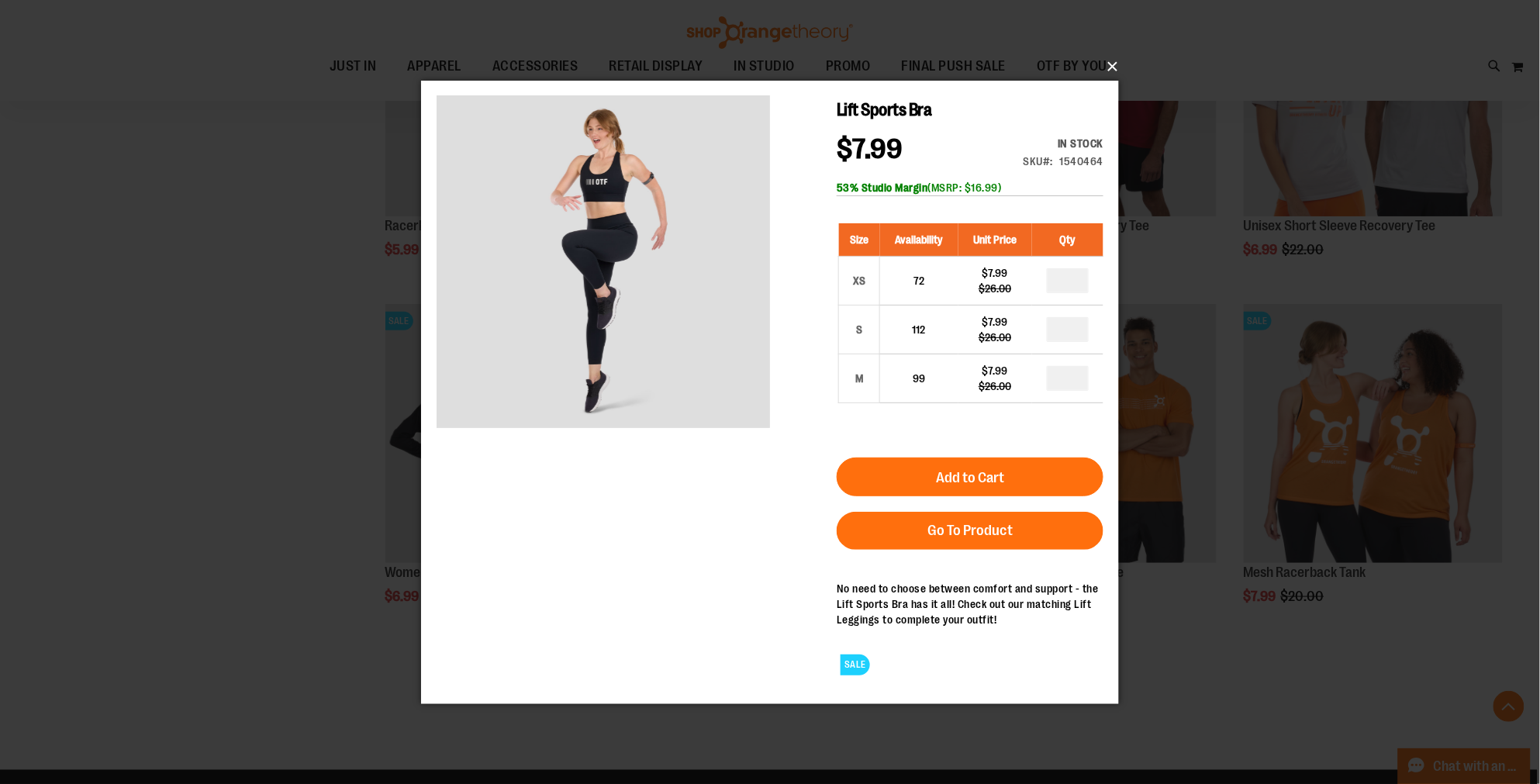
click at [1112, 57] on button "×" at bounding box center [774, 67] width 698 height 34
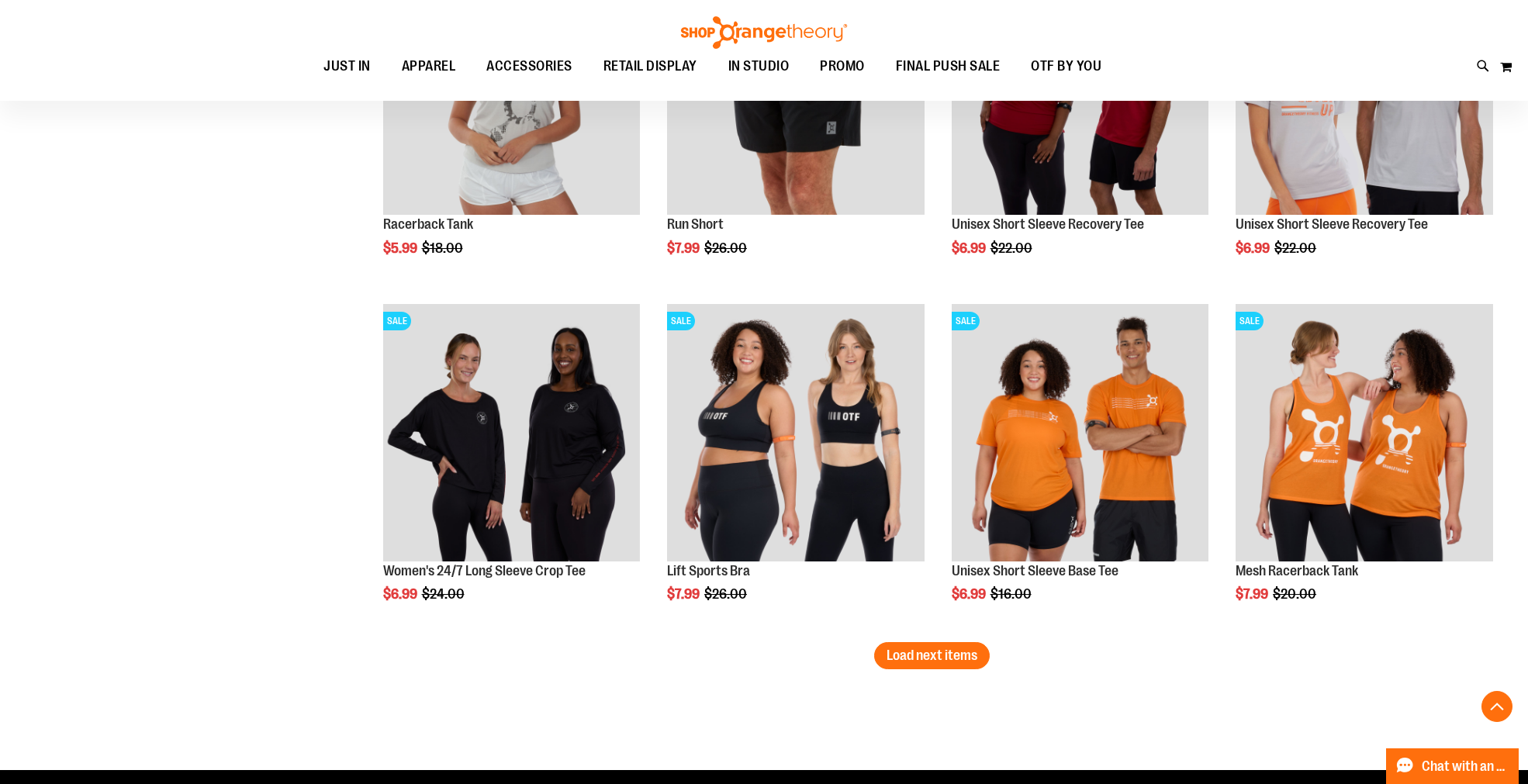
click at [941, 664] on button "Load next items" at bounding box center [932, 655] width 116 height 27
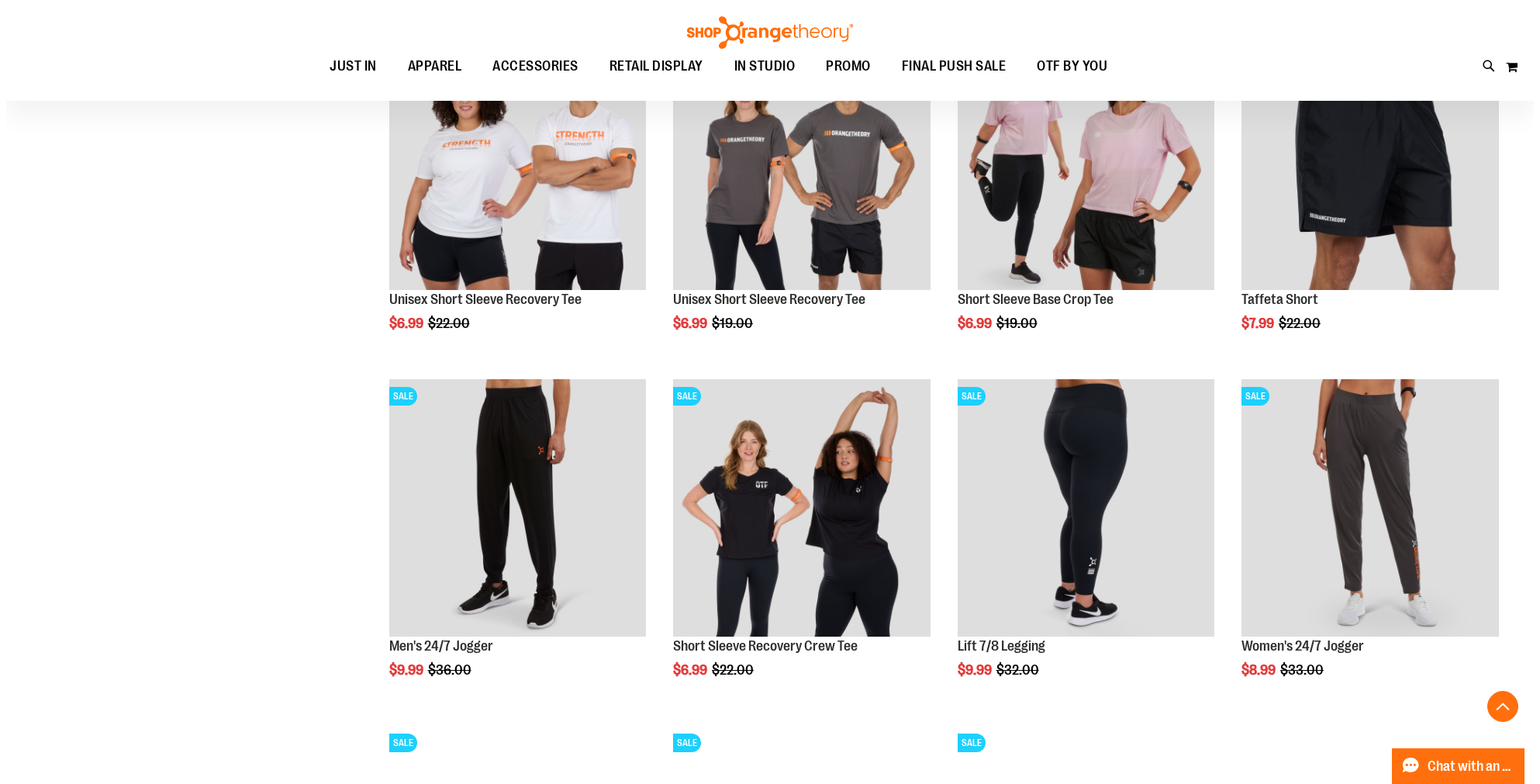
scroll to position [3471, 0]
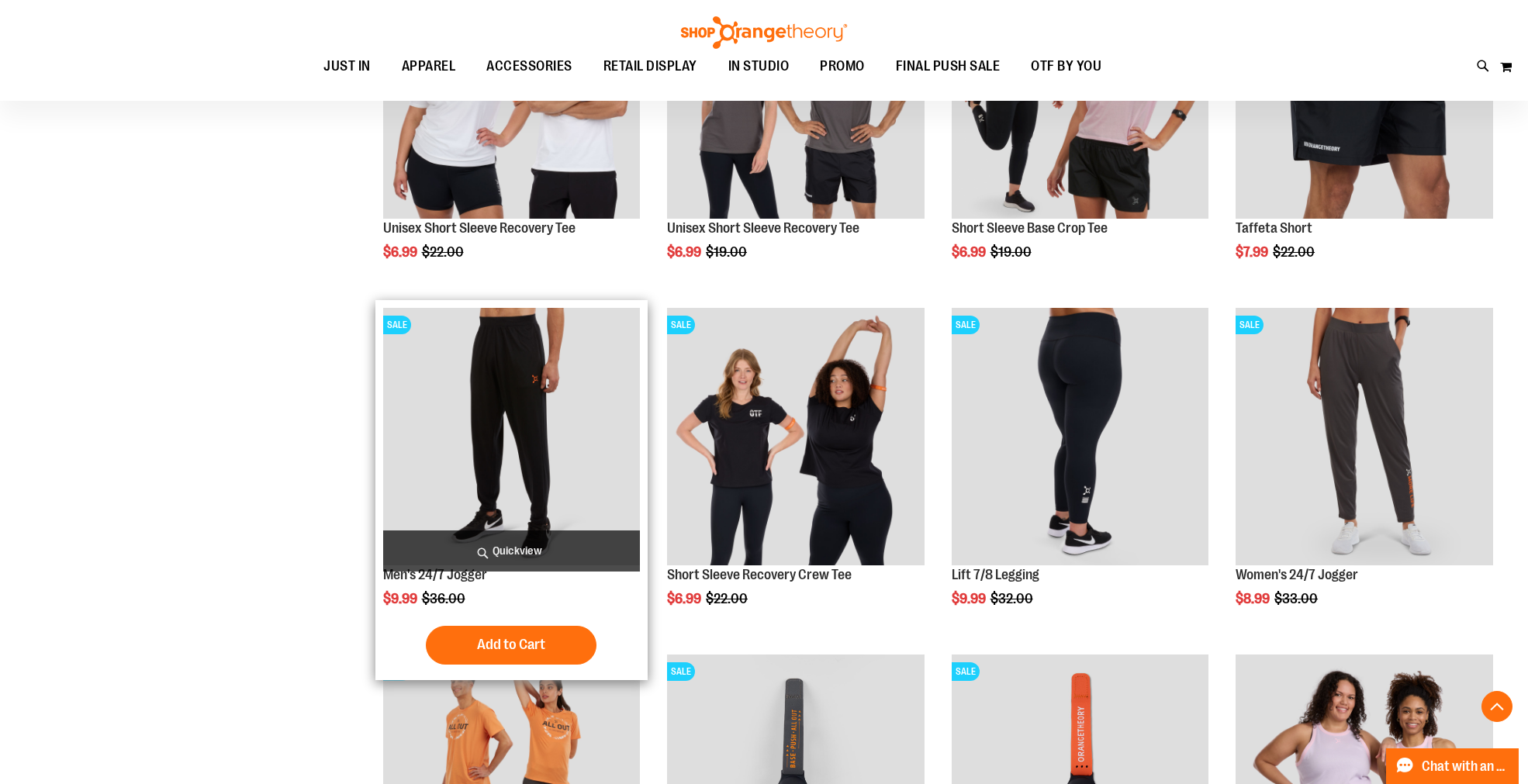
click at [531, 539] on span "Quickview" at bounding box center [512, 550] width 257 height 41
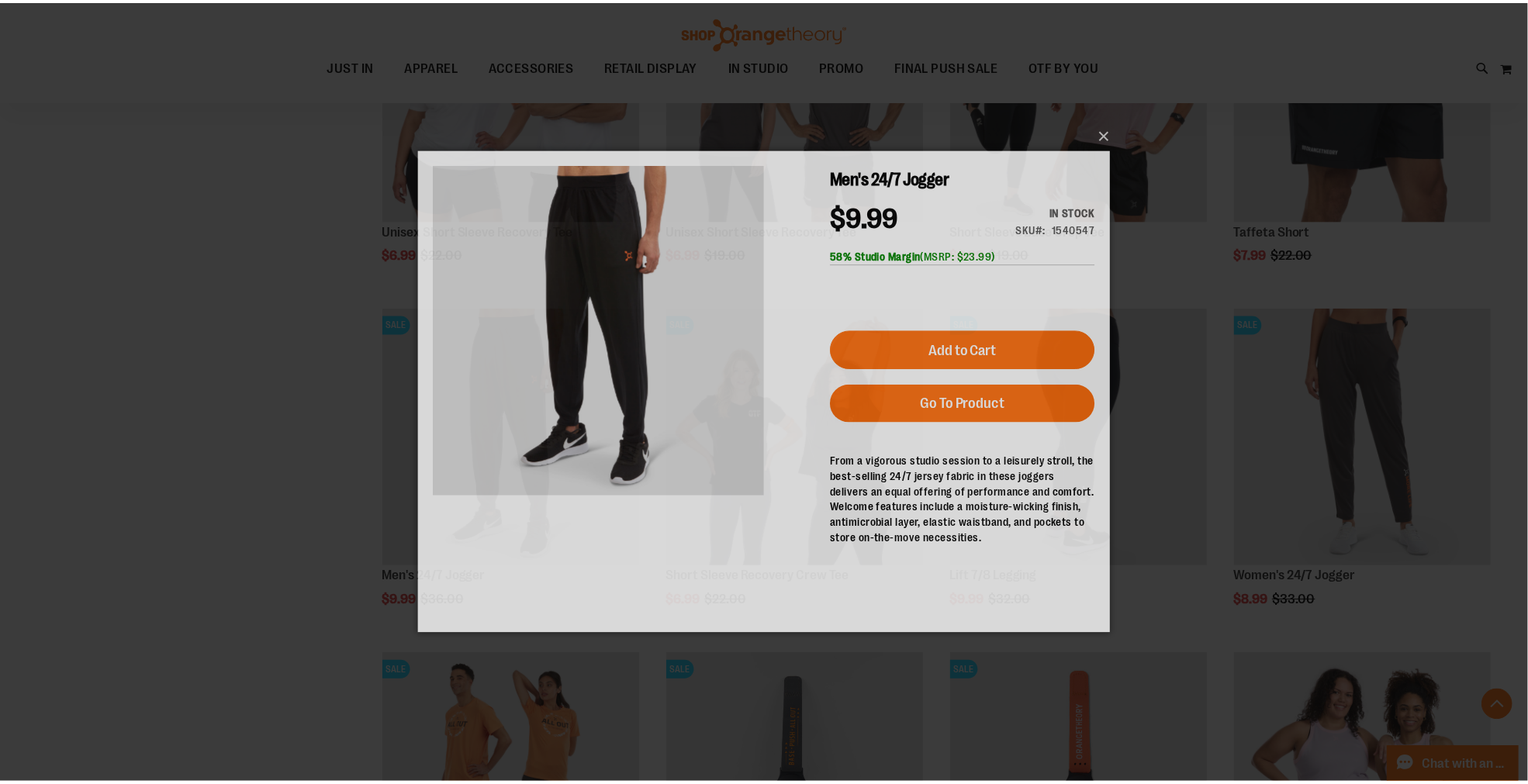
scroll to position [0, 0]
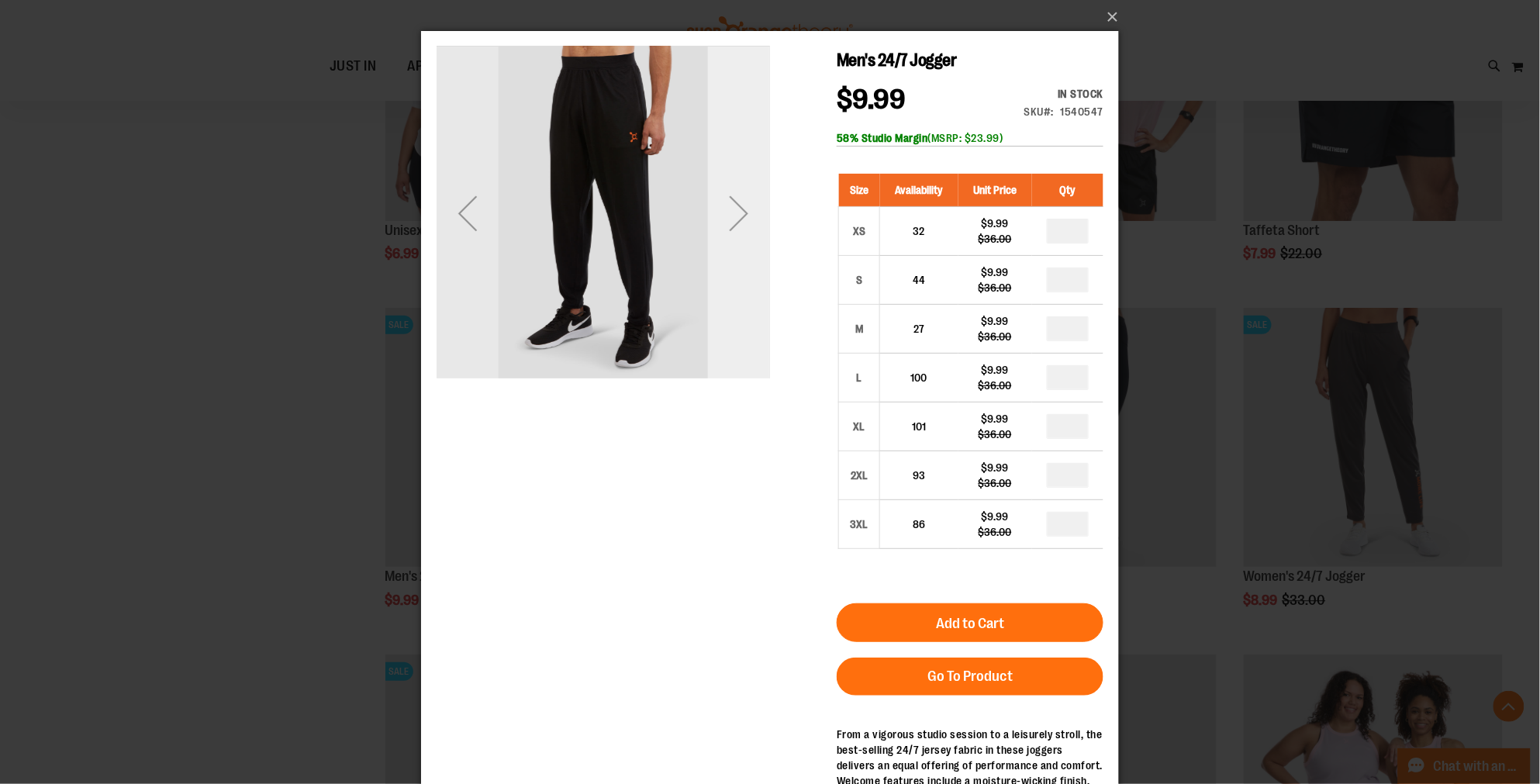
click at [731, 291] on div "Next" at bounding box center [738, 212] width 62 height 333
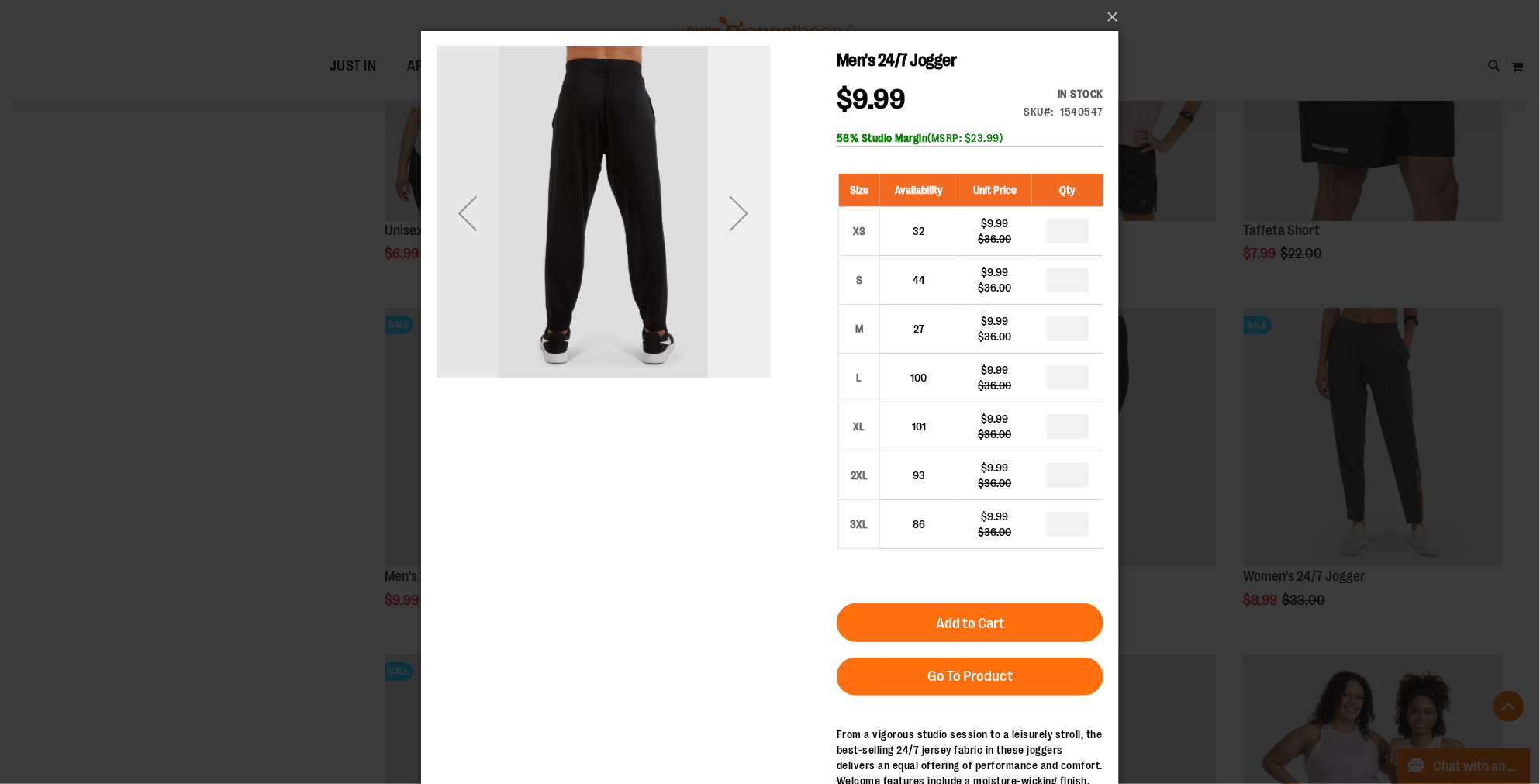
click at [731, 291] on div "Next" at bounding box center [738, 212] width 62 height 333
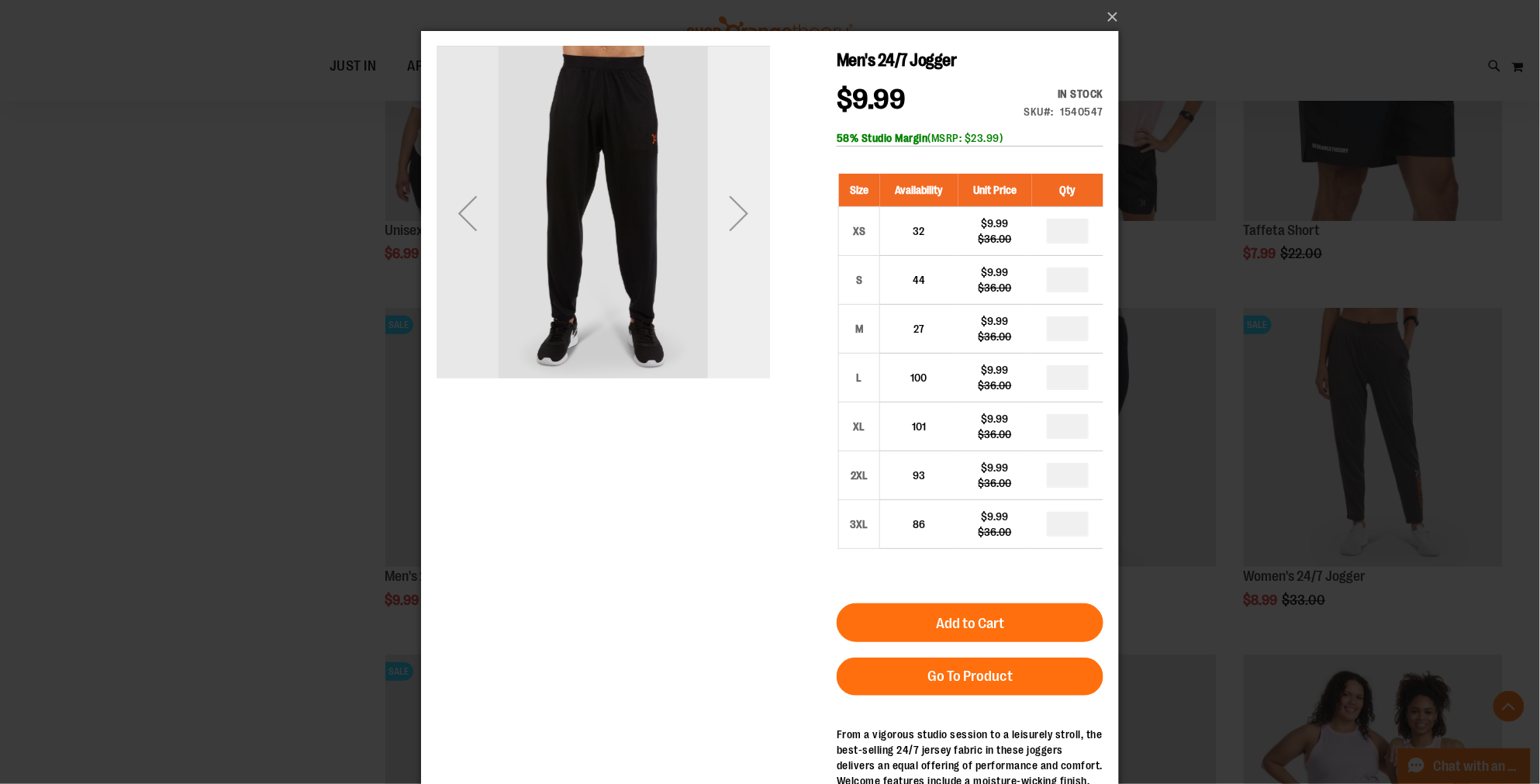
click at [731, 291] on div "Next" at bounding box center [738, 212] width 62 height 333
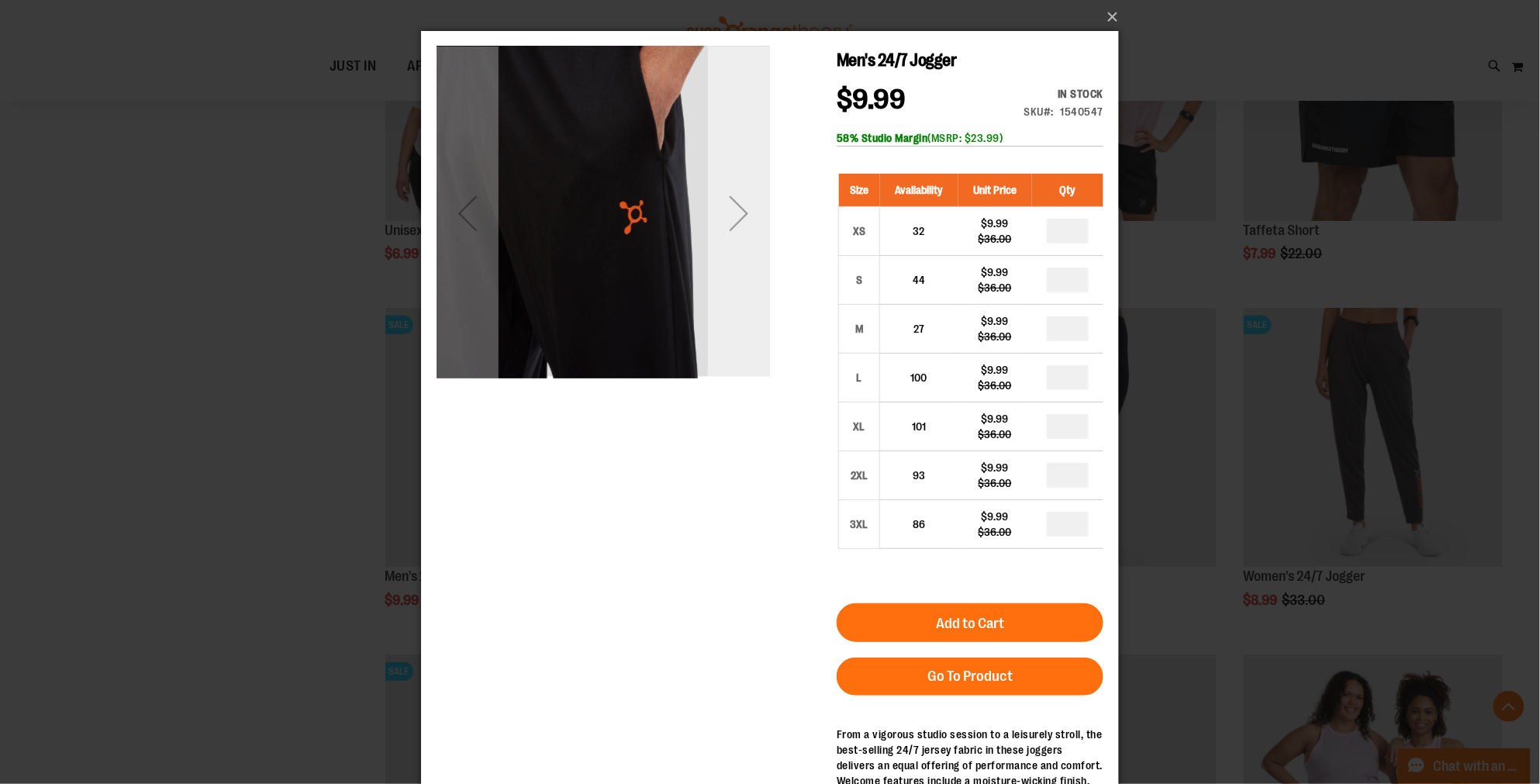
click at [728, 210] on div "Next" at bounding box center [738, 212] width 62 height 62
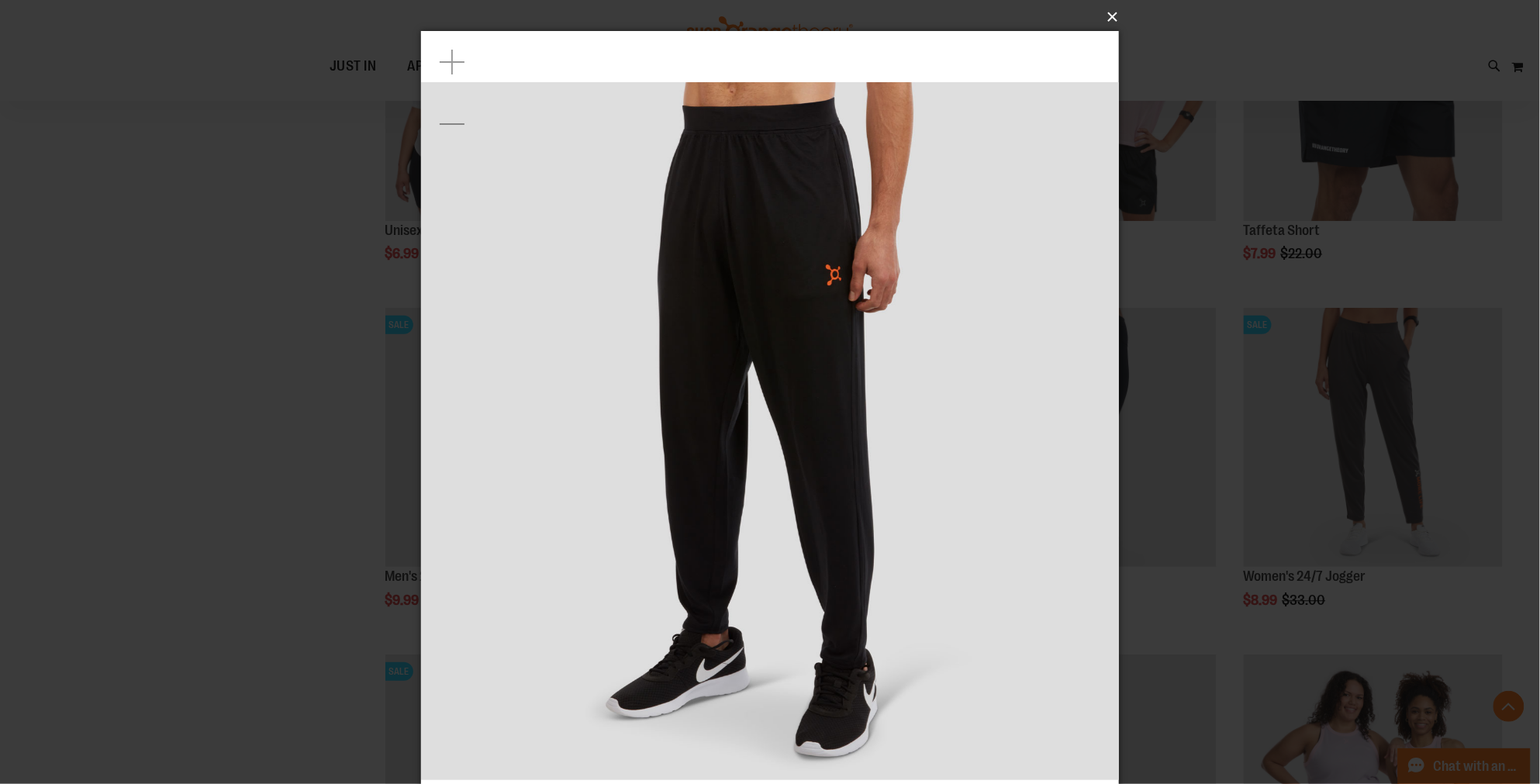
click at [1105, 28] on button "×" at bounding box center [774, 17] width 698 height 34
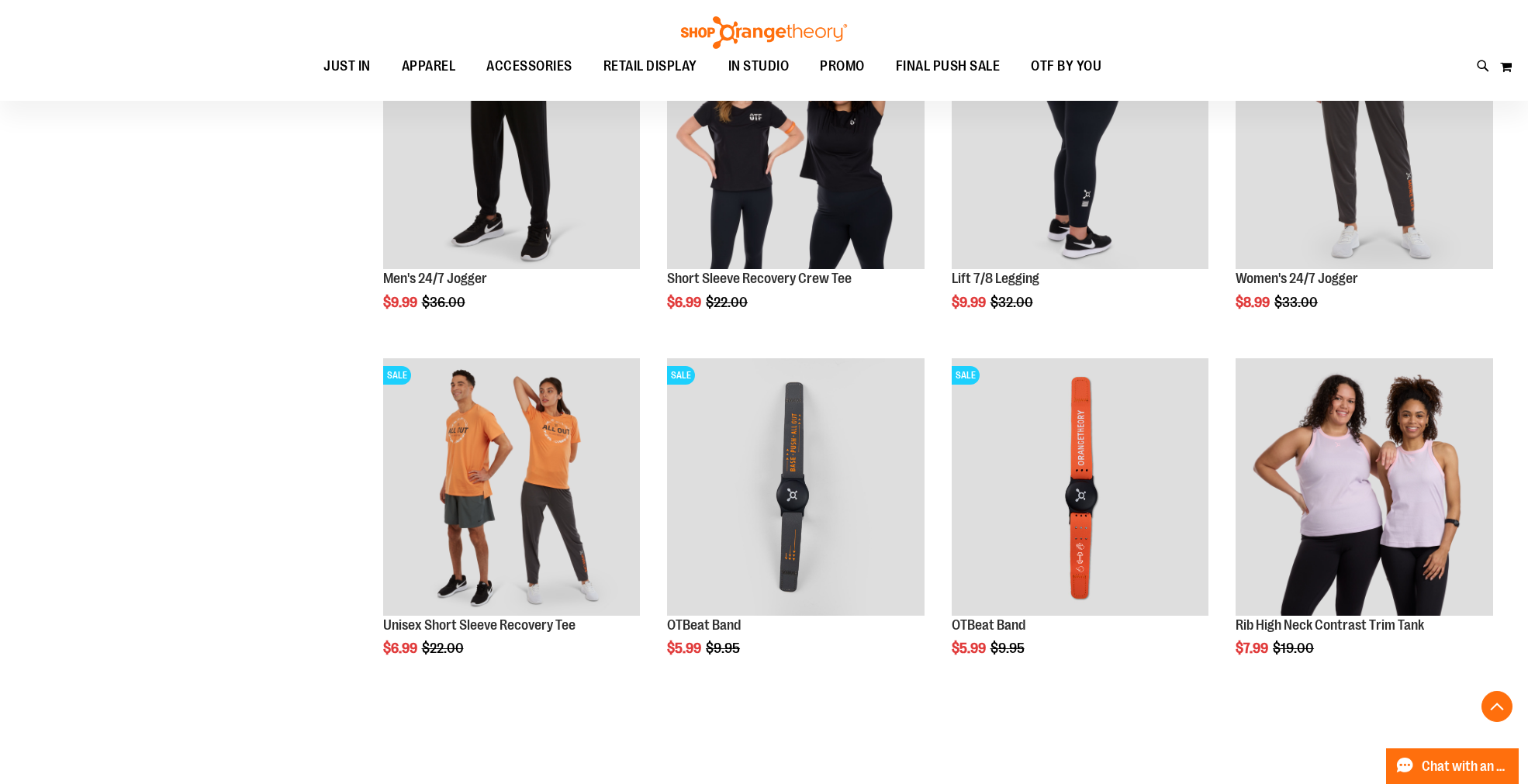
scroll to position [3816, 0]
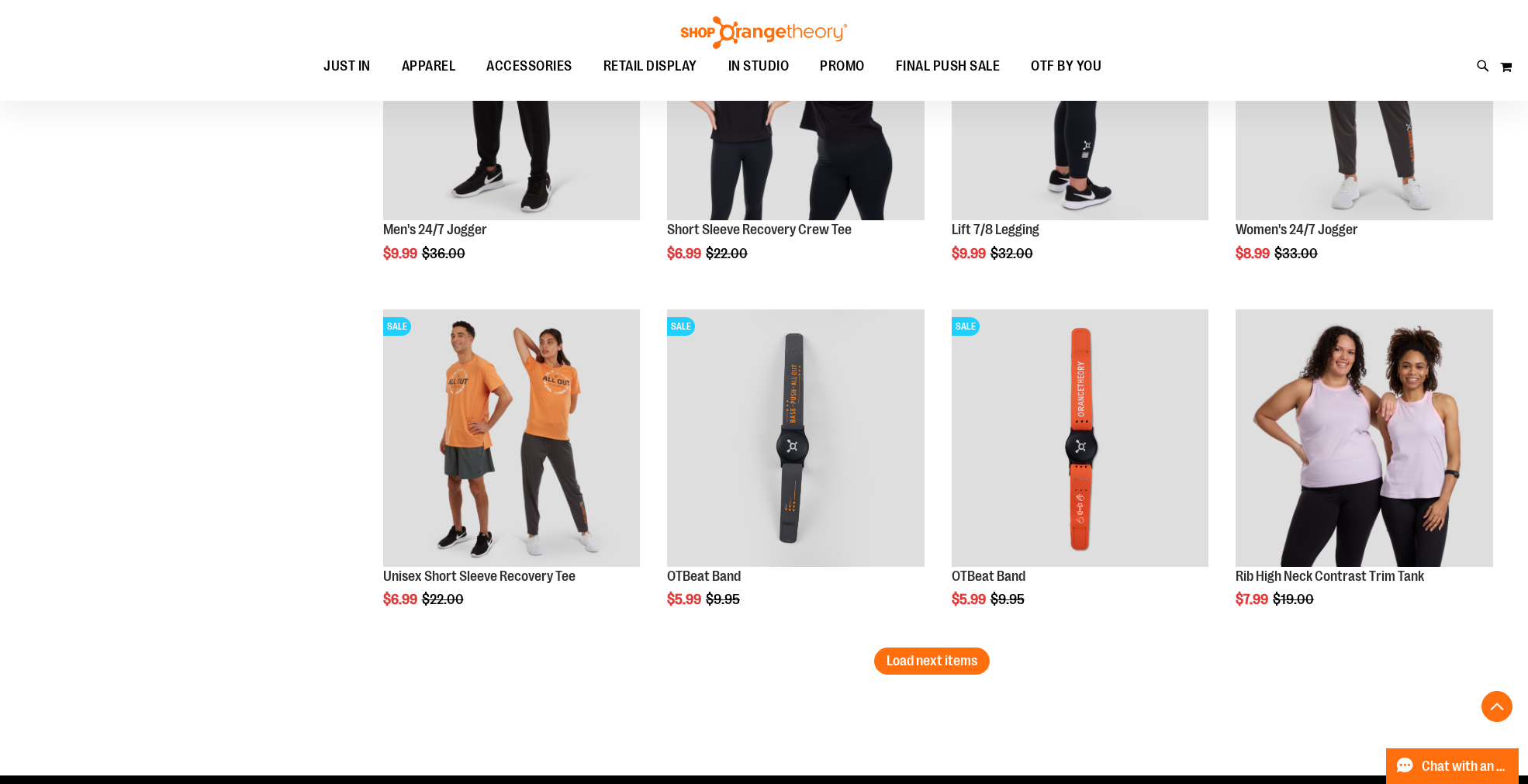
drag, startPoint x: 905, startPoint y: 664, endPoint x: 875, endPoint y: 659, distance: 30.4
click at [905, 664] on span "Load next items" at bounding box center [931, 660] width 90 height 15
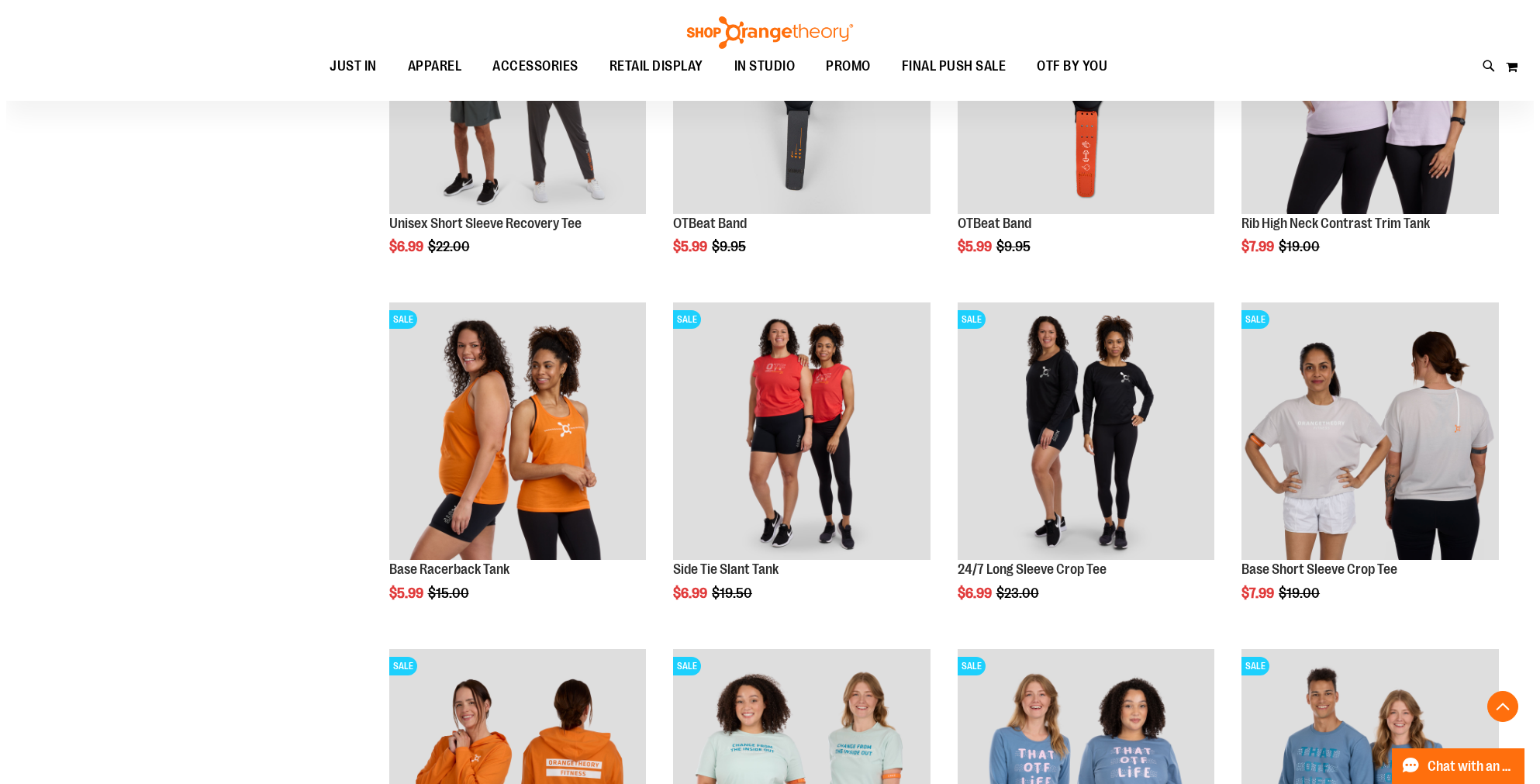
scroll to position [4257, 0]
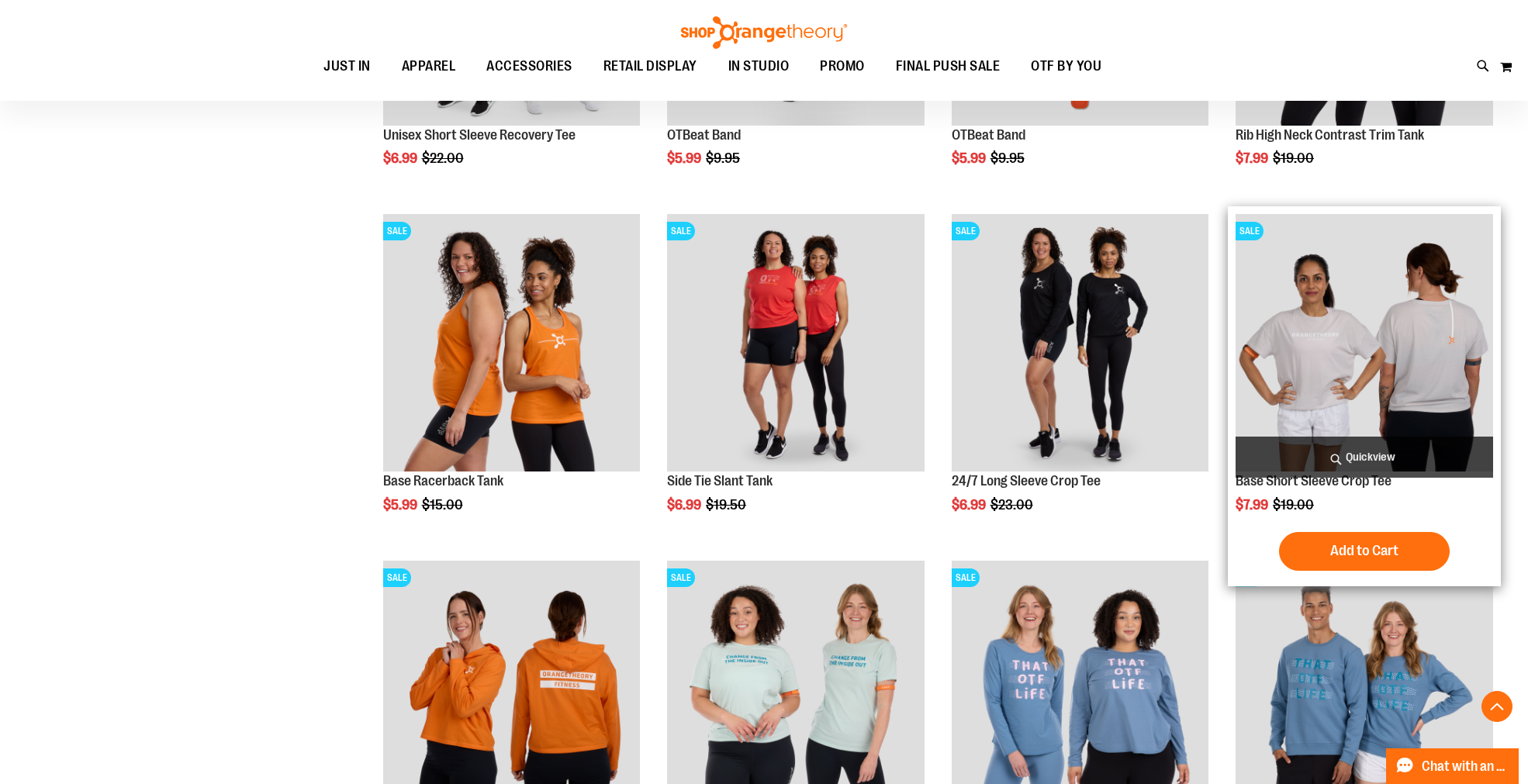
click at [1341, 453] on span "Quickview" at bounding box center [1364, 457] width 257 height 41
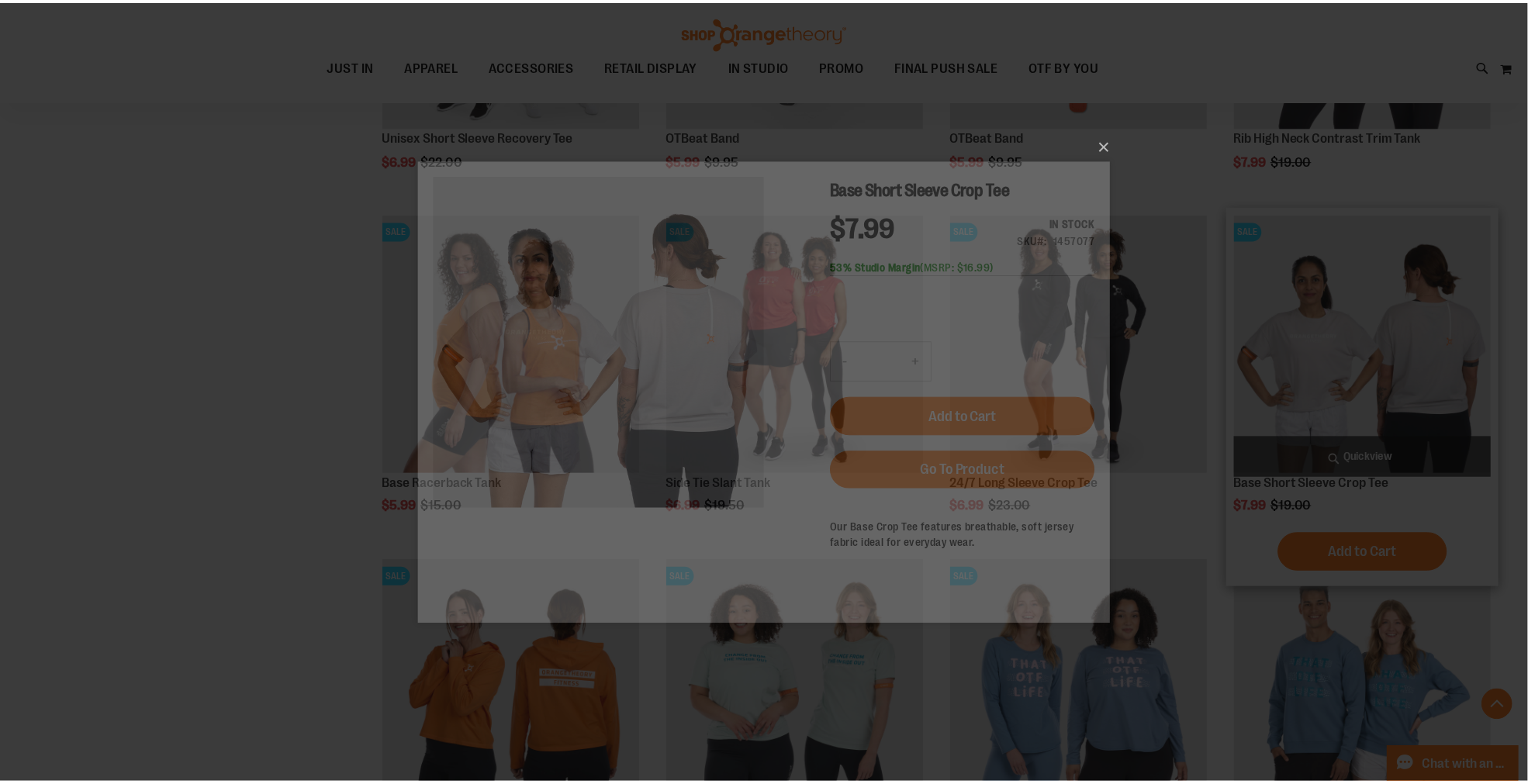
scroll to position [0, 0]
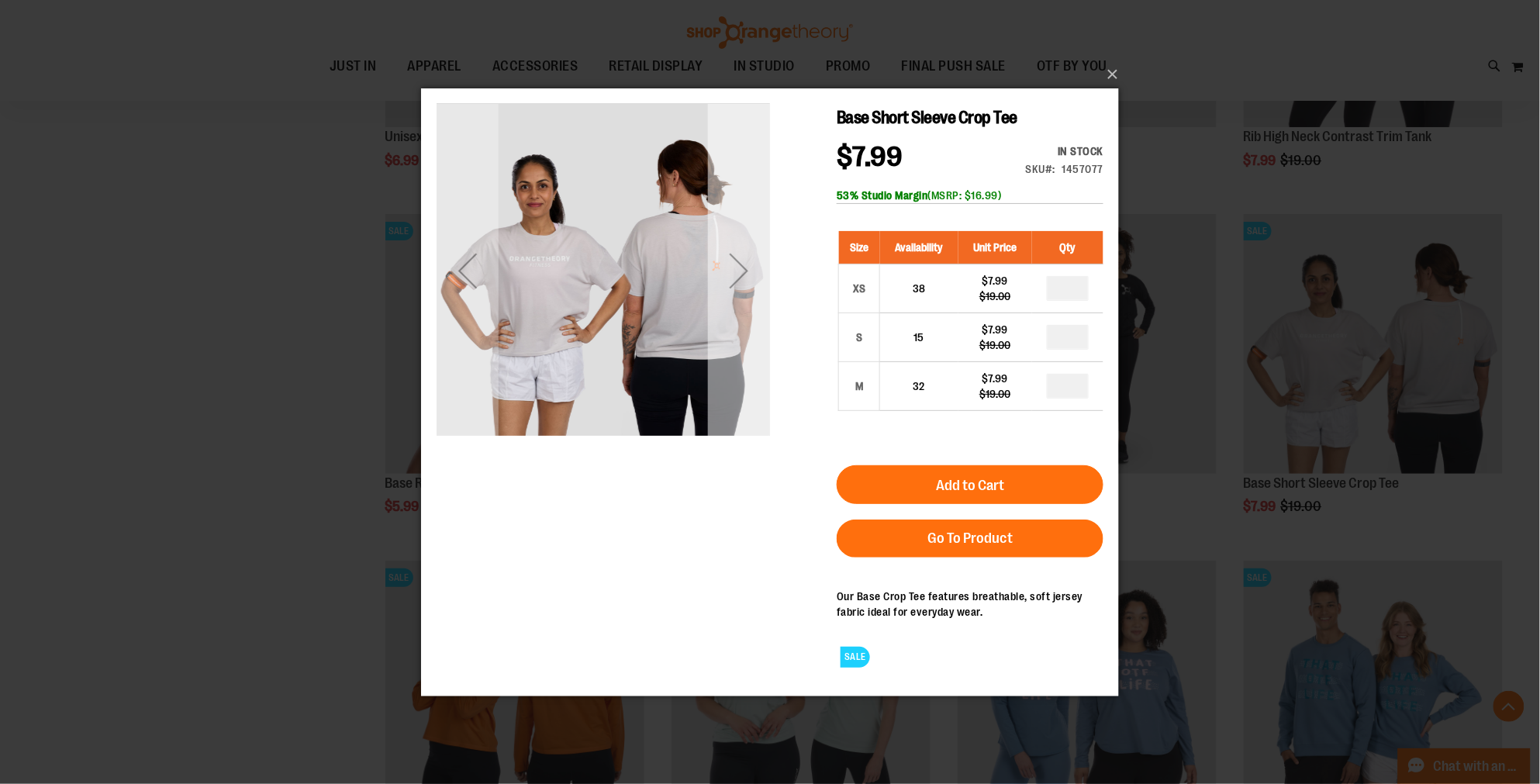
click at [734, 360] on div "Next" at bounding box center [738, 269] width 62 height 333
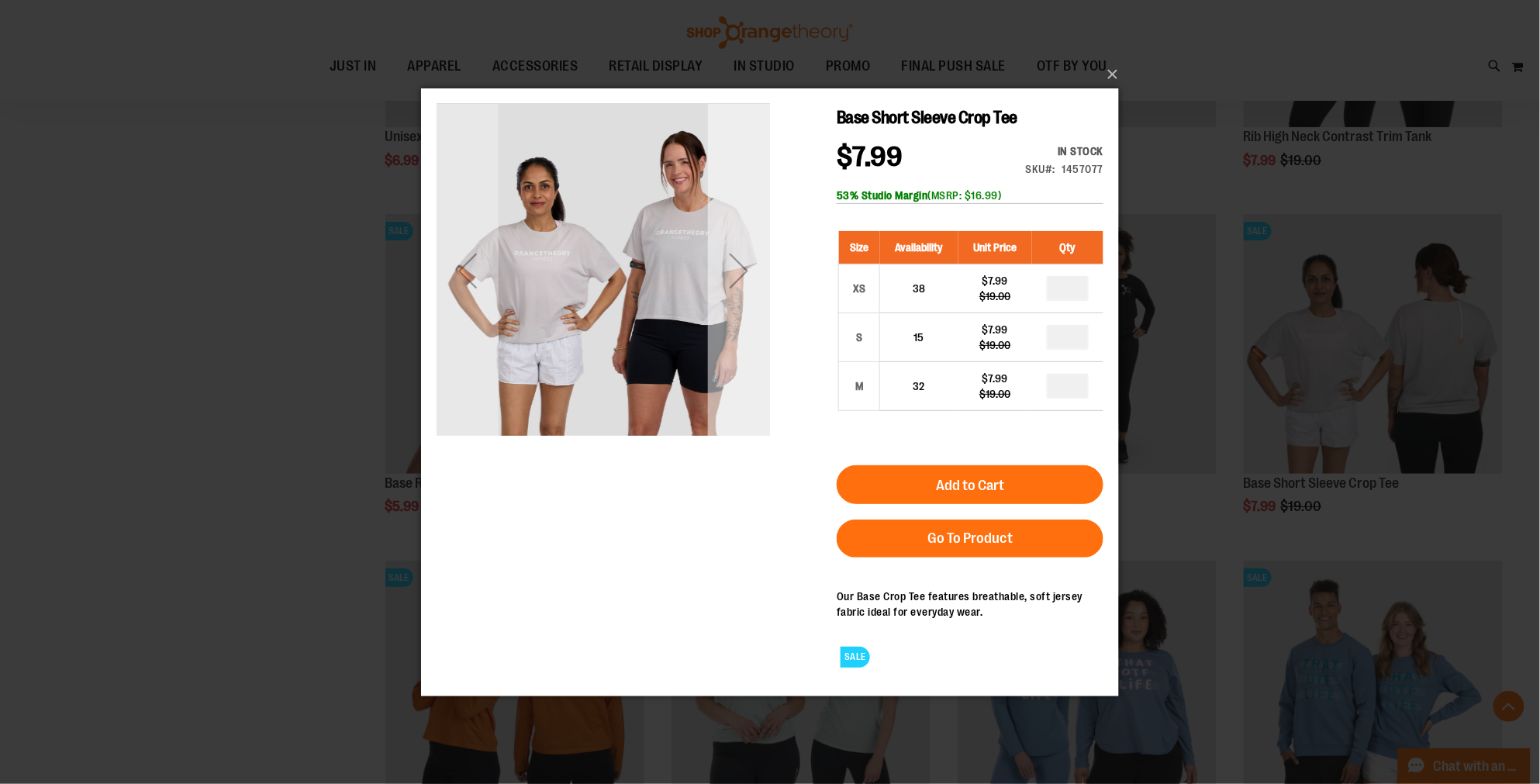
click at [734, 360] on div "Next" at bounding box center [738, 269] width 62 height 333
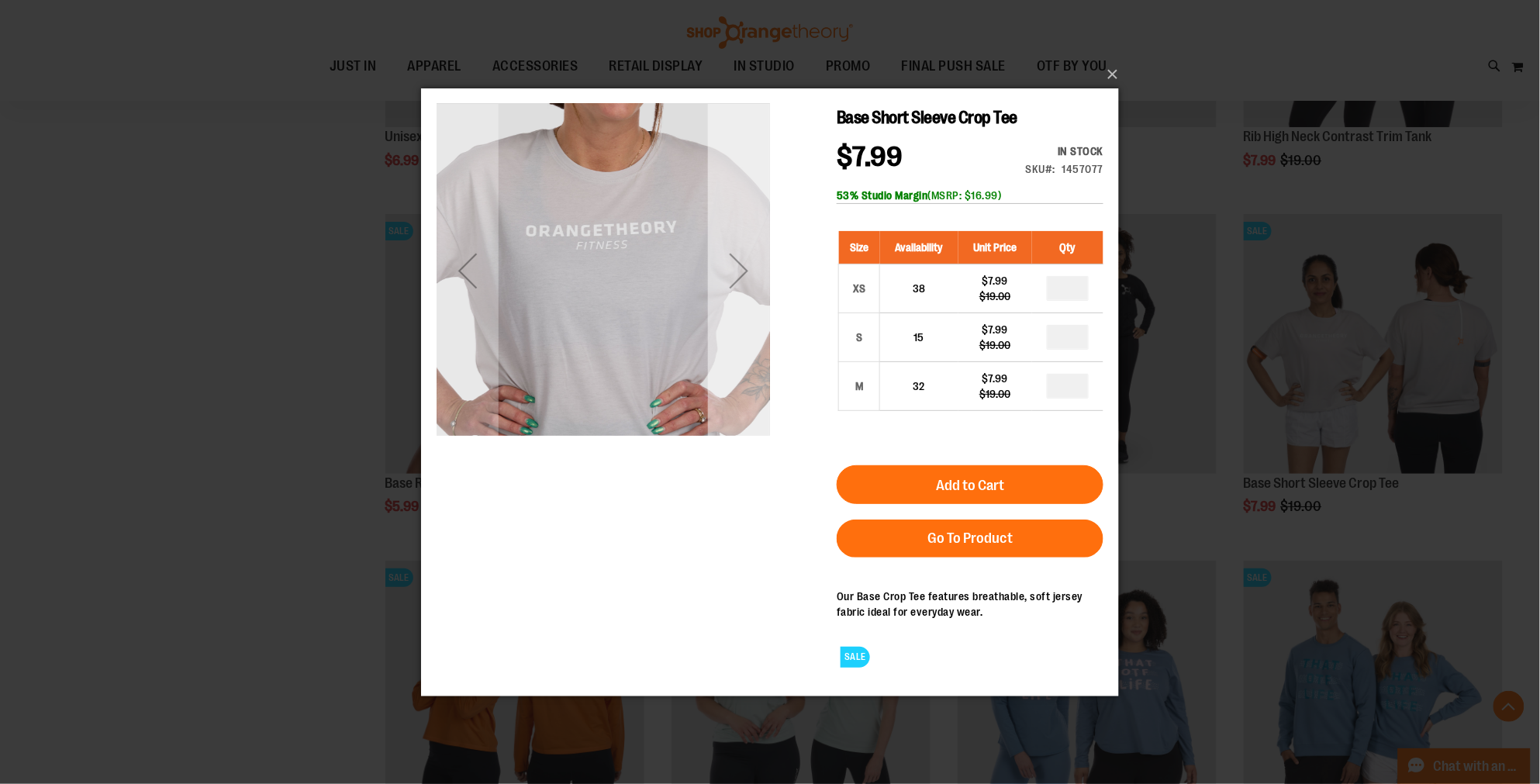
click at [734, 360] on div "Next" at bounding box center [738, 269] width 62 height 333
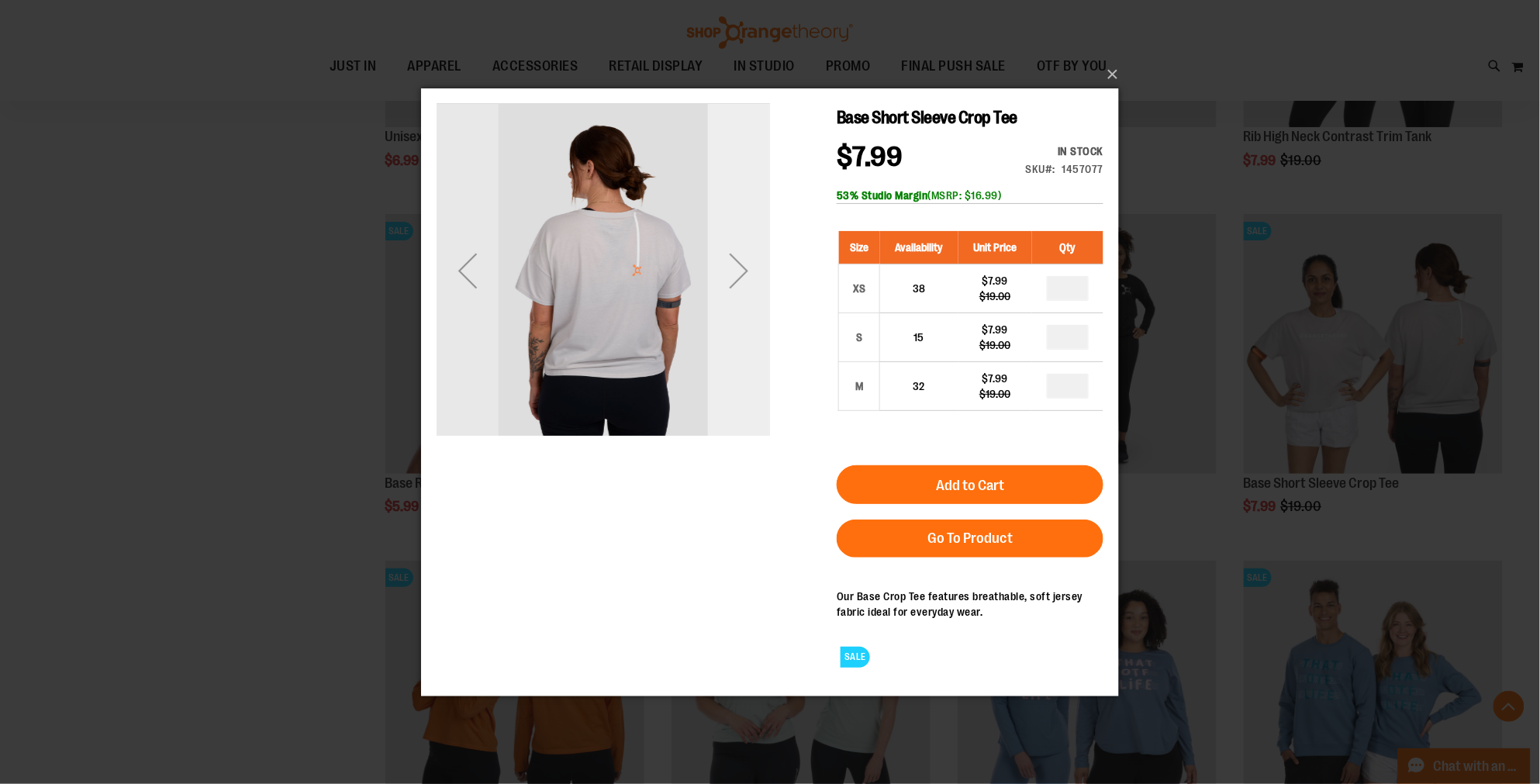
click at [734, 360] on div "Next" at bounding box center [738, 269] width 62 height 333
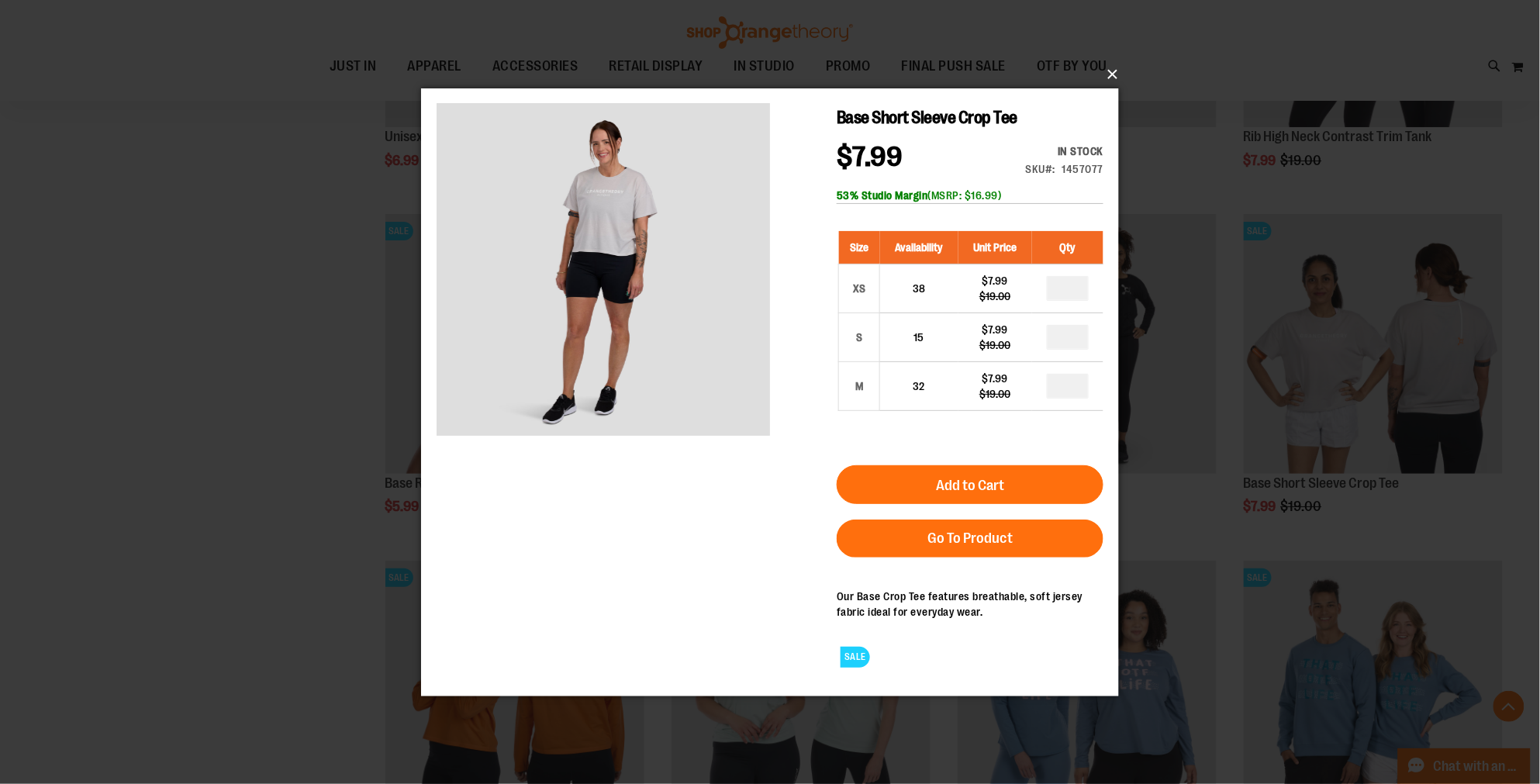
click at [1114, 68] on button "×" at bounding box center [774, 74] width 698 height 34
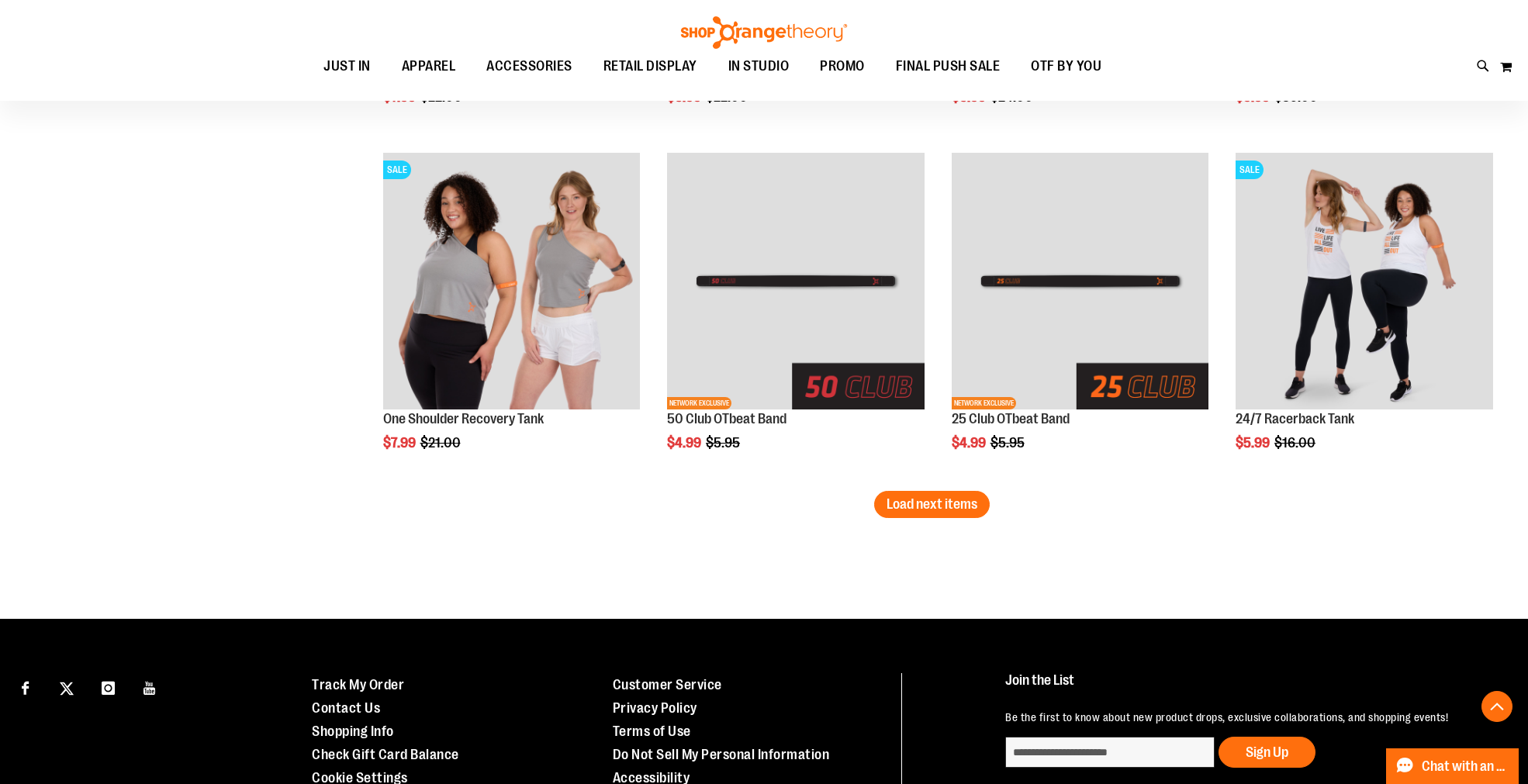
scroll to position [5032, 0]
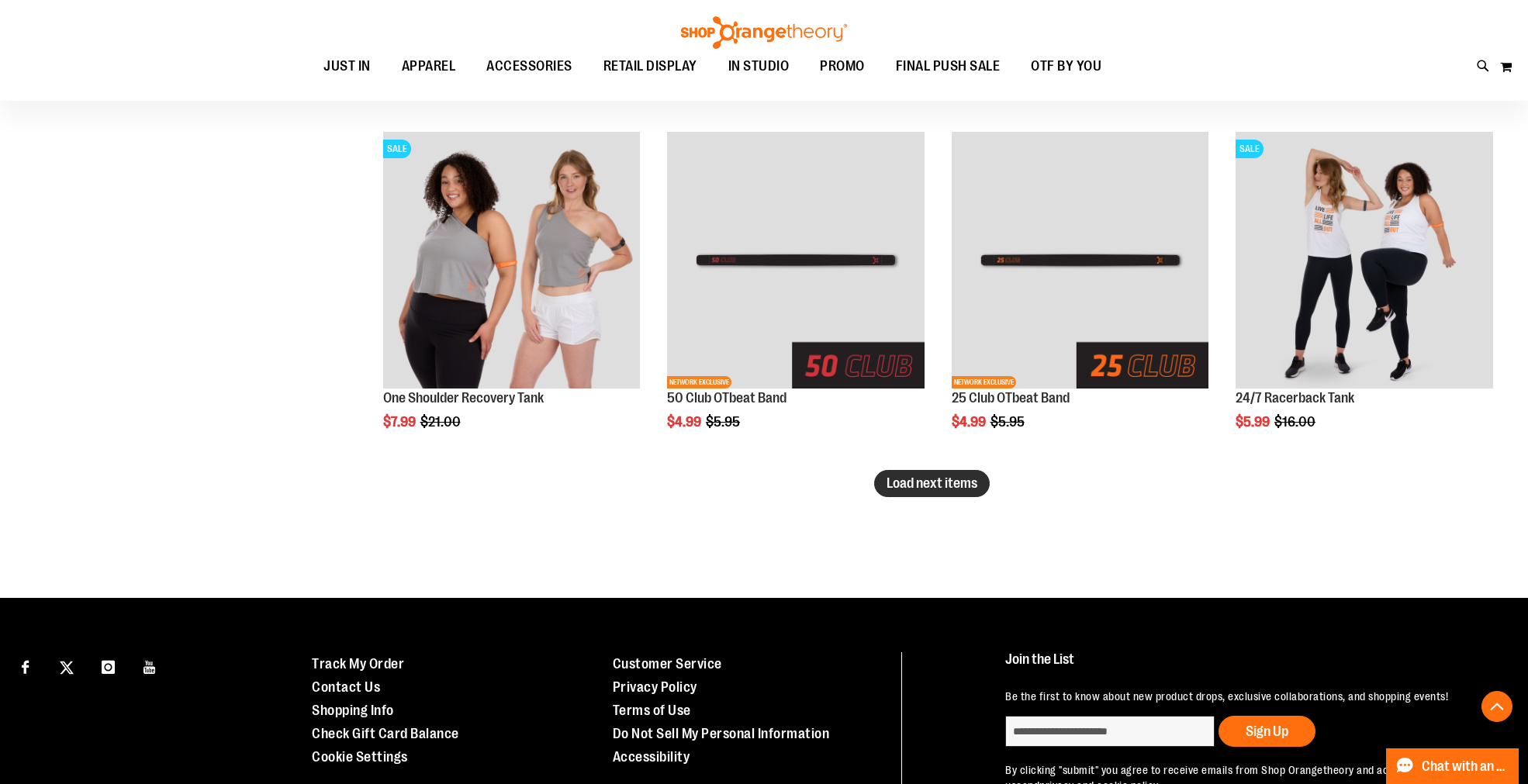
click at [960, 481] on span "Load next items" at bounding box center [931, 483] width 90 height 15
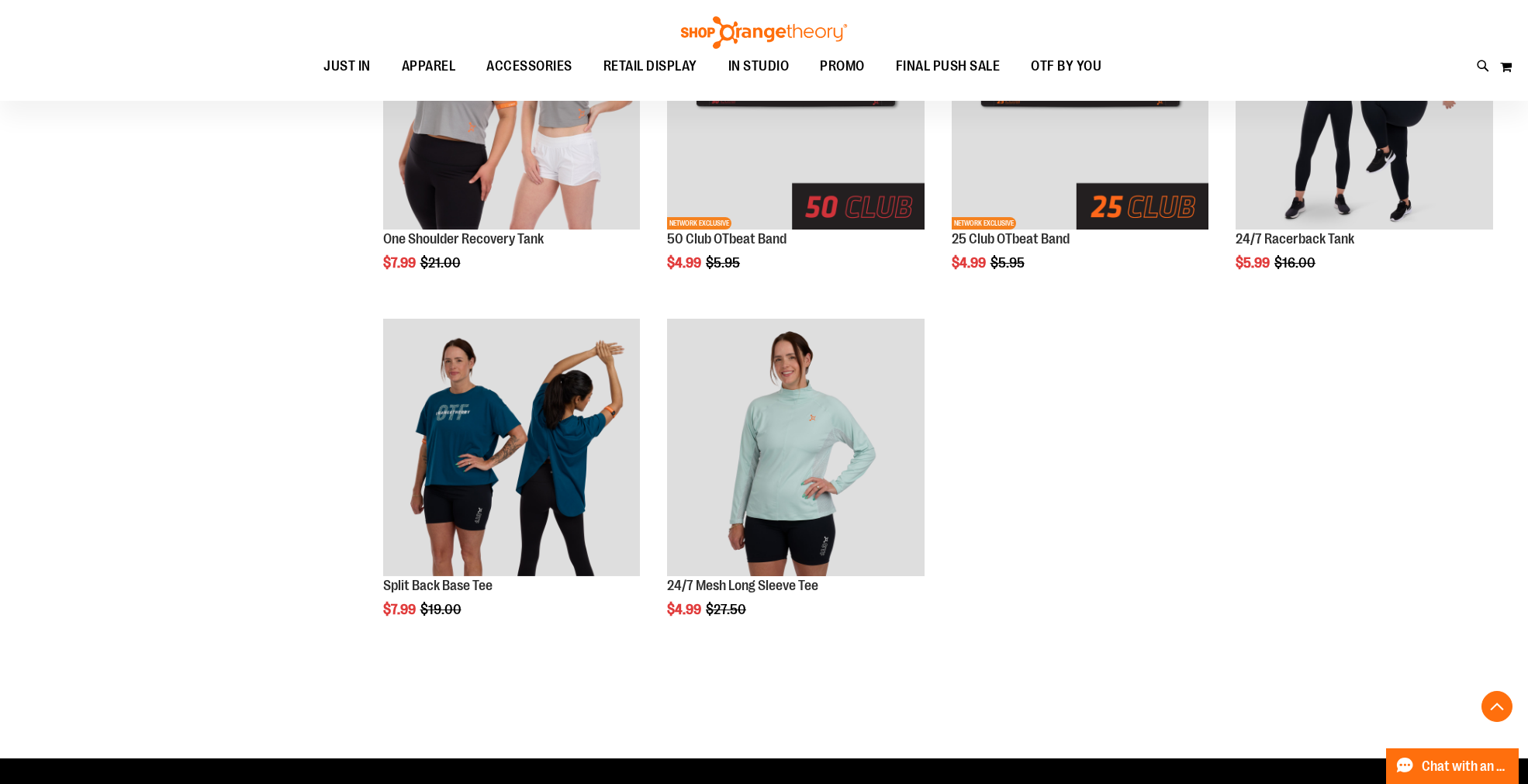
scroll to position [5376, 0]
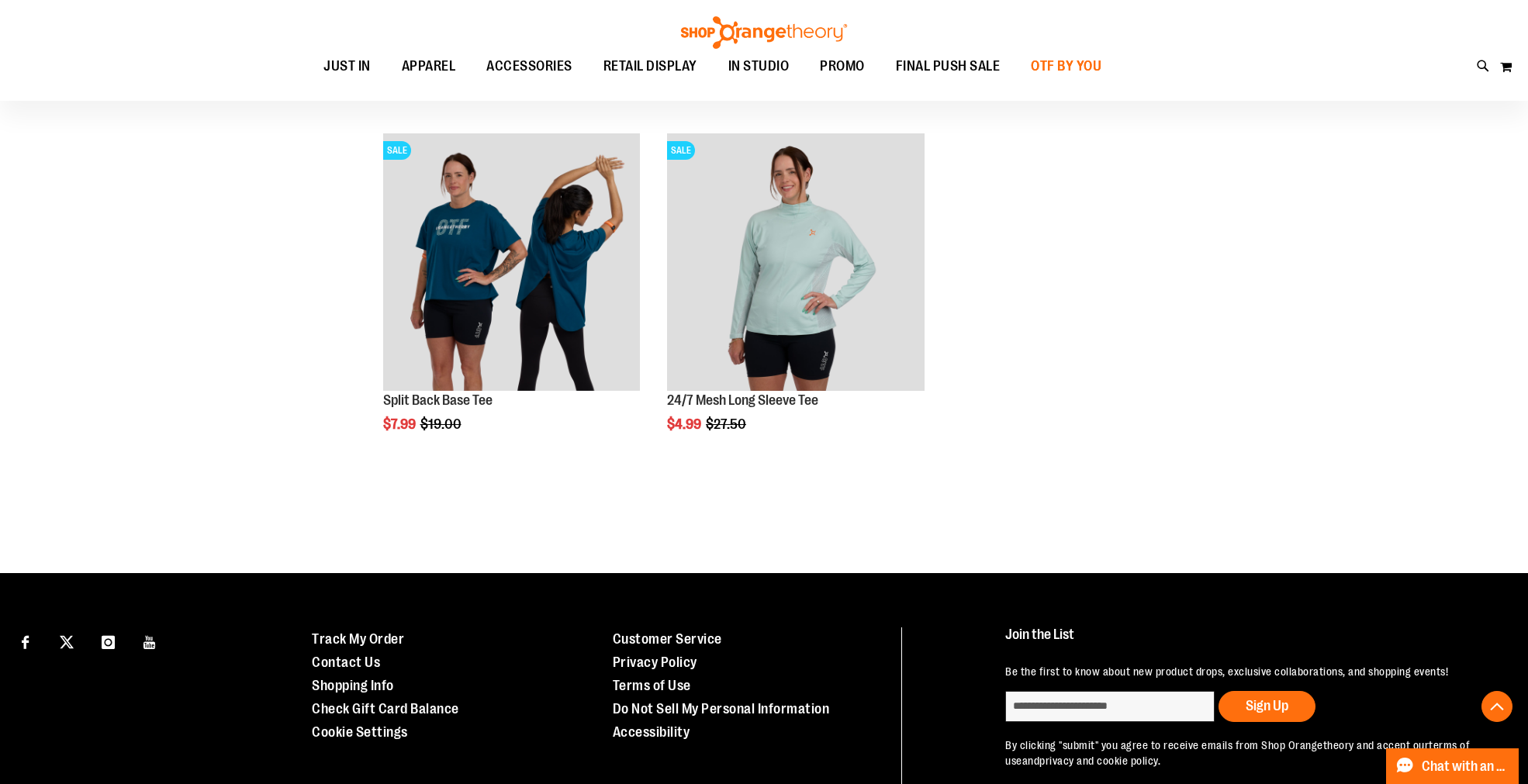
click at [1047, 63] on span "OTF BY YOU" at bounding box center [1065, 66] width 71 height 35
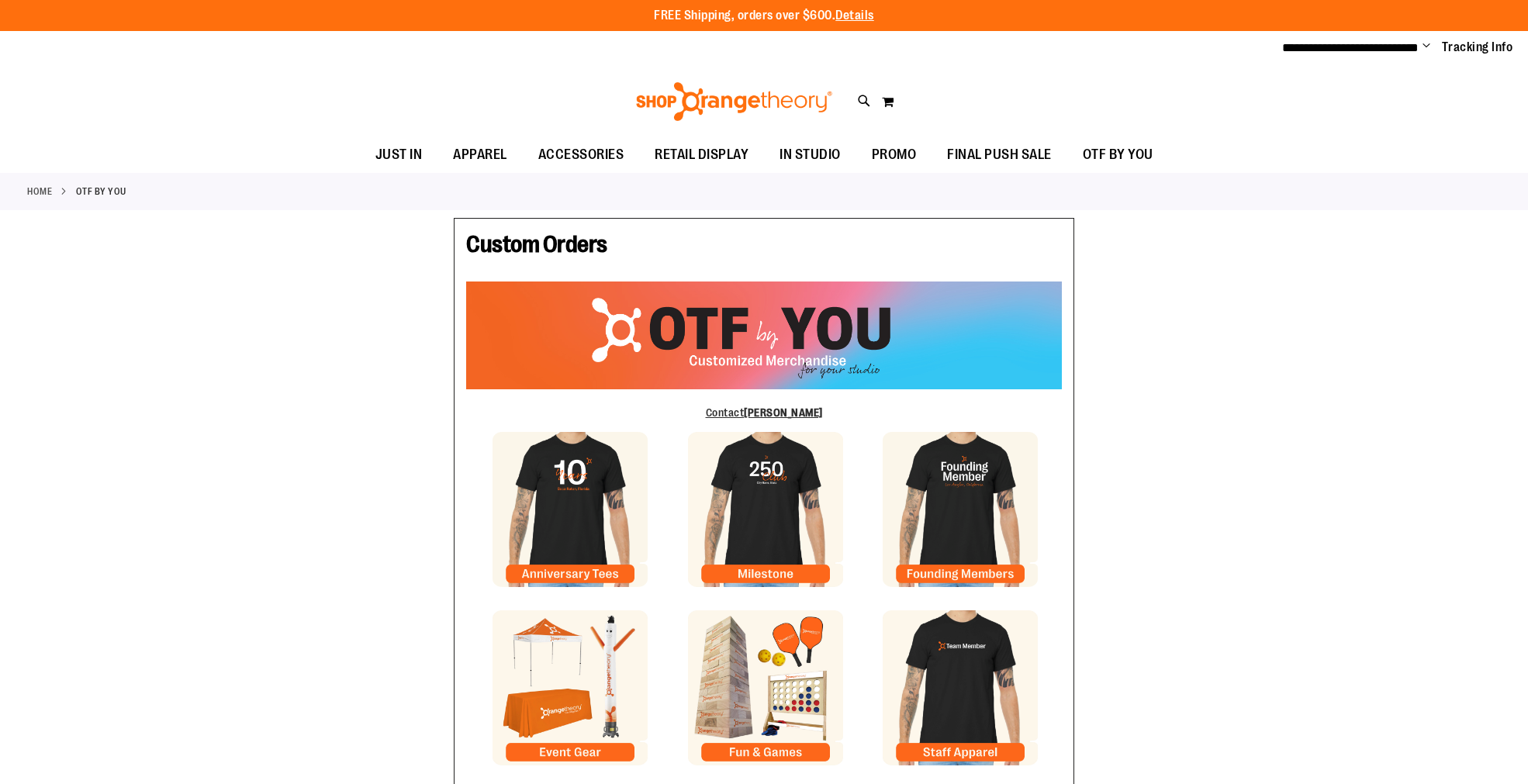
type input "******"
type input "**********"
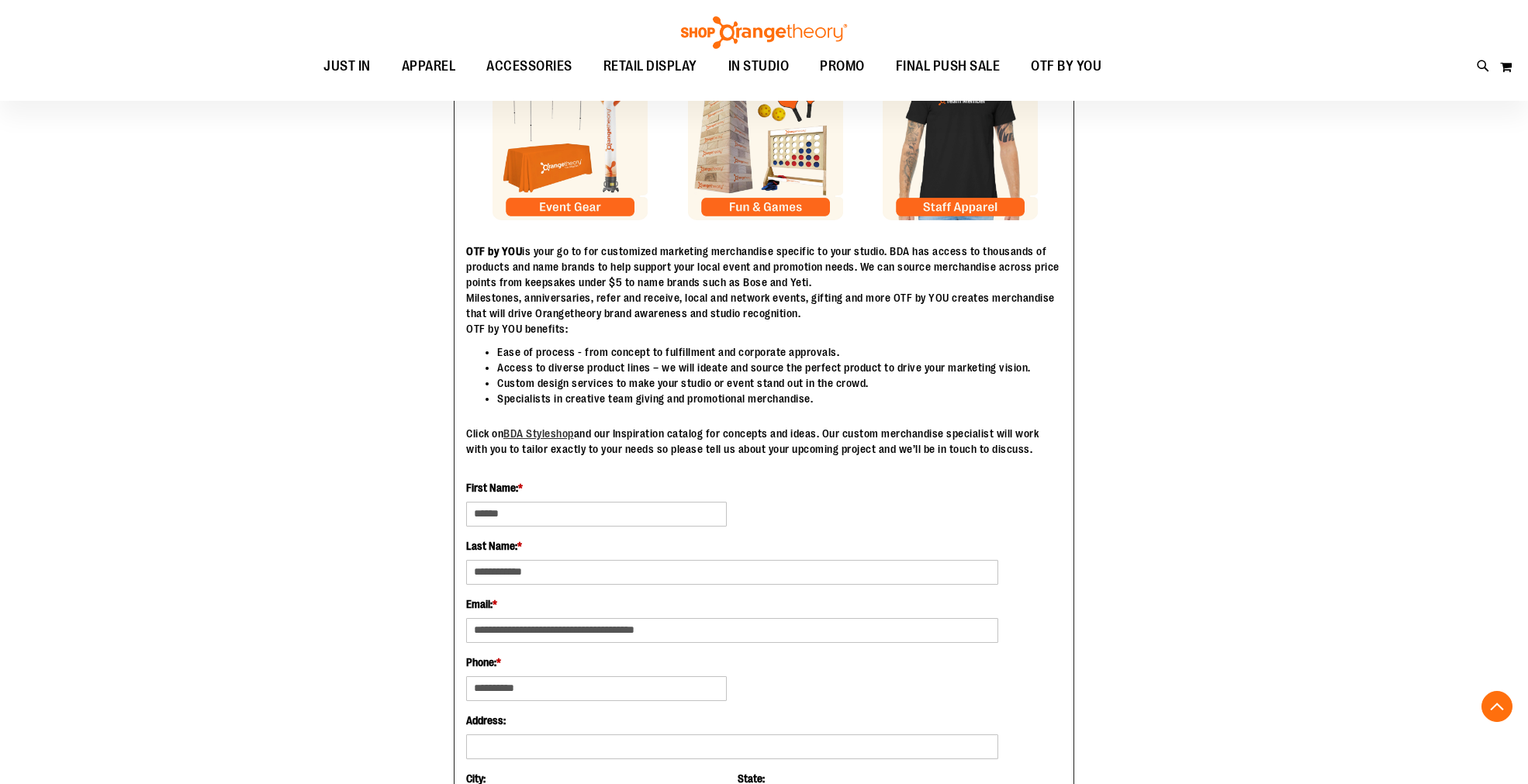
scroll to position [516, 0]
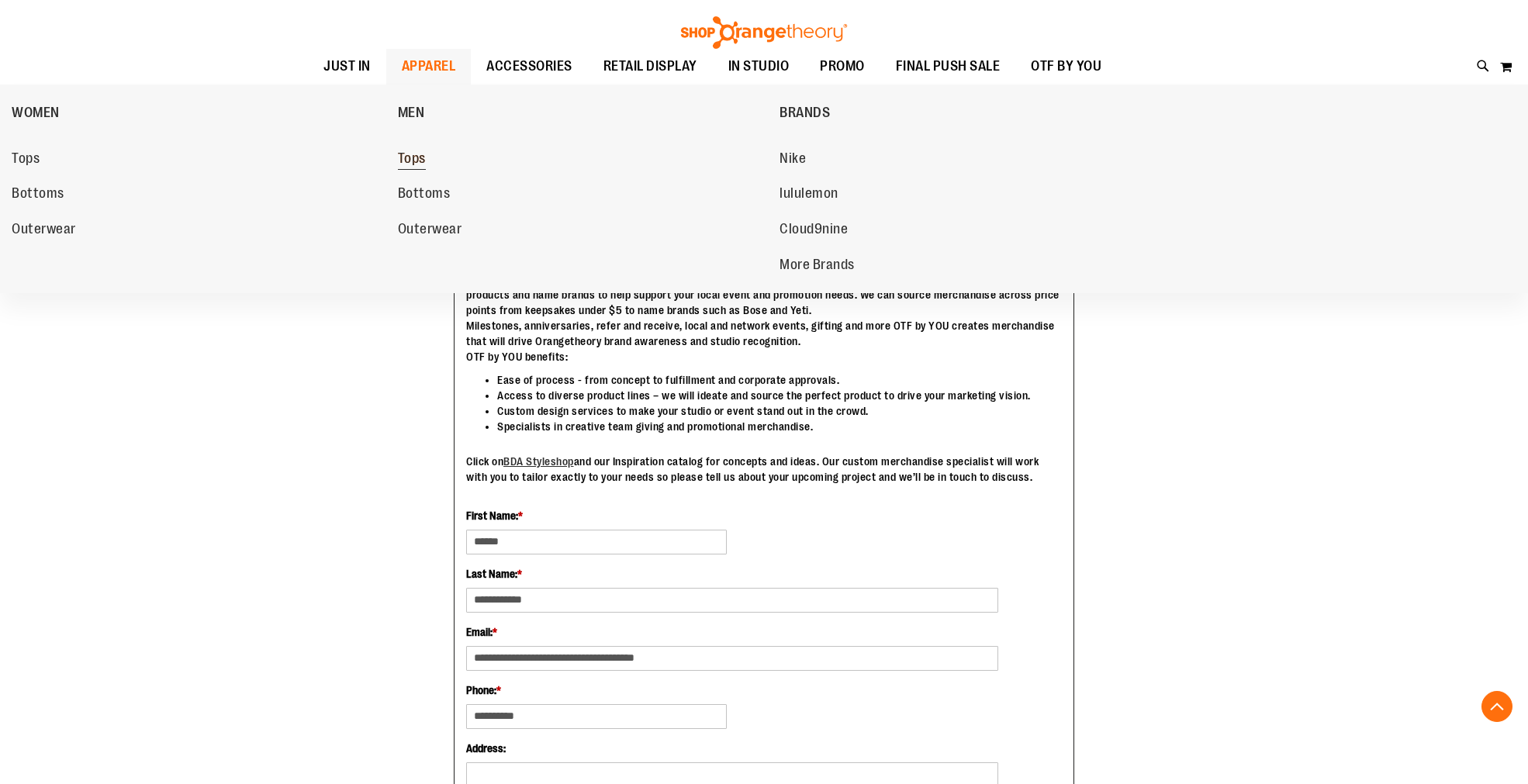
type input "**********"
click at [409, 160] on span "Tops" at bounding box center [411, 160] width 28 height 20
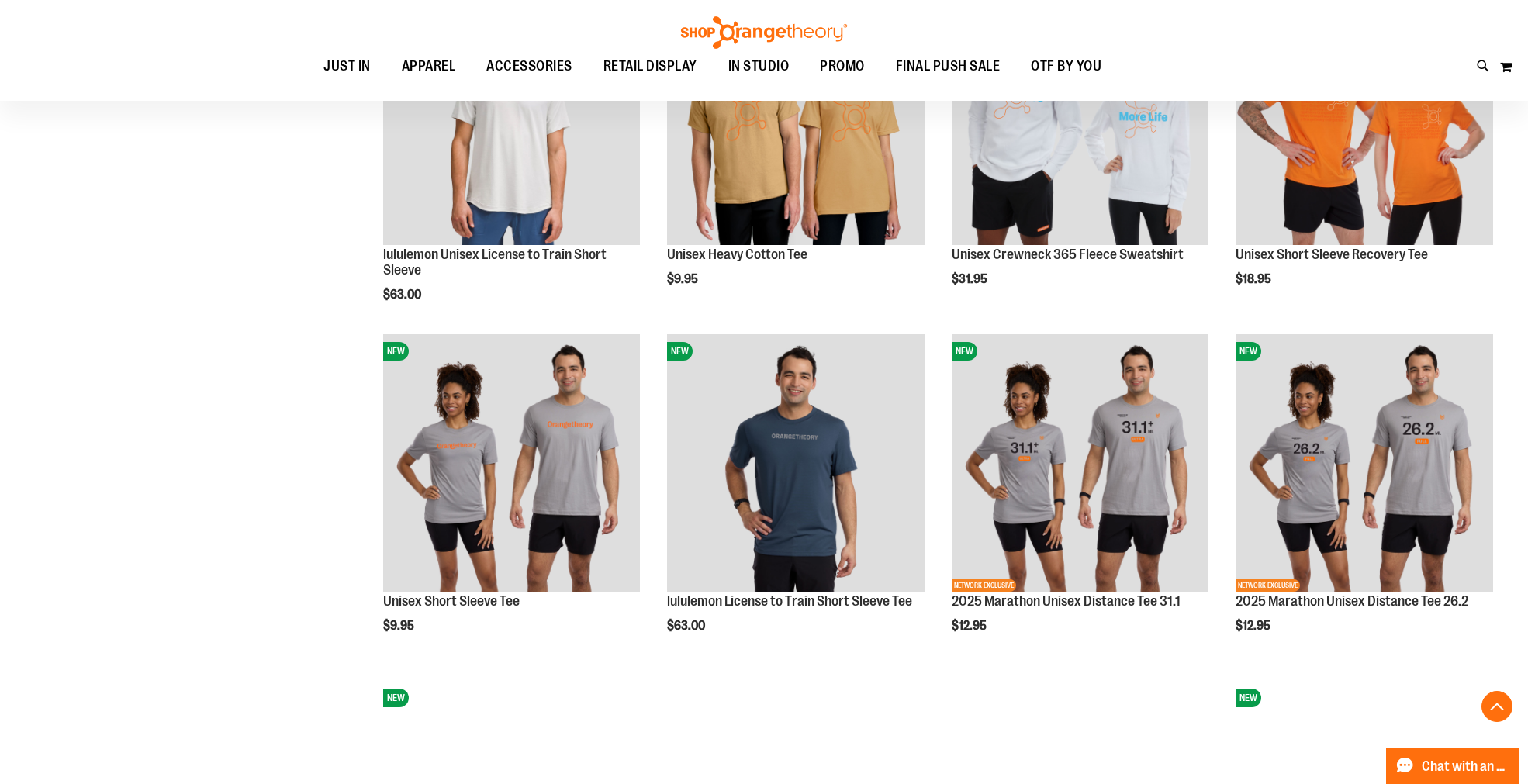
scroll to position [1377, 0]
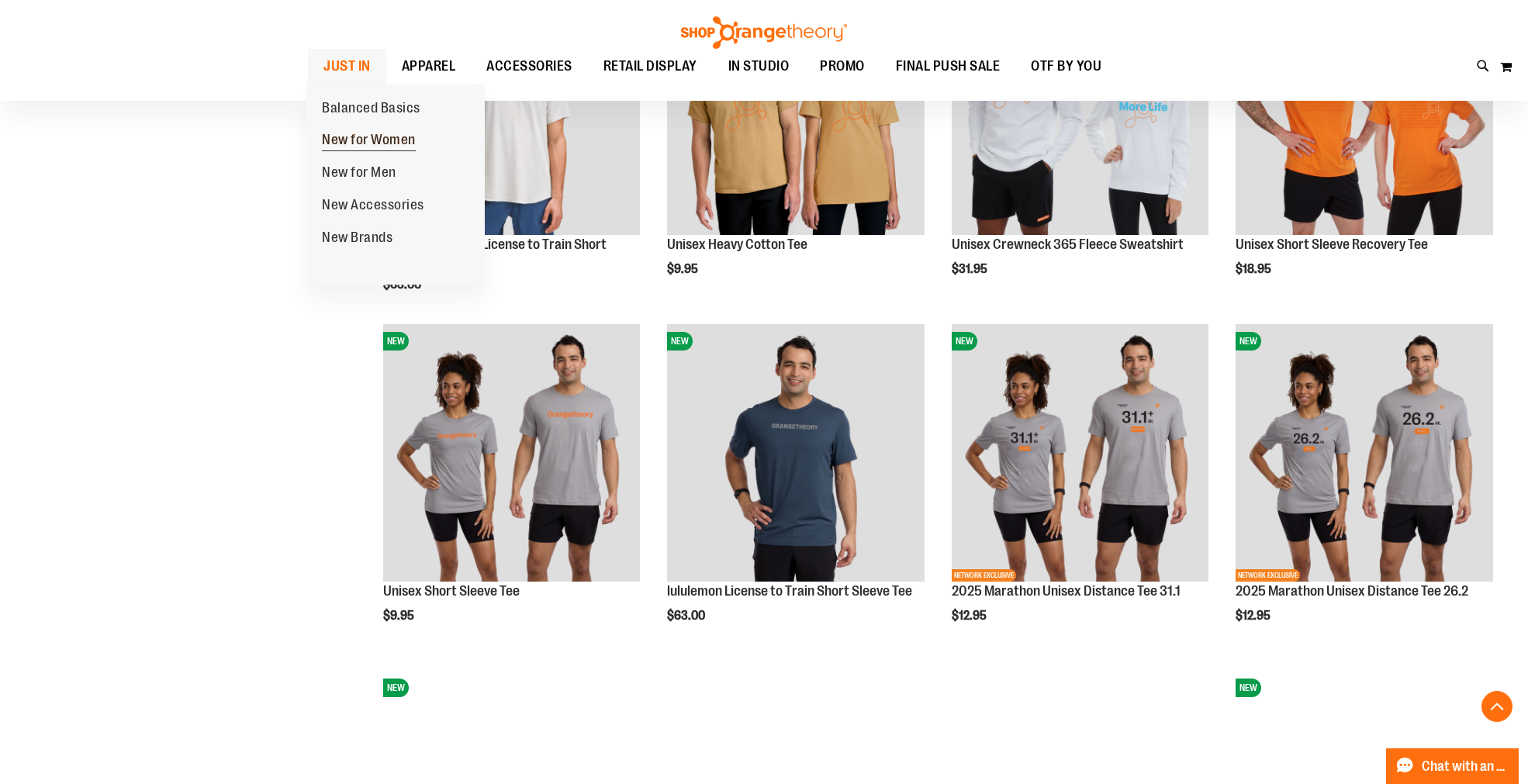
type input "**********"
click at [362, 139] on span "New for Women" at bounding box center [368, 142] width 94 height 20
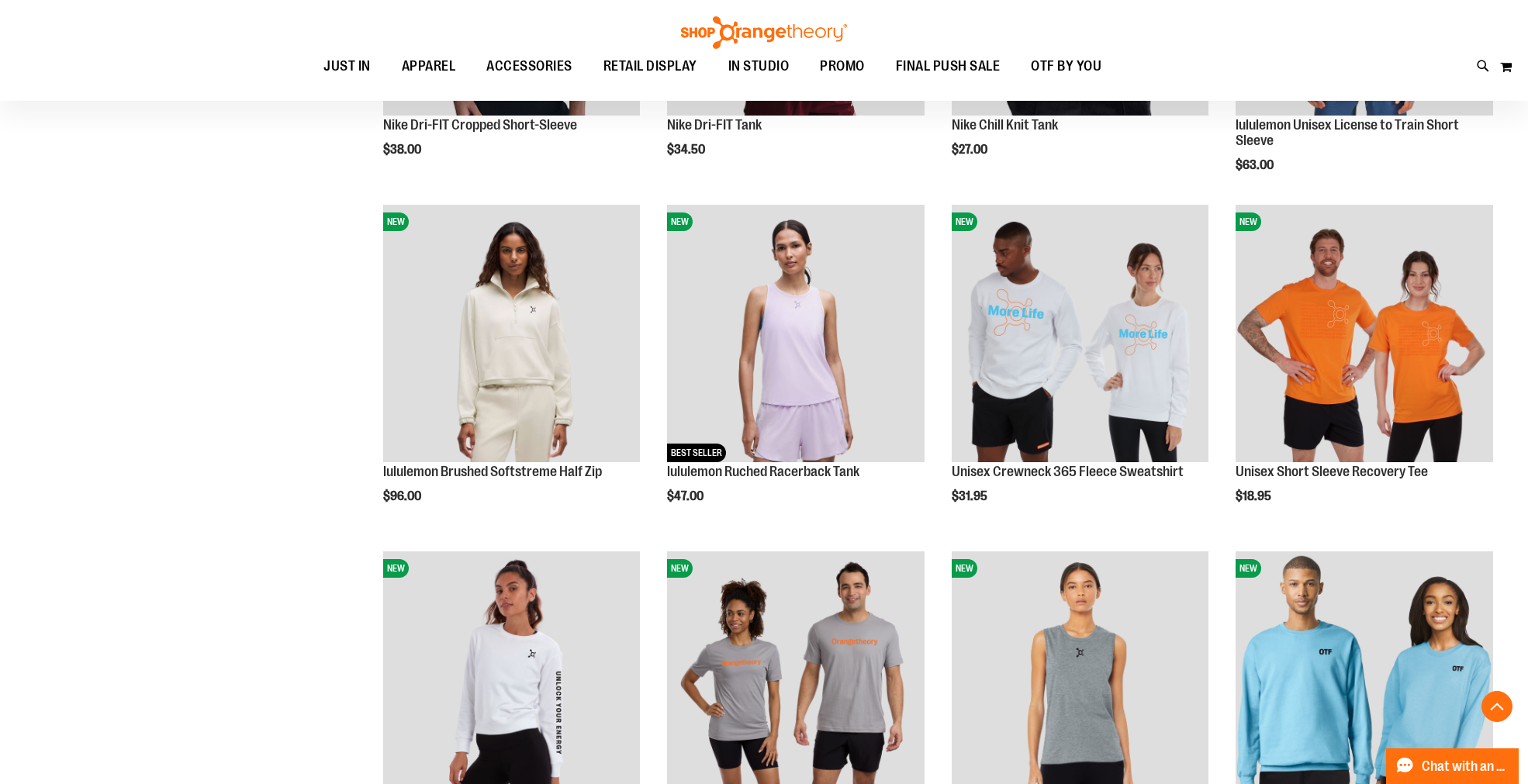
scroll to position [1550, 0]
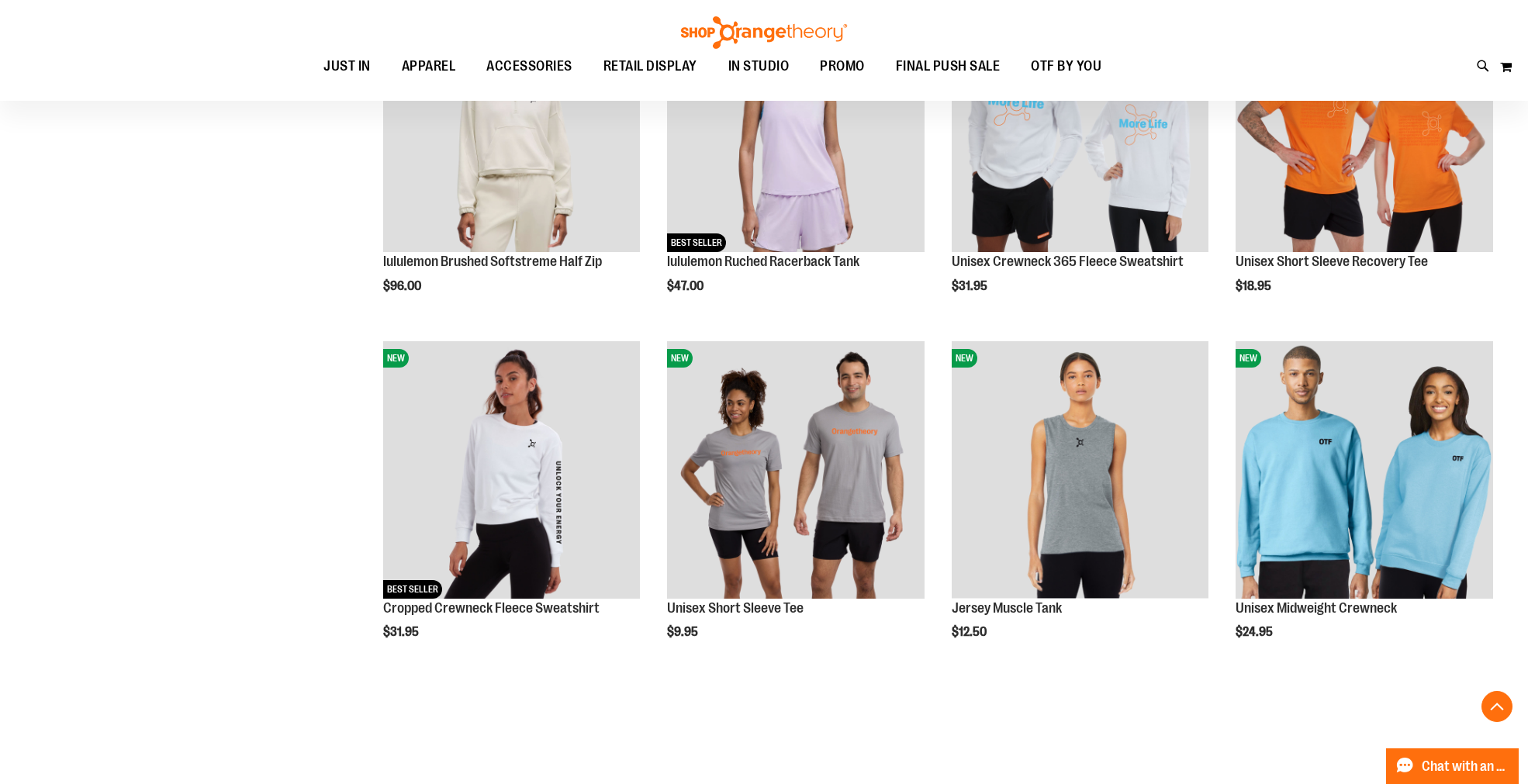
scroll to position [1894, 0]
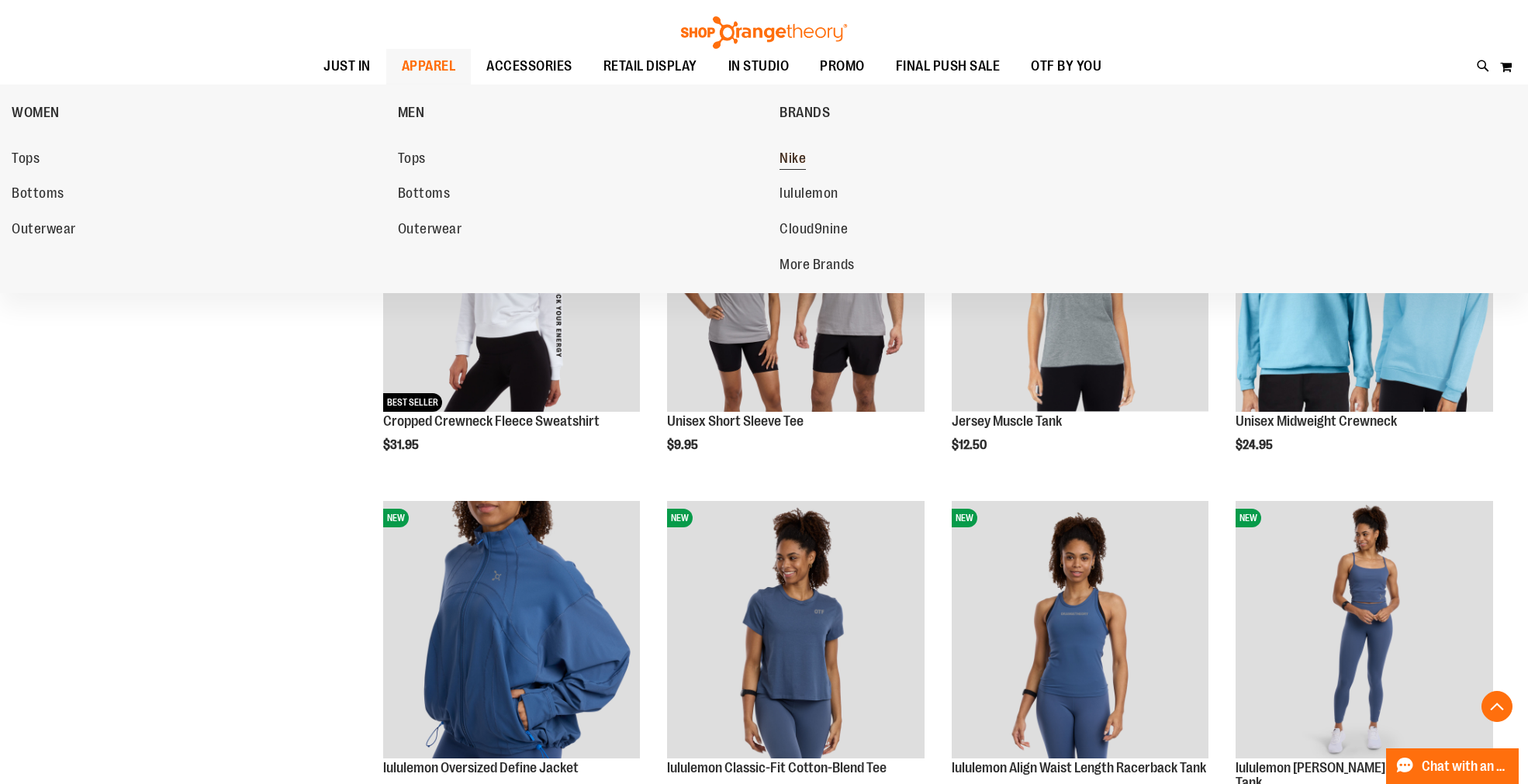
type input "**********"
click at [780, 164] on span "Nike" at bounding box center [793, 160] width 26 height 20
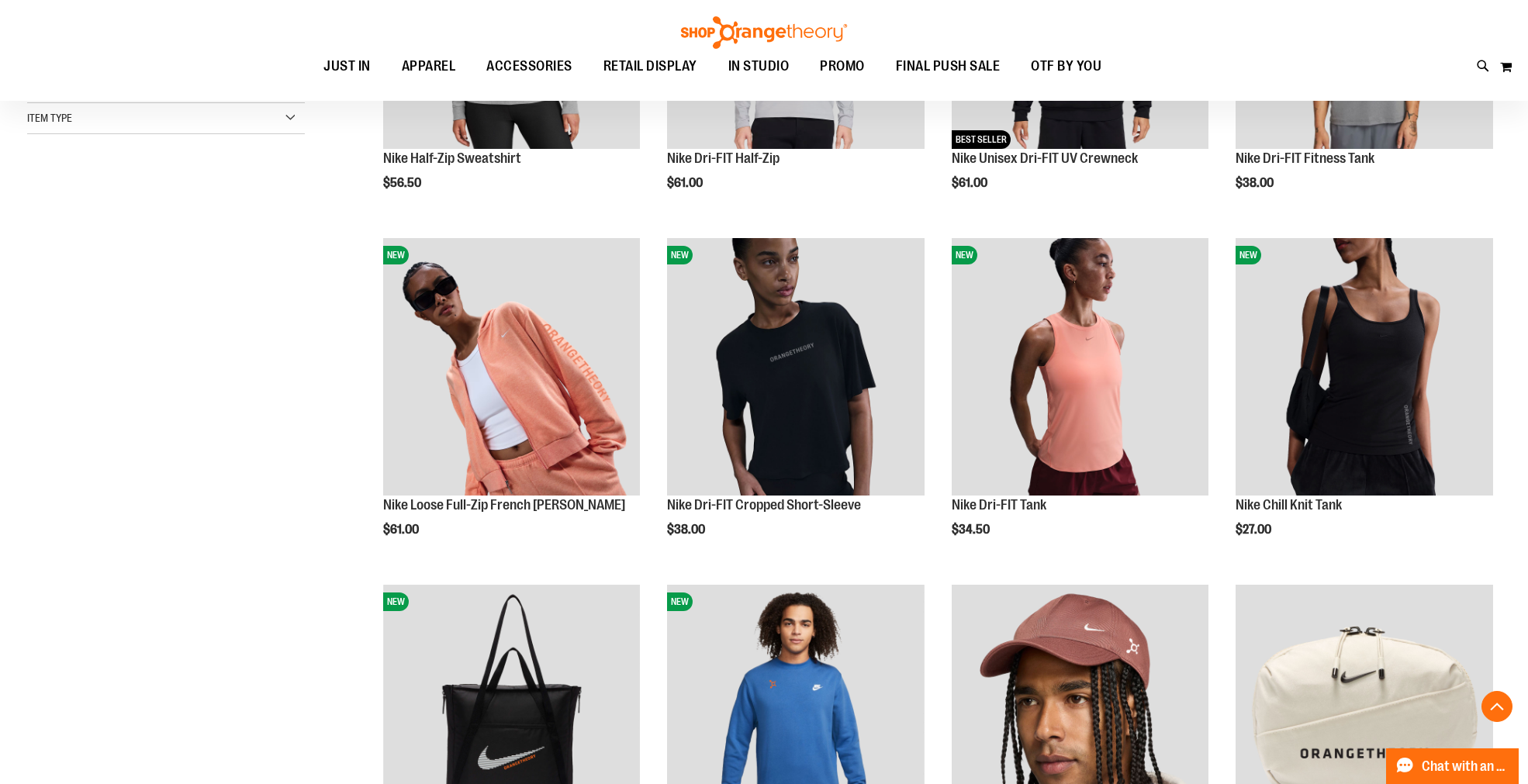
scroll to position [430, 0]
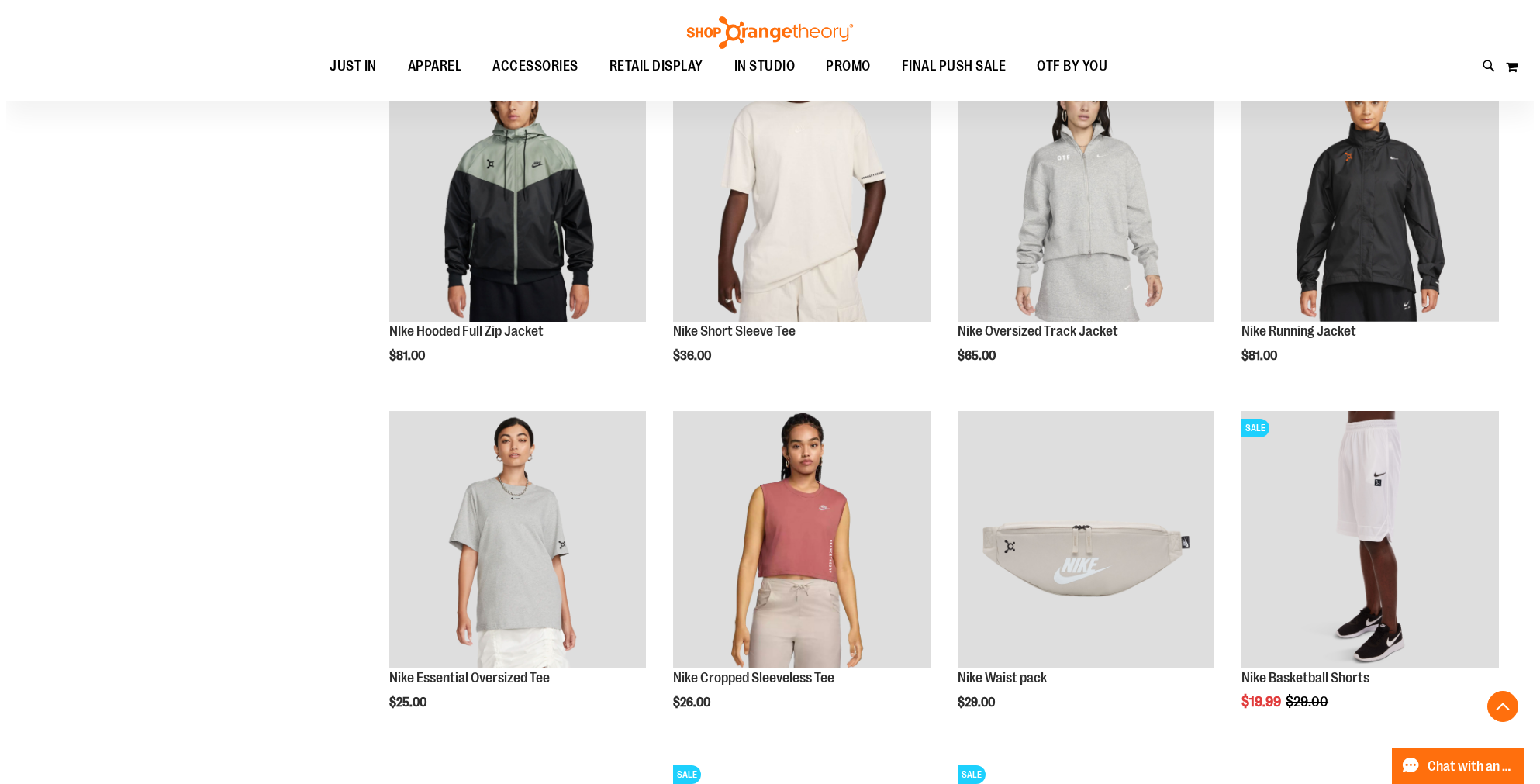
scroll to position [1206, 0]
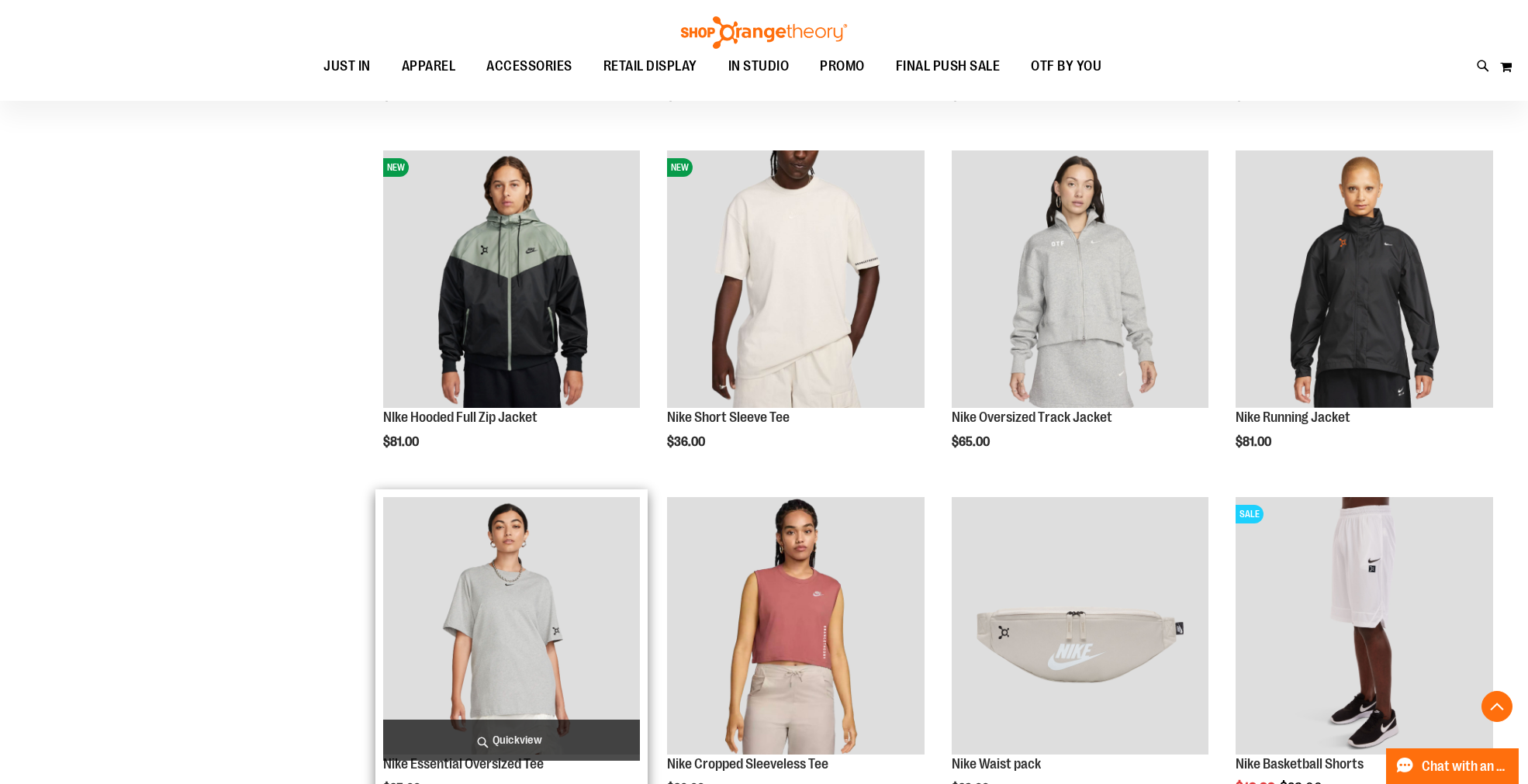
type input "**********"
click at [494, 733] on span "Quickview" at bounding box center [512, 740] width 257 height 41
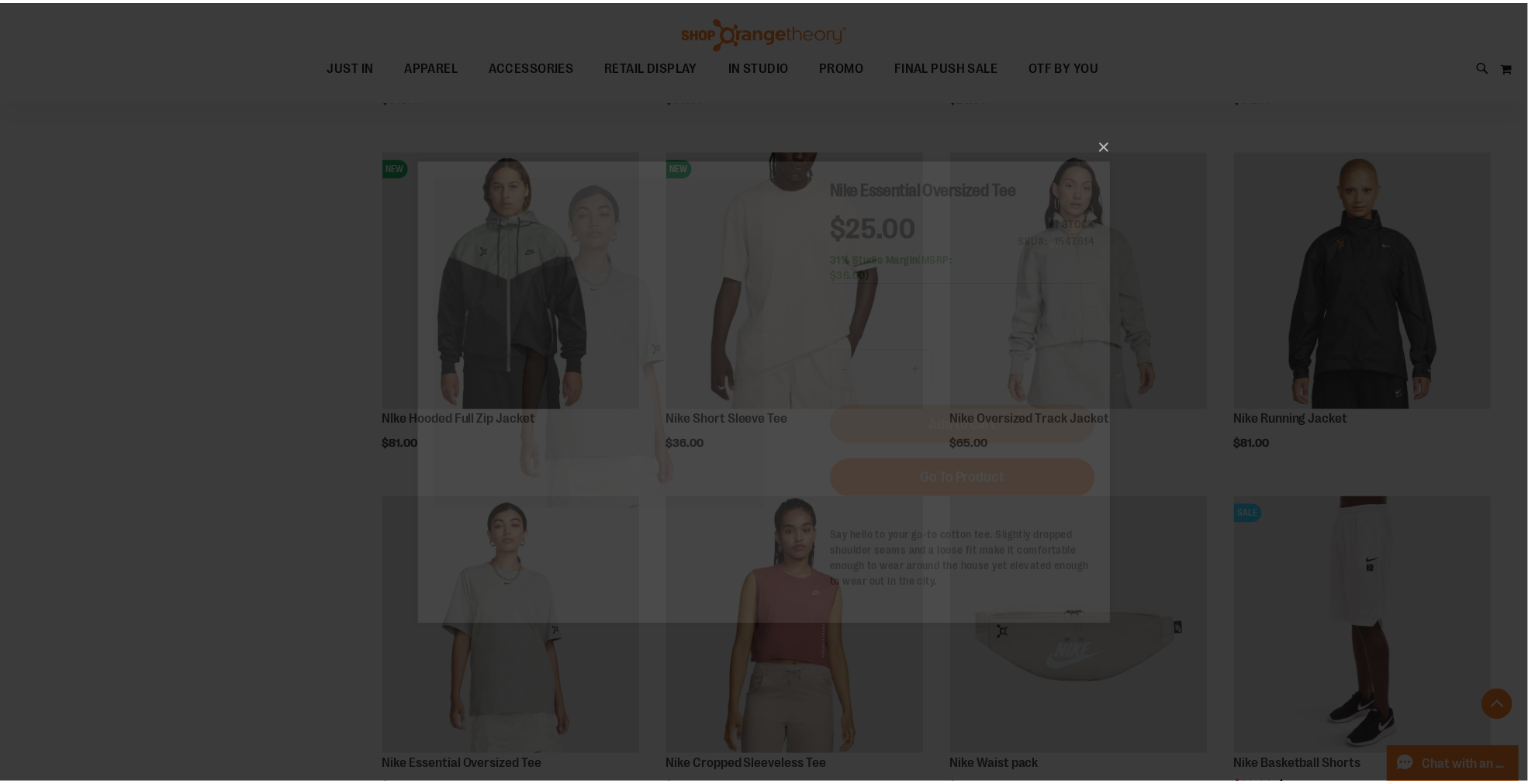
scroll to position [0, 0]
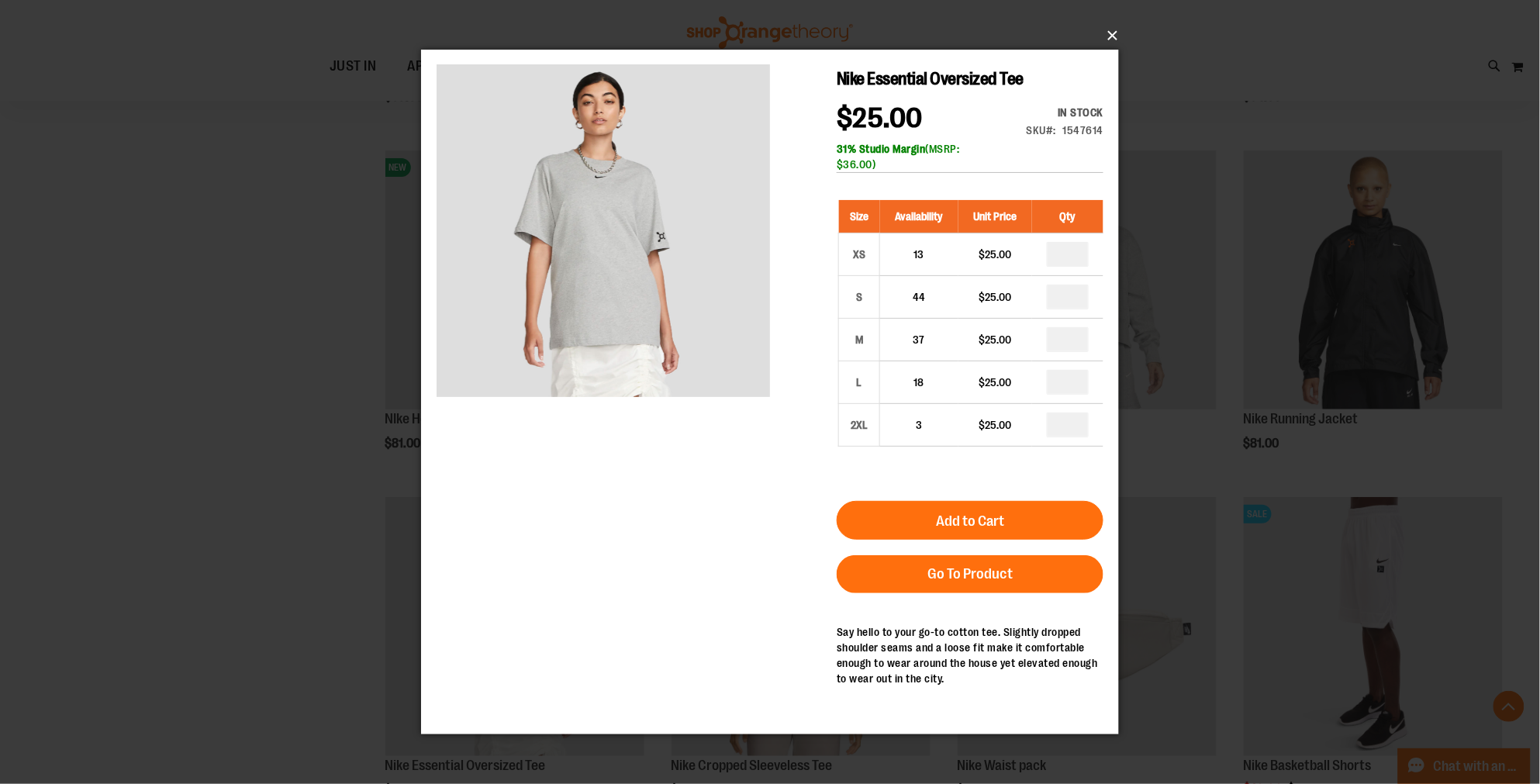
drag, startPoint x: 1117, startPoint y: 31, endPoint x: 1169, endPoint y: 3, distance: 59.1
click at [1127, 28] on div "×" at bounding box center [770, 392] width 1540 height 784
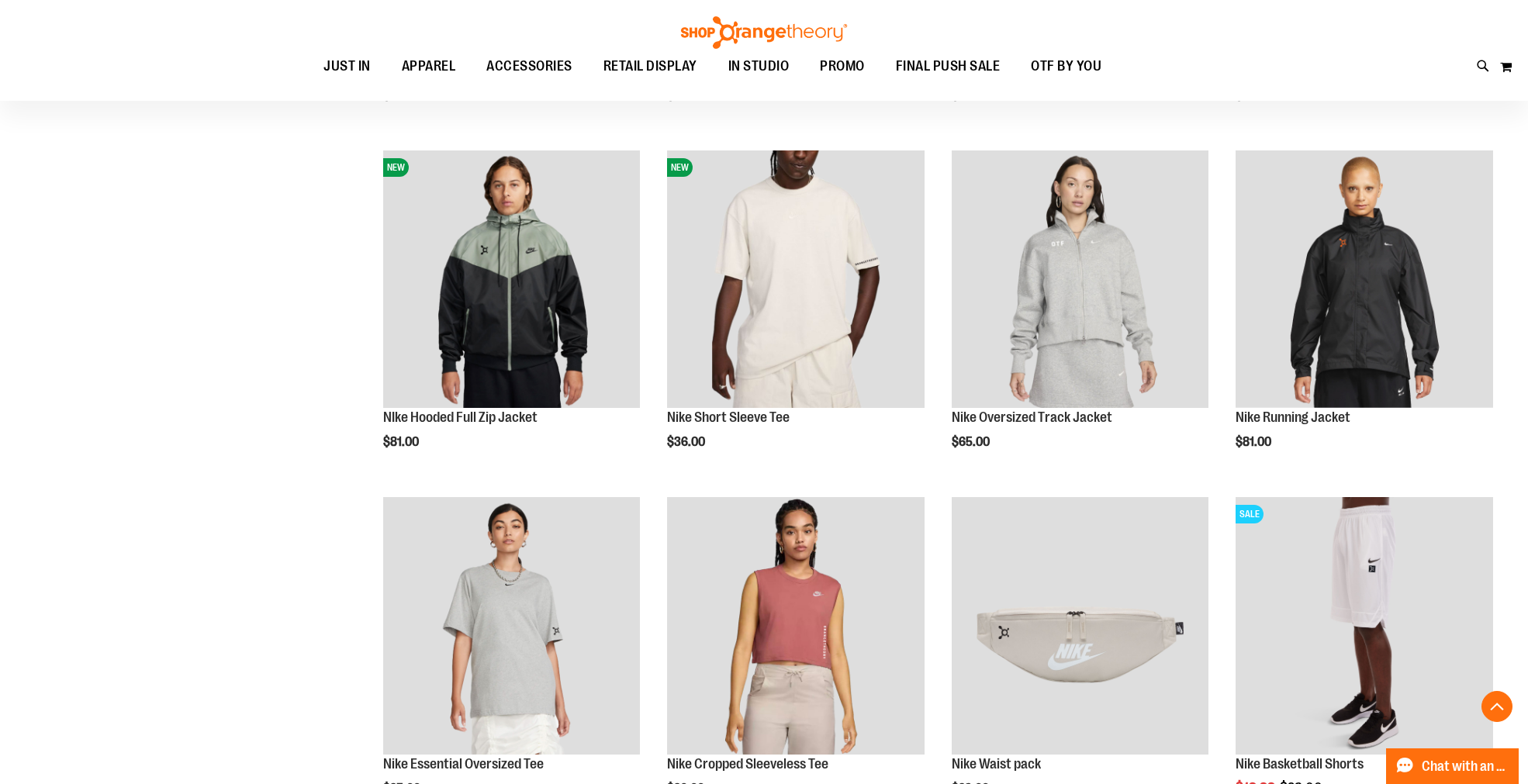
scroll to position [1291, 0]
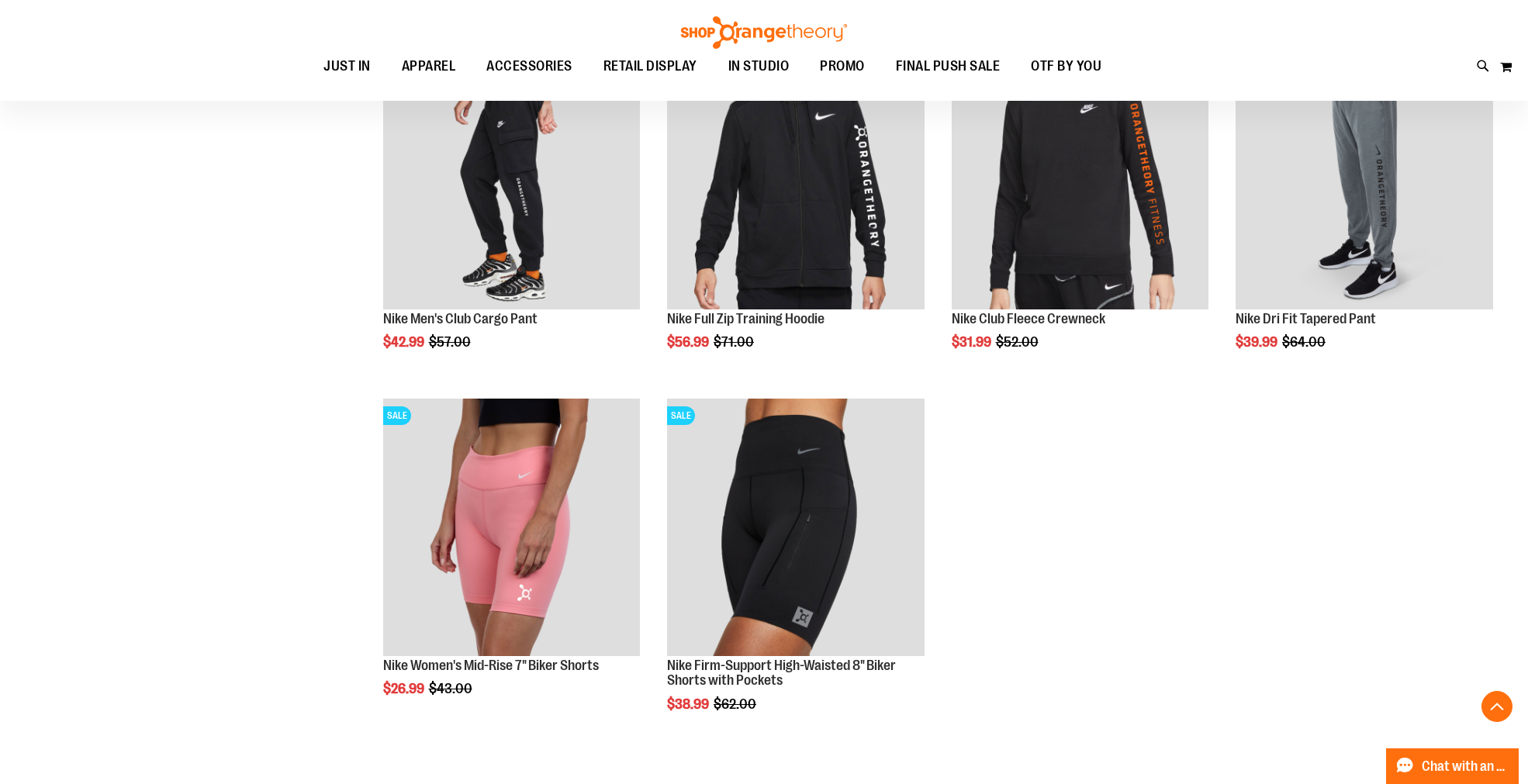
scroll to position [1981, 0]
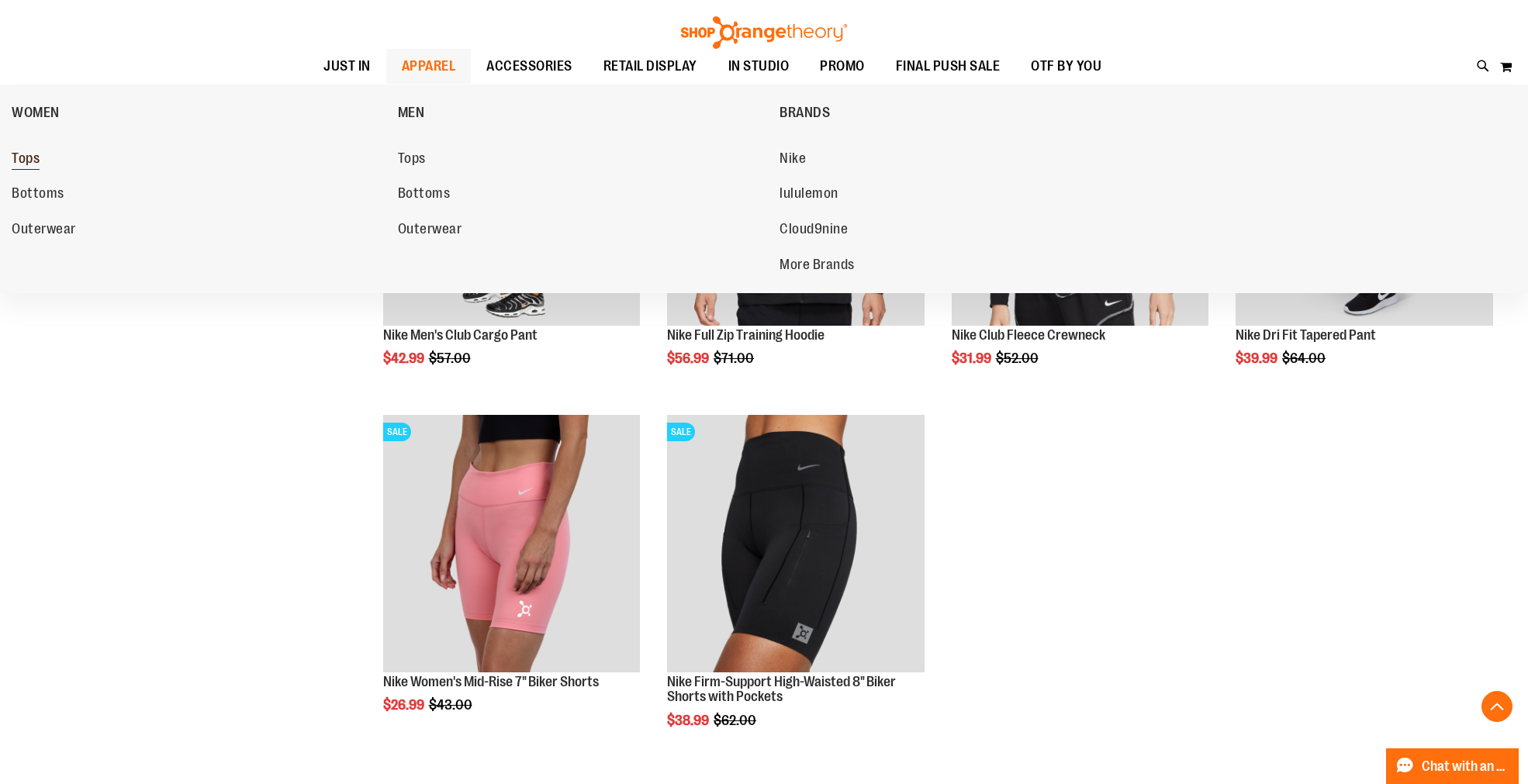
click at [37, 156] on span "Tops" at bounding box center [25, 160] width 28 height 20
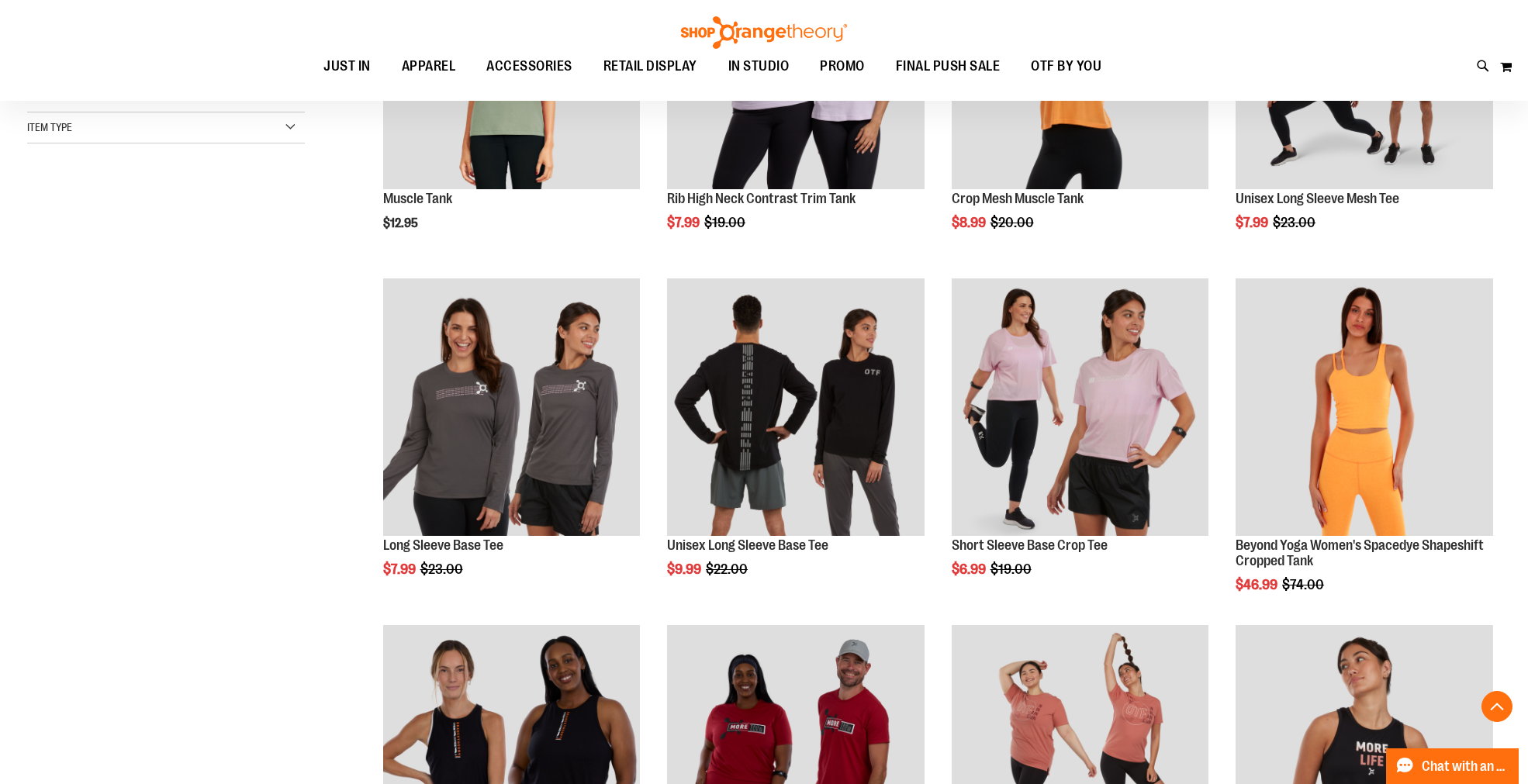
scroll to position [430, 0]
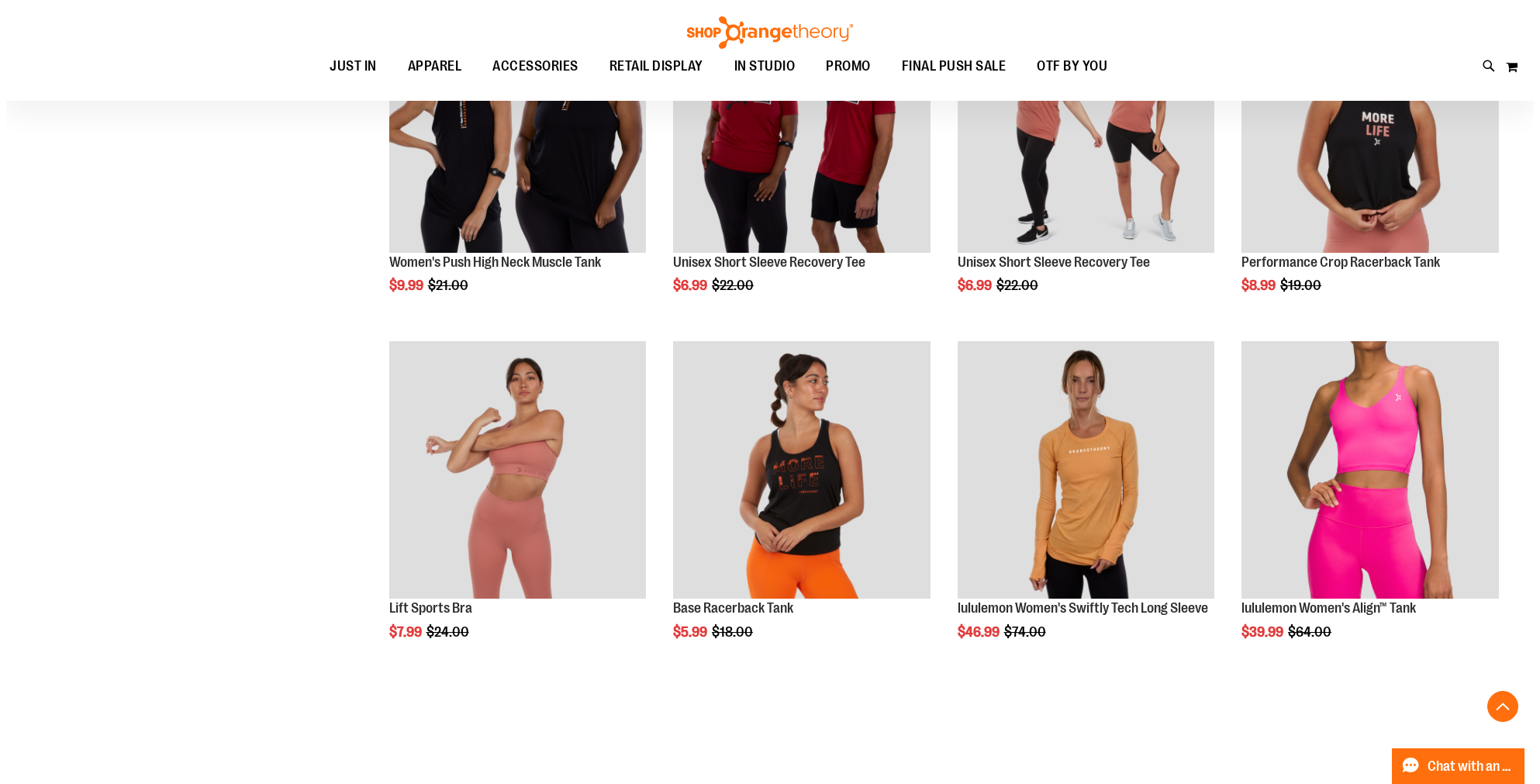
scroll to position [1033, 0]
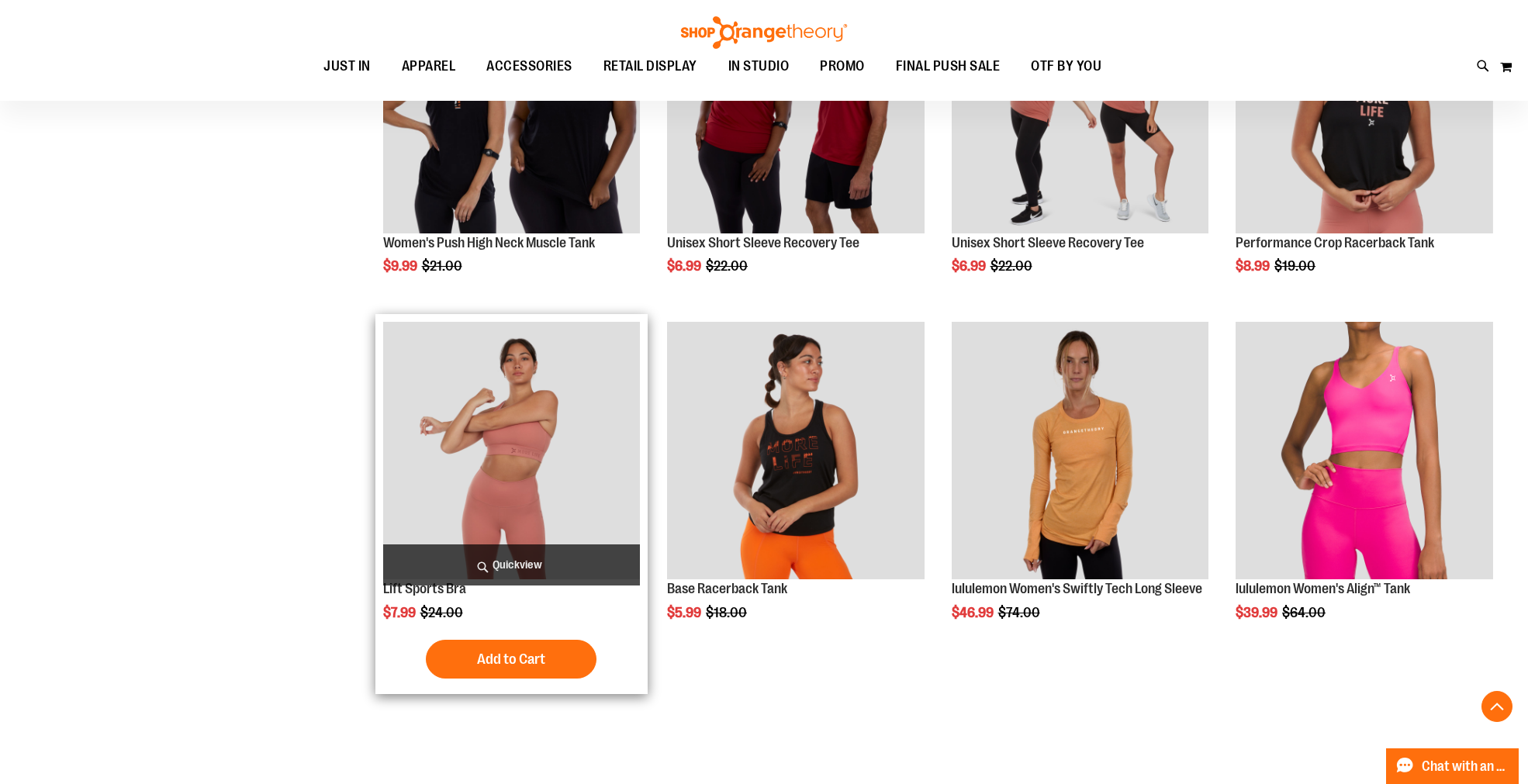
type input "**********"
click at [537, 560] on span "Quickview" at bounding box center [512, 564] width 257 height 41
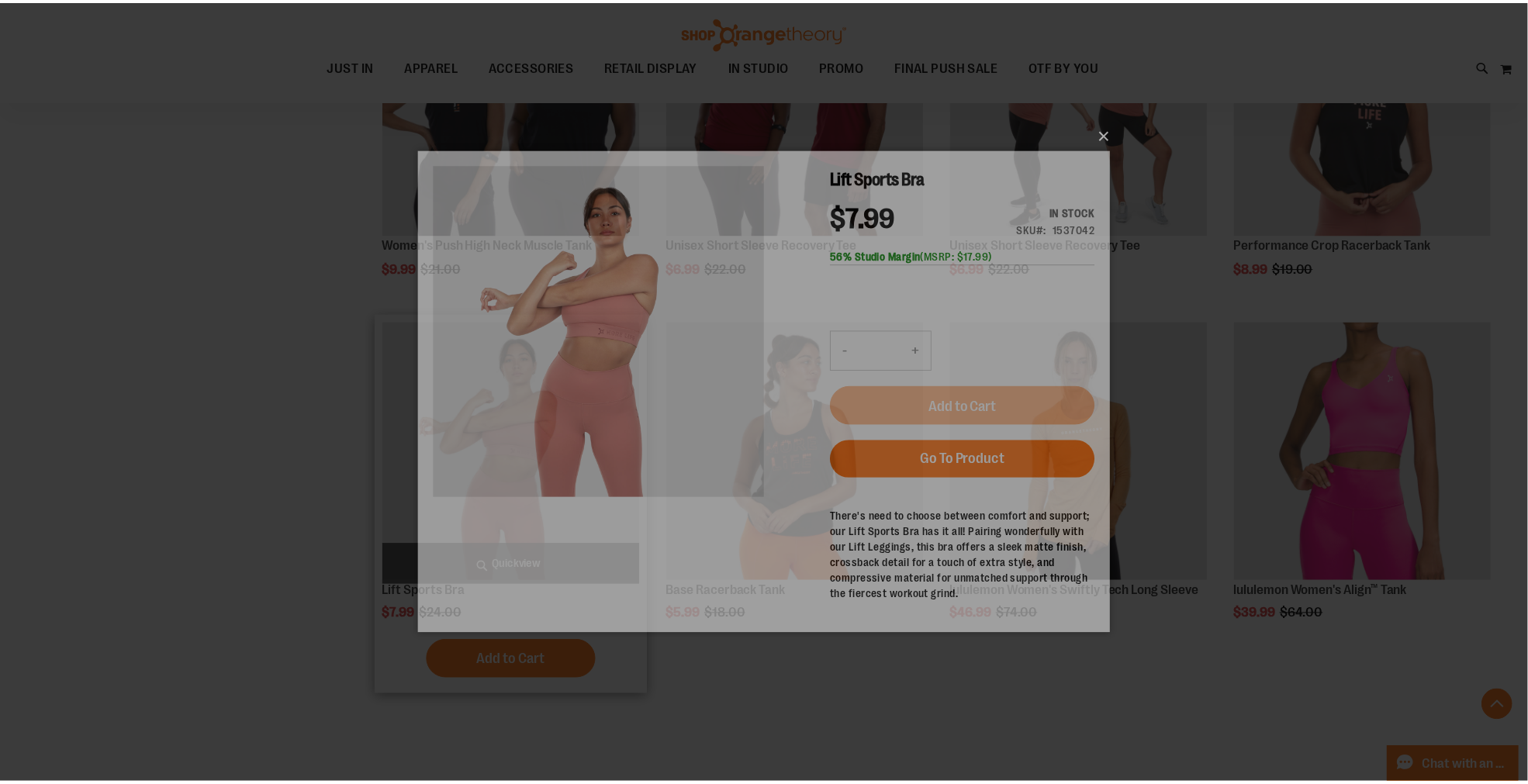
scroll to position [0, 0]
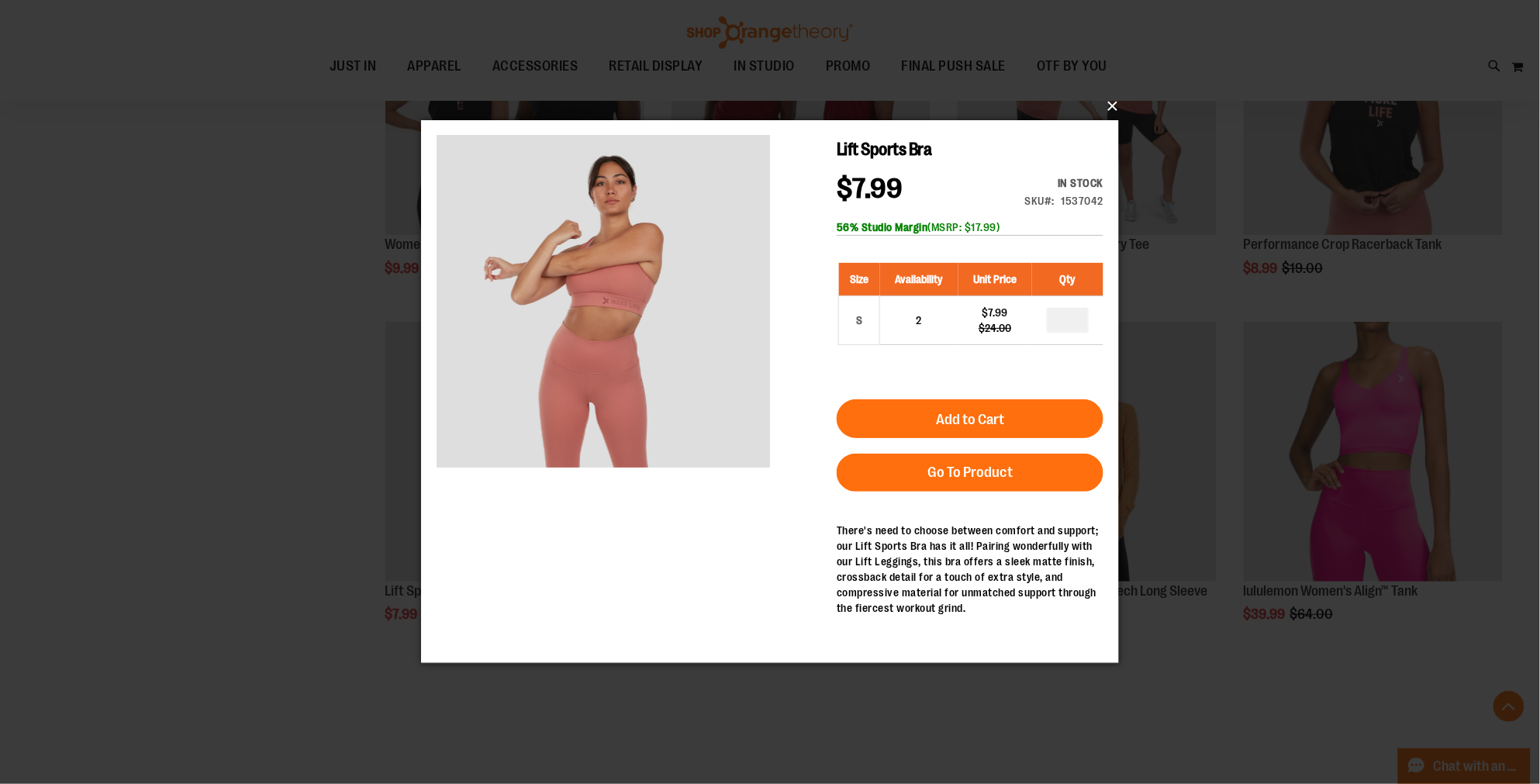
click at [1109, 105] on button "×" at bounding box center [774, 106] width 698 height 34
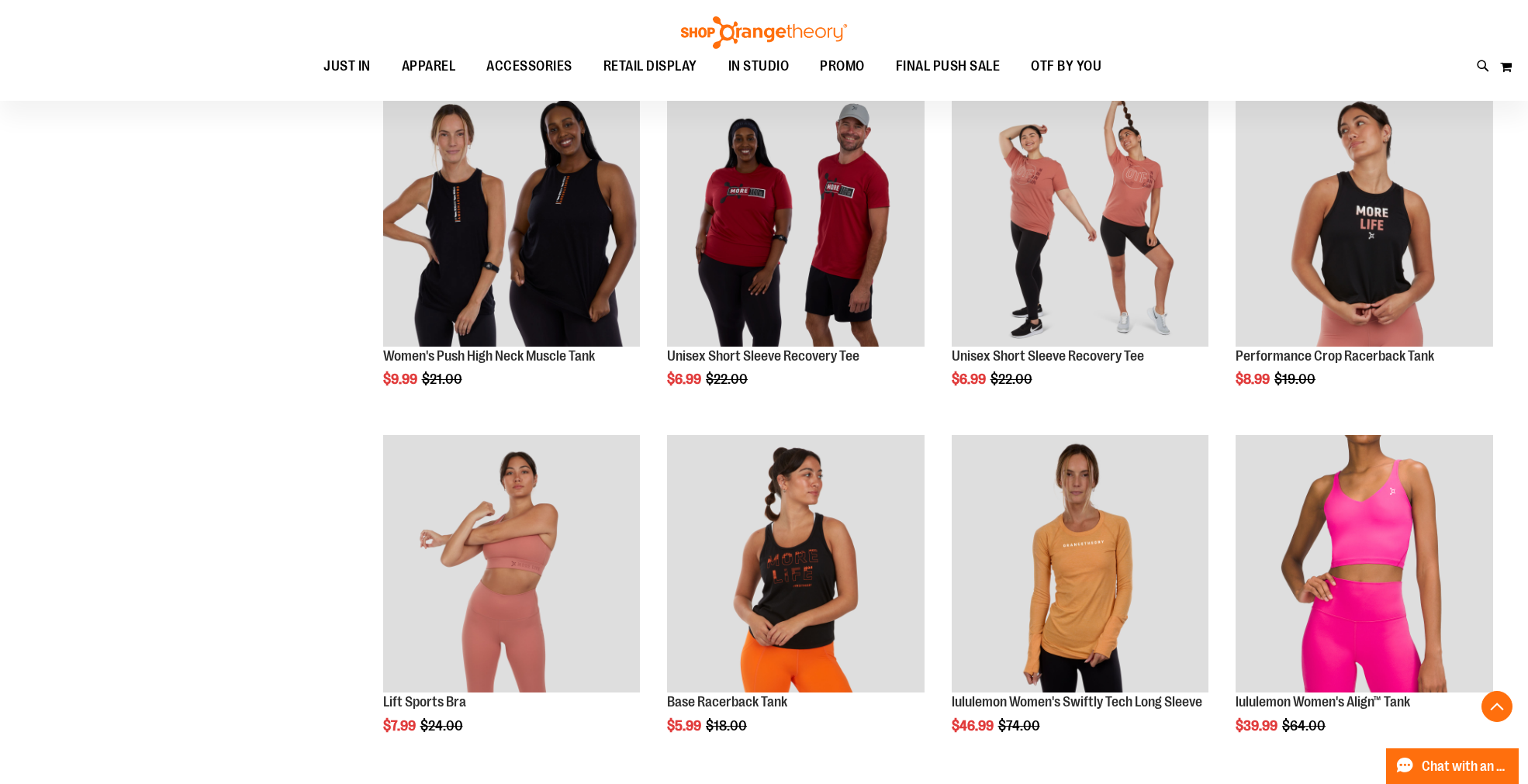
scroll to position [688, 0]
